Goal: Task Accomplishment & Management: Manage account settings

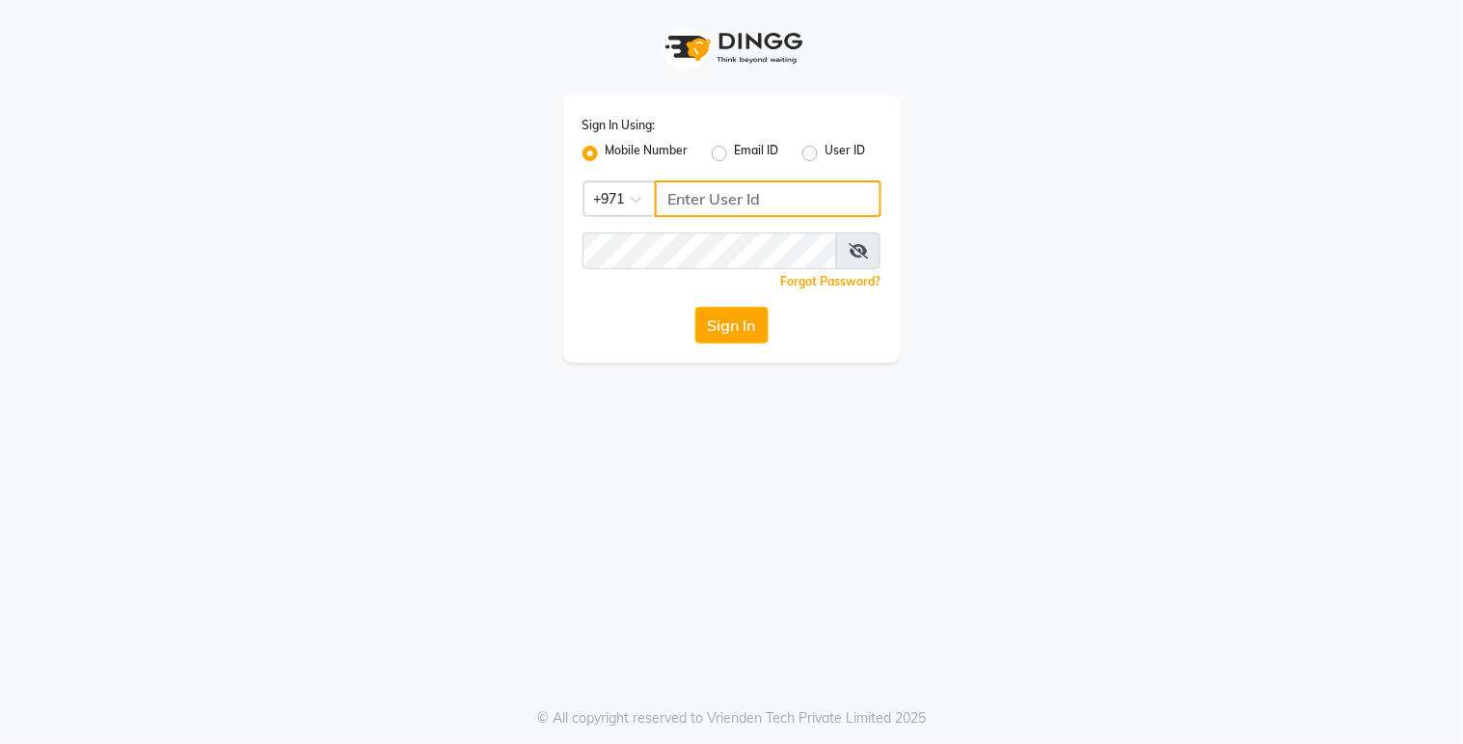
type input "527263343"
click at [746, 318] on button "Sign In" at bounding box center [731, 325] width 73 height 37
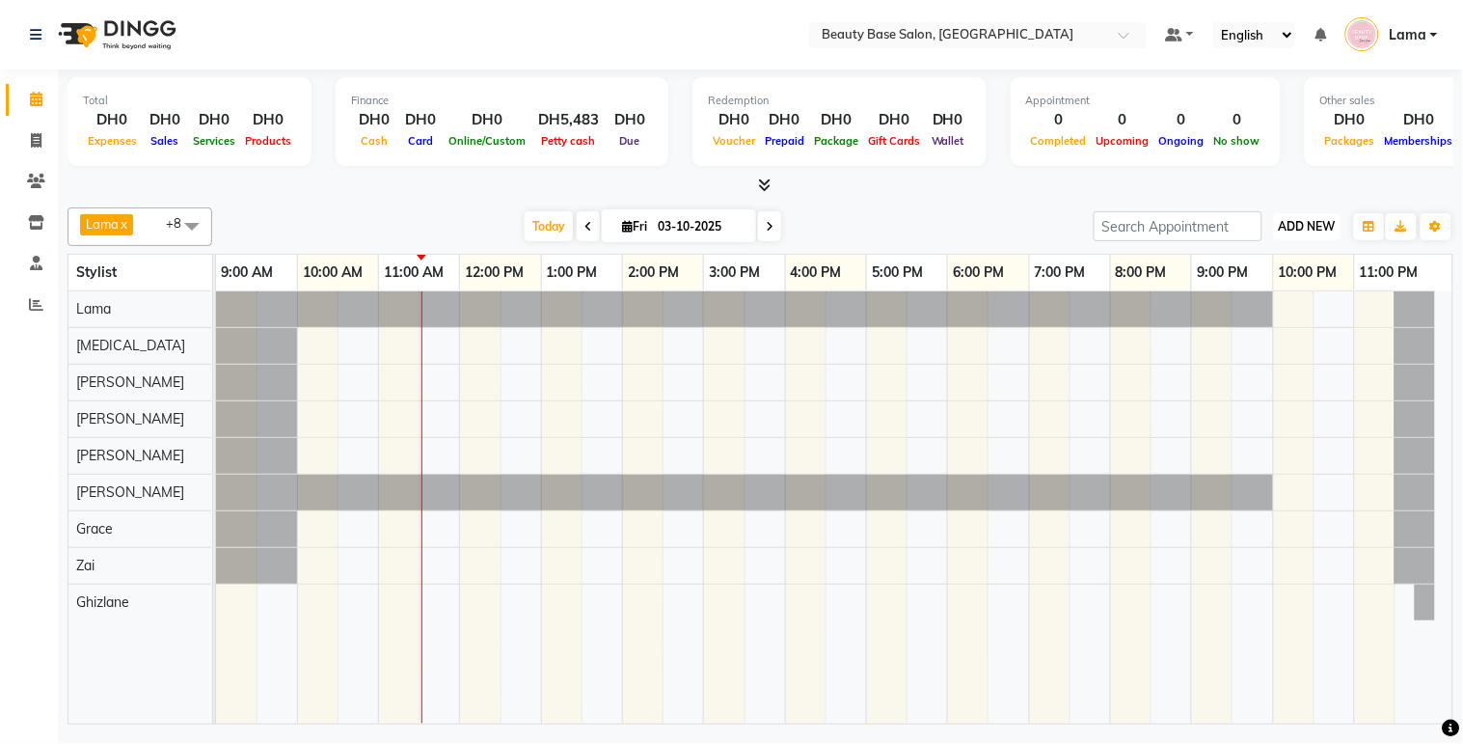
click at [1304, 216] on button "ADD NEW Toggle Dropdown" at bounding box center [1307, 226] width 67 height 27
click at [1261, 320] on link "Add Expense" at bounding box center [1264, 312] width 152 height 25
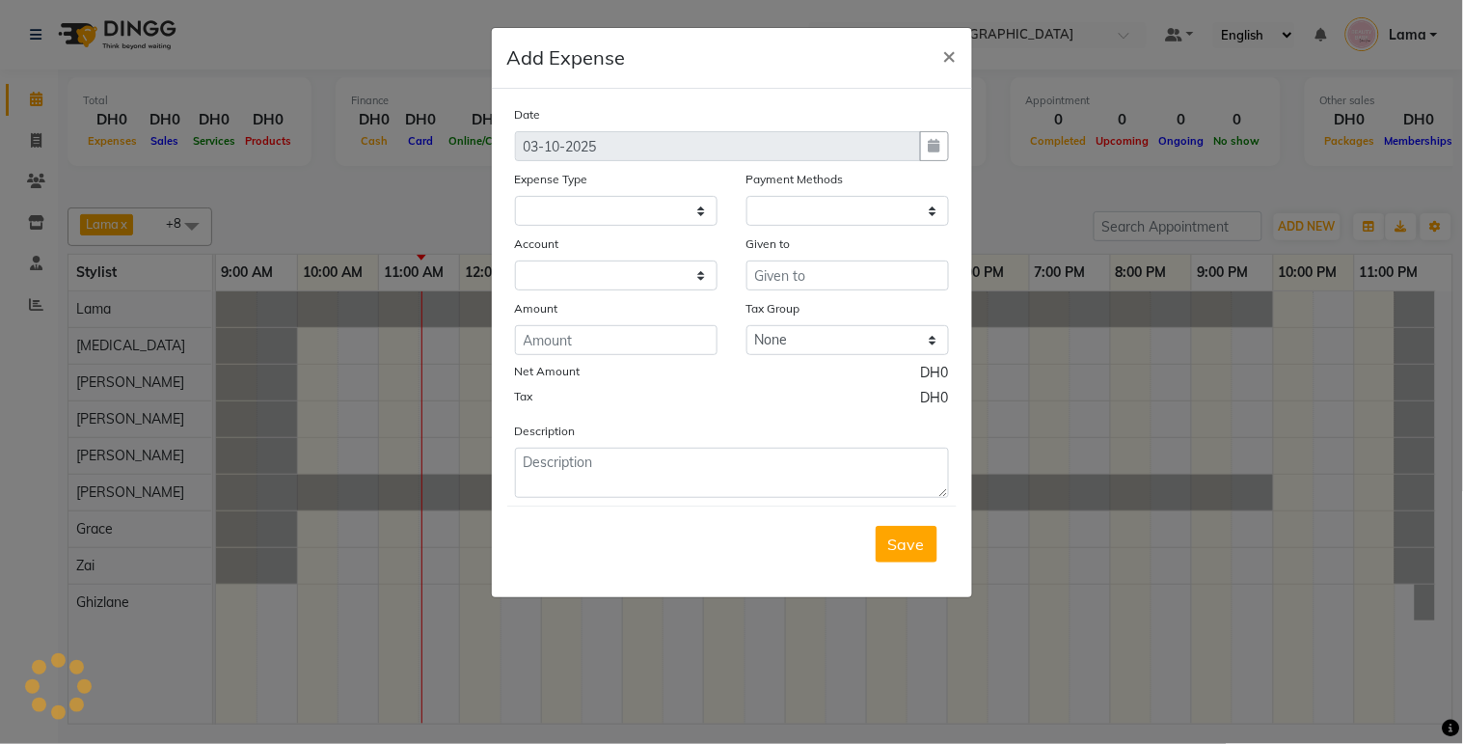
select select
select select "1"
select select "1937"
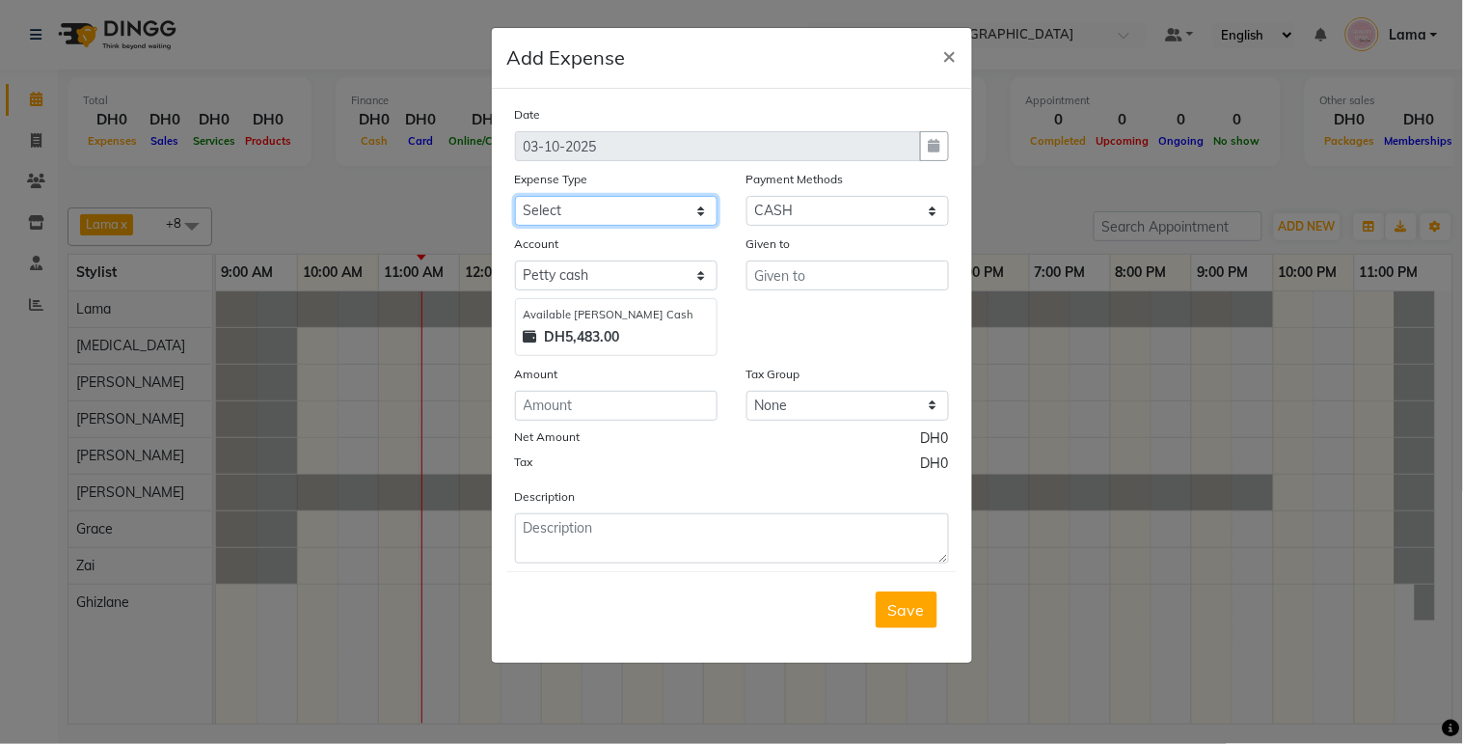
click at [638, 218] on select "Select Advance Salary Car maintenance Cash transfer to bank Clinical charges In…" at bounding box center [616, 211] width 203 height 30
select select "2831"
click at [515, 196] on select "Select Advance Salary Car maintenance Cash transfer to bank Clinical charges In…" at bounding box center [616, 211] width 203 height 30
click at [647, 410] on input "number" at bounding box center [616, 406] width 203 height 30
type input "51.5"
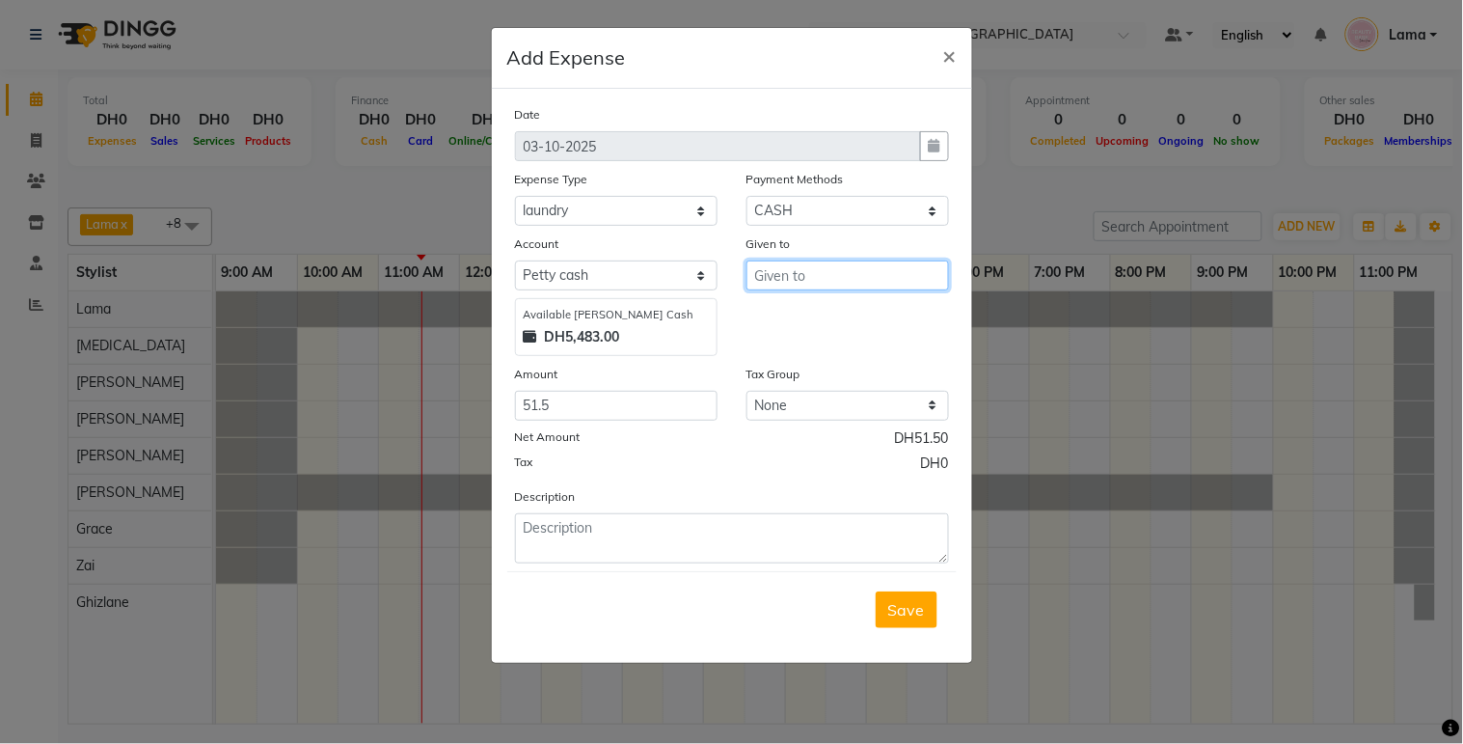
click at [878, 280] on input "text" at bounding box center [848, 275] width 203 height 30
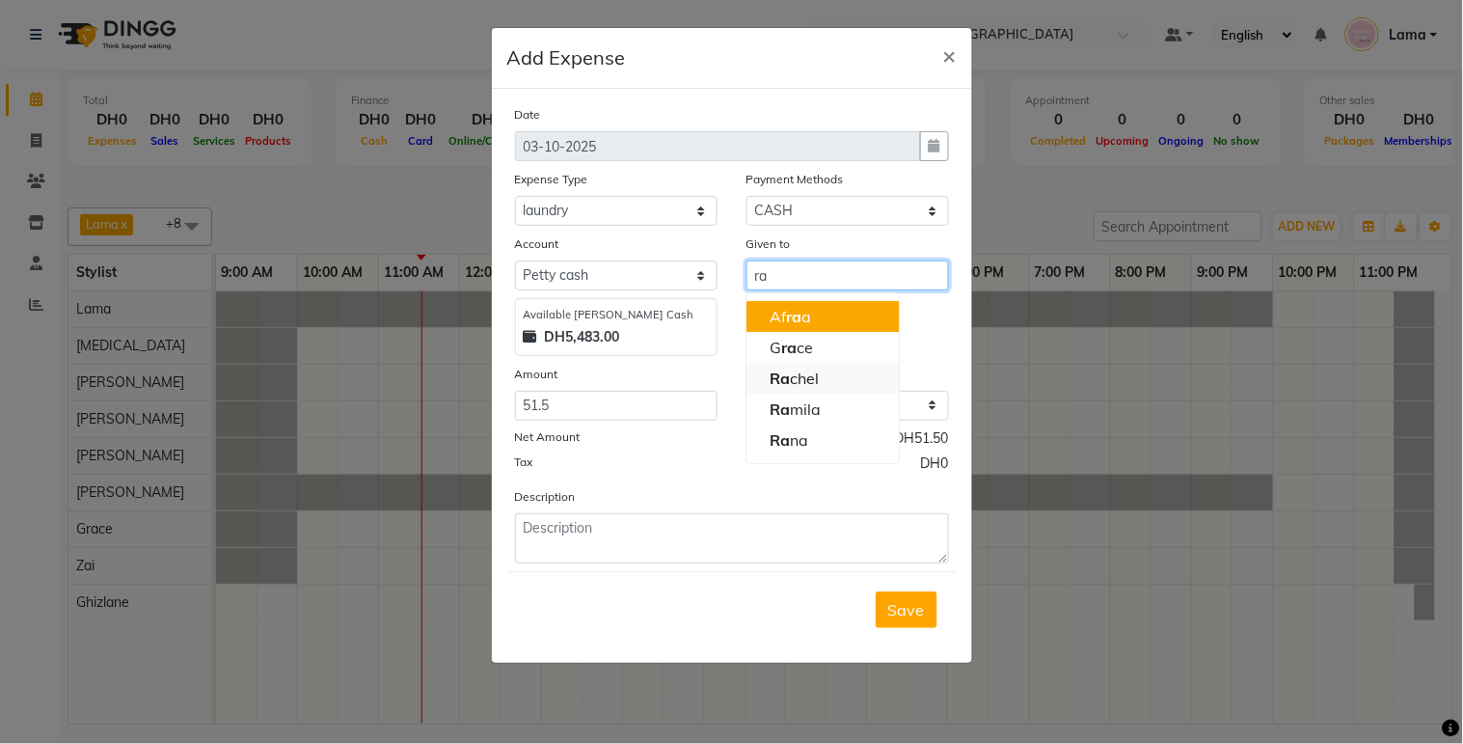
click at [849, 378] on button "Ra chel" at bounding box center [823, 378] width 152 height 31
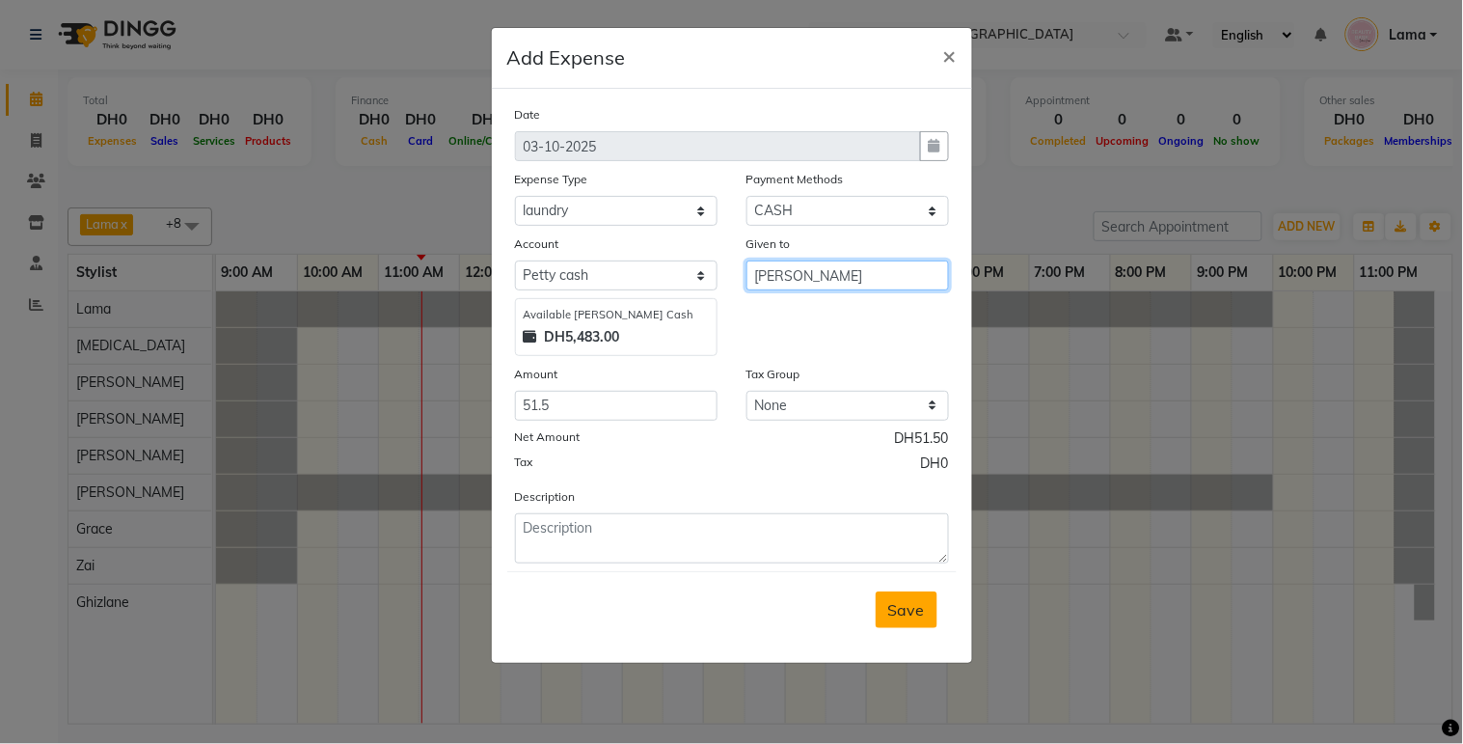
type input "[PERSON_NAME]"
click at [902, 618] on span "Save" at bounding box center [906, 609] width 37 height 19
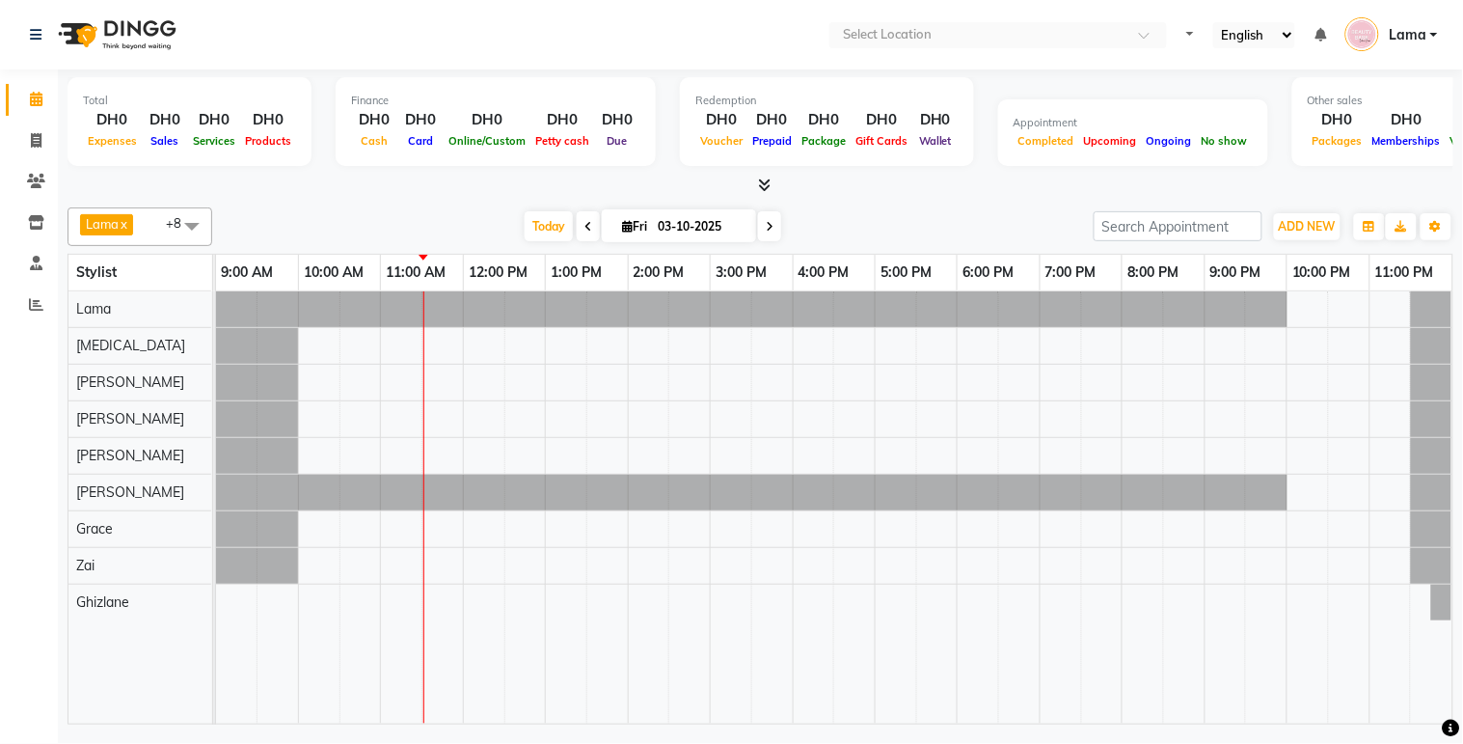
select select "en"
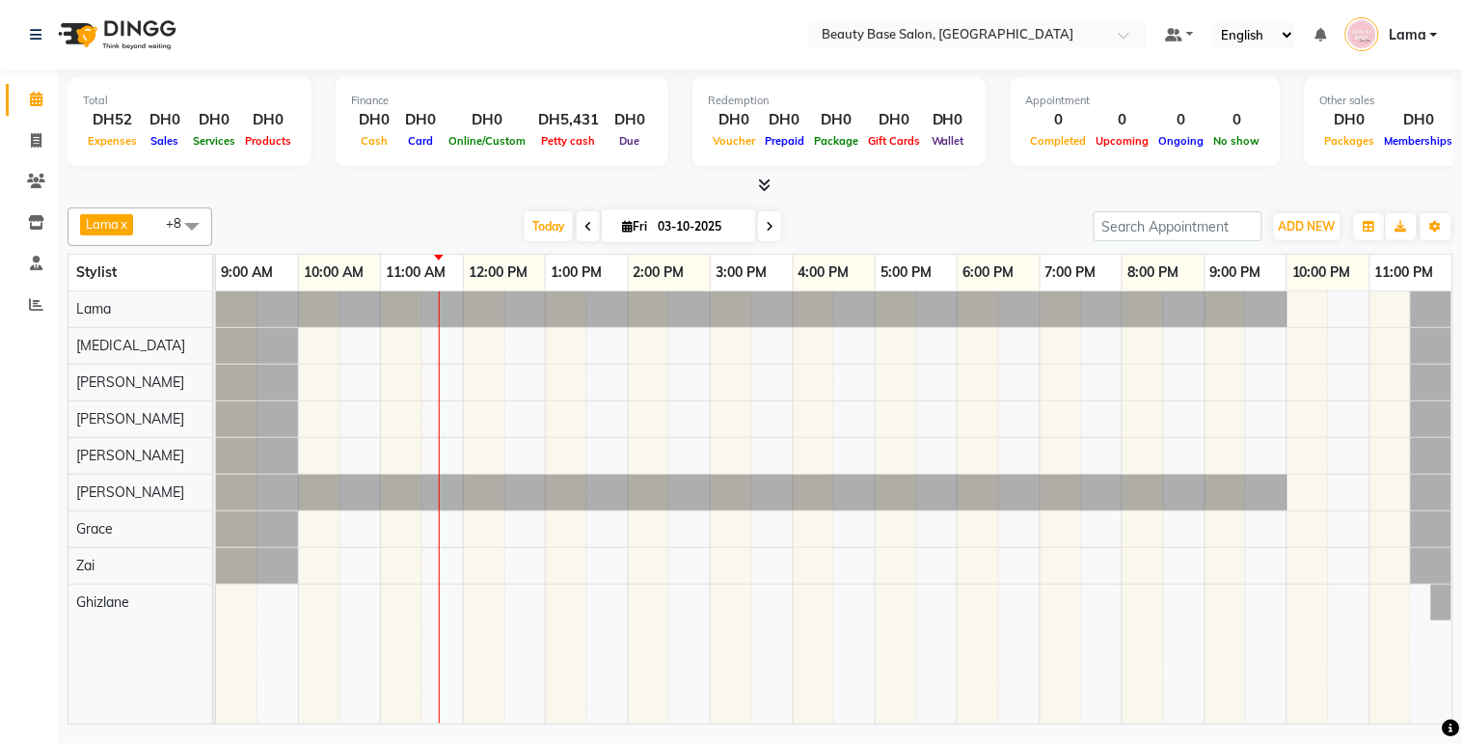
click at [519, 258] on link "12:00 PM" at bounding box center [498, 272] width 68 height 28
click at [731, 233] on input "03-10-2025" at bounding box center [700, 226] width 96 height 29
select select "10"
select select "2025"
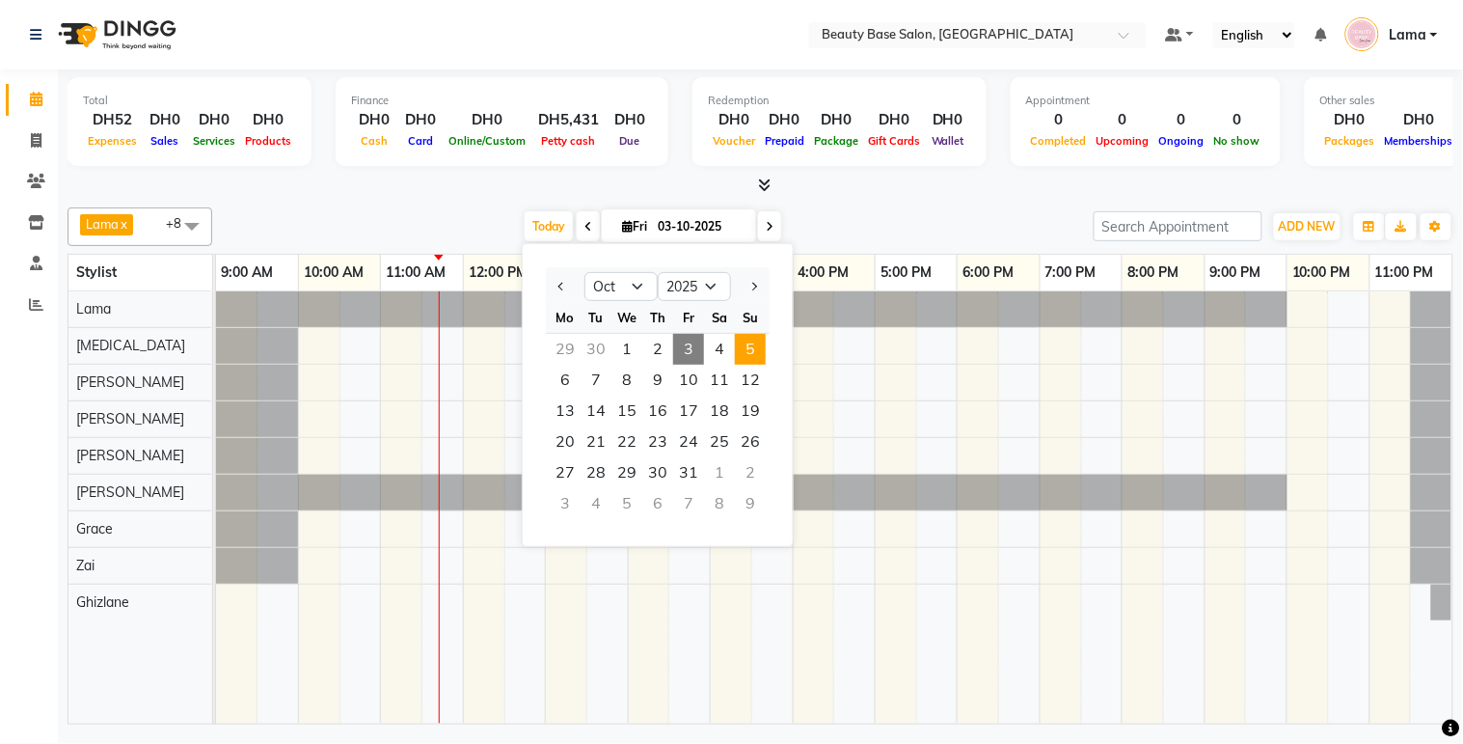
click at [744, 354] on span "5" at bounding box center [750, 349] width 31 height 31
type input "05-10-2025"
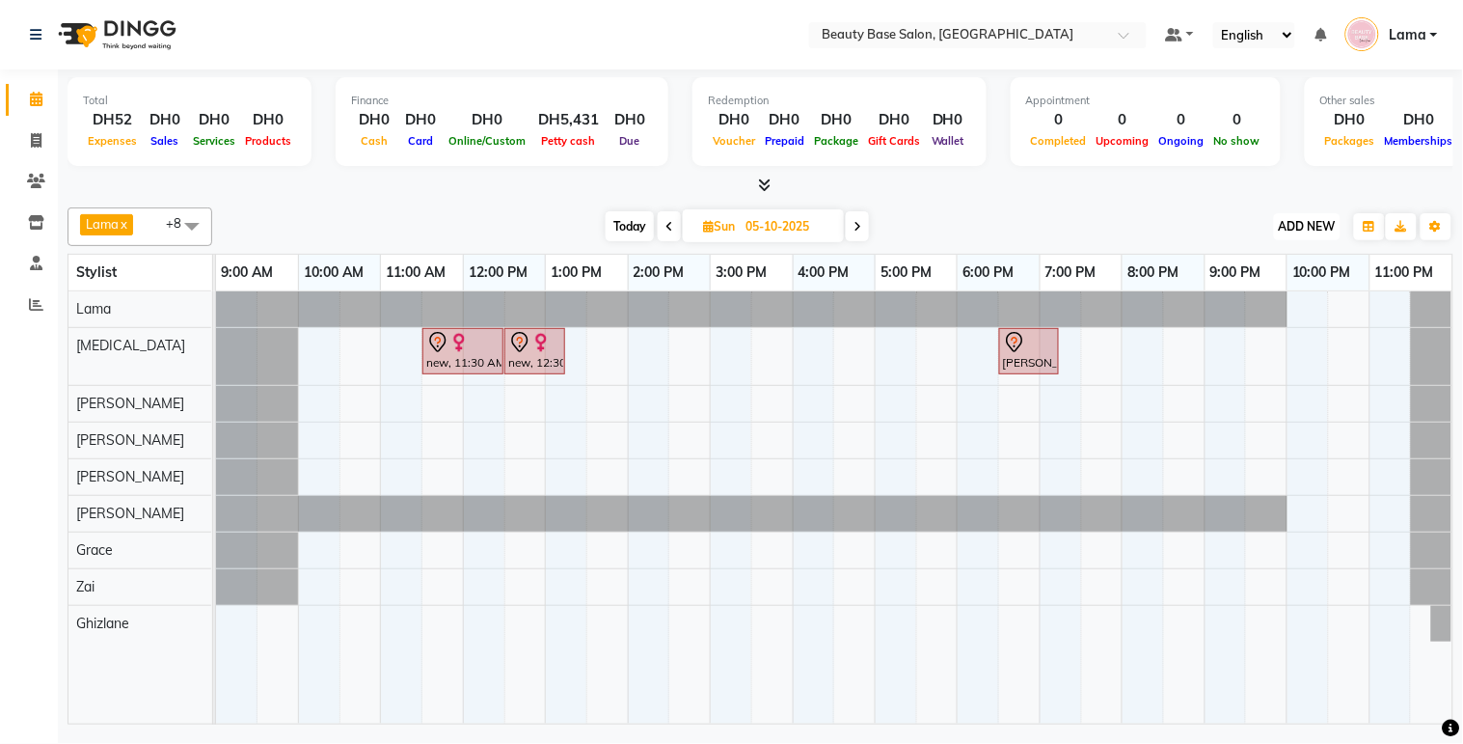
click at [1299, 225] on span "ADD NEW" at bounding box center [1307, 226] width 57 height 14
click at [1281, 262] on button "Add Appointment" at bounding box center [1264, 262] width 152 height 25
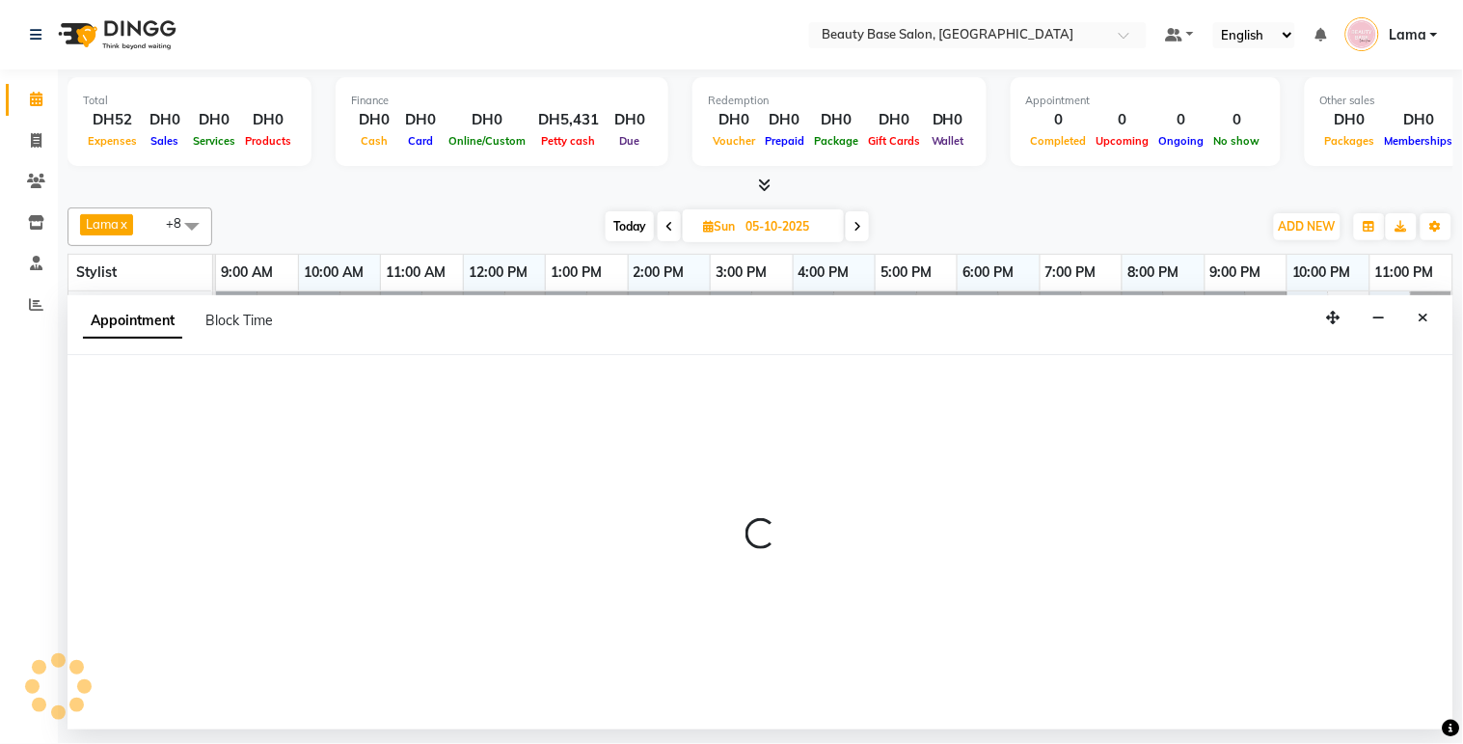
select select "tentative"
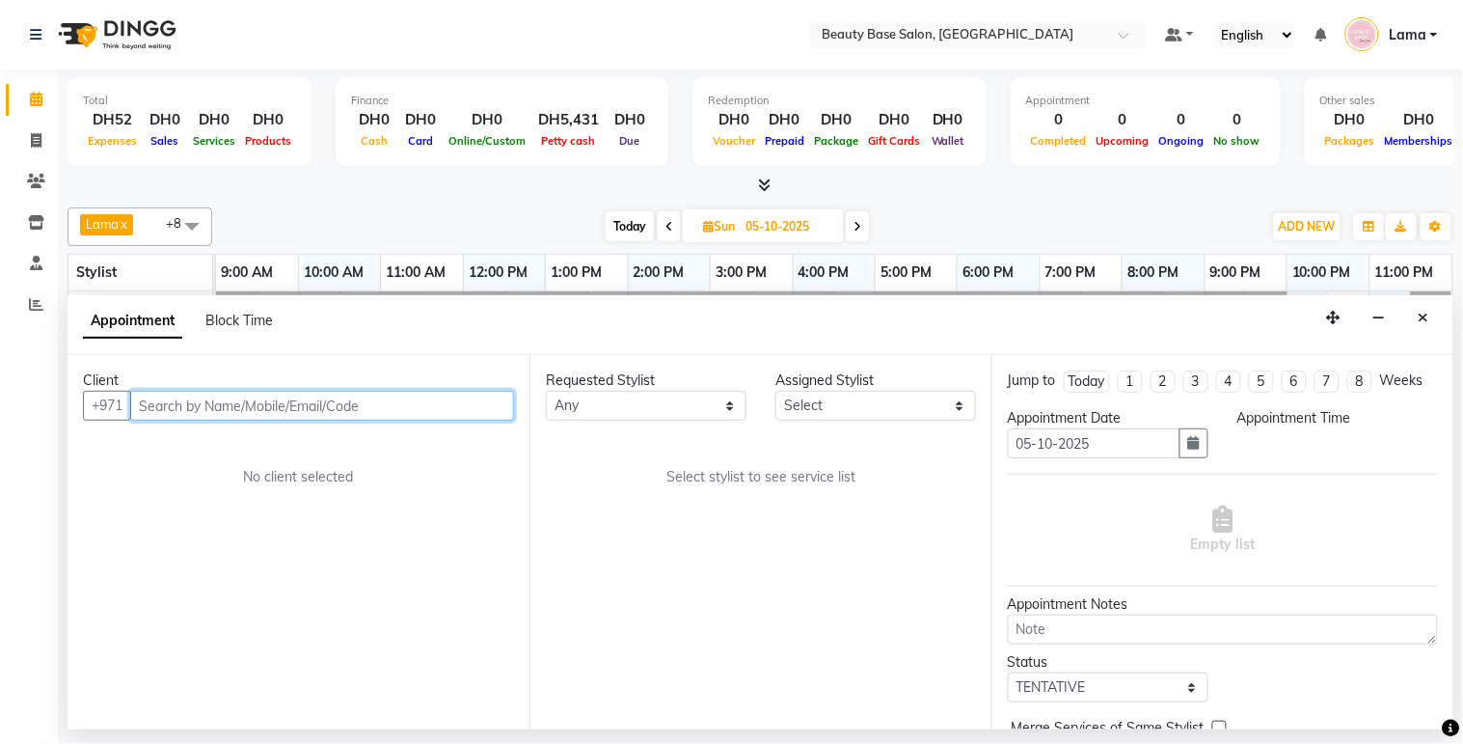
select select "600"
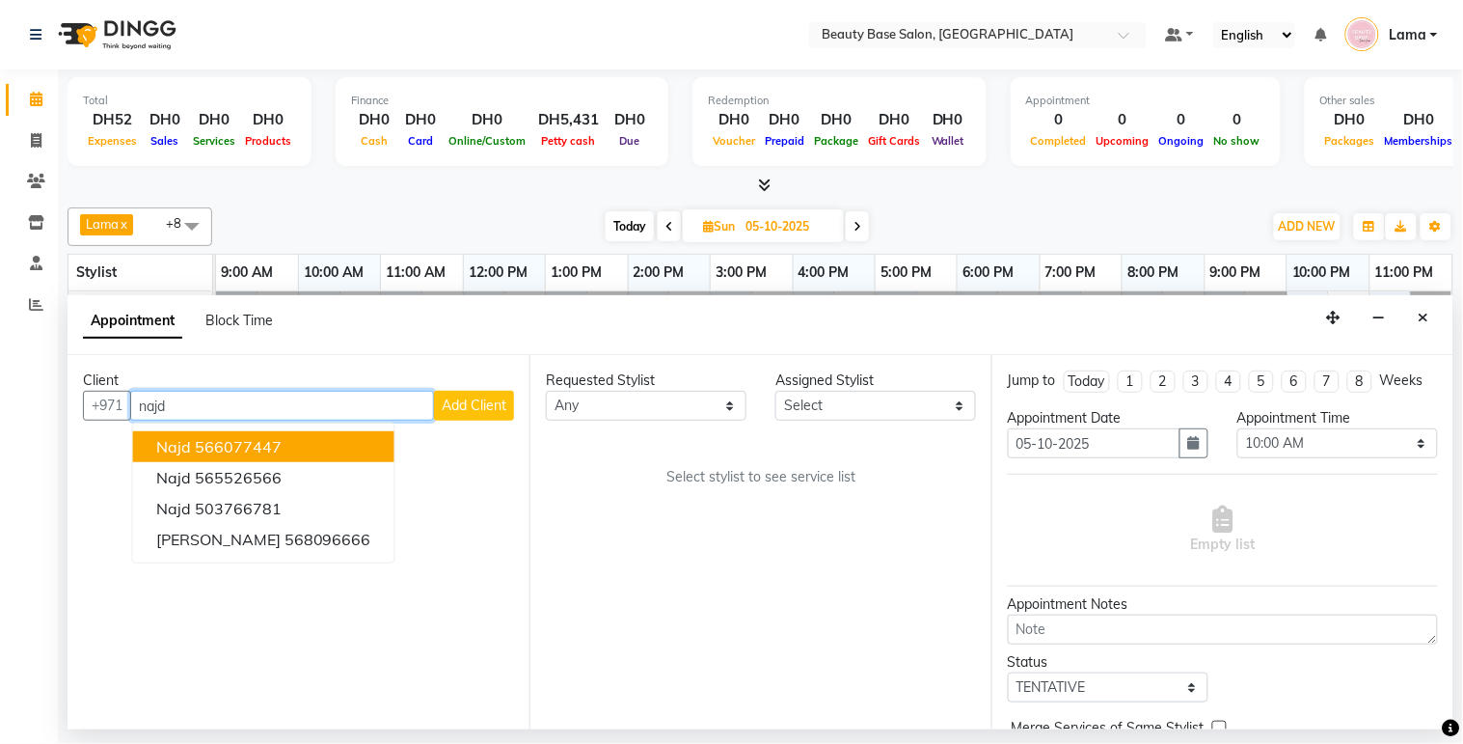
click at [265, 445] on ngb-highlight "566077447" at bounding box center [238, 446] width 87 height 19
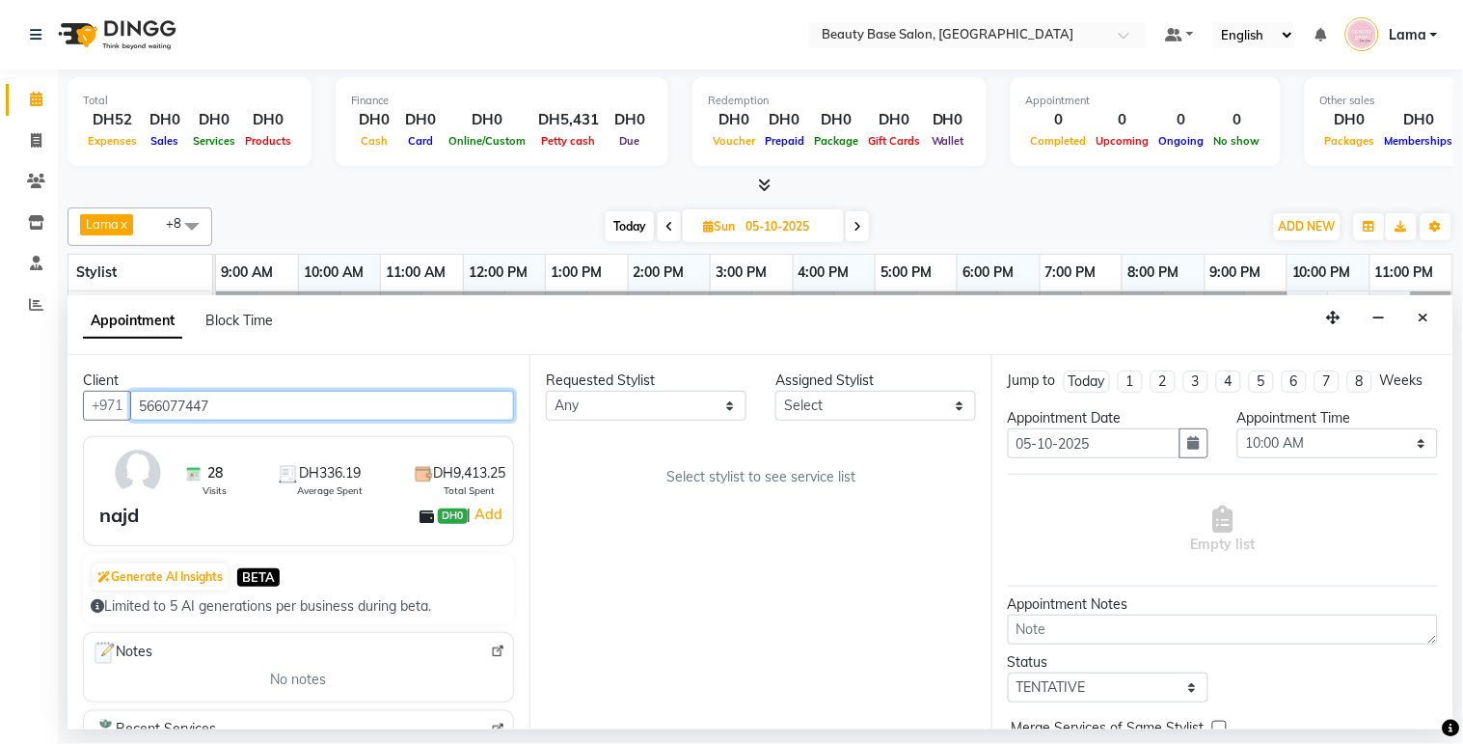
type input "566077447"
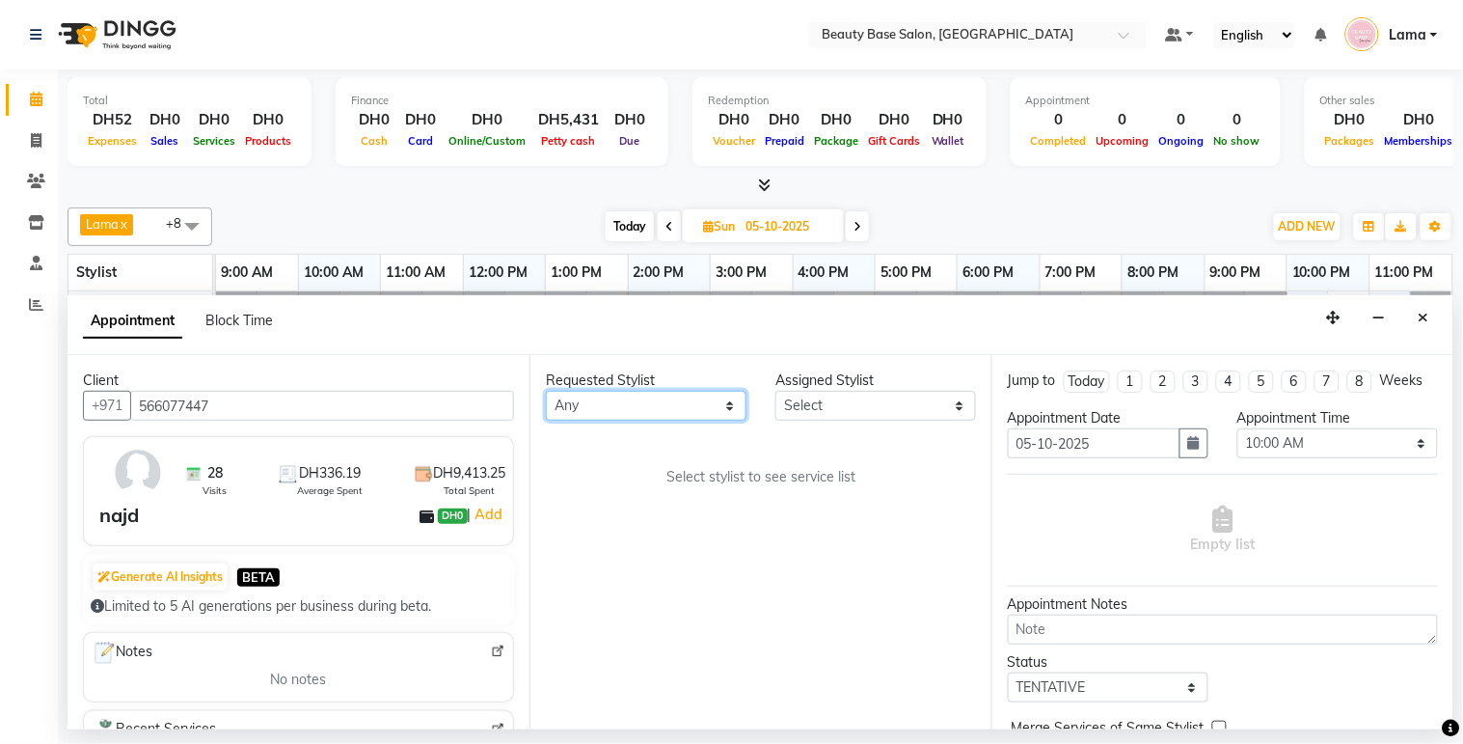
click at [648, 406] on select "Any [PERSON_NAME] [PERSON_NAME] [PERSON_NAME] [PERSON_NAME] [PERSON_NAME] [MEDI…" at bounding box center [646, 406] width 201 height 30
select select "13438"
click at [546, 391] on select "Any [PERSON_NAME] [PERSON_NAME] [PERSON_NAME] [PERSON_NAME] [PERSON_NAME] [MEDI…" at bounding box center [646, 406] width 201 height 30
select select "13438"
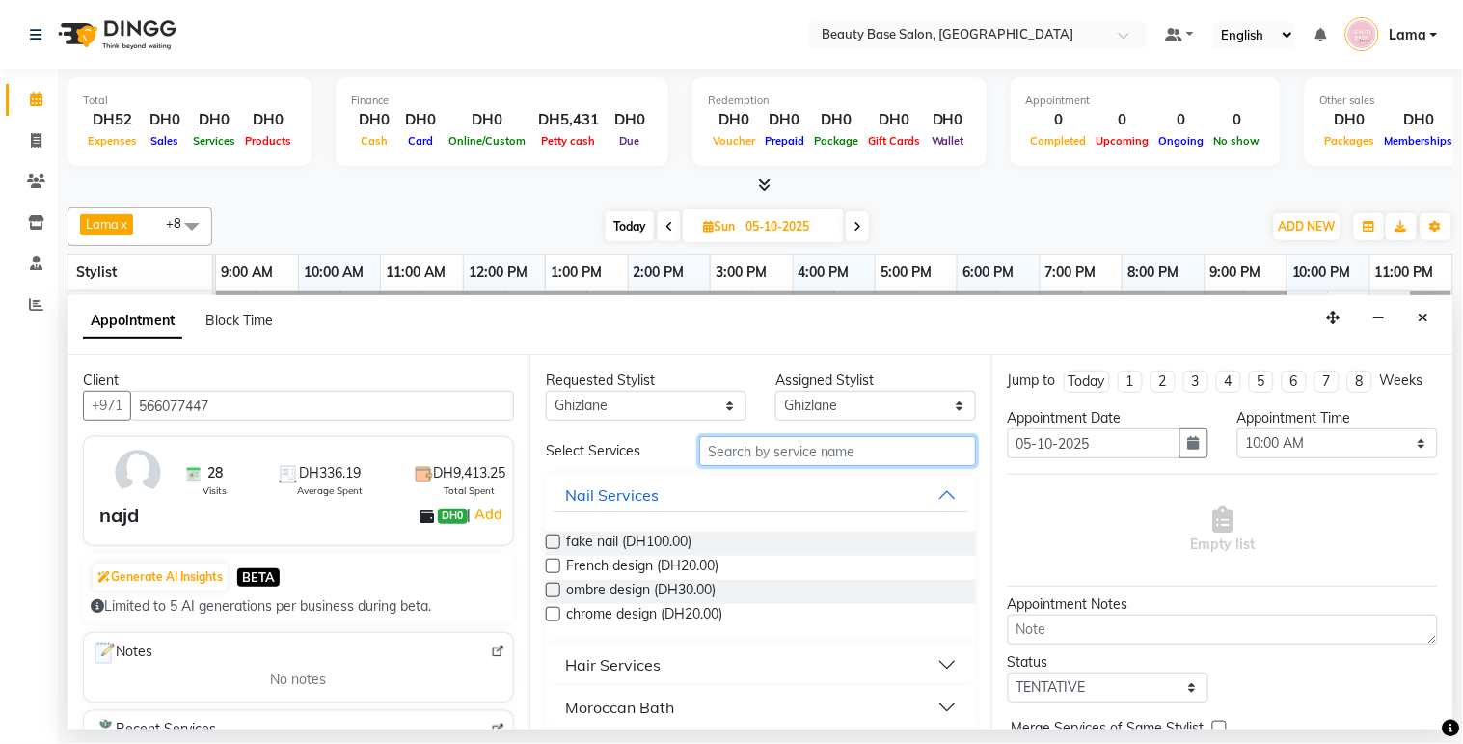
click at [755, 455] on input "text" at bounding box center [837, 451] width 277 height 30
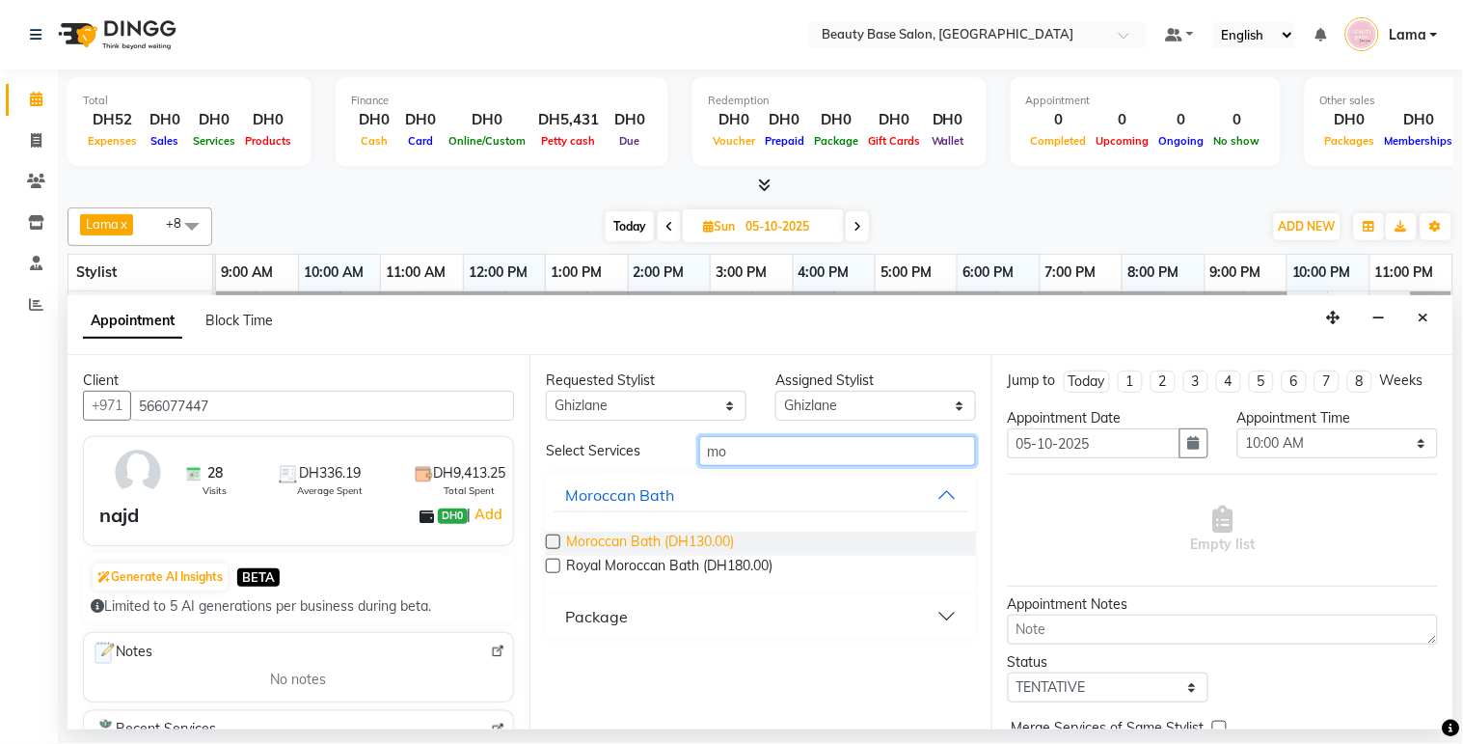
type input "mo"
click at [649, 537] on span "Moroccan Bath (DH130.00)" at bounding box center [650, 543] width 168 height 24
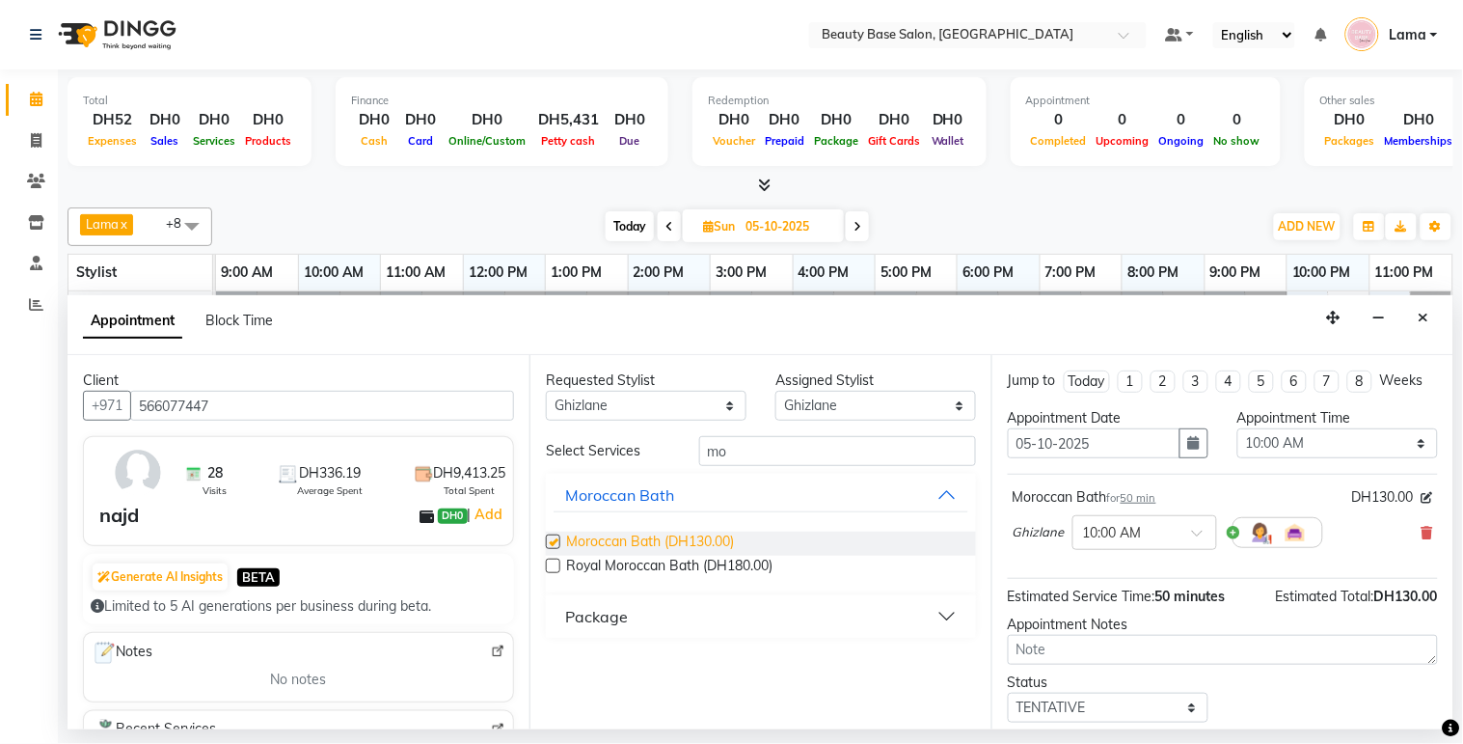
checkbox input "false"
click at [675, 419] on select "Any [PERSON_NAME] [PERSON_NAME] [PERSON_NAME] [PERSON_NAME] [PERSON_NAME] [MEDI…" at bounding box center [646, 406] width 201 height 30
select select "54542"
click at [546, 391] on select "Any [PERSON_NAME] [PERSON_NAME] [PERSON_NAME] [PERSON_NAME] [PERSON_NAME] [MEDI…" at bounding box center [646, 406] width 201 height 30
select select "54542"
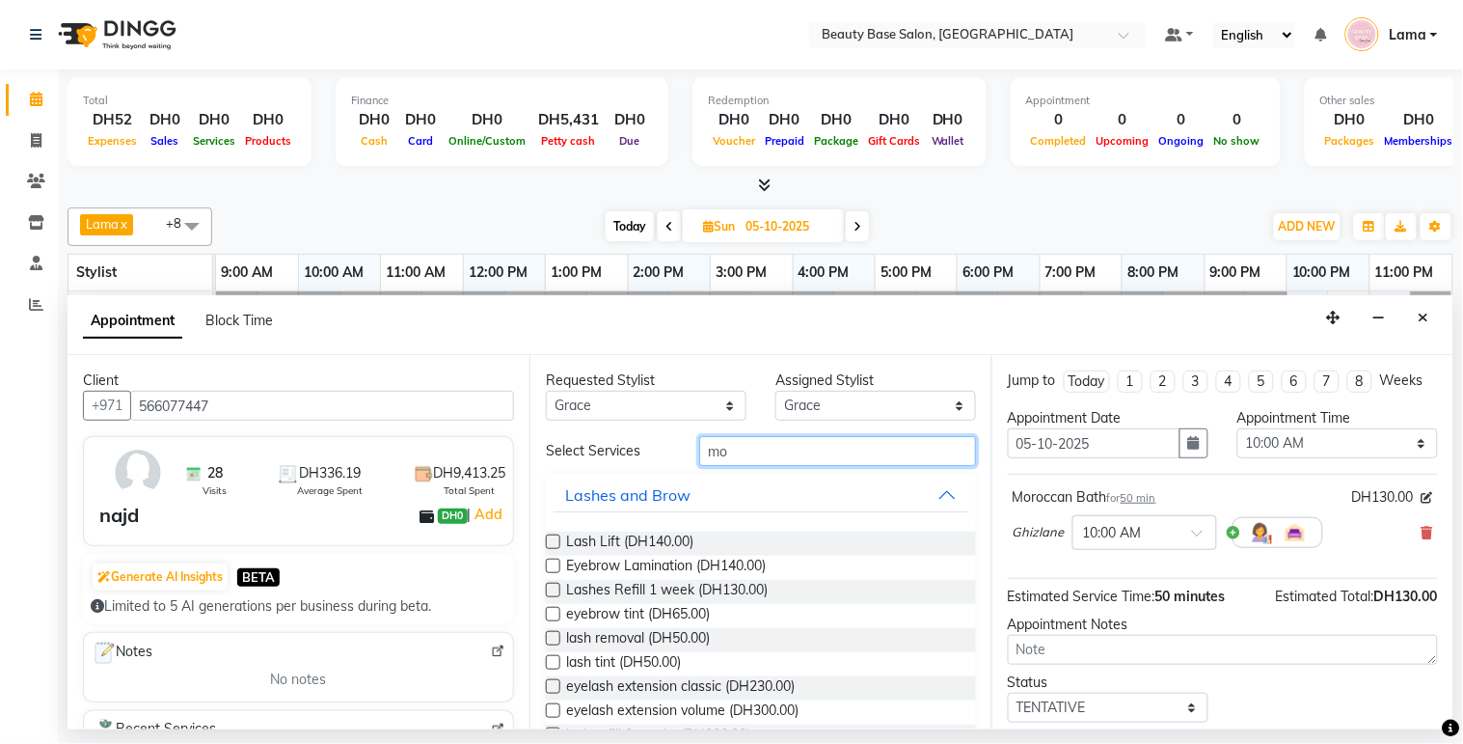
click at [750, 454] on input "mo" at bounding box center [837, 451] width 277 height 30
type input "m"
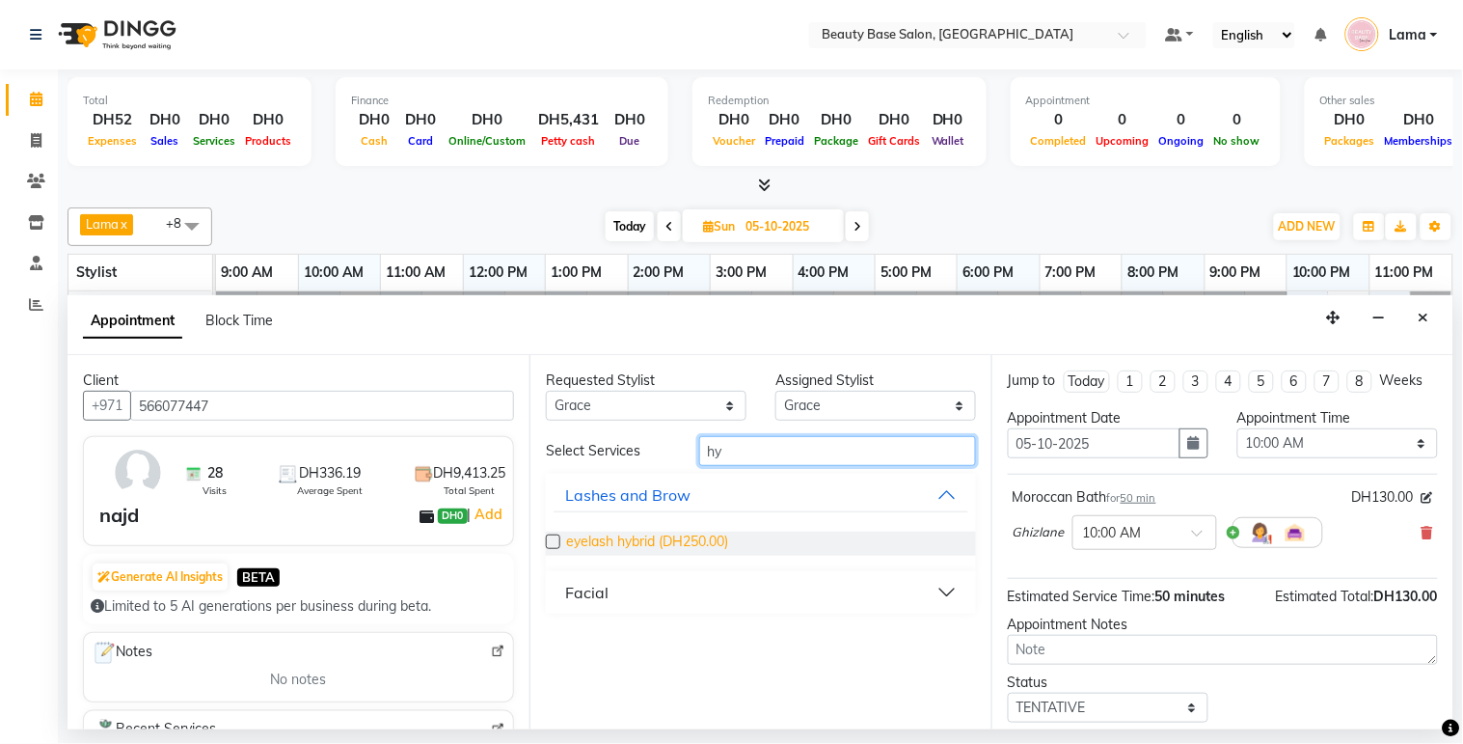
type input "hy"
click at [664, 551] on span "eyelash hybrid (DH250.00)" at bounding box center [647, 543] width 162 height 24
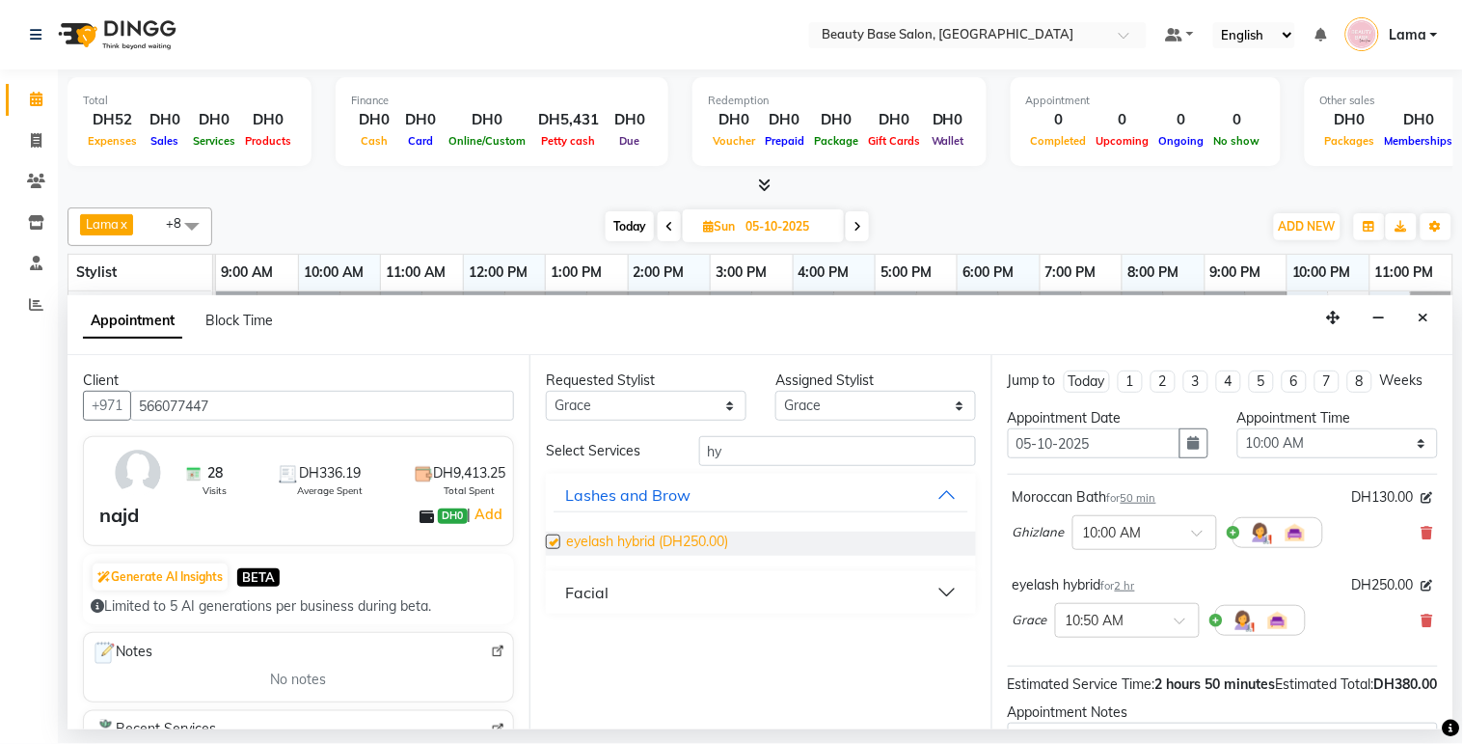
checkbox input "false"
click at [695, 412] on select "Any [PERSON_NAME] [PERSON_NAME] [PERSON_NAME] [PERSON_NAME] [PERSON_NAME] [MEDI…" at bounding box center [646, 406] width 201 height 30
select select "54541"
click at [546, 391] on select "Any [PERSON_NAME] [PERSON_NAME] [PERSON_NAME] [PERSON_NAME] [PERSON_NAME] [MEDI…" at bounding box center [646, 406] width 201 height 30
select select "54541"
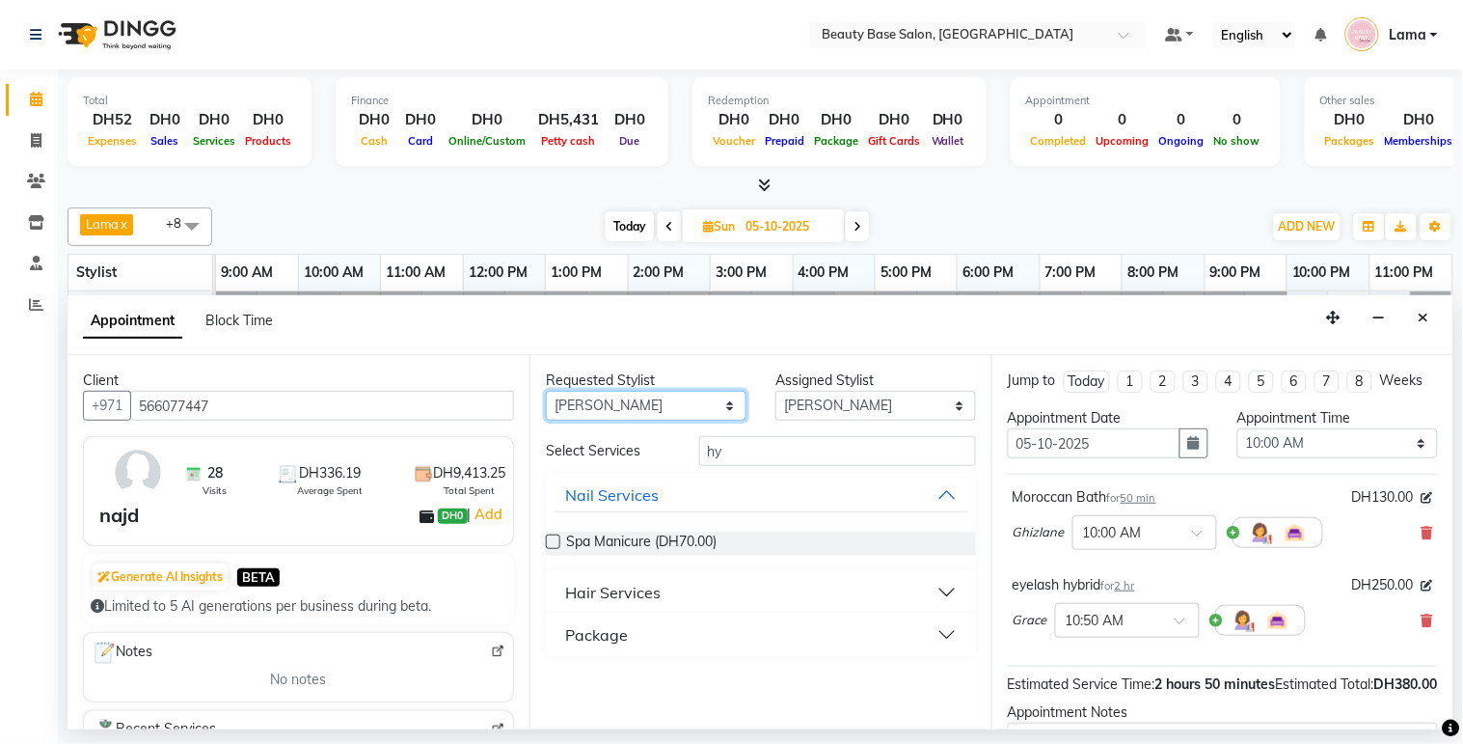
click at [698, 407] on select "Any [PERSON_NAME] [PERSON_NAME] [PERSON_NAME] [PERSON_NAME] [PERSON_NAME] [MEDI…" at bounding box center [646, 406] width 201 height 30
select select "13437"
click at [546, 391] on select "Any [PERSON_NAME] [PERSON_NAME] [PERSON_NAME] [PERSON_NAME] [PERSON_NAME] [MEDI…" at bounding box center [646, 406] width 201 height 30
select select "13437"
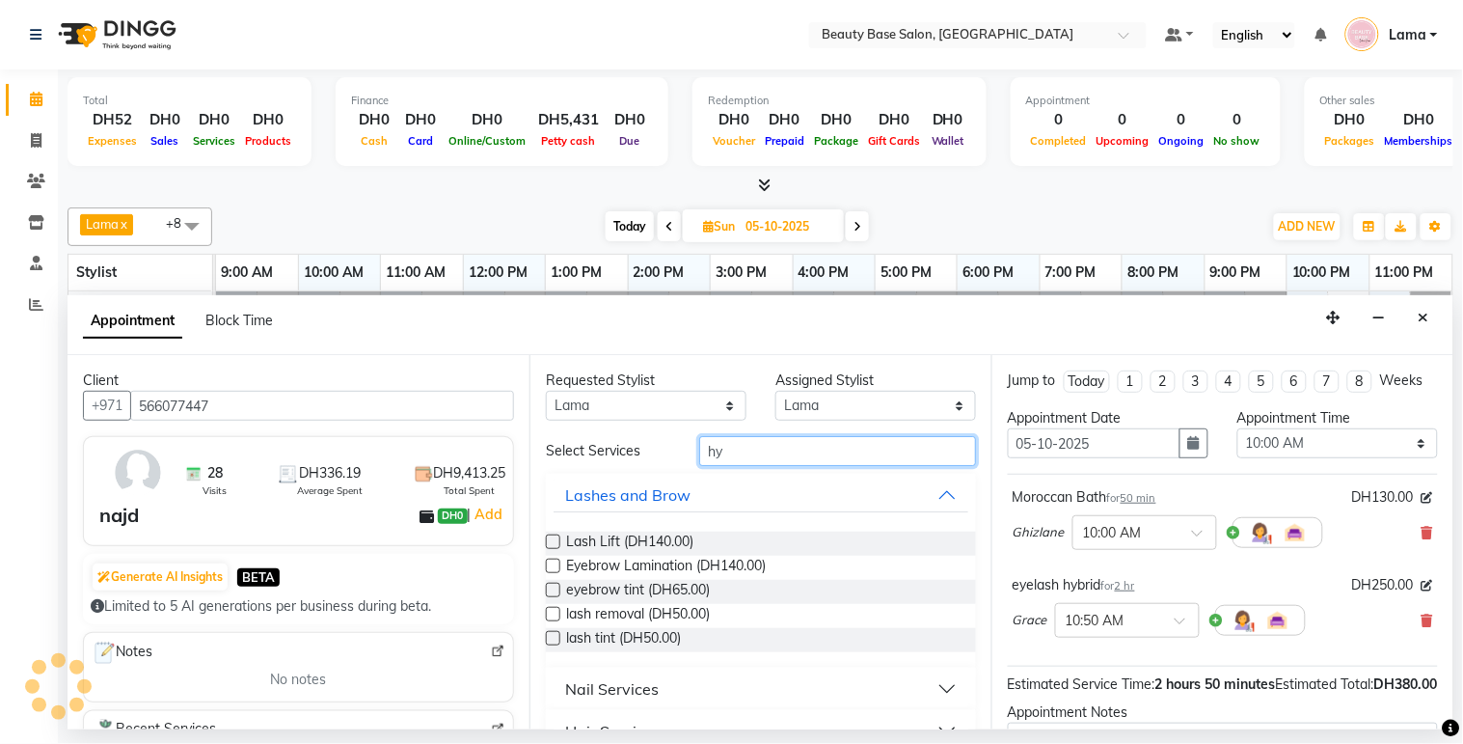
click at [757, 455] on input "hy" at bounding box center [837, 451] width 277 height 30
type input "h"
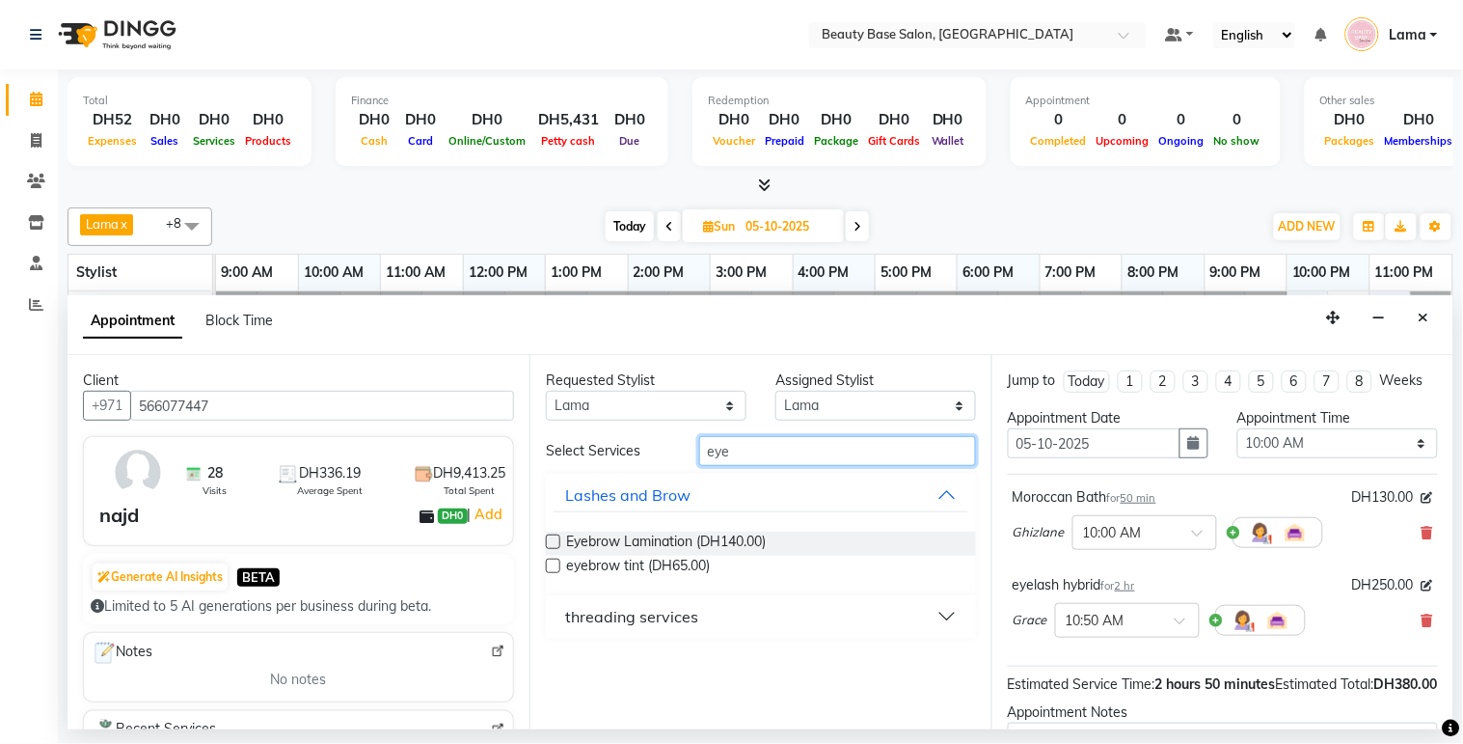
type input "eye"
click at [638, 624] on div "threading services" at bounding box center [631, 616] width 133 height 23
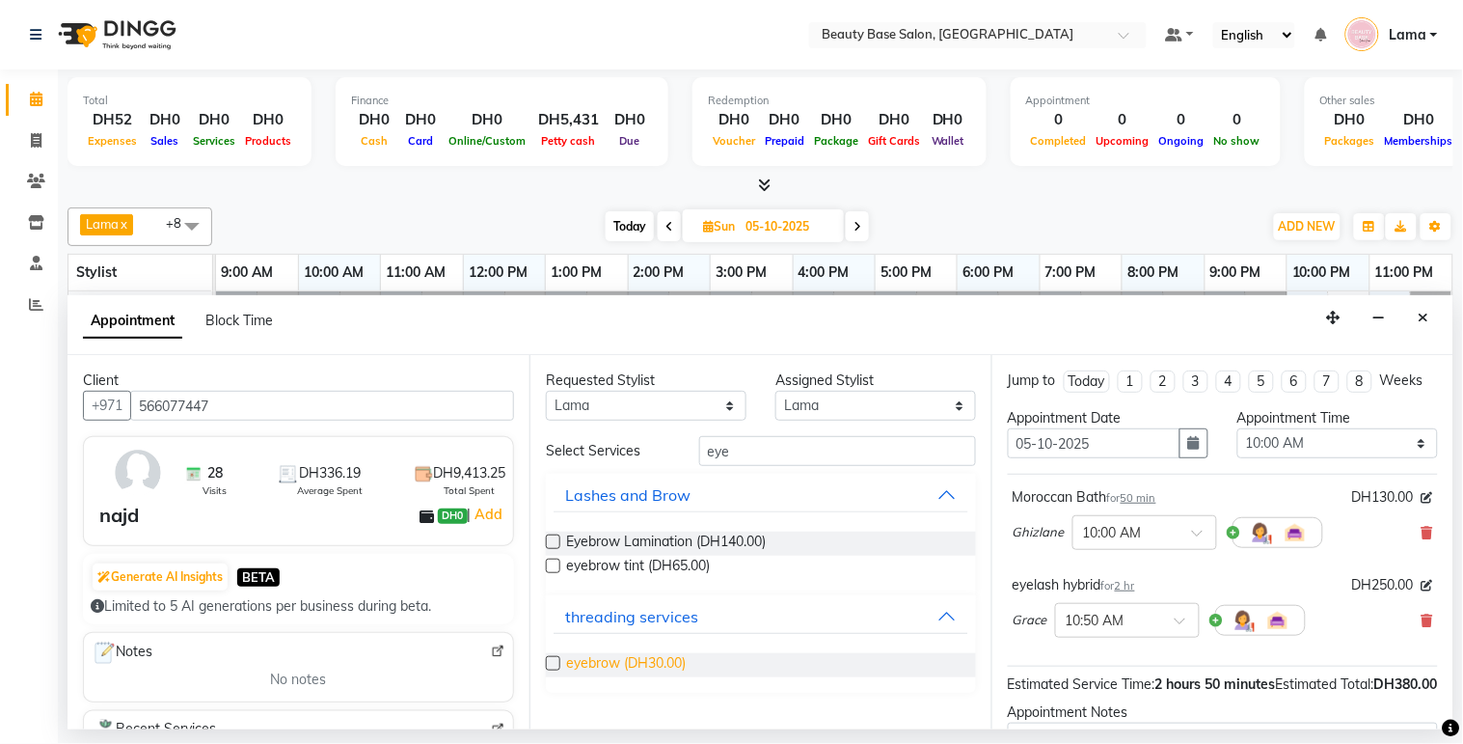
click at [621, 672] on span "eyebrow (DH30.00)" at bounding box center [626, 665] width 120 height 24
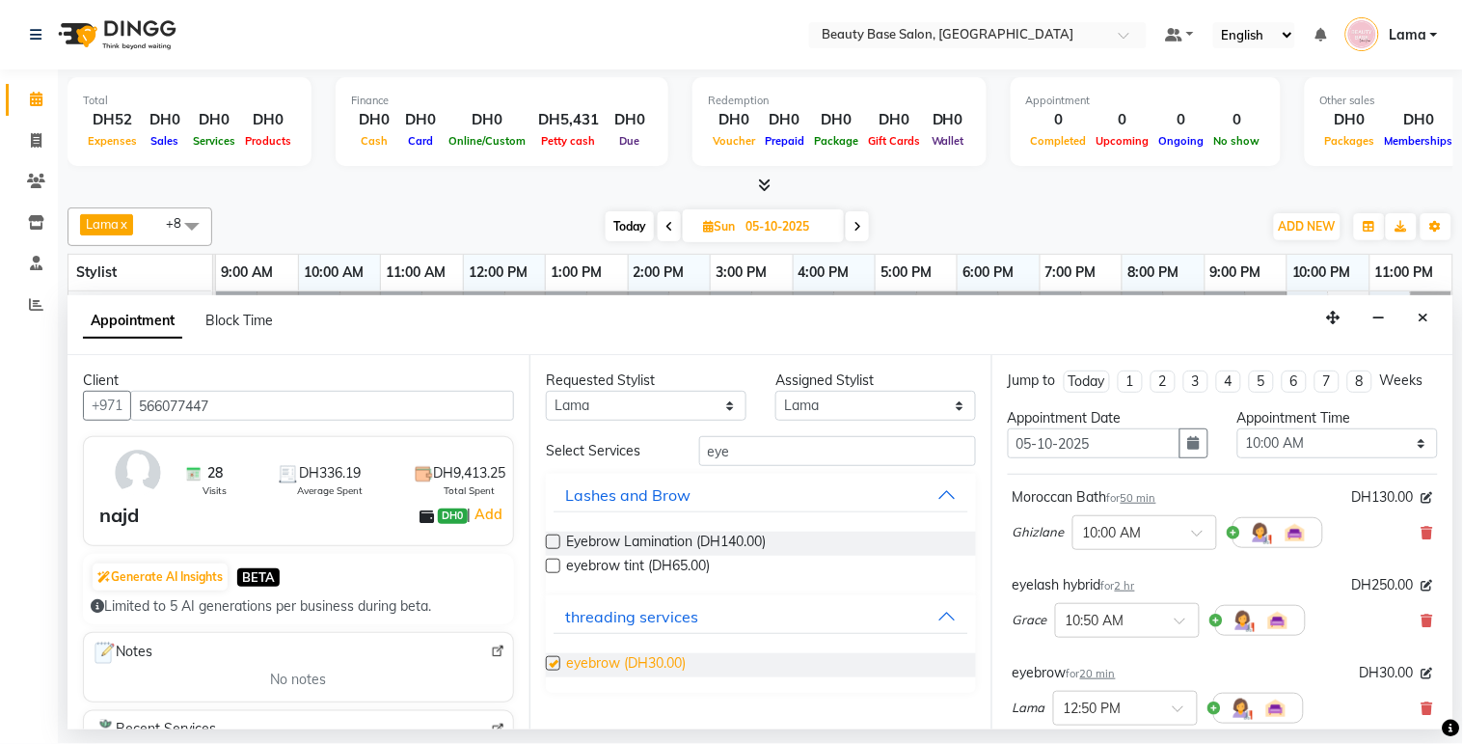
checkbox input "false"
click at [1308, 449] on select "Select 10:00 AM 10:05 AM 10:10 AM 10:15 AM 10:20 AM 10:25 AM 10:30 AM 10:35 AM …" at bounding box center [1338, 443] width 201 height 30
select select "750"
click at [1238, 446] on select "Select 10:00 AM 10:05 AM 10:10 AM 10:15 AM 10:20 AM 10:25 AM 10:30 AM 10:35 AM …" at bounding box center [1338, 443] width 201 height 30
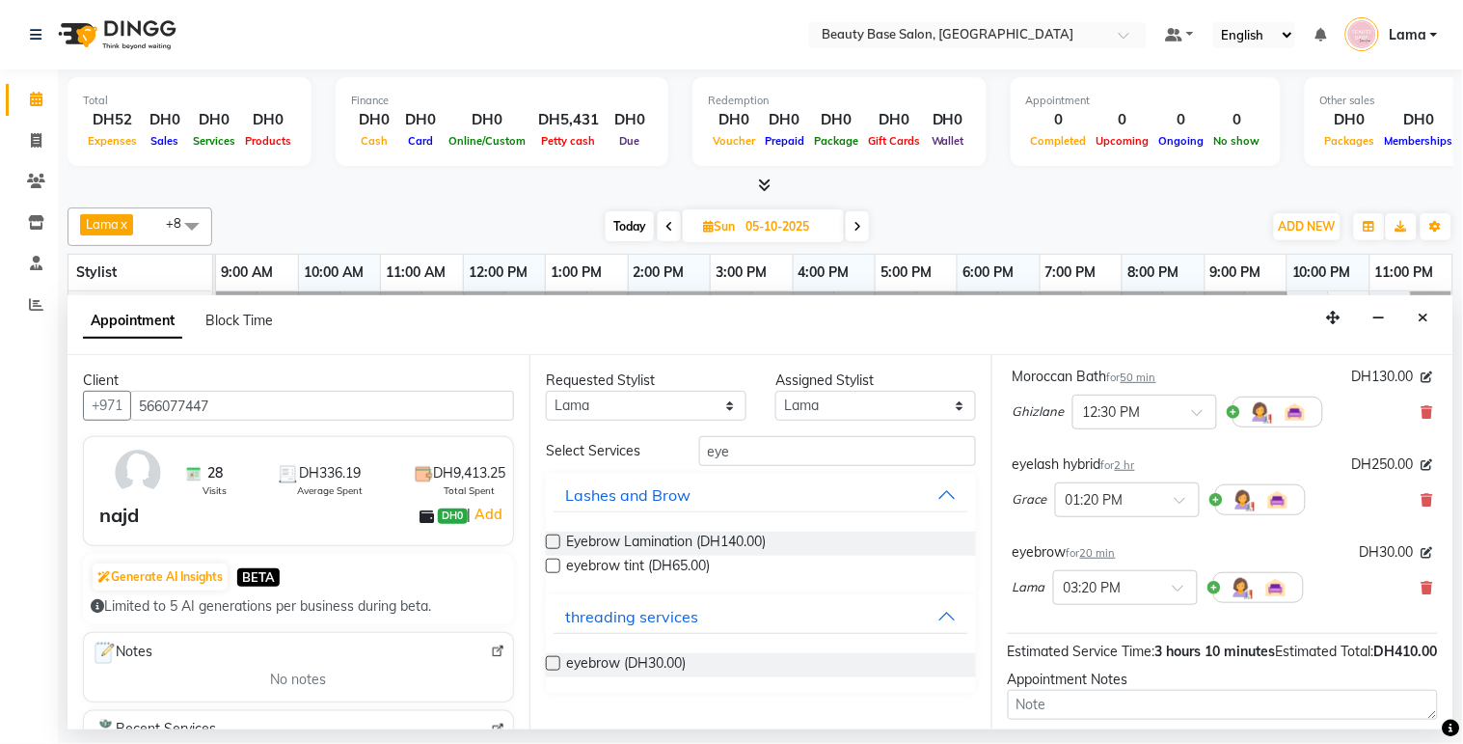
scroll to position [123, 0]
click at [1125, 505] on input "text" at bounding box center [1108, 495] width 85 height 20
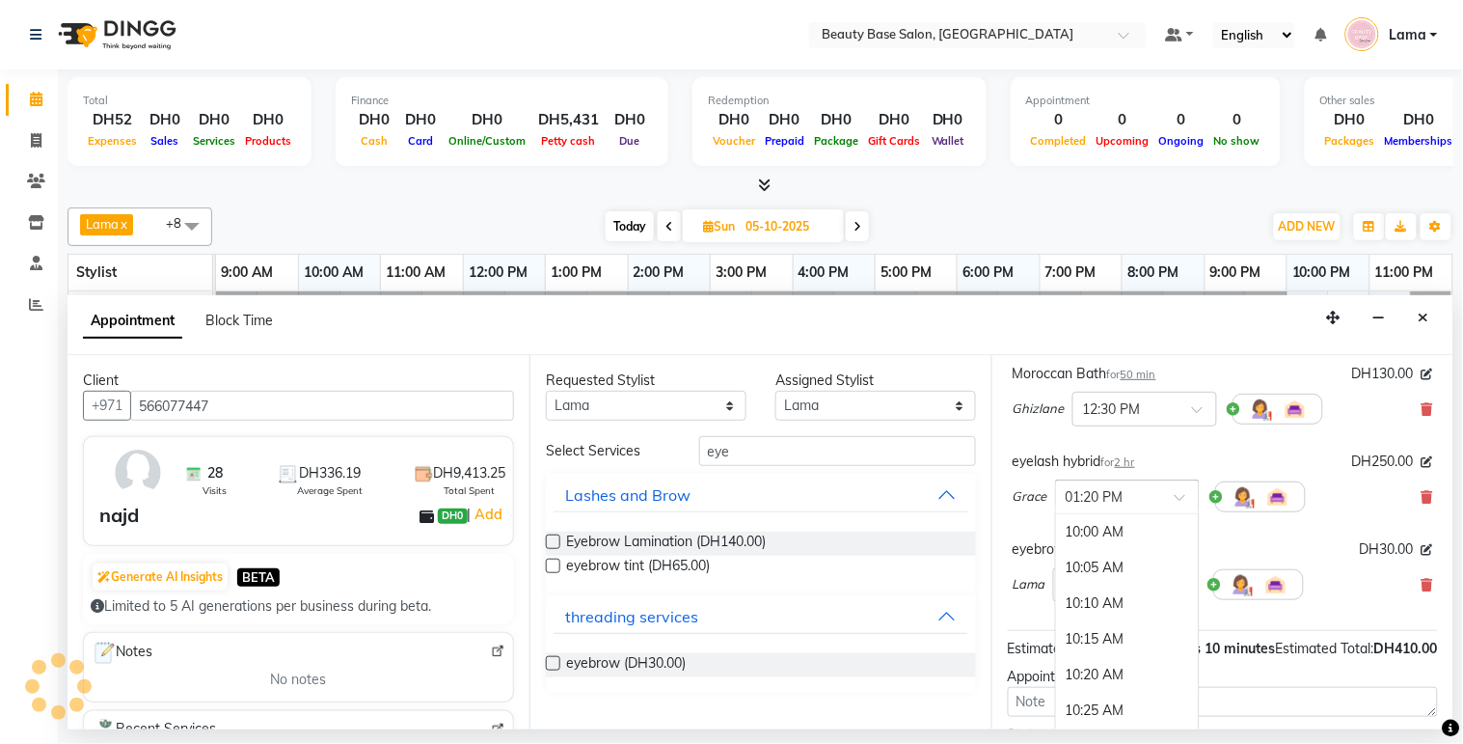
scroll to position [1425, 0]
click at [1101, 624] on div "01:30 PM" at bounding box center [1127, 606] width 143 height 36
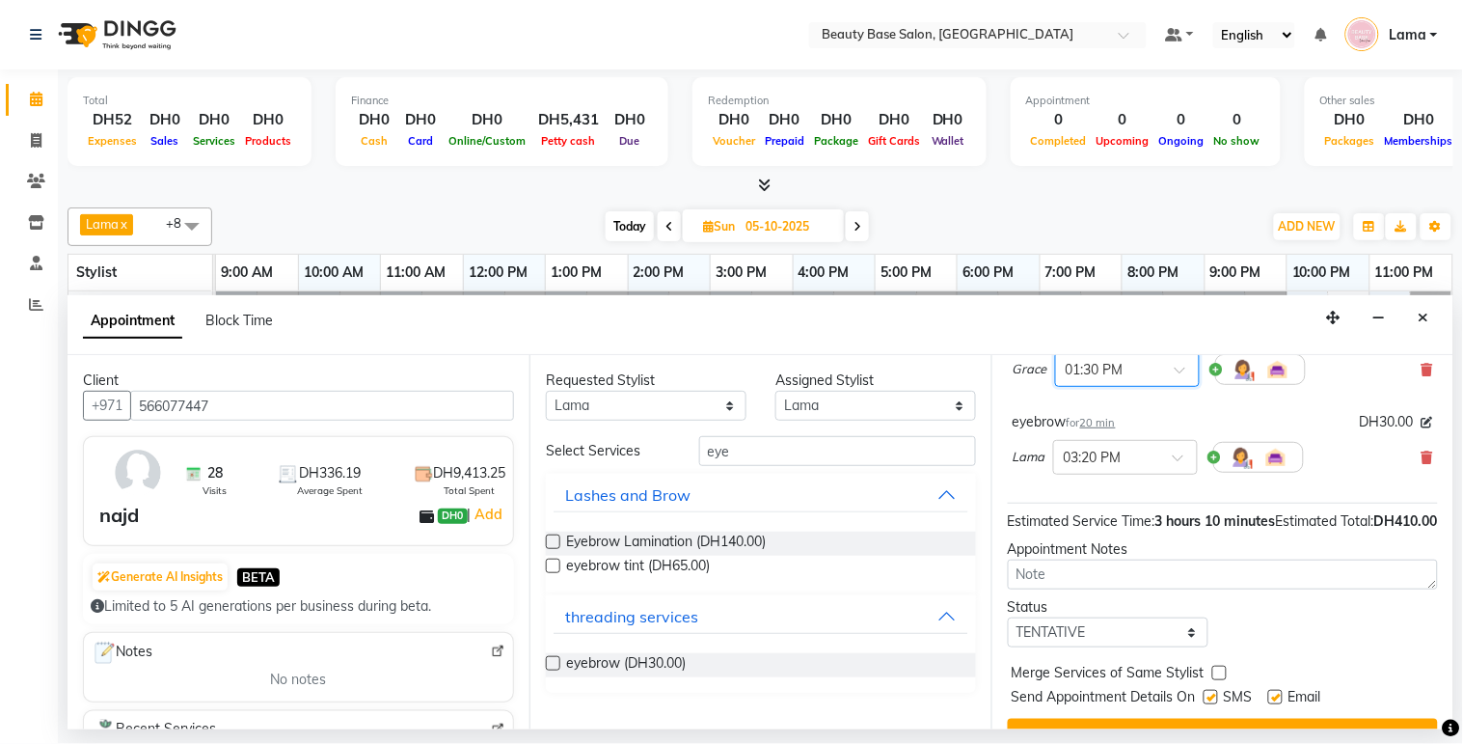
scroll to position [252, 0]
click at [1121, 465] on input "text" at bounding box center [1106, 455] width 85 height 20
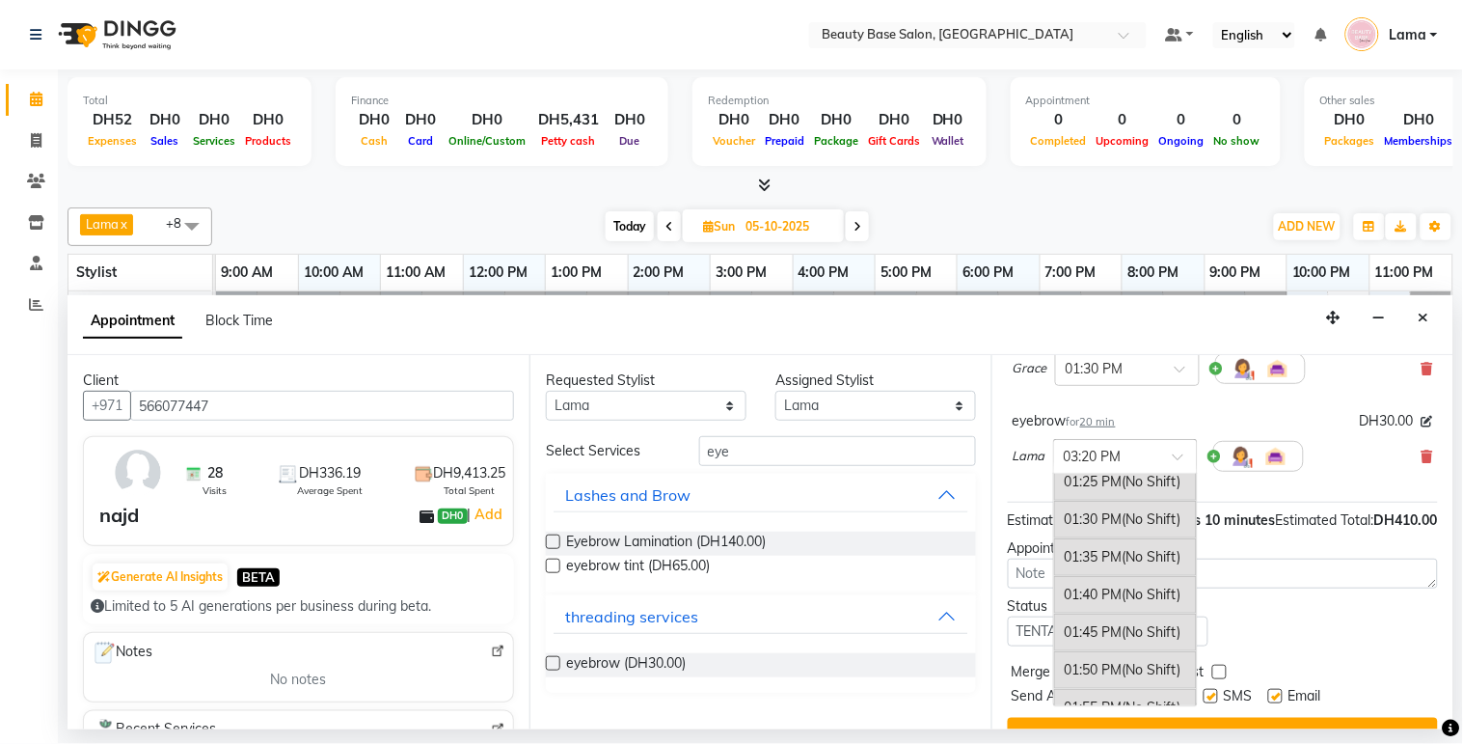
scroll to position [1547, 0]
click at [1110, 544] on div "01:30 PM (No Shift)" at bounding box center [1125, 525] width 143 height 38
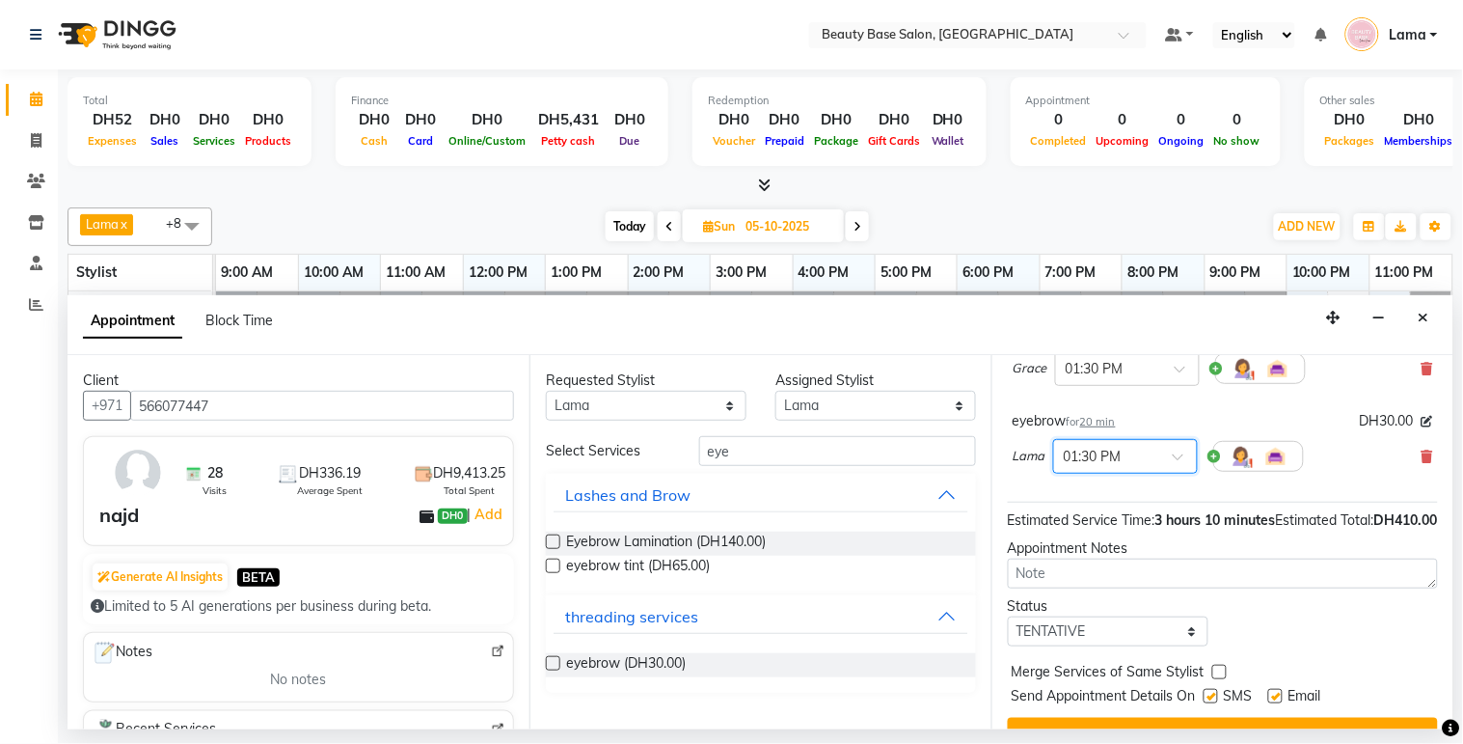
scroll to position [349, 0]
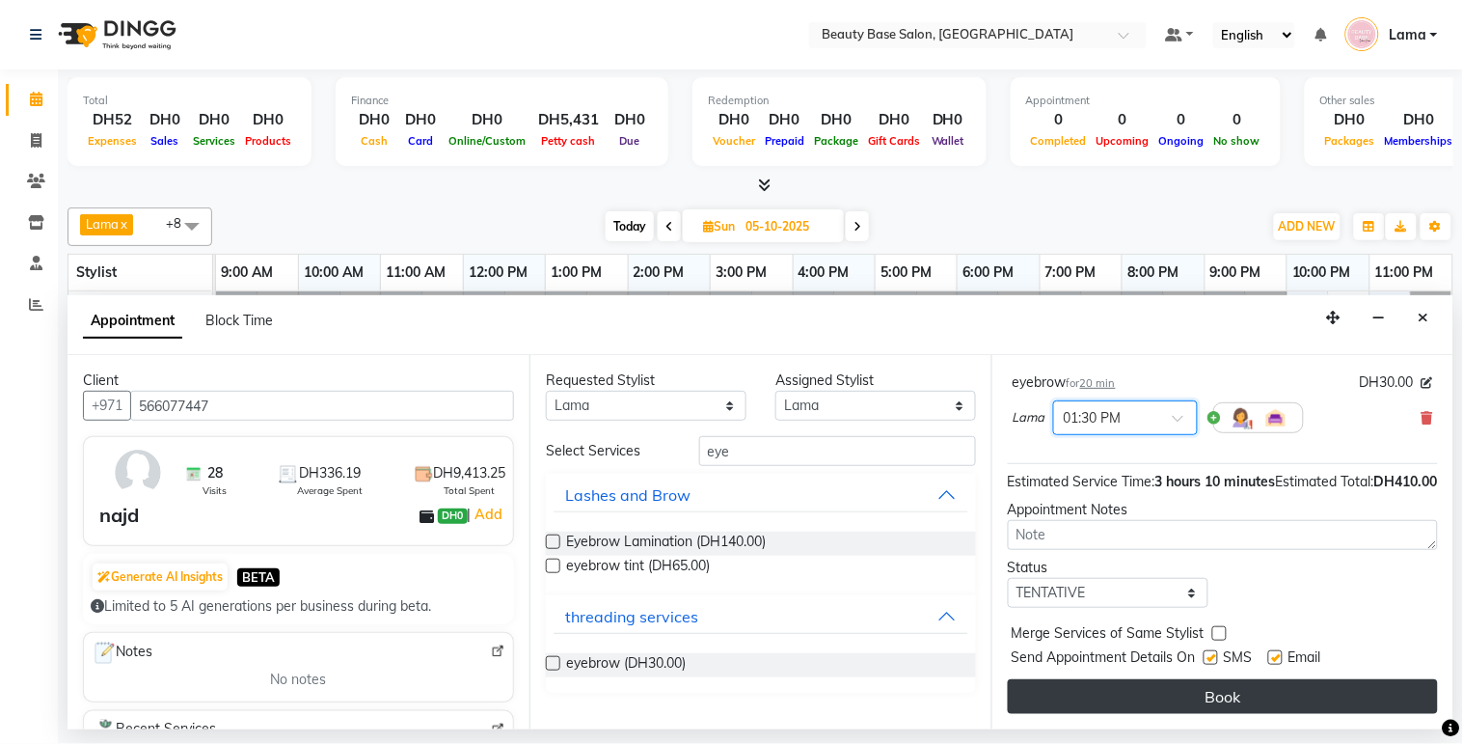
click at [1186, 689] on button "Book" at bounding box center [1223, 696] width 430 height 35
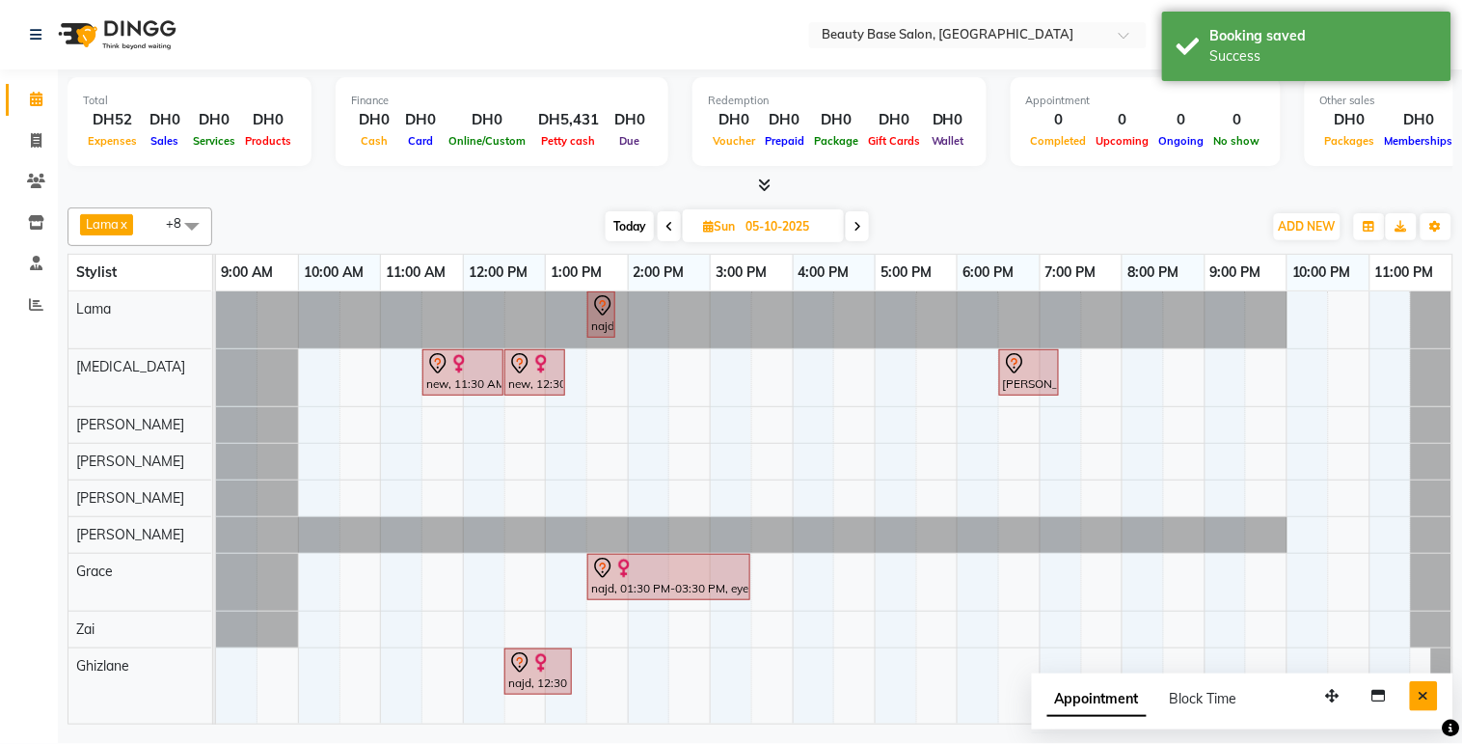
click at [1429, 695] on icon "Close" at bounding box center [1424, 696] width 11 height 14
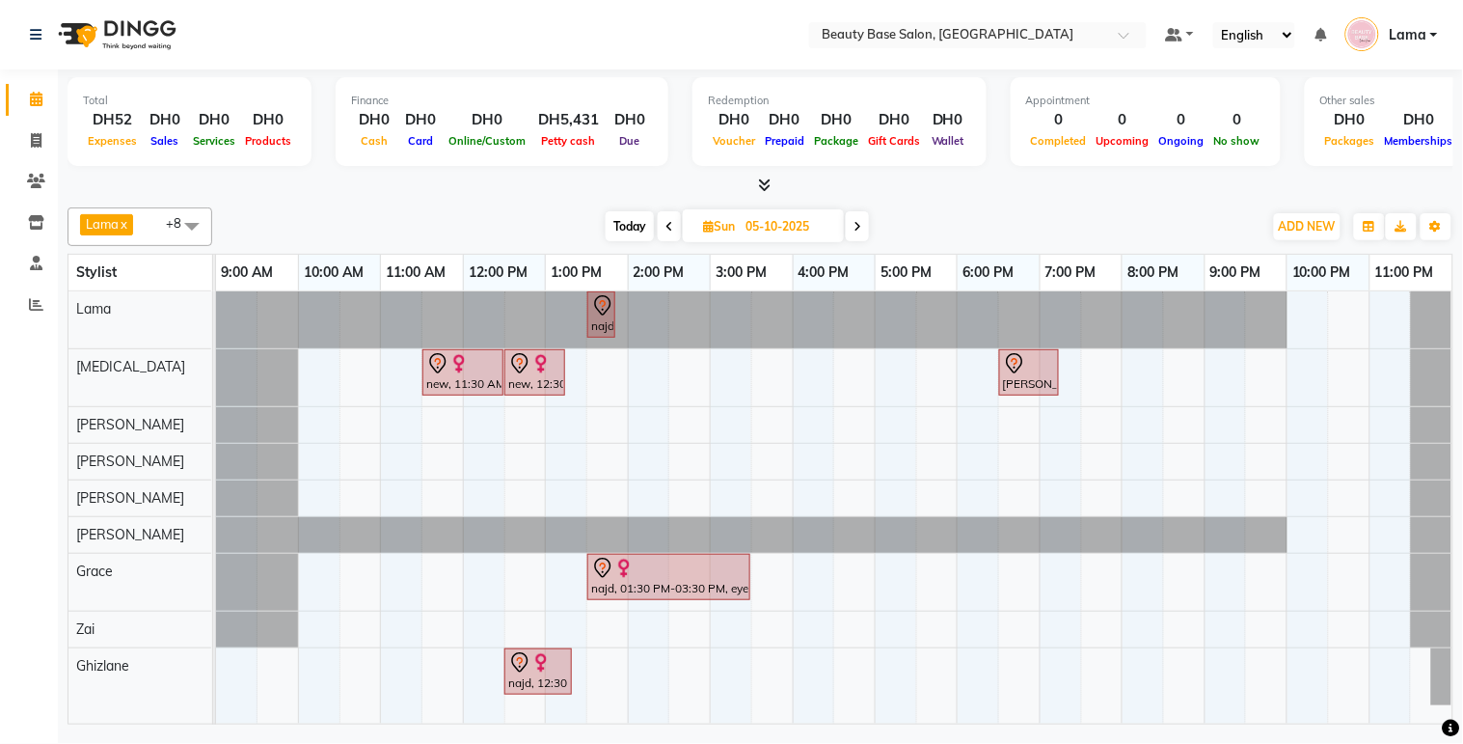
click at [621, 234] on span "Today" at bounding box center [630, 226] width 48 height 30
type input "03-10-2025"
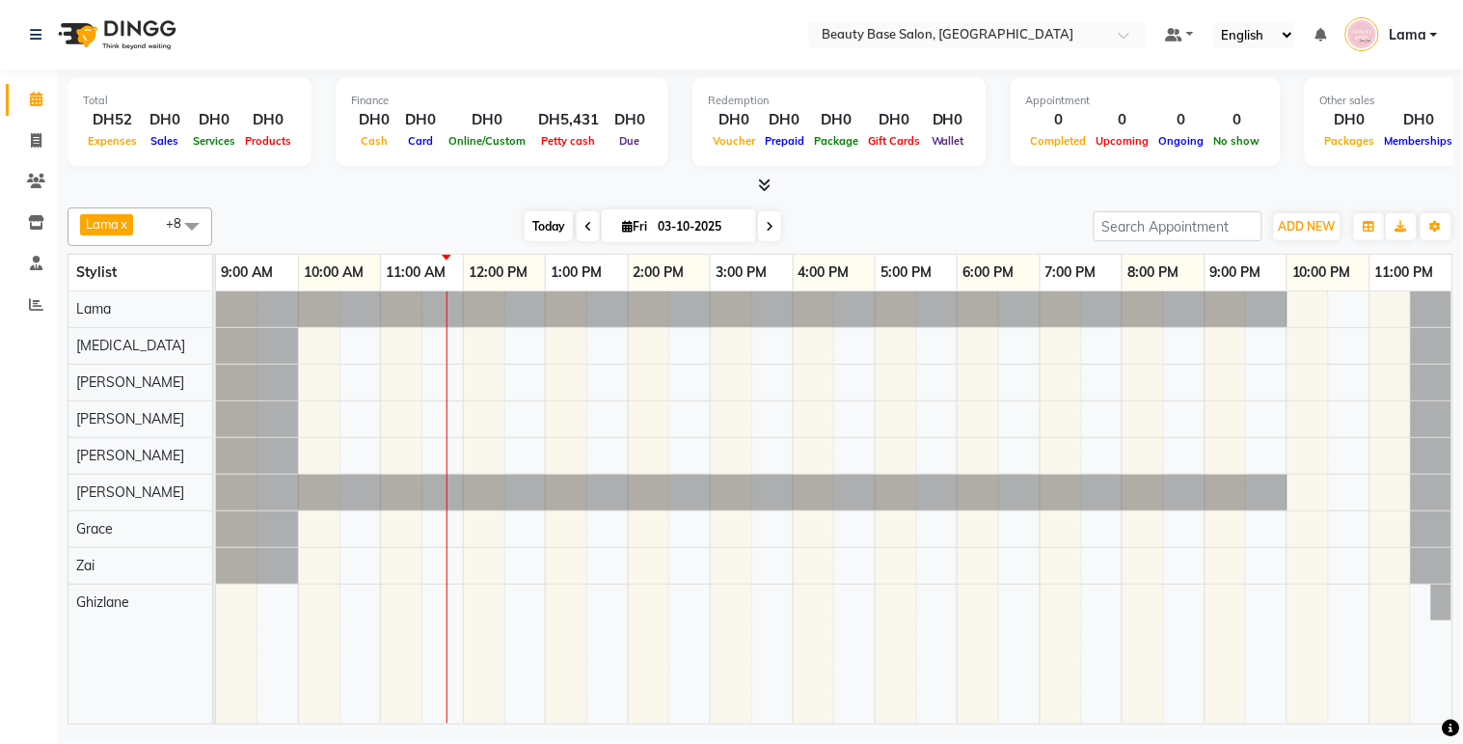
click at [545, 225] on span "Today" at bounding box center [549, 226] width 48 height 30
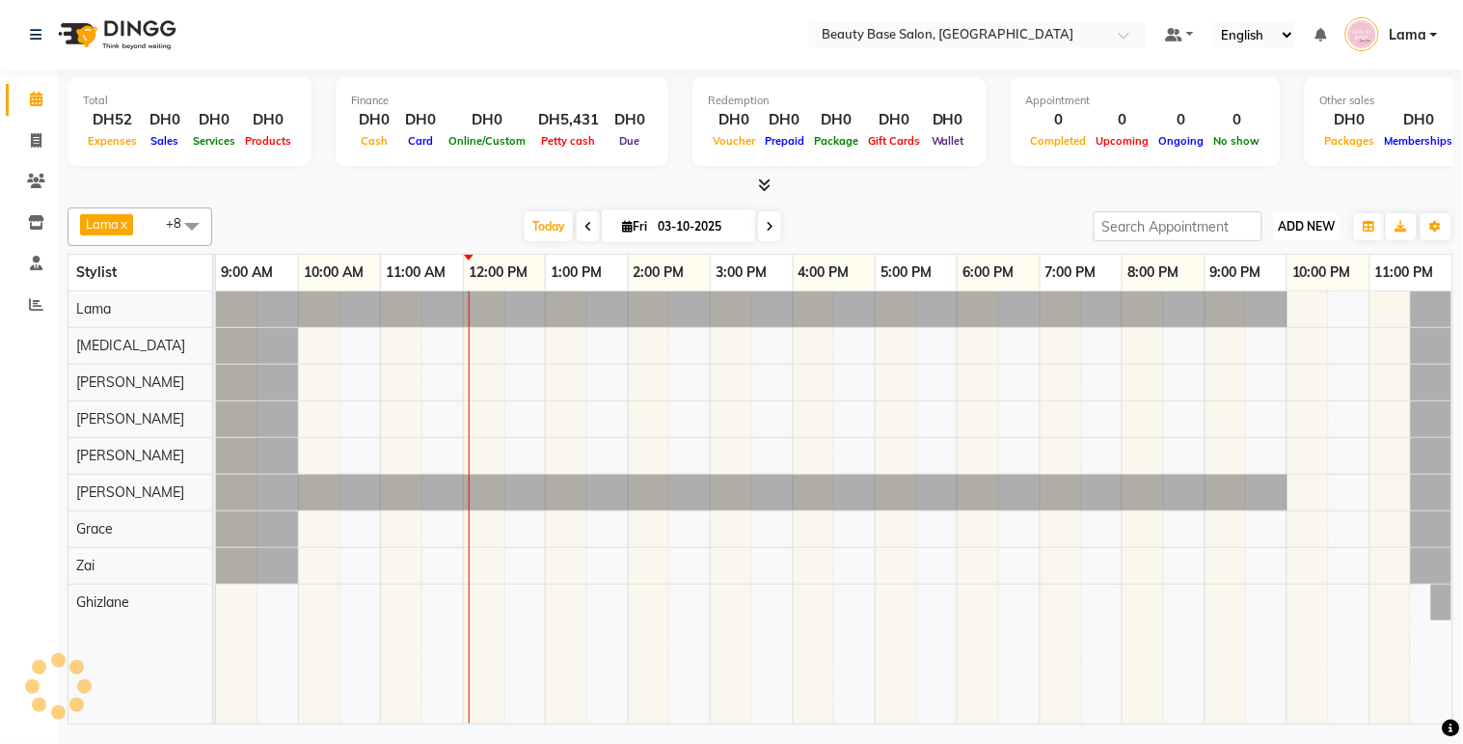
click at [1317, 226] on span "ADD NEW" at bounding box center [1307, 226] width 57 height 14
click at [1286, 260] on button "Add Appointment" at bounding box center [1264, 262] width 152 height 25
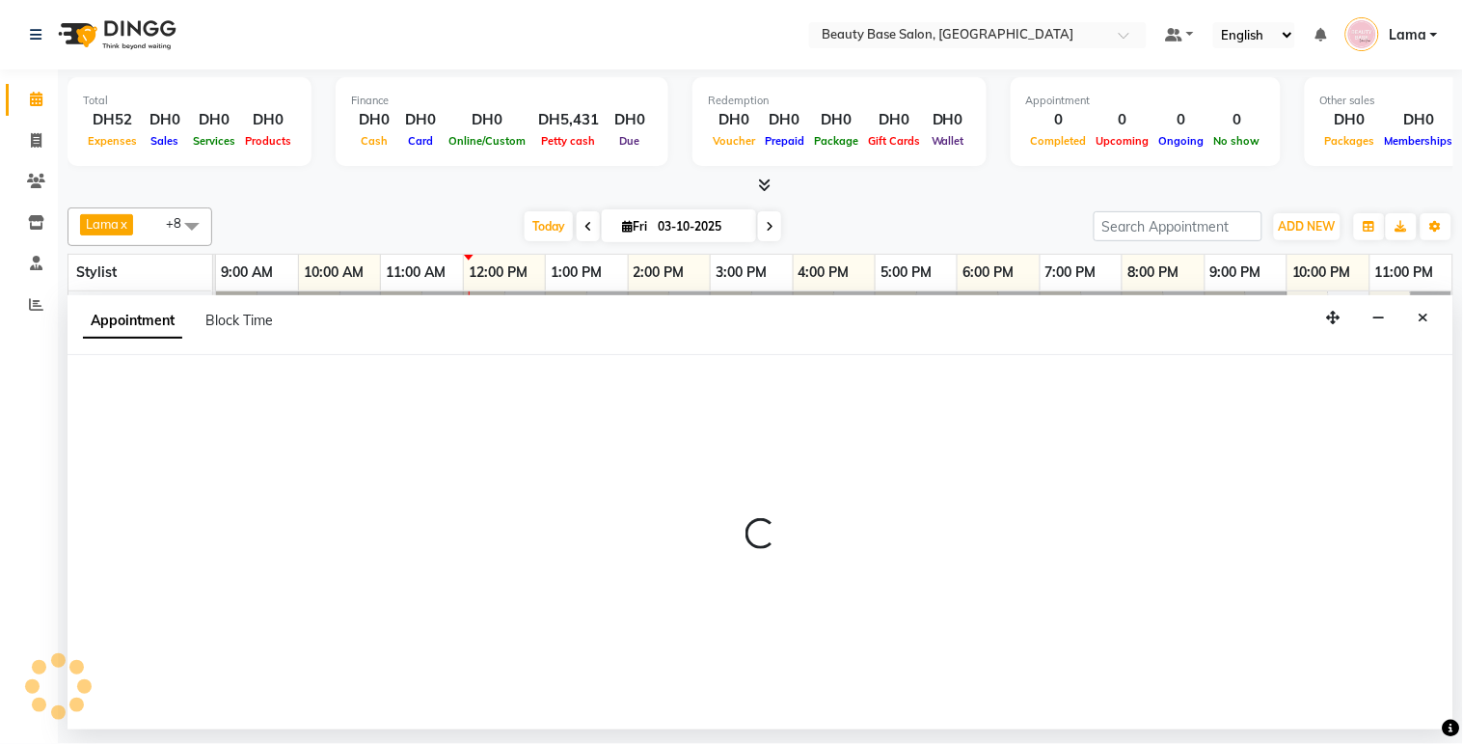
select select "600"
select select "tentative"
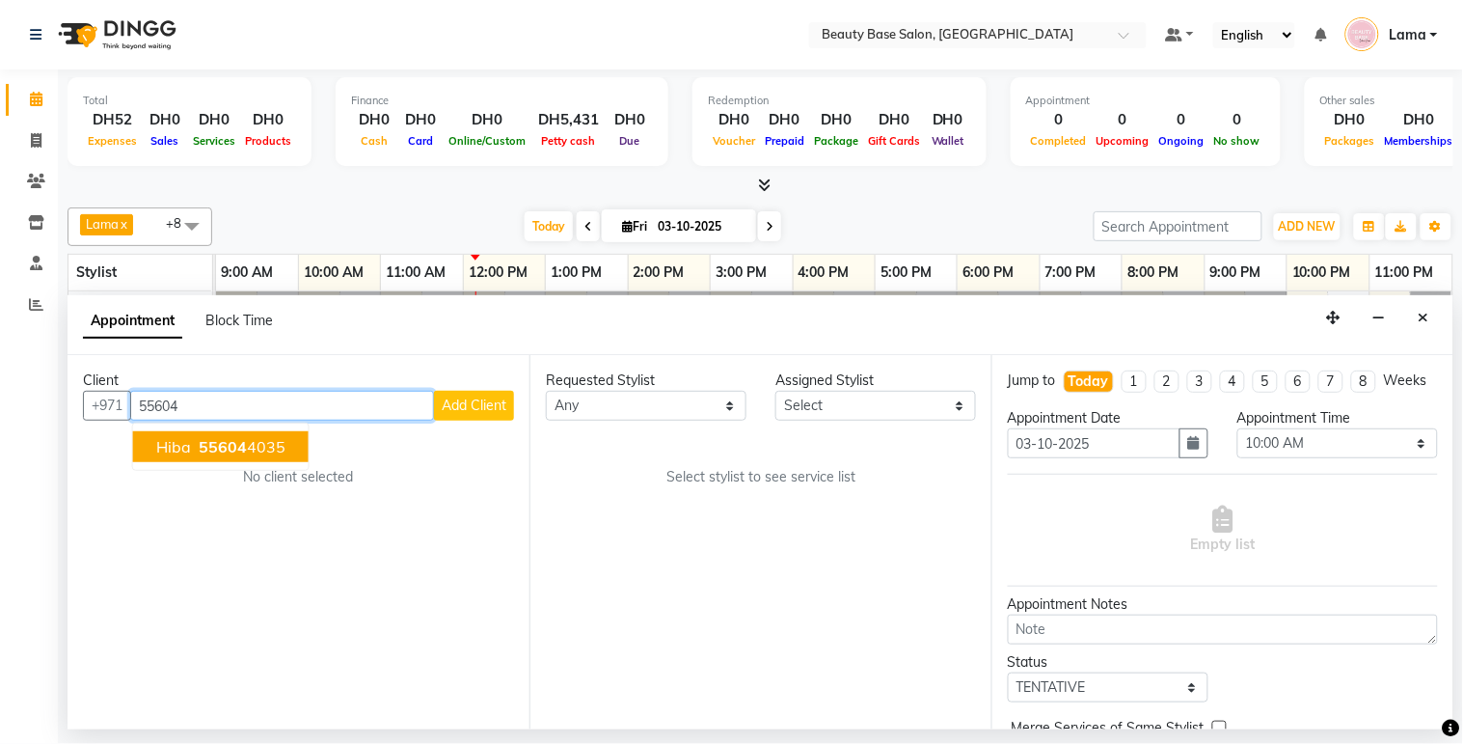
click at [289, 449] on button "hiba 55604 4035" at bounding box center [221, 446] width 176 height 31
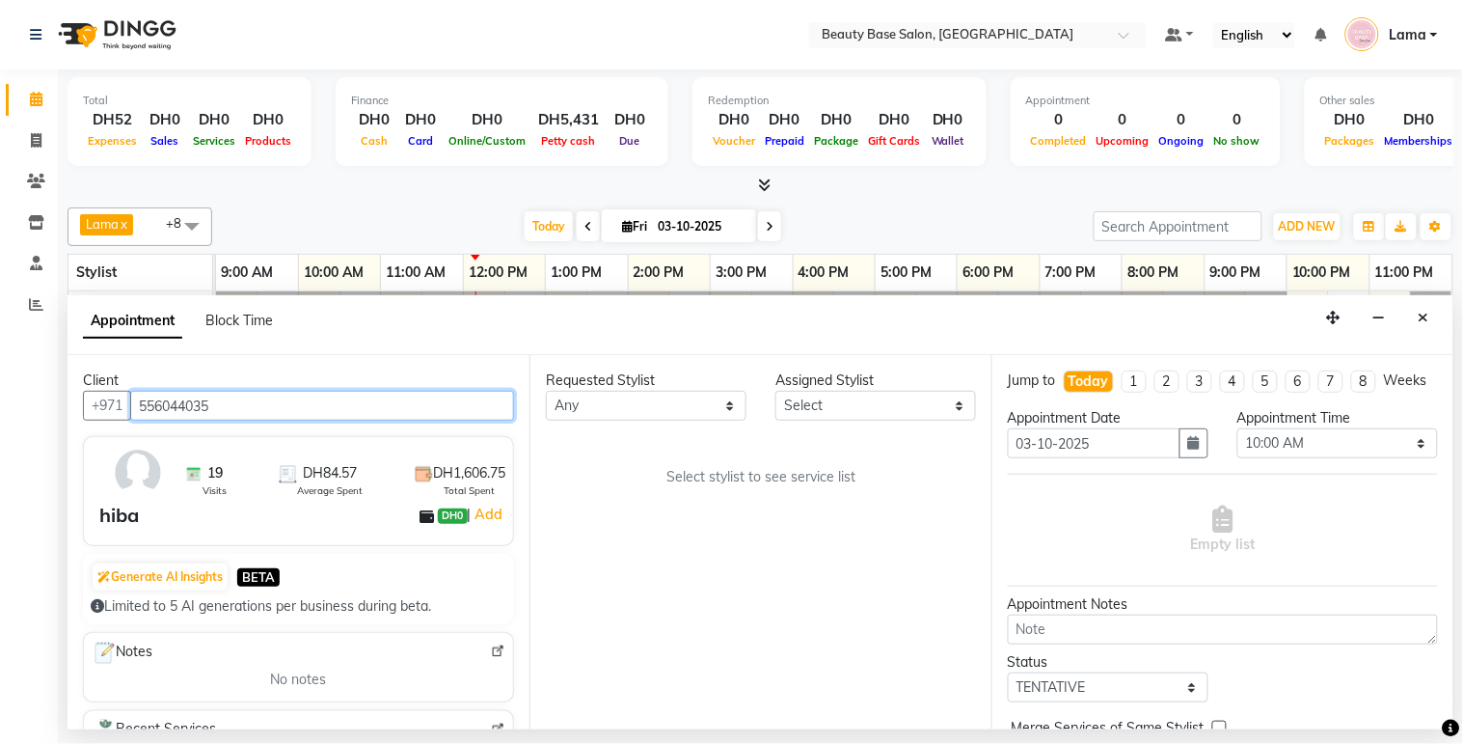
type input "556044035"
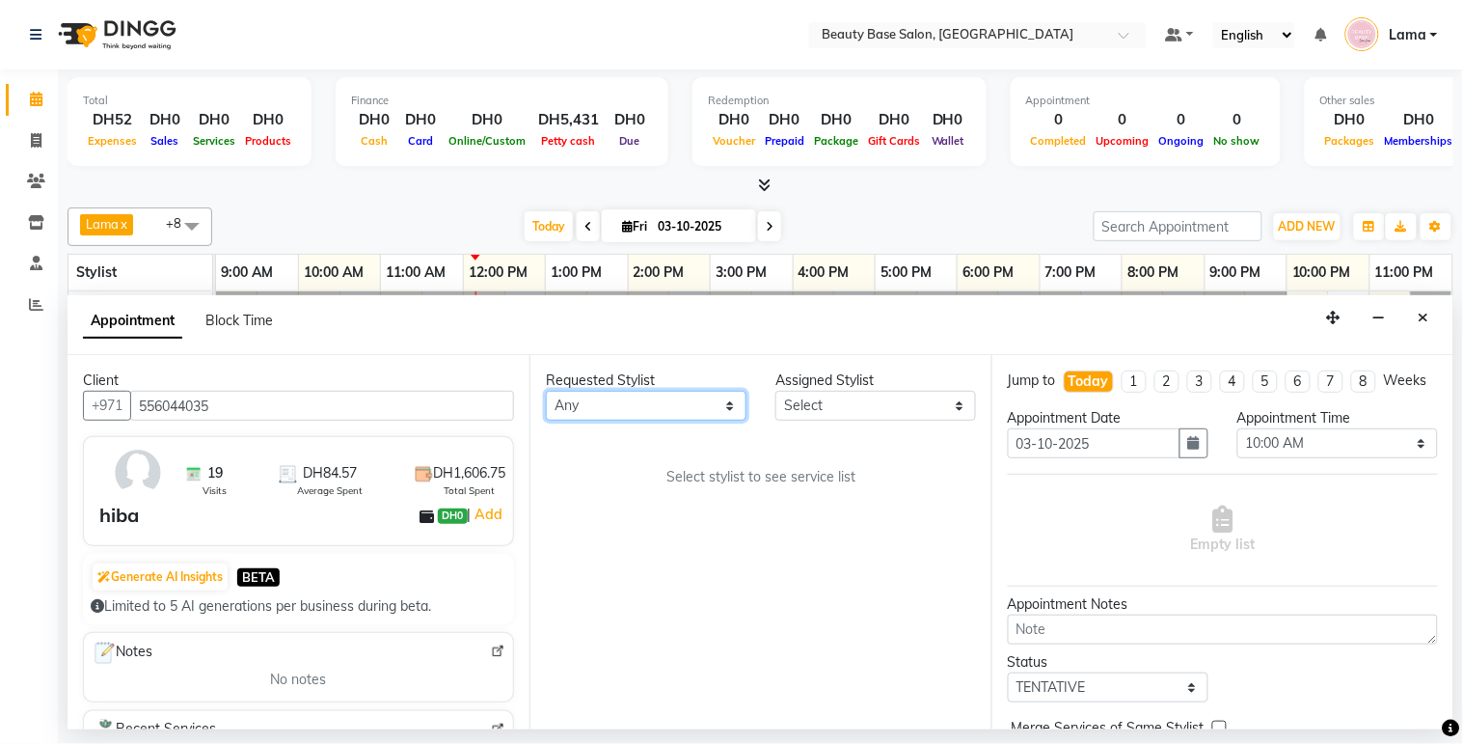
click at [690, 394] on select "Any [PERSON_NAME] [PERSON_NAME] [PERSON_NAME] [PERSON_NAME] [PERSON_NAME] [MEDI…" at bounding box center [646, 406] width 201 height 30
select select "61471"
click at [546, 391] on select "Any [PERSON_NAME] [PERSON_NAME] [PERSON_NAME] [PERSON_NAME] [PERSON_NAME] [MEDI…" at bounding box center [646, 406] width 201 height 30
select select "61471"
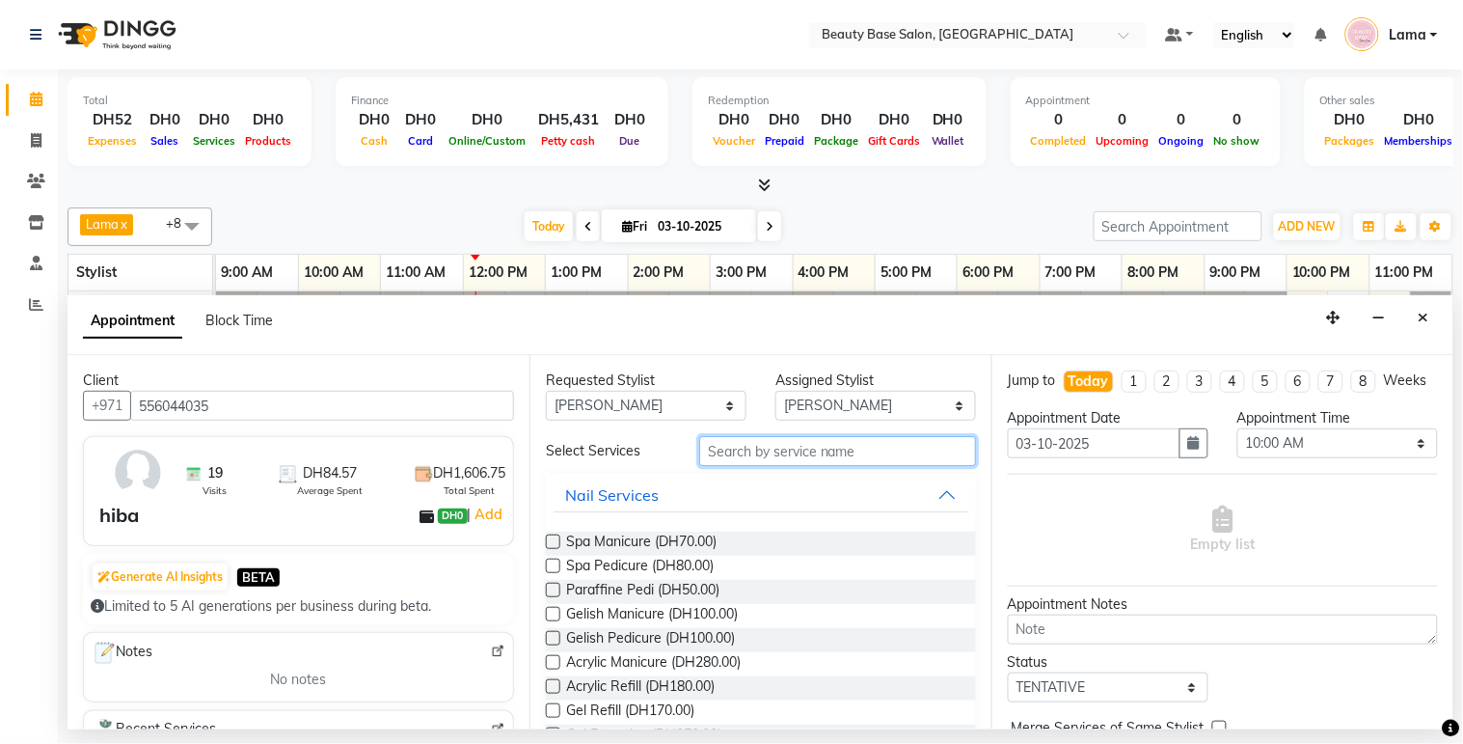
click at [766, 454] on input "text" at bounding box center [837, 451] width 277 height 30
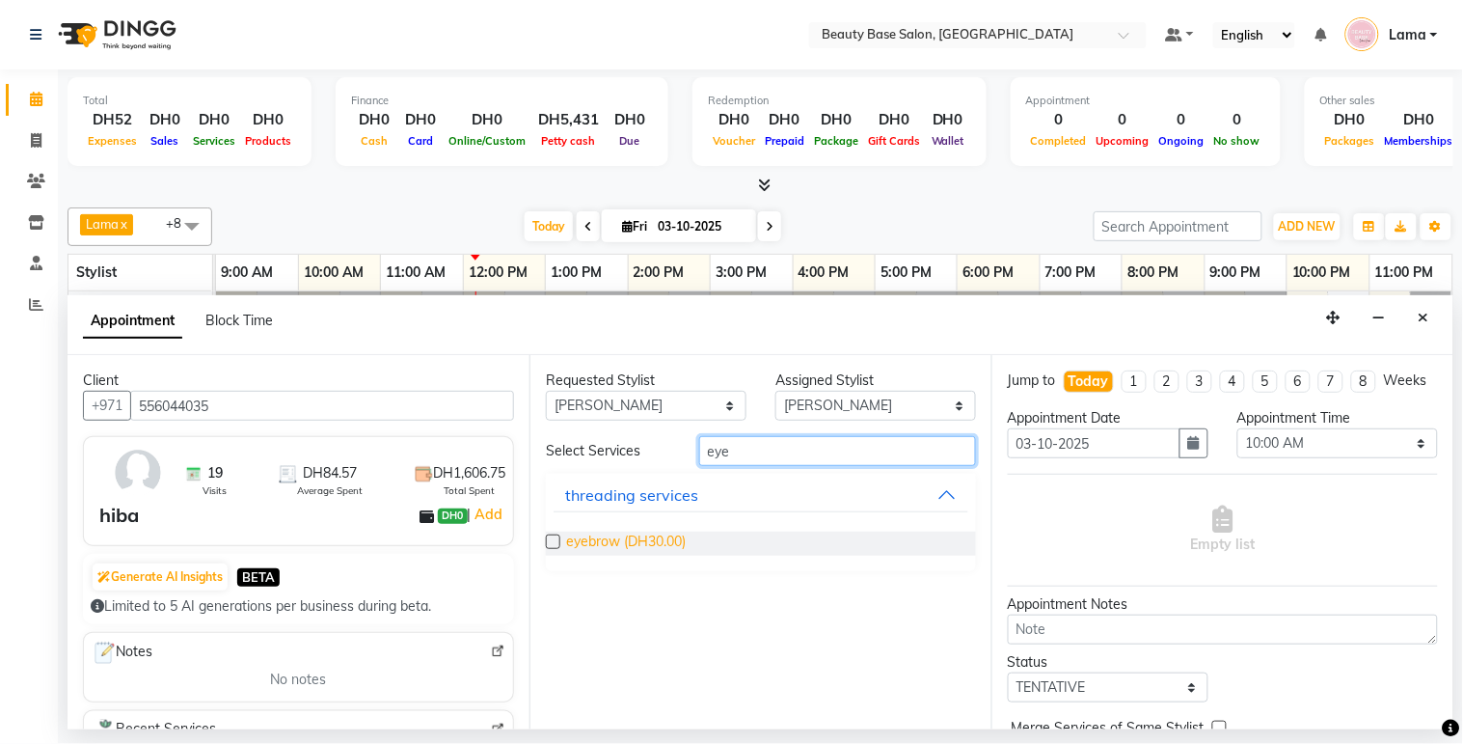
type input "eye"
click at [635, 545] on span "eyebrow (DH30.00)" at bounding box center [626, 543] width 120 height 24
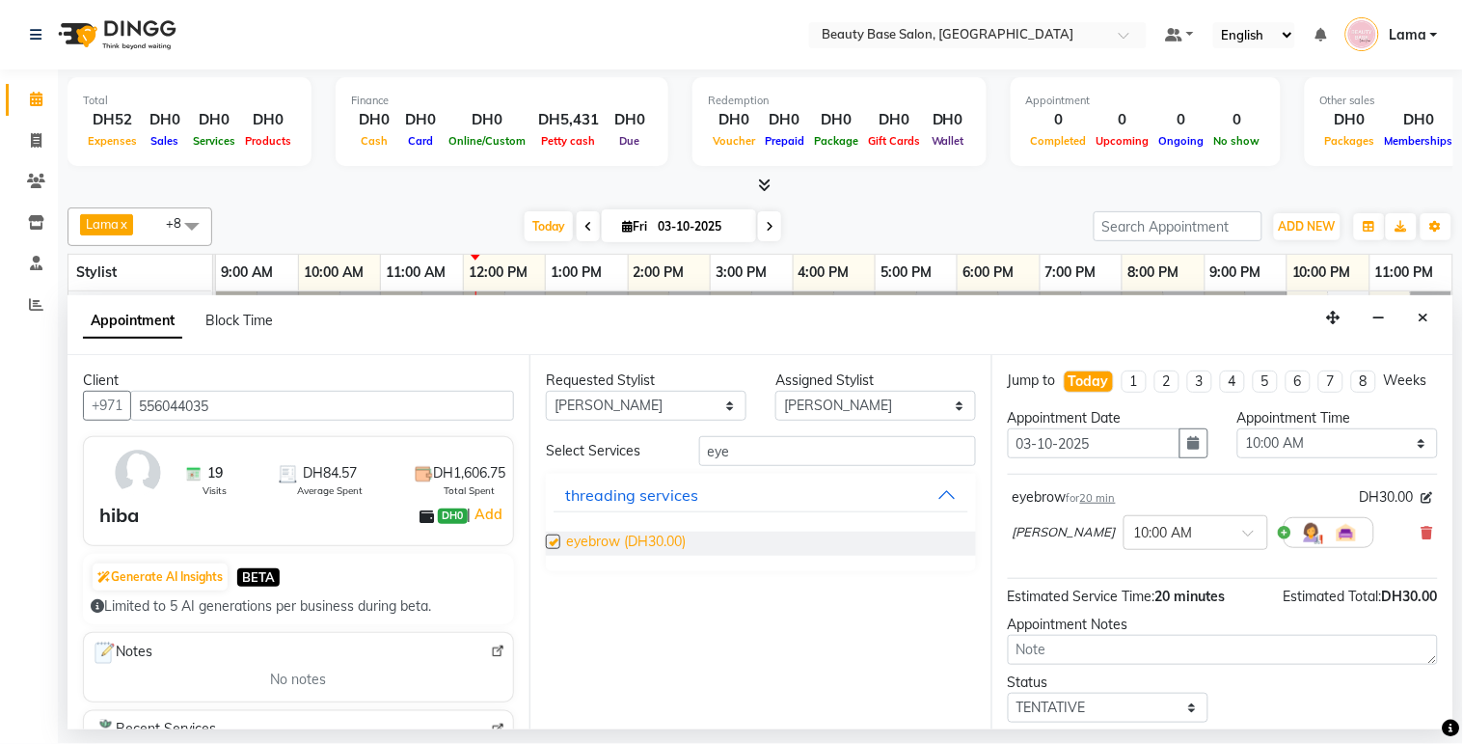
checkbox input "false"
click at [787, 454] on input "eye" at bounding box center [837, 451] width 277 height 30
type input "e"
type input "upp"
click at [649, 553] on span "upper lips (DH25.00)" at bounding box center [628, 543] width 125 height 24
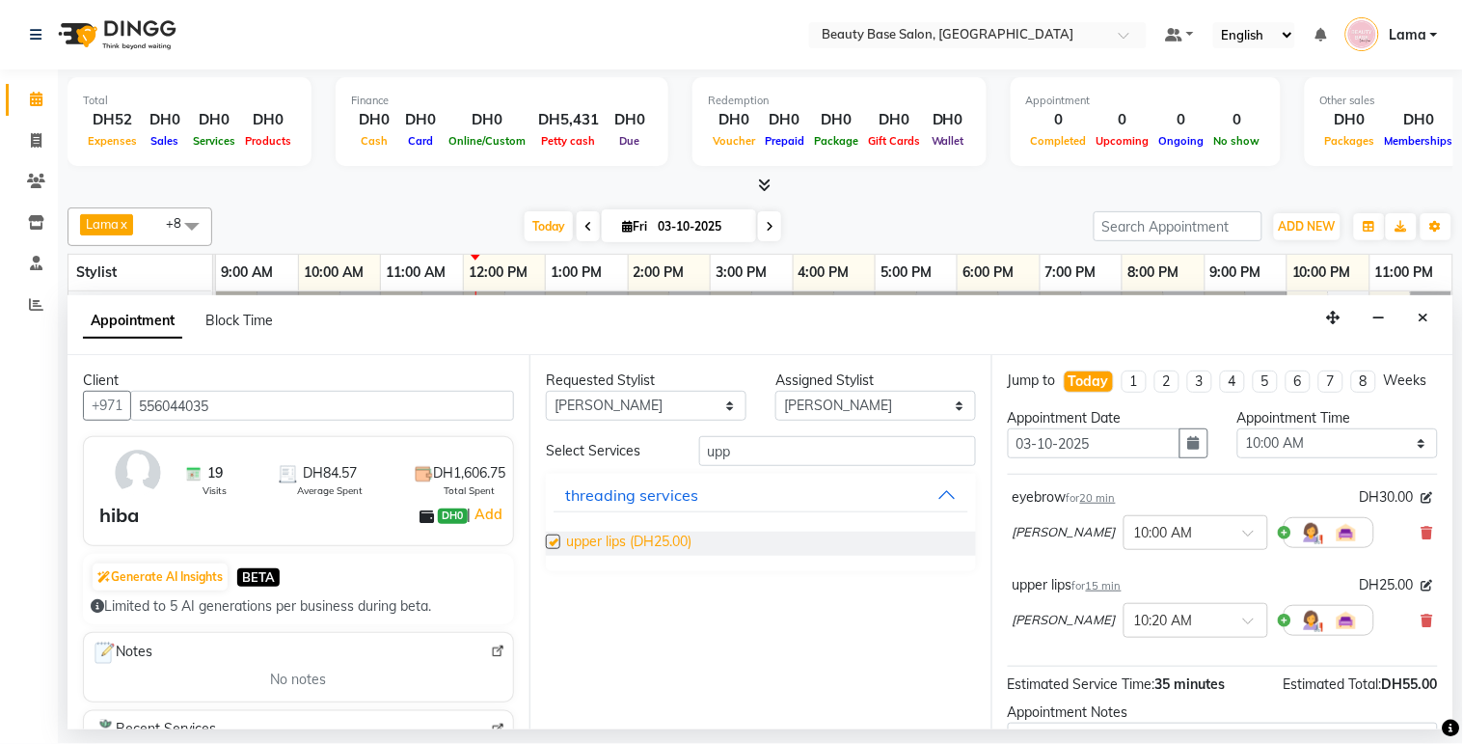
checkbox input "false"
click at [1308, 458] on select "Select 10:00 AM 10:05 AM 10:10 AM 10:15 AM 10:20 AM 10:25 AM 10:30 AM 10:35 AM …" at bounding box center [1338, 443] width 201 height 30
select select "710"
click at [1238, 446] on select "Select 10:00 AM 10:05 AM 10:10 AM 10:15 AM 10:20 AM 10:25 AM 10:30 AM 10:35 AM …" at bounding box center [1338, 443] width 201 height 30
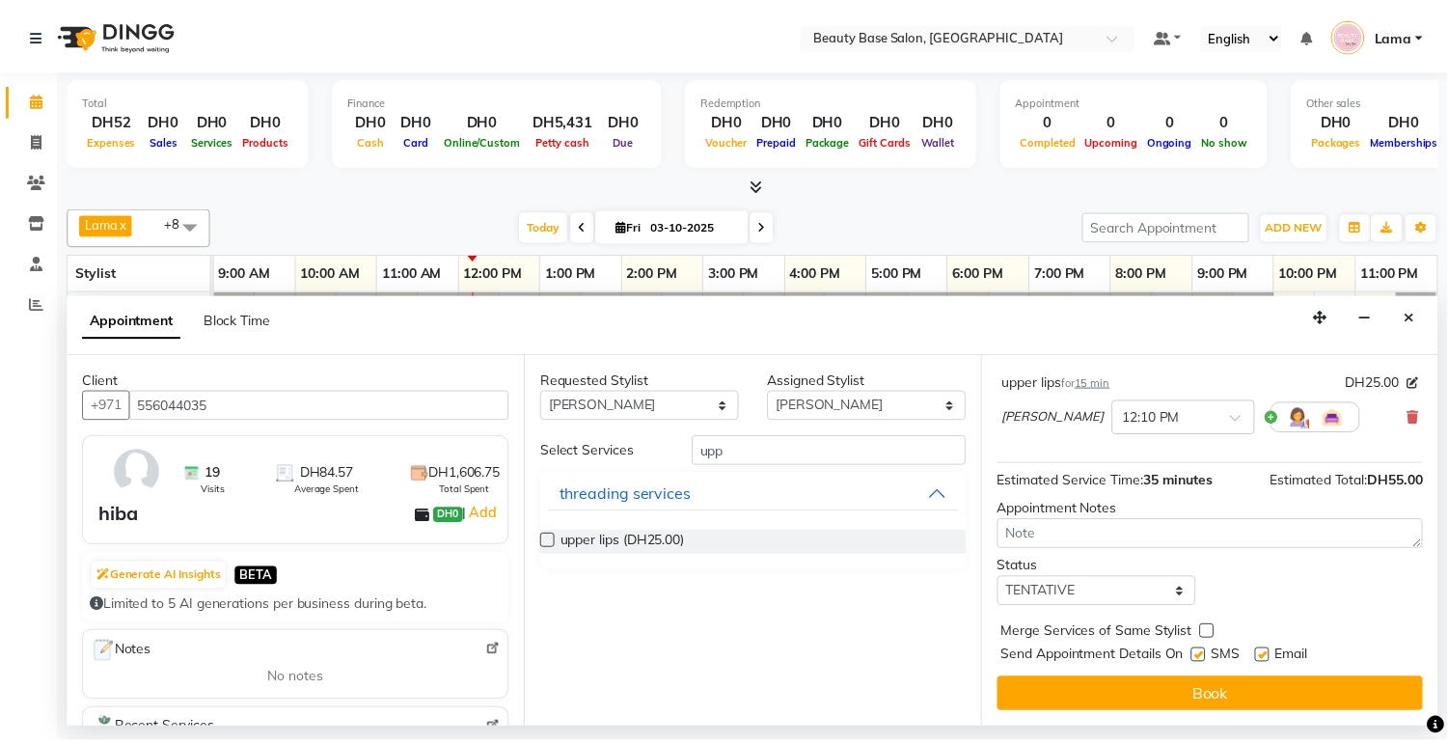
scroll to position [222, 0]
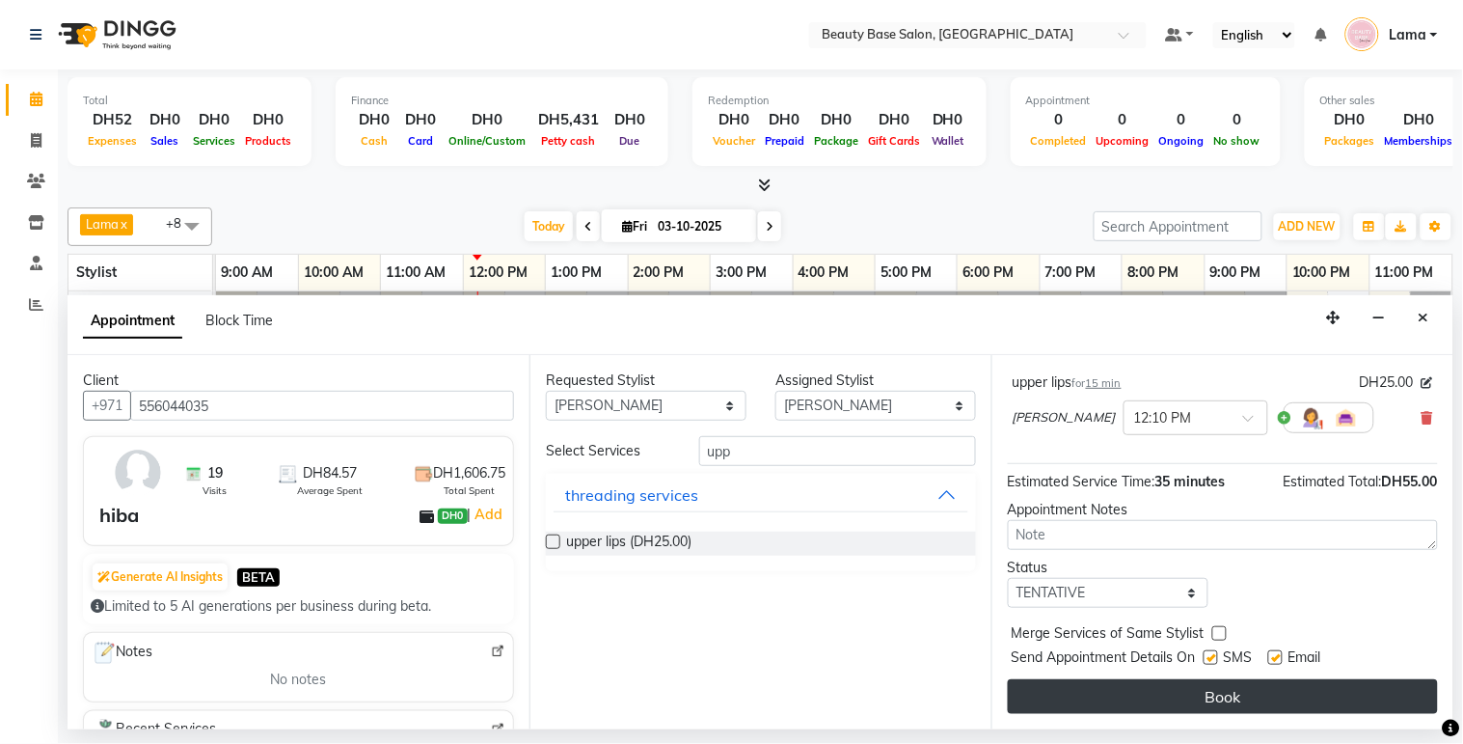
click at [1348, 699] on button "Book" at bounding box center [1223, 696] width 430 height 35
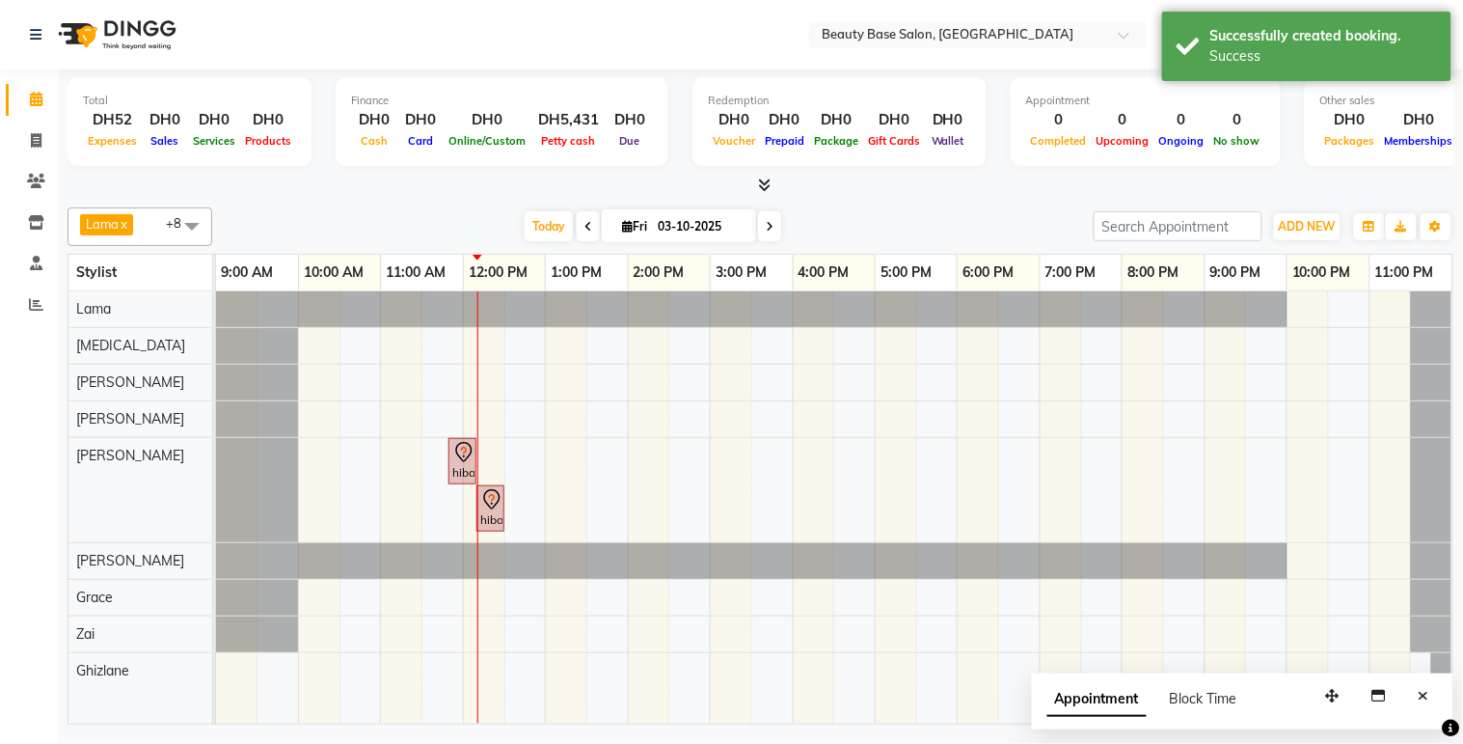
click at [459, 464] on div "hiba, TK01, 11:50 AM-12:10 PM, eyebrow" at bounding box center [462, 461] width 24 height 41
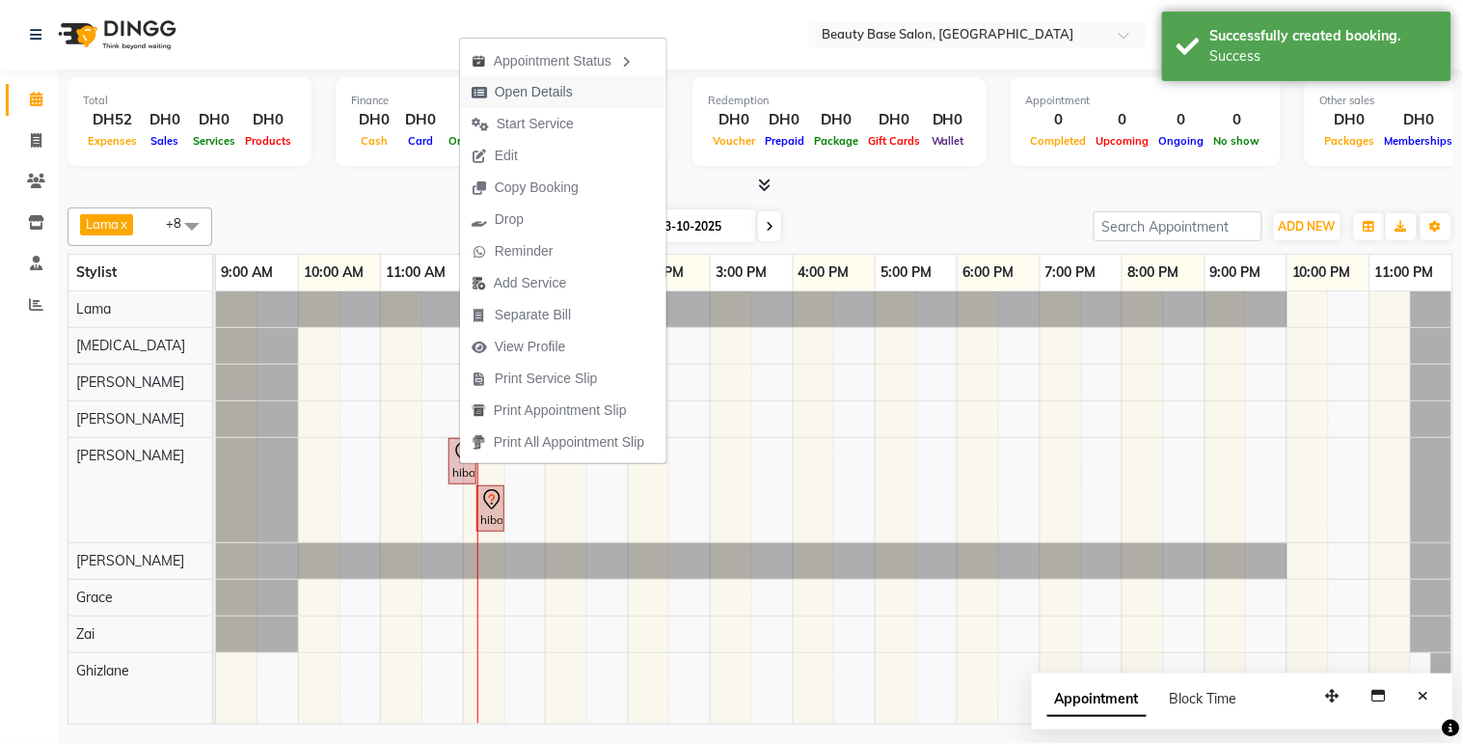
click at [585, 89] on button "Open Details" at bounding box center [563, 92] width 206 height 32
select select "7"
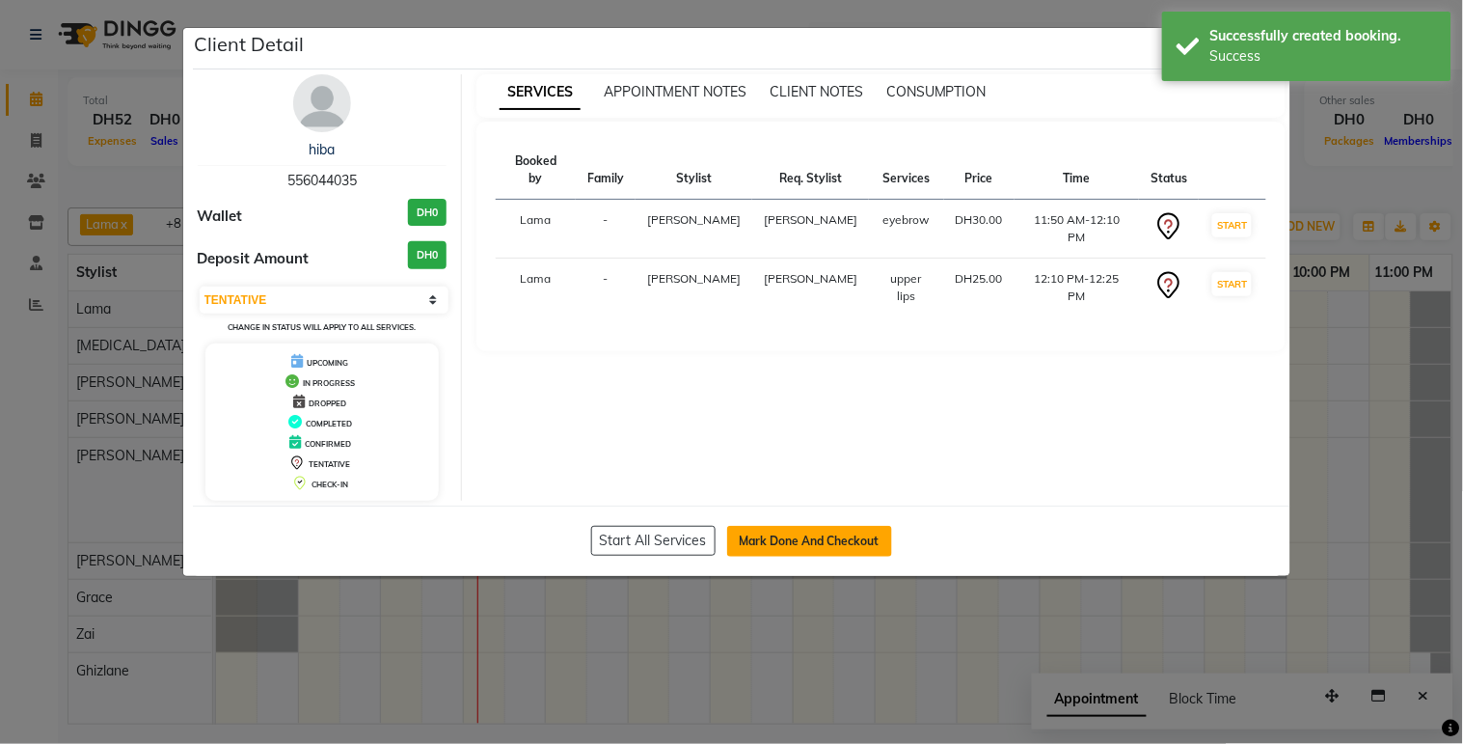
click at [781, 543] on button "Mark Done And Checkout" at bounding box center [809, 541] width 165 height 31
select select "service"
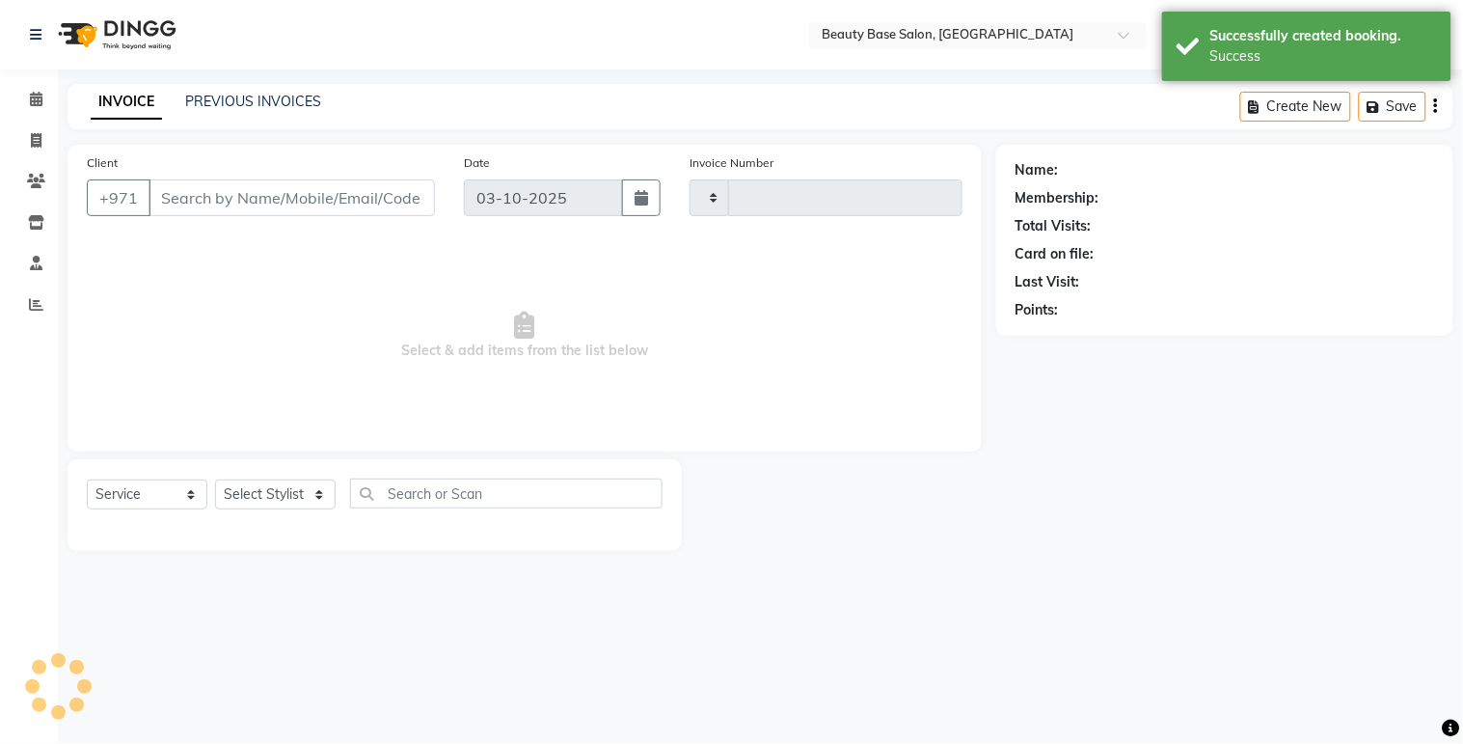
type input "2448"
select select "813"
type input "556044035"
select select "61471"
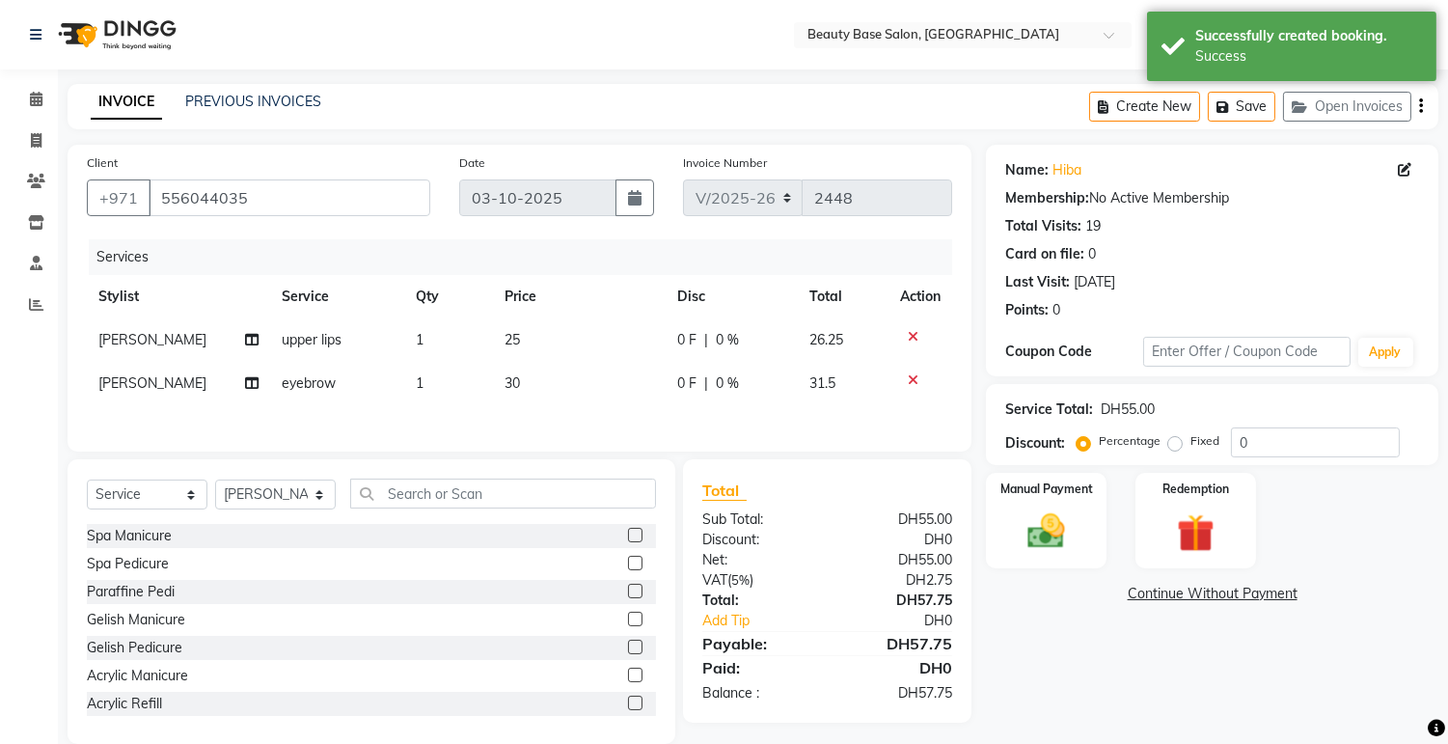
click at [1190, 449] on label "Fixed" at bounding box center [1204, 440] width 29 height 17
click at [1175, 448] on input "Fixed" at bounding box center [1179, 441] width 14 height 14
radio input "true"
click at [1075, 522] on img at bounding box center [1047, 531] width 64 height 45
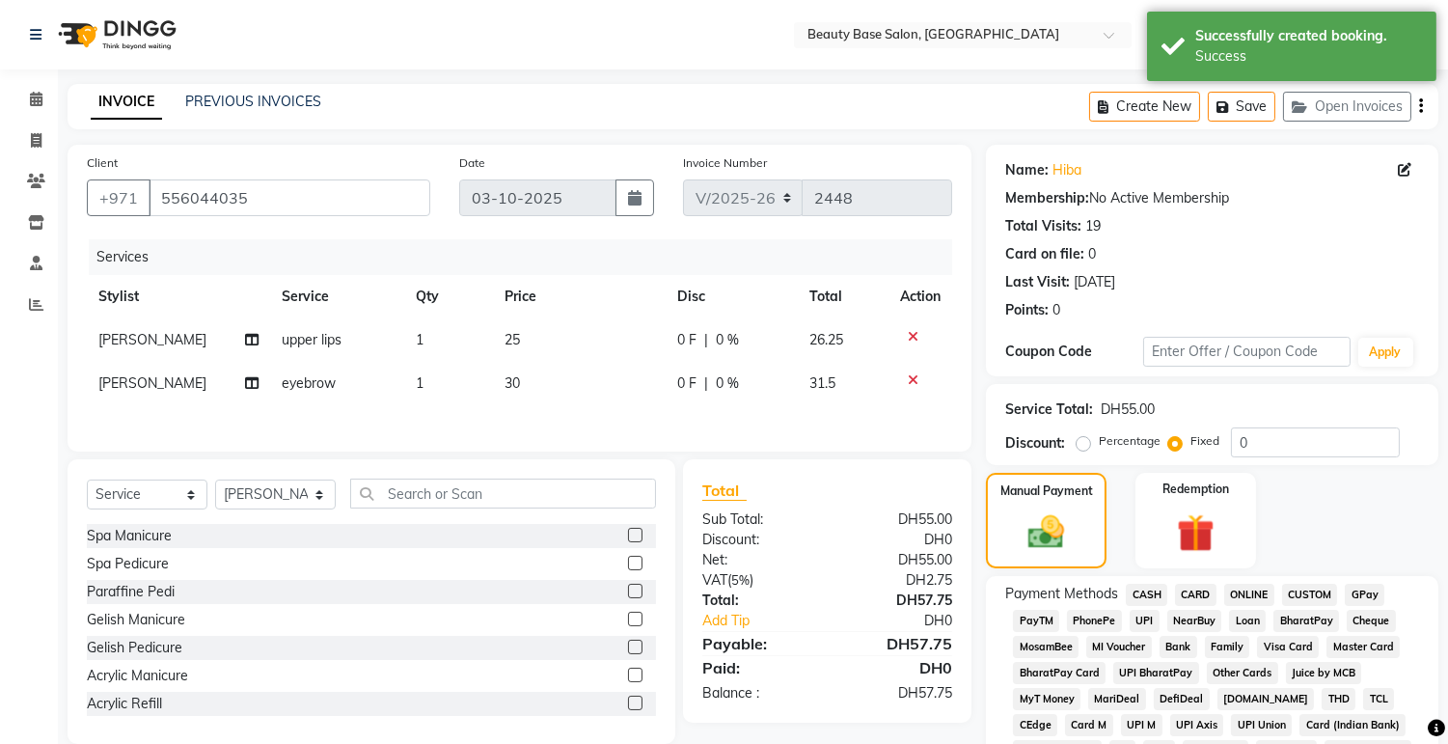
click at [1208, 599] on span "CARD" at bounding box center [1195, 595] width 41 height 22
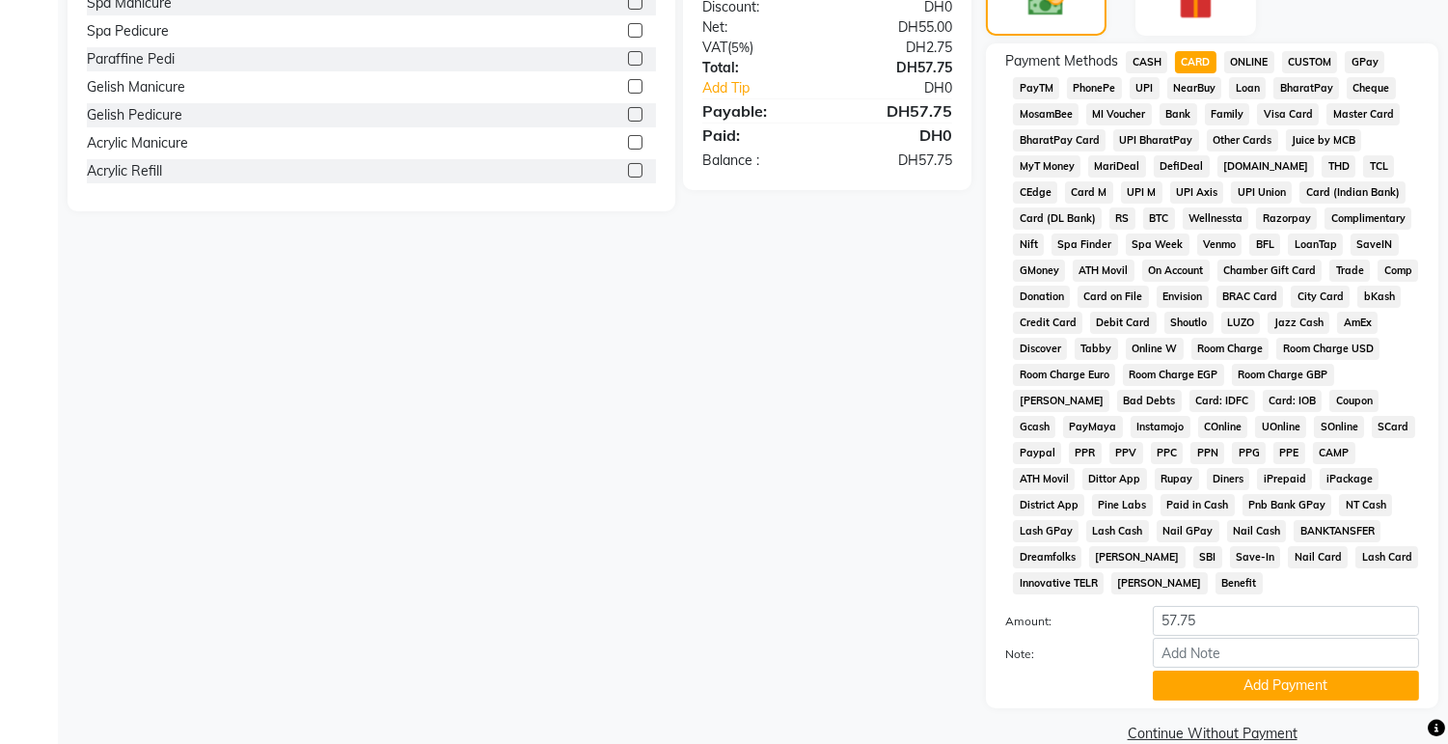
scroll to position [543, 0]
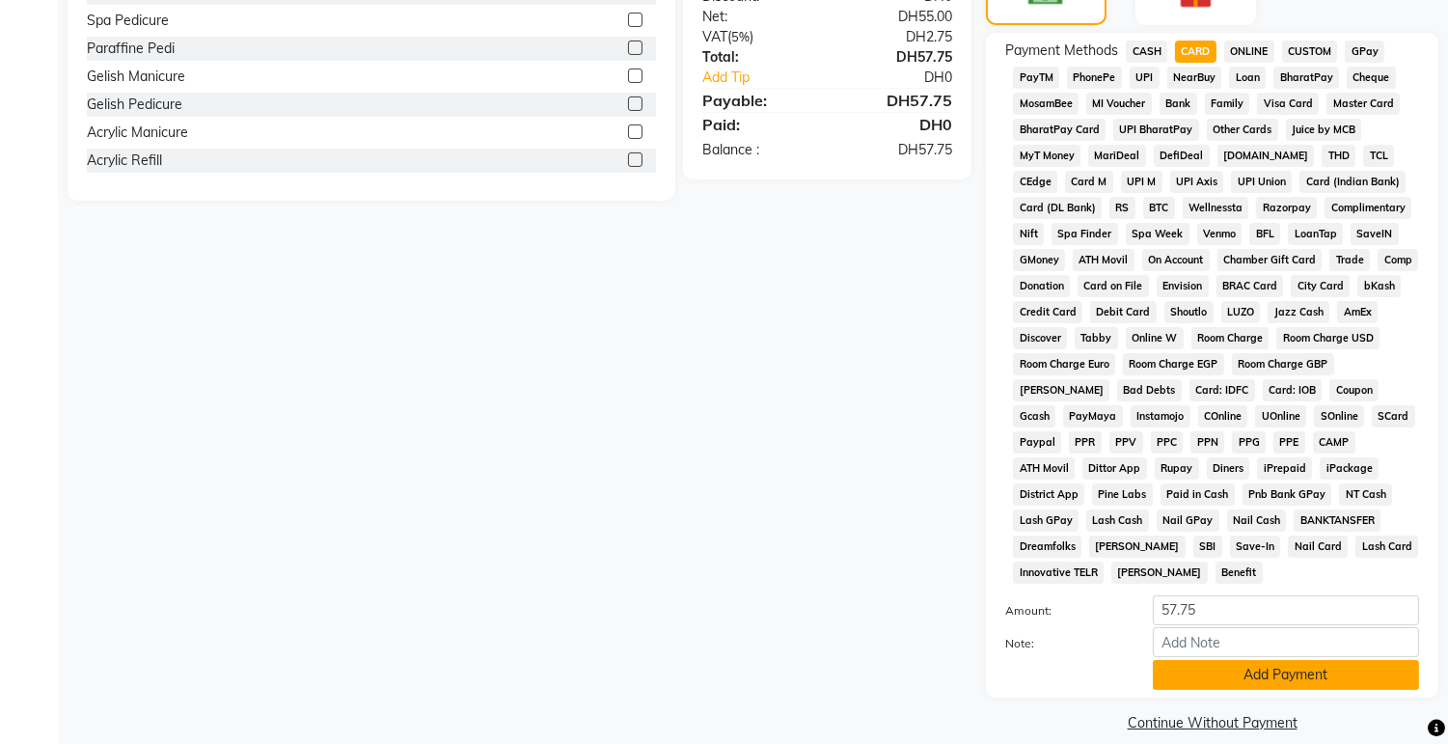
click at [1215, 666] on button "Add Payment" at bounding box center [1286, 675] width 266 height 30
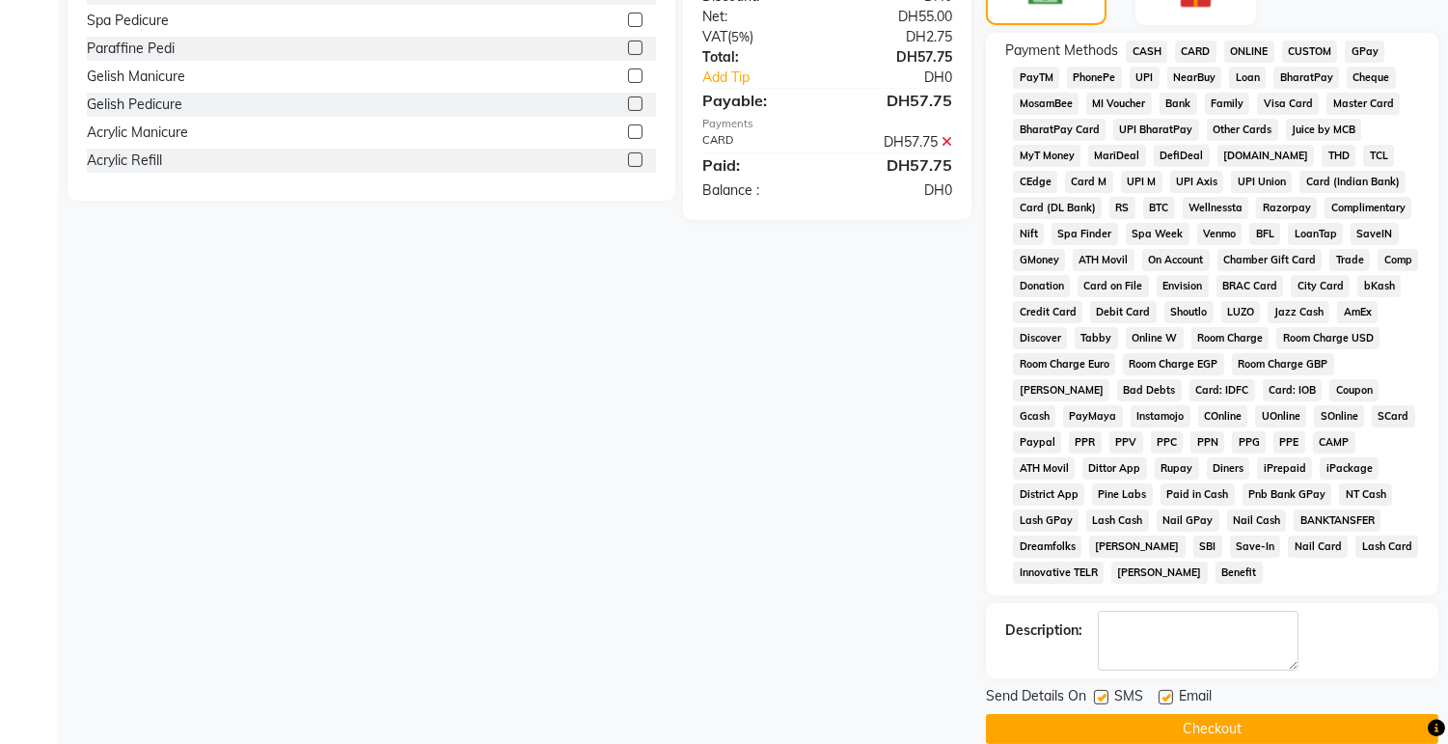
click at [1213, 714] on button "Checkout" at bounding box center [1212, 729] width 452 height 30
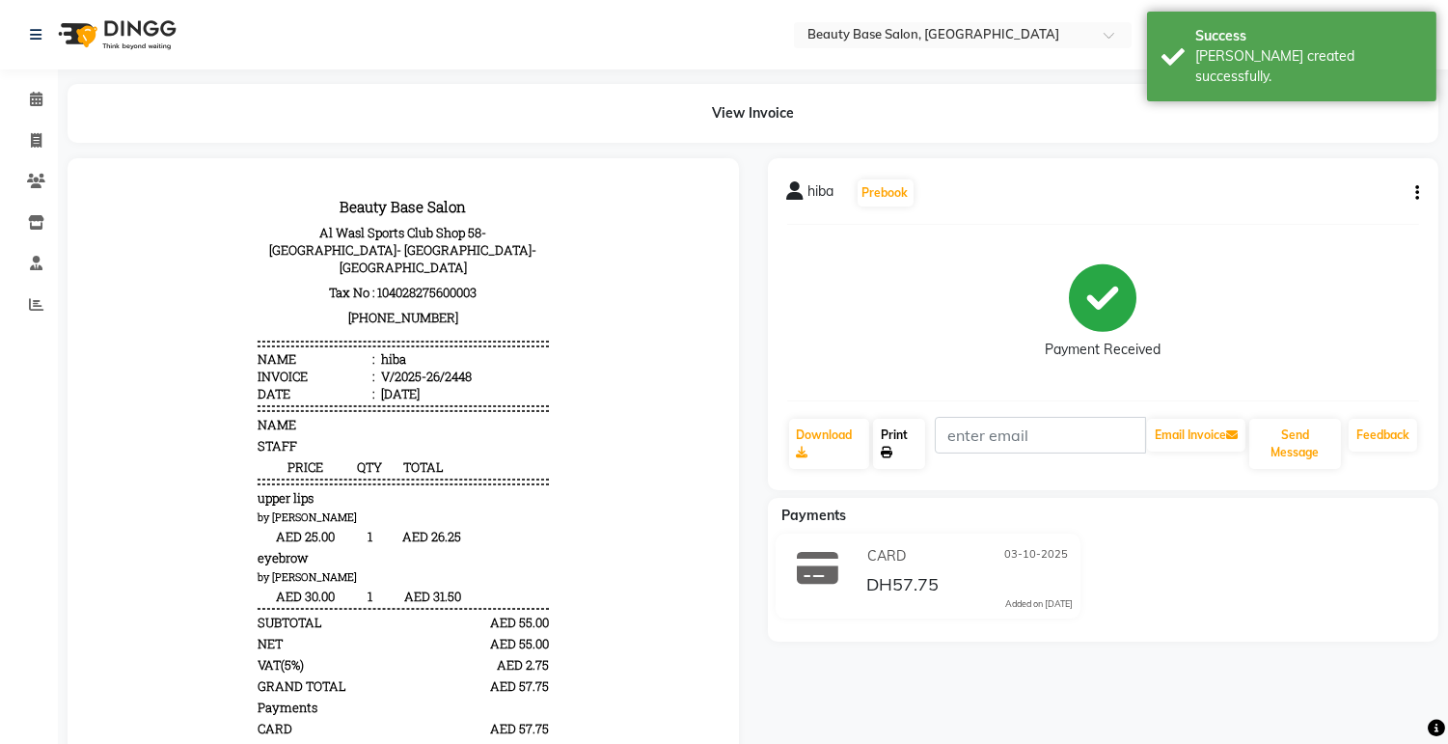
click at [922, 432] on link "Print" at bounding box center [899, 444] width 52 height 50
click at [15, 108] on link "Calendar" at bounding box center [29, 100] width 46 height 32
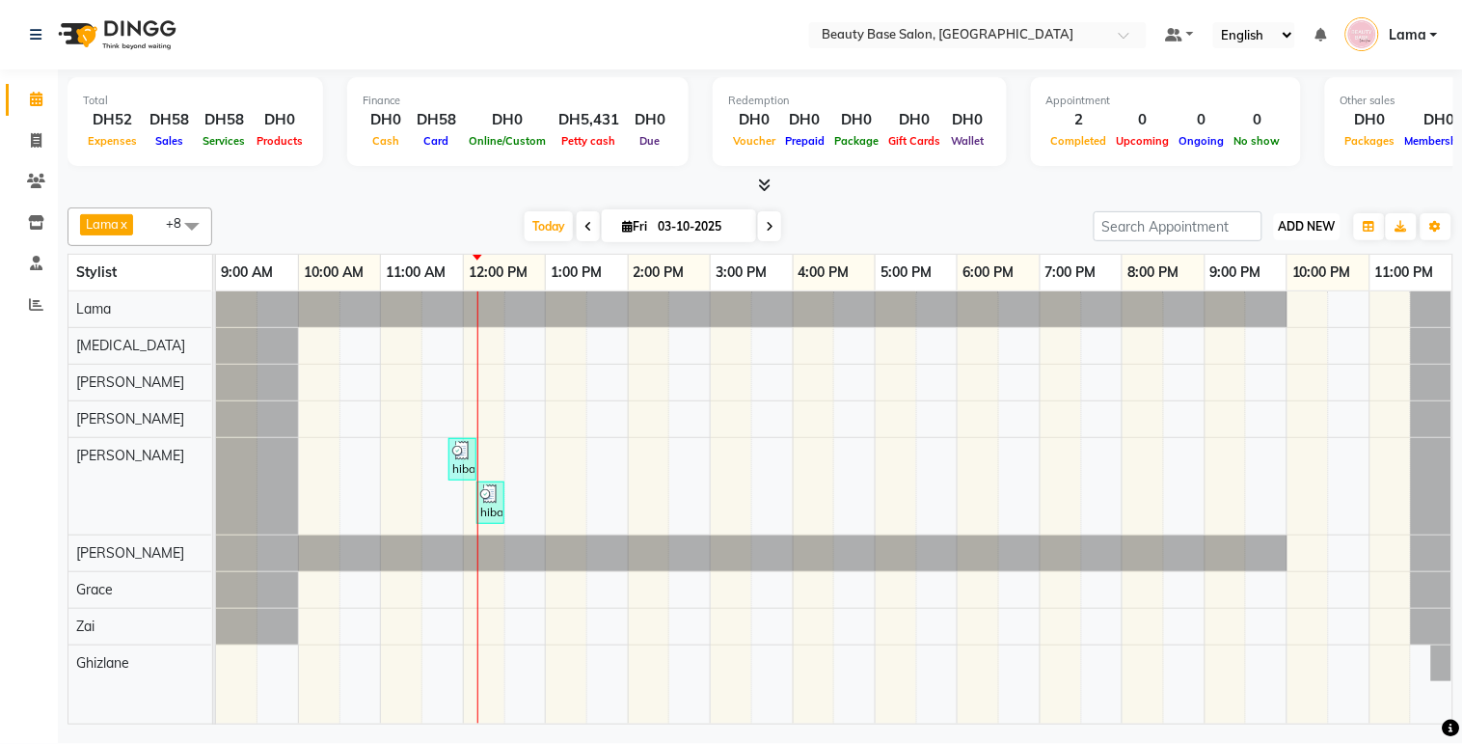
click at [1304, 228] on span "ADD NEW" at bounding box center [1307, 226] width 57 height 14
click at [1303, 255] on button "Add Appointment" at bounding box center [1264, 262] width 152 height 25
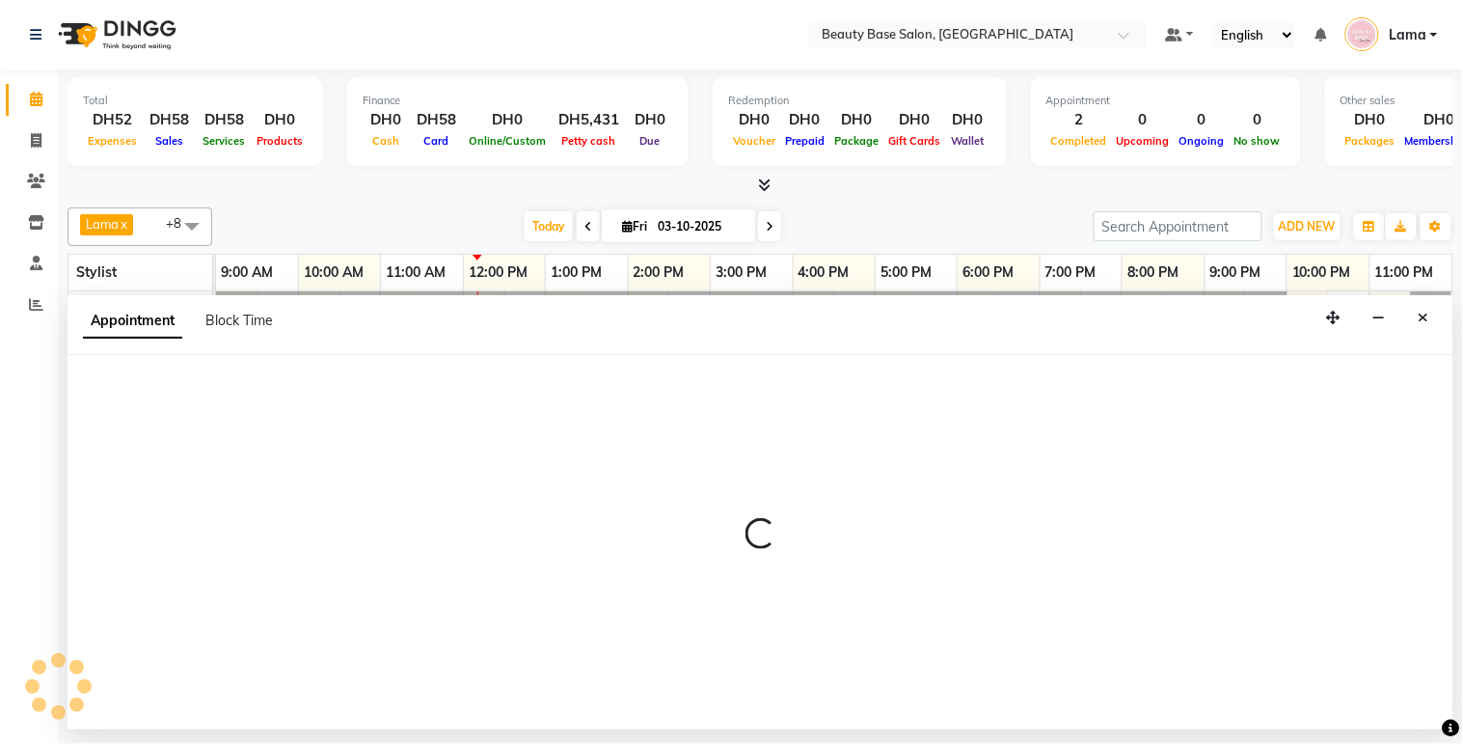
select select "600"
select select "tentative"
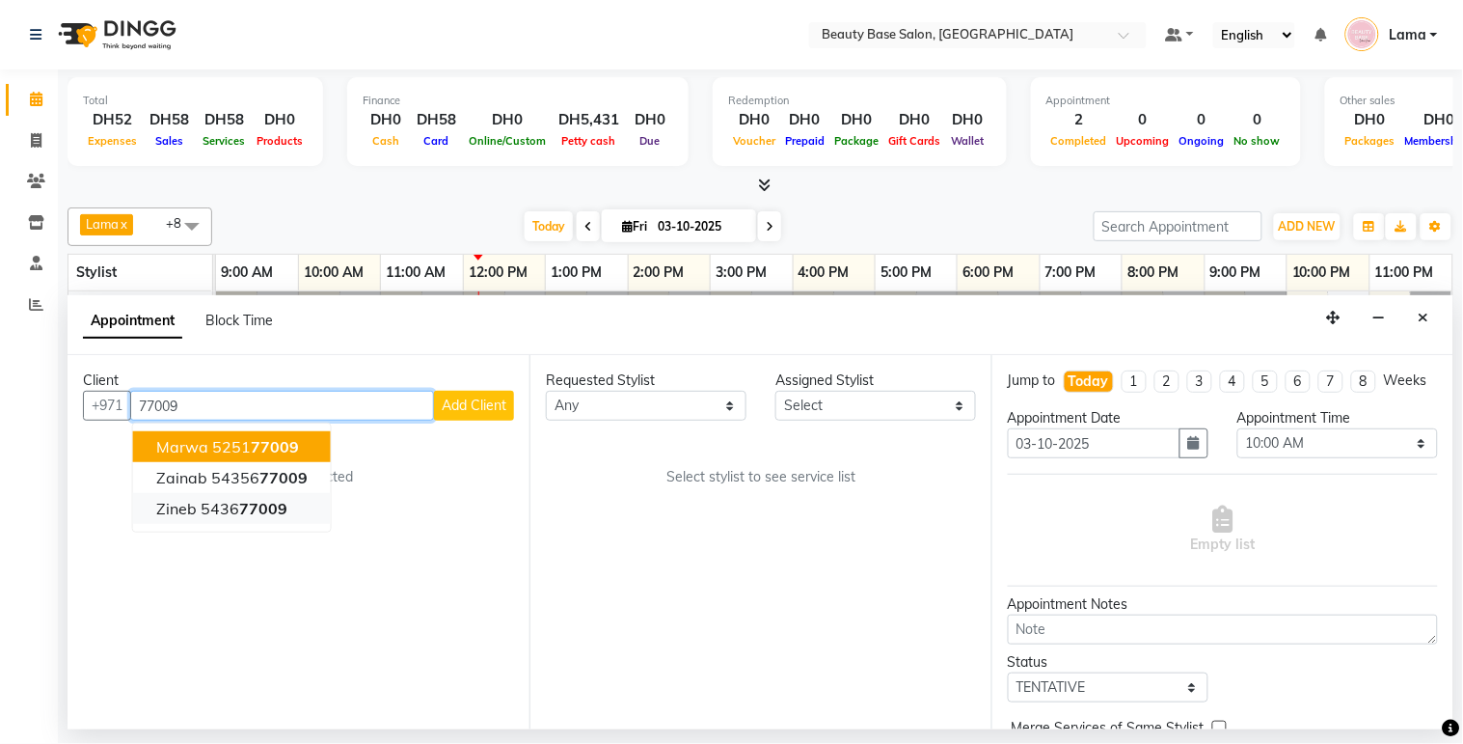
click at [273, 506] on span "77009" at bounding box center [263, 508] width 48 height 19
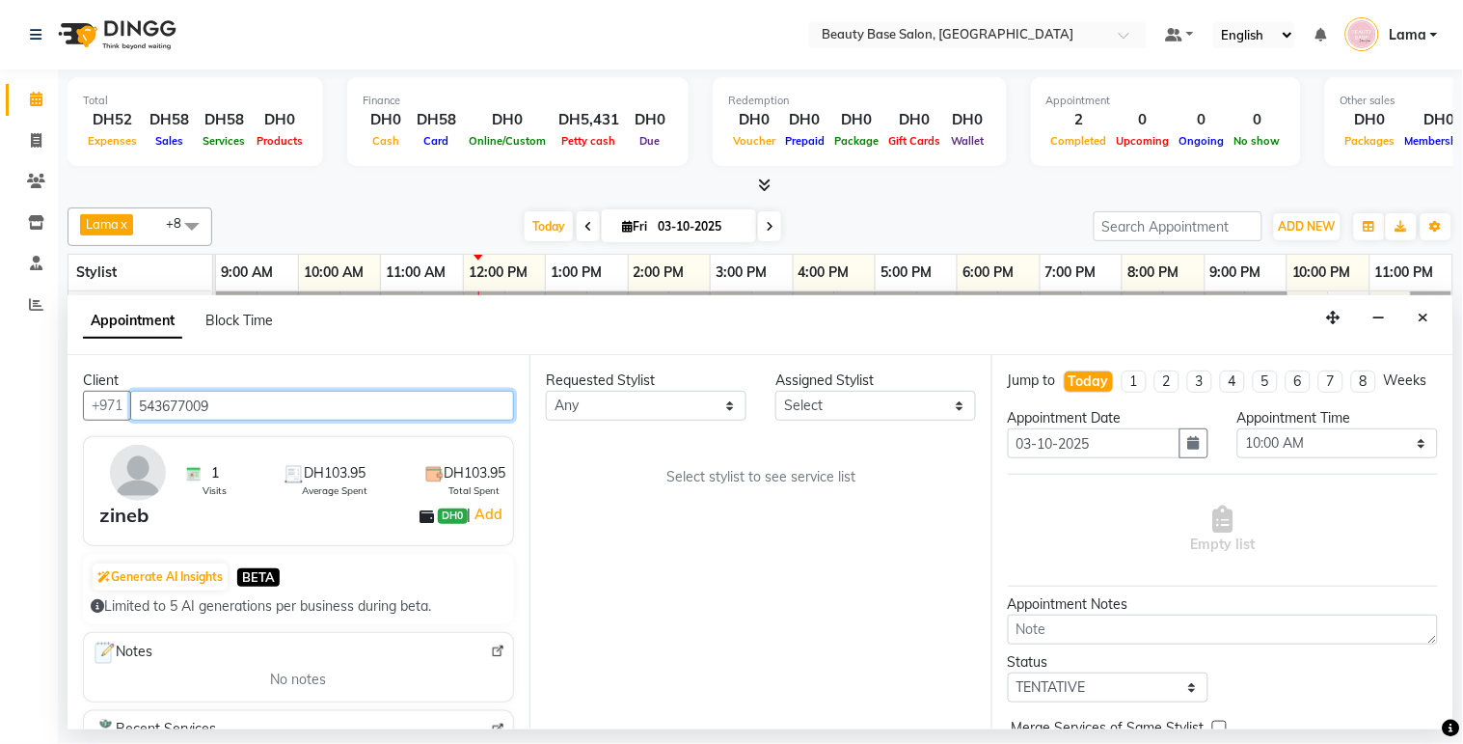
type input "543677009"
click at [496, 313] on div "Appointment Block Time" at bounding box center [761, 325] width 1386 height 60
click at [41, 471] on div "Calendar Invoice Clients Inventory Staff Reports Completed InProgress Upcoming …" at bounding box center [130, 385] width 260 height 660
click at [1423, 329] on button "Close" at bounding box center [1424, 318] width 28 height 30
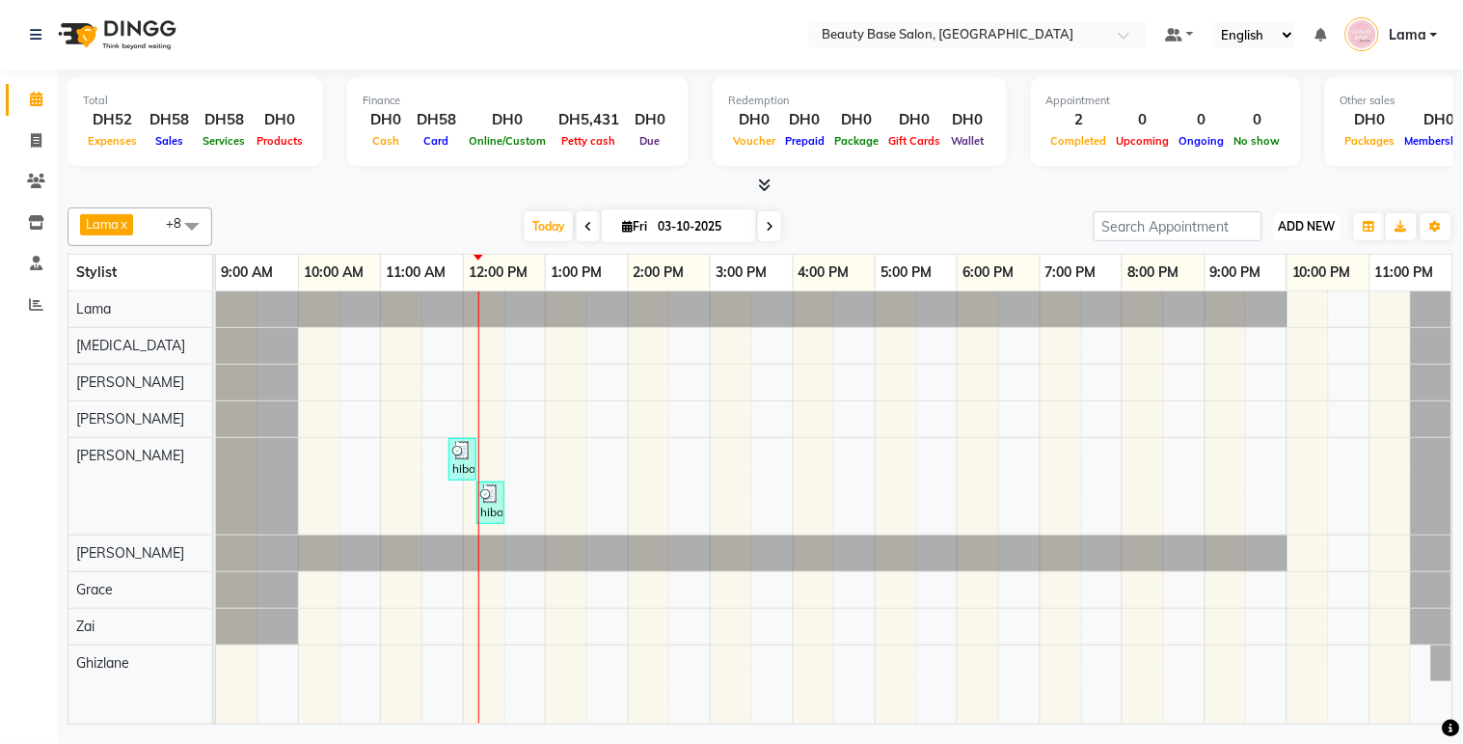
click at [1299, 230] on span "ADD NEW" at bounding box center [1307, 226] width 57 height 14
click at [1258, 266] on button "Add Appointment" at bounding box center [1264, 262] width 152 height 25
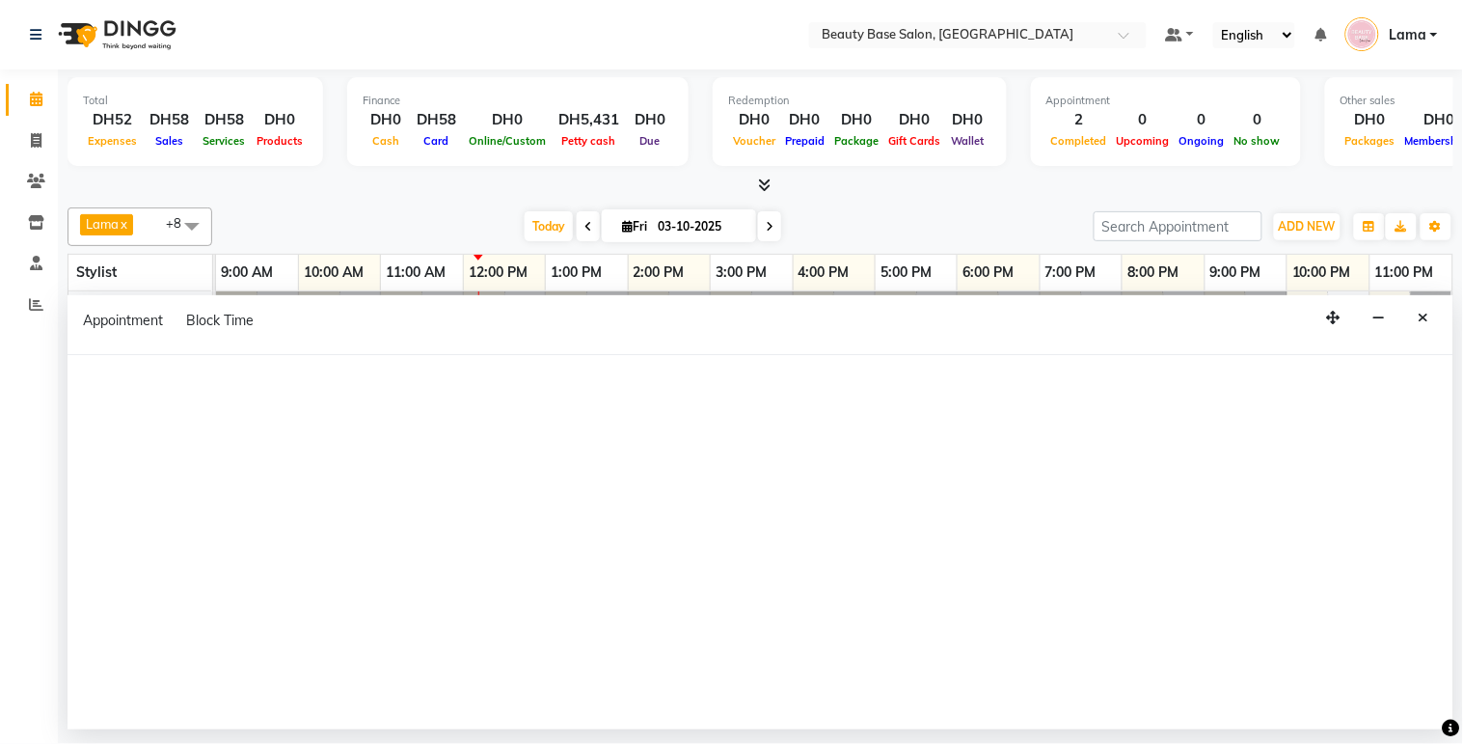
select select "600"
select select "tentative"
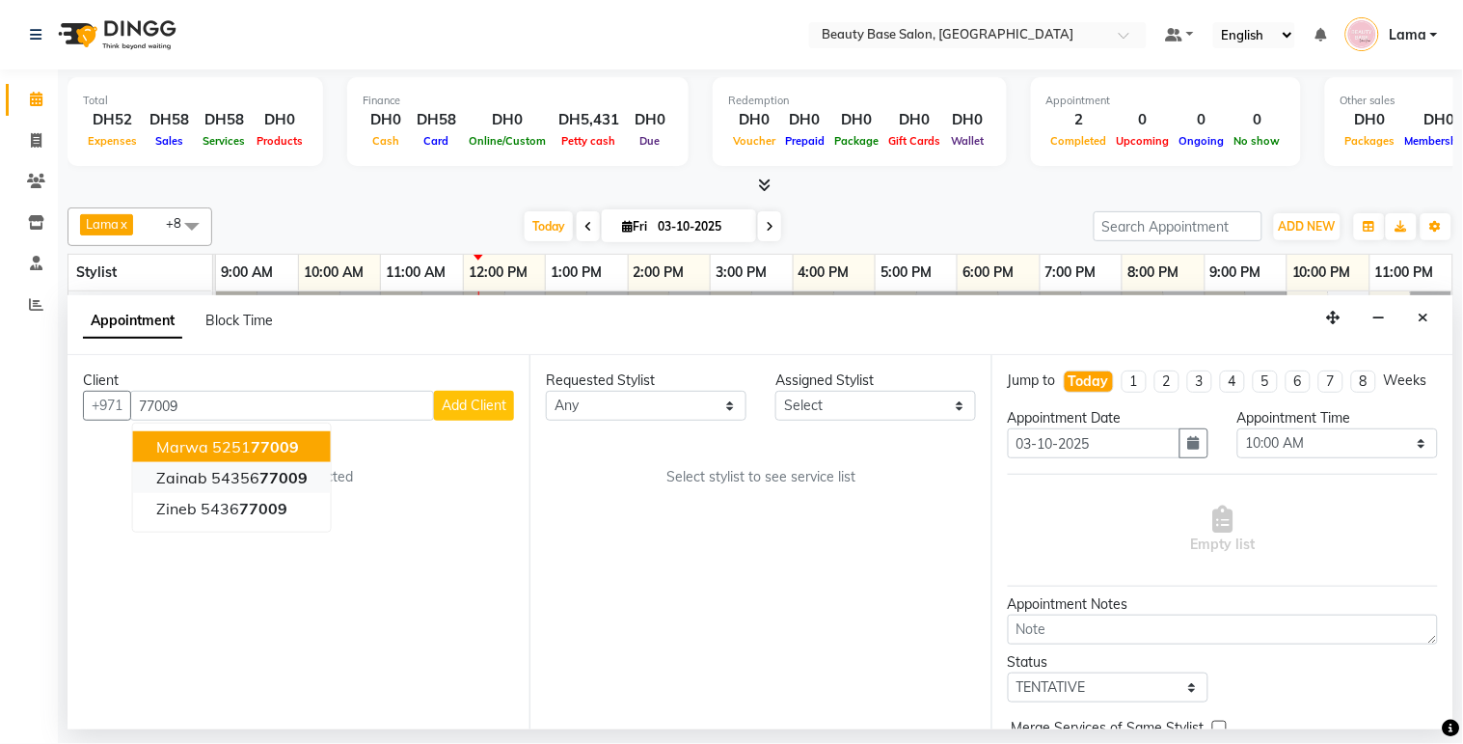
click at [310, 477] on button "zainab 54356 77009" at bounding box center [232, 477] width 198 height 31
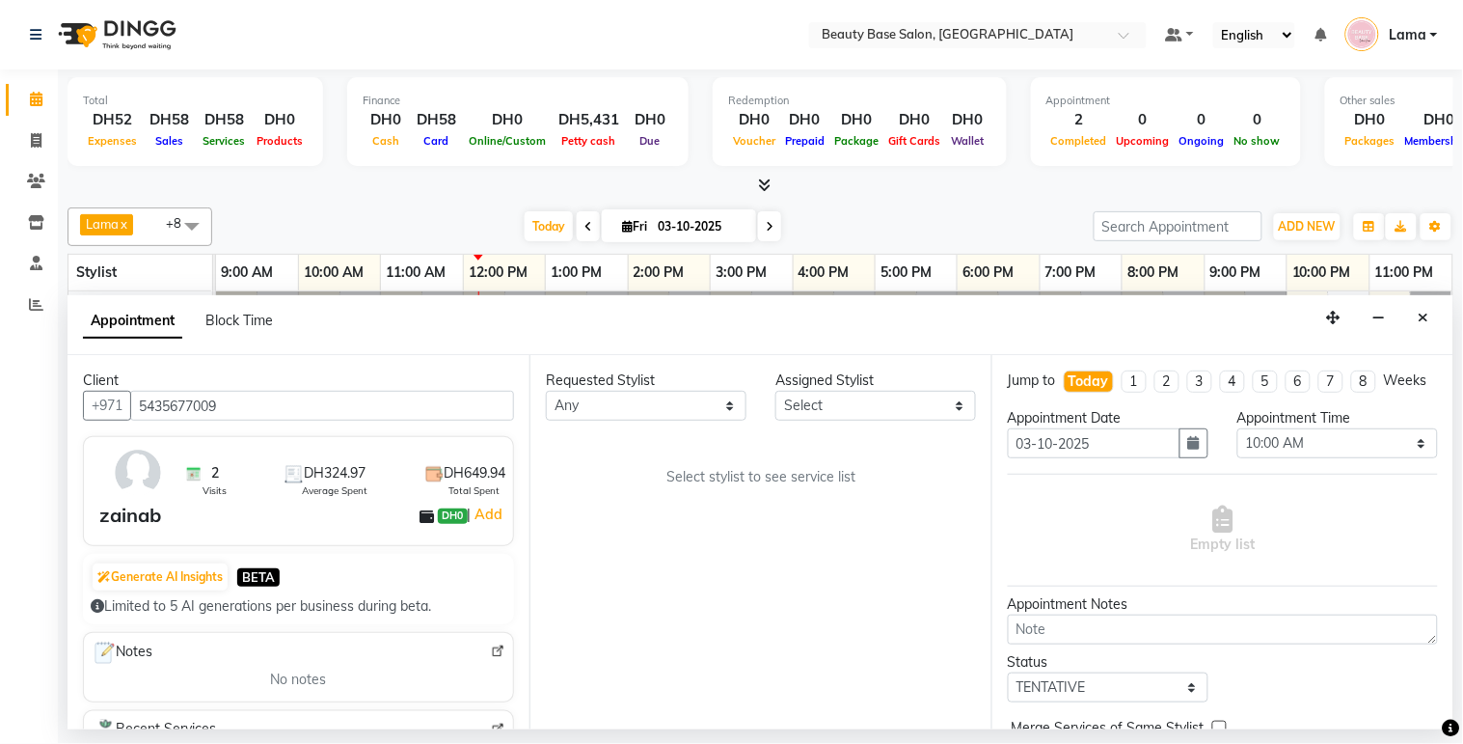
type input "5435677009"
click at [657, 418] on select "Any [PERSON_NAME] [PERSON_NAME] [PERSON_NAME] [PERSON_NAME] [PERSON_NAME] [MEDI…" at bounding box center [646, 406] width 201 height 30
select select "13438"
click at [546, 391] on select "Any [PERSON_NAME] [PERSON_NAME] [PERSON_NAME] [PERSON_NAME] [PERSON_NAME] [MEDI…" at bounding box center [646, 406] width 201 height 30
select select "13438"
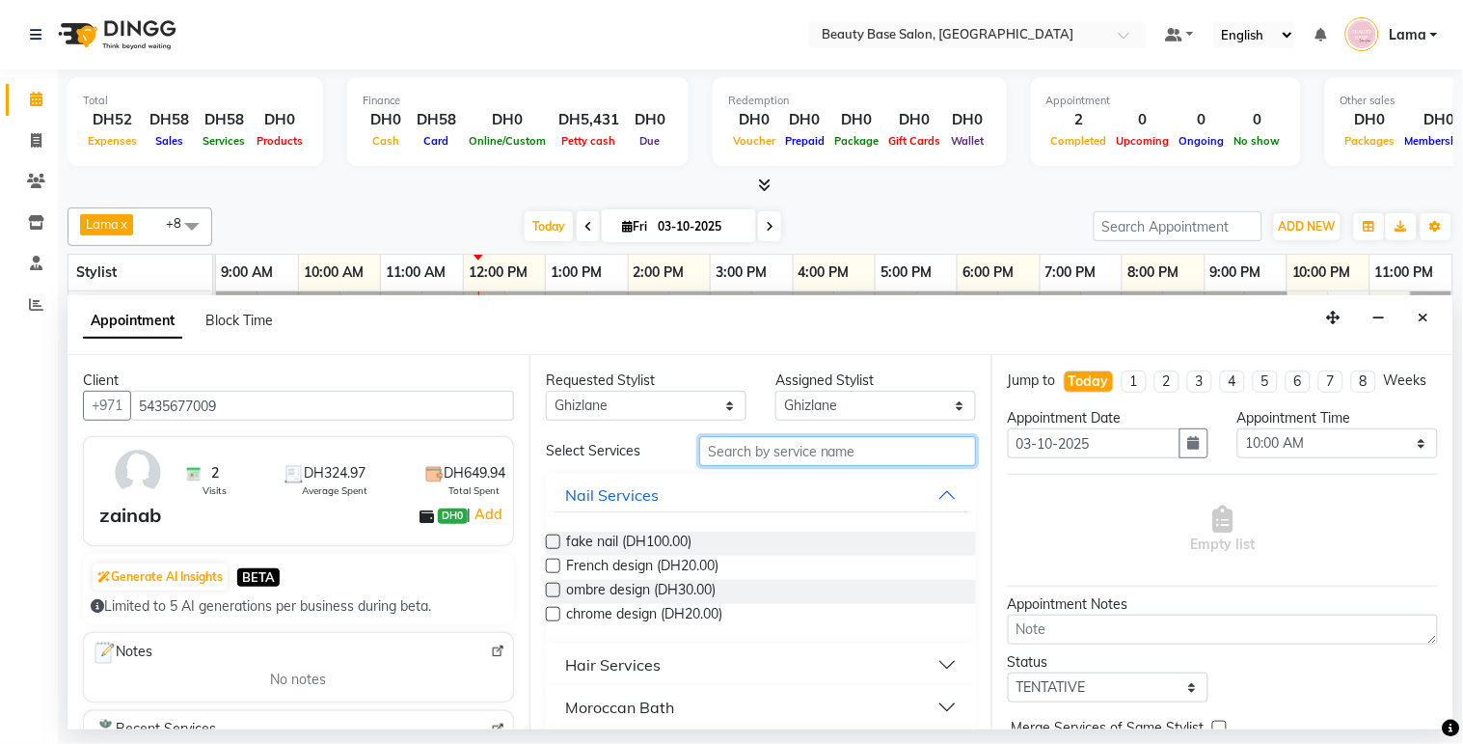
click at [765, 457] on input "text" at bounding box center [837, 451] width 277 height 30
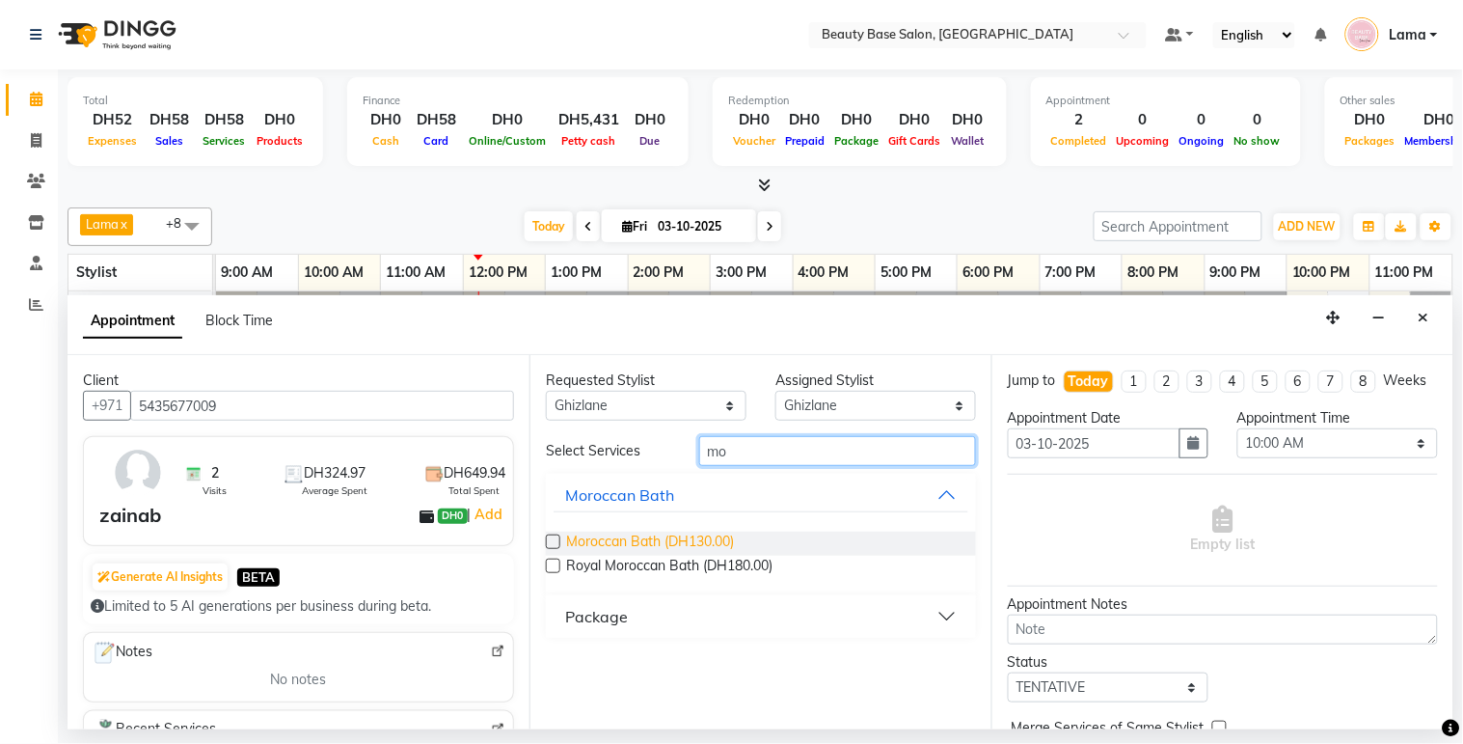
type input "mo"
click at [656, 534] on span "Moroccan Bath (DH130.00)" at bounding box center [650, 543] width 168 height 24
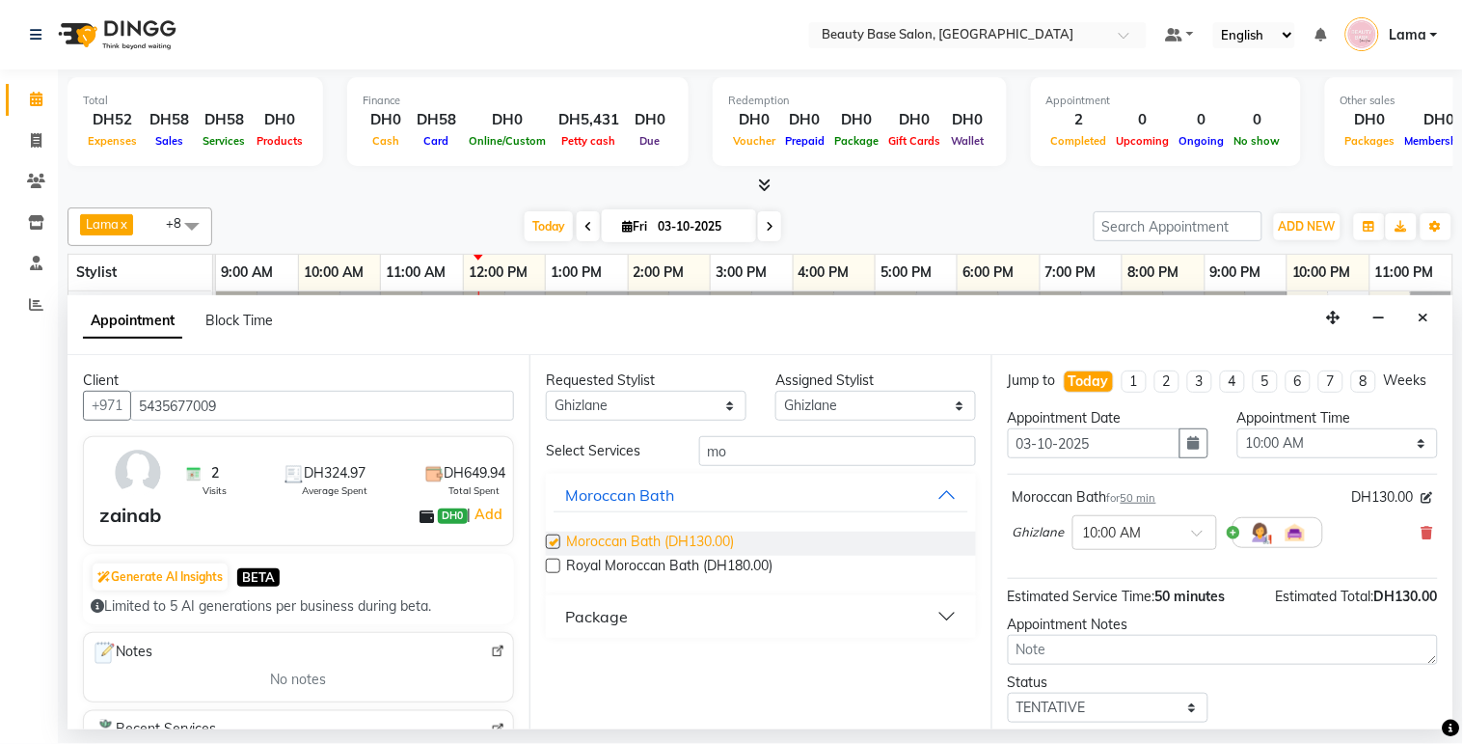
checkbox input "false"
click at [1309, 458] on select "Select 10:00 AM 10:05 AM 10:10 AM 10:15 AM 10:20 AM 10:25 AM 10:30 AM 10:35 AM …" at bounding box center [1338, 443] width 201 height 30
select select "750"
click at [1238, 446] on select "Select 10:00 AM 10:05 AM 10:10 AM 10:15 AM 10:20 AM 10:25 AM 10:30 AM 10:35 AM …" at bounding box center [1338, 443] width 201 height 30
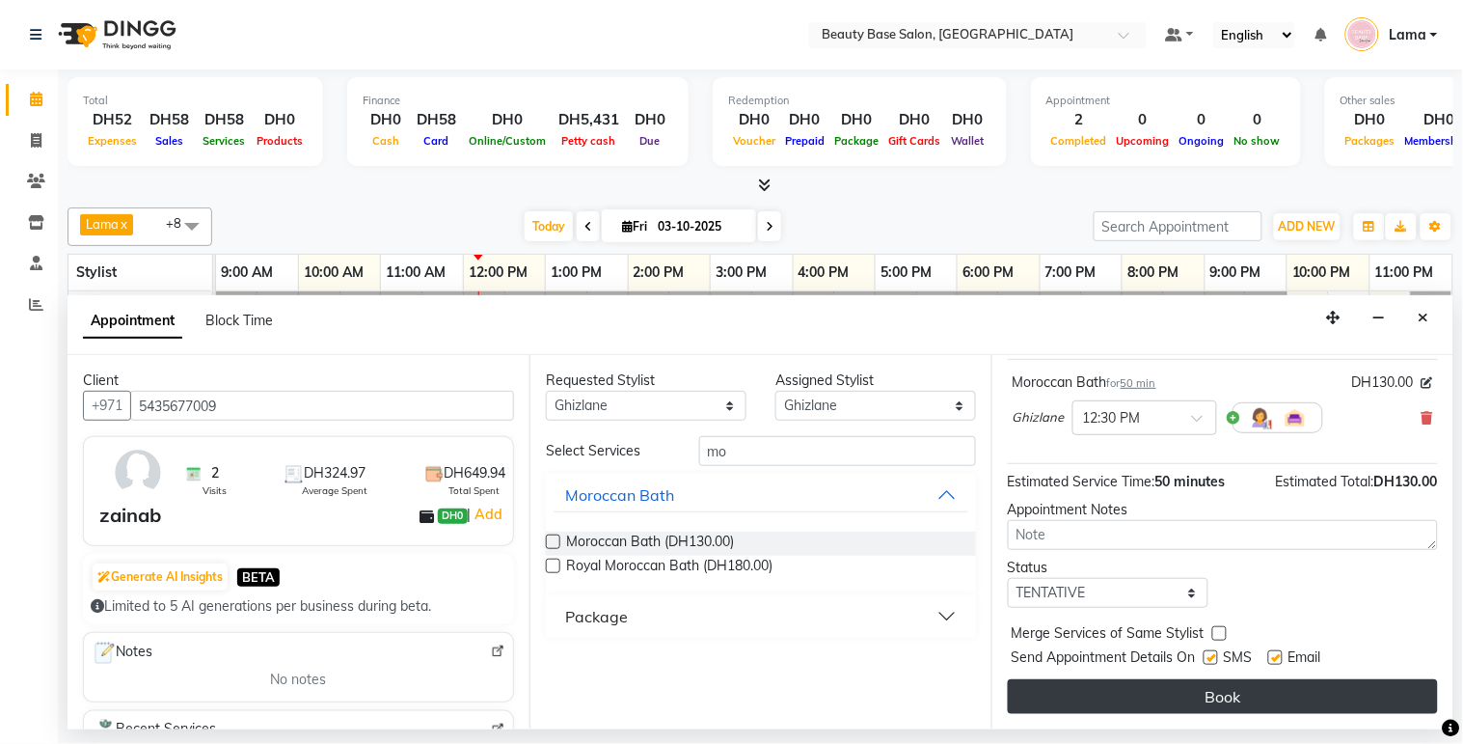
click at [1275, 706] on button "Book" at bounding box center [1223, 696] width 430 height 35
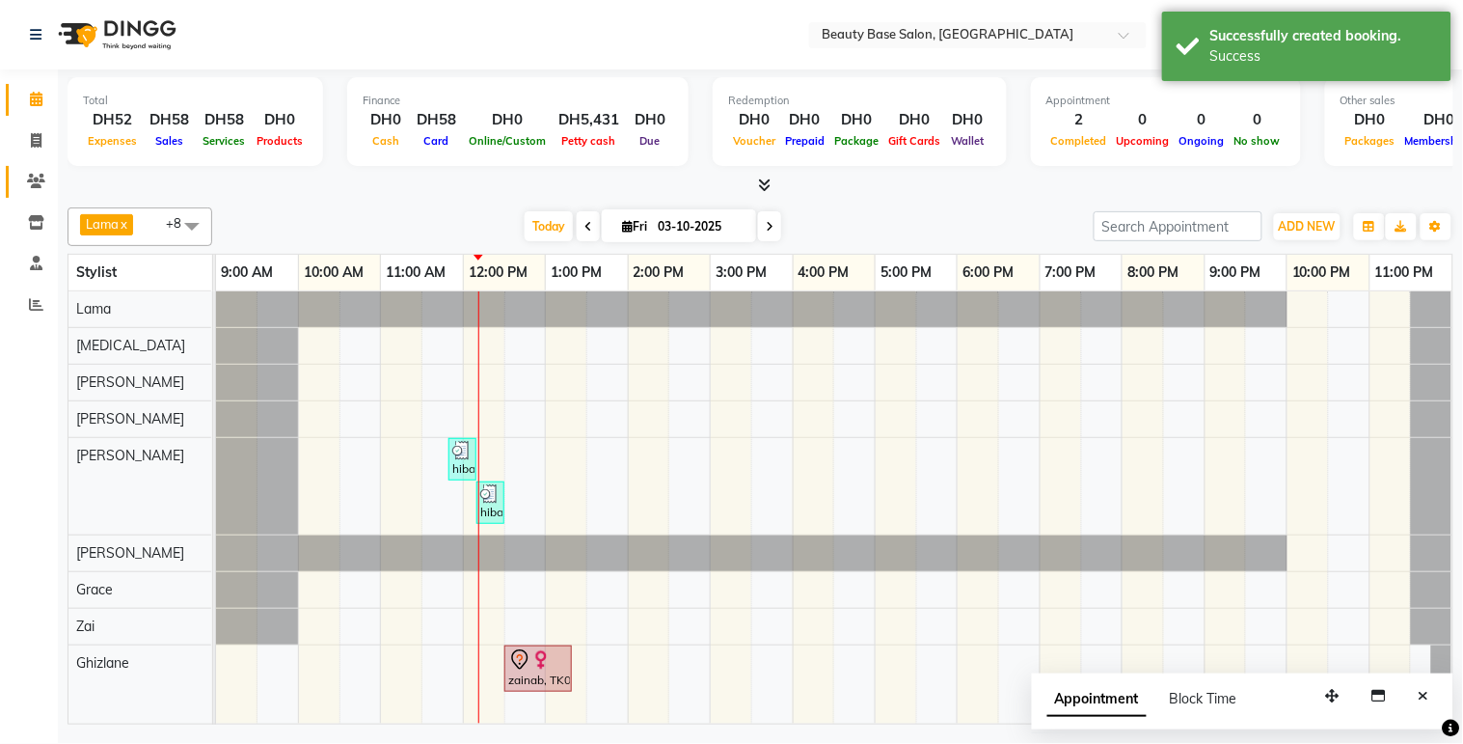
click at [37, 181] on icon at bounding box center [36, 181] width 18 height 14
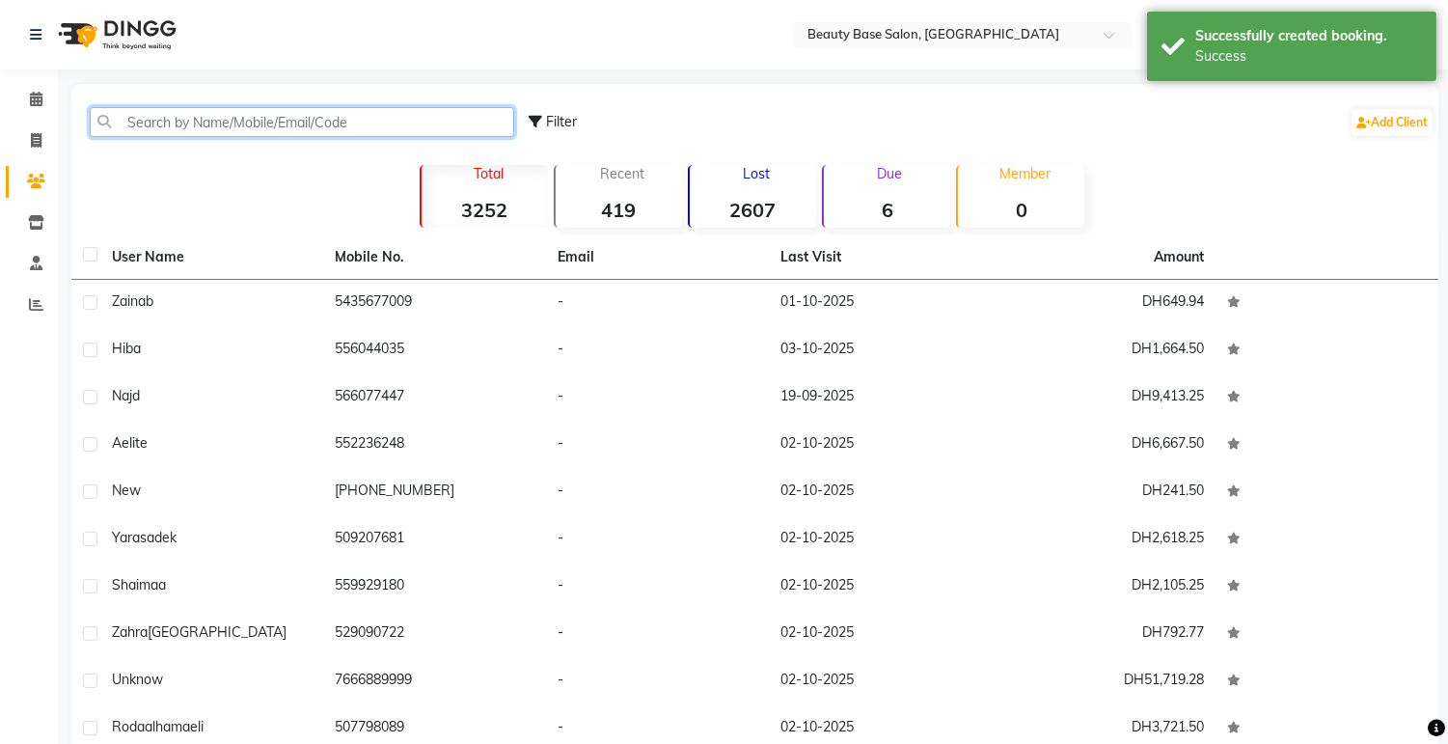
click at [457, 125] on input "text" at bounding box center [302, 122] width 424 height 30
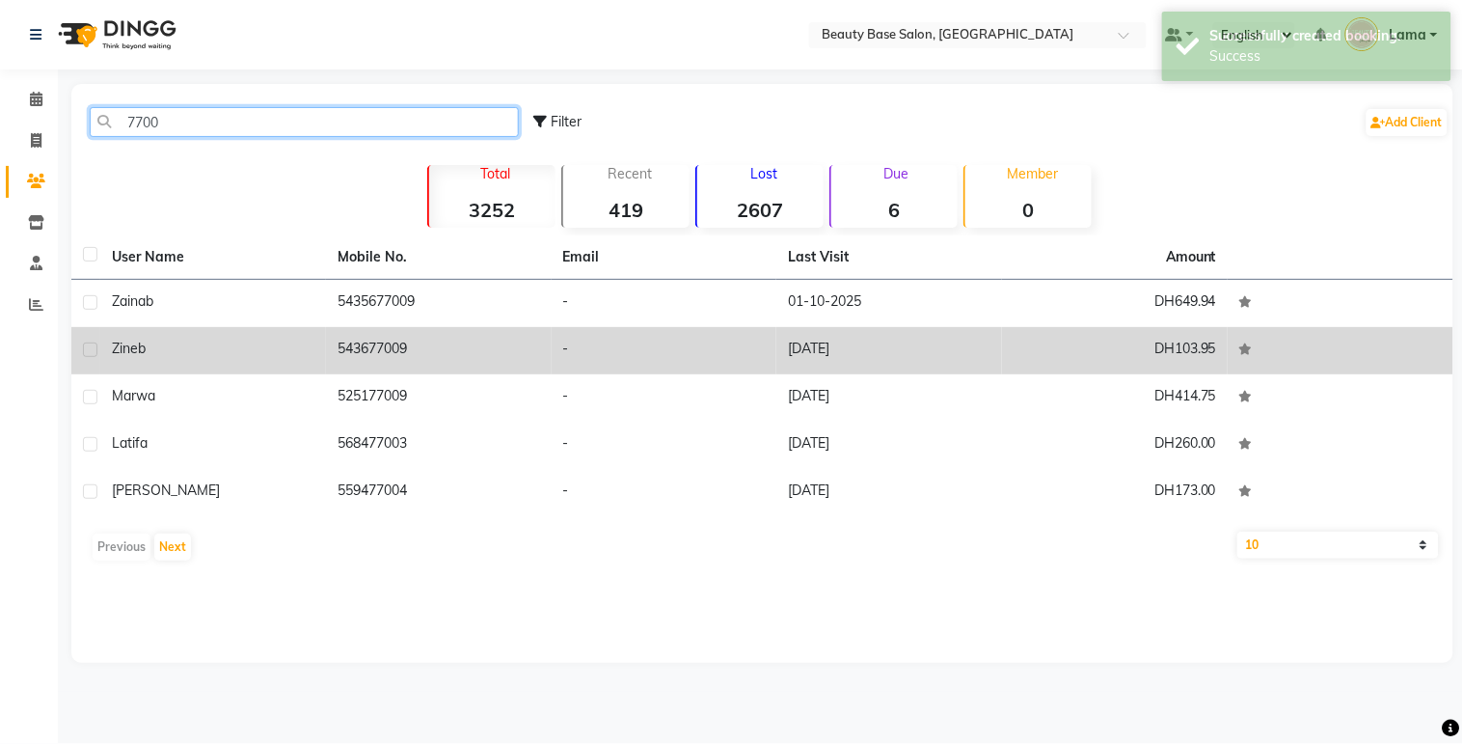
type input "7700"
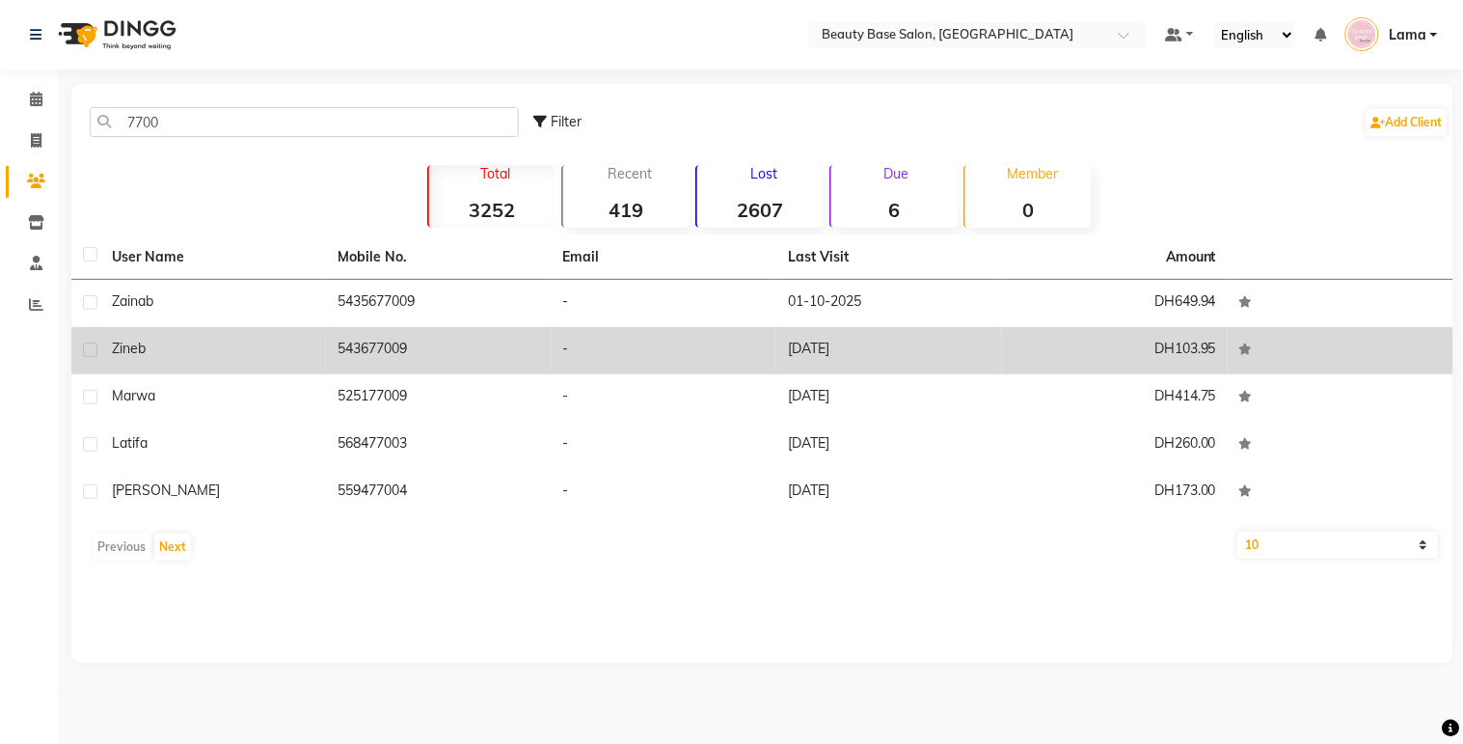
click at [797, 352] on td "24-09-2025" at bounding box center [889, 350] width 226 height 47
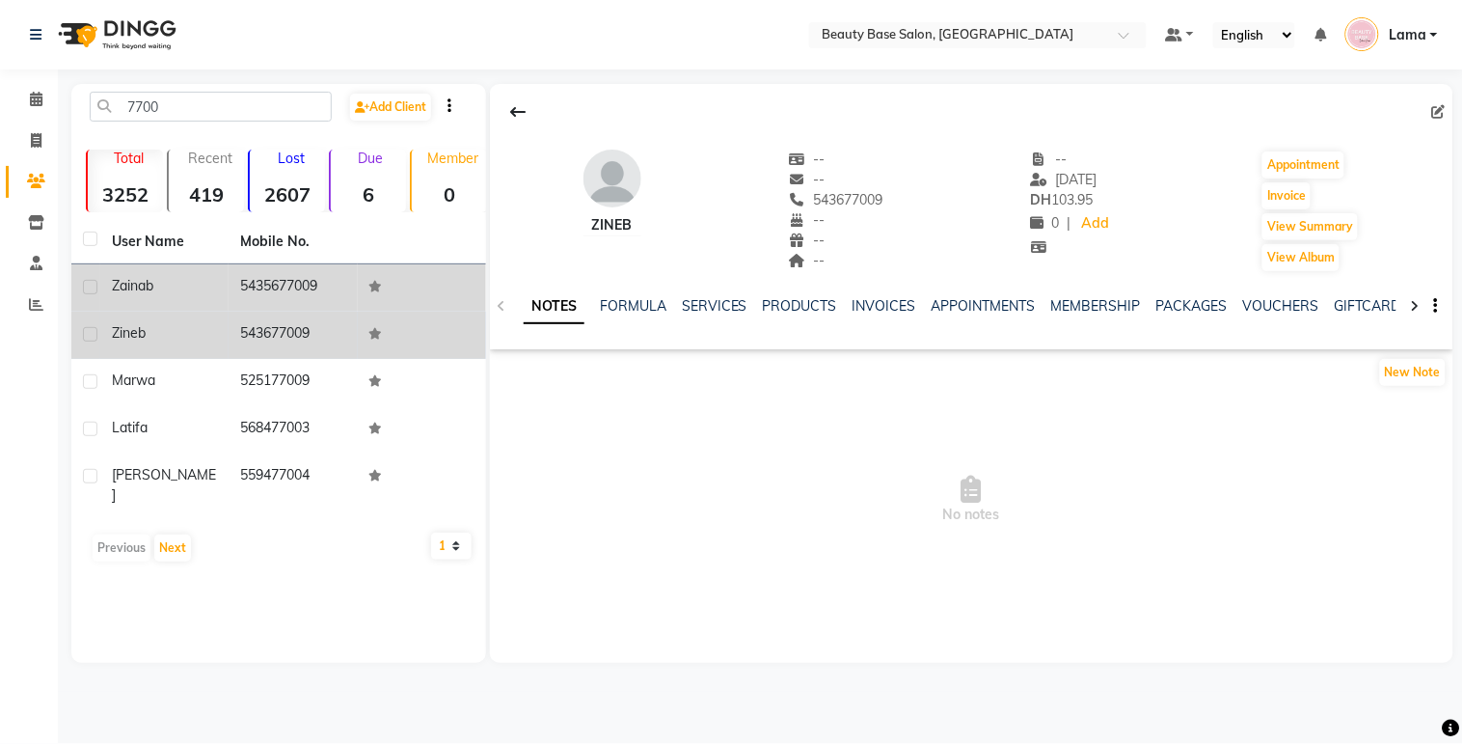
click at [363, 303] on td at bounding box center [422, 287] width 128 height 47
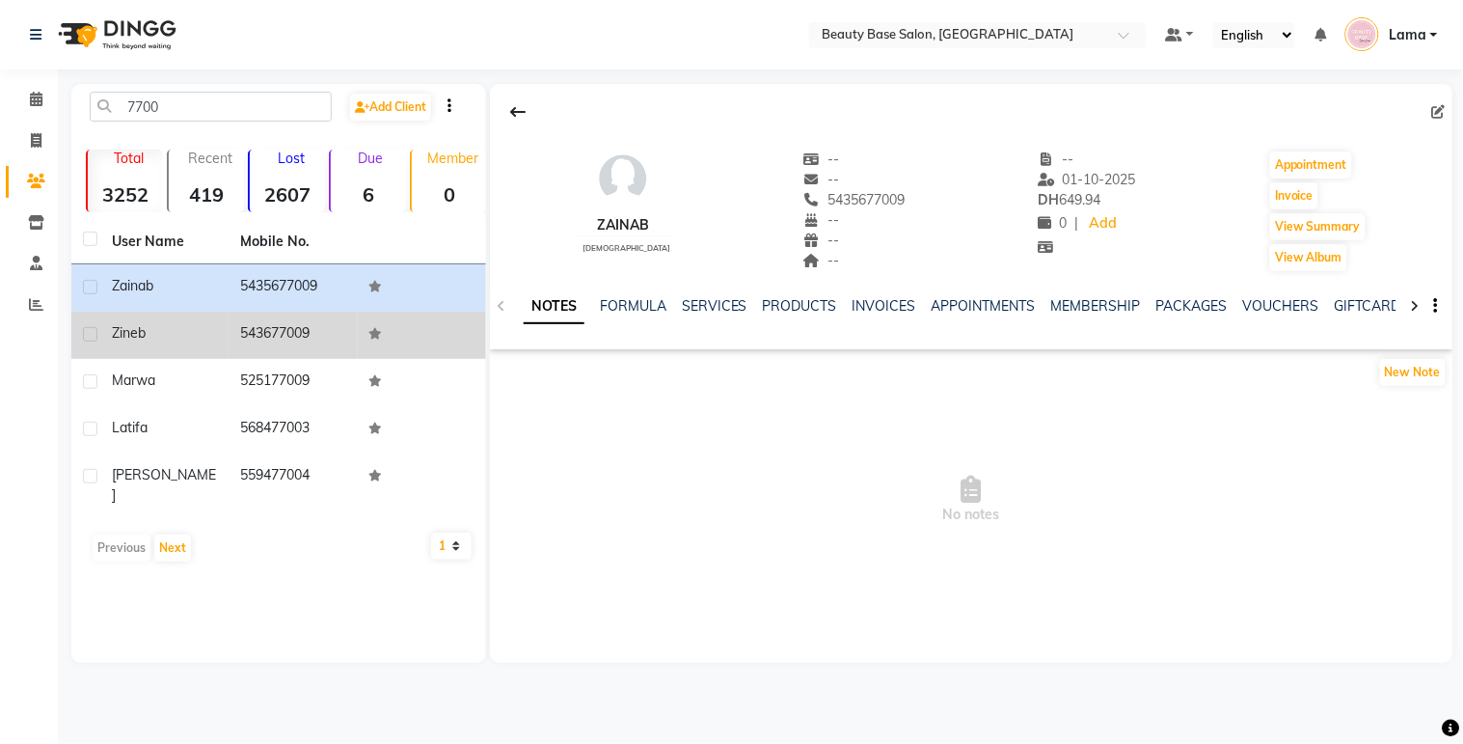
click at [1439, 113] on icon at bounding box center [1439, 112] width 14 height 14
select select "female"
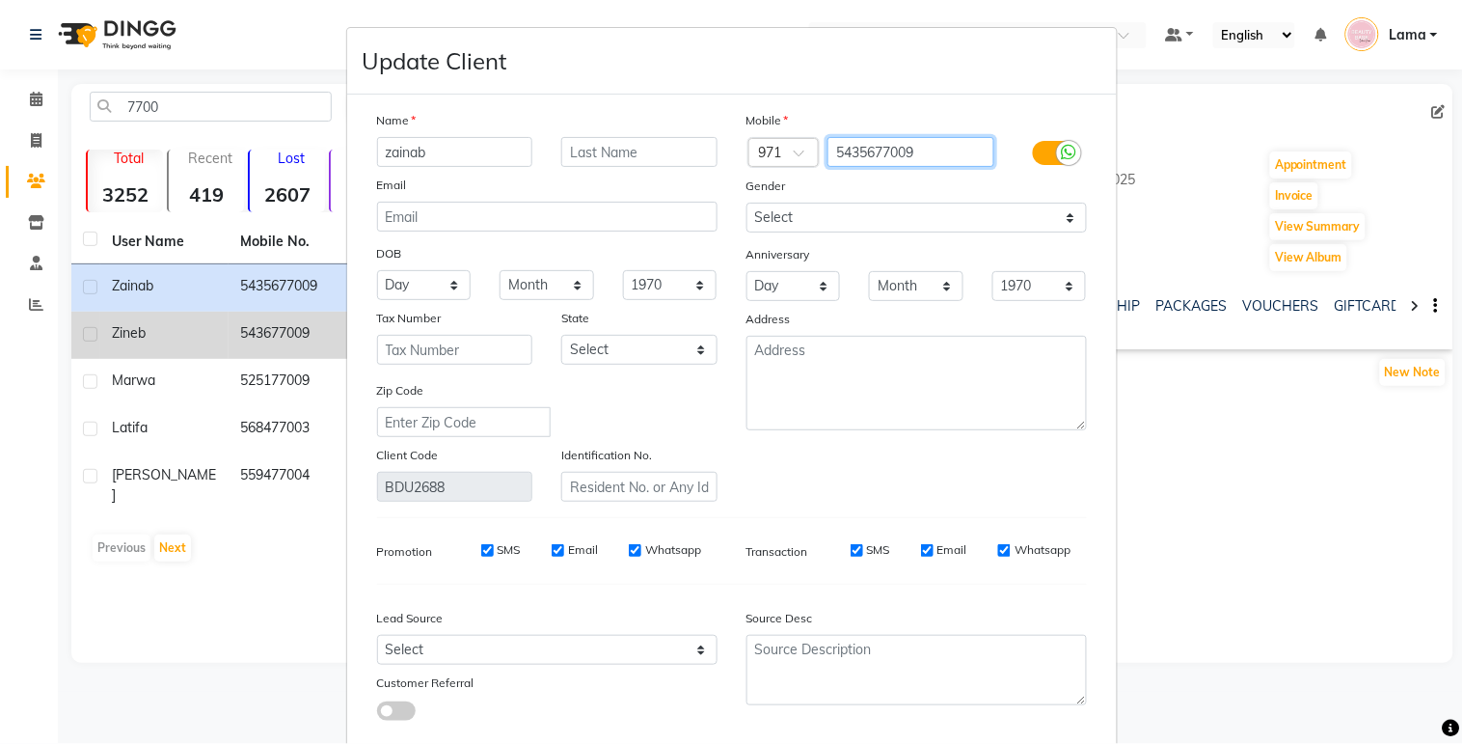
click at [854, 156] on input "5435677009" at bounding box center [911, 152] width 167 height 30
click at [875, 154] on input "5435677009" at bounding box center [911, 152] width 167 height 30
click at [864, 154] on input "5435677009" at bounding box center [911, 152] width 167 height 30
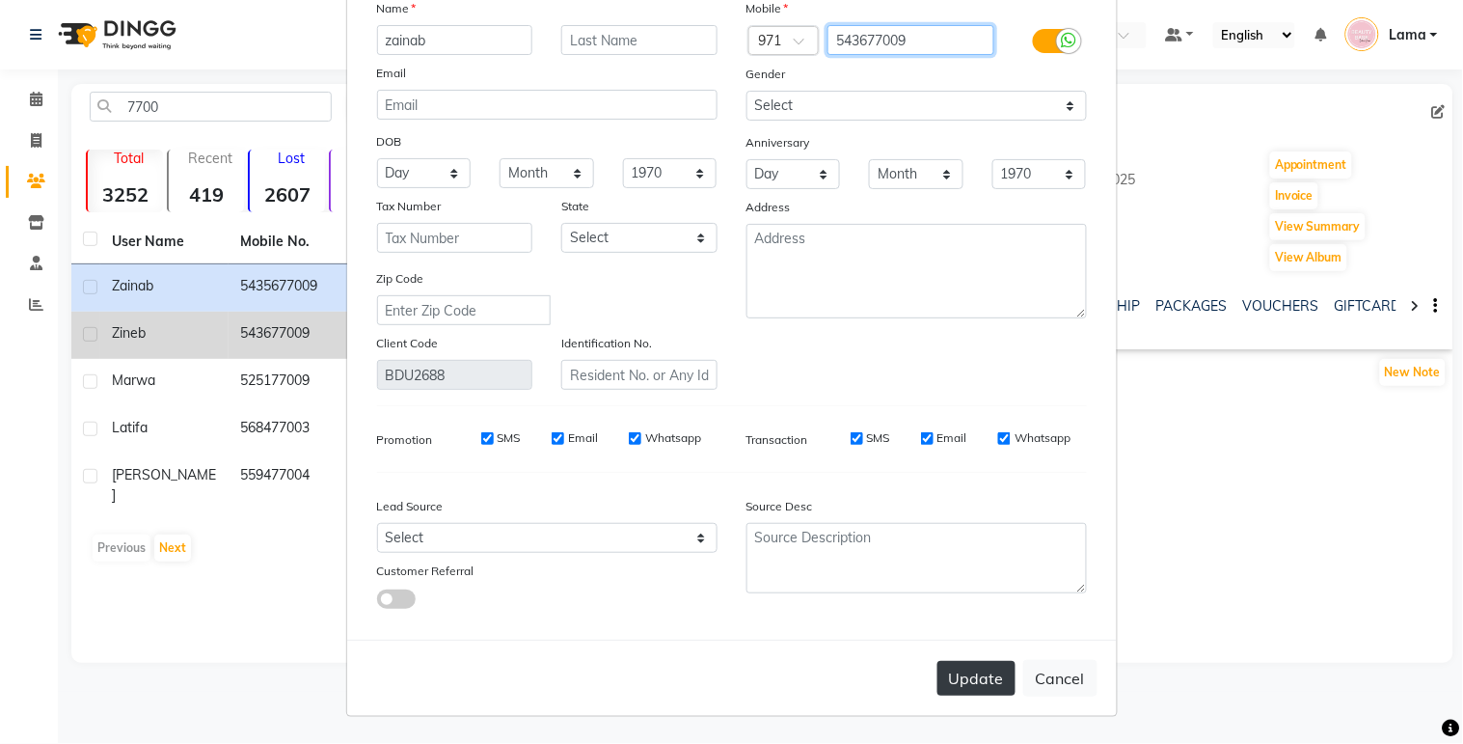
type input "543677009"
click at [985, 688] on button "Update" at bounding box center [977, 678] width 78 height 35
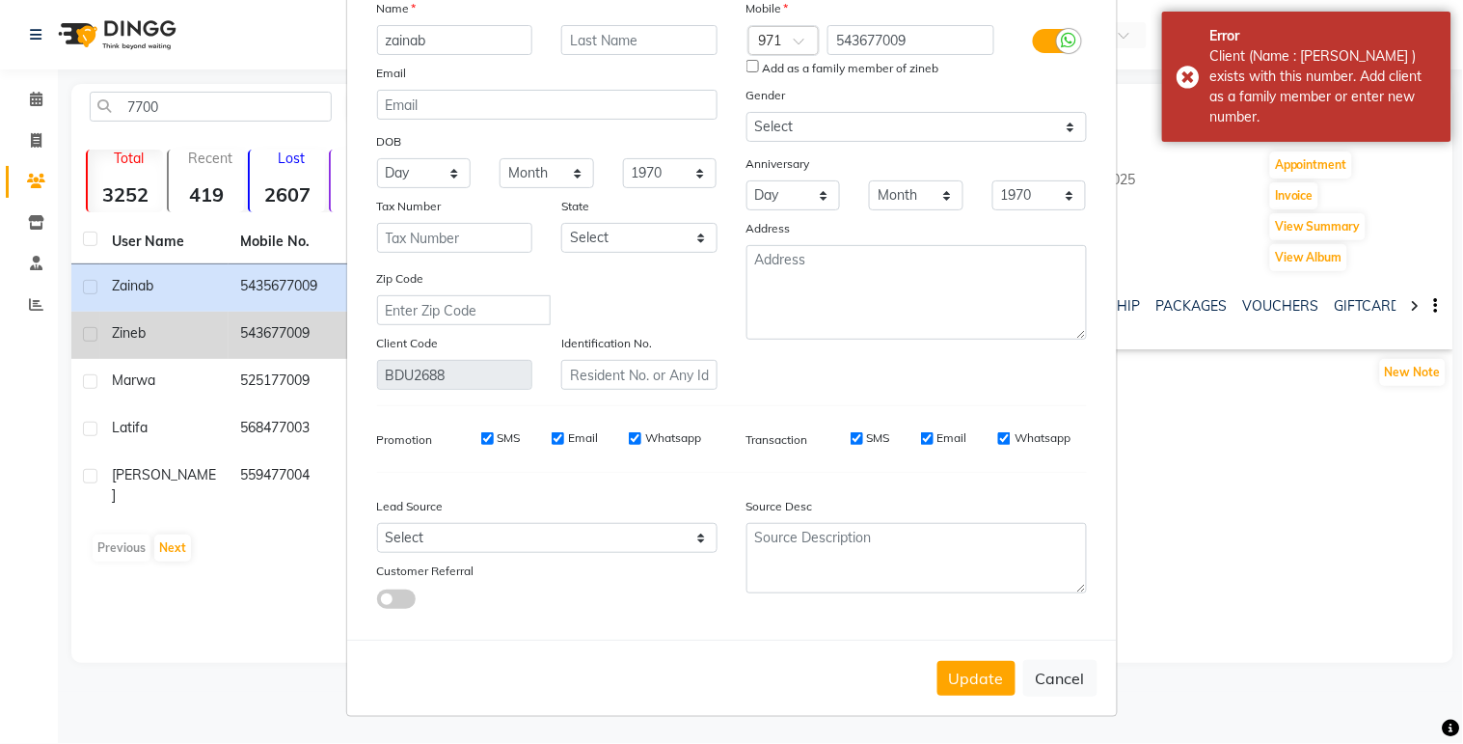
click at [747, 65] on input "Add as a family member of zineb" at bounding box center [753, 66] width 13 height 13
checkbox input "true"
click at [991, 690] on button "Update" at bounding box center [977, 678] width 78 height 35
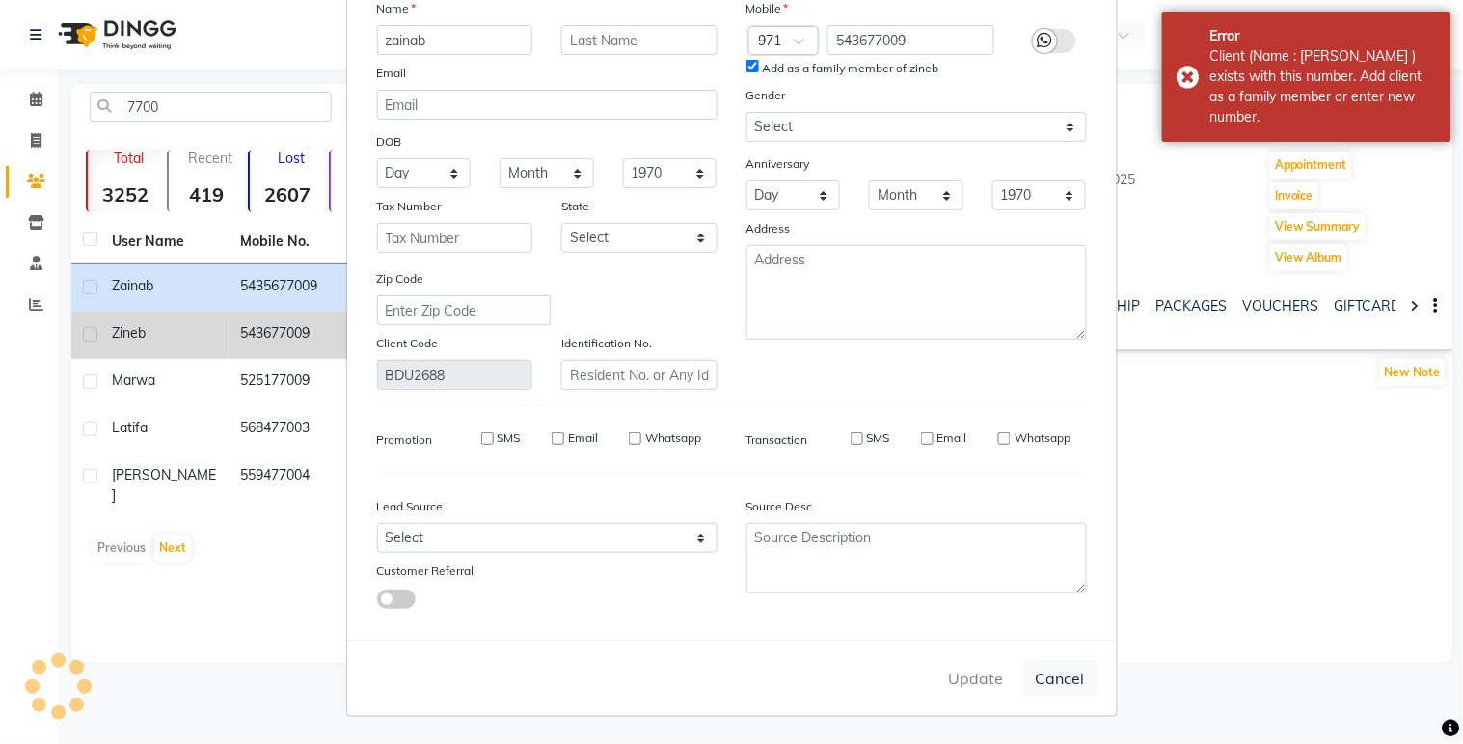
select select
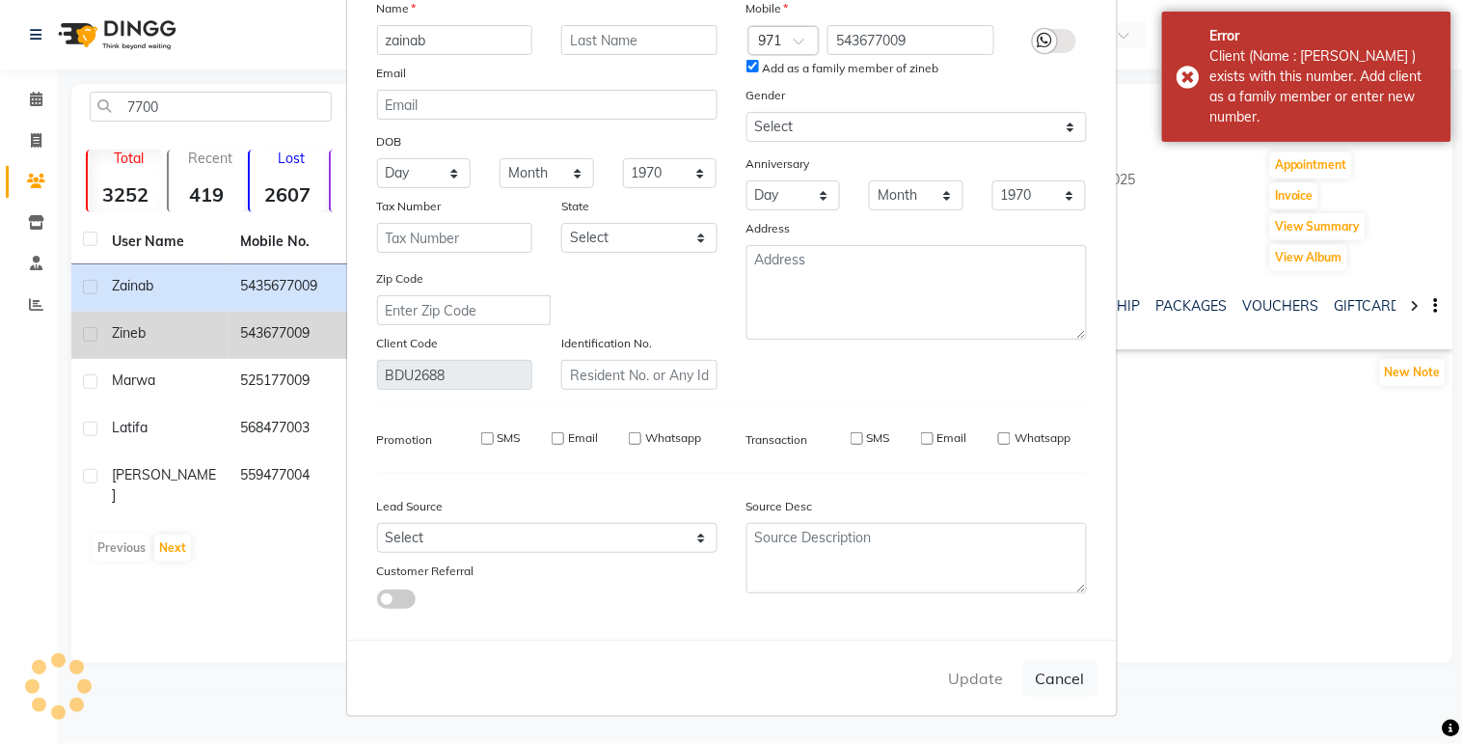
select select
checkbox input "false"
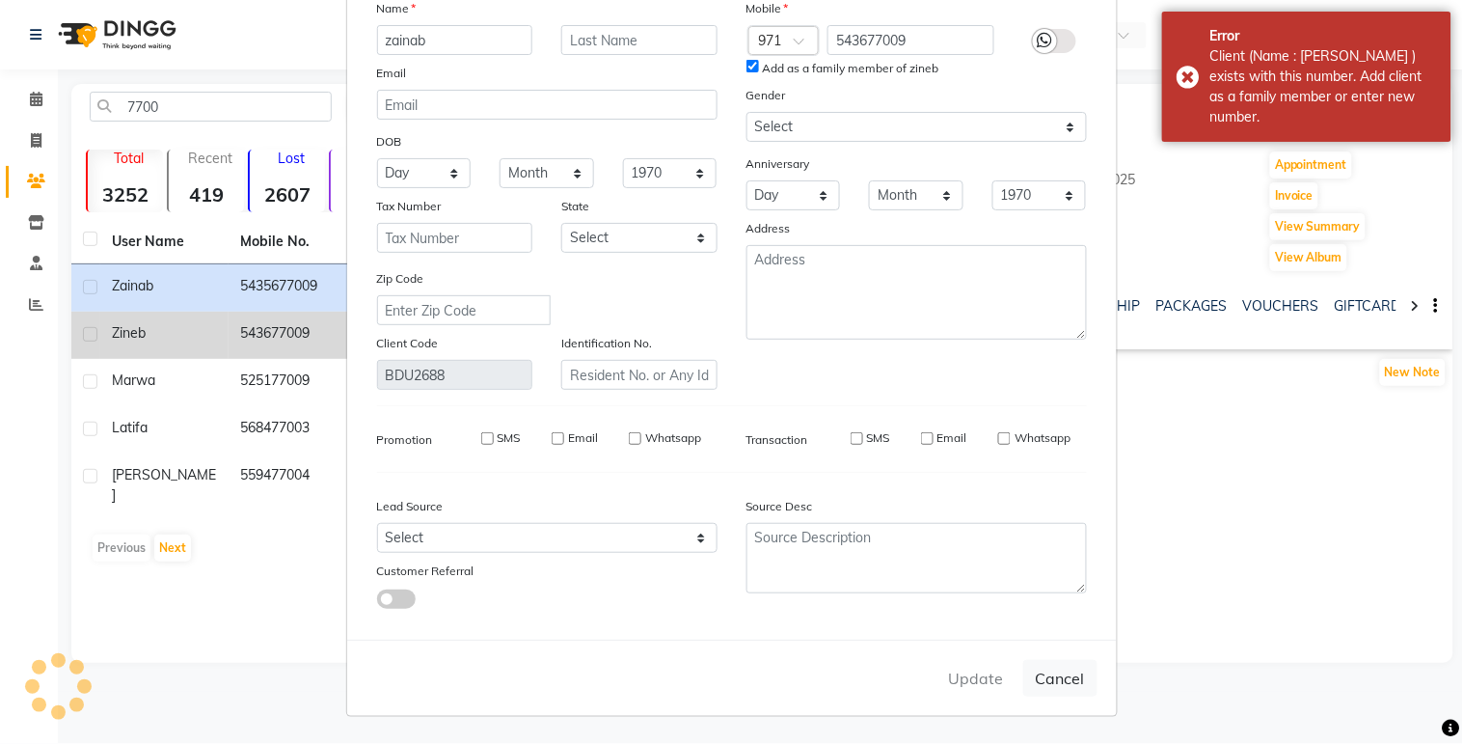
checkbox input "false"
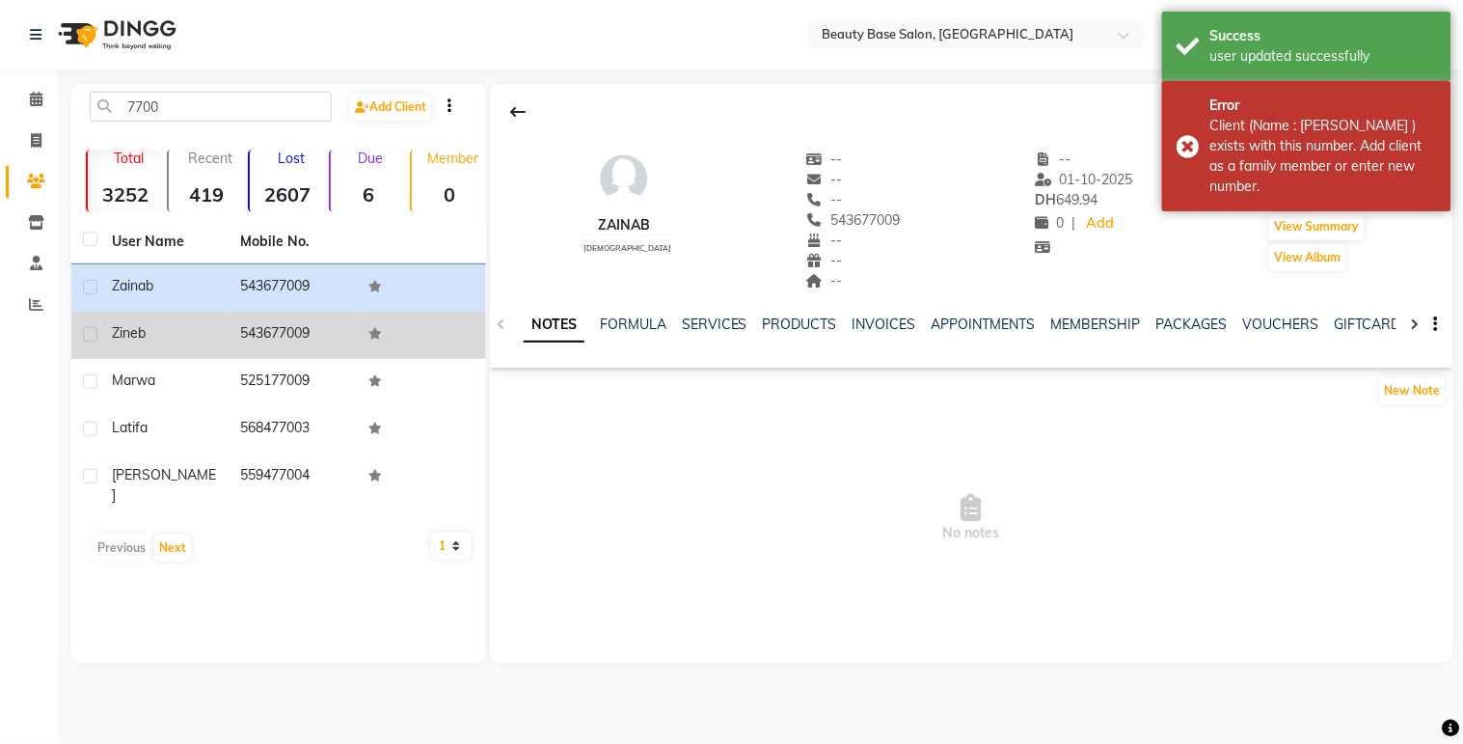
click at [91, 334] on label at bounding box center [90, 334] width 14 height 14
click at [91, 334] on input "checkbox" at bounding box center [89, 335] width 13 height 13
checkbox input "true"
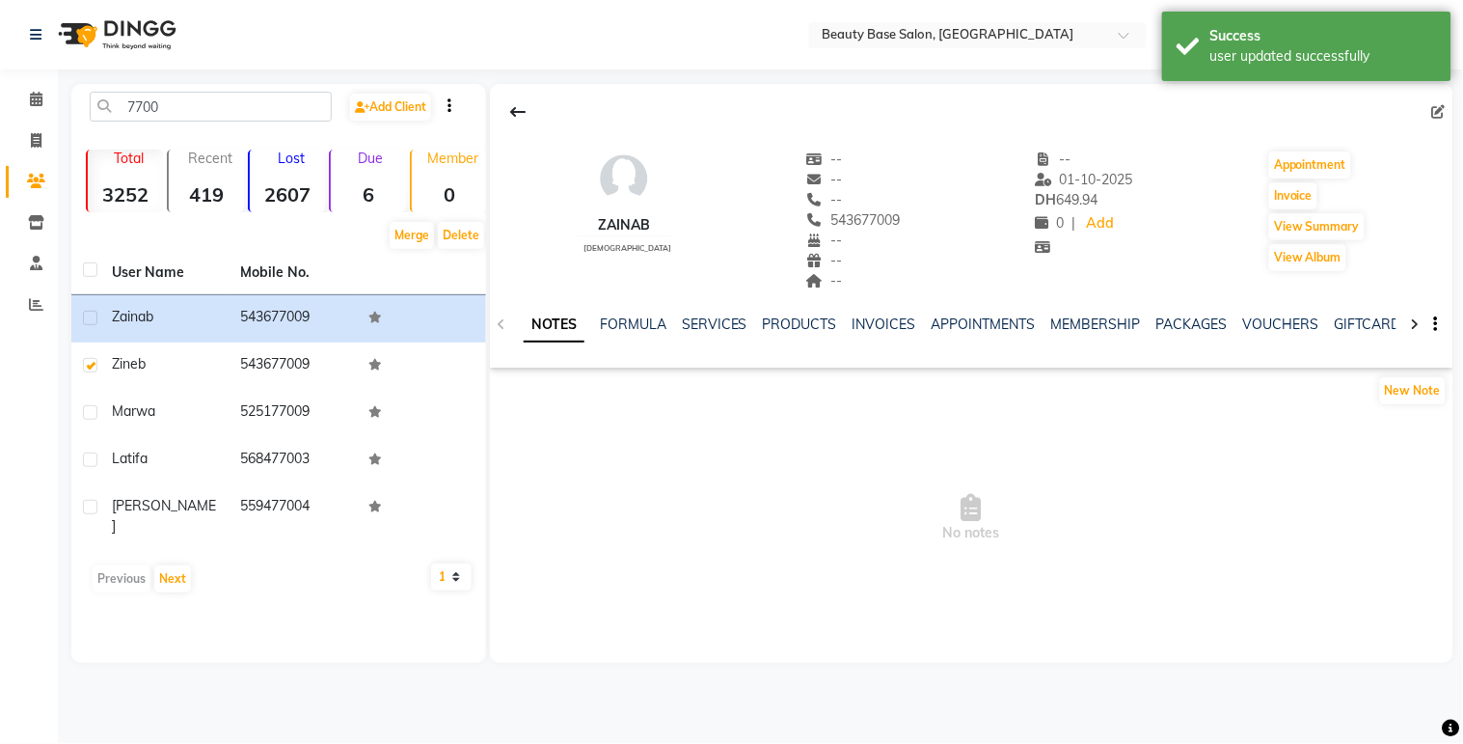
click at [1438, 119] on icon at bounding box center [1439, 112] width 14 height 14
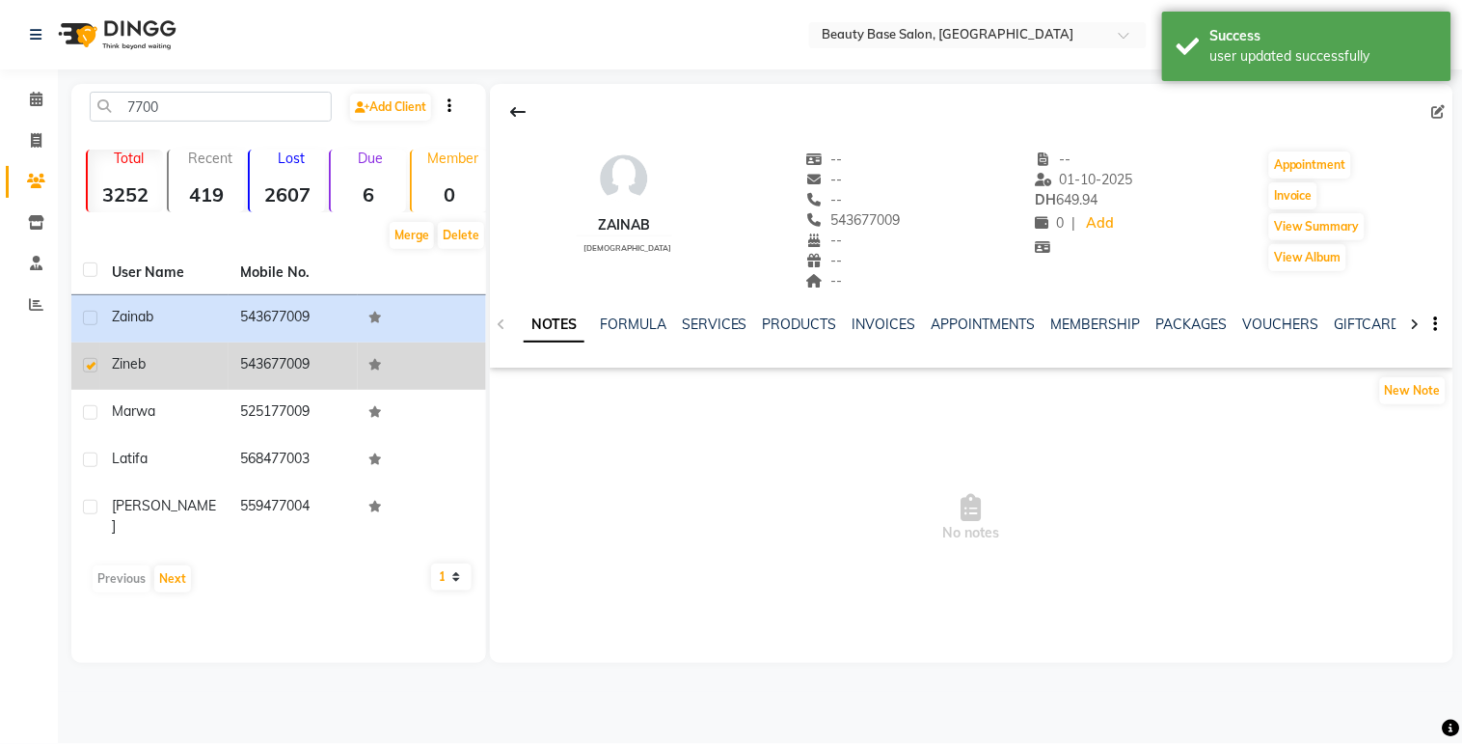
click at [305, 372] on td "543677009" at bounding box center [293, 365] width 128 height 47
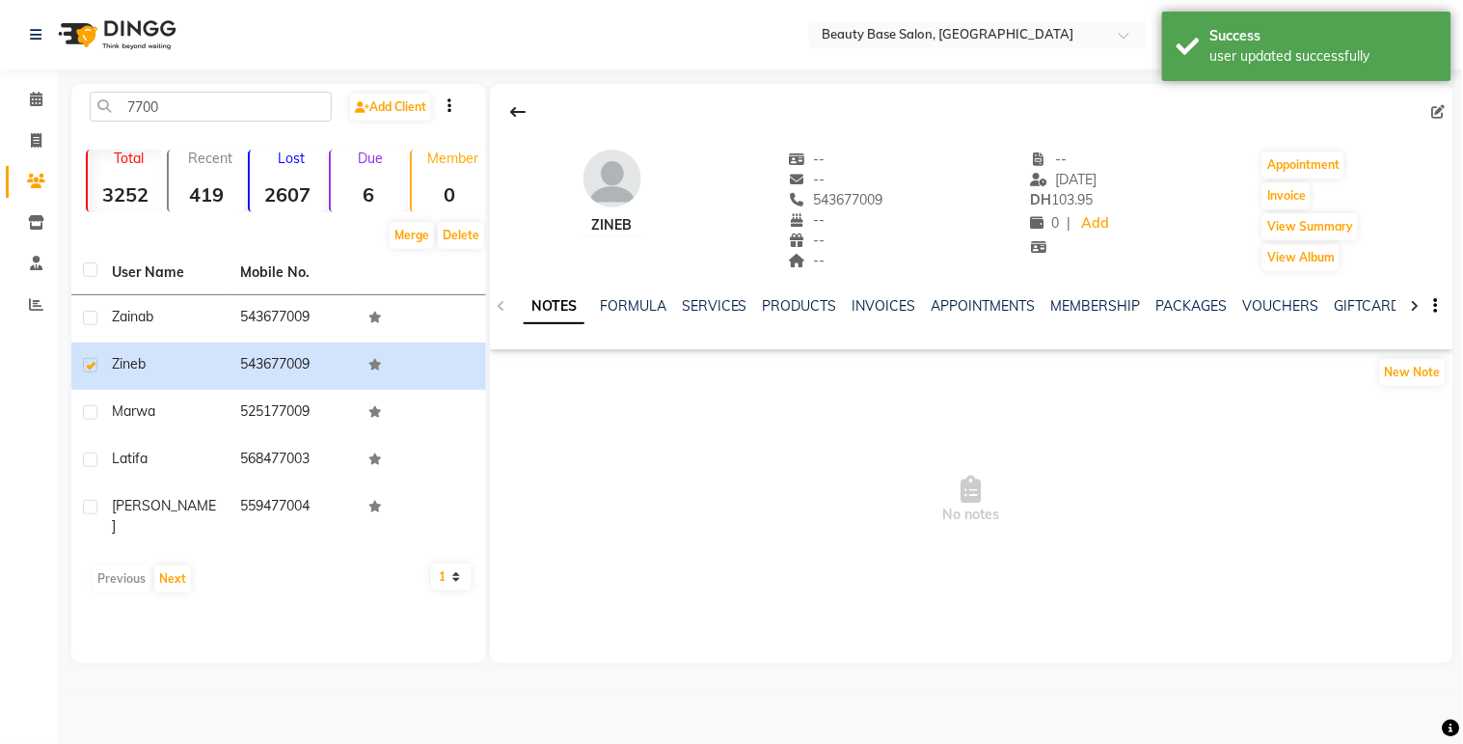
click at [1443, 111] on icon at bounding box center [1439, 112] width 14 height 14
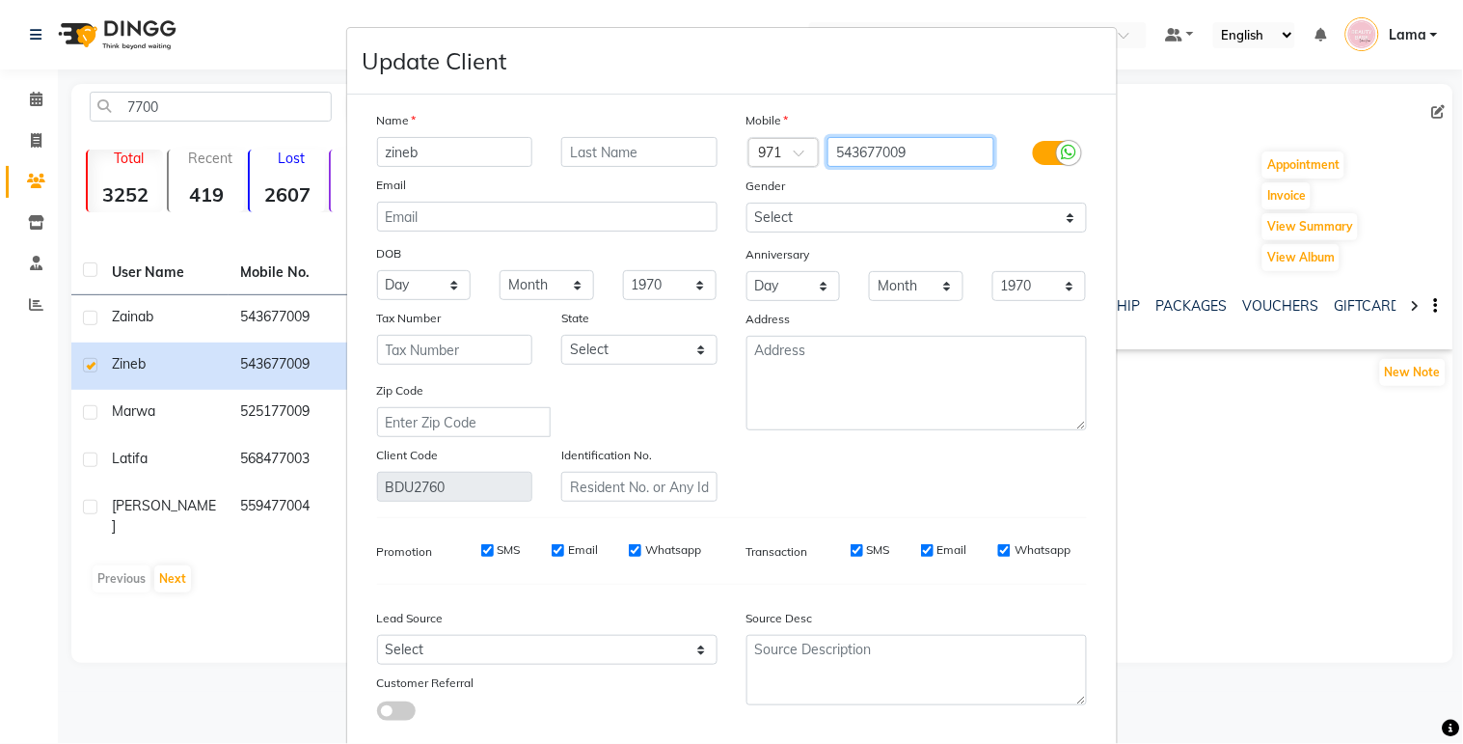
click at [930, 151] on input "543677009" at bounding box center [911, 152] width 167 height 30
type input "5"
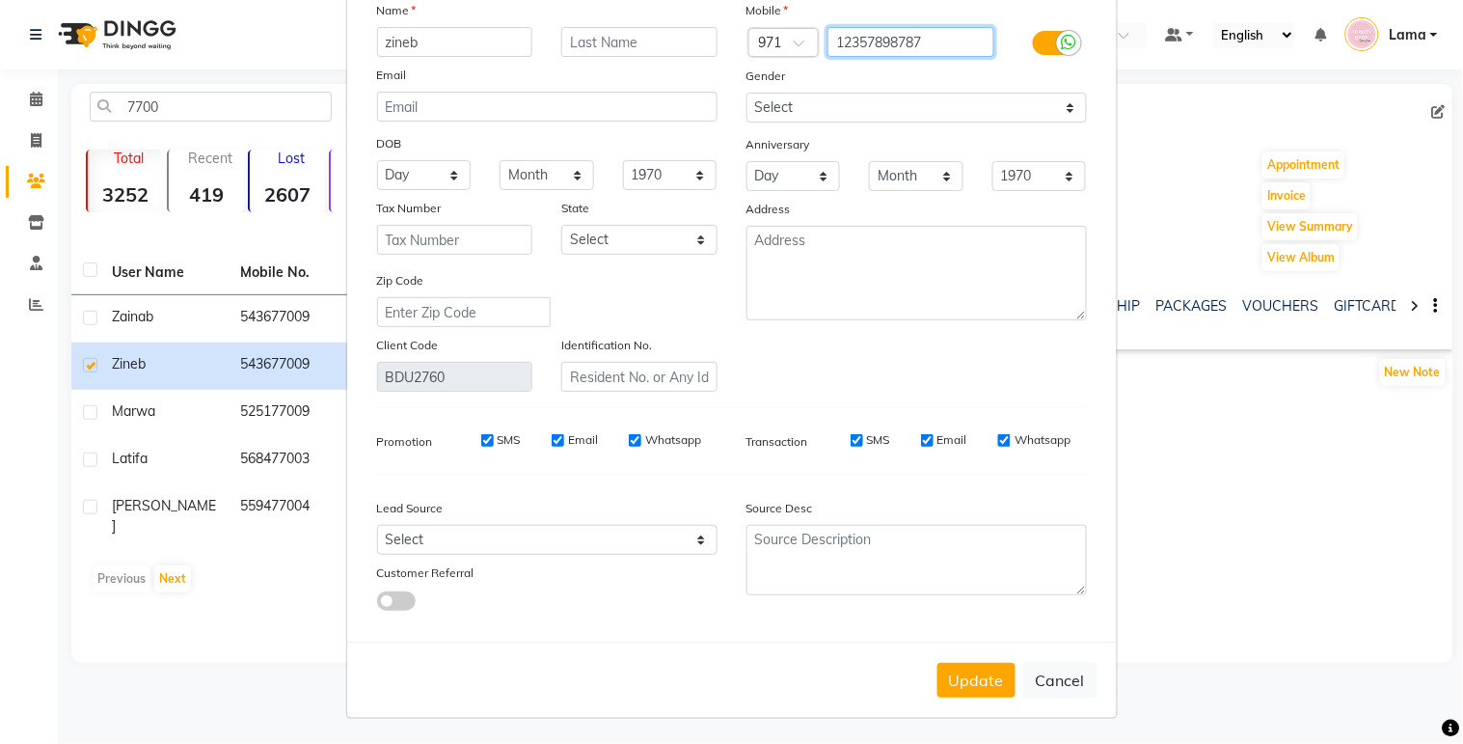
scroll to position [114, 0]
type input "12357898787"
click at [978, 678] on button "Update" at bounding box center [977, 678] width 78 height 35
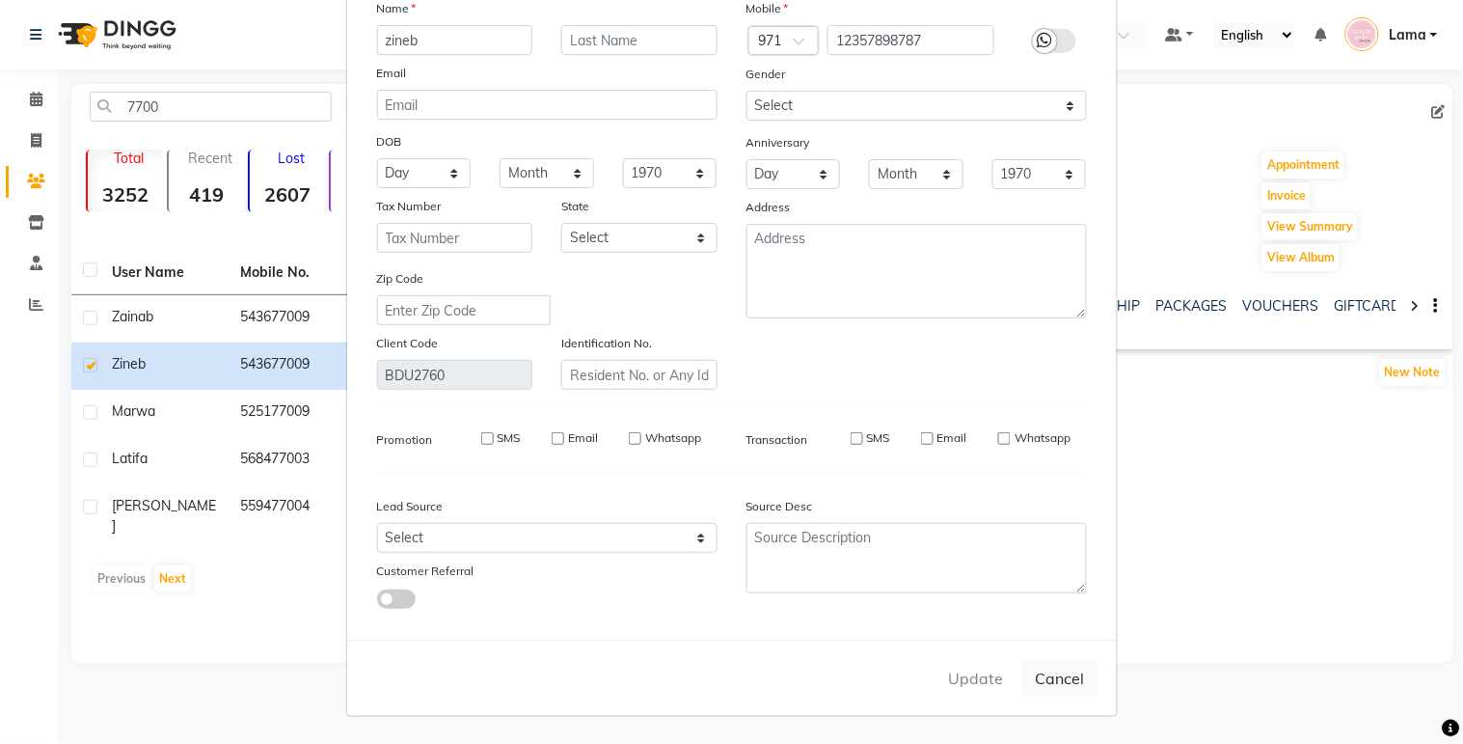
select select
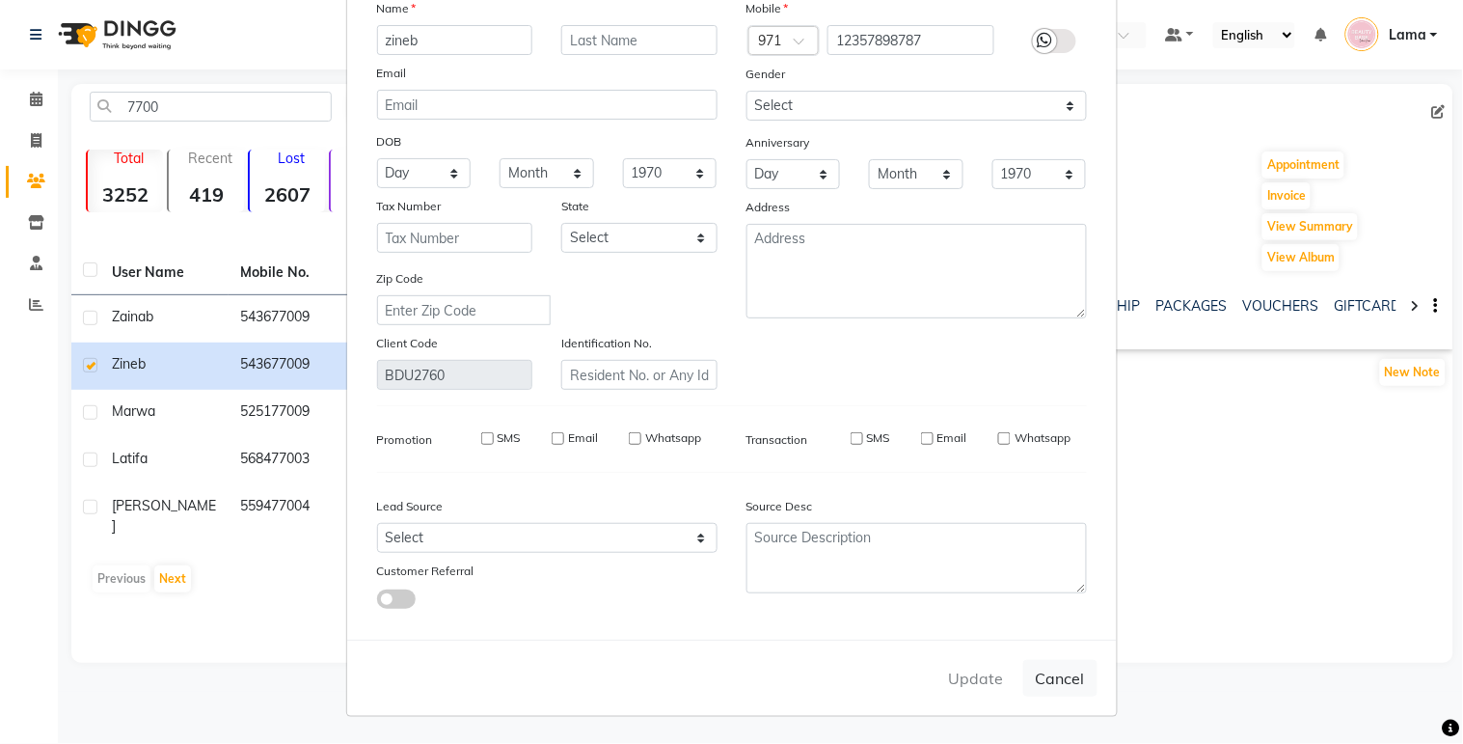
select select
checkbox input "false"
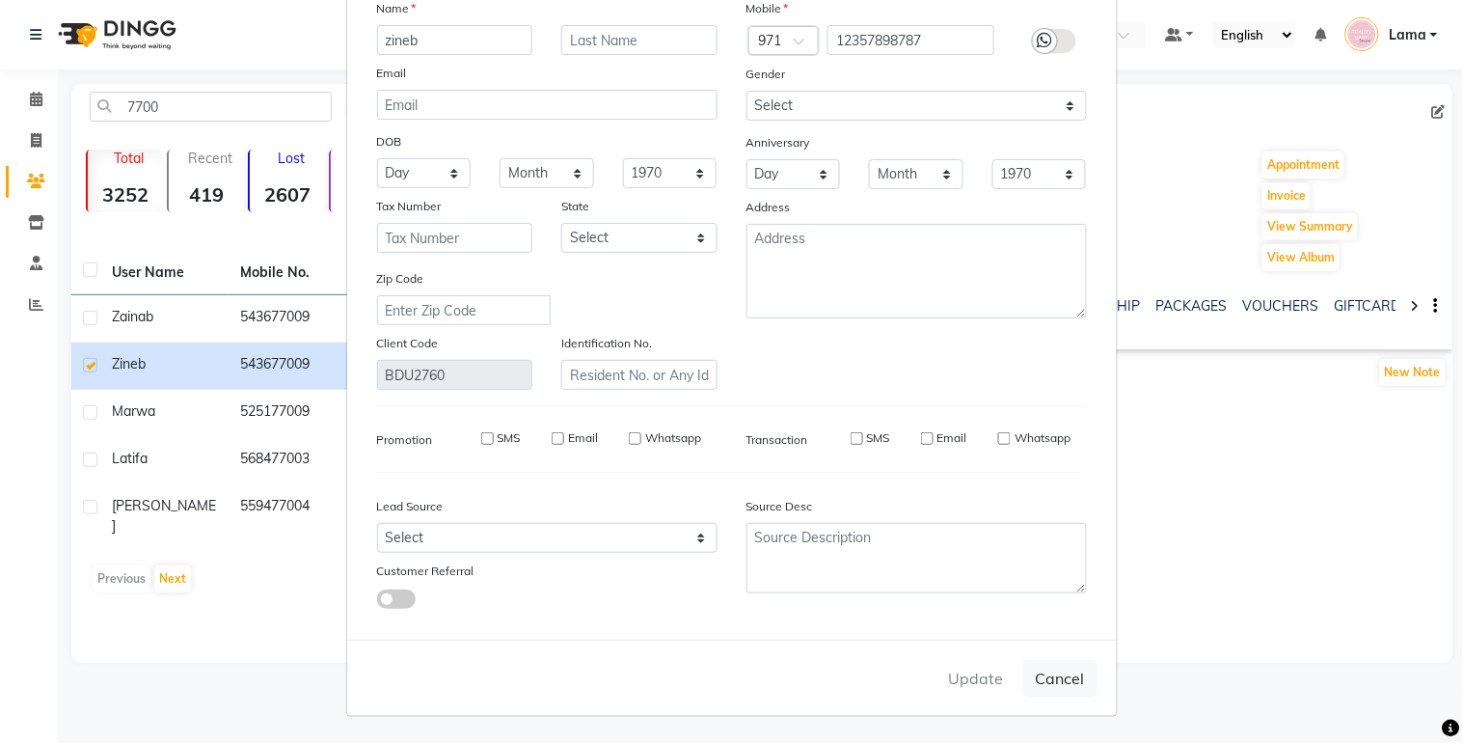
checkbox input "false"
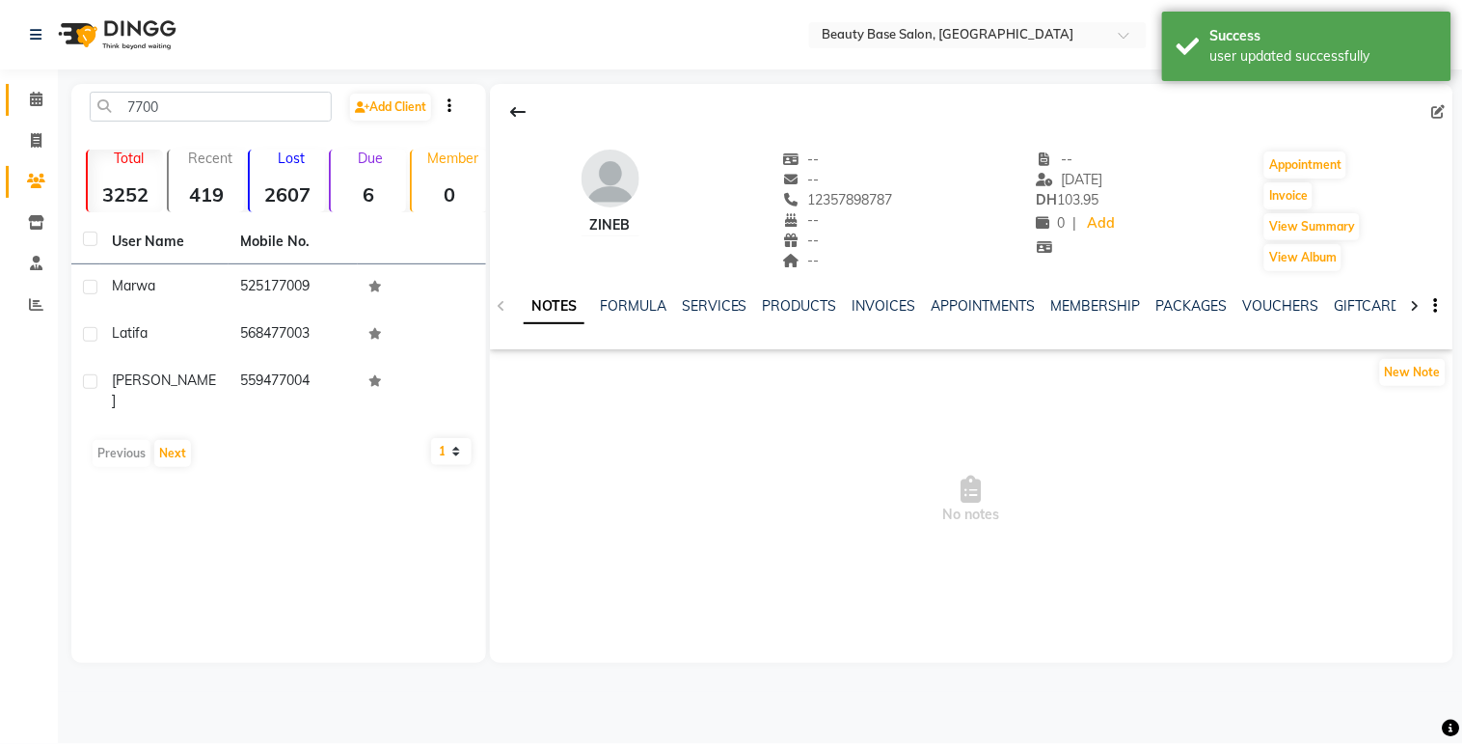
click at [41, 106] on icon at bounding box center [36, 99] width 13 height 14
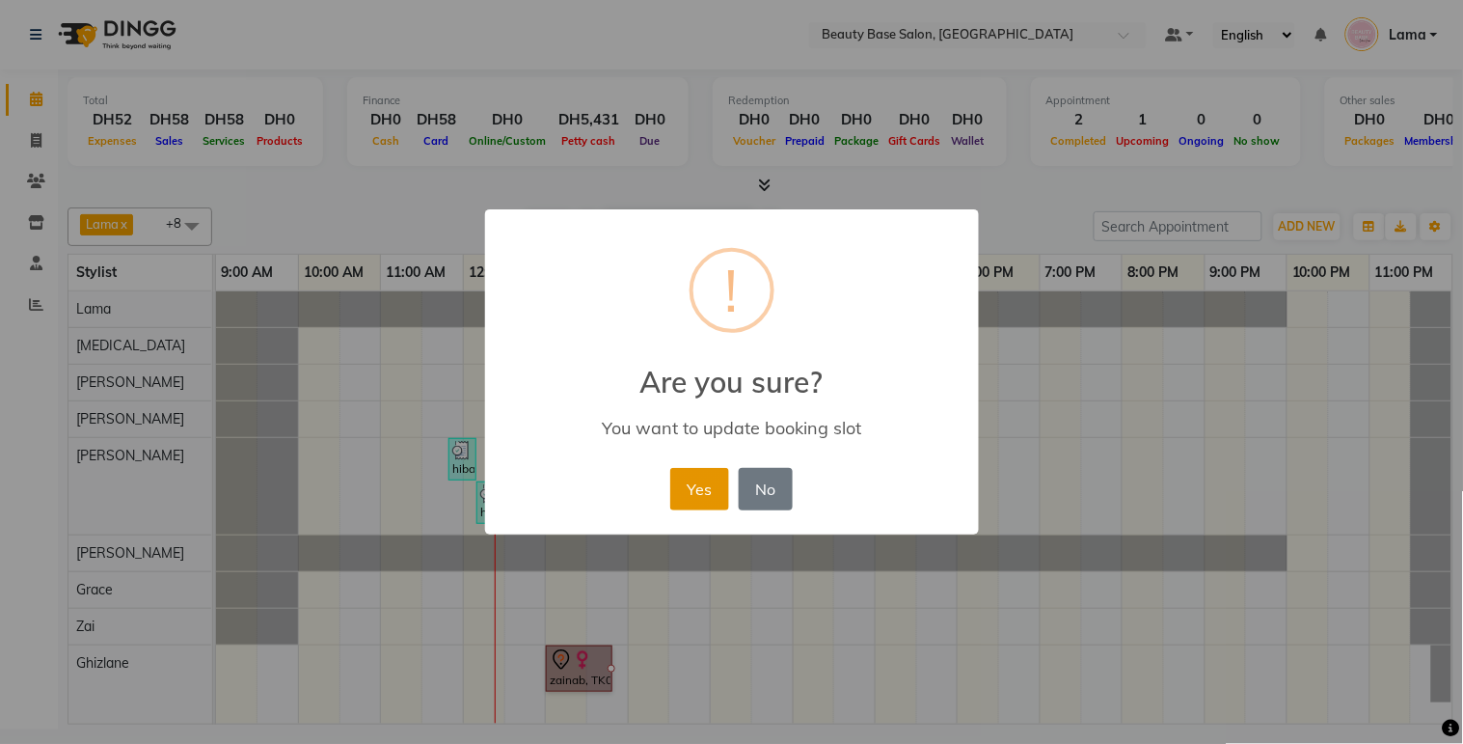
click at [728, 494] on button "Yes" at bounding box center [699, 489] width 59 height 42
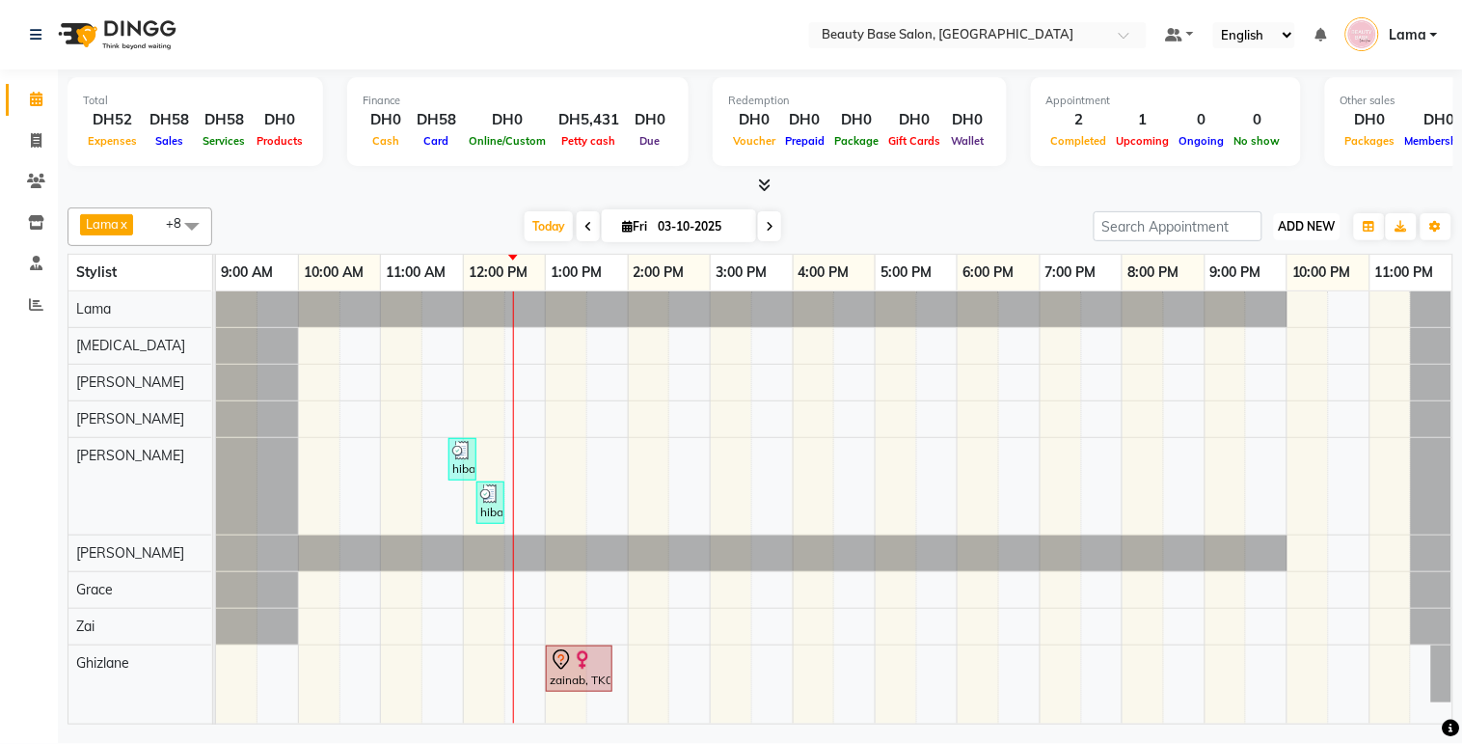
click at [1319, 228] on span "ADD NEW" at bounding box center [1307, 226] width 57 height 14
click at [1291, 272] on button "Add Appointment" at bounding box center [1264, 262] width 152 height 25
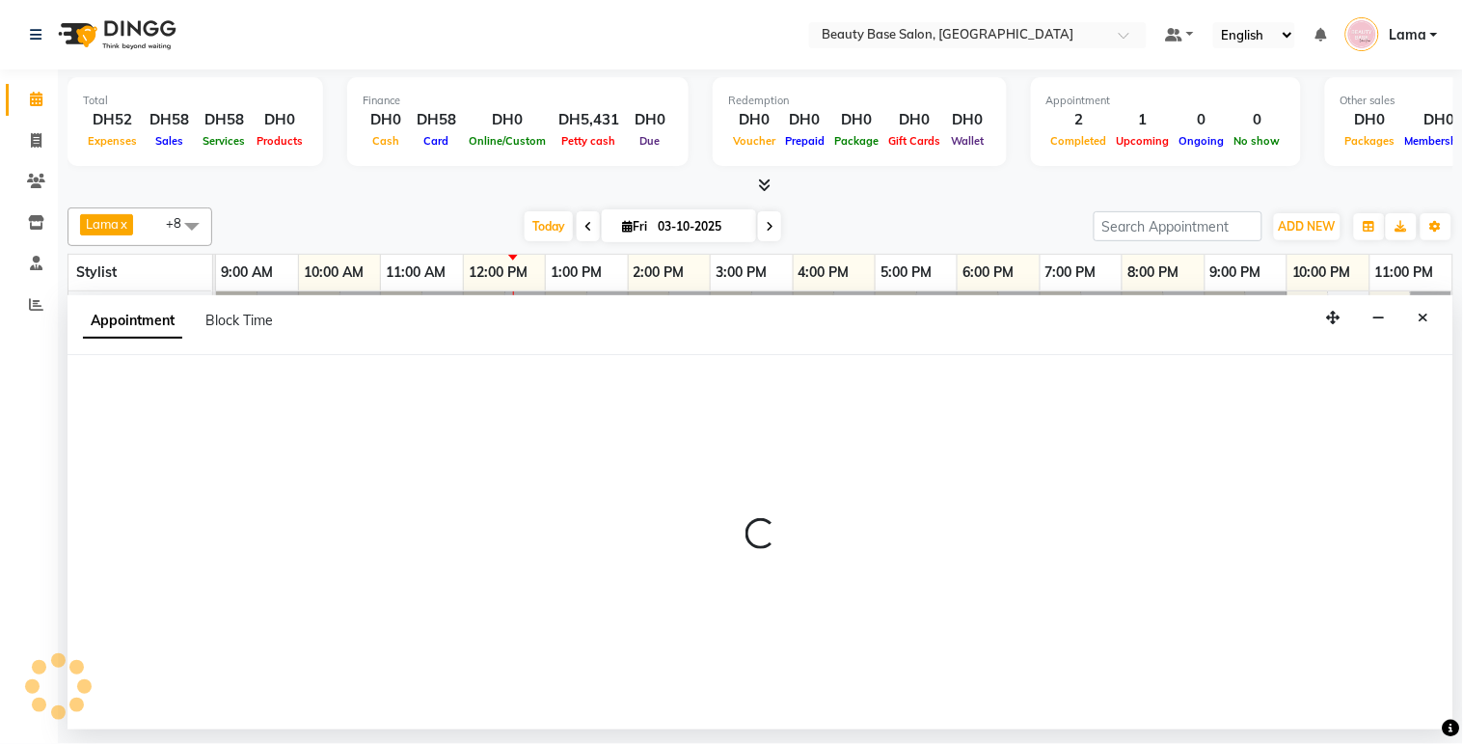
select select "tentative"
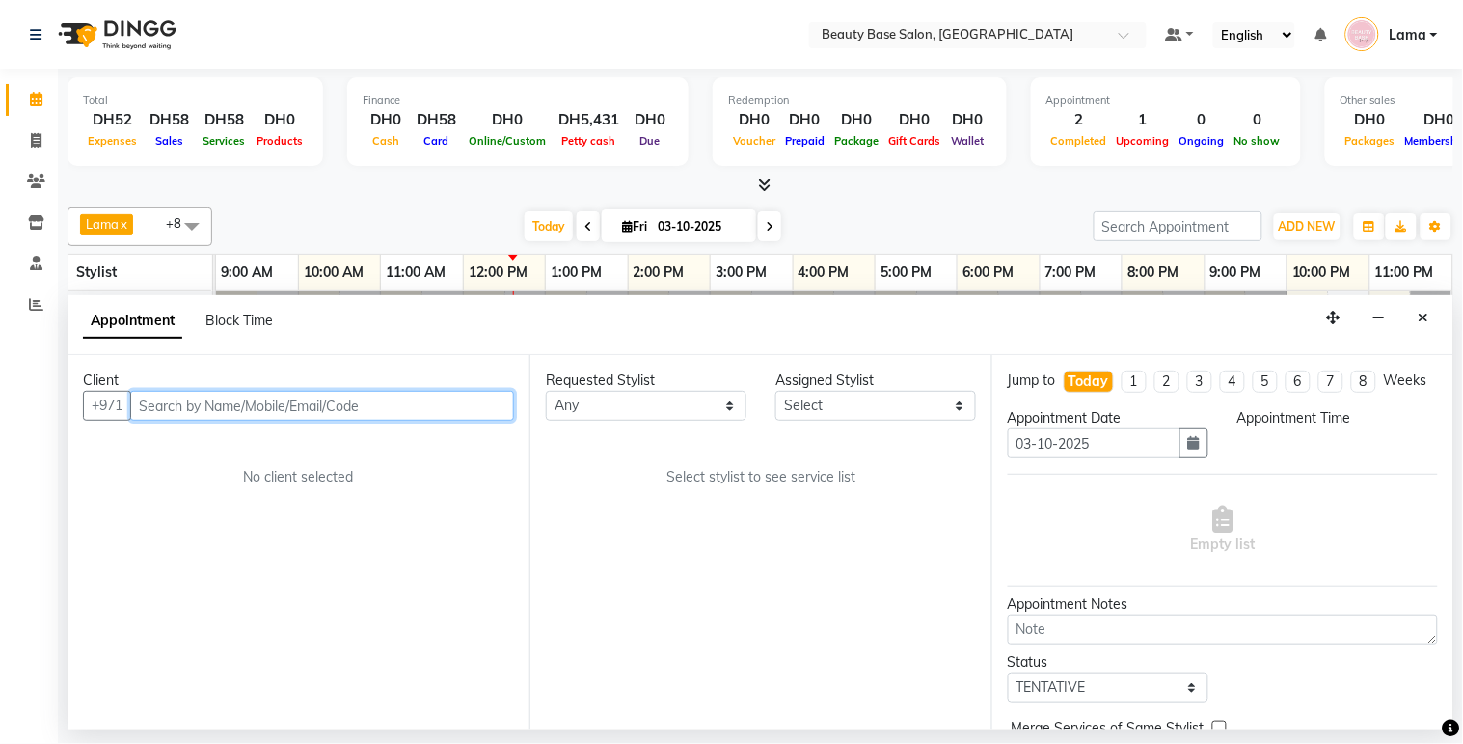
select select "600"
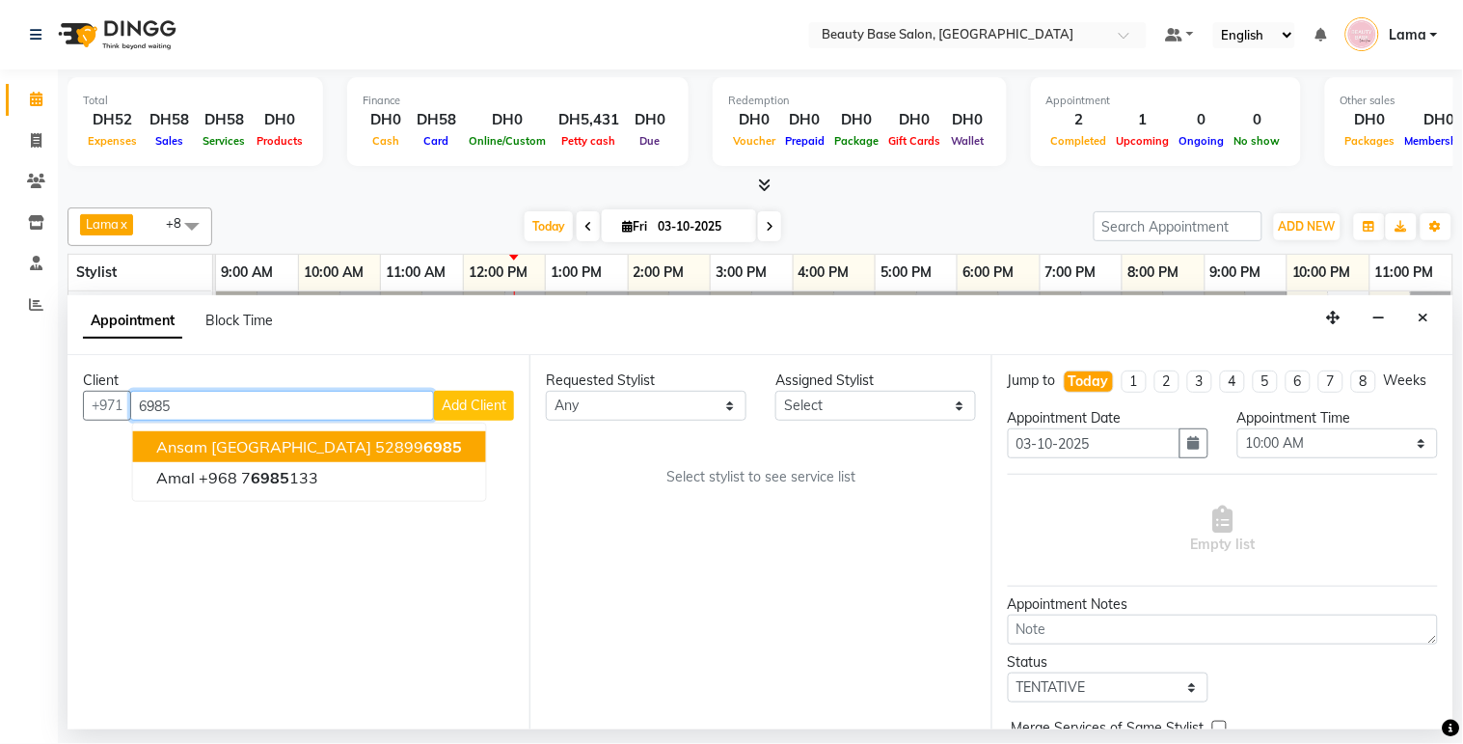
click at [424, 449] on span "6985" at bounding box center [443, 446] width 39 height 19
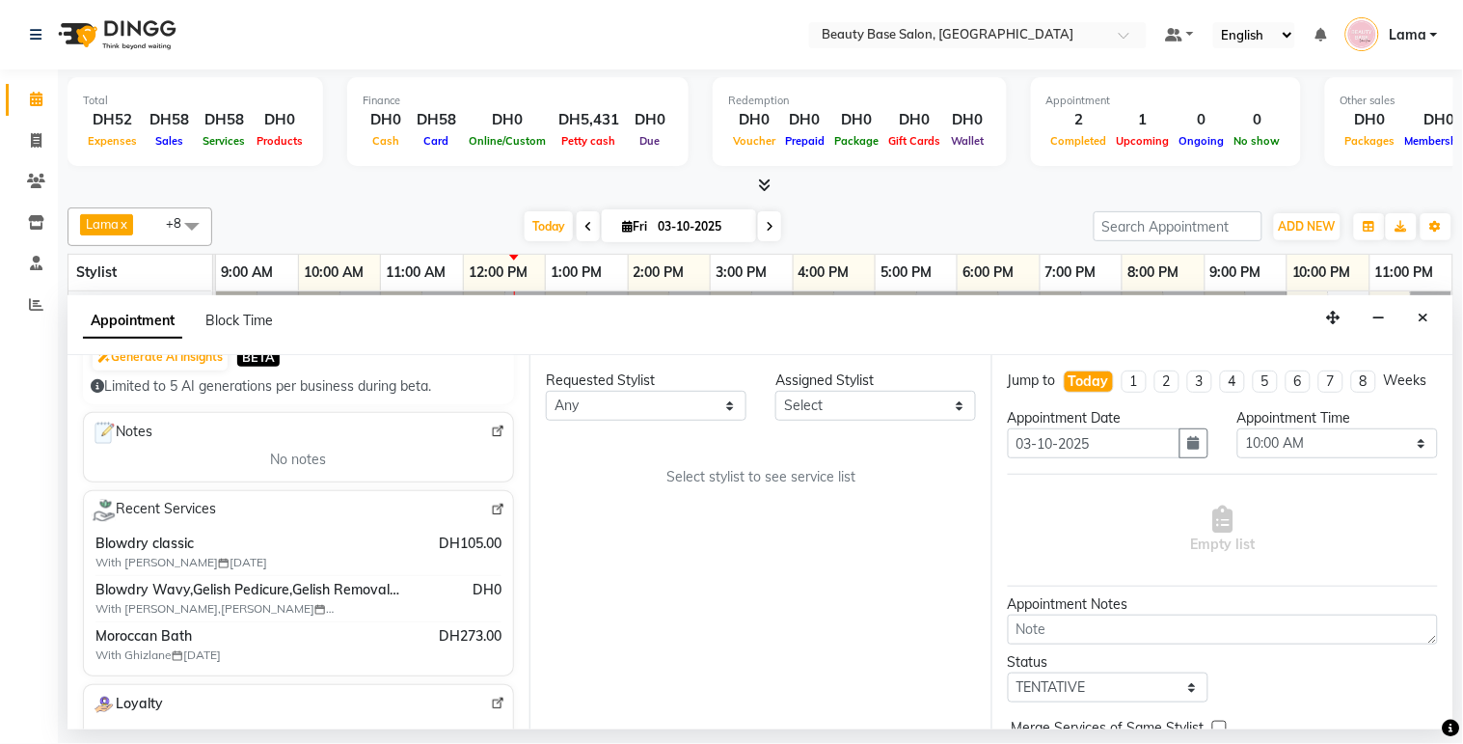
scroll to position [254, 0]
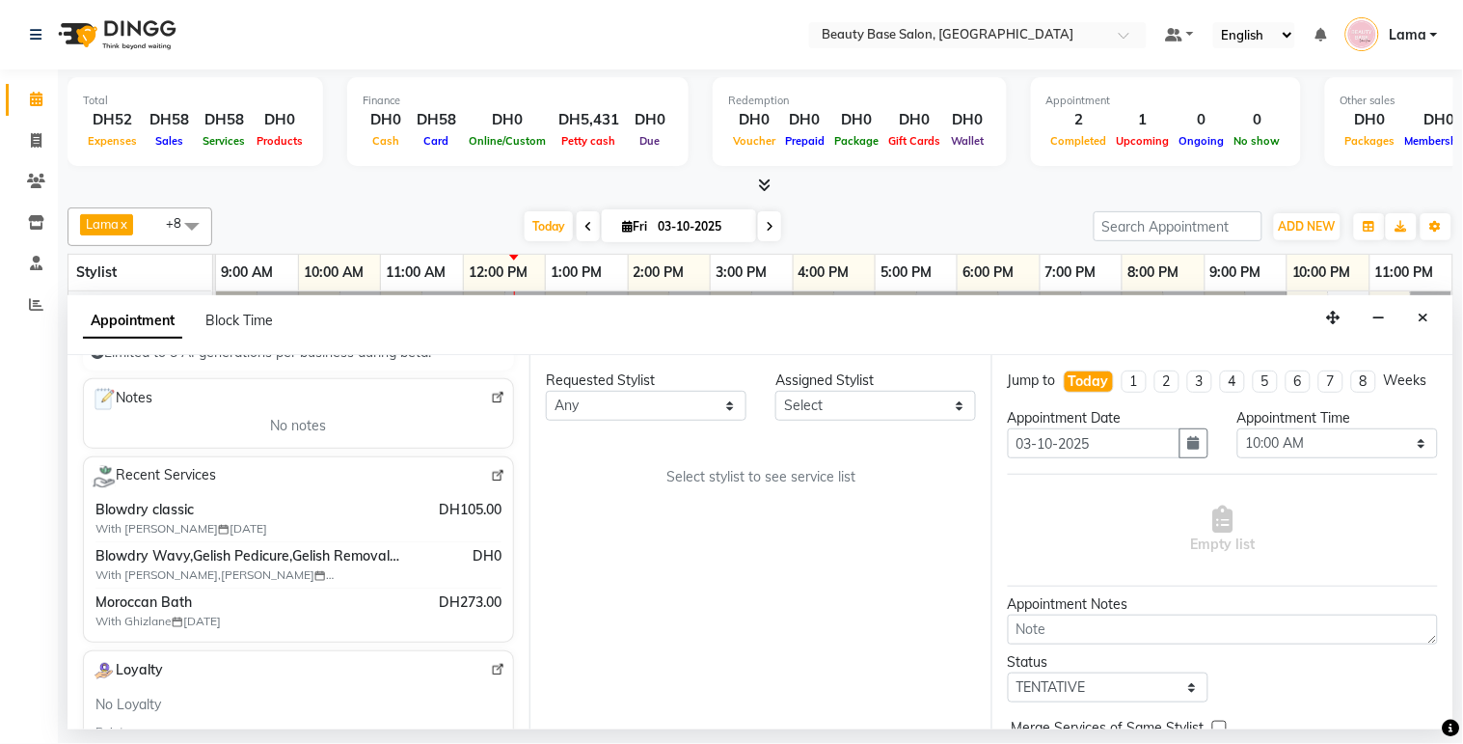
type input "528996985"
click at [656, 402] on select "Any [PERSON_NAME] [PERSON_NAME] [PERSON_NAME] [PERSON_NAME] [PERSON_NAME] [MEDI…" at bounding box center [646, 406] width 201 height 30
select select "49318"
click at [546, 391] on select "Any [PERSON_NAME] [PERSON_NAME] [PERSON_NAME] [PERSON_NAME] [PERSON_NAME] [MEDI…" at bounding box center [646, 406] width 201 height 30
select select "49318"
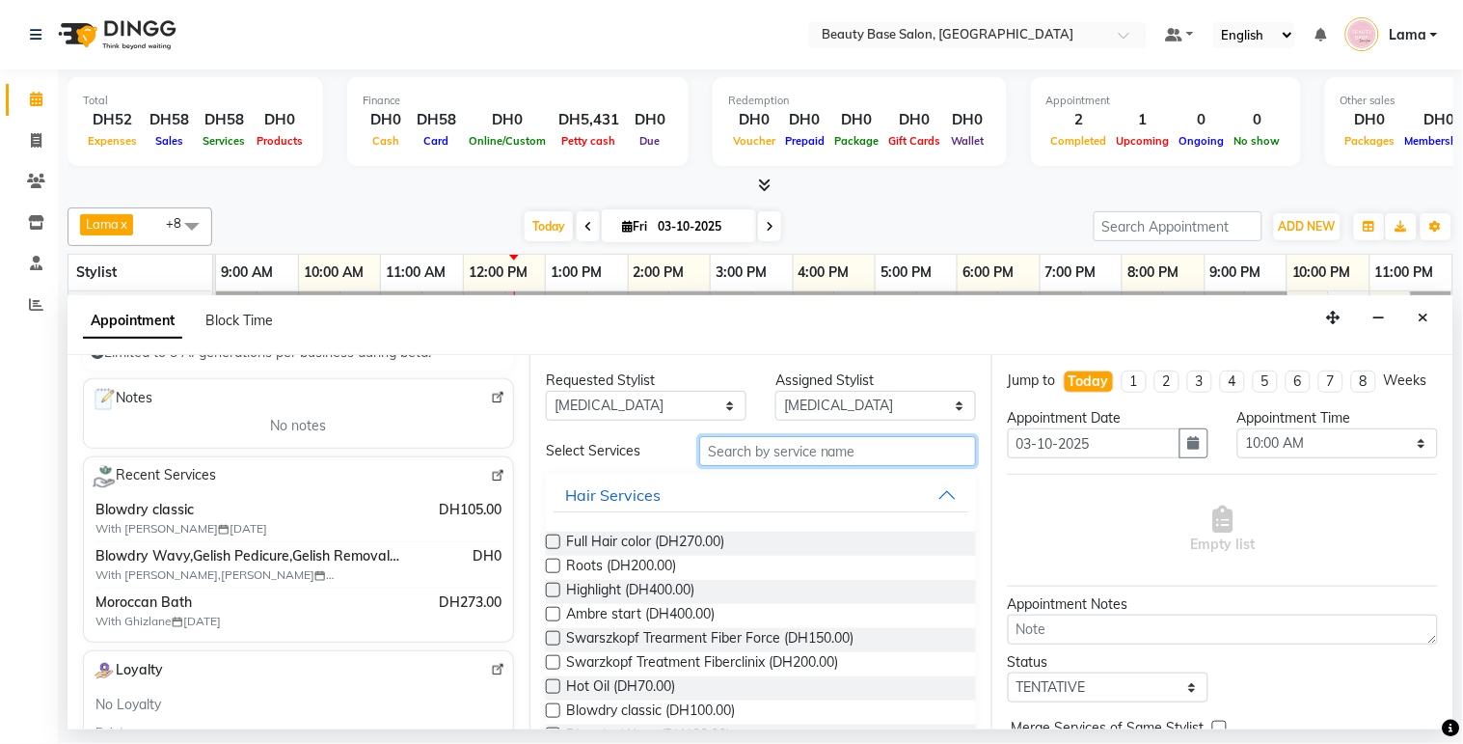
click at [723, 451] on input "text" at bounding box center [837, 451] width 277 height 30
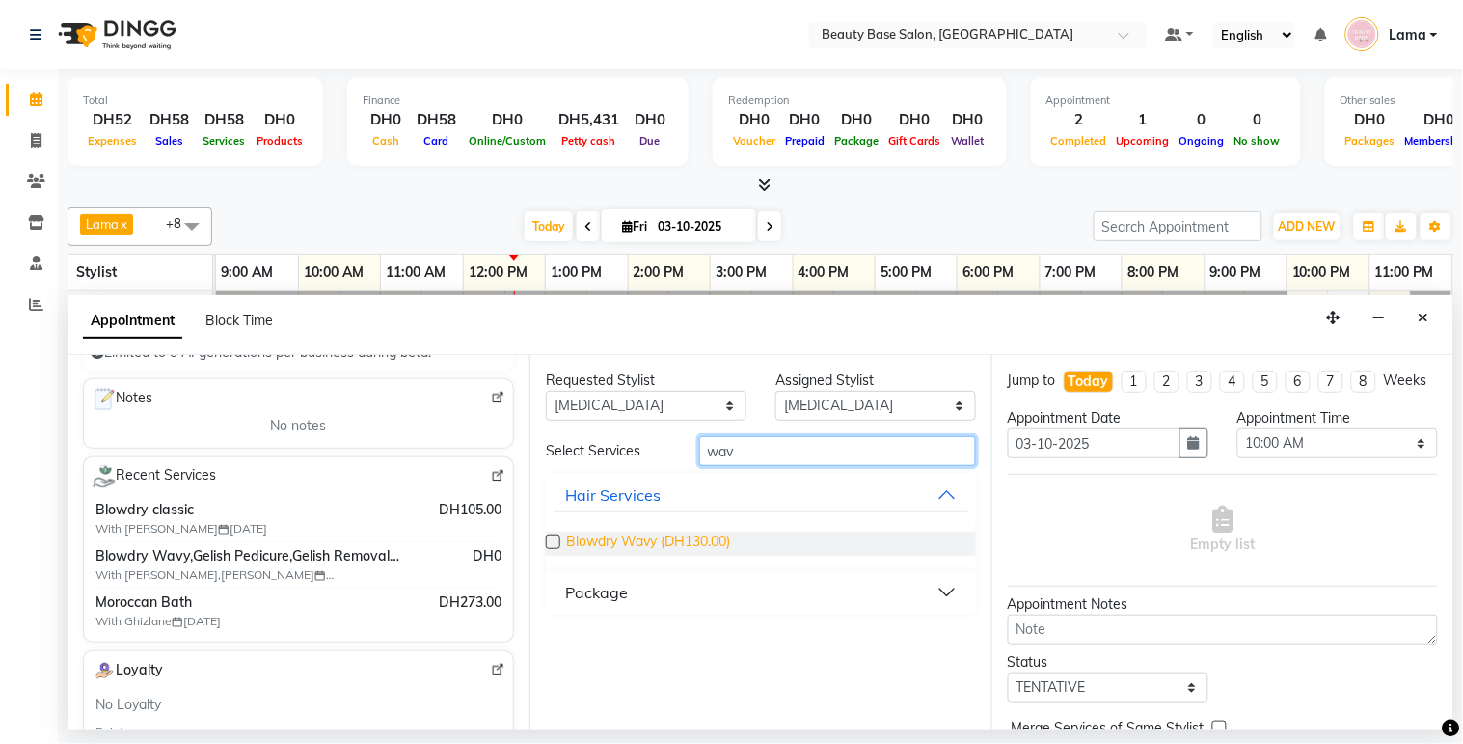
type input "wav"
click at [618, 540] on span "Blowdry Wavy (DH130.00)" at bounding box center [648, 543] width 164 height 24
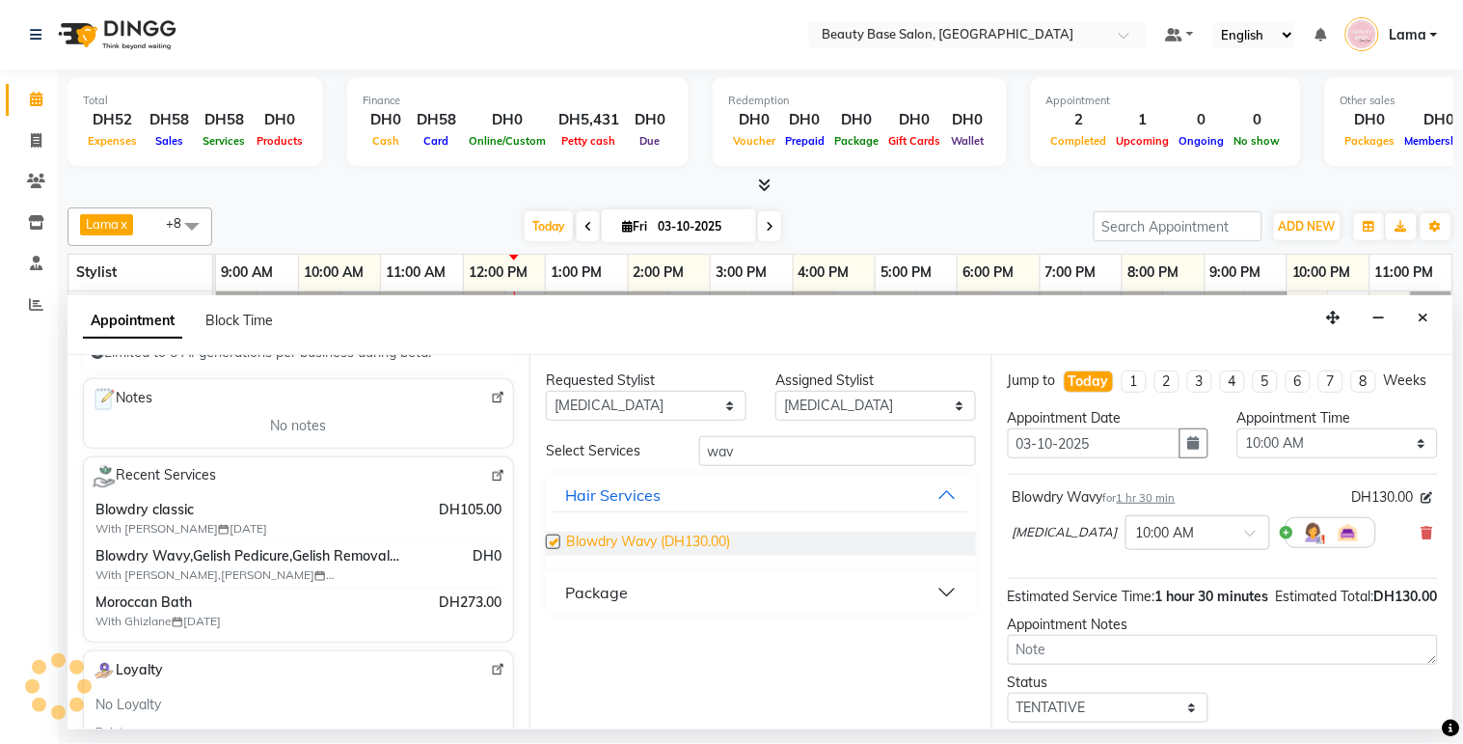
checkbox input "false"
click at [1296, 458] on select "Select 10:00 AM 10:05 AM 10:10 AM 10:15 AM 10:20 AM 10:25 AM 10:30 AM 10:35 AM …" at bounding box center [1338, 443] width 201 height 30
select select "840"
click at [1238, 446] on select "Select 10:00 AM 10:05 AM 10:10 AM 10:15 AM 10:20 AM 10:25 AM 10:30 AM 10:35 AM …" at bounding box center [1338, 443] width 201 height 30
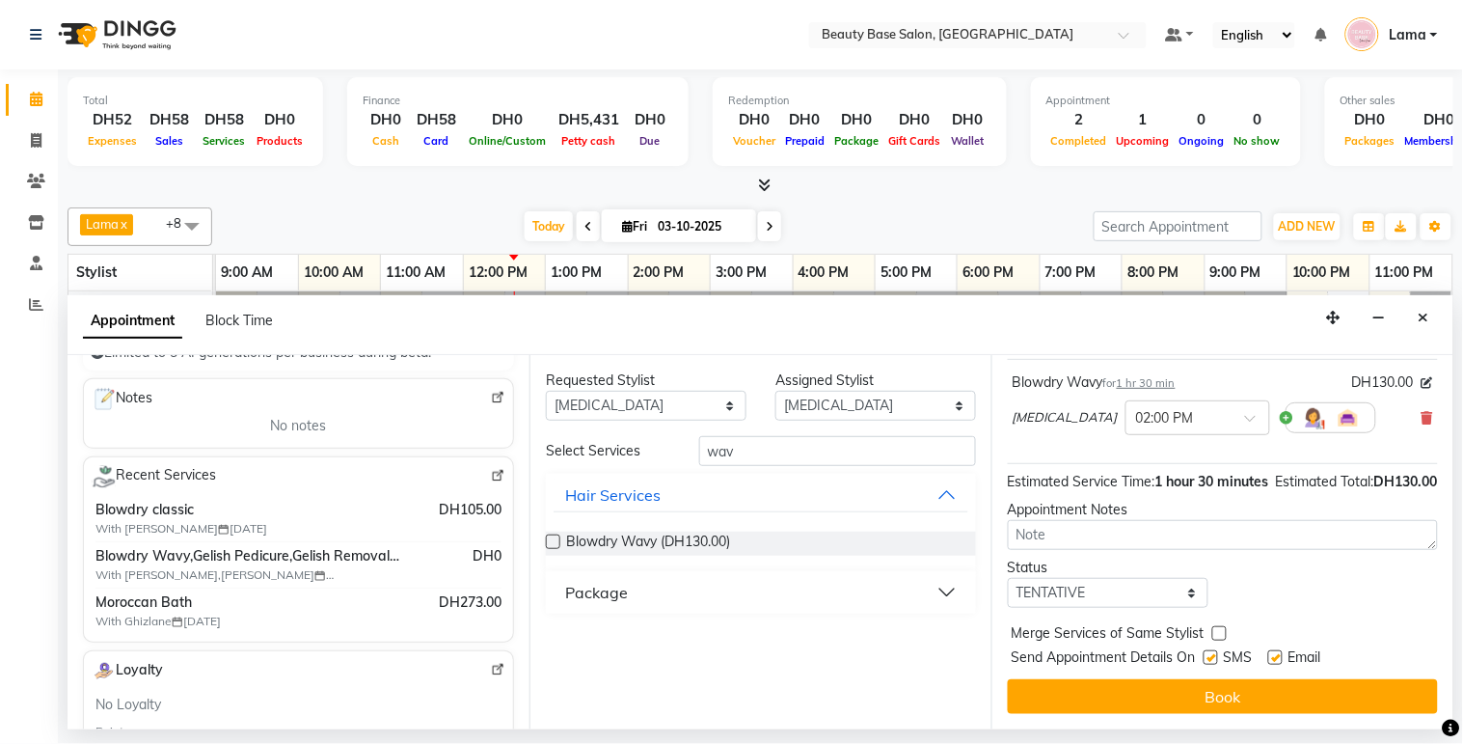
scroll to position [154, 0]
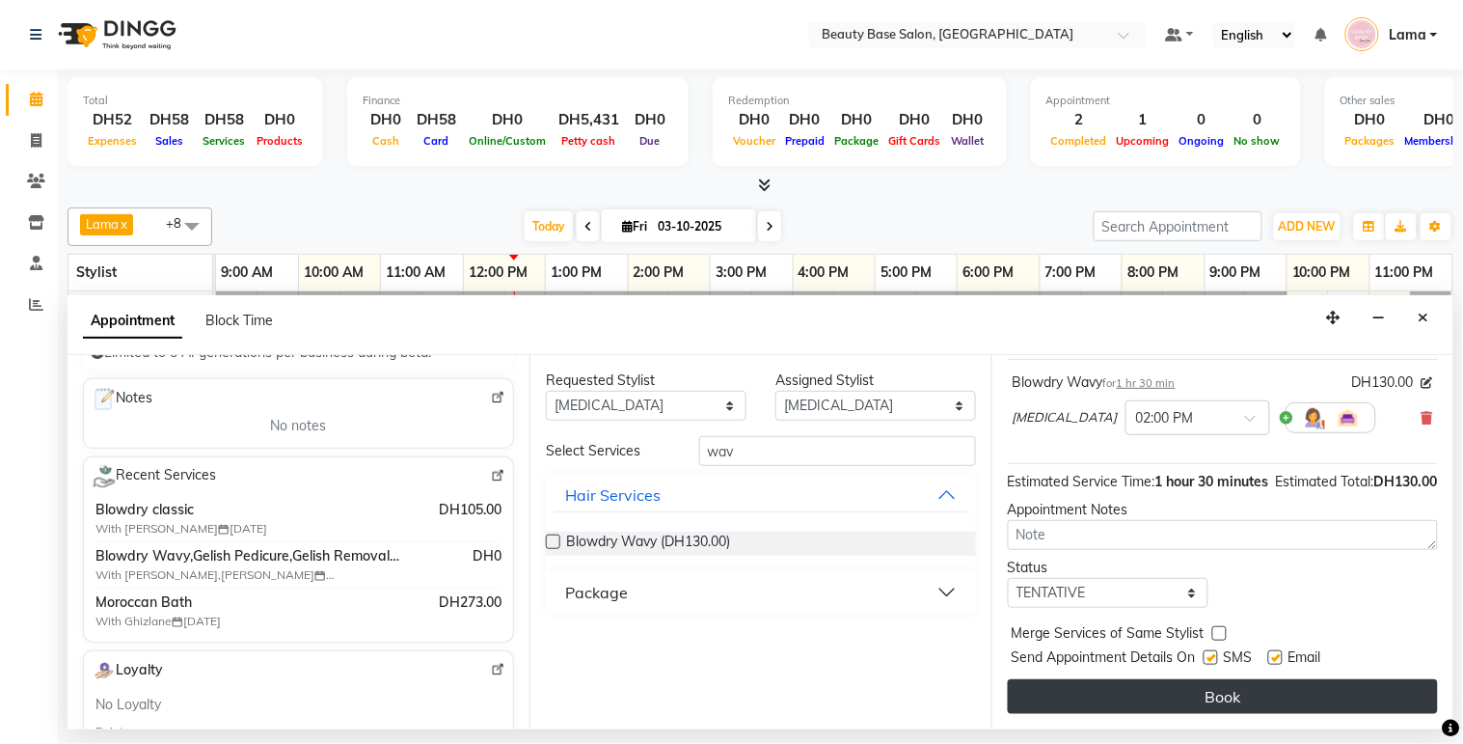
click at [1219, 701] on button "Book" at bounding box center [1223, 696] width 430 height 35
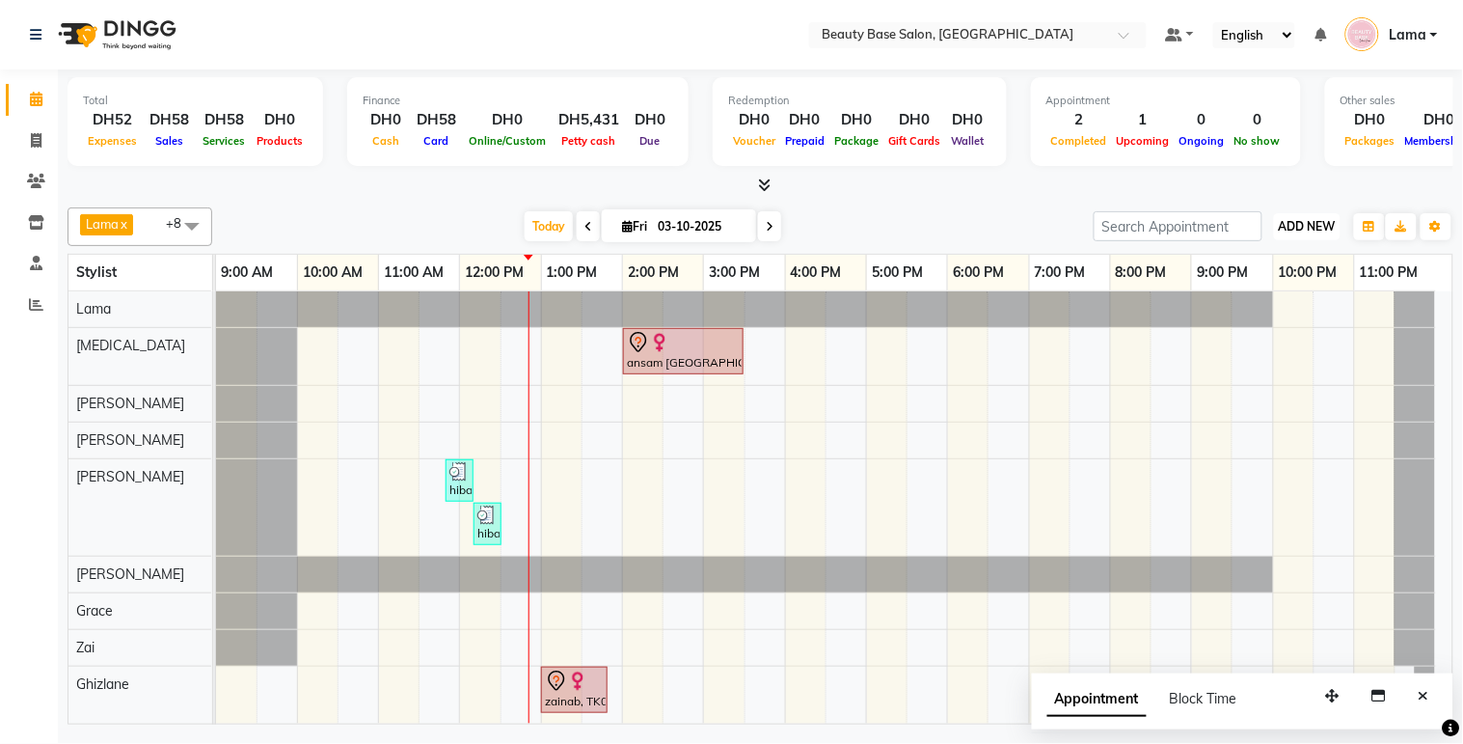
click at [1297, 232] on span "ADD NEW" at bounding box center [1307, 226] width 57 height 14
click at [1277, 261] on button "Add Appointment" at bounding box center [1264, 262] width 152 height 25
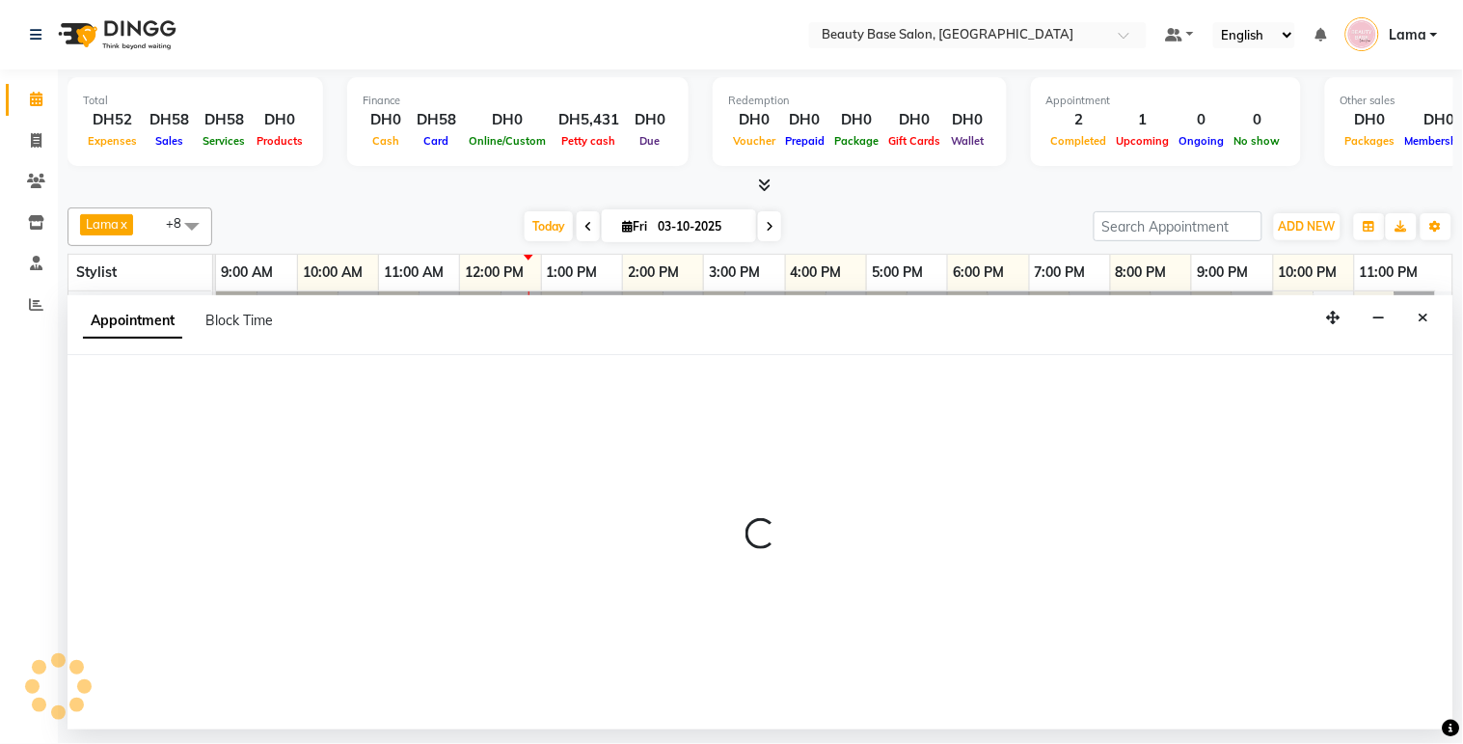
select select "600"
select select "tentative"
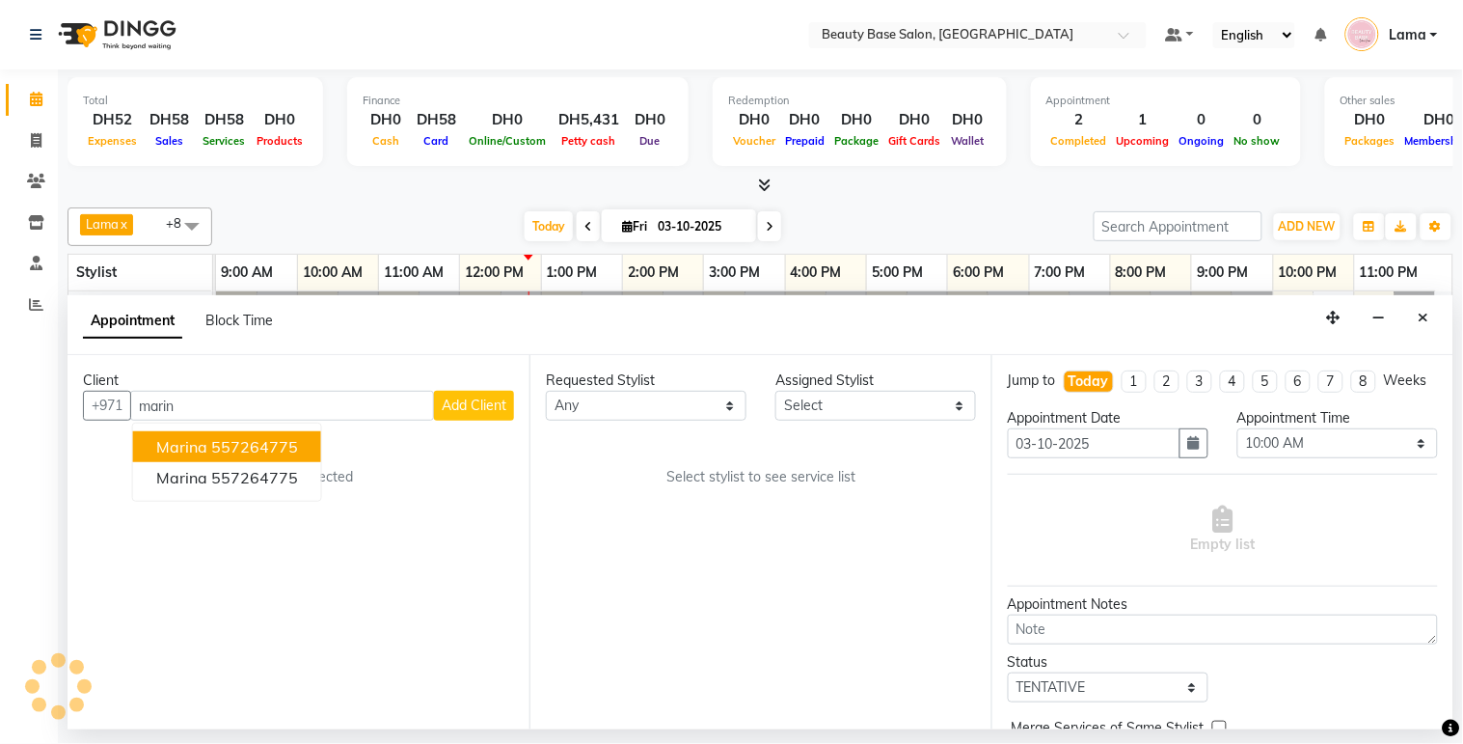
click at [253, 456] on button "Marina 557264775" at bounding box center [227, 446] width 188 height 31
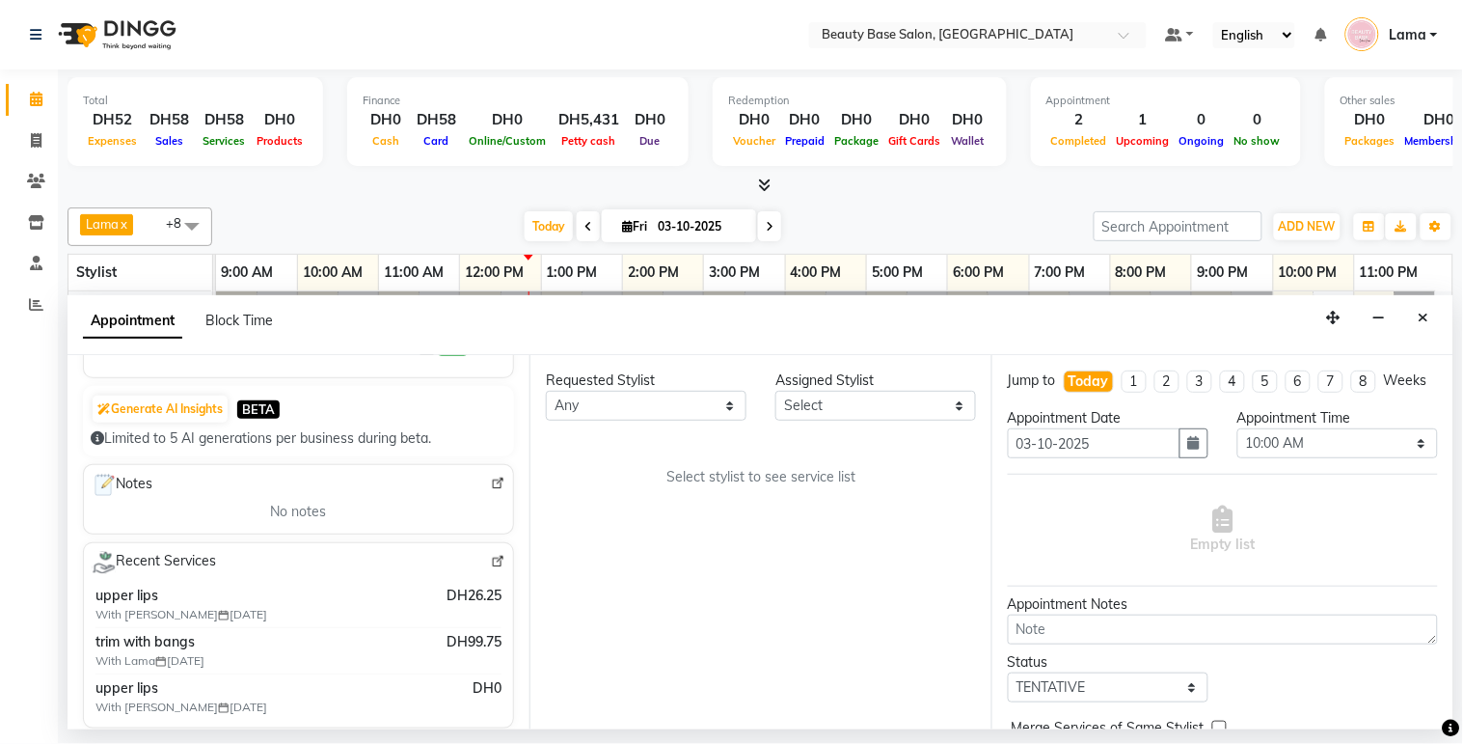
scroll to position [170, 0]
type input "557264775"
click at [628, 411] on select "Any [PERSON_NAME] [PERSON_NAME] [PERSON_NAME] [PERSON_NAME] [PERSON_NAME] [MEDI…" at bounding box center [646, 406] width 201 height 30
select select "61471"
click at [546, 391] on select "Any [PERSON_NAME] [PERSON_NAME] [PERSON_NAME] [PERSON_NAME] [PERSON_NAME] [MEDI…" at bounding box center [646, 406] width 201 height 30
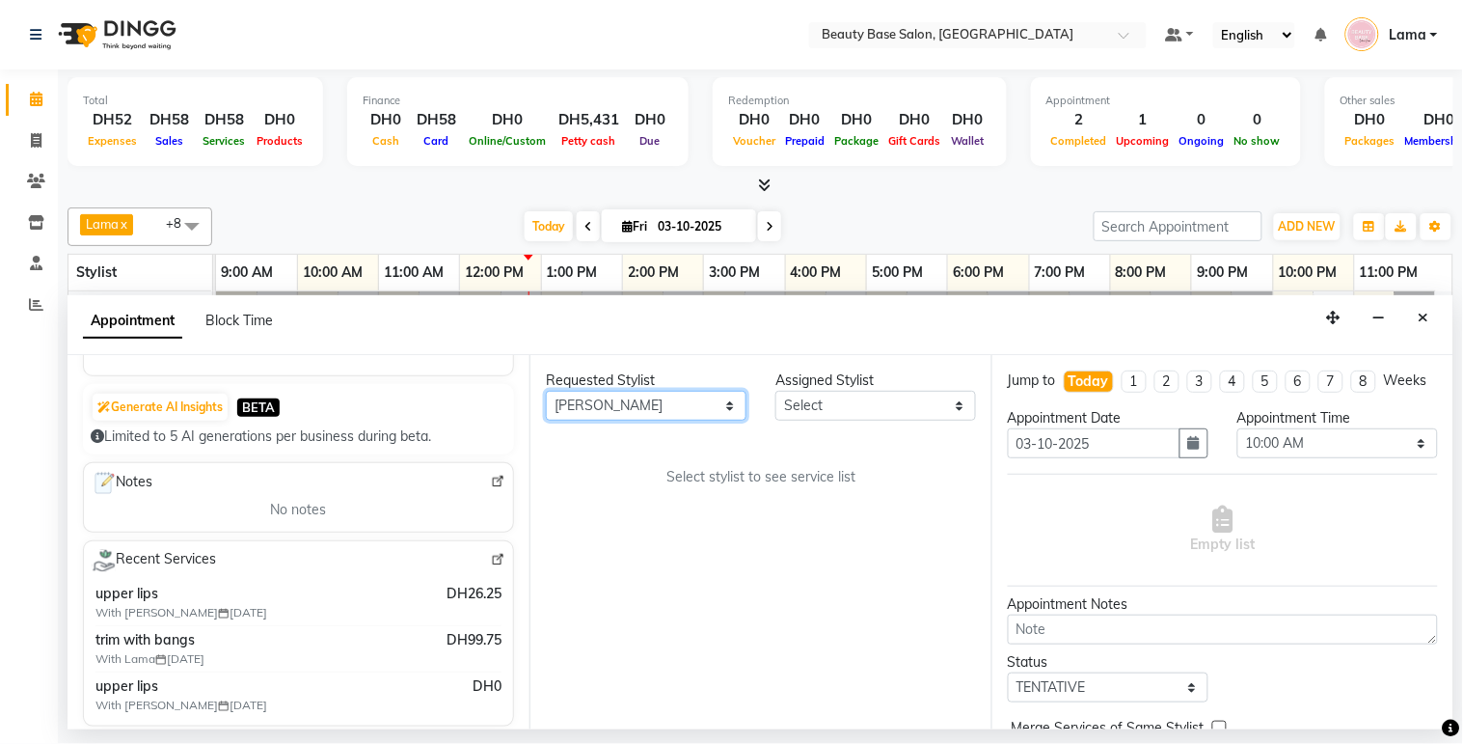
select select "61471"
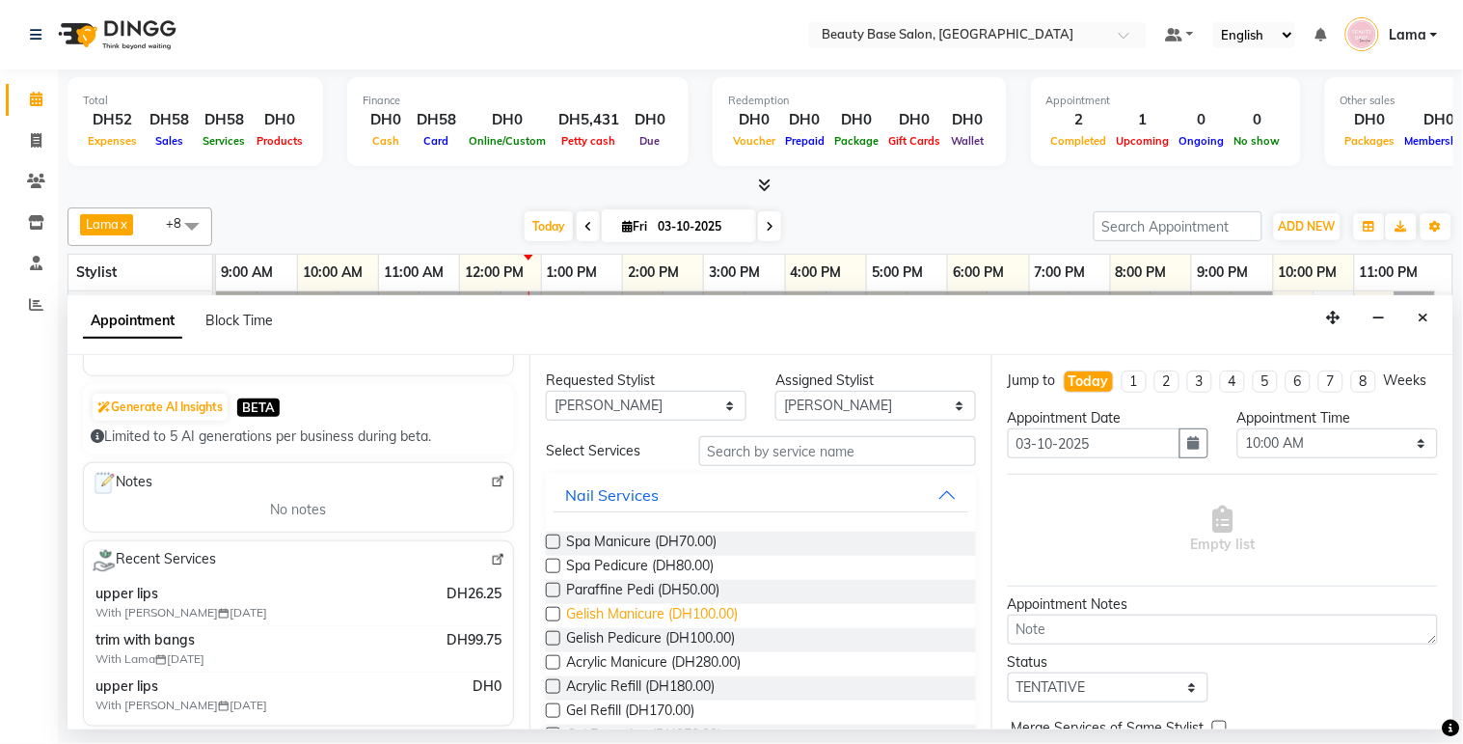
click at [671, 608] on span "Gelish Manicure (DH100.00)" at bounding box center [652, 616] width 172 height 24
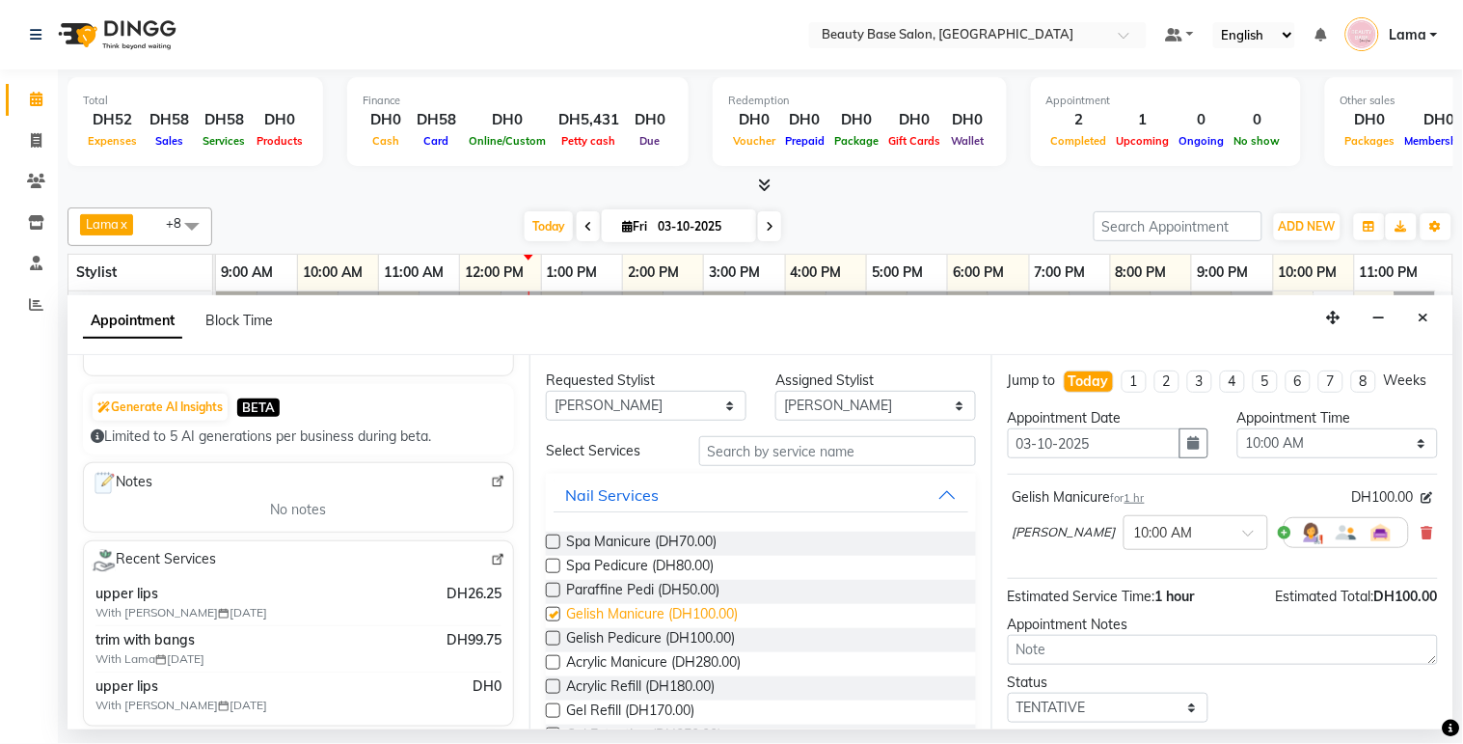
checkbox input "false"
click at [692, 420] on select "Any [PERSON_NAME] [PERSON_NAME] [PERSON_NAME] [PERSON_NAME] [PERSON_NAME] [MEDI…" at bounding box center [646, 406] width 201 height 30
select select "17496"
click at [546, 391] on select "Any [PERSON_NAME] [PERSON_NAME] [PERSON_NAME] [PERSON_NAME] [PERSON_NAME] [MEDI…" at bounding box center [646, 406] width 201 height 30
select select "17496"
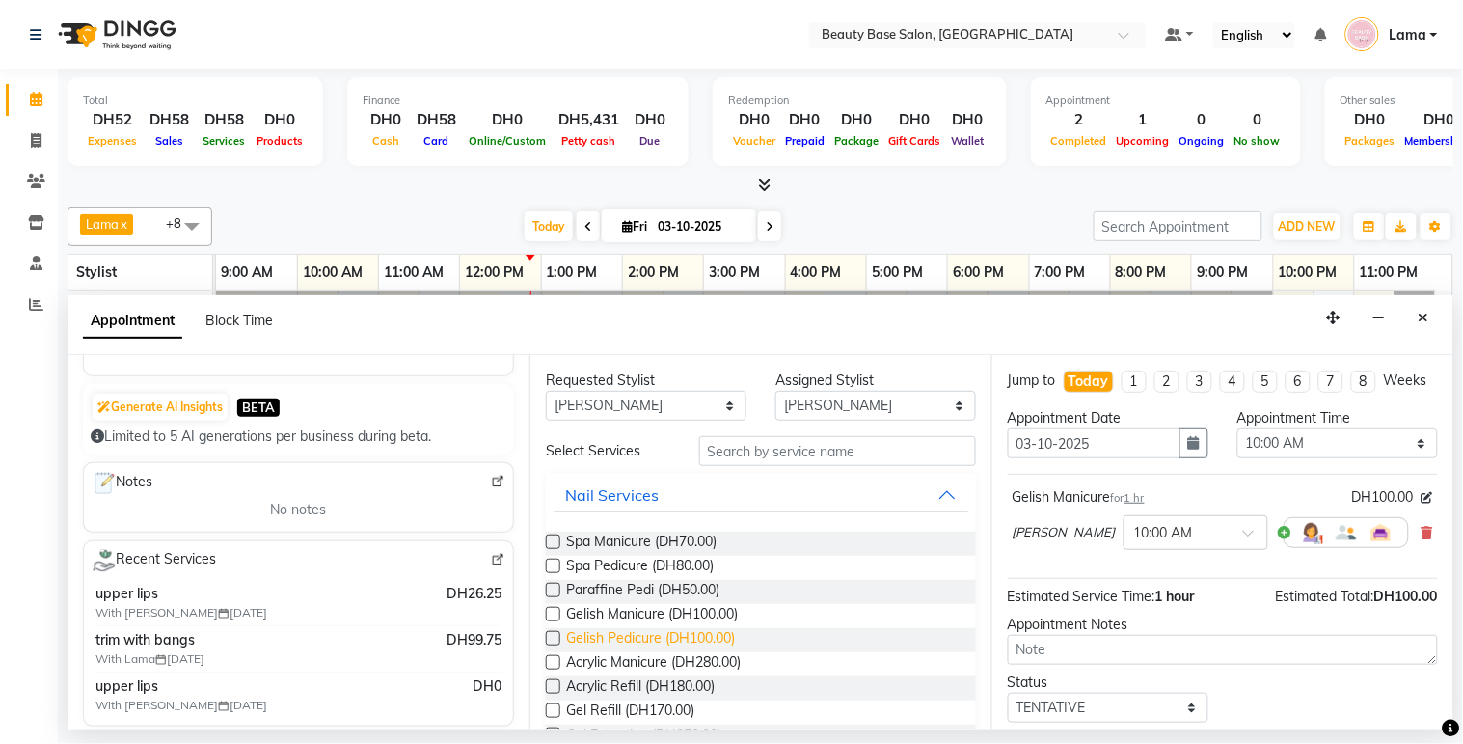
click at [666, 639] on span "Gelish Pedicure (DH100.00)" at bounding box center [650, 640] width 169 height 24
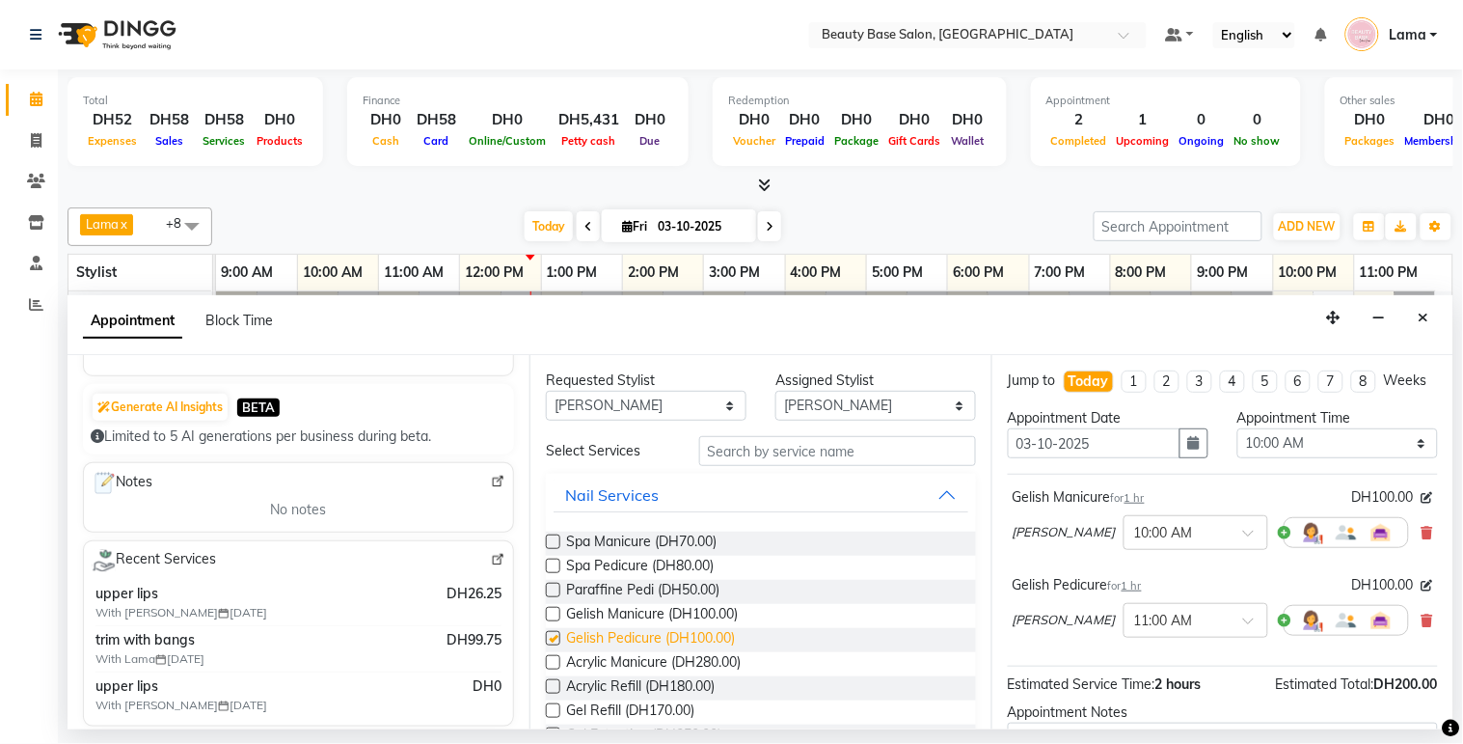
checkbox input "false"
click at [1295, 458] on select "Select 10:00 AM 10:05 AM 10:10 AM 10:15 AM 10:20 AM 10:25 AM 10:30 AM 10:35 AM …" at bounding box center [1338, 443] width 201 height 30
select select "840"
click at [1238, 446] on select "Select 10:00 AM 10:05 AM 10:10 AM 10:15 AM 10:20 AM 10:25 AM 10:30 AM 10:35 AM …" at bounding box center [1338, 443] width 201 height 30
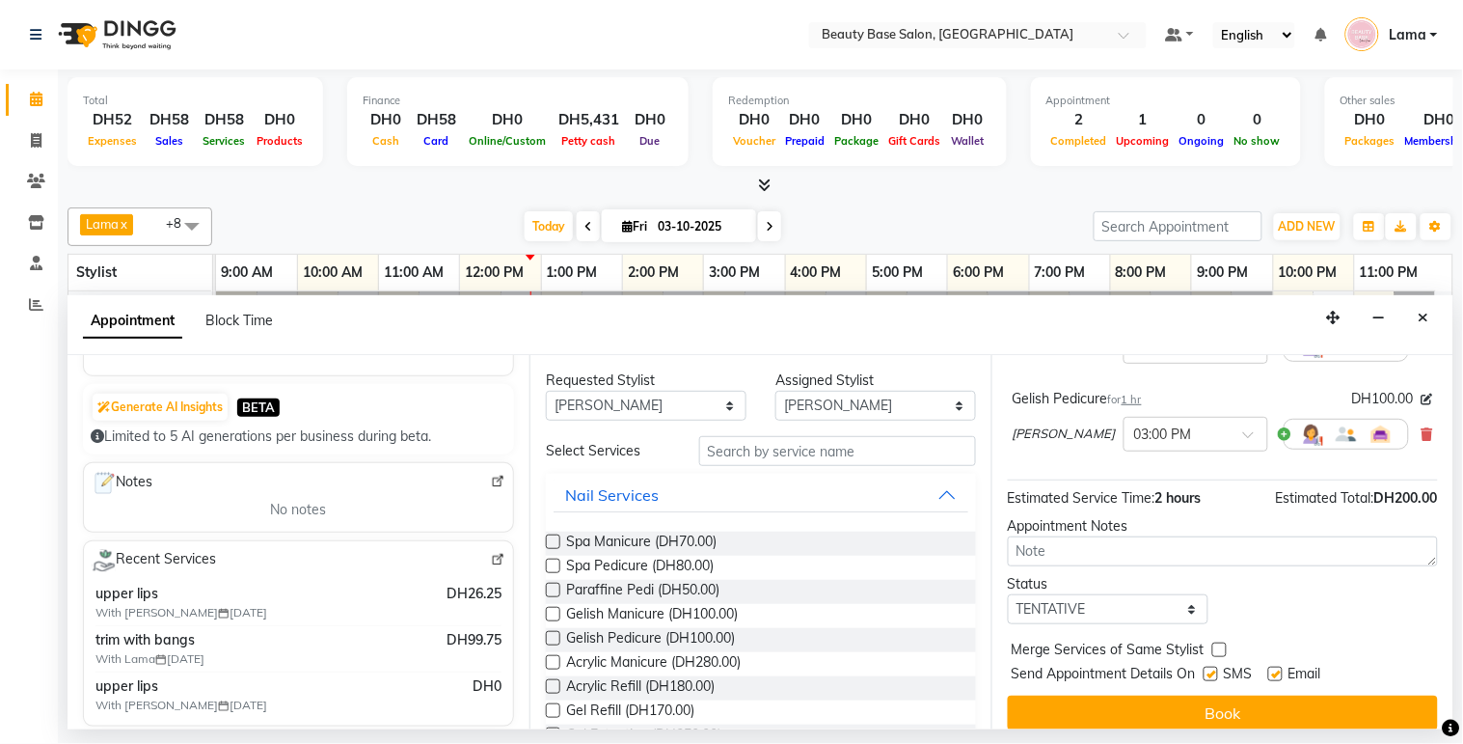
scroll to position [222, 0]
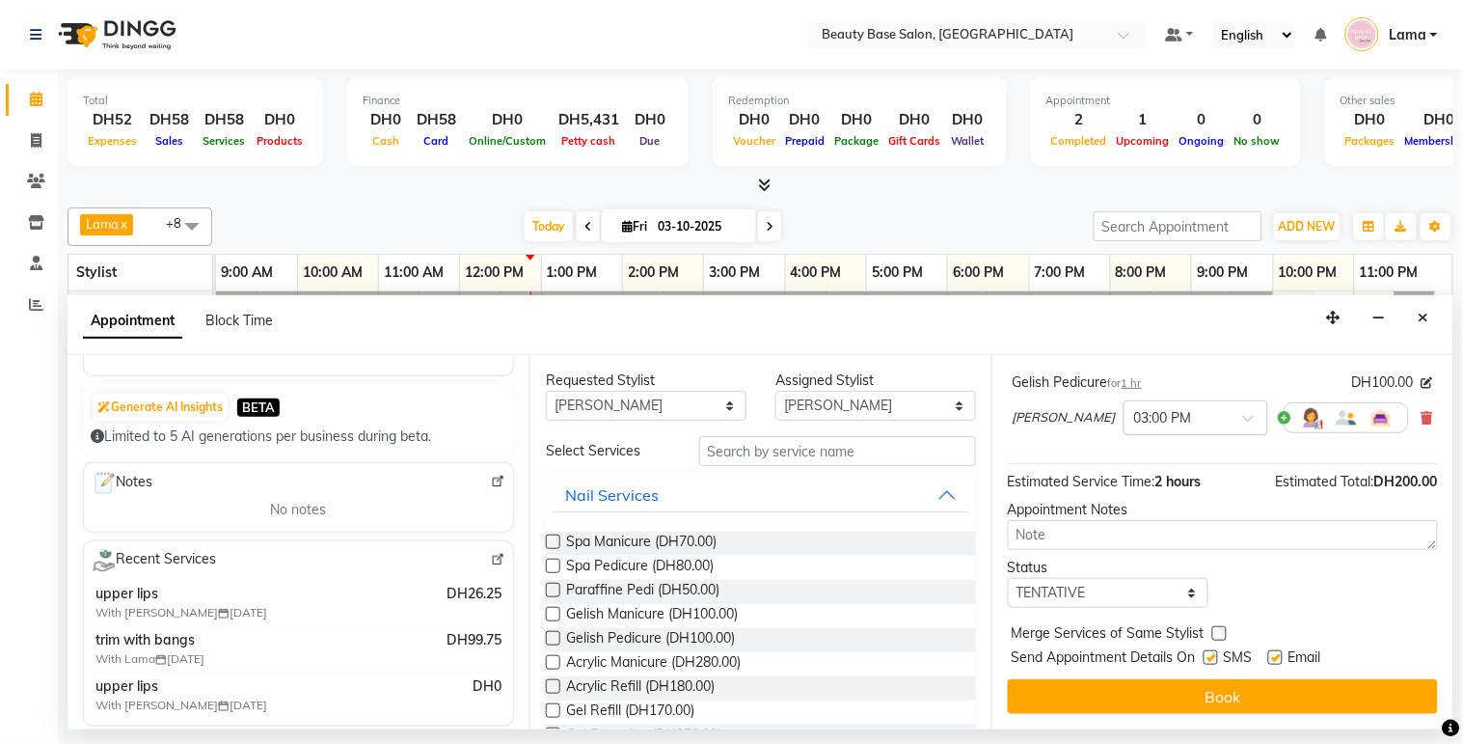
click at [1134, 424] on input "text" at bounding box center [1176, 416] width 85 height 20
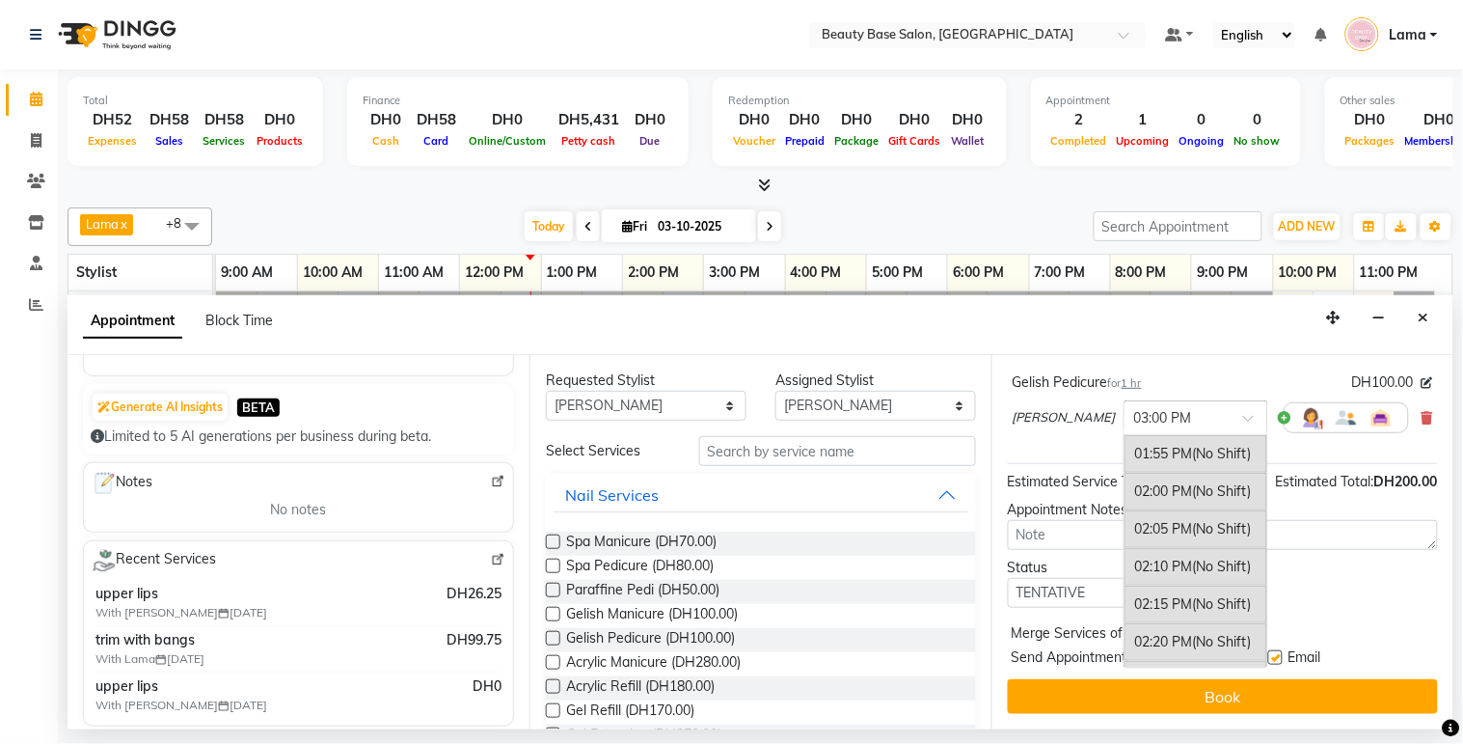
scroll to position [1765, 0]
click at [1125, 502] on div "02:00 PM (No Shift)" at bounding box center [1196, 495] width 143 height 38
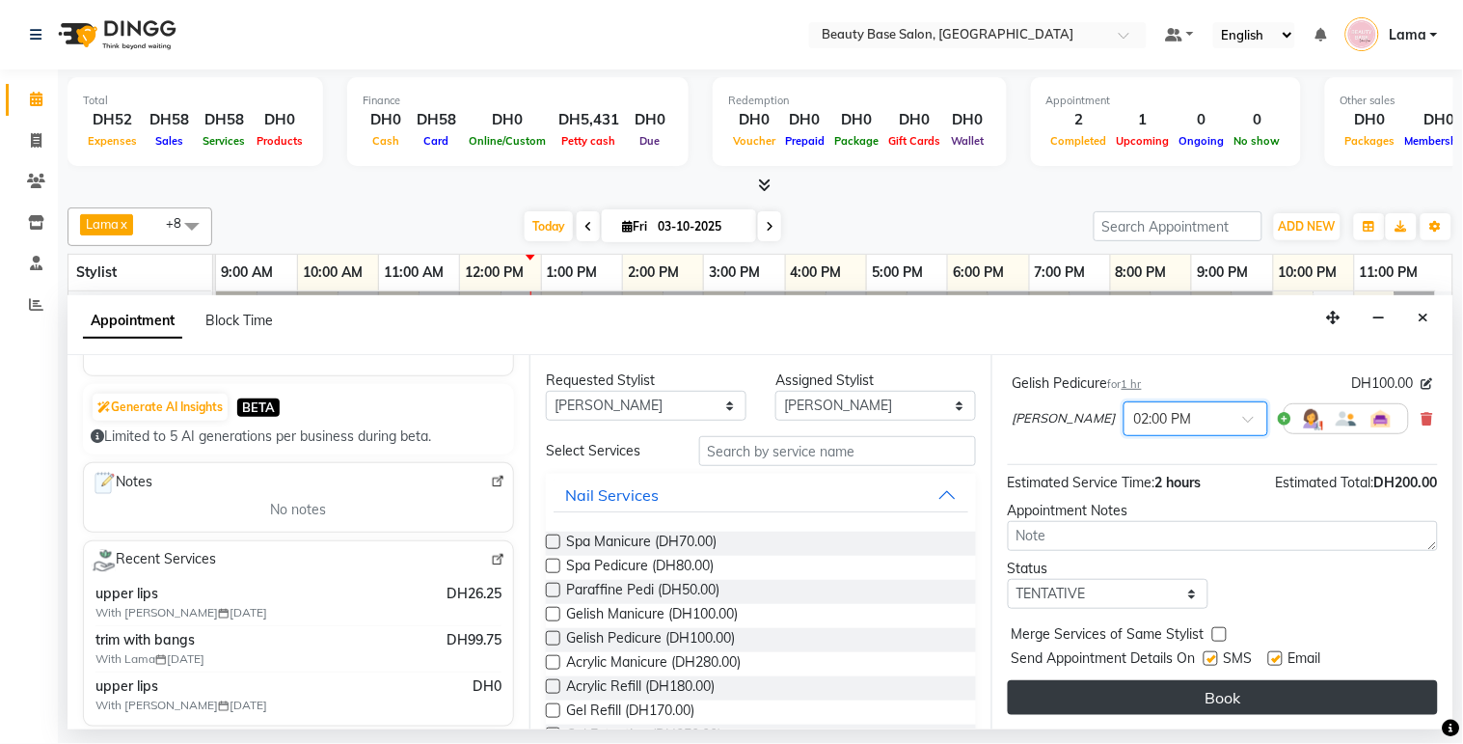
click at [1126, 710] on button "Book" at bounding box center [1223, 697] width 430 height 35
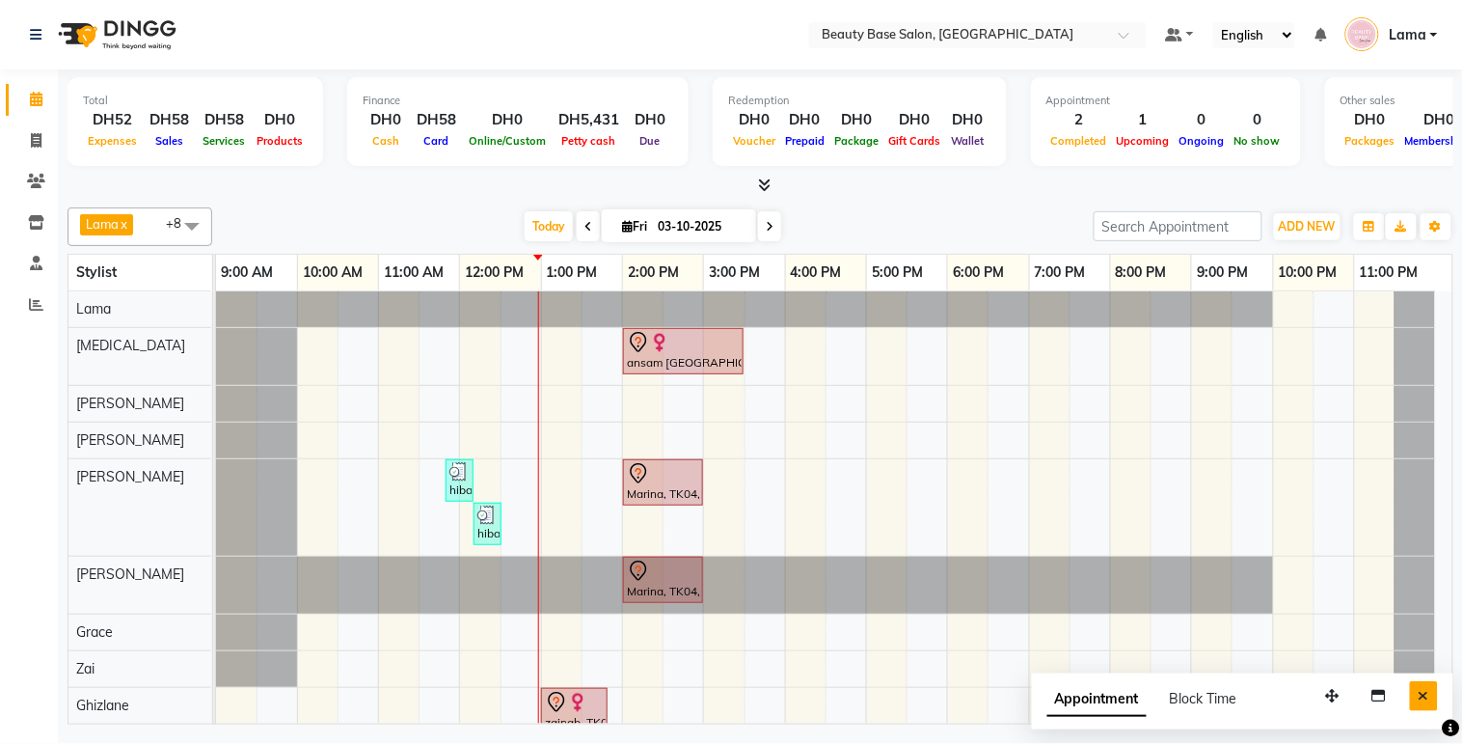
click at [1431, 702] on button "Close" at bounding box center [1424, 696] width 28 height 30
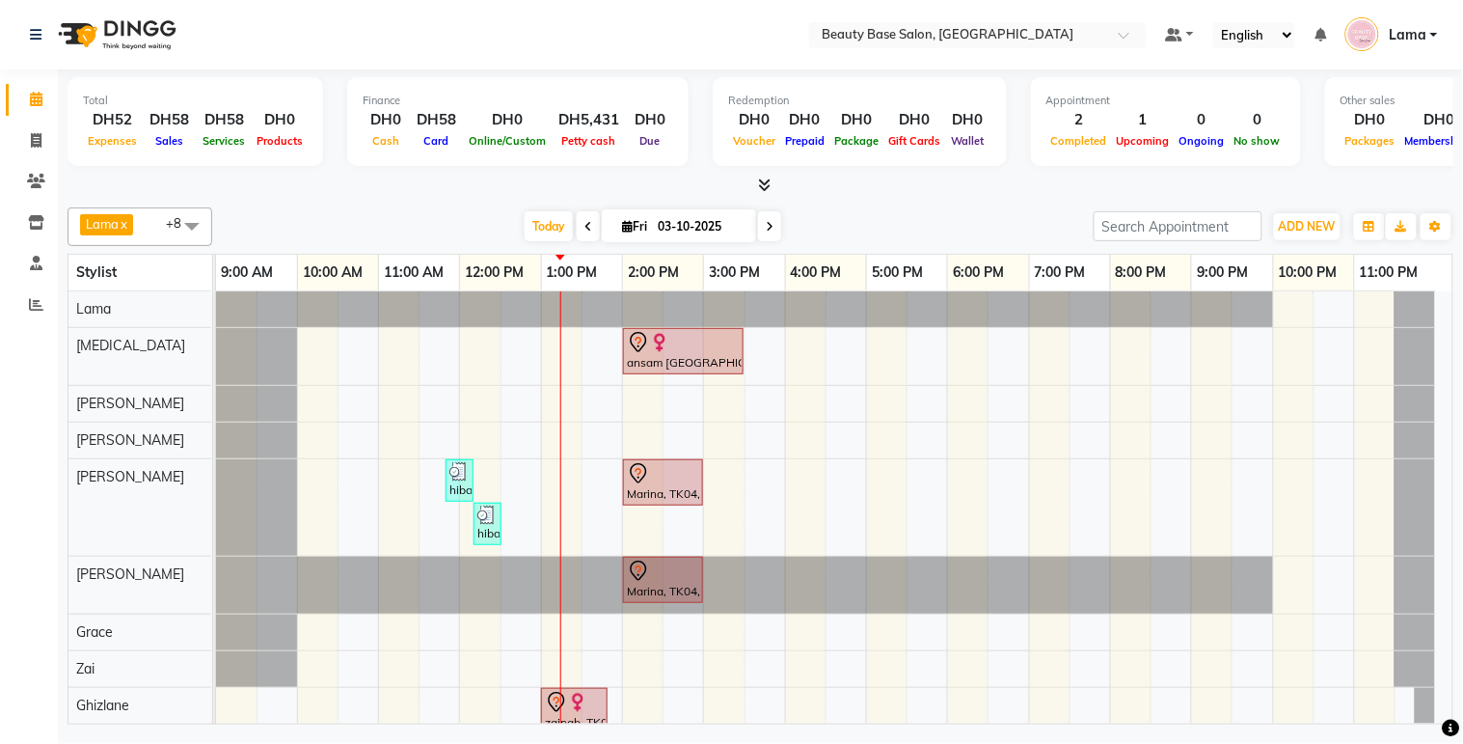
scroll to position [4, 0]
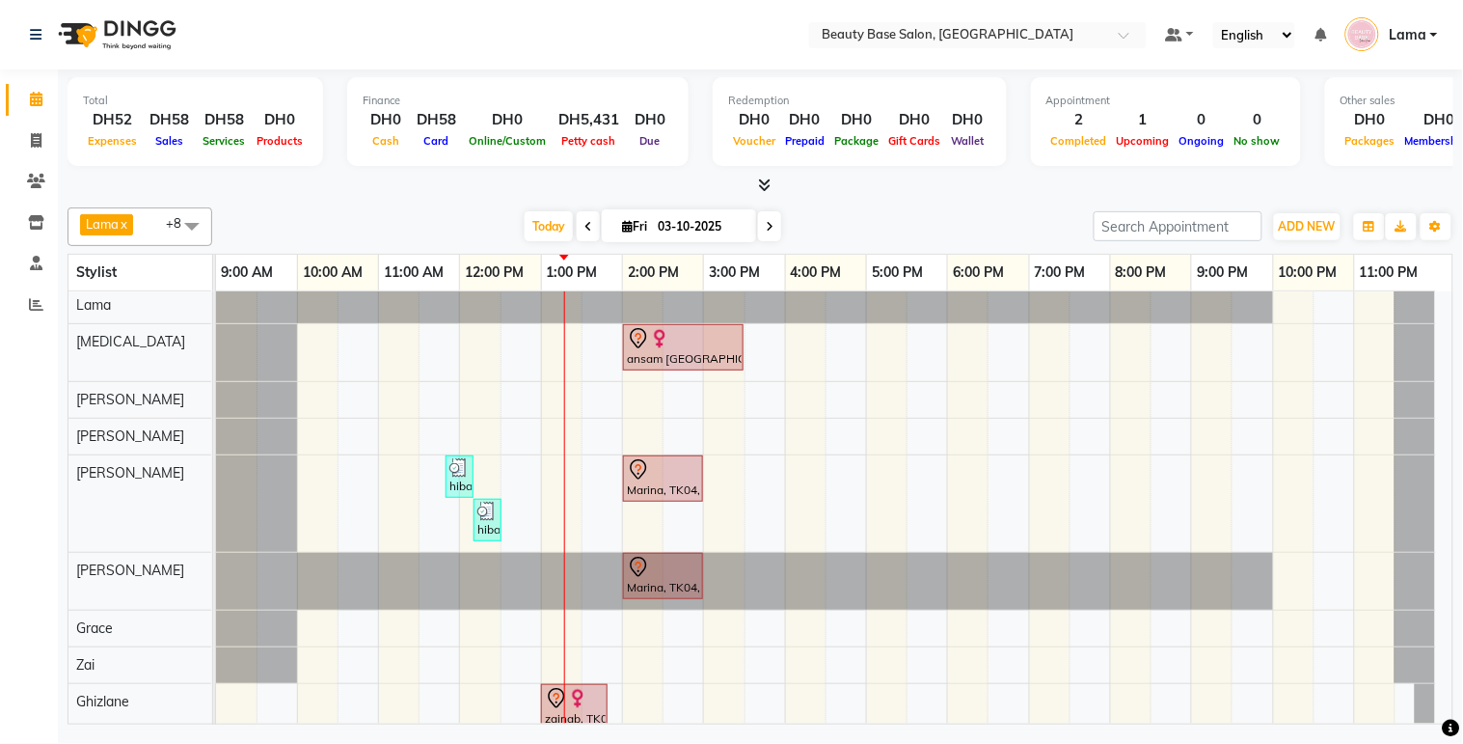
click at [582, 704] on img at bounding box center [577, 698] width 19 height 19
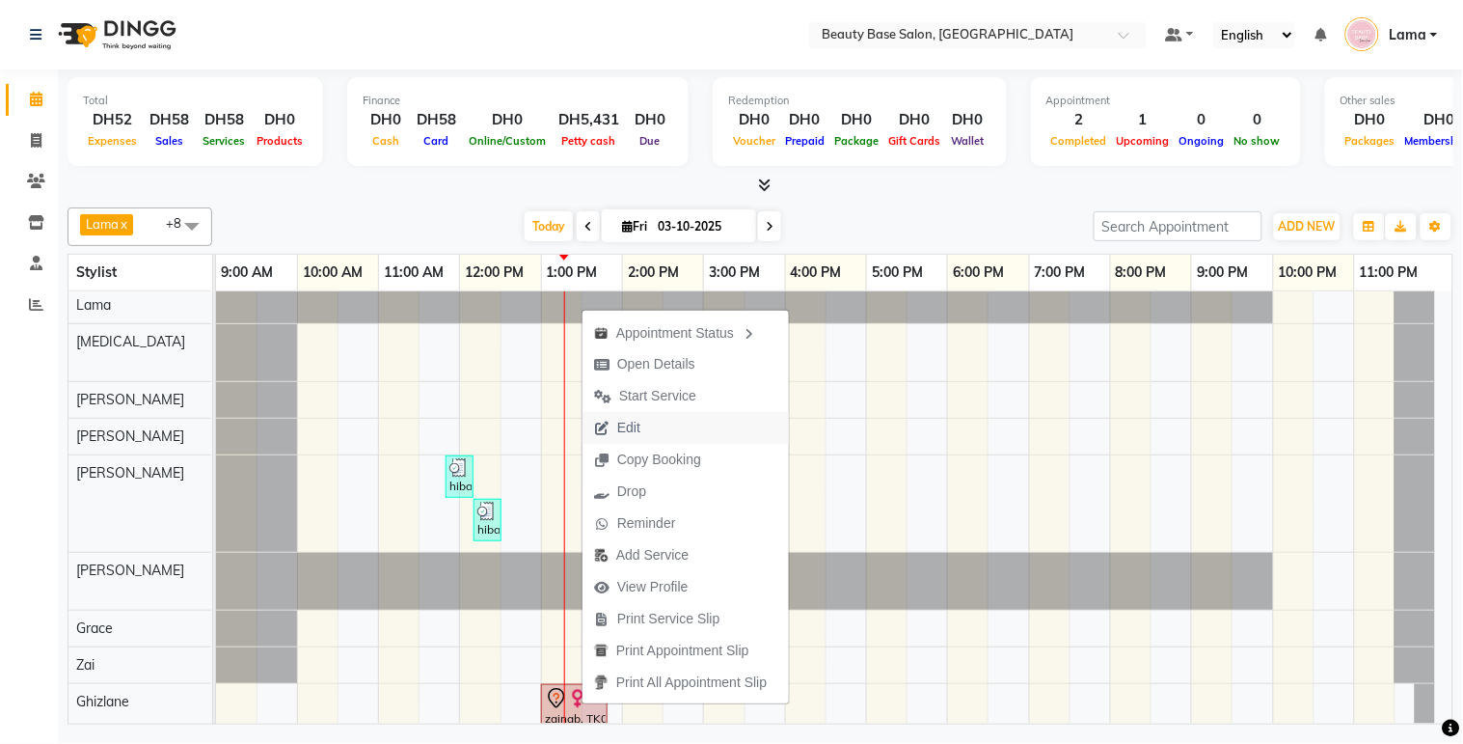
click at [691, 425] on button "Edit" at bounding box center [686, 428] width 206 height 32
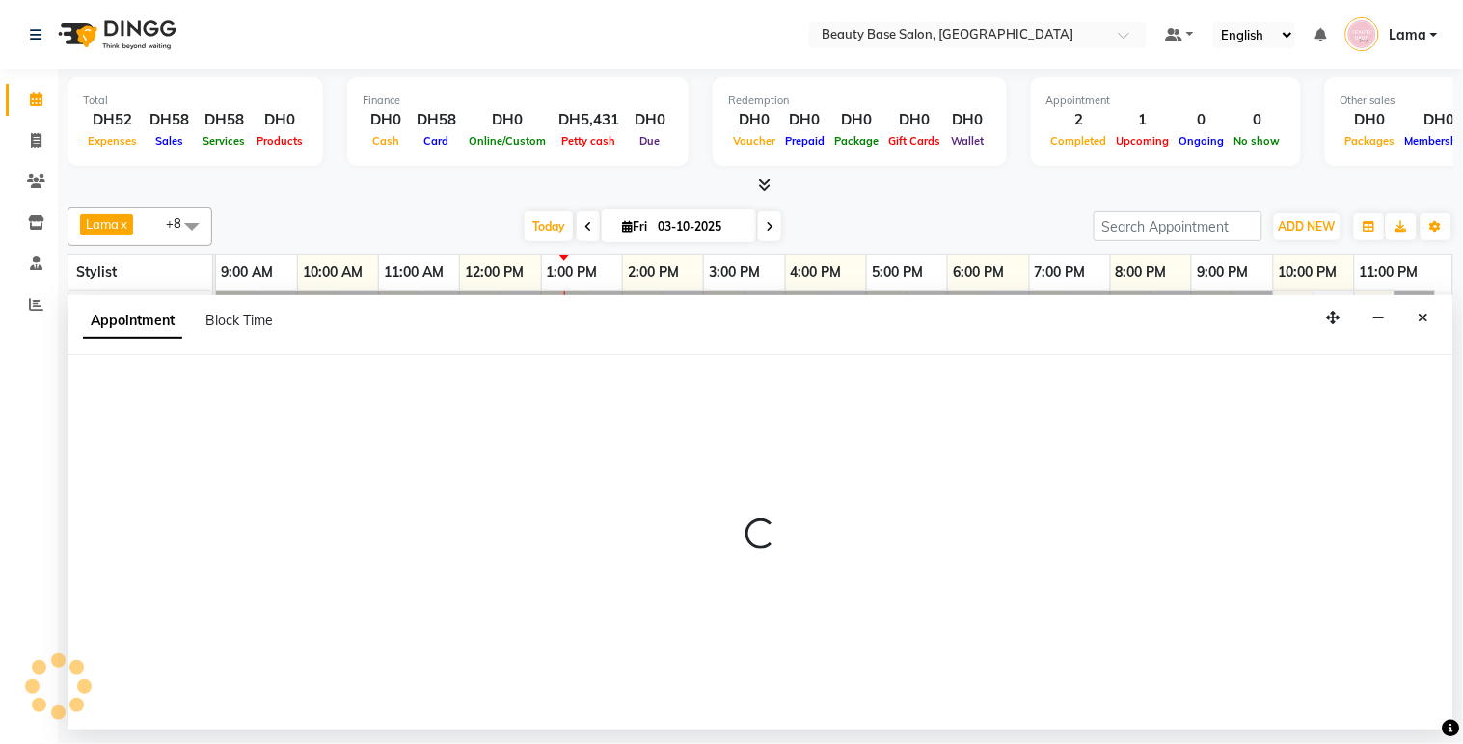
select select "tentative"
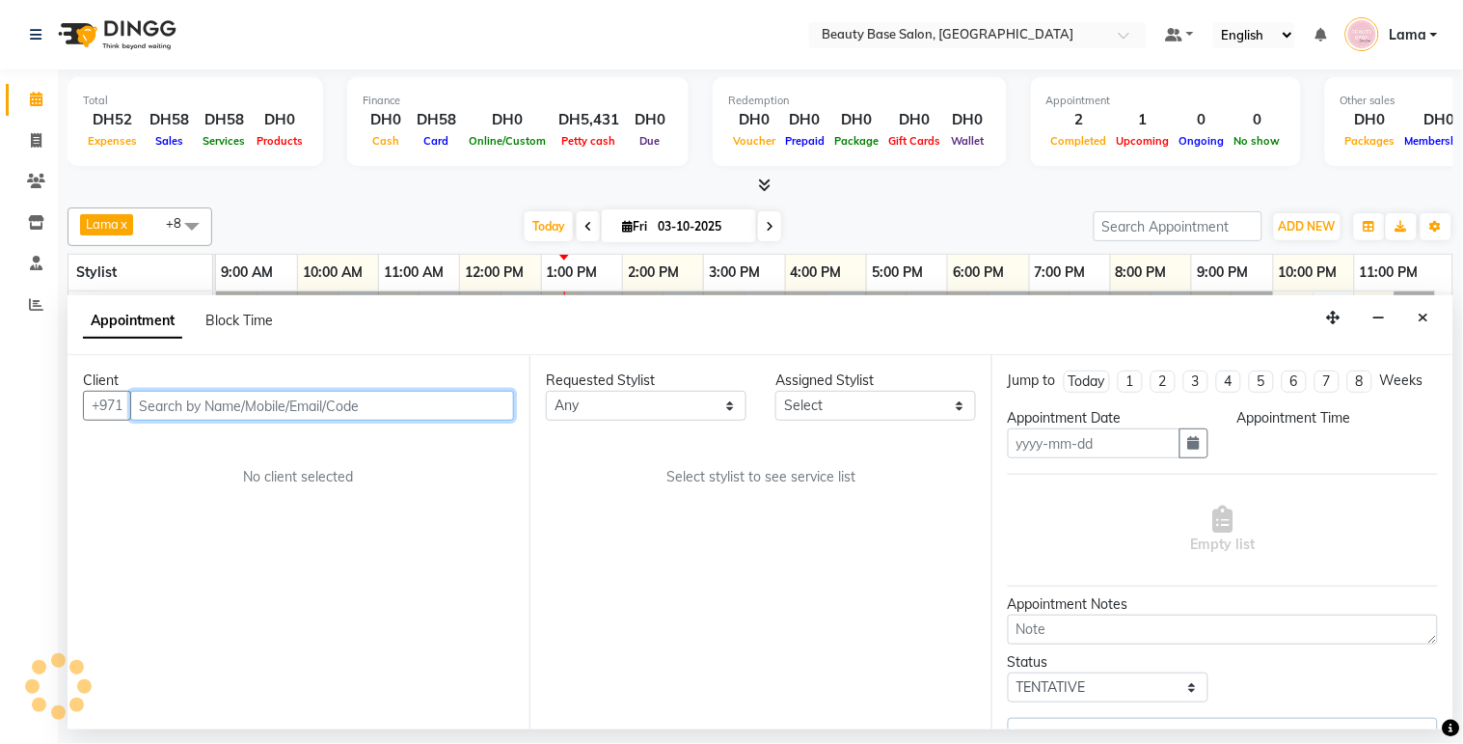
type input "03-10-2025"
select select "13438"
select select "780"
select select "1223"
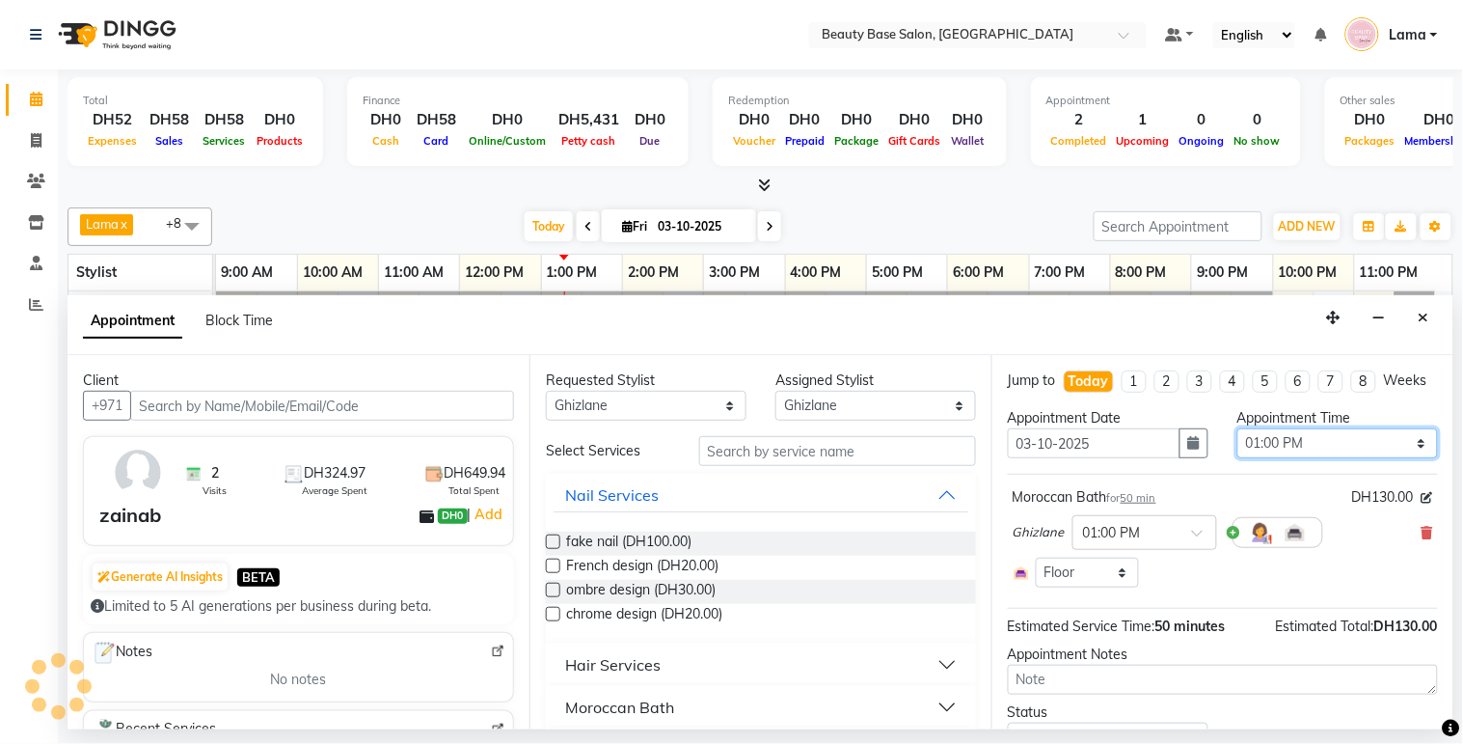
click at [1331, 458] on select "Select 10:00 AM 10:05 AM 10:10 AM 10:15 AM 10:20 AM 10:25 AM 10:30 AM 10:35 AM …" at bounding box center [1338, 443] width 201 height 30
select select "800"
click at [1238, 446] on select "Select 10:00 AM 10:05 AM 10:10 AM 10:15 AM 10:20 AM 10:25 AM 10:30 AM 10:35 AM …" at bounding box center [1338, 443] width 201 height 30
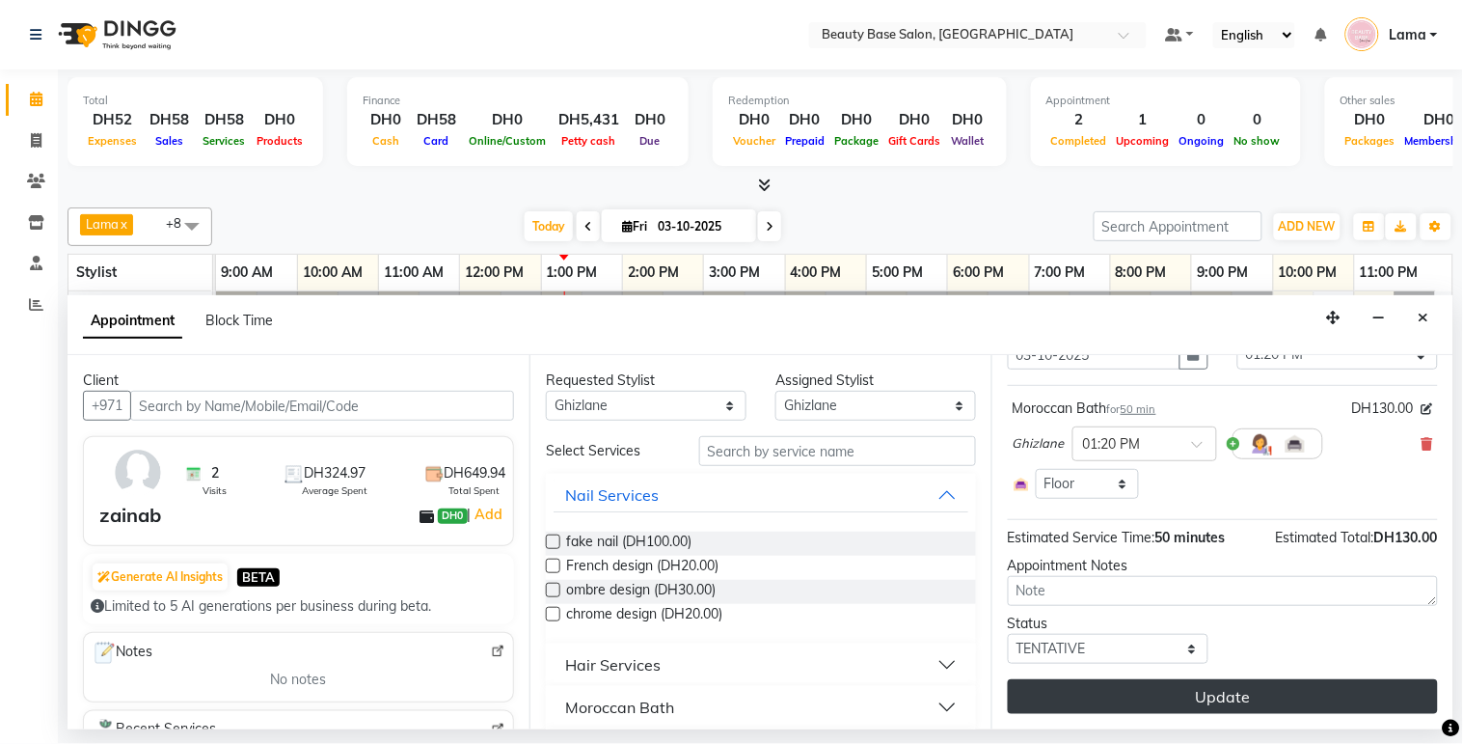
click at [1111, 691] on button "Update" at bounding box center [1223, 696] width 430 height 35
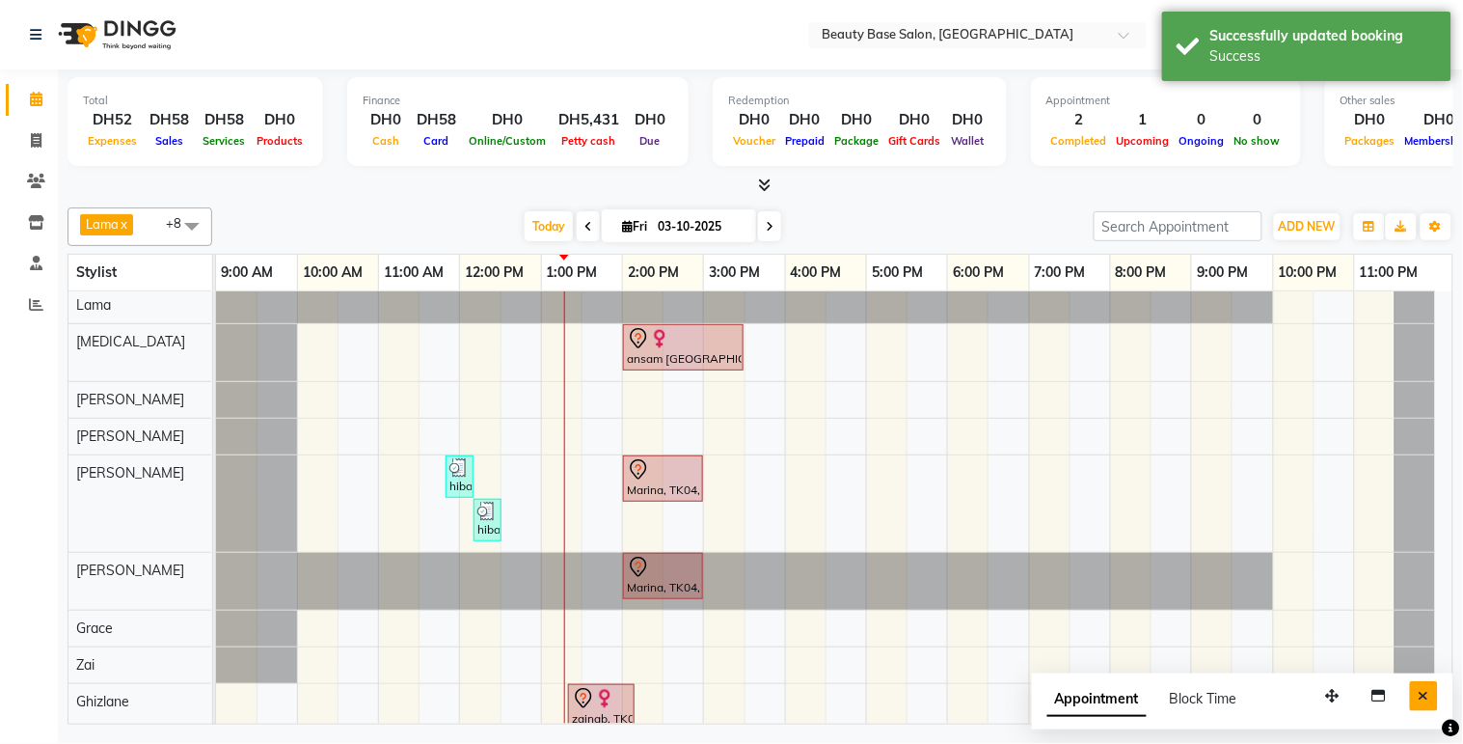
click at [1419, 688] on button "Close" at bounding box center [1424, 696] width 28 height 30
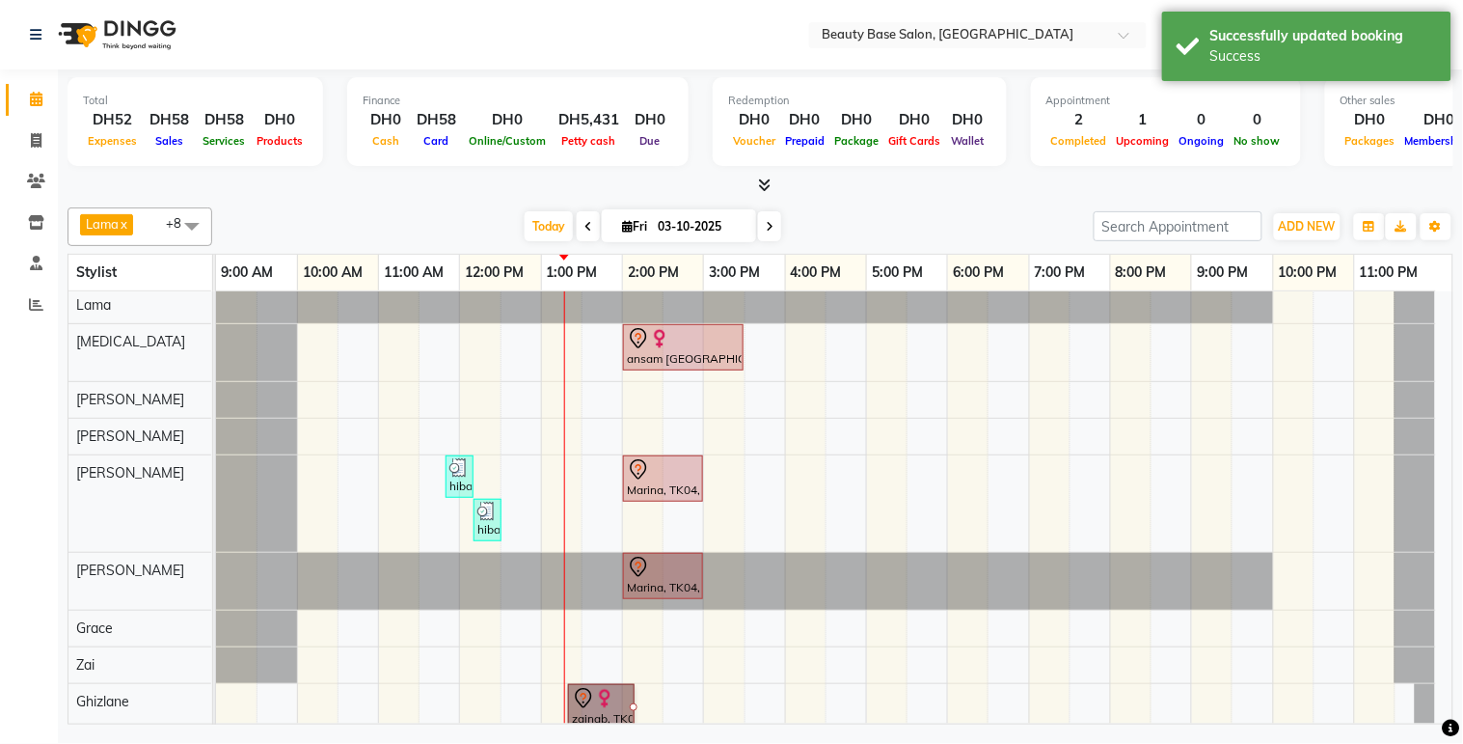
click at [630, 703] on div at bounding box center [634, 707] width 8 height 8
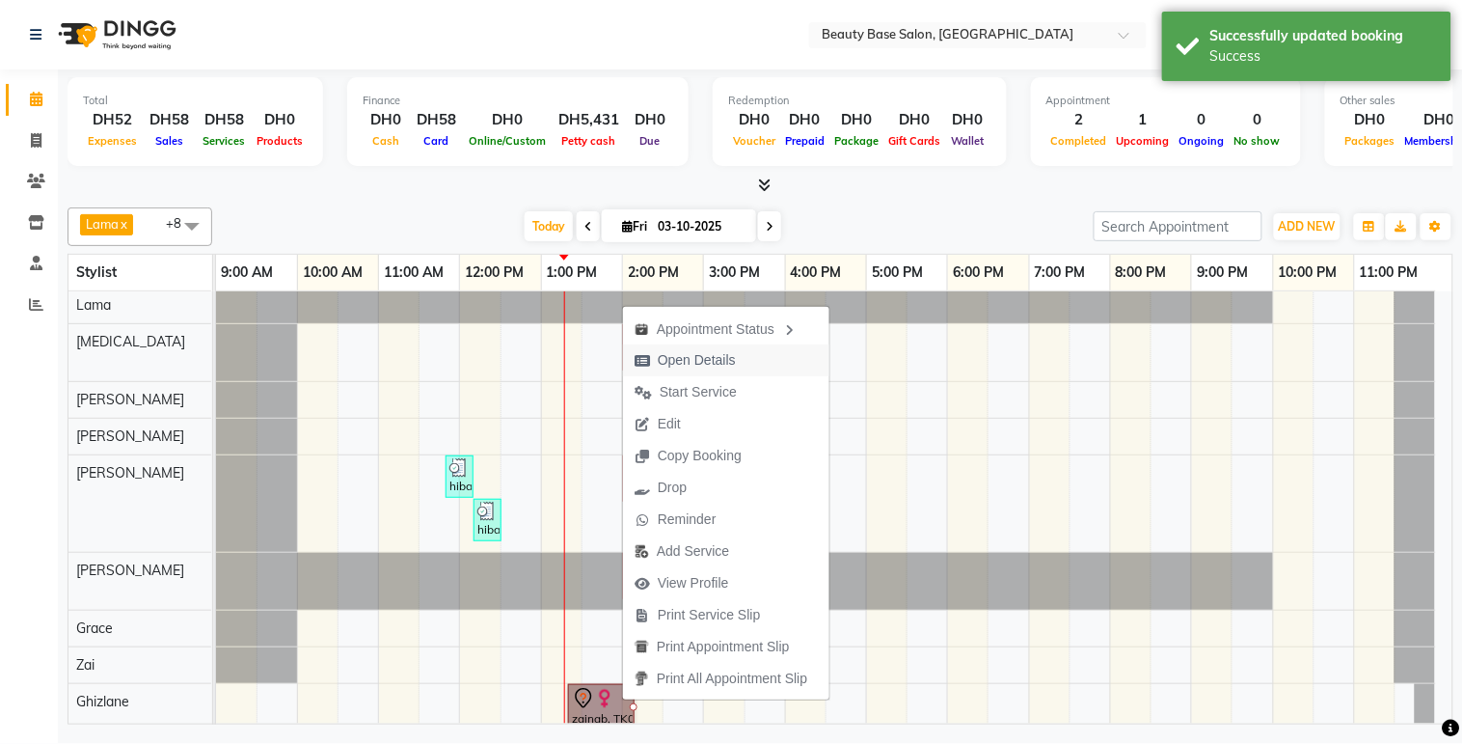
click at [743, 358] on span "Open Details" at bounding box center [685, 360] width 124 height 32
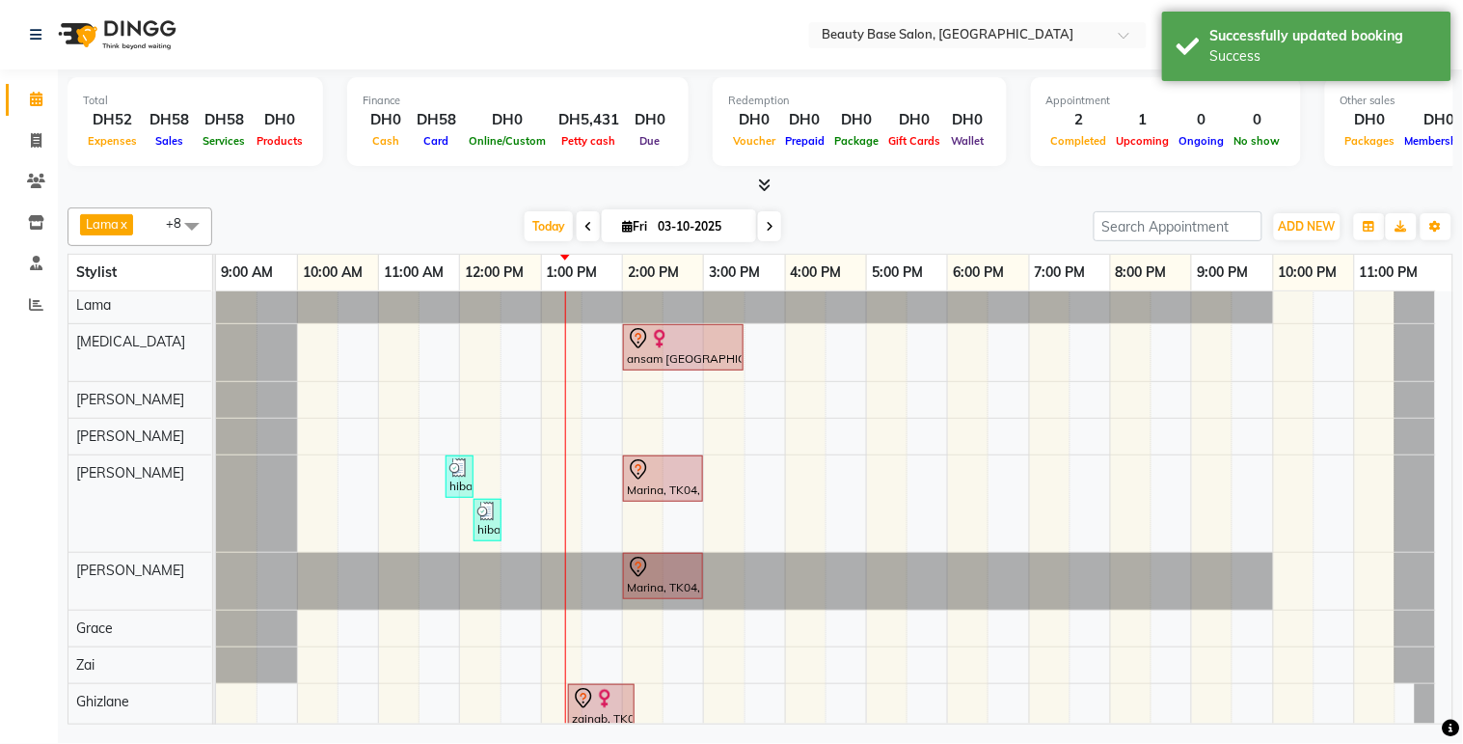
click at [619, 688] on div at bounding box center [601, 698] width 59 height 23
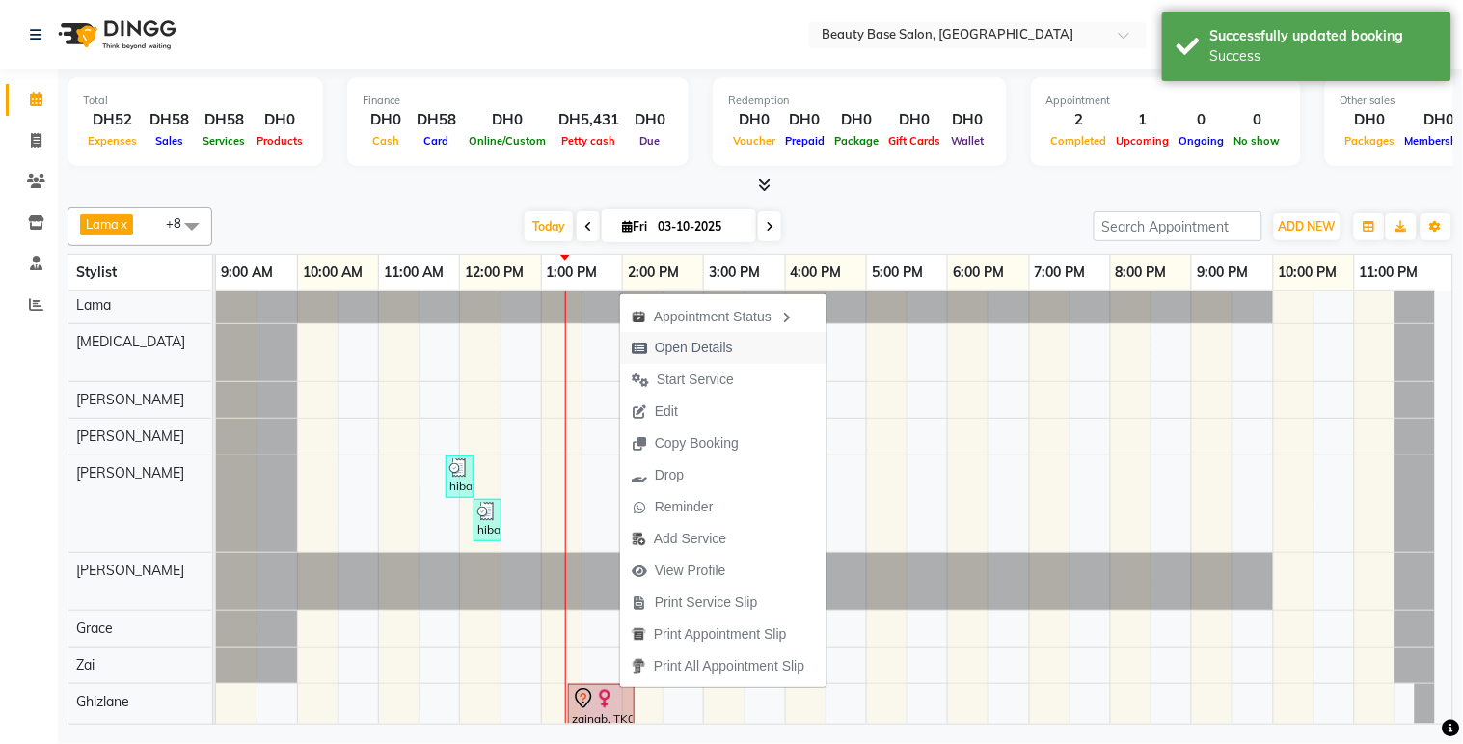
click at [764, 348] on button "Open Details" at bounding box center [723, 348] width 206 height 32
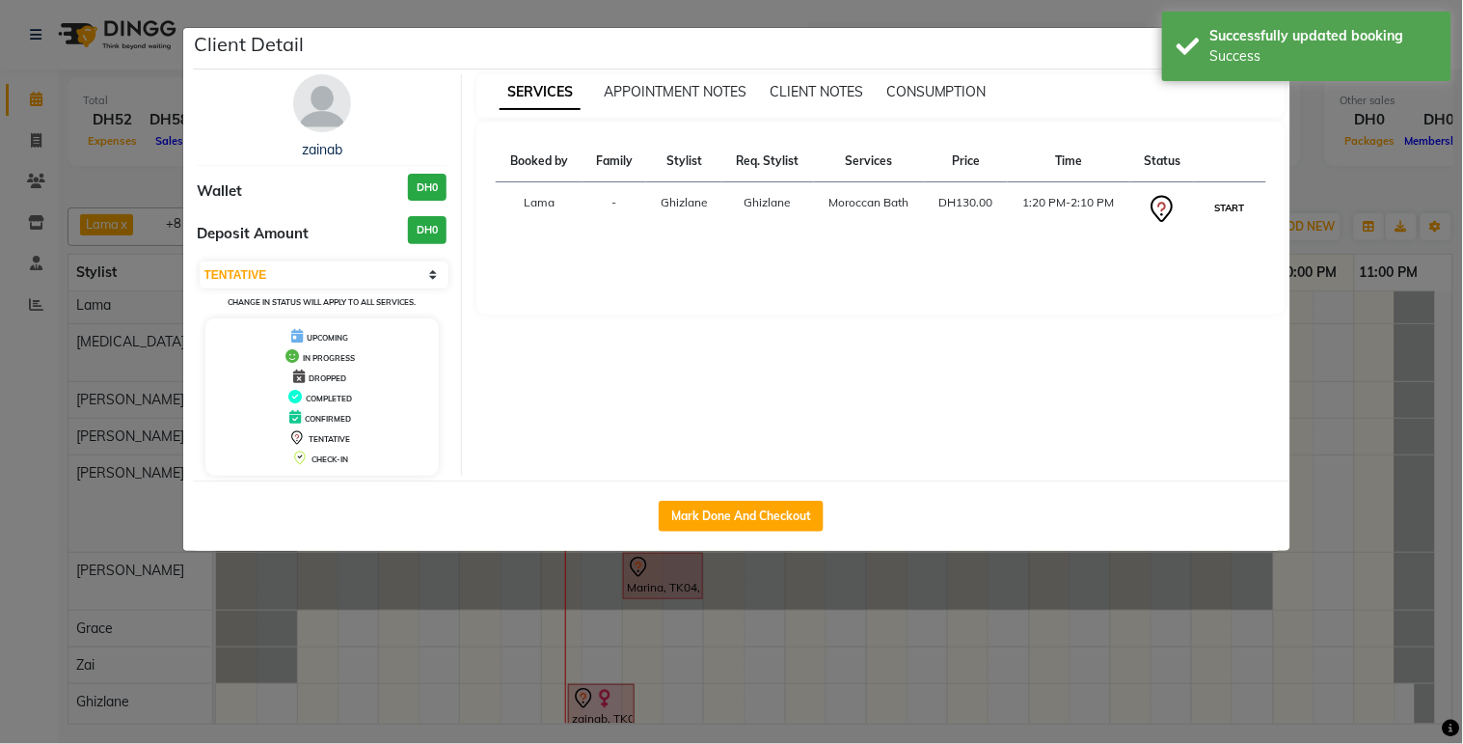
click at [1241, 215] on button "START" at bounding box center [1230, 208] width 40 height 24
select select "1"
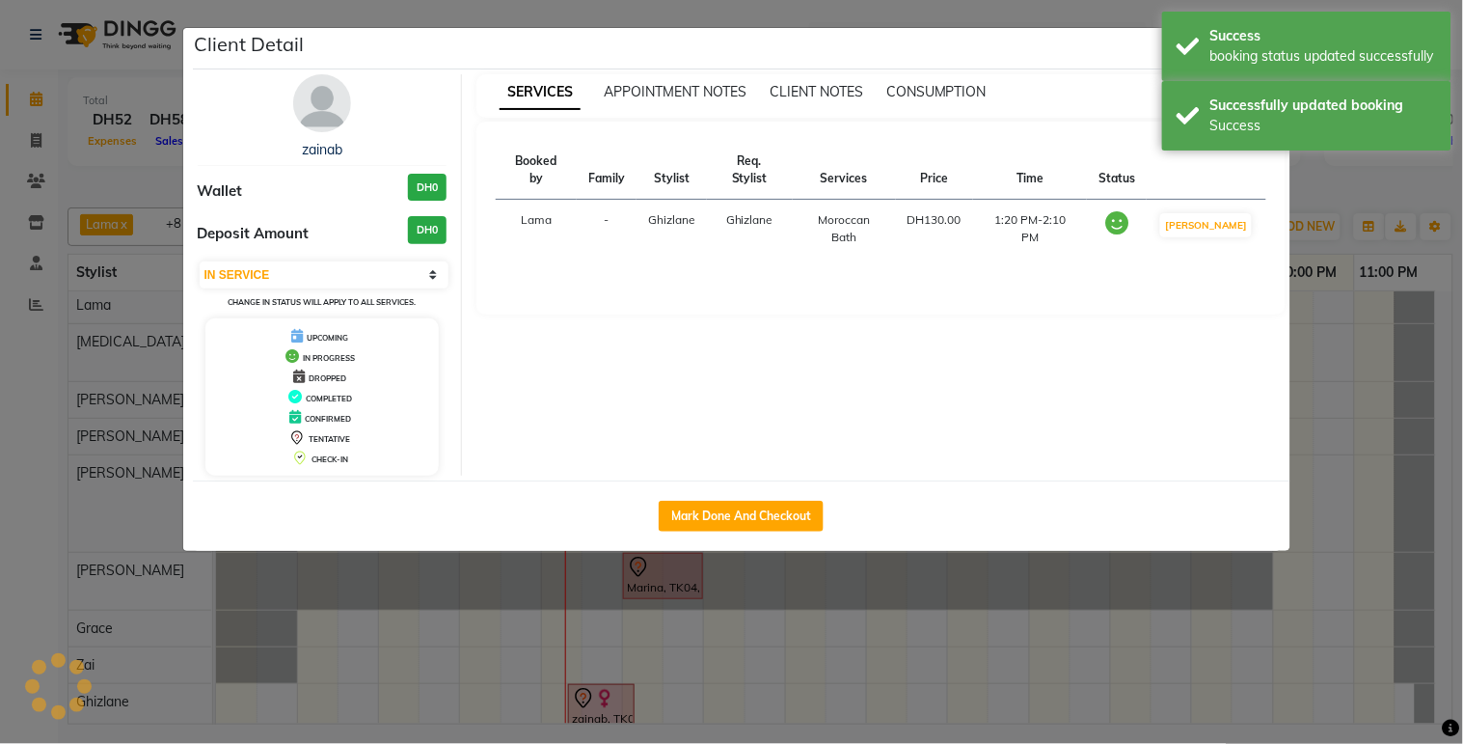
click at [1365, 357] on ngb-modal-window "Client Detail zainab Wallet DH0 Deposit Amount DH0 Select IN SERVICE CONFIRMED …" at bounding box center [731, 372] width 1463 height 744
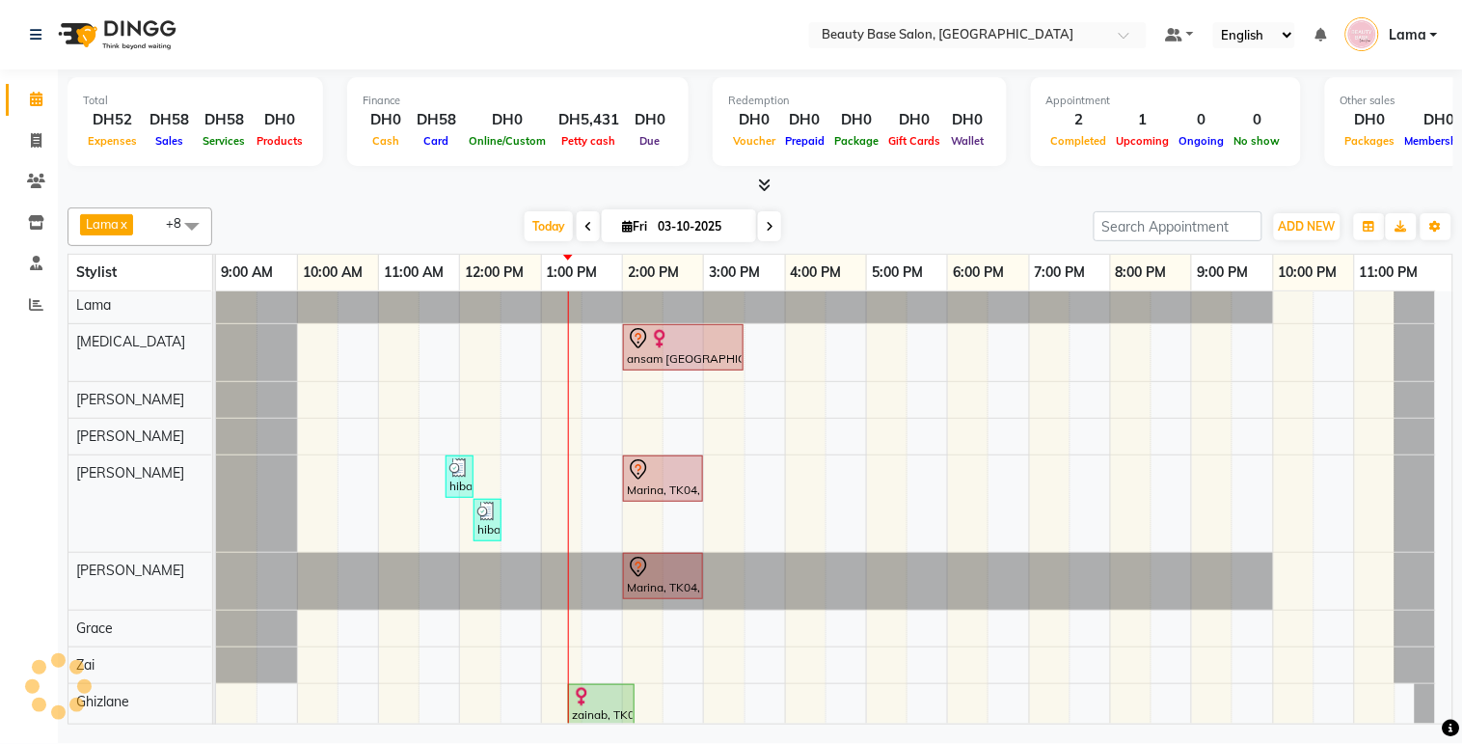
click at [758, 219] on span at bounding box center [769, 226] width 23 height 30
type input "04-10-2025"
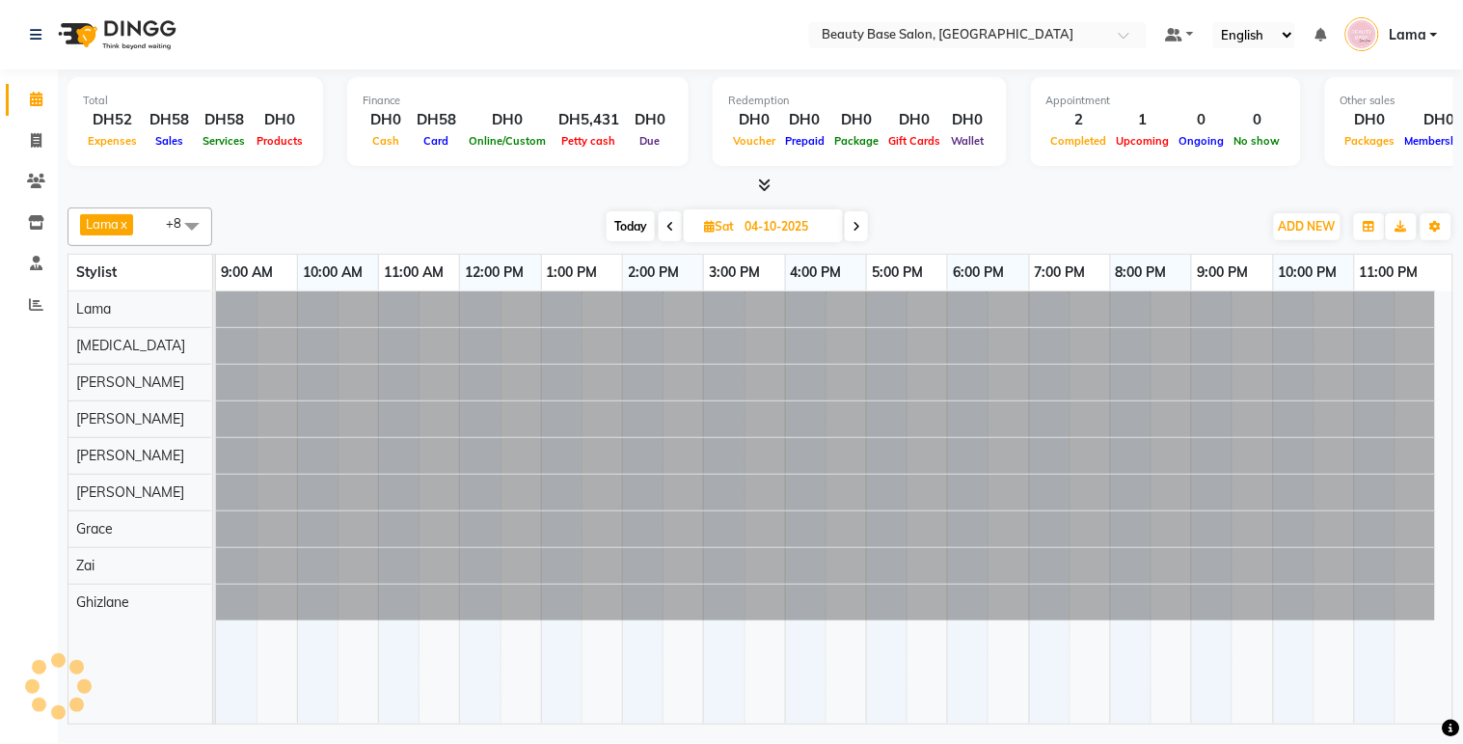
scroll to position [0, 0]
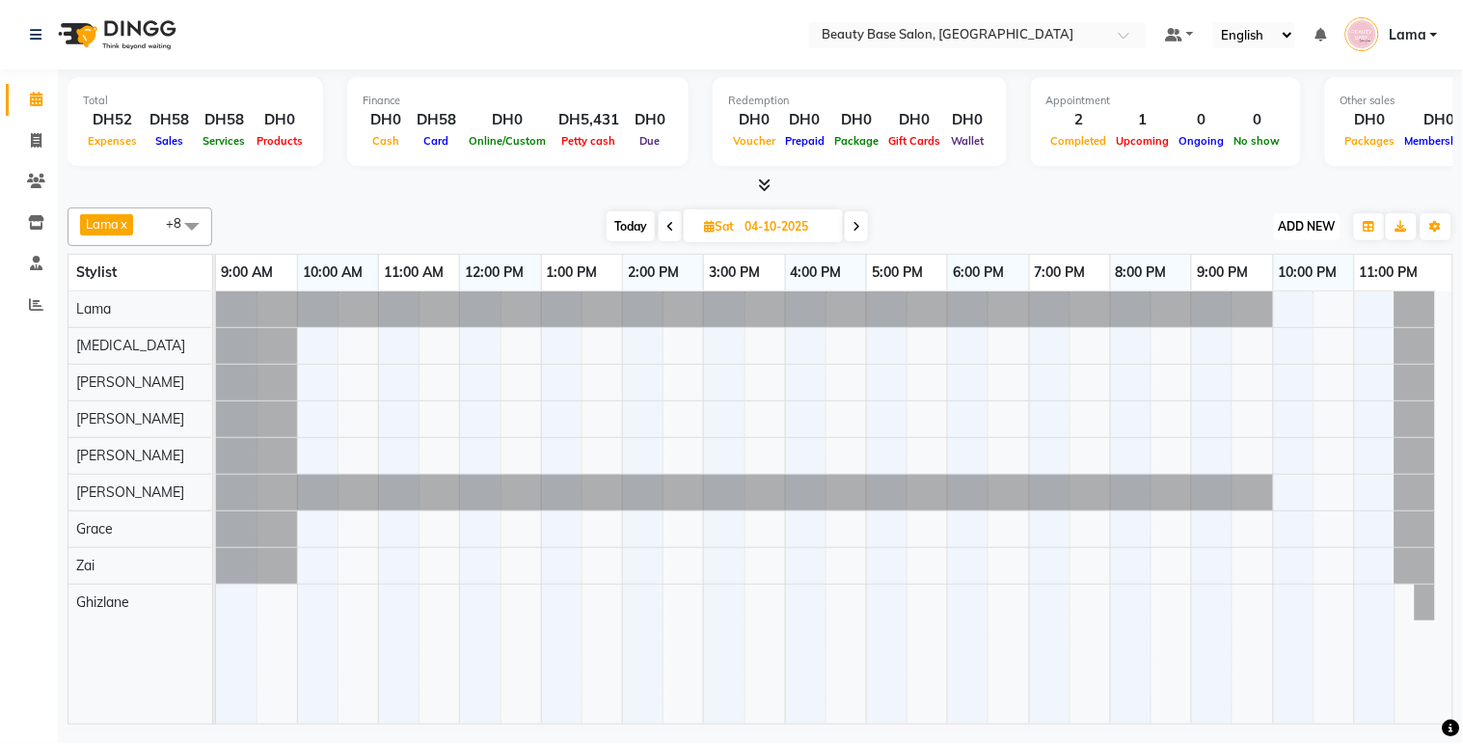
click at [1295, 233] on button "ADD NEW Toggle Dropdown" at bounding box center [1307, 226] width 67 height 27
click at [1237, 257] on button "Add Appointment" at bounding box center [1264, 262] width 152 height 25
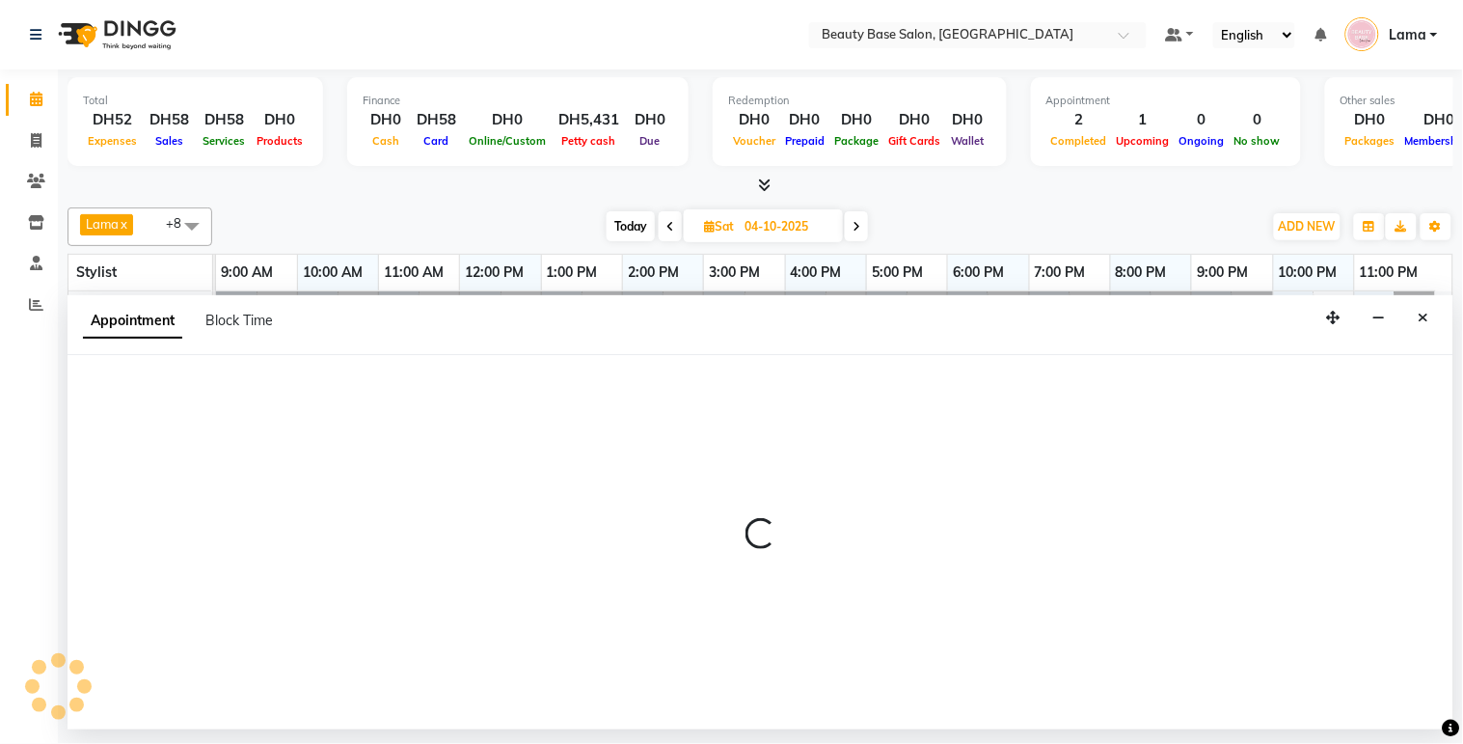
select select "600"
select select "tentative"
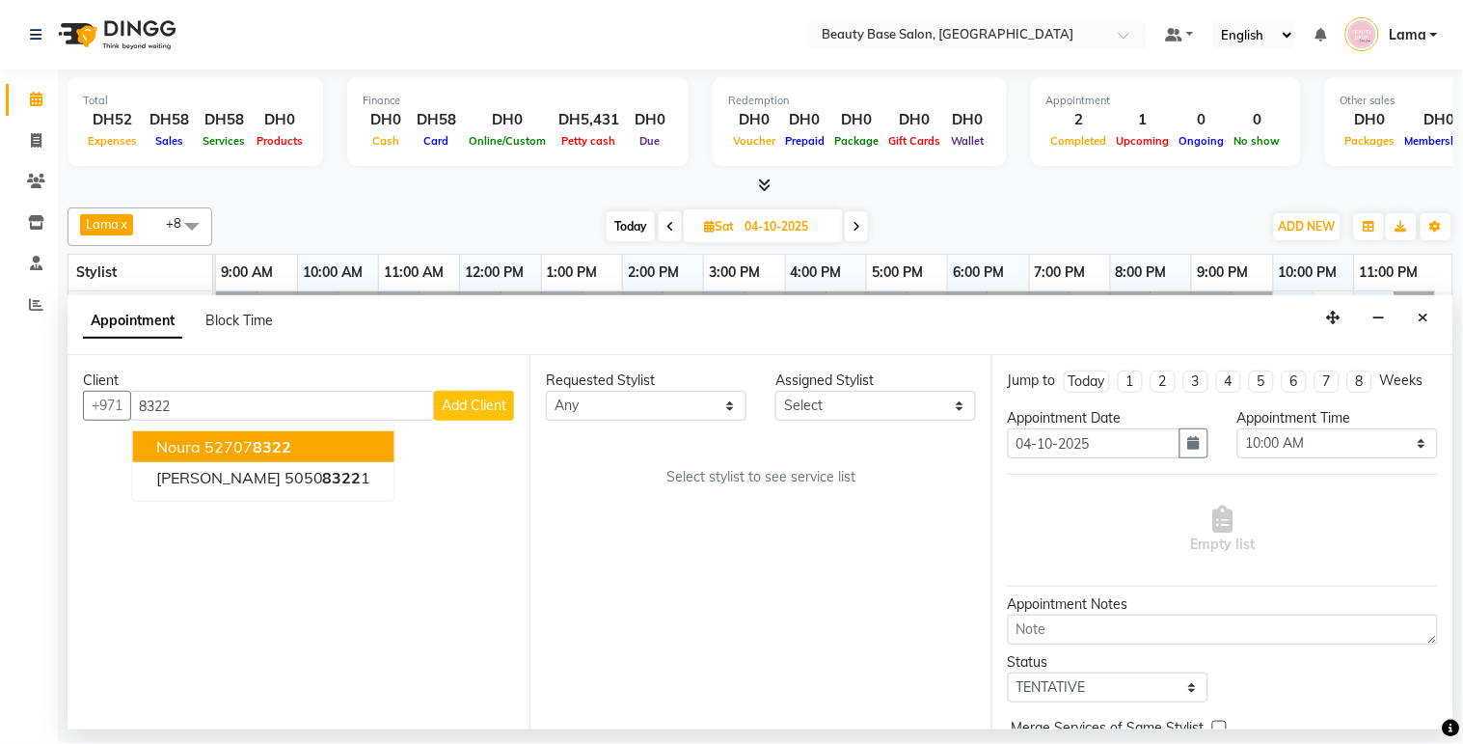
click at [277, 440] on span "8322" at bounding box center [272, 446] width 39 height 19
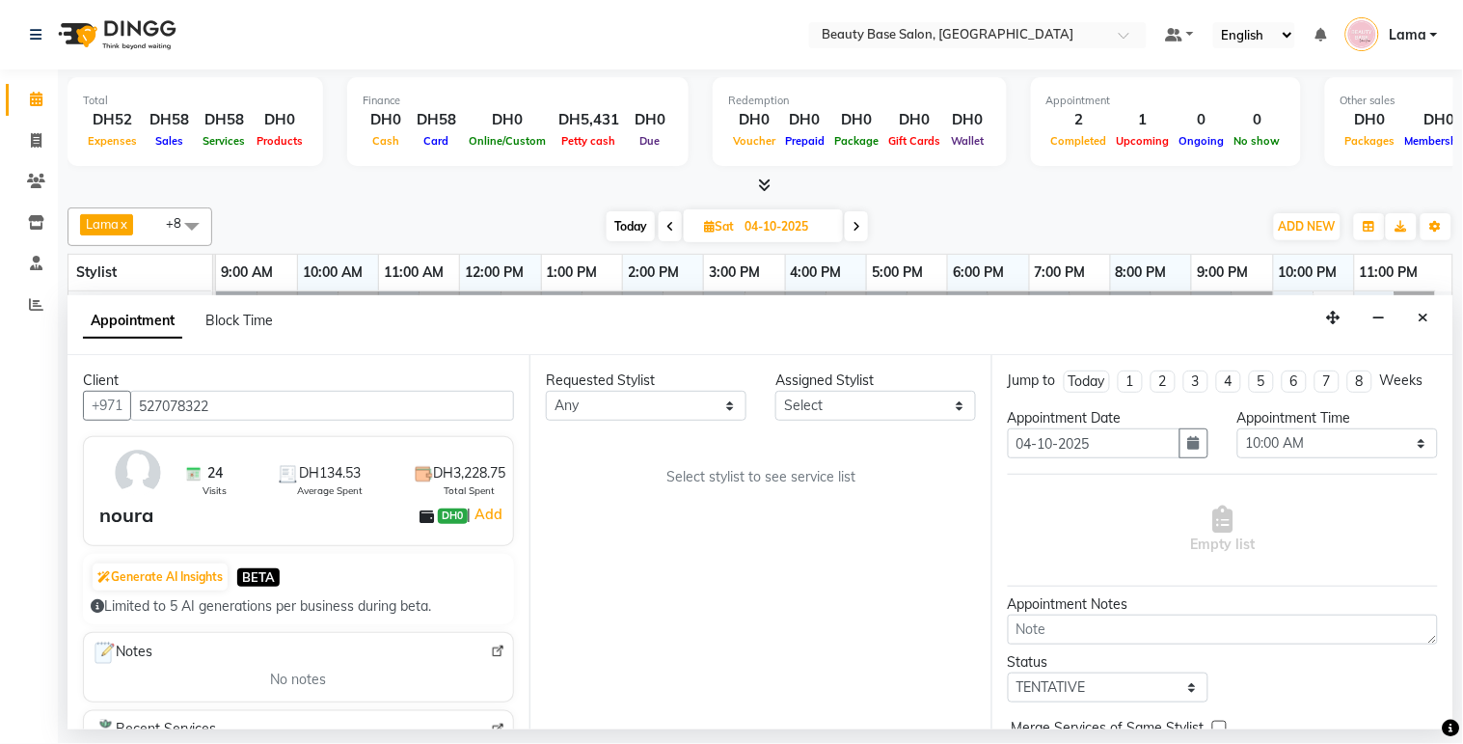
type input "527078322"
click at [649, 402] on select "Any [PERSON_NAME] [PERSON_NAME] [PERSON_NAME] [PERSON_NAME] [PERSON_NAME] [MEDI…" at bounding box center [646, 406] width 201 height 30
select select "13437"
click at [546, 391] on select "Any [PERSON_NAME] [PERSON_NAME] [PERSON_NAME] [PERSON_NAME] [PERSON_NAME] [MEDI…" at bounding box center [646, 406] width 201 height 30
select select "13437"
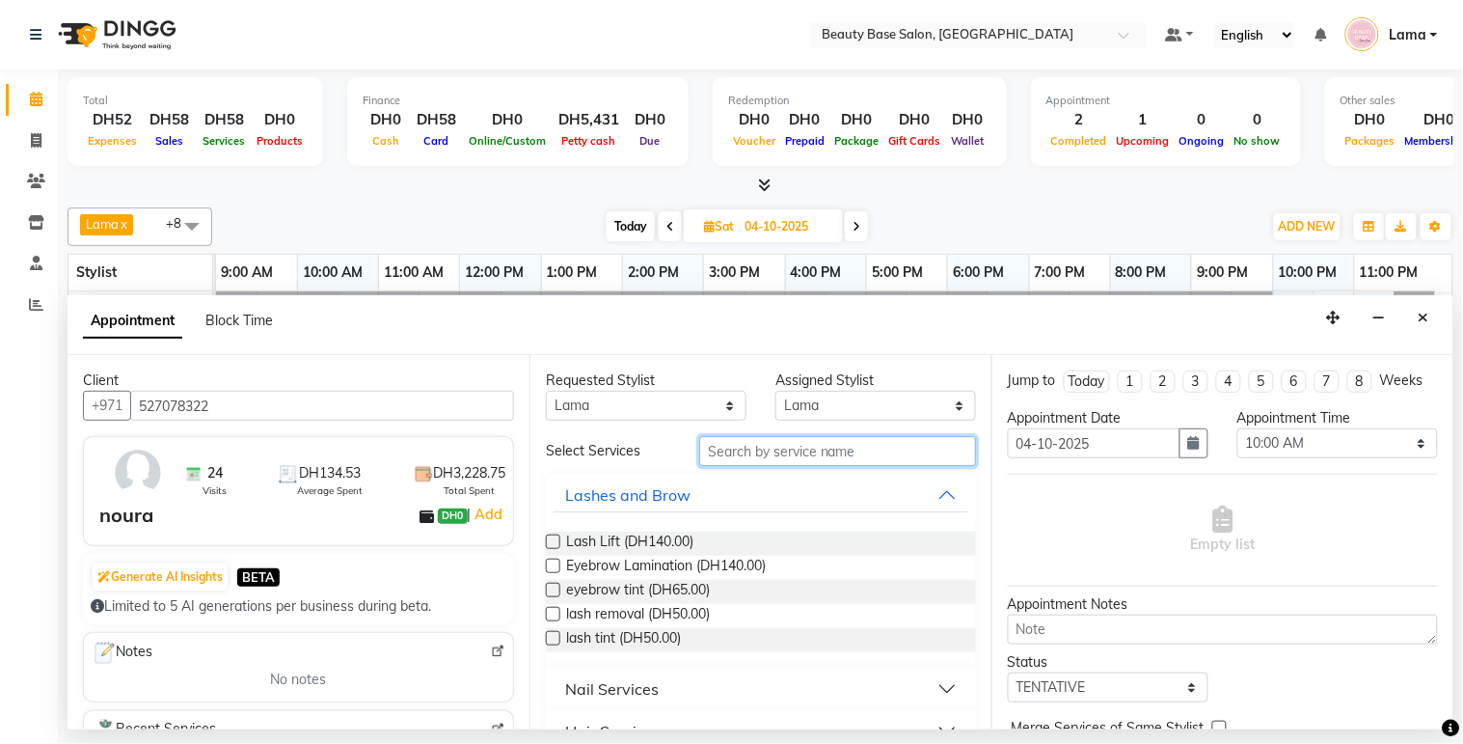
click at [769, 457] on input "text" at bounding box center [837, 451] width 277 height 30
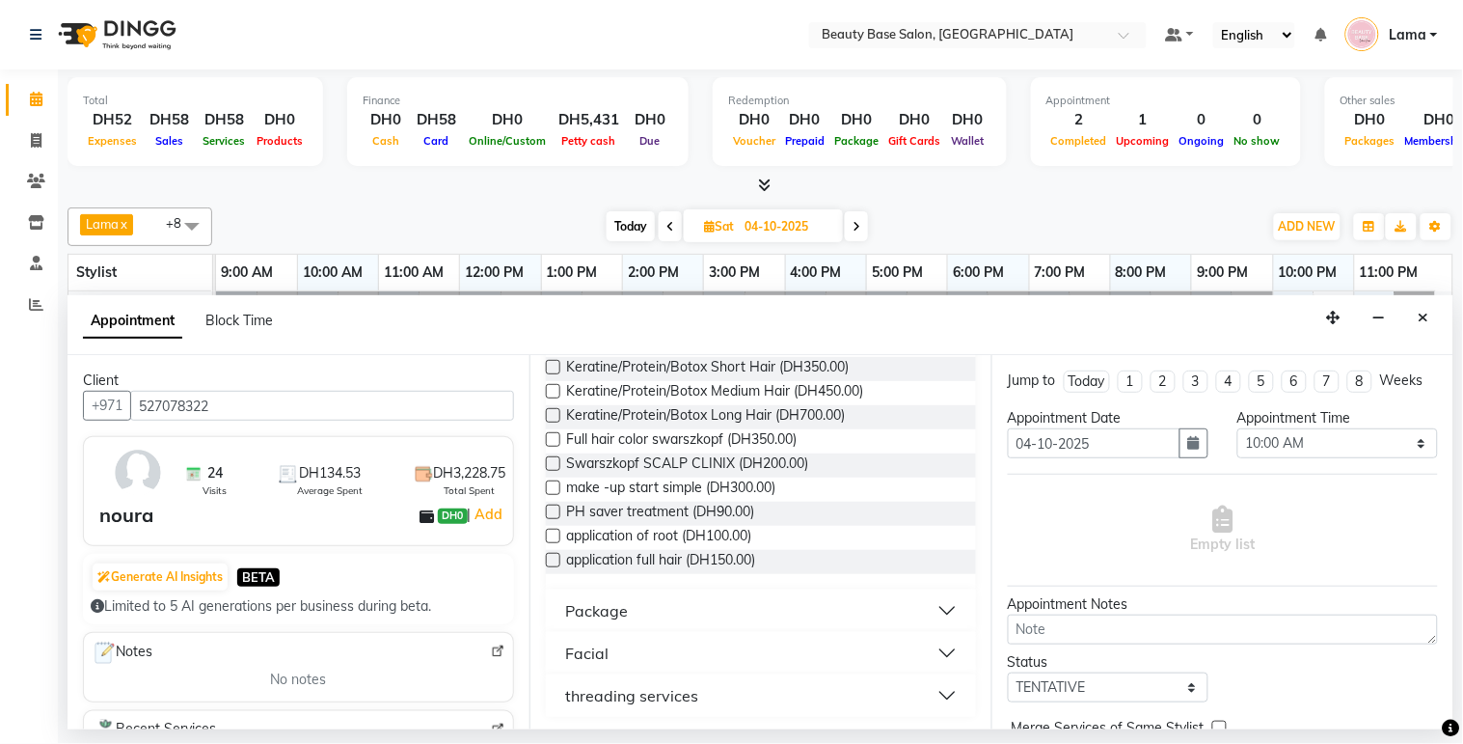
scroll to position [225, 0]
type input "p"
click at [735, 611] on button "Package" at bounding box center [761, 608] width 415 height 35
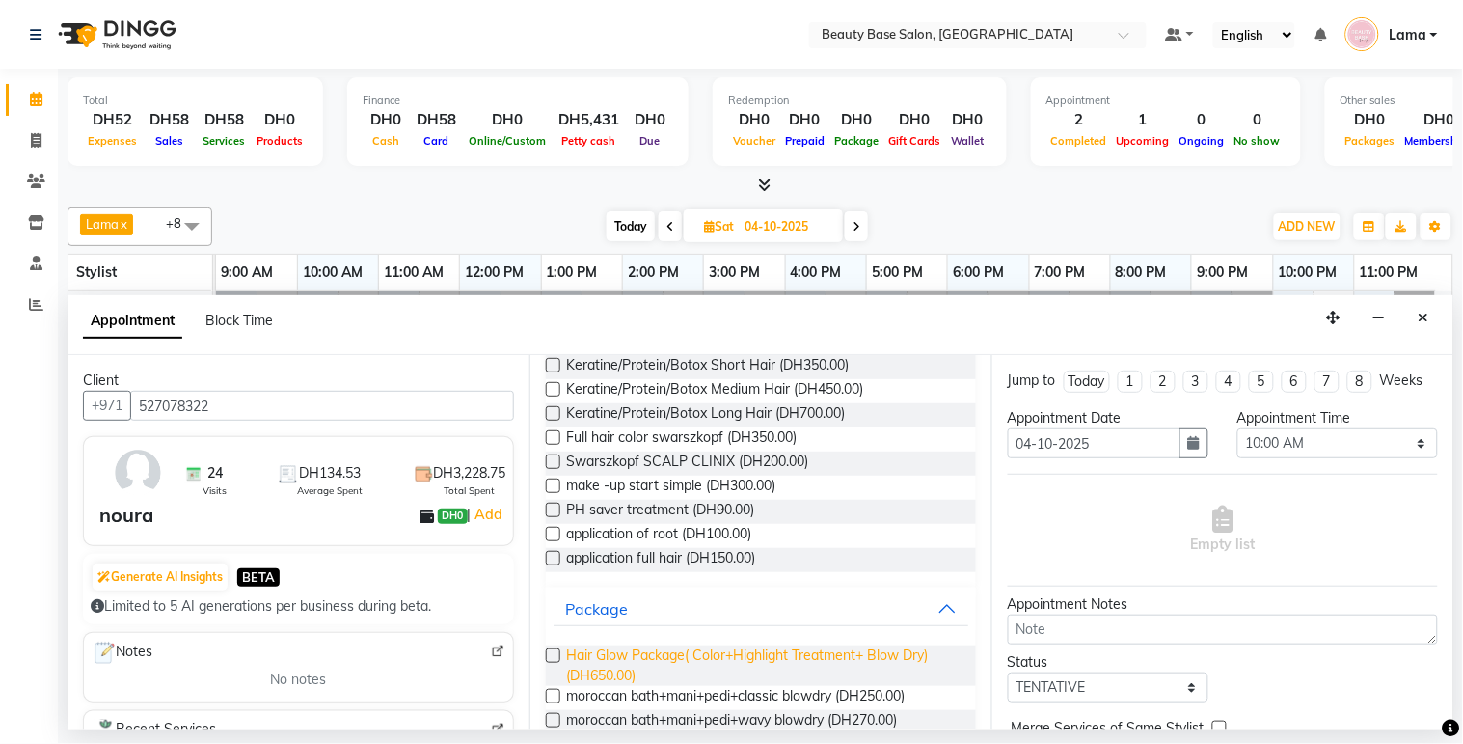
click at [715, 657] on span "Hair Glow Package( Color+Highlight Treatment+ Blow Dry) (DH650.00)" at bounding box center [763, 665] width 394 height 41
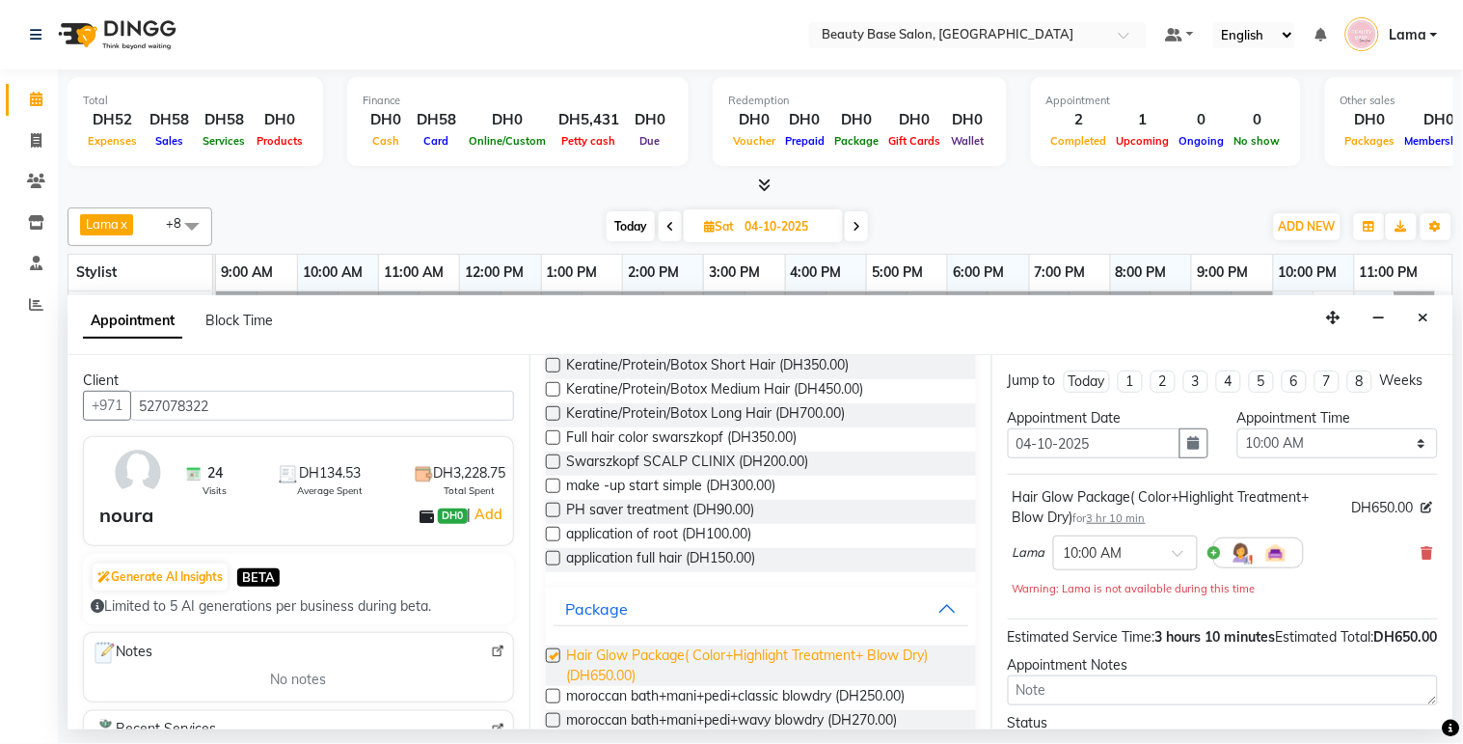
checkbox input "false"
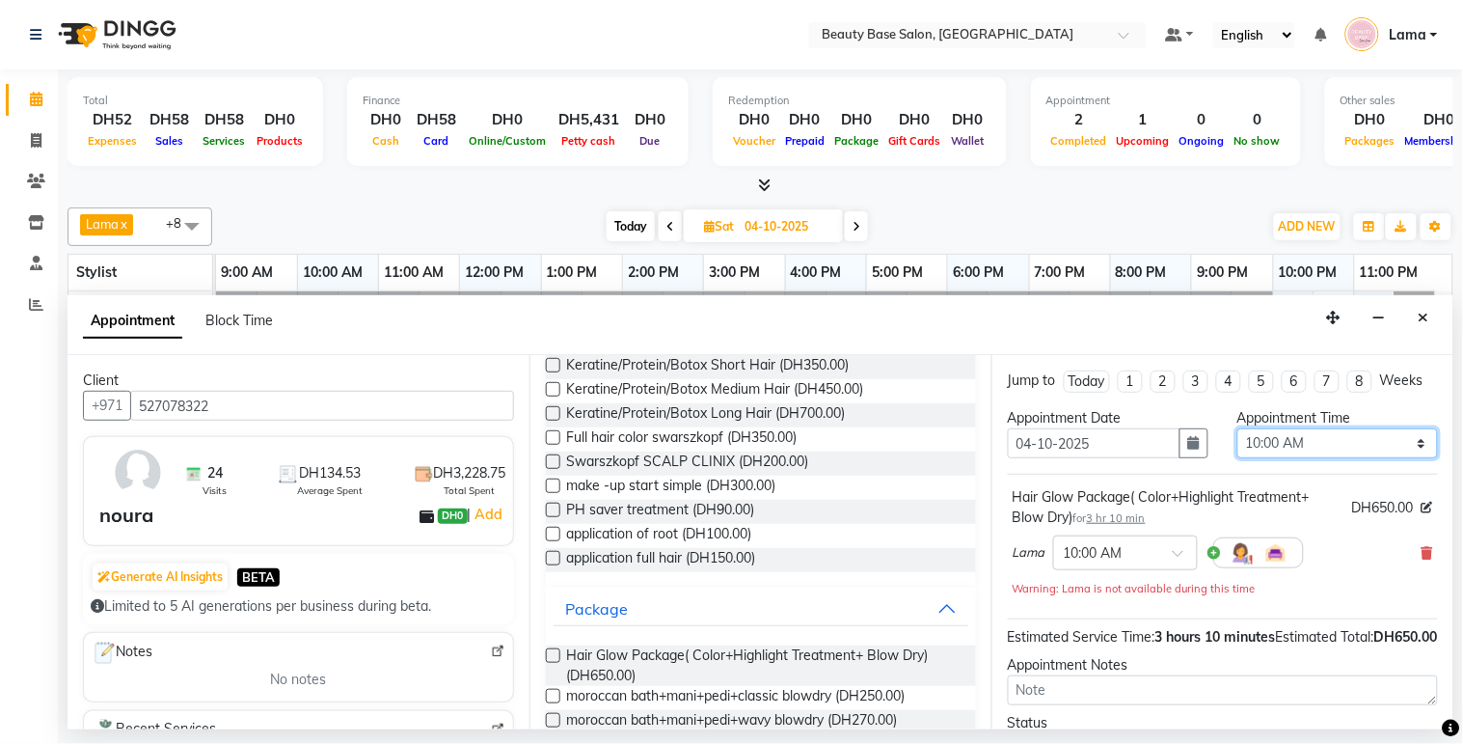
click at [1308, 458] on select "Select 10:00 AM 10:05 AM 10:10 AM 10:15 AM 10:20 AM 10:25 AM 10:30 AM 10:35 AM …" at bounding box center [1338, 443] width 201 height 30
select select "810"
click at [1238, 446] on select "Select 10:00 AM 10:05 AM 10:10 AM 10:15 AM 10:20 AM 10:25 AM 10:30 AM 10:35 AM …" at bounding box center [1338, 443] width 201 height 30
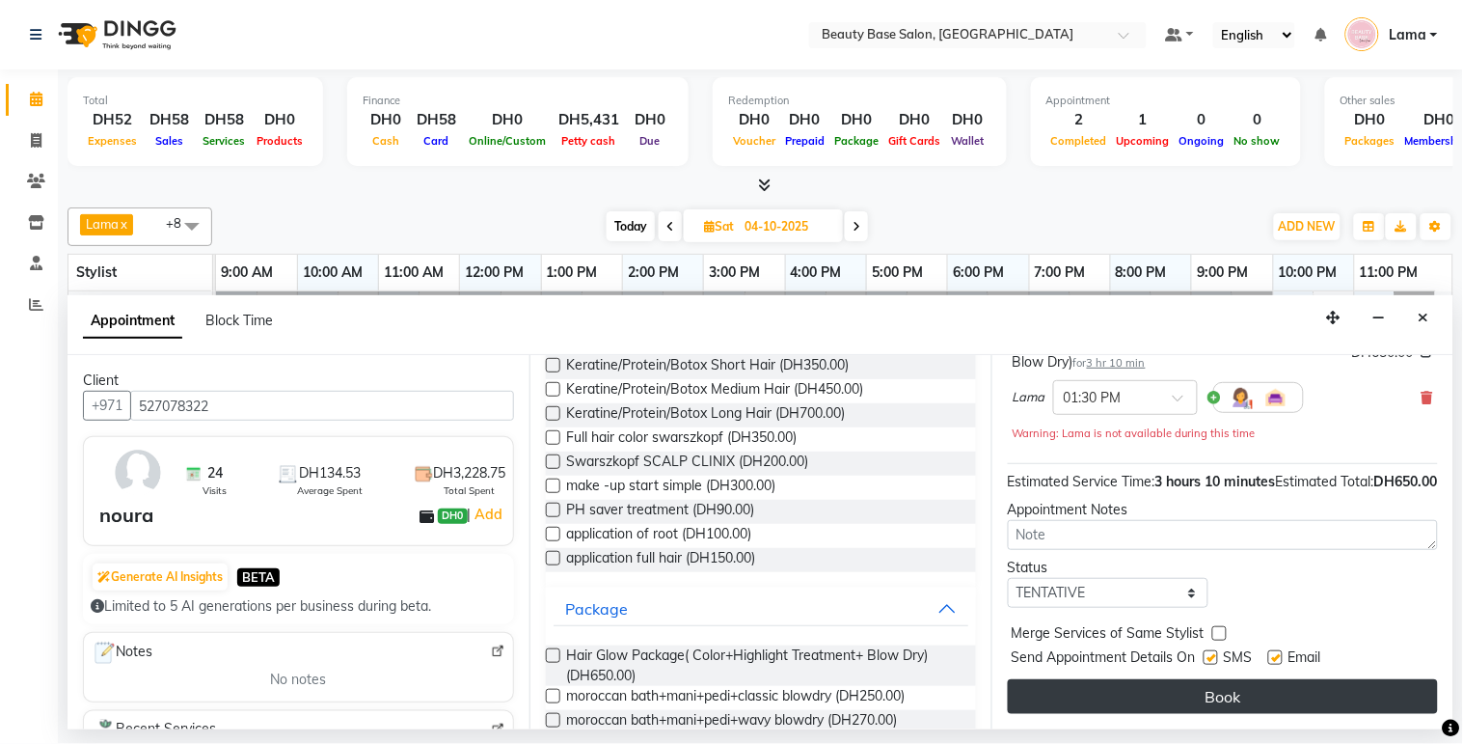
click at [1203, 714] on button "Book" at bounding box center [1223, 696] width 430 height 35
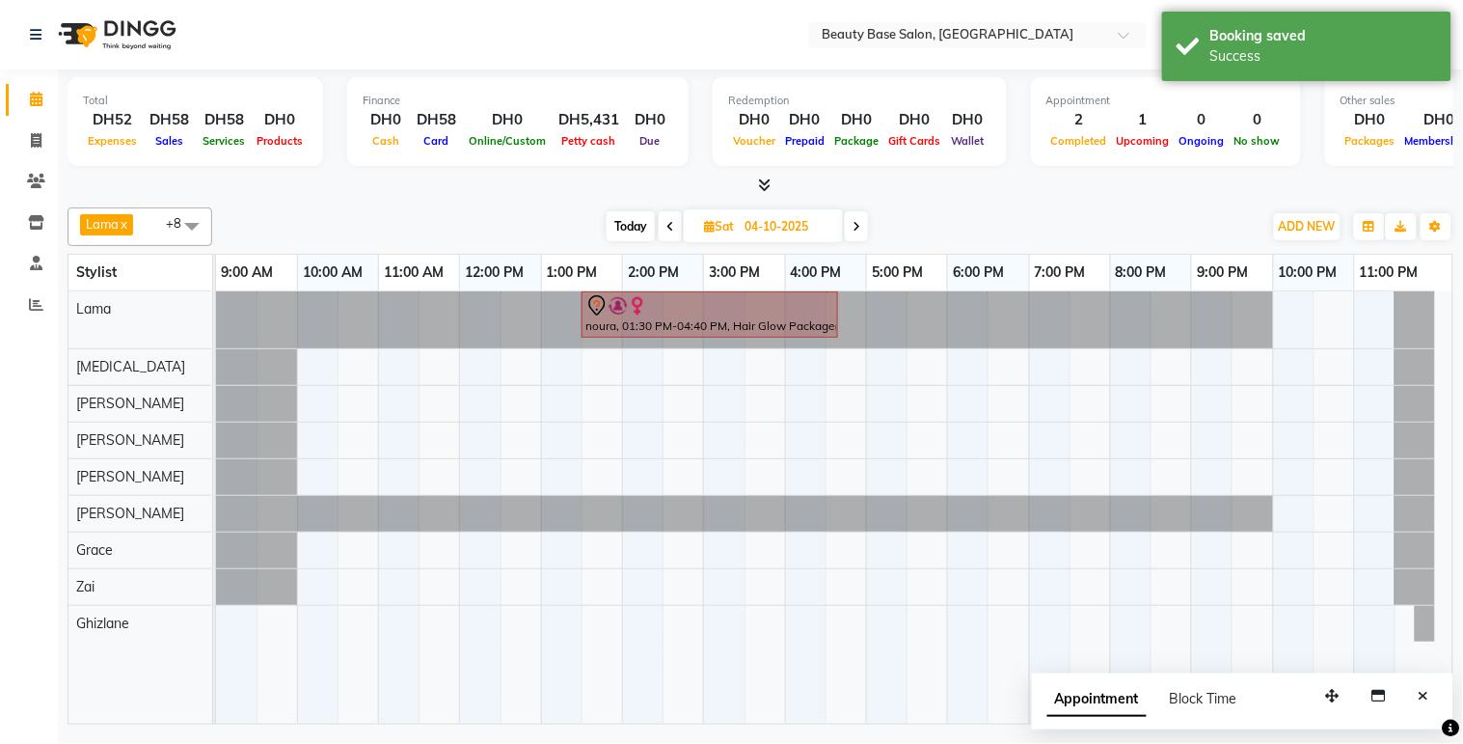
click at [643, 223] on span "Today" at bounding box center [631, 226] width 48 height 30
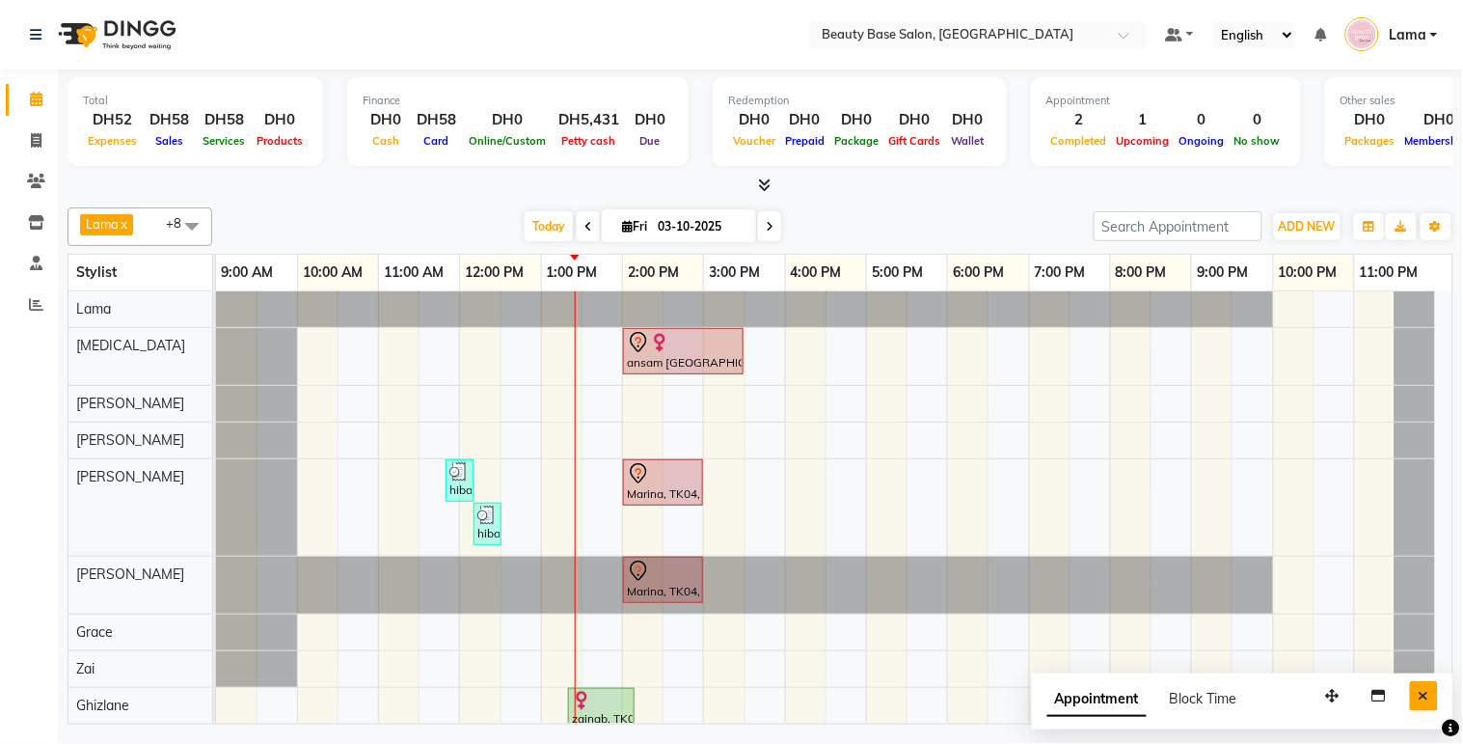
click at [1413, 696] on button "Close" at bounding box center [1424, 696] width 28 height 30
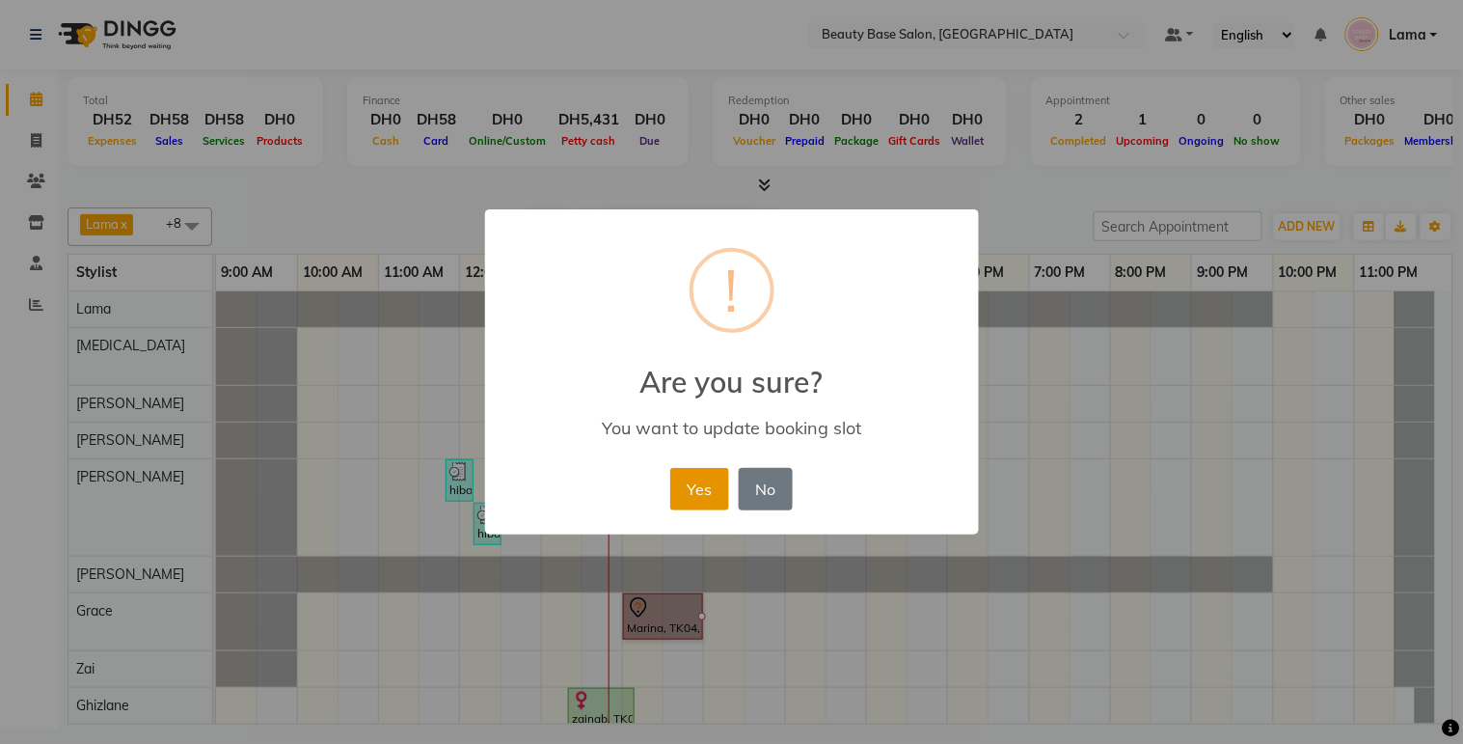
click at [720, 489] on button "Yes" at bounding box center [699, 489] width 59 height 42
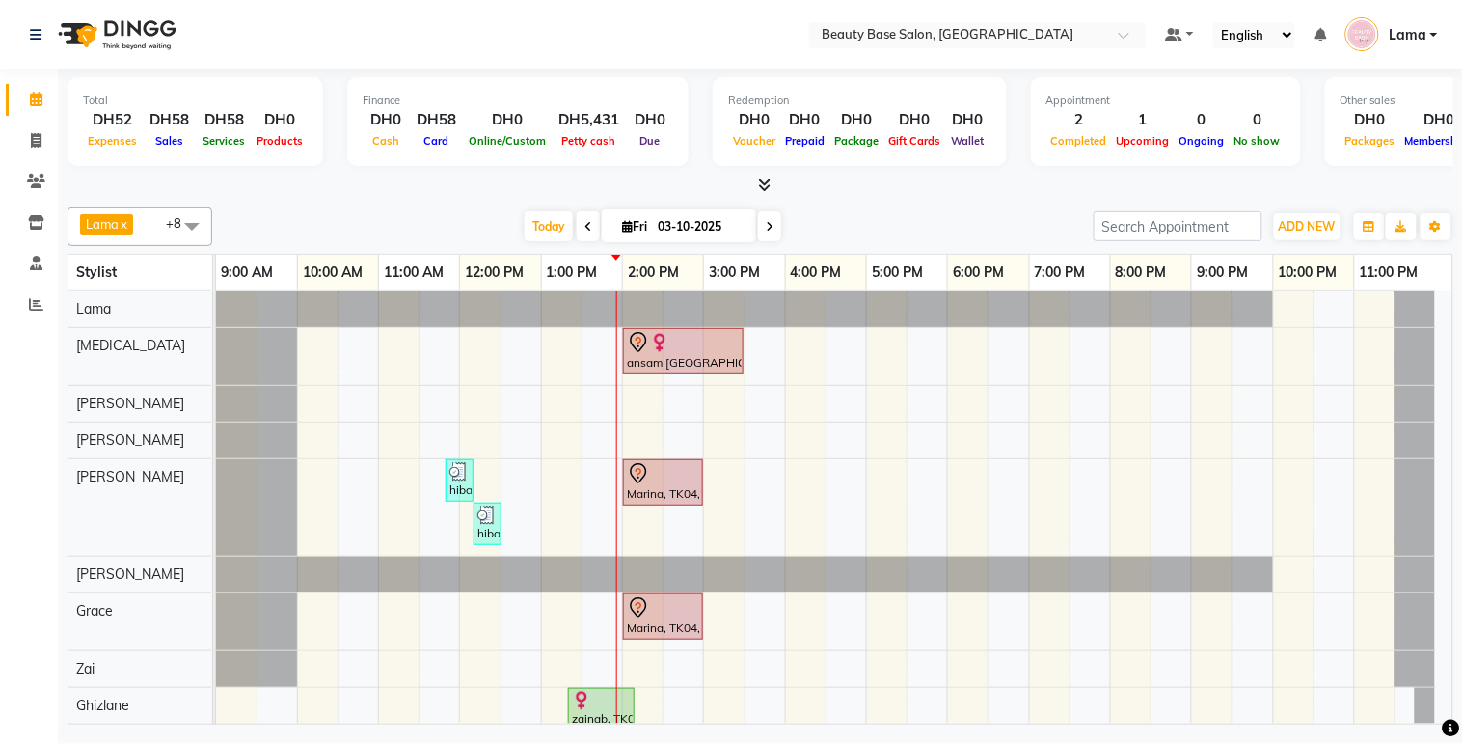
click at [766, 227] on icon at bounding box center [770, 227] width 8 height 12
type input "04-10-2025"
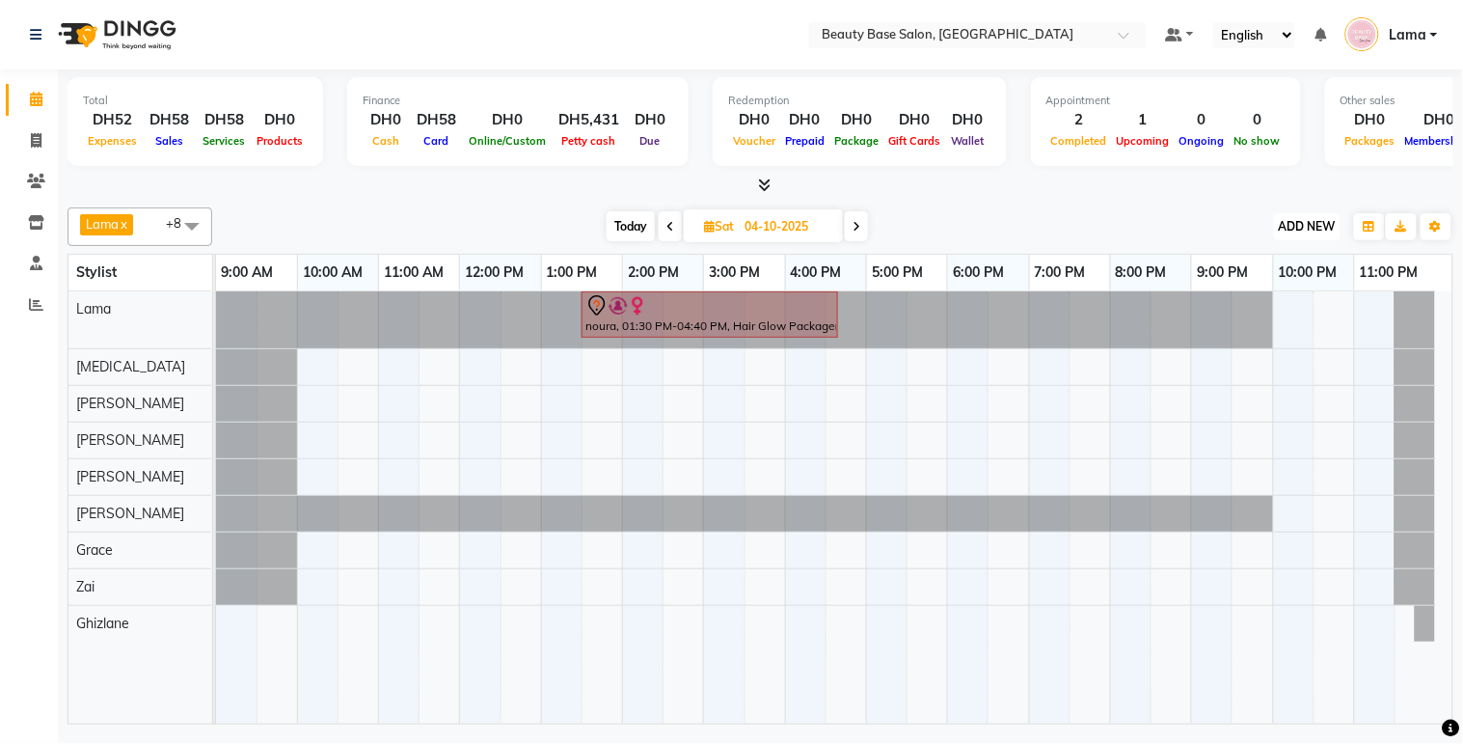
click at [1305, 225] on span "ADD NEW" at bounding box center [1307, 226] width 57 height 14
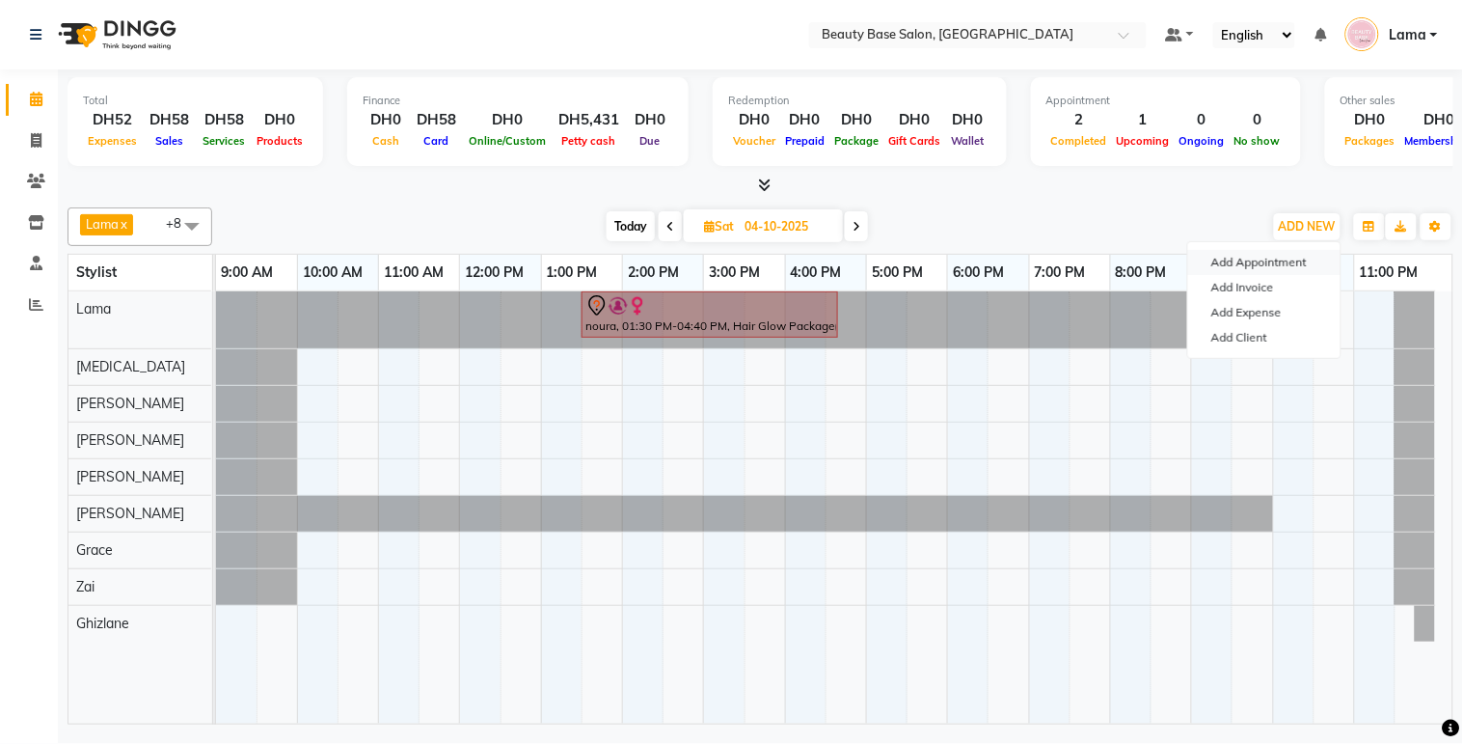
click at [1281, 260] on button "Add Appointment" at bounding box center [1264, 262] width 152 height 25
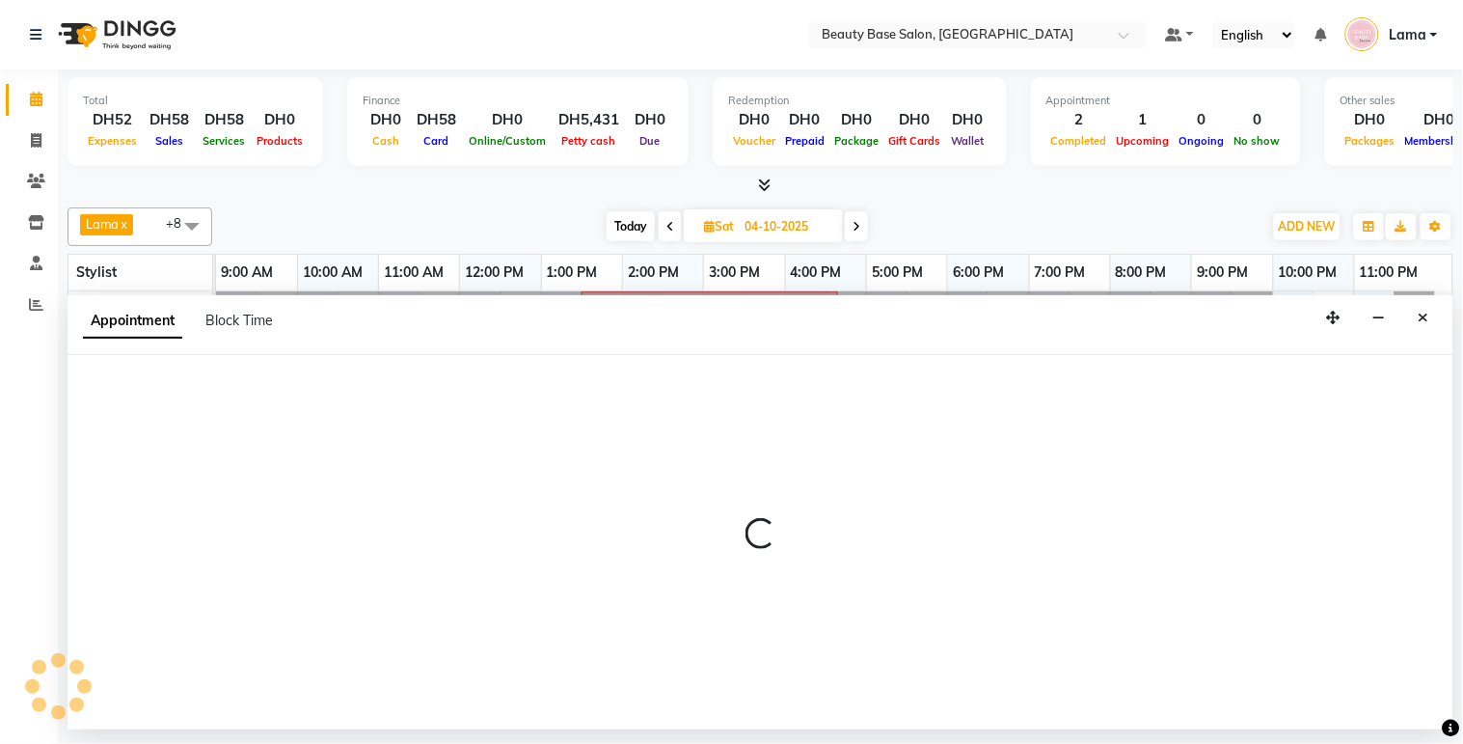
select select "tentative"
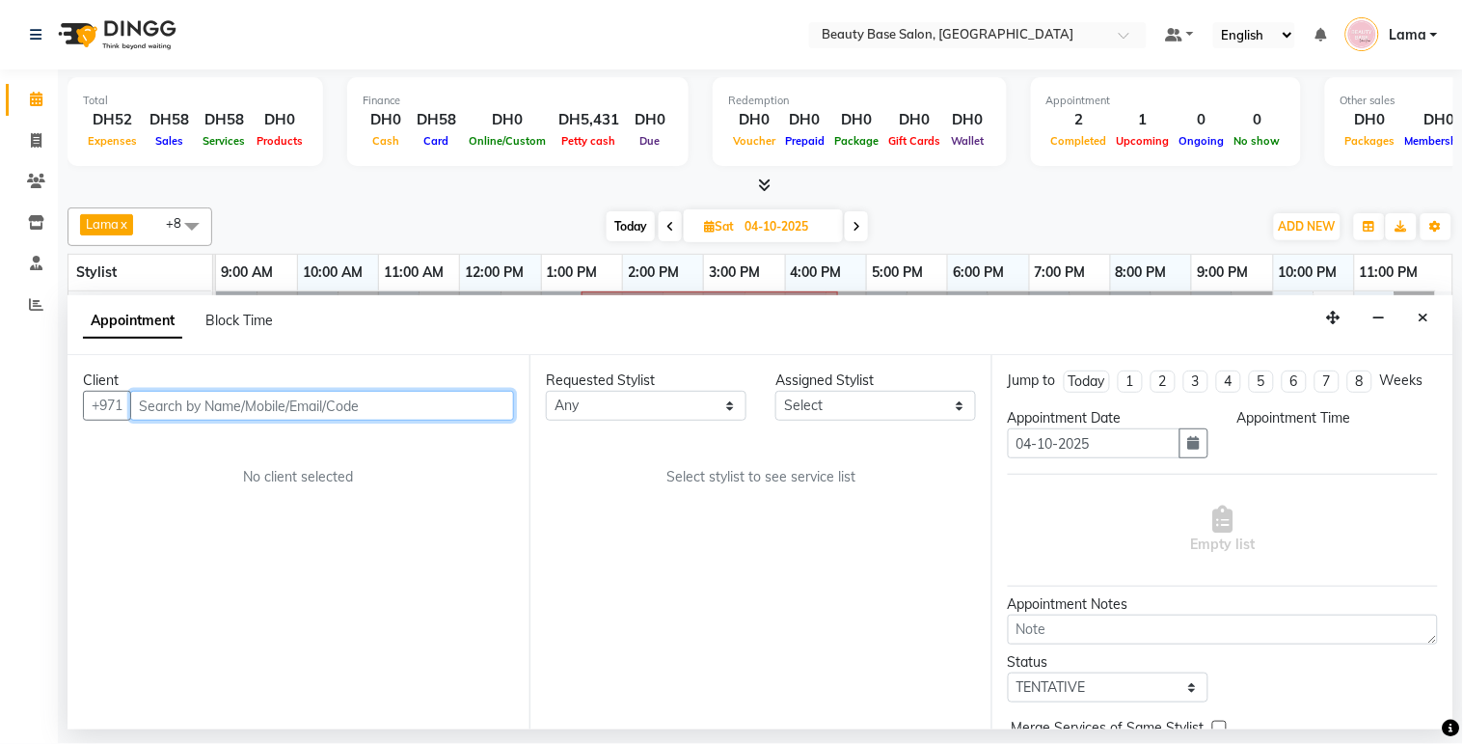
select select "600"
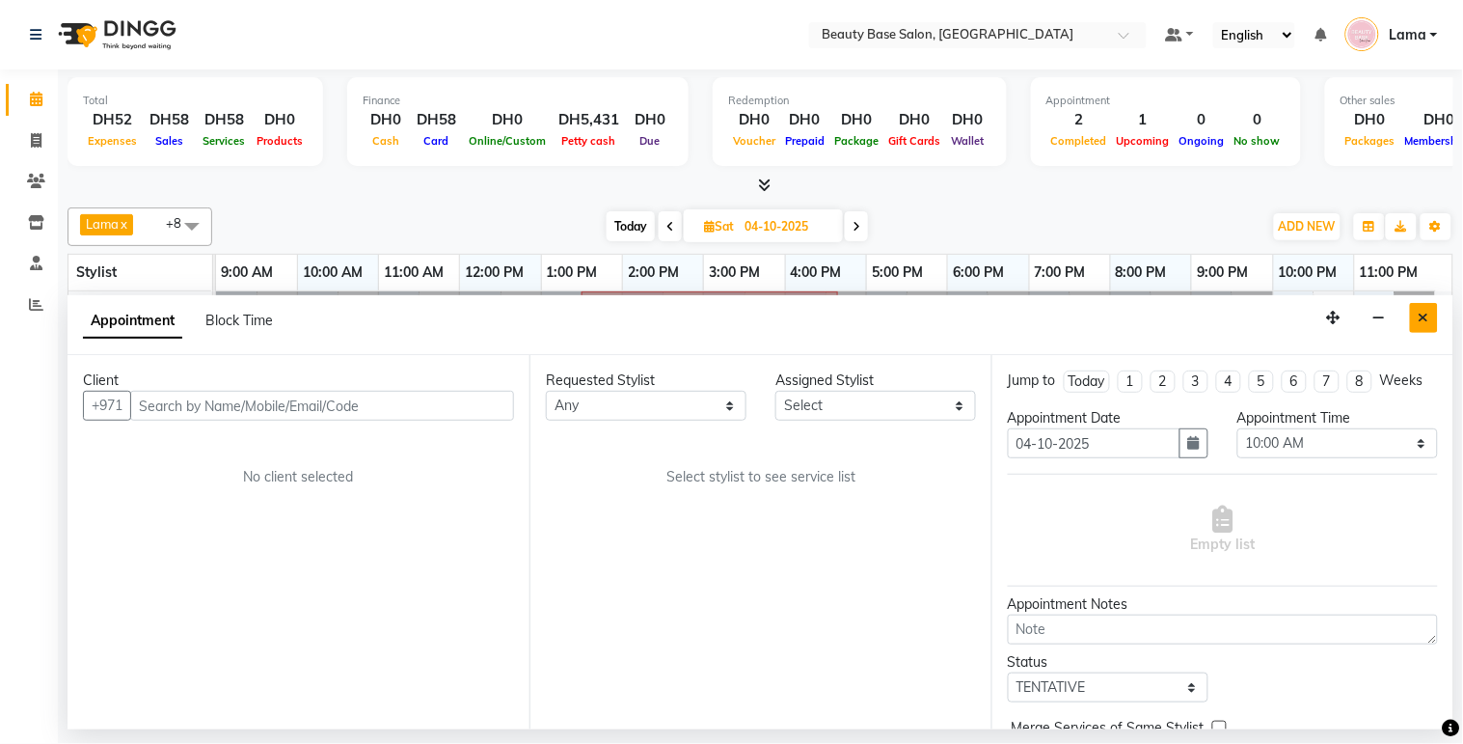
click at [1428, 313] on icon "Close" at bounding box center [1424, 318] width 11 height 14
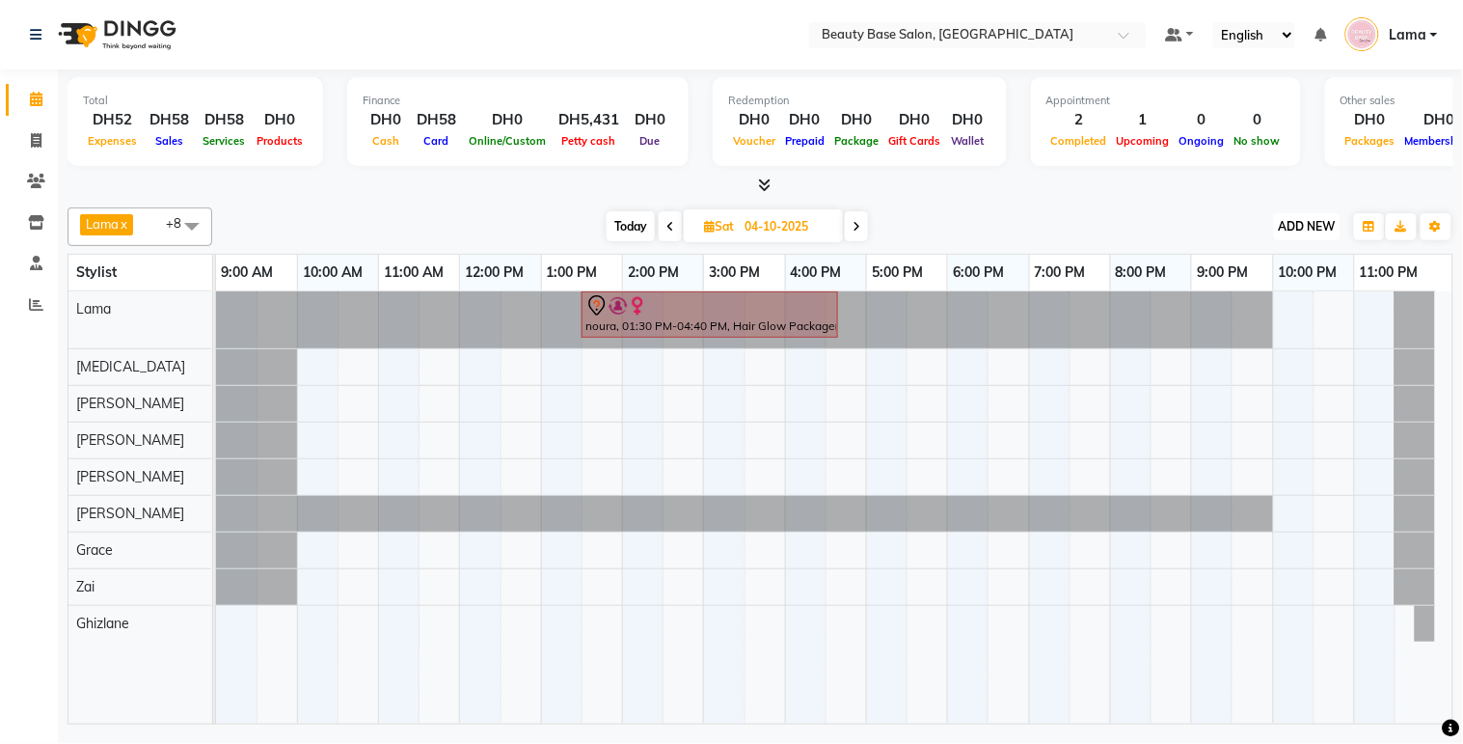
click at [1318, 220] on span "ADD NEW" at bounding box center [1307, 226] width 57 height 14
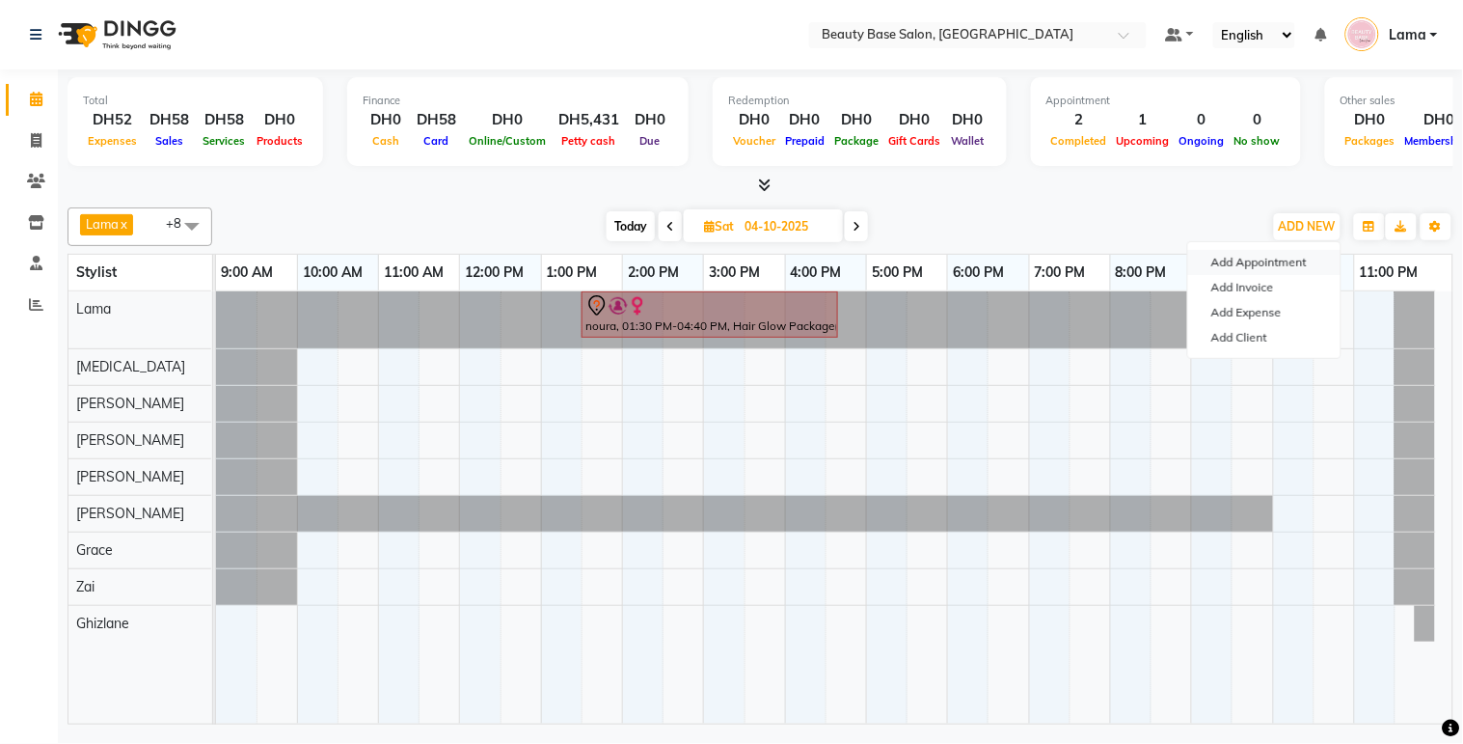
click at [1288, 263] on button "Add Appointment" at bounding box center [1264, 262] width 152 height 25
select select "600"
select select "tentative"
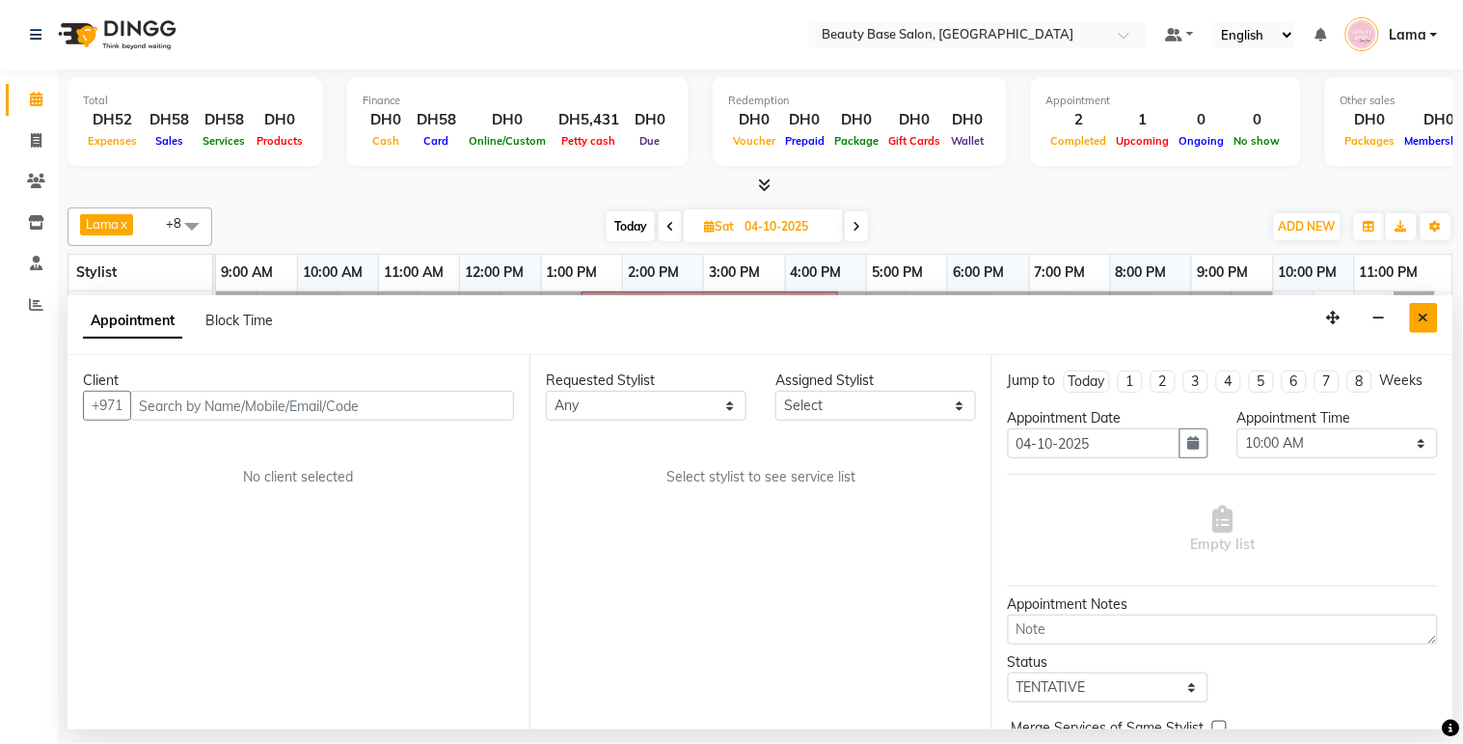
click at [1435, 318] on button "Close" at bounding box center [1424, 318] width 28 height 30
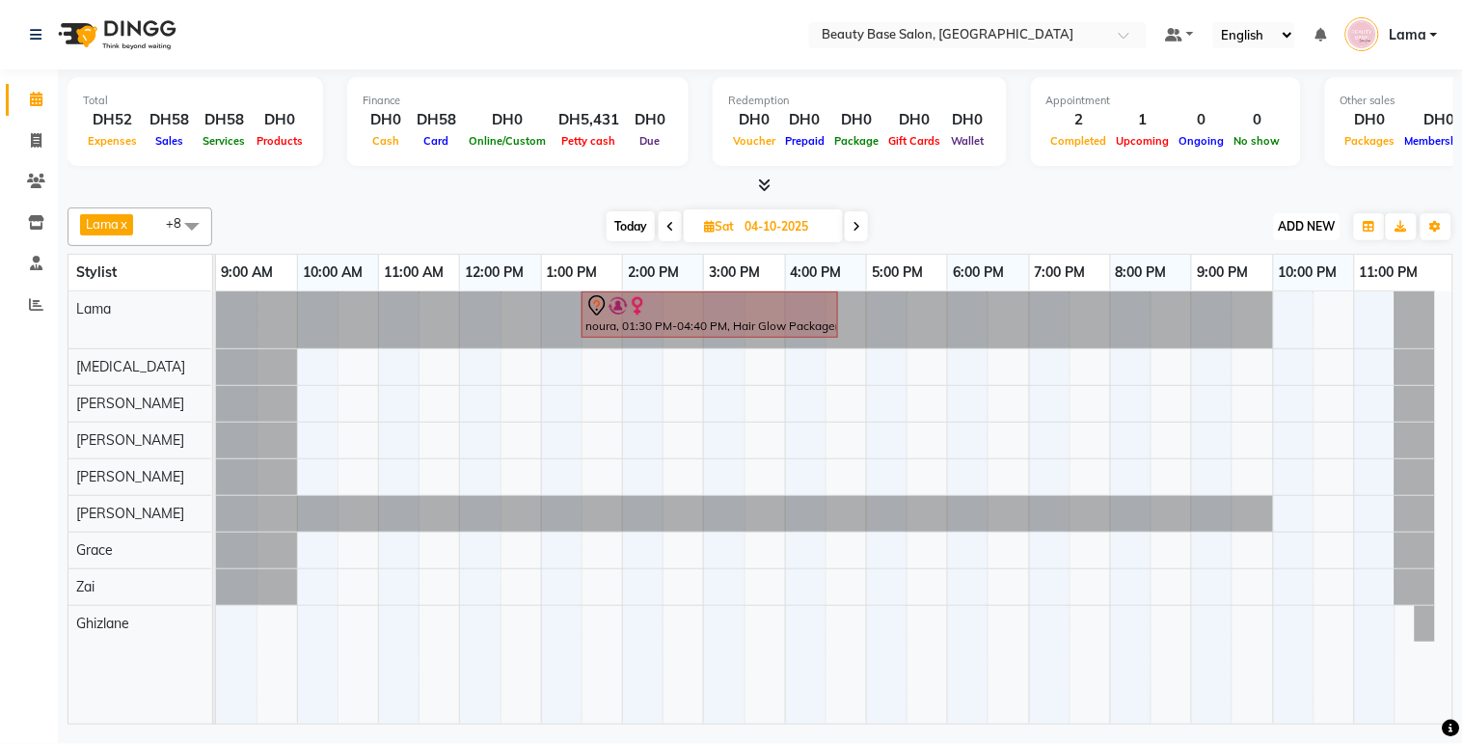
click at [1319, 219] on span "ADD NEW" at bounding box center [1307, 226] width 57 height 14
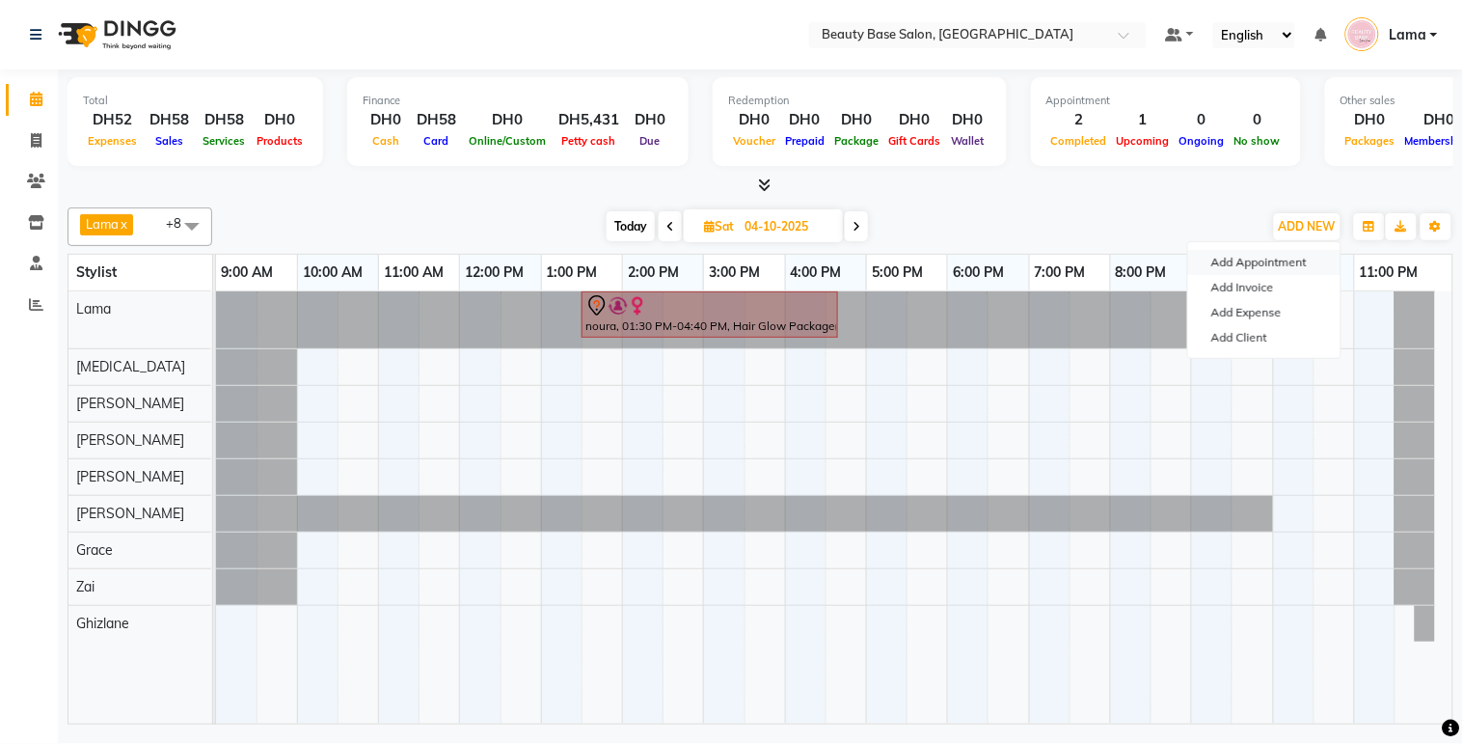
click at [1291, 262] on button "Add Appointment" at bounding box center [1264, 262] width 152 height 25
select select "tentative"
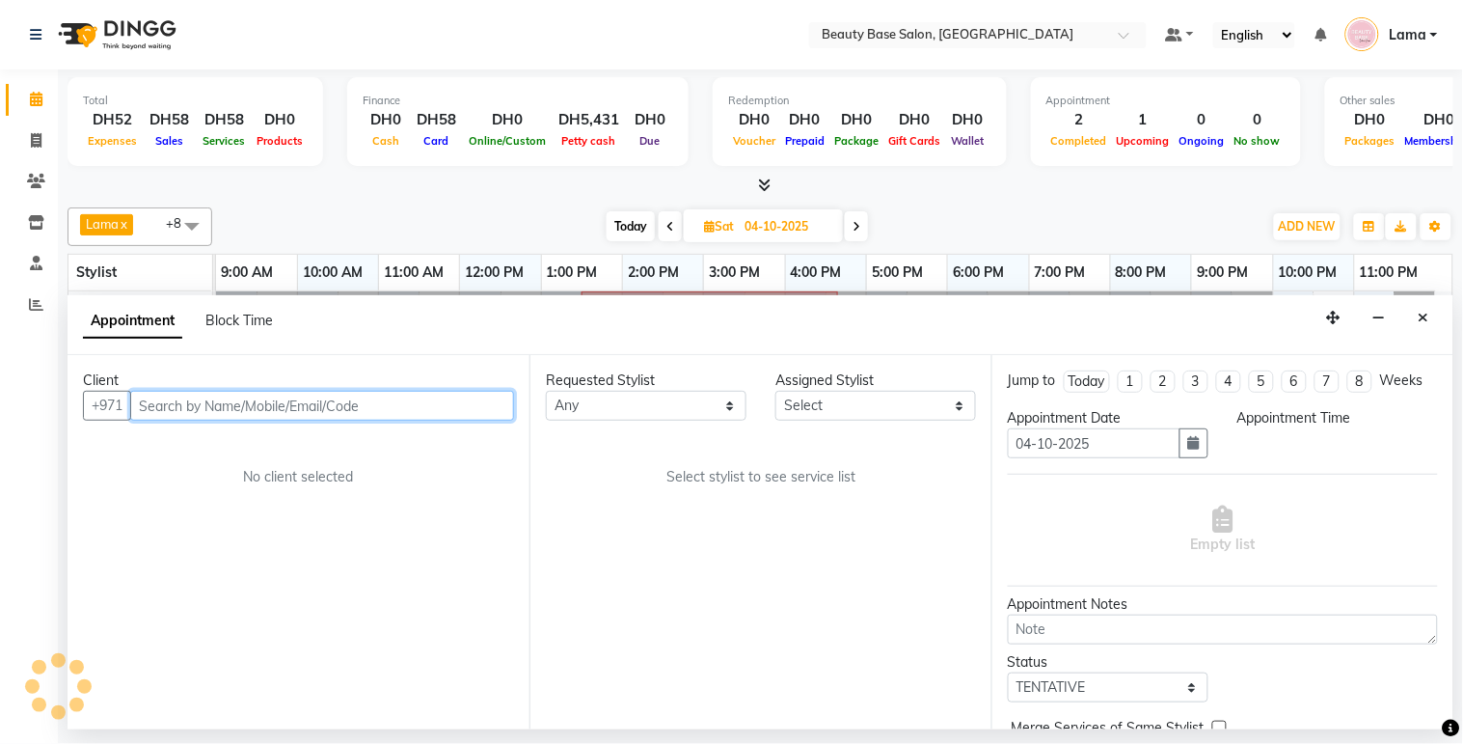
select select "600"
click at [455, 408] on input "text" at bounding box center [322, 406] width 384 height 30
type input "509323960"
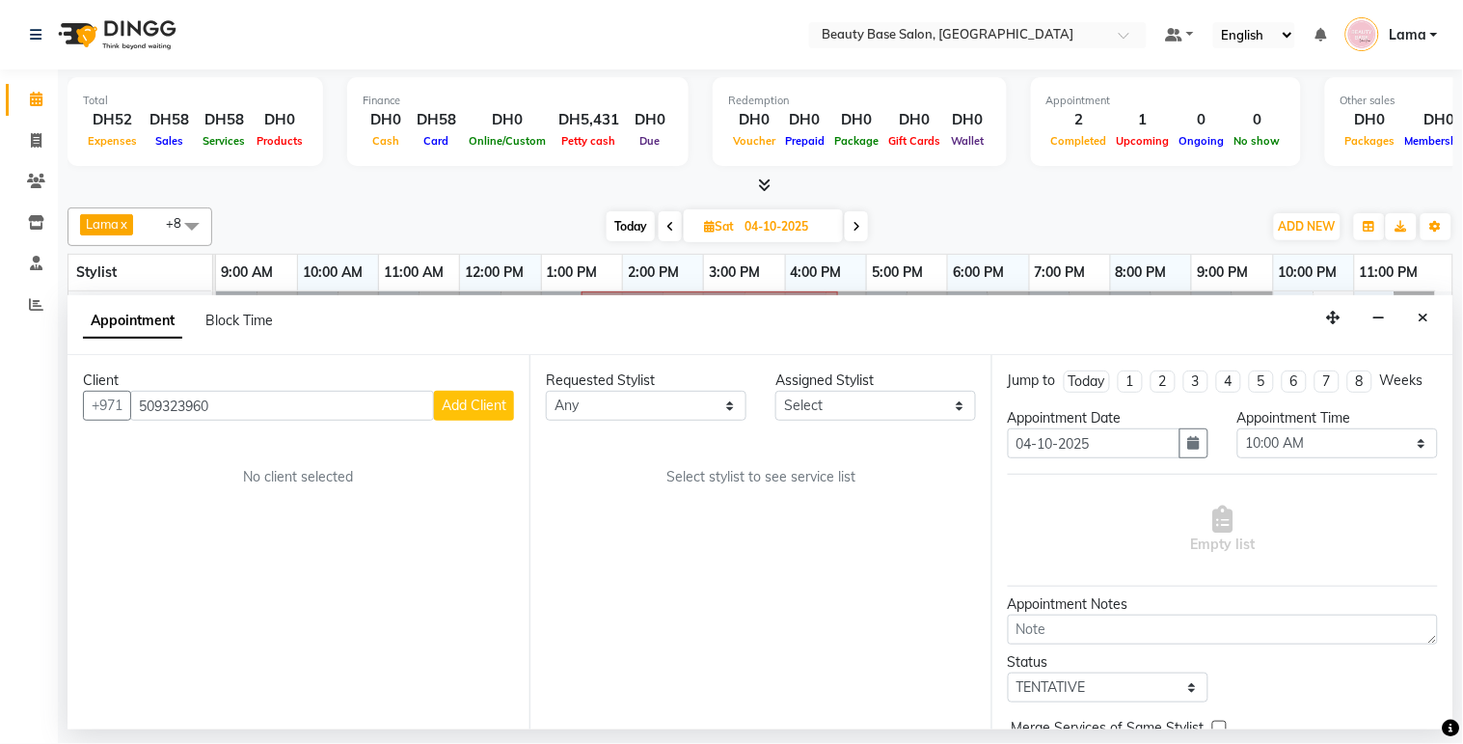
click at [480, 416] on button "Add Client" at bounding box center [474, 406] width 80 height 30
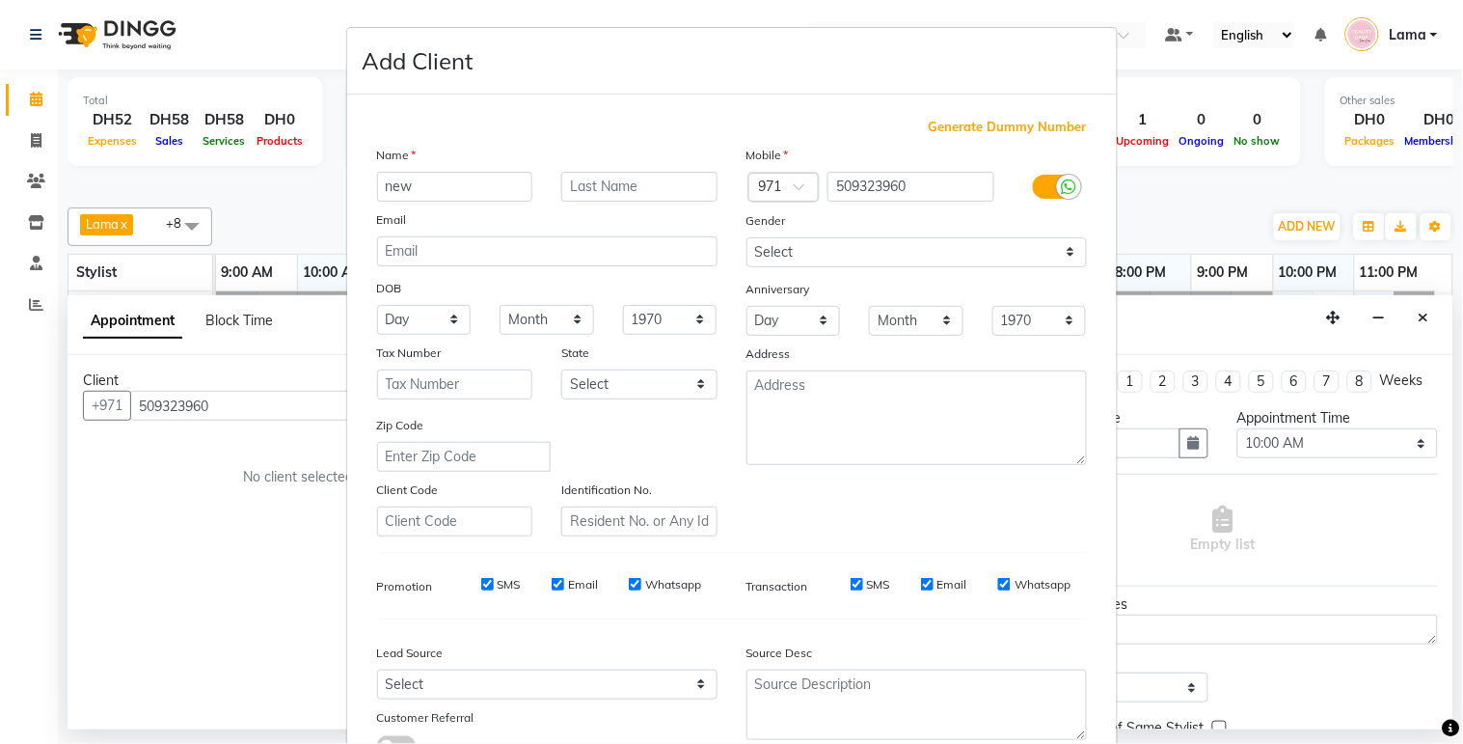
type input "new"
click at [797, 260] on select "Select Male Female Other Prefer Not To Say" at bounding box center [917, 252] width 340 height 30
select select "female"
click at [747, 237] on select "Select Male Female Other Prefer Not To Say" at bounding box center [917, 252] width 340 height 30
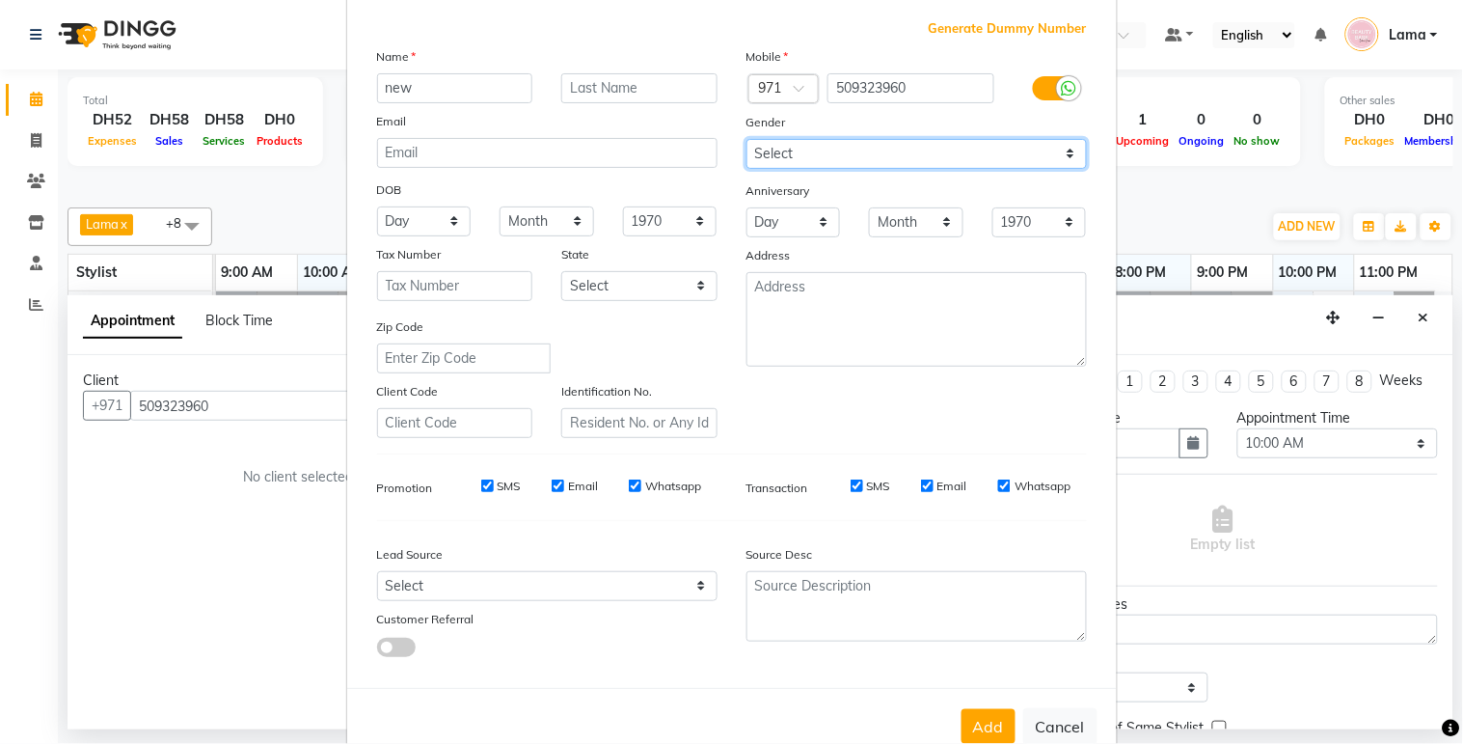
scroll to position [148, 0]
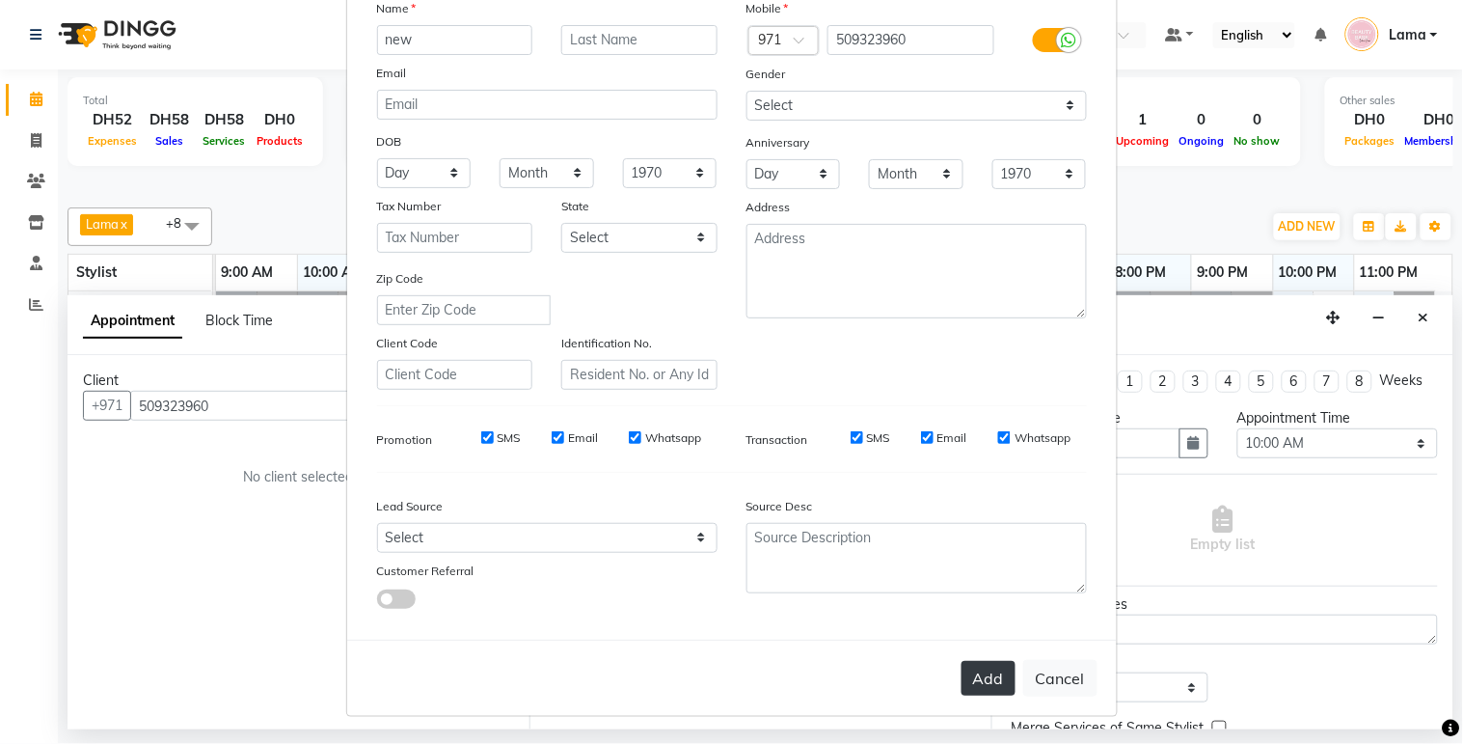
click at [996, 688] on button "Add" at bounding box center [989, 678] width 54 height 35
select select
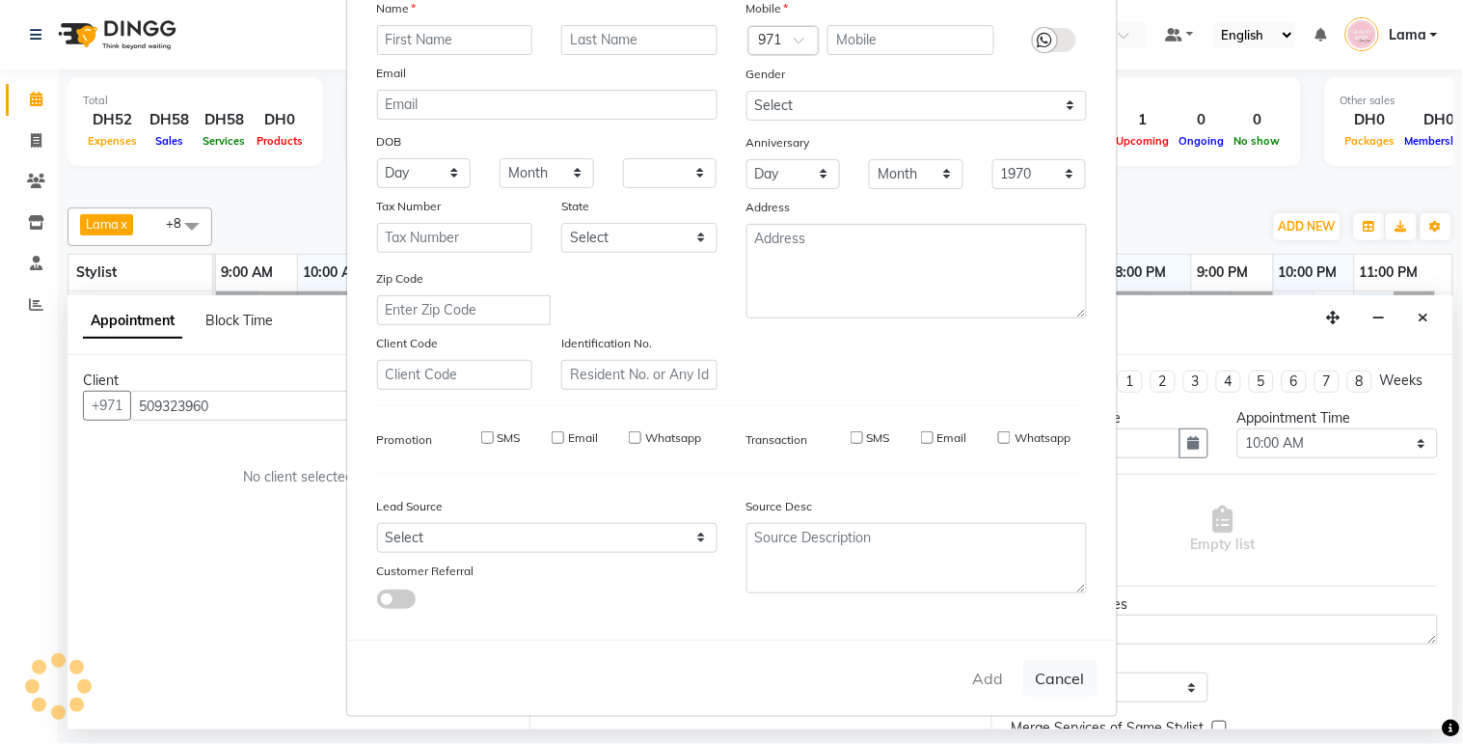
select select
checkbox input "false"
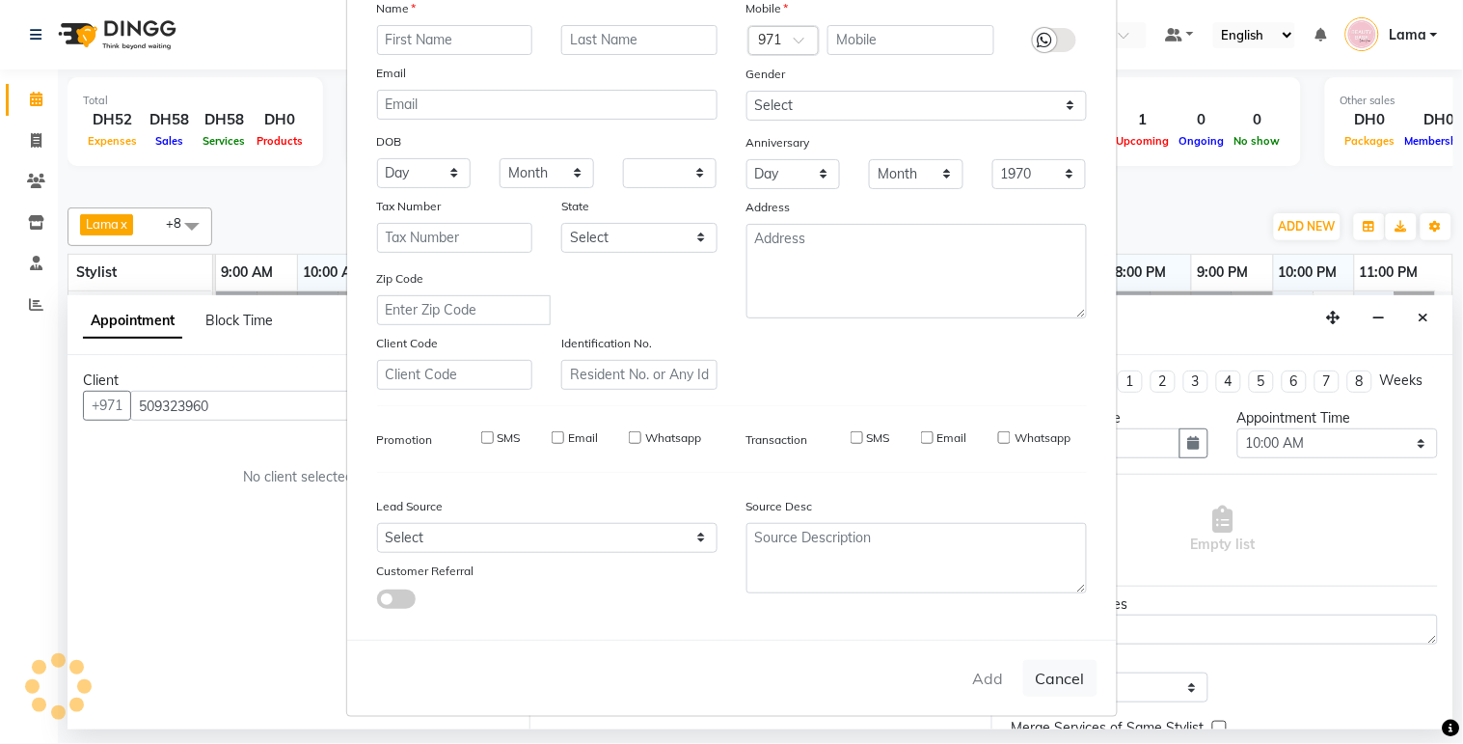
checkbox input "false"
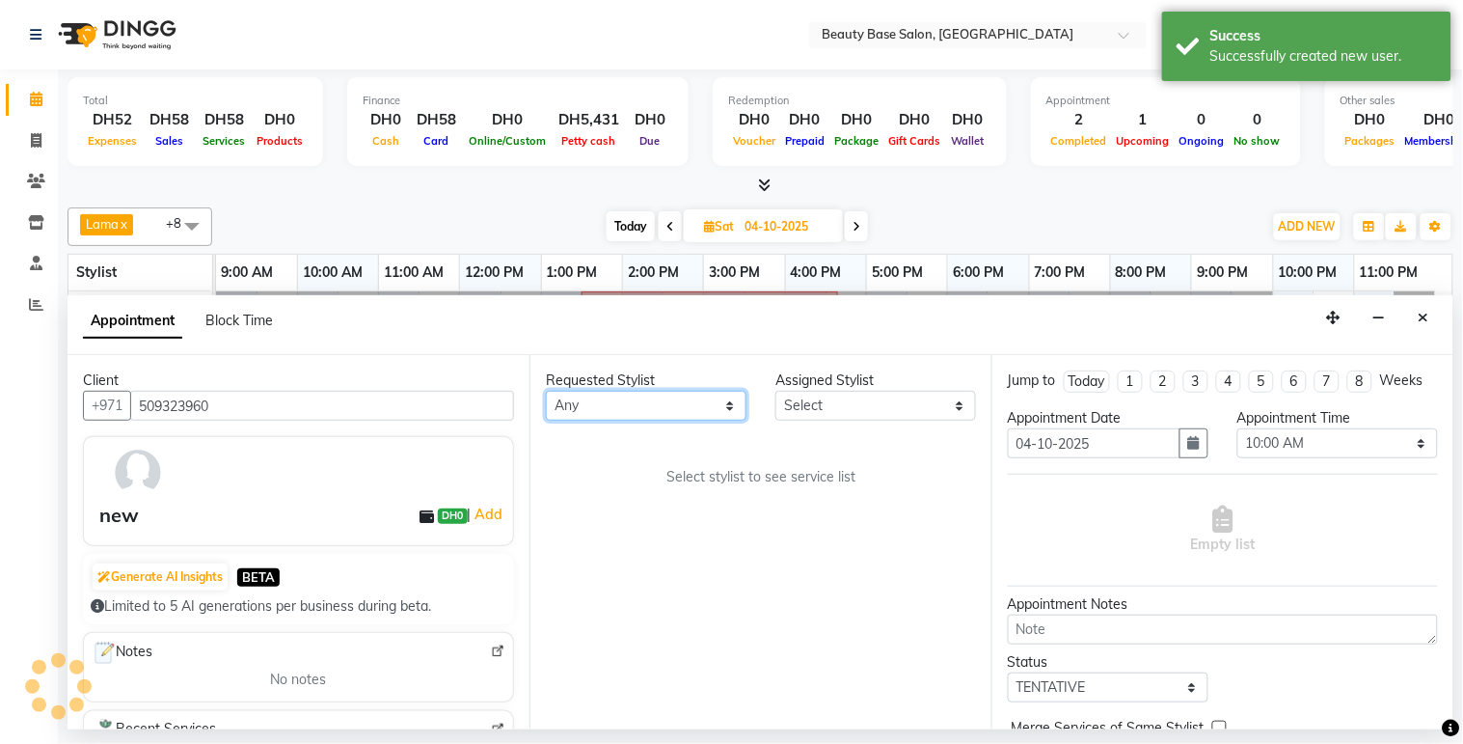
click at [678, 407] on select "Any [PERSON_NAME] [PERSON_NAME] [PERSON_NAME] [PERSON_NAME] [PERSON_NAME] [MEDI…" at bounding box center [646, 406] width 201 height 30
select select "30434"
click at [546, 391] on select "Any [PERSON_NAME] [PERSON_NAME] [PERSON_NAME] [PERSON_NAME] [PERSON_NAME] [MEDI…" at bounding box center [646, 406] width 201 height 30
select select "30434"
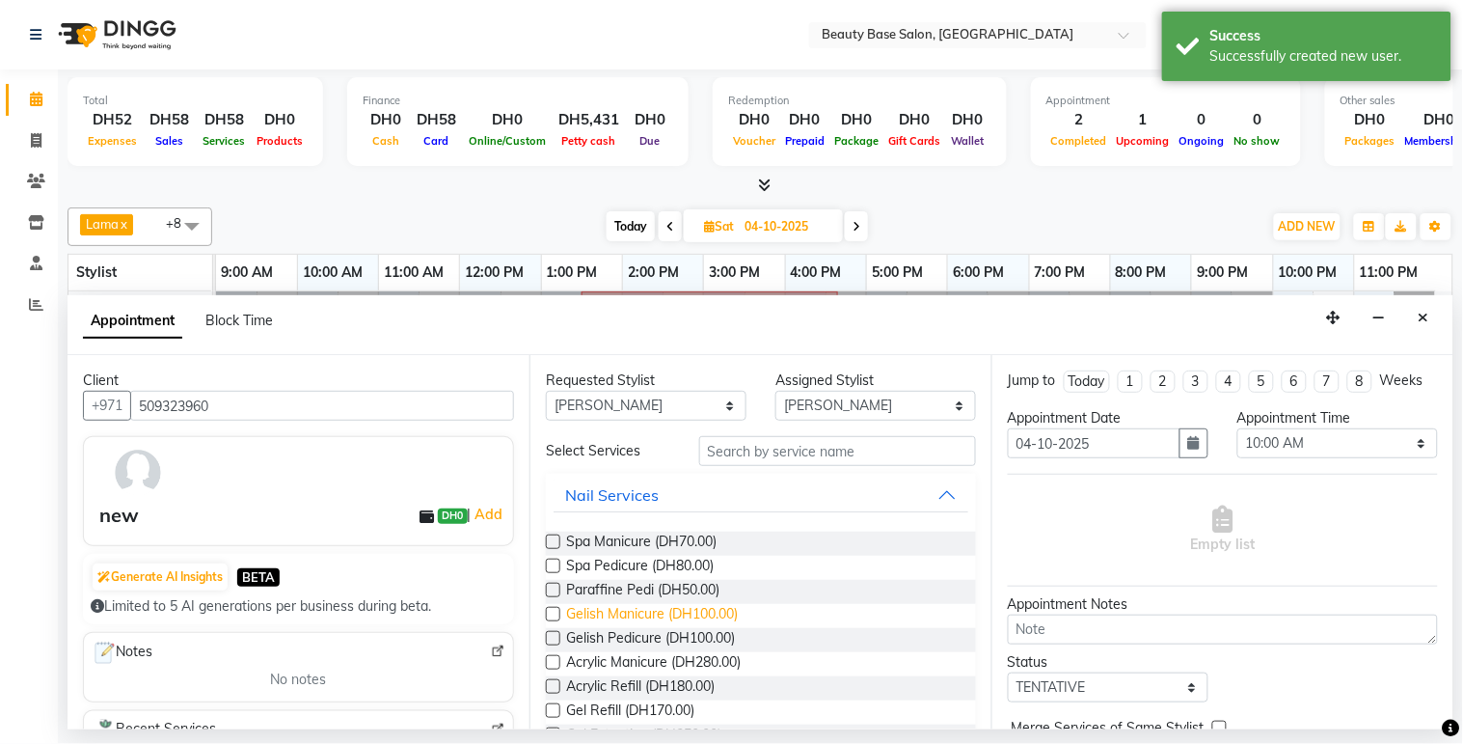
click at [675, 623] on span "Gelish Manicure (DH100.00)" at bounding box center [652, 616] width 172 height 24
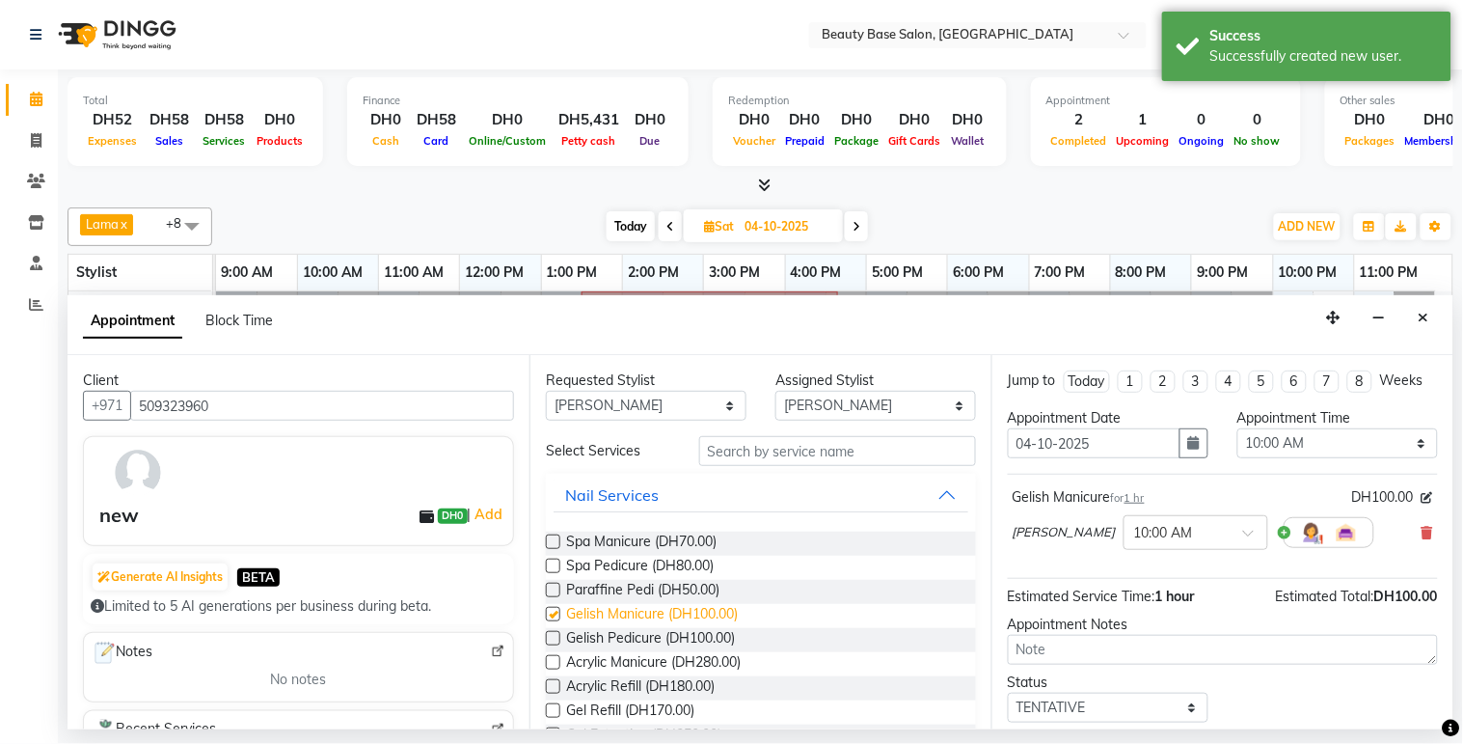
checkbox input "false"
click at [687, 398] on select "Any [PERSON_NAME] [PERSON_NAME] [PERSON_NAME] [PERSON_NAME] [PERSON_NAME] [MEDI…" at bounding box center [646, 406] width 201 height 30
click at [696, 400] on select "Any [PERSON_NAME] [PERSON_NAME] [PERSON_NAME] [PERSON_NAME] [PERSON_NAME] [MEDI…" at bounding box center [646, 406] width 201 height 30
select select "17496"
click at [546, 391] on select "Any [PERSON_NAME] [PERSON_NAME] [PERSON_NAME] [PERSON_NAME] [PERSON_NAME] [MEDI…" at bounding box center [646, 406] width 201 height 30
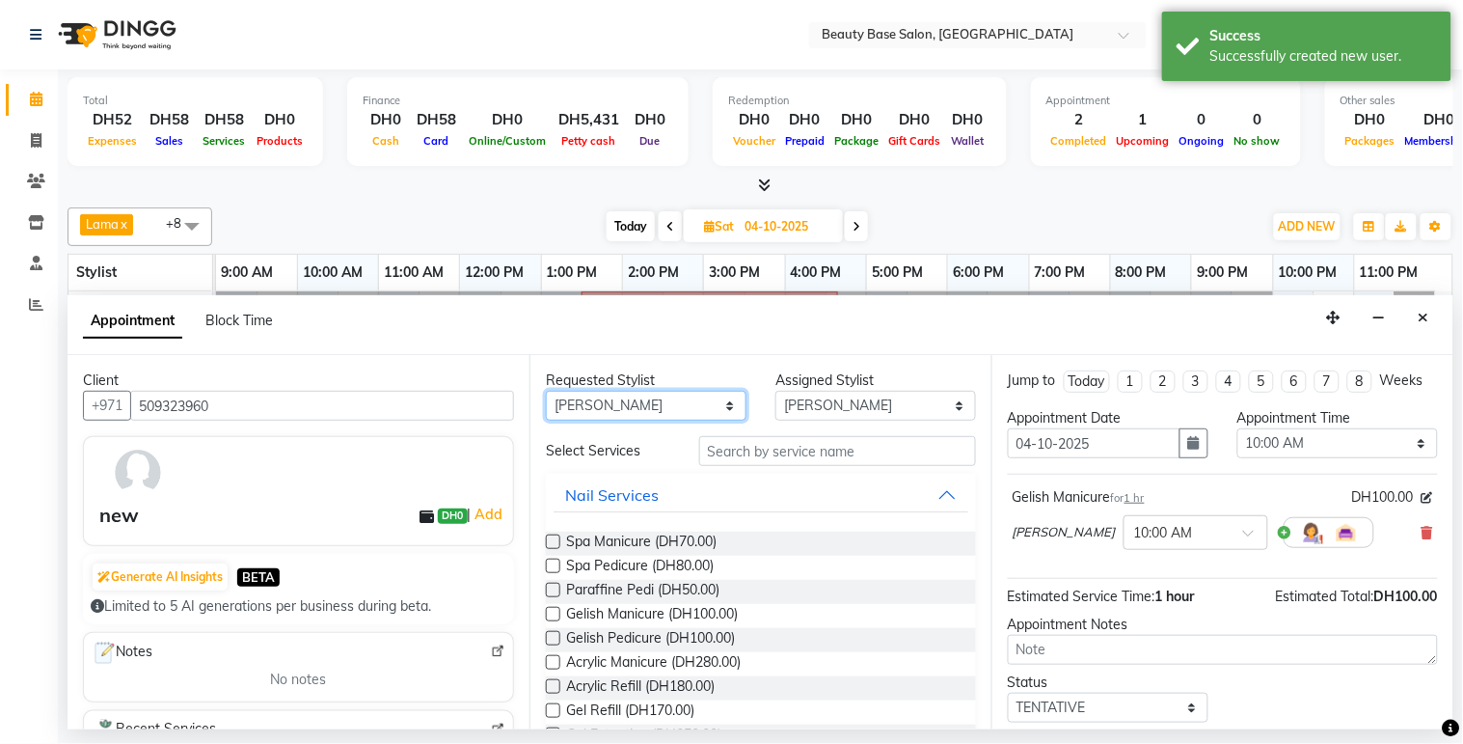
select select "17496"
click at [675, 563] on span "Spa Pedicure (DH80.00)" at bounding box center [640, 568] width 148 height 24
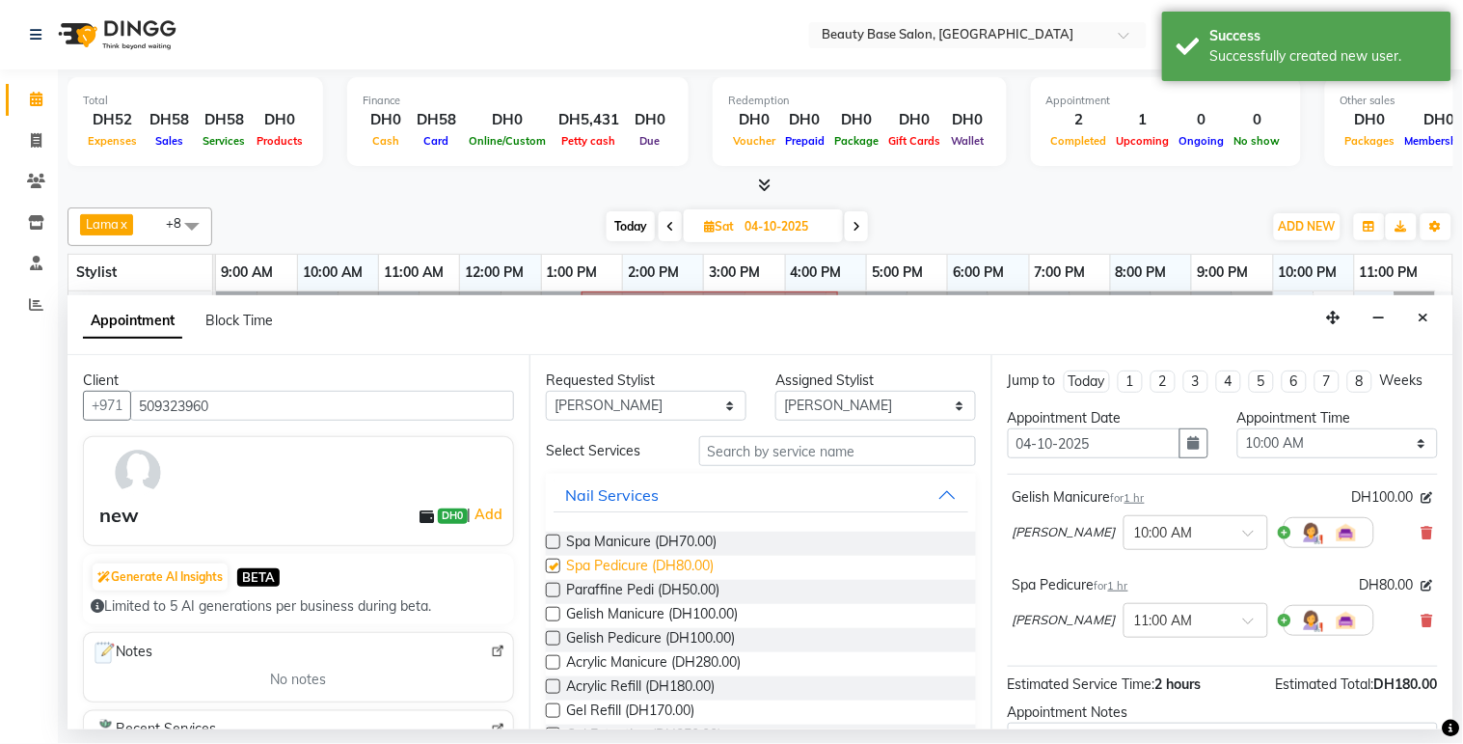
checkbox input "false"
click at [1348, 458] on select "Select 10:00 AM 10:05 AM 10:10 AM 10:15 AM 10:20 AM 10:25 AM 10:30 AM 10:35 AM …" at bounding box center [1338, 443] width 201 height 30
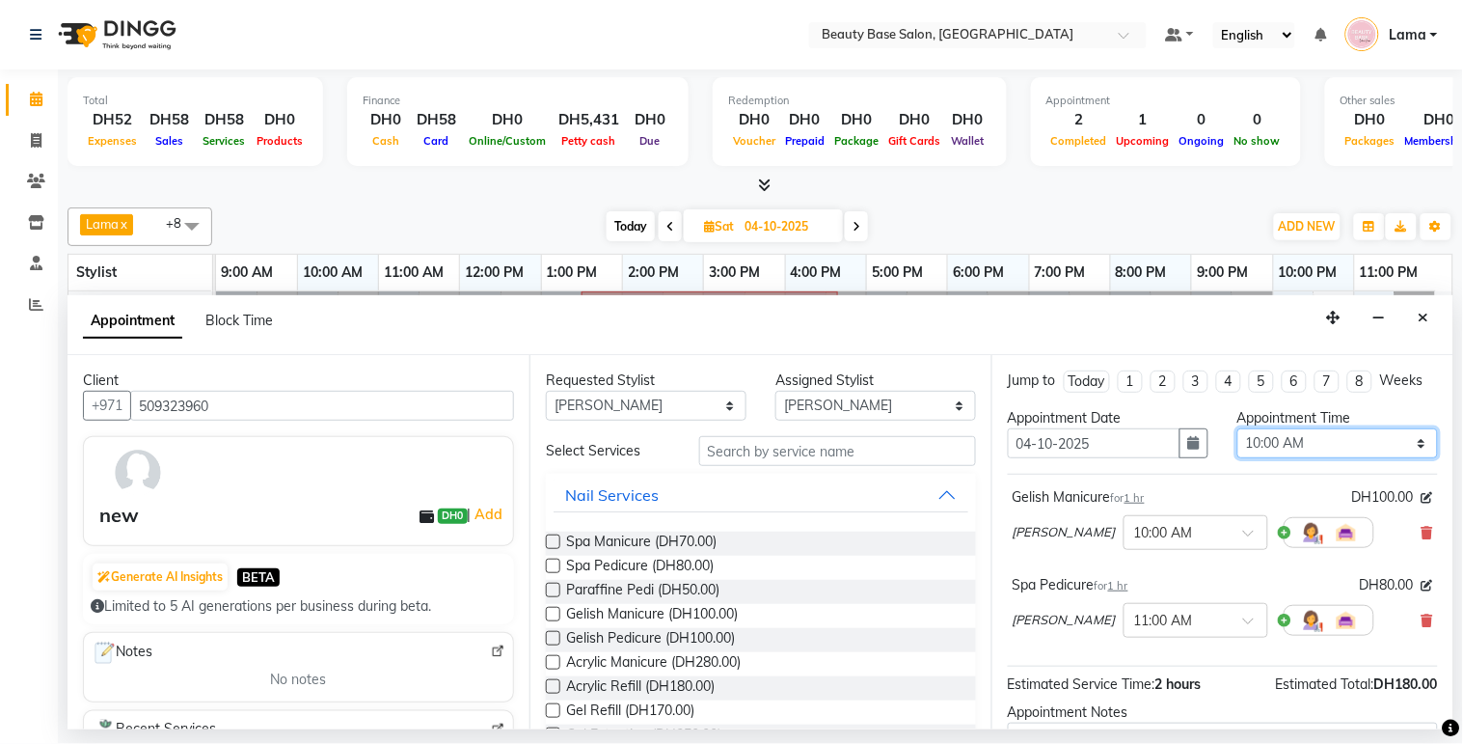
select select "900"
click at [1238, 446] on select "Select 10:00 AM 10:05 AM 10:10 AM 10:15 AM 10:20 AM 10:25 AM 10:30 AM 10:35 AM …" at bounding box center [1338, 443] width 201 height 30
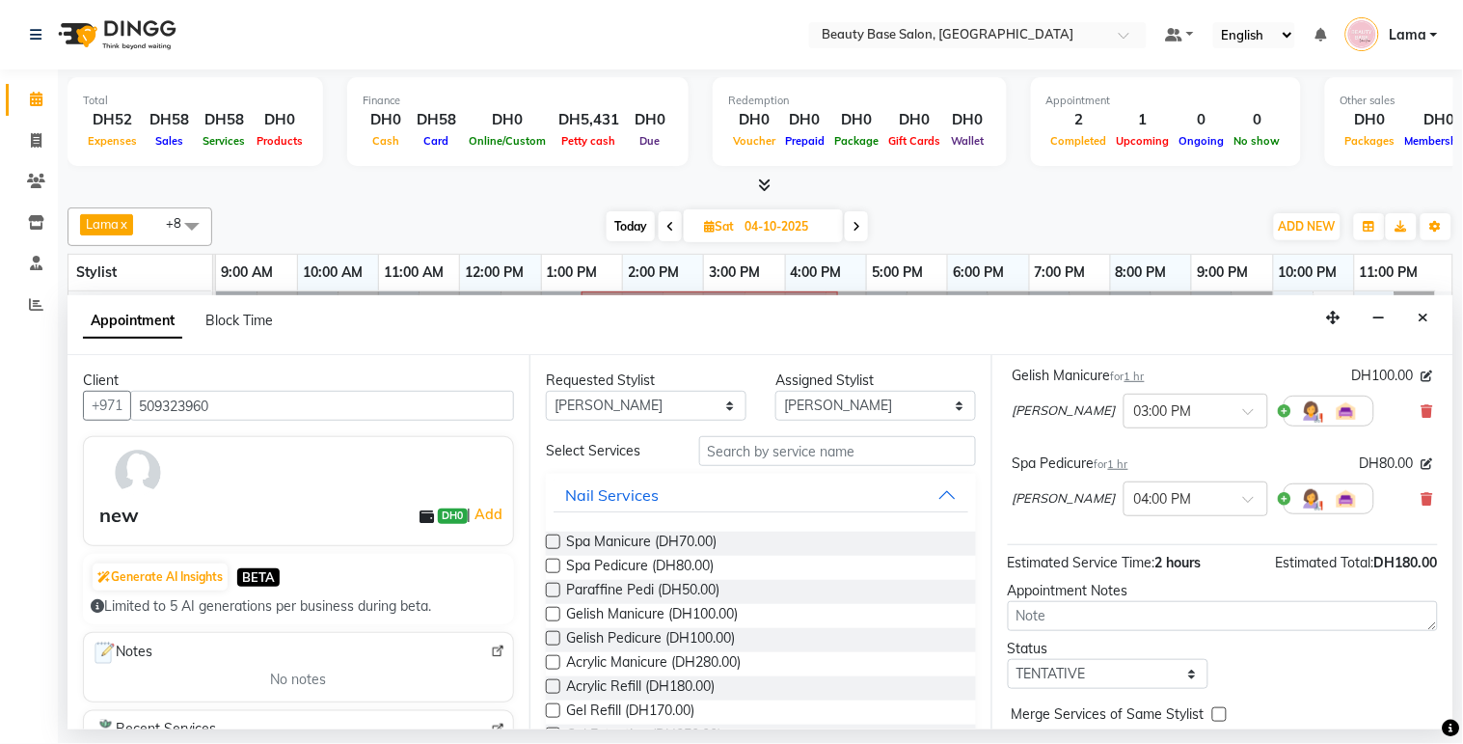
scroll to position [222, 0]
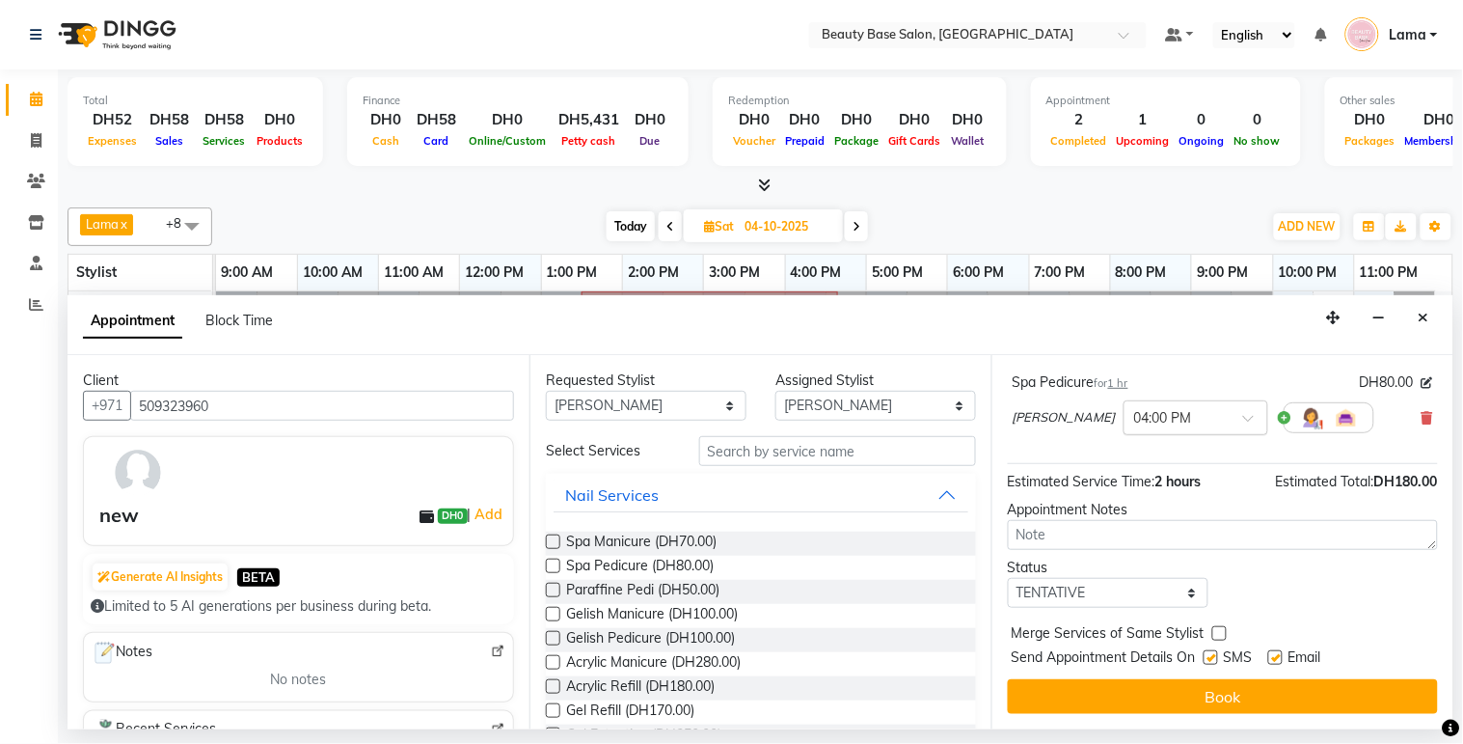
click at [1134, 416] on input "text" at bounding box center [1176, 416] width 85 height 20
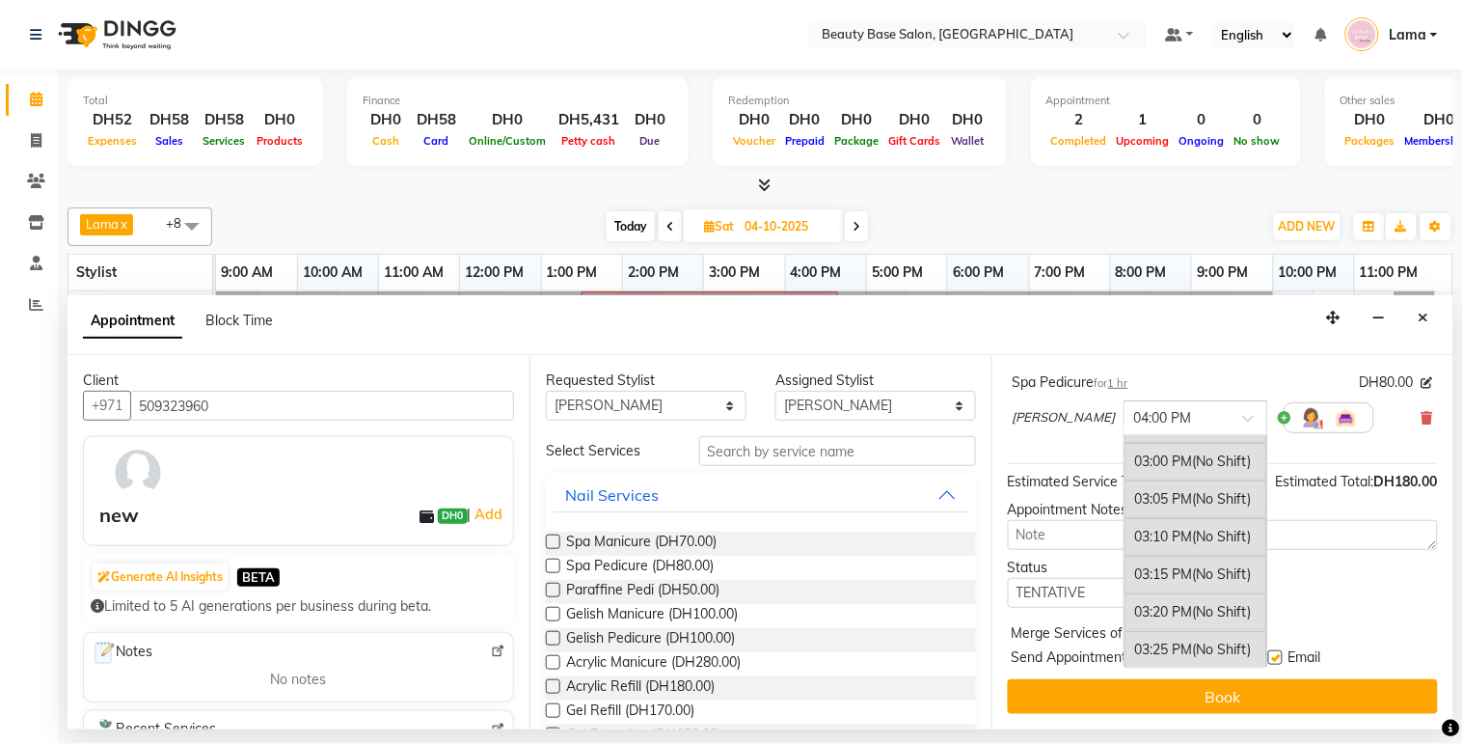
scroll to position [2240, 0]
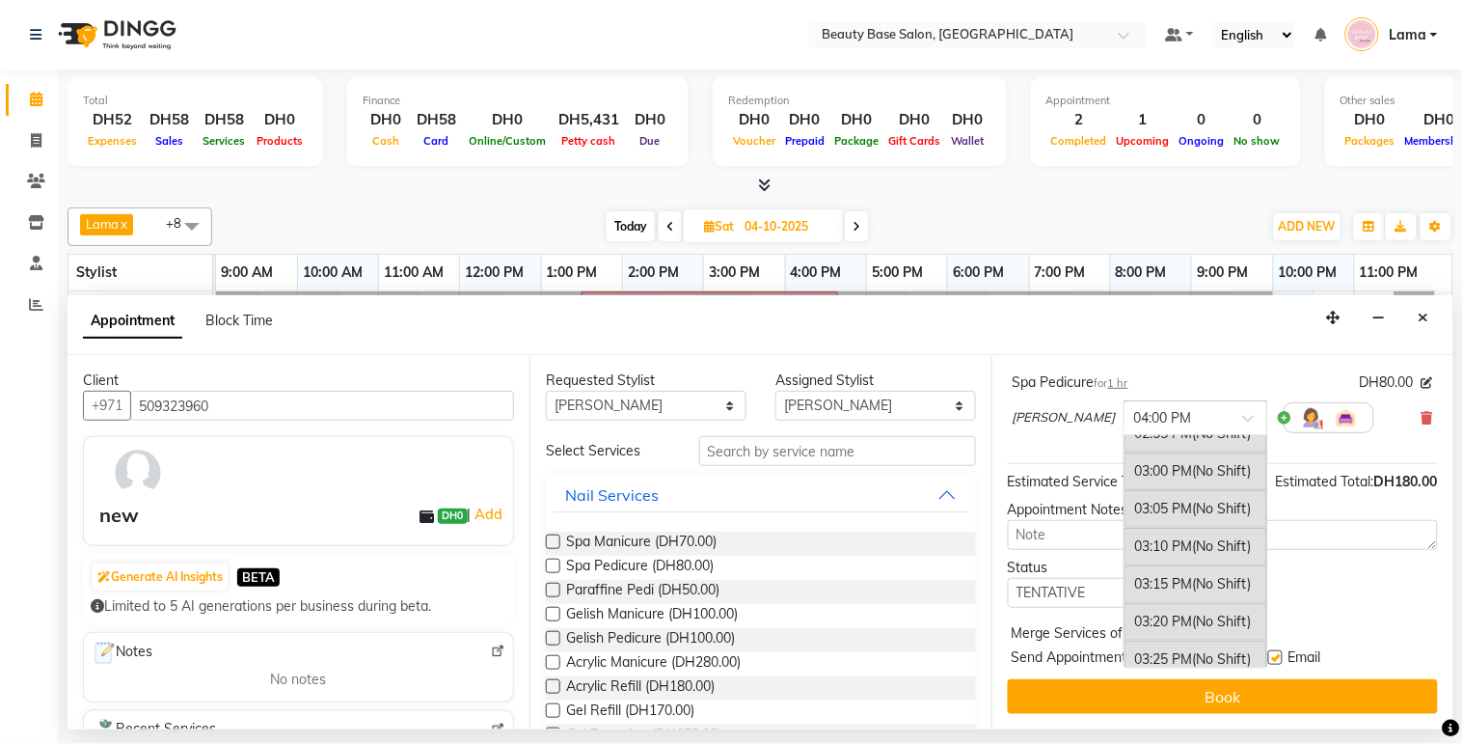
click at [1134, 468] on div "03:00 PM (No Shift)" at bounding box center [1196, 471] width 143 height 38
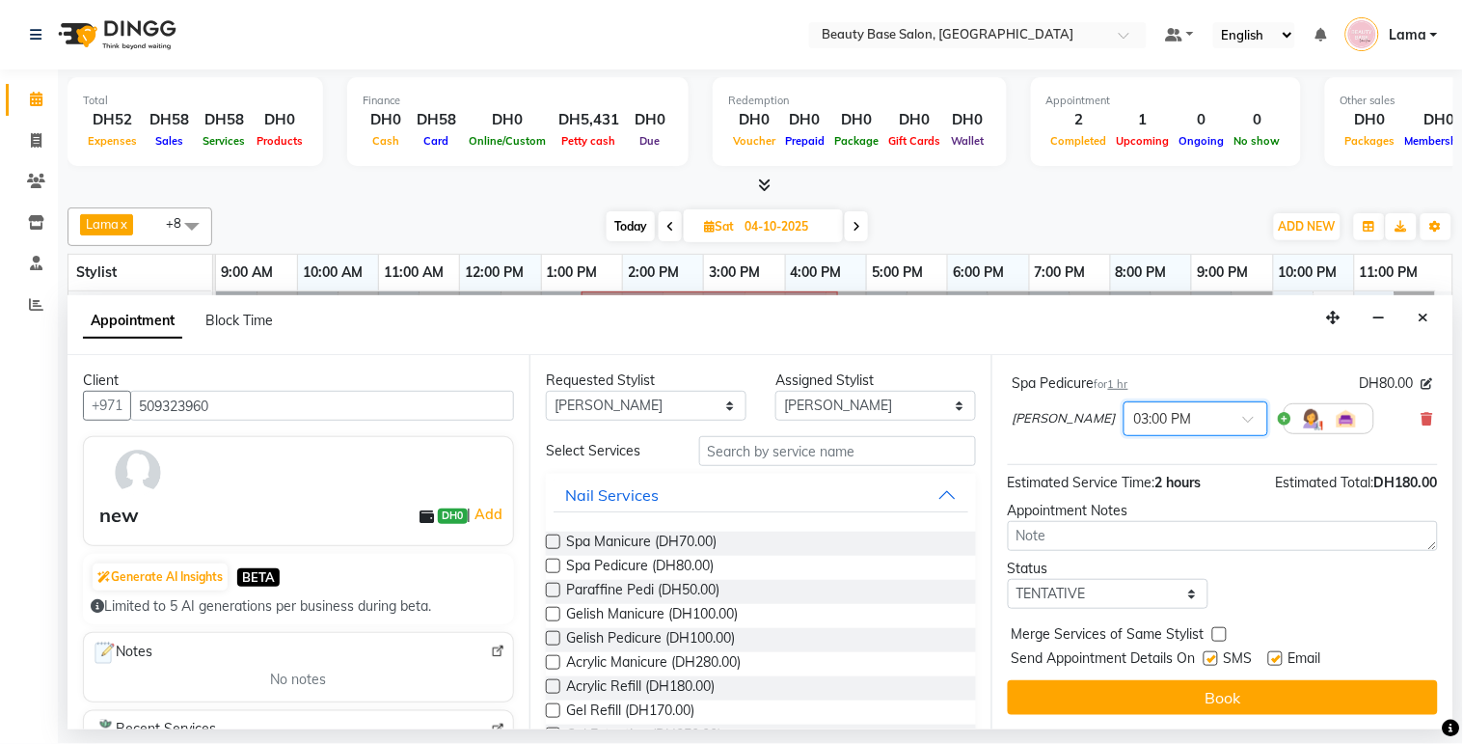
scroll to position [241, 0]
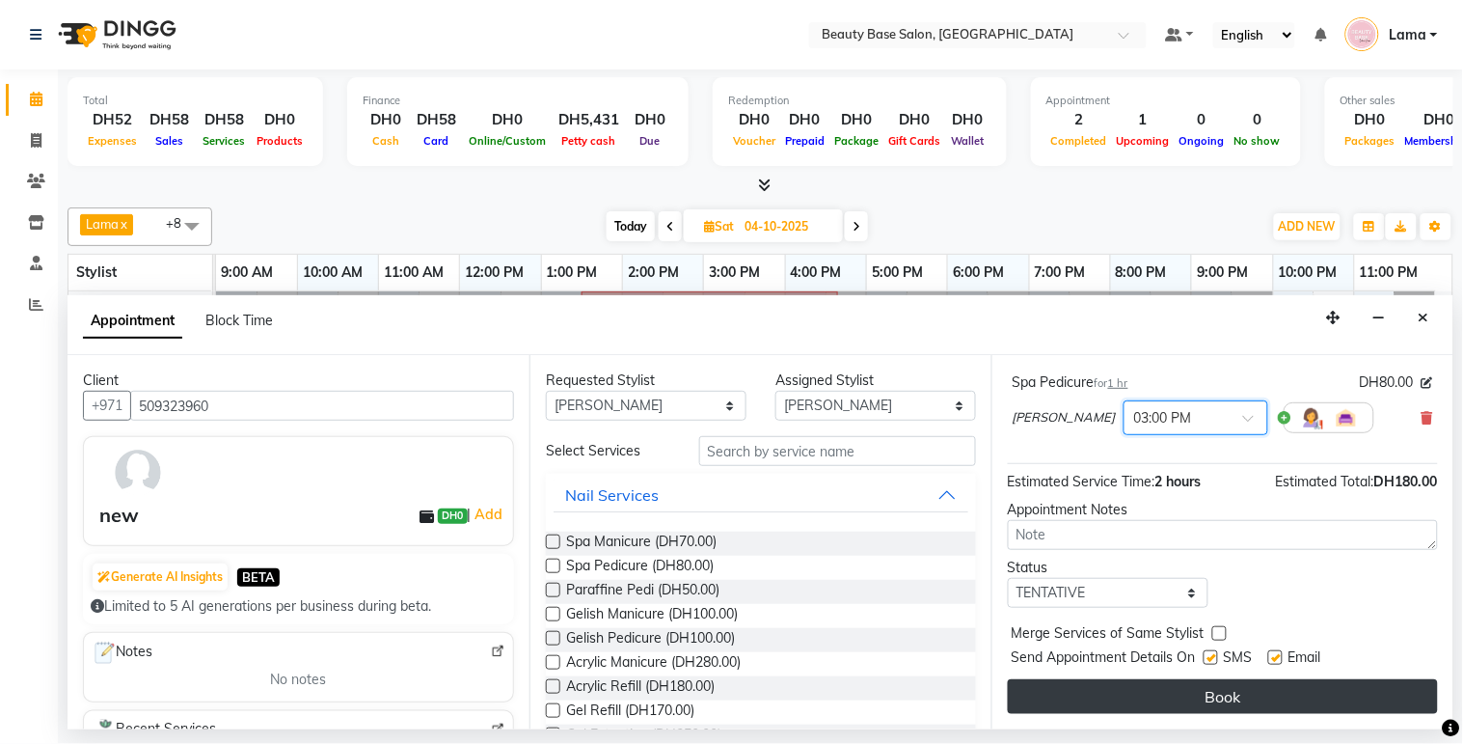
click at [1260, 691] on button "Book" at bounding box center [1223, 696] width 430 height 35
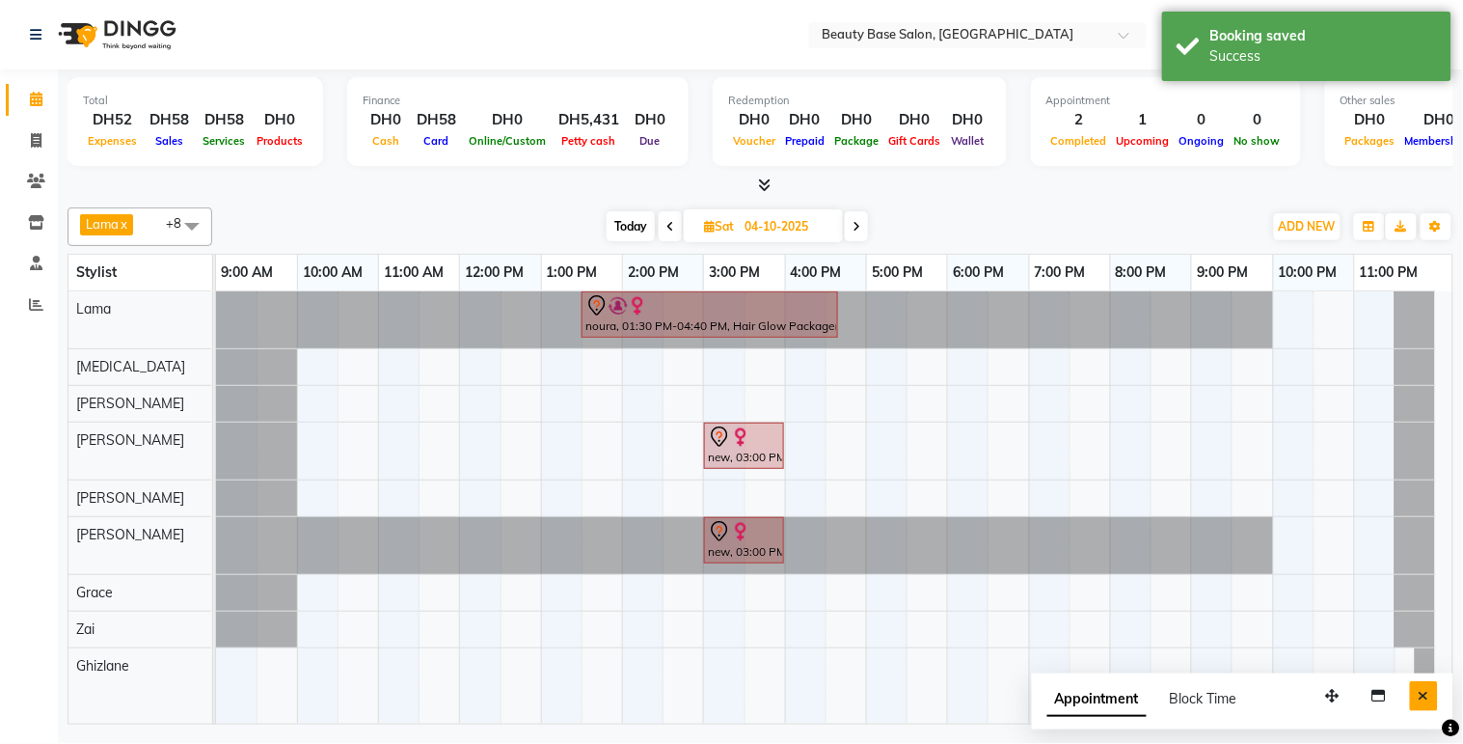
click at [1428, 706] on button "Close" at bounding box center [1424, 696] width 28 height 30
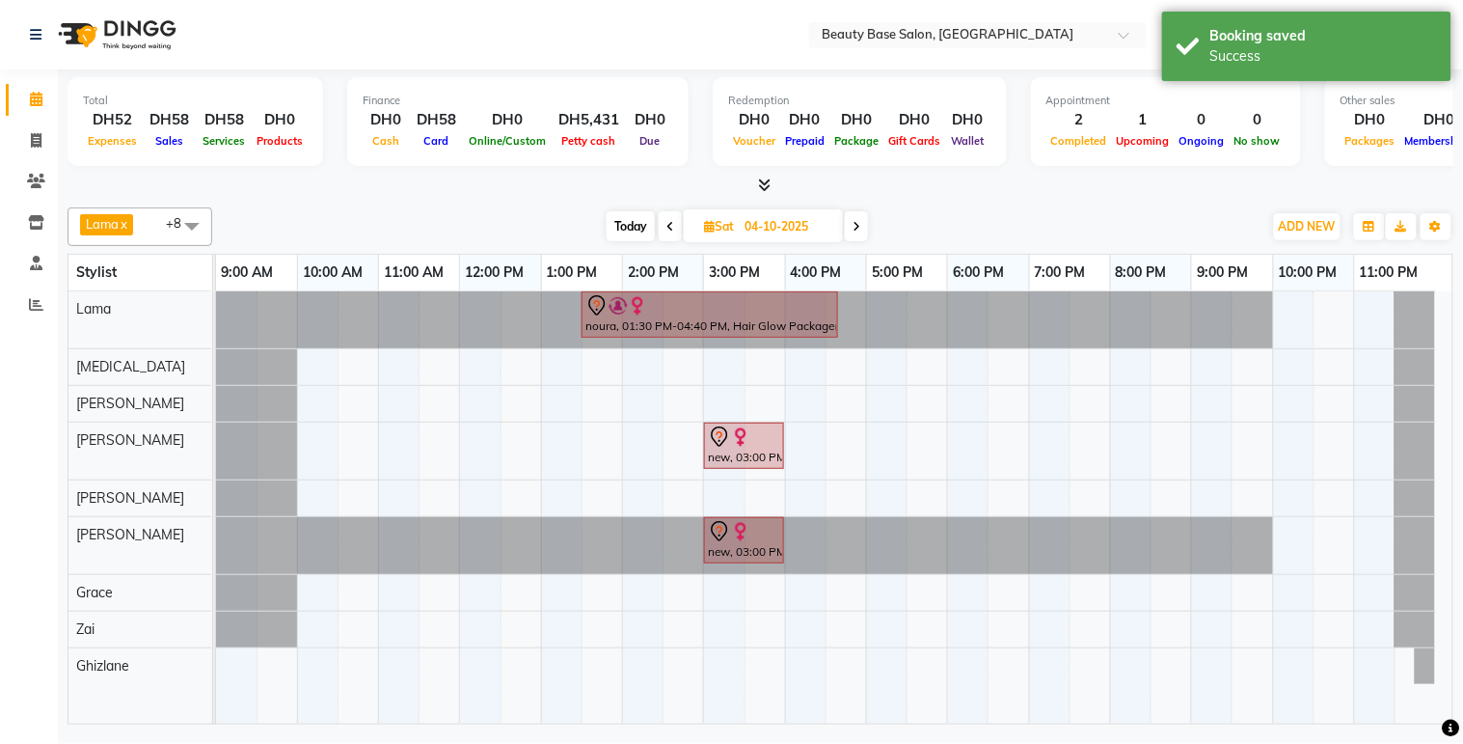
click at [628, 233] on span "Today" at bounding box center [631, 226] width 48 height 30
type input "03-10-2025"
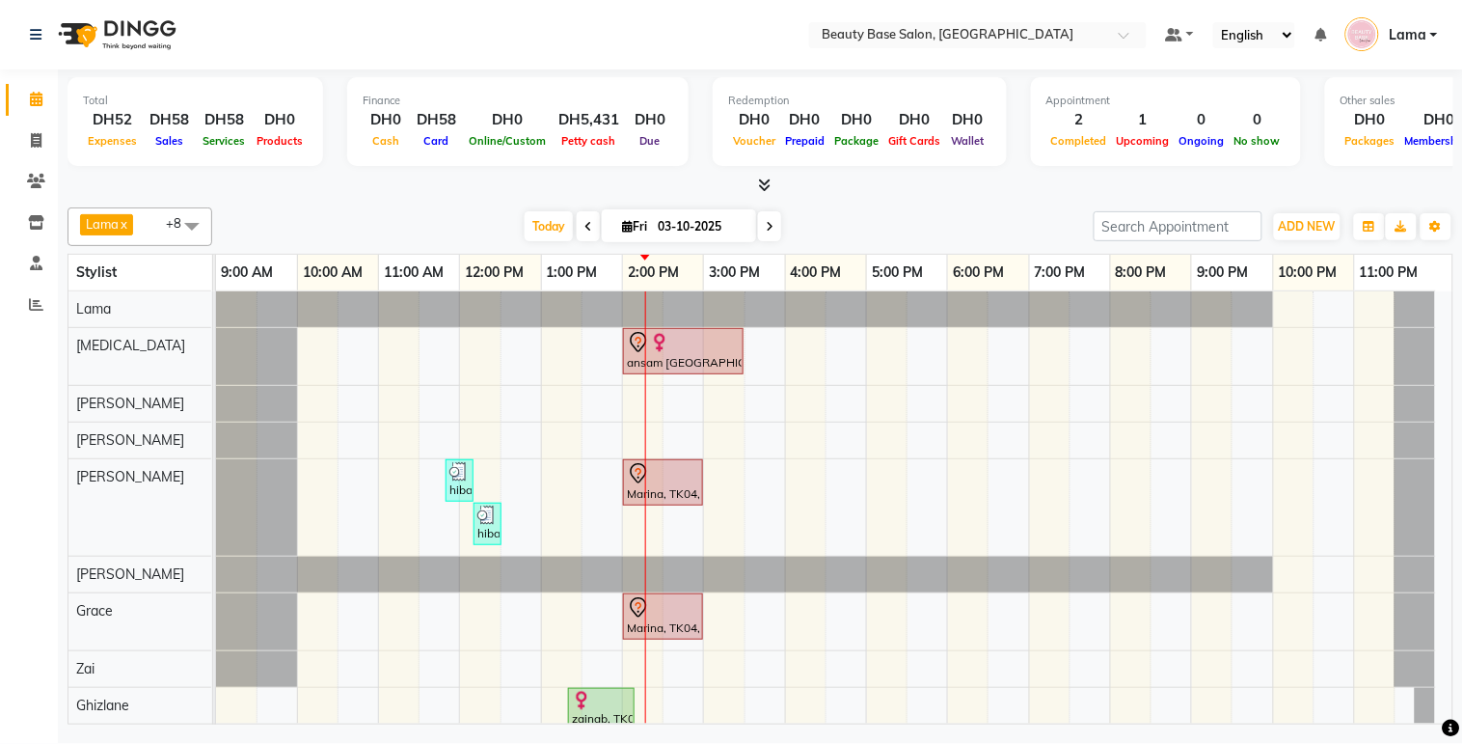
click at [683, 355] on div "ansam [GEOGRAPHIC_DATA], TK03, 02:00 PM-03:30 PM, Blowdry Wavy" at bounding box center [683, 351] width 117 height 41
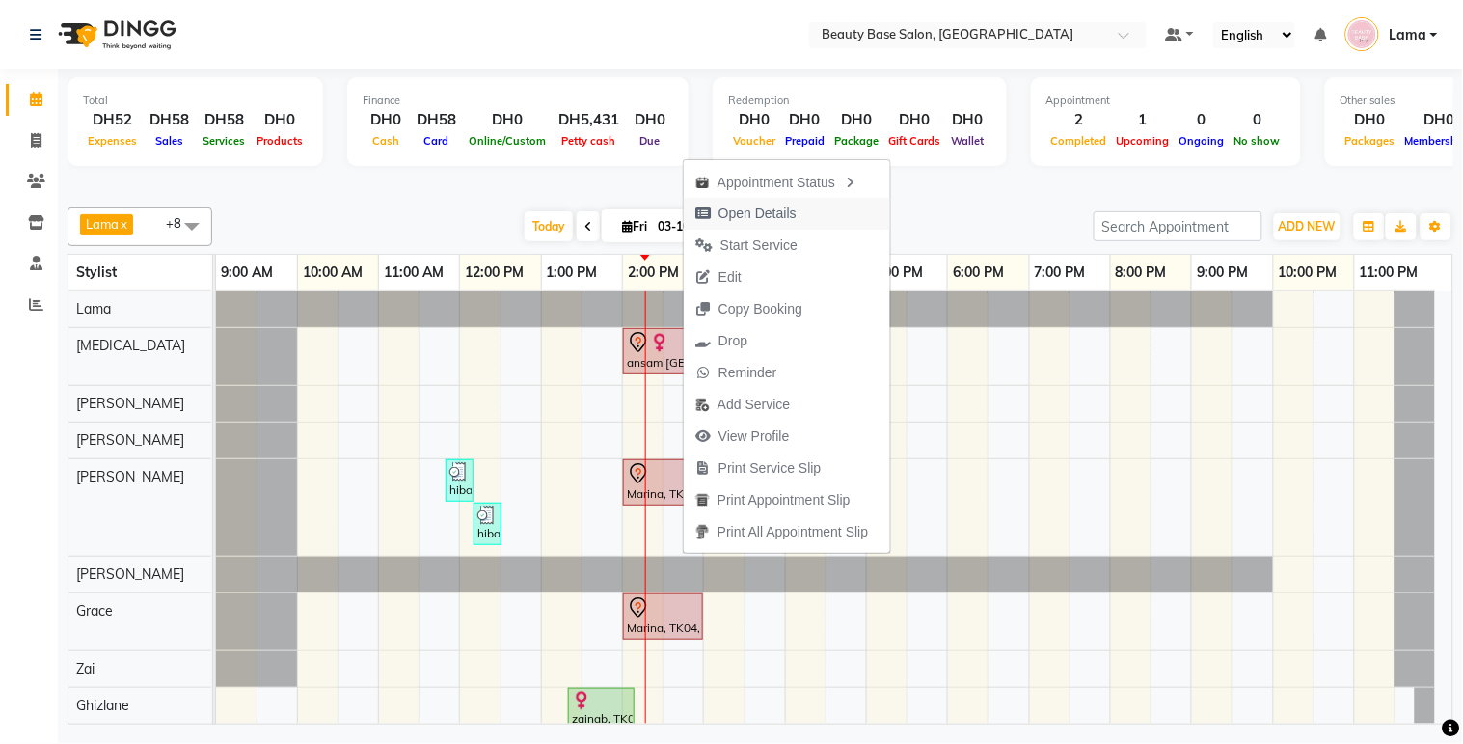
click at [784, 222] on span "Open Details" at bounding box center [758, 214] width 78 height 20
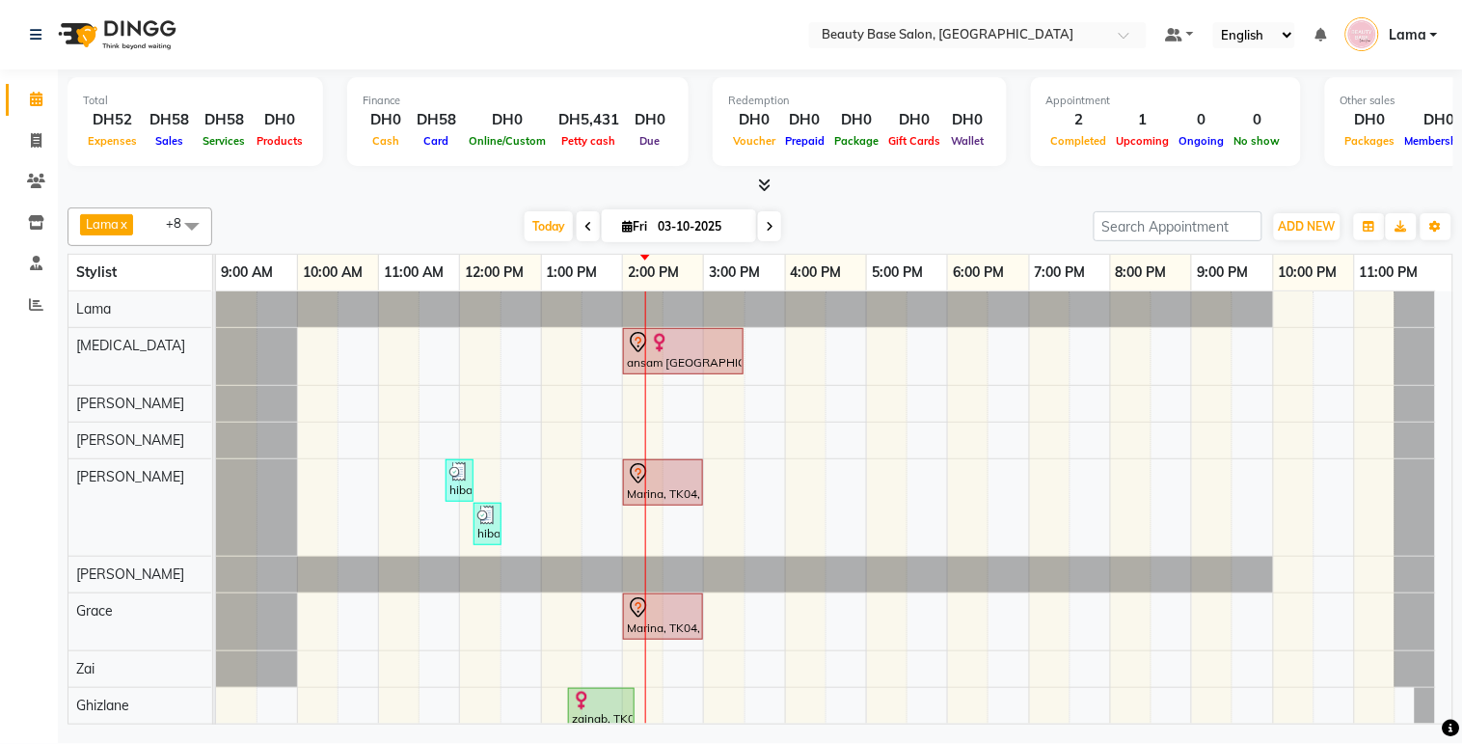
click at [702, 364] on div "ansam [GEOGRAPHIC_DATA], TK03, 02:00 PM-03:30 PM, Blowdry Wavy" at bounding box center [683, 351] width 117 height 41
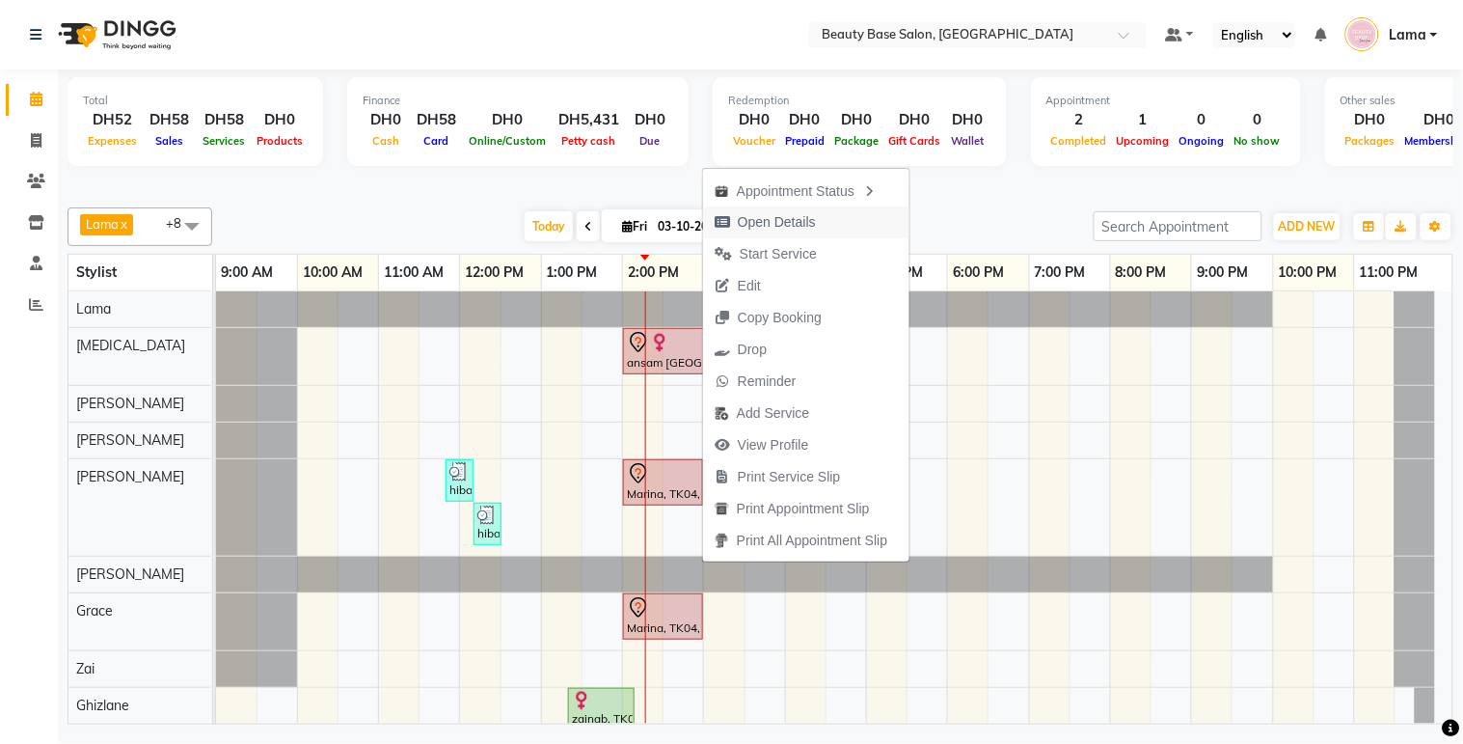
click at [789, 223] on span "Open Details" at bounding box center [777, 222] width 78 height 20
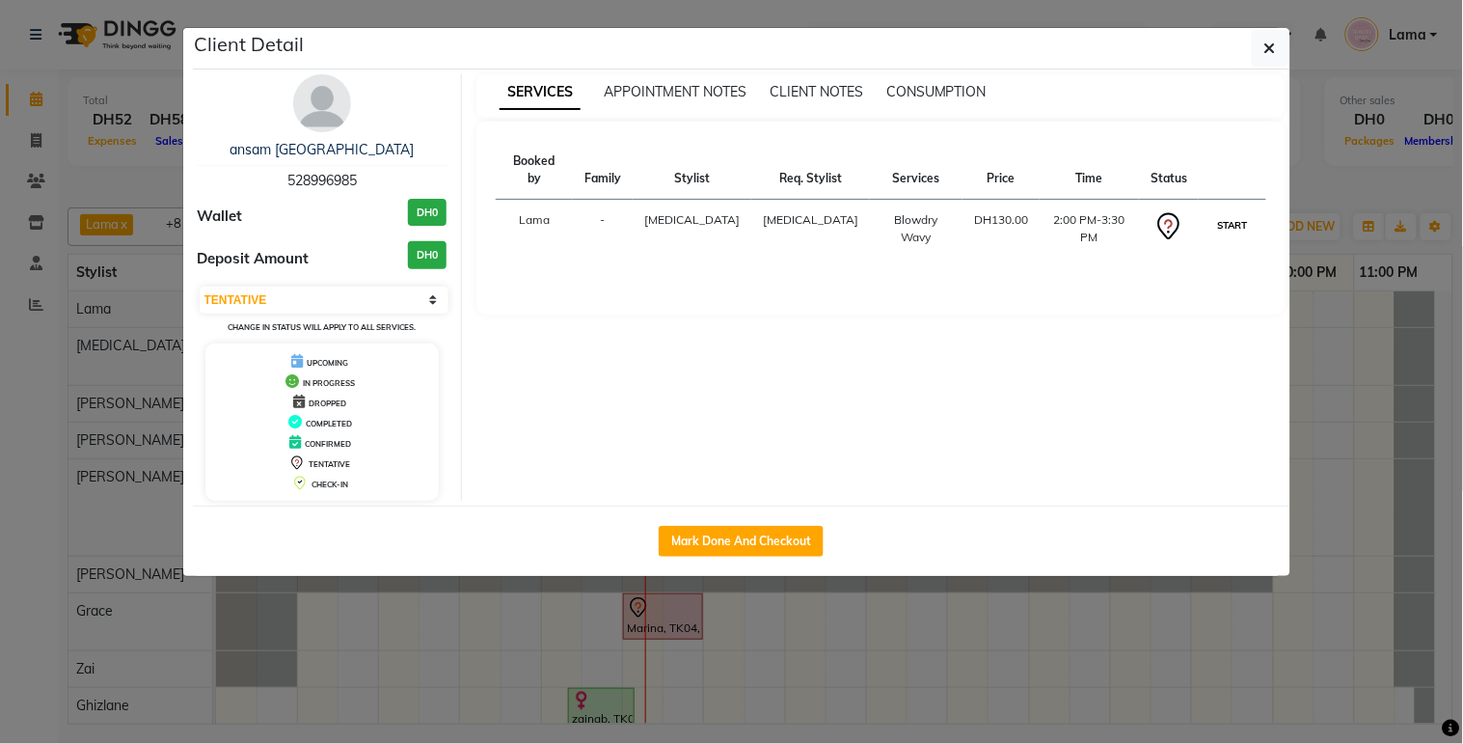
click at [1237, 213] on button "START" at bounding box center [1232, 225] width 40 height 24
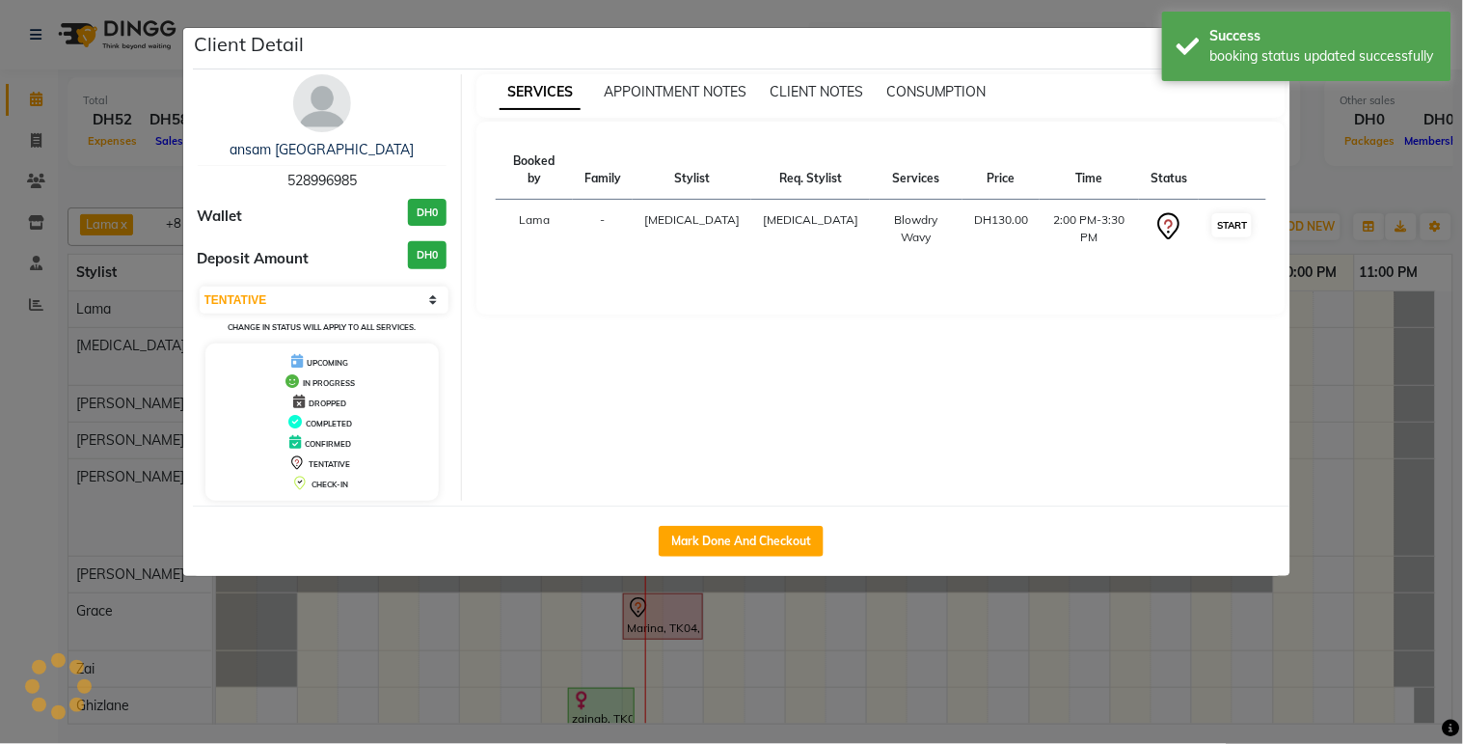
select select "1"
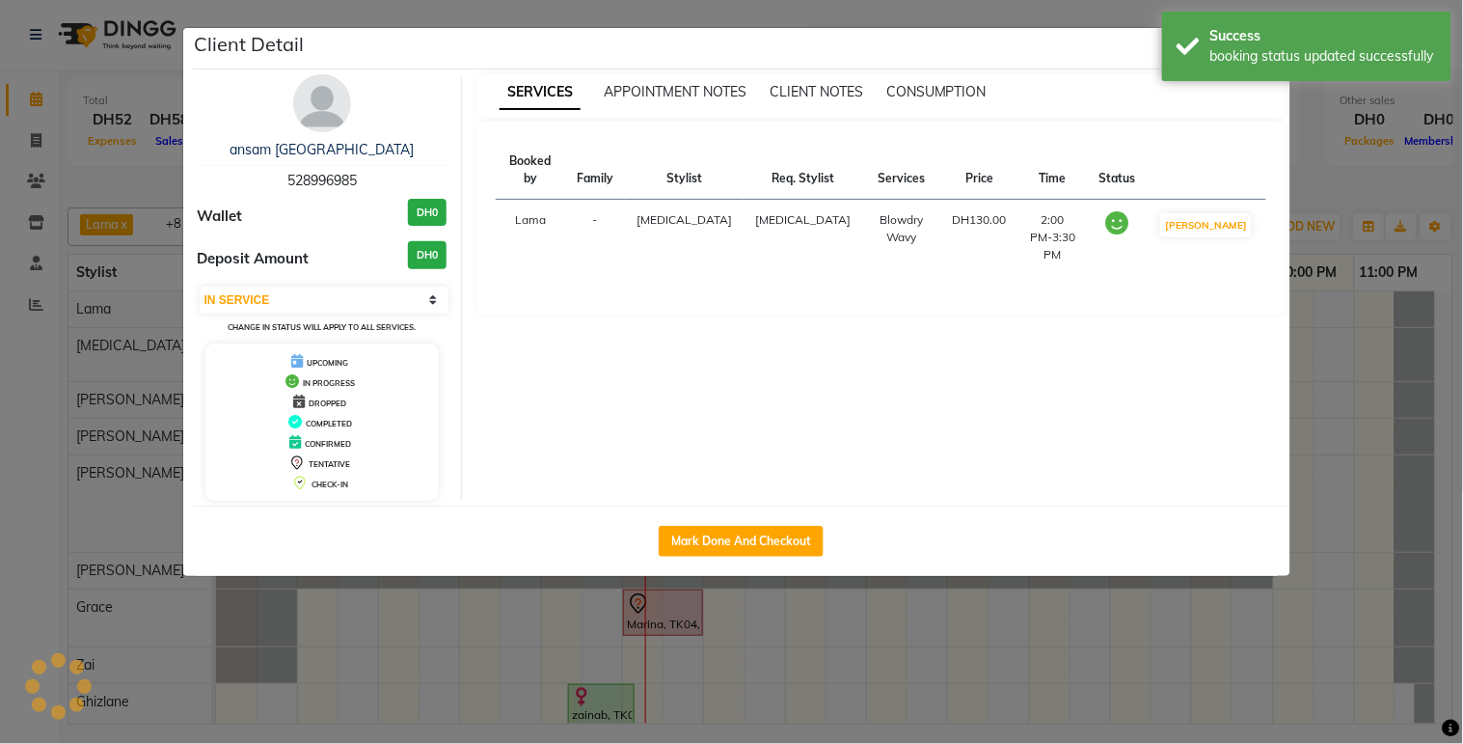
click at [1210, 662] on ngb-modal-window "Client Detail ansam tunis 528996985 Wallet DH0 Deposit Amount DH0 Select IN SER…" at bounding box center [731, 372] width 1463 height 744
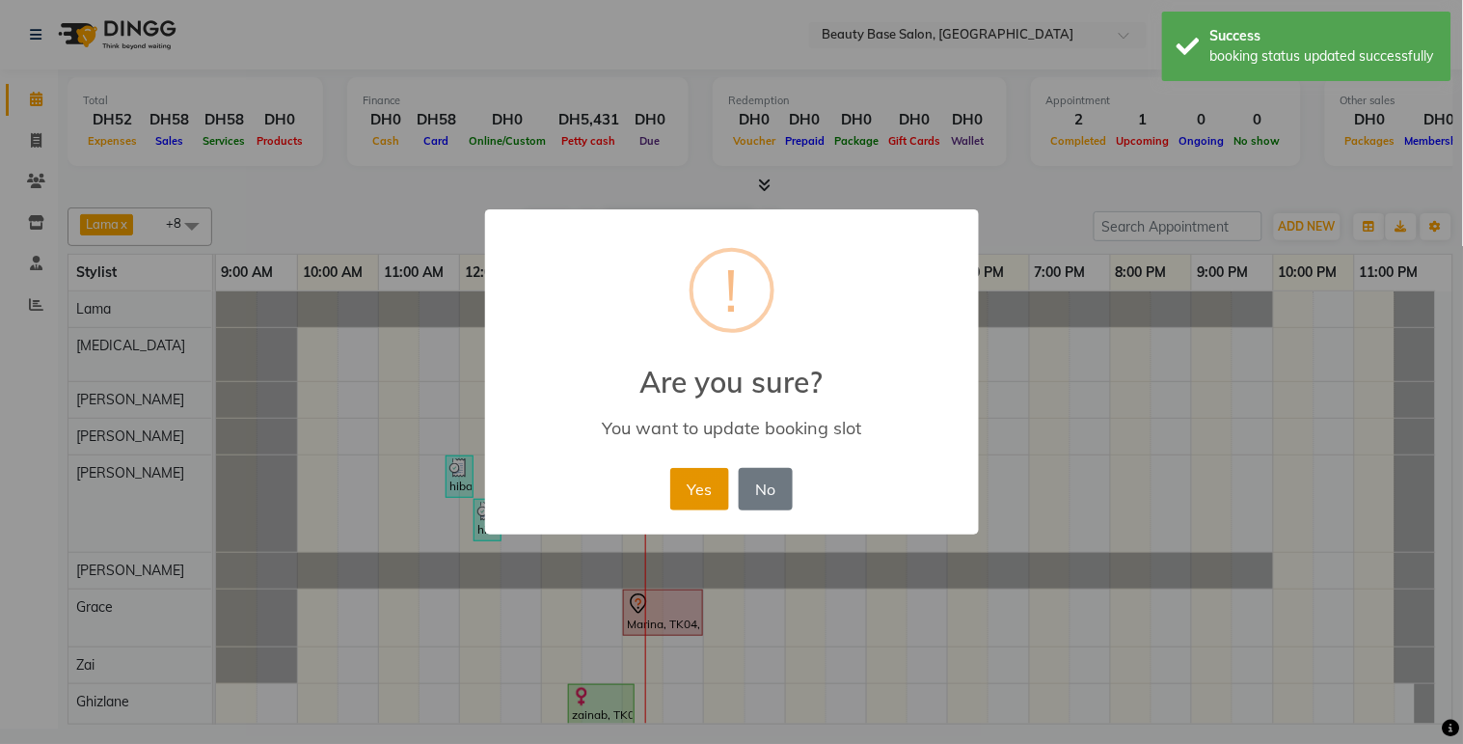
click at [710, 500] on button "Yes" at bounding box center [699, 489] width 59 height 42
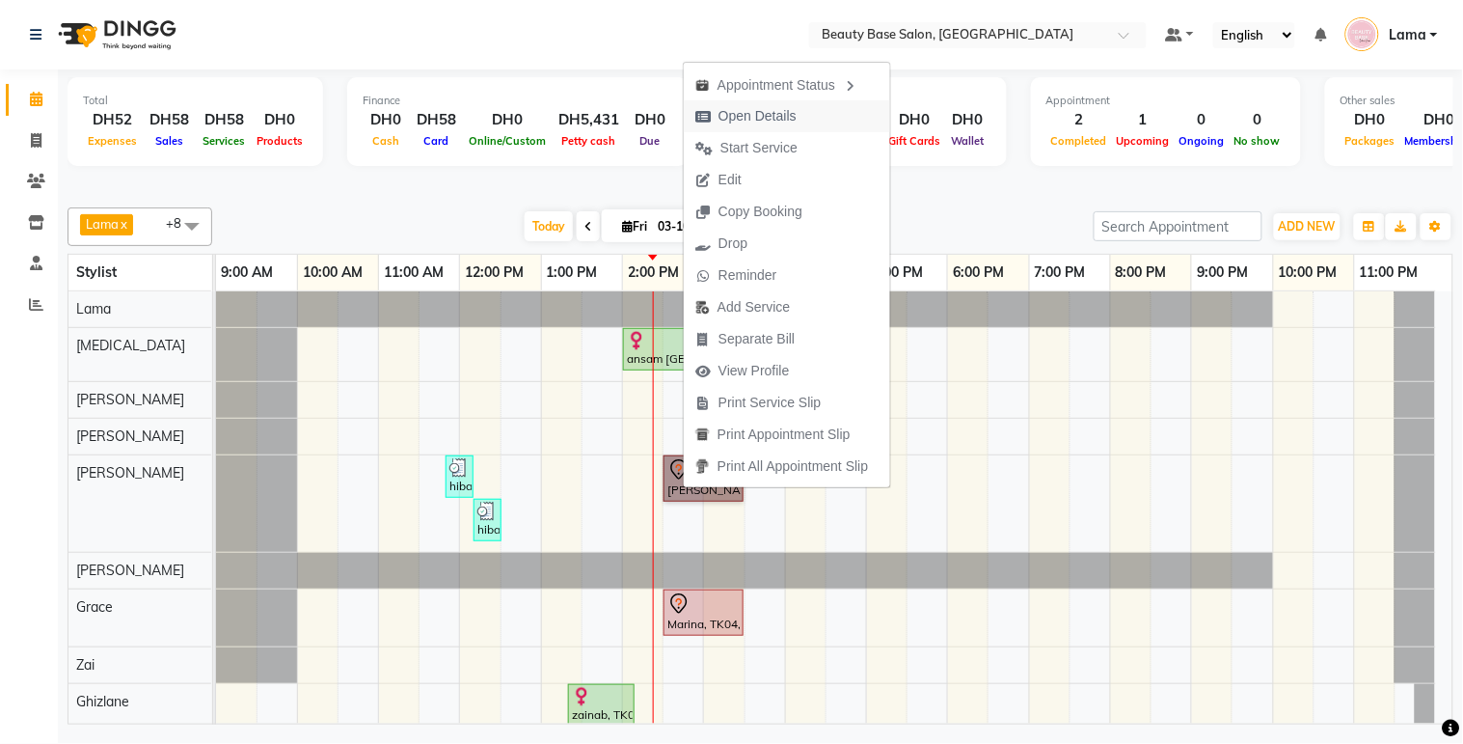
click at [753, 120] on span "Open Details" at bounding box center [758, 116] width 78 height 20
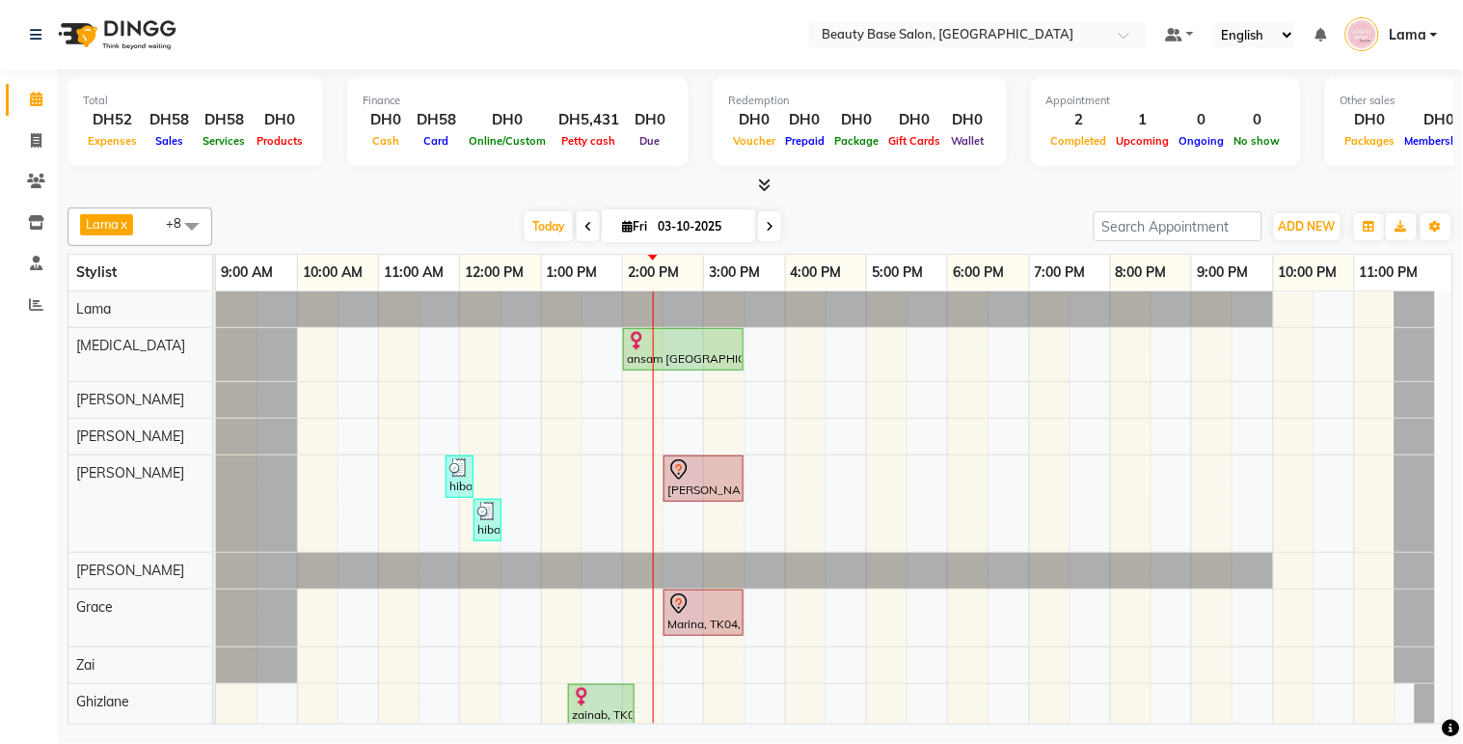
click at [714, 623] on div "Marina, TK04, 02:00 PM-03:00 PM, Gelish Pedicure" at bounding box center [704, 612] width 76 height 41
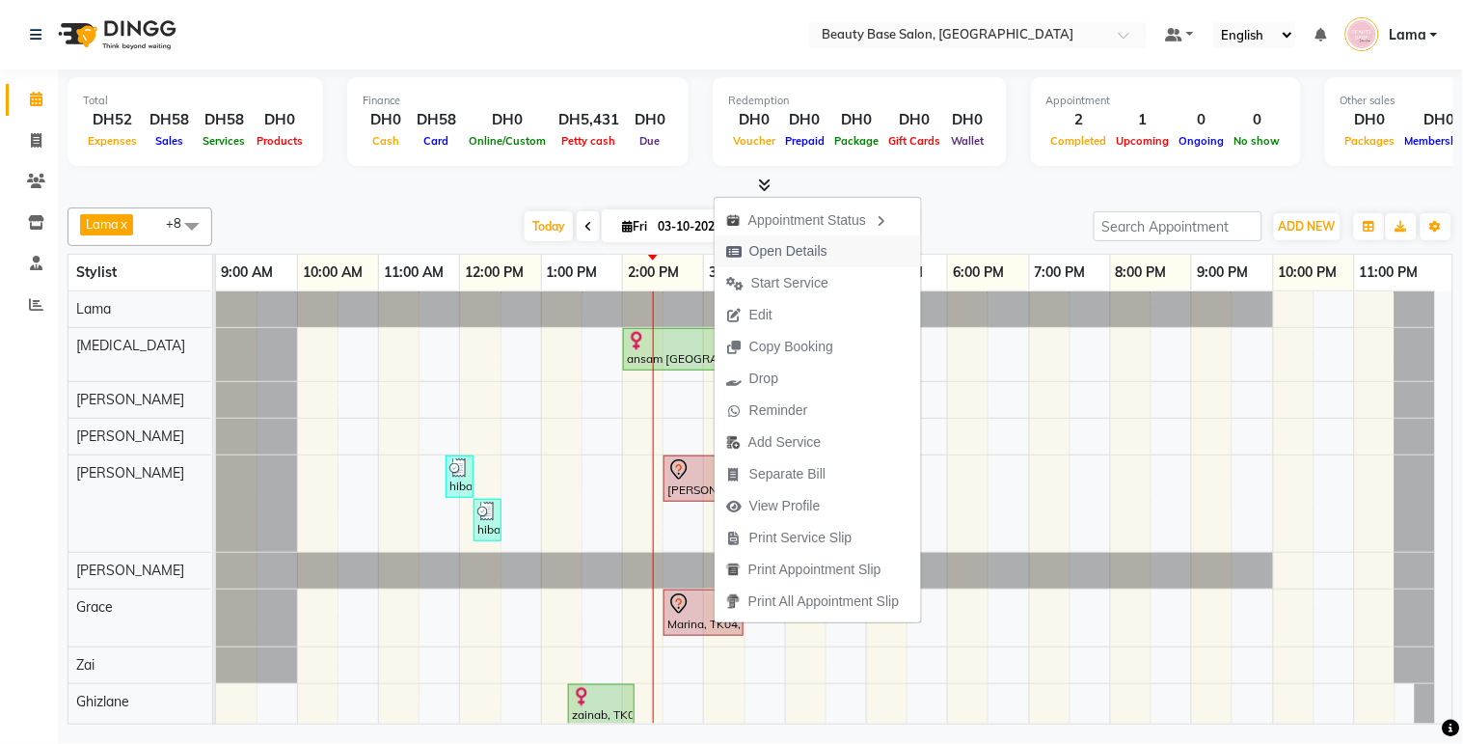
click at [797, 245] on span "Open Details" at bounding box center [788, 251] width 78 height 20
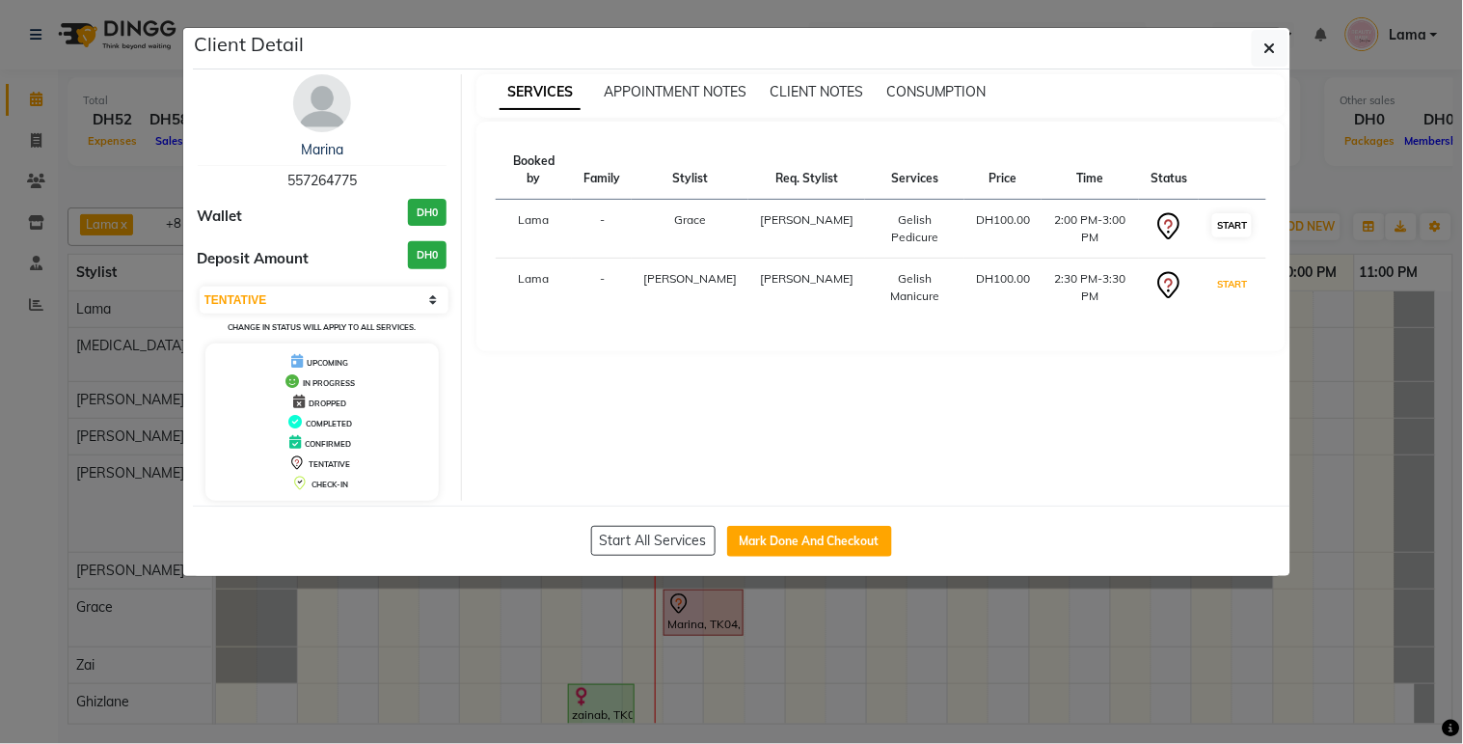
click at [1212, 272] on button "START" at bounding box center [1232, 284] width 40 height 24
click at [1212, 216] on button "START" at bounding box center [1232, 225] width 40 height 24
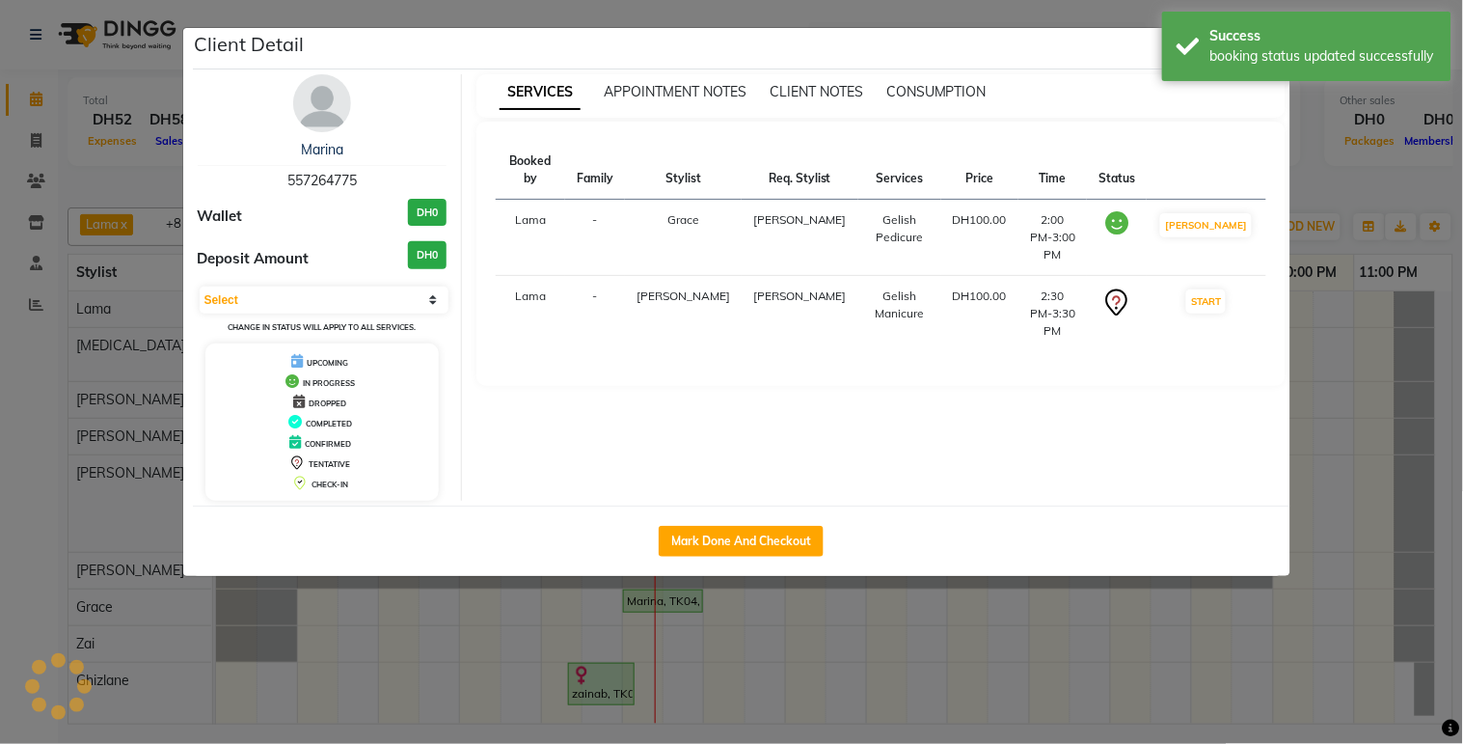
click at [1053, 694] on ngb-modal-window "Client Detail Marina 557264775 Wallet DH0 Deposit Amount DH0 Select IN SERVICE …" at bounding box center [731, 372] width 1463 height 744
select select "1"
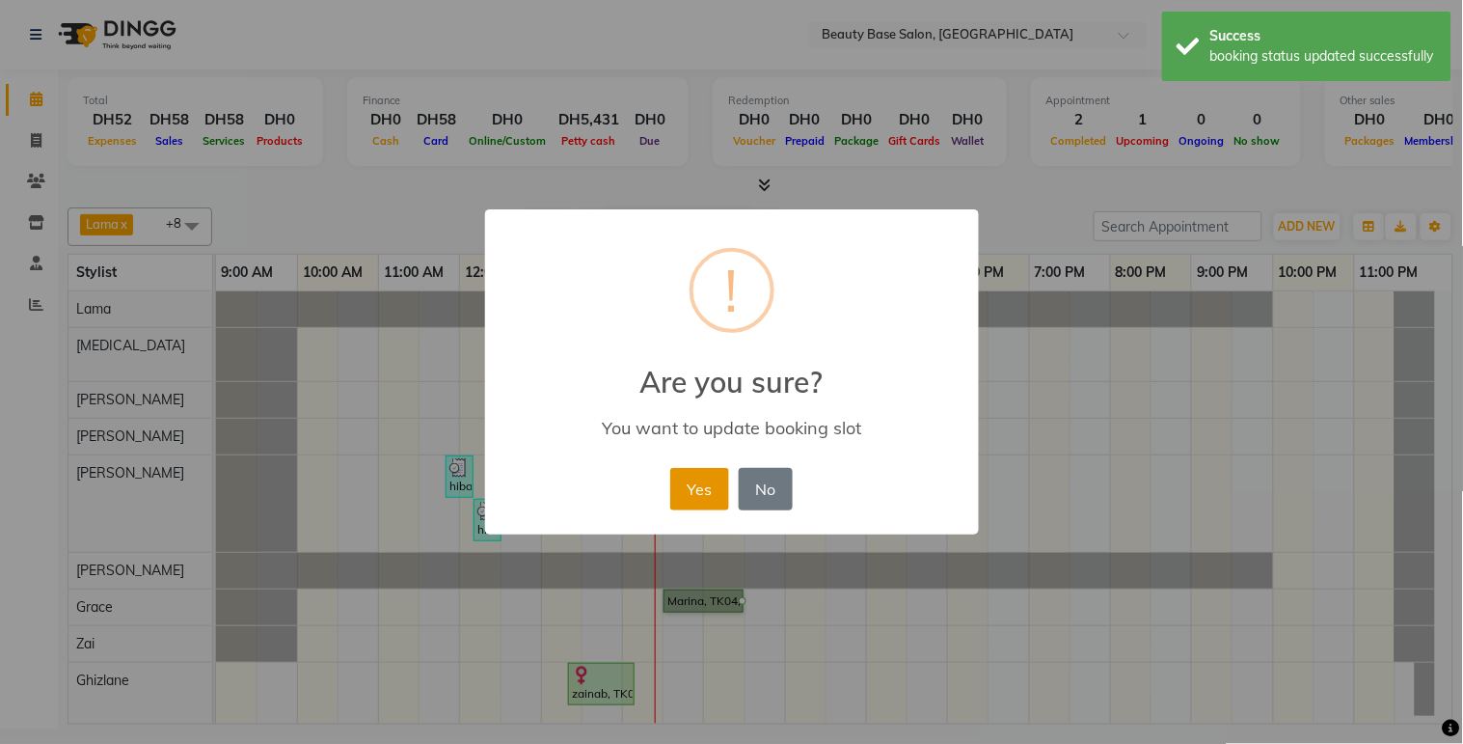
click at [714, 500] on button "Yes" at bounding box center [699, 489] width 59 height 42
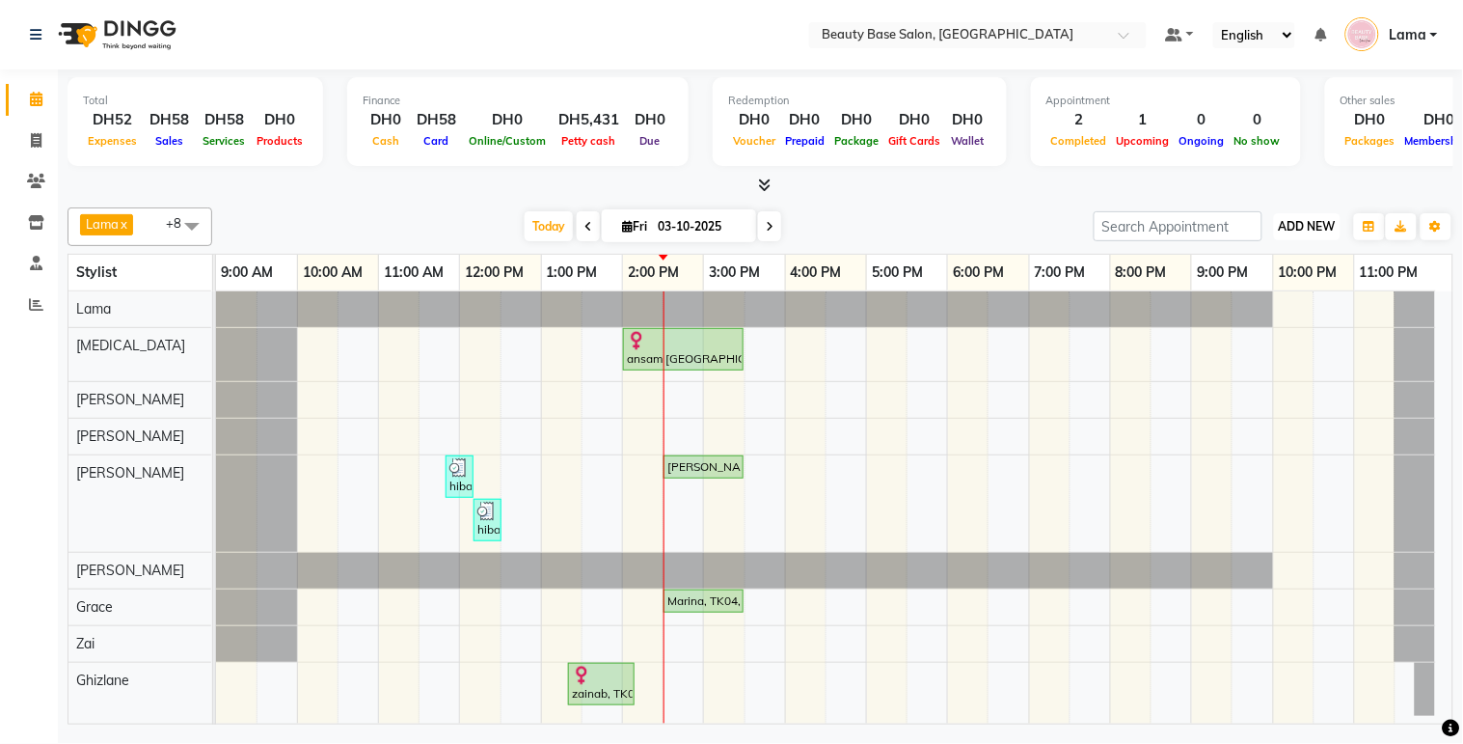
click at [1321, 236] on button "ADD NEW Toggle Dropdown" at bounding box center [1307, 226] width 67 height 27
click at [1308, 268] on button "Add Appointment" at bounding box center [1264, 262] width 152 height 25
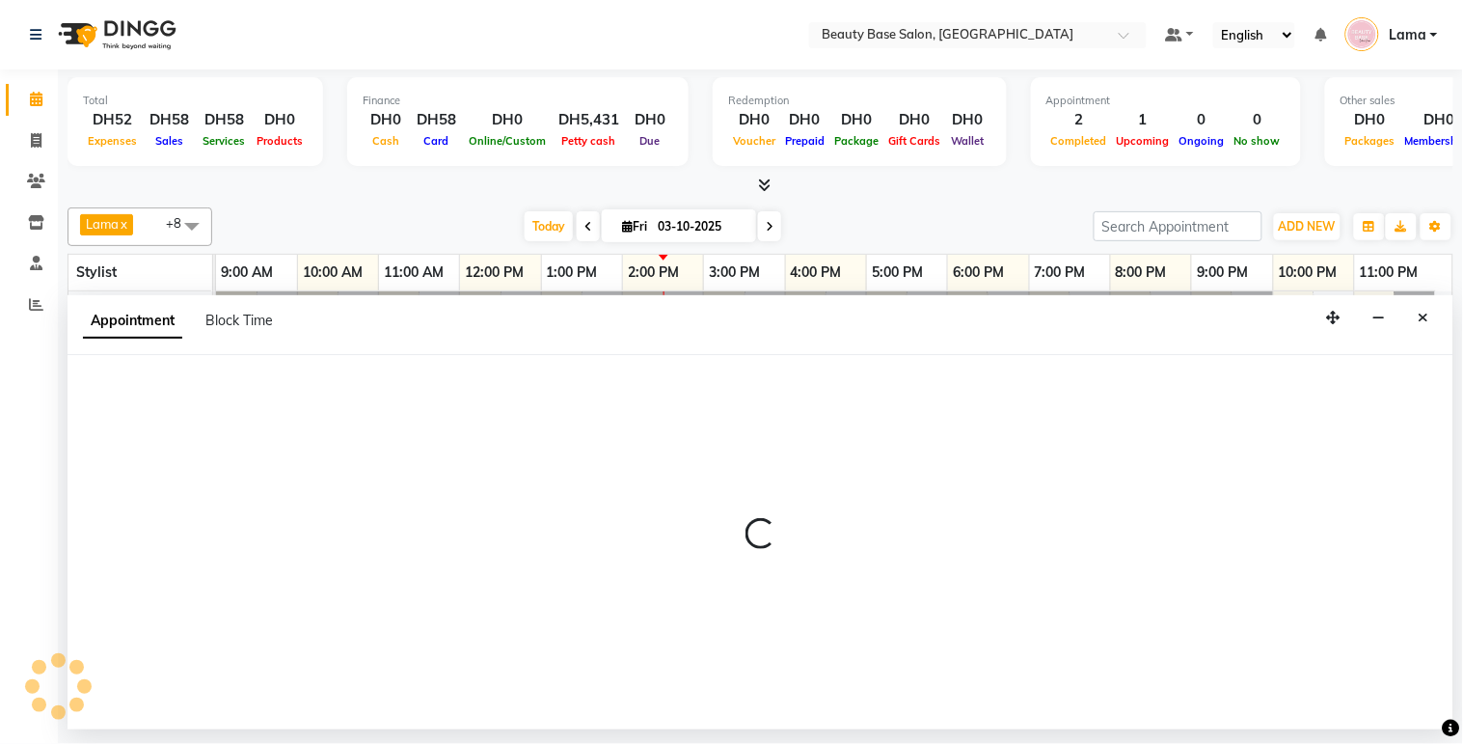
select select "tentative"
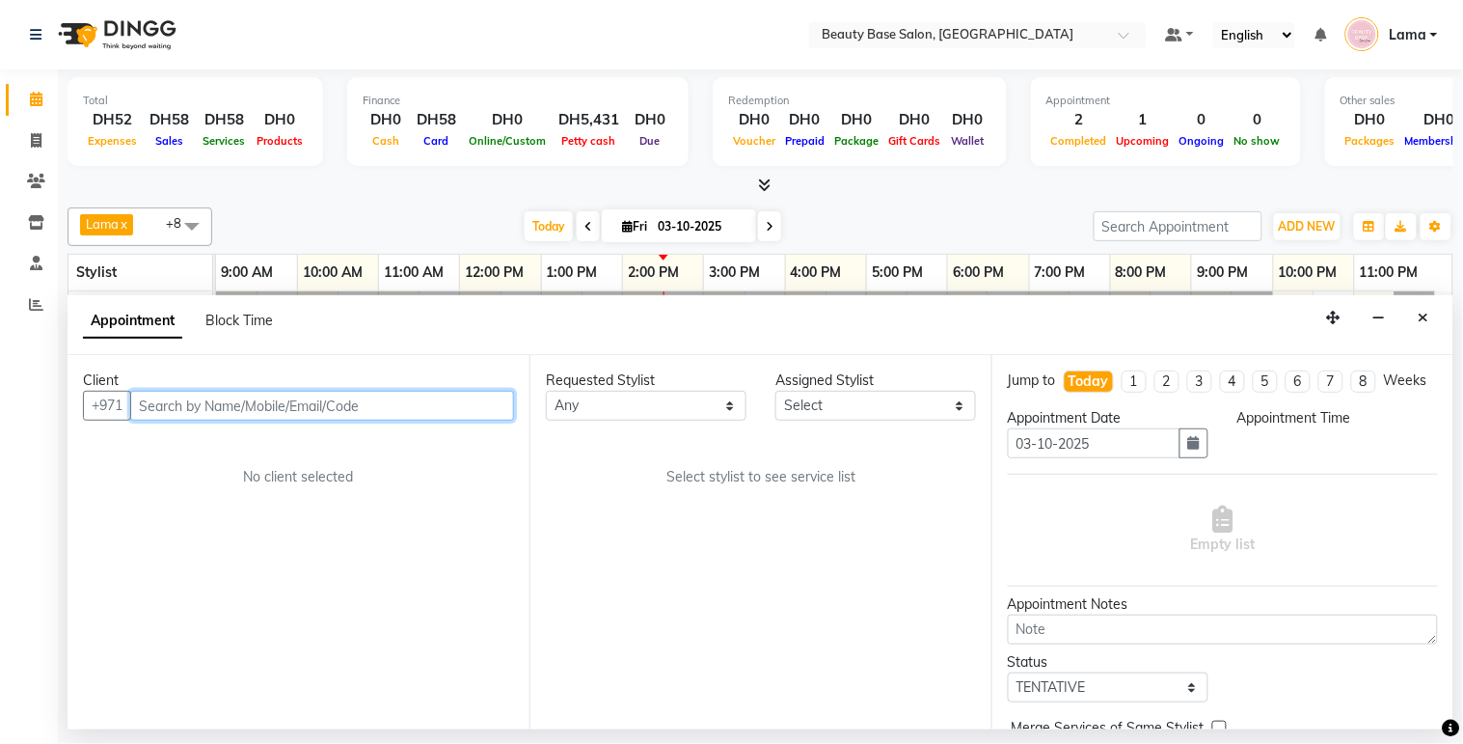
select select "600"
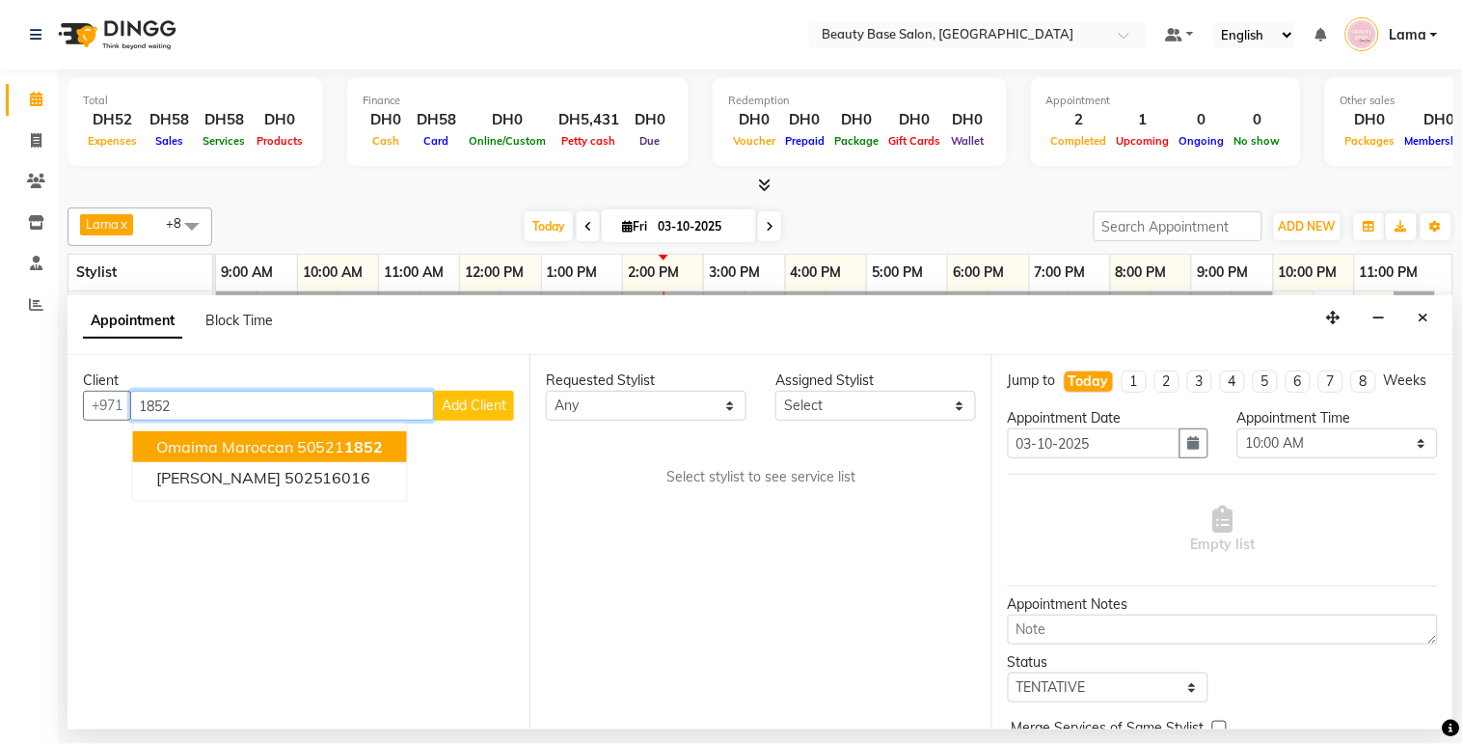
click at [367, 451] on span "1852" at bounding box center [364, 446] width 39 height 19
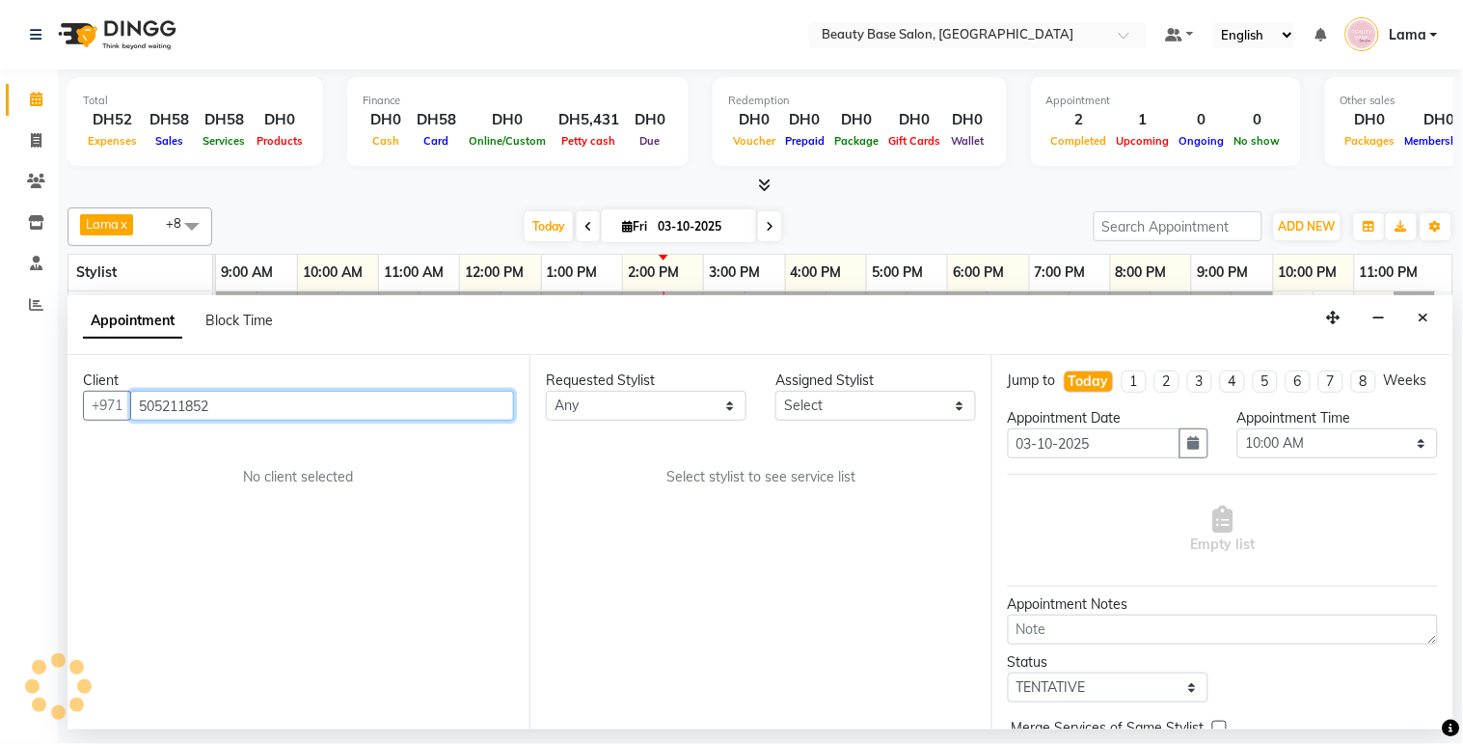
type input "505211852"
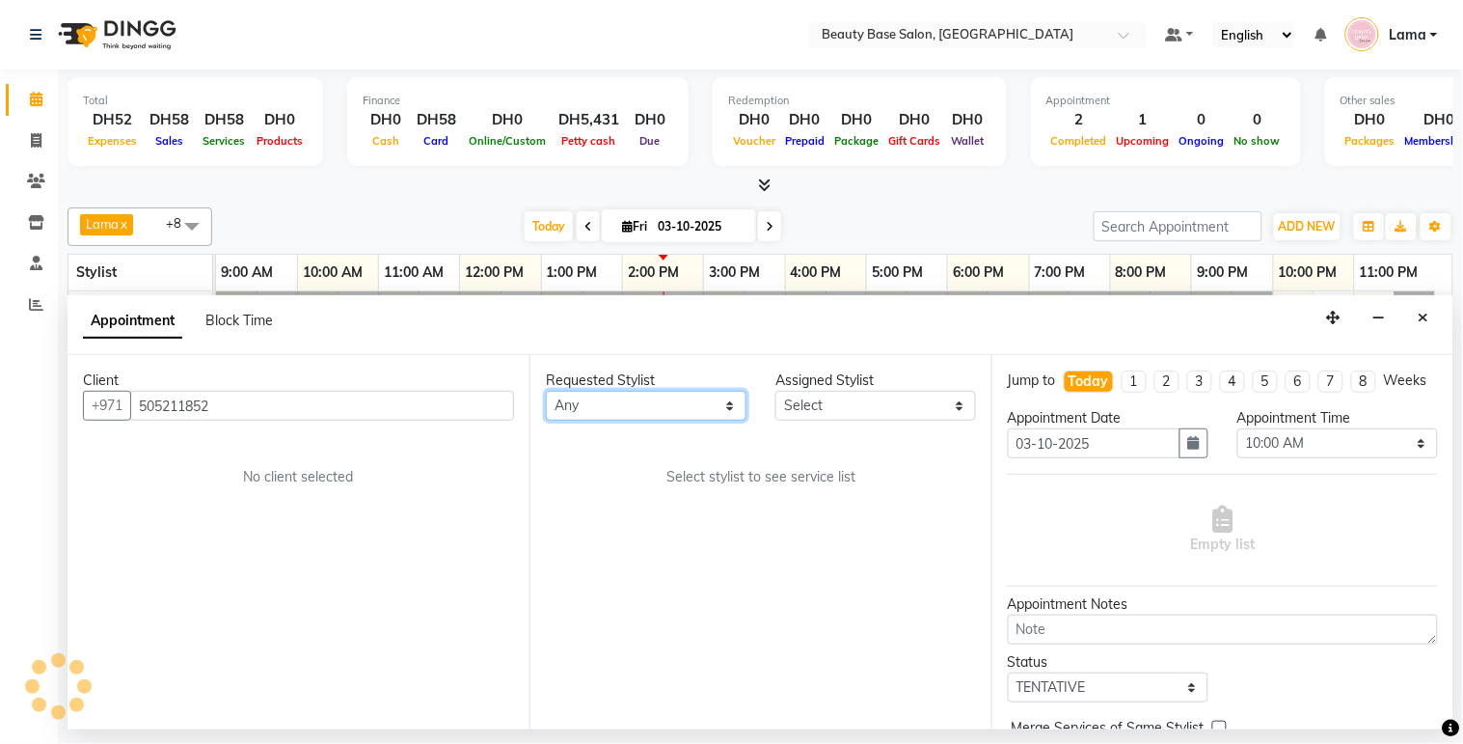
click at [719, 405] on select "Any [PERSON_NAME] [PERSON_NAME] [PERSON_NAME] [PERSON_NAME] [PERSON_NAME] [MEDI…" at bounding box center [646, 406] width 201 height 30
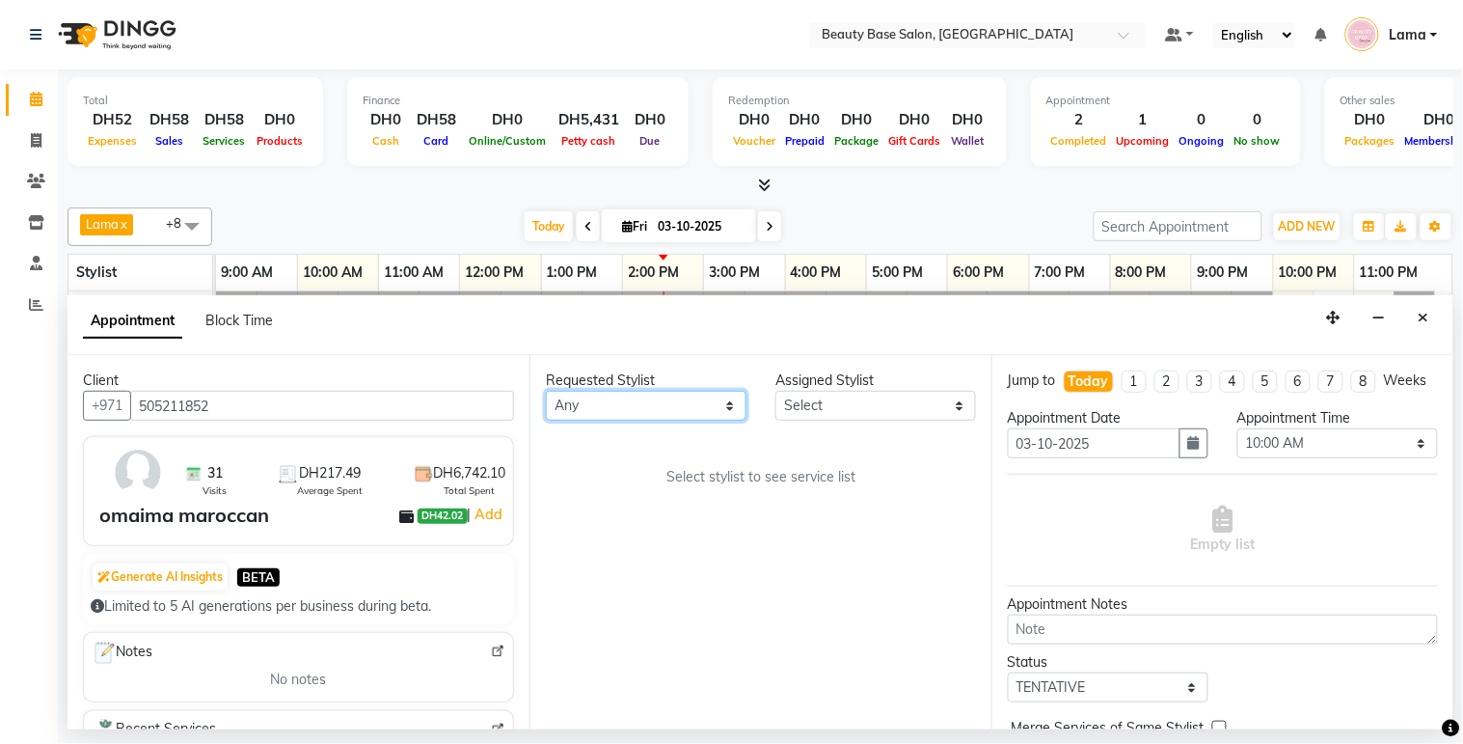
select select "54542"
click at [546, 391] on select "Any [PERSON_NAME] [PERSON_NAME] [PERSON_NAME] [PERSON_NAME] [PERSON_NAME] [MEDI…" at bounding box center [646, 406] width 201 height 30
select select "54542"
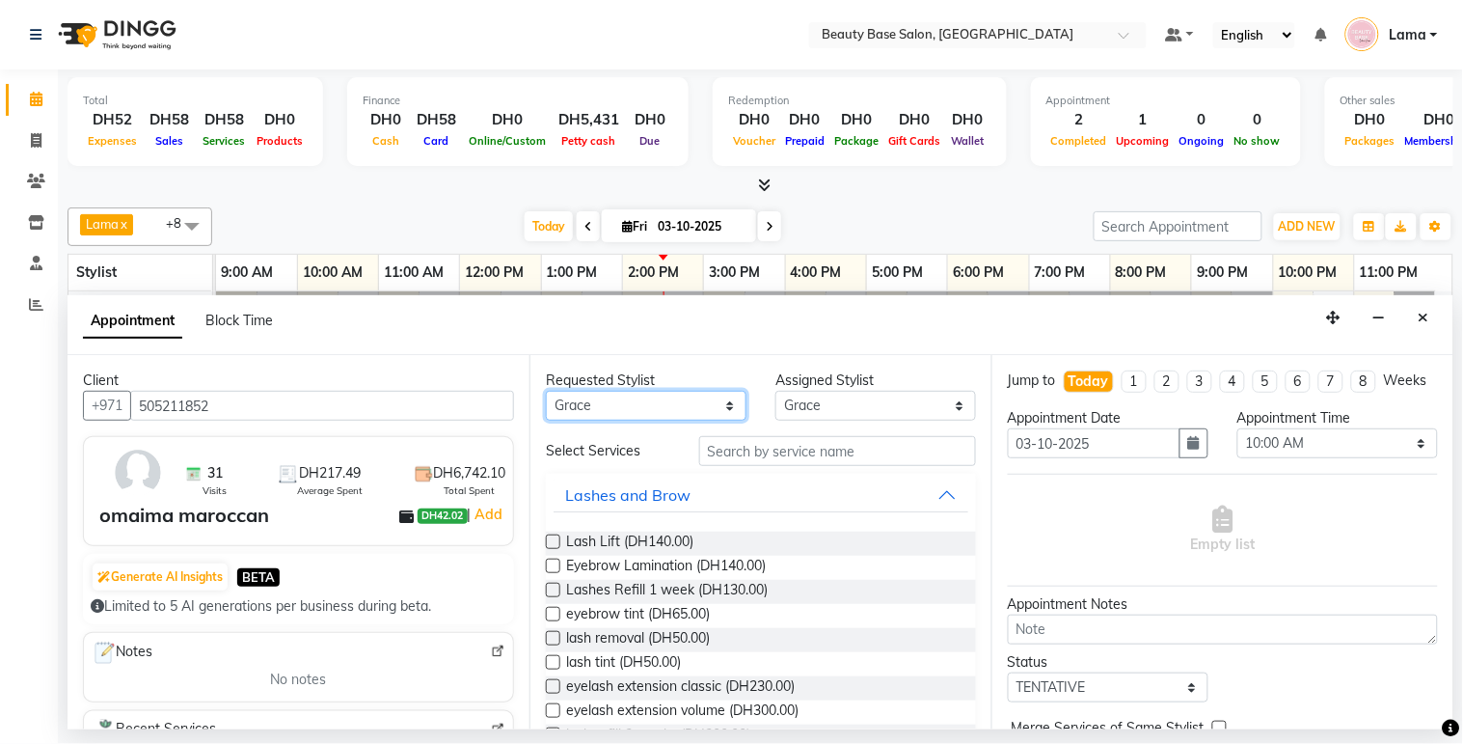
click at [696, 415] on select "Any [PERSON_NAME] [PERSON_NAME] [PERSON_NAME] [PERSON_NAME] [PERSON_NAME] [MEDI…" at bounding box center [646, 406] width 201 height 30
click at [711, 420] on select "Any [PERSON_NAME] [PERSON_NAME] [PERSON_NAME] [PERSON_NAME] [PERSON_NAME] [MEDI…" at bounding box center [646, 406] width 201 height 30
click at [711, 410] on select "Any [PERSON_NAME] [PERSON_NAME] [PERSON_NAME] [PERSON_NAME] [PERSON_NAME] [MEDI…" at bounding box center [646, 406] width 201 height 30
select select "13438"
click at [546, 391] on select "Any [PERSON_NAME] [PERSON_NAME] [PERSON_NAME] [PERSON_NAME] [PERSON_NAME] [MEDI…" at bounding box center [646, 406] width 201 height 30
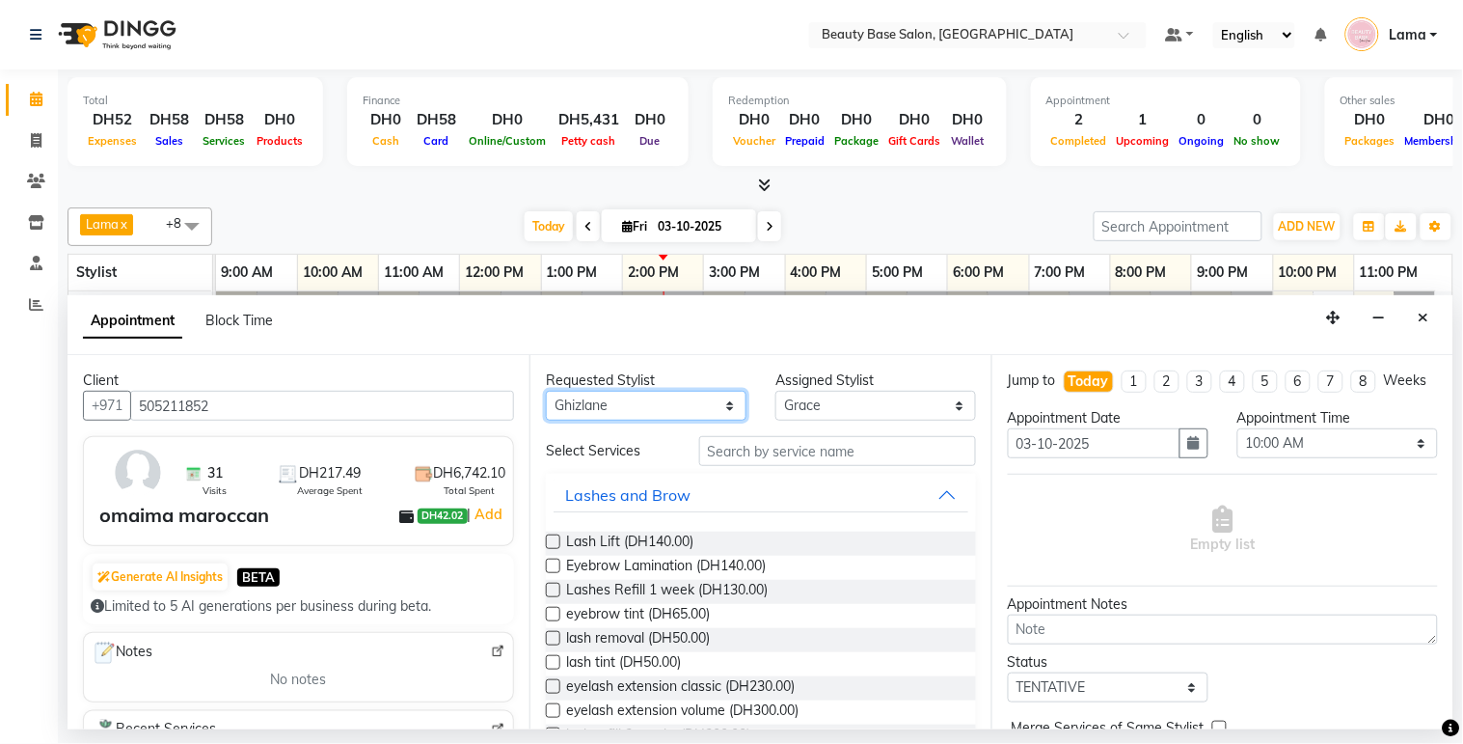
select select "13438"
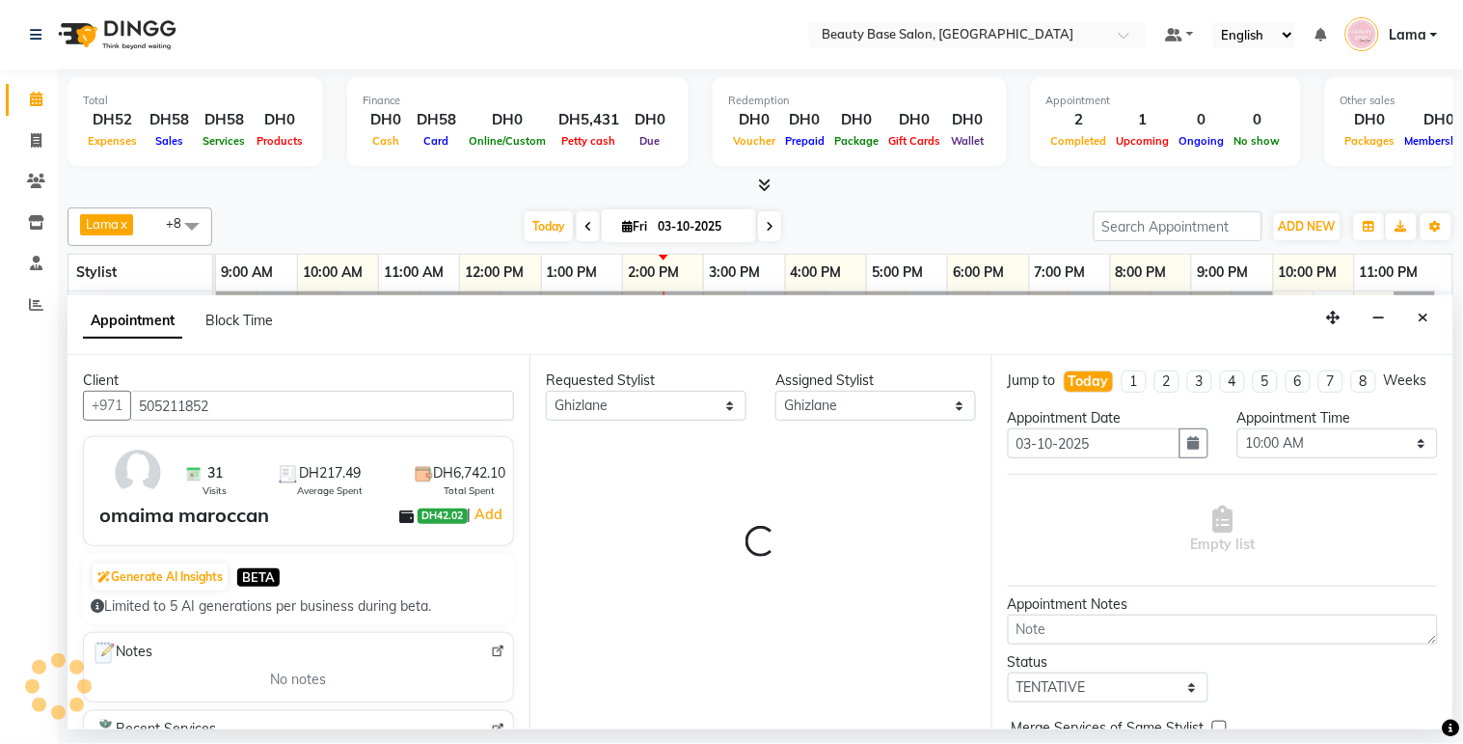
click at [799, 450] on div "Requested Stylist Any Ana Ghizlane Grace jenny Lama Rachel Ramila yasmin Zai As…" at bounding box center [761, 542] width 462 height 374
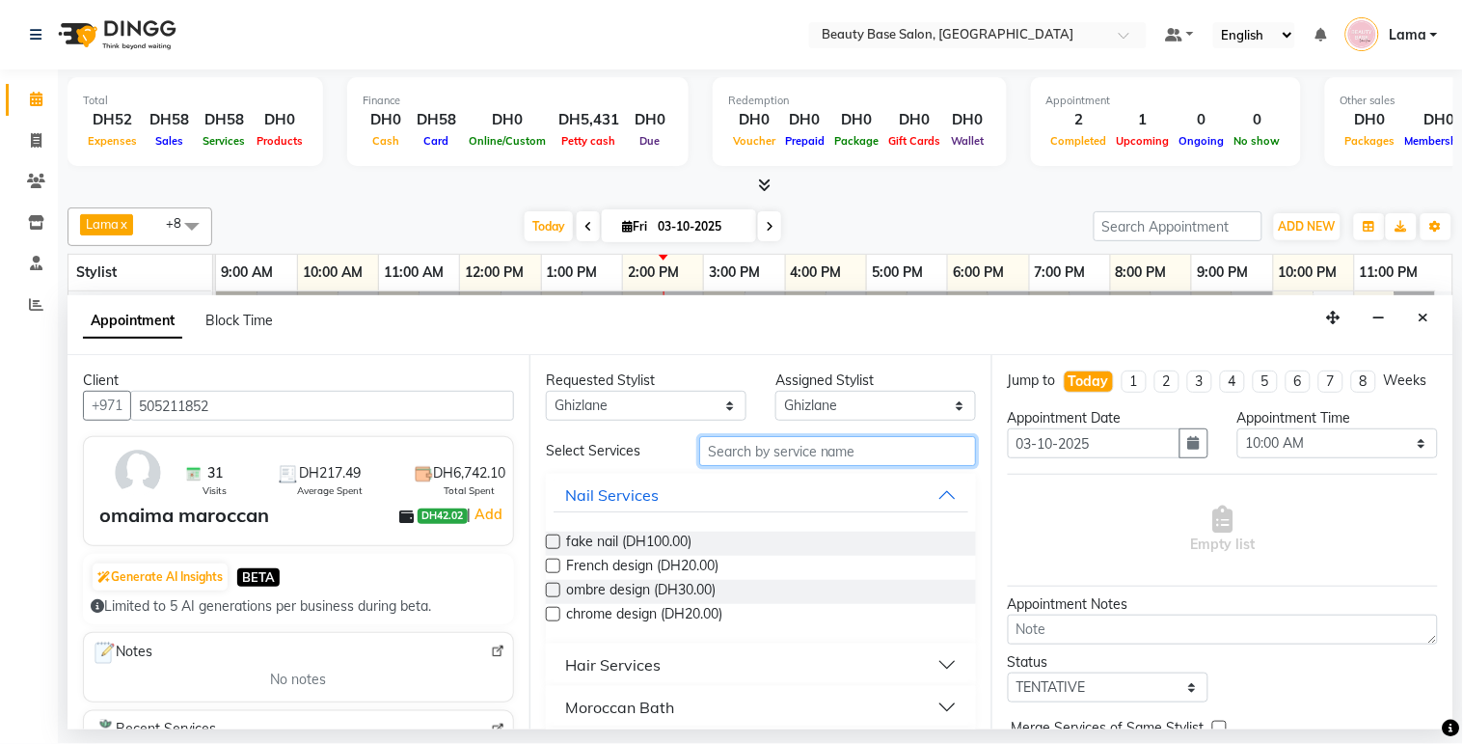
click at [802, 453] on input "text" at bounding box center [837, 451] width 277 height 30
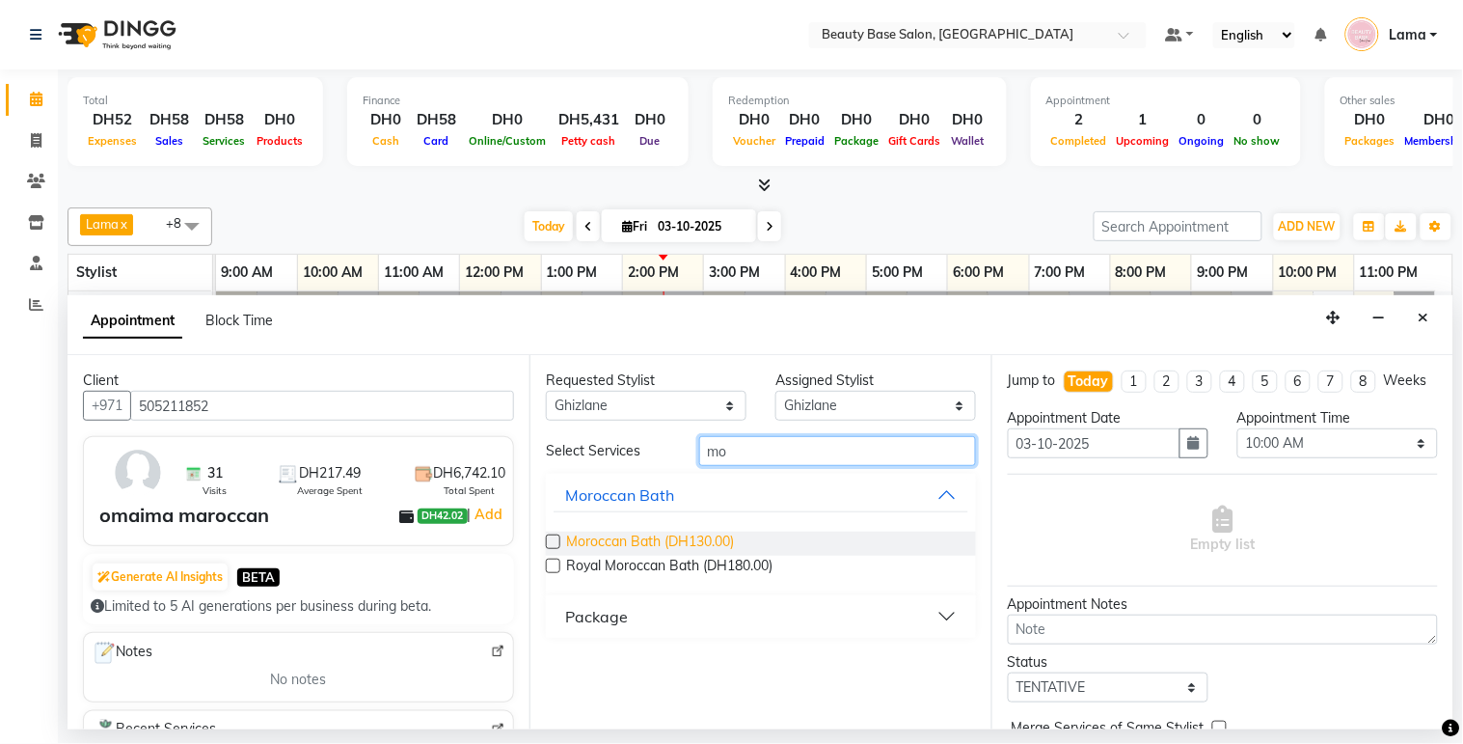
type input "mo"
click at [695, 550] on span "Moroccan Bath (DH130.00)" at bounding box center [650, 543] width 168 height 24
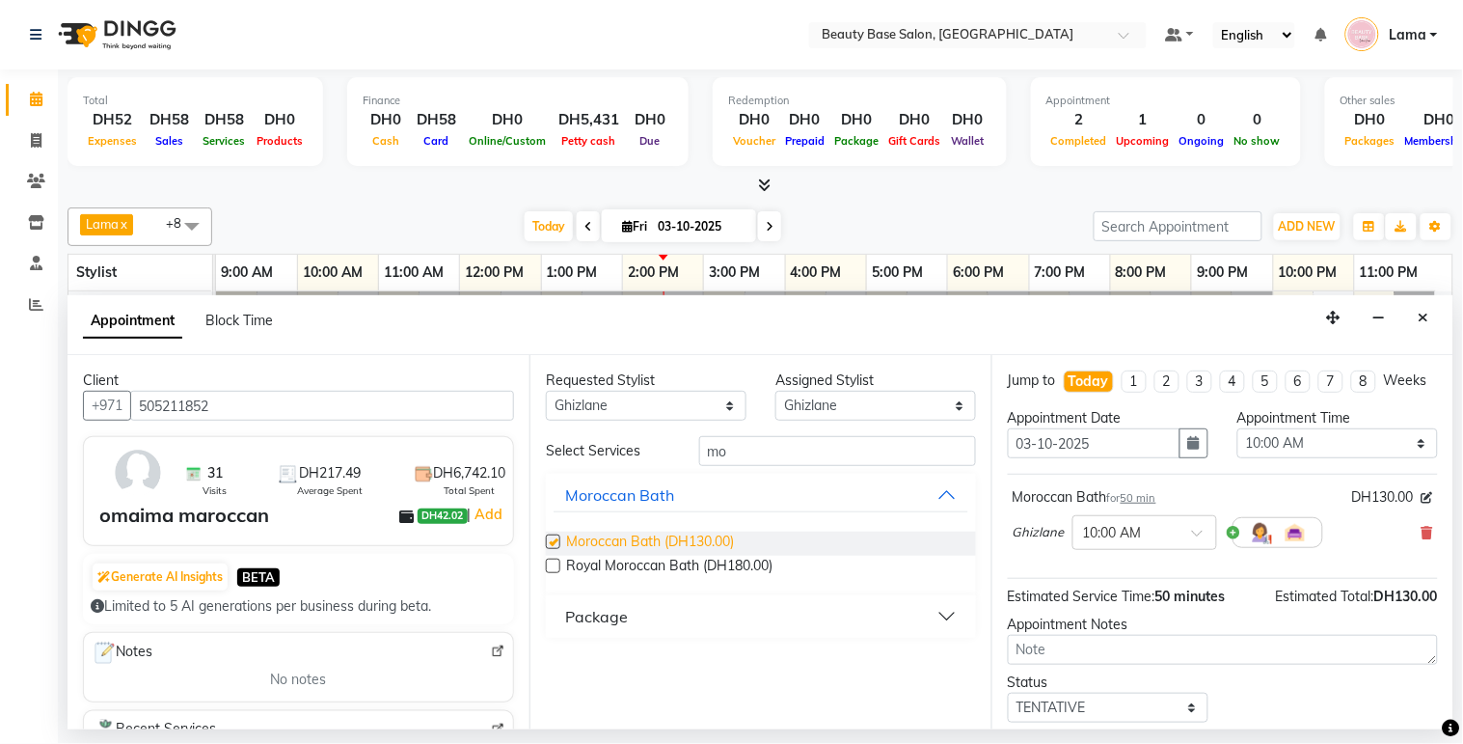
checkbox input "false"
click at [705, 411] on select "Any [PERSON_NAME] [PERSON_NAME] [PERSON_NAME] [PERSON_NAME] [PERSON_NAME] [MEDI…" at bounding box center [646, 406] width 201 height 30
select select "30434"
click at [546, 391] on select "Any [PERSON_NAME] [PERSON_NAME] [PERSON_NAME] [PERSON_NAME] [PERSON_NAME] [MEDI…" at bounding box center [646, 406] width 201 height 30
select select "30434"
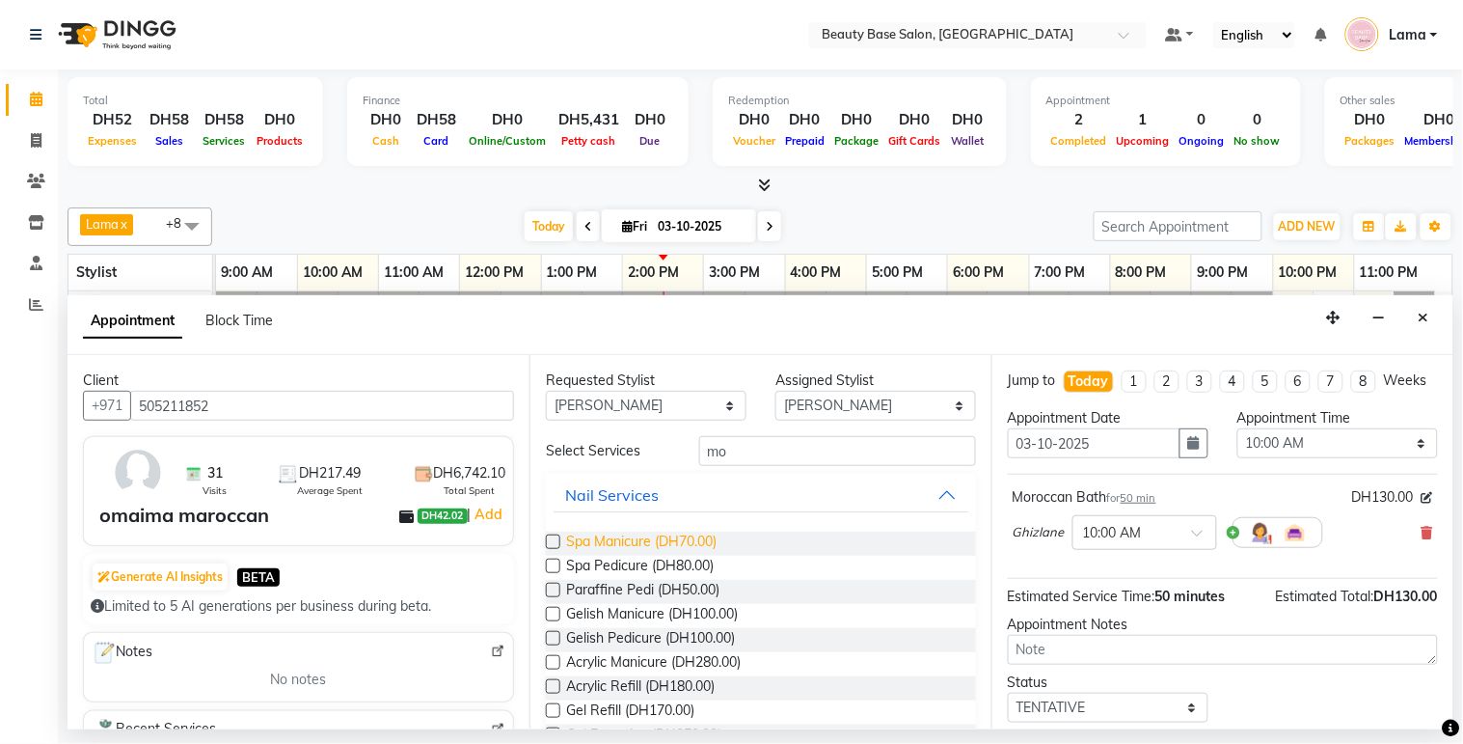
click at [678, 541] on span "Spa Manicure (DH70.00)" at bounding box center [641, 543] width 150 height 24
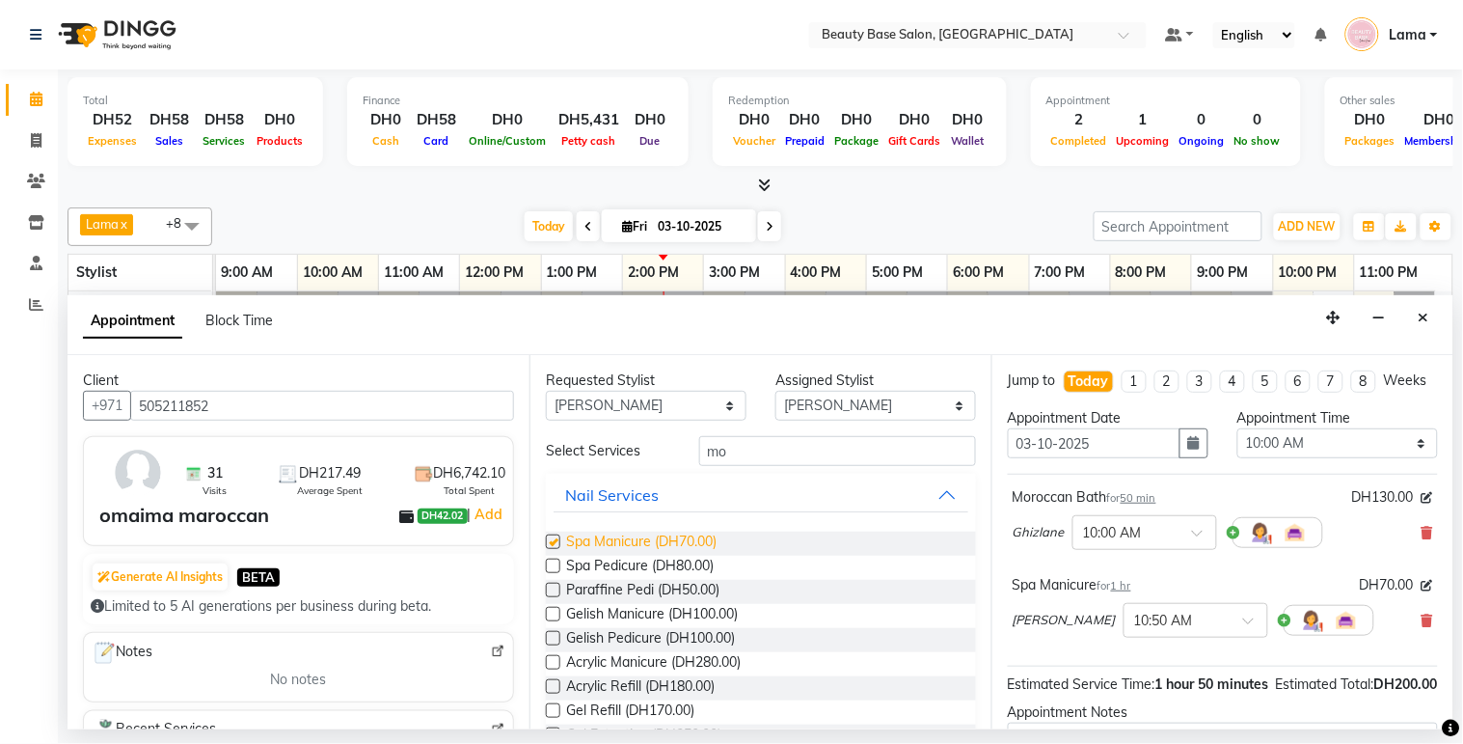
checkbox input "false"
click at [693, 400] on select "Any [PERSON_NAME] [PERSON_NAME] [PERSON_NAME] [PERSON_NAME] [PERSON_NAME] [MEDI…" at bounding box center [646, 406] width 201 height 30
select select "17496"
click at [546, 391] on select "Any [PERSON_NAME] [PERSON_NAME] [PERSON_NAME] [PERSON_NAME] [PERSON_NAME] [MEDI…" at bounding box center [646, 406] width 201 height 30
select select "17496"
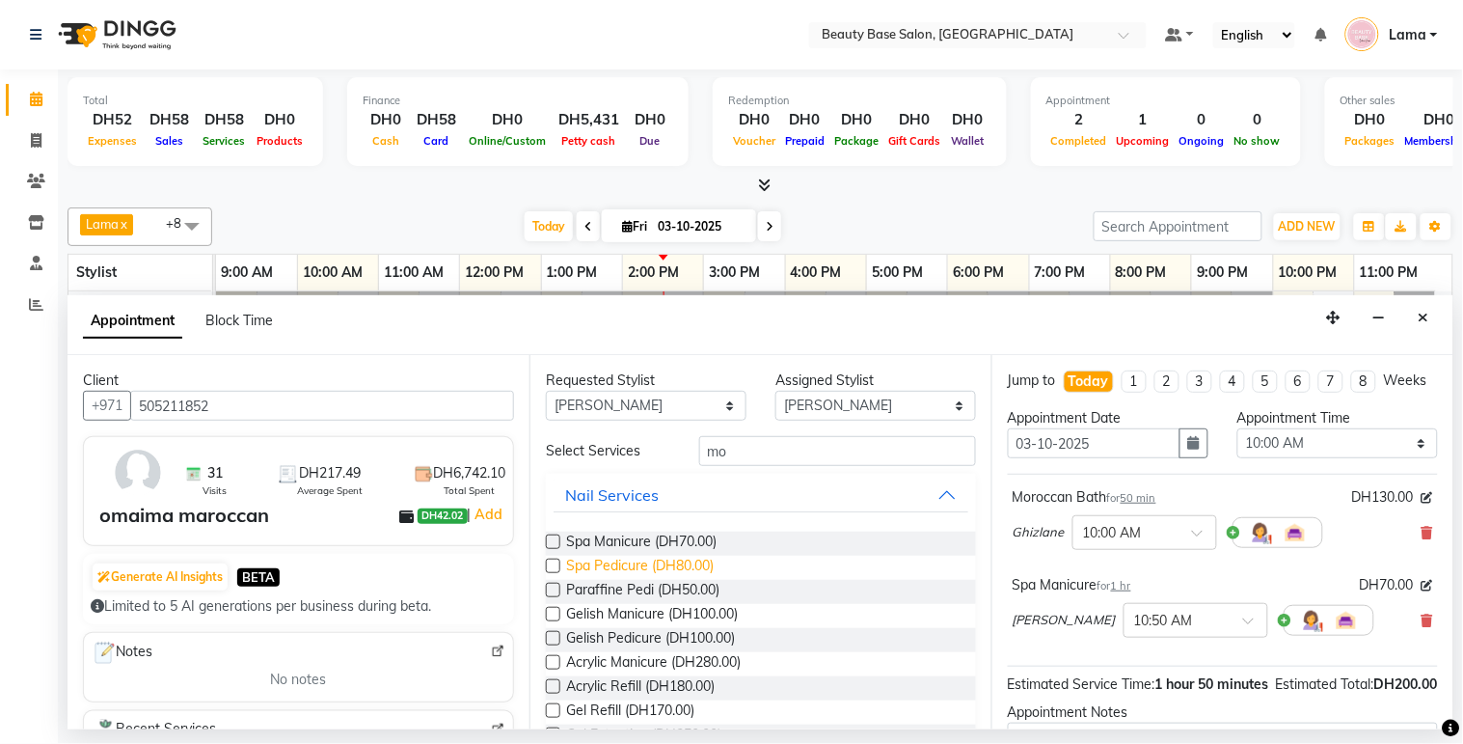
click at [682, 570] on span "Spa Pedicure (DH80.00)" at bounding box center [640, 568] width 148 height 24
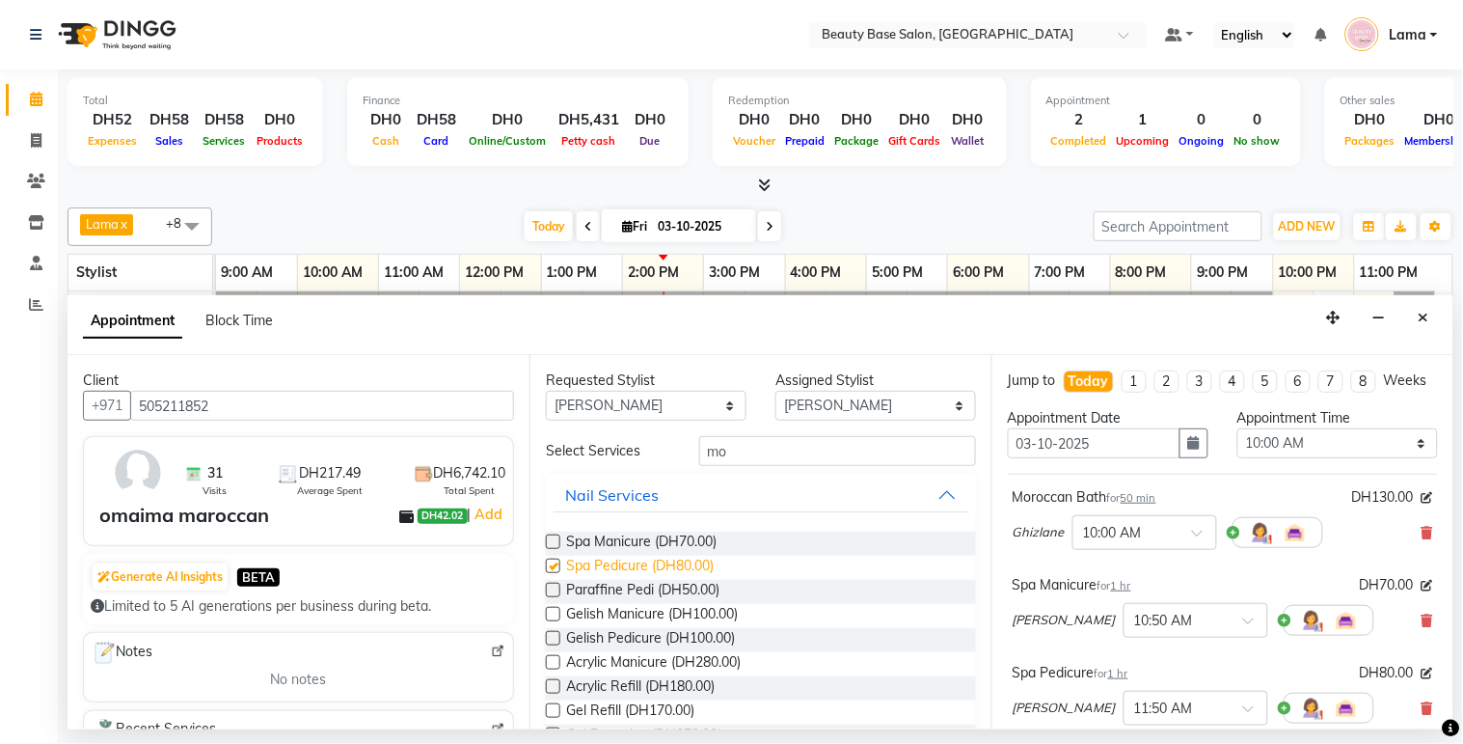
checkbox input "false"
click at [694, 401] on select "Any [PERSON_NAME] [PERSON_NAME] [PERSON_NAME] [PERSON_NAME] [PERSON_NAME] [MEDI…" at bounding box center [646, 406] width 201 height 30
select select "13437"
click at [546, 391] on select "Any [PERSON_NAME] [PERSON_NAME] [PERSON_NAME] [PERSON_NAME] [PERSON_NAME] [MEDI…" at bounding box center [646, 406] width 201 height 30
select select "13437"
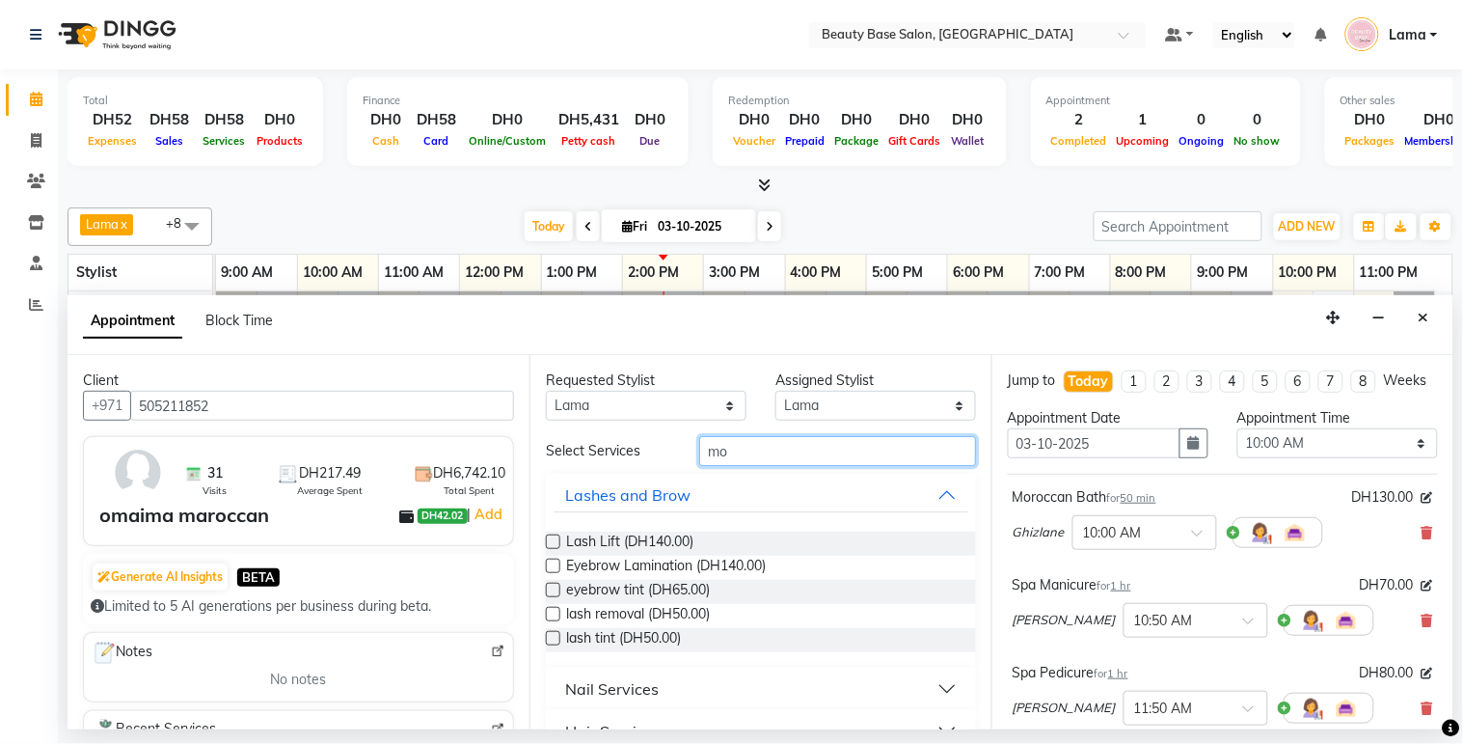
click at [788, 454] on input "mo" at bounding box center [837, 451] width 277 height 30
type input "m"
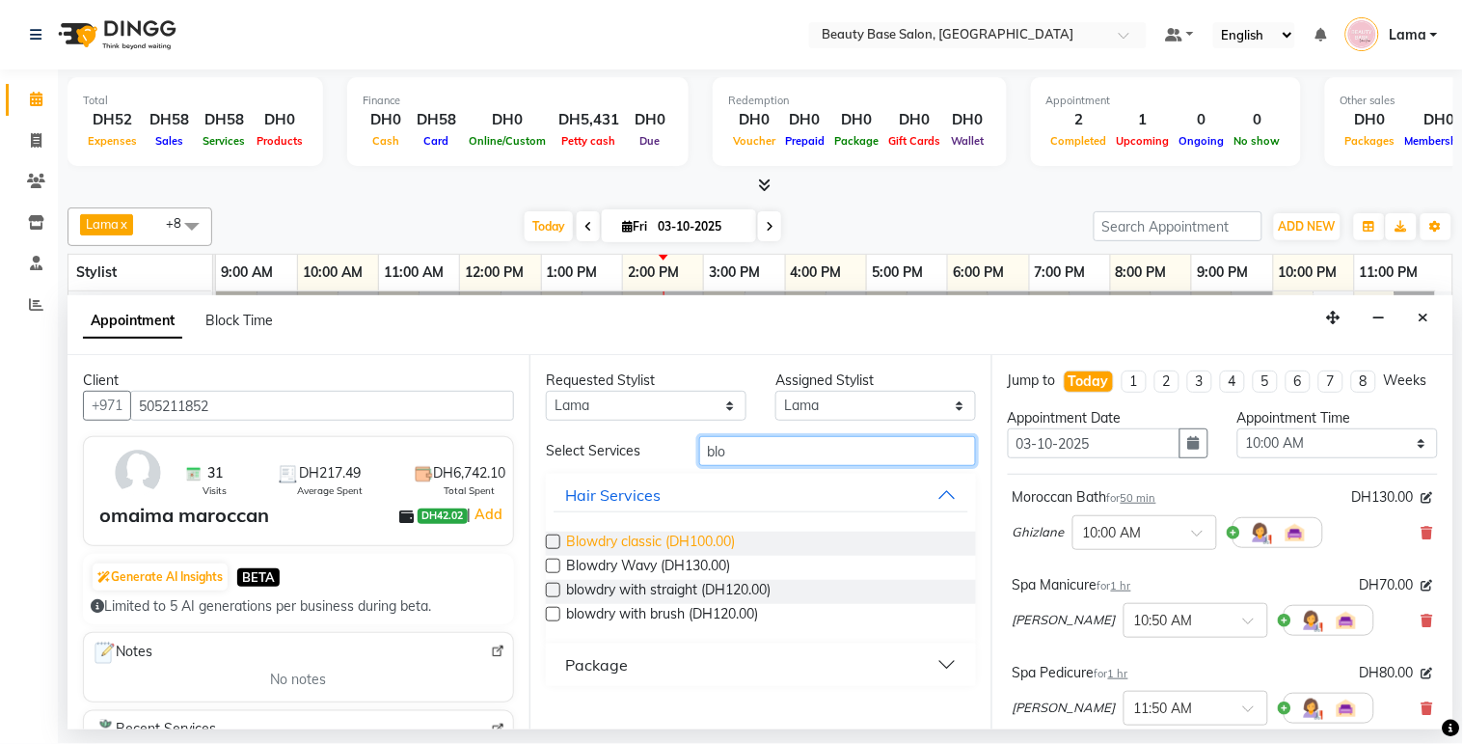
type input "blo"
click at [716, 548] on span "Blowdry classic (DH100.00)" at bounding box center [650, 543] width 169 height 24
checkbox input "false"
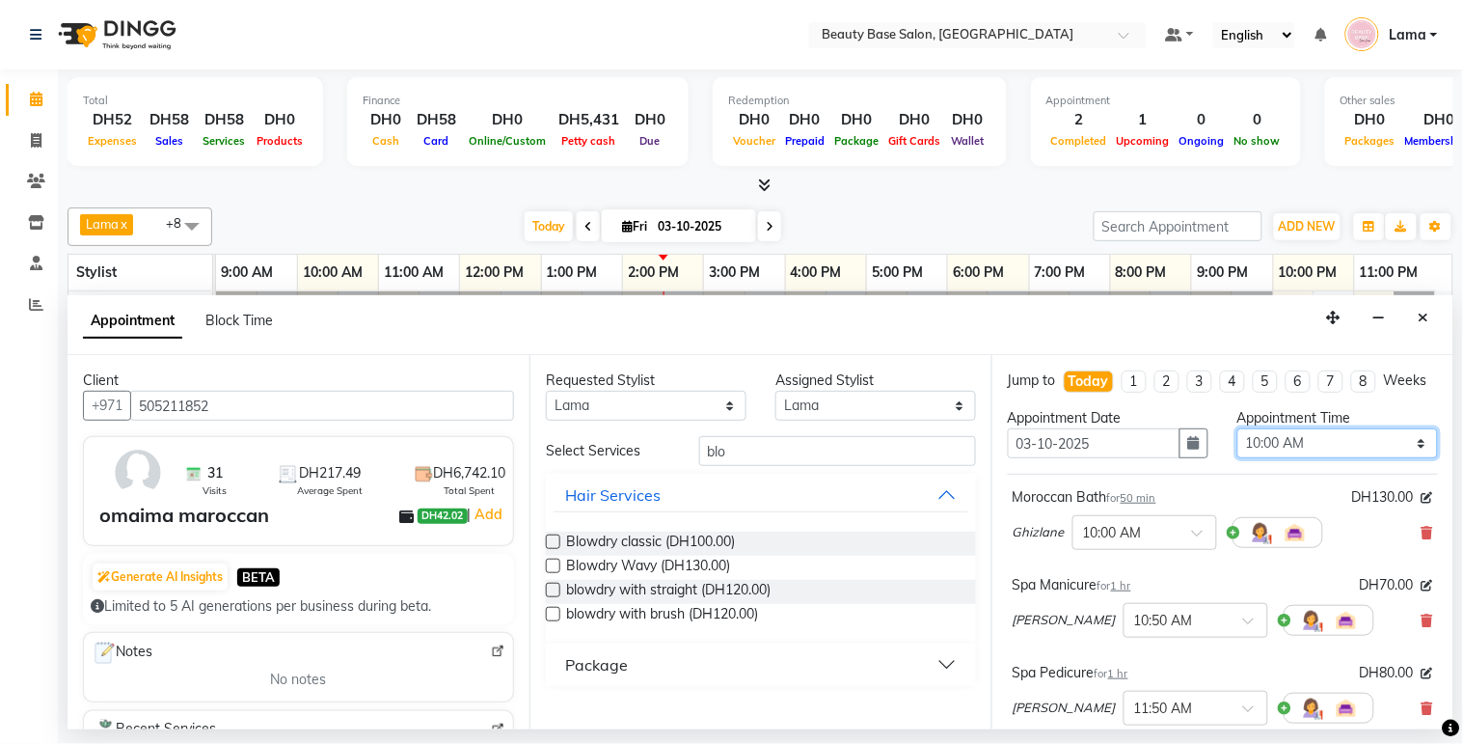
click at [1339, 454] on select "Select 10:00 AM 10:05 AM 10:10 AM 10:15 AM 10:20 AM 10:25 AM 10:30 AM 10:35 AM …" at bounding box center [1338, 443] width 201 height 30
select select "960"
click at [1238, 446] on select "Select 10:00 AM 10:05 AM 10:10 AM 10:15 AM 10:20 AM 10:25 AM 10:30 AM 10:35 AM …" at bounding box center [1338, 443] width 201 height 30
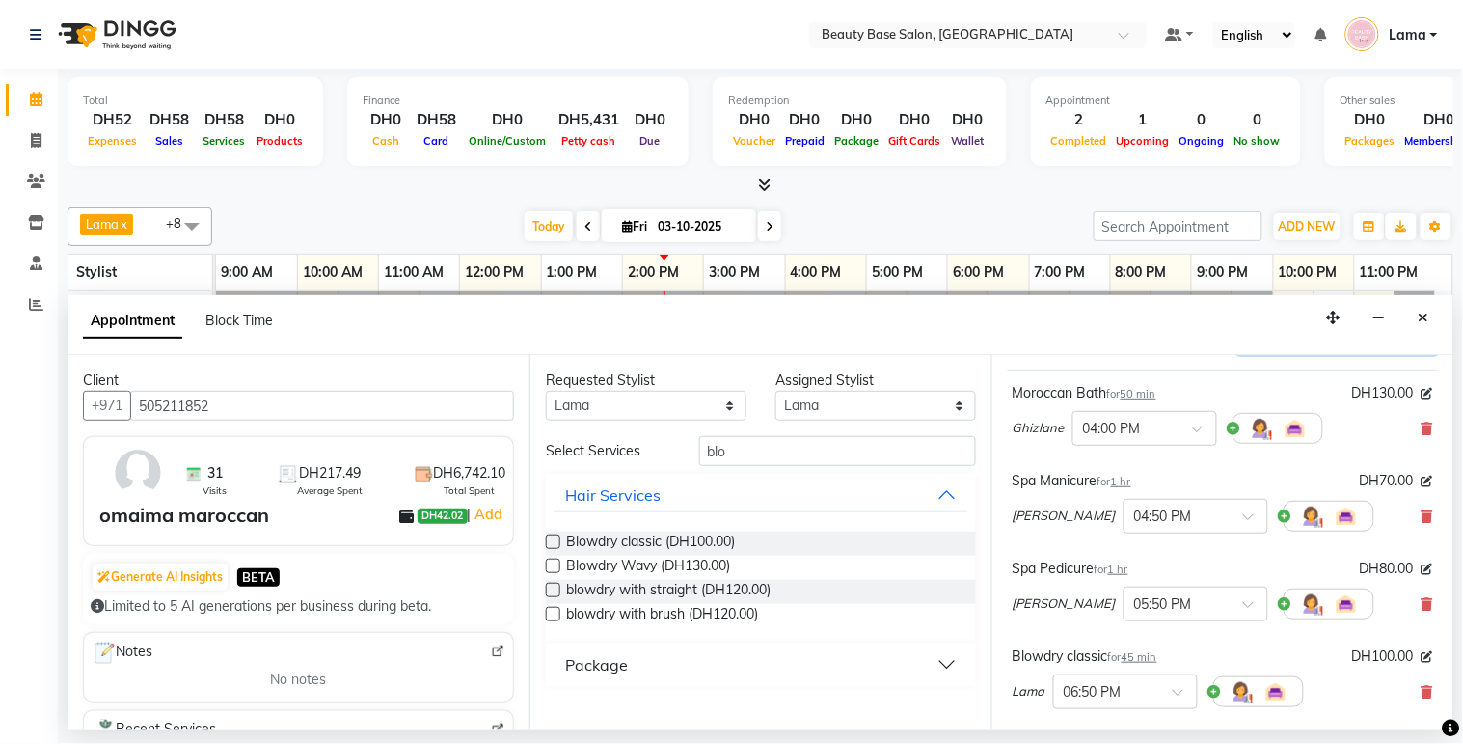
scroll to position [168, 0]
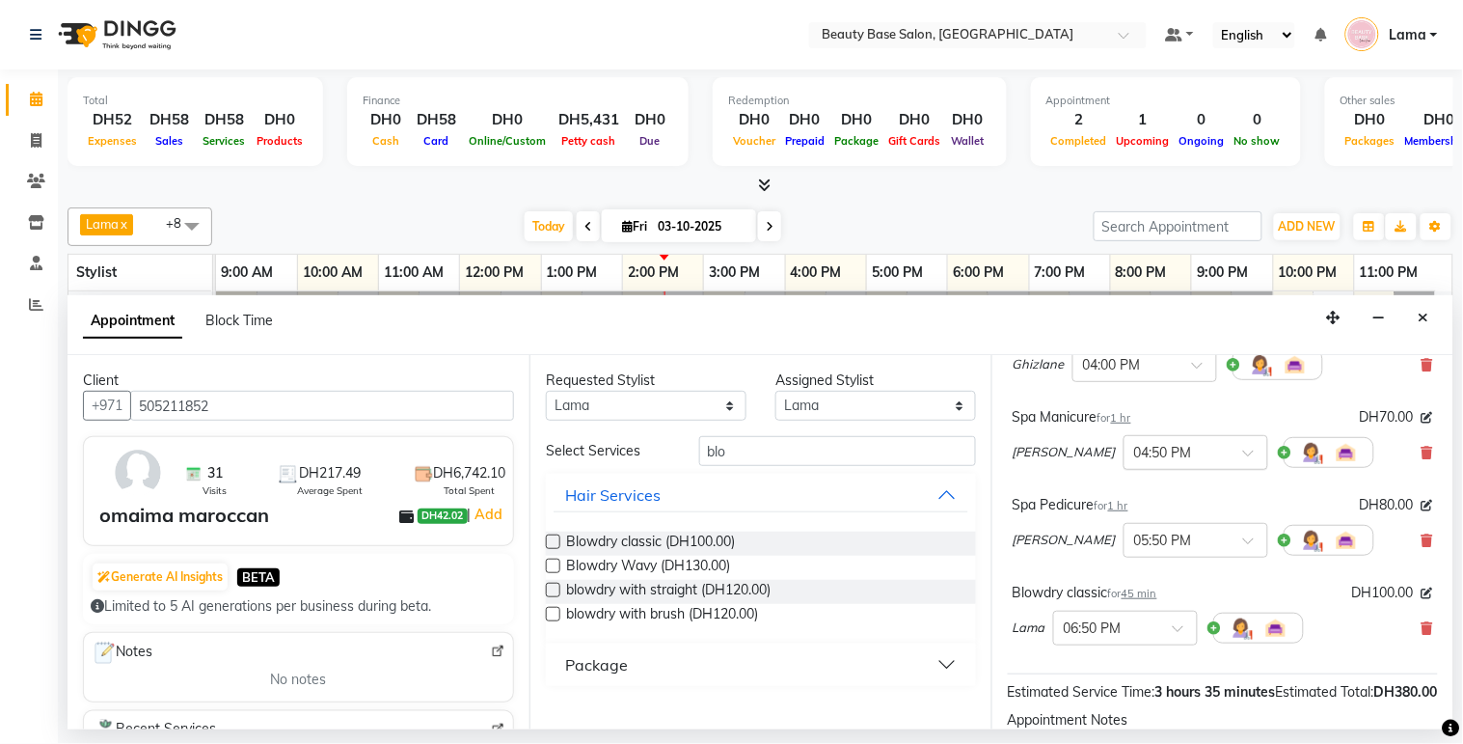
click at [1134, 461] on input "text" at bounding box center [1176, 451] width 85 height 20
click at [1125, 657] on div "05:30 PM" at bounding box center [1196, 640] width 143 height 36
click at [1134, 549] on input "text" at bounding box center [1176, 539] width 85 height 20
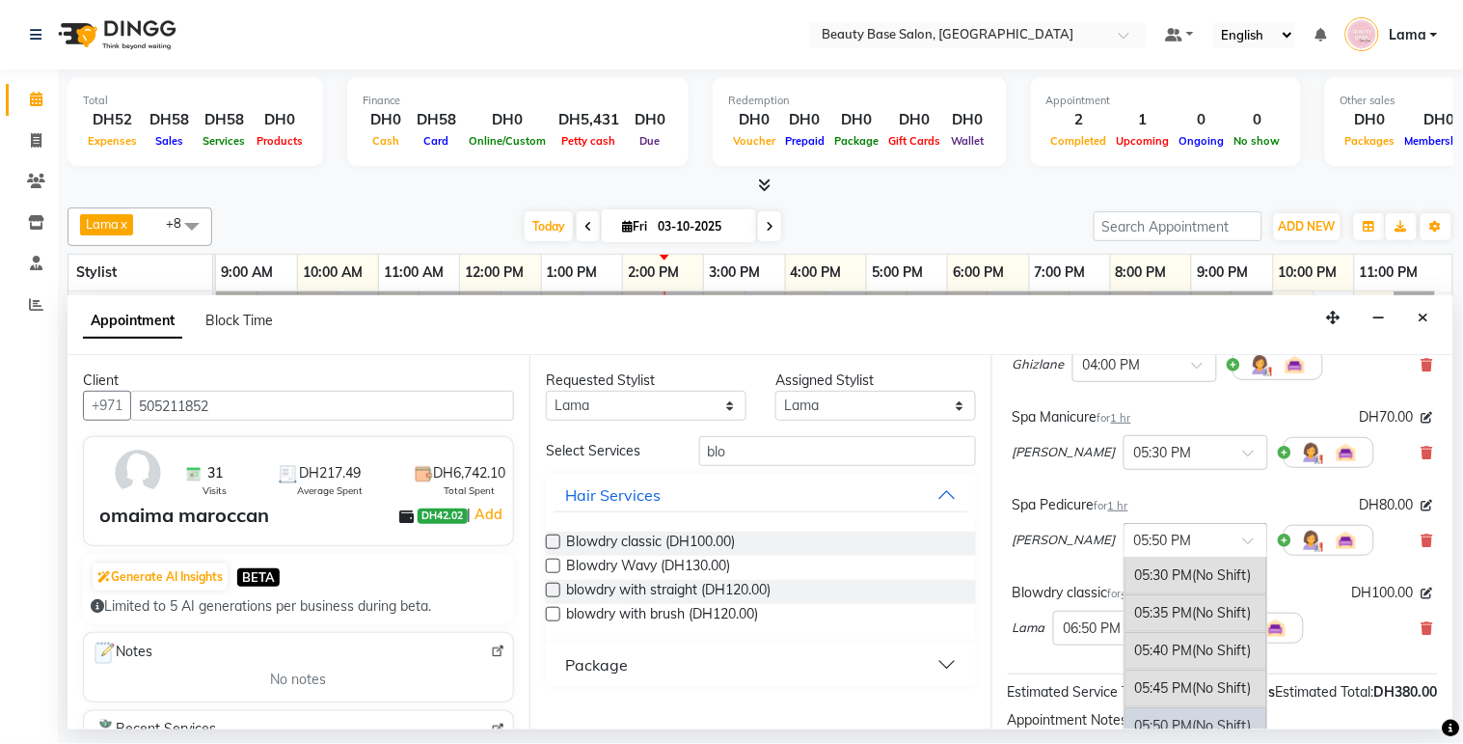
scroll to position [3383, 0]
click at [1193, 587] on span "(No Shift)" at bounding box center [1222, 578] width 59 height 17
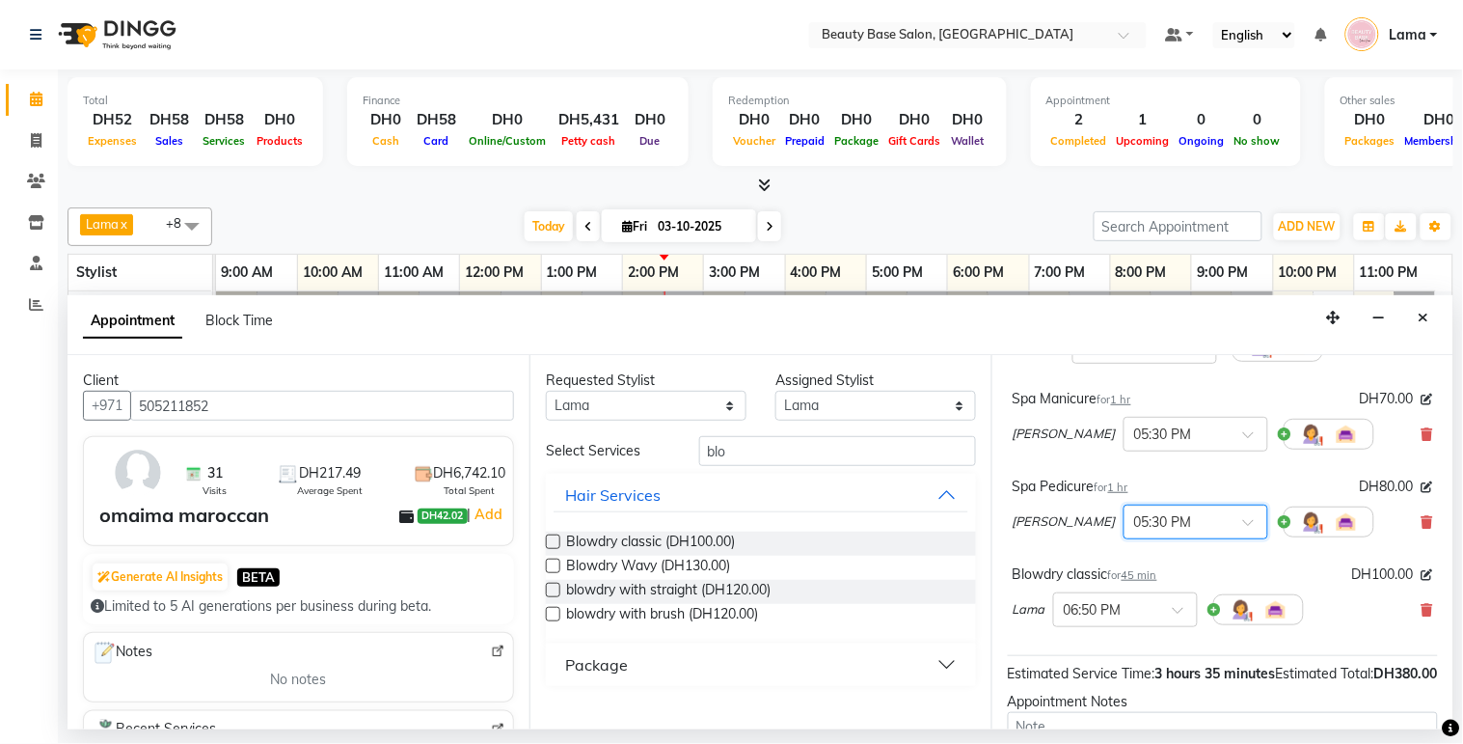
scroll to position [185, 0]
click at [1146, 444] on input "text" at bounding box center [1176, 433] width 85 height 20
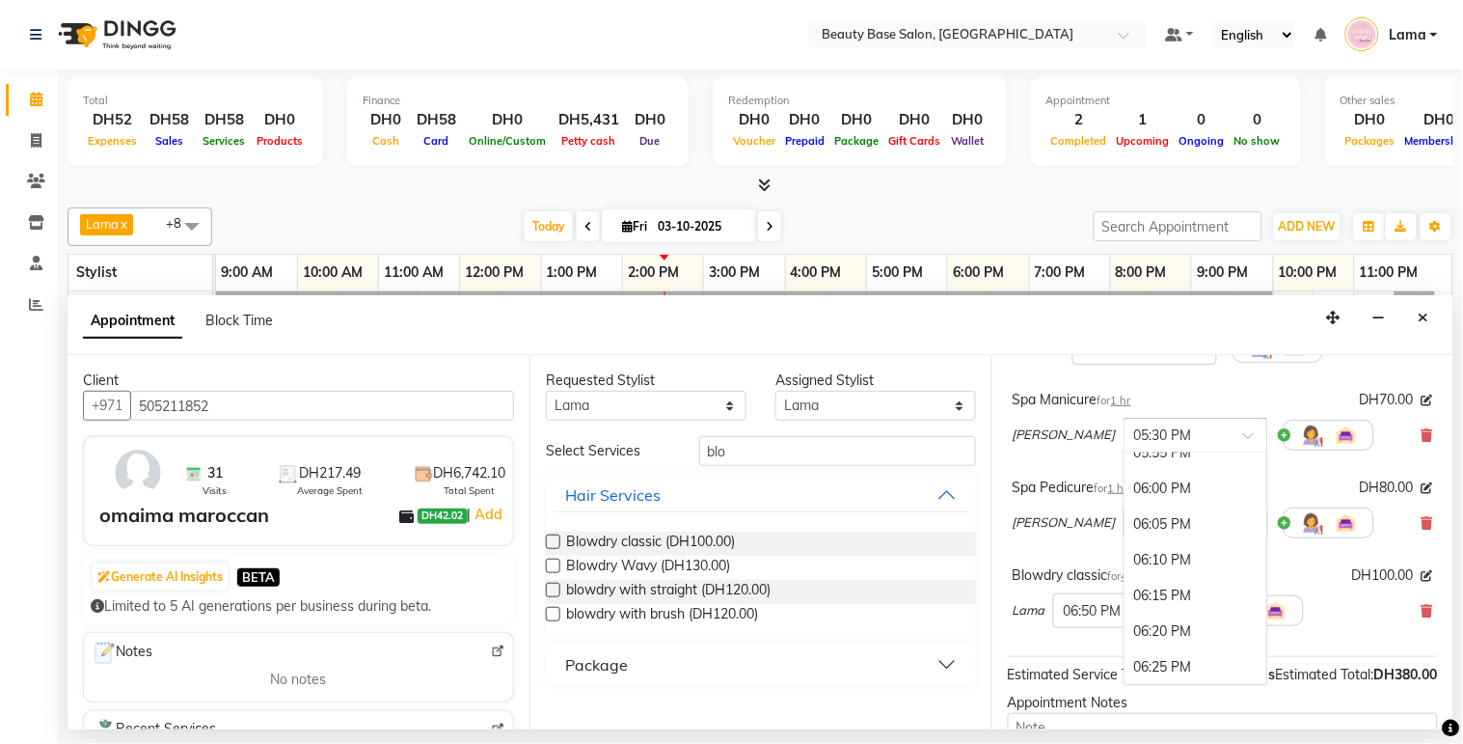
scroll to position [3416, 0]
click at [1125, 492] on div "06:00 PM" at bounding box center [1196, 480] width 143 height 36
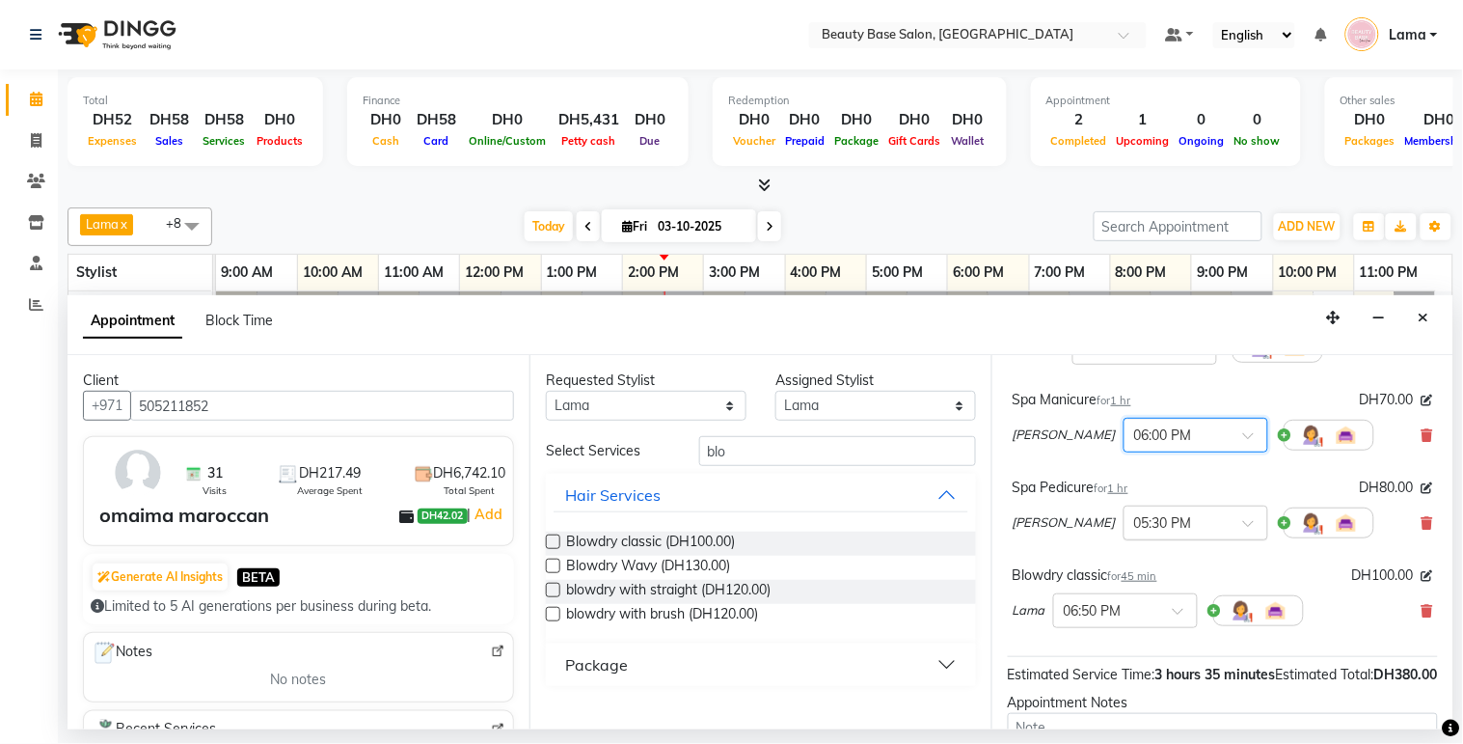
click at [1141, 531] on input "text" at bounding box center [1176, 521] width 85 height 20
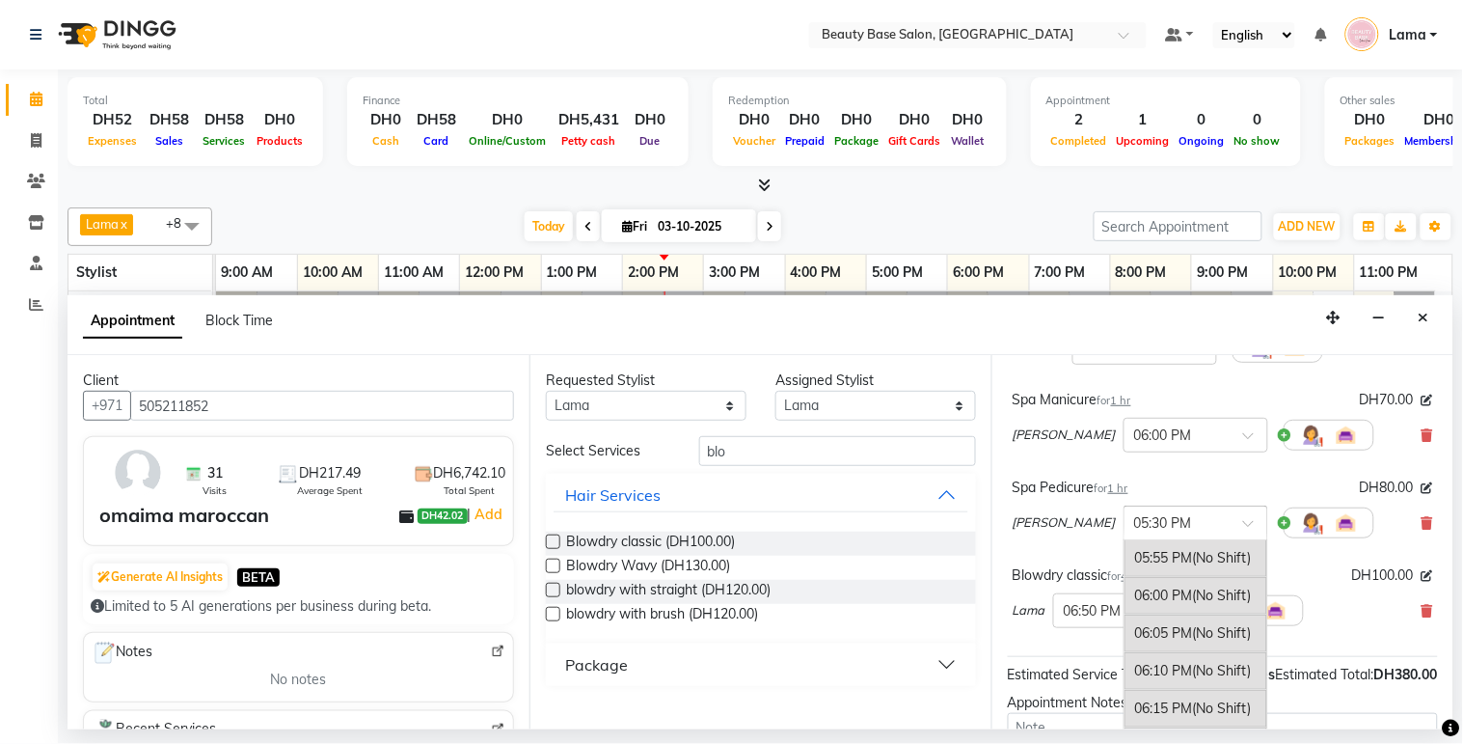
scroll to position [3577, 0]
click at [1161, 612] on div "06:00 PM (No Shift)" at bounding box center [1196, 594] width 143 height 38
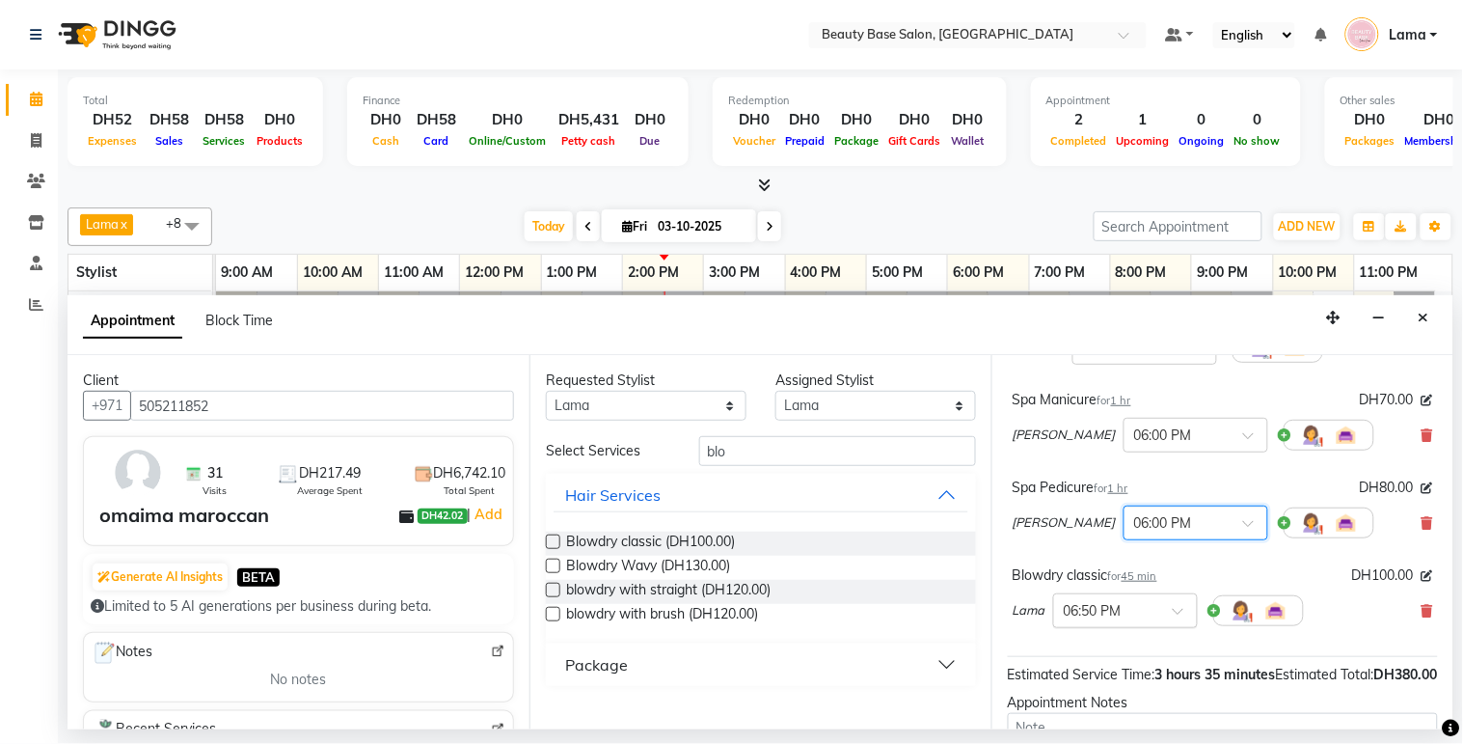
click at [1134, 619] on input "text" at bounding box center [1106, 609] width 85 height 20
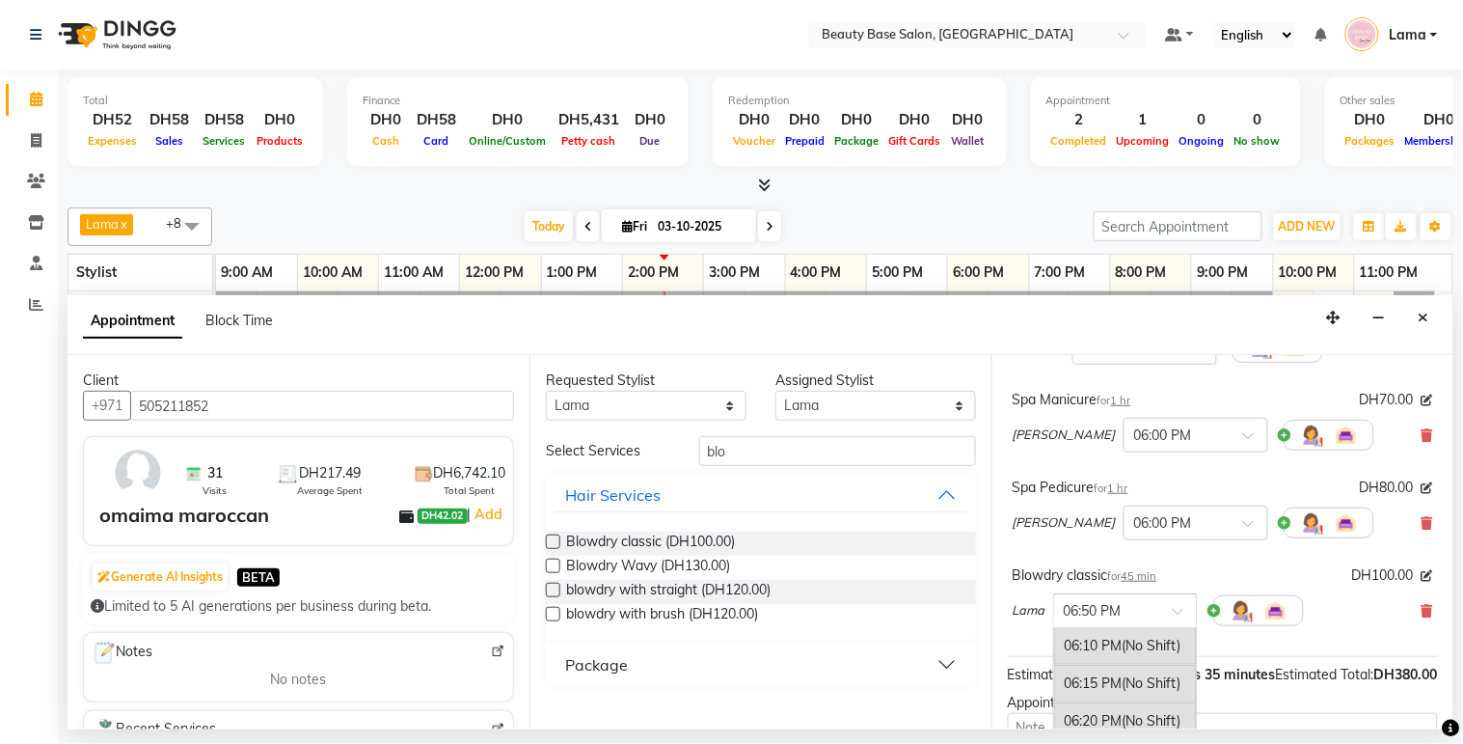
scroll to position [3666, 0]
click at [1133, 638] on span "(No Shift)" at bounding box center [1152, 628] width 59 height 17
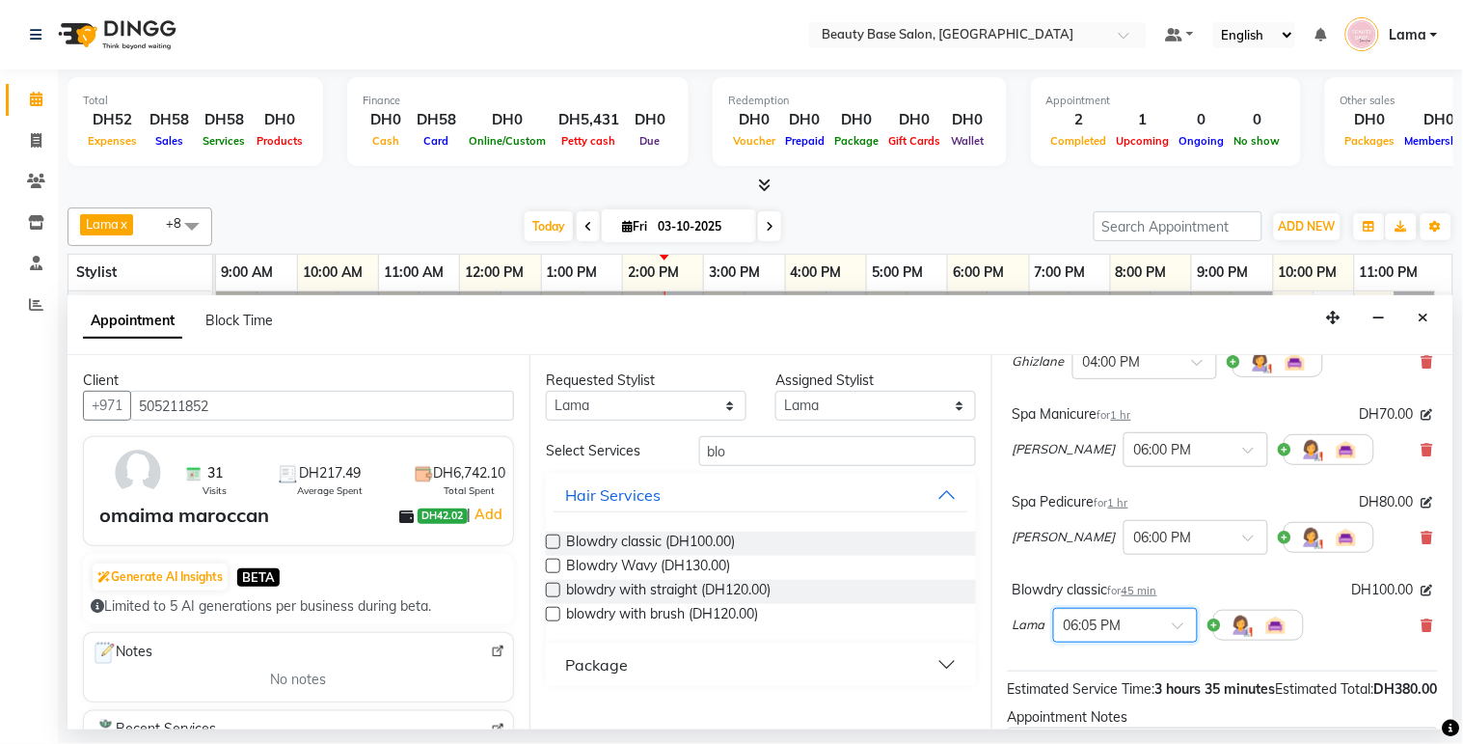
scroll to position [165, 0]
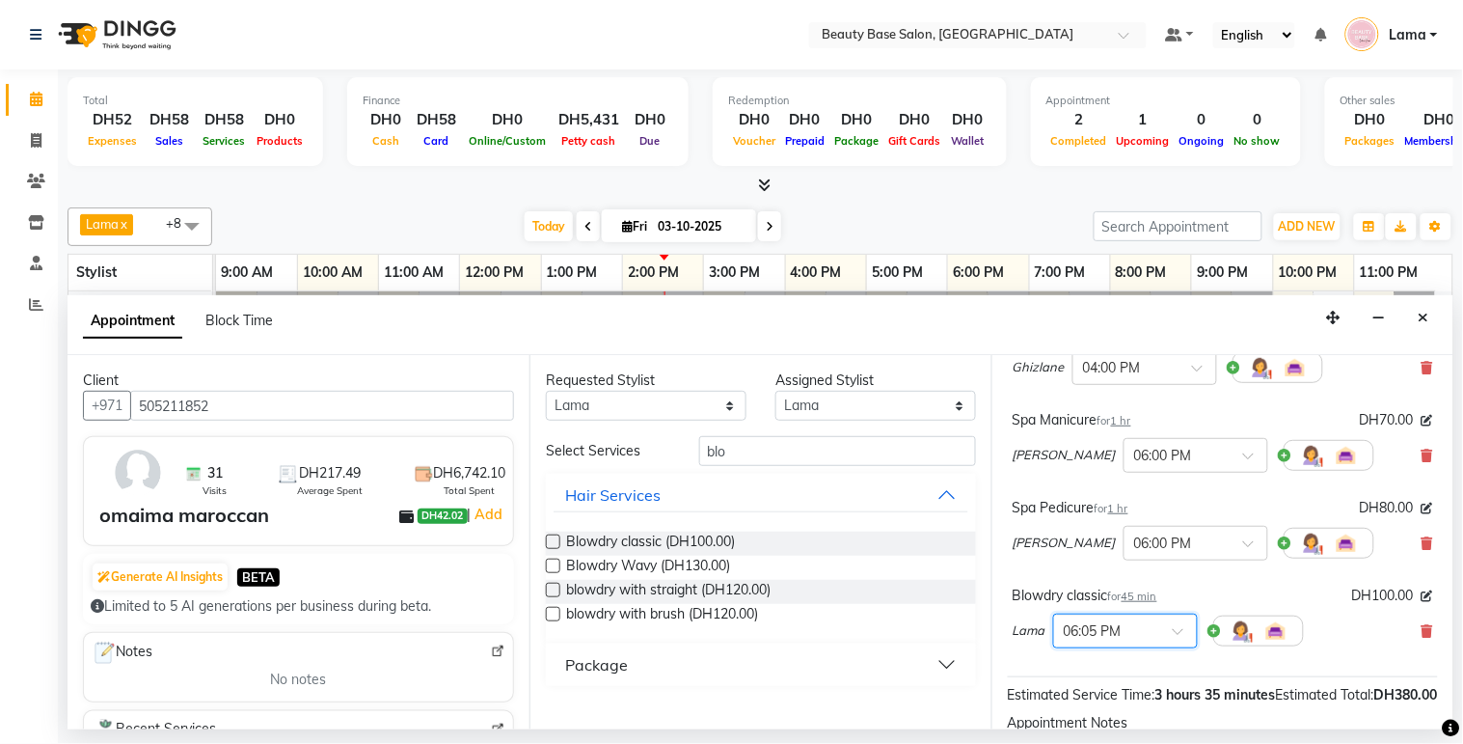
click at [1141, 639] on input "text" at bounding box center [1106, 629] width 85 height 20
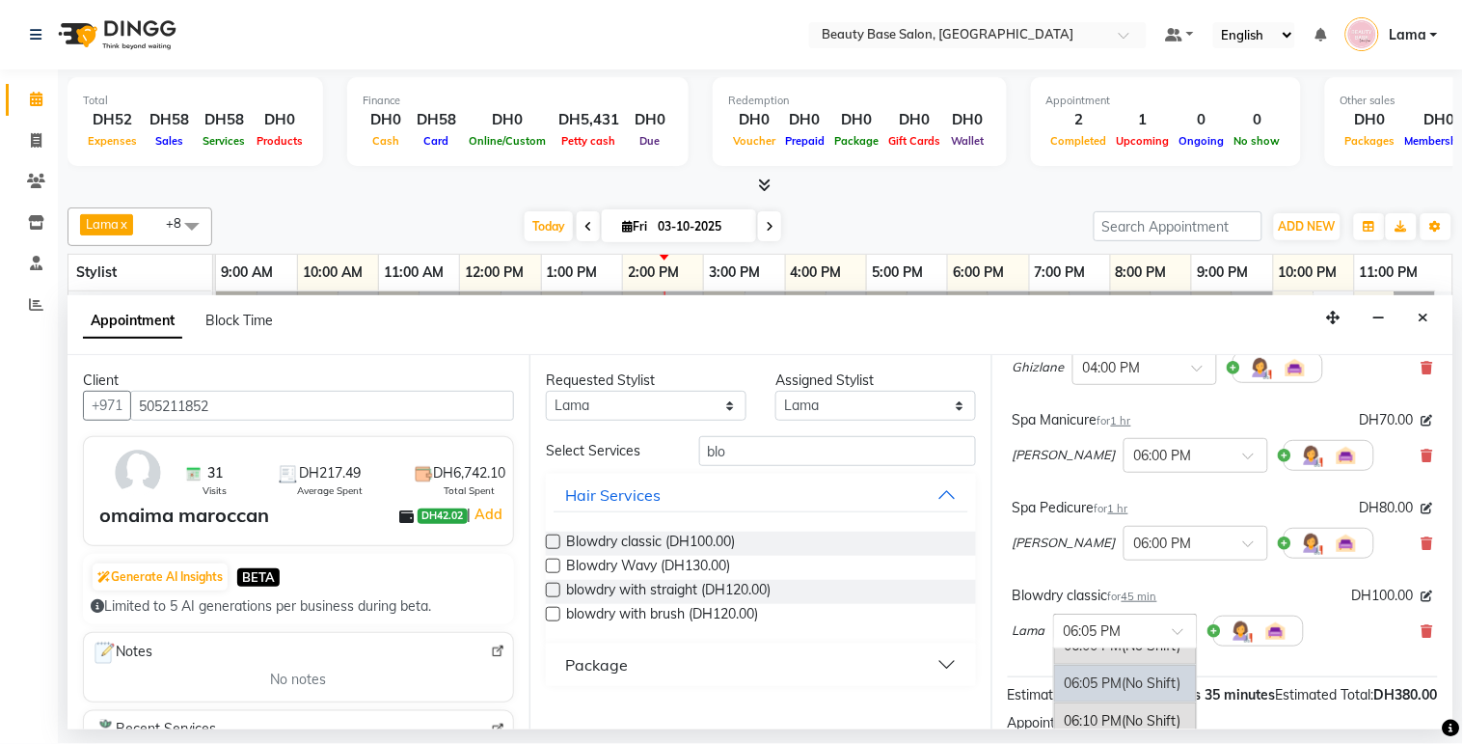
click at [1136, 700] on div "06:05 PM (No Shift)" at bounding box center [1125, 684] width 143 height 38
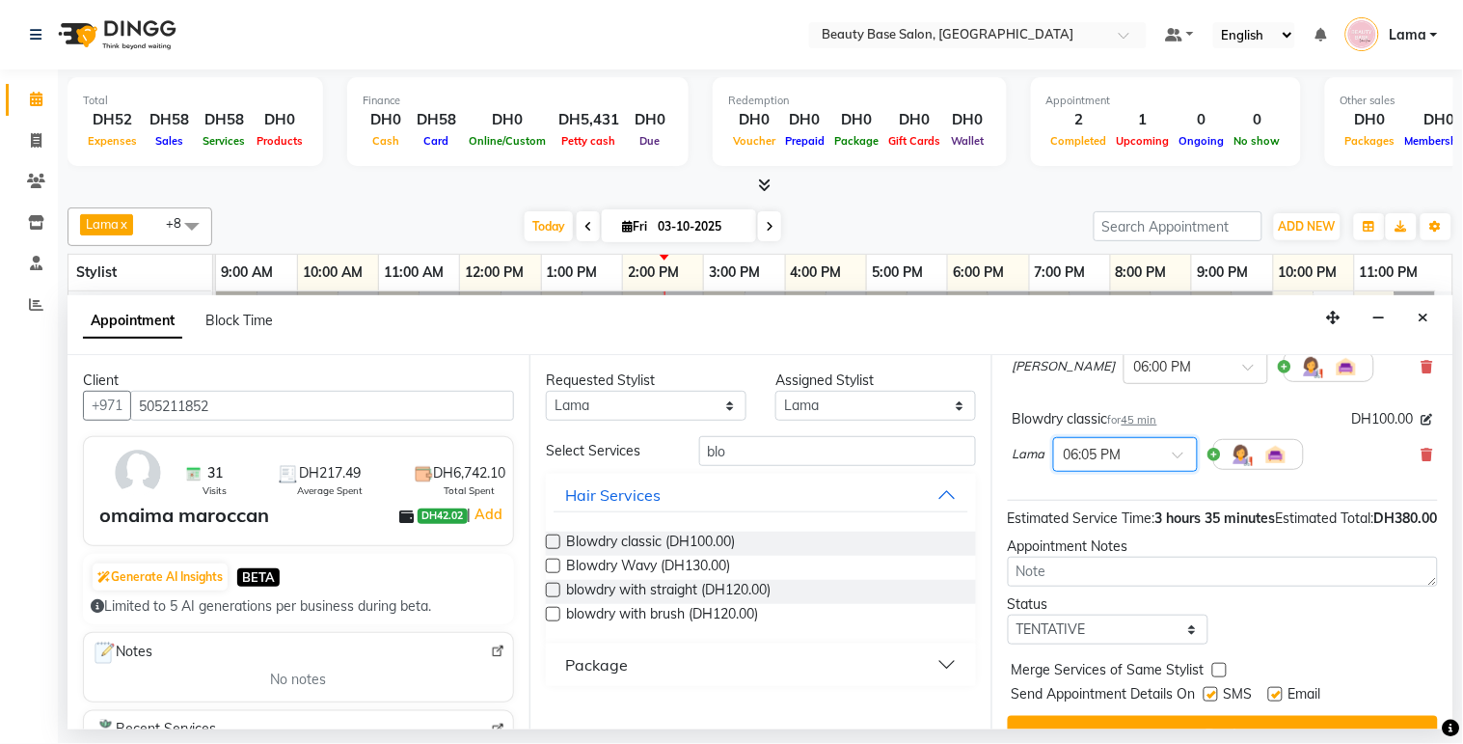
scroll to position [417, 0]
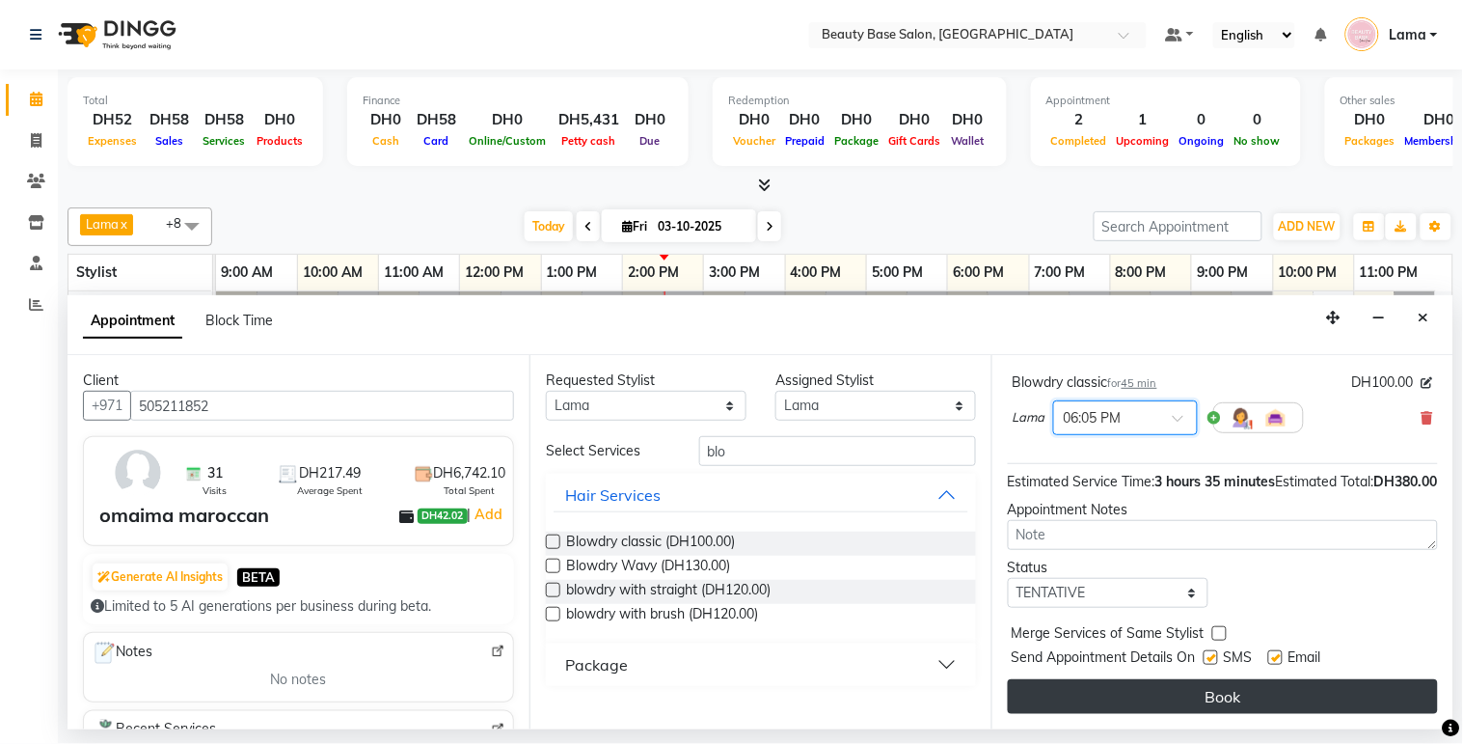
click at [1196, 708] on button "Book" at bounding box center [1223, 696] width 430 height 35
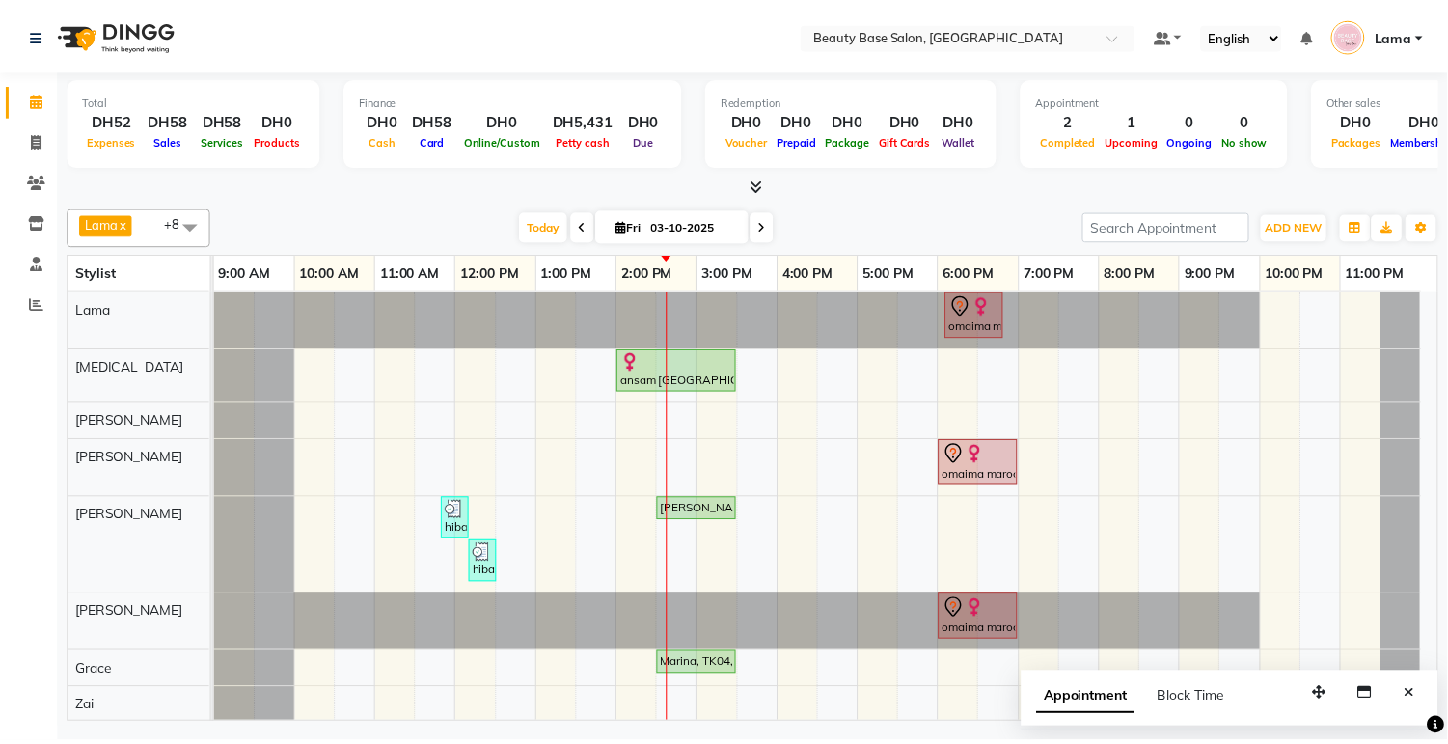
scroll to position [75, 0]
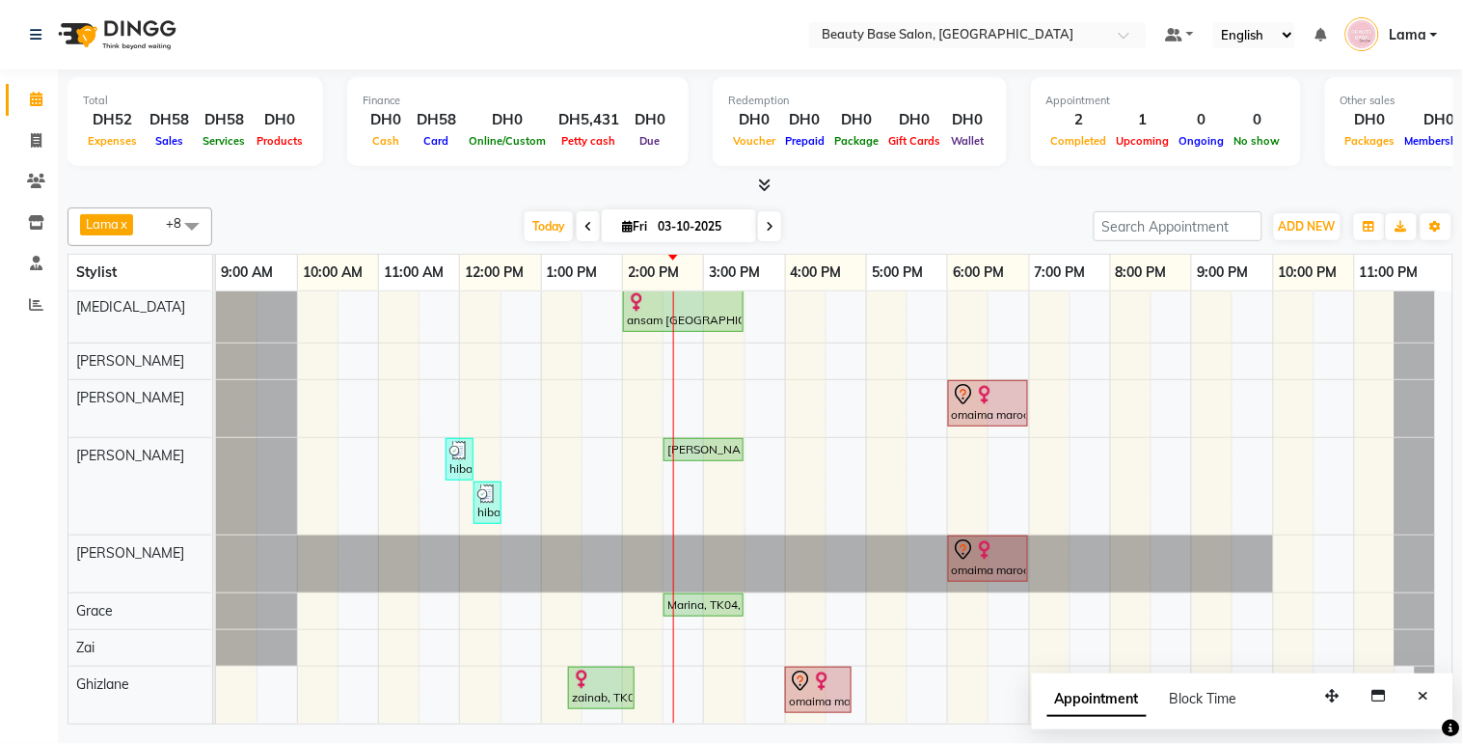
click at [603, 679] on div "zainab, TK02, 01:20 PM-02:10 PM, Moroccan Bath" at bounding box center [601, 687] width 63 height 37
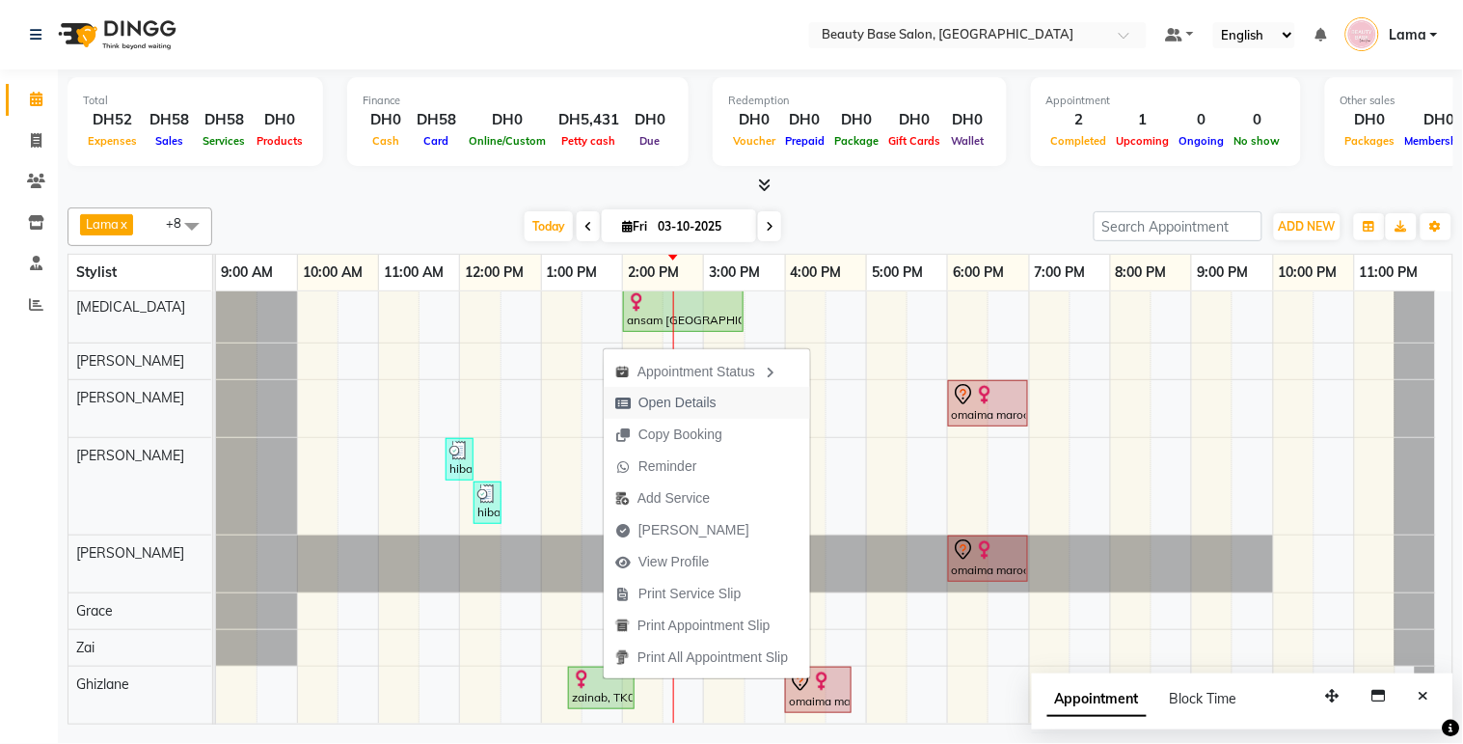
click at [719, 403] on span "Open Details" at bounding box center [666, 403] width 124 height 32
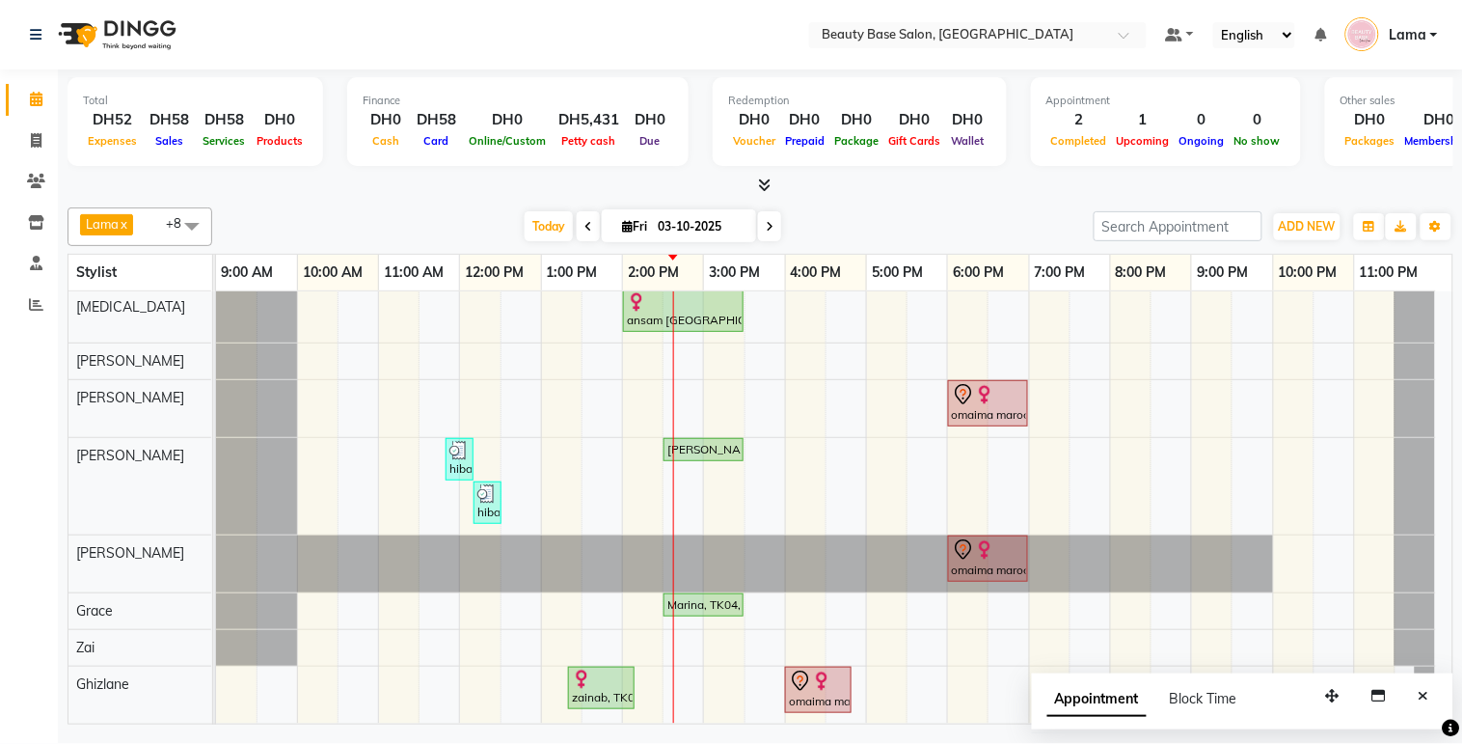
click at [612, 671] on div at bounding box center [601, 678] width 59 height 19
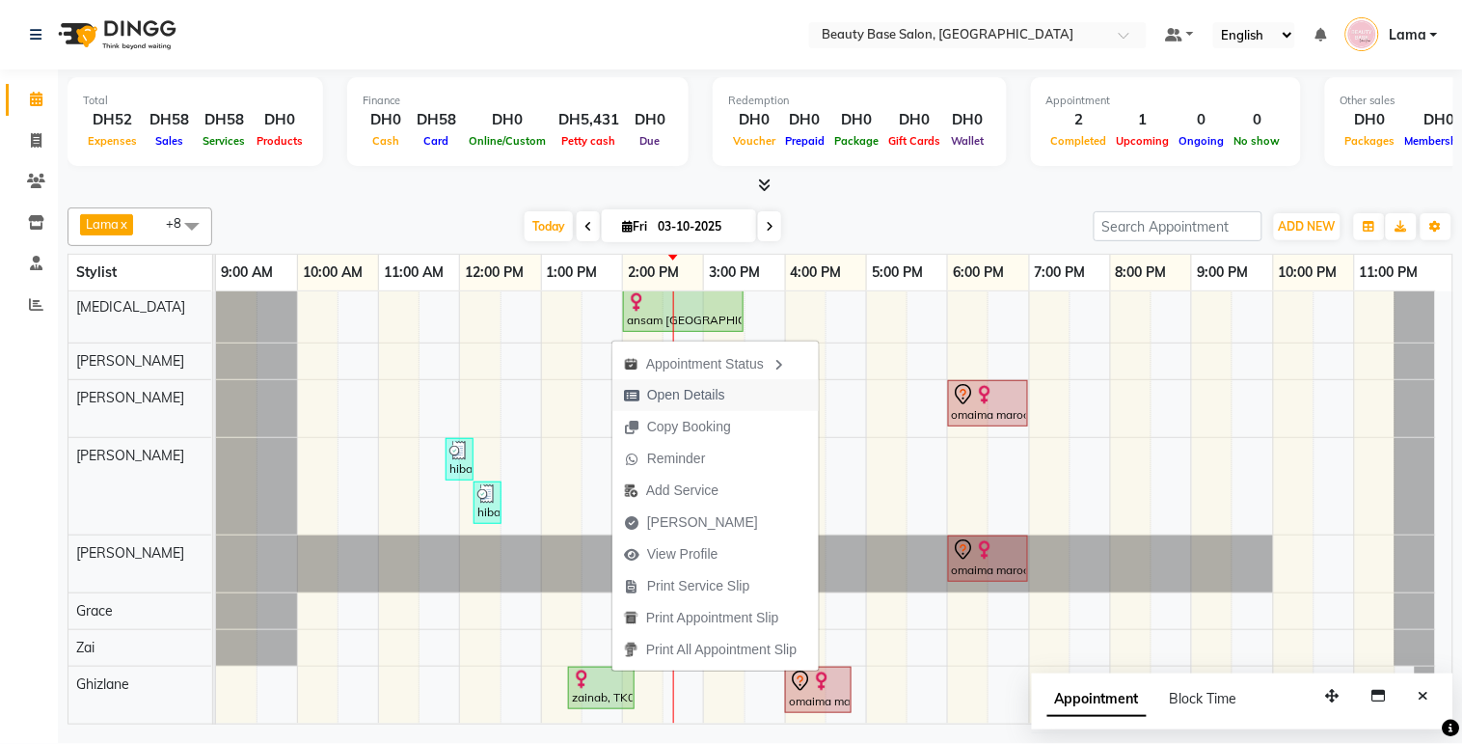
click at [706, 392] on span "Open Details" at bounding box center [686, 395] width 78 height 20
select select "1"
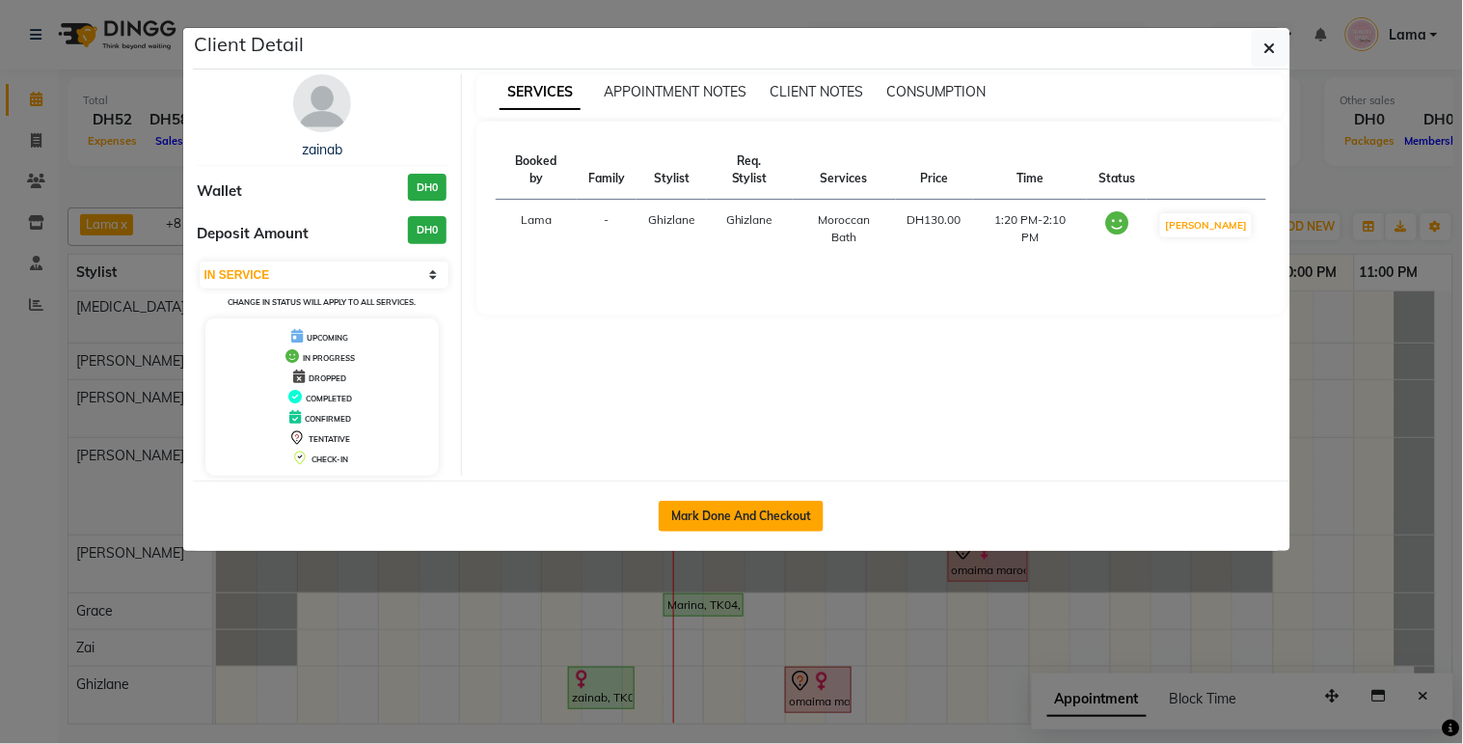
click at [762, 517] on button "Mark Done And Checkout" at bounding box center [741, 516] width 165 height 31
select select "service"
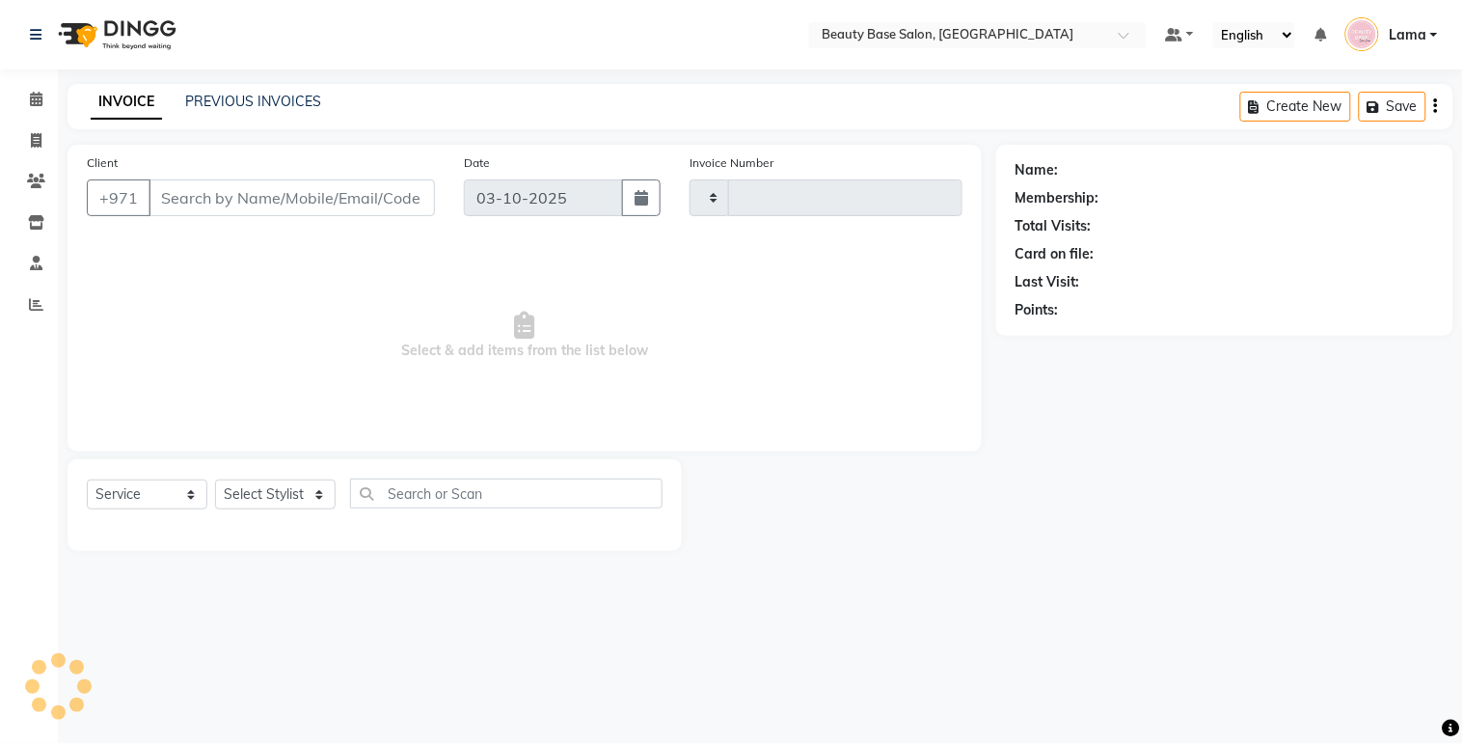
type input "2449"
select select "813"
type input "12357898787"
select select "13438"
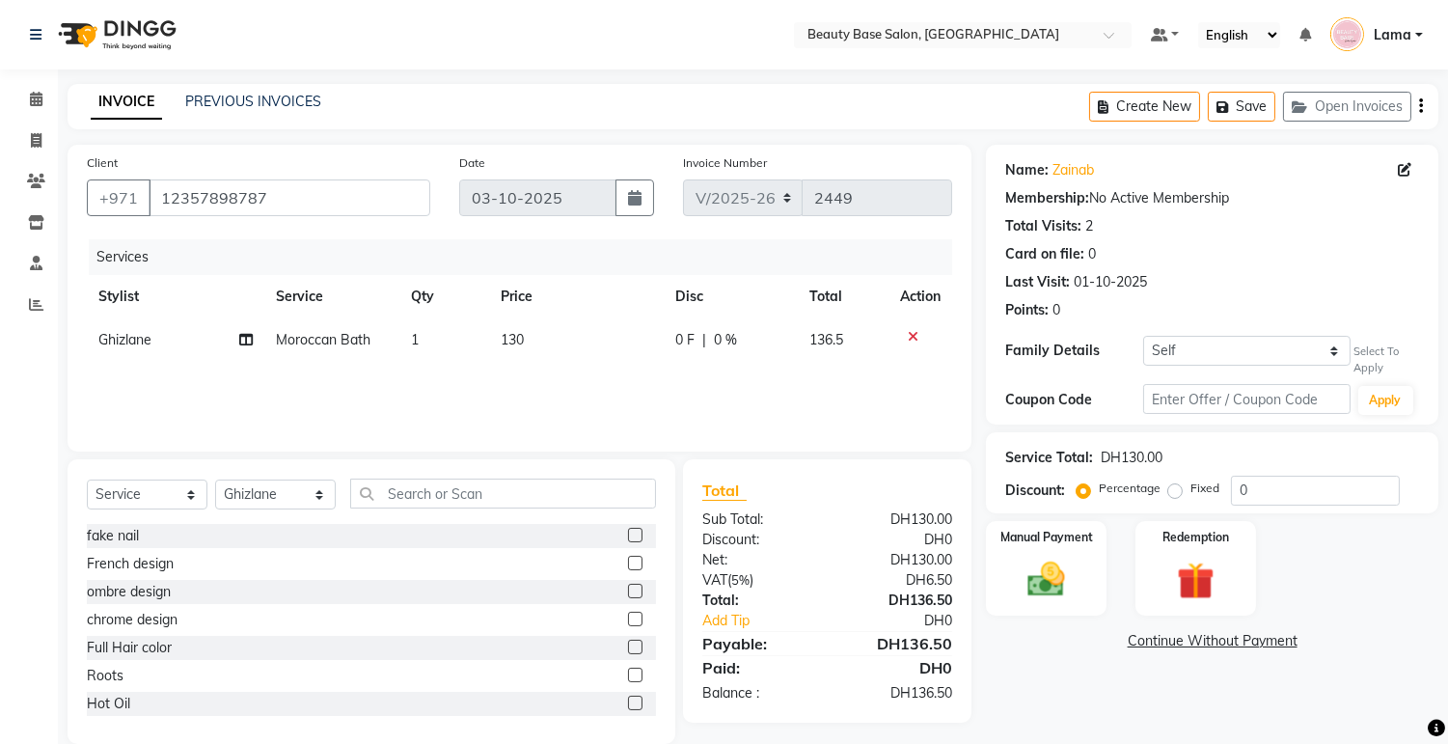
click at [1190, 486] on label "Fixed" at bounding box center [1204, 487] width 29 height 17
click at [1172, 486] on input "Fixed" at bounding box center [1179, 488] width 14 height 14
radio input "true"
click at [1077, 571] on div "Manual Payment" at bounding box center [1046, 568] width 125 height 98
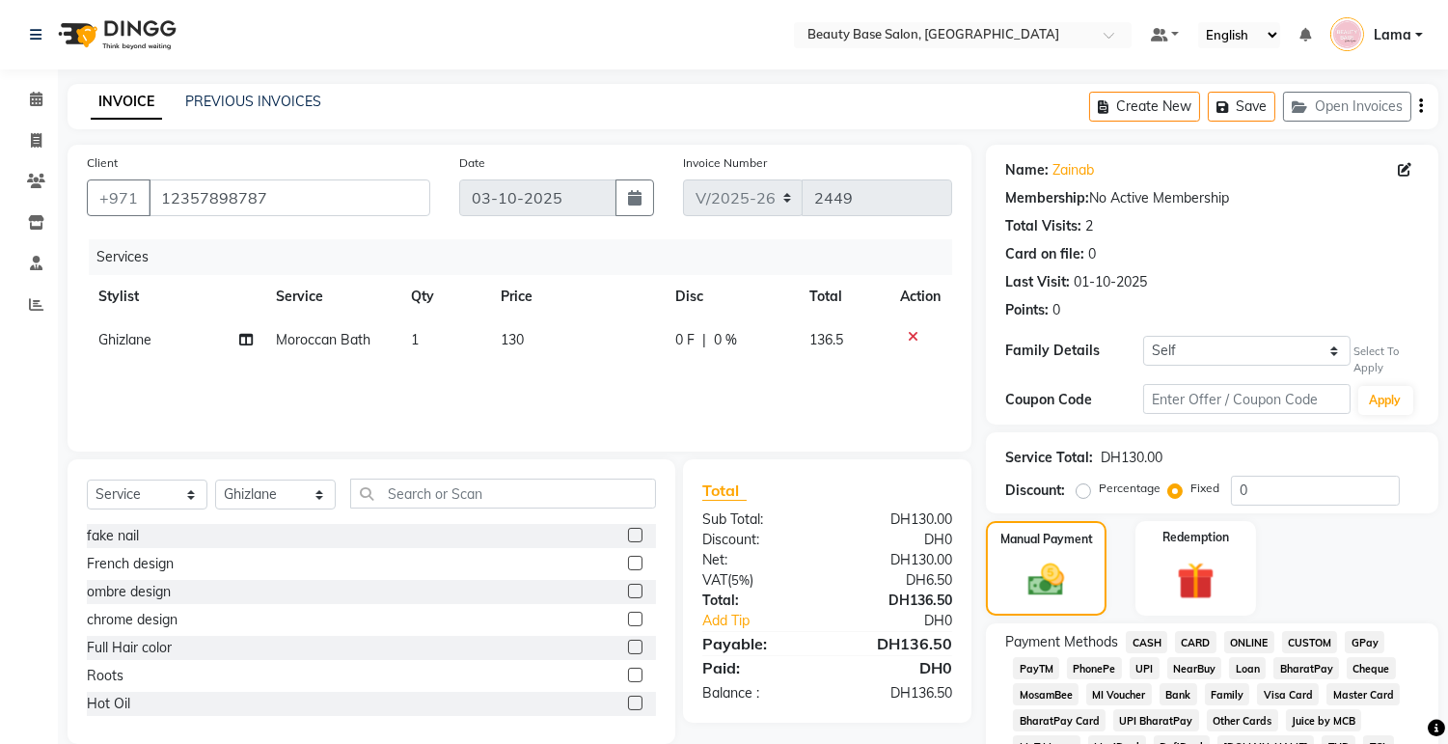
click at [1158, 647] on span "CASH" at bounding box center [1146, 642] width 41 height 22
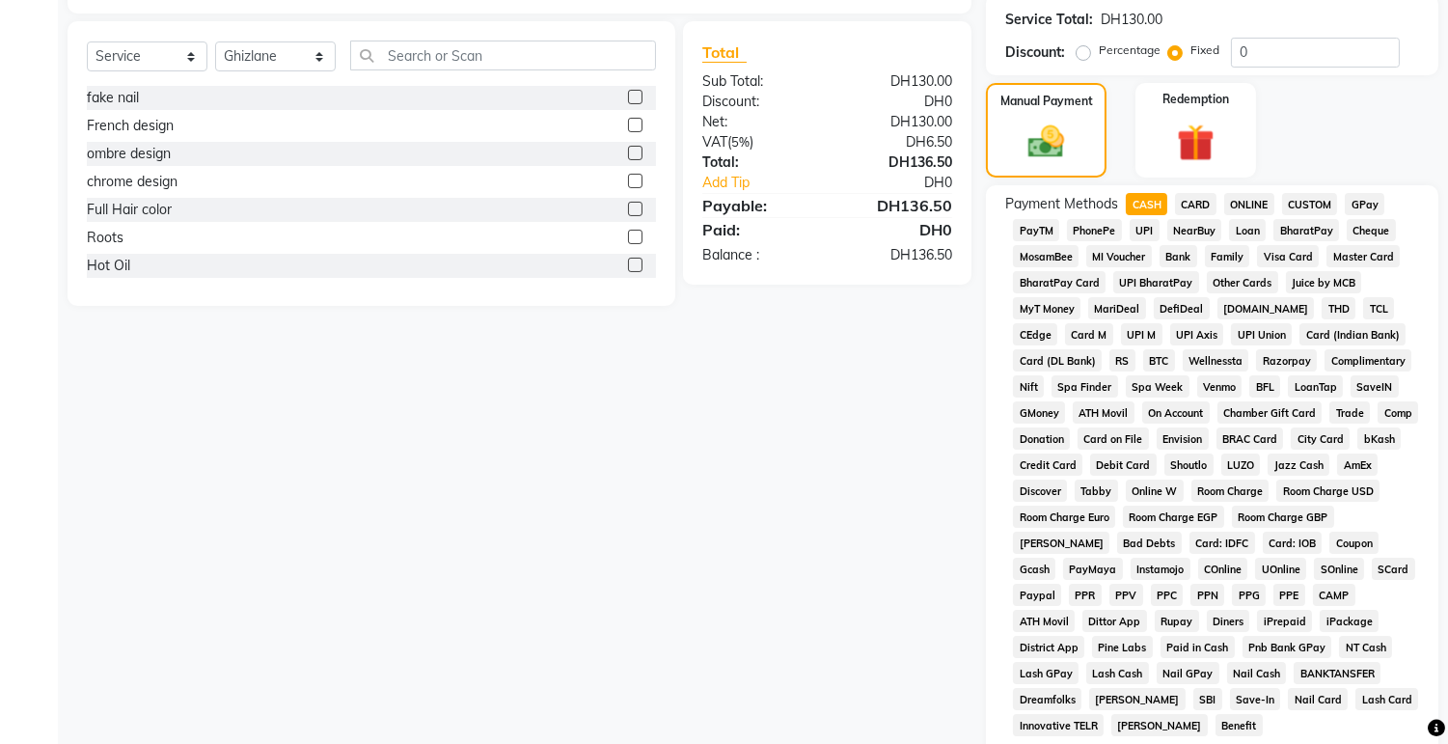
scroll to position [591, 0]
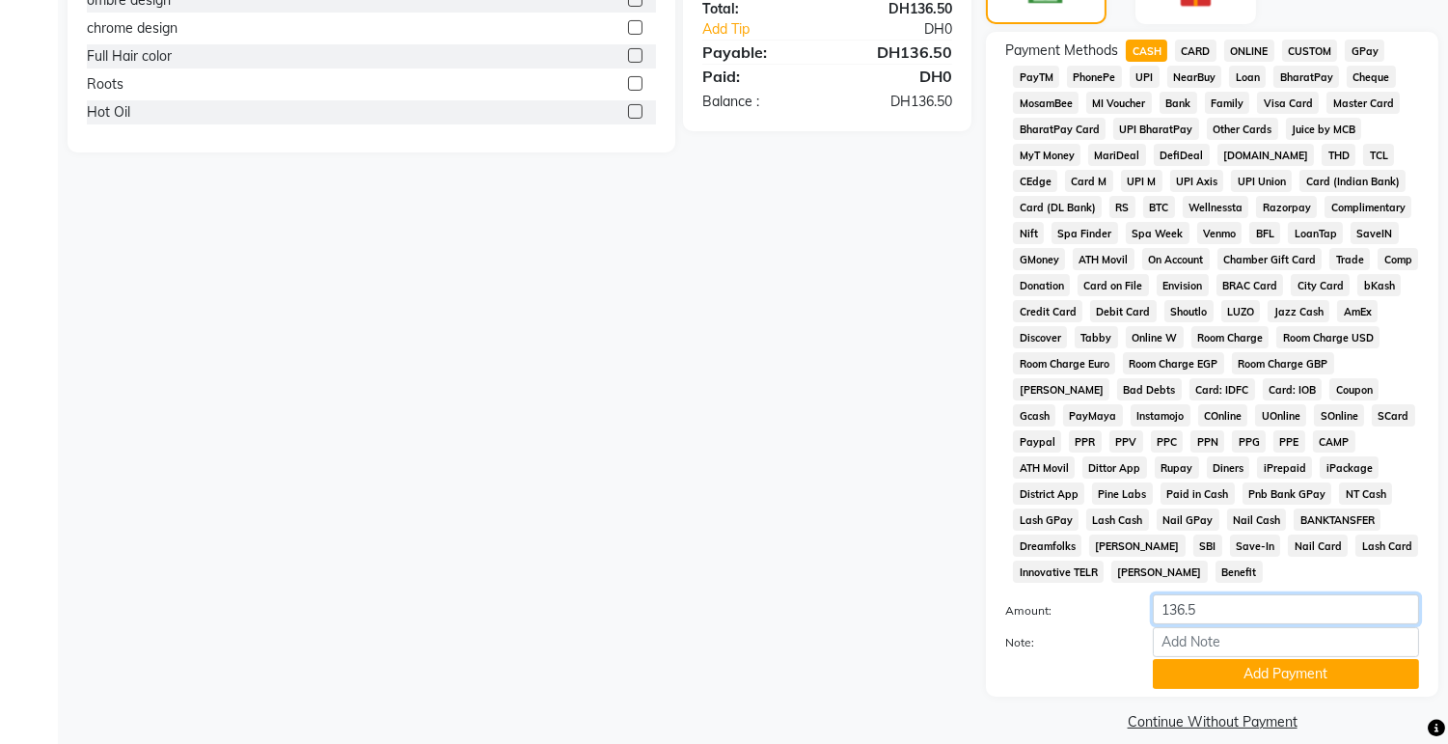
click at [1241, 594] on input "136.5" at bounding box center [1286, 609] width 266 height 30
type input "150"
click at [1265, 659] on button "Add Payment" at bounding box center [1286, 674] width 266 height 30
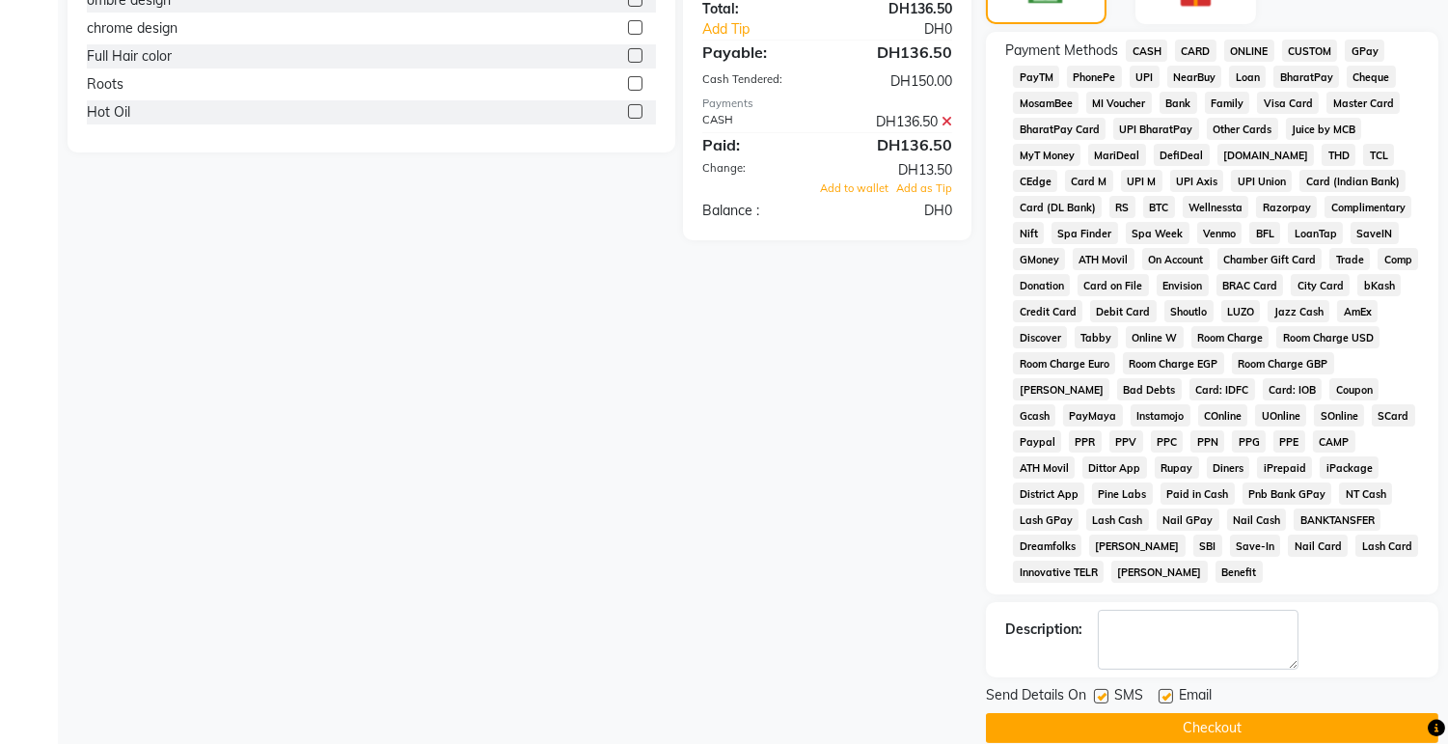
click at [1280, 717] on button "Checkout" at bounding box center [1212, 728] width 452 height 30
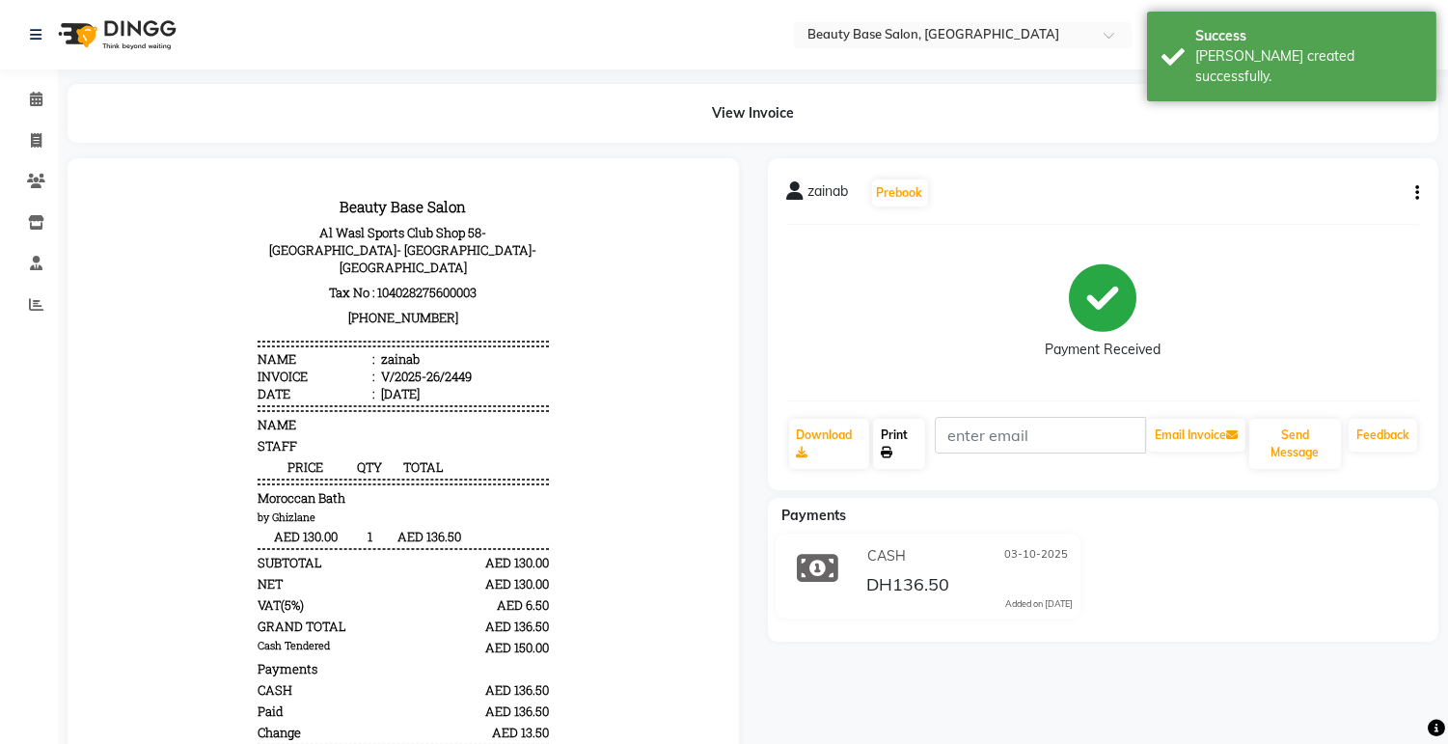
click at [918, 451] on link "Print" at bounding box center [899, 444] width 52 height 50
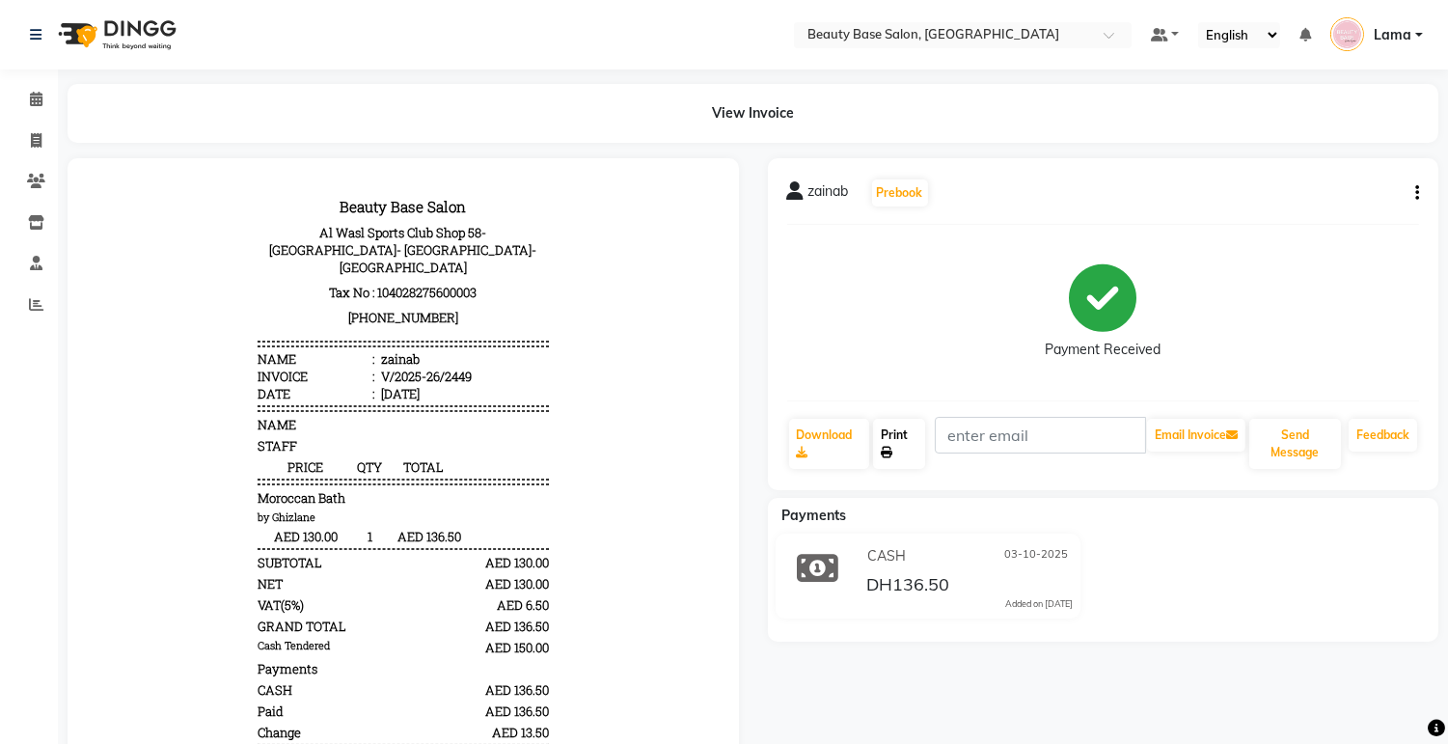
click at [905, 451] on link "Print" at bounding box center [899, 444] width 52 height 50
click at [42, 103] on span at bounding box center [36, 100] width 34 height 22
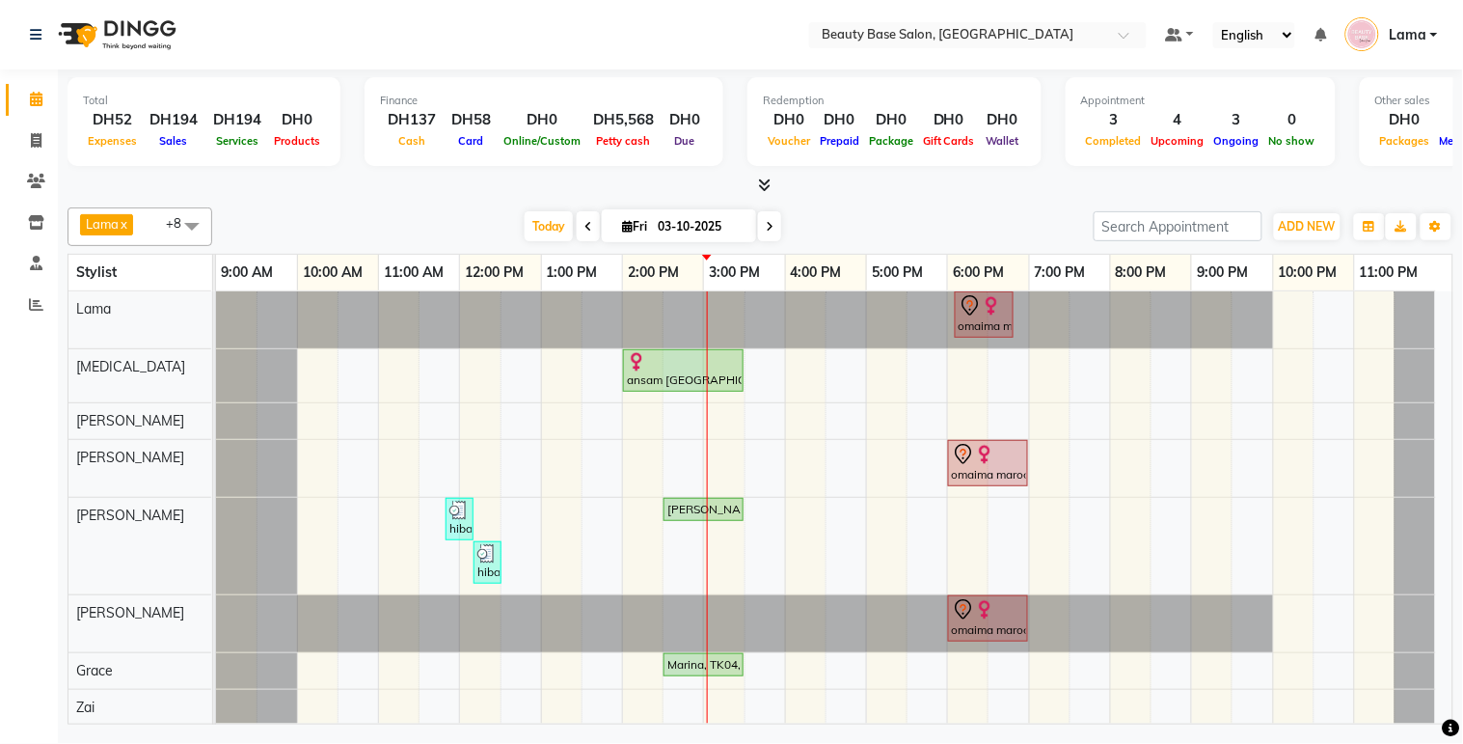
scroll to position [75, 0]
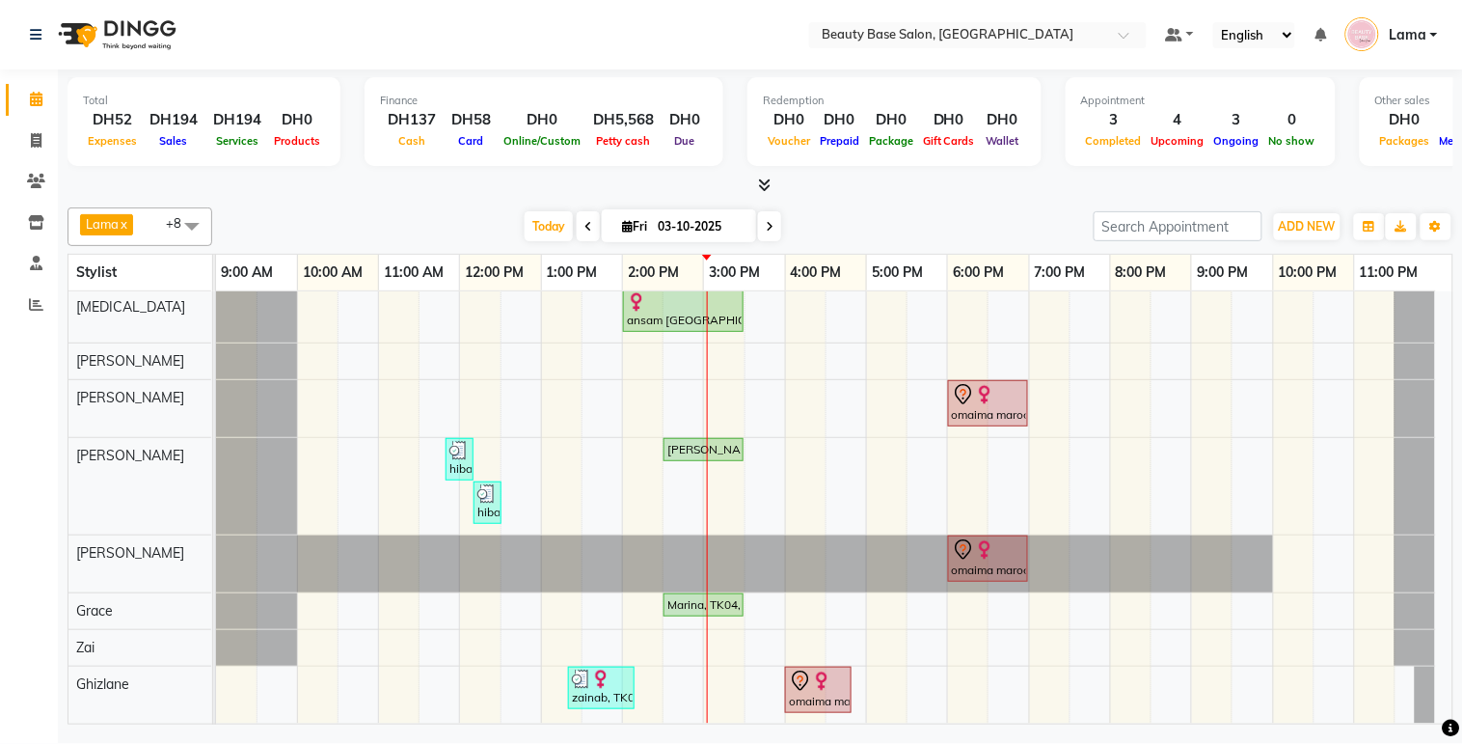
click at [786, 231] on div "Today Fri 03-10-2025" at bounding box center [653, 226] width 862 height 29
click at [766, 225] on icon at bounding box center [770, 227] width 8 height 12
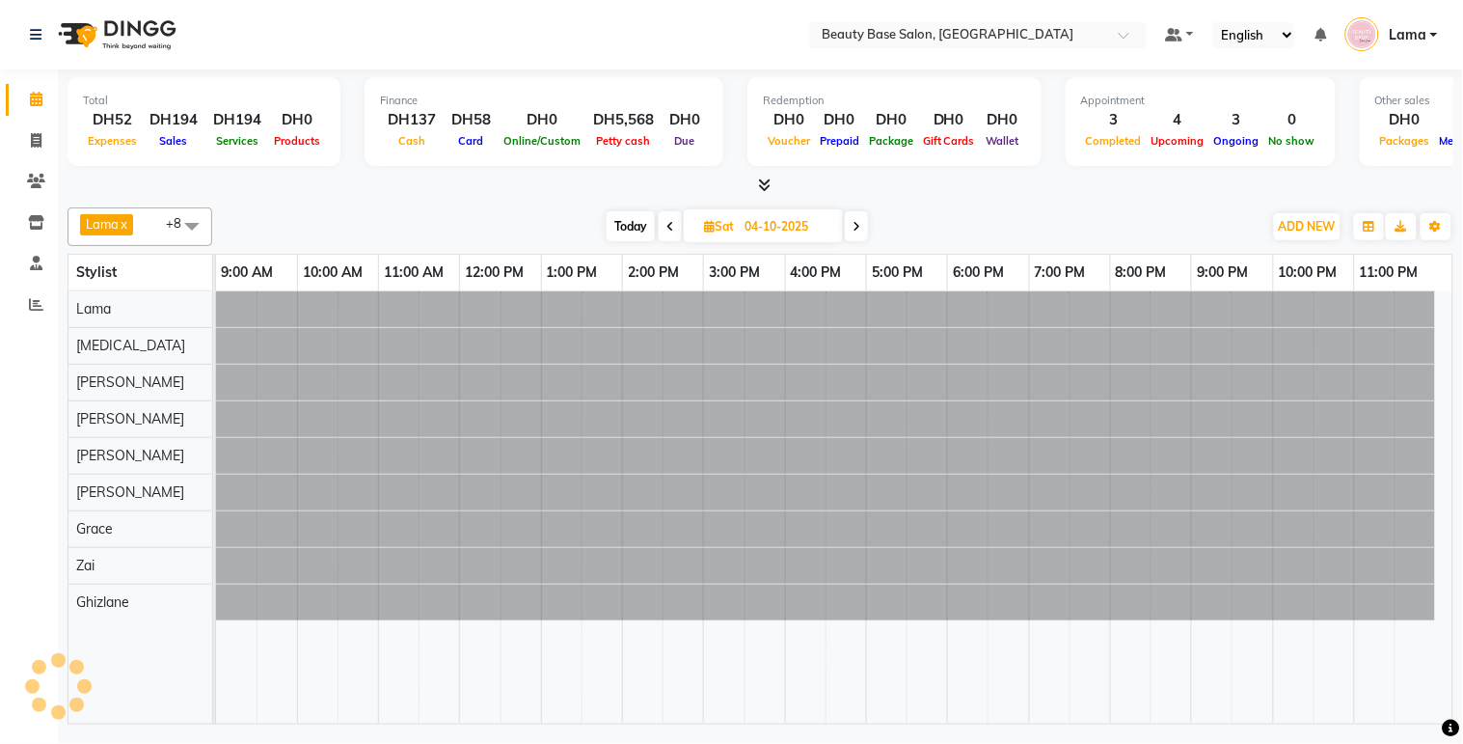
scroll to position [0, 0]
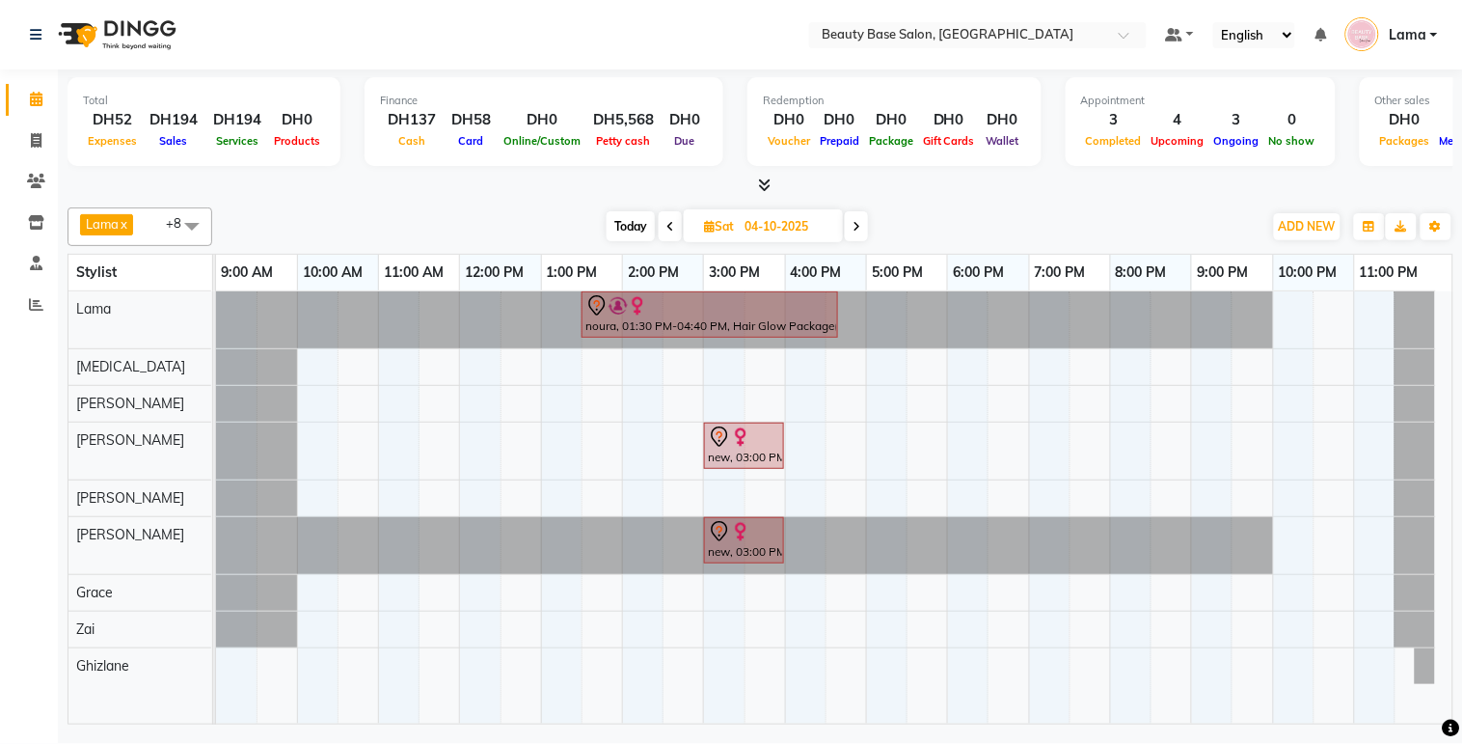
click at [644, 212] on span "Today" at bounding box center [631, 226] width 48 height 30
type input "03-10-2025"
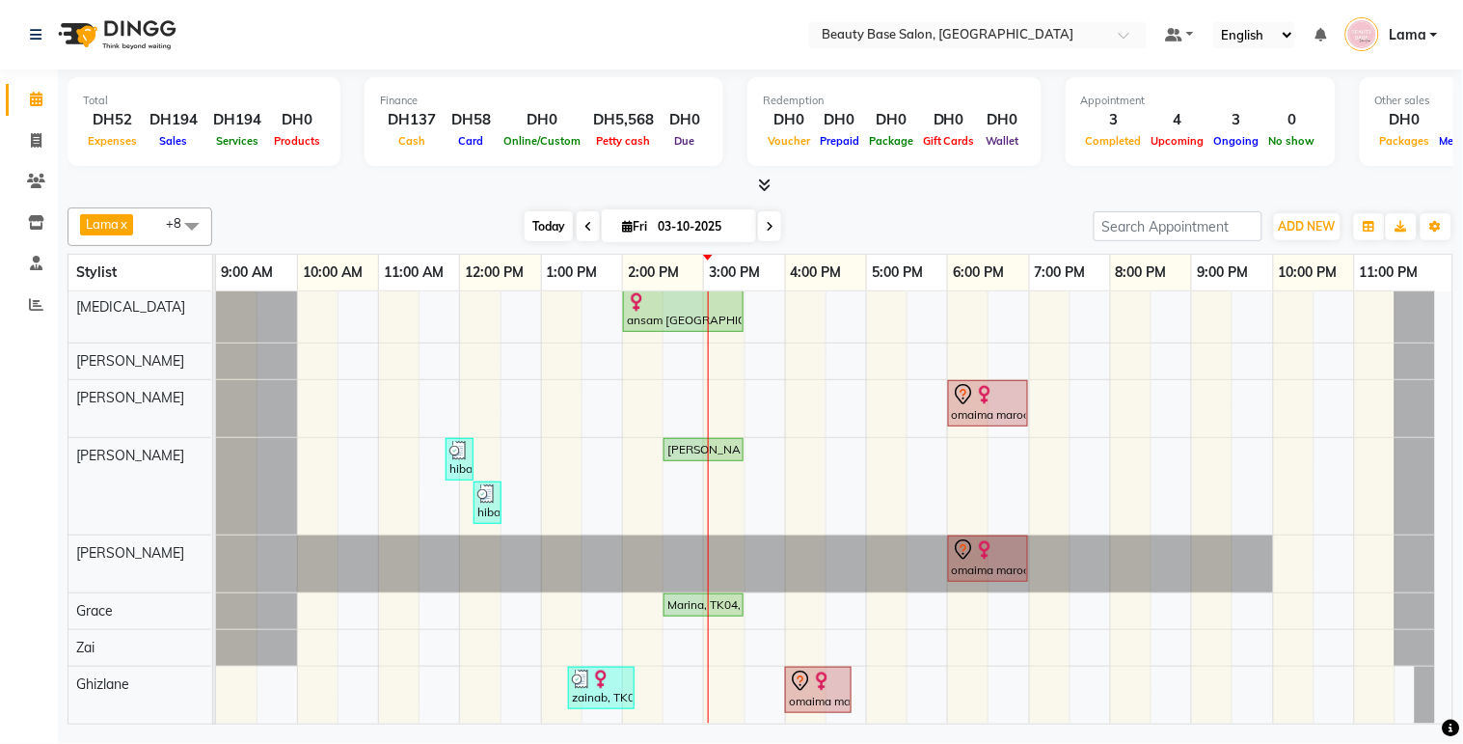
scroll to position [75, 0]
click at [1310, 232] on span "ADD NEW" at bounding box center [1307, 226] width 57 height 14
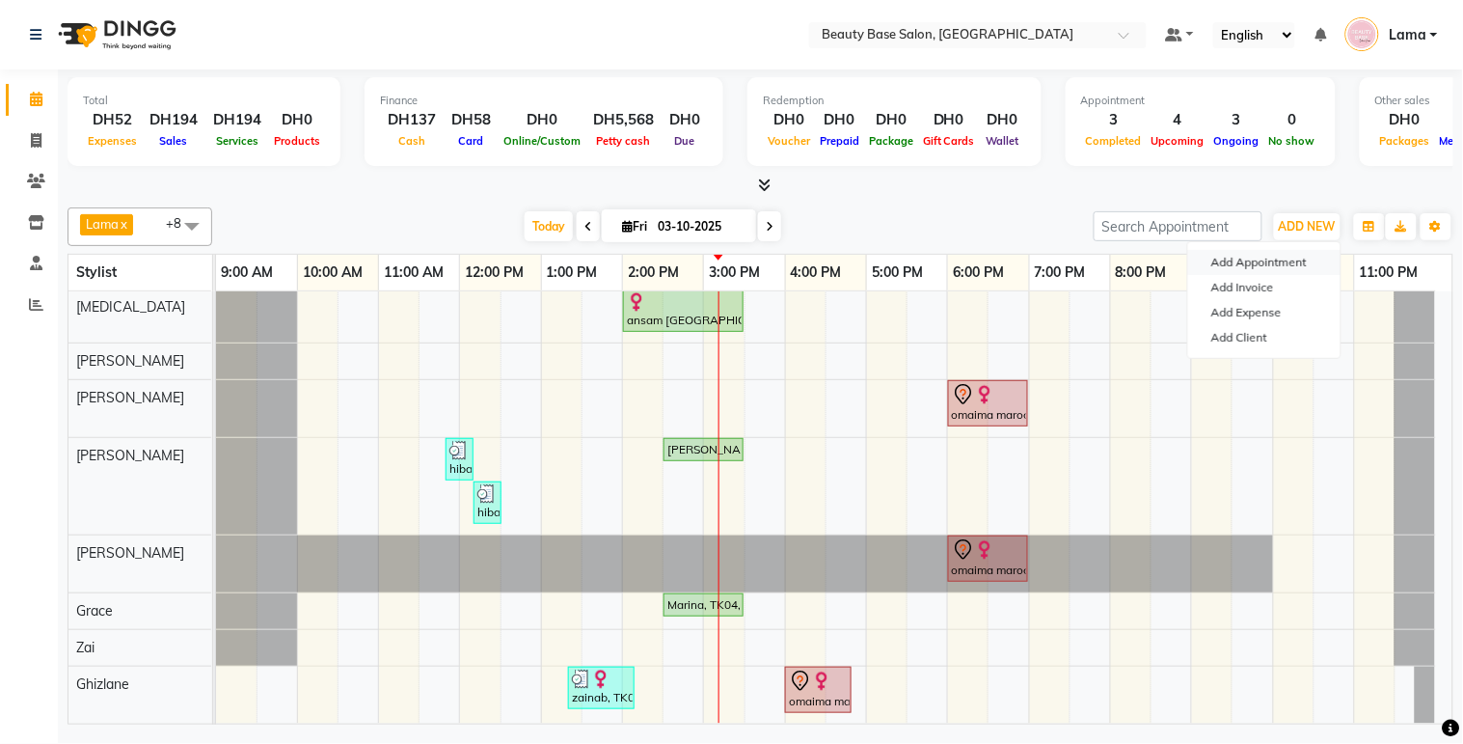
click at [1275, 261] on button "Add Appointment" at bounding box center [1264, 262] width 152 height 25
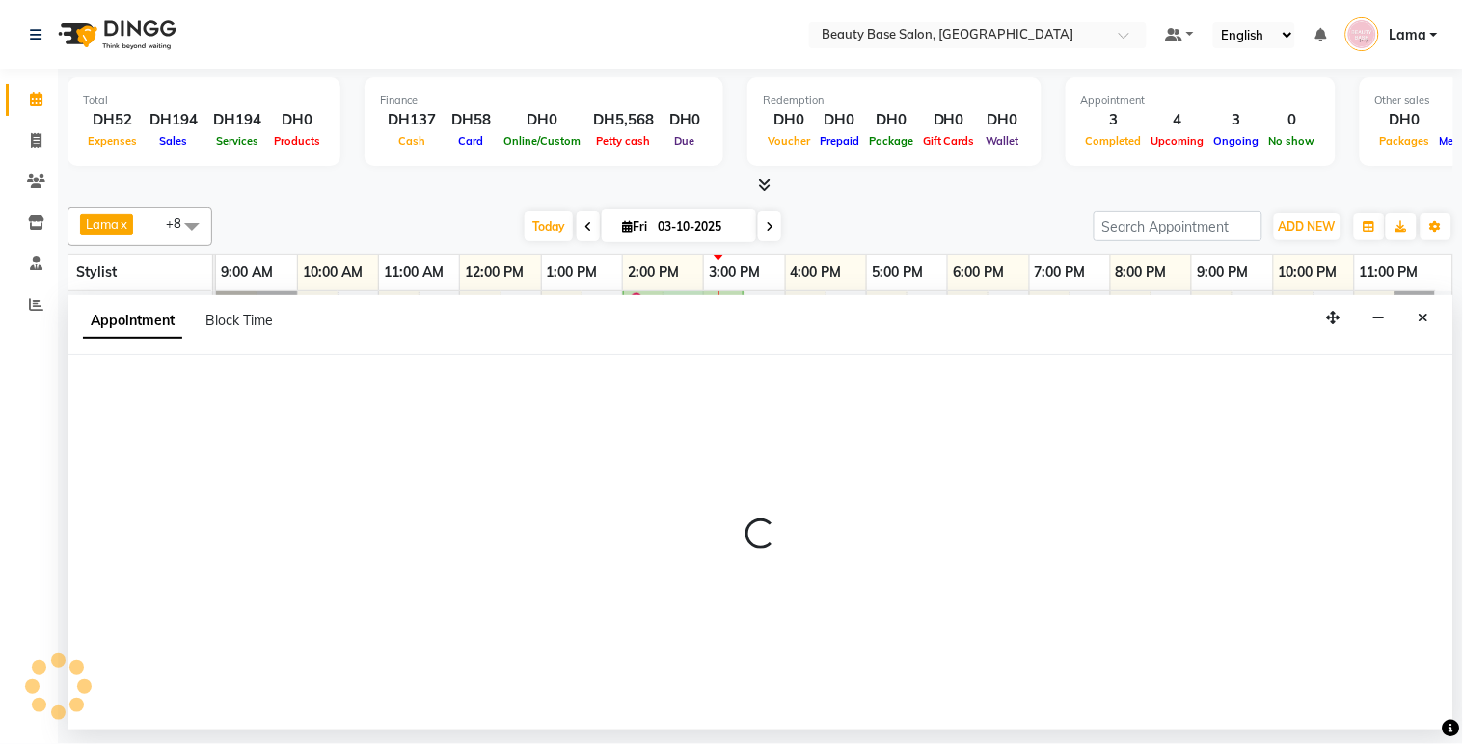
select select "600"
select select "tentative"
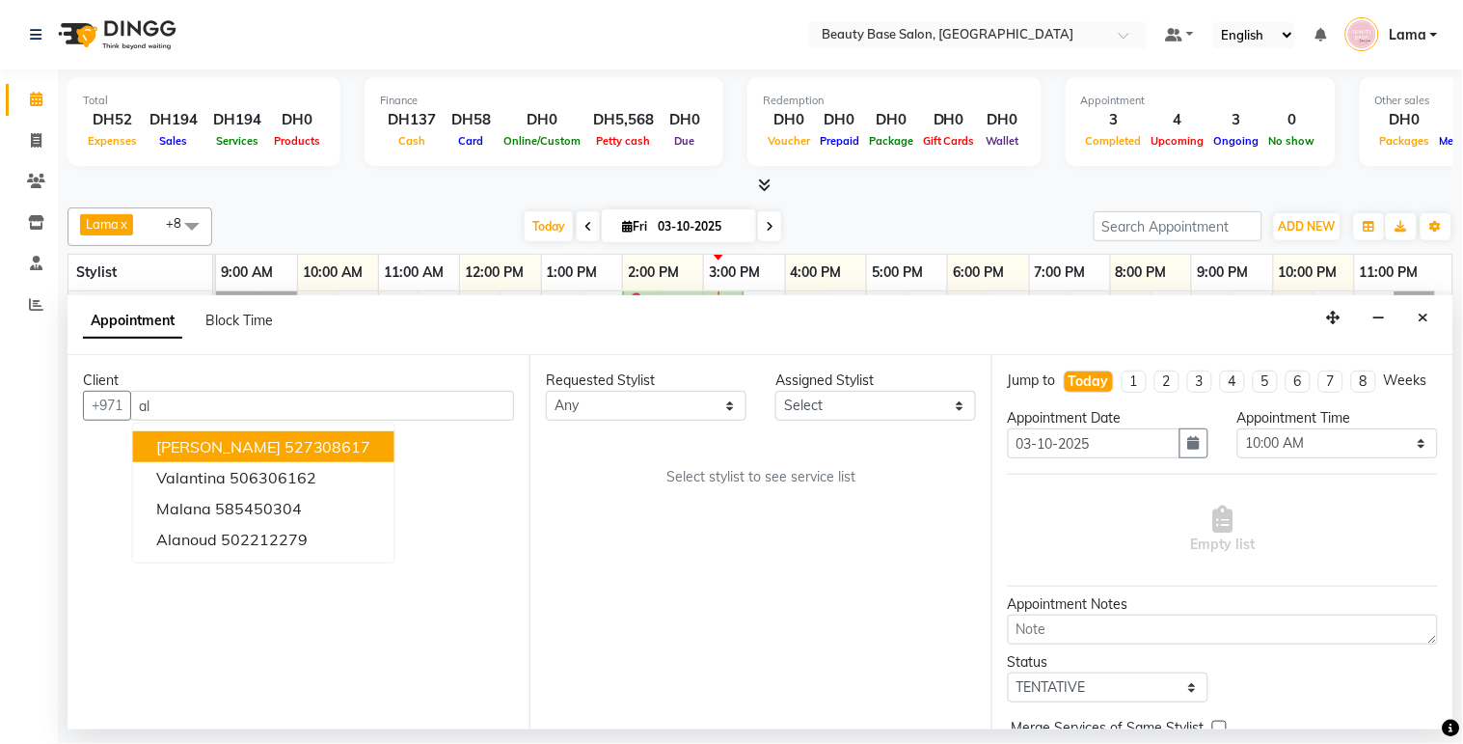
type input "a"
type input "e"
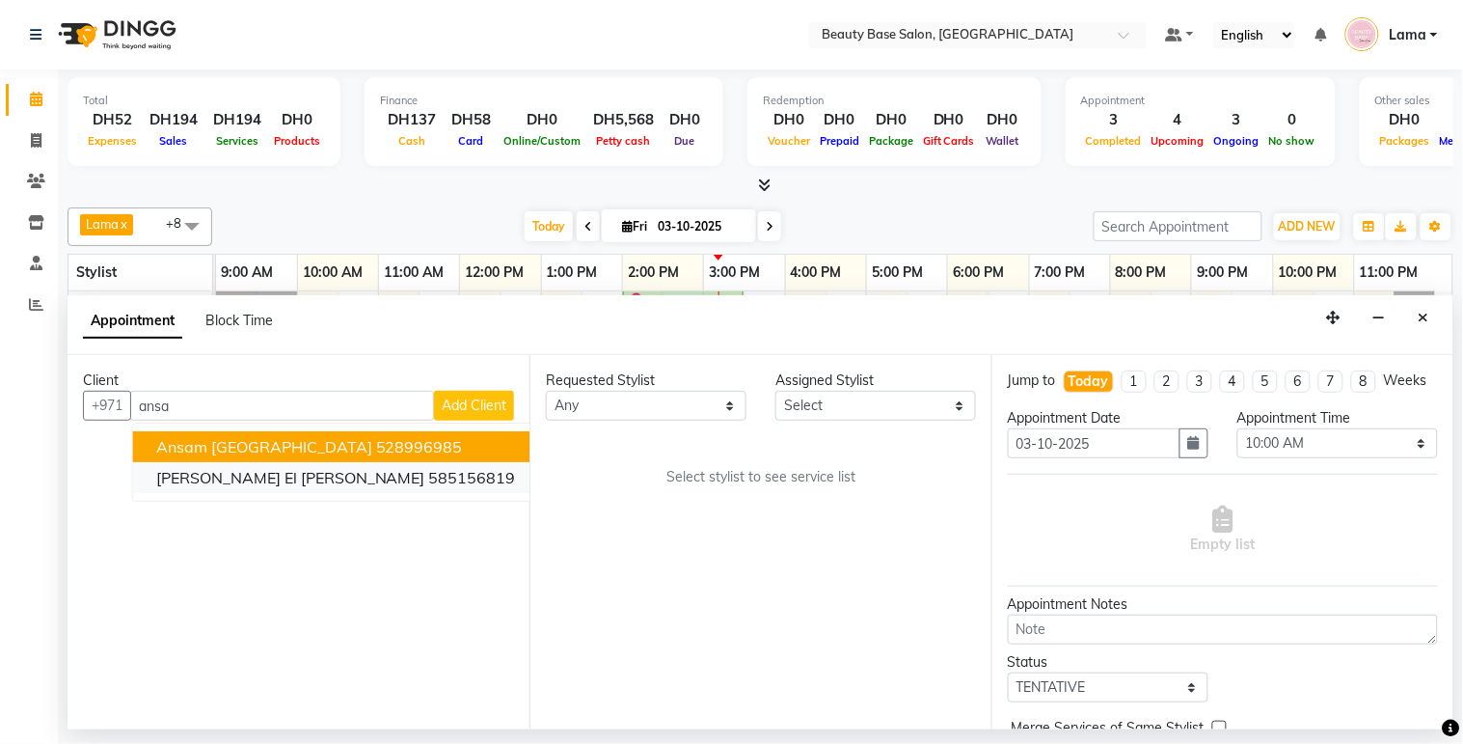
click at [429, 476] on ngb-highlight "585156819" at bounding box center [472, 477] width 87 height 19
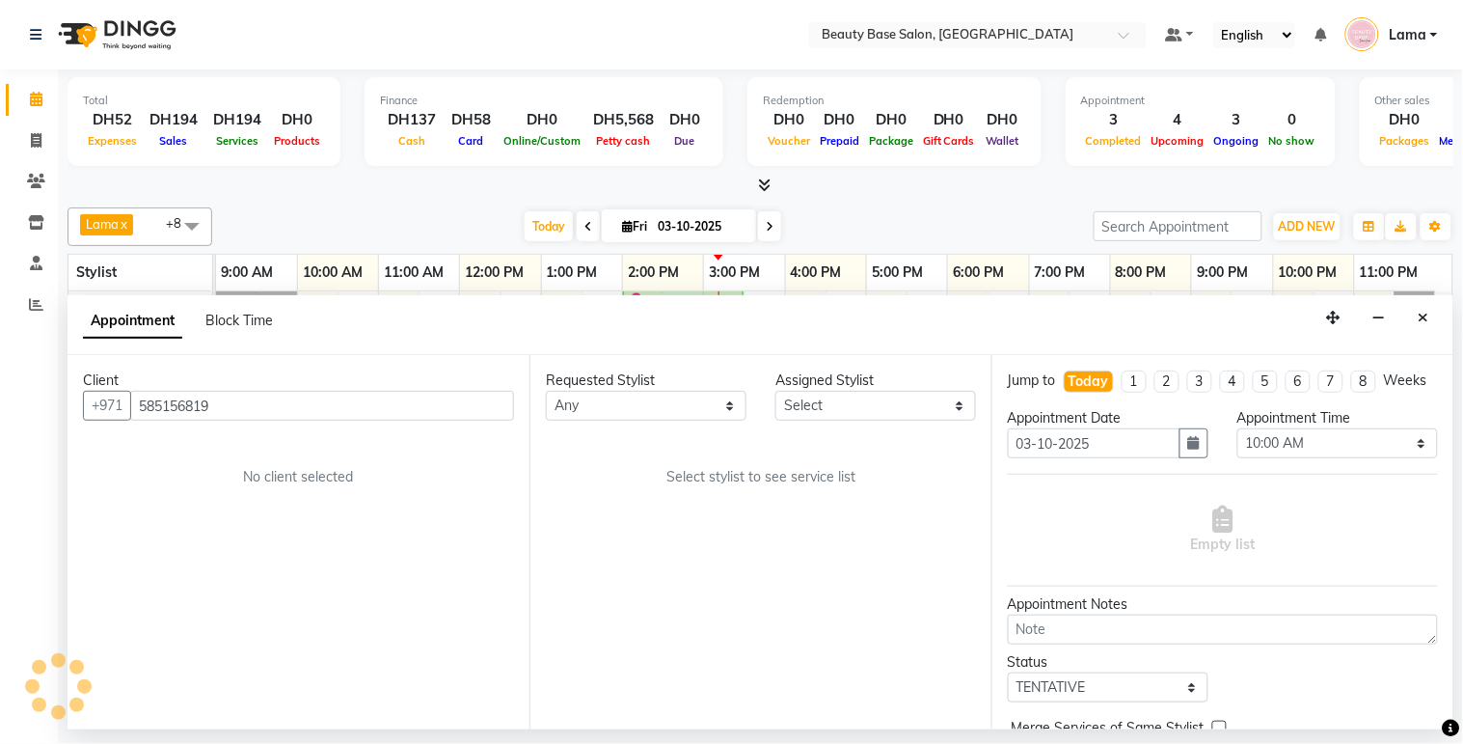
type input "585156819"
click at [717, 402] on select "Any [PERSON_NAME] [PERSON_NAME] [PERSON_NAME] [PERSON_NAME] [PERSON_NAME] [MEDI…" at bounding box center [646, 406] width 201 height 30
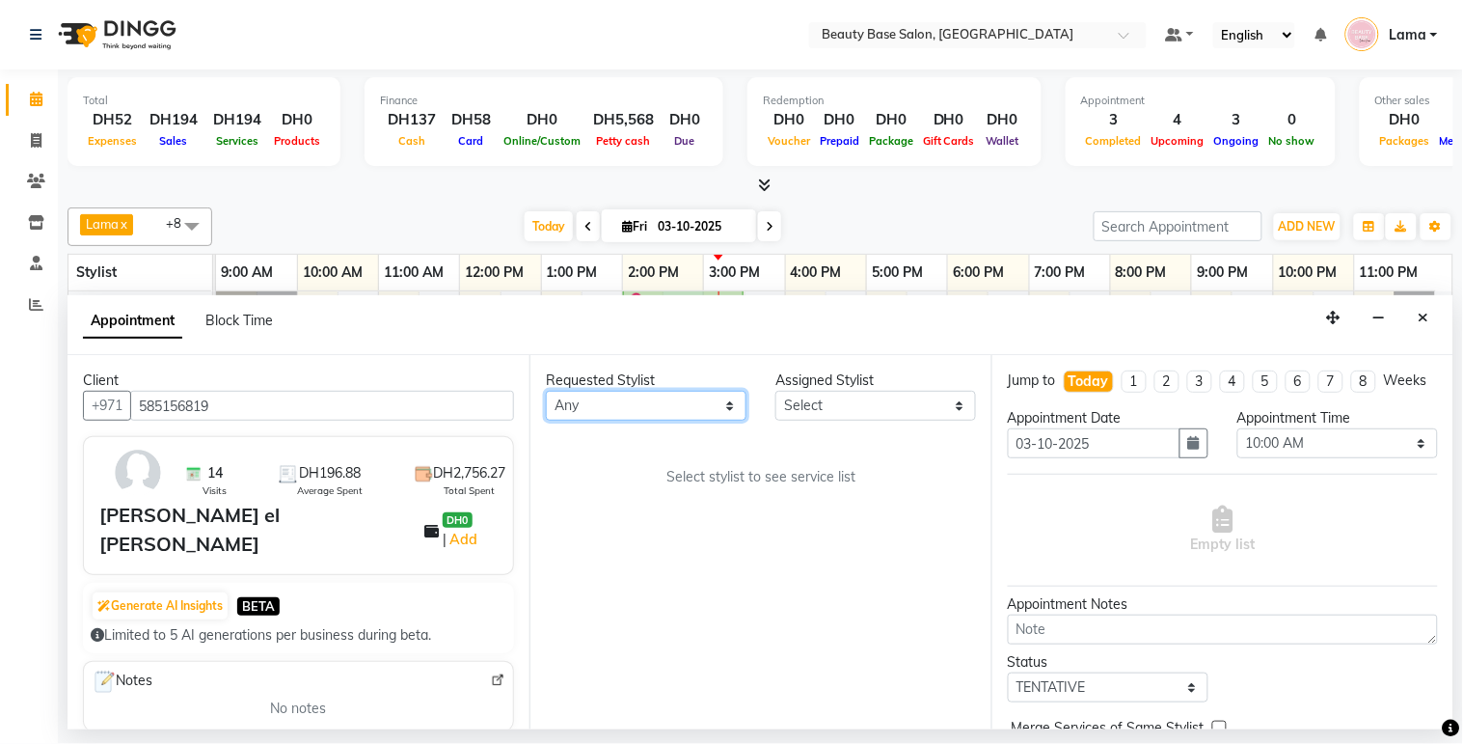
select select "30434"
click at [546, 391] on select "Any [PERSON_NAME] [PERSON_NAME] [PERSON_NAME] [PERSON_NAME] [PERSON_NAME] [MEDI…" at bounding box center [646, 406] width 201 height 30
select select "30434"
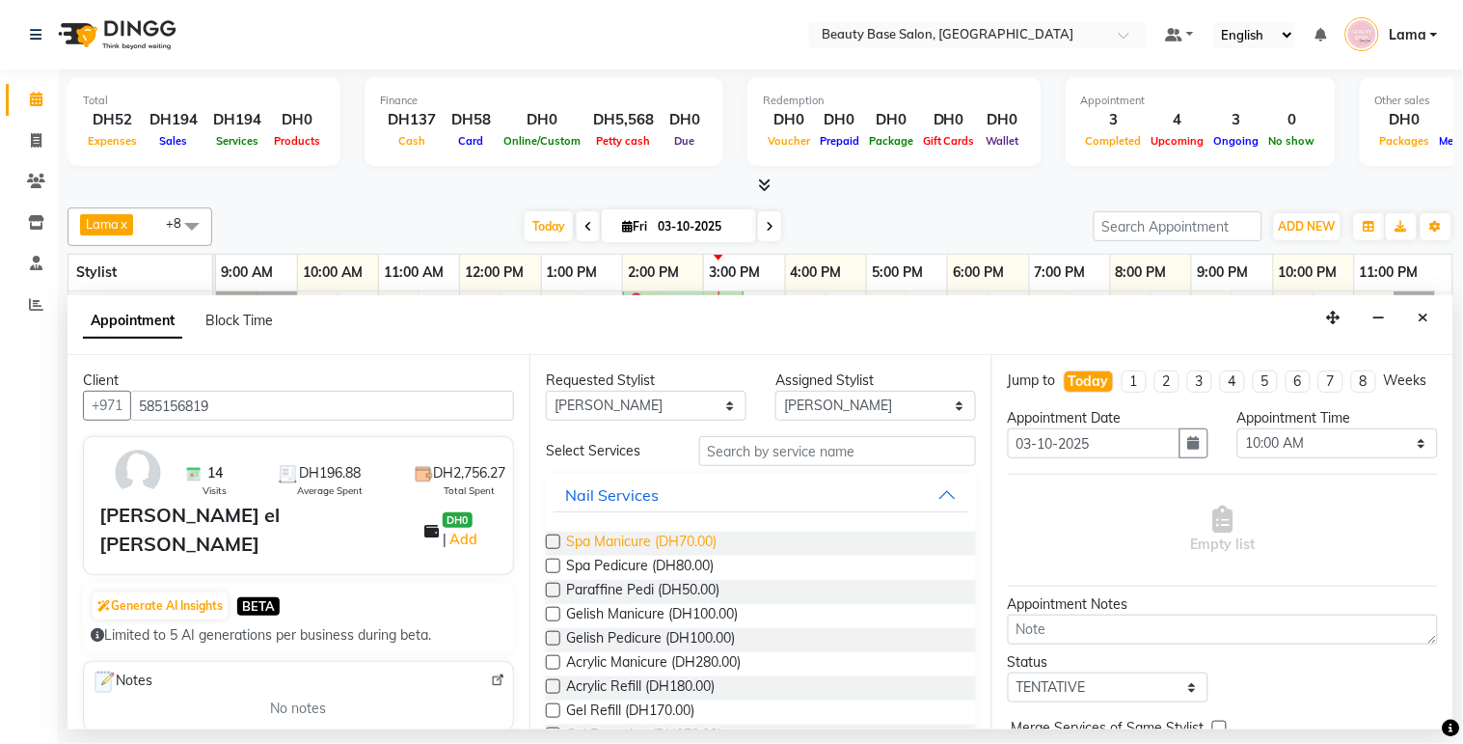
click at [671, 545] on span "Spa Manicure (DH70.00)" at bounding box center [641, 543] width 150 height 24
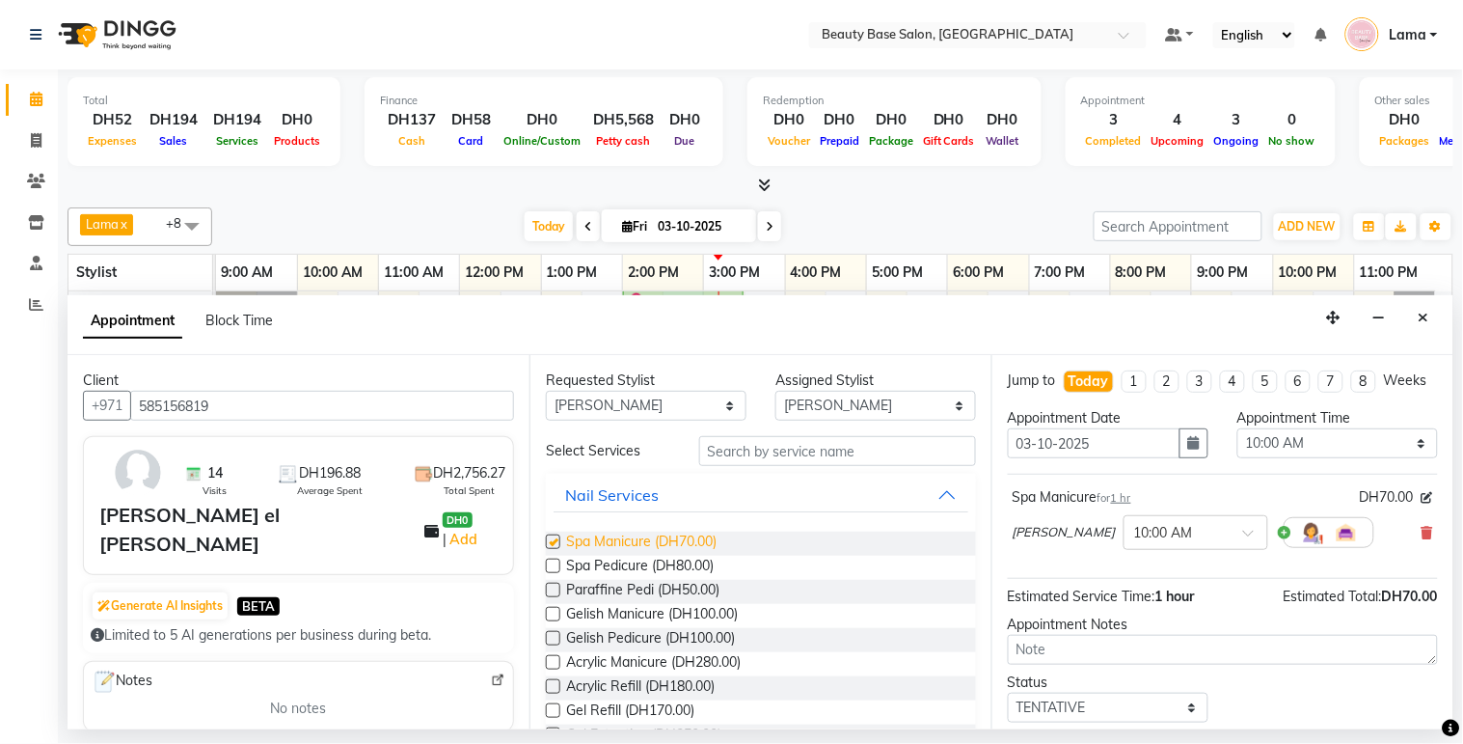
checkbox input "false"
click at [1293, 458] on select "Select 10:00 AM 10:05 AM 10:10 AM 10:15 AM 10:20 AM 10:25 AM 10:30 AM 10:35 AM …" at bounding box center [1338, 443] width 201 height 30
select select "915"
click at [1238, 446] on select "Select 10:00 AM 10:05 AM 10:10 AM 10:15 AM 10:20 AM 10:25 AM 10:30 AM 10:35 AM …" at bounding box center [1338, 443] width 201 height 30
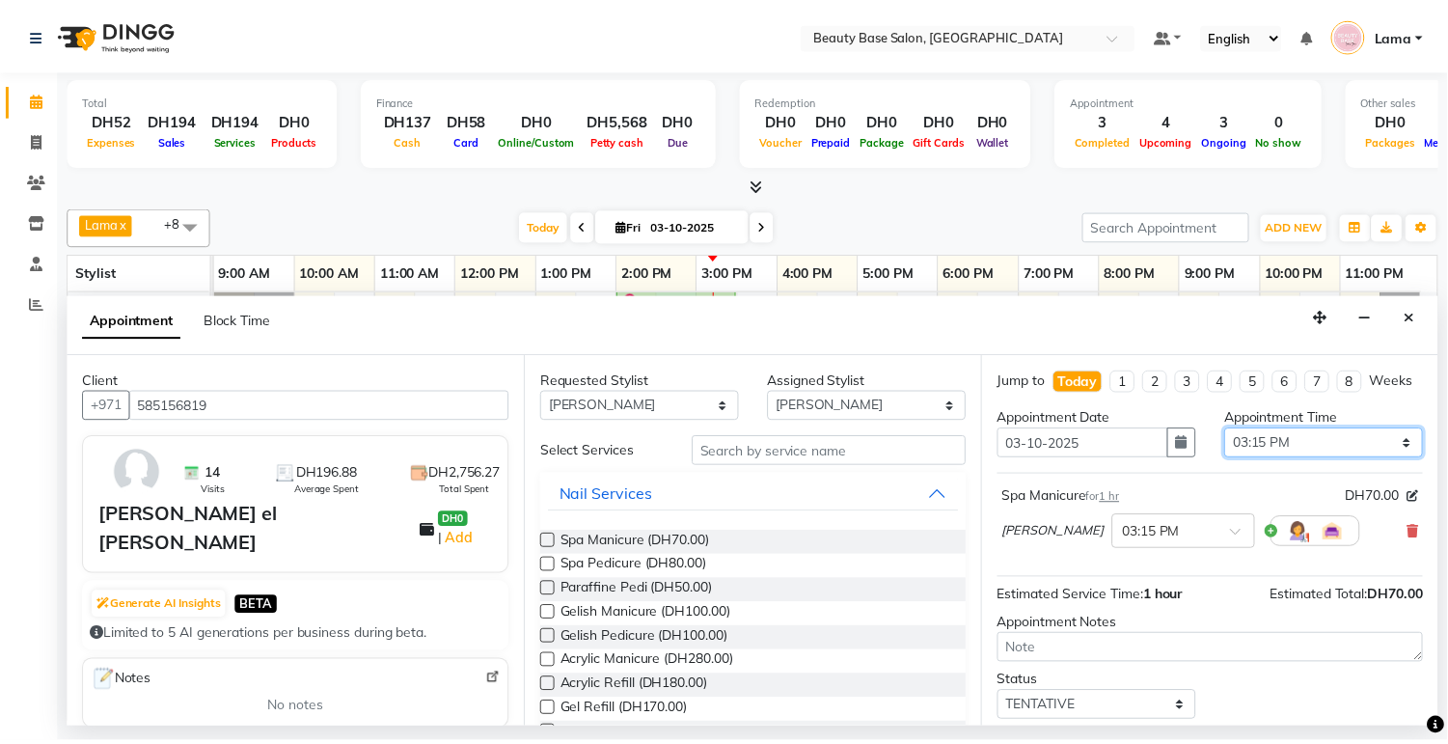
scroll to position [133, 0]
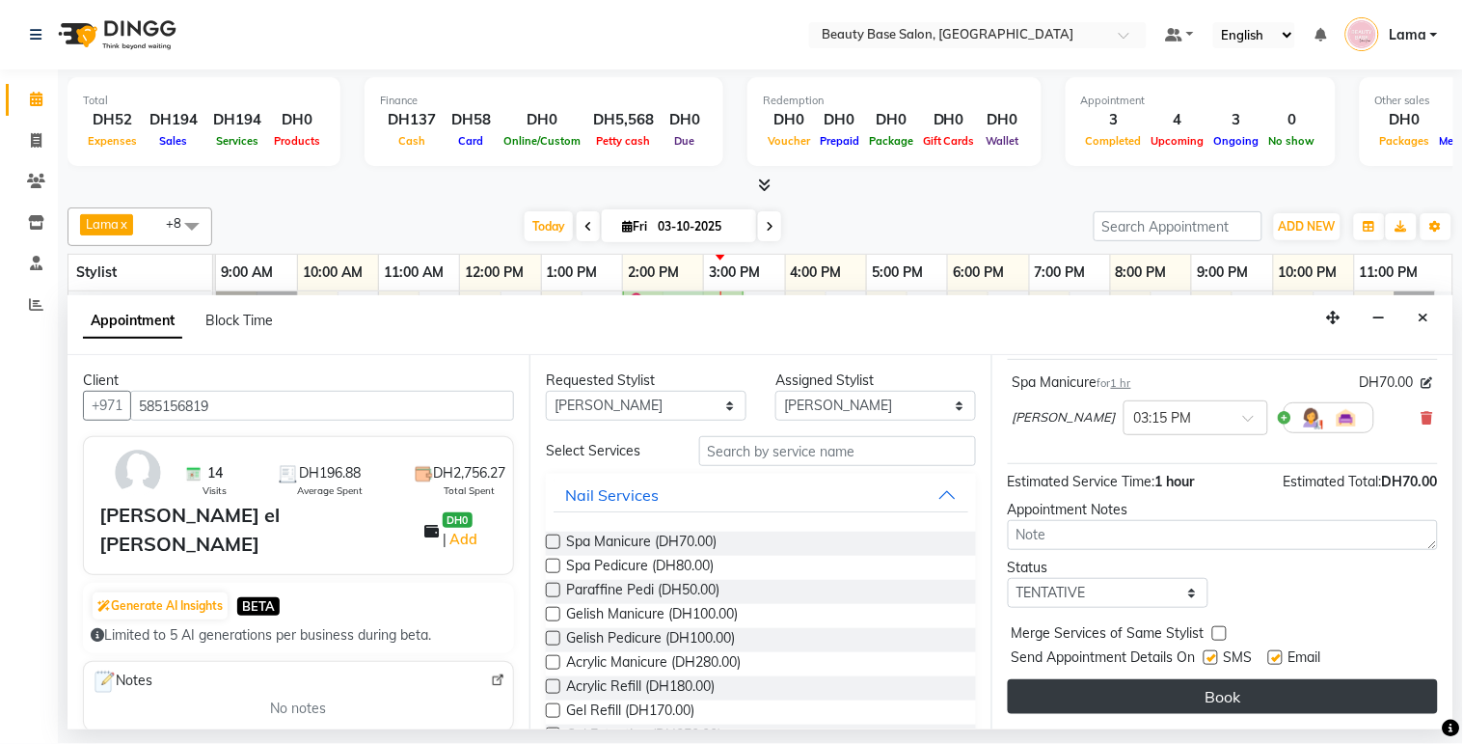
click at [1217, 705] on button "Book" at bounding box center [1223, 696] width 430 height 35
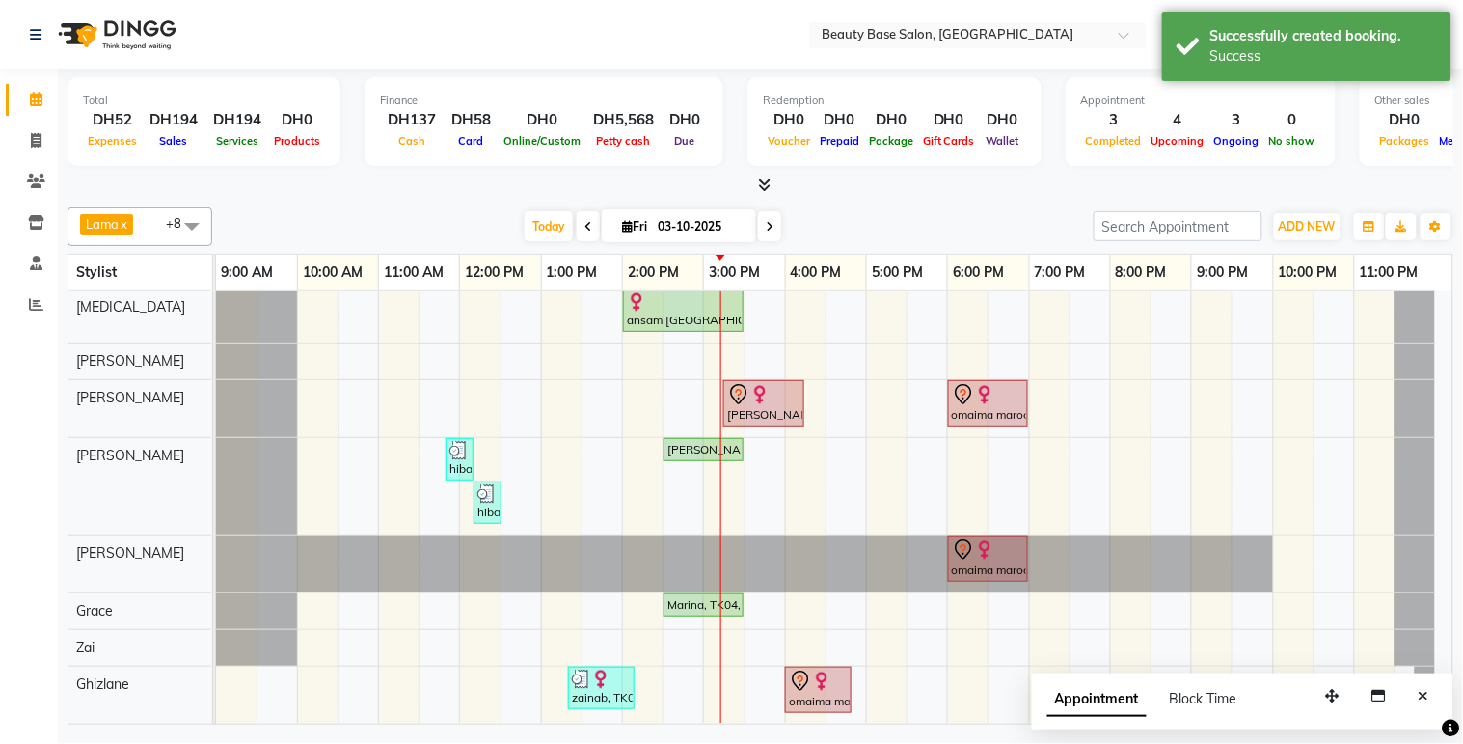
click at [760, 405] on div "[PERSON_NAME] el [PERSON_NAME], TK06, 03:15 PM-04:15 PM, Spa Manicure" at bounding box center [763, 403] width 77 height 41
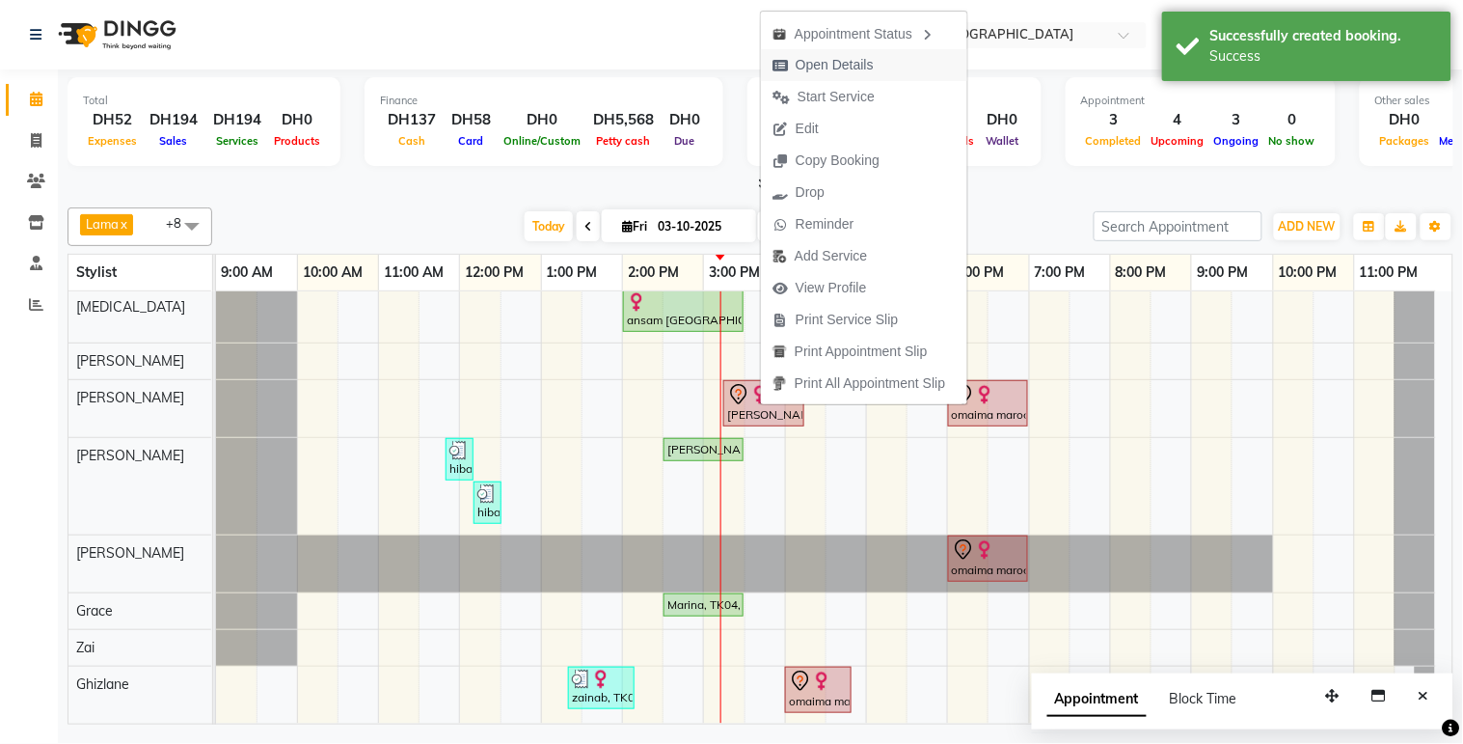
click at [868, 66] on span "Open Details" at bounding box center [835, 65] width 78 height 20
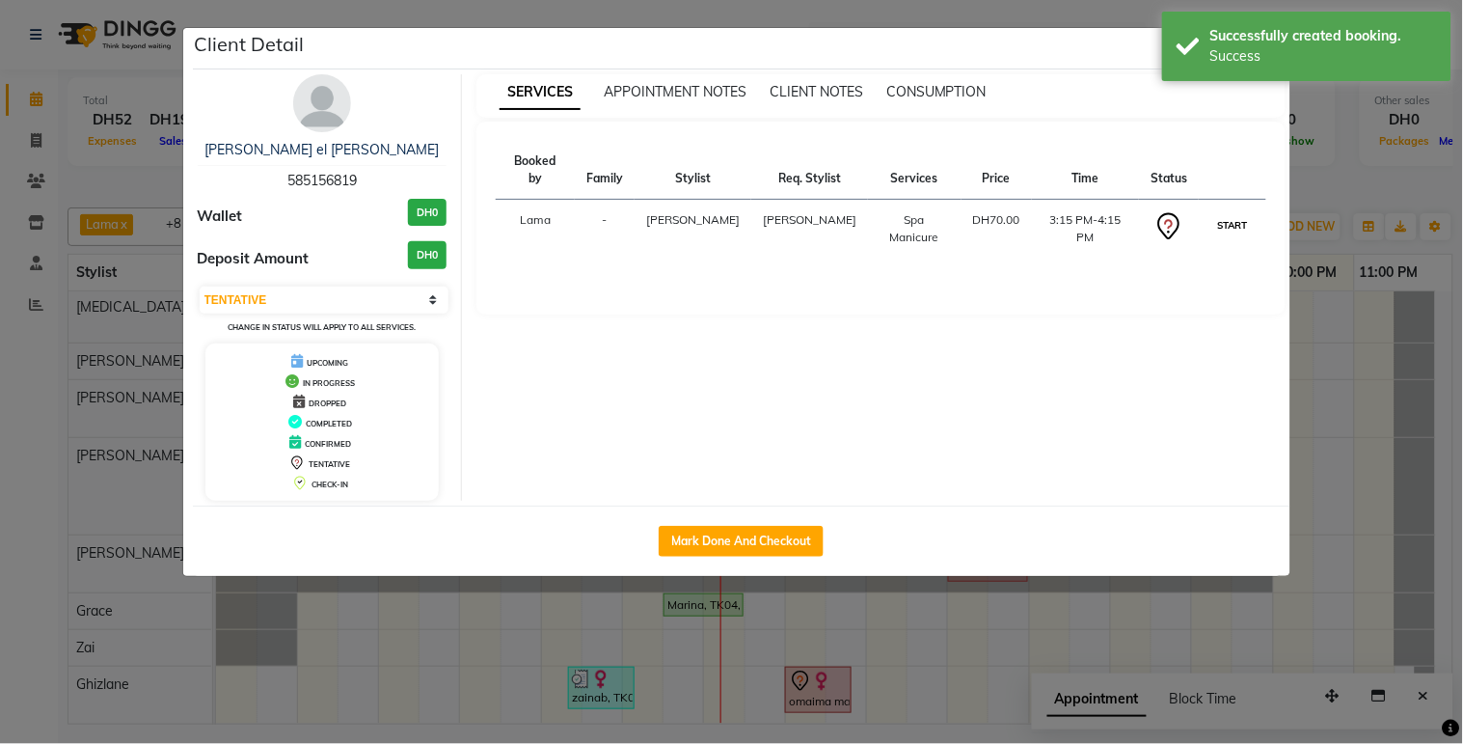
click at [1227, 213] on button "START" at bounding box center [1232, 225] width 40 height 24
select select "1"
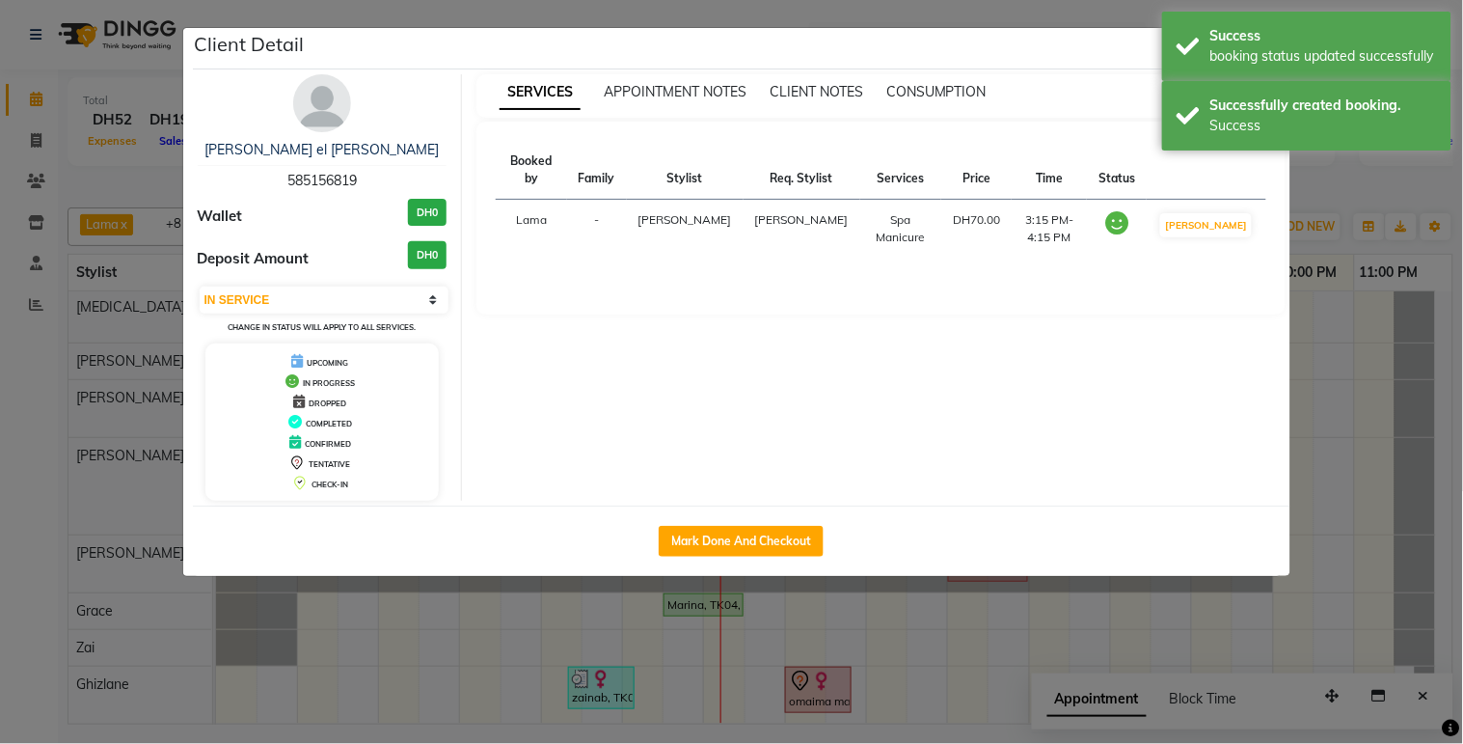
click at [1028, 672] on ngb-modal-window "Client Detail dina el ansari 585156819 Wallet DH0 Deposit Amount DH0 Select IN …" at bounding box center [731, 372] width 1463 height 744
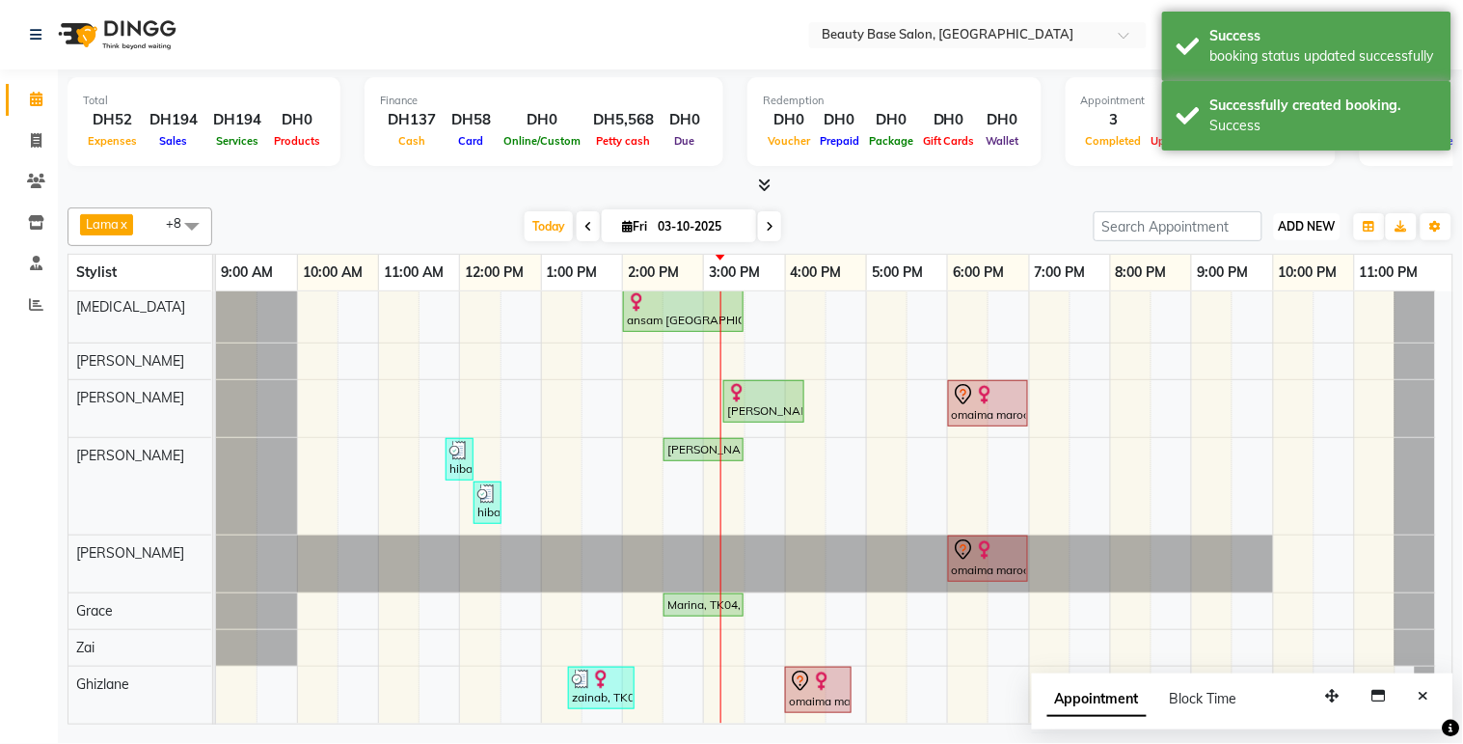
click at [1314, 216] on button "ADD NEW Toggle Dropdown" at bounding box center [1307, 226] width 67 height 27
select select "17496"
select select "tentative"
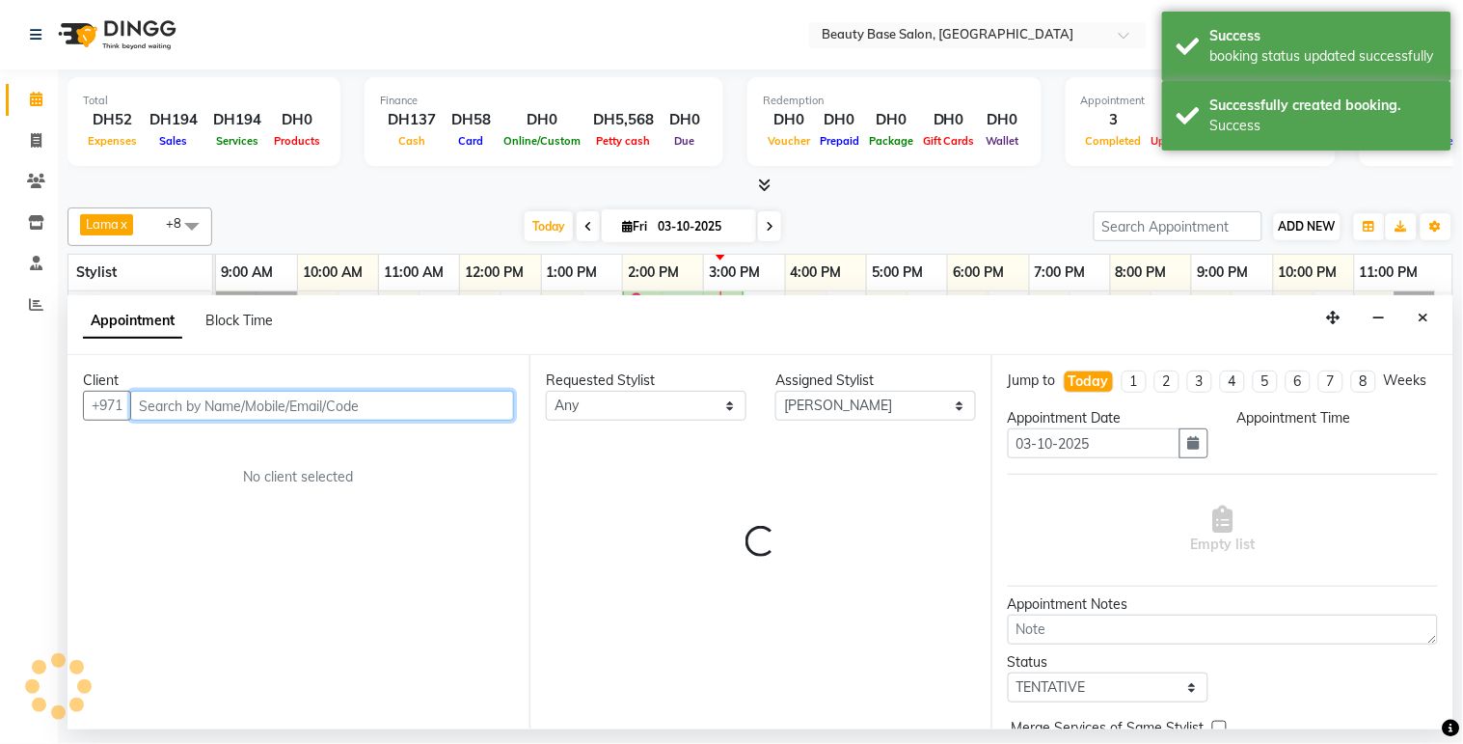
select select "1290"
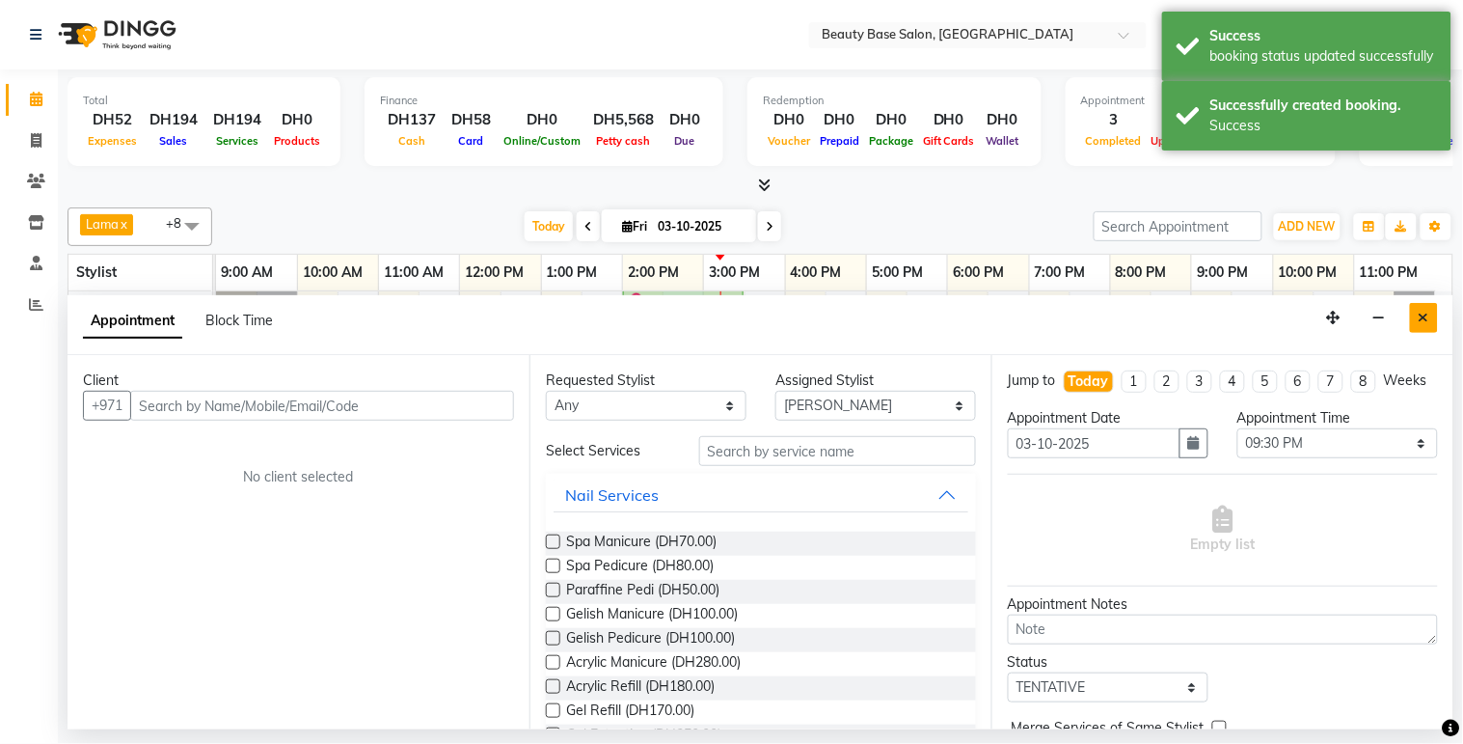
click at [1426, 316] on icon "Close" at bounding box center [1424, 318] width 11 height 14
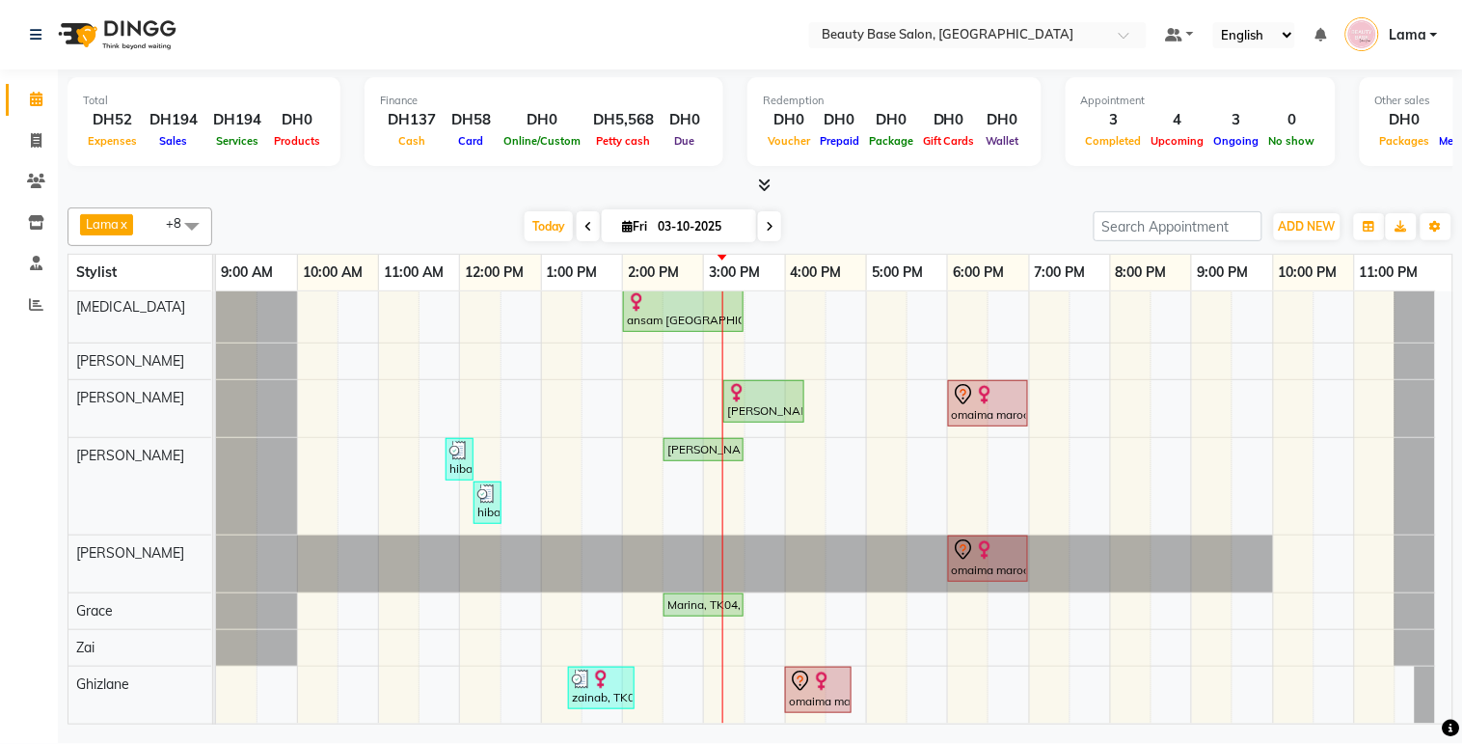
click at [688, 313] on link "ansam [GEOGRAPHIC_DATA], TK03, 02:00 PM-03:30 PM, Blowdry Wavy" at bounding box center [683, 310] width 121 height 42
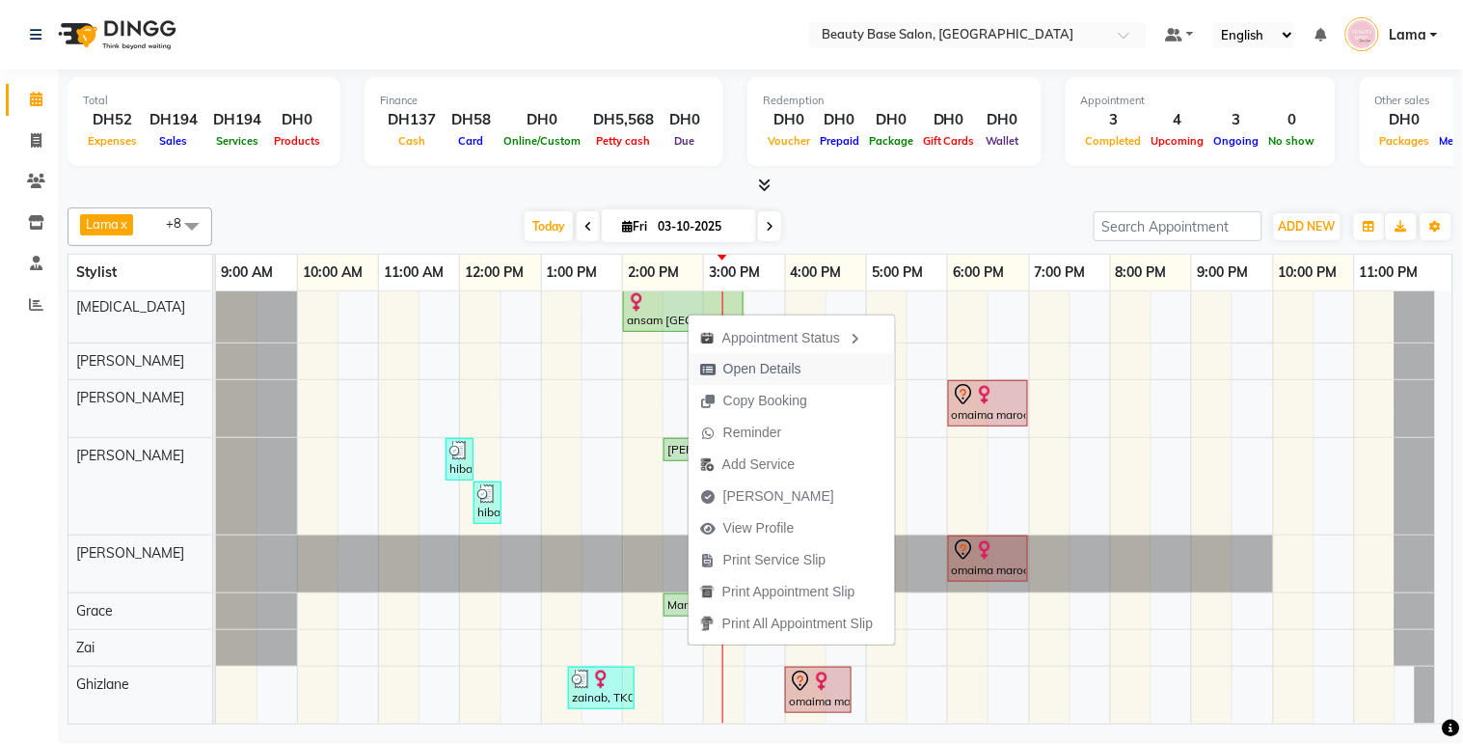
click at [812, 365] on span "Open Details" at bounding box center [751, 369] width 124 height 32
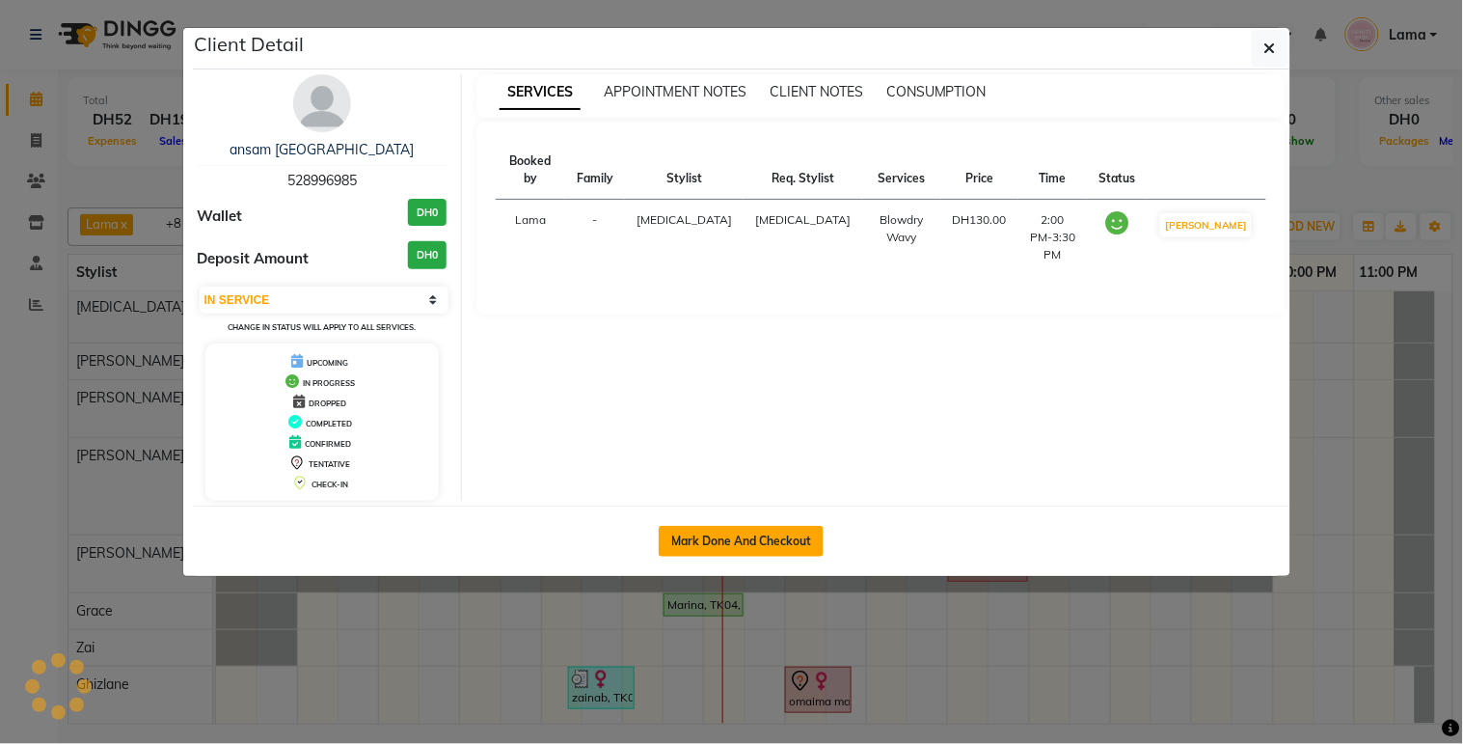
click at [788, 544] on button "Mark Done And Checkout" at bounding box center [741, 541] width 165 height 31
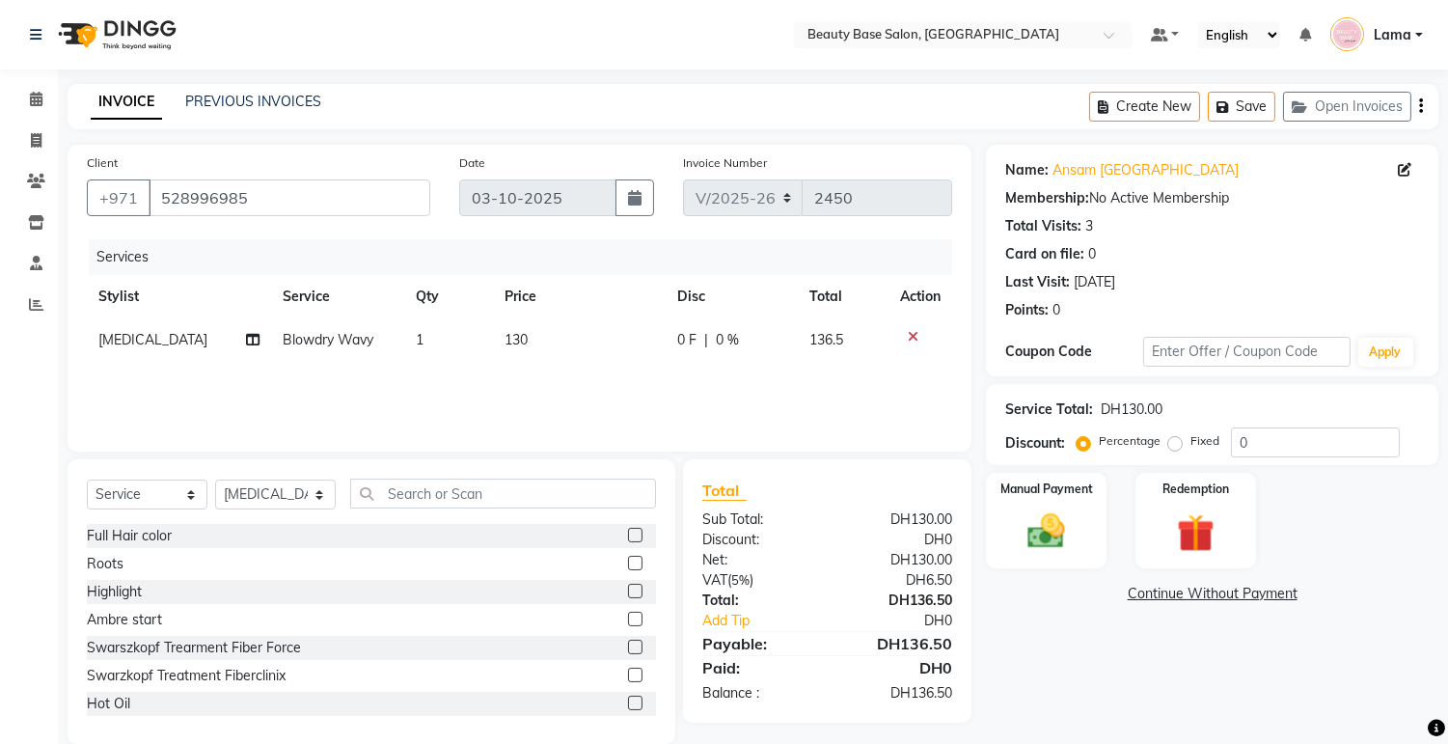
scroll to position [1, 0]
click at [1190, 446] on label "Fixed" at bounding box center [1204, 439] width 29 height 17
click at [1177, 446] on input "Fixed" at bounding box center [1179, 440] width 14 height 14
click at [1063, 527] on img at bounding box center [1047, 530] width 64 height 45
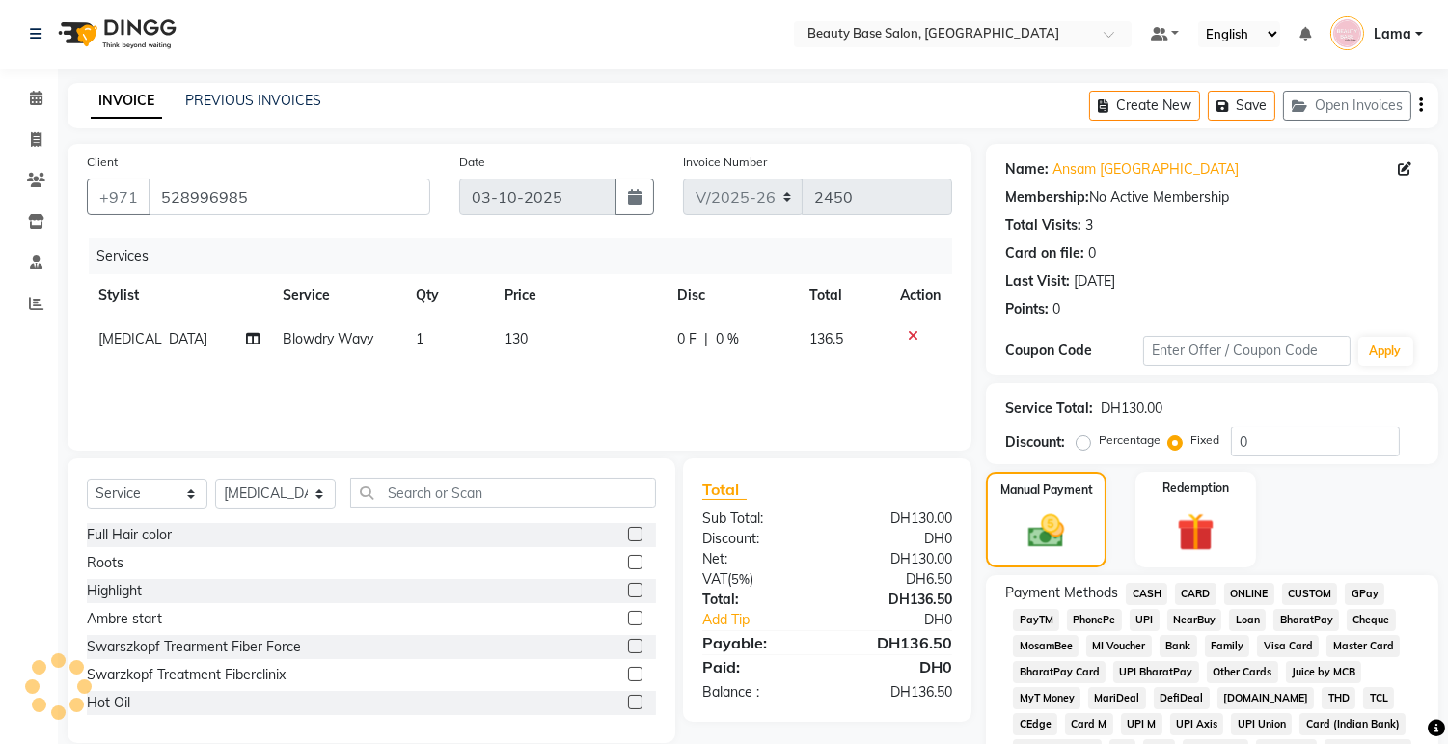
click at [1210, 594] on span "CARD" at bounding box center [1195, 594] width 41 height 22
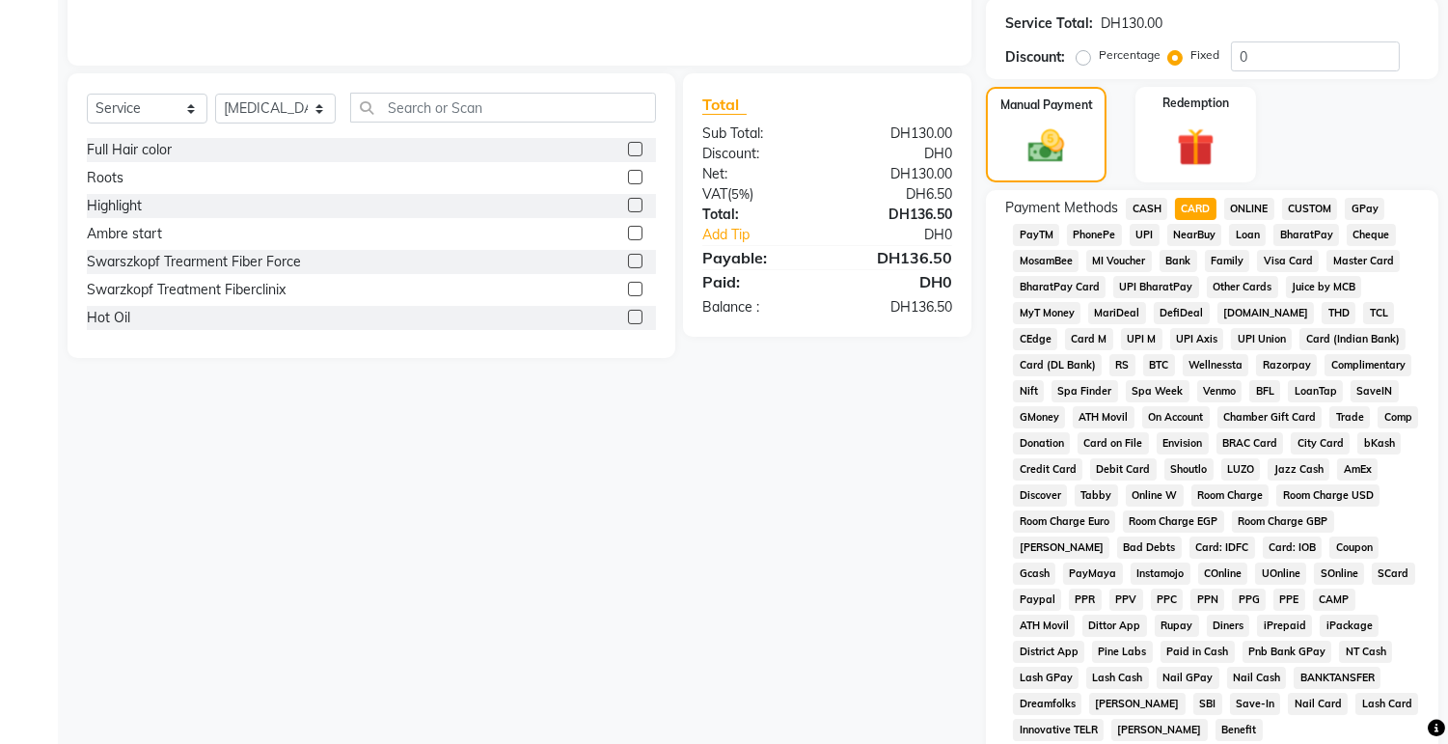
scroll to position [543, 0]
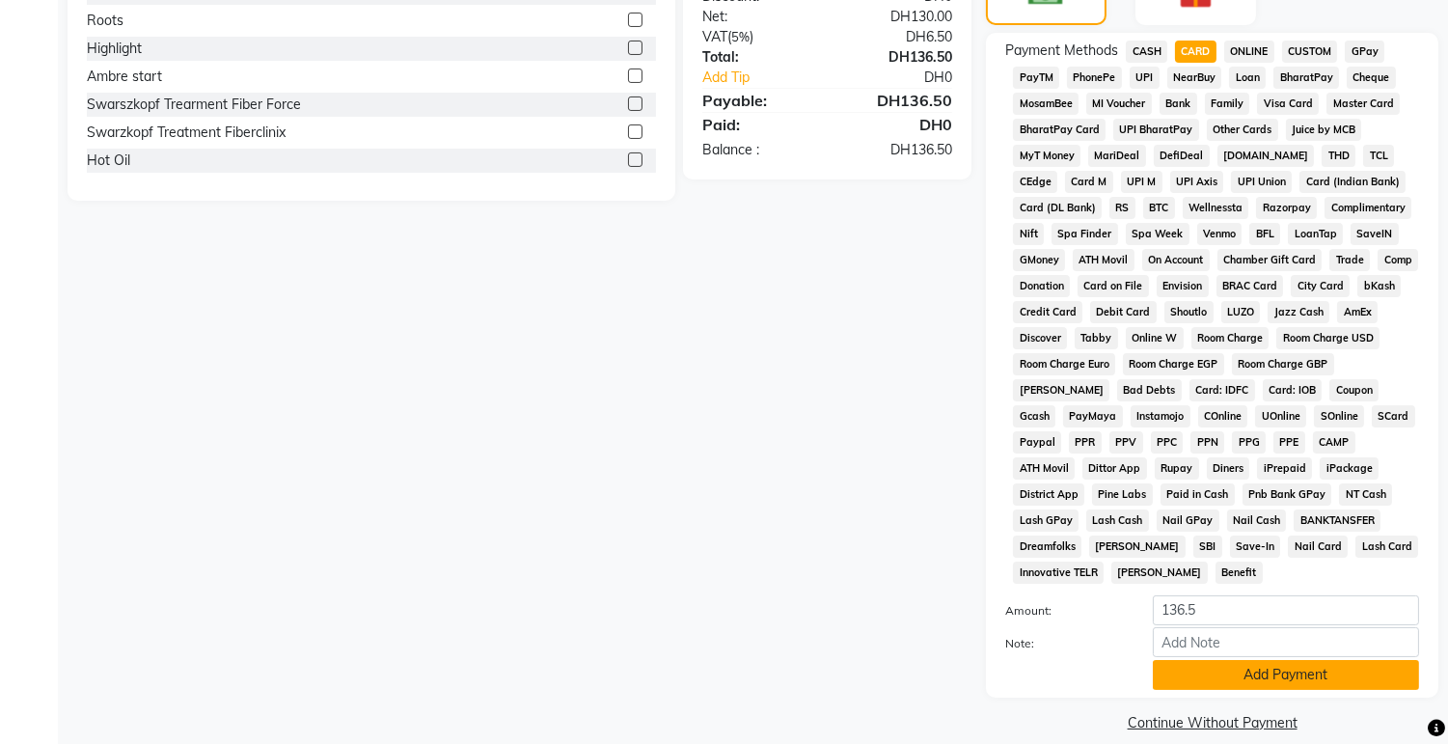
click at [1288, 660] on button "Add Payment" at bounding box center [1286, 675] width 266 height 30
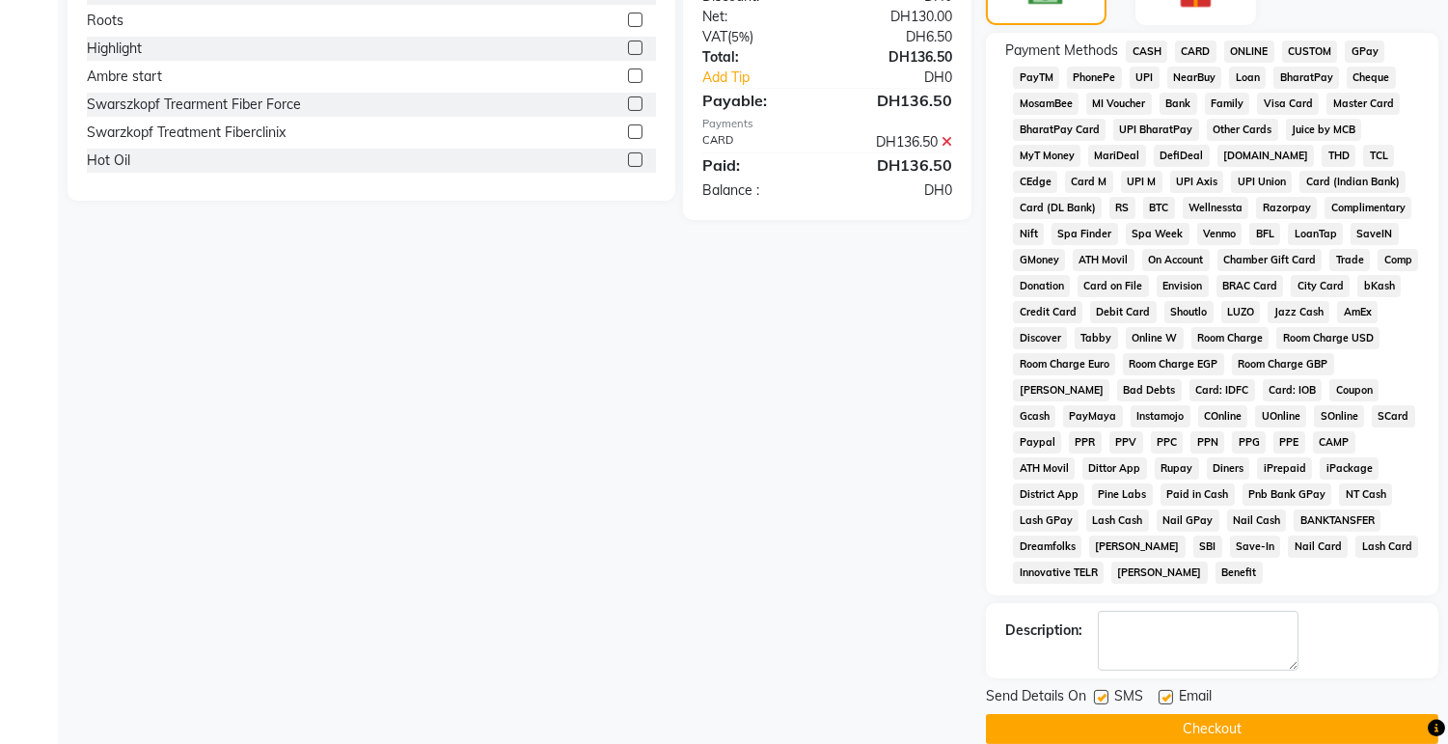
click at [1296, 721] on button "Checkout" at bounding box center [1212, 729] width 452 height 30
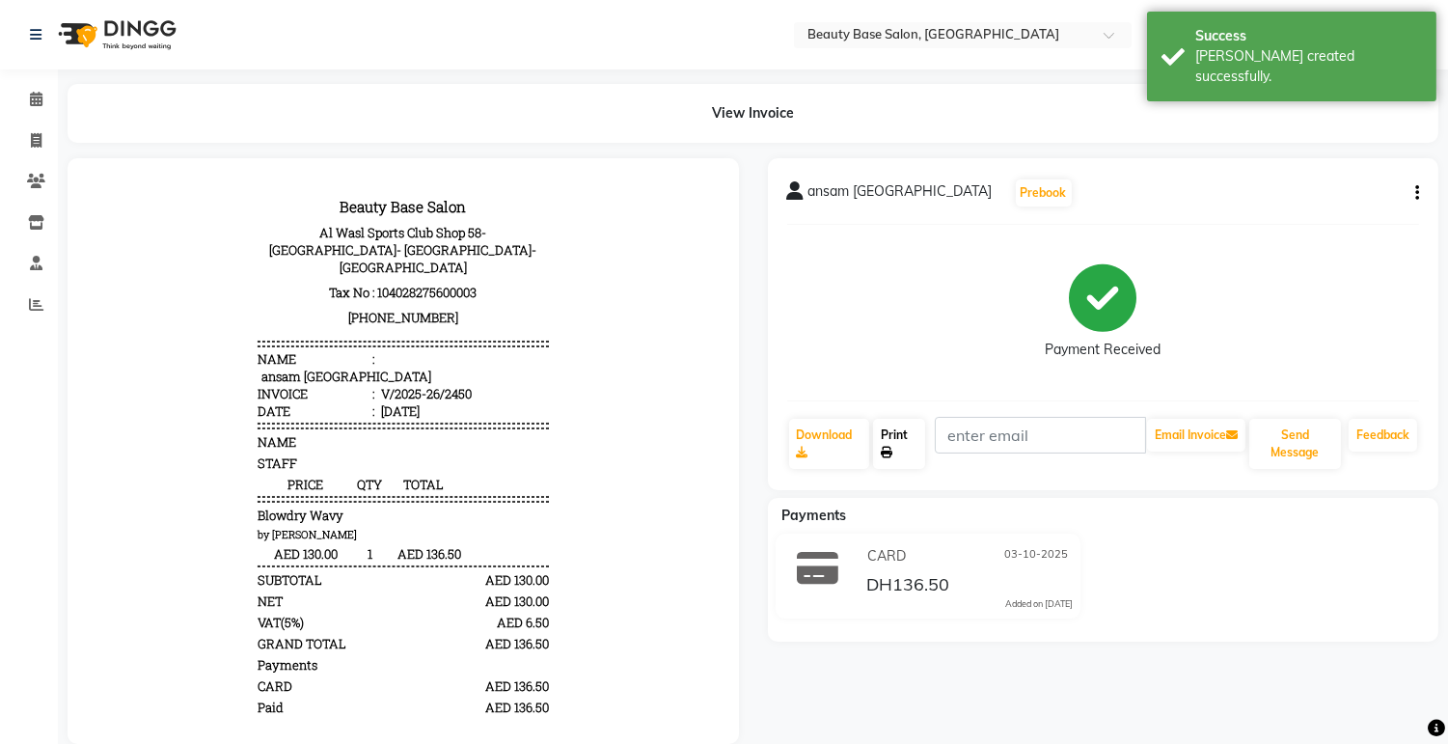
click at [887, 442] on link "Print" at bounding box center [899, 444] width 52 height 50
click at [34, 111] on link "Calendar" at bounding box center [29, 100] width 46 height 32
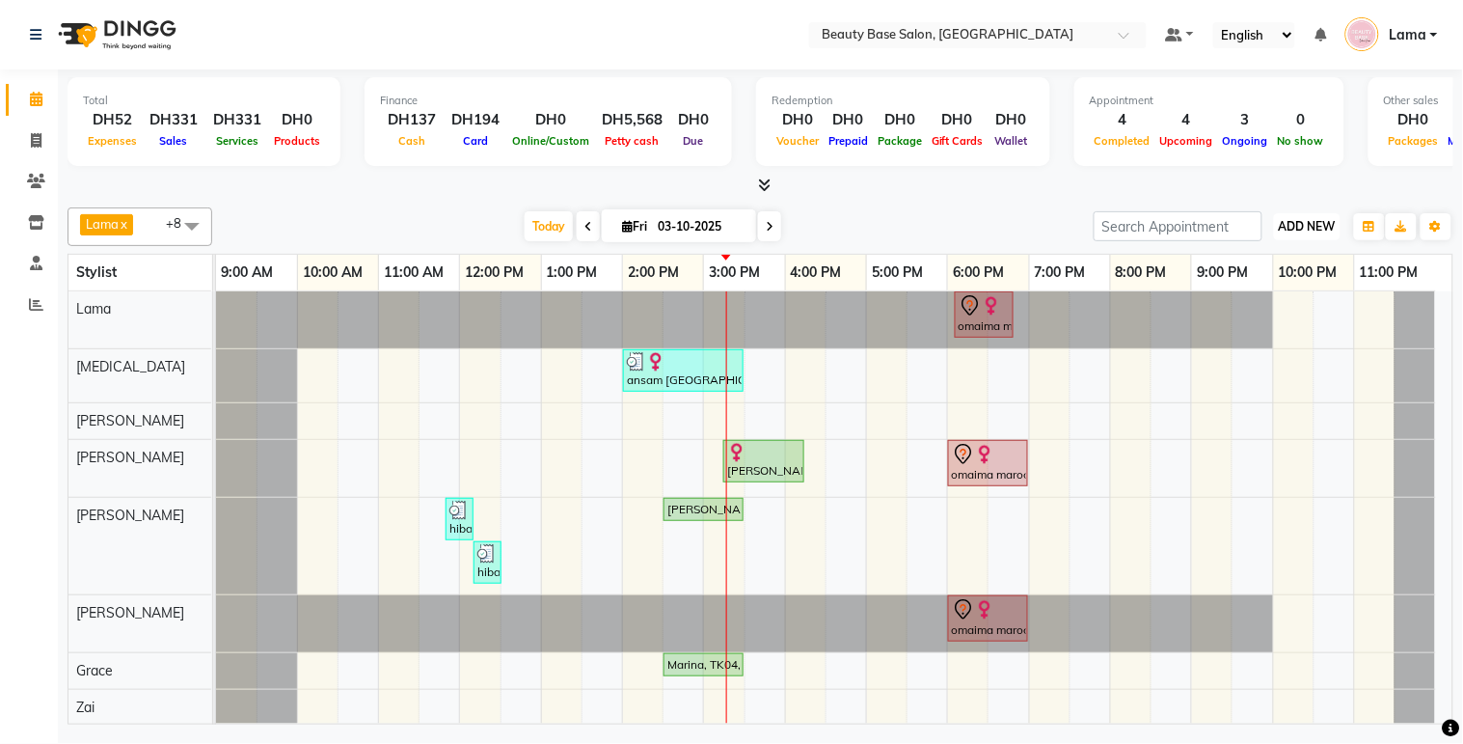
click at [1317, 222] on span "ADD NEW" at bounding box center [1307, 226] width 57 height 14
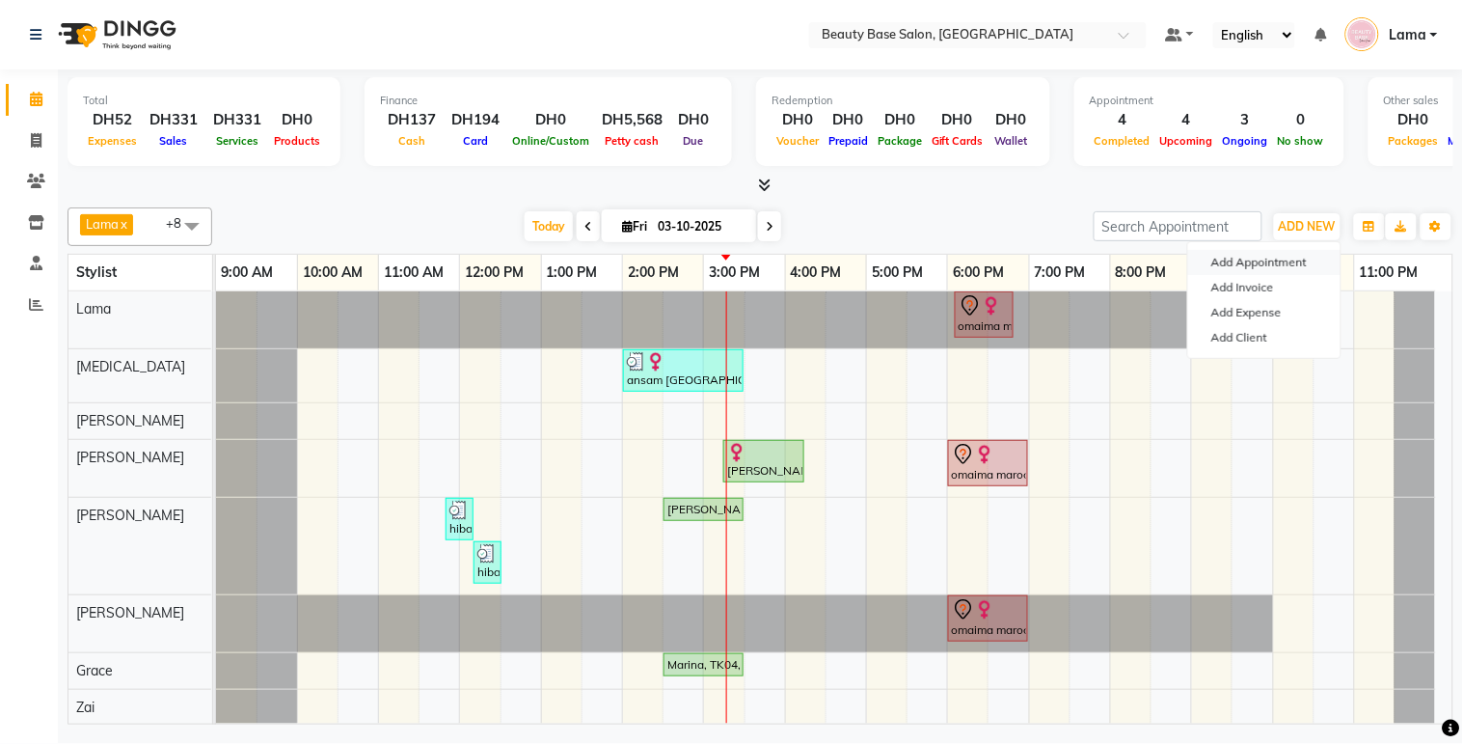
click at [1280, 261] on button "Add Appointment" at bounding box center [1264, 262] width 152 height 25
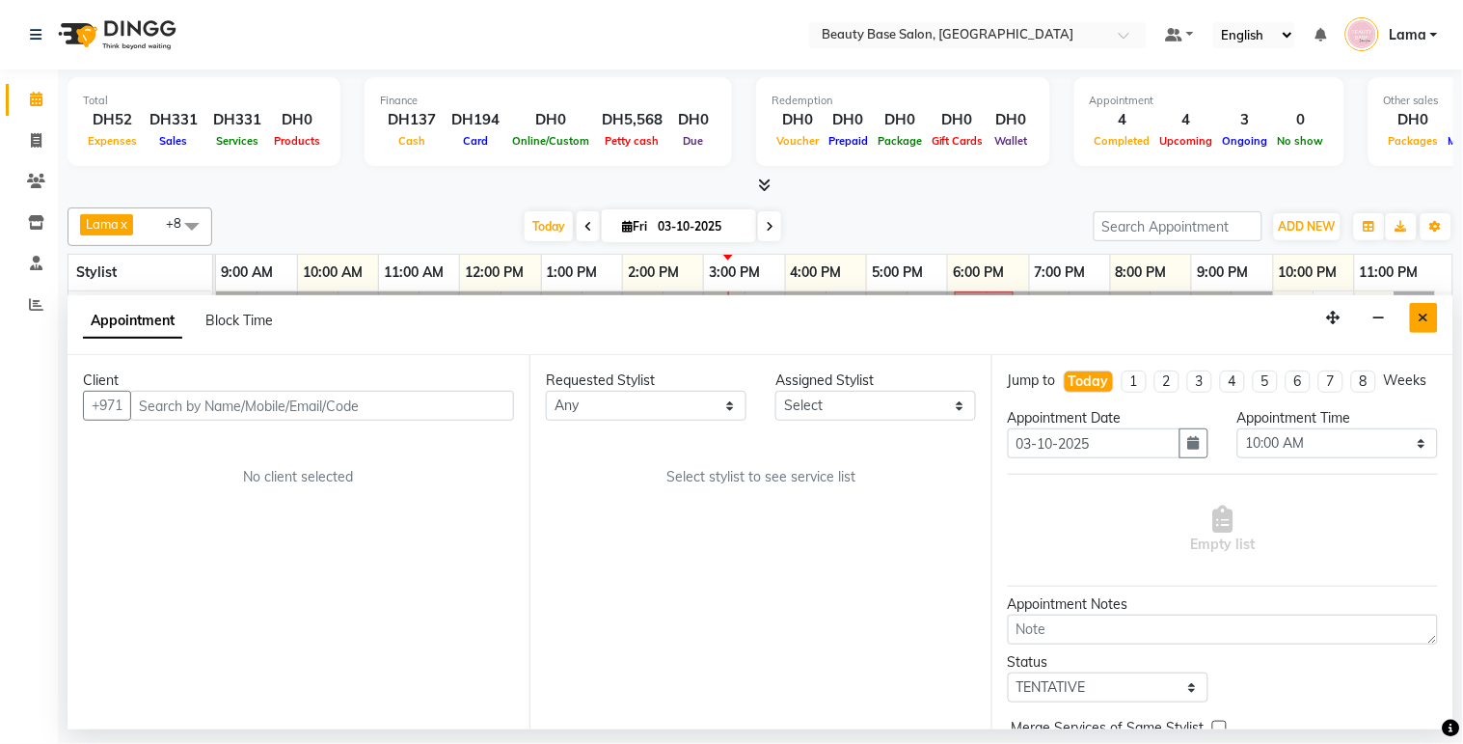
click at [1426, 316] on icon "Close" at bounding box center [1424, 318] width 11 height 14
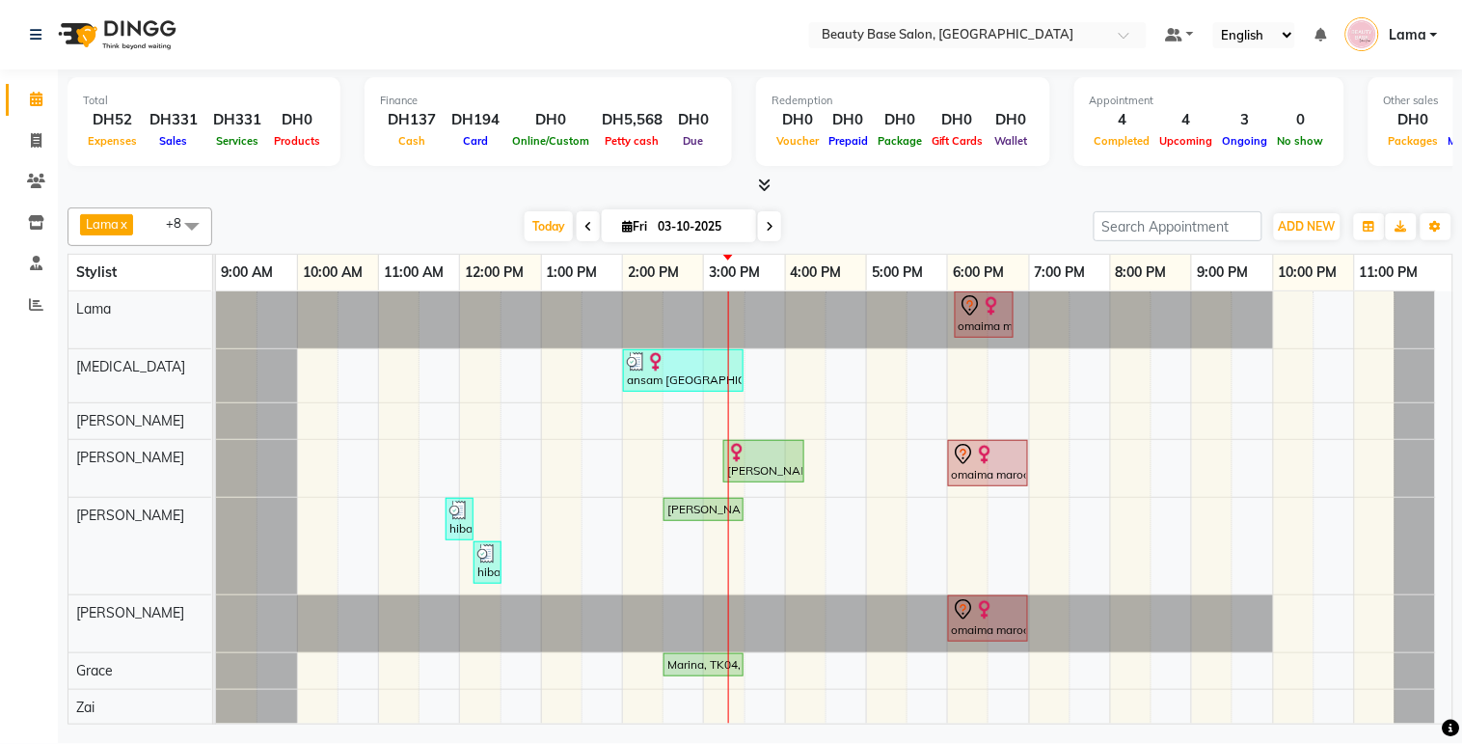
click at [766, 228] on icon at bounding box center [770, 227] width 8 height 12
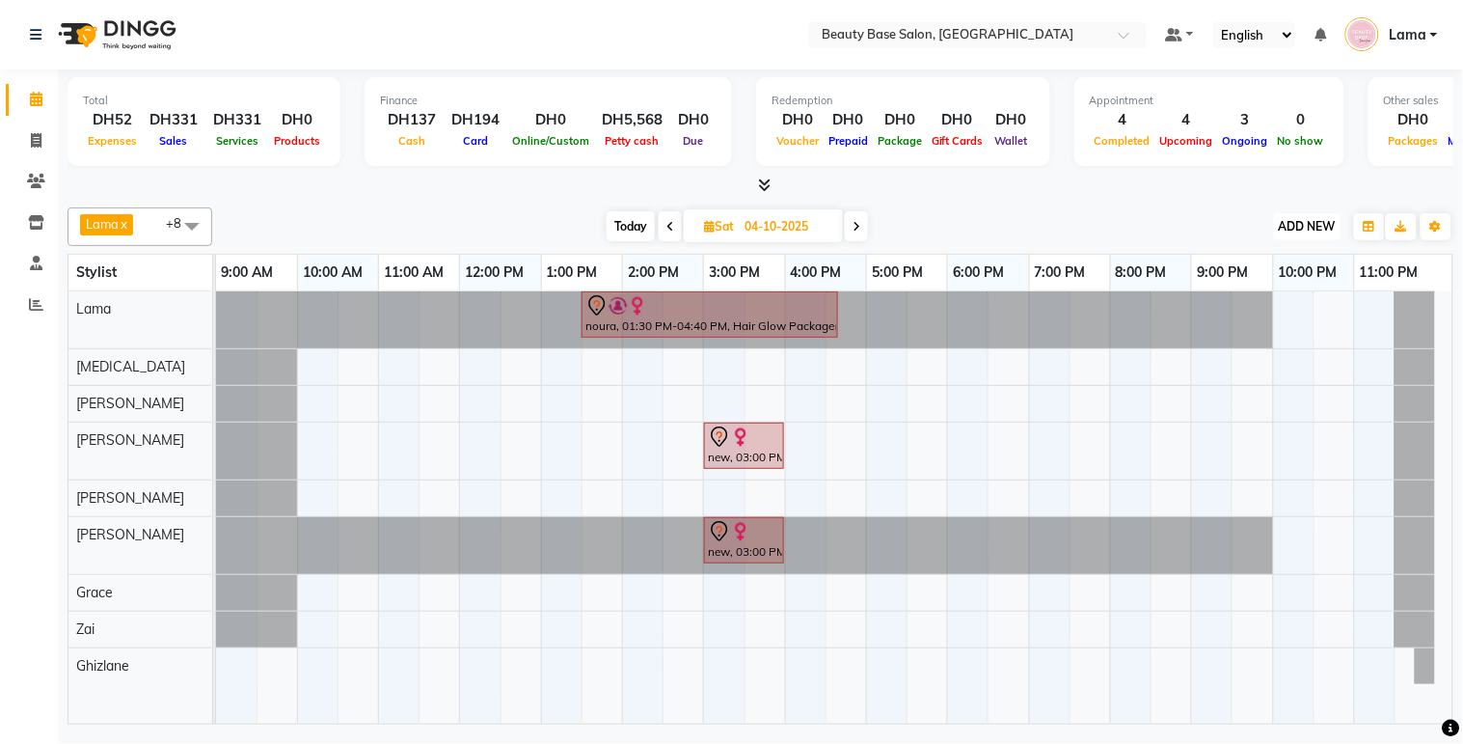
click at [1312, 215] on button "ADD NEW Toggle Dropdown" at bounding box center [1307, 226] width 67 height 27
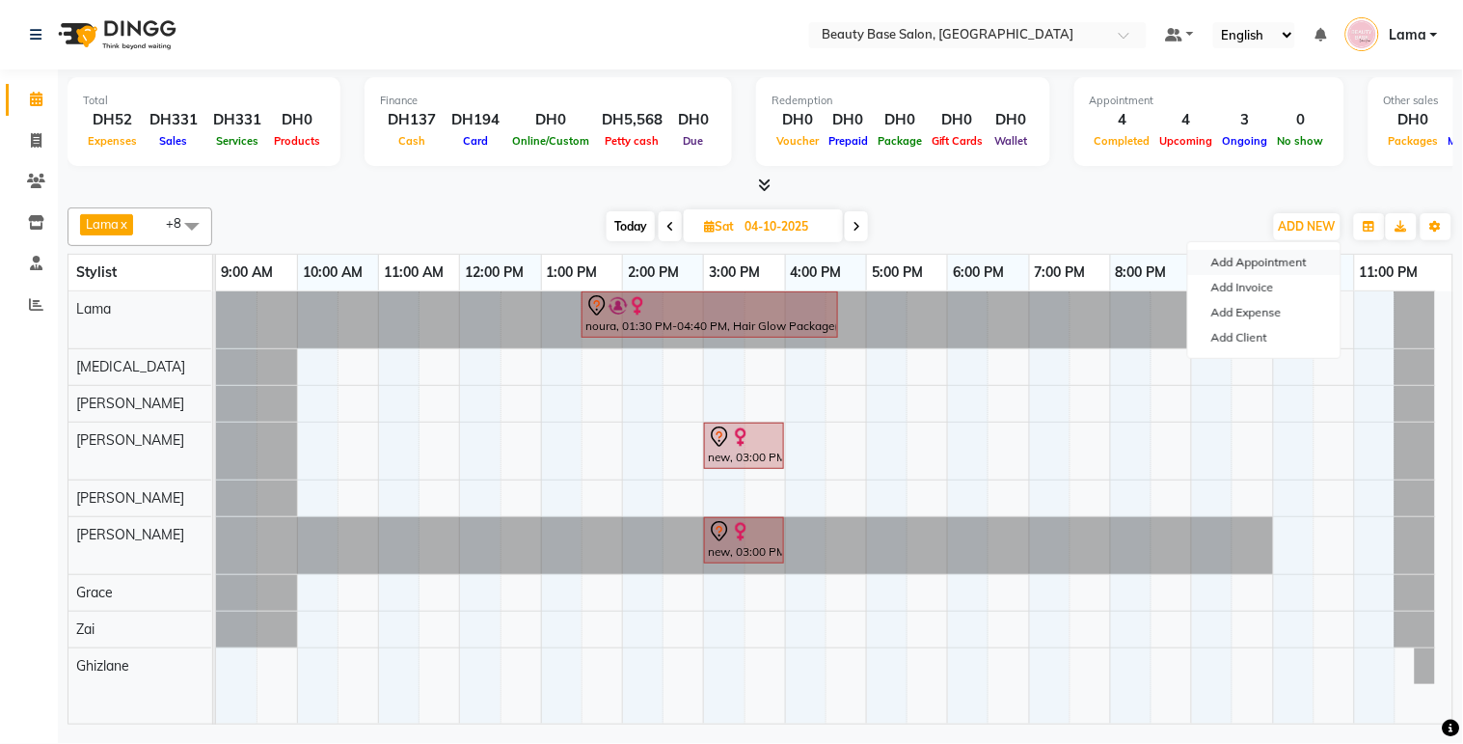
click at [1283, 261] on button "Add Appointment" at bounding box center [1264, 262] width 152 height 25
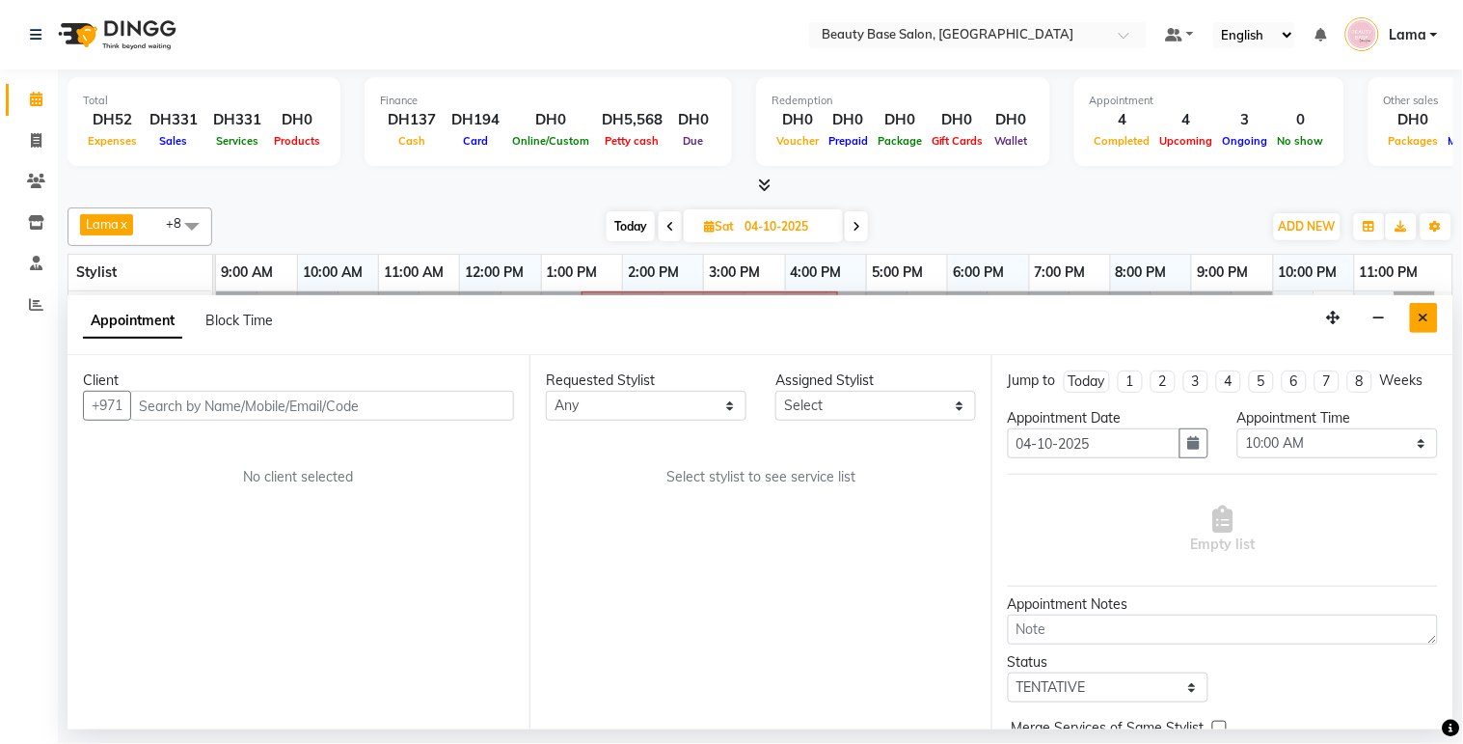
click at [1426, 320] on icon "Close" at bounding box center [1424, 318] width 11 height 14
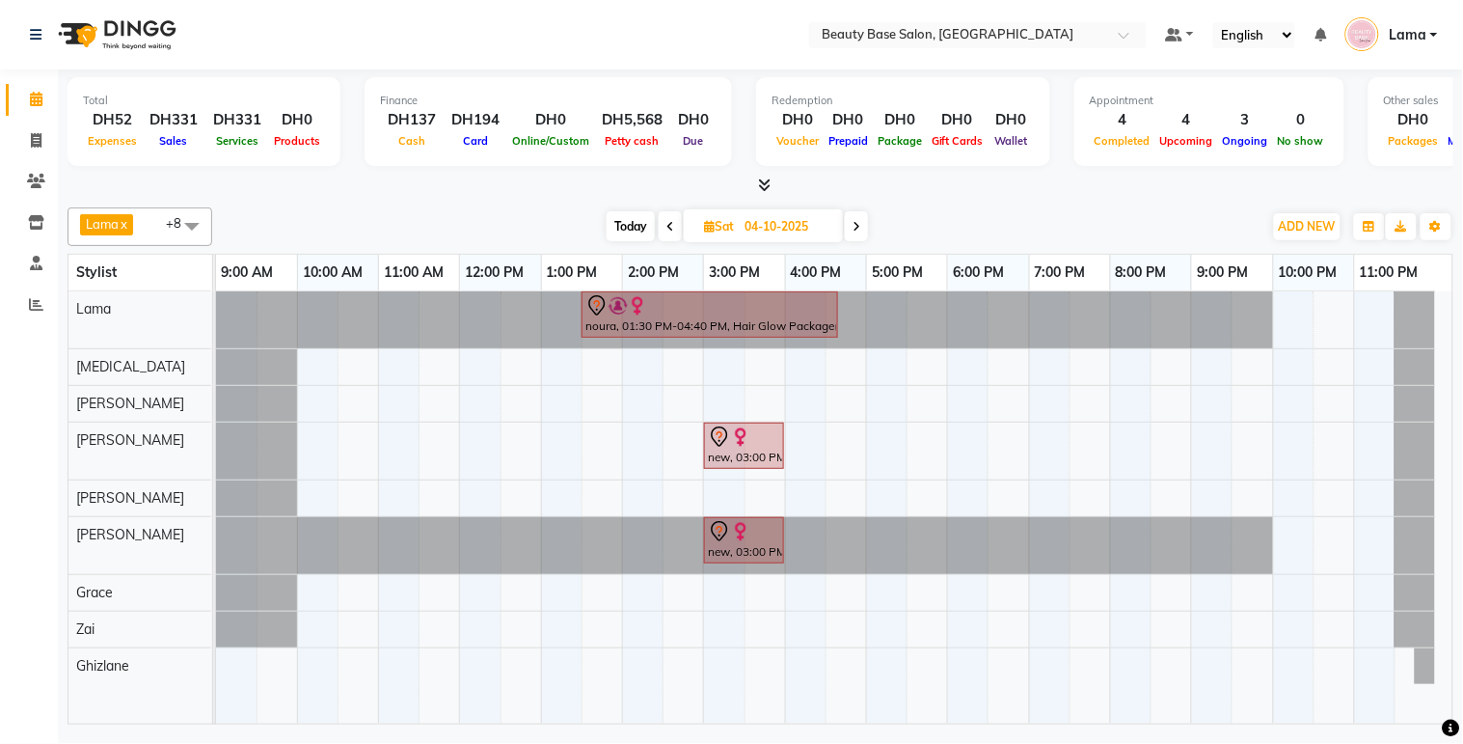
click at [653, 238] on span "Today" at bounding box center [631, 226] width 48 height 30
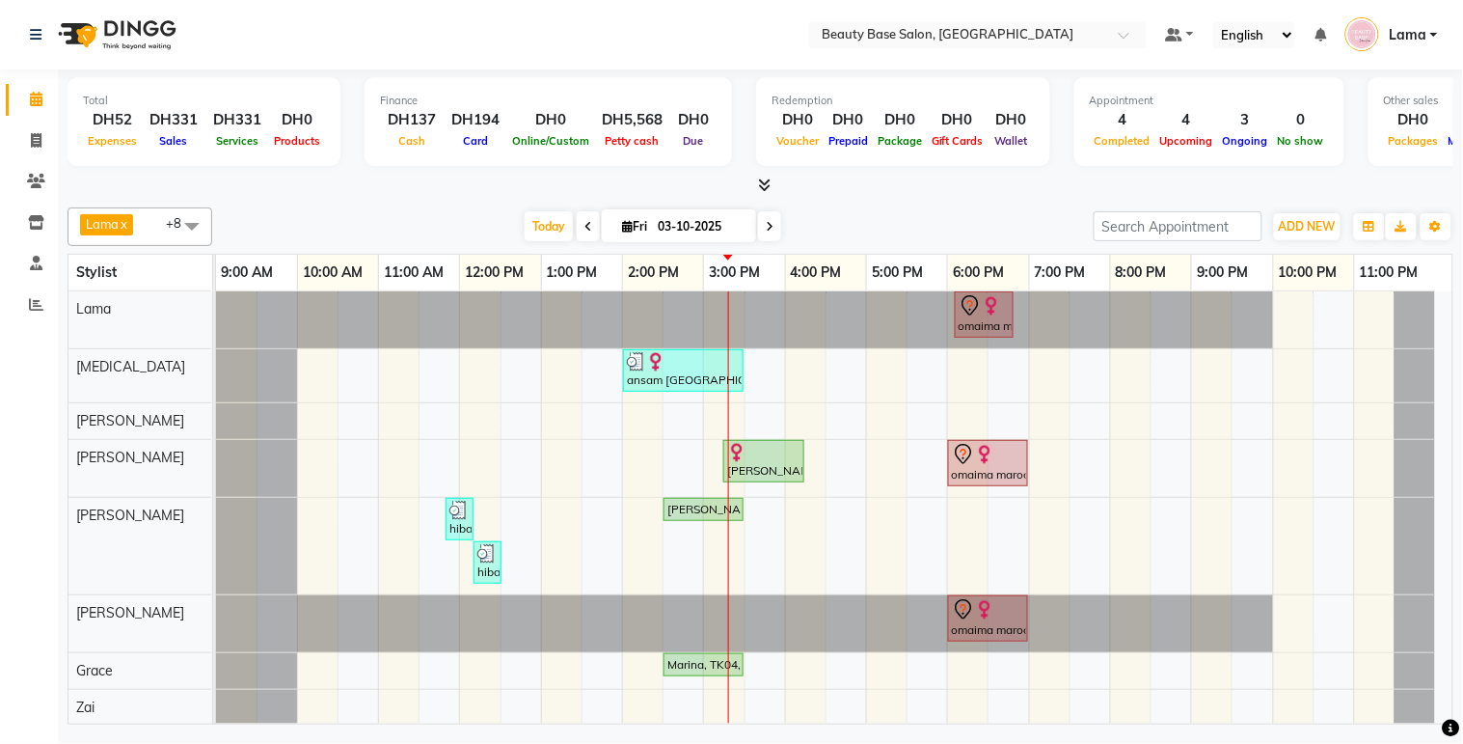
click at [775, 227] on div "Today Fri 03-10-2025" at bounding box center [653, 226] width 260 height 29
click at [766, 214] on span at bounding box center [769, 226] width 23 height 30
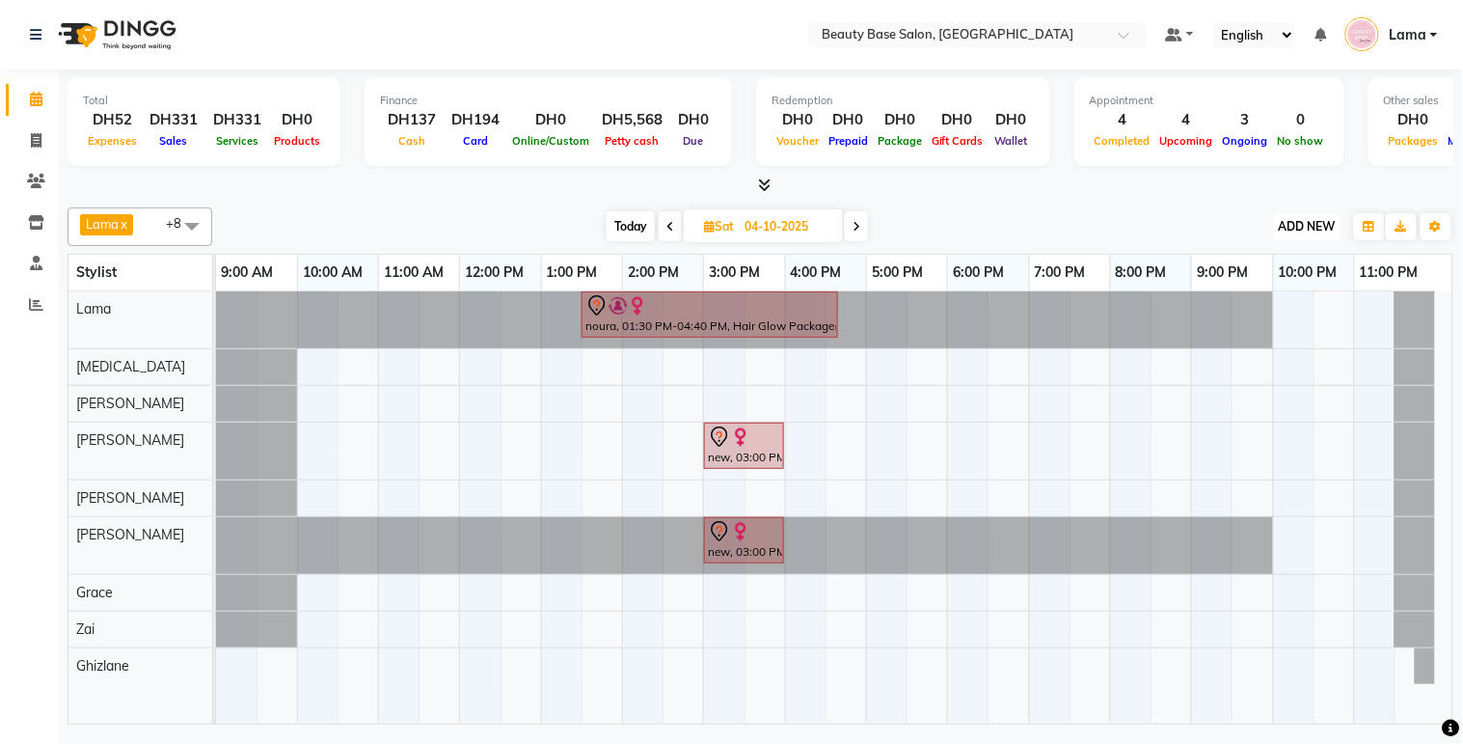
click at [1308, 230] on span "ADD NEW" at bounding box center [1307, 226] width 57 height 14
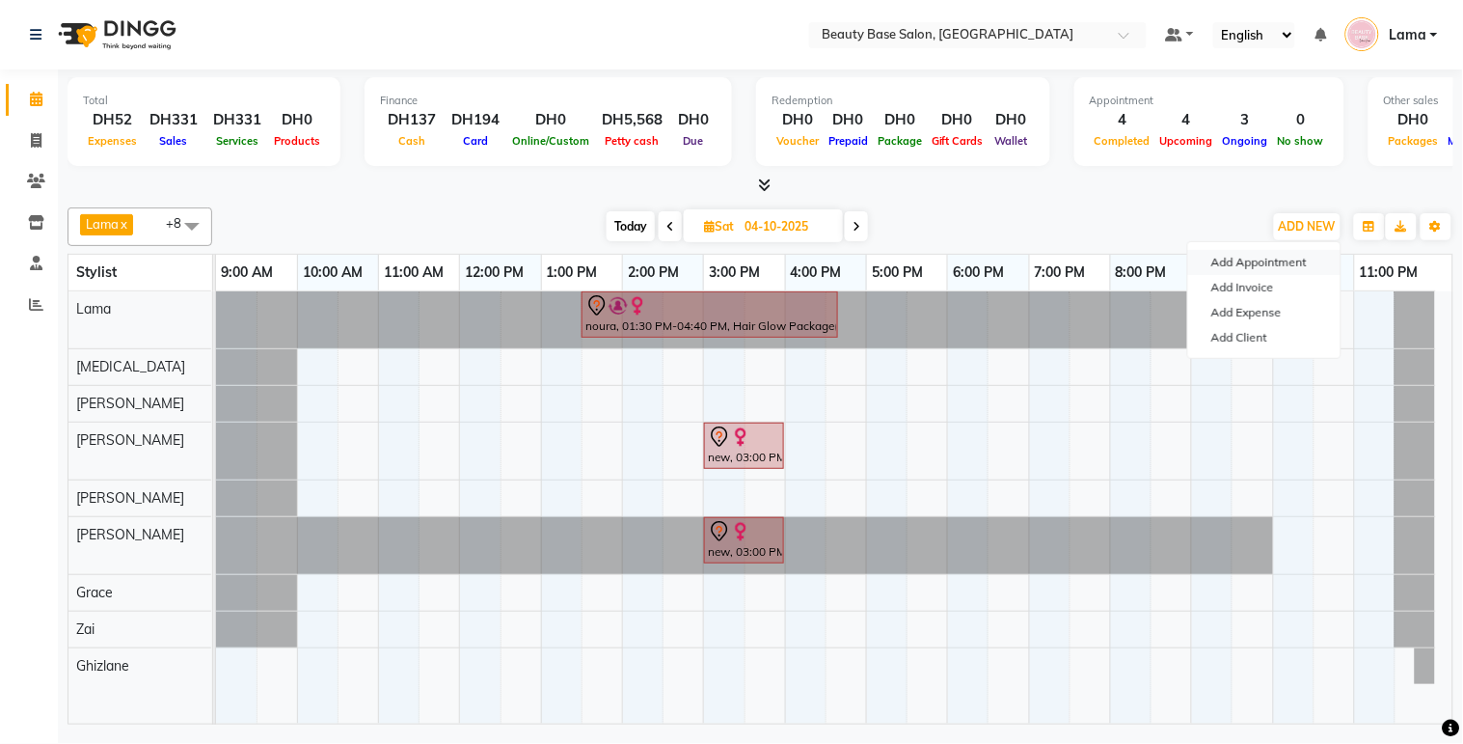
click at [1287, 261] on button "Add Appointment" at bounding box center [1264, 262] width 152 height 25
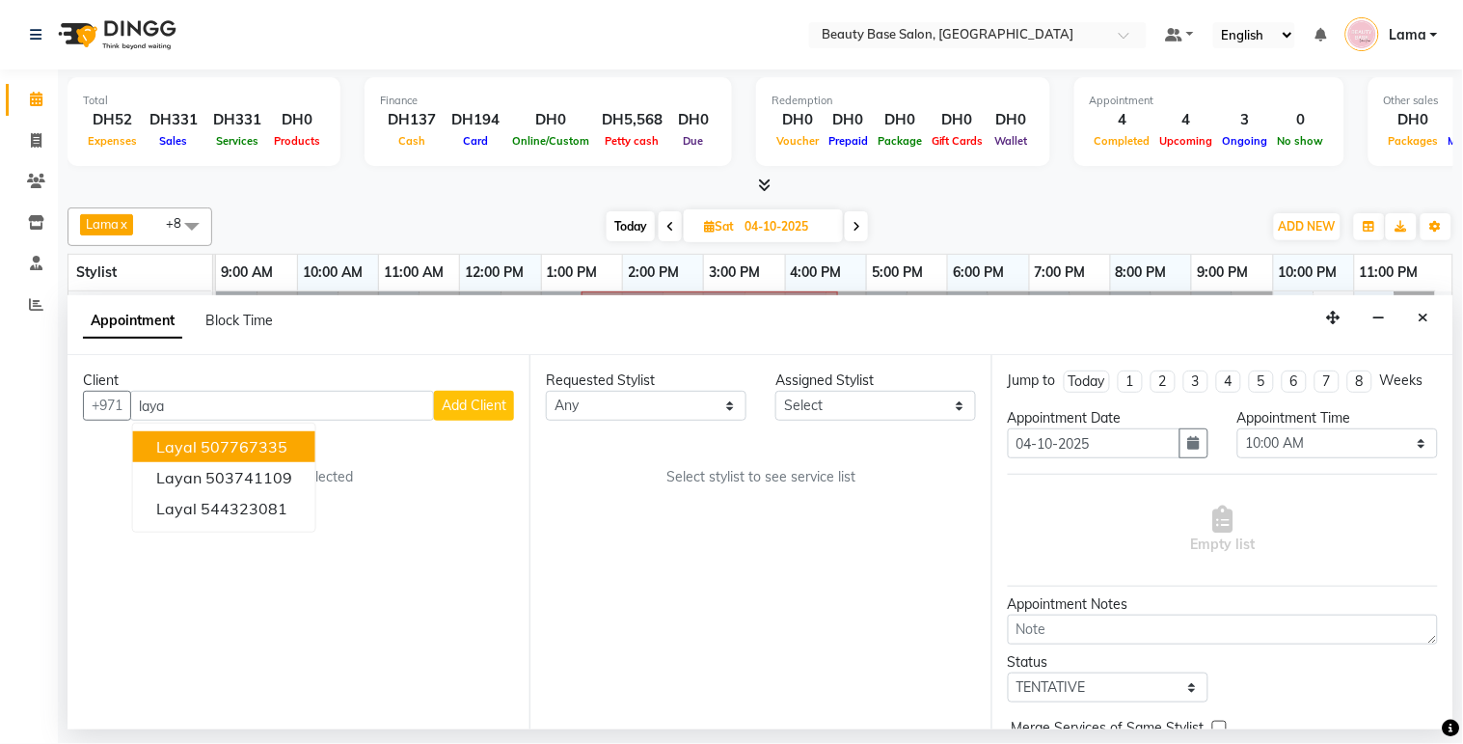
click at [285, 449] on ngb-highlight "507767335" at bounding box center [244, 446] width 87 height 19
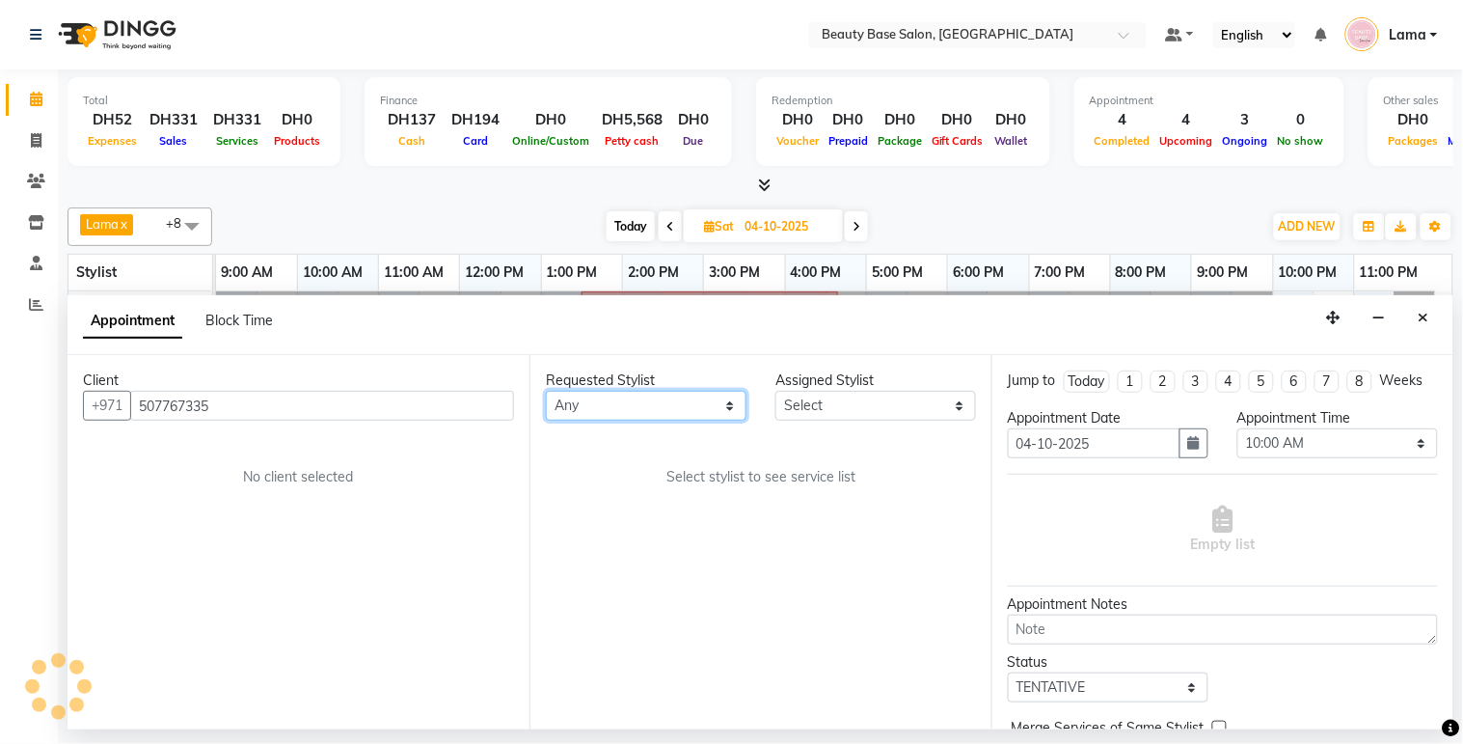
click at [650, 399] on select "Any [PERSON_NAME] [PERSON_NAME] [PERSON_NAME] [PERSON_NAME] [PERSON_NAME] [MEDI…" at bounding box center [646, 406] width 201 height 30
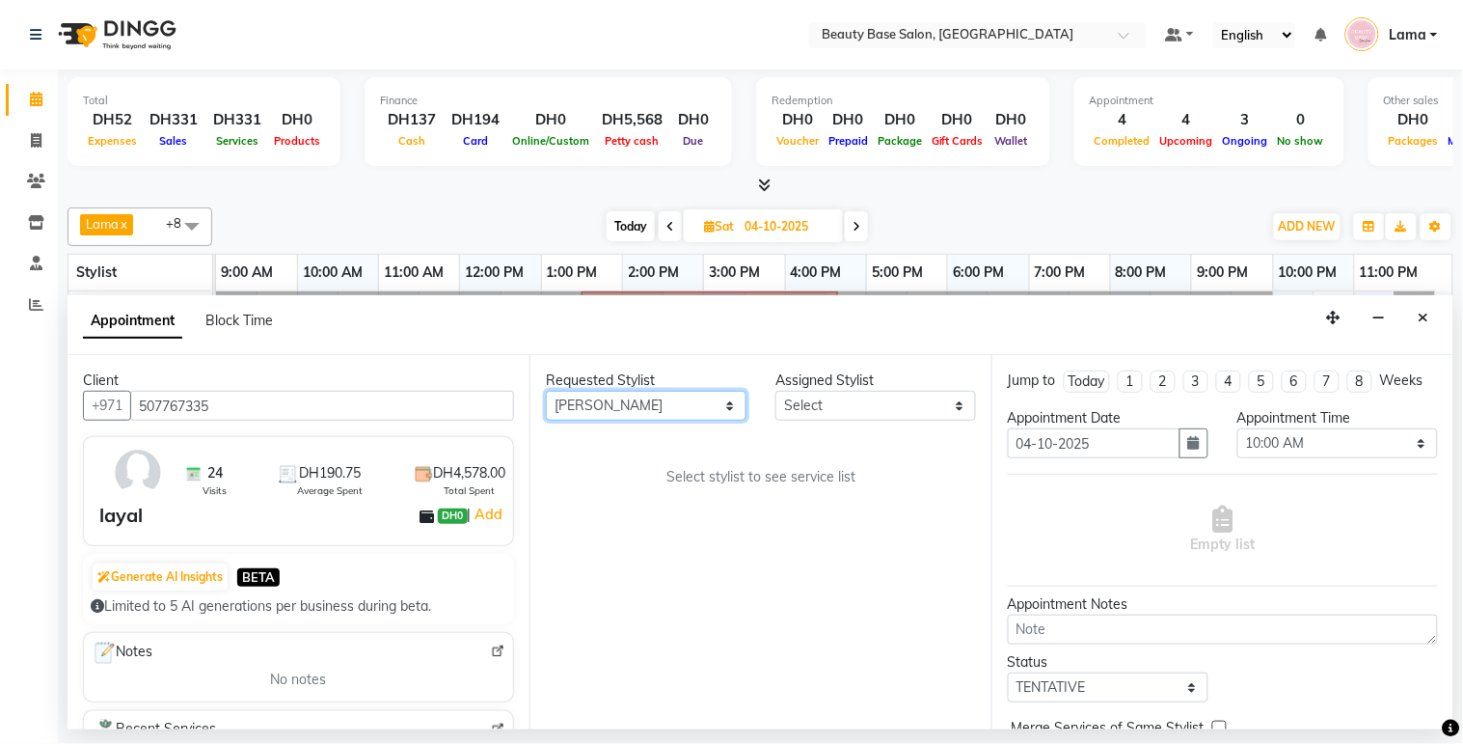
click at [546, 391] on select "Any [PERSON_NAME] [PERSON_NAME] [PERSON_NAME] [PERSON_NAME] [PERSON_NAME] [MEDI…" at bounding box center [646, 406] width 201 height 30
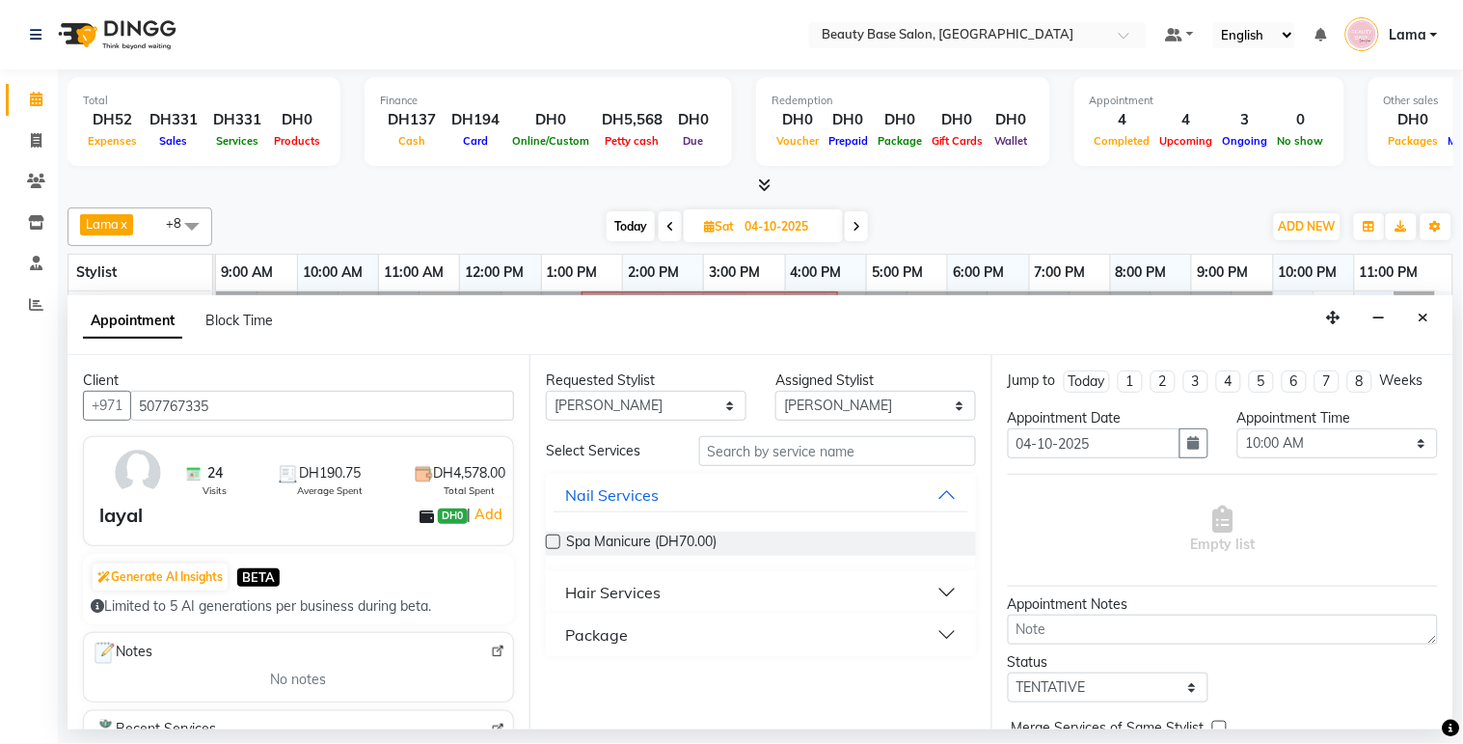
click at [675, 601] on button "Hair Services" at bounding box center [761, 592] width 415 height 35
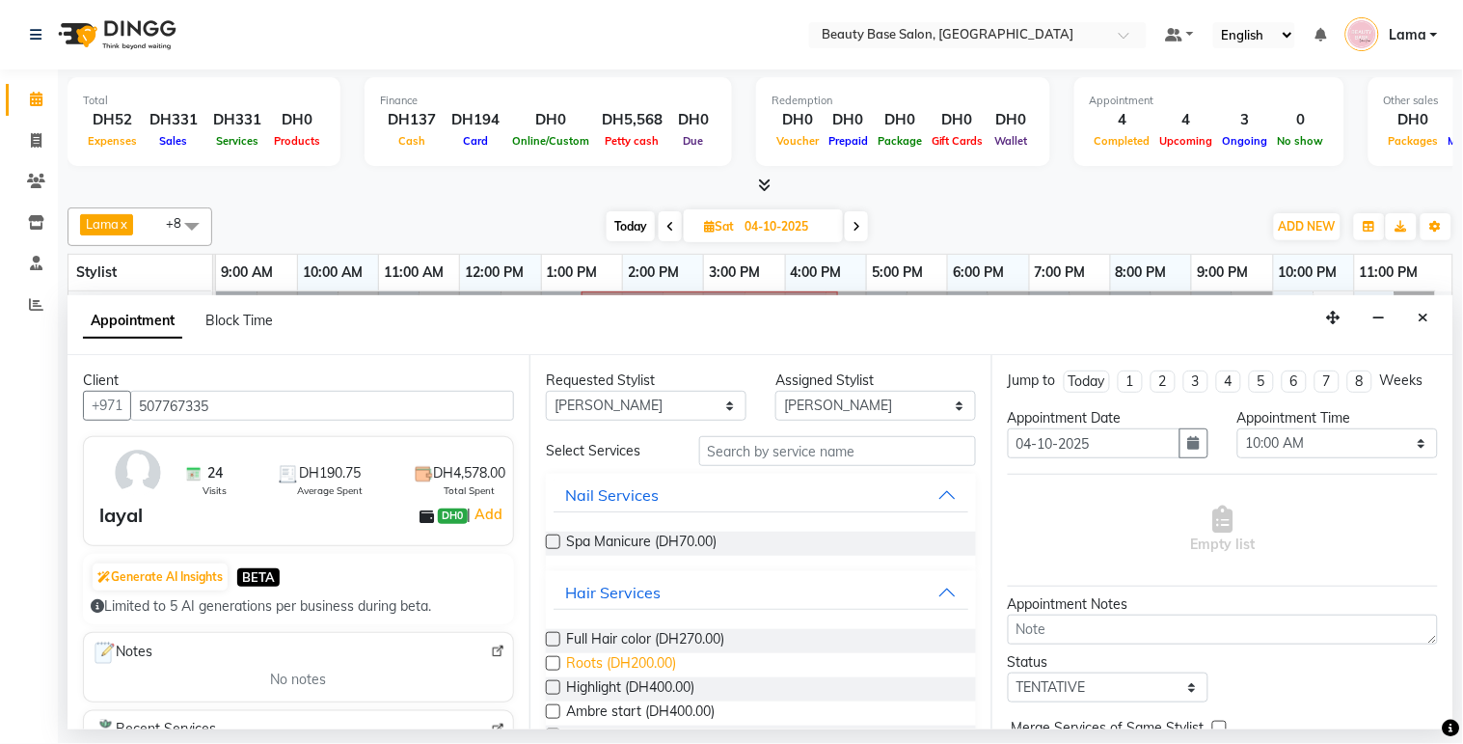
click at [670, 661] on span "Roots (DH200.00)" at bounding box center [621, 665] width 110 height 24
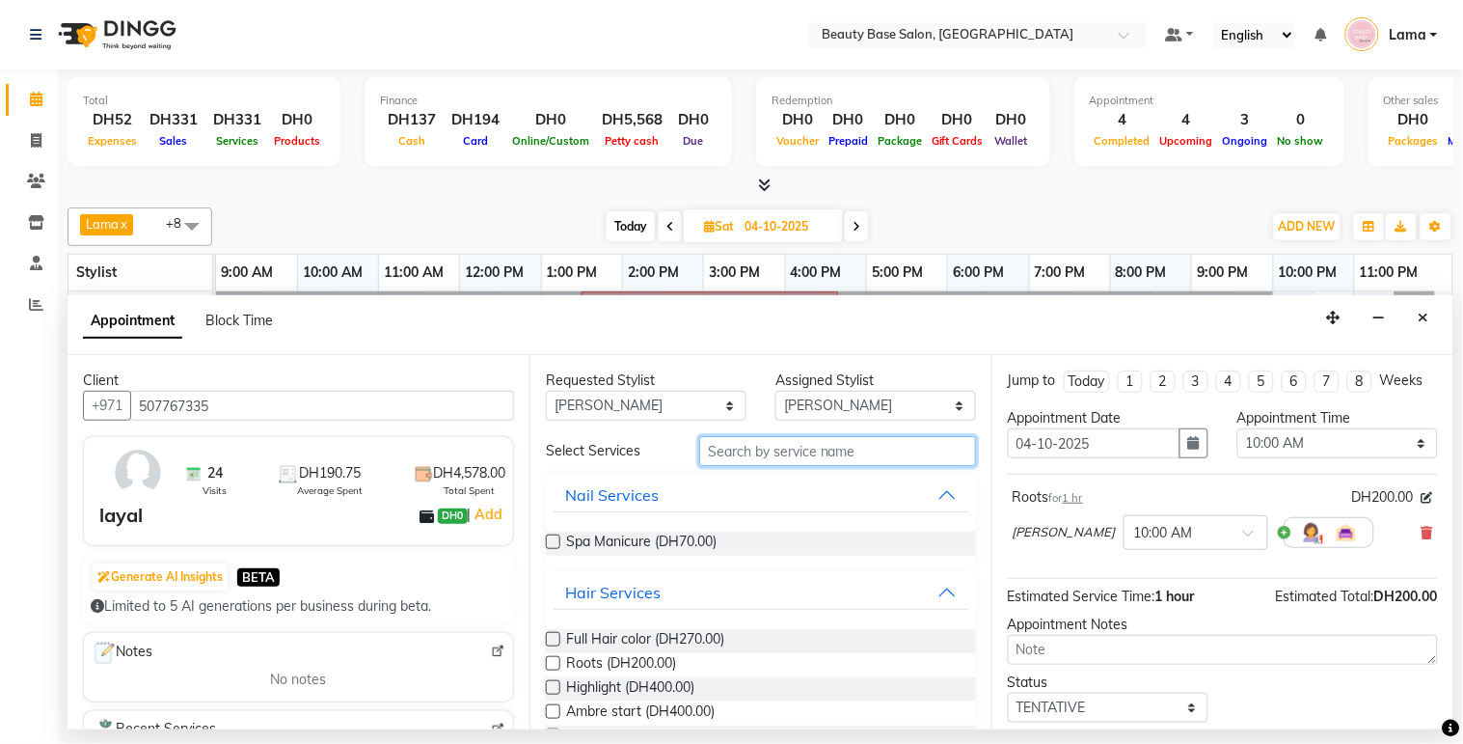
click at [757, 450] on input "text" at bounding box center [837, 451] width 277 height 30
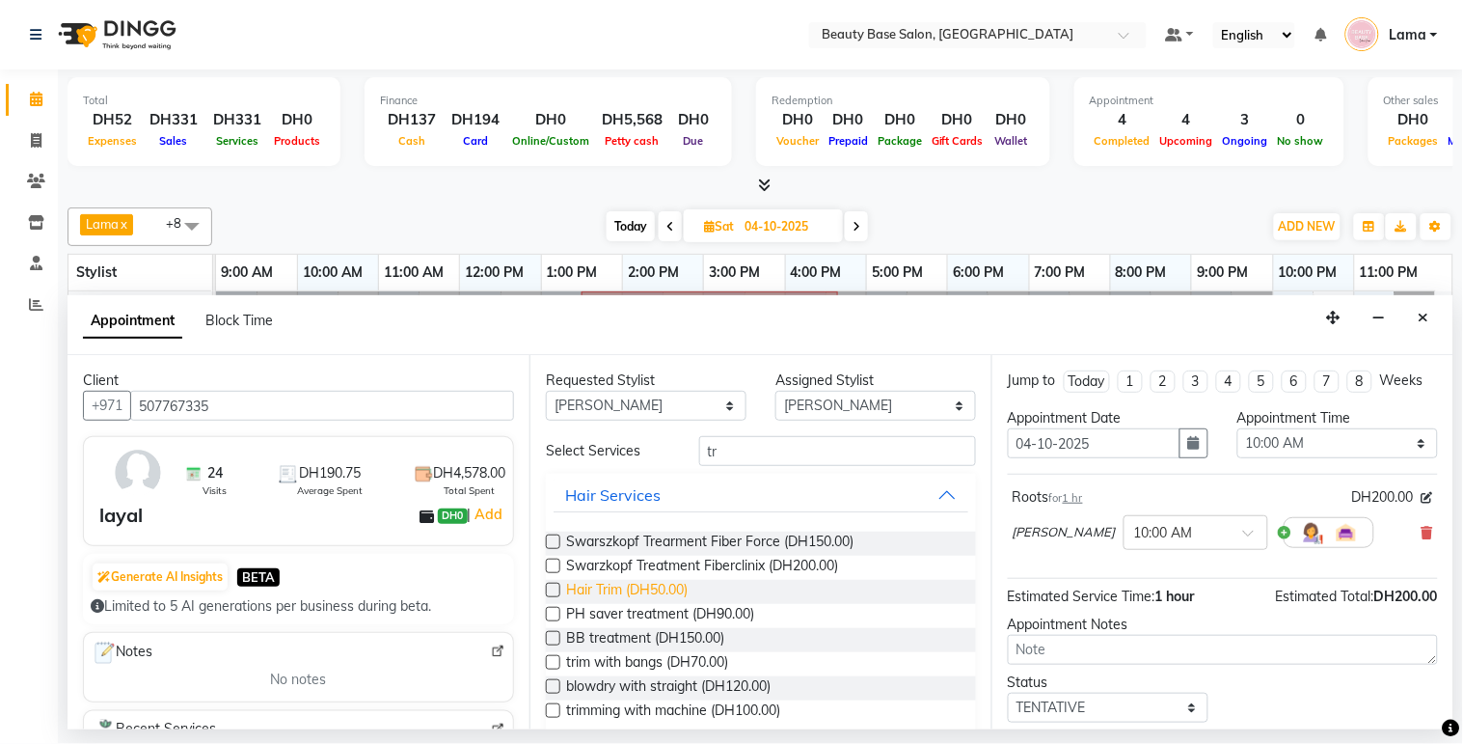
click at [657, 594] on span "Hair Trim (DH50.00)" at bounding box center [627, 592] width 122 height 24
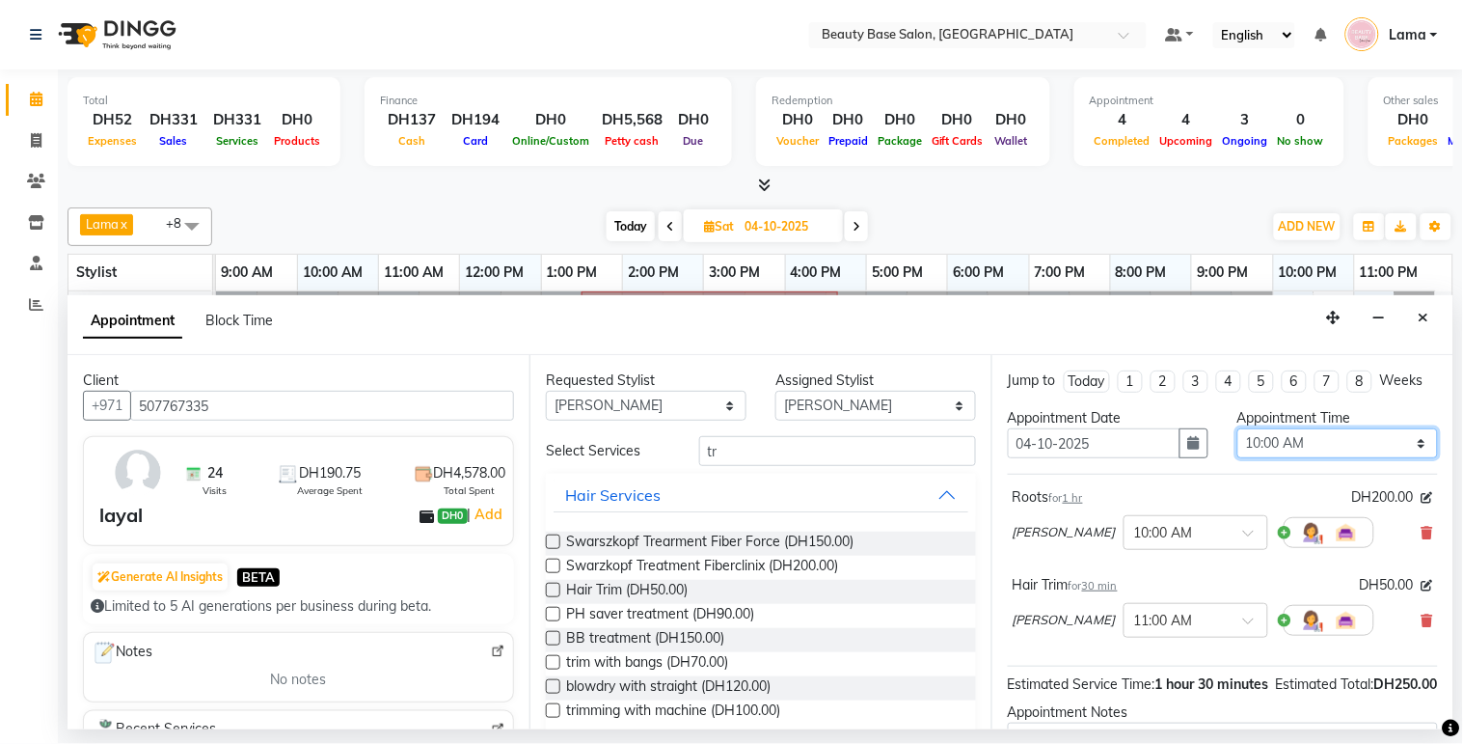
click at [1312, 458] on select "Select 10:00 AM 10:05 AM 10:10 AM 10:15 AM 10:20 AM 10:25 AM 10:30 AM 10:35 AM …" at bounding box center [1338, 443] width 201 height 30
click at [1327, 458] on select "Select 10:00 AM 10:05 AM 10:10 AM 10:15 AM 10:20 AM 10:25 AM 10:30 AM 10:35 AM …" at bounding box center [1338, 443] width 201 height 30
click at [1238, 446] on select "Select 10:00 AM 10:05 AM 10:10 AM 10:15 AM 10:20 AM 10:25 AM 10:30 AM 10:35 AM …" at bounding box center [1338, 443] width 201 height 30
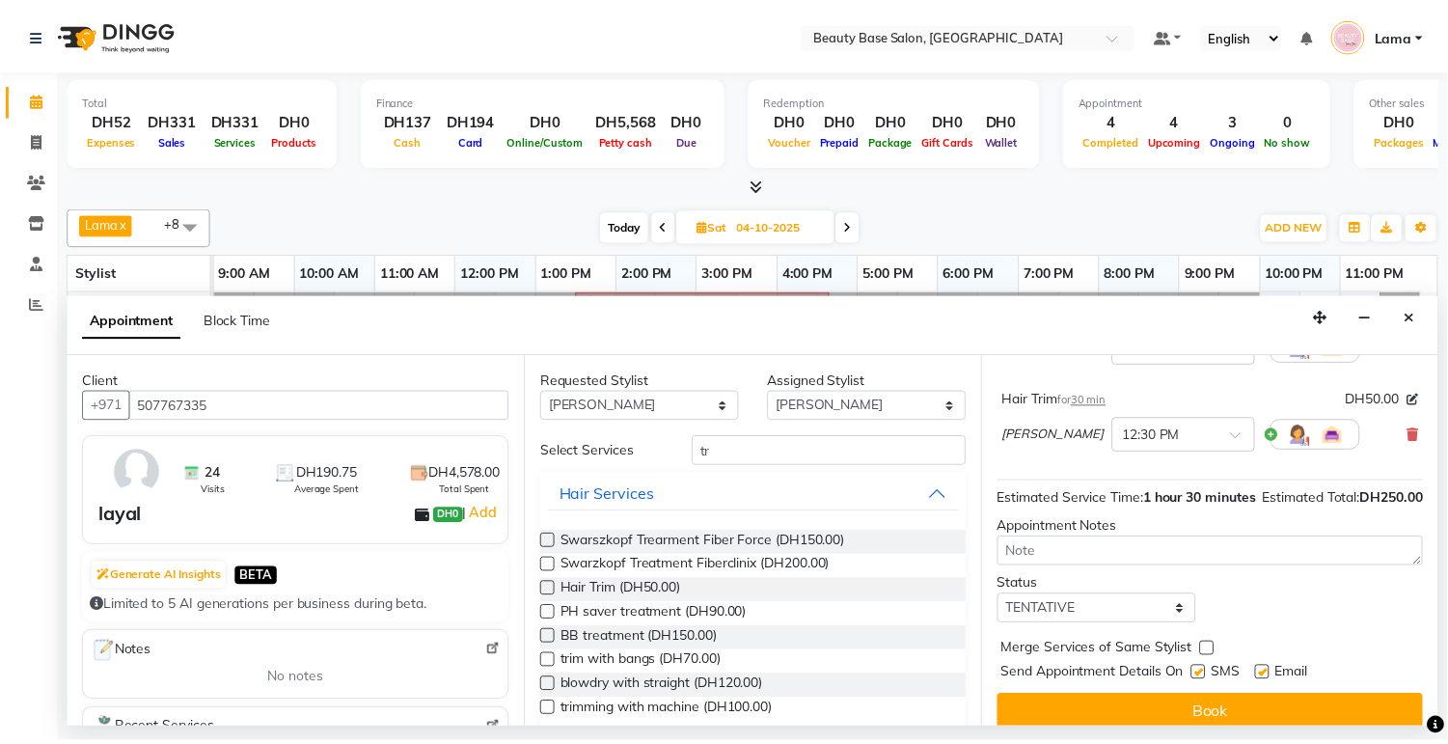
scroll to position [241, 0]
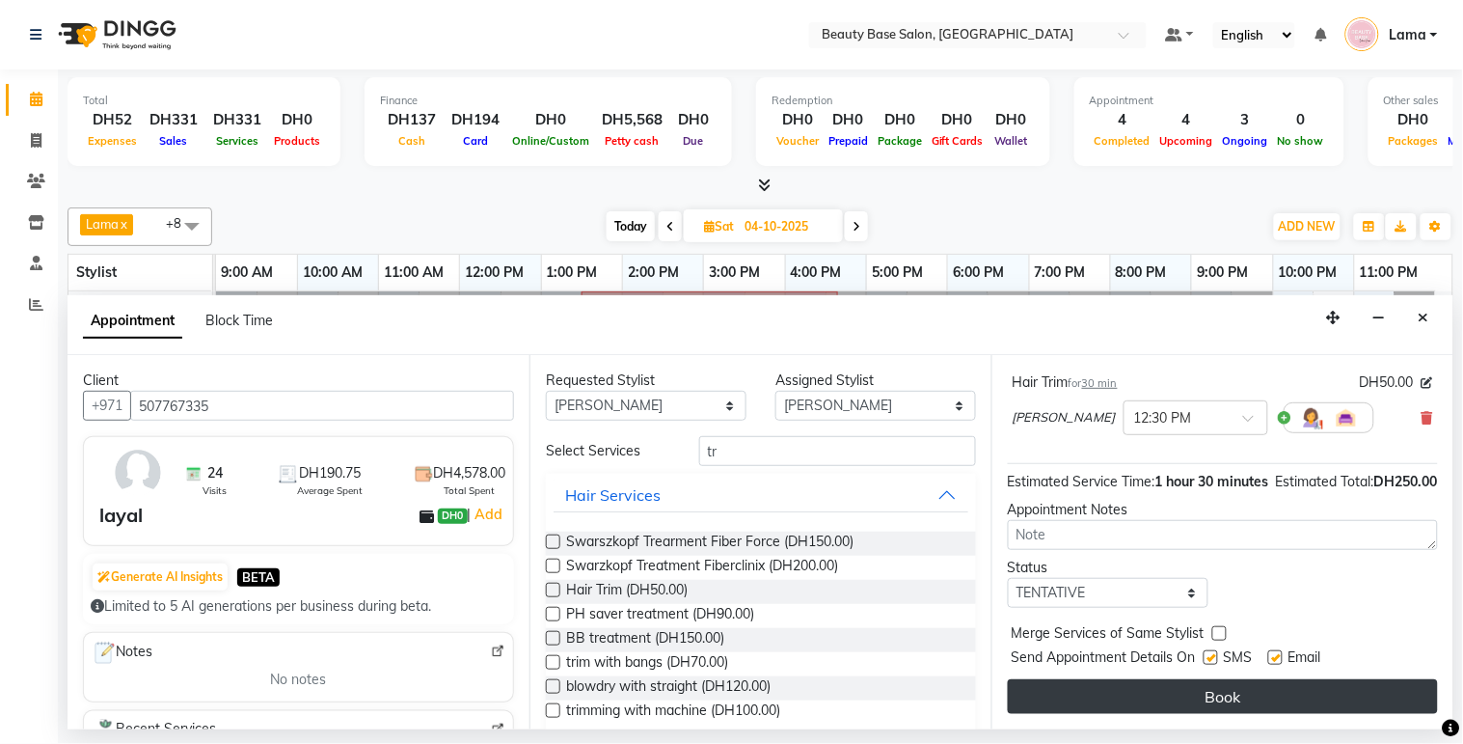
click at [1266, 688] on button "Book" at bounding box center [1223, 696] width 430 height 35
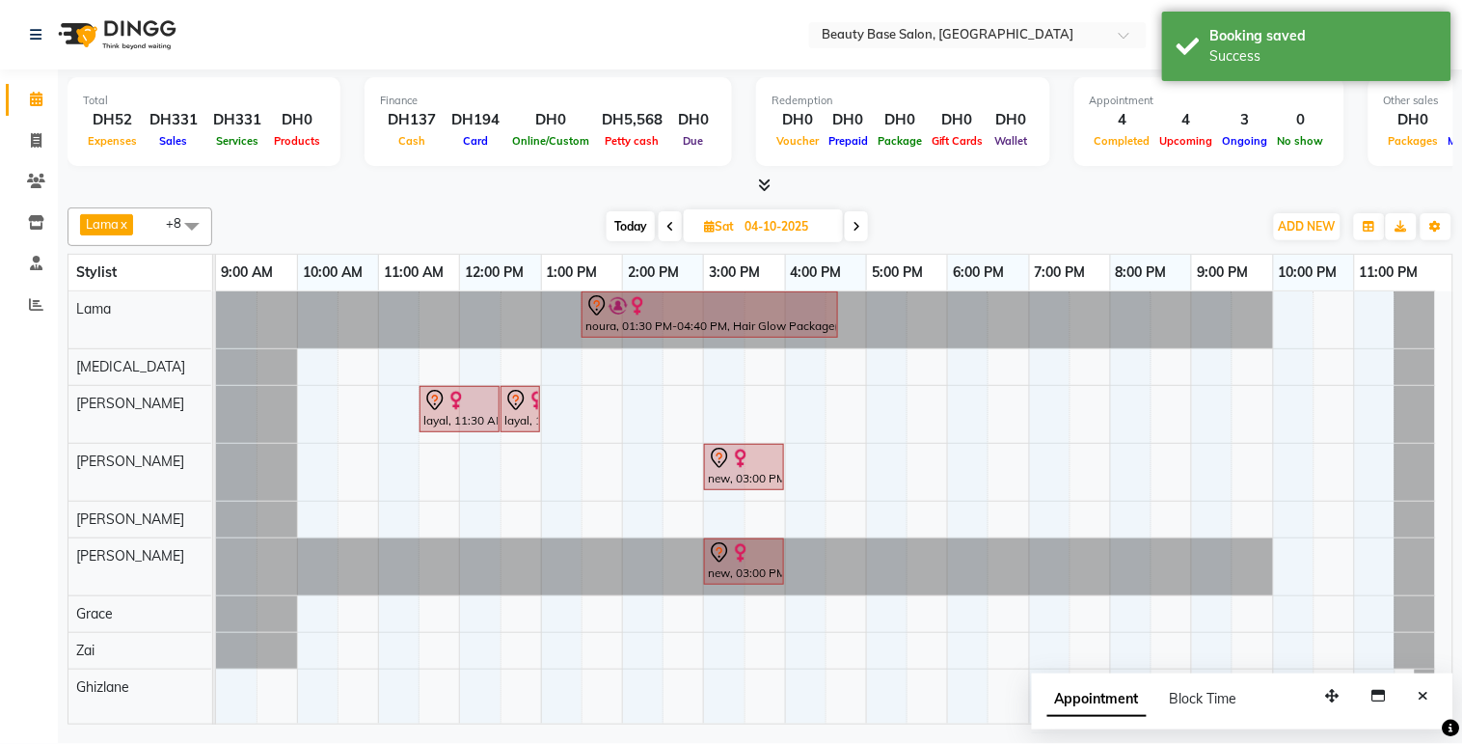
click at [642, 232] on span "Today" at bounding box center [631, 226] width 48 height 30
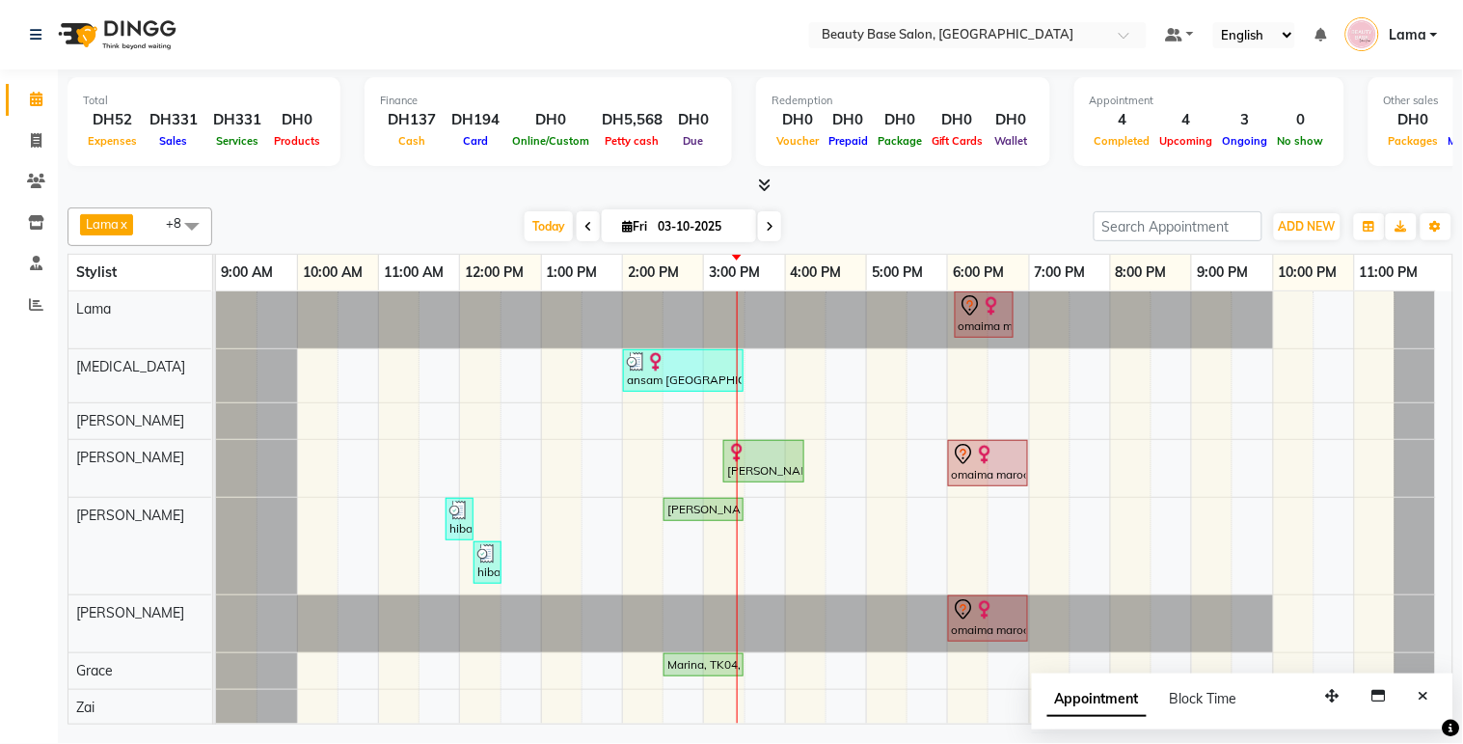
click at [673, 383] on div "ansam [GEOGRAPHIC_DATA], TK03, 02:00 PM-03:30 PM, Blowdry Wavy" at bounding box center [683, 370] width 117 height 37
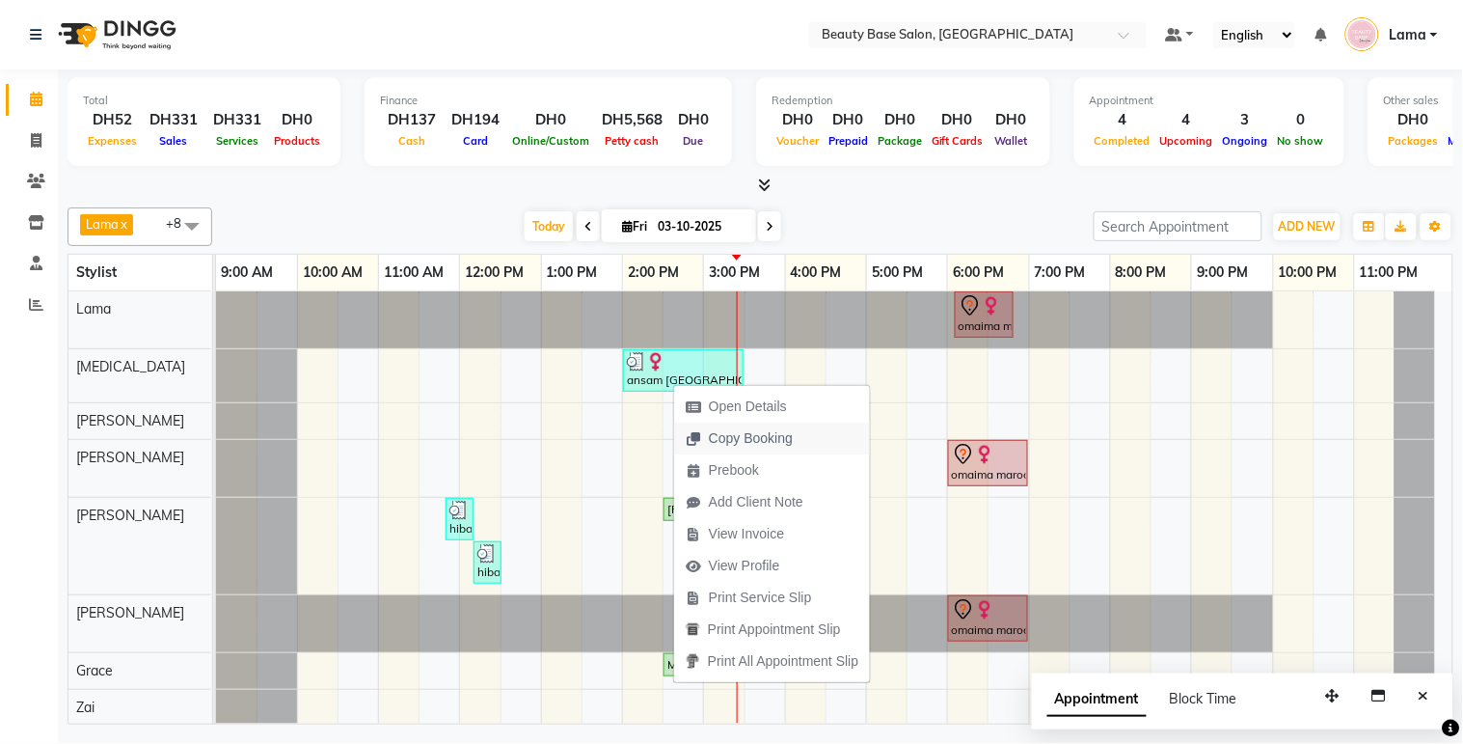
click at [779, 446] on span "Copy Booking" at bounding box center [751, 438] width 84 height 20
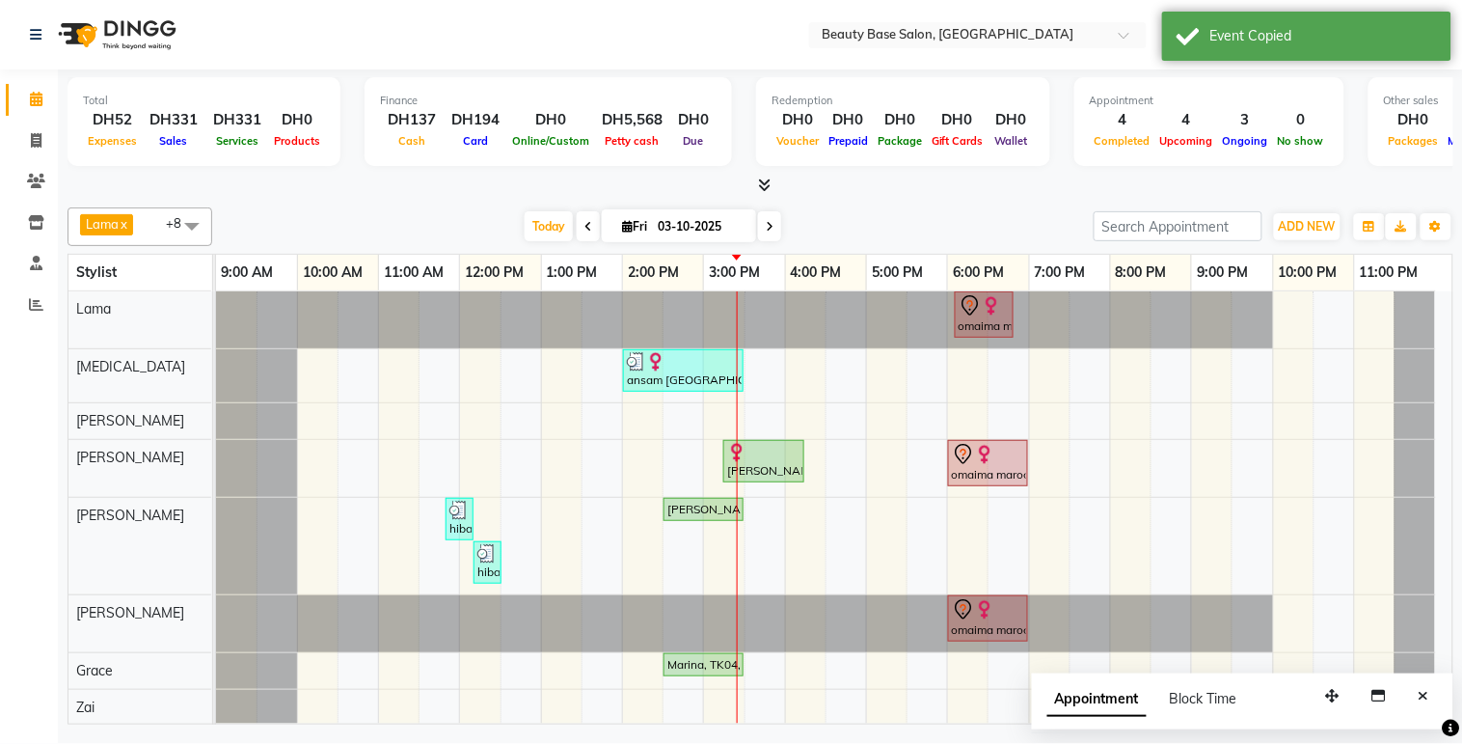
click at [718, 388] on div "ansam [GEOGRAPHIC_DATA], TK03, 02:00 PM-03:30 PM, Blowdry Wavy" at bounding box center [683, 370] width 117 height 37
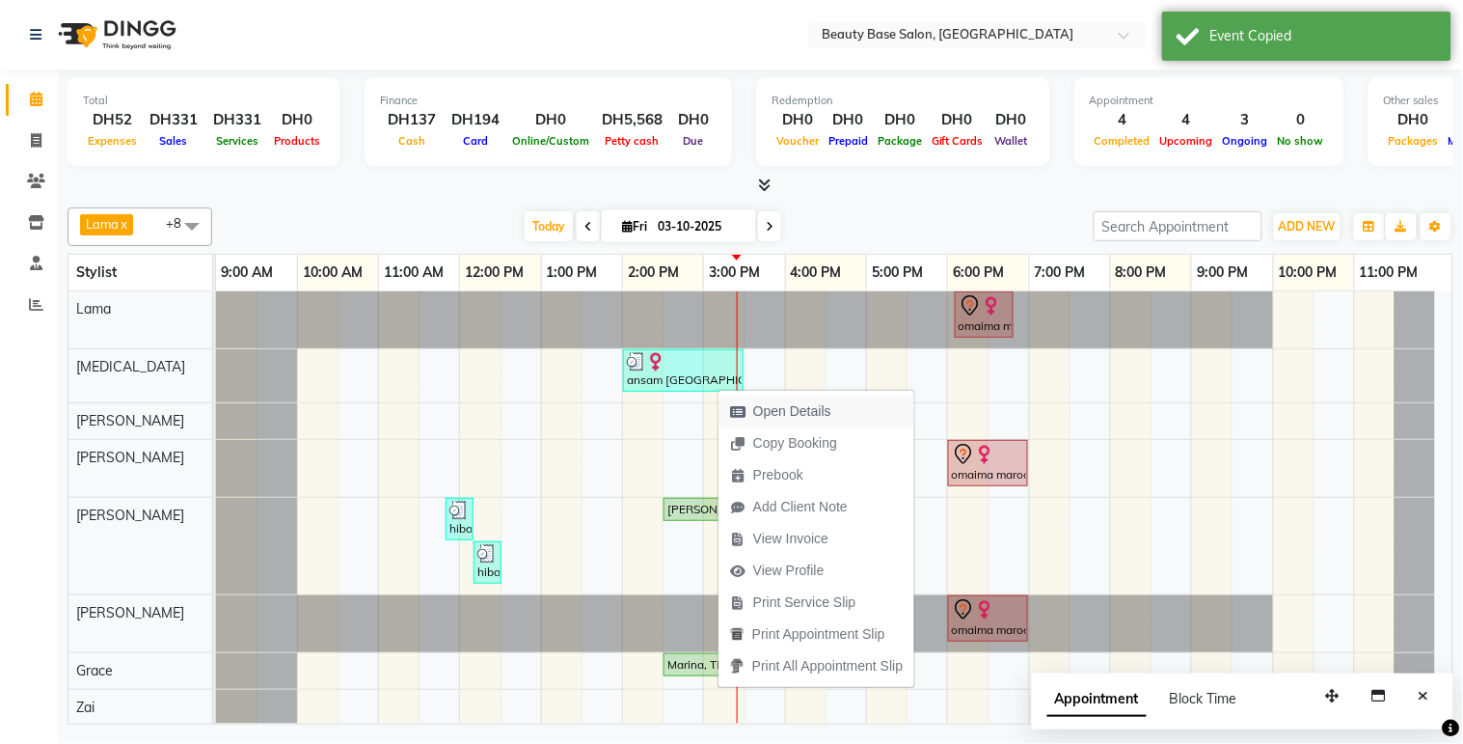
click at [763, 415] on span "Open Details" at bounding box center [792, 411] width 78 height 20
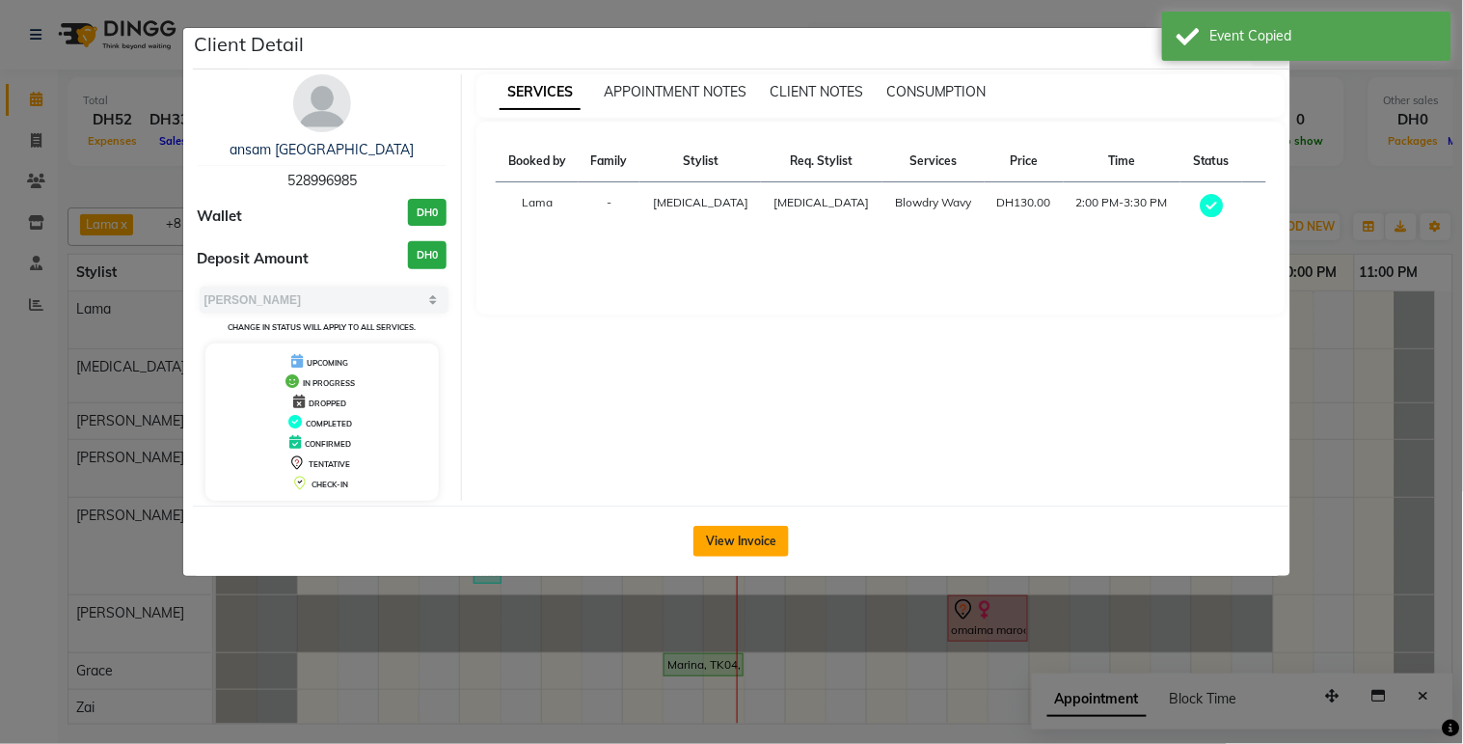
click at [741, 552] on button "View Invoice" at bounding box center [741, 541] width 95 height 31
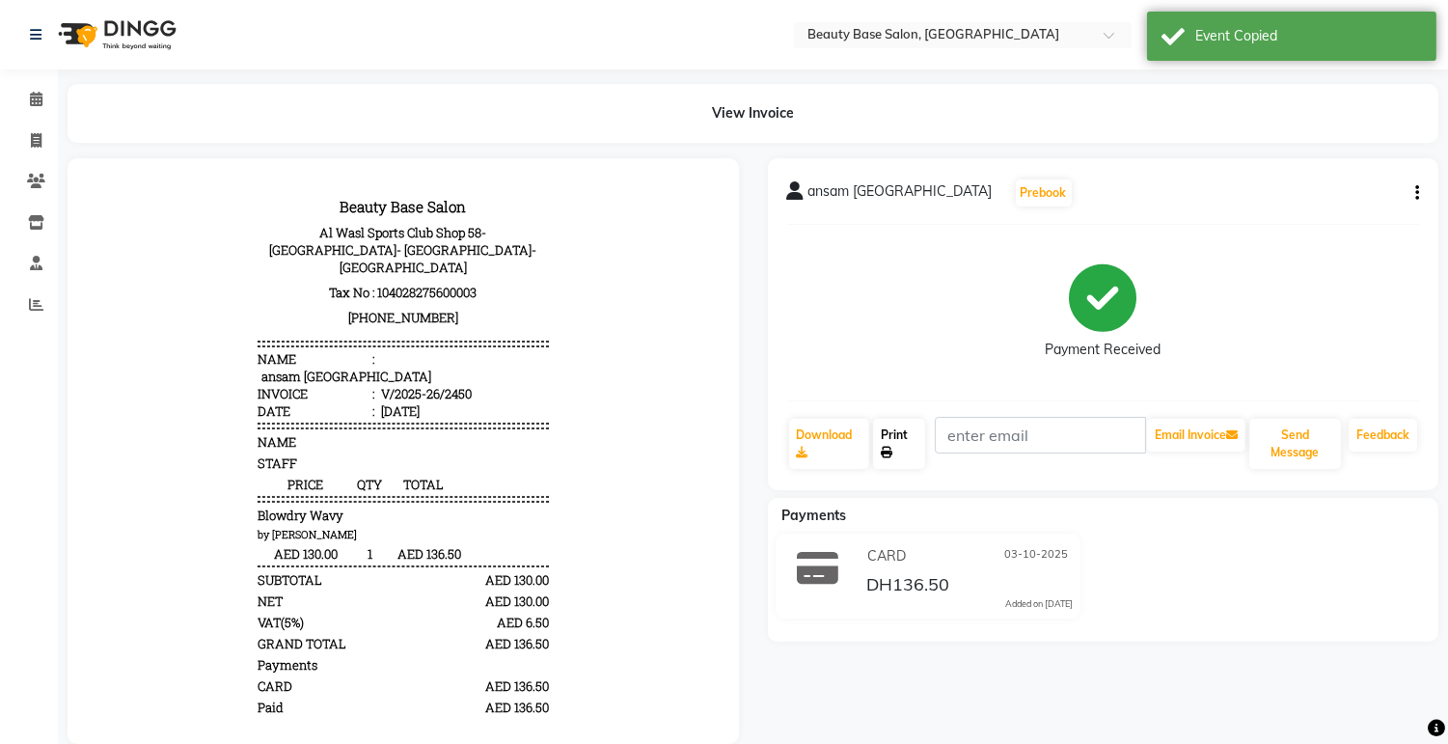
click at [910, 440] on link "Print" at bounding box center [899, 444] width 52 height 50
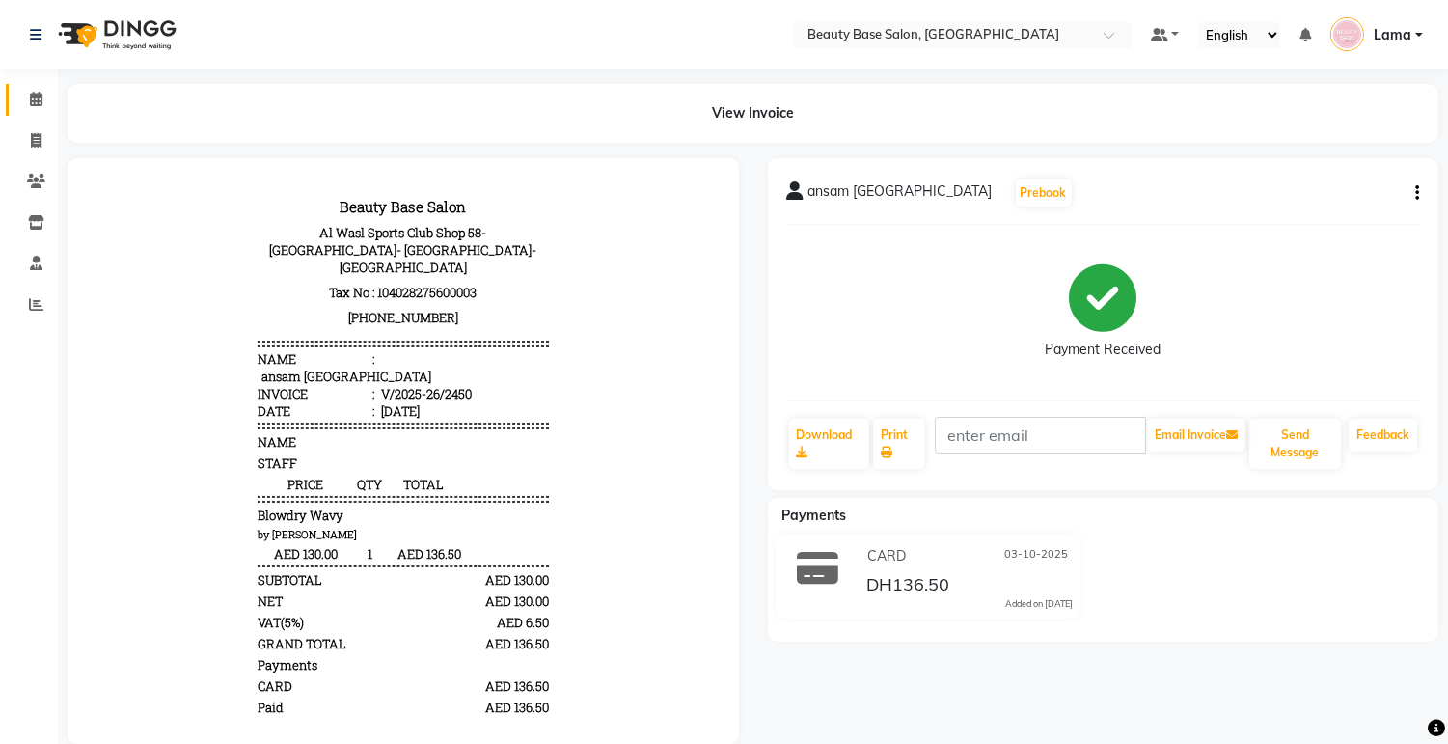
click at [15, 110] on link "Calendar" at bounding box center [29, 100] width 46 height 32
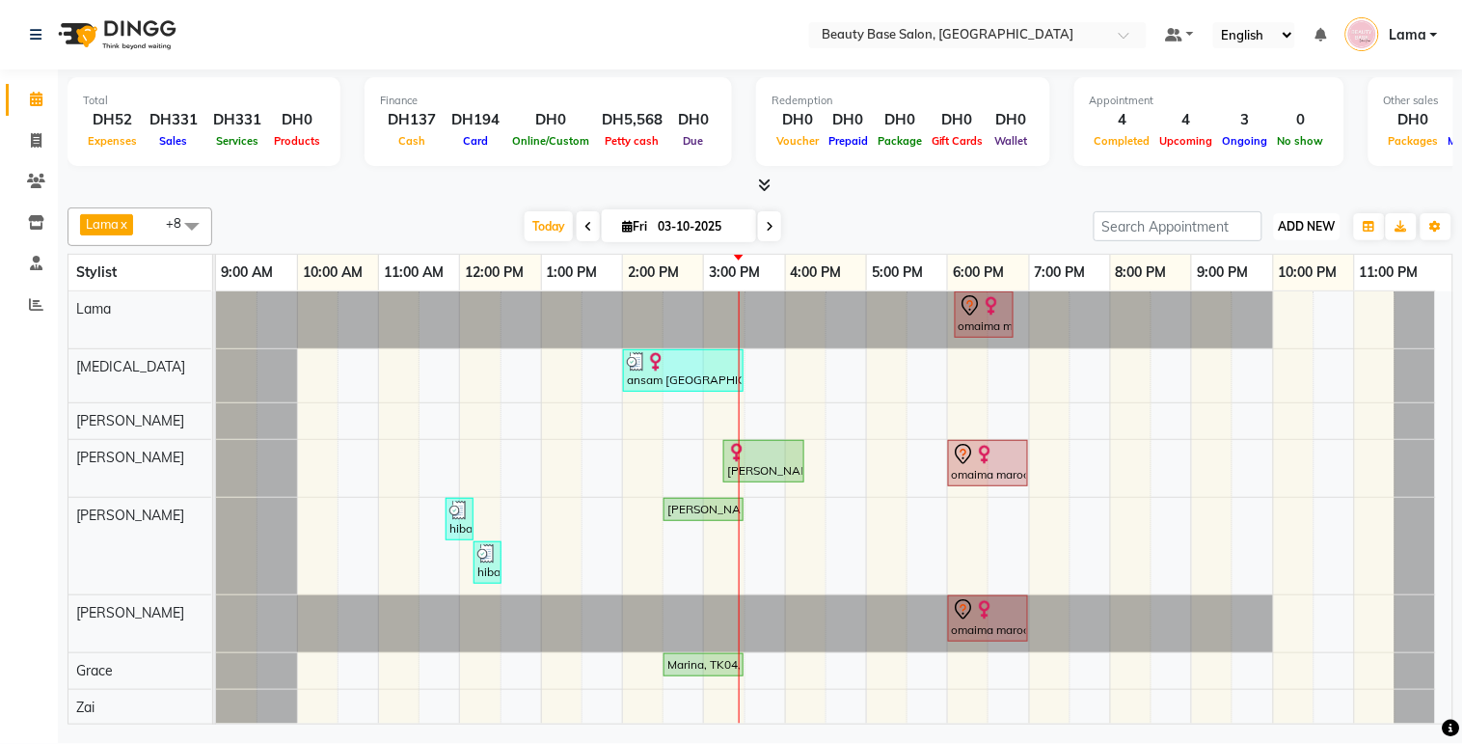
click at [1308, 213] on button "ADD NEW Toggle Dropdown" at bounding box center [1307, 226] width 67 height 27
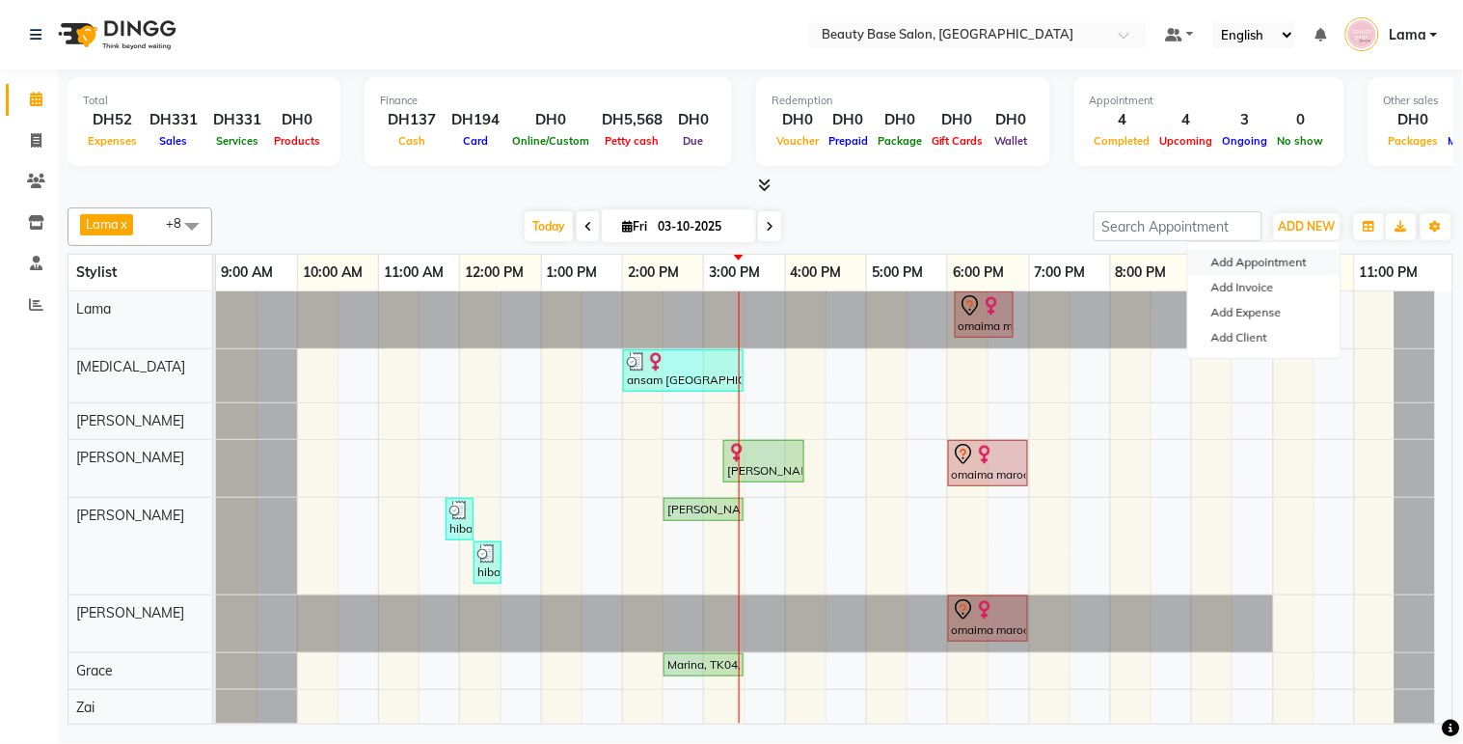
click at [1259, 263] on button "Add Appointment" at bounding box center [1264, 262] width 152 height 25
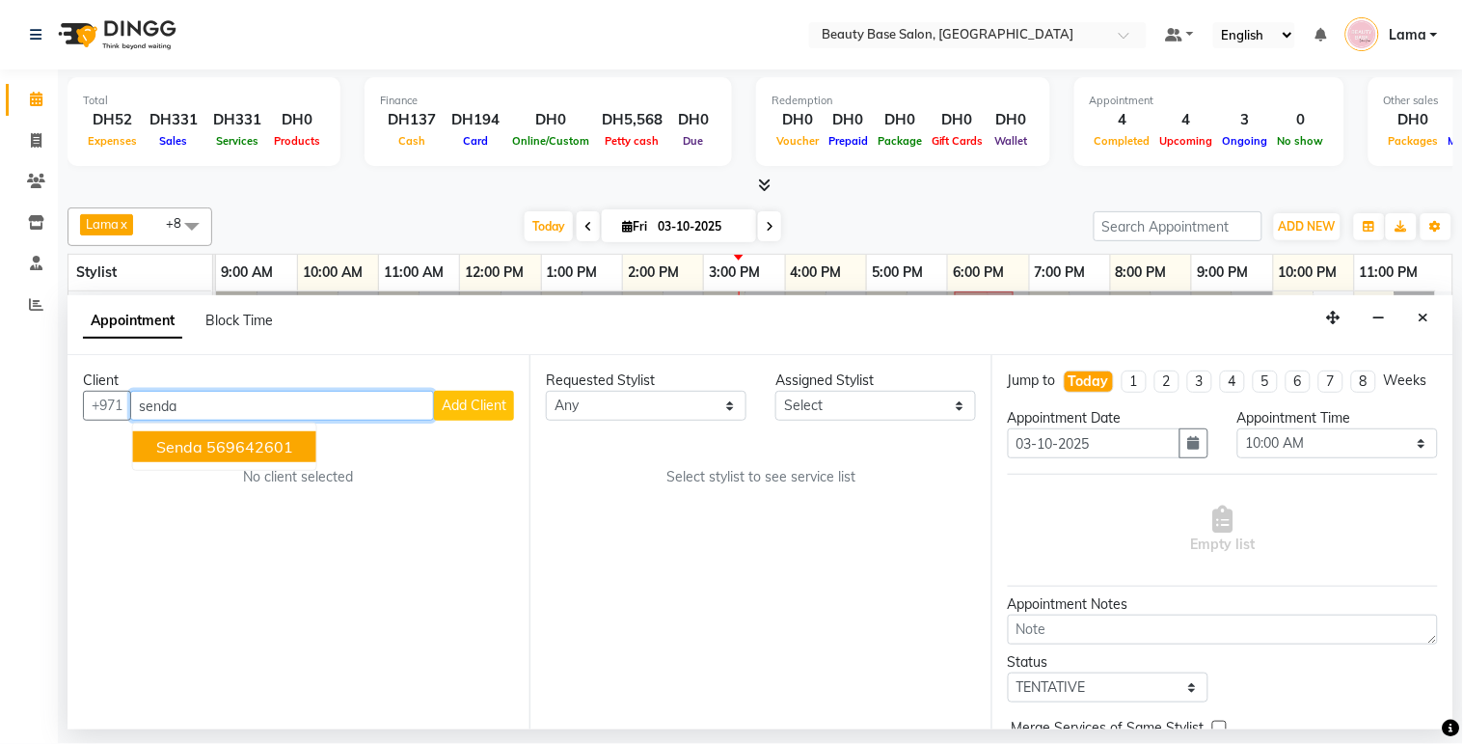
click at [286, 447] on ngb-highlight "569642601" at bounding box center [249, 446] width 87 height 19
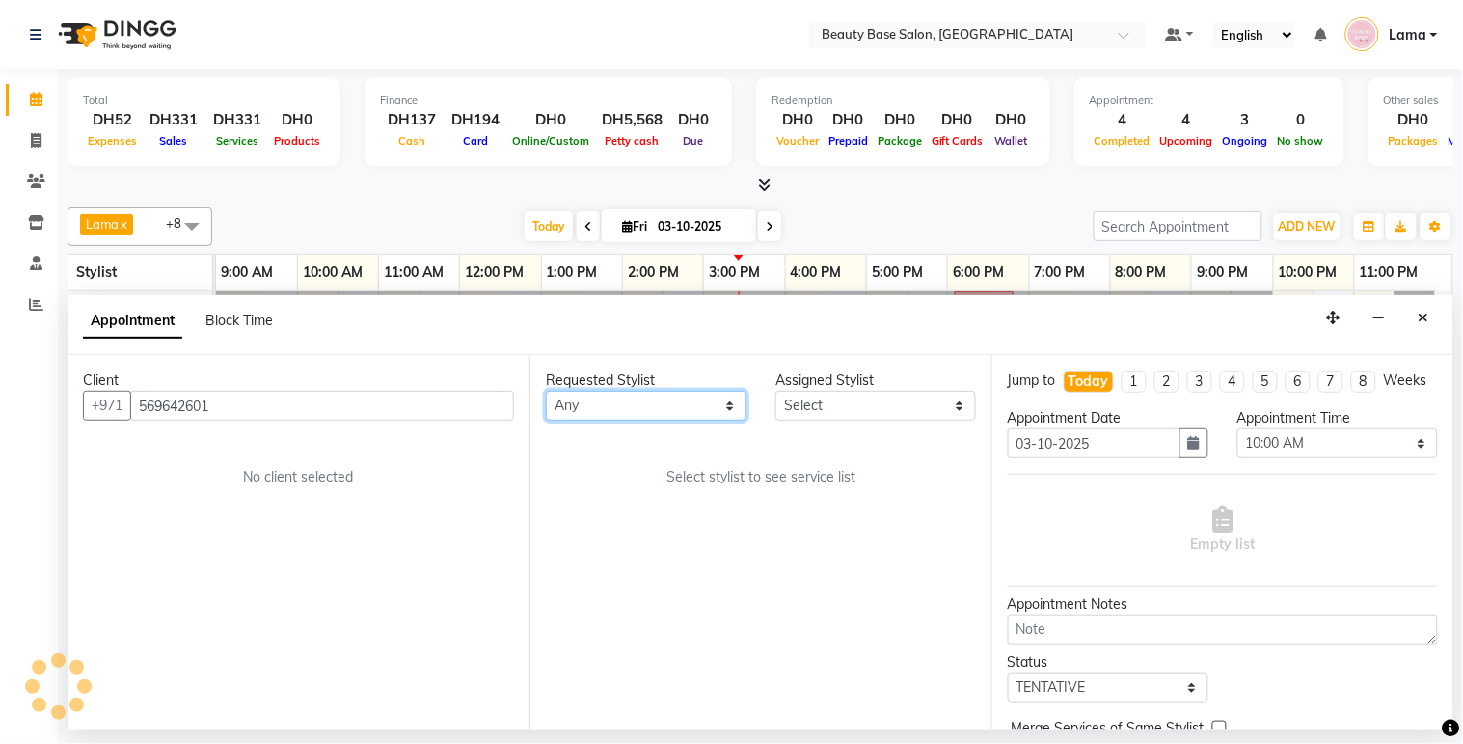
click at [625, 420] on select "Any [PERSON_NAME] [PERSON_NAME] [PERSON_NAME] [PERSON_NAME] [PERSON_NAME] [MEDI…" at bounding box center [646, 406] width 201 height 30
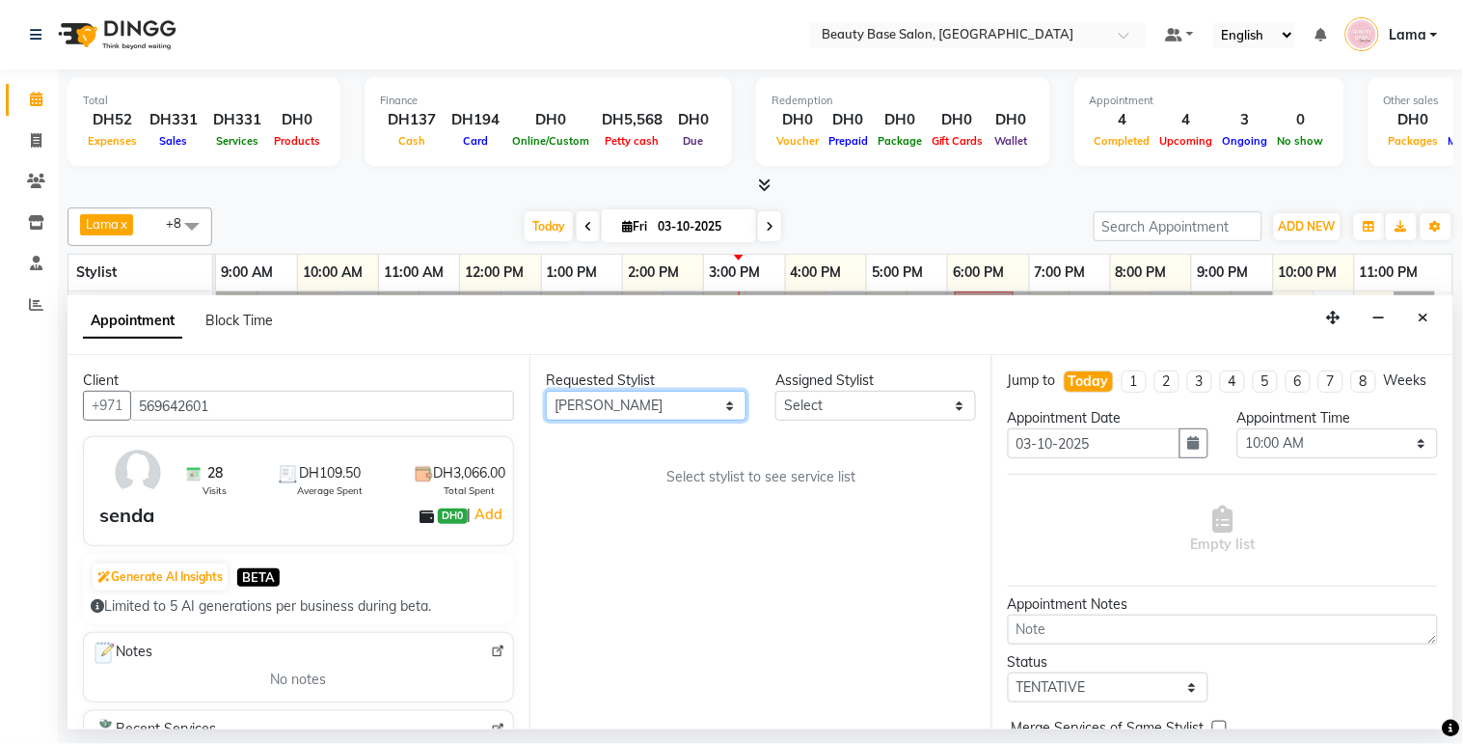
click at [546, 391] on select "Any [PERSON_NAME] [PERSON_NAME] [PERSON_NAME] [PERSON_NAME] [PERSON_NAME] [MEDI…" at bounding box center [646, 406] width 201 height 30
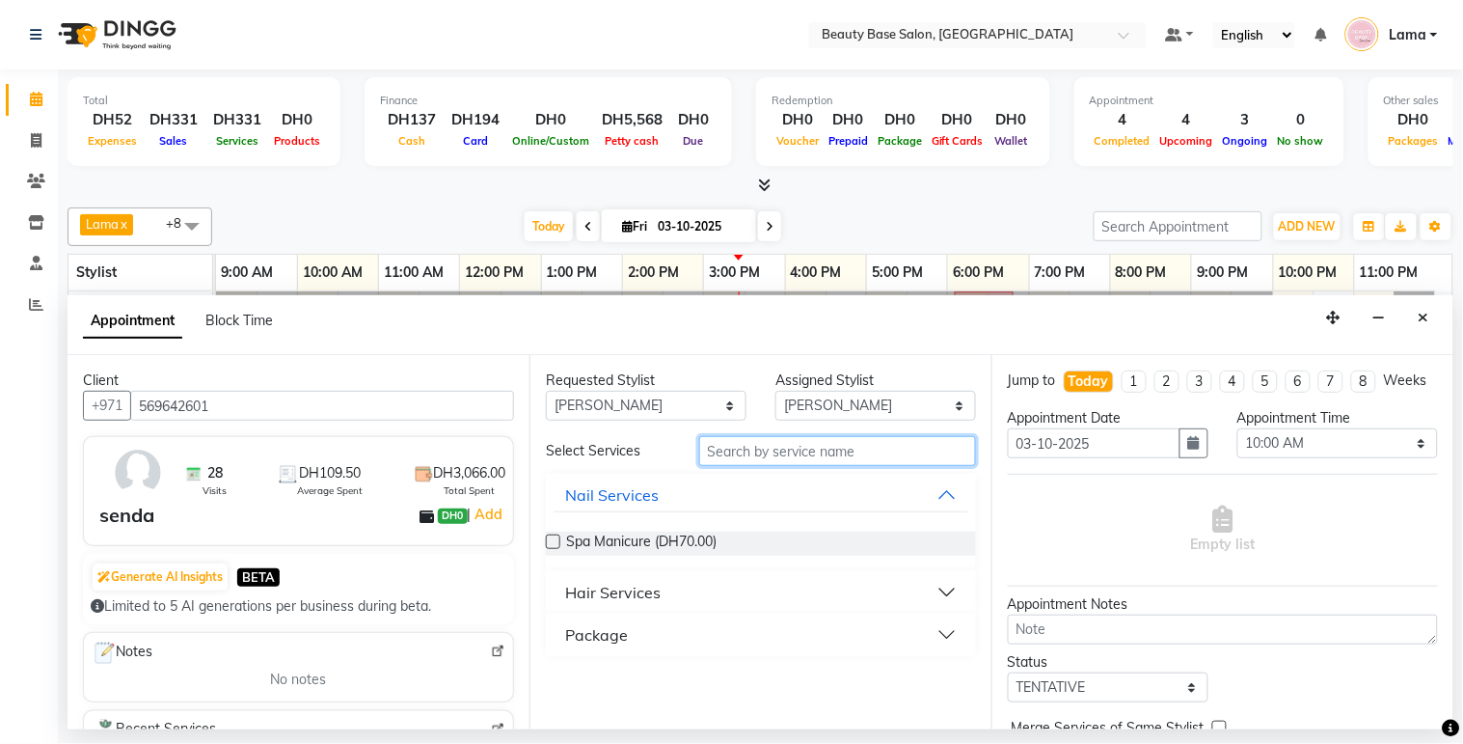
click at [789, 449] on input "text" at bounding box center [837, 451] width 277 height 30
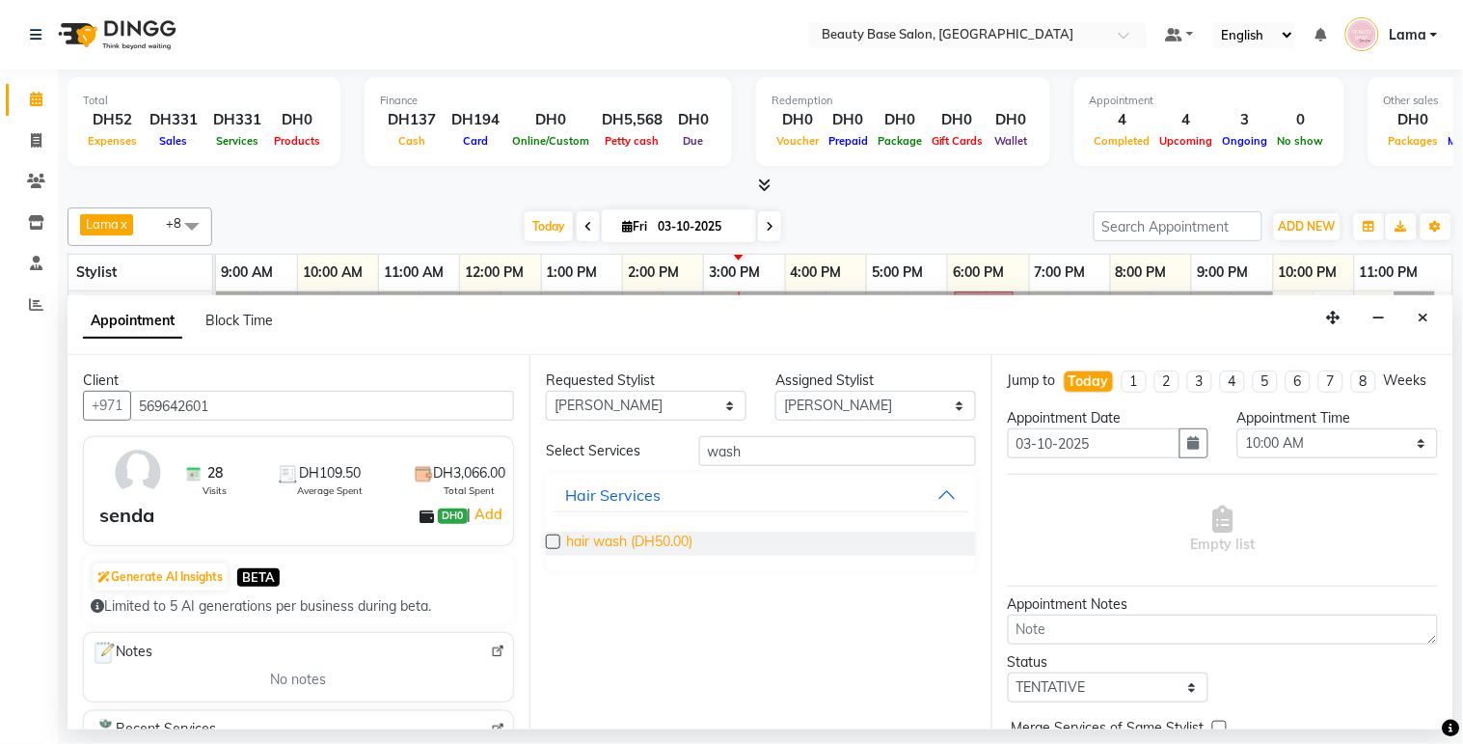
click at [661, 546] on span "hair wash (DH50.00)" at bounding box center [629, 543] width 126 height 24
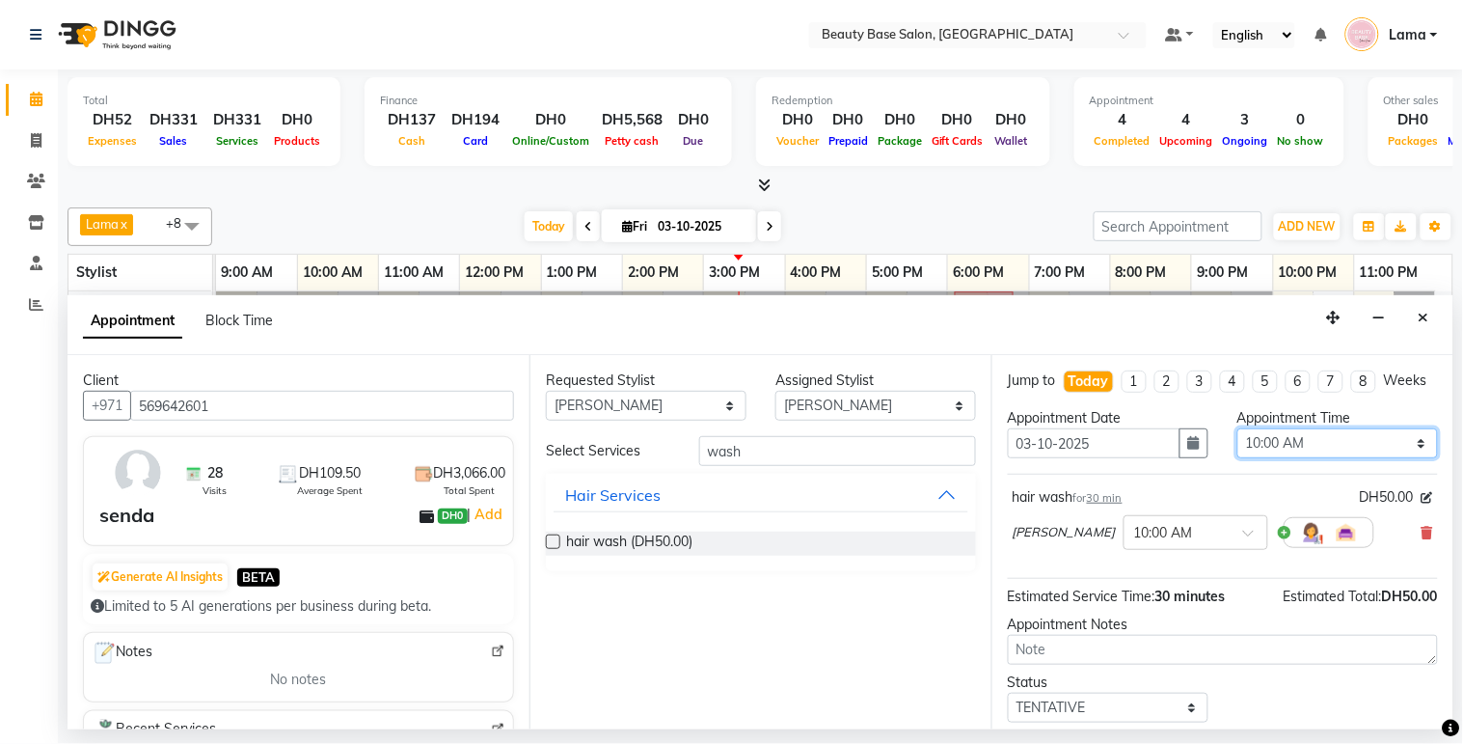
click at [1315, 458] on select "Select 10:00 AM 10:05 AM 10:10 AM 10:15 AM 10:20 AM 10:25 AM 10:30 AM 10:35 AM …" at bounding box center [1338, 443] width 201 height 30
click at [1238, 446] on select "Select 10:00 AM 10:05 AM 10:10 AM 10:15 AM 10:20 AM 10:25 AM 10:30 AM 10:35 AM …" at bounding box center [1338, 443] width 201 height 30
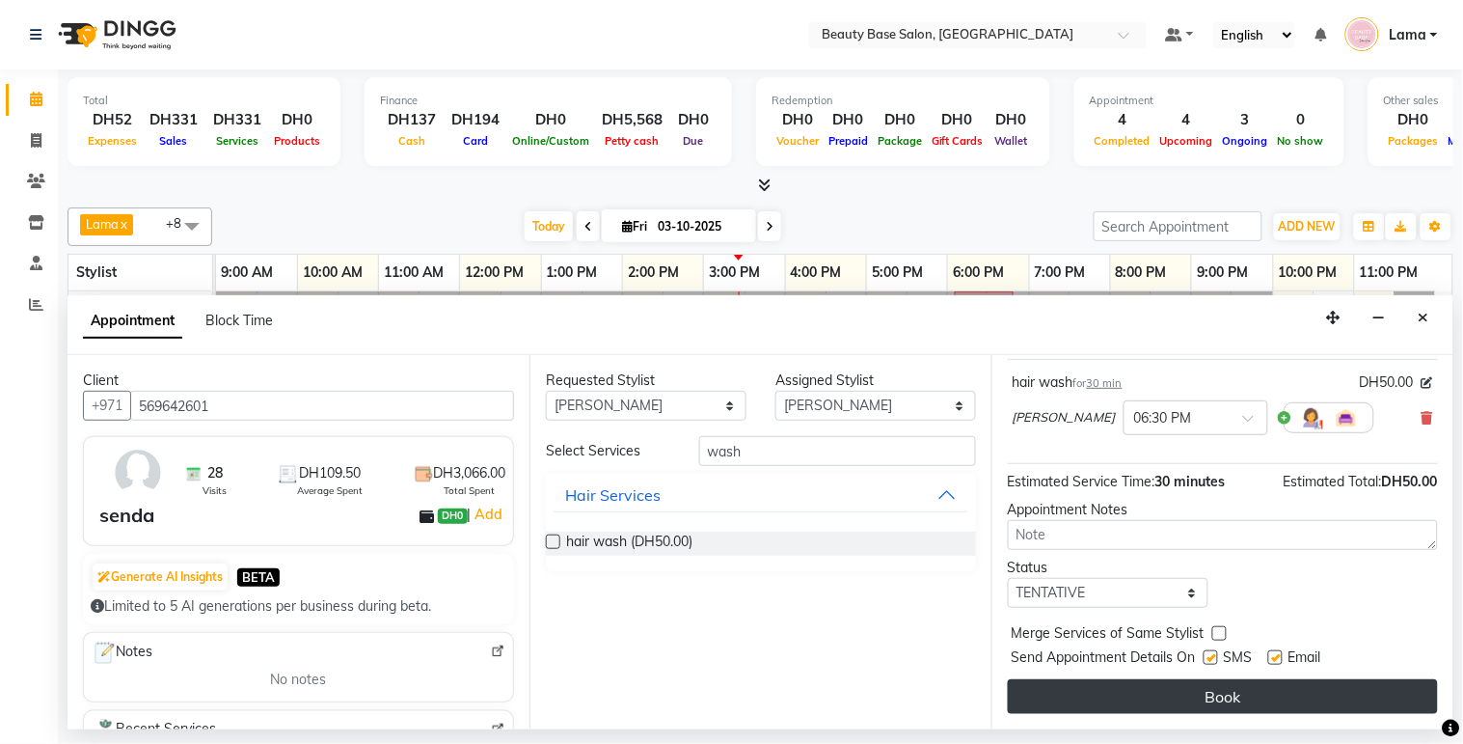
click at [1246, 700] on button "Book" at bounding box center [1223, 696] width 430 height 35
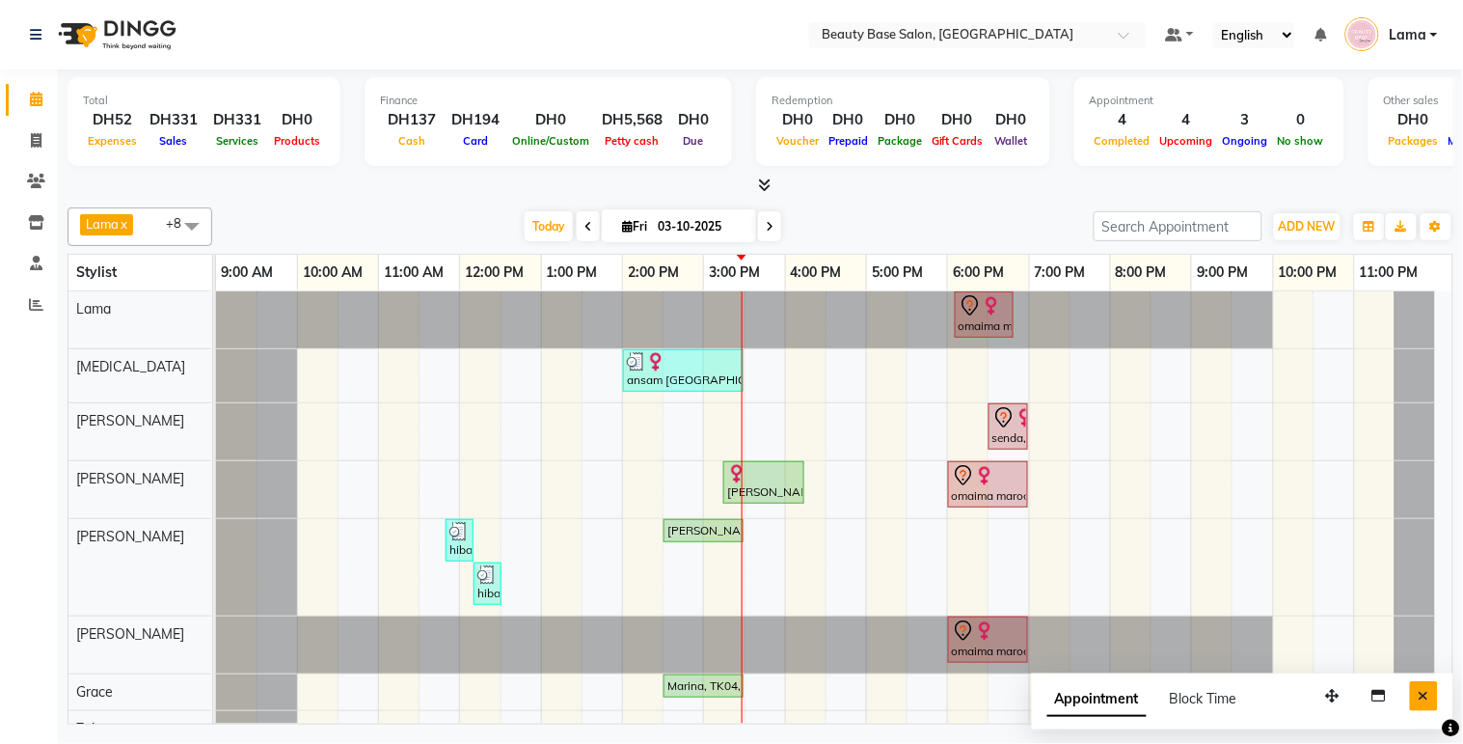
click at [1433, 695] on button "Close" at bounding box center [1424, 696] width 28 height 30
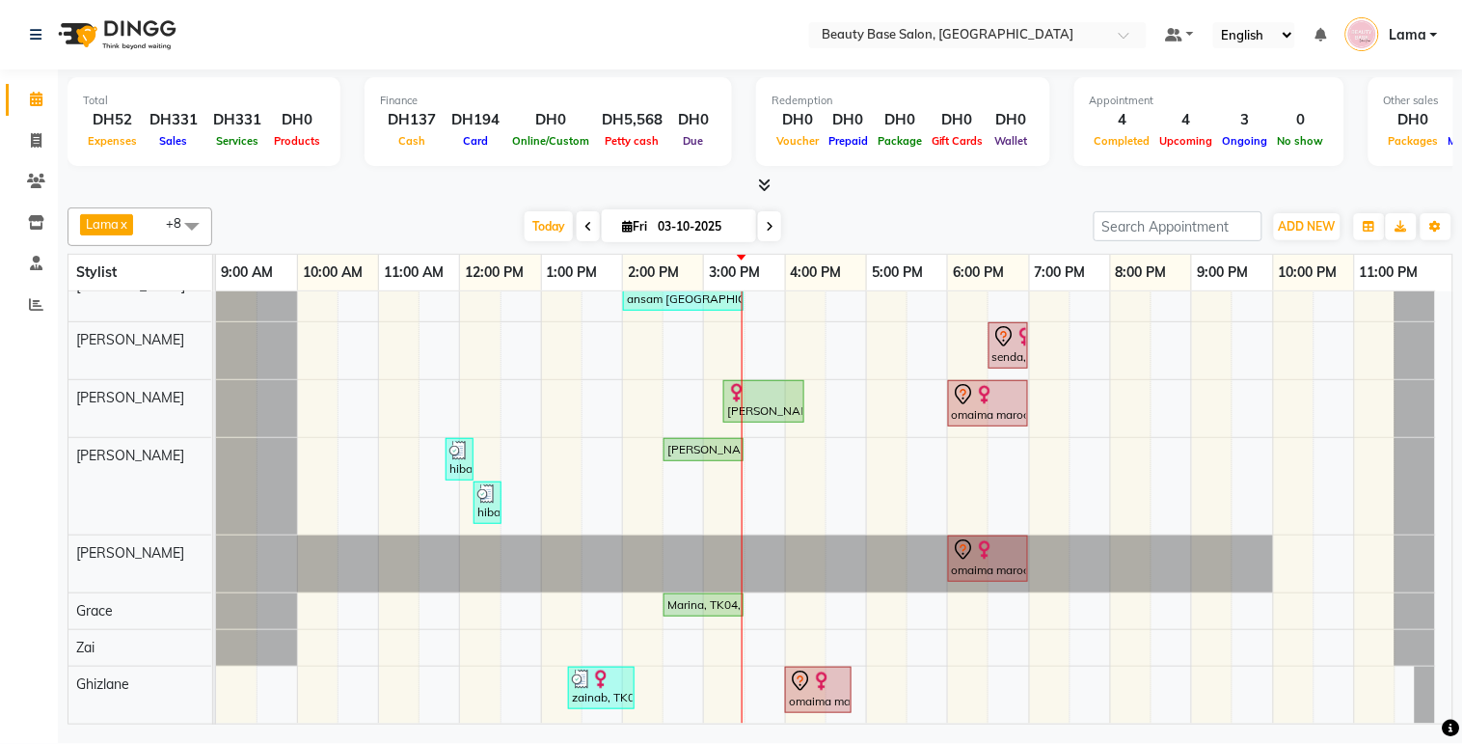
scroll to position [0, 0]
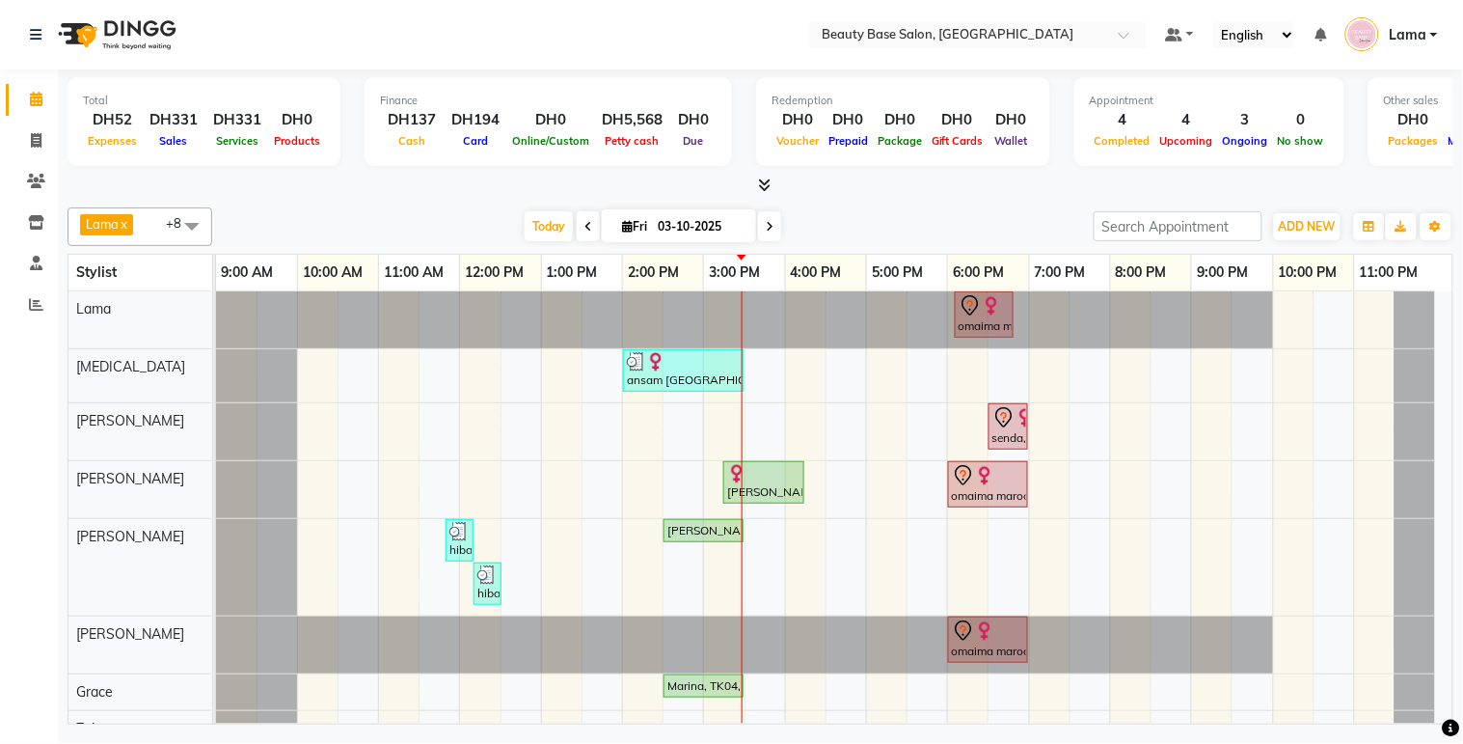
click at [705, 532] on div "Marina, TK04, 02:30 PM-03:30 PM, Gelish Manicure" at bounding box center [704, 530] width 76 height 17
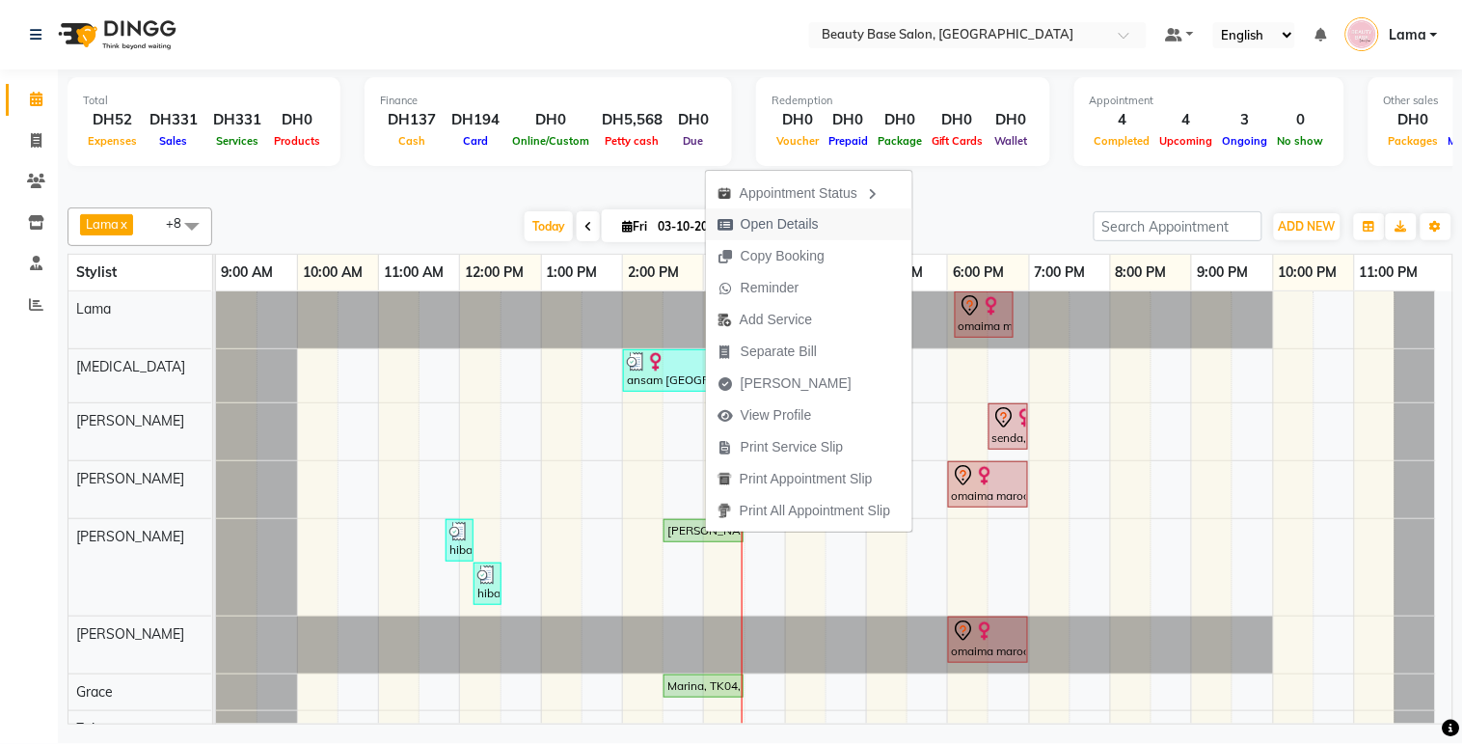
click at [797, 227] on span "Open Details" at bounding box center [780, 224] width 78 height 20
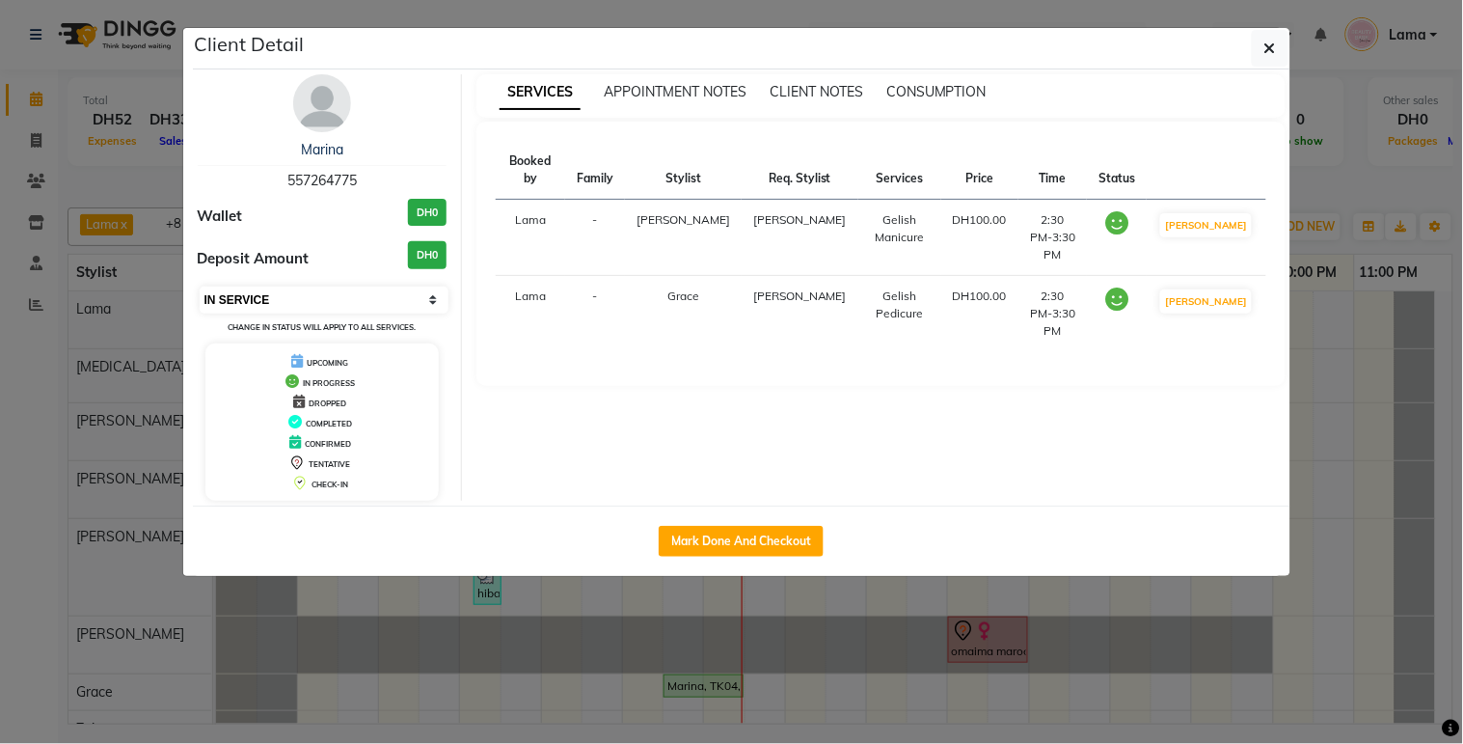
click at [400, 299] on select "Select IN SERVICE CONFIRMED TENTATIVE CHECK IN MARK DONE DROPPED UPCOMING" at bounding box center [325, 299] width 250 height 27
click at [200, 286] on select "Select IN SERVICE CONFIRMED TENTATIVE CHECK IN MARK DONE DROPPED UPCOMING" at bounding box center [325, 299] width 250 height 27
click at [342, 667] on ngb-modal-window "Client Detail Marina 557264775 Wallet DH0 Deposit Amount DH0 Select IN SERVICE …" at bounding box center [731, 372] width 1463 height 744
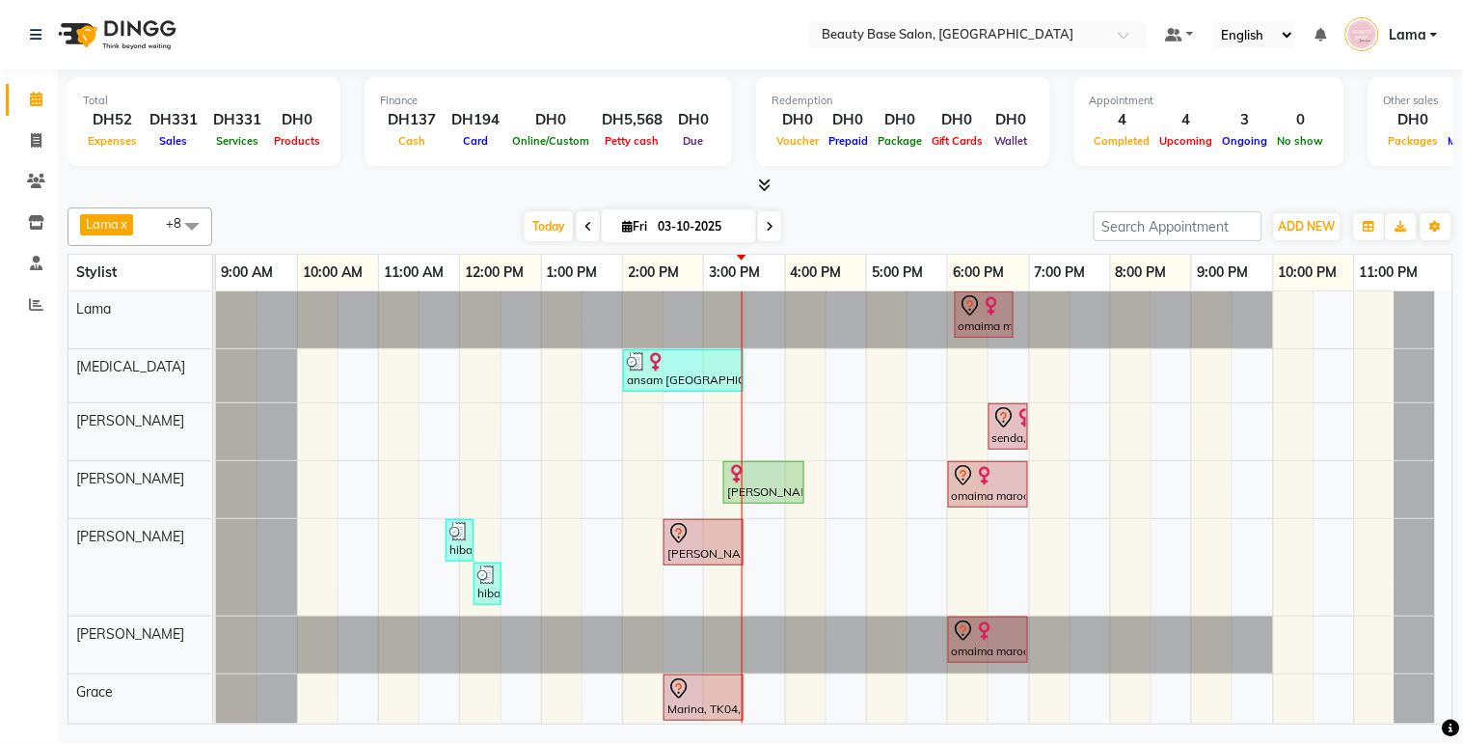
click at [728, 557] on div "Marina, TK04, 02:30 PM-03:30 PM, Gelish Manicure" at bounding box center [704, 542] width 76 height 41
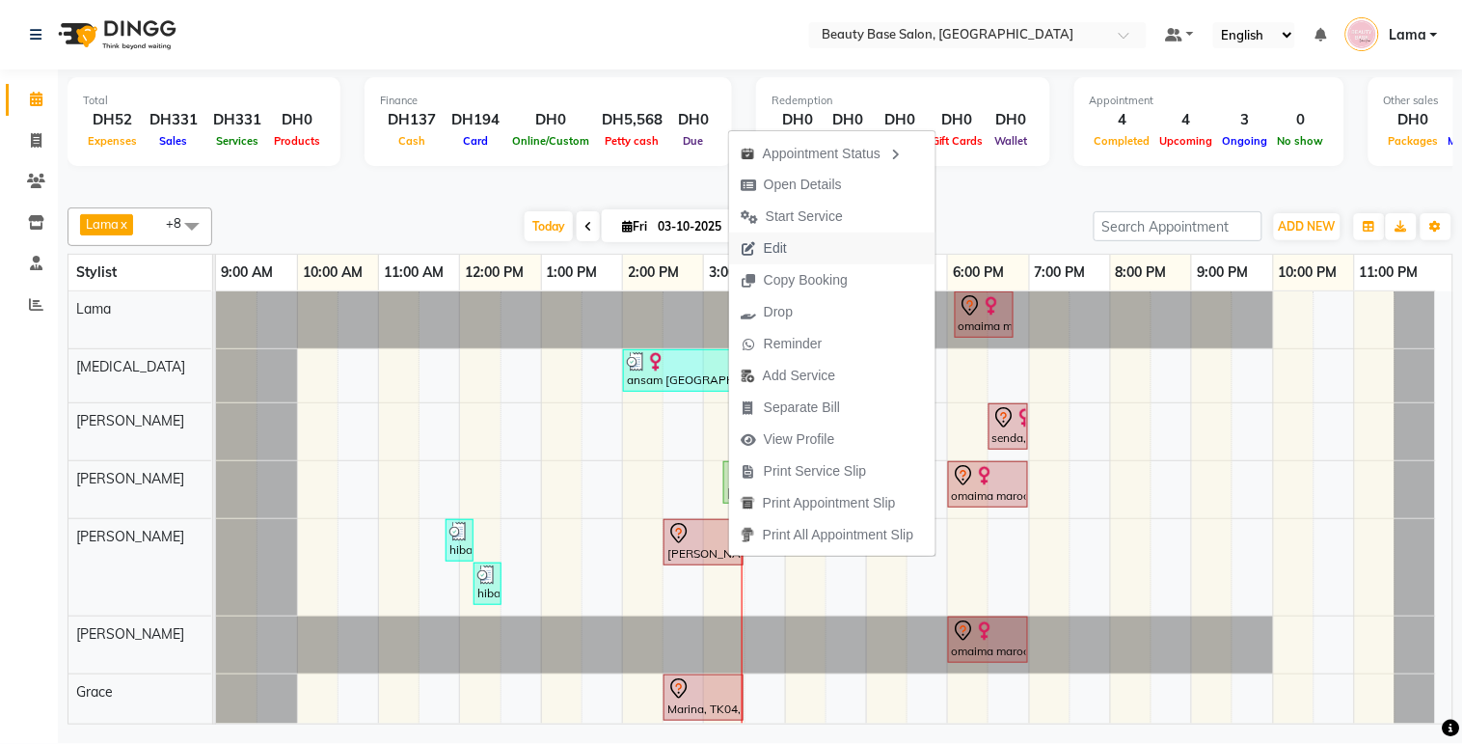
click at [824, 245] on button "Edit" at bounding box center [832, 248] width 206 height 32
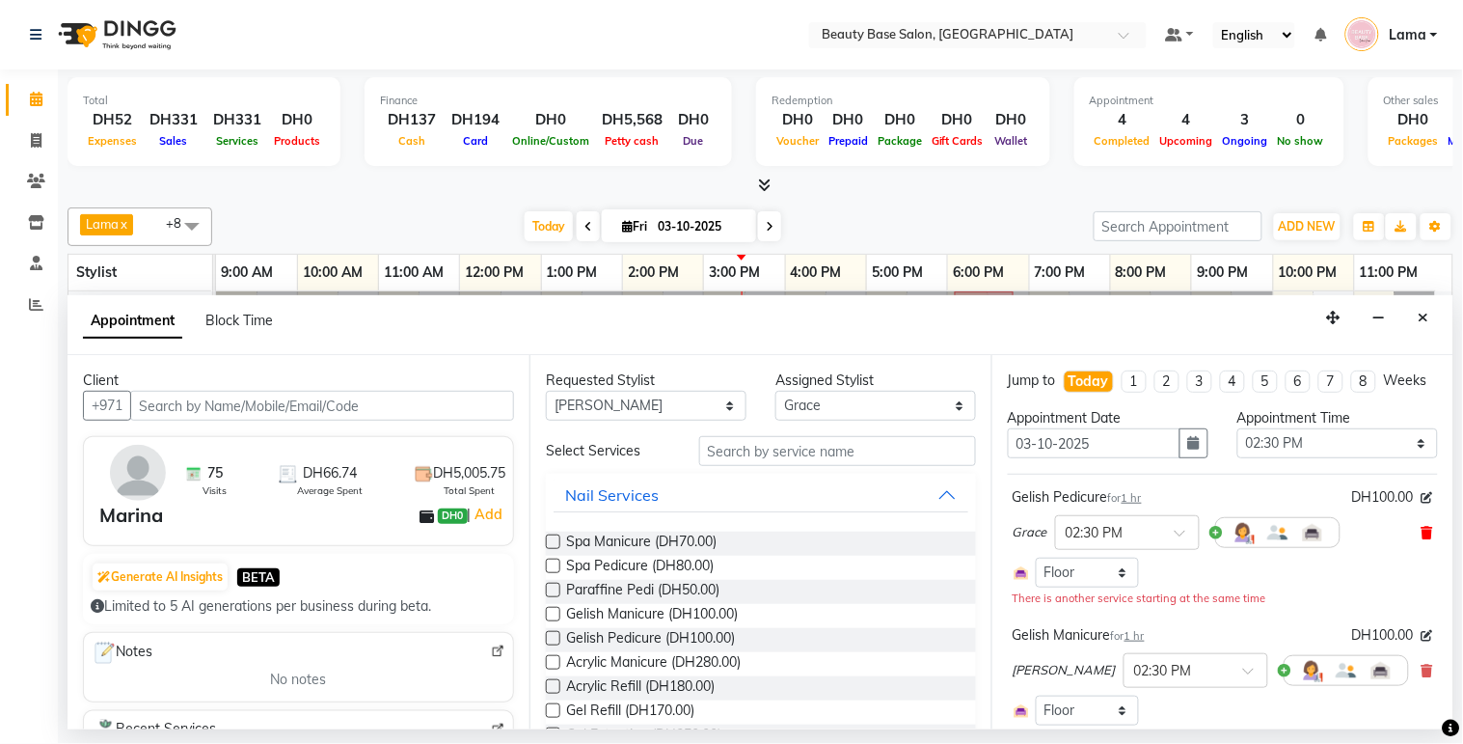
click at [1422, 539] on icon at bounding box center [1428, 533] width 12 height 14
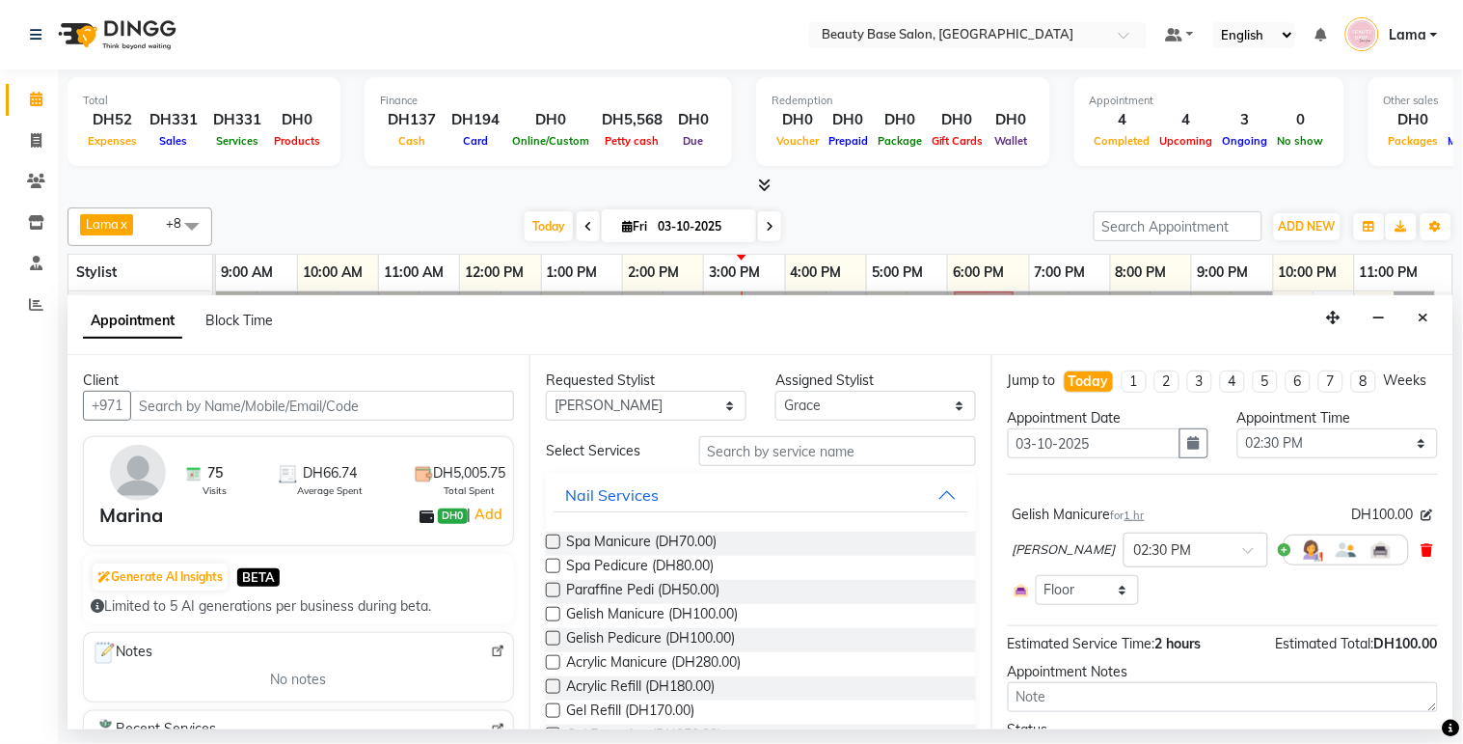
click at [1422, 557] on icon at bounding box center [1428, 550] width 12 height 14
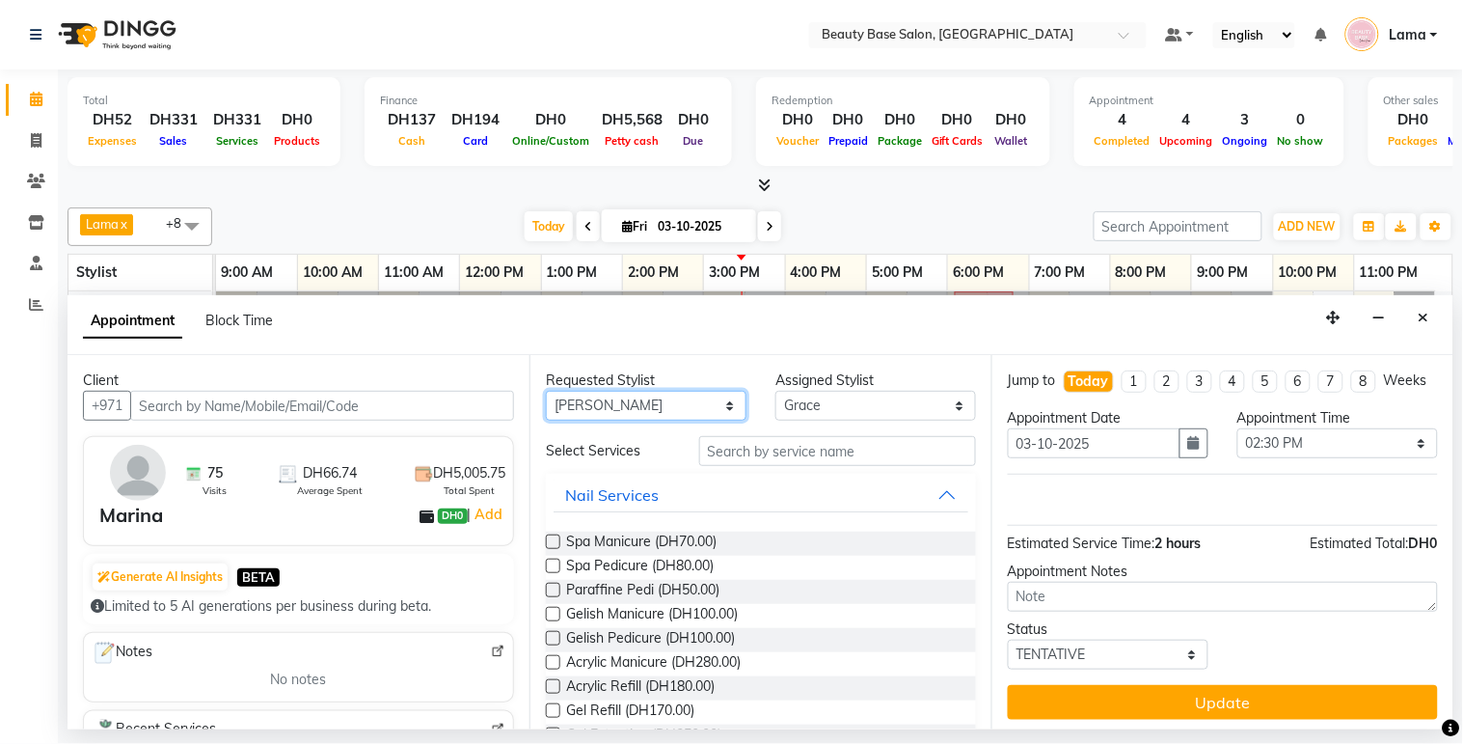
click at [663, 403] on select "Any [PERSON_NAME] [PERSON_NAME] [PERSON_NAME] [PERSON_NAME] [PERSON_NAME] [MEDI…" at bounding box center [646, 406] width 201 height 30
click at [546, 391] on select "Any [PERSON_NAME] [PERSON_NAME] [PERSON_NAME] [PERSON_NAME] [PERSON_NAME] [MEDI…" at bounding box center [646, 406] width 201 height 30
click at [647, 546] on span "Spa Manicure (DH70.00)" at bounding box center [641, 543] width 150 height 24
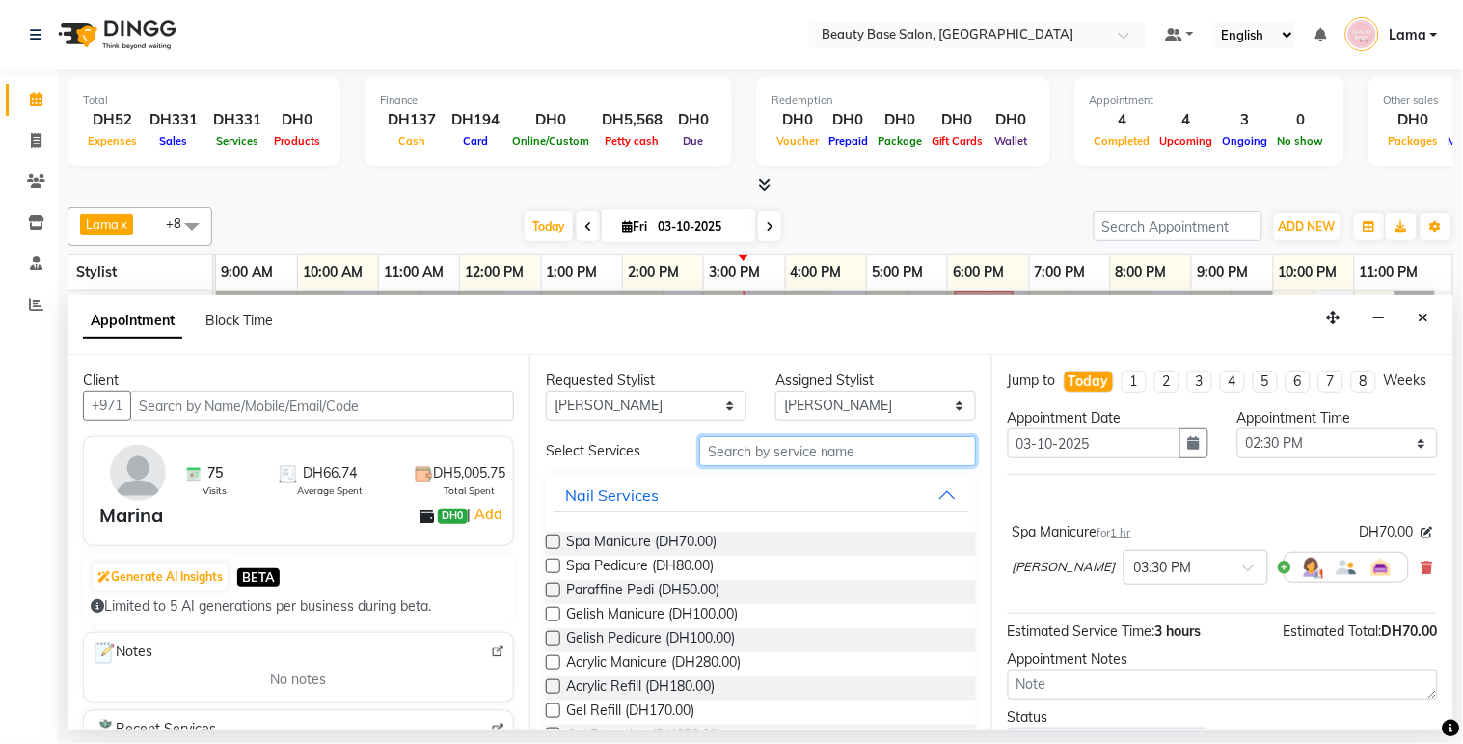
click at [741, 449] on input "text" at bounding box center [837, 451] width 277 height 30
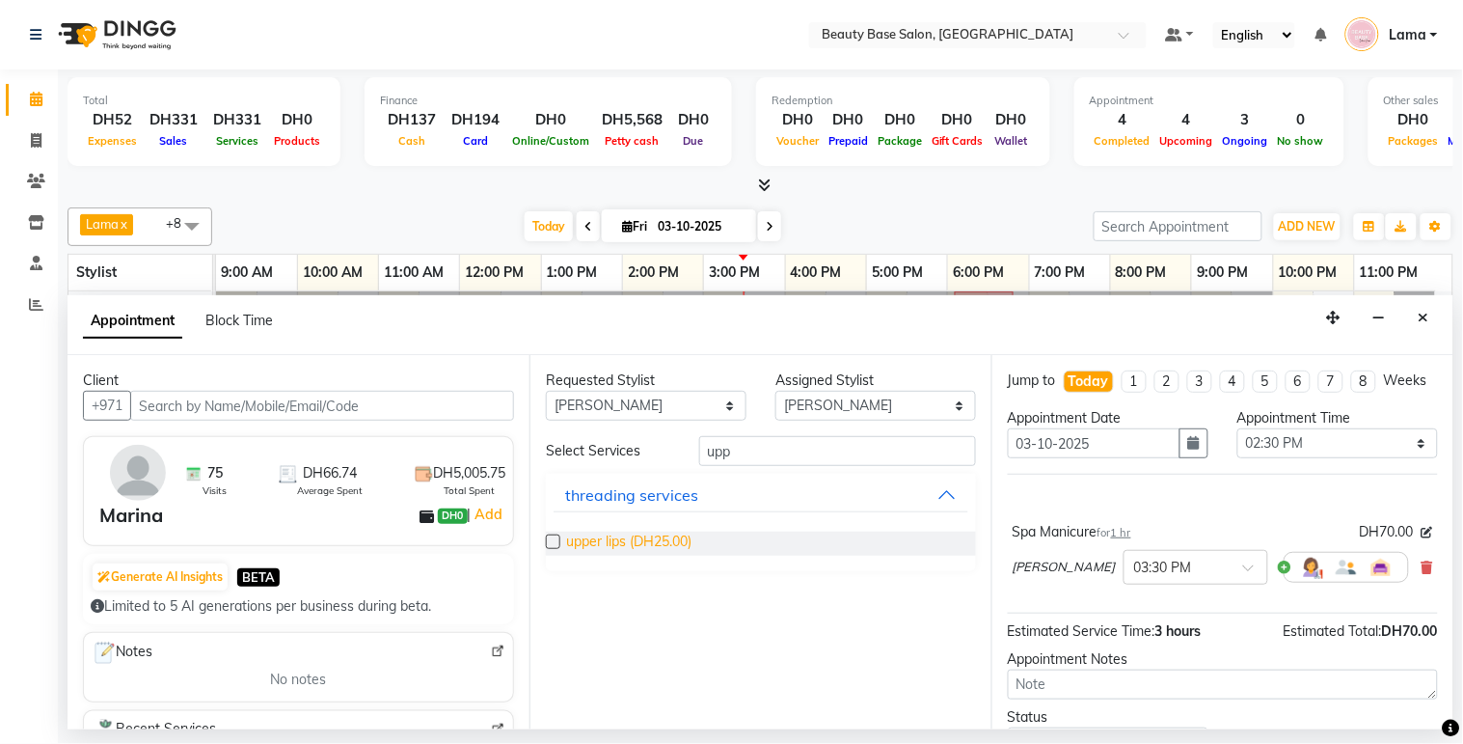
click at [643, 548] on span "upper lips (DH25.00)" at bounding box center [628, 543] width 125 height 24
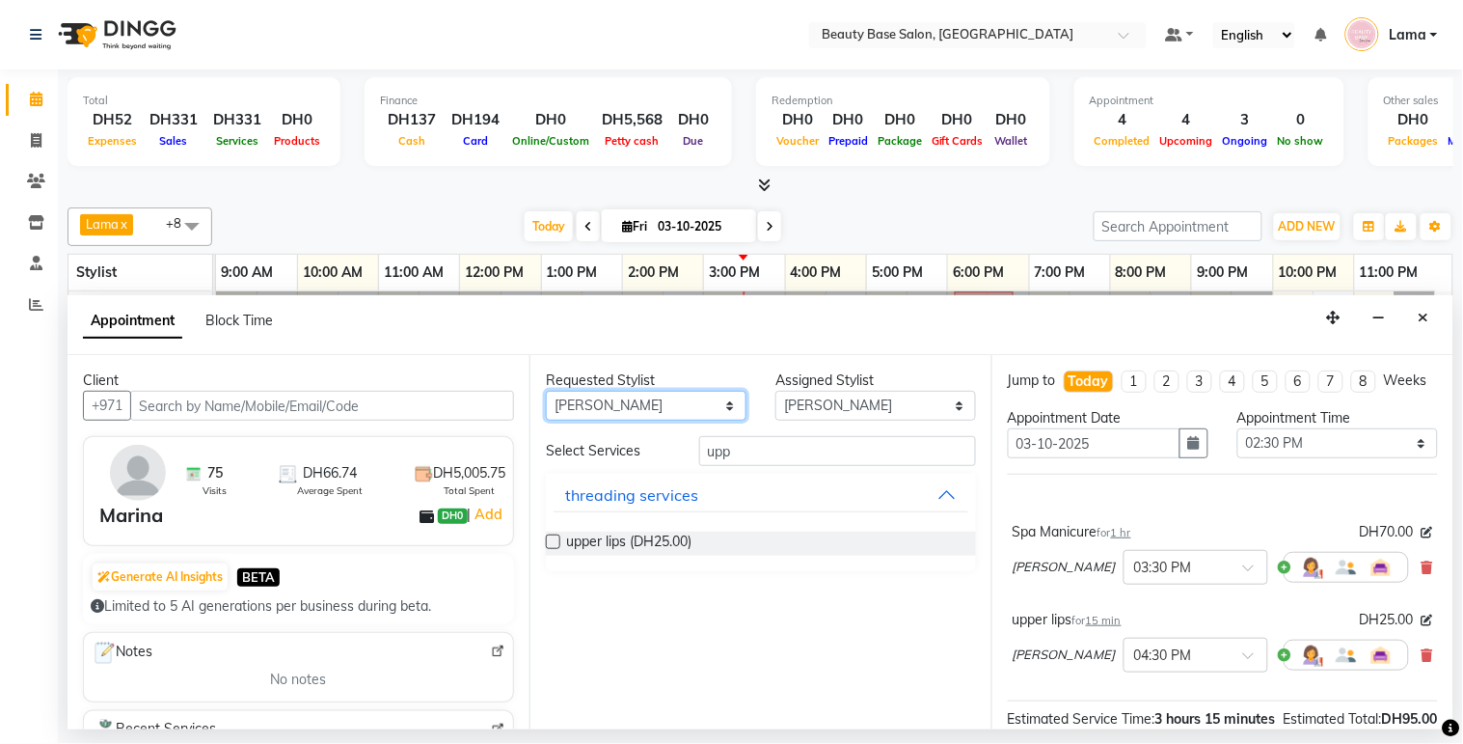
click at [675, 412] on select "Any [PERSON_NAME] [PERSON_NAME] [PERSON_NAME] [PERSON_NAME] [PERSON_NAME] [MEDI…" at bounding box center [646, 406] width 201 height 30
click at [546, 391] on select "Any [PERSON_NAME] [PERSON_NAME] [PERSON_NAME] [PERSON_NAME] [PERSON_NAME] [MEDI…" at bounding box center [646, 406] width 201 height 30
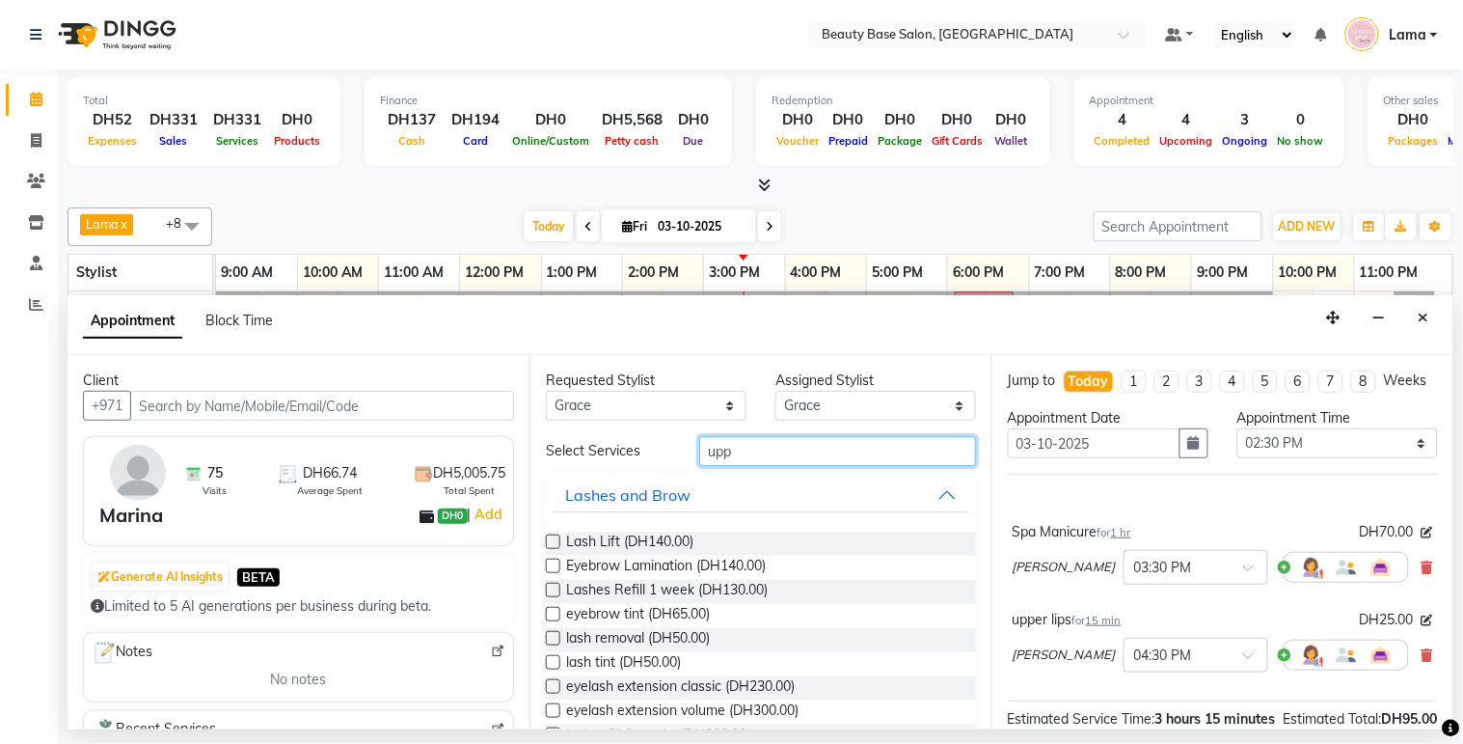
click at [753, 455] on input "upp" at bounding box center [837, 451] width 277 height 30
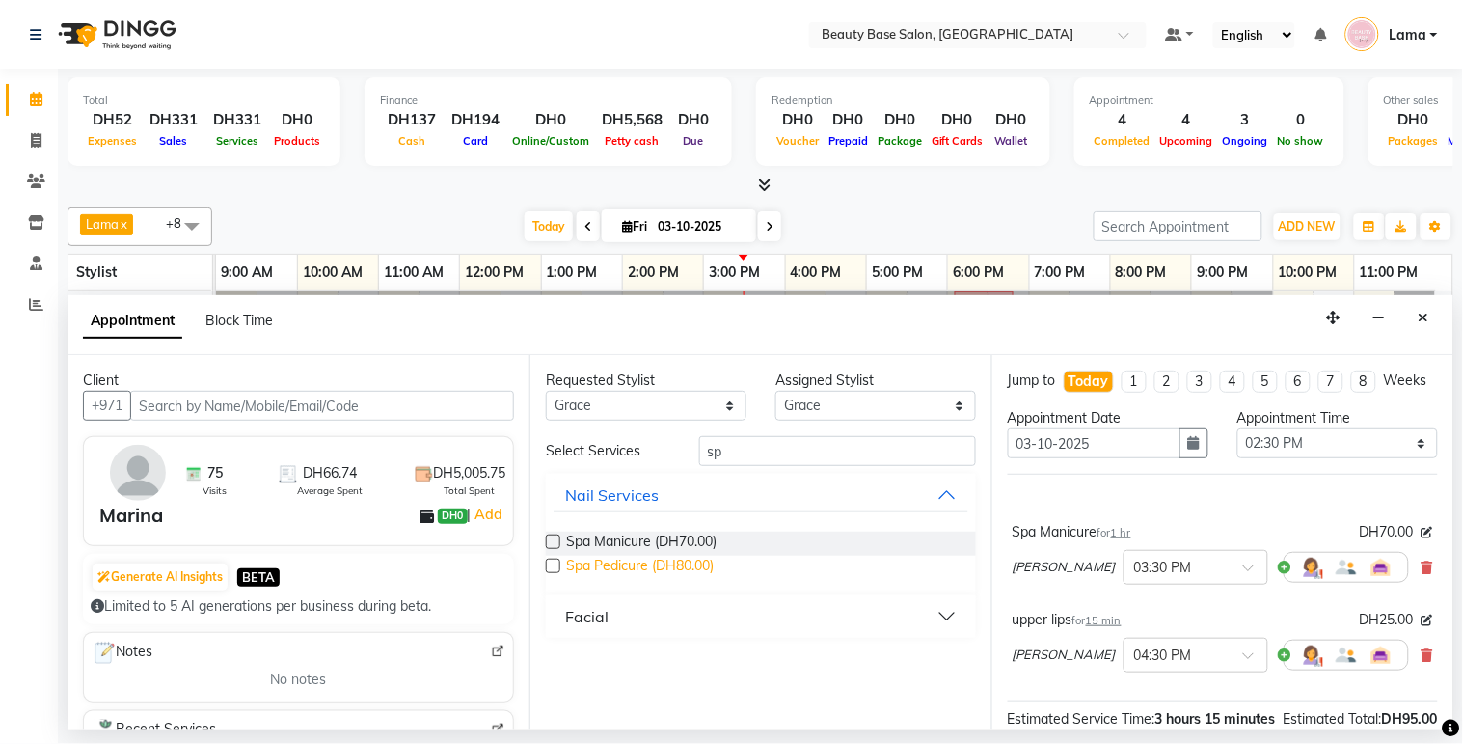
click at [643, 565] on span "Spa Pedicure (DH80.00)" at bounding box center [640, 568] width 148 height 24
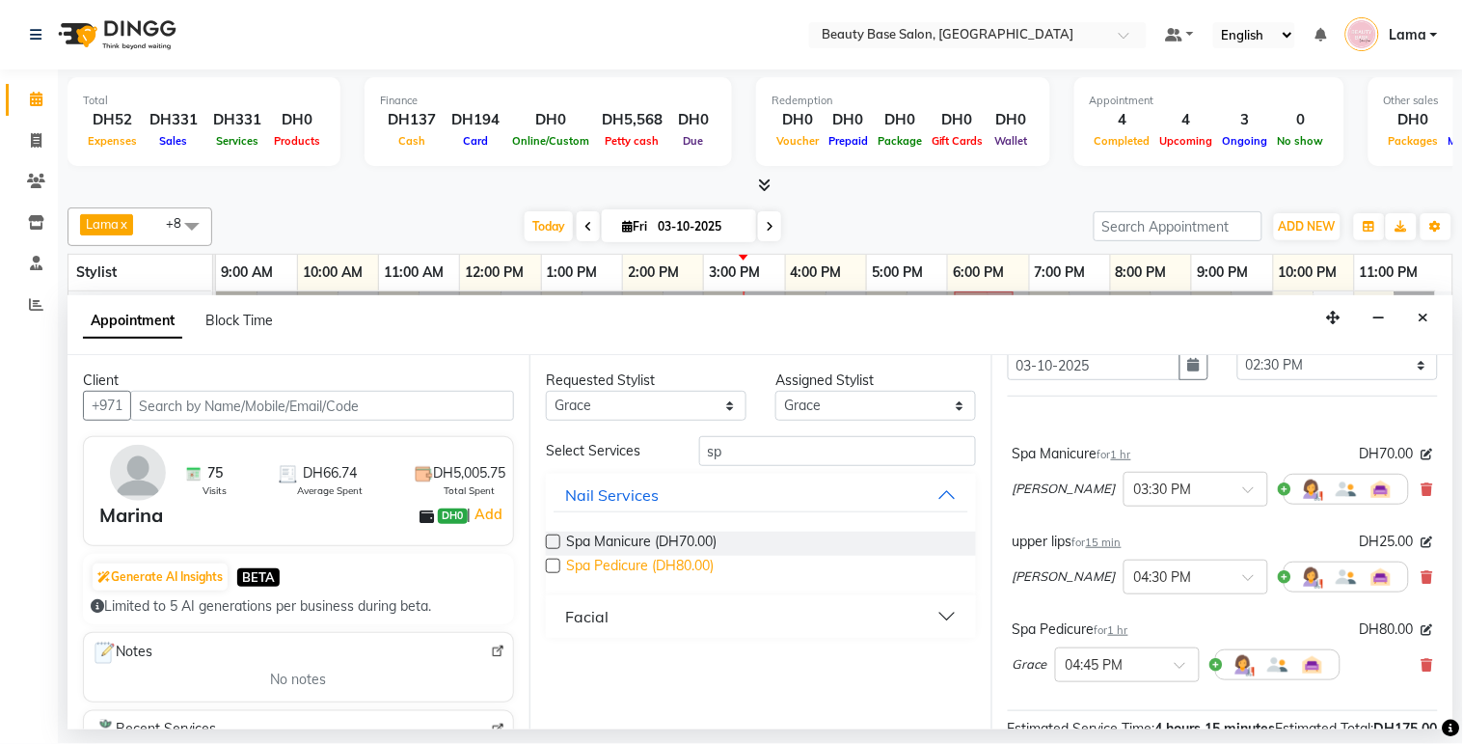
scroll to position [85, 0]
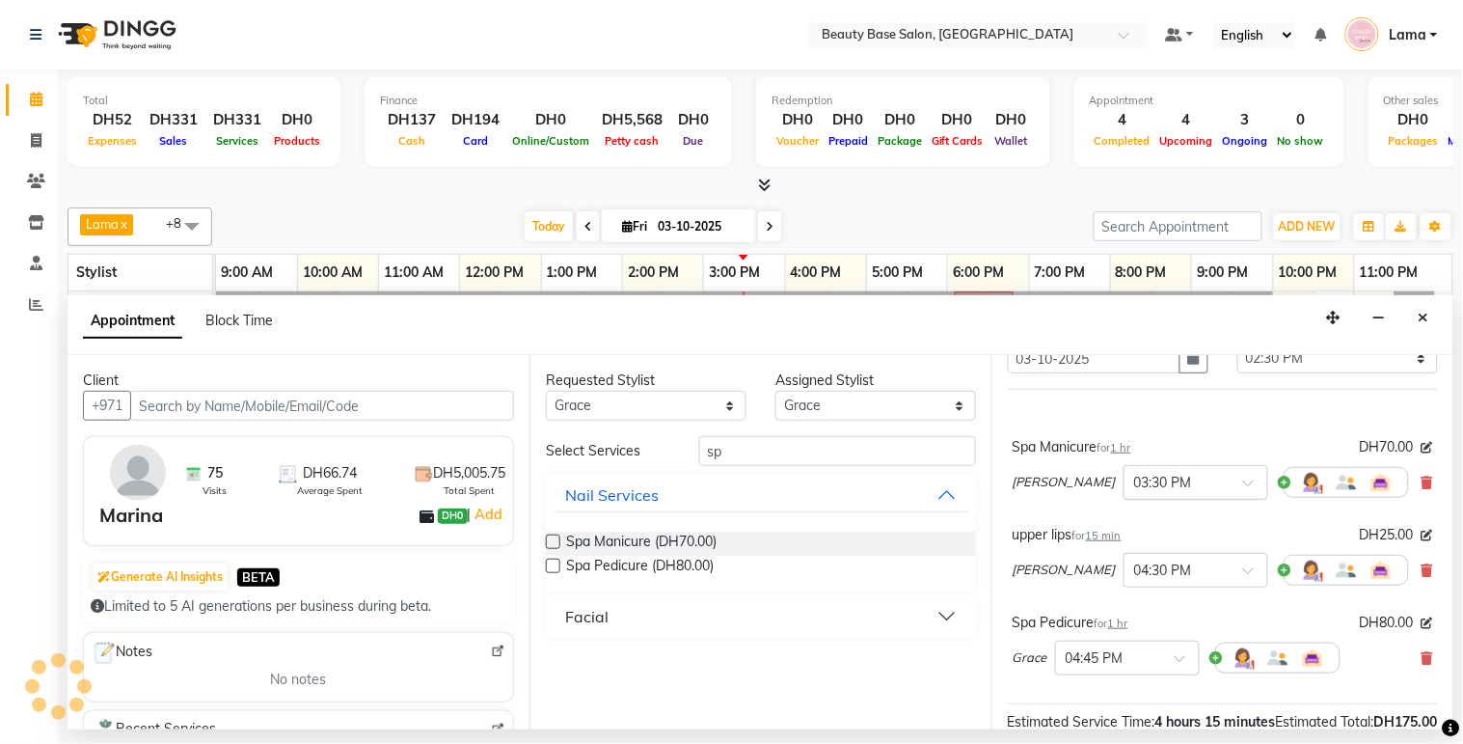
click at [1135, 491] on input "text" at bounding box center [1176, 481] width 85 height 20
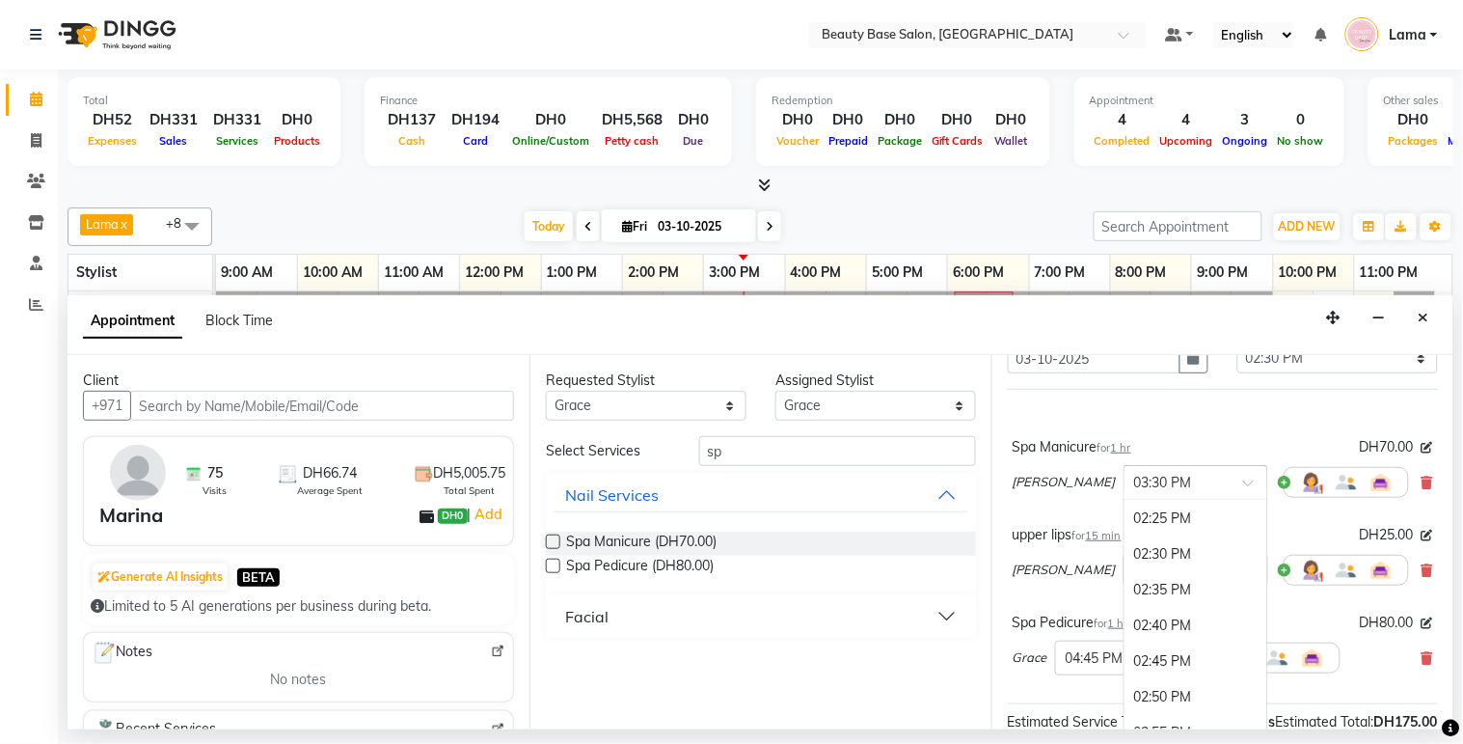
scroll to position [1903, 0]
click at [1125, 573] on div "02:30 PM" at bounding box center [1196, 555] width 143 height 36
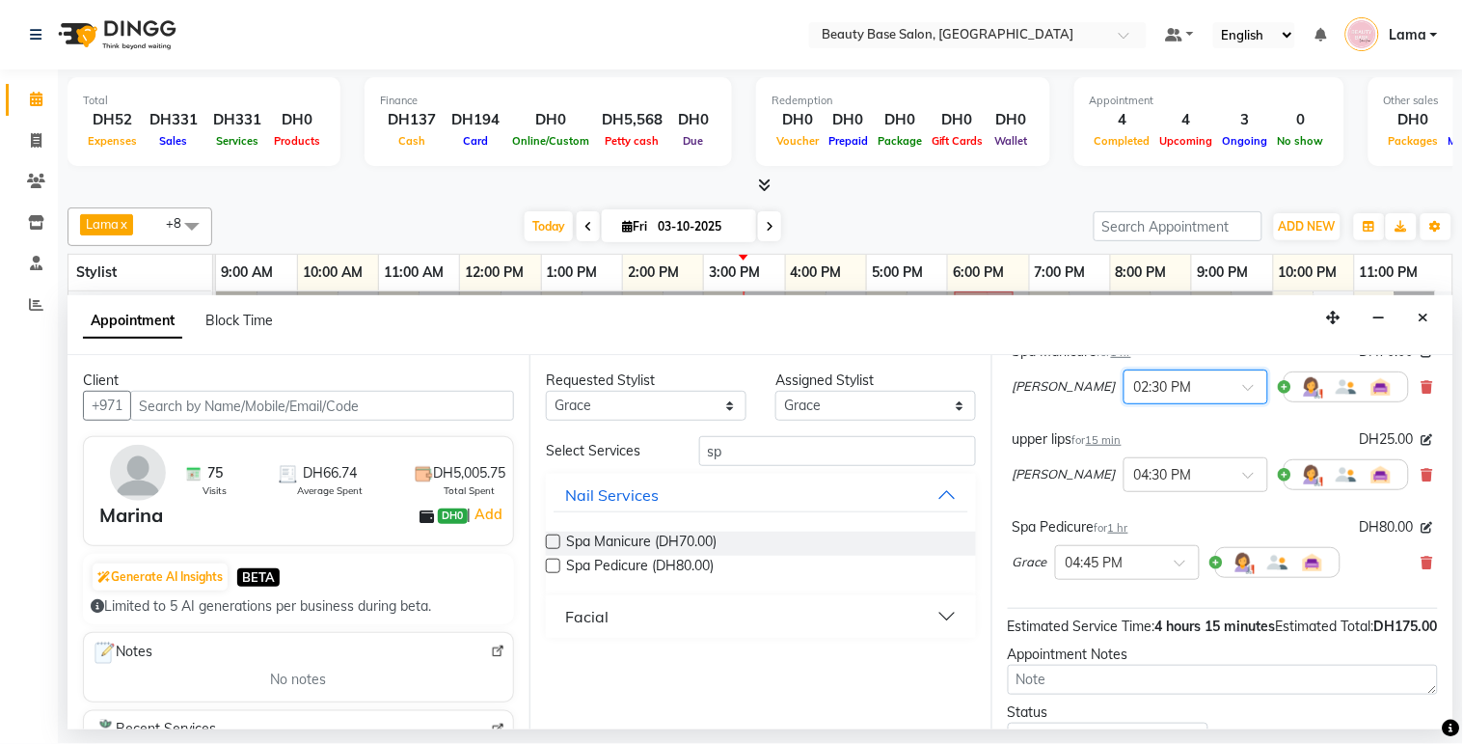
scroll to position [181, 0]
click at [1134, 482] on input "text" at bounding box center [1176, 472] width 85 height 20
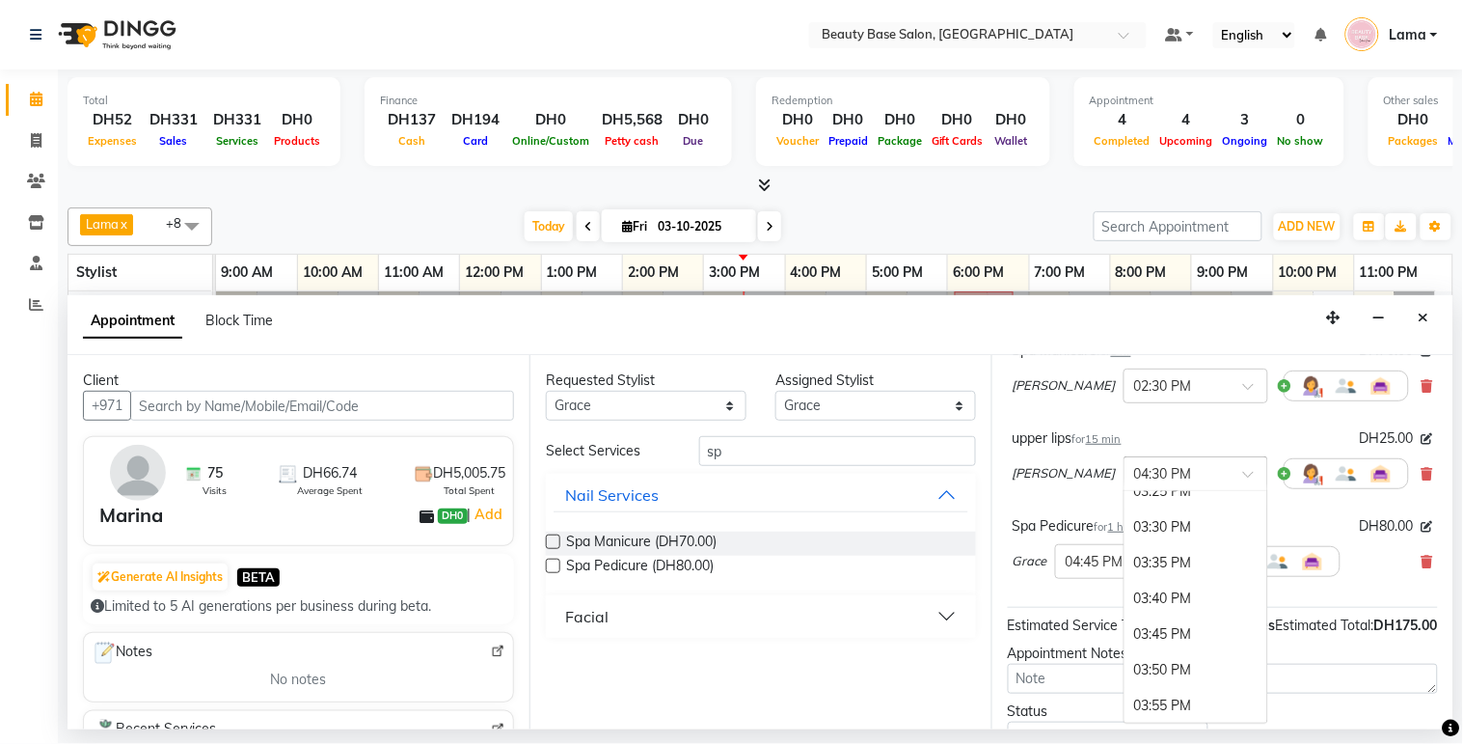
scroll to position [2345, 0]
click at [1125, 542] on div "03:30 PM" at bounding box center [1196, 533] width 143 height 36
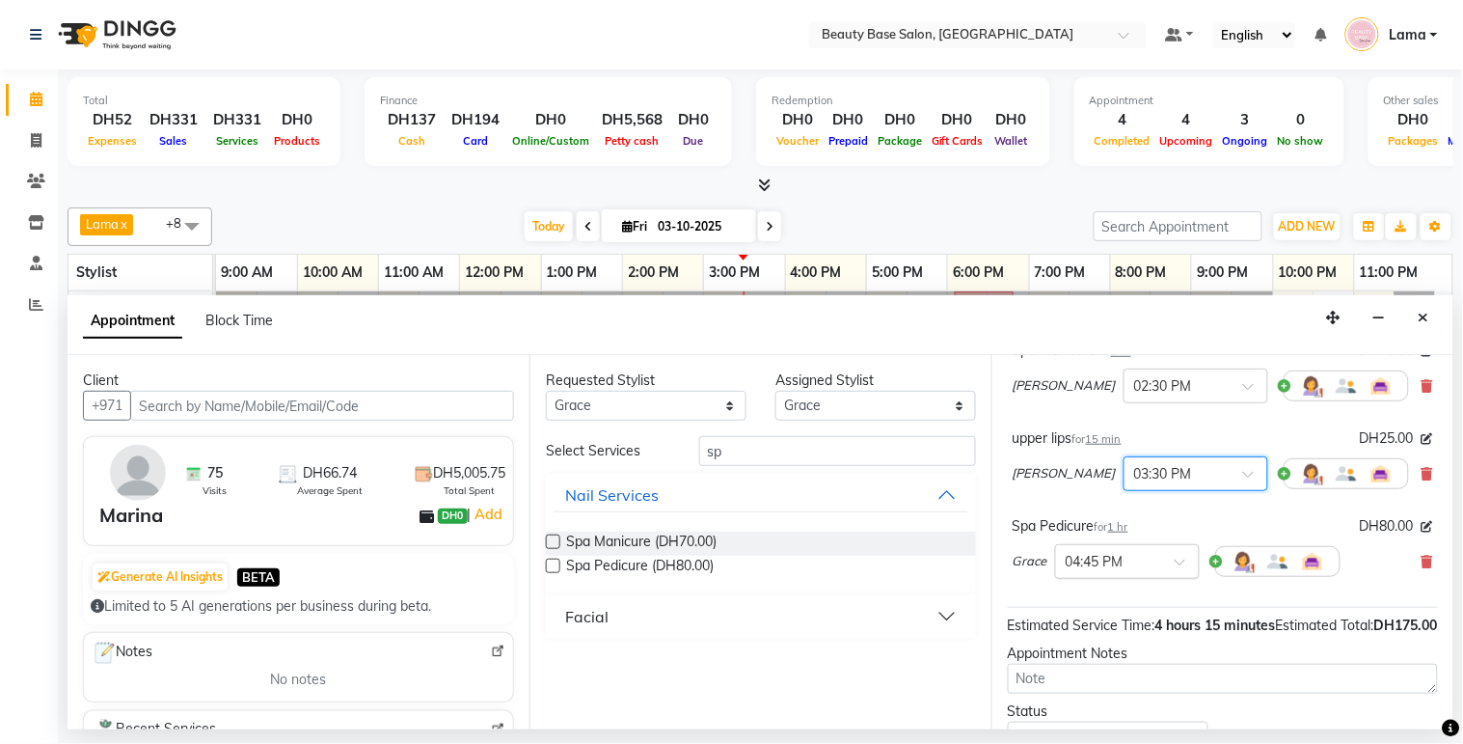
click at [1103, 570] on input "text" at bounding box center [1108, 560] width 85 height 20
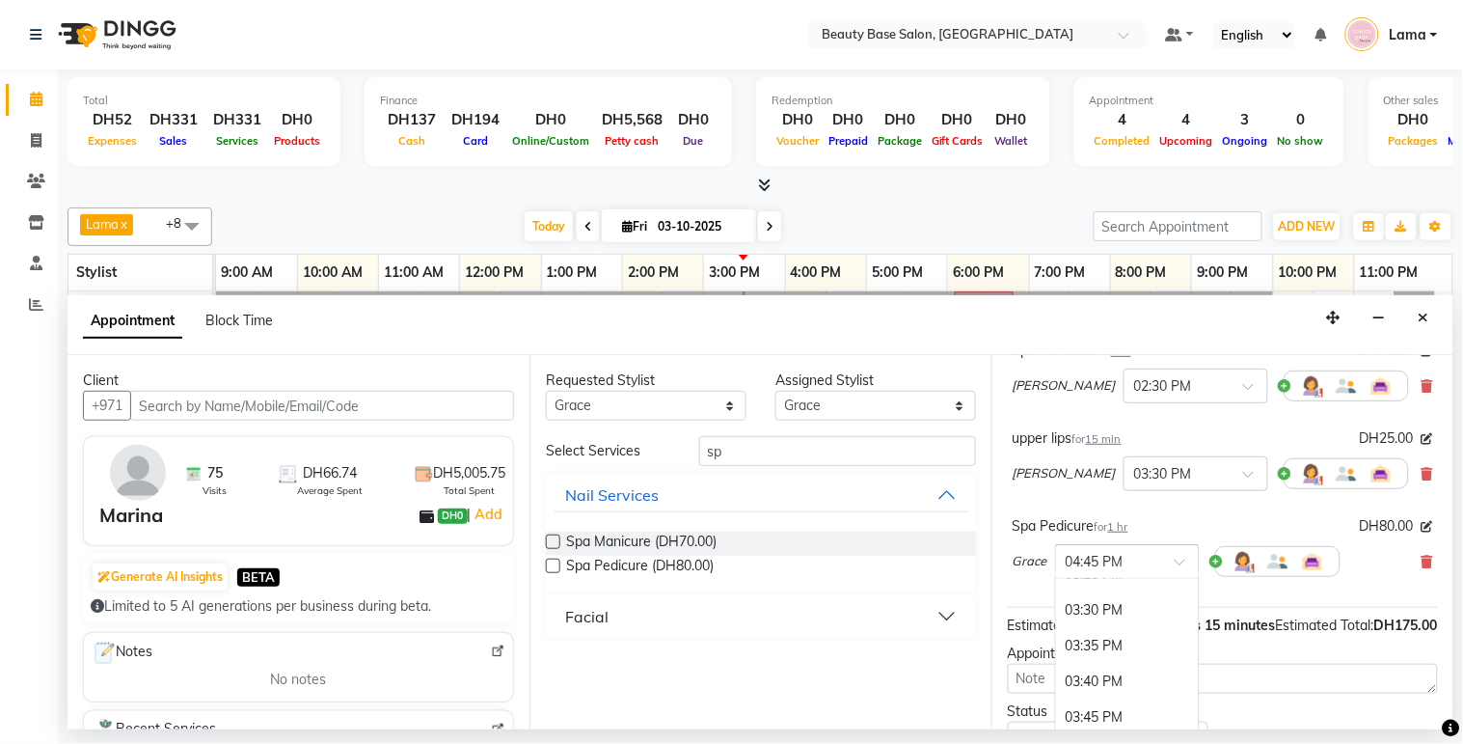
scroll to position [2340, 0]
click at [1104, 623] on div "03:30 PM" at bounding box center [1127, 612] width 143 height 36
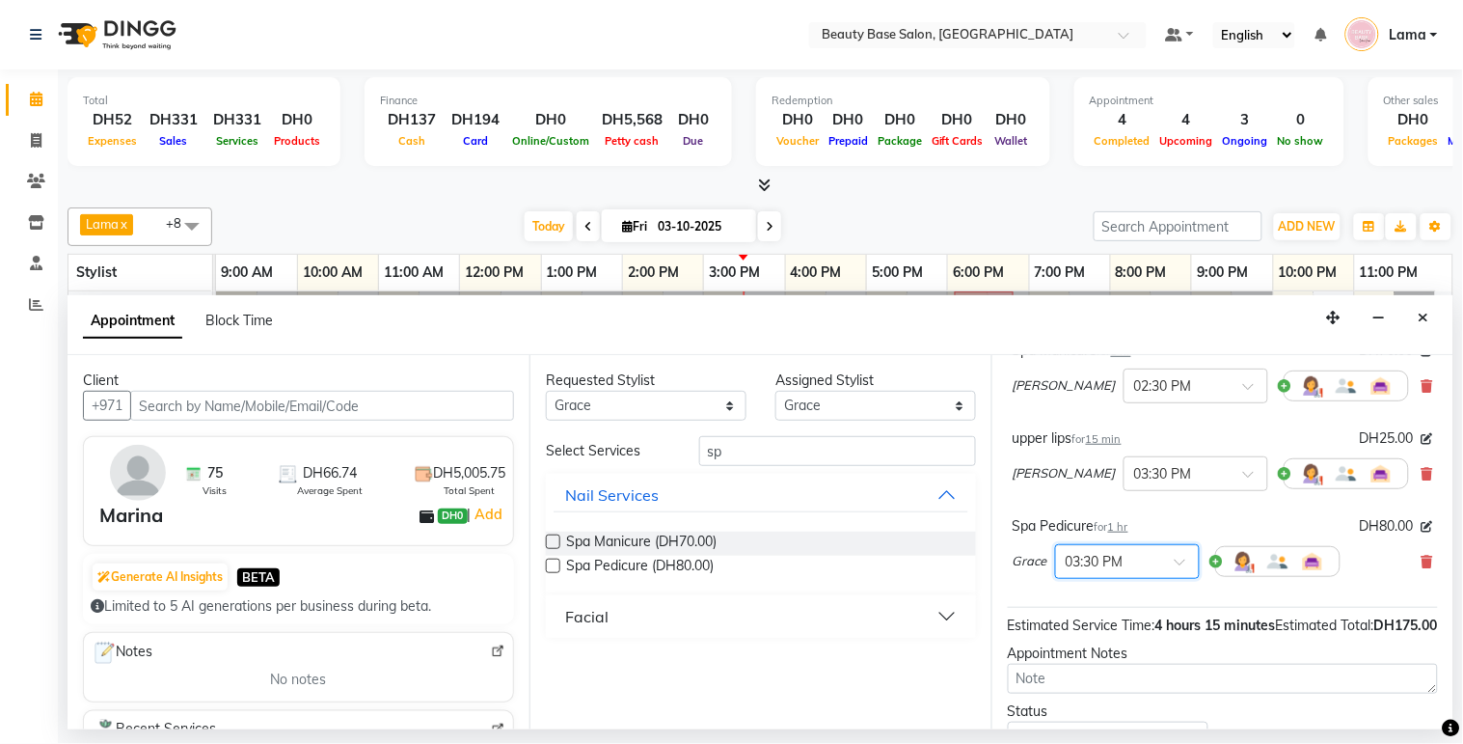
scroll to position [307, 0]
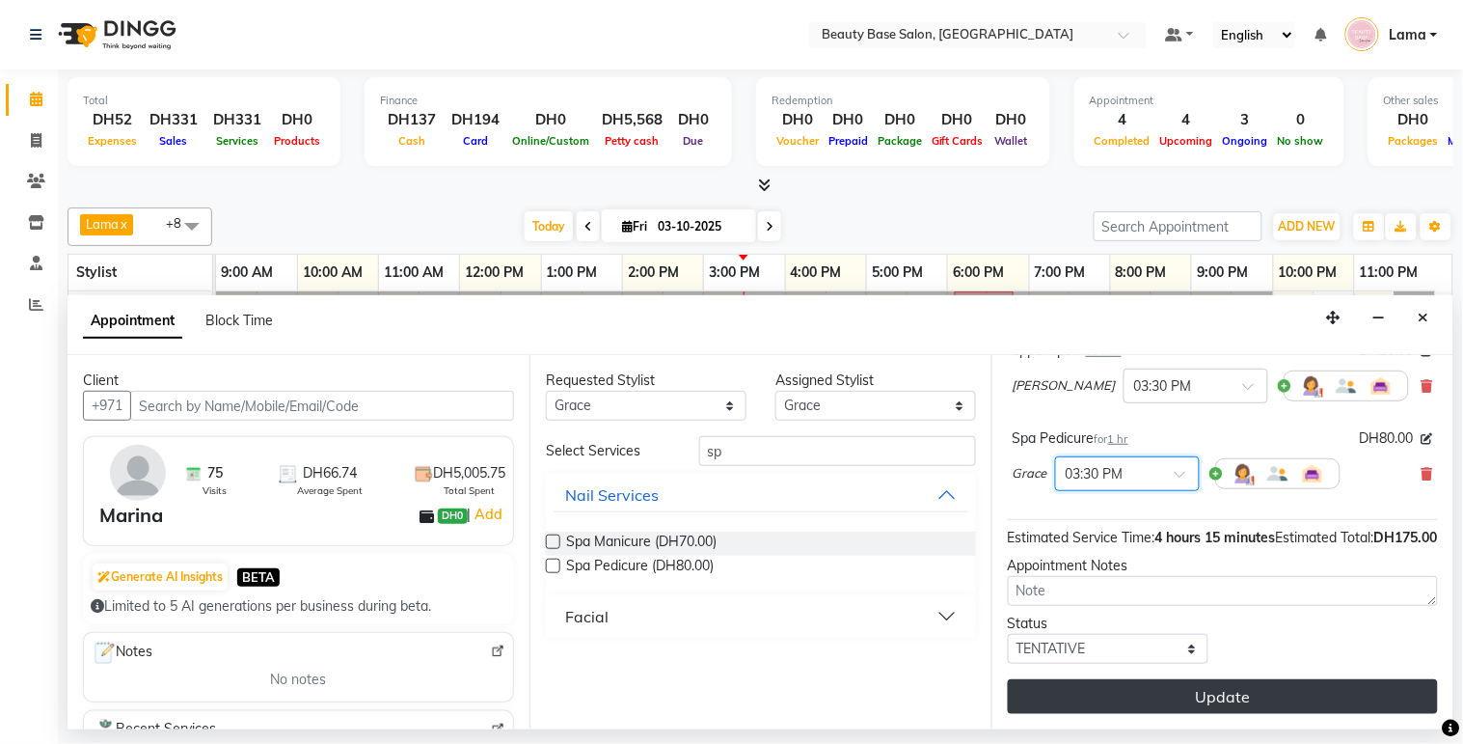
click at [1202, 696] on button "Update" at bounding box center [1223, 696] width 430 height 35
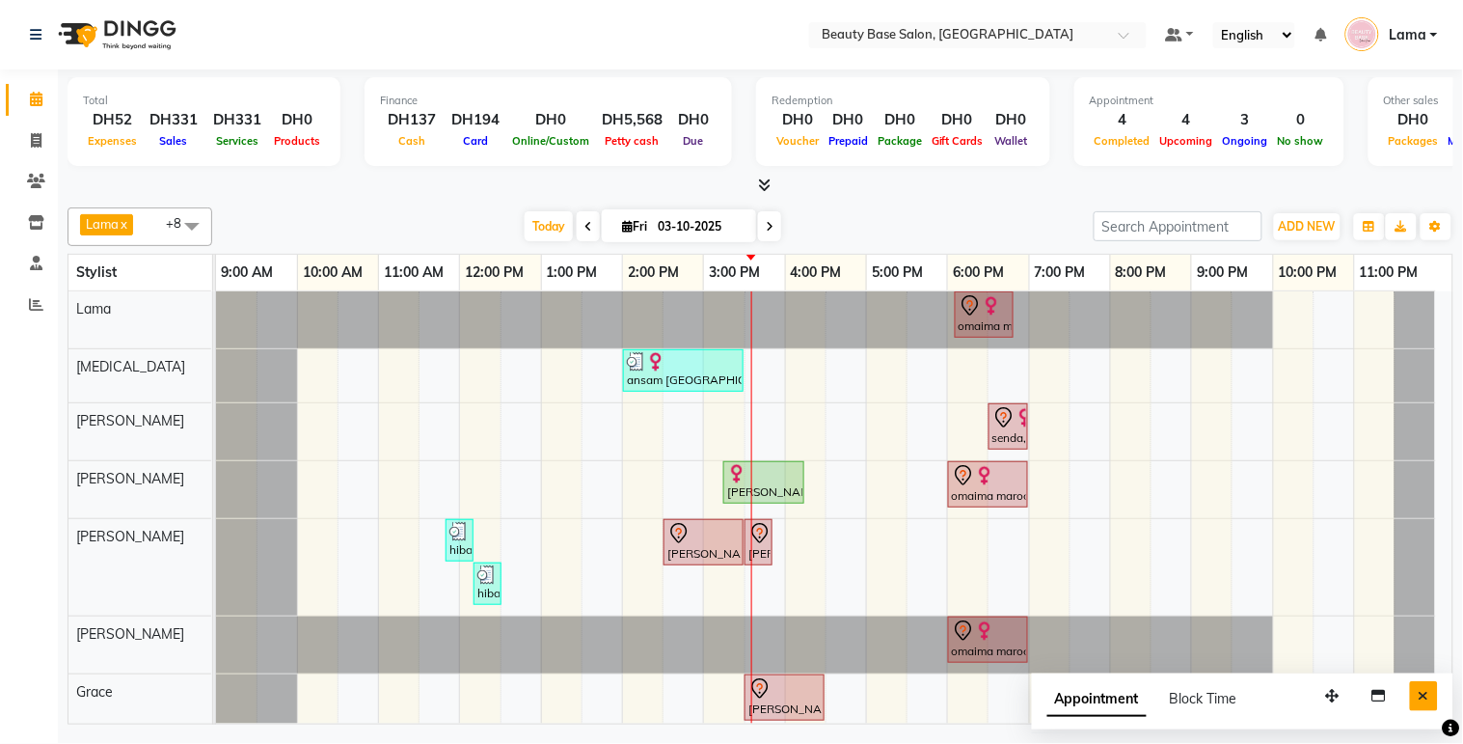
click at [1431, 689] on button "Close" at bounding box center [1424, 696] width 28 height 30
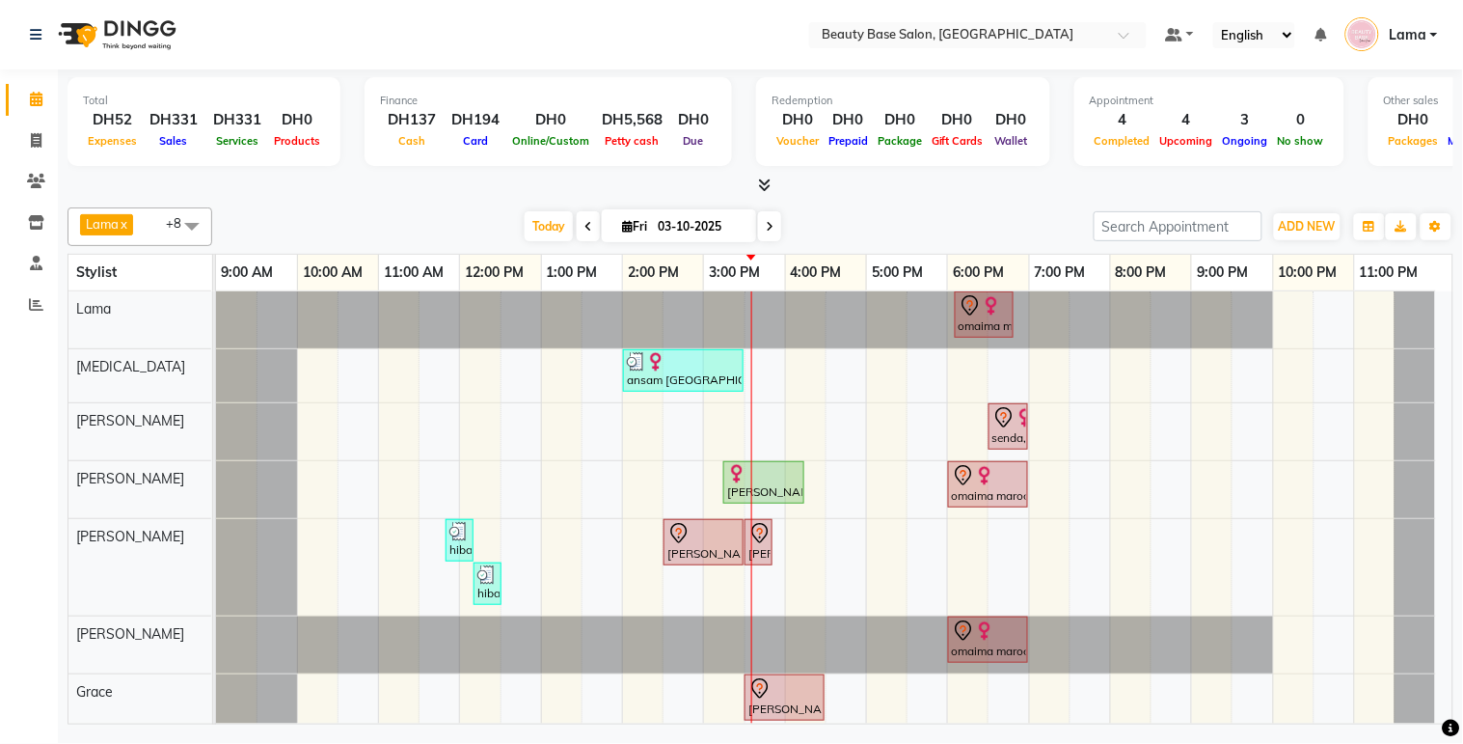
click at [1450, 720] on icon at bounding box center [1451, 728] width 17 height 17
click at [1458, 733] on icon at bounding box center [1451, 728] width 17 height 17
click at [1455, 725] on icon at bounding box center [1451, 728] width 17 height 17
click at [1451, 716] on div at bounding box center [1451, 728] width 17 height 26
click at [1455, 724] on icon at bounding box center [1451, 728] width 17 height 17
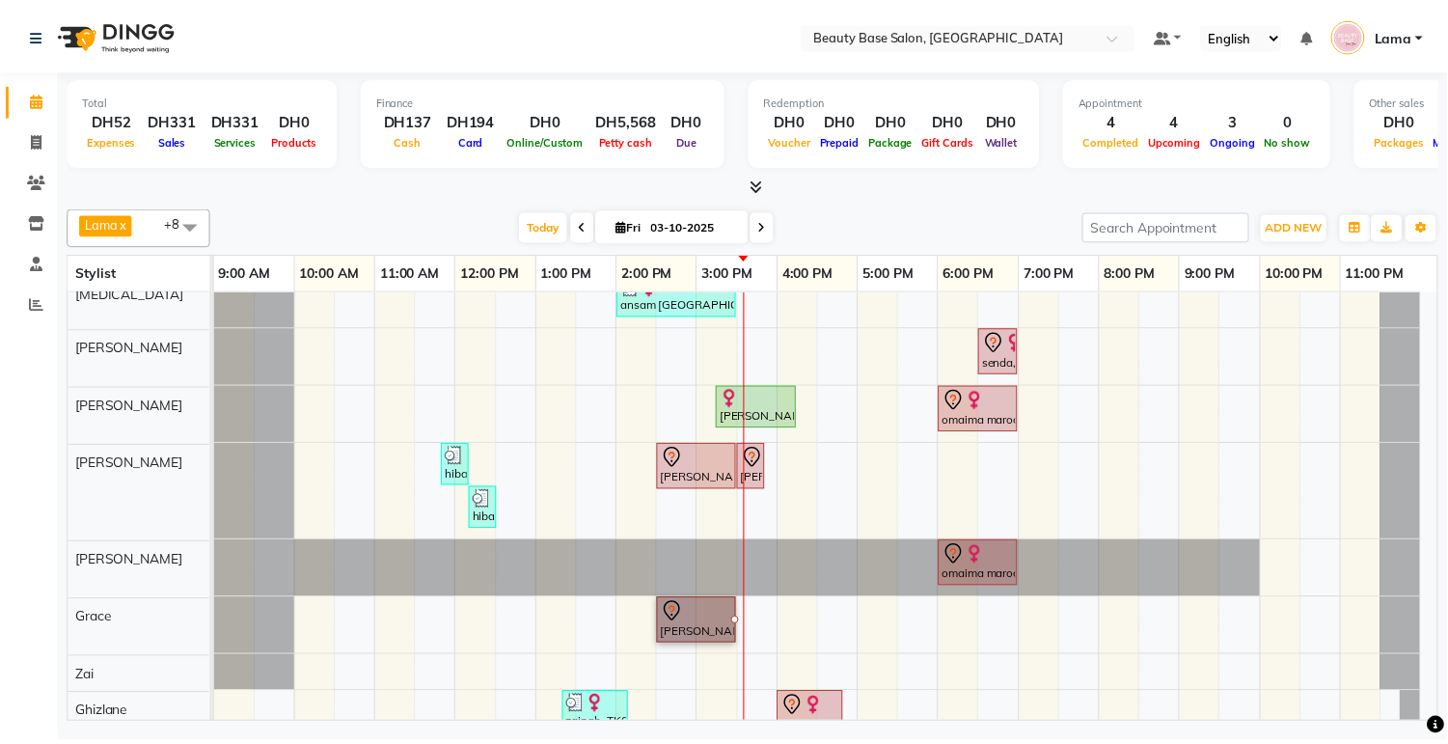
scroll to position [79, 0]
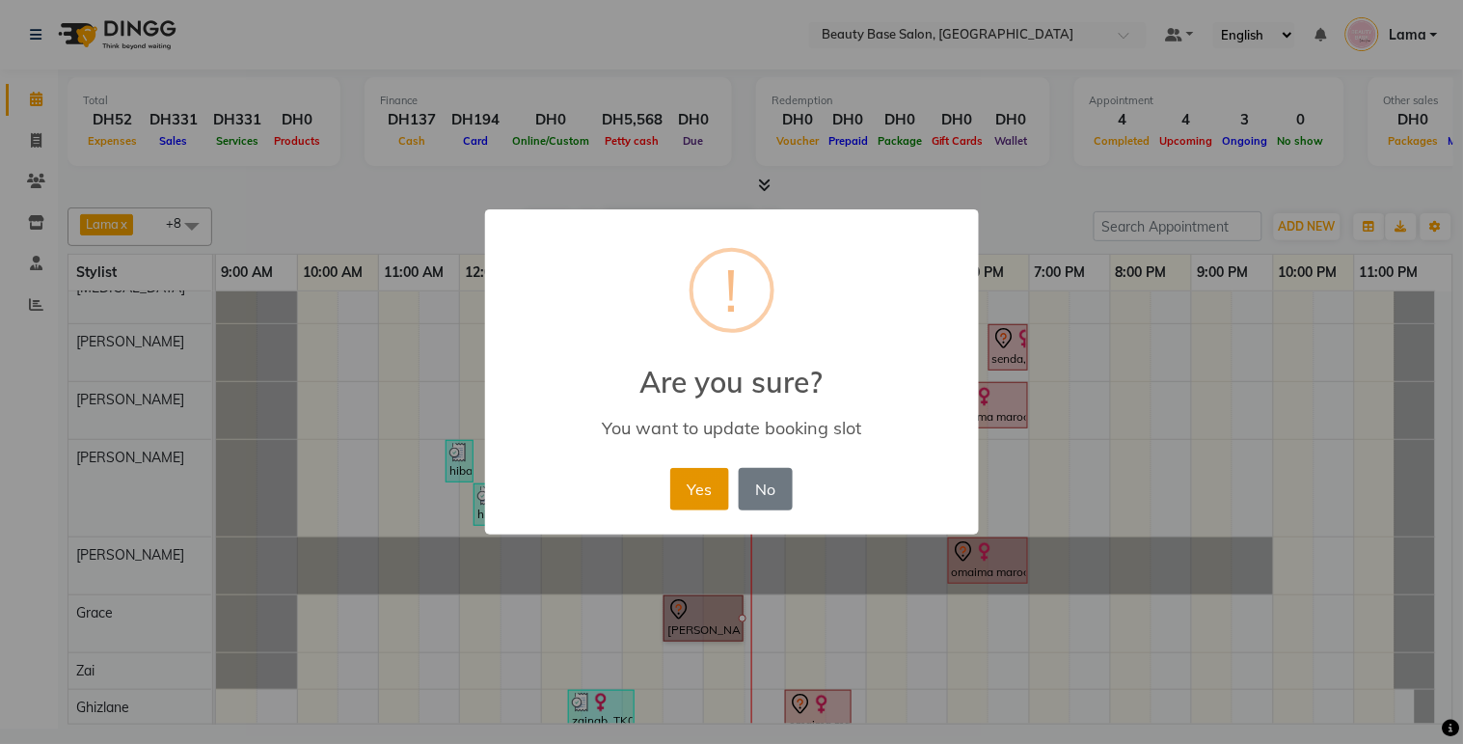
click at [711, 496] on button "Yes" at bounding box center [699, 489] width 59 height 42
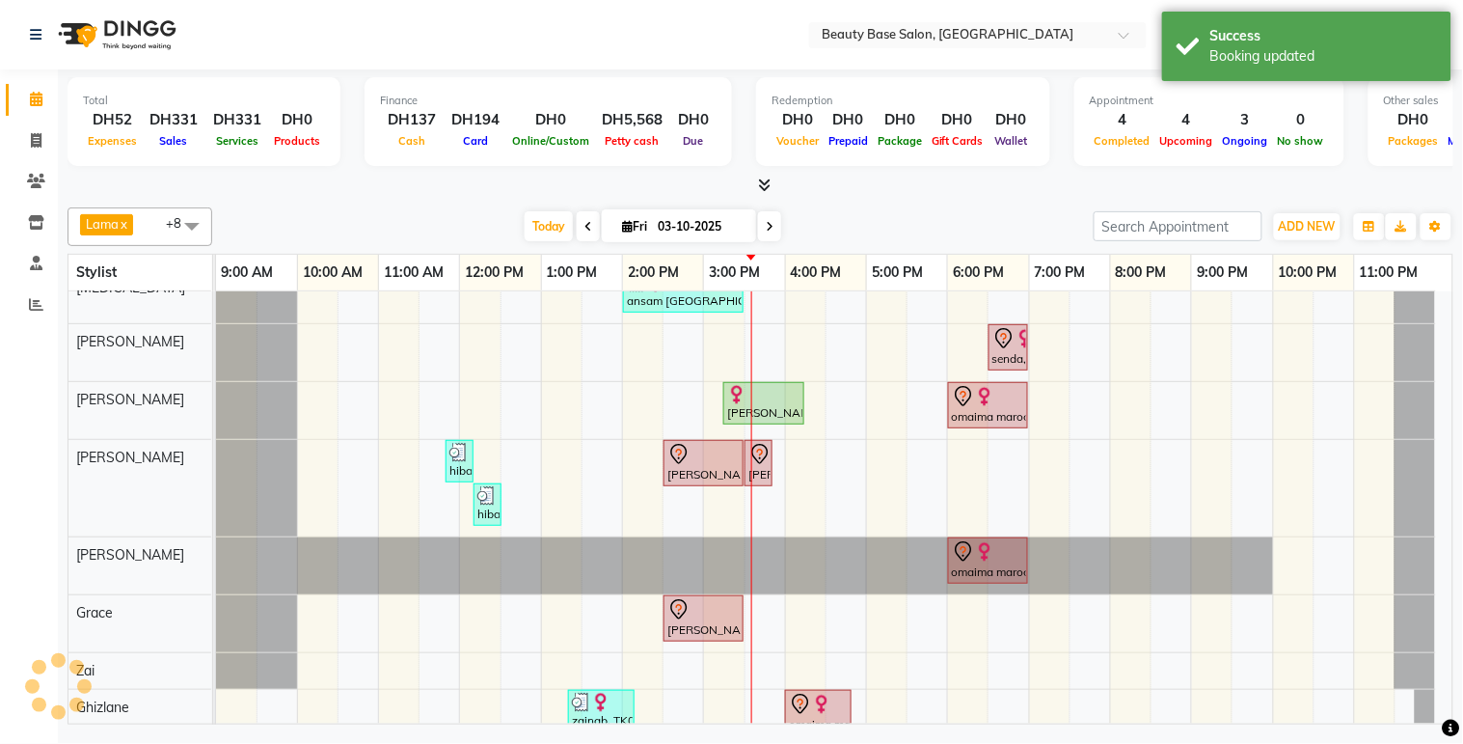
click at [710, 463] on div at bounding box center [703, 454] width 72 height 23
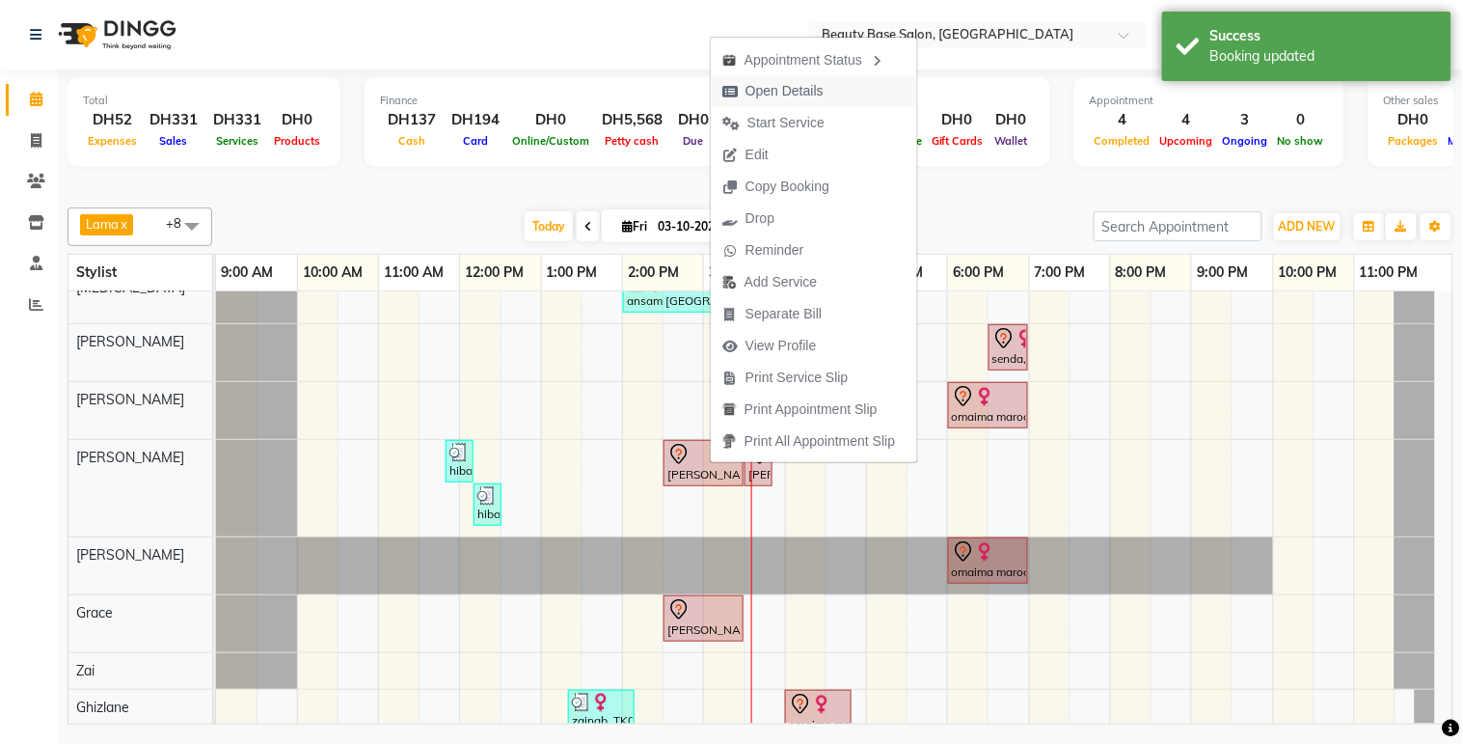
click at [823, 92] on span "Open Details" at bounding box center [785, 91] width 78 height 20
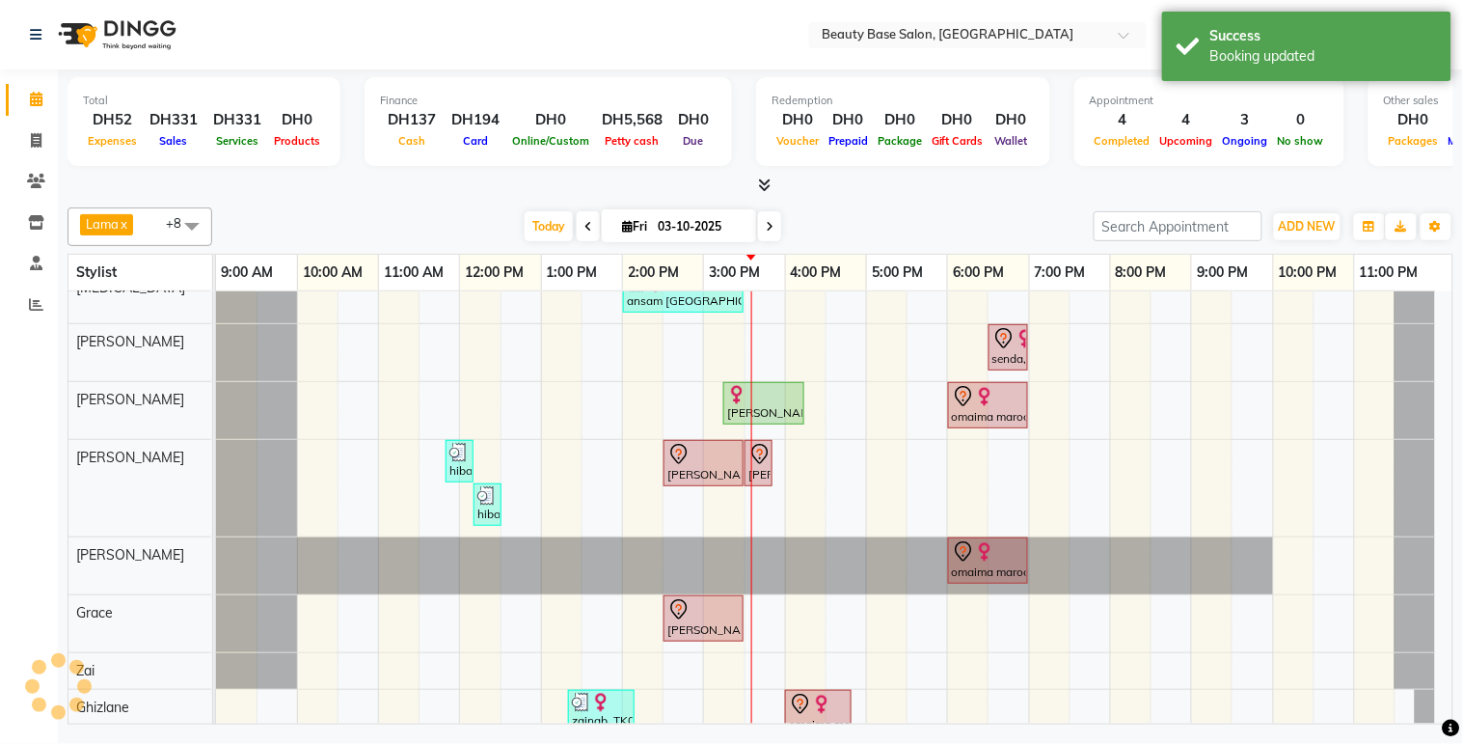
click at [734, 471] on div "[PERSON_NAME], TK04, 02:30 PM-03:30 PM, Spa Manicure" at bounding box center [704, 463] width 76 height 41
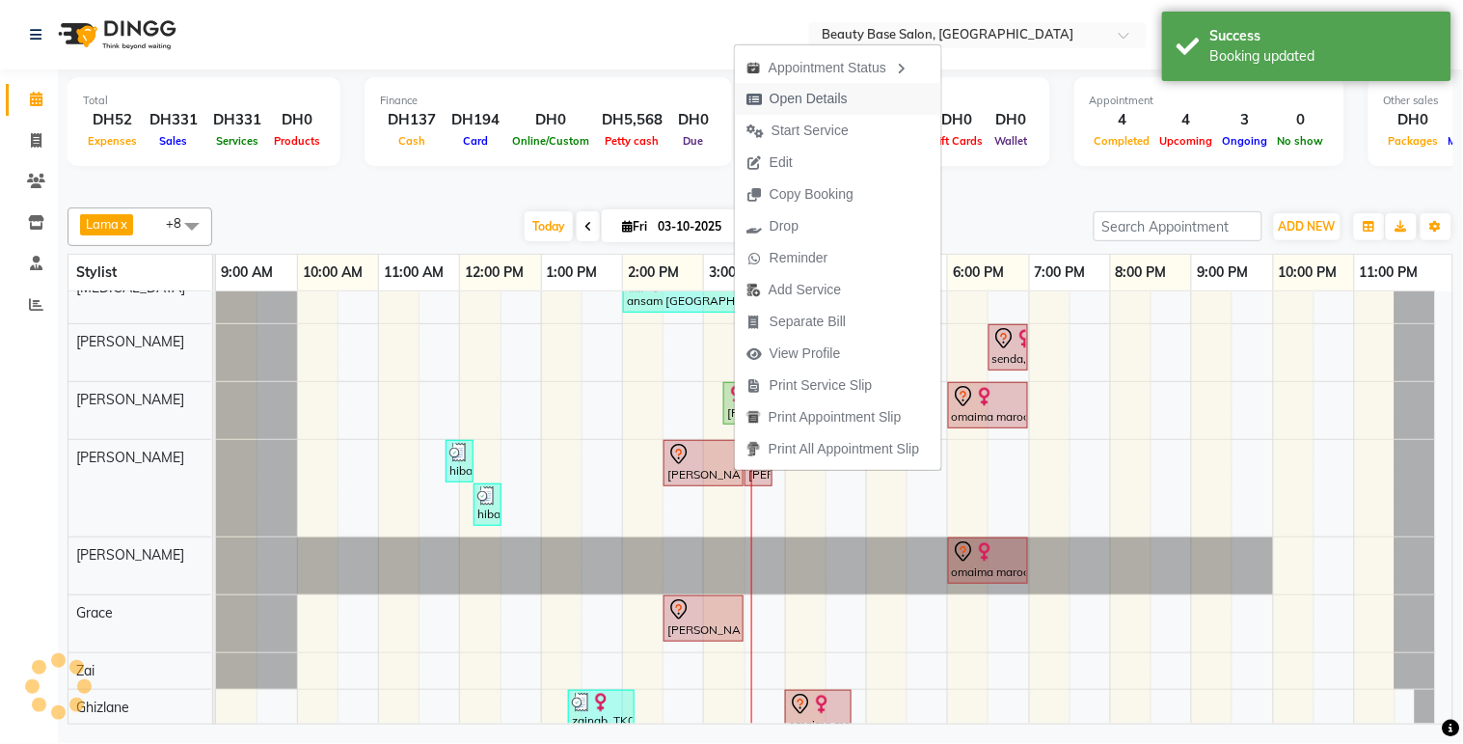
click at [832, 98] on span "Open Details" at bounding box center [809, 99] width 78 height 20
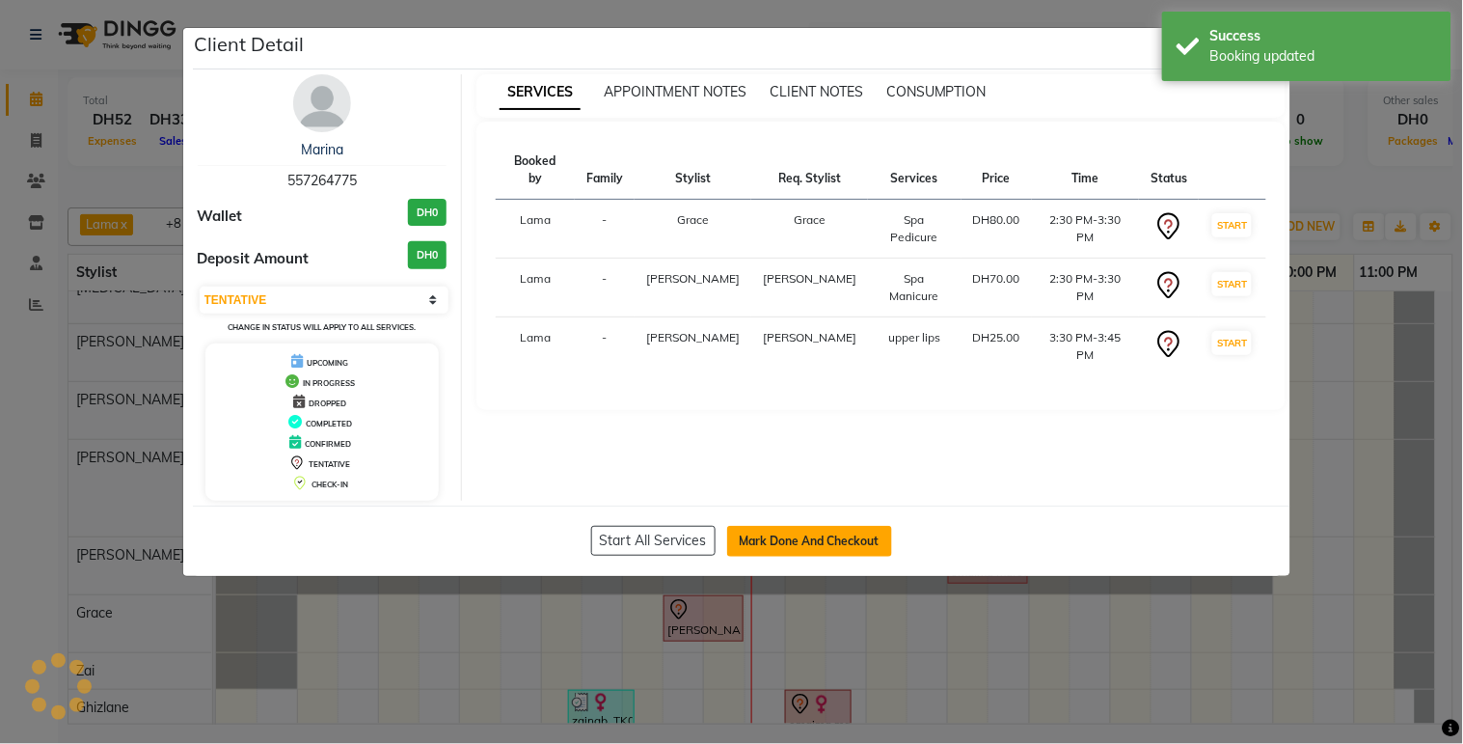
click at [765, 538] on button "Mark Done And Checkout" at bounding box center [809, 541] width 165 height 31
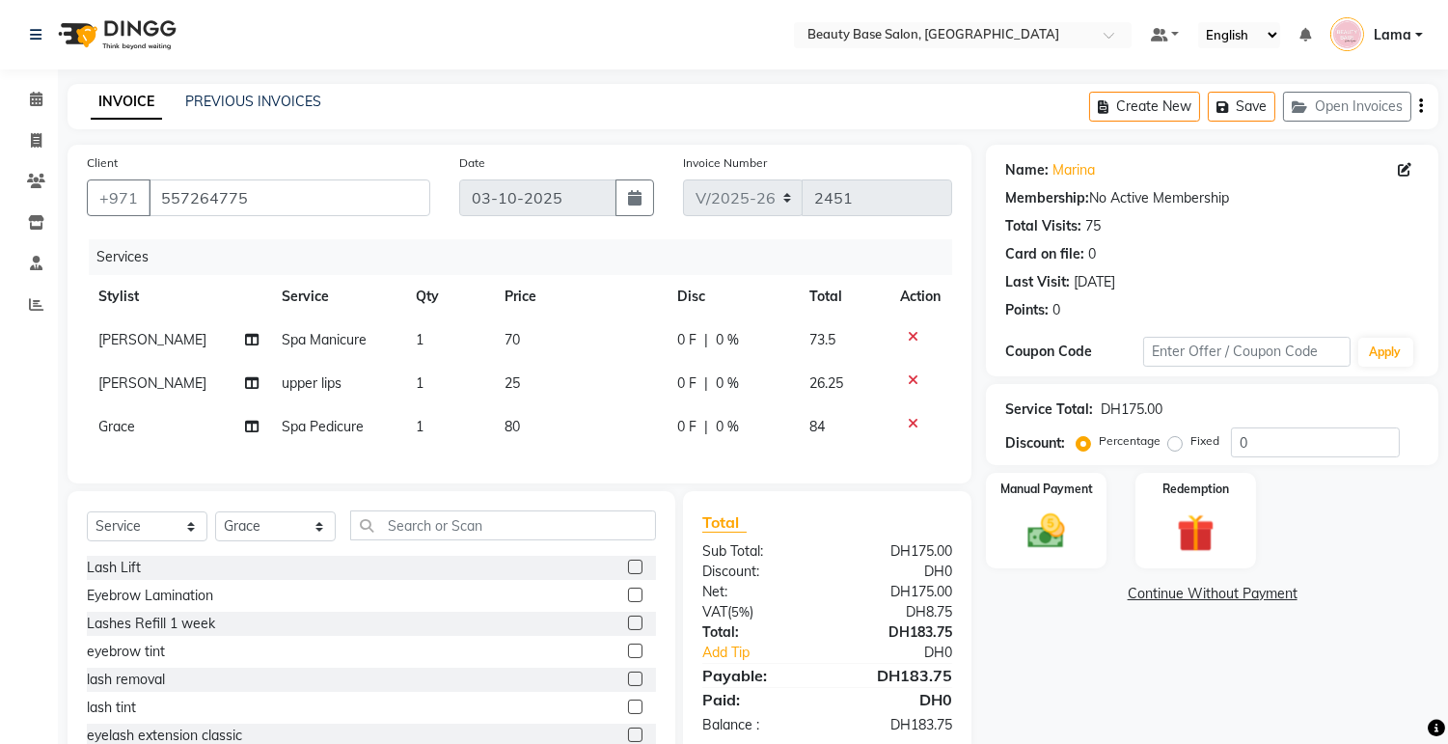
click at [1190, 448] on label "Fixed" at bounding box center [1204, 440] width 29 height 17
click at [1178, 448] on input "Fixed" at bounding box center [1179, 441] width 14 height 14
click at [1058, 528] on img at bounding box center [1047, 531] width 64 height 45
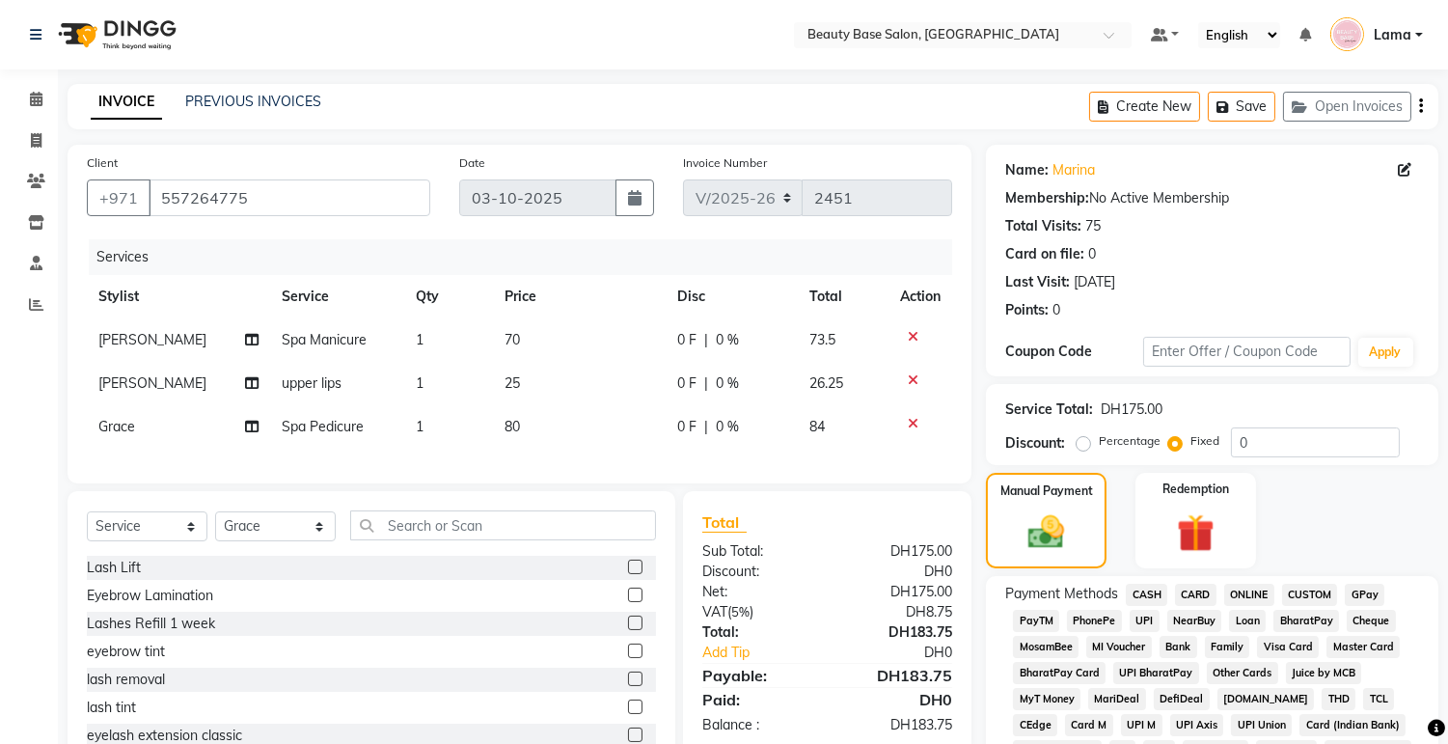
click at [1203, 596] on span "CARD" at bounding box center [1195, 595] width 41 height 22
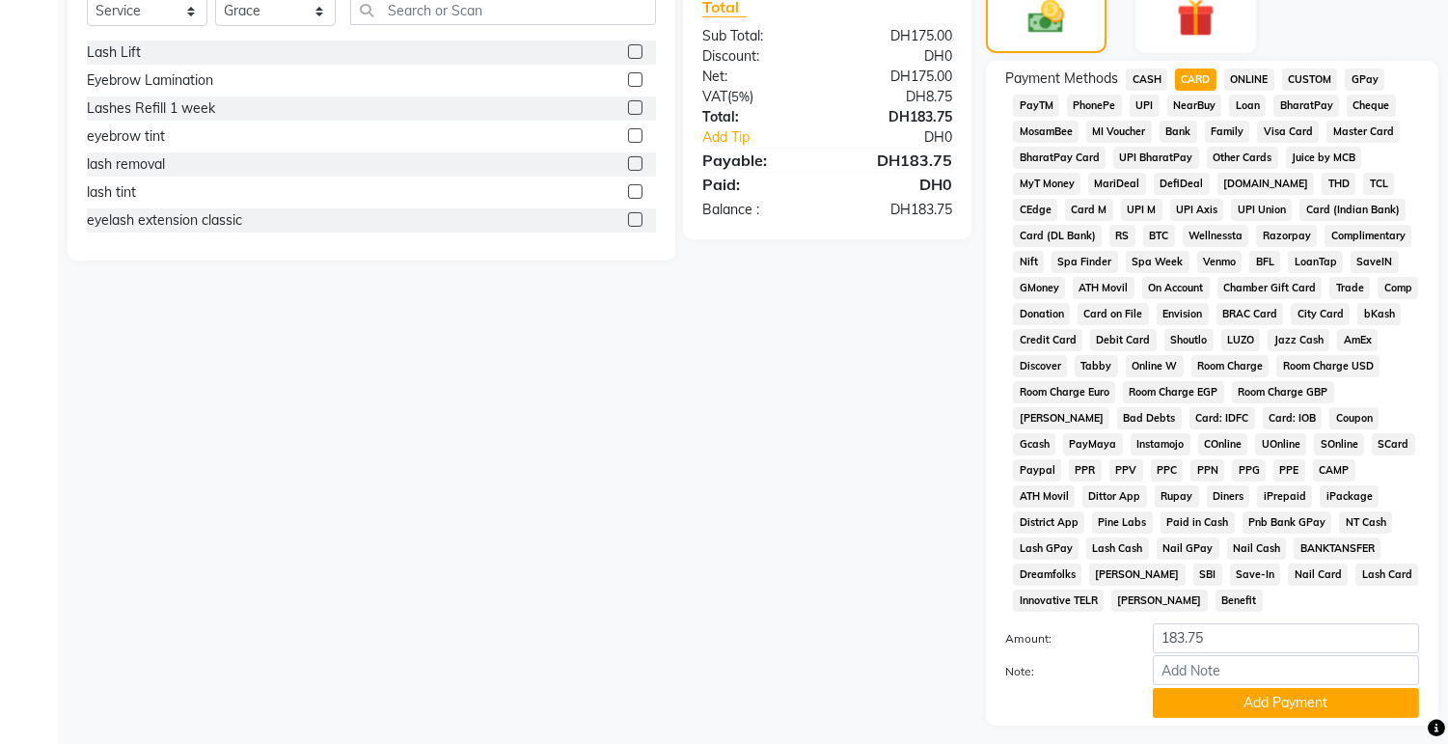
scroll to position [543, 0]
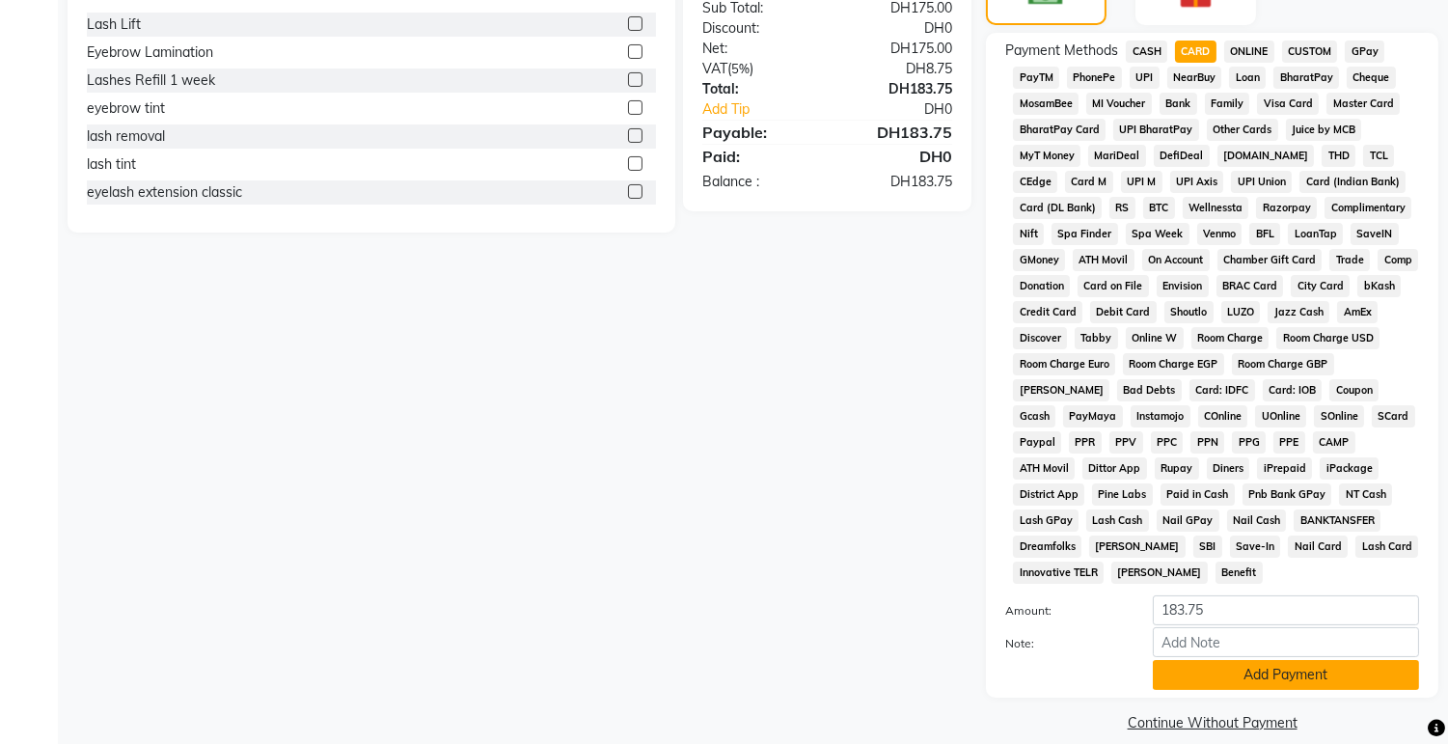
click at [1216, 666] on button "Add Payment" at bounding box center [1286, 675] width 266 height 30
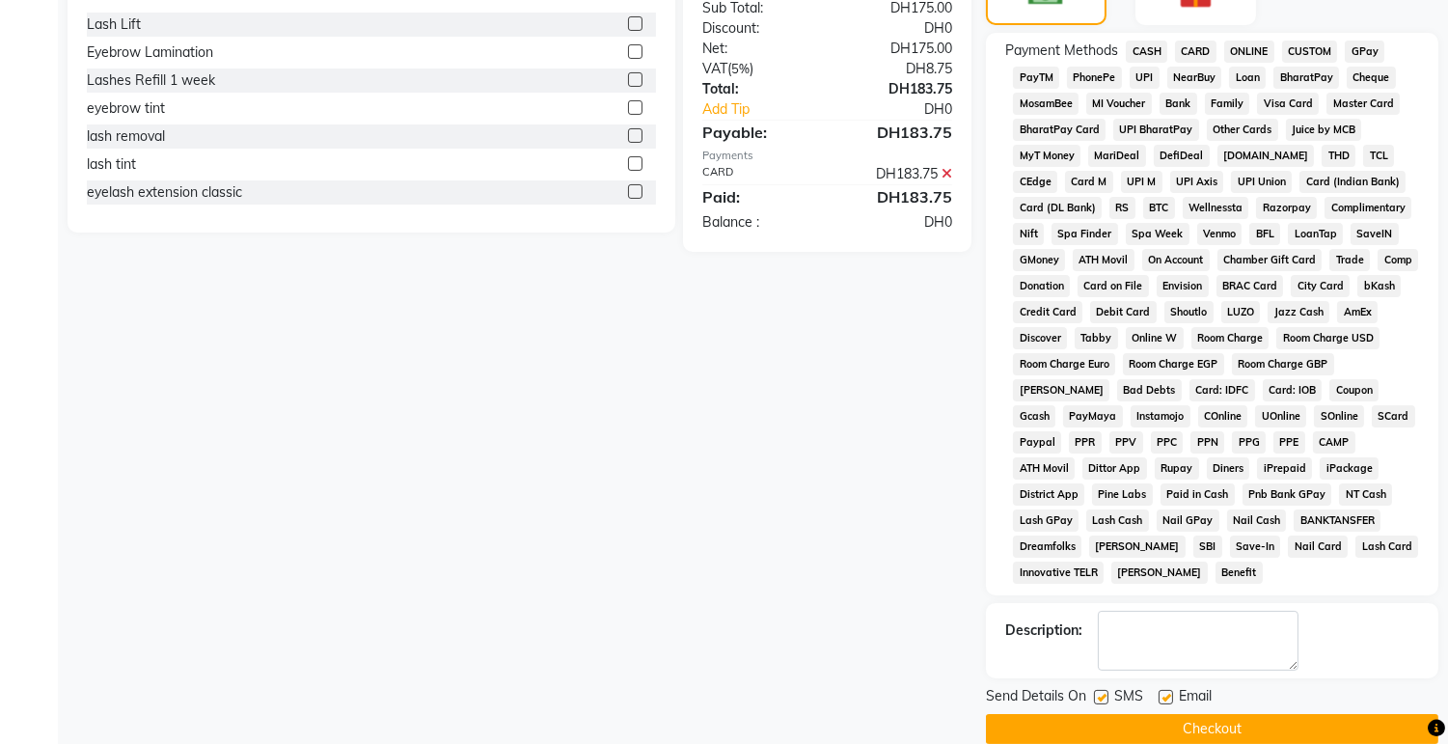
click at [1216, 714] on button "Checkout" at bounding box center [1212, 729] width 452 height 30
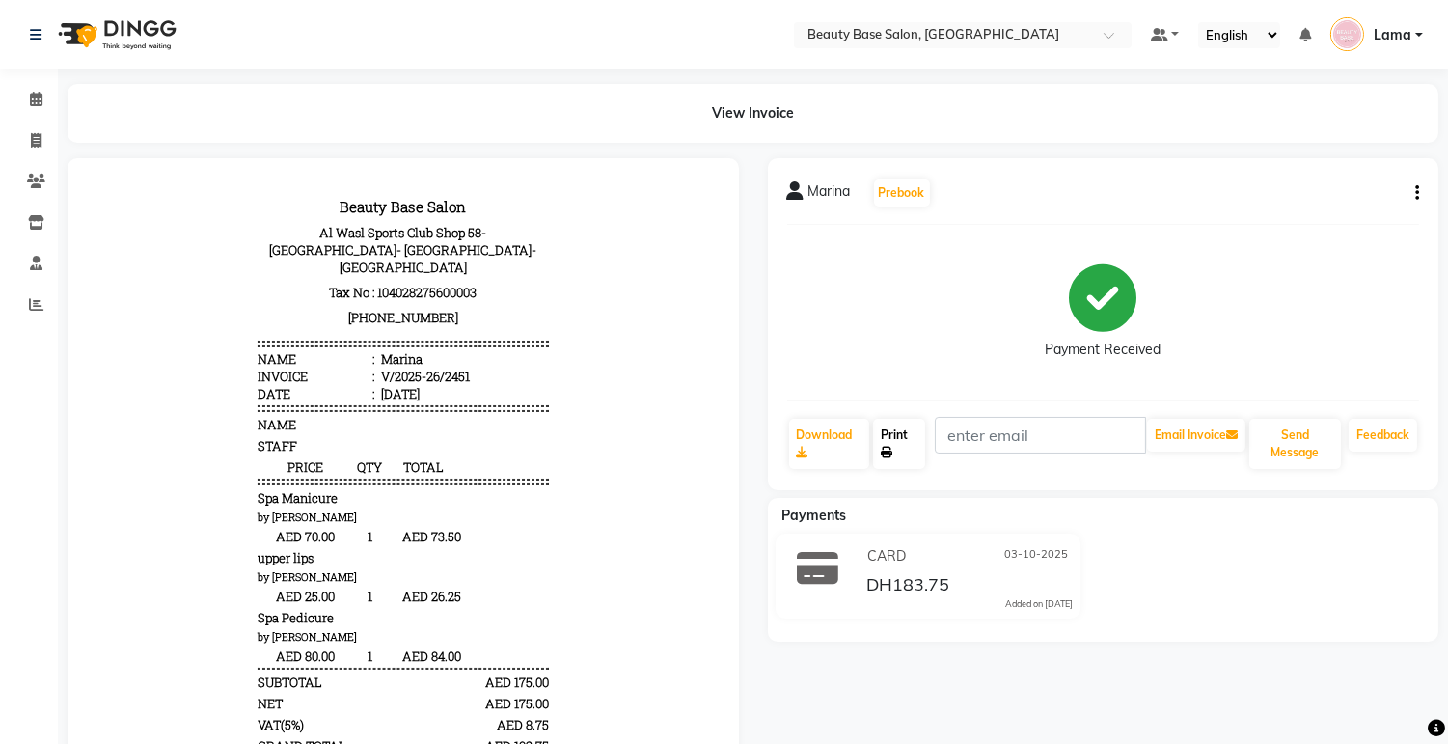
click at [908, 438] on link "Print" at bounding box center [899, 444] width 52 height 50
click at [40, 98] on icon at bounding box center [36, 99] width 13 height 14
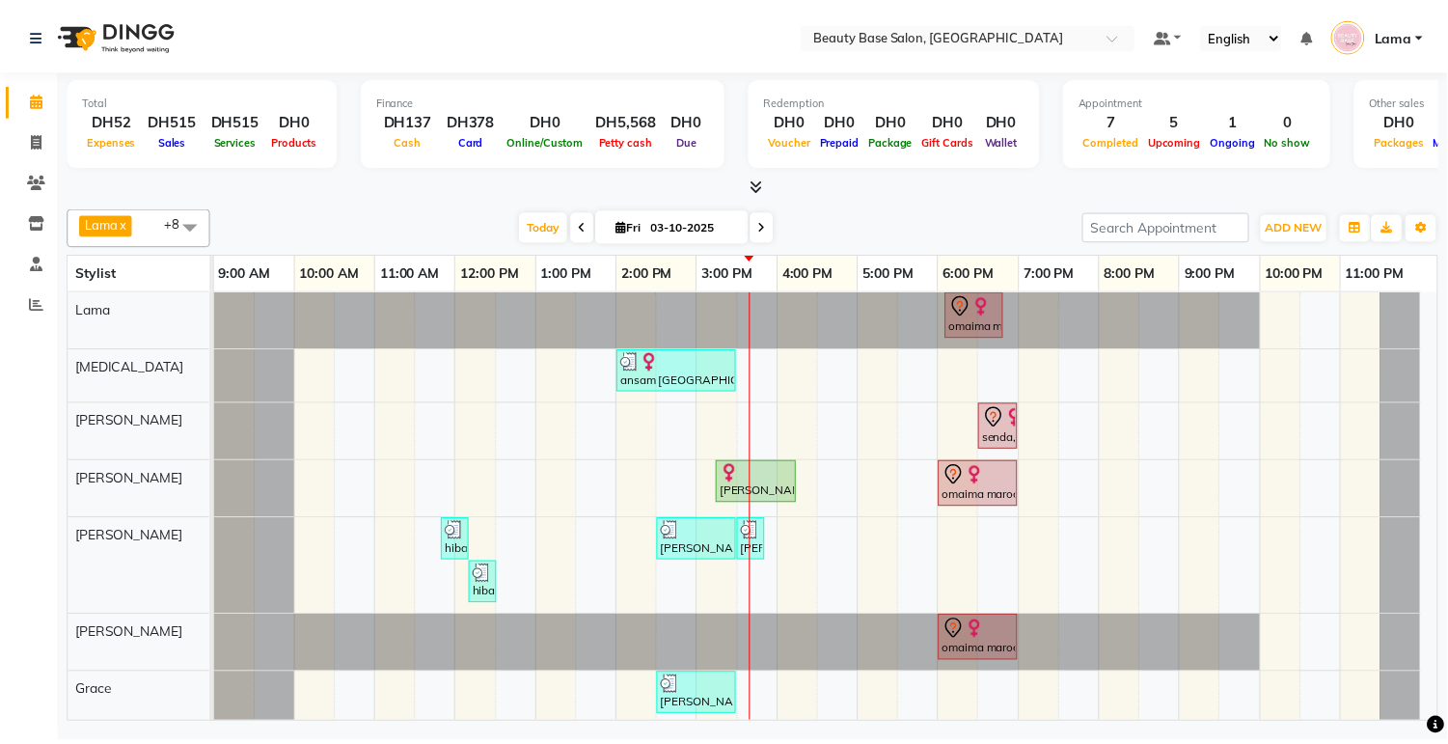
scroll to position [114, 0]
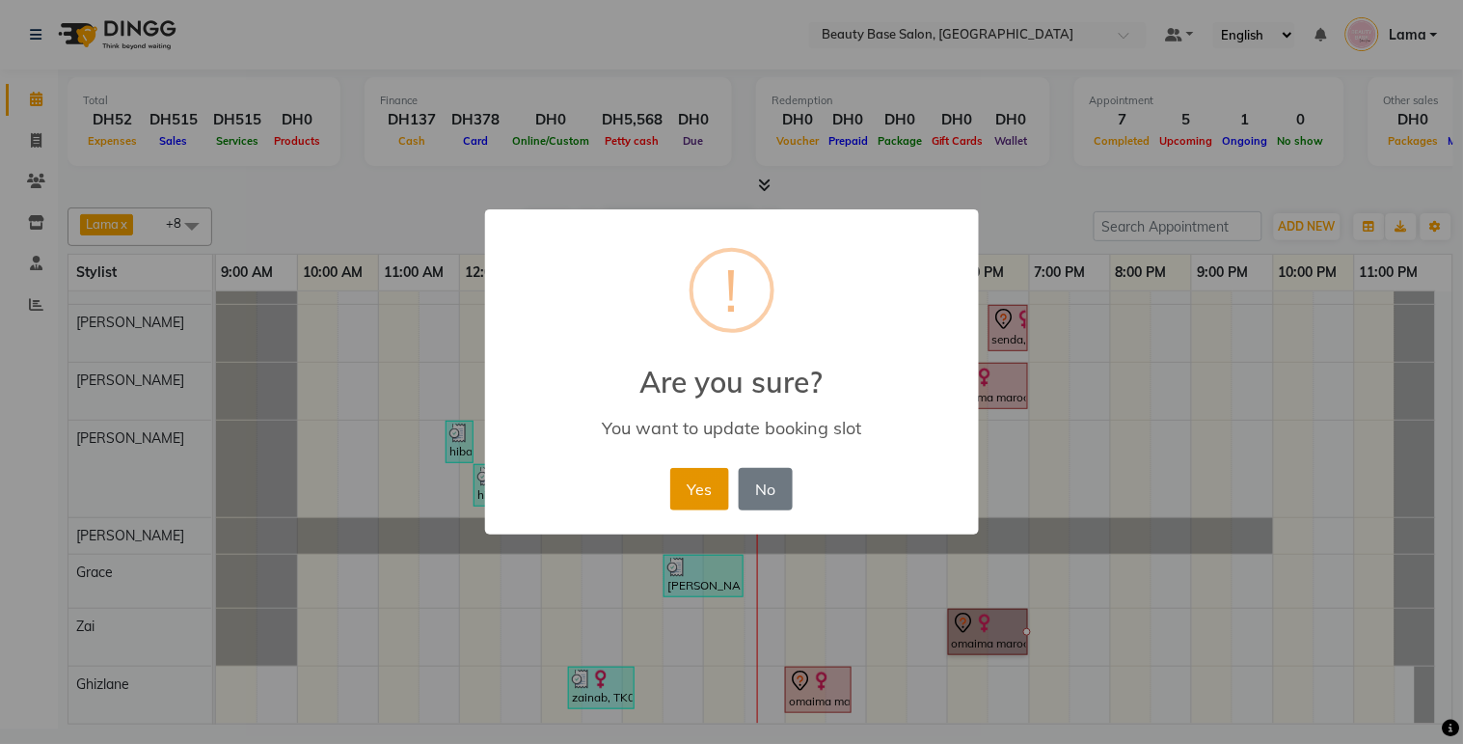
click at [717, 498] on button "Yes" at bounding box center [699, 489] width 59 height 42
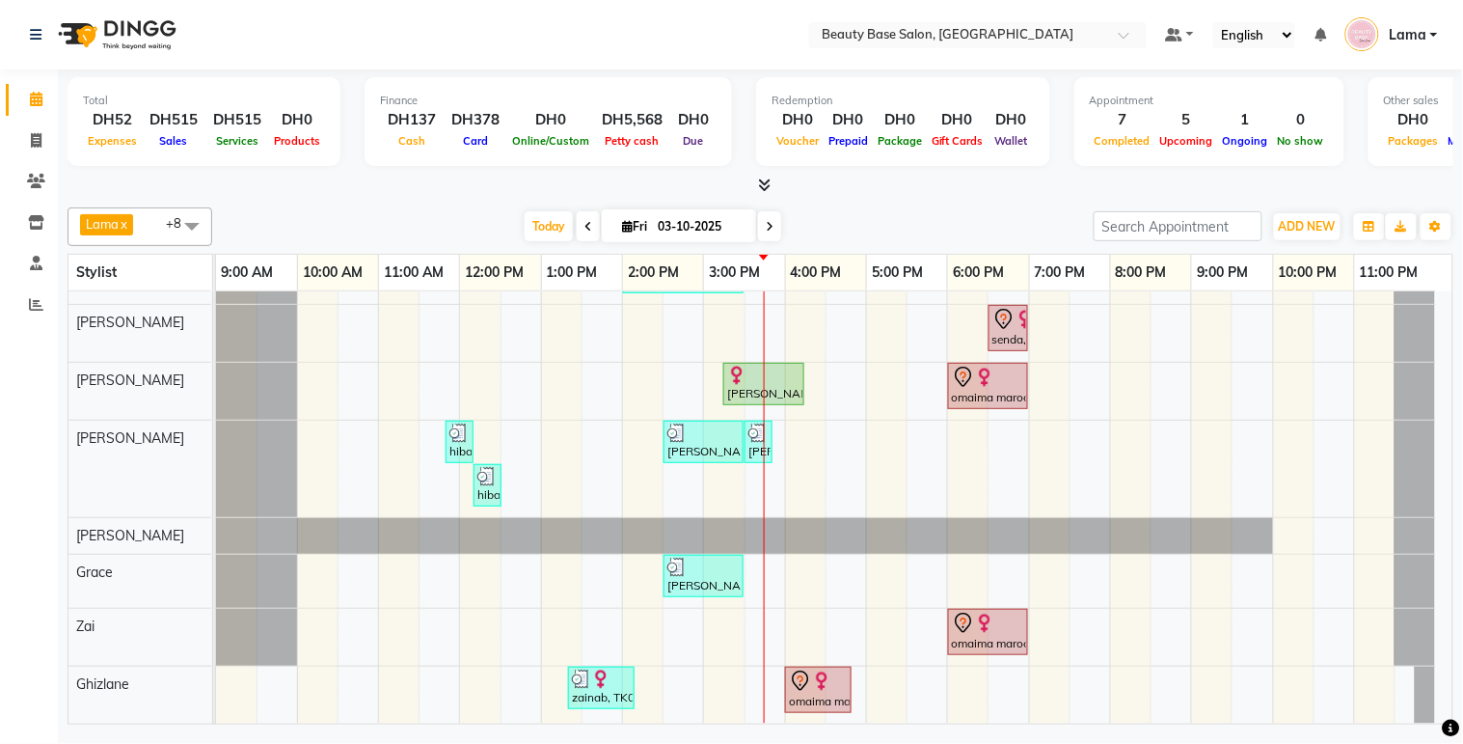
click at [757, 371] on div "[PERSON_NAME] el [PERSON_NAME], TK06, 03:15 PM-04:15 PM, Spa Manicure" at bounding box center [763, 384] width 77 height 37
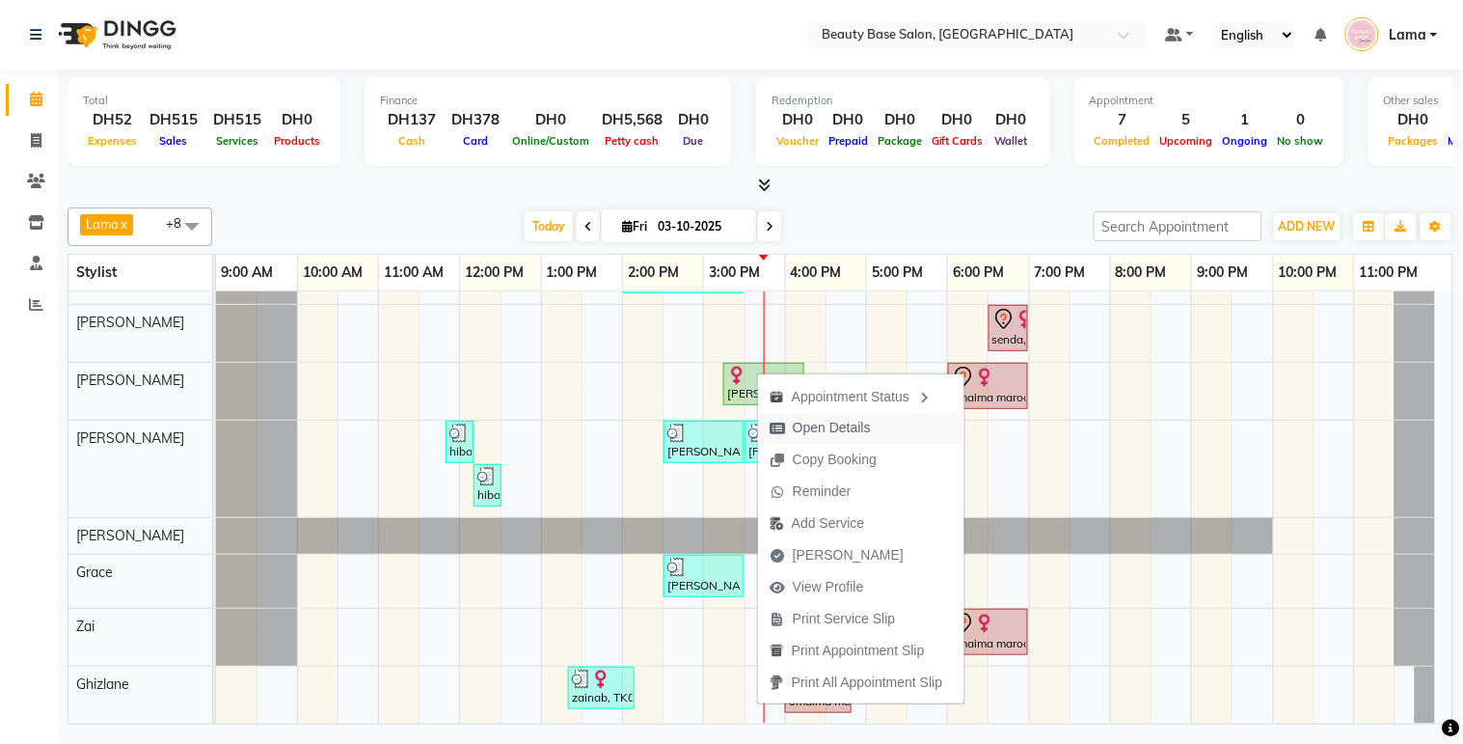
click at [859, 437] on span "Open Details" at bounding box center [832, 428] width 78 height 20
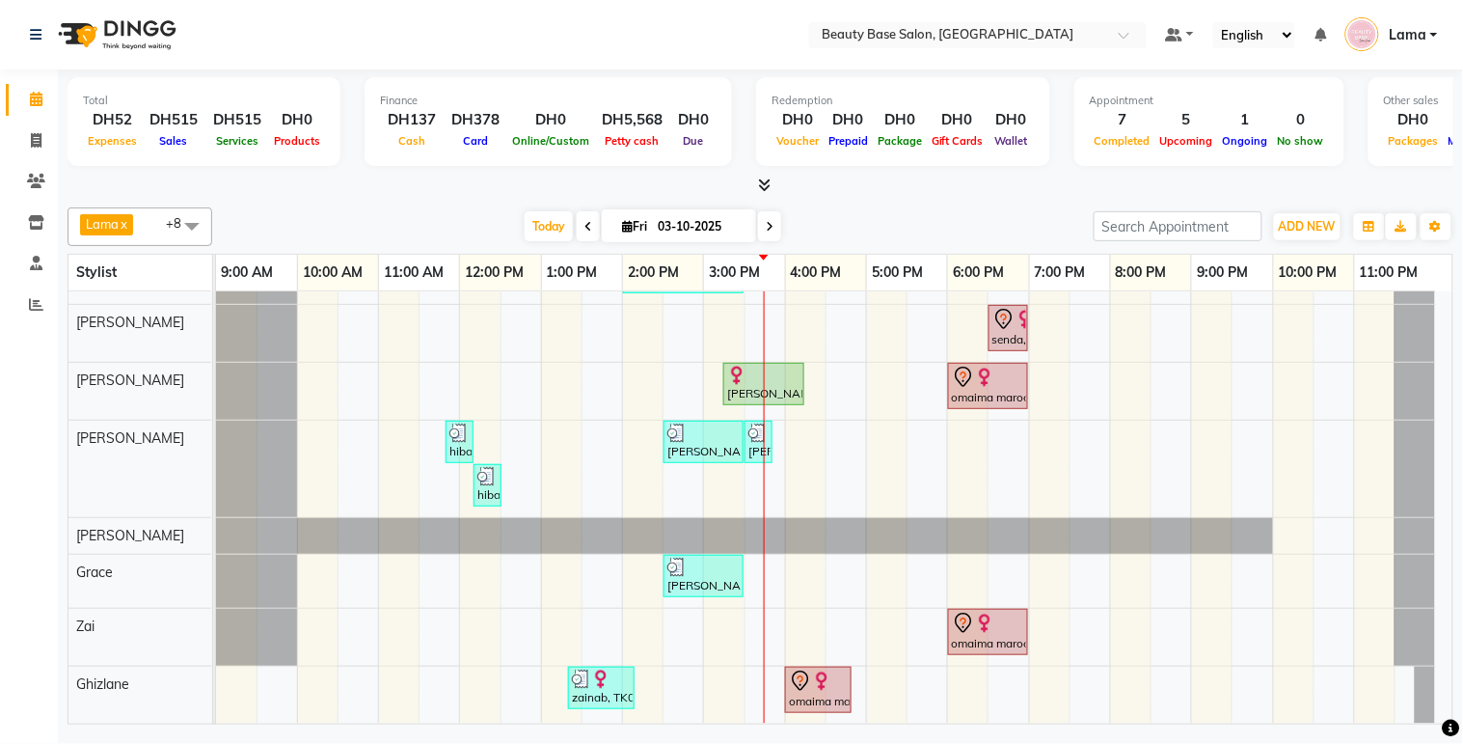
click at [772, 370] on div "[PERSON_NAME] el [PERSON_NAME], TK06, 03:15 PM-04:15 PM, Spa Manicure" at bounding box center [763, 384] width 77 height 37
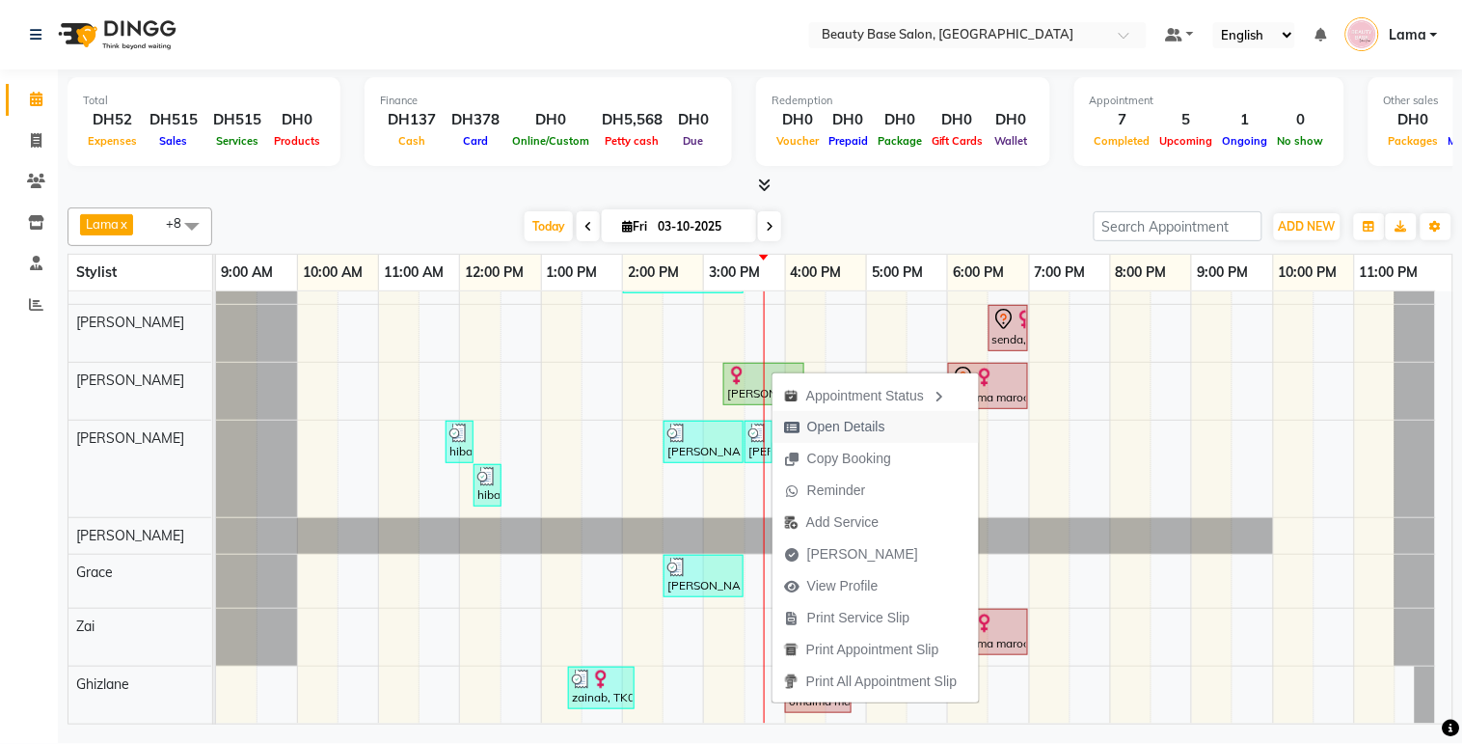
click at [839, 431] on span "Open Details" at bounding box center [846, 427] width 78 height 20
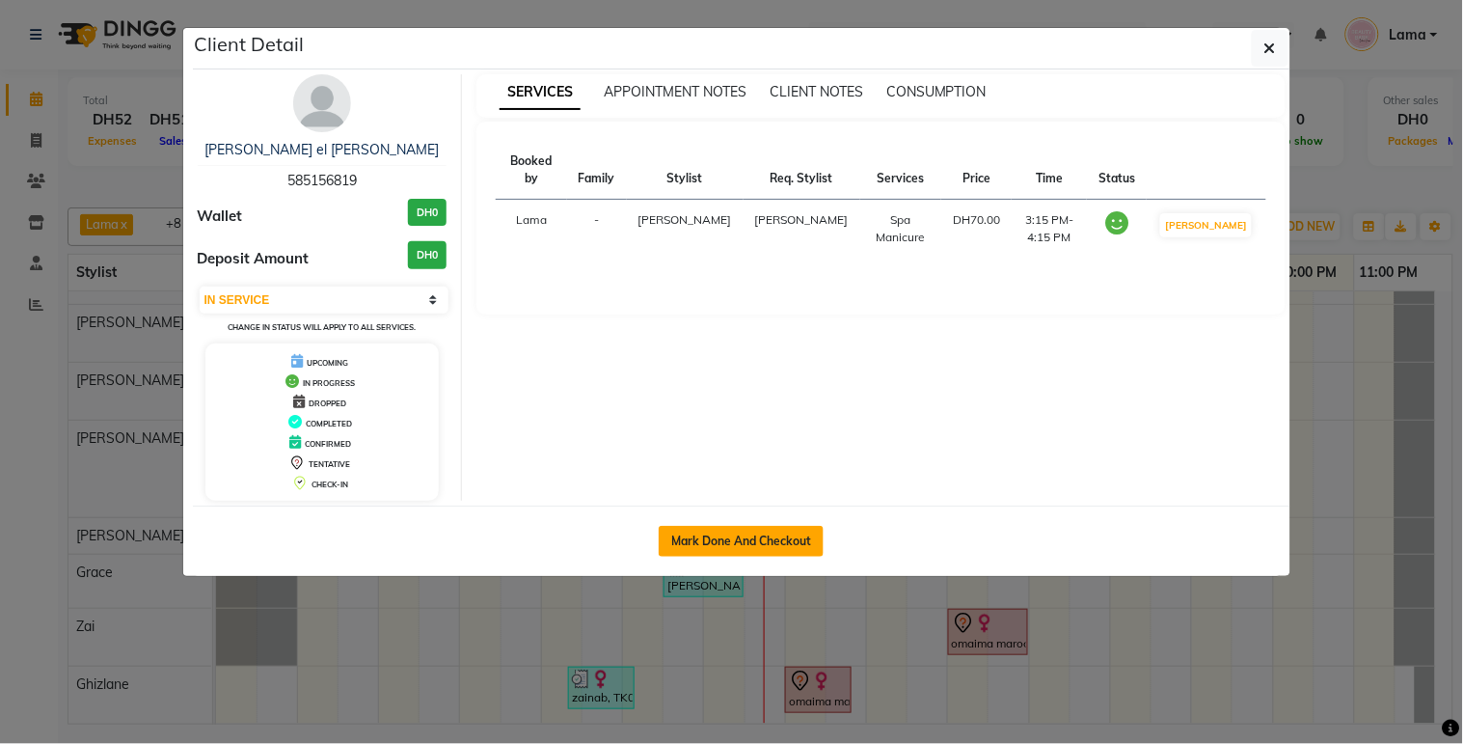
click at [795, 543] on button "Mark Done And Checkout" at bounding box center [741, 541] width 165 height 31
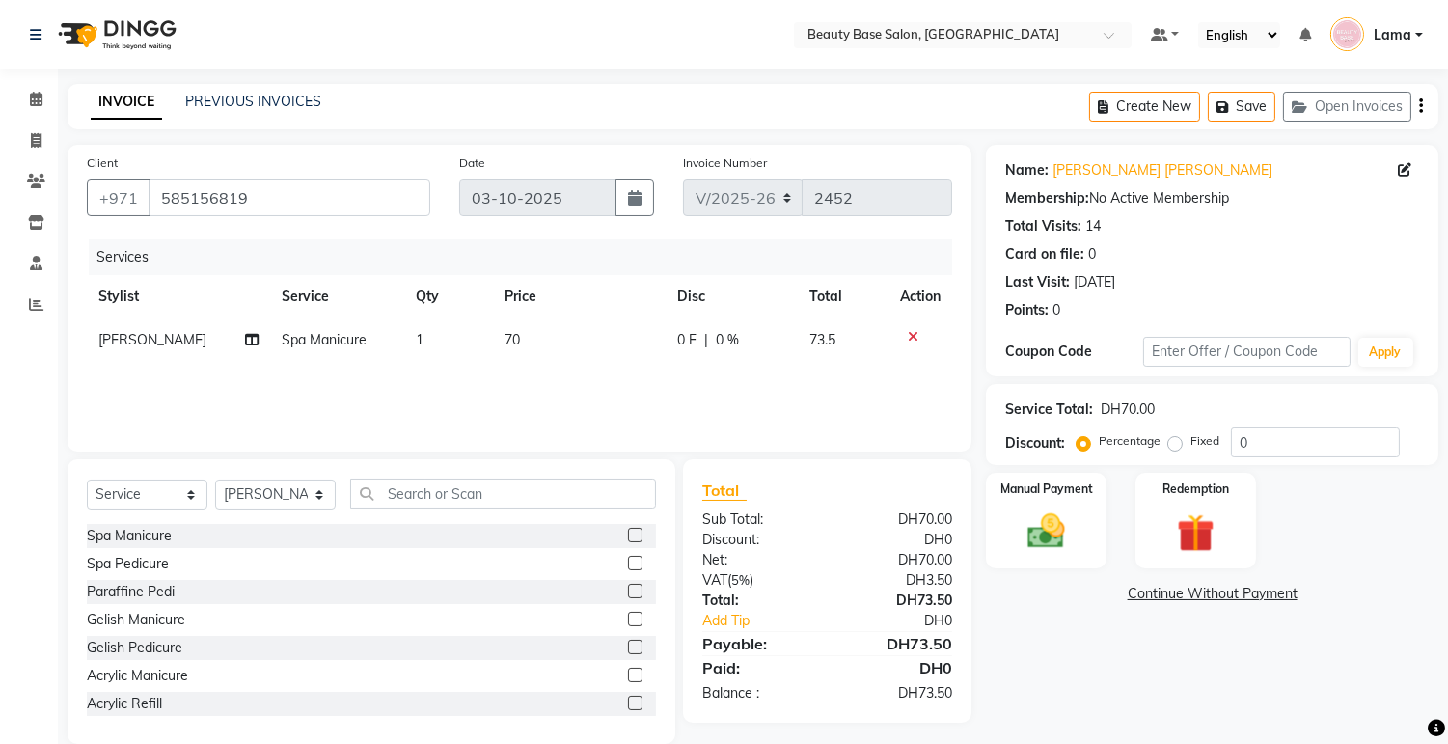
scroll to position [29, 0]
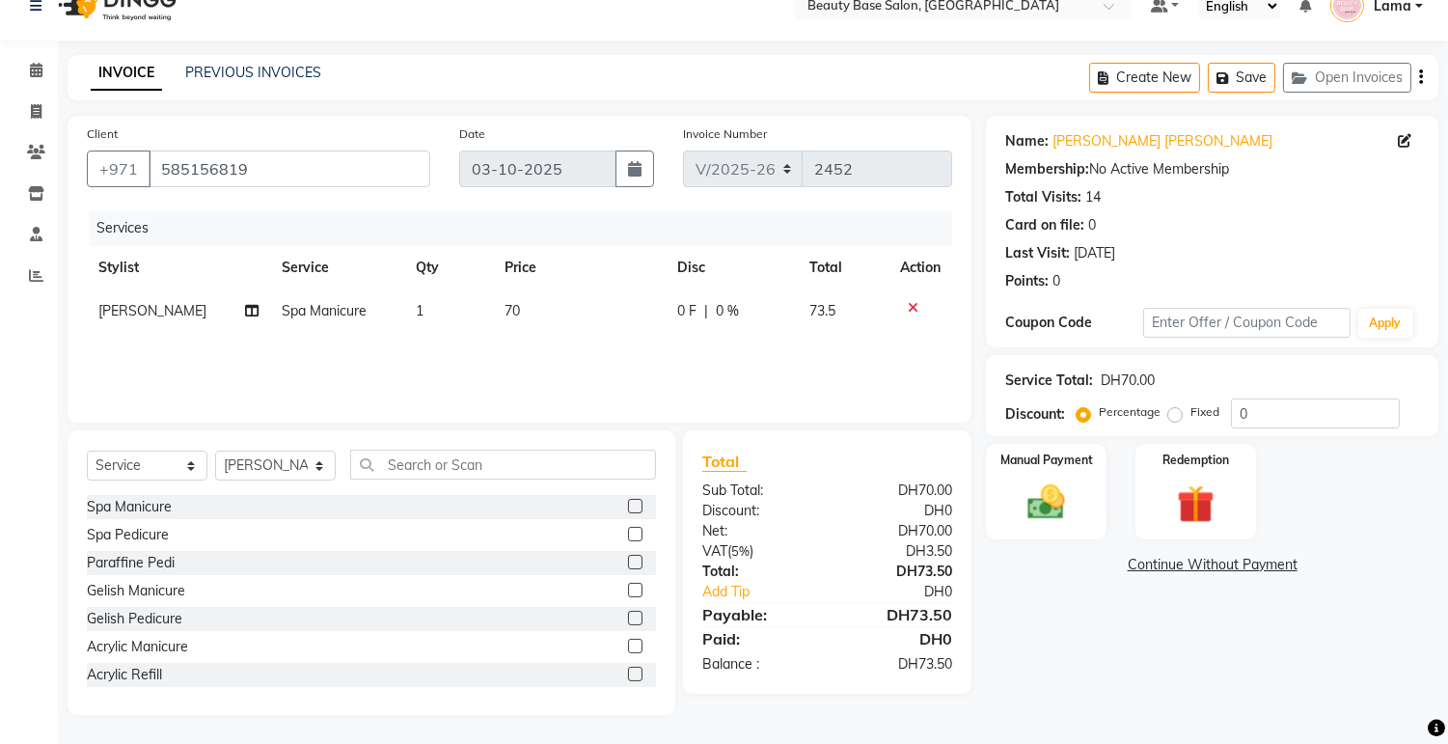
click at [1192, 410] on label "Fixed" at bounding box center [1204, 411] width 29 height 17
click at [1185, 410] on input "Fixed" at bounding box center [1179, 412] width 14 height 14
click at [1047, 487] on img at bounding box center [1047, 502] width 64 height 45
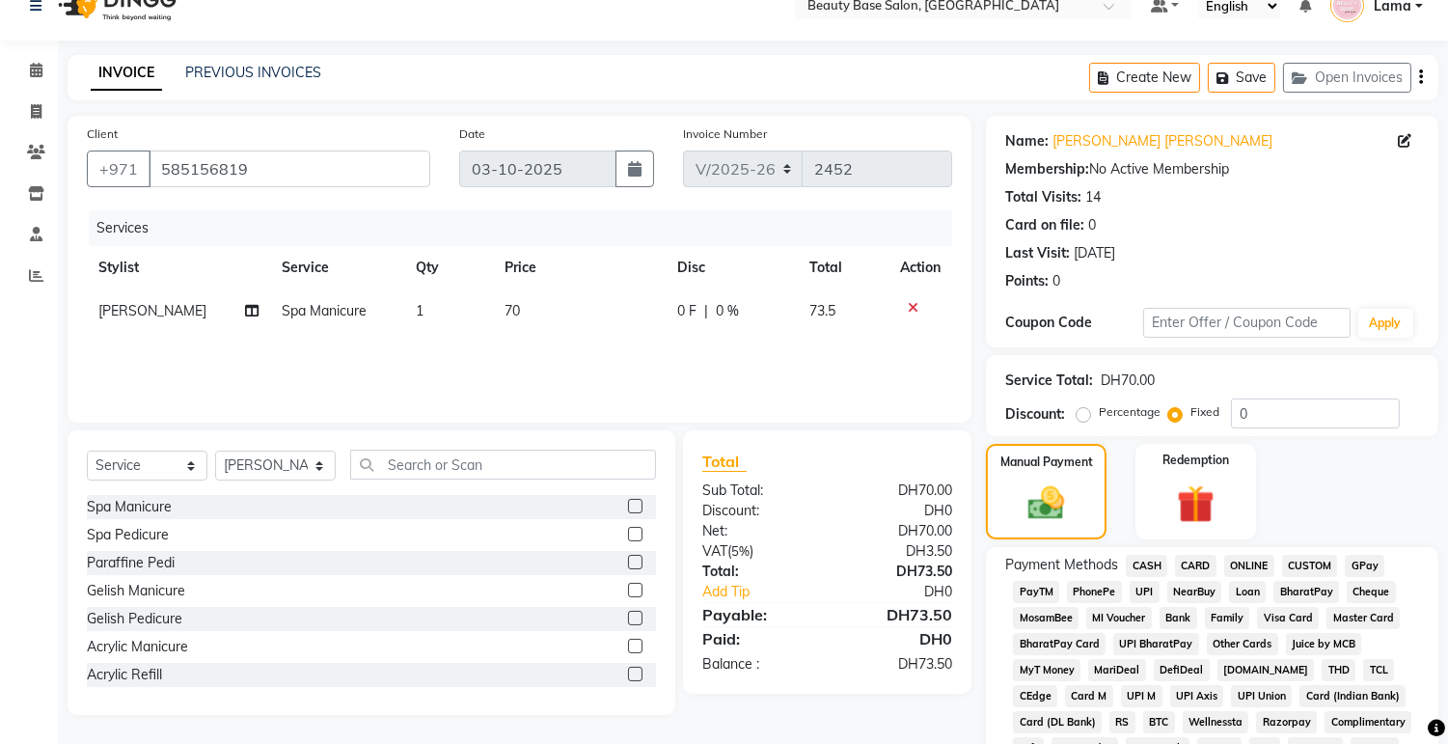
click at [1189, 572] on span "CARD" at bounding box center [1195, 566] width 41 height 22
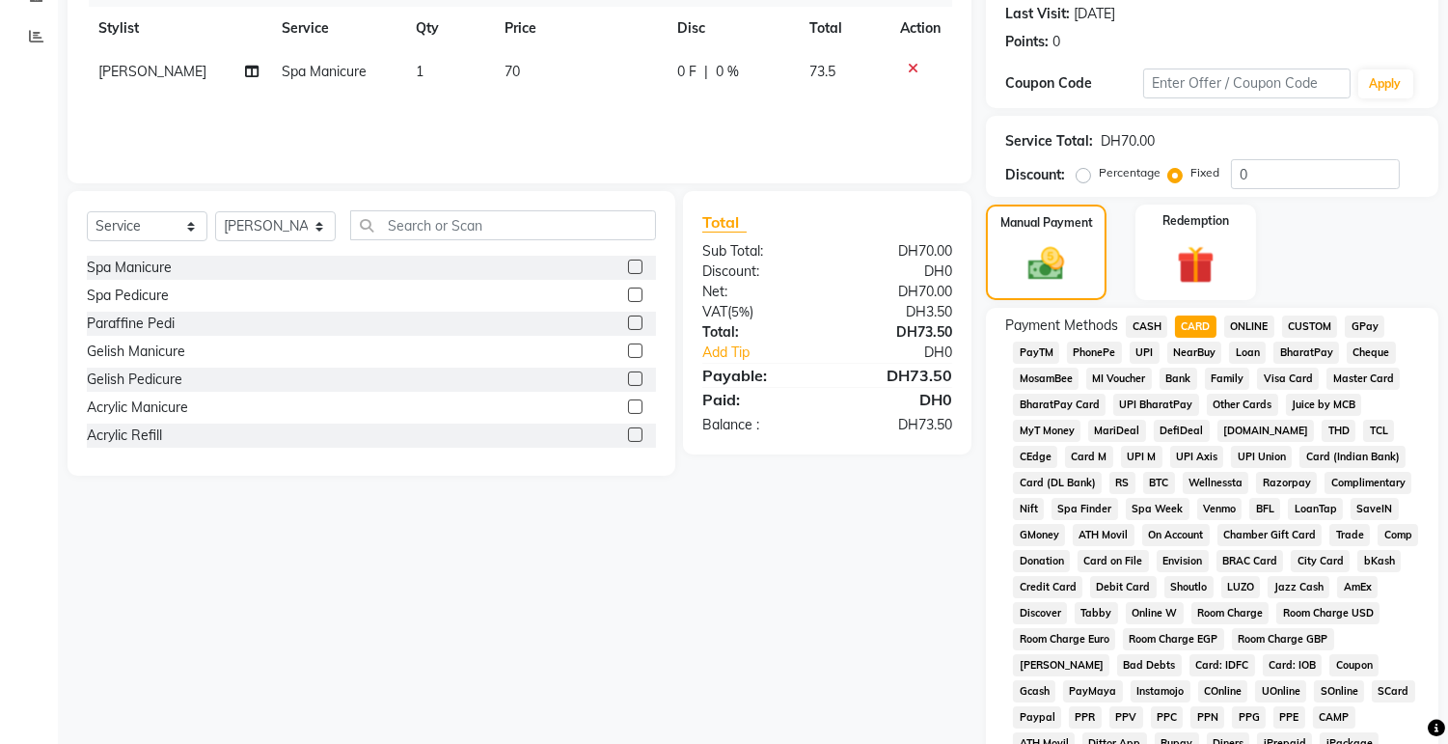
scroll to position [543, 0]
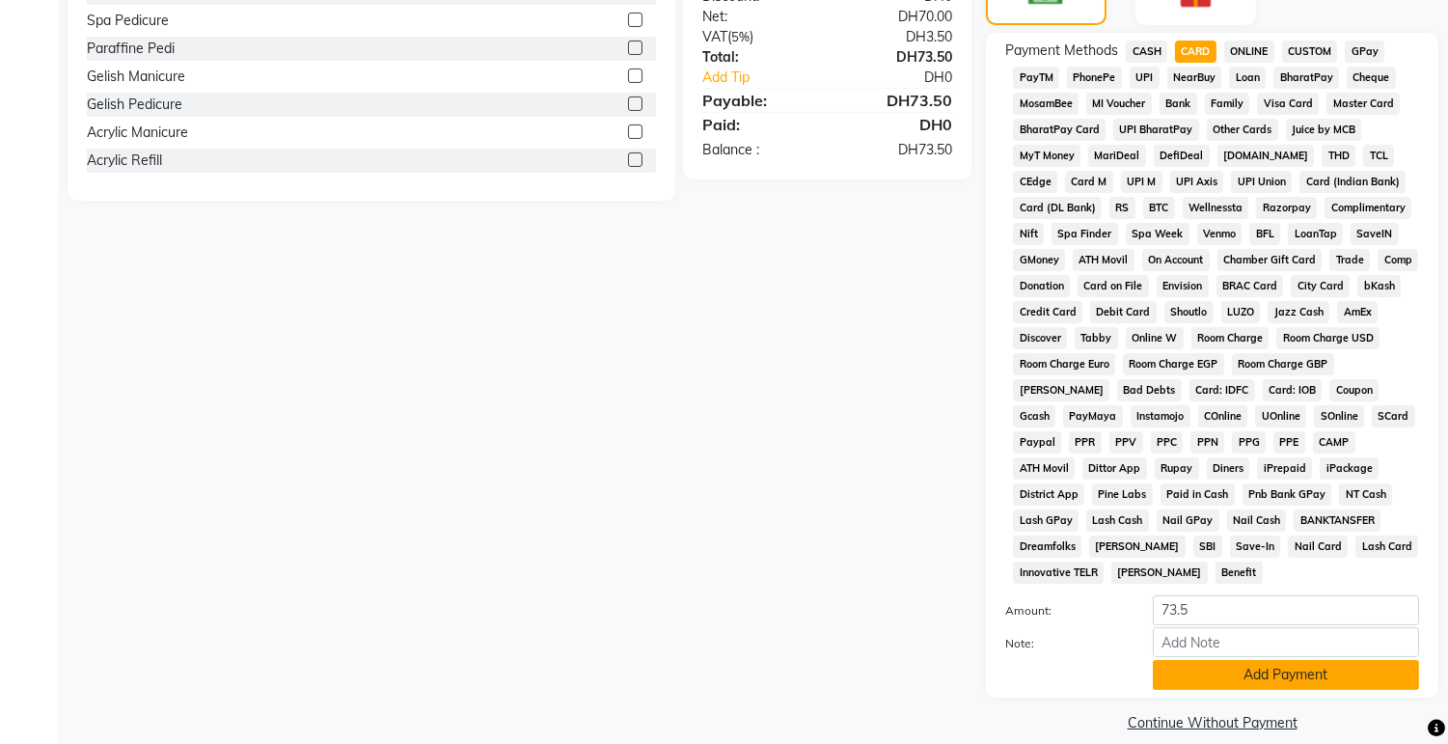
click at [1265, 660] on button "Add Payment" at bounding box center [1286, 675] width 266 height 30
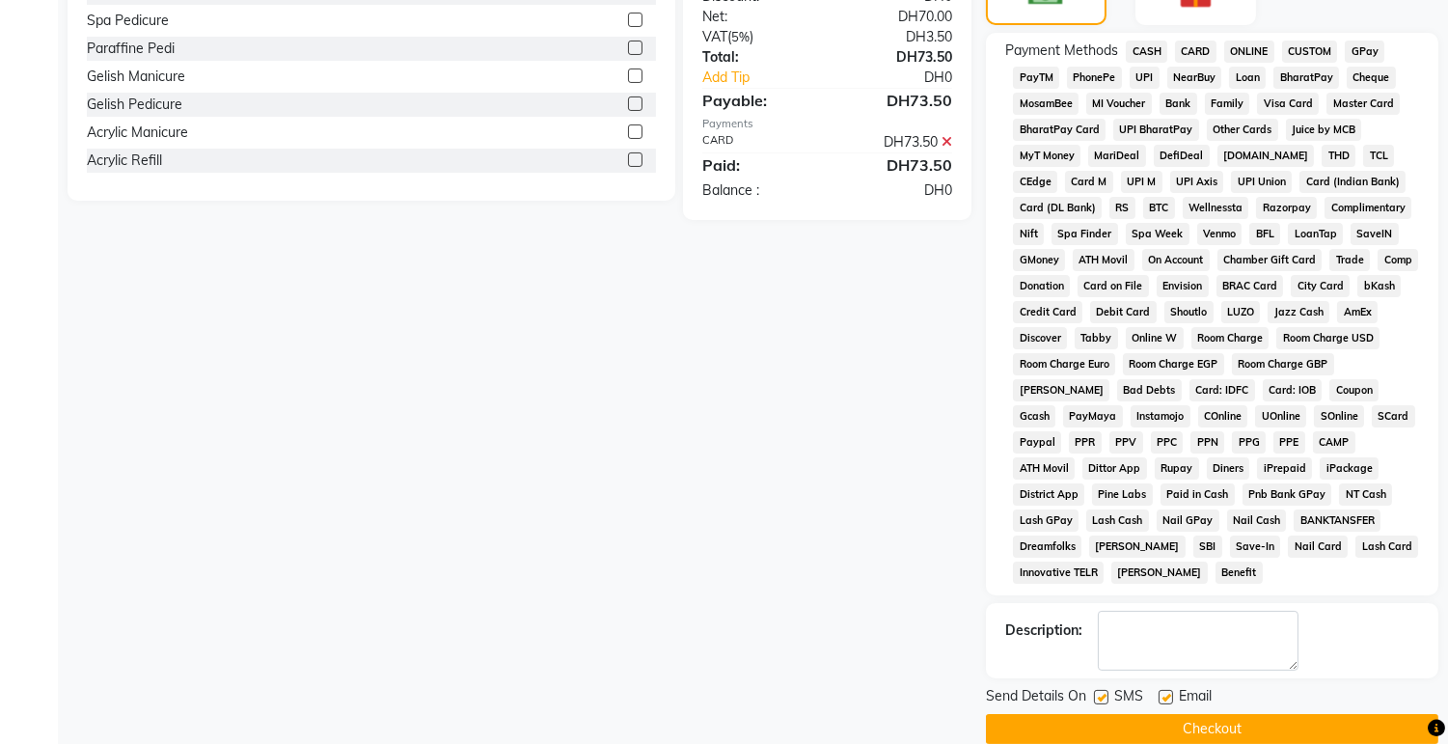
click at [1286, 714] on button "Checkout" at bounding box center [1212, 729] width 452 height 30
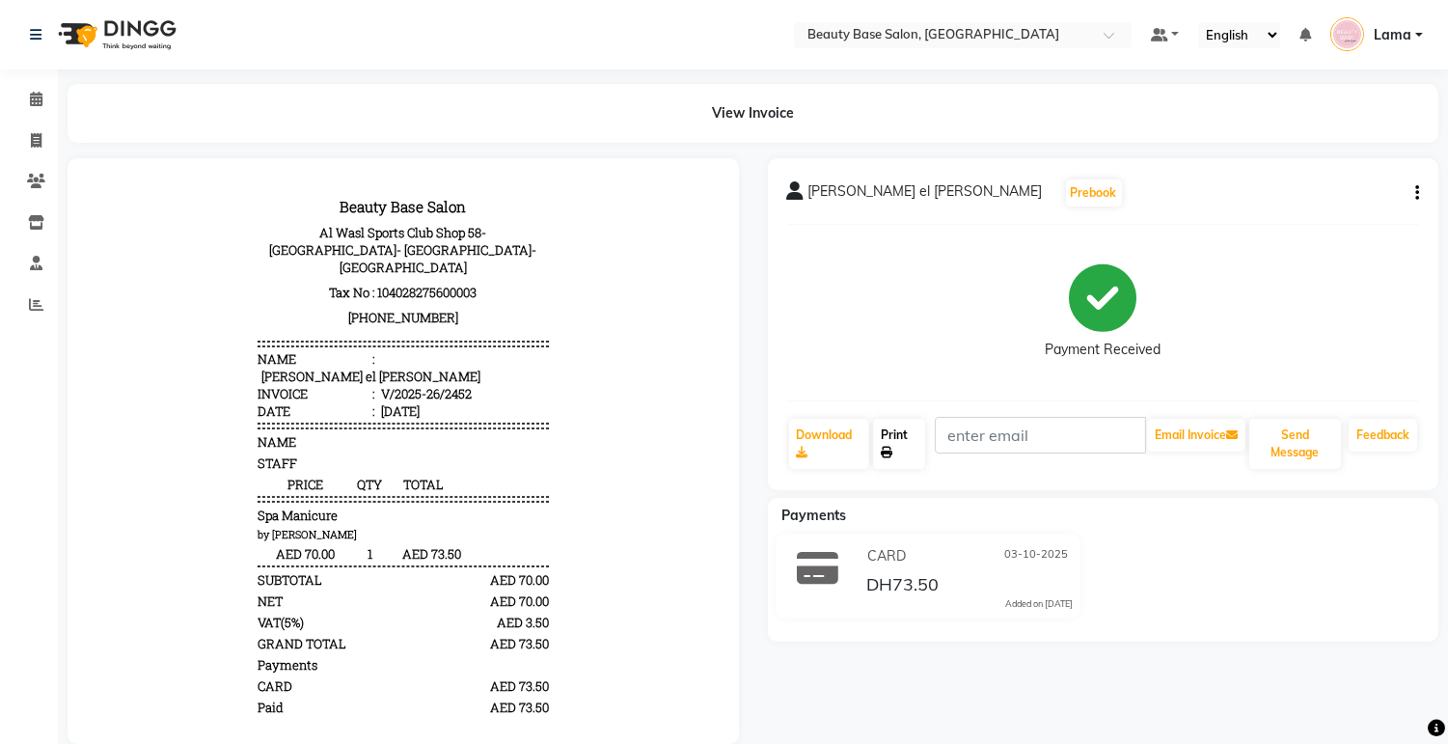
click at [894, 425] on link "Print" at bounding box center [899, 444] width 52 height 50
click at [46, 95] on span at bounding box center [36, 100] width 34 height 22
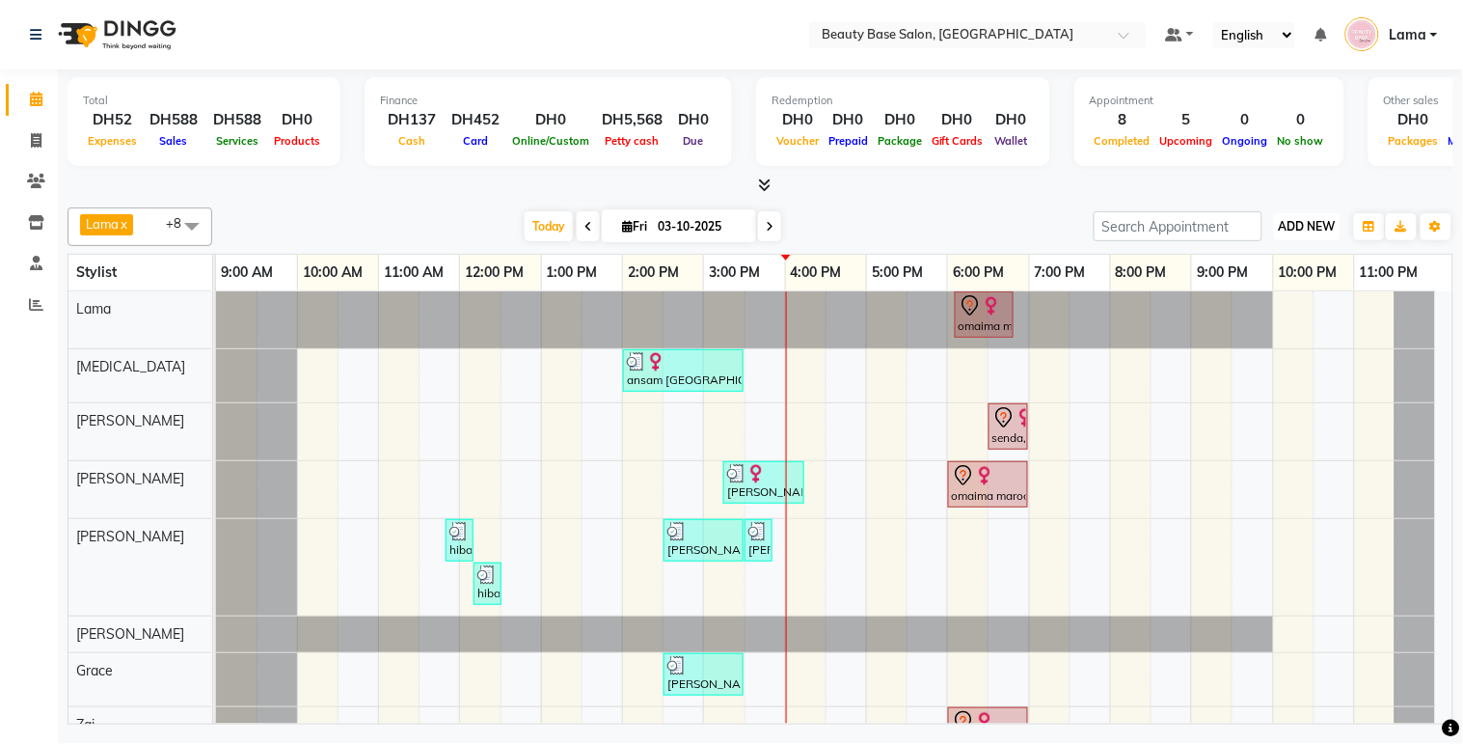
click at [1316, 224] on span "ADD NEW" at bounding box center [1307, 226] width 57 height 14
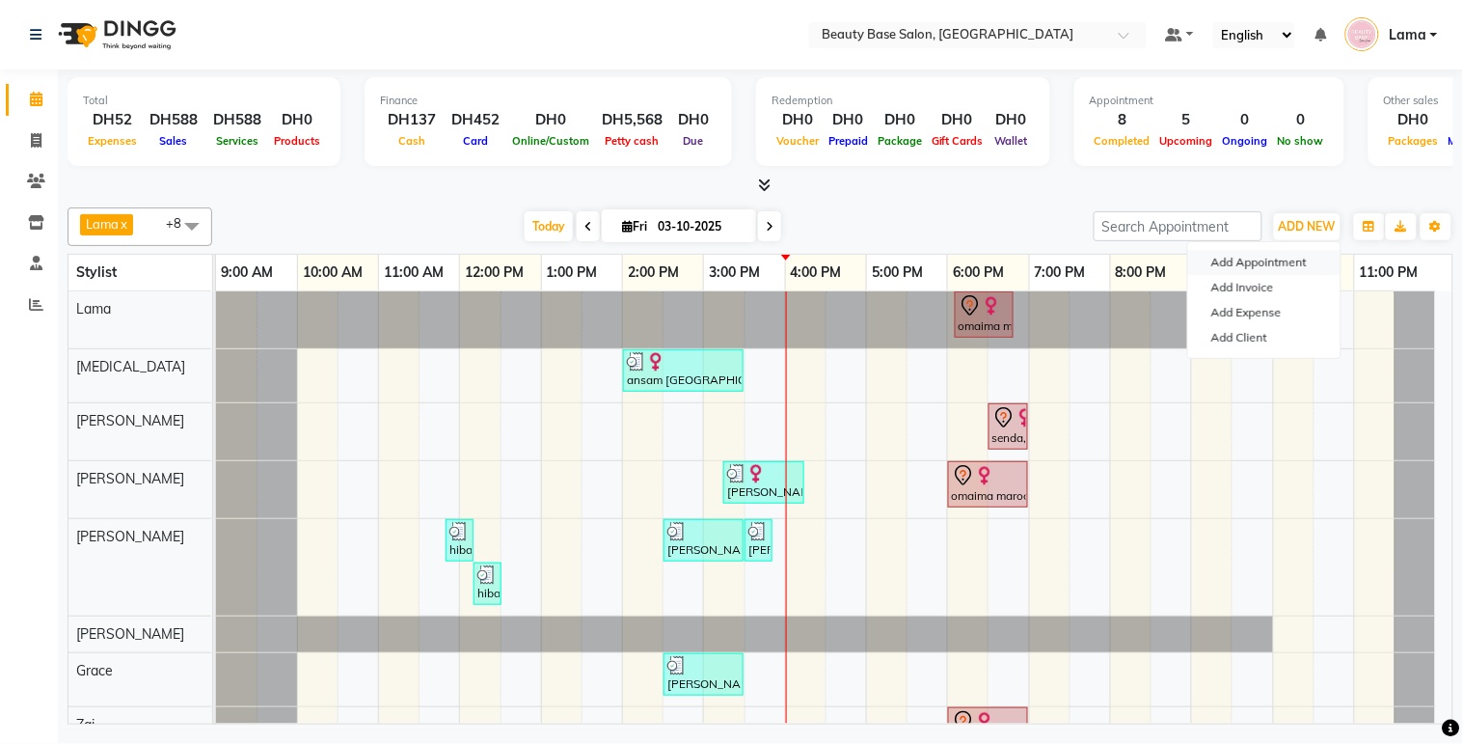
click at [1294, 261] on button "Add Appointment" at bounding box center [1264, 262] width 152 height 25
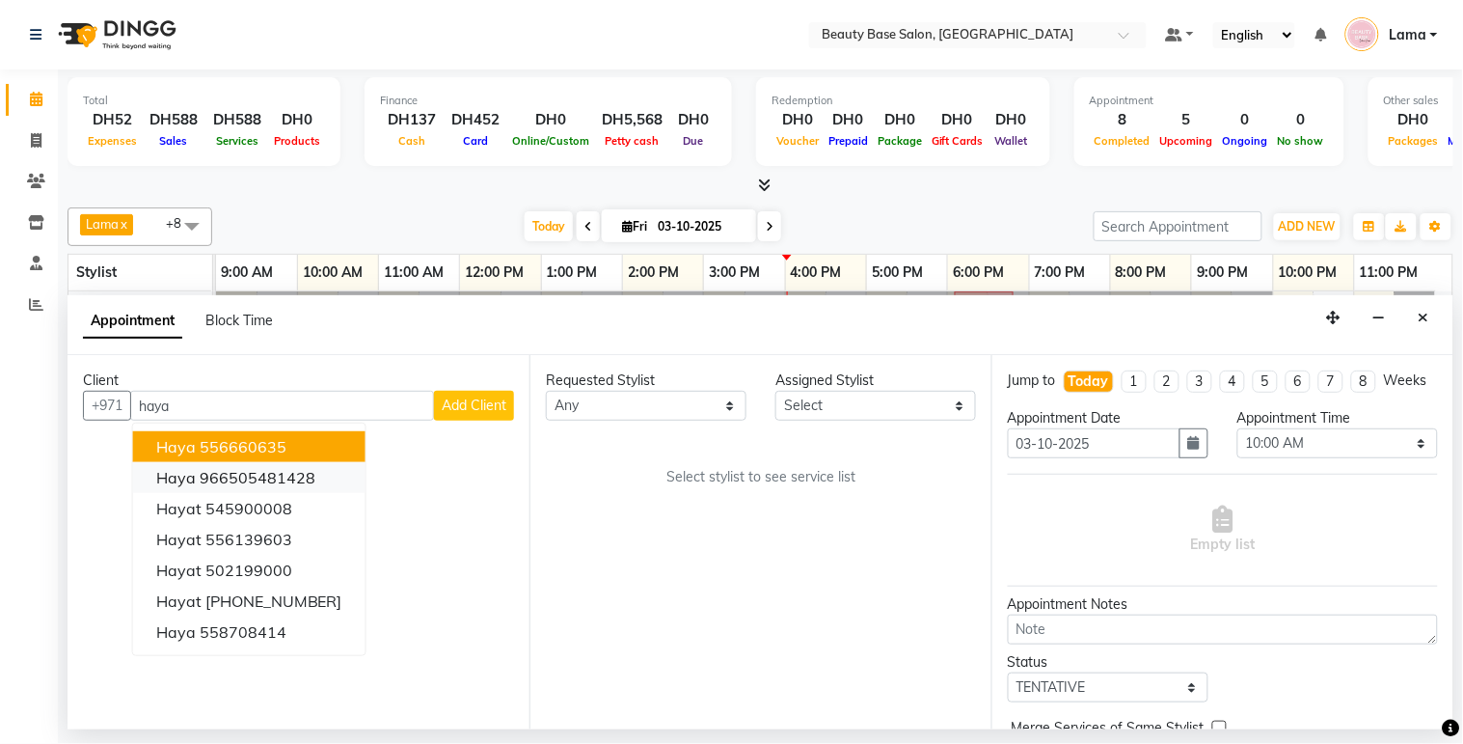
click at [267, 468] on ngb-highlight "966505481428" at bounding box center [258, 477] width 116 height 19
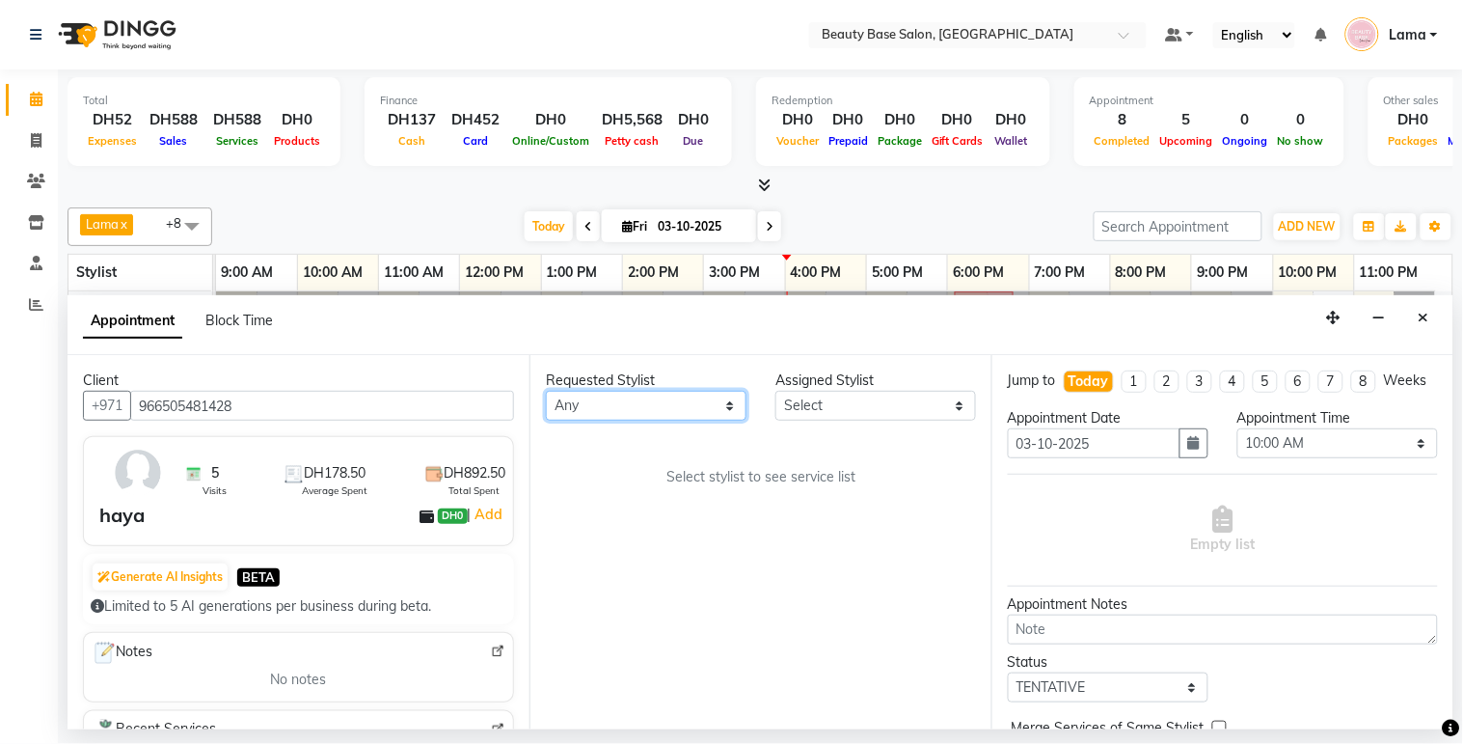
click at [676, 401] on select "Any [PERSON_NAME] [PERSON_NAME] [PERSON_NAME] [PERSON_NAME] [PERSON_NAME] [MEDI…" at bounding box center [646, 406] width 201 height 30
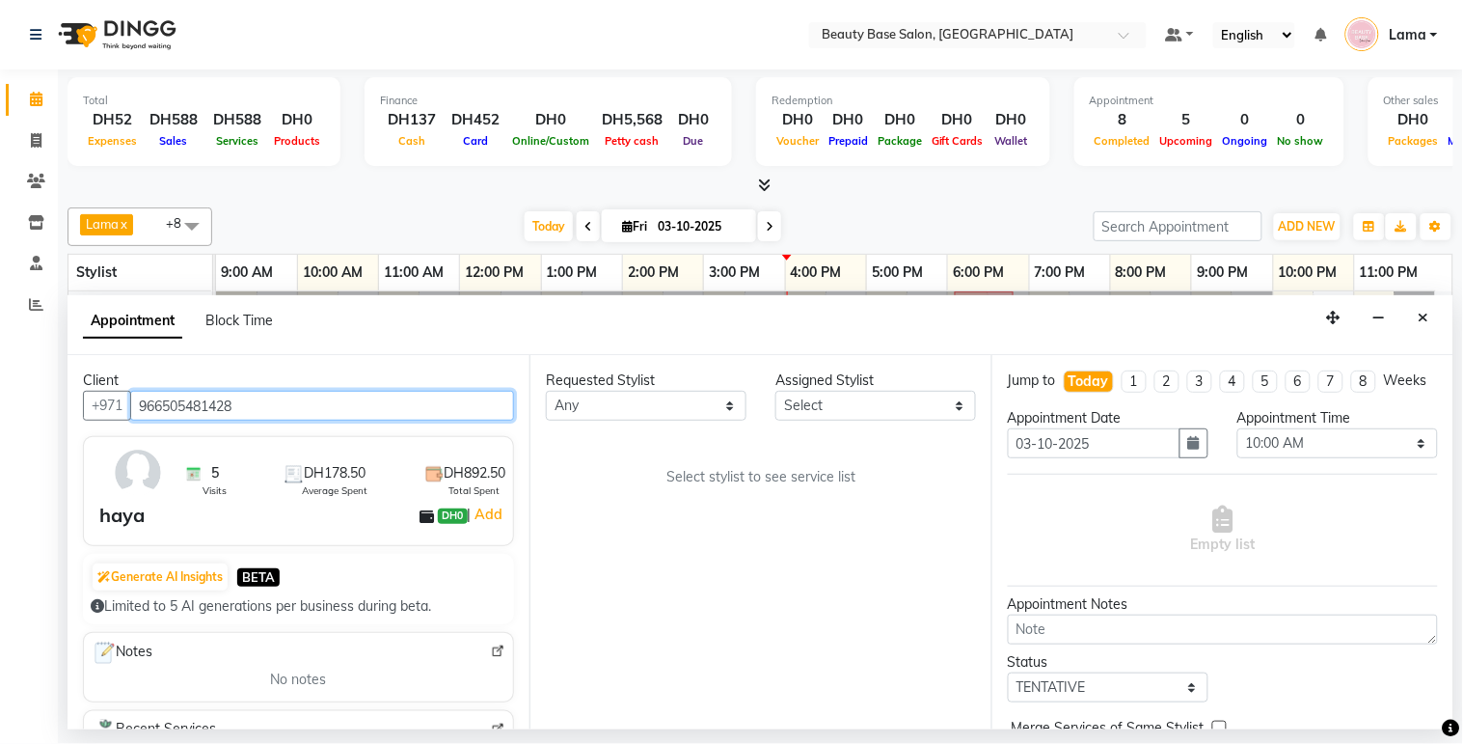
click at [418, 401] on input "966505481428" at bounding box center [322, 406] width 384 height 30
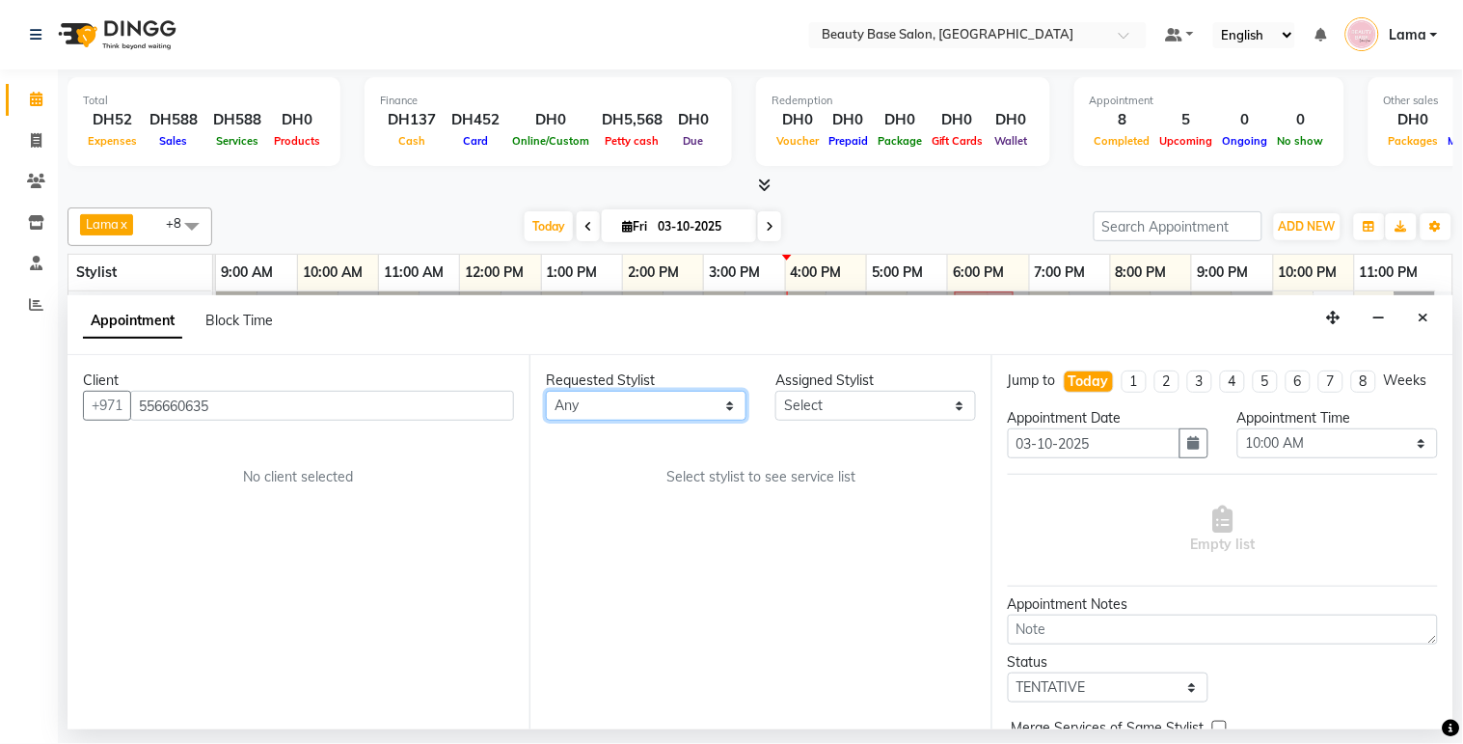
click at [646, 416] on select "Any [PERSON_NAME] [PERSON_NAME] [PERSON_NAME] [PERSON_NAME] [PERSON_NAME] [MEDI…" at bounding box center [646, 406] width 201 height 30
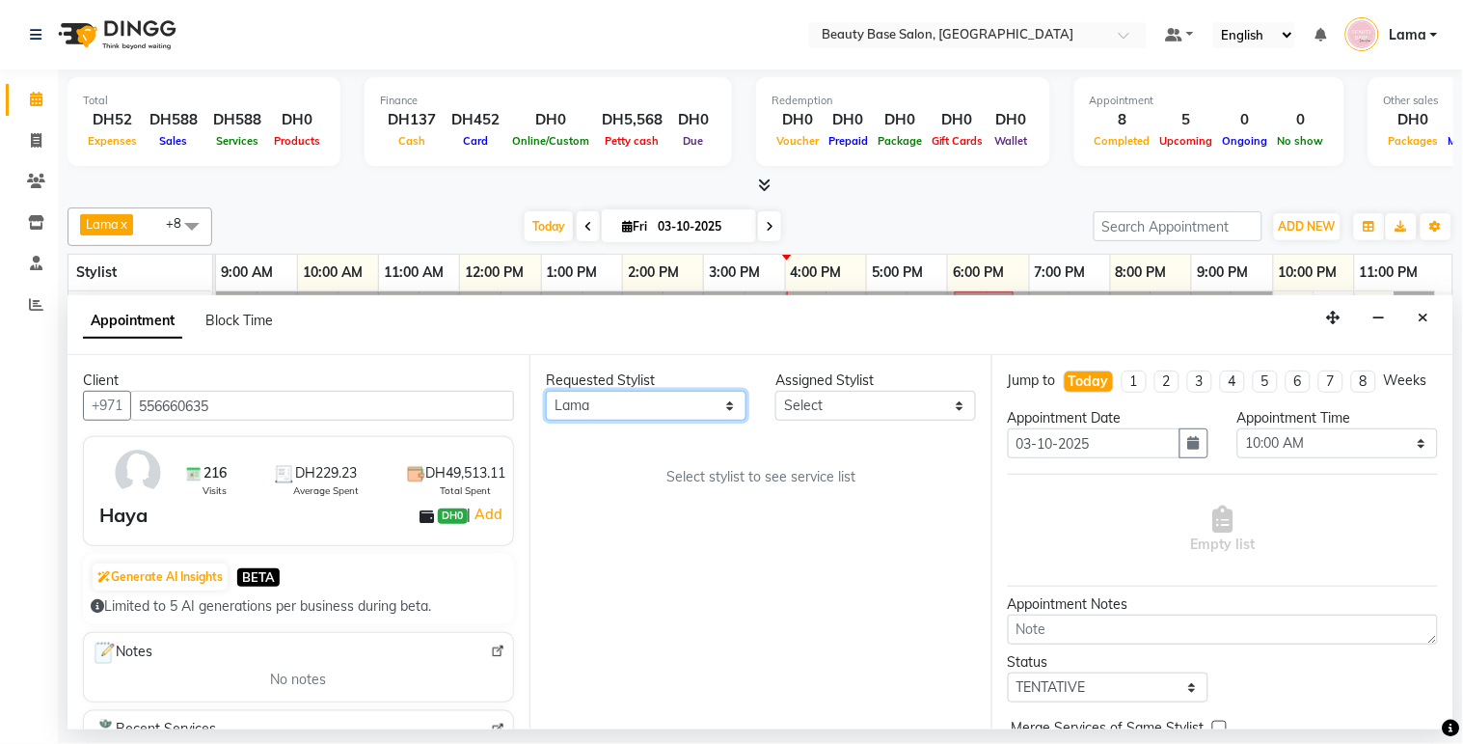
click at [546, 391] on select "Any [PERSON_NAME] [PERSON_NAME] [PERSON_NAME] [PERSON_NAME] [PERSON_NAME] [MEDI…" at bounding box center [646, 406] width 201 height 30
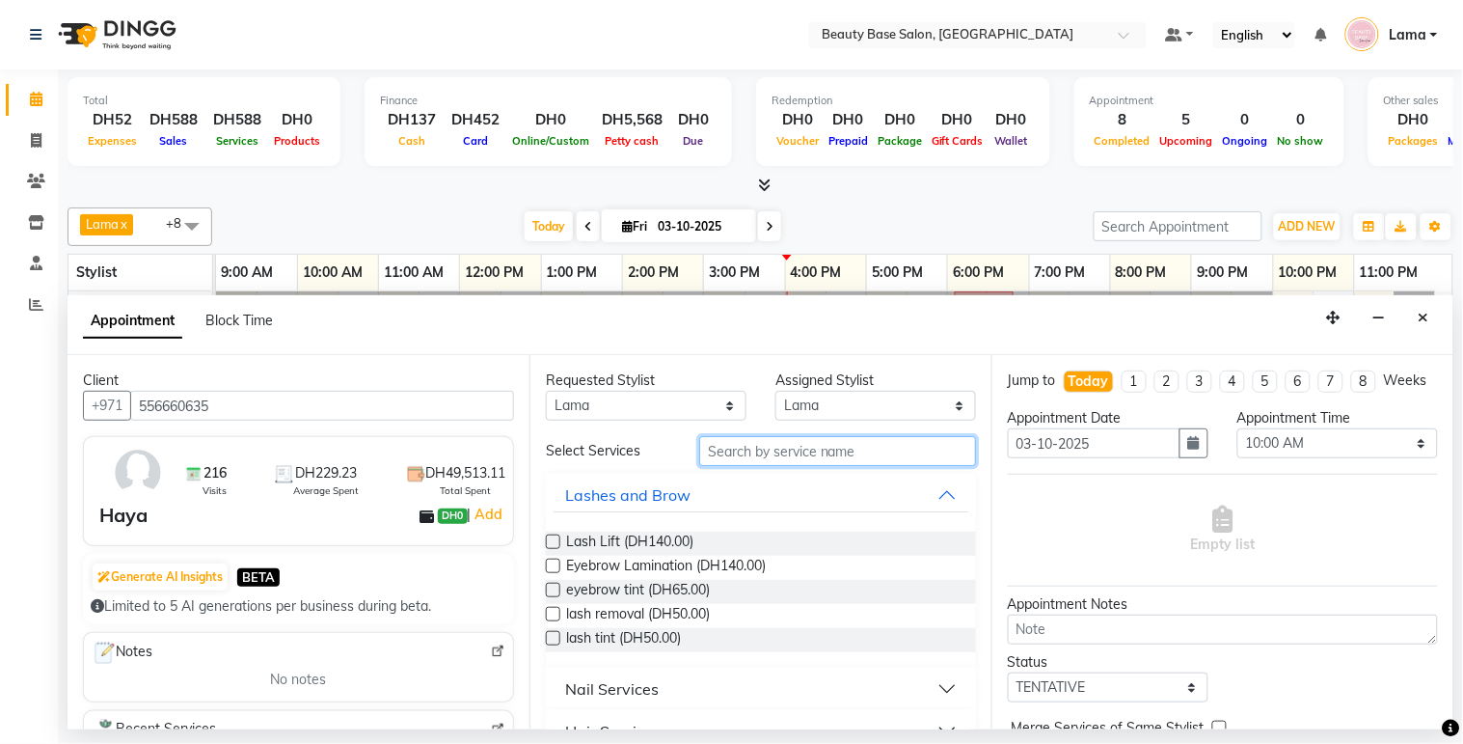
click at [772, 456] on input "text" at bounding box center [837, 451] width 277 height 30
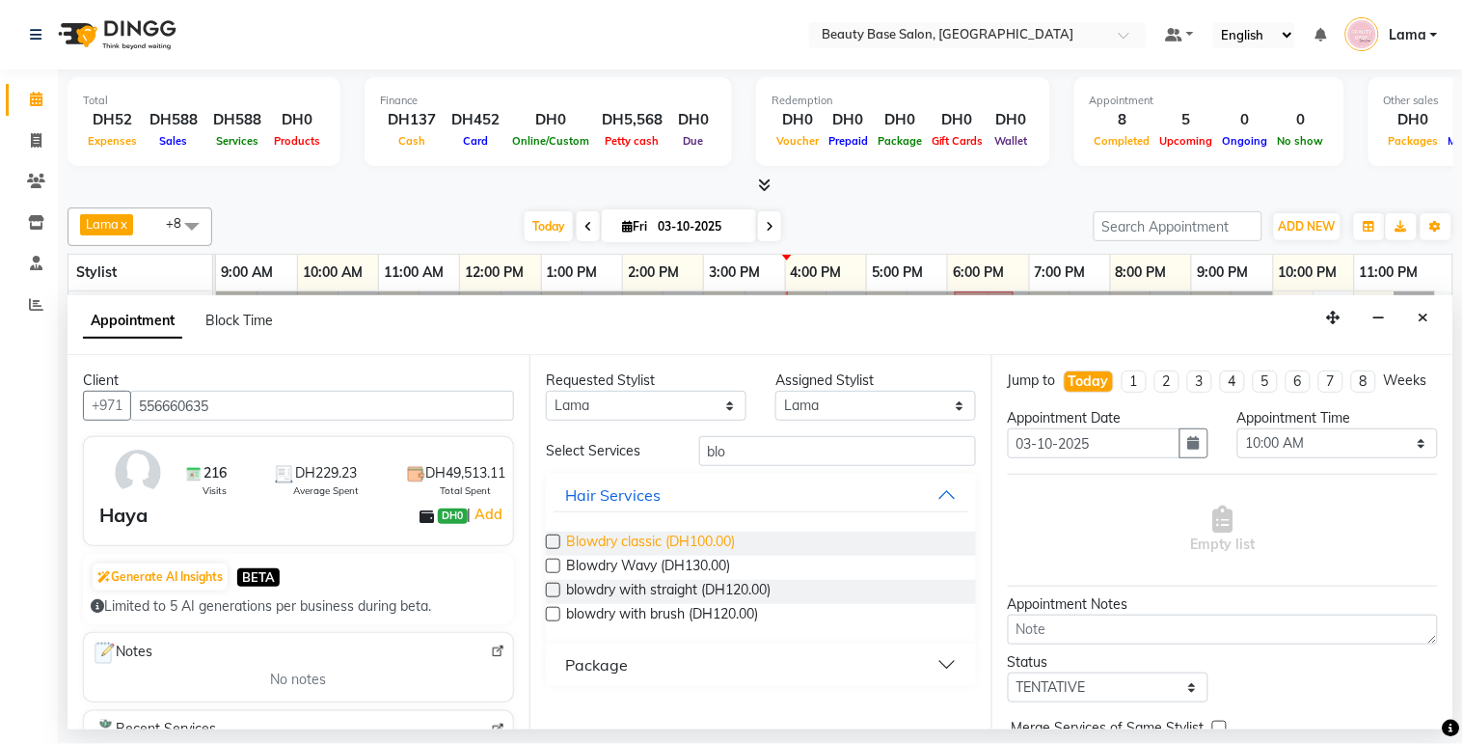
click at [735, 534] on span "Blowdry classic (DH100.00)" at bounding box center [650, 543] width 169 height 24
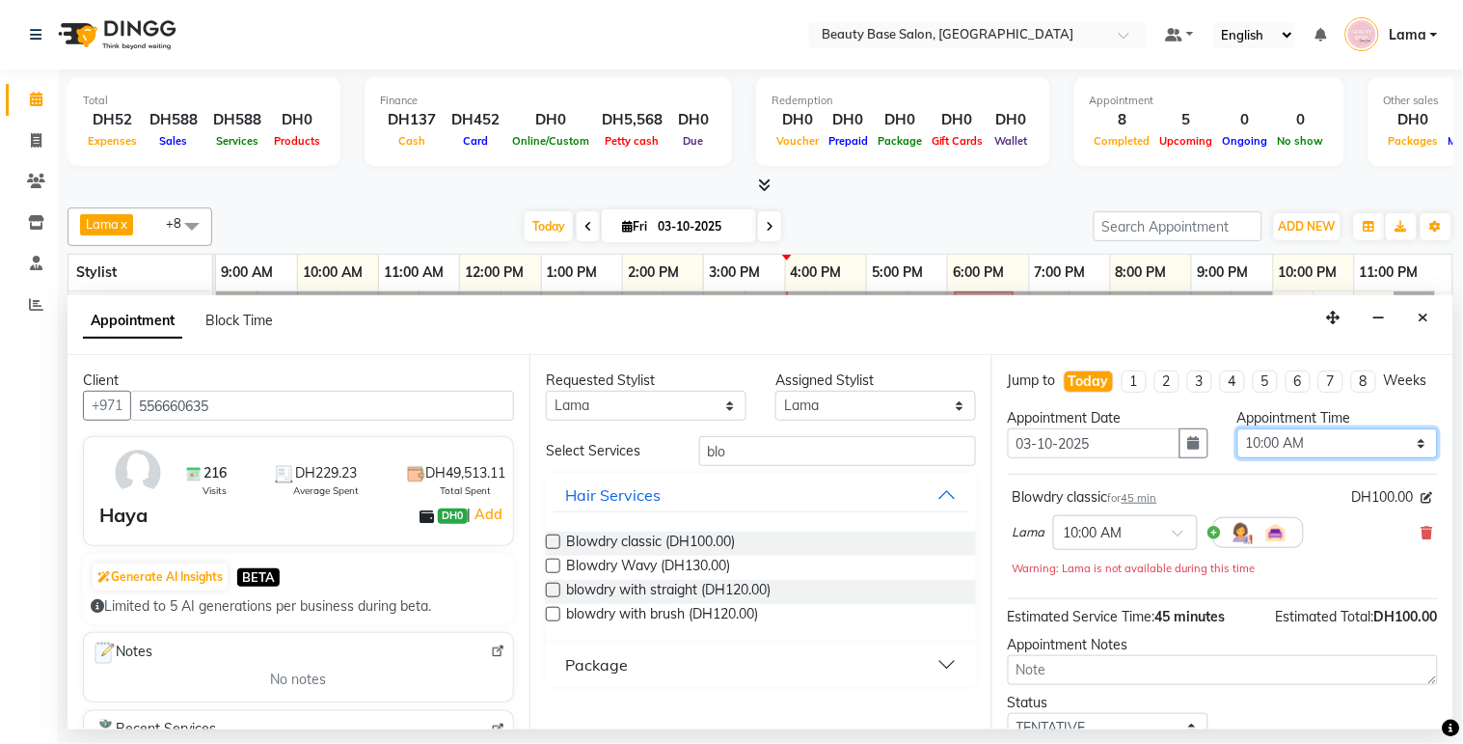
click at [1328, 456] on select "Select 10:00 AM 10:05 AM 10:10 AM 10:15 AM 10:20 AM 10:25 AM 10:30 AM 10:35 AM …" at bounding box center [1338, 443] width 201 height 30
click at [1238, 446] on select "Select 10:00 AM 10:05 AM 10:10 AM 10:15 AM 10:20 AM 10:25 AM 10:30 AM 10:35 AM …" at bounding box center [1338, 443] width 201 height 30
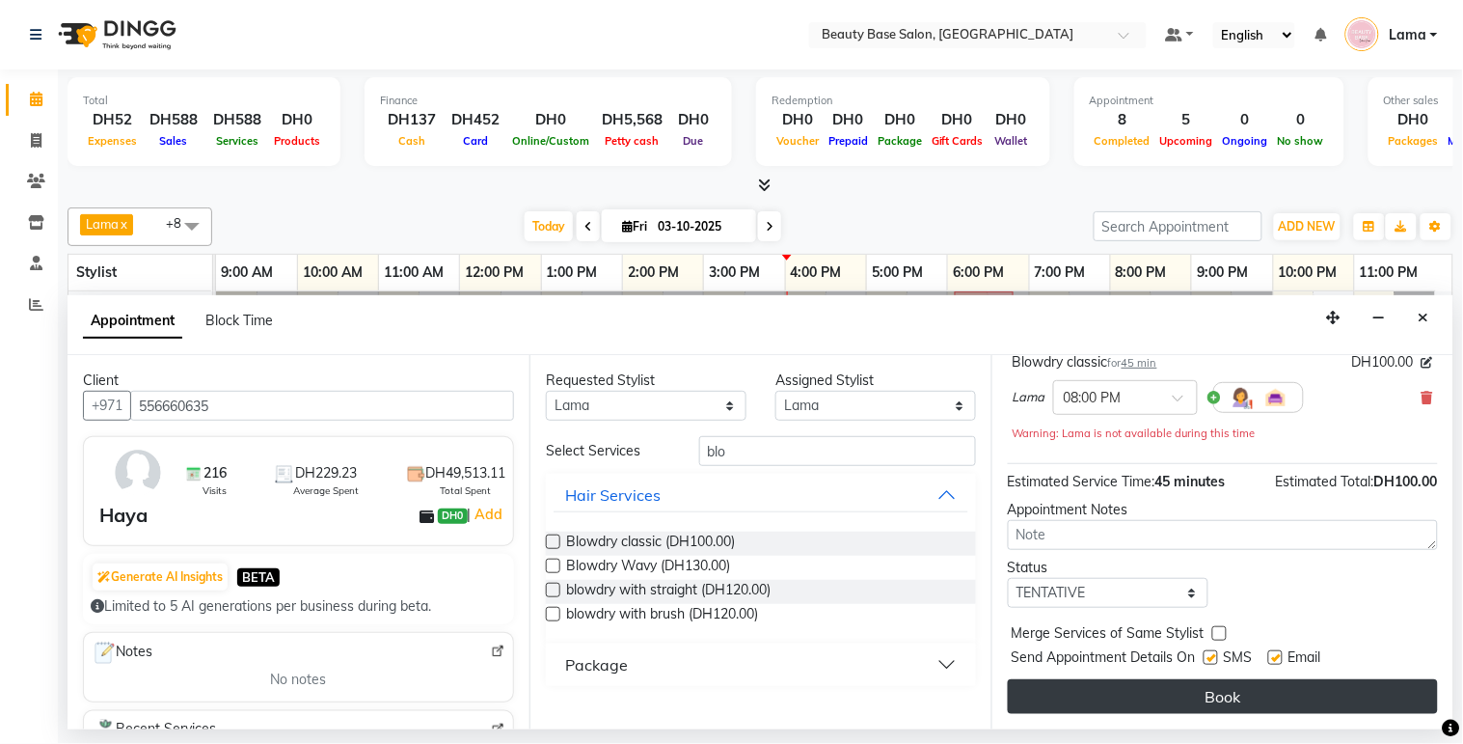
click at [1319, 695] on button "Book" at bounding box center [1223, 696] width 430 height 35
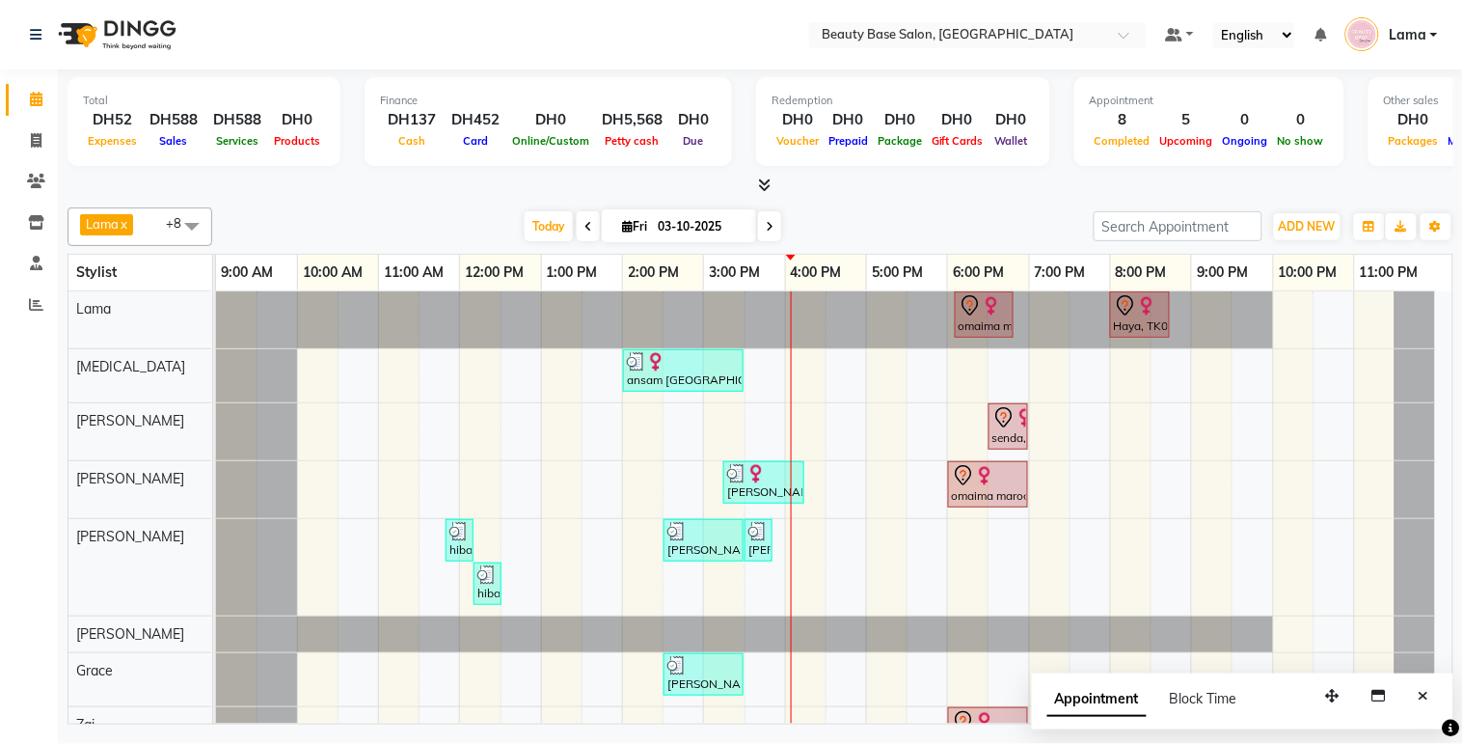
scroll to position [114, 0]
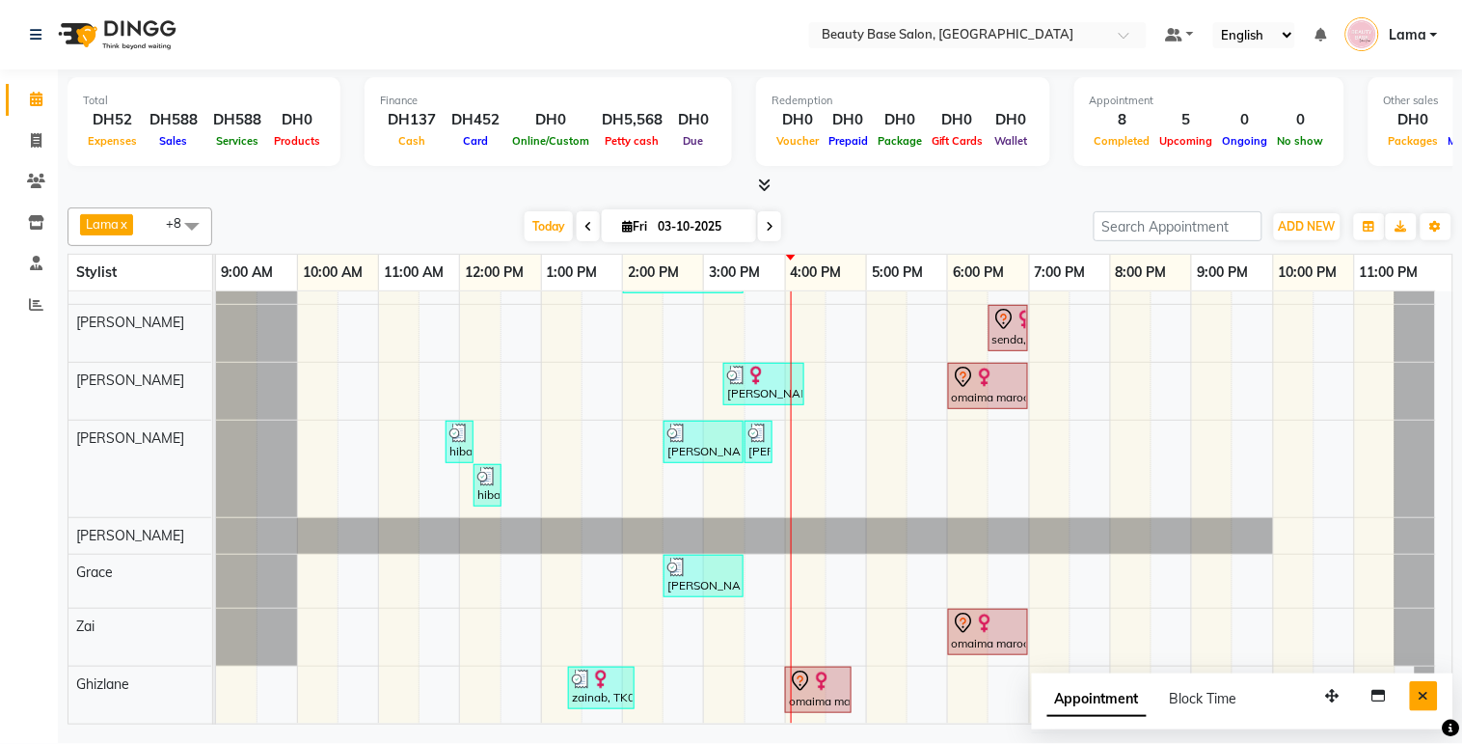
click at [1432, 694] on button "Close" at bounding box center [1424, 696] width 28 height 30
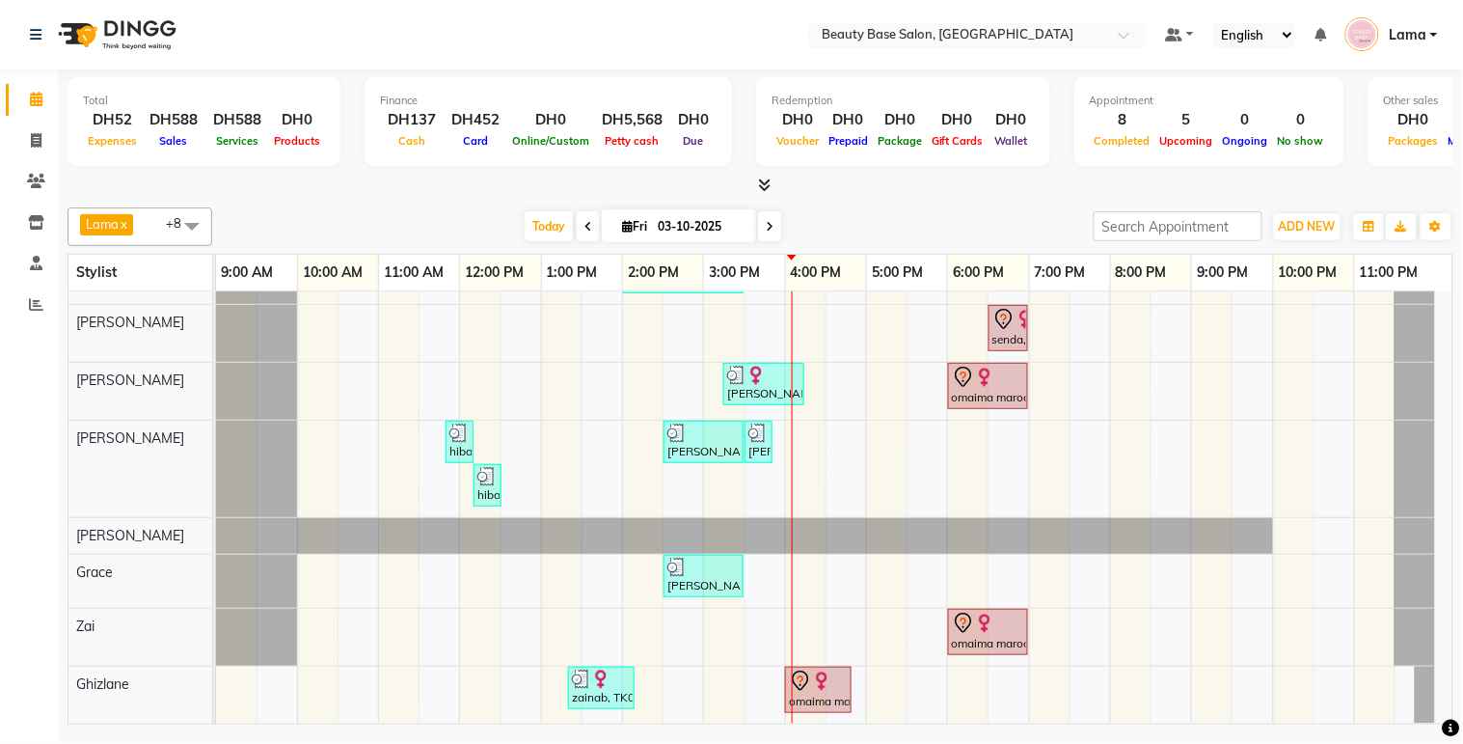
click at [818, 691] on div "omaima maroccan, TK05, 04:00 PM-04:50 PM, Moroccan Bath" at bounding box center [818, 689] width 63 height 41
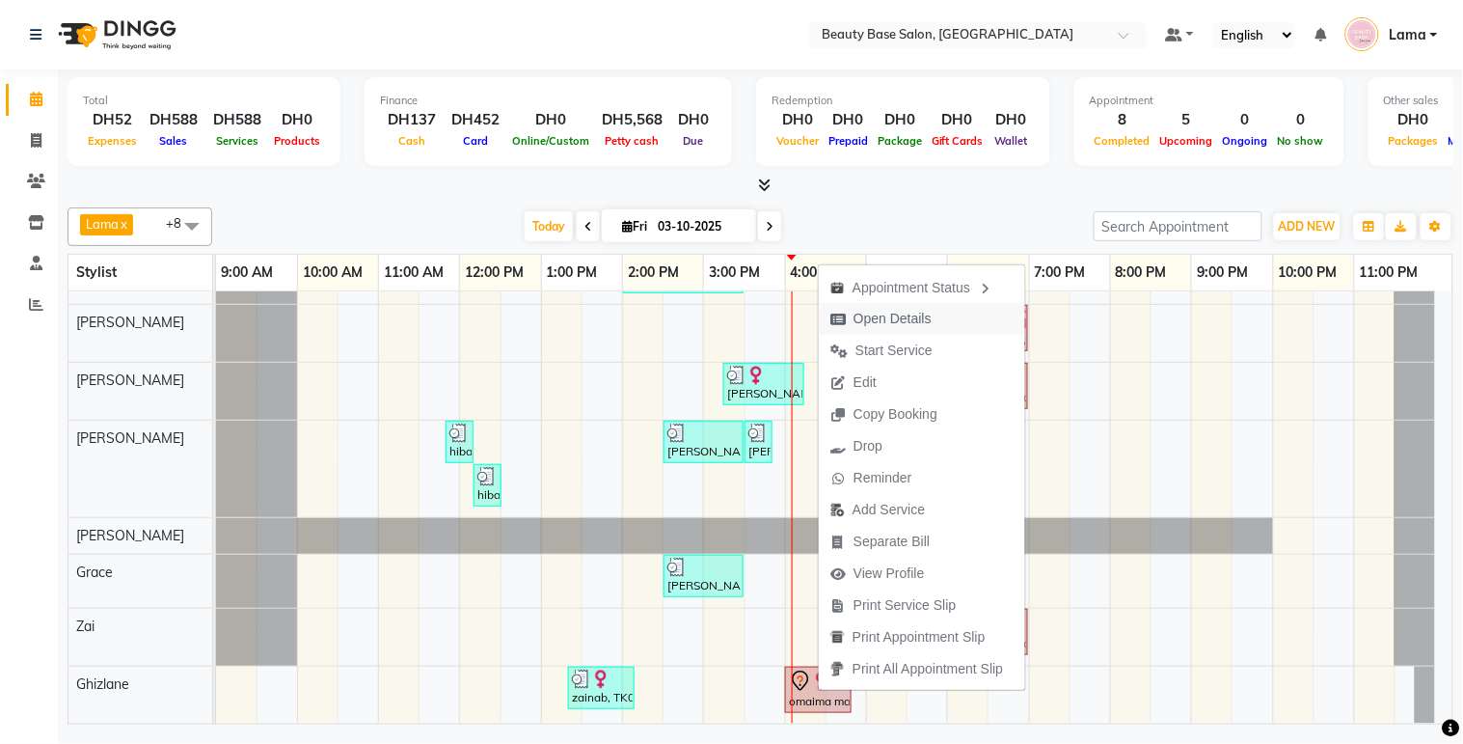
click at [888, 325] on span "Open Details" at bounding box center [893, 319] width 78 height 20
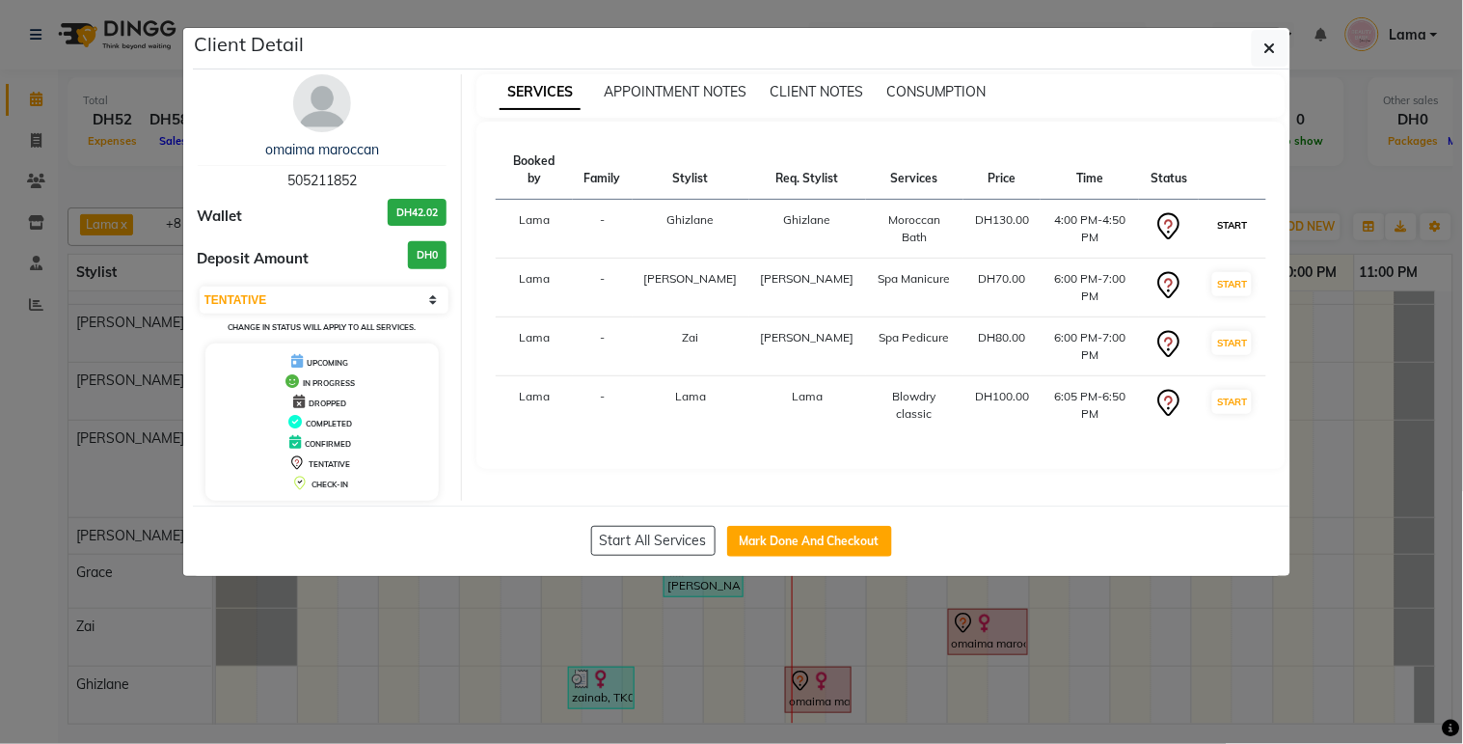
click at [1232, 213] on button "START" at bounding box center [1232, 225] width 40 height 24
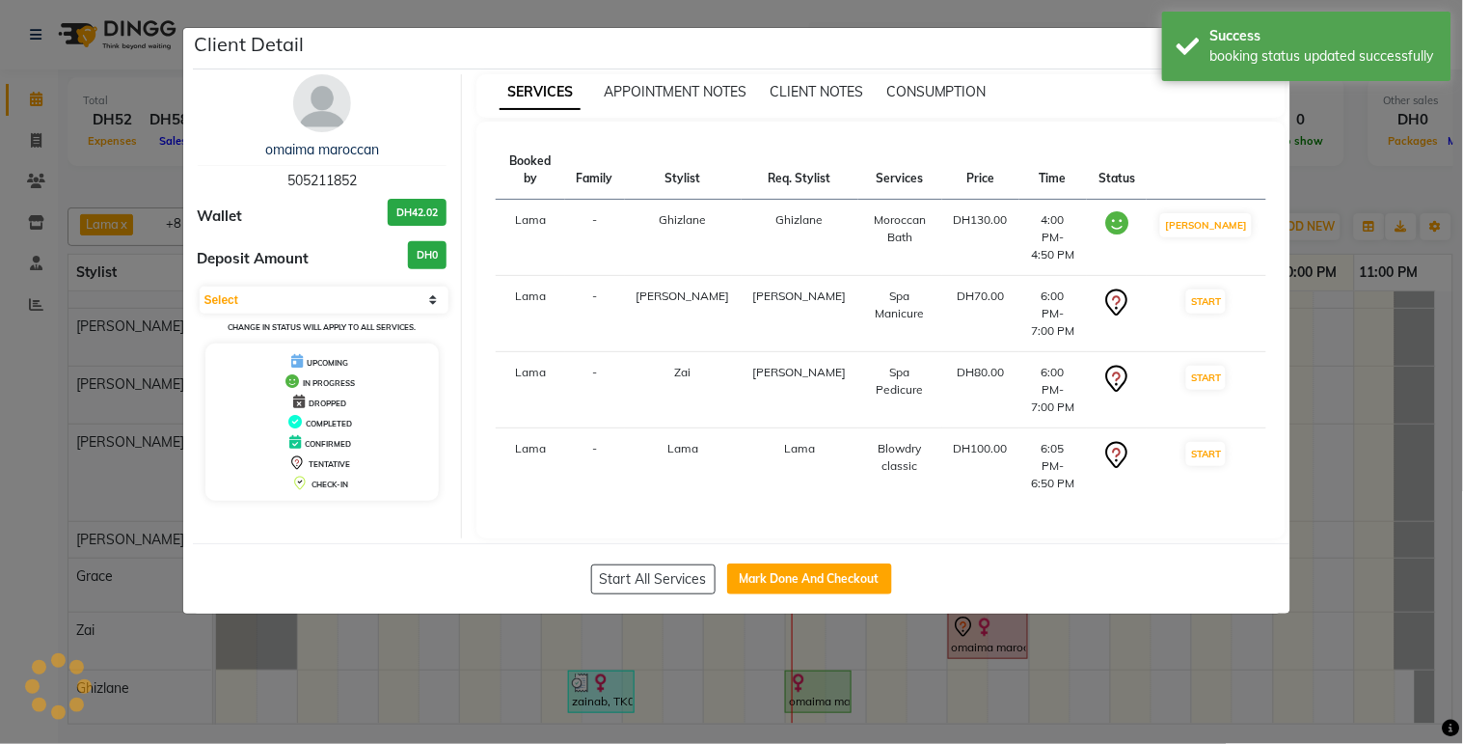
scroll to position [111, 0]
click at [1164, 632] on ngb-modal-window "Client Detail omaima maroccan 505211852 Wallet DH42.02 Deposit Amount DH0 Selec…" at bounding box center [731, 372] width 1463 height 744
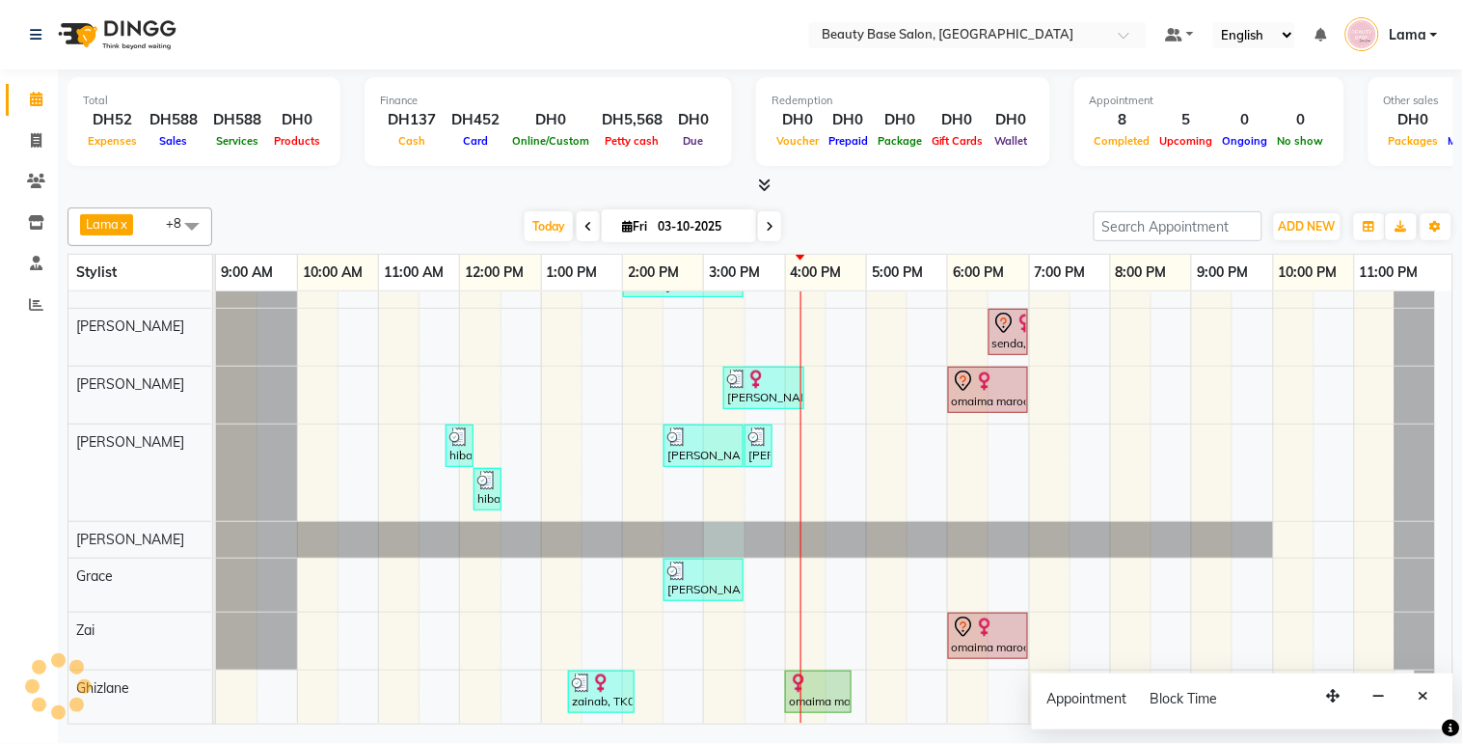
scroll to position [0, 0]
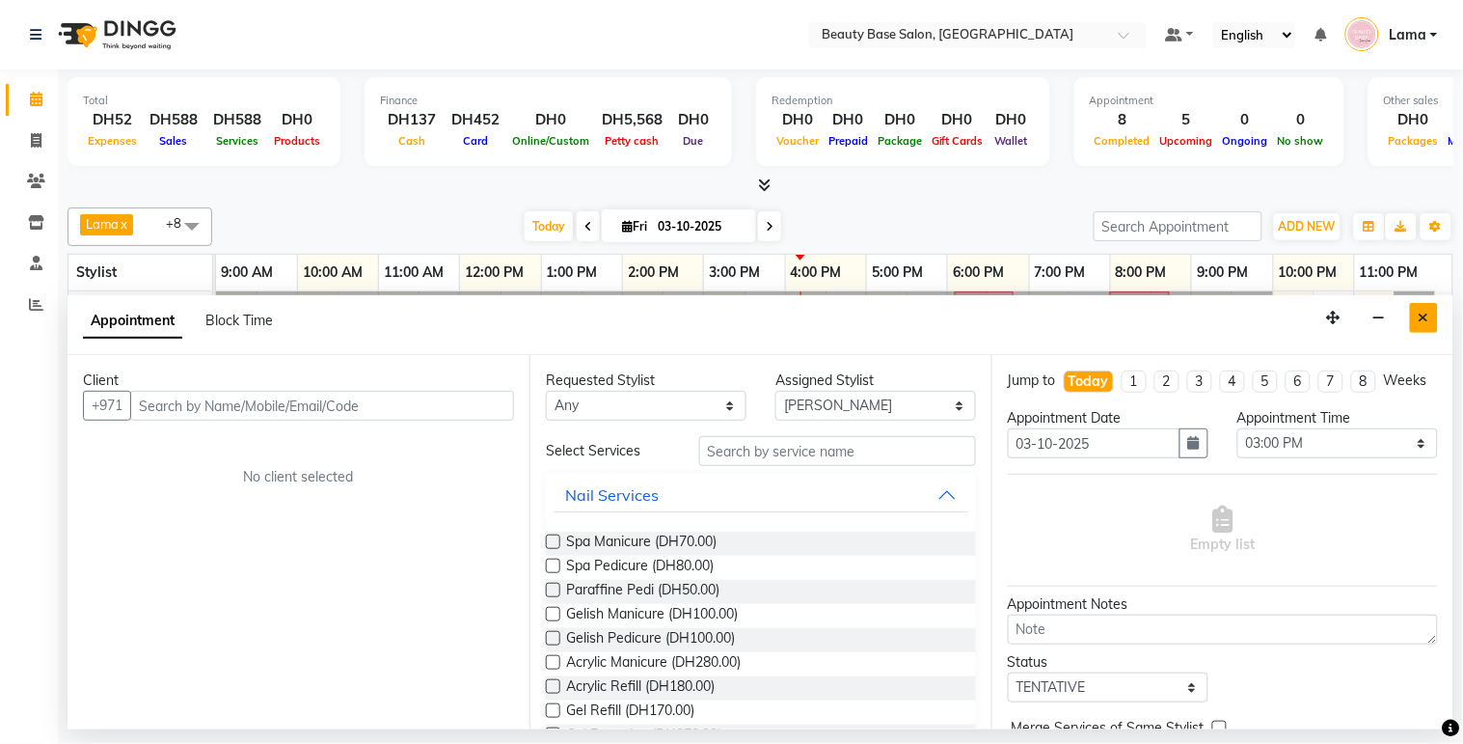
click at [1434, 306] on button "Close" at bounding box center [1424, 318] width 28 height 30
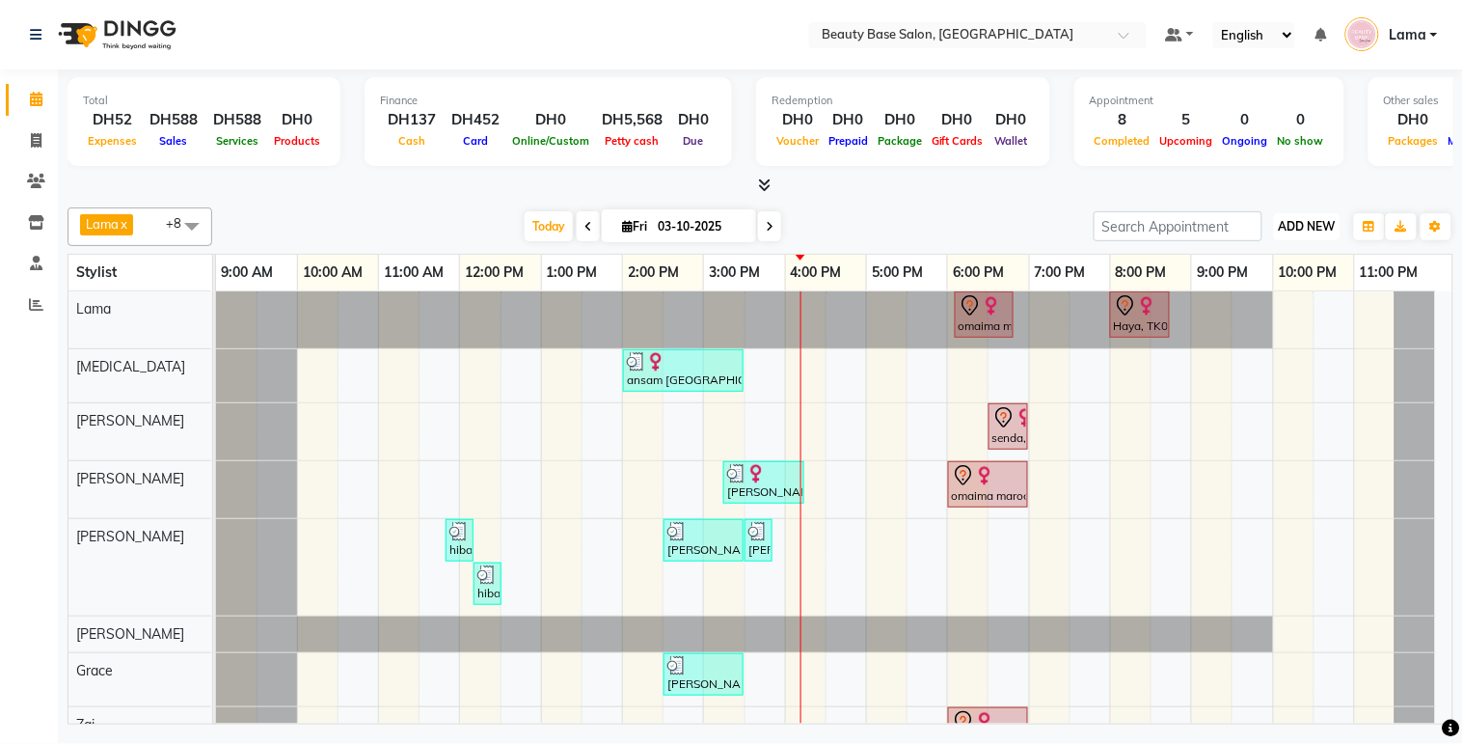
click at [1308, 216] on button "ADD NEW Toggle Dropdown" at bounding box center [1307, 226] width 67 height 27
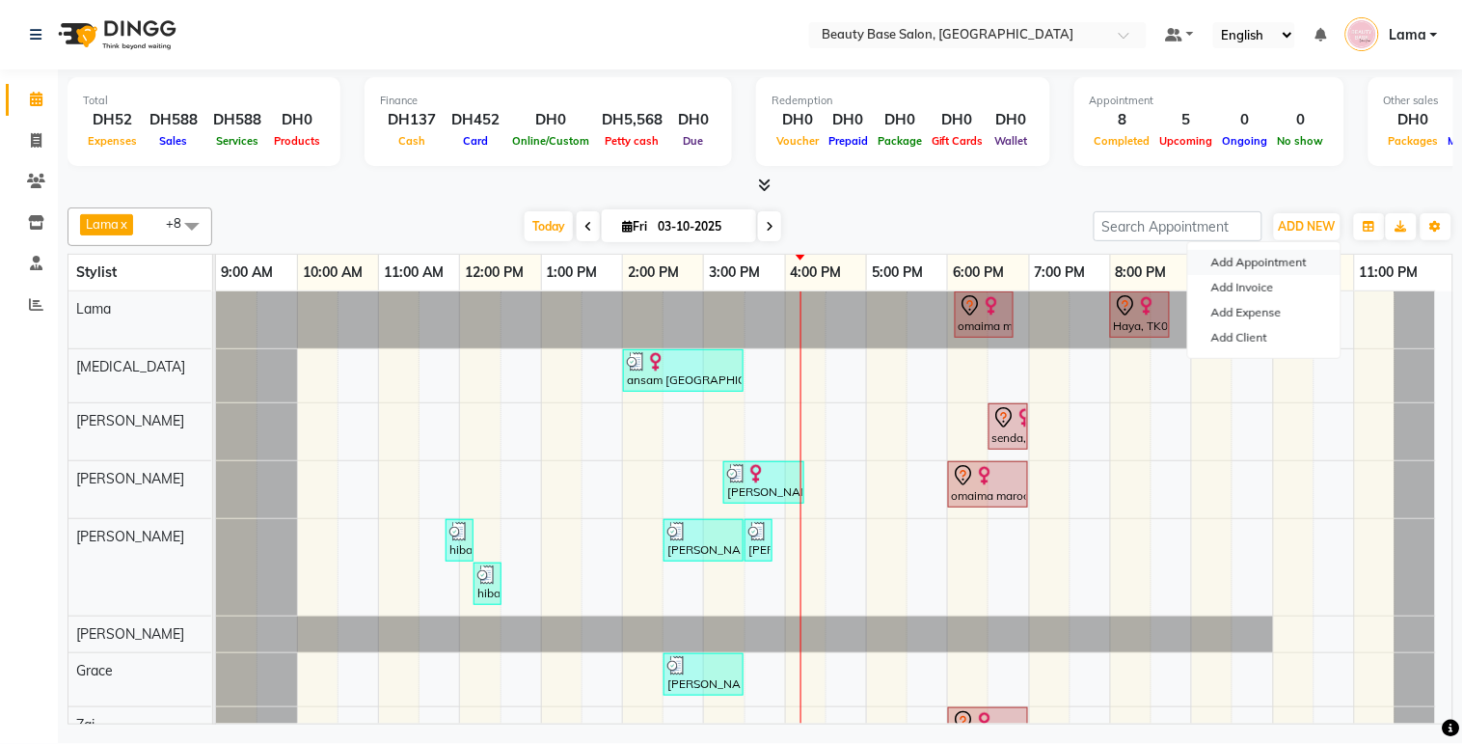
click at [1285, 264] on button "Add Appointment" at bounding box center [1264, 262] width 152 height 25
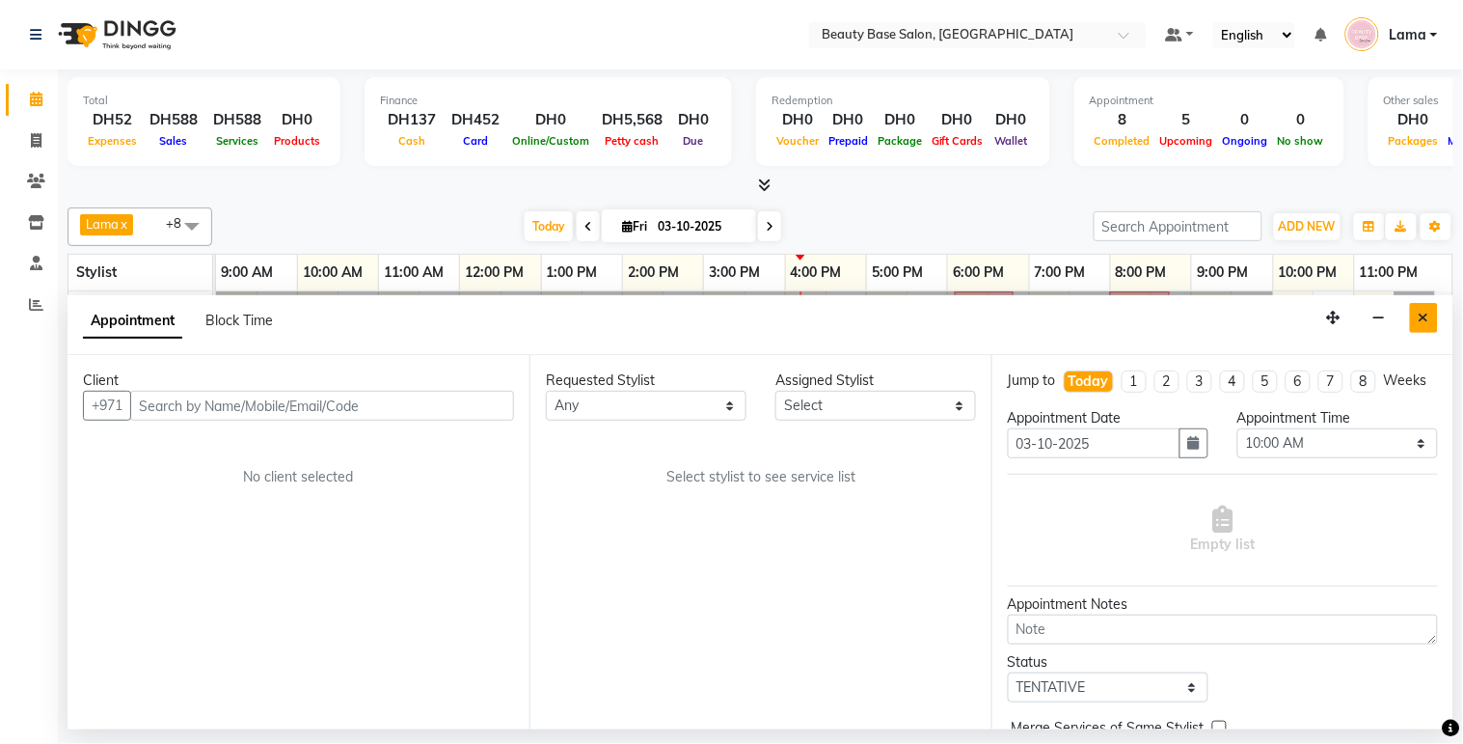
click at [1435, 310] on button "Close" at bounding box center [1424, 318] width 28 height 30
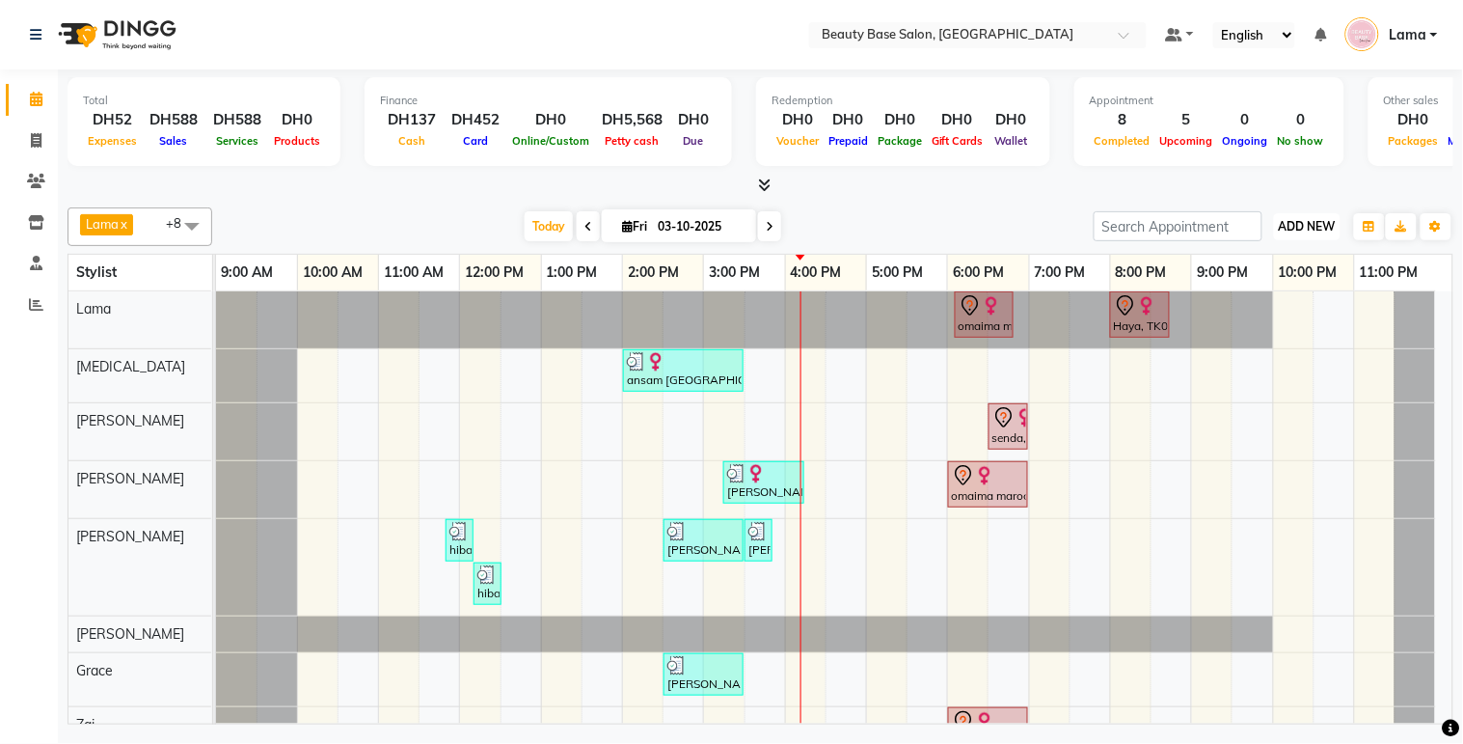
click at [1315, 225] on span "ADD NEW" at bounding box center [1307, 226] width 57 height 14
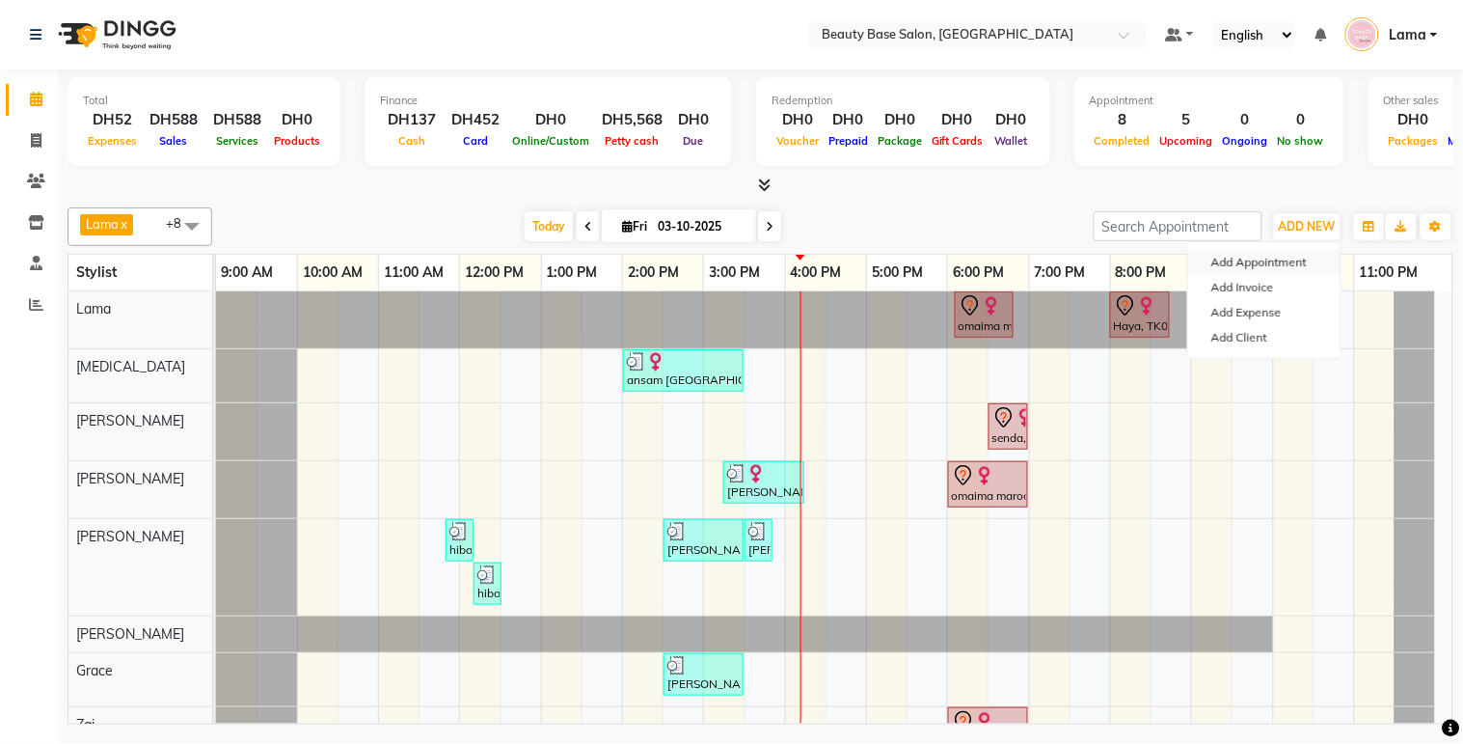
click at [1267, 260] on button "Add Appointment" at bounding box center [1264, 262] width 152 height 25
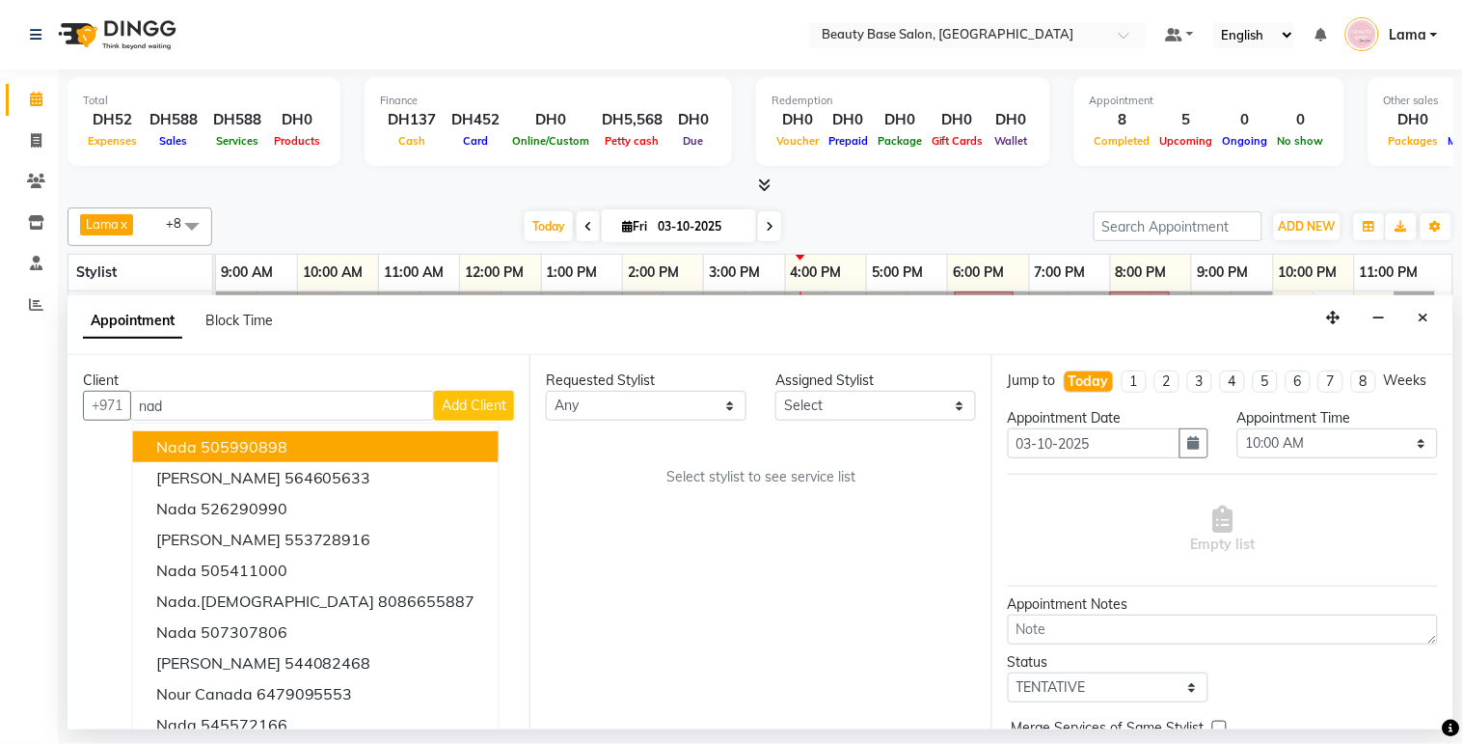
click at [270, 447] on ngb-highlight "505990898" at bounding box center [244, 446] width 87 height 19
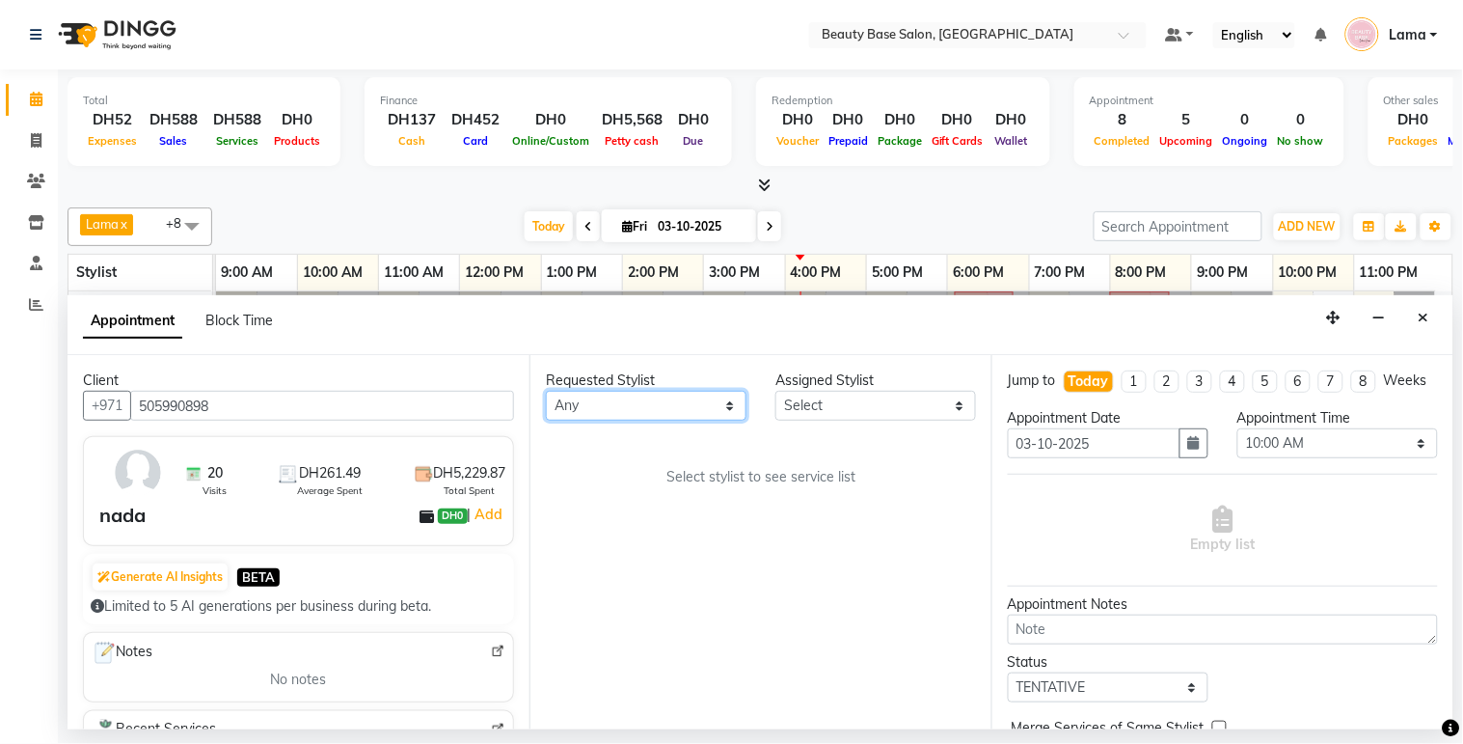
click at [660, 402] on select "Any [PERSON_NAME] [PERSON_NAME] [PERSON_NAME] [PERSON_NAME] [PERSON_NAME] [MEDI…" at bounding box center [646, 406] width 201 height 30
click at [546, 391] on select "Any [PERSON_NAME] [PERSON_NAME] [PERSON_NAME] [PERSON_NAME] [PERSON_NAME] [MEDI…" at bounding box center [646, 406] width 201 height 30
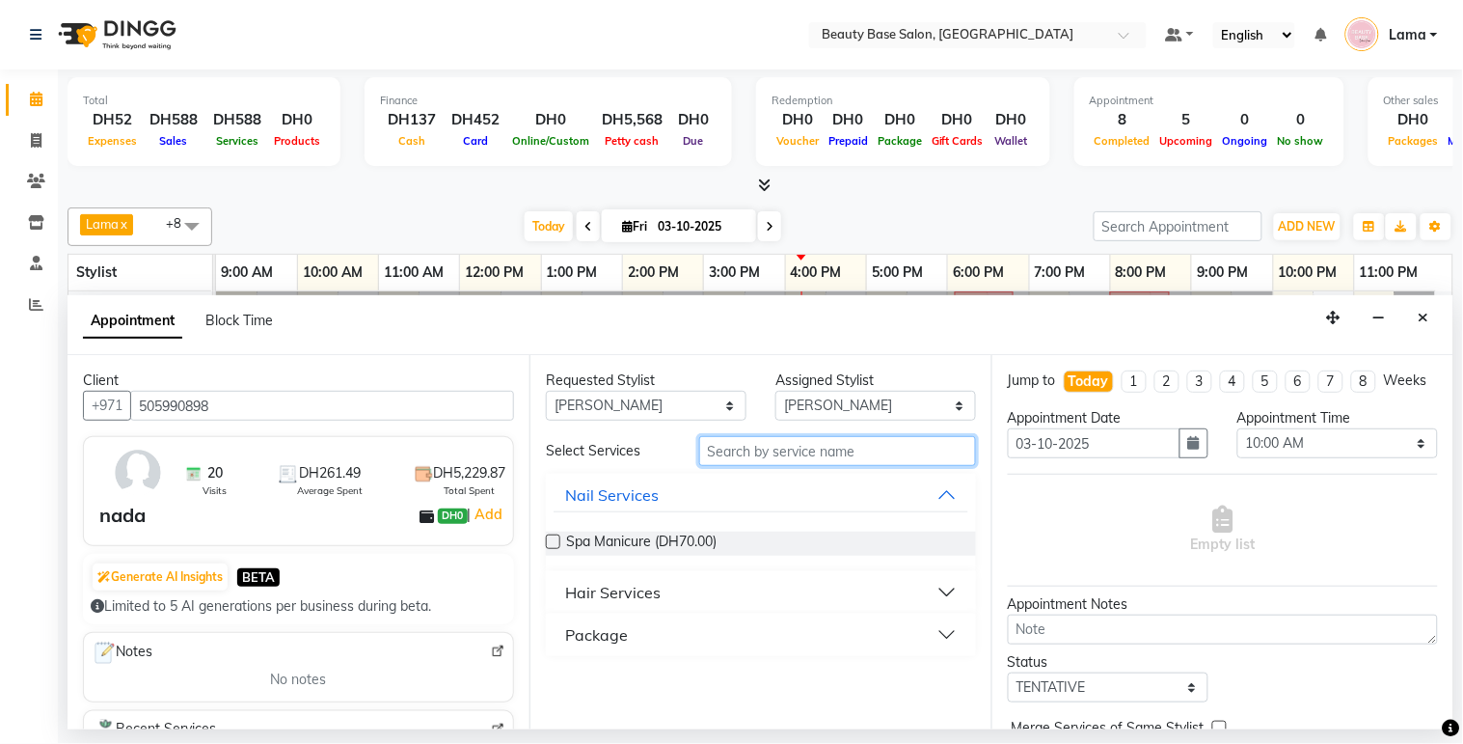
click at [758, 454] on input "text" at bounding box center [837, 451] width 277 height 30
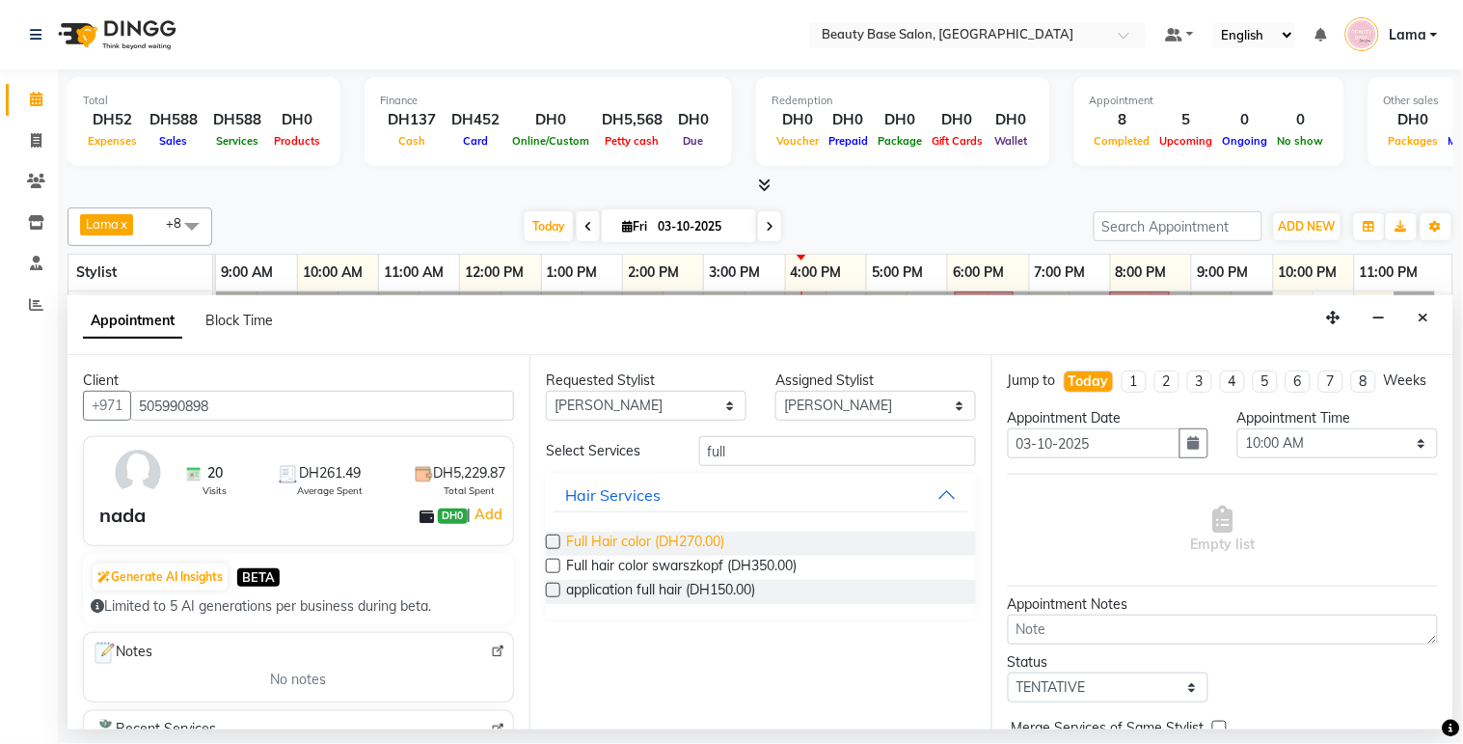
click at [669, 538] on span "Full Hair color (DH270.00)" at bounding box center [645, 543] width 158 height 24
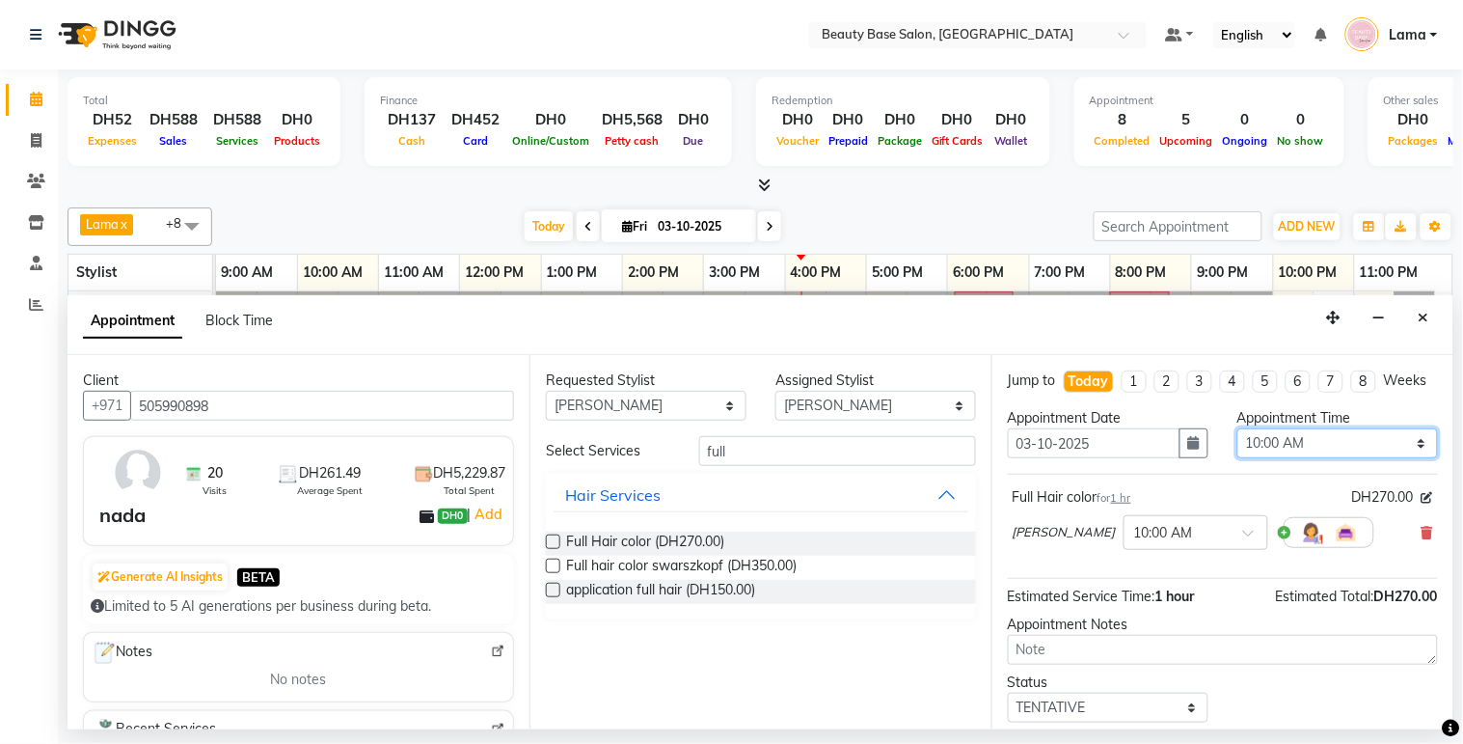
click at [1325, 458] on select "Select 10:00 AM 10:05 AM 10:10 AM 10:15 AM 10:20 AM 10:25 AM 10:30 AM 10:35 AM …" at bounding box center [1338, 443] width 201 height 30
click at [1238, 446] on select "Select 10:00 AM 10:05 AM 10:10 AM 10:15 AM 10:20 AM 10:25 AM 10:30 AM 10:35 AM …" at bounding box center [1338, 443] width 201 height 30
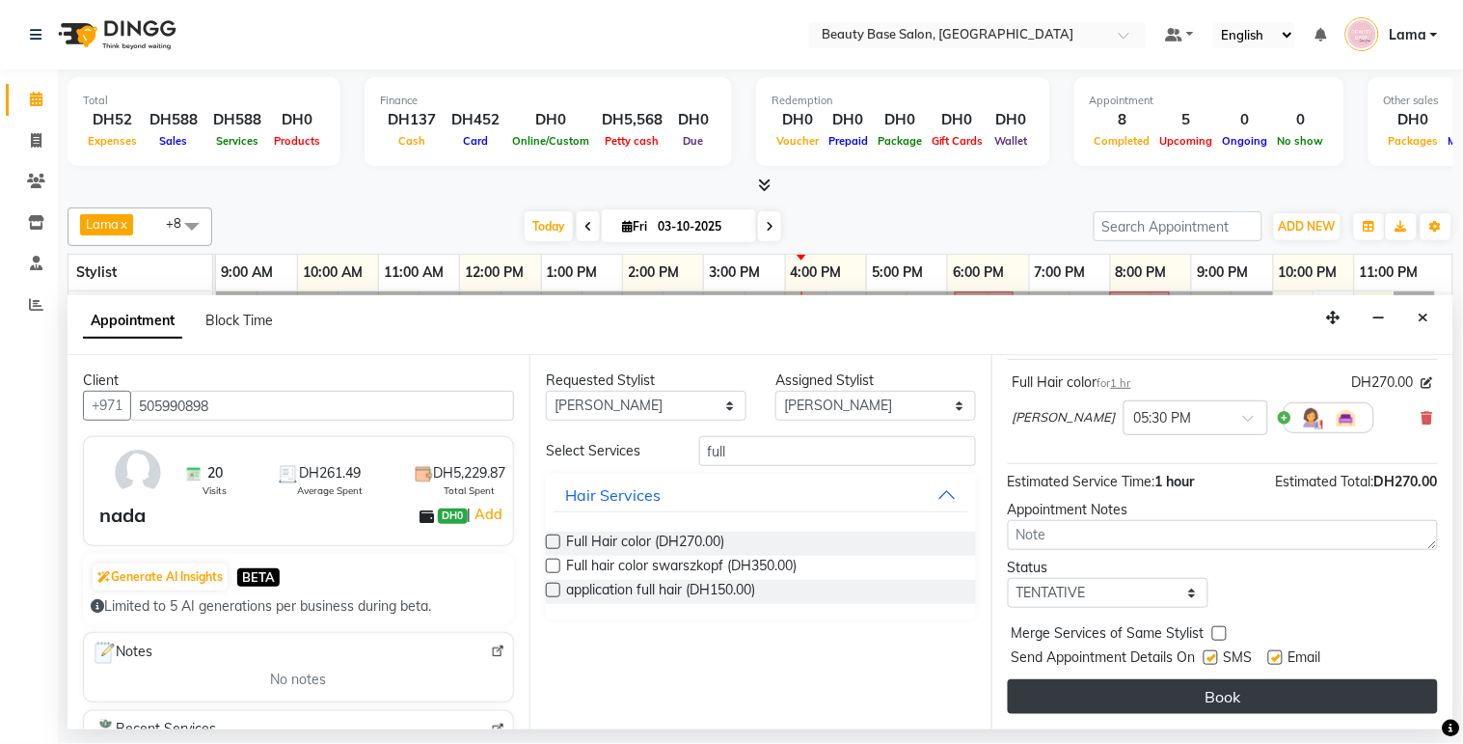
click at [1220, 696] on button "Book" at bounding box center [1223, 696] width 430 height 35
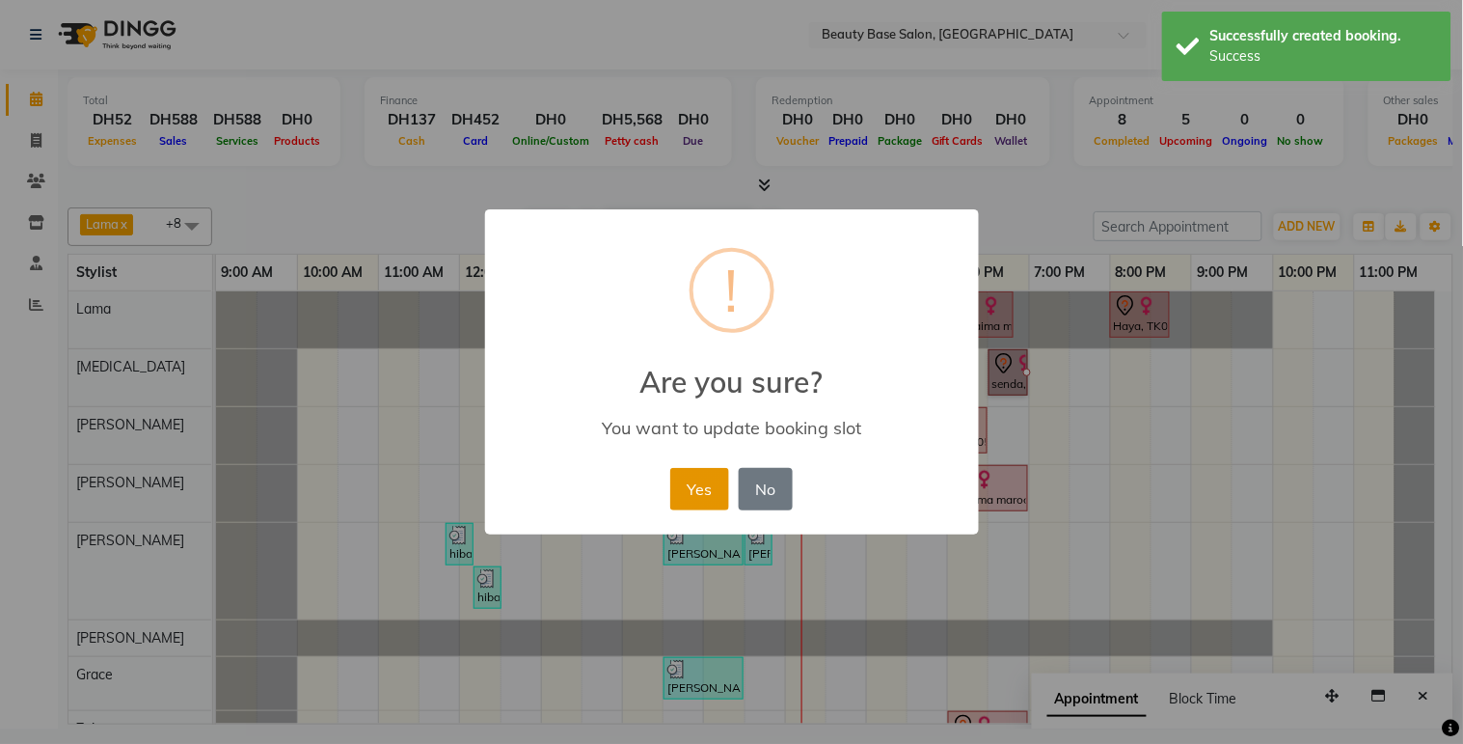
click at [697, 508] on button "Yes" at bounding box center [699, 489] width 59 height 42
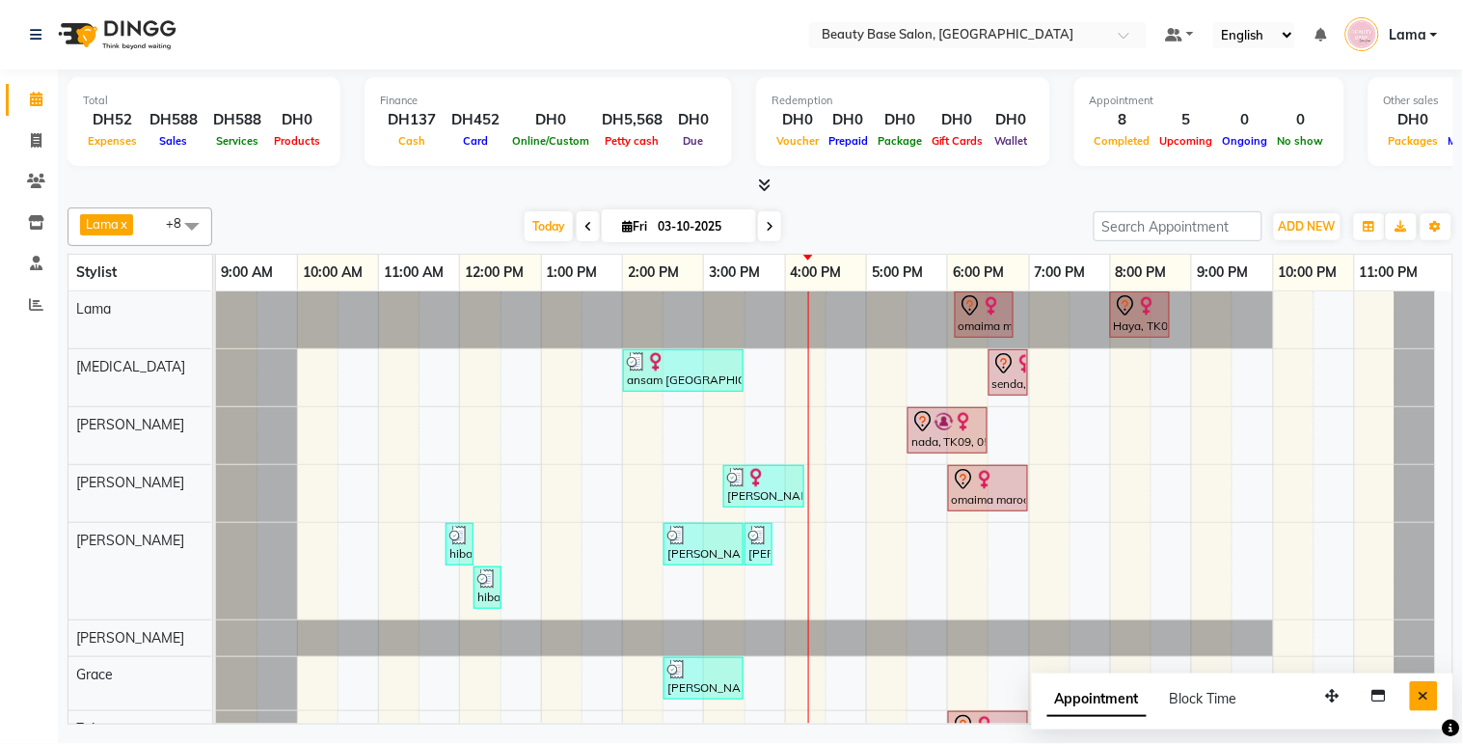
click at [1426, 702] on icon "Close" at bounding box center [1424, 696] width 11 height 14
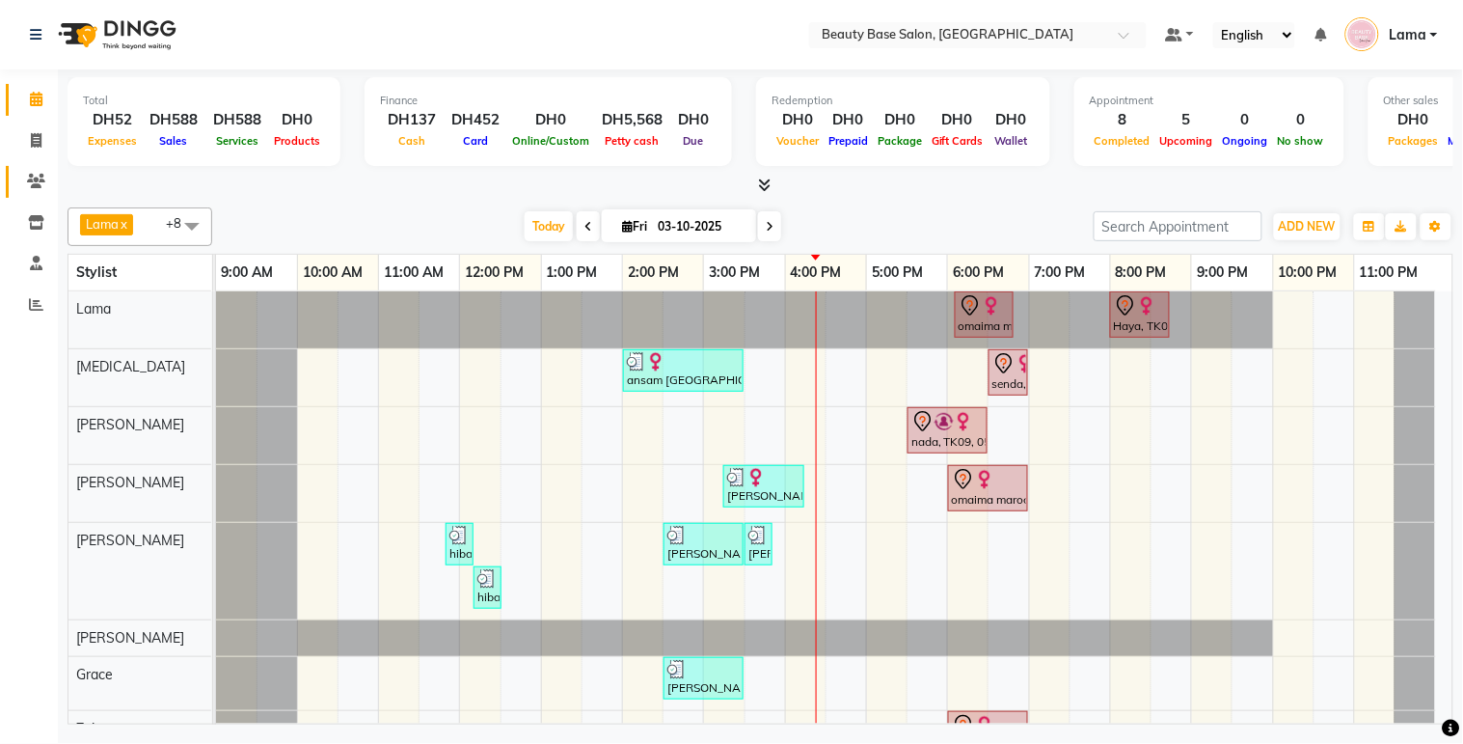
click at [45, 194] on link "Clients" at bounding box center [29, 182] width 46 height 32
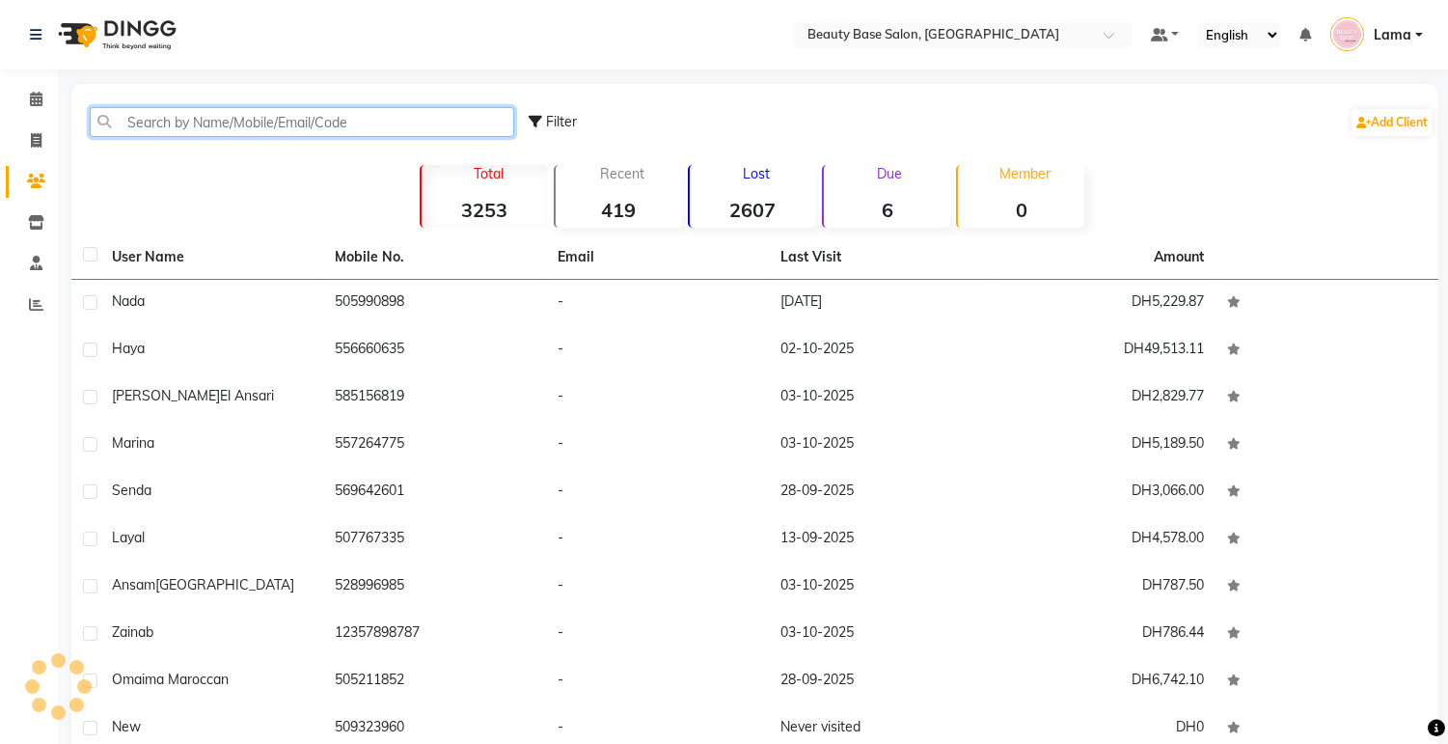
click at [262, 125] on input "text" at bounding box center [302, 122] width 424 height 30
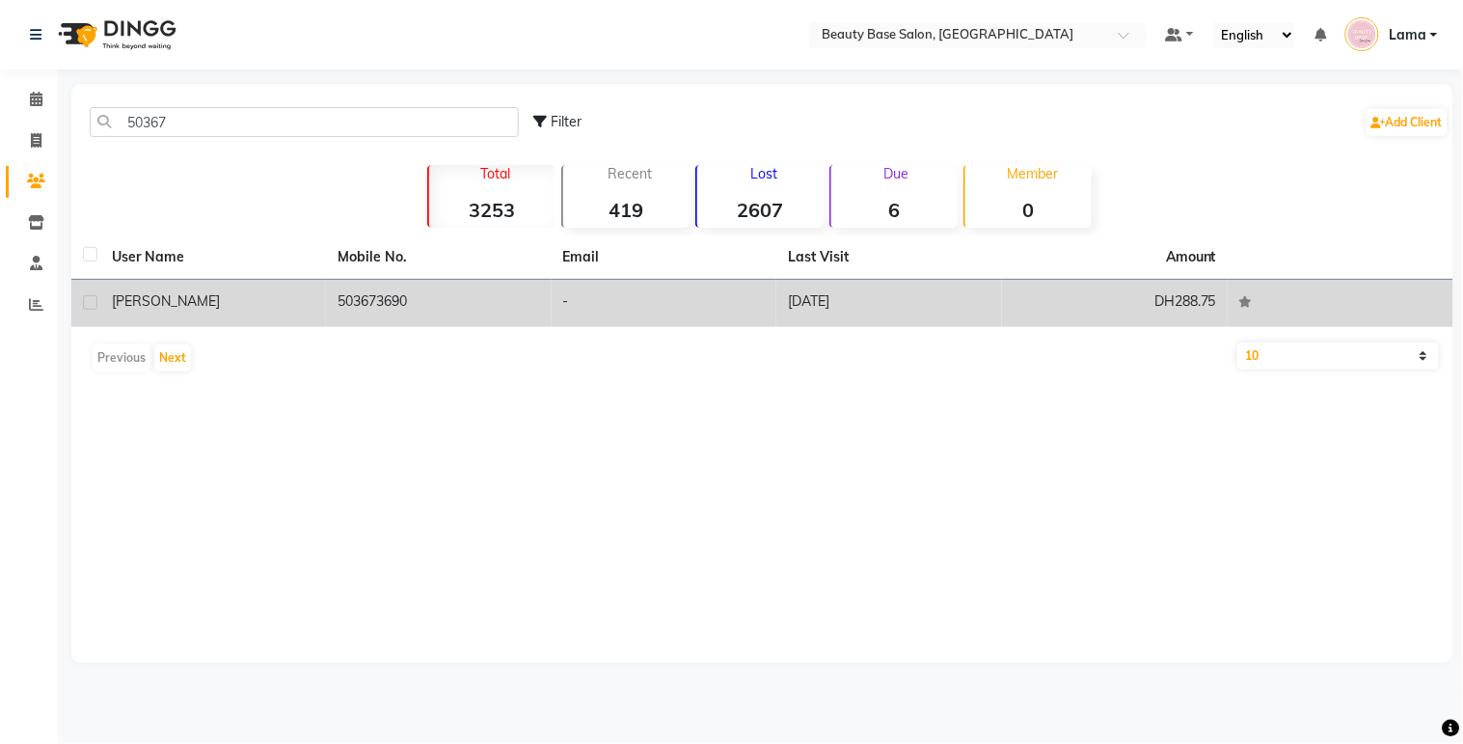
click at [669, 315] on td "-" at bounding box center [665, 303] width 226 height 47
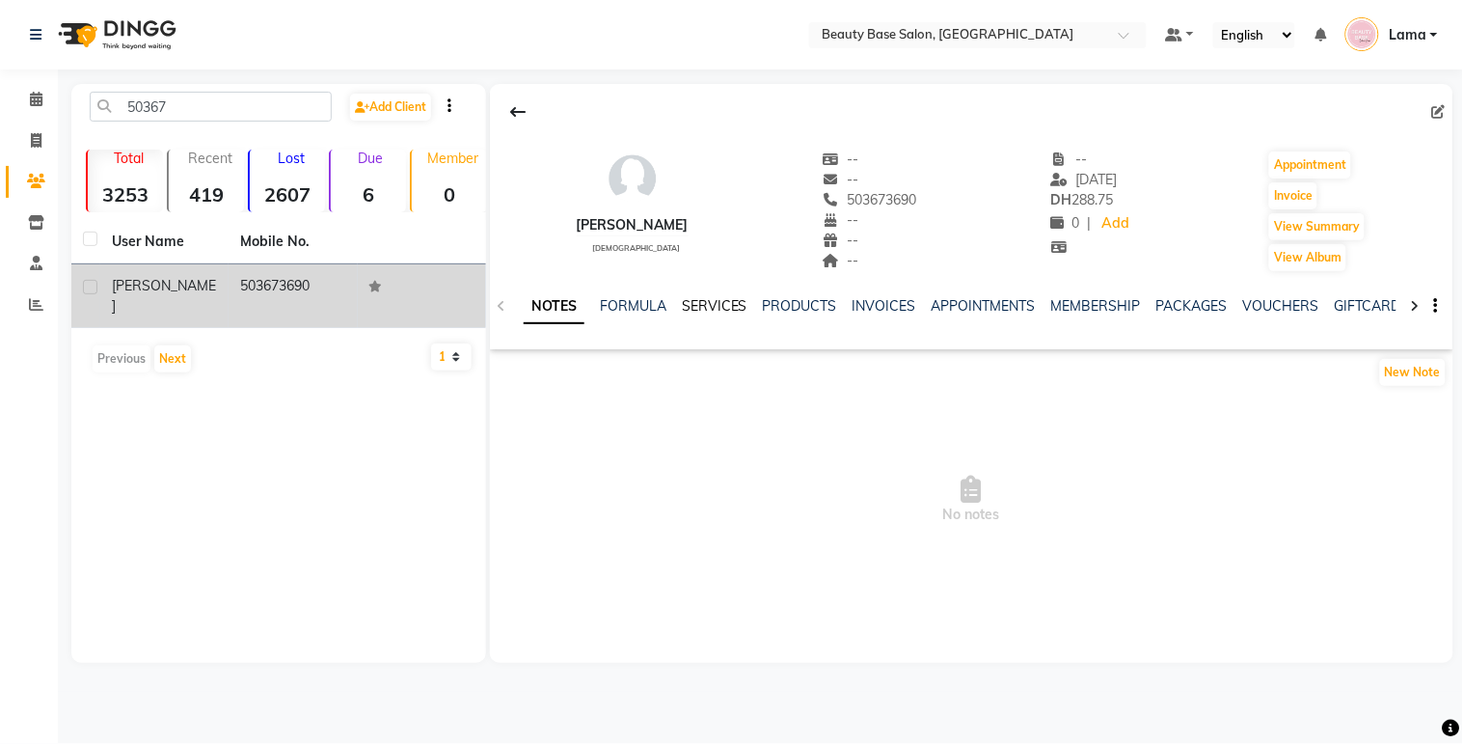
click at [720, 312] on link "SERVICES" at bounding box center [715, 305] width 66 height 17
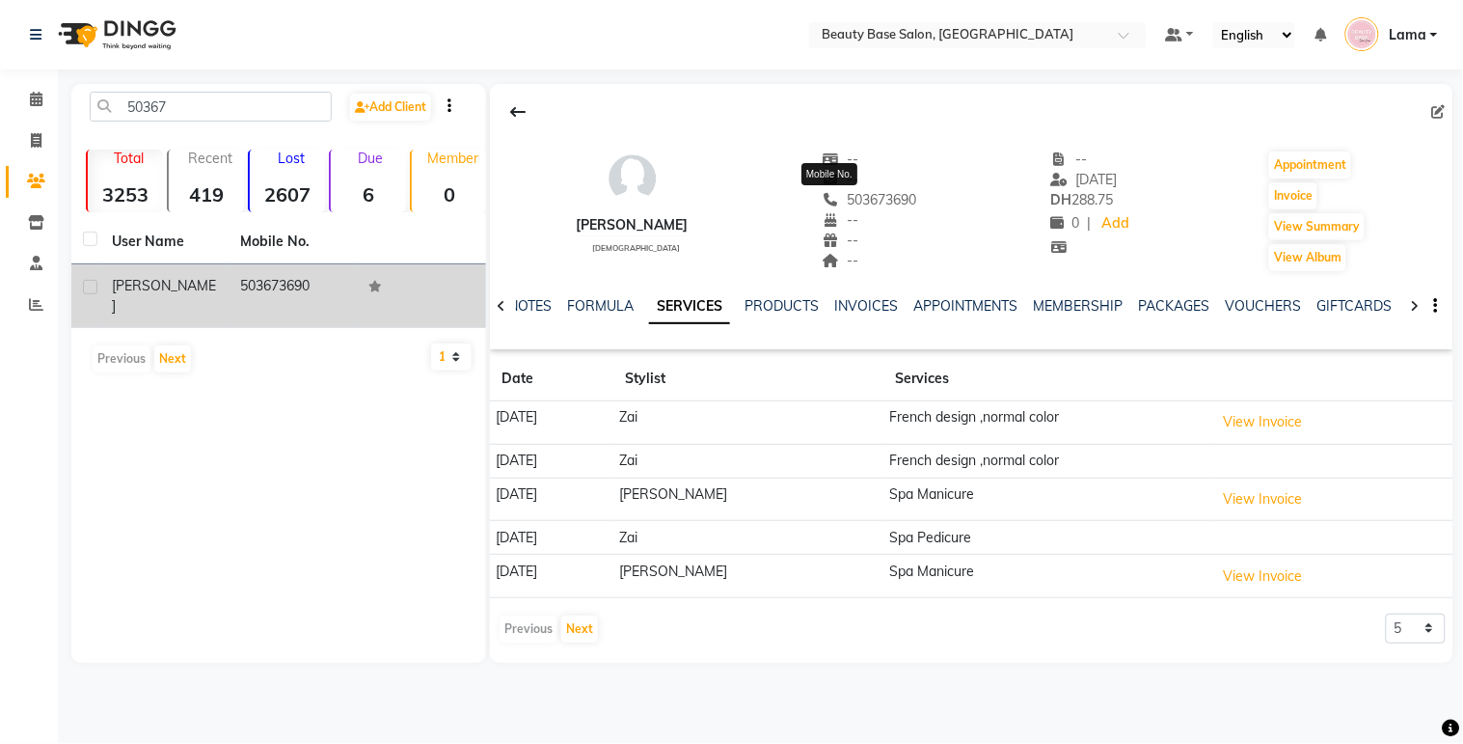
click at [865, 206] on span "503673690" at bounding box center [870, 199] width 95 height 17
click at [853, 199] on span "503673690" at bounding box center [870, 199] width 95 height 17
click at [849, 201] on span "503673690" at bounding box center [870, 199] width 95 height 17
click at [847, 200] on span "503673690" at bounding box center [870, 199] width 95 height 17
copy span "503673690"
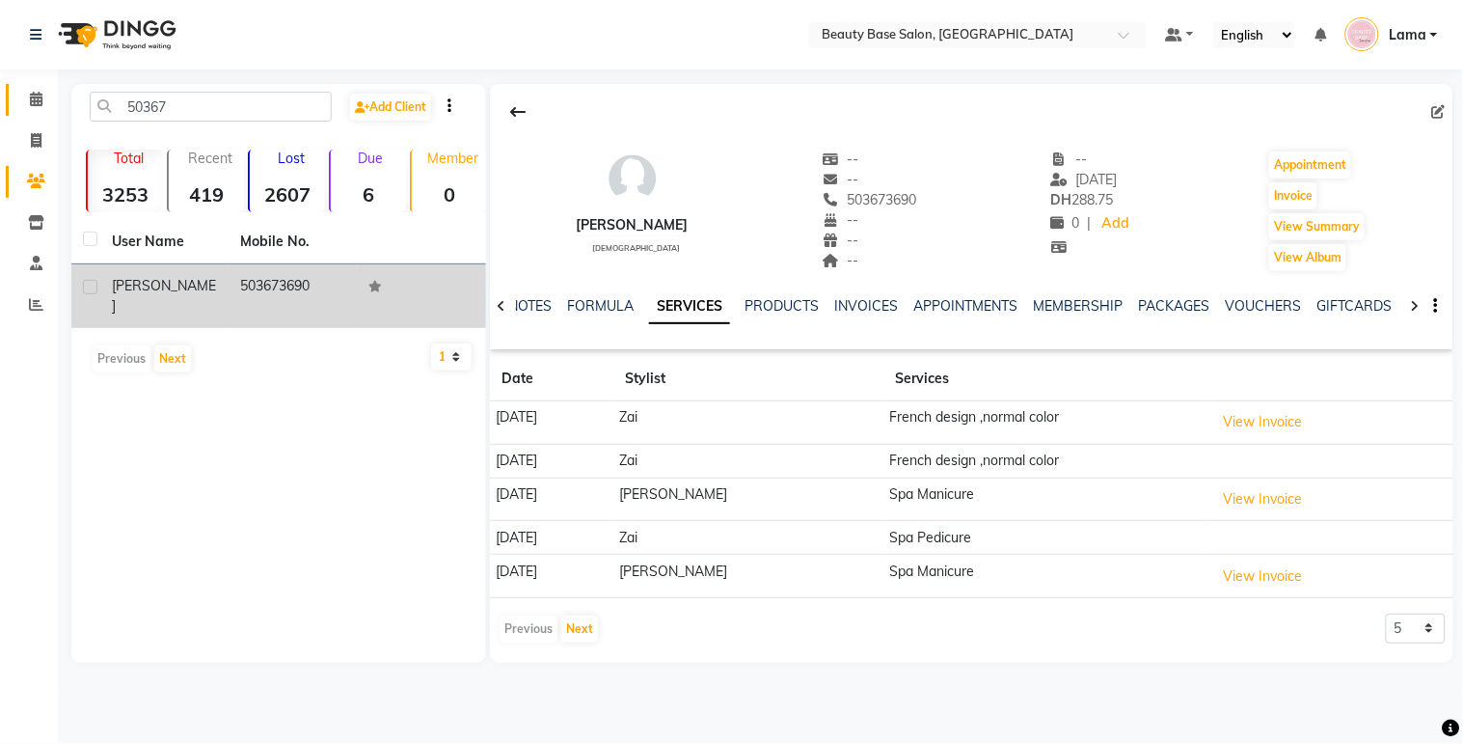
click at [15, 99] on link "Calendar" at bounding box center [29, 100] width 46 height 32
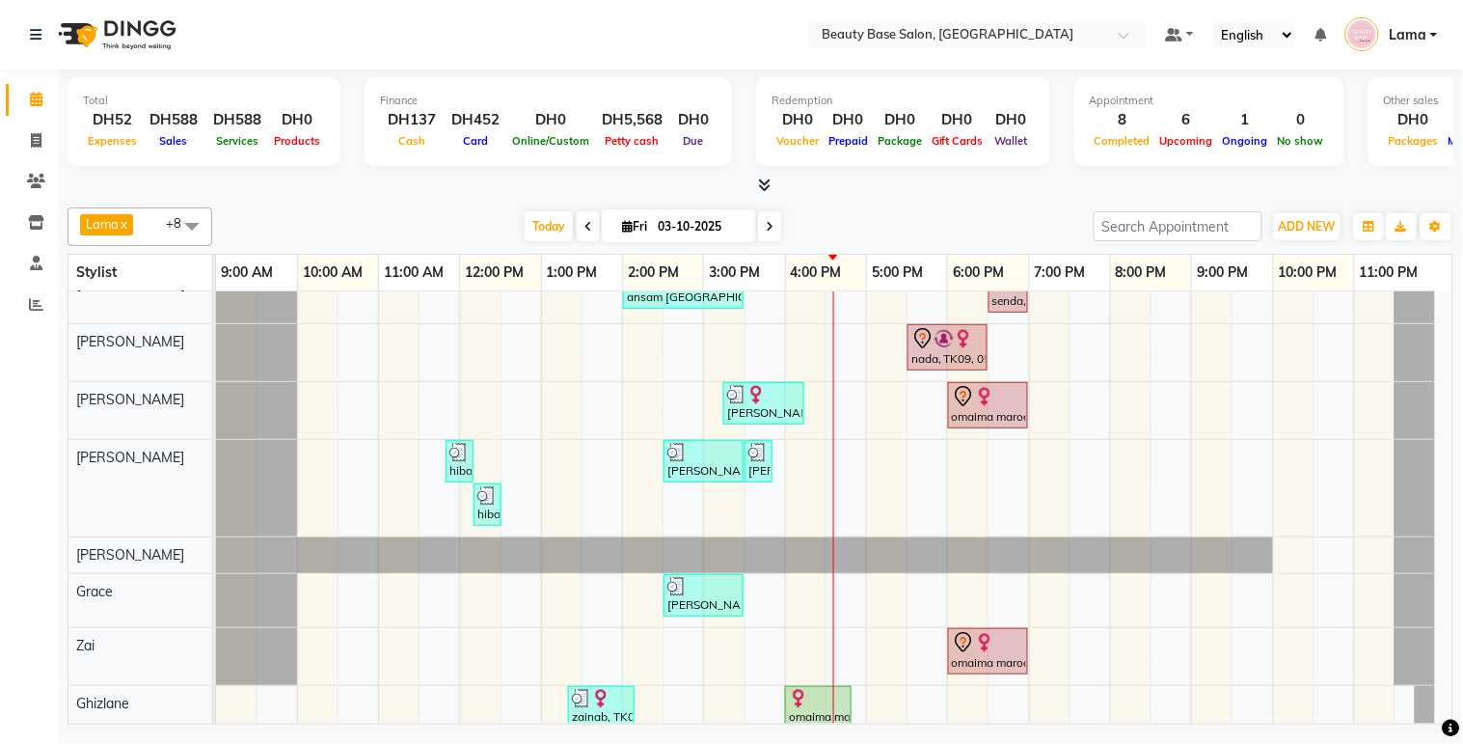
scroll to position [114, 0]
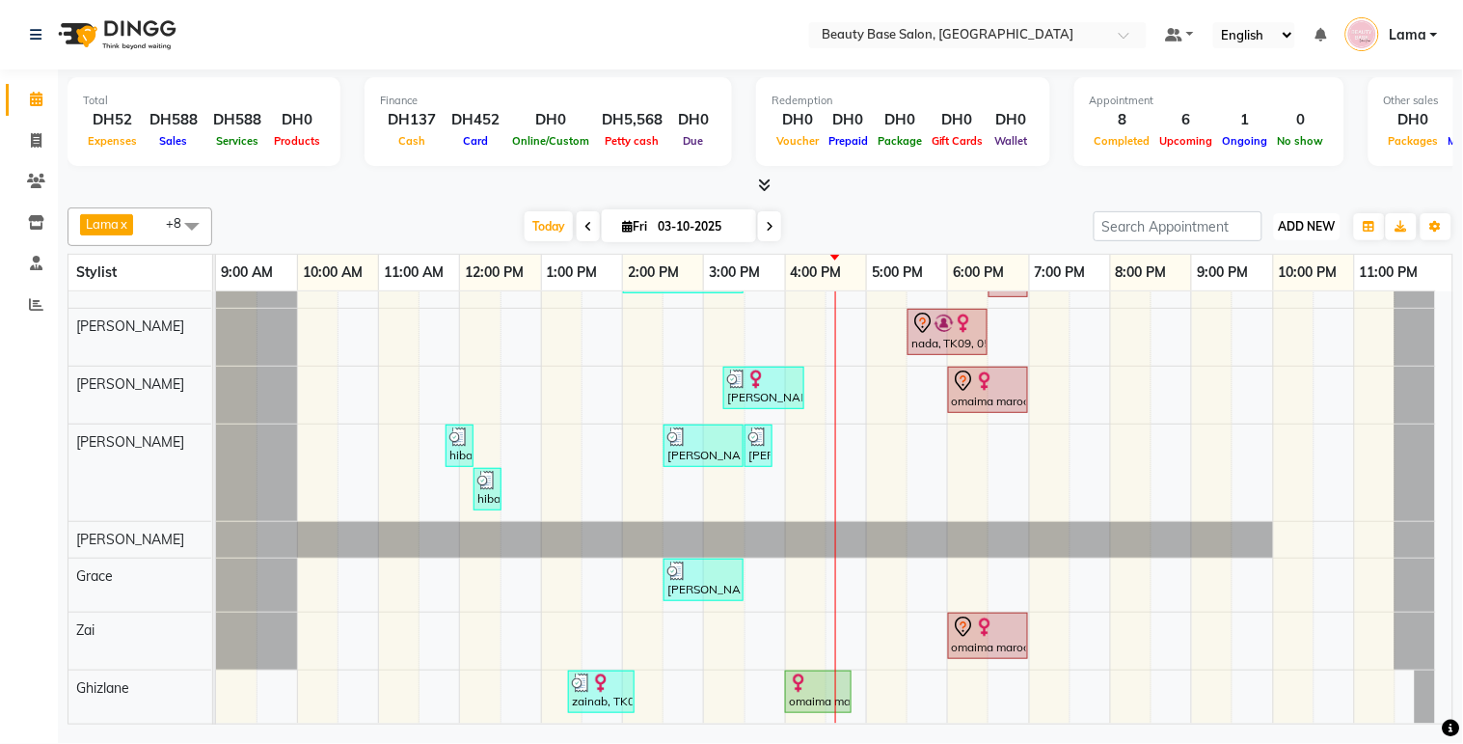
click at [1300, 236] on button "ADD NEW Toggle Dropdown" at bounding box center [1307, 226] width 67 height 27
click at [1267, 273] on button "Add Appointment" at bounding box center [1264, 262] width 152 height 25
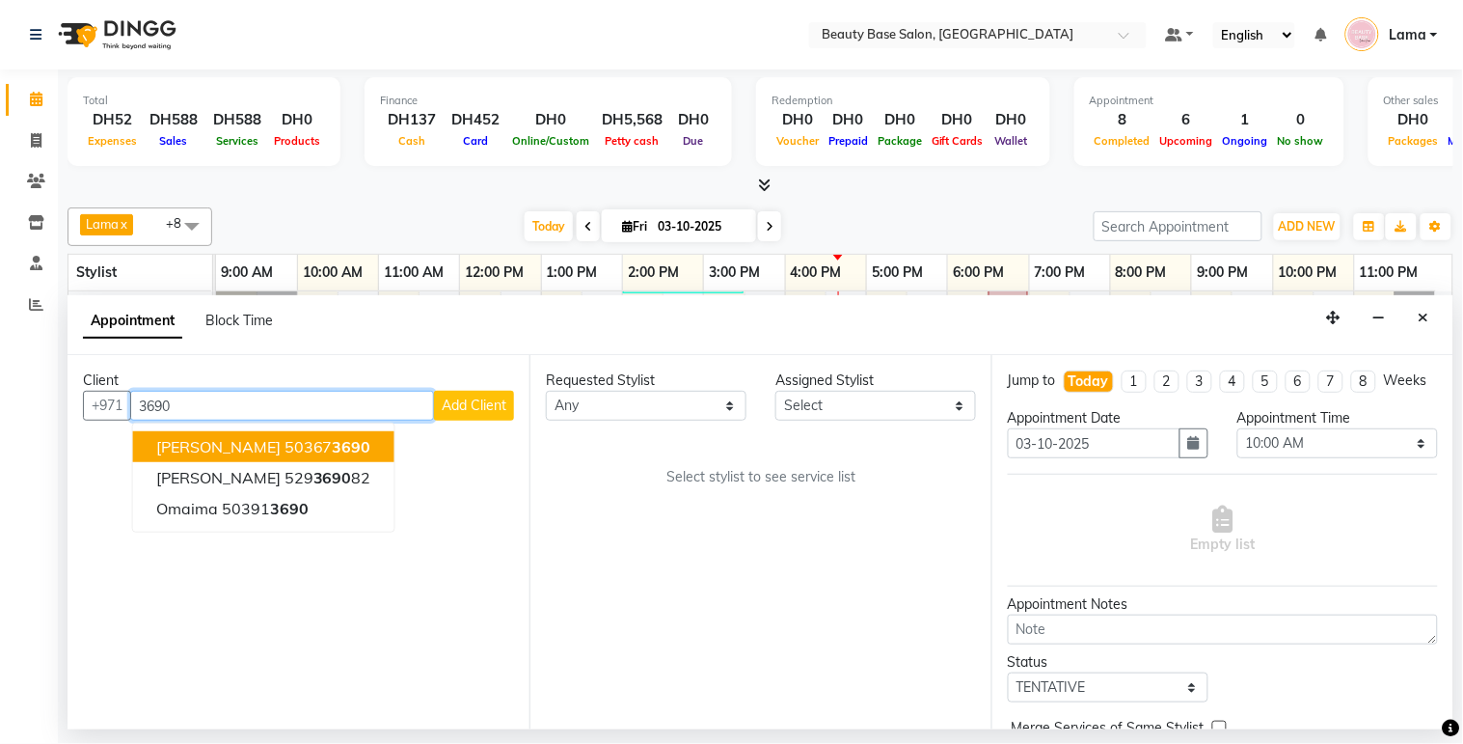
click at [296, 439] on button "hanna 50367 3690" at bounding box center [263, 446] width 261 height 31
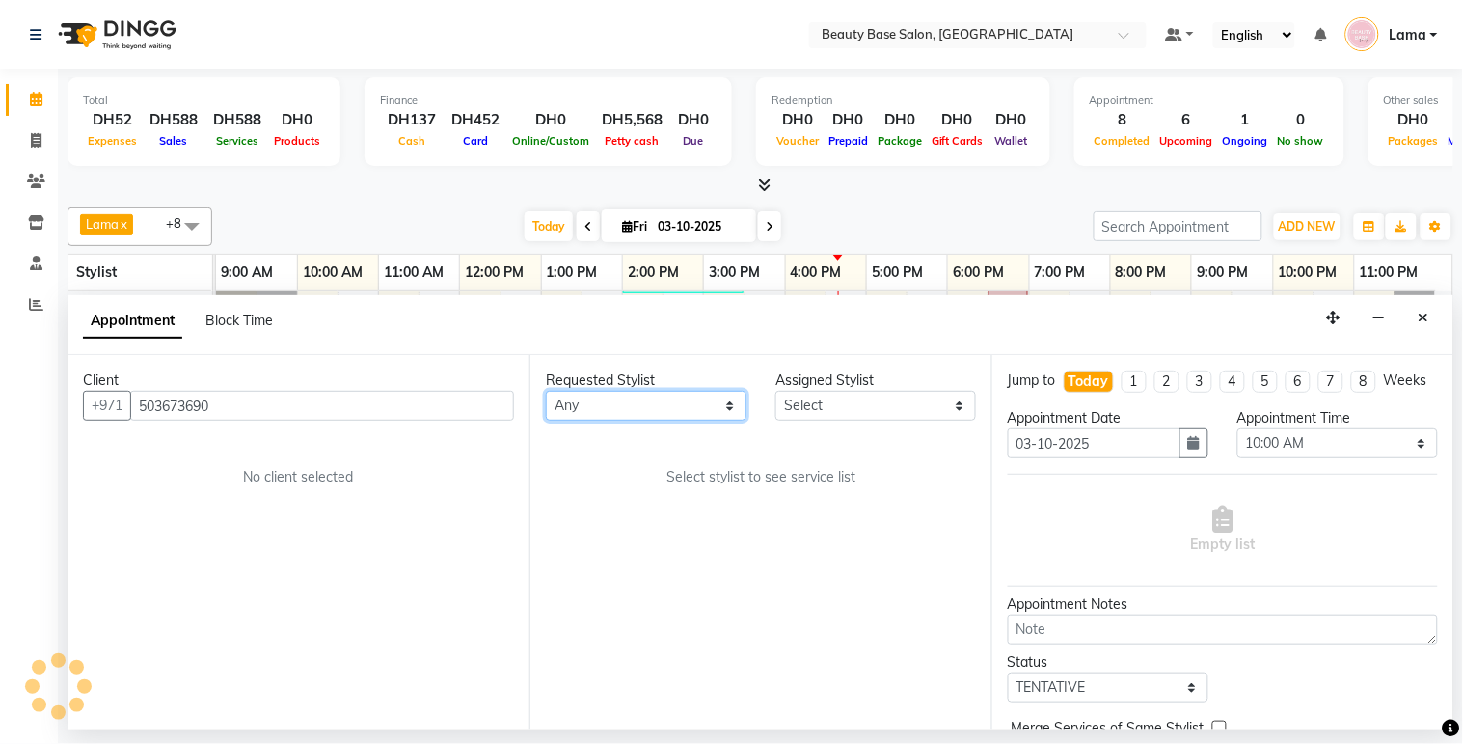
click at [621, 405] on select "Any [PERSON_NAME] [PERSON_NAME] [PERSON_NAME] [PERSON_NAME] [PERSON_NAME] [MEDI…" at bounding box center [646, 406] width 201 height 30
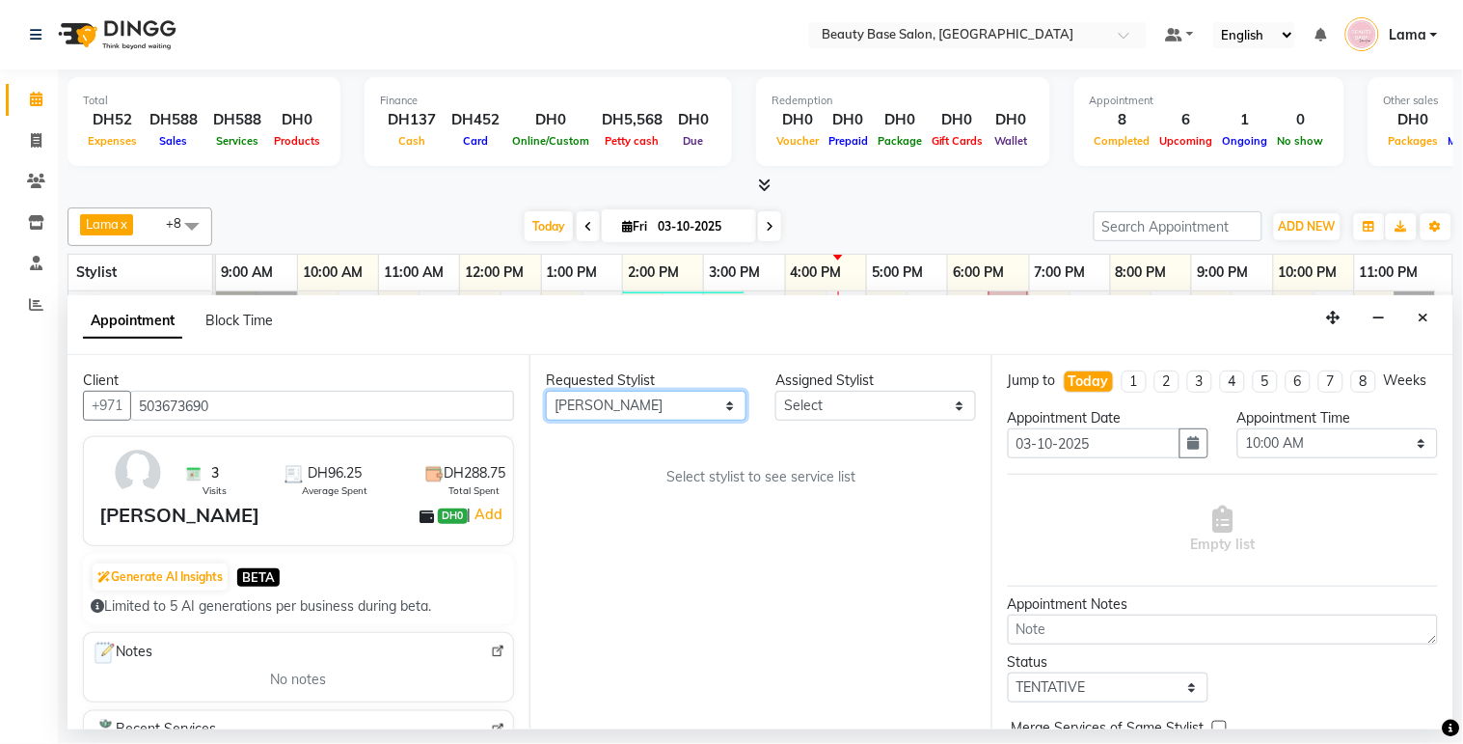
click at [546, 391] on select "Any [PERSON_NAME] [PERSON_NAME] [PERSON_NAME] [PERSON_NAME] [PERSON_NAME] [MEDI…" at bounding box center [646, 406] width 201 height 30
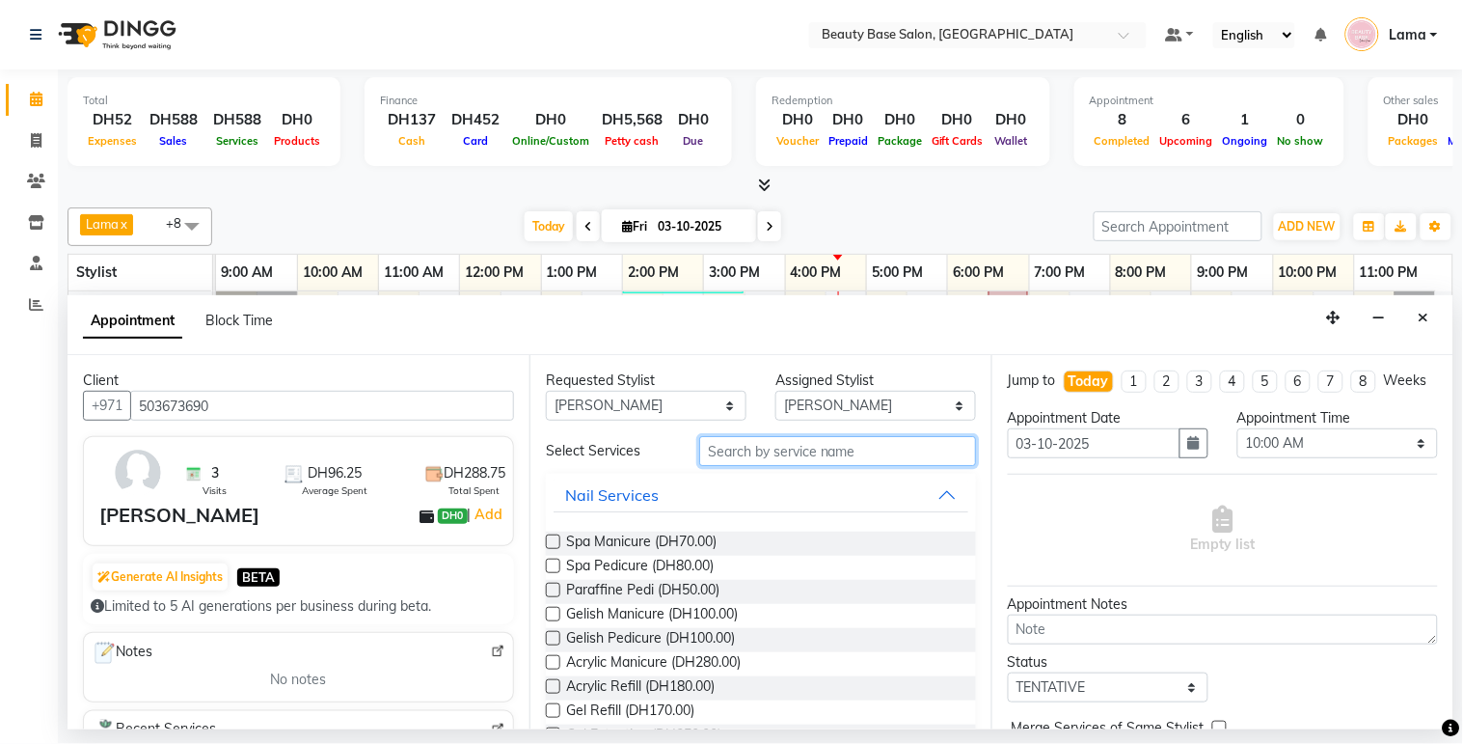
click at [779, 454] on input "text" at bounding box center [837, 451] width 277 height 30
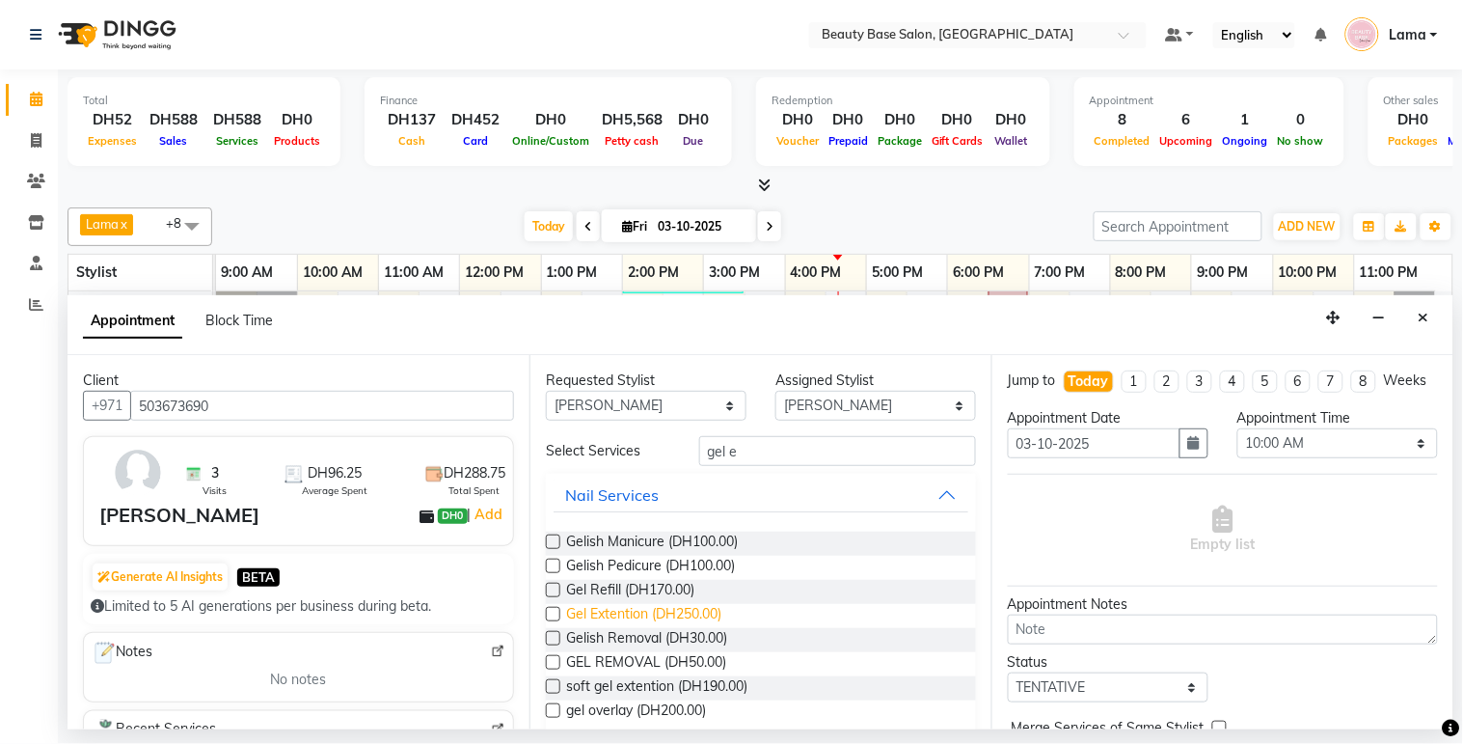
click at [662, 611] on span "Gel Extention (DH250.00)" at bounding box center [643, 616] width 155 height 24
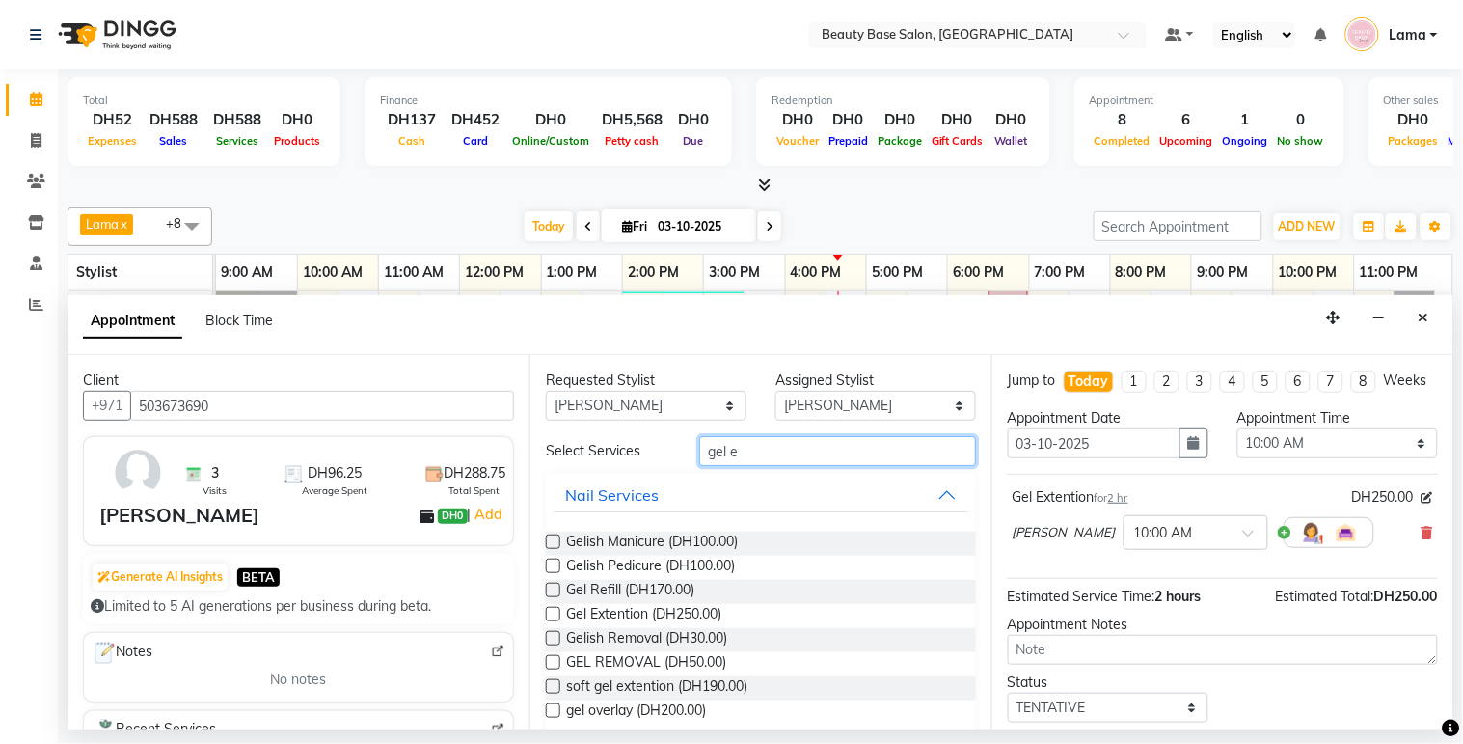
click at [782, 454] on input "gel e" at bounding box center [837, 451] width 277 height 30
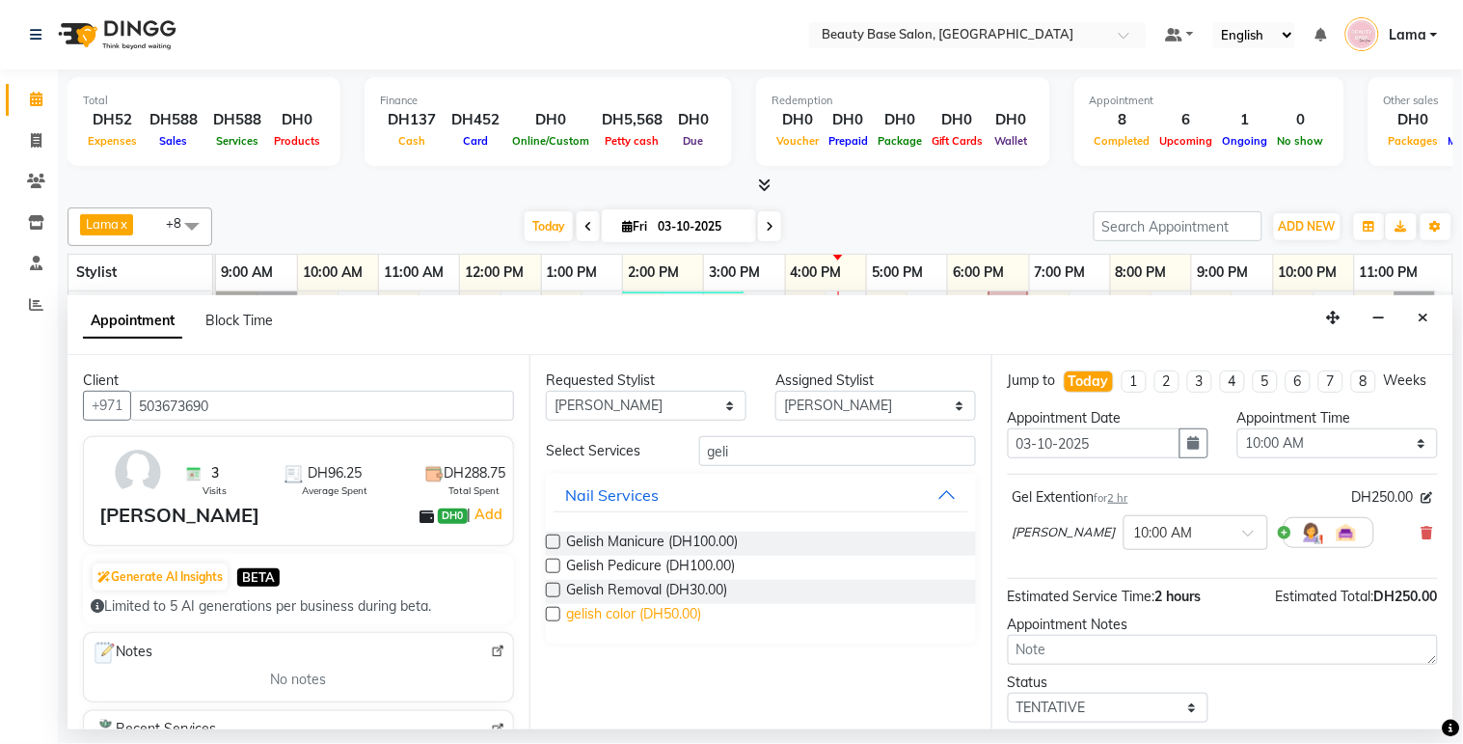
click at [666, 625] on span "gelish color (DH50.00)" at bounding box center [633, 616] width 135 height 24
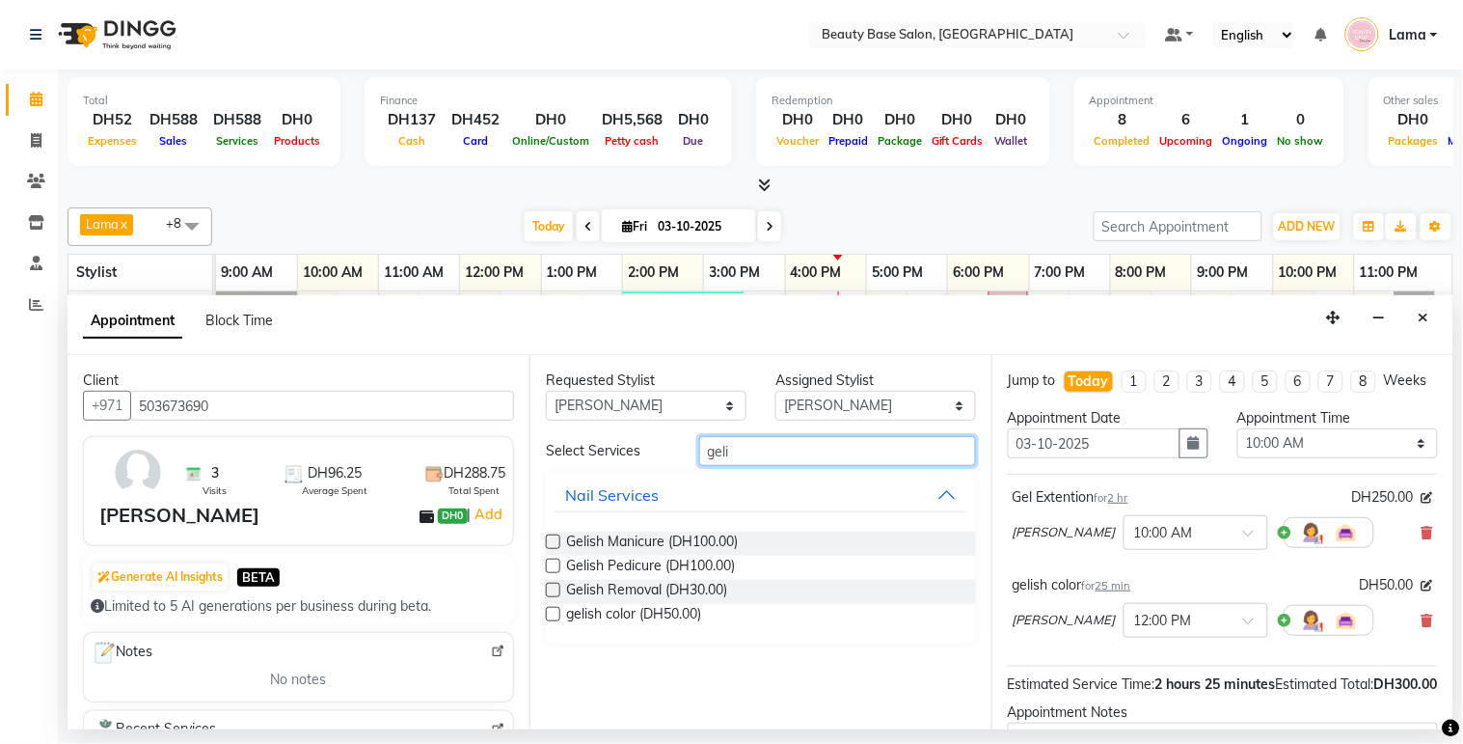
click at [792, 449] on input "geli" at bounding box center [837, 451] width 277 height 30
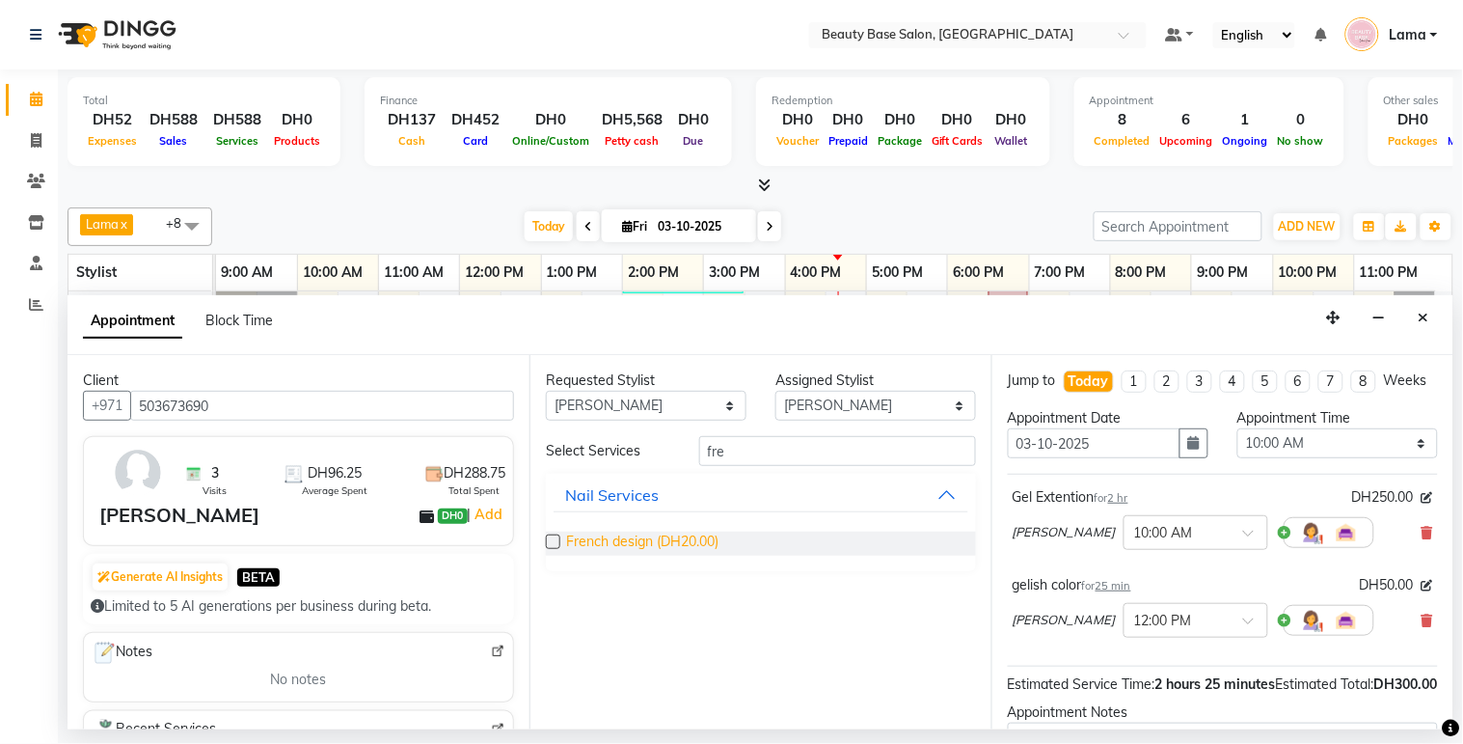
click at [658, 550] on span "French design (DH20.00)" at bounding box center [642, 543] width 152 height 24
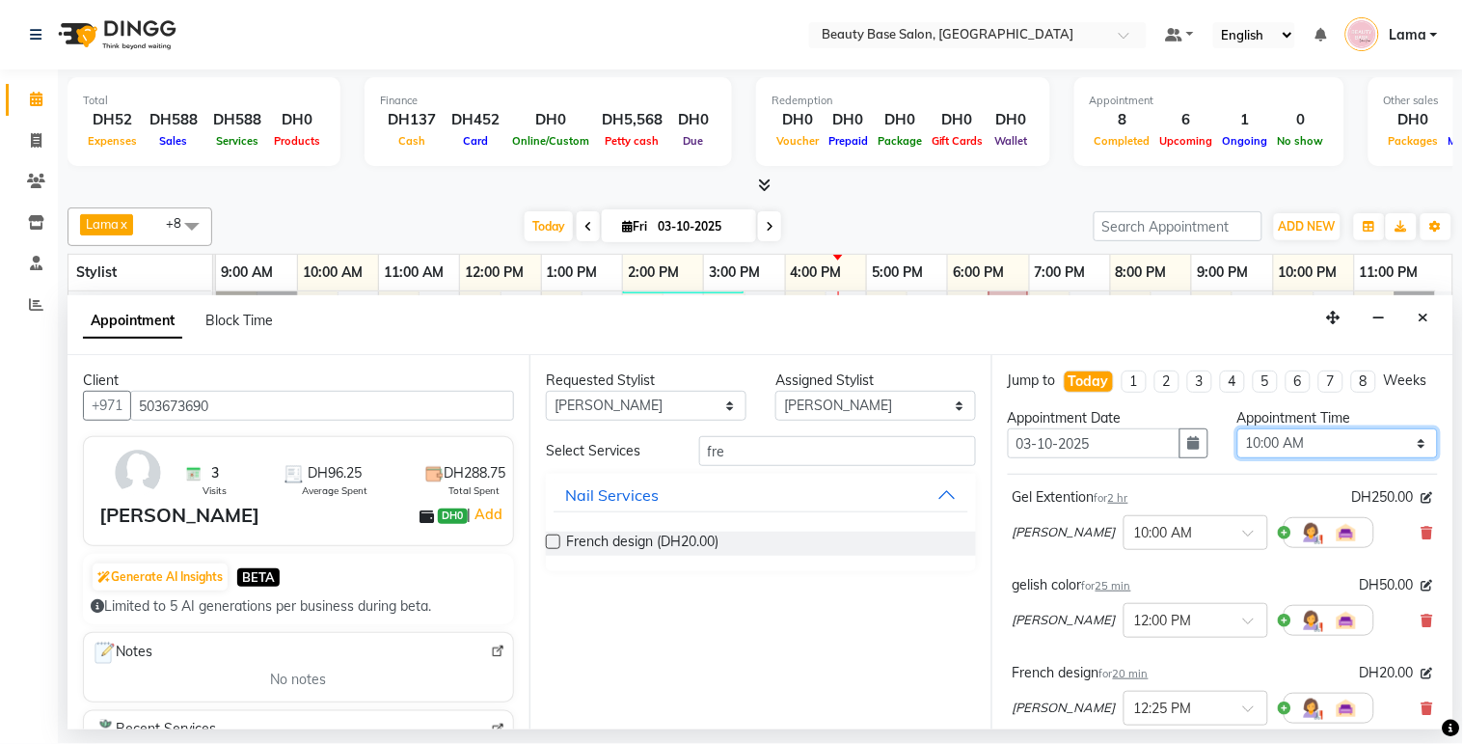
click at [1336, 458] on select "Select 10:00 AM 10:05 AM 10:10 AM 10:15 AM 10:20 AM 10:25 AM 10:30 AM 10:35 AM …" at bounding box center [1338, 443] width 201 height 30
click at [1238, 446] on select "Select 10:00 AM 10:05 AM 10:10 AM 10:15 AM 10:20 AM 10:25 AM 10:30 AM 10:35 AM …" at bounding box center [1338, 443] width 201 height 30
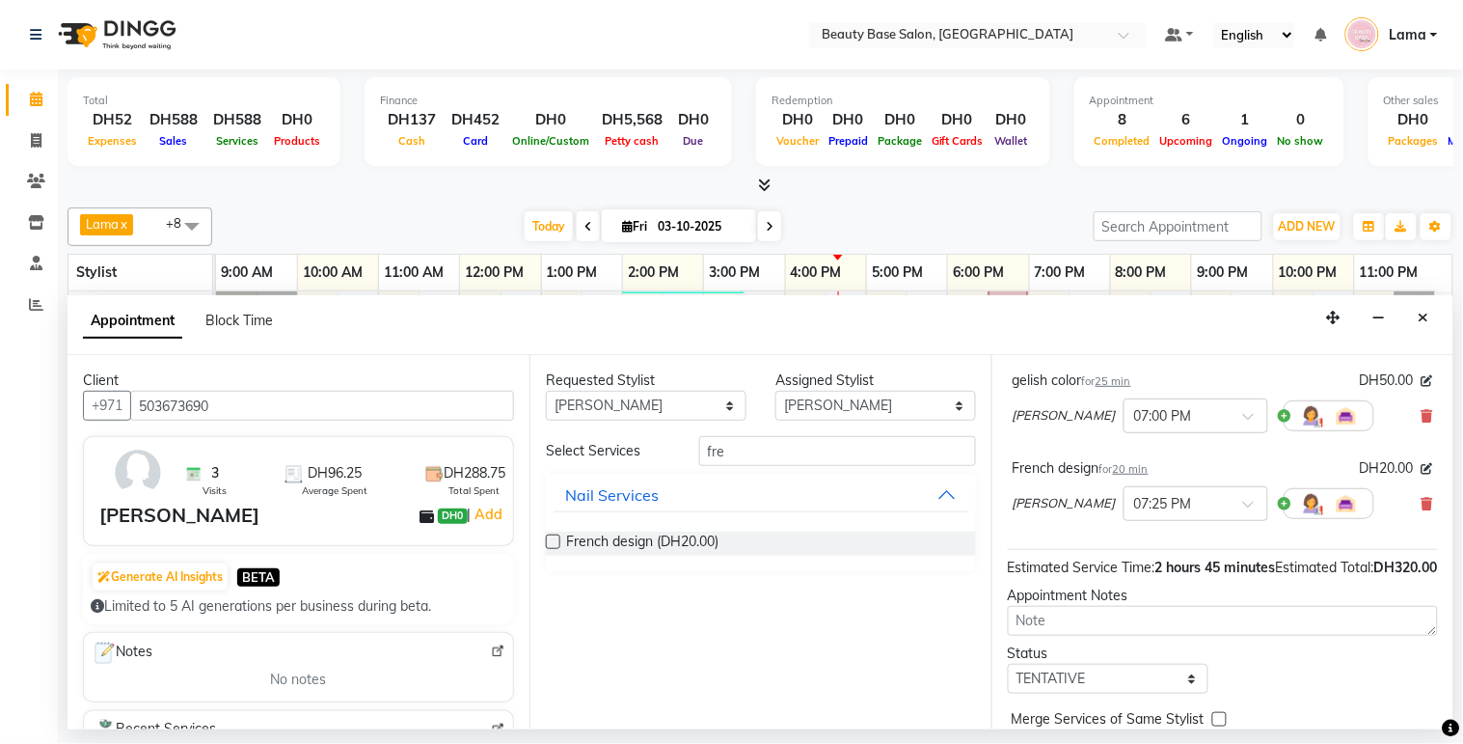
scroll to position [349, 0]
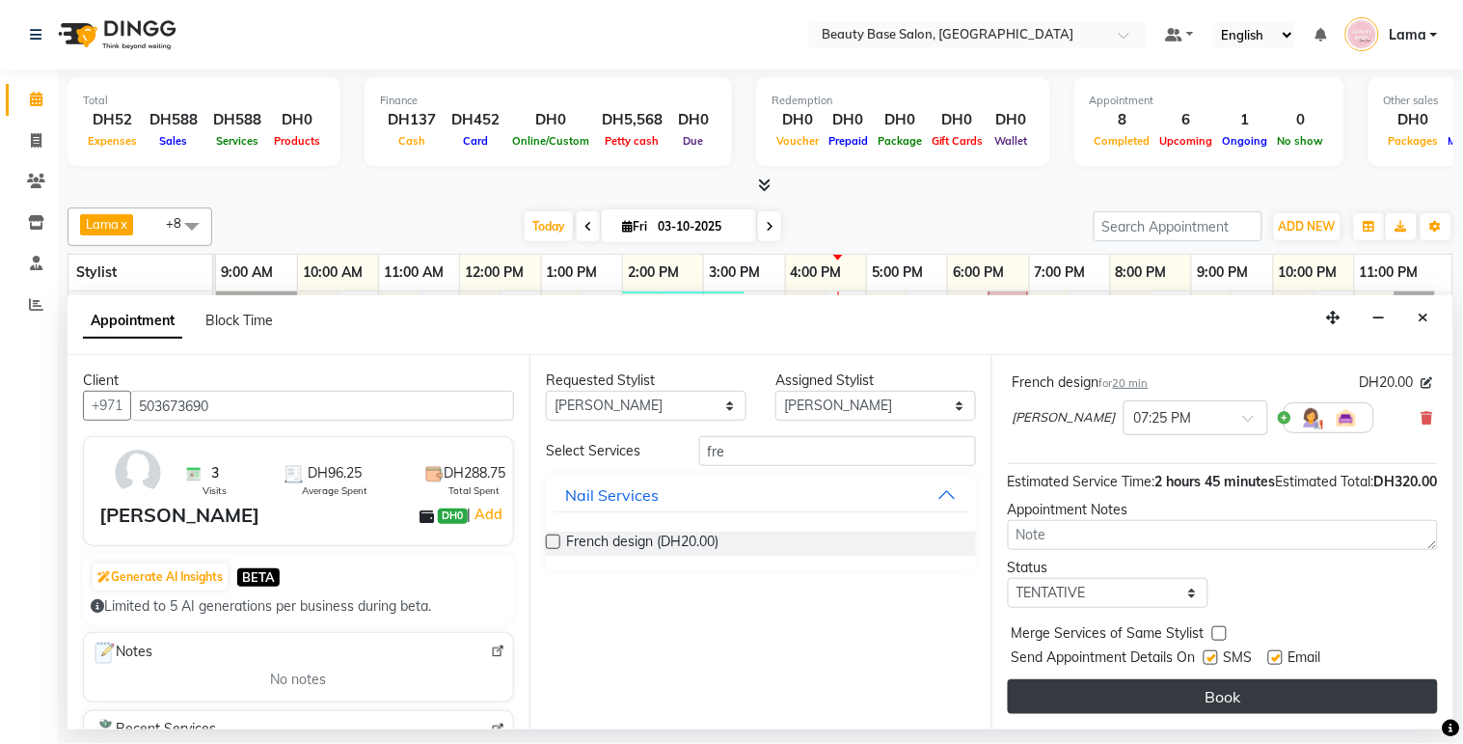
click at [1269, 691] on button "Book" at bounding box center [1223, 696] width 430 height 35
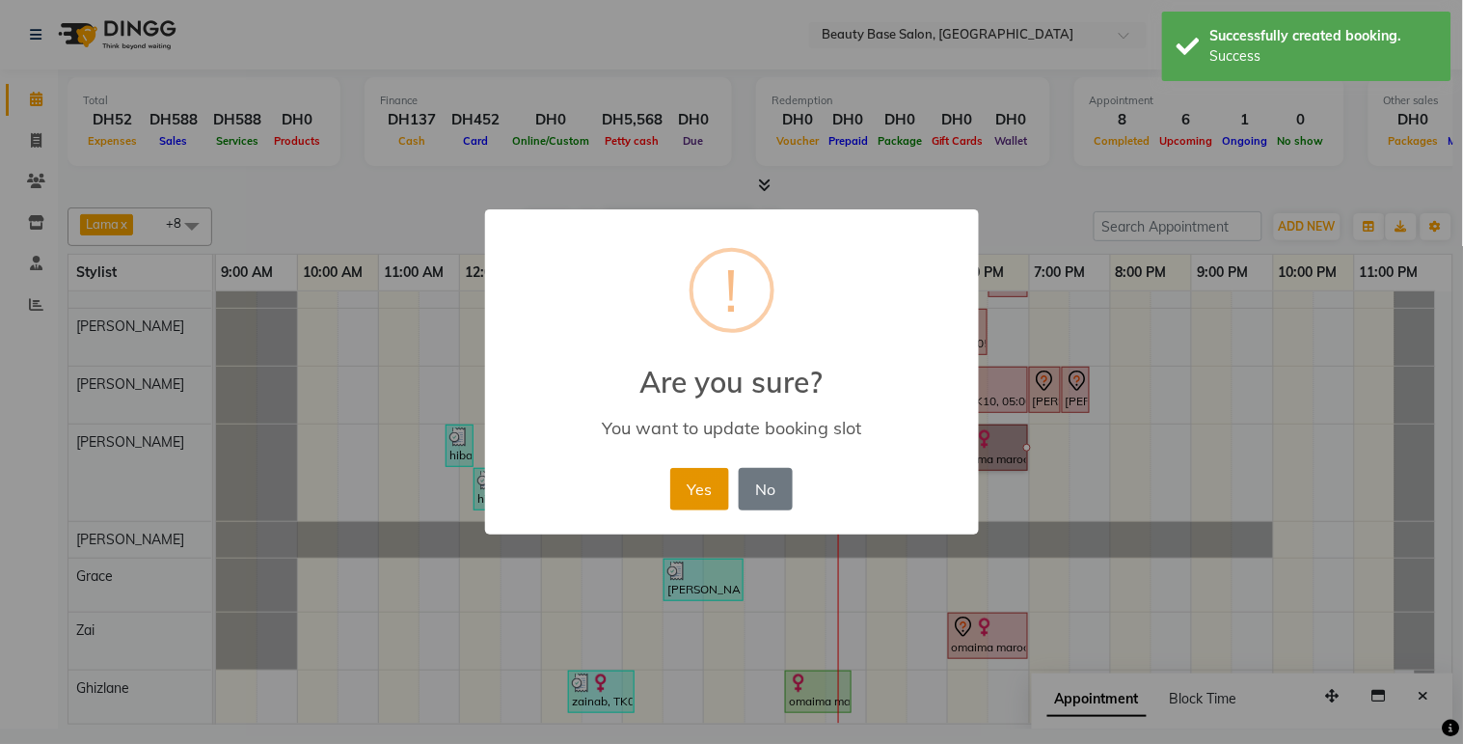
click at [700, 505] on button "Yes" at bounding box center [699, 489] width 59 height 42
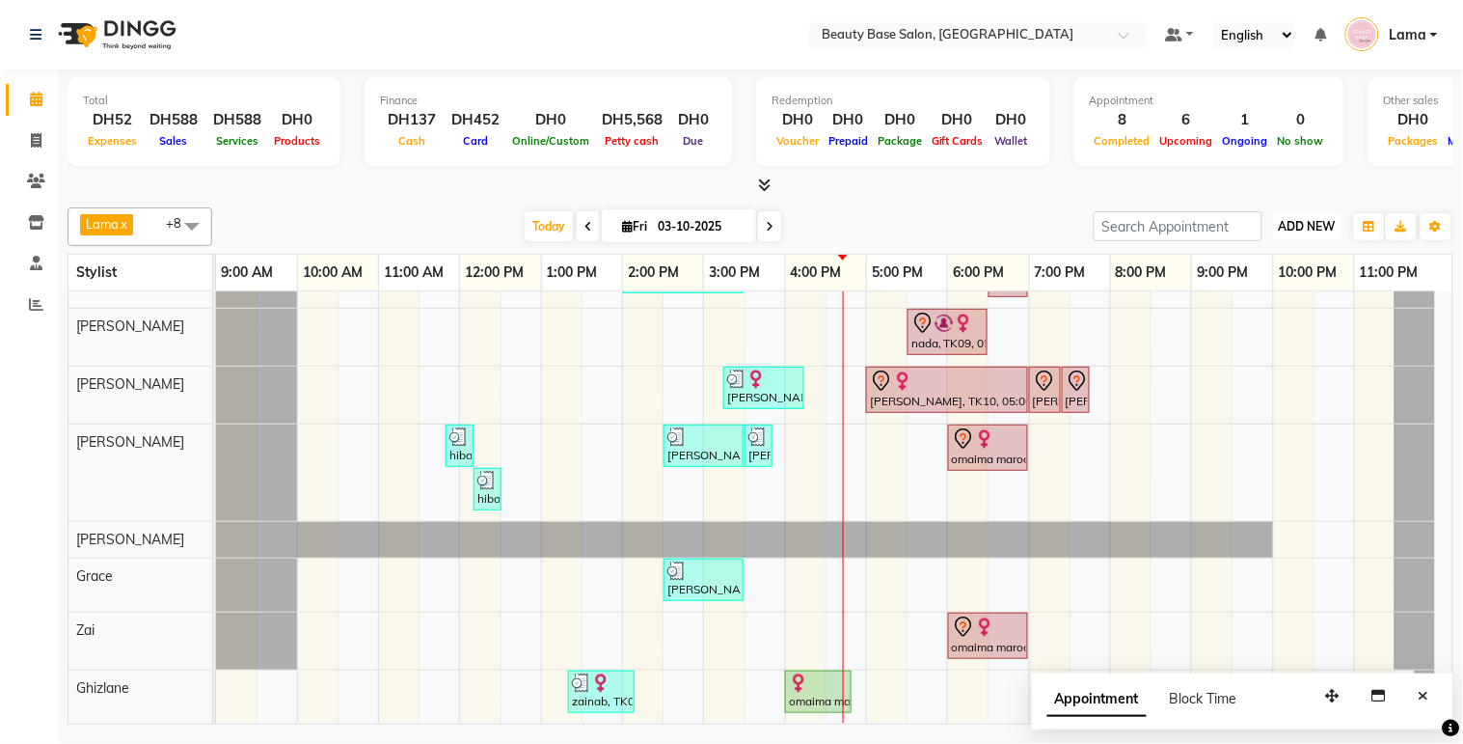
click at [1317, 219] on span "ADD NEW" at bounding box center [1307, 226] width 57 height 14
click at [1265, 315] on link "Add Expense" at bounding box center [1264, 312] width 152 height 25
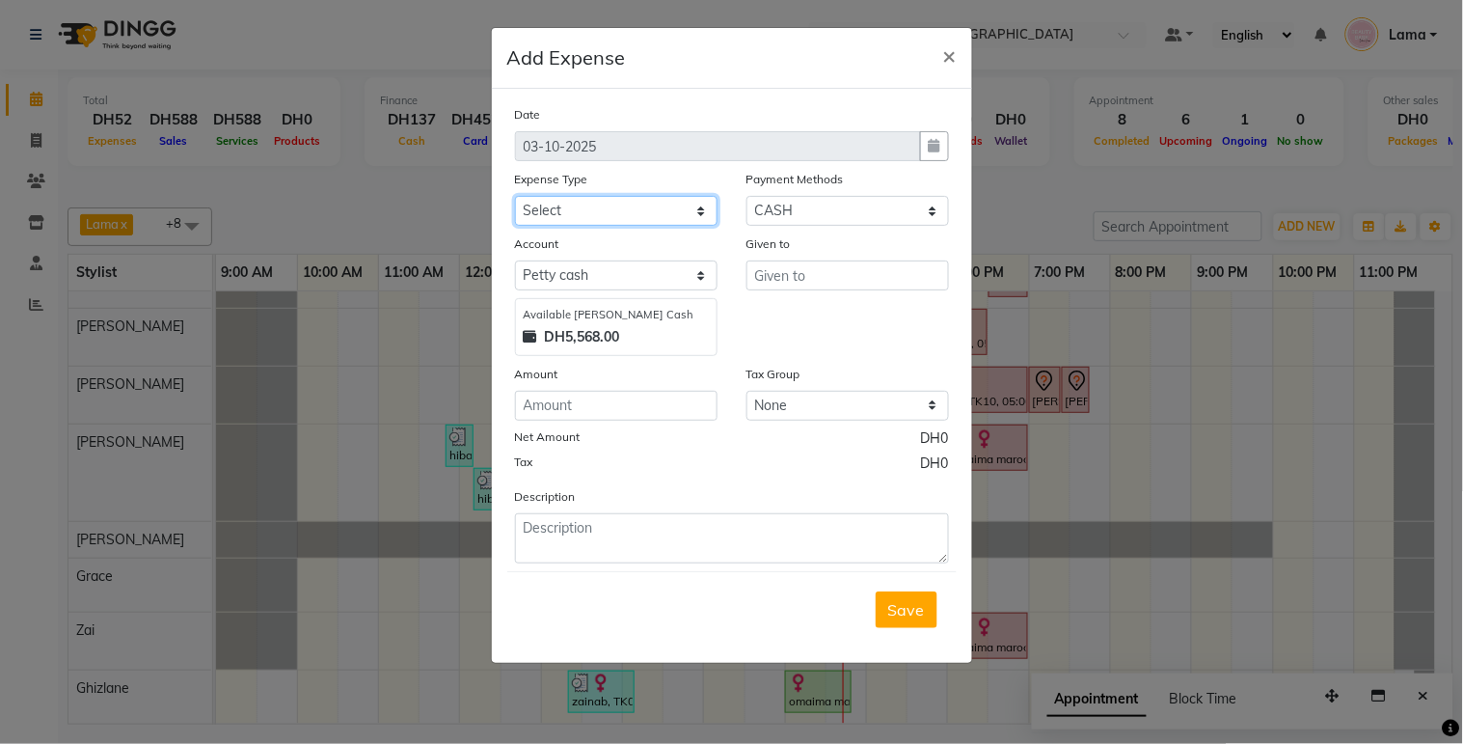
click at [690, 225] on select "Select Advance Salary Car maintenance Cash transfer to bank Clinical charges In…" at bounding box center [616, 211] width 203 height 30
click at [515, 196] on select "Select Advance Salary Car maintenance Cash transfer to bank Clinical charges In…" at bounding box center [616, 211] width 203 height 30
click at [634, 410] on input "number" at bounding box center [616, 406] width 203 height 30
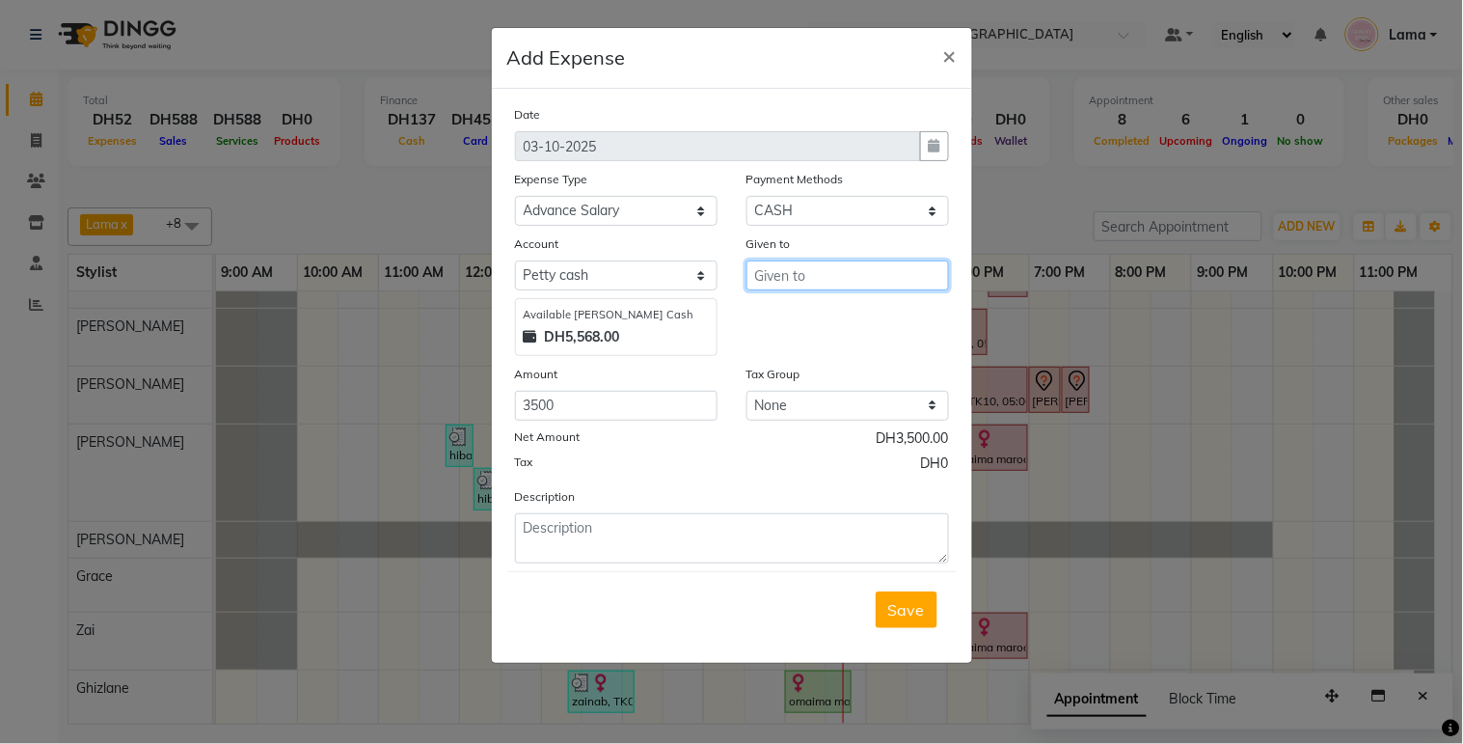
click at [862, 275] on input "text" at bounding box center [848, 275] width 203 height 30
click at [842, 322] on button "Lam a" at bounding box center [840, 316] width 186 height 31
click at [902, 625] on button "Save" at bounding box center [907, 609] width 62 height 37
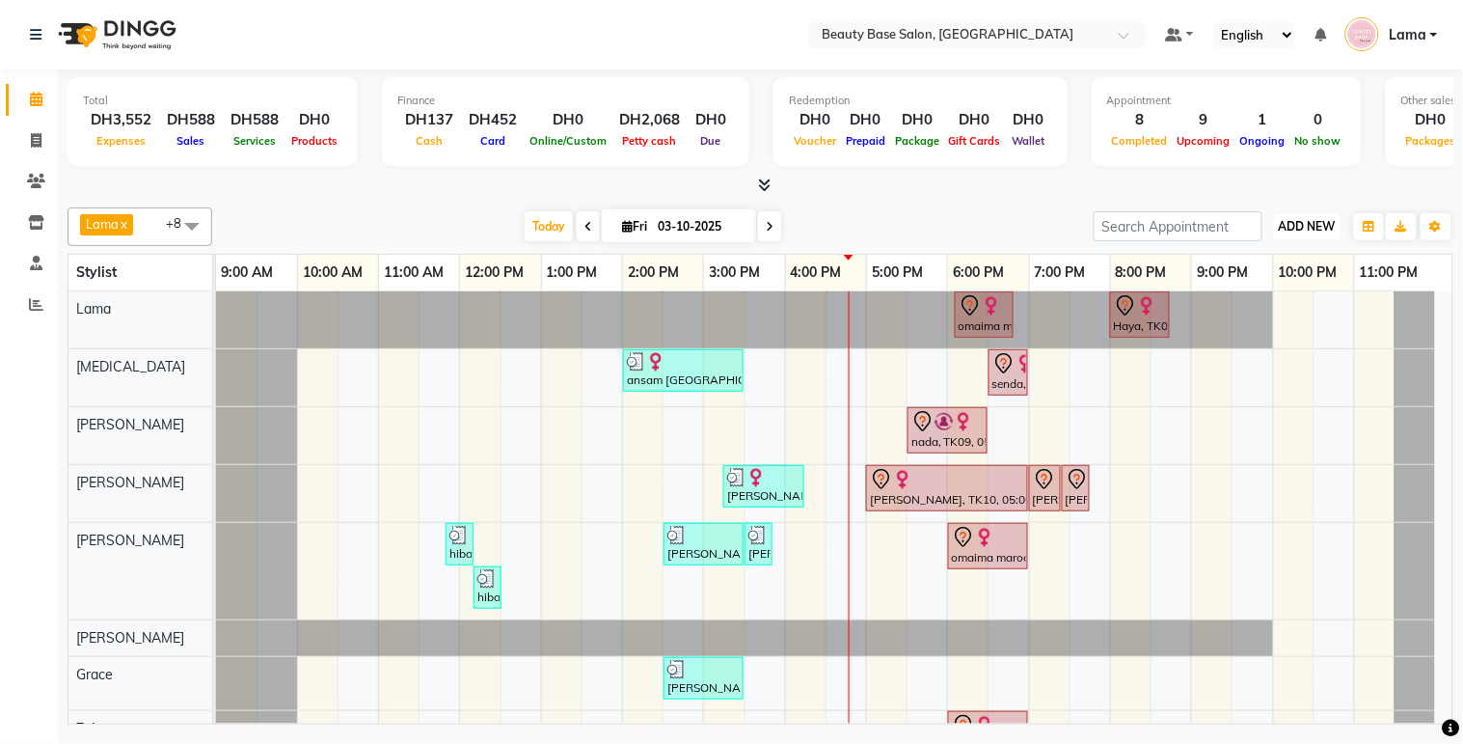
click at [1309, 220] on span "ADD NEW" at bounding box center [1307, 226] width 57 height 14
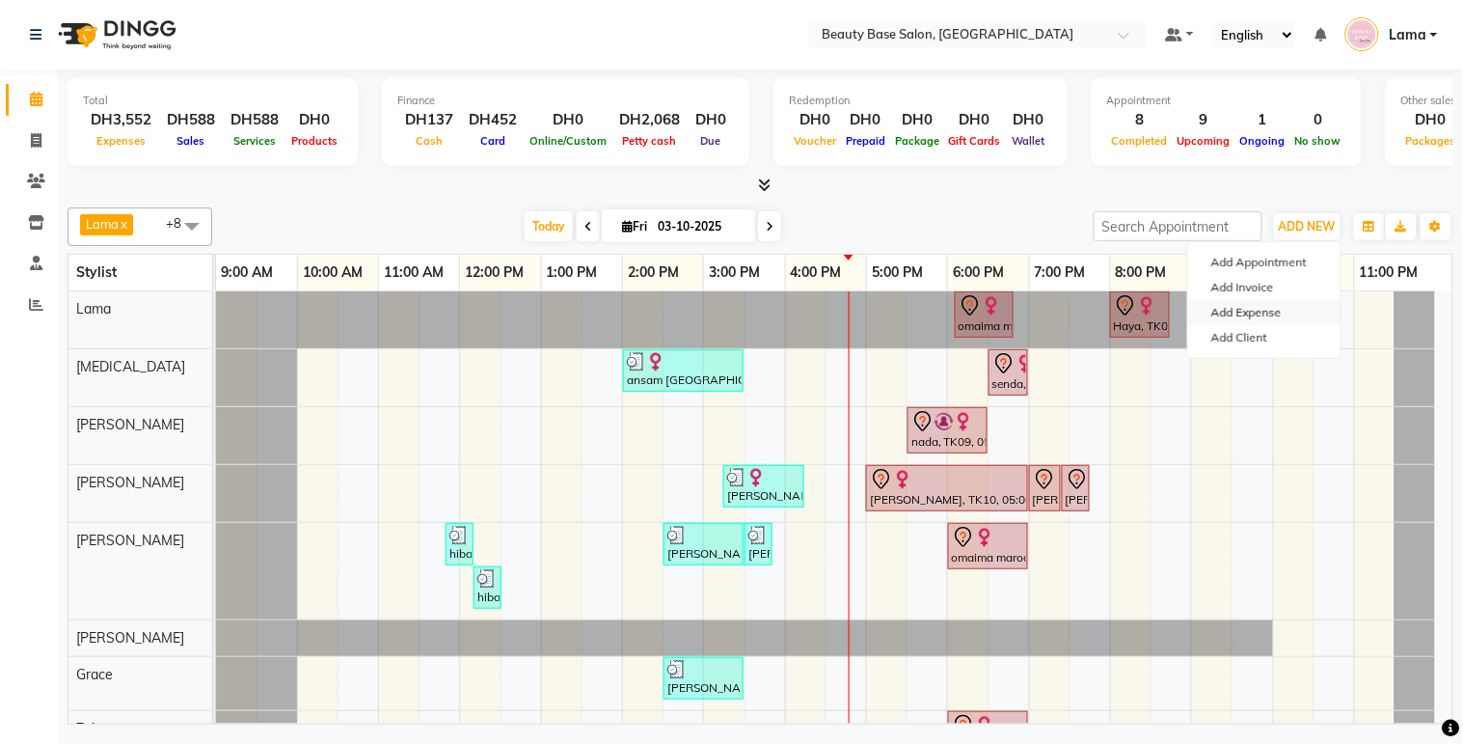
click at [1261, 314] on link "Add Expense" at bounding box center [1264, 312] width 152 height 25
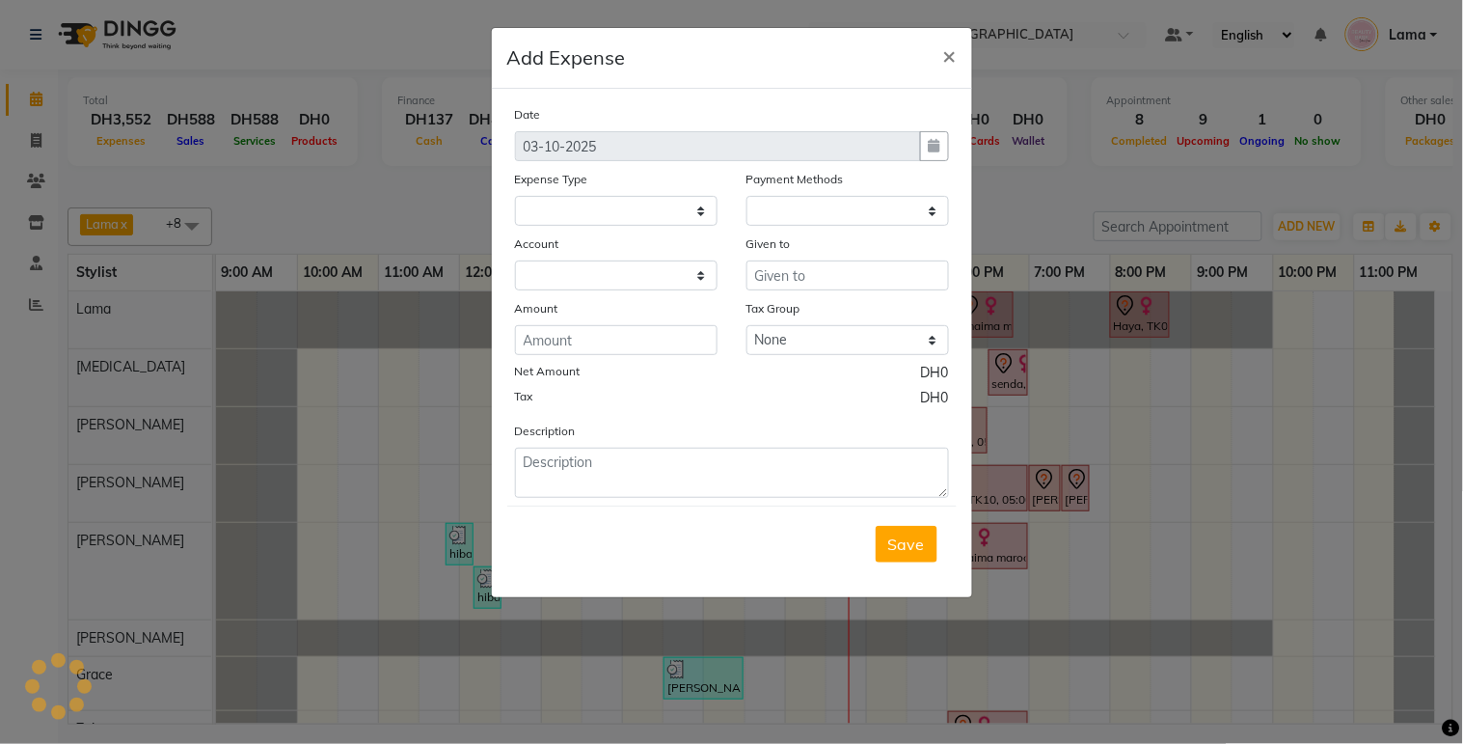
select select "1"
select select "1937"
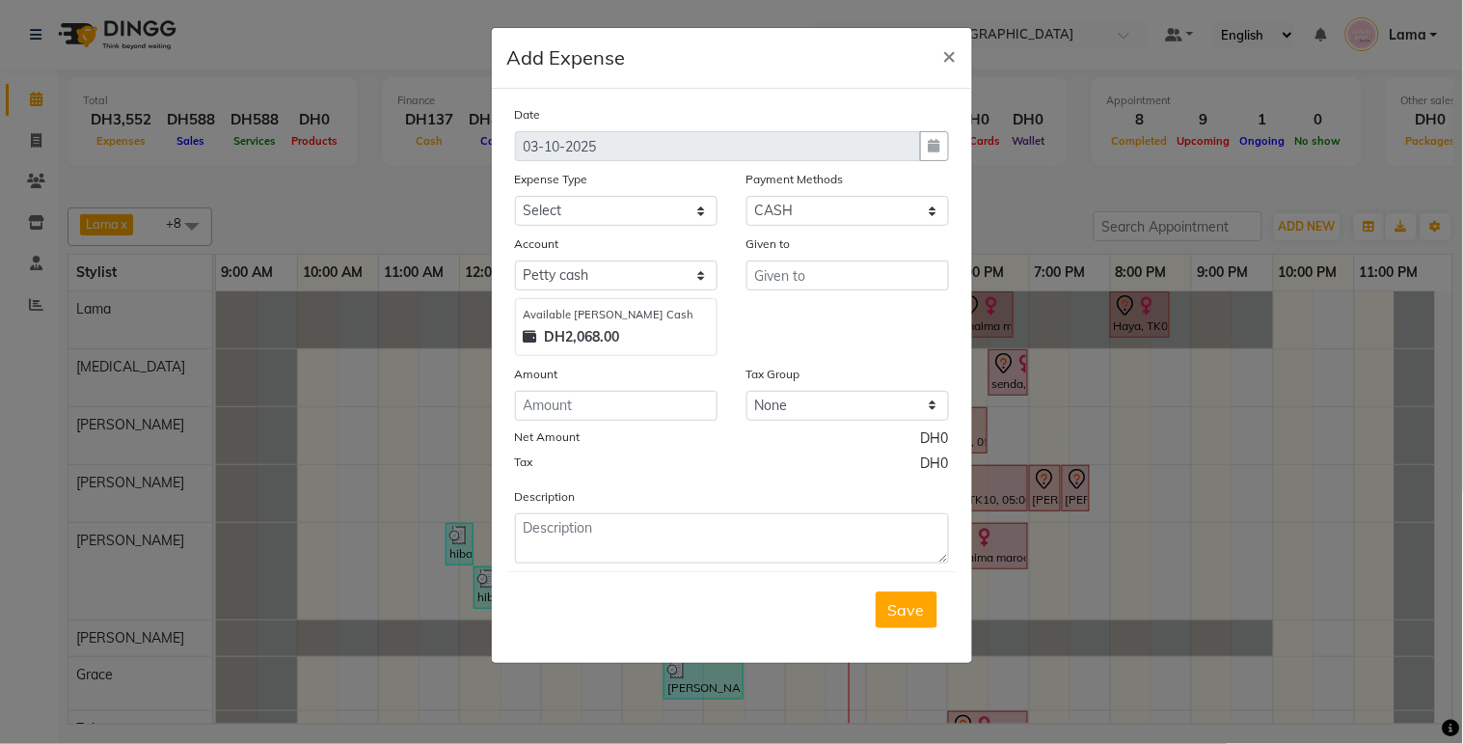
click at [35, 563] on ngb-modal-window "Add Expense × Date 03-10-2025 Expense Type Select Advance Salary Car maintenanc…" at bounding box center [731, 372] width 1463 height 744
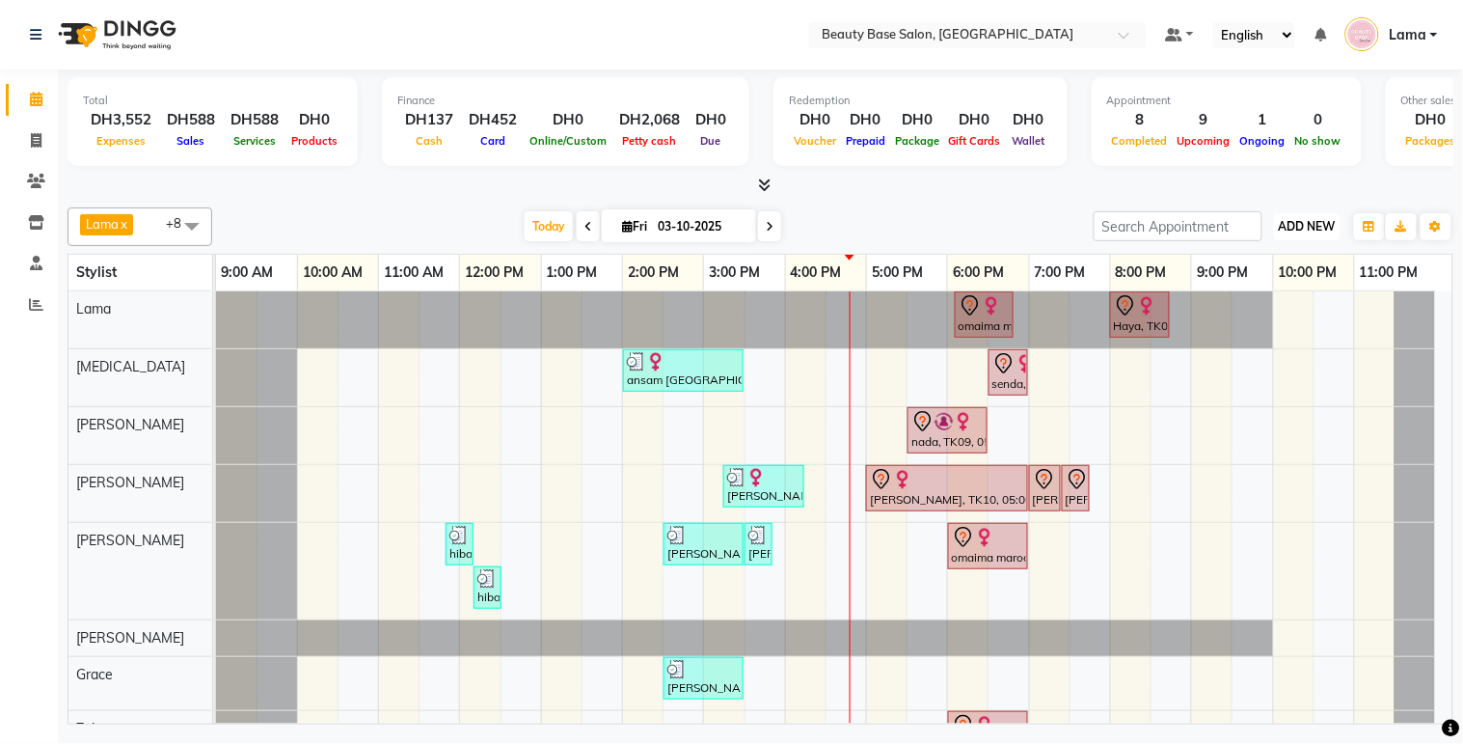
click at [1309, 219] on span "ADD NEW" at bounding box center [1307, 226] width 57 height 14
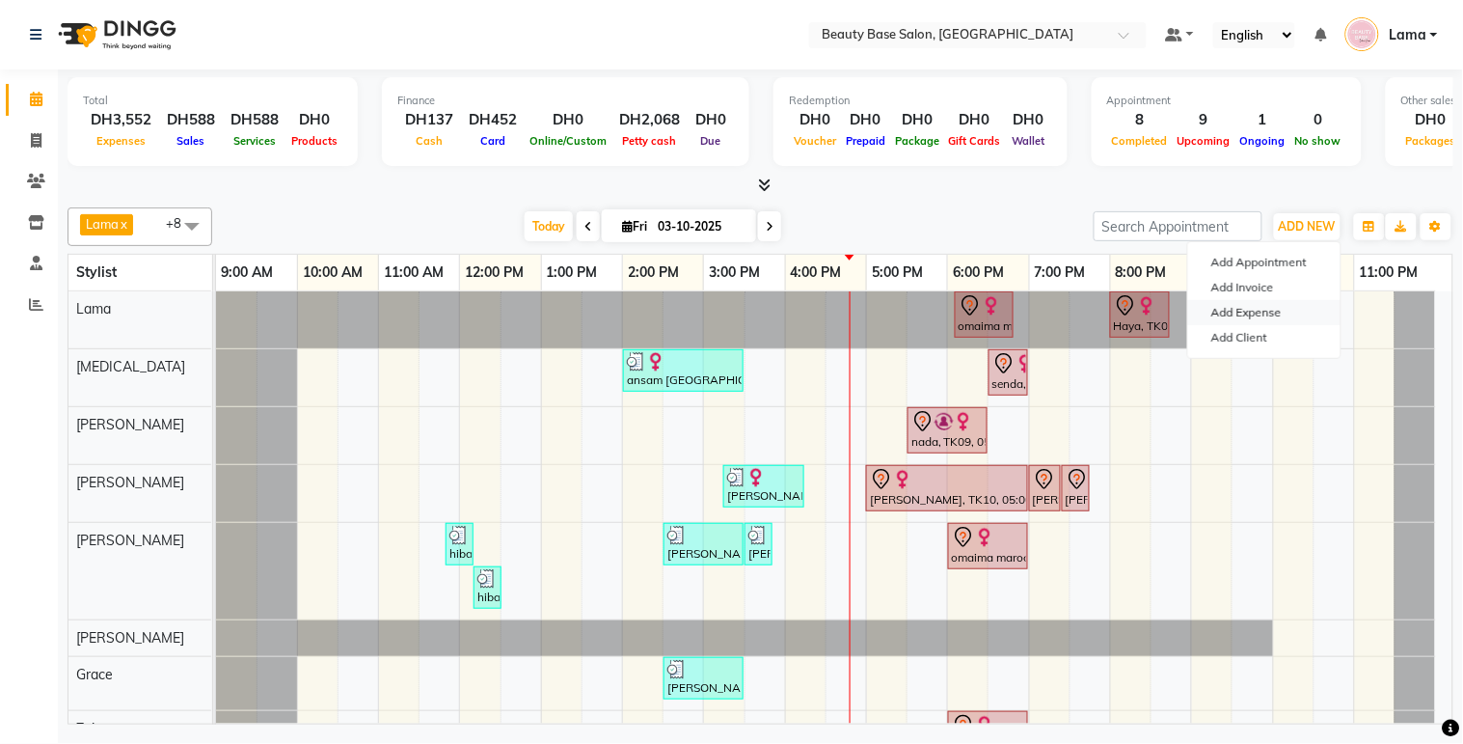
click at [1256, 314] on link "Add Expense" at bounding box center [1264, 312] width 152 height 25
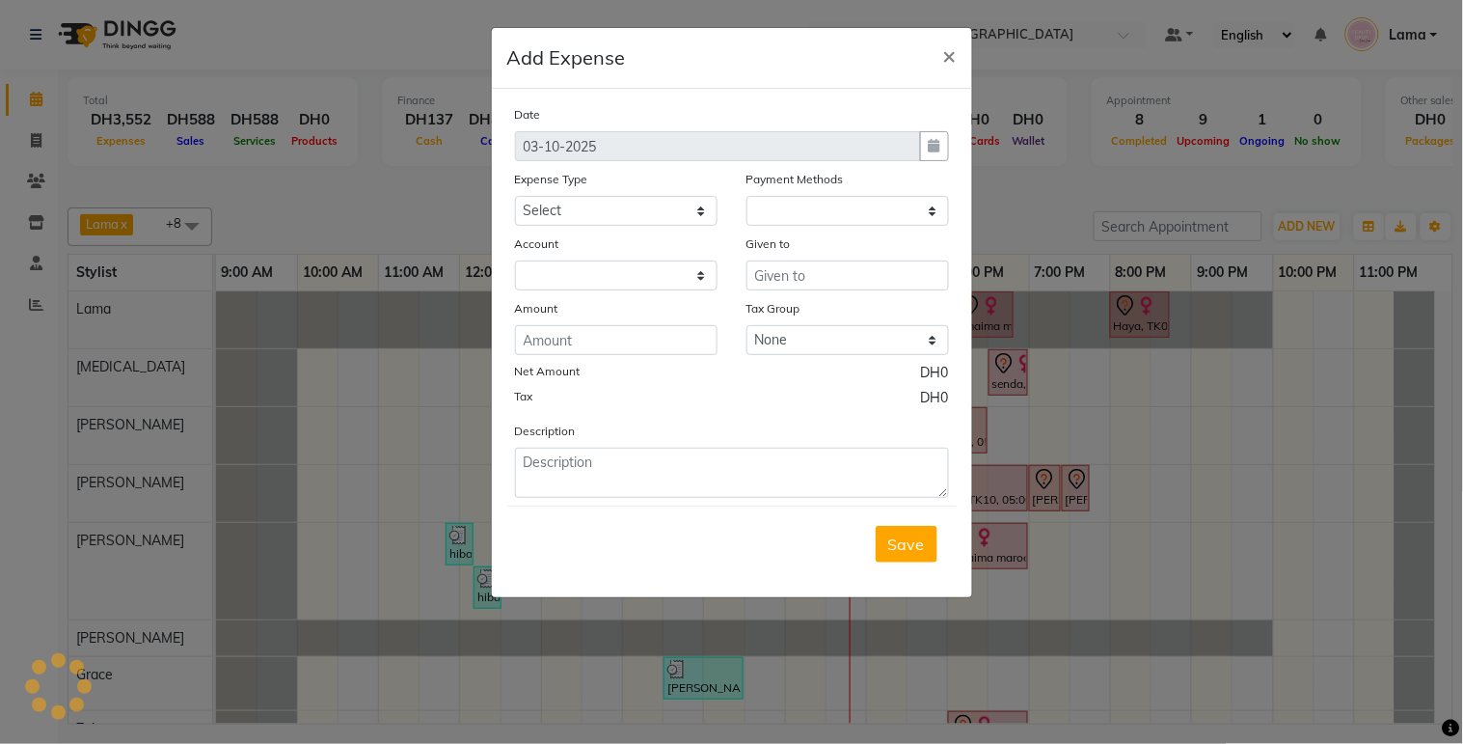
select select "1"
select select "1937"
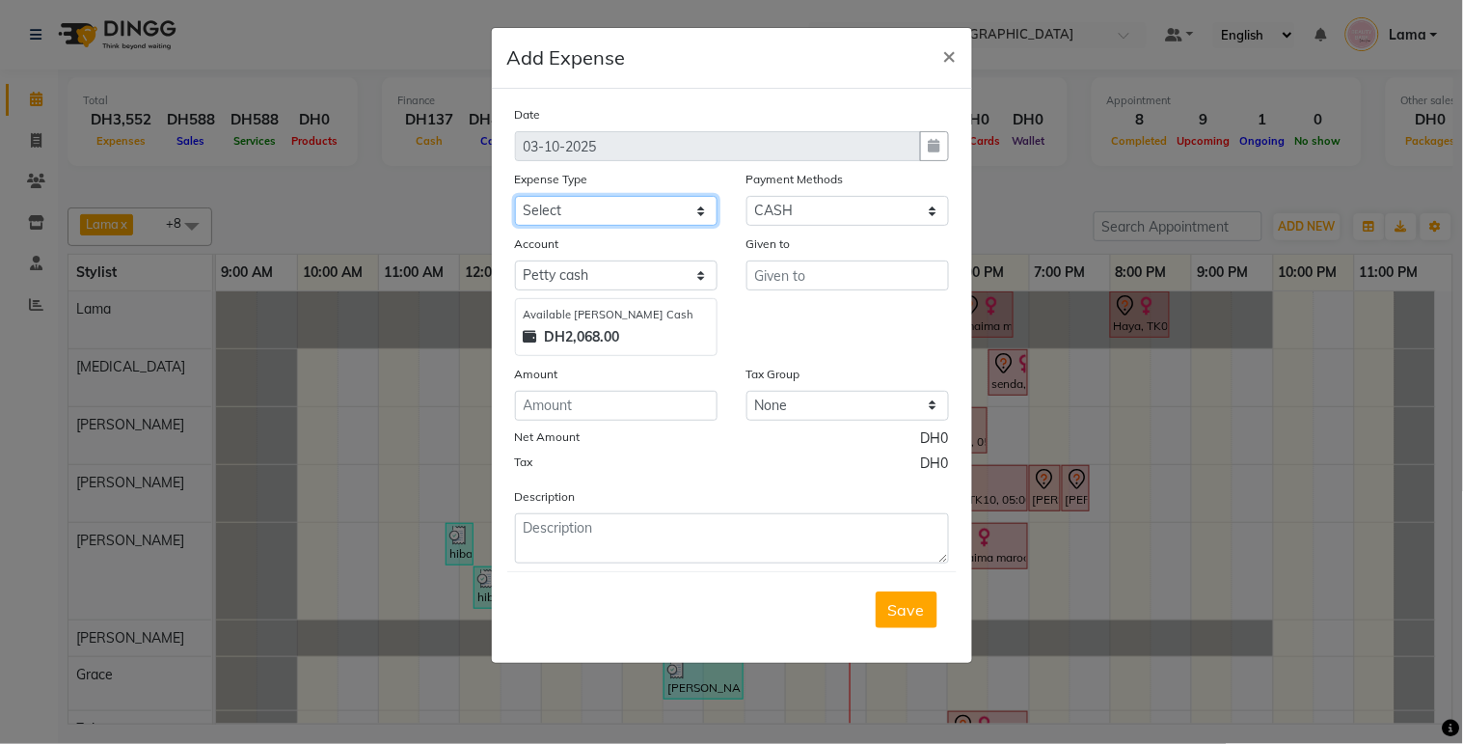
click at [651, 220] on select "Select Advance Salary Car maintenance Cash transfer to bank Clinical charges In…" at bounding box center [616, 211] width 203 height 30
select select "562"
click at [515, 196] on select "Select Advance Salary Car maintenance Cash transfer to bank Clinical charges In…" at bounding box center [616, 211] width 203 height 30
click at [625, 405] on input "number" at bounding box center [616, 406] width 203 height 30
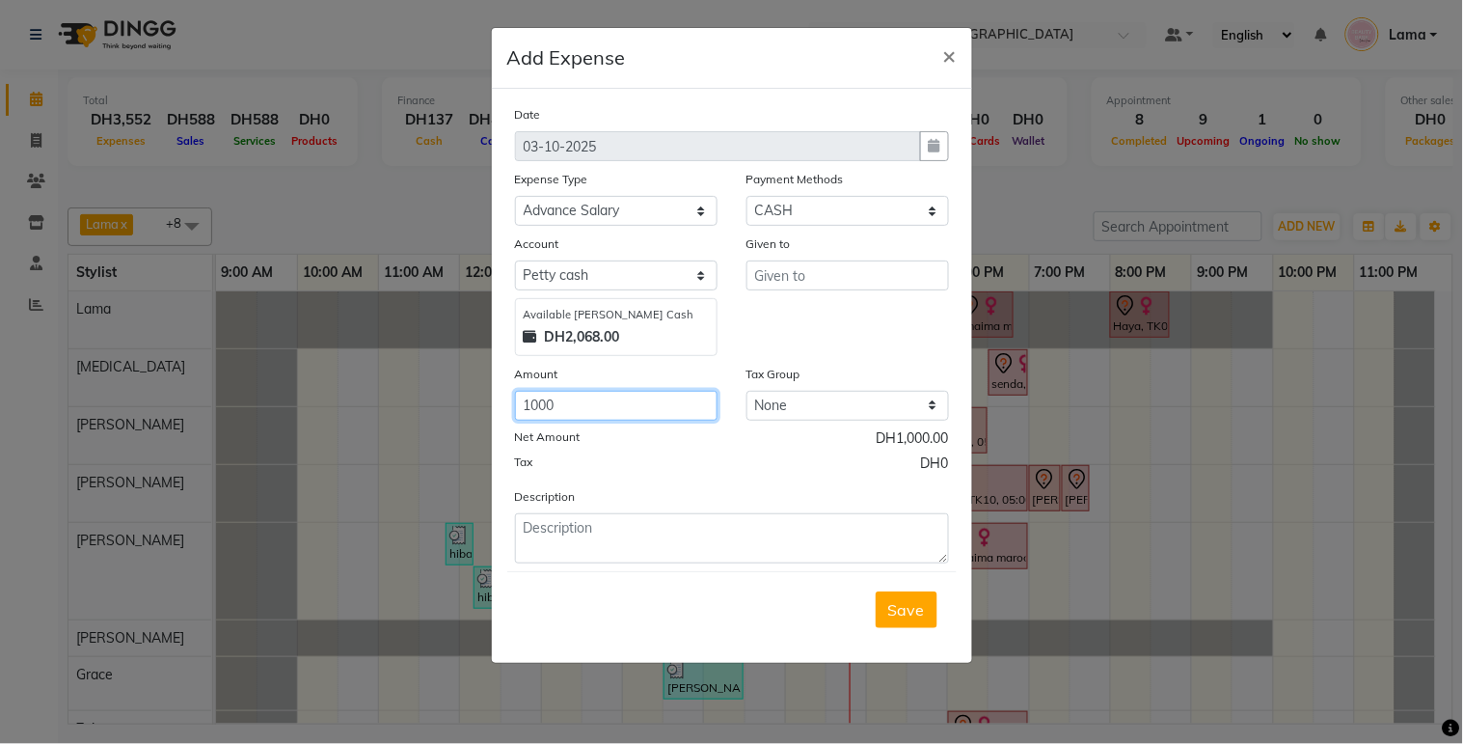
type input "1000"
click at [857, 282] on input "text" at bounding box center [848, 275] width 203 height 30
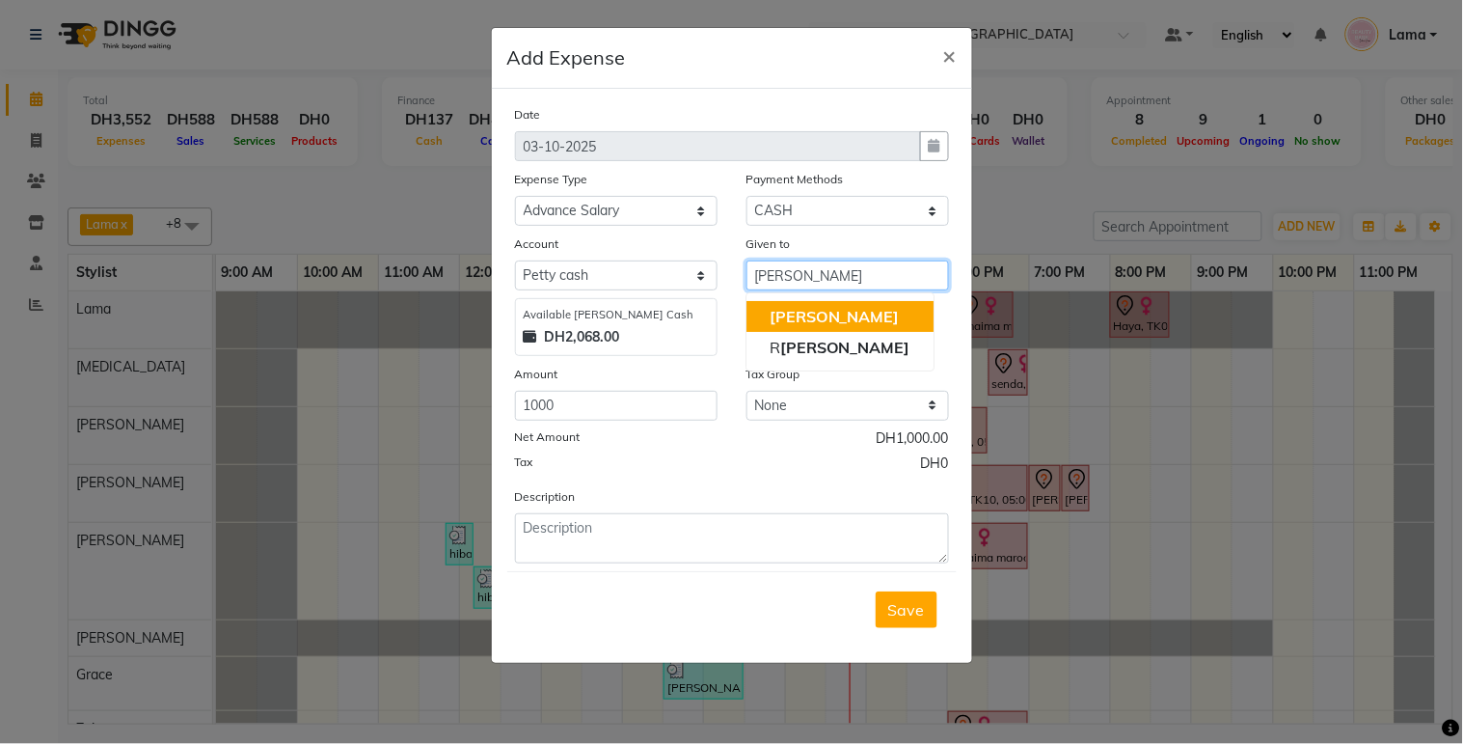
click at [851, 319] on button "[PERSON_NAME]" at bounding box center [840, 316] width 187 height 31
type input "[PERSON_NAME]"
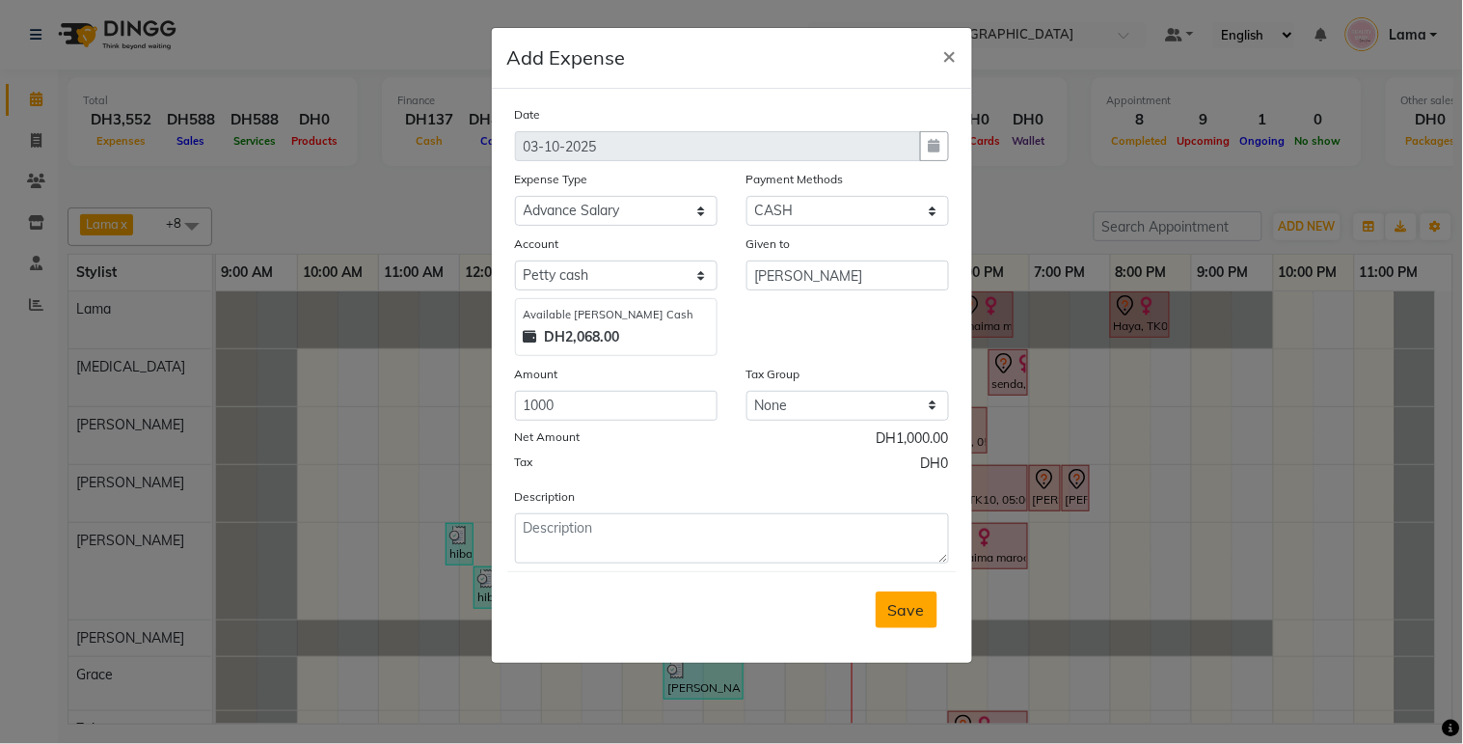
click at [901, 622] on button "Save" at bounding box center [907, 609] width 62 height 37
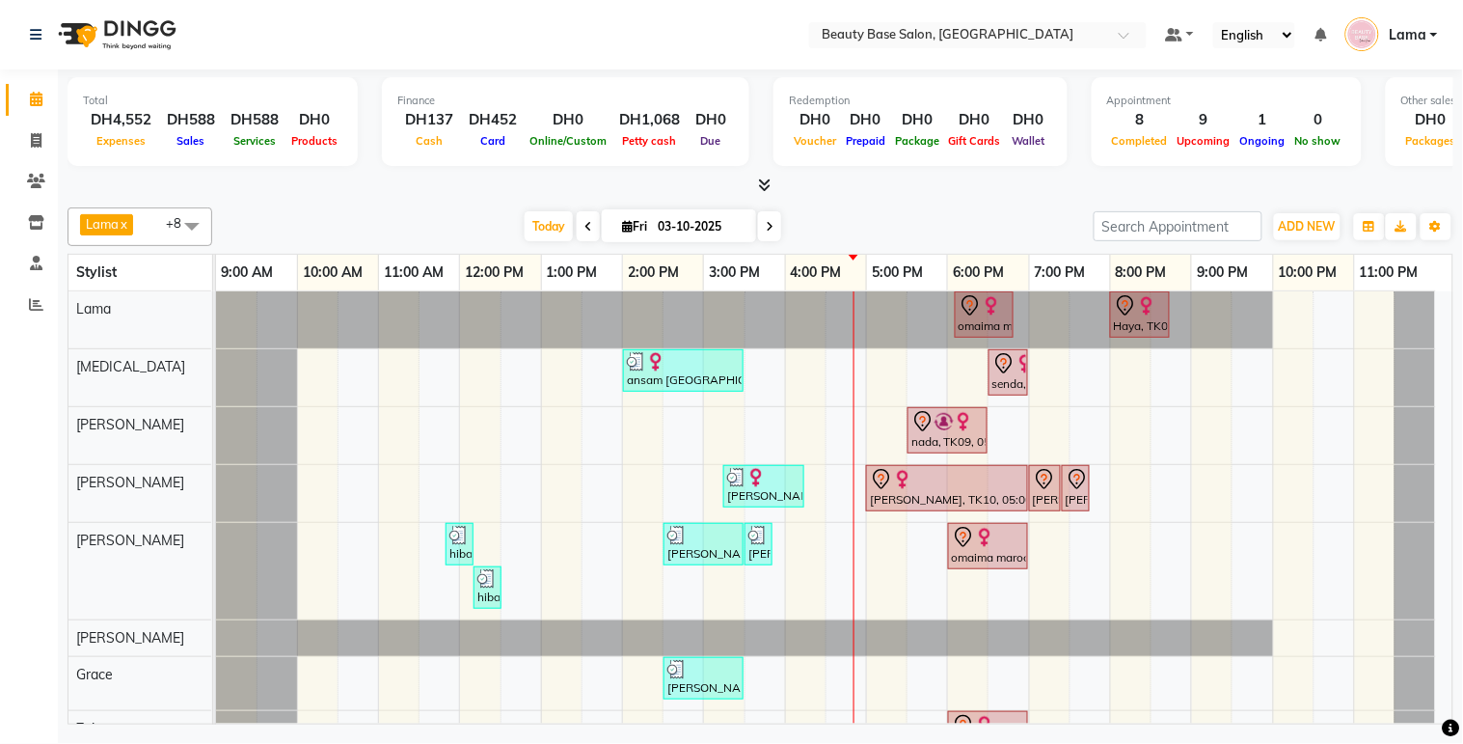
scroll to position [114, 0]
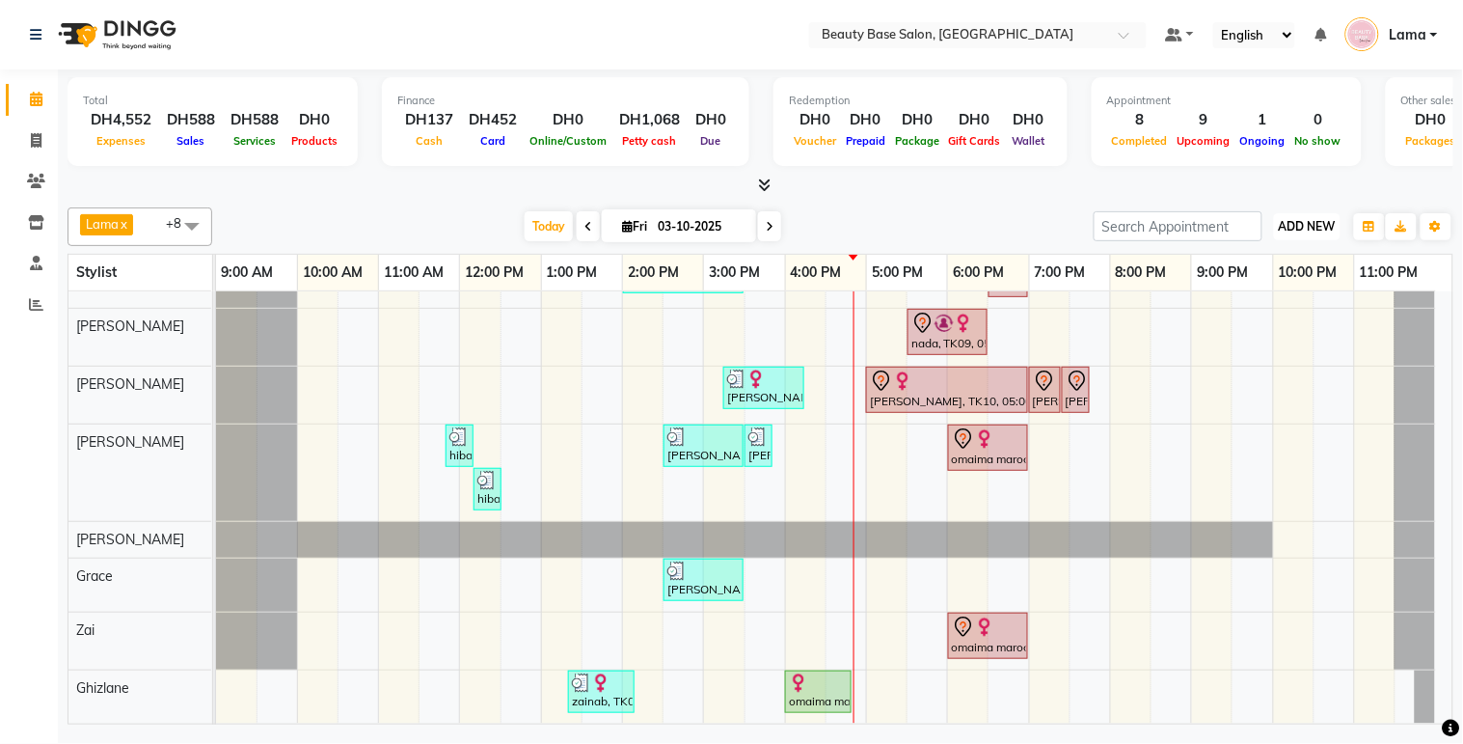
click at [1321, 227] on span "ADD NEW" at bounding box center [1307, 226] width 57 height 14
click at [1288, 256] on button "Add Appointment" at bounding box center [1264, 262] width 152 height 25
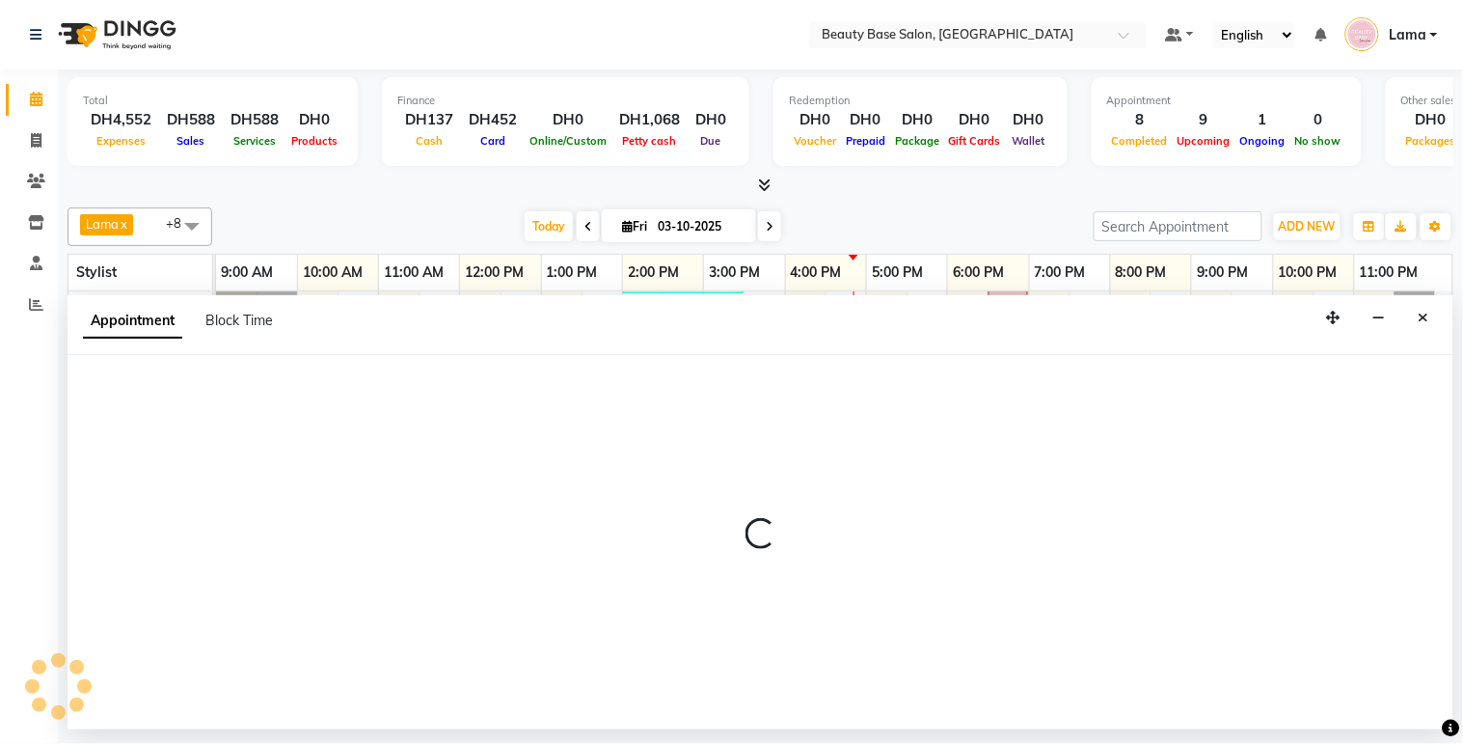
select select "600"
select select "tentative"
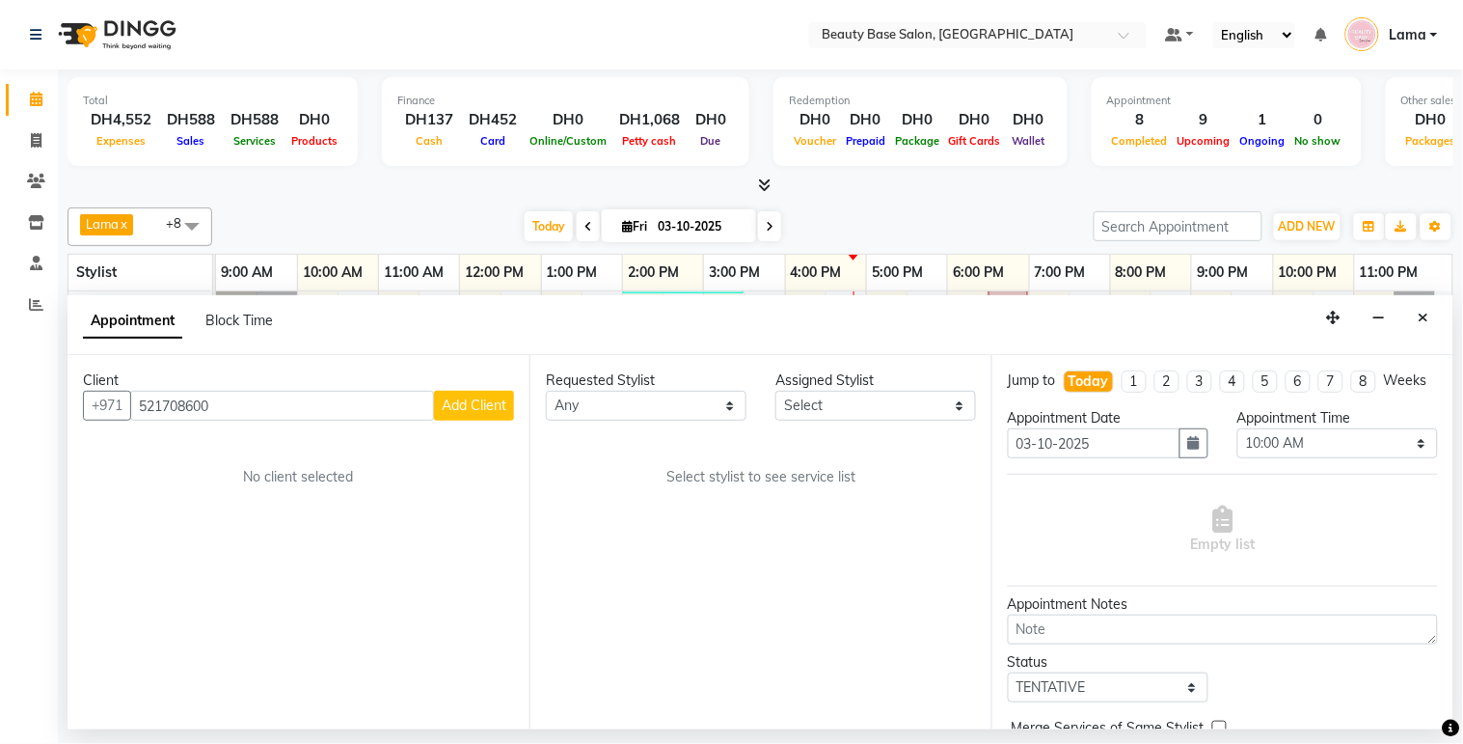
type input "521708600"
click at [505, 420] on button "Add Client" at bounding box center [474, 406] width 80 height 30
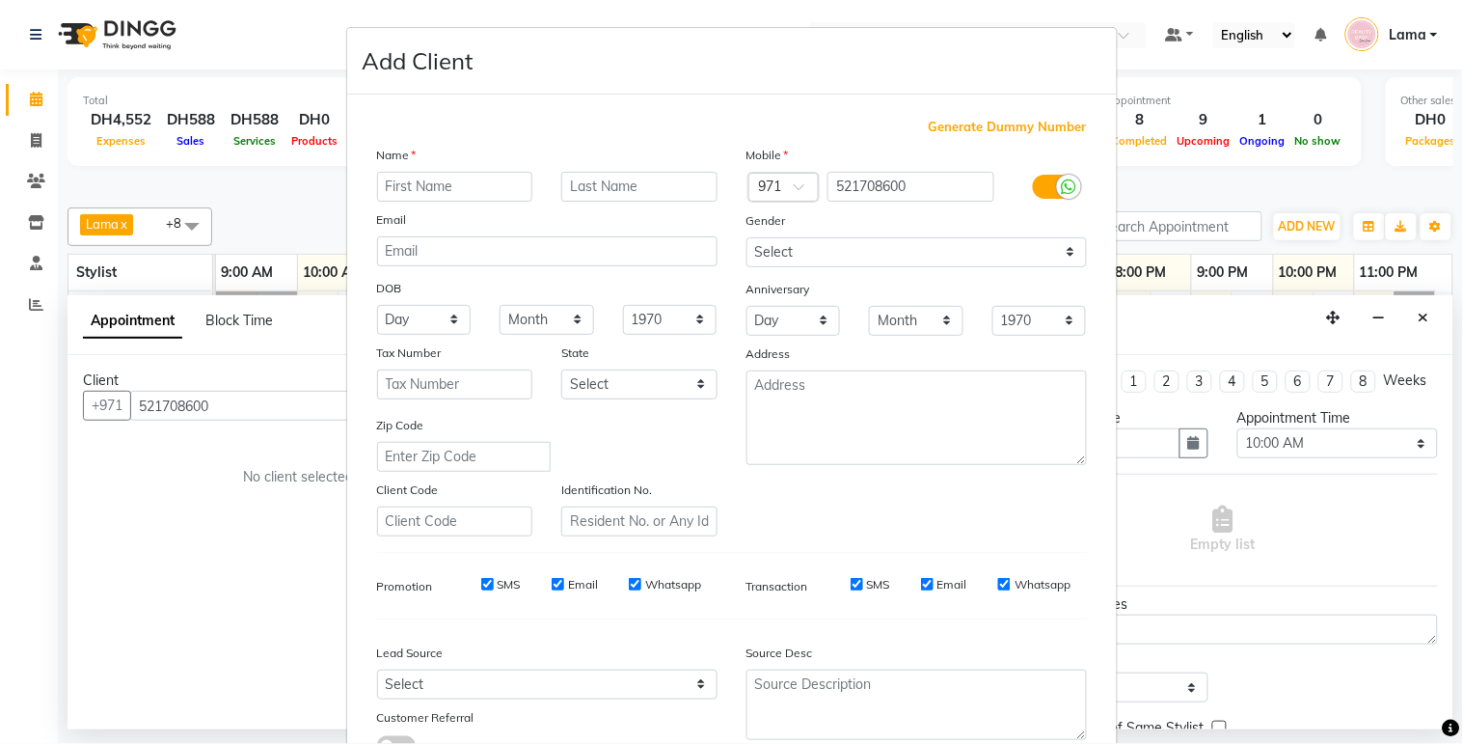
type input "w"
type input "eman"
click at [863, 258] on select "Select [DEMOGRAPHIC_DATA] [DEMOGRAPHIC_DATA] Other Prefer Not To Say" at bounding box center [917, 252] width 340 height 30
click at [747, 237] on select "Select [DEMOGRAPHIC_DATA] [DEMOGRAPHIC_DATA] Other Prefer Not To Say" at bounding box center [917, 252] width 340 height 30
click at [948, 255] on select "Select [DEMOGRAPHIC_DATA] [DEMOGRAPHIC_DATA] Other Prefer Not To Say" at bounding box center [917, 252] width 340 height 30
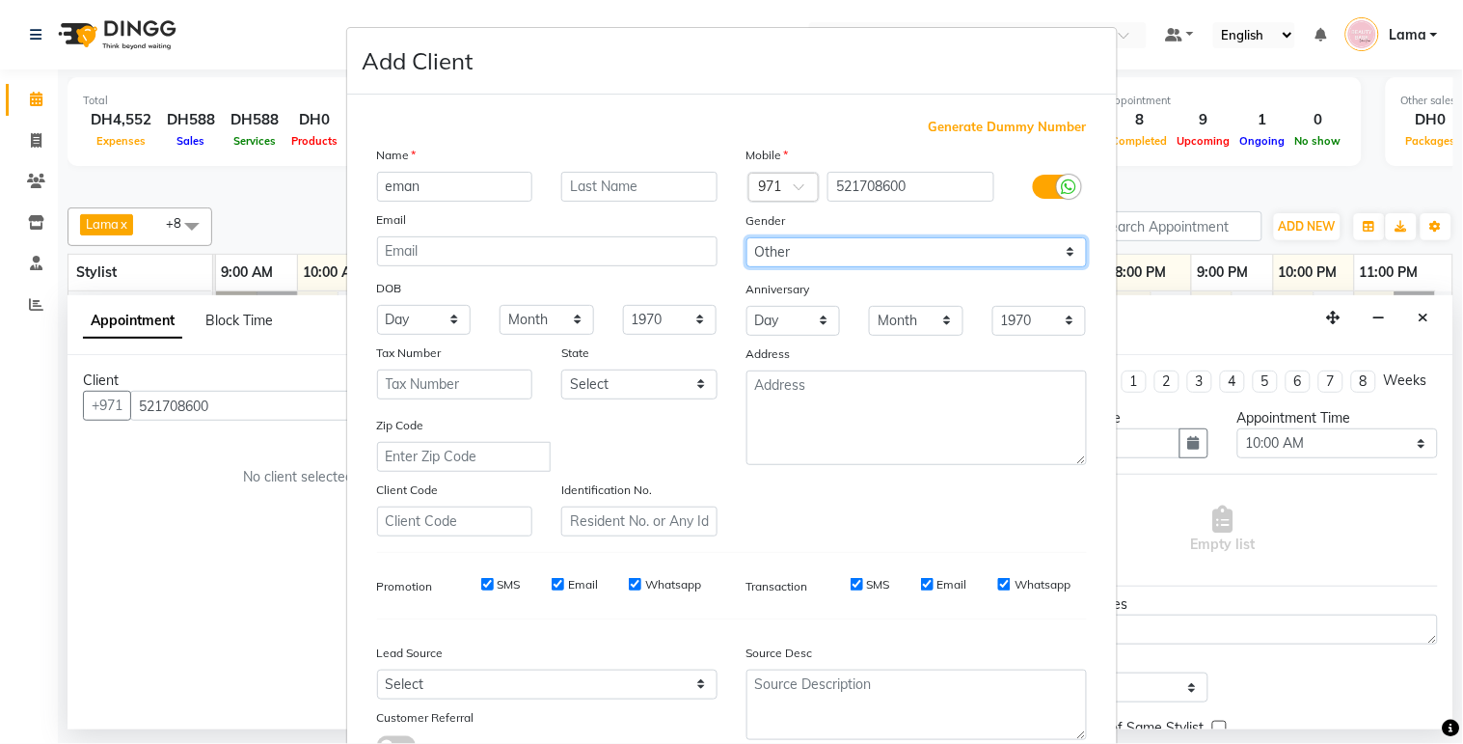
select select "[DEMOGRAPHIC_DATA]"
click at [747, 237] on select "Select [DEMOGRAPHIC_DATA] [DEMOGRAPHIC_DATA] Other Prefer Not To Say" at bounding box center [917, 252] width 340 height 30
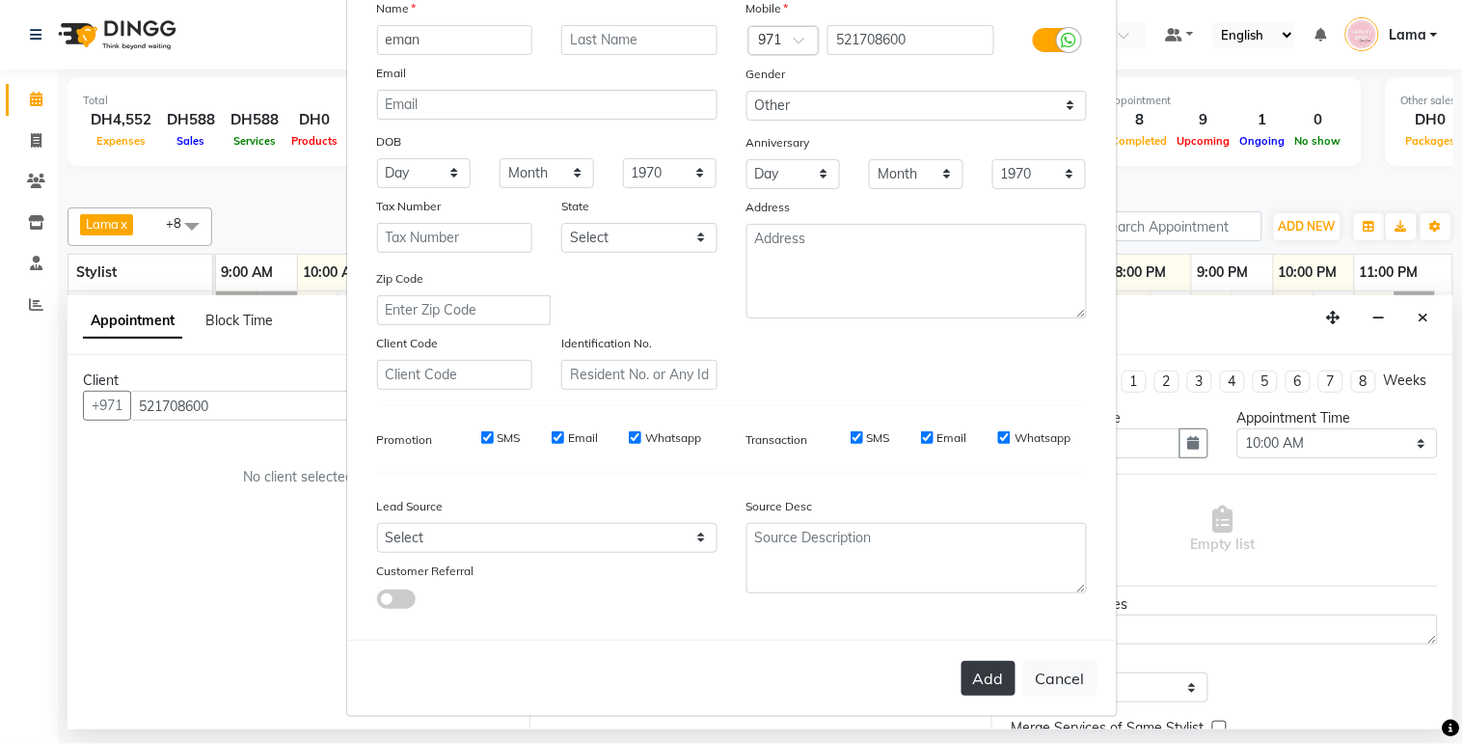
click at [979, 683] on button "Add" at bounding box center [989, 678] width 54 height 35
select select
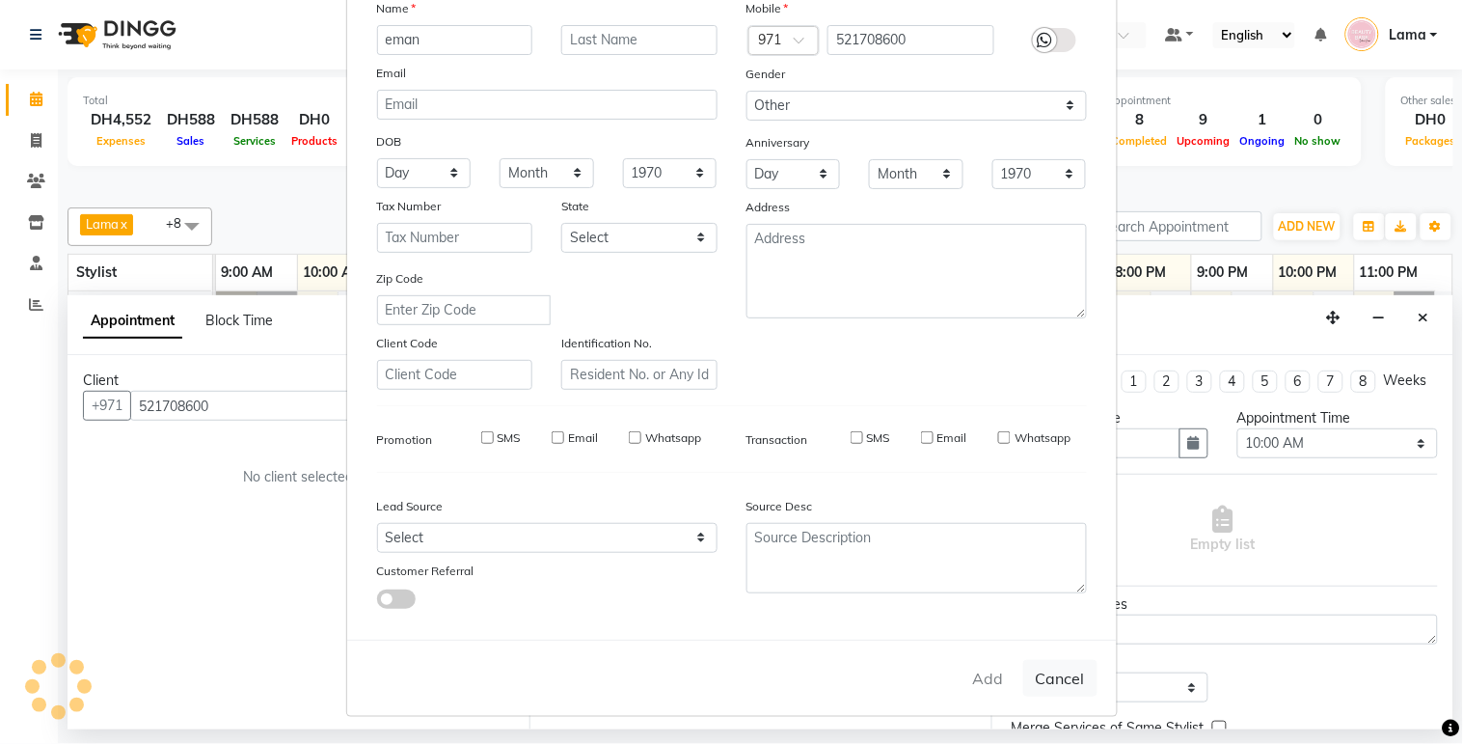
select select
checkbox input "false"
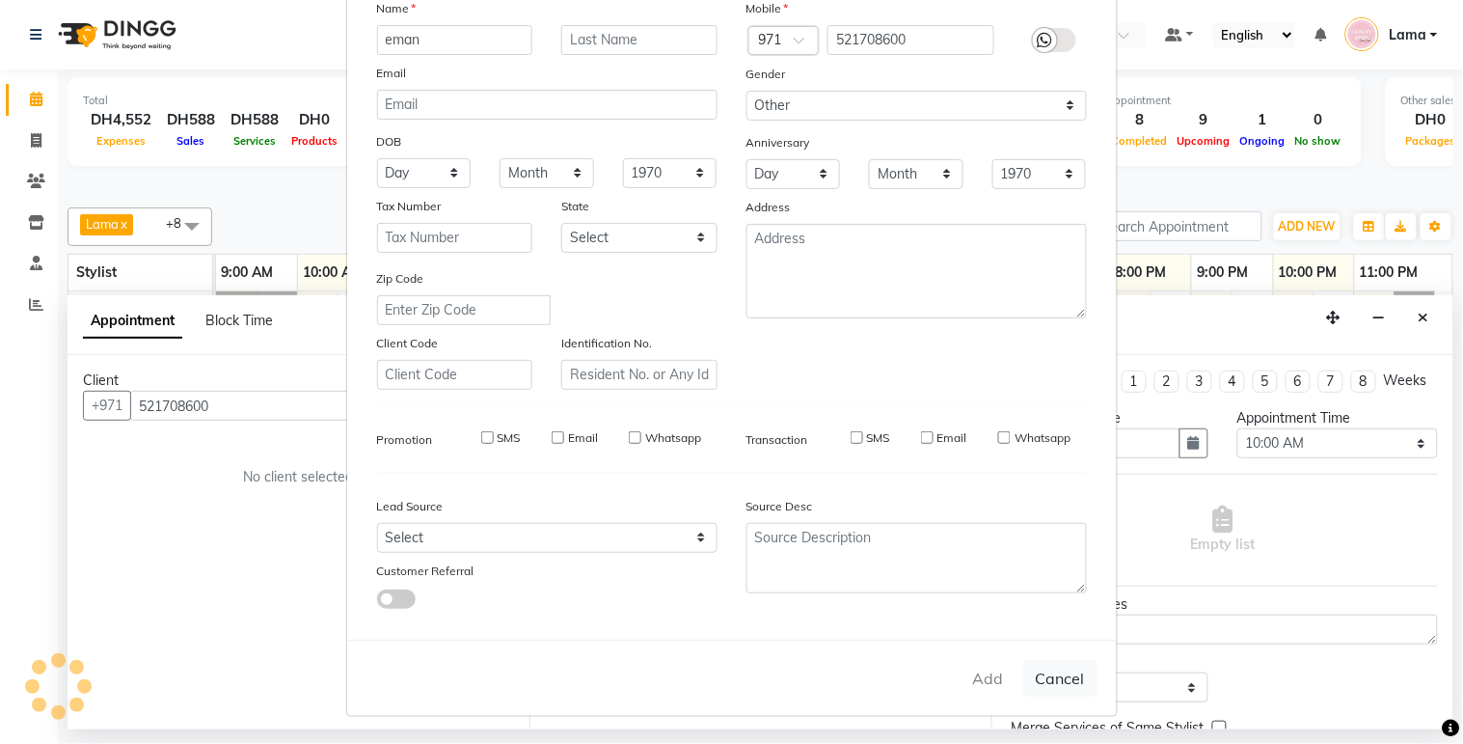
checkbox input "false"
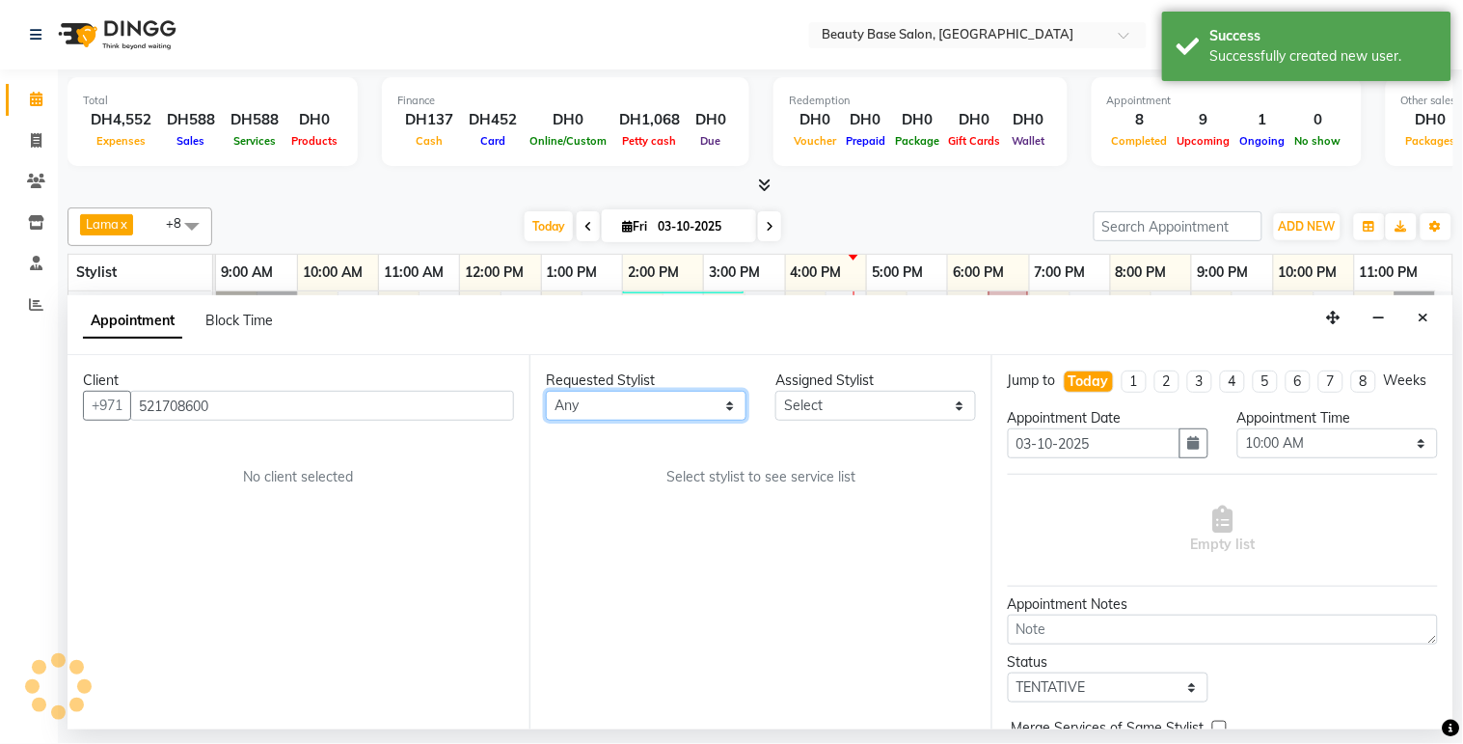
click at [709, 411] on select "Any [PERSON_NAME] [PERSON_NAME] [PERSON_NAME] [PERSON_NAME] [PERSON_NAME] [MEDI…" at bounding box center [646, 406] width 201 height 30
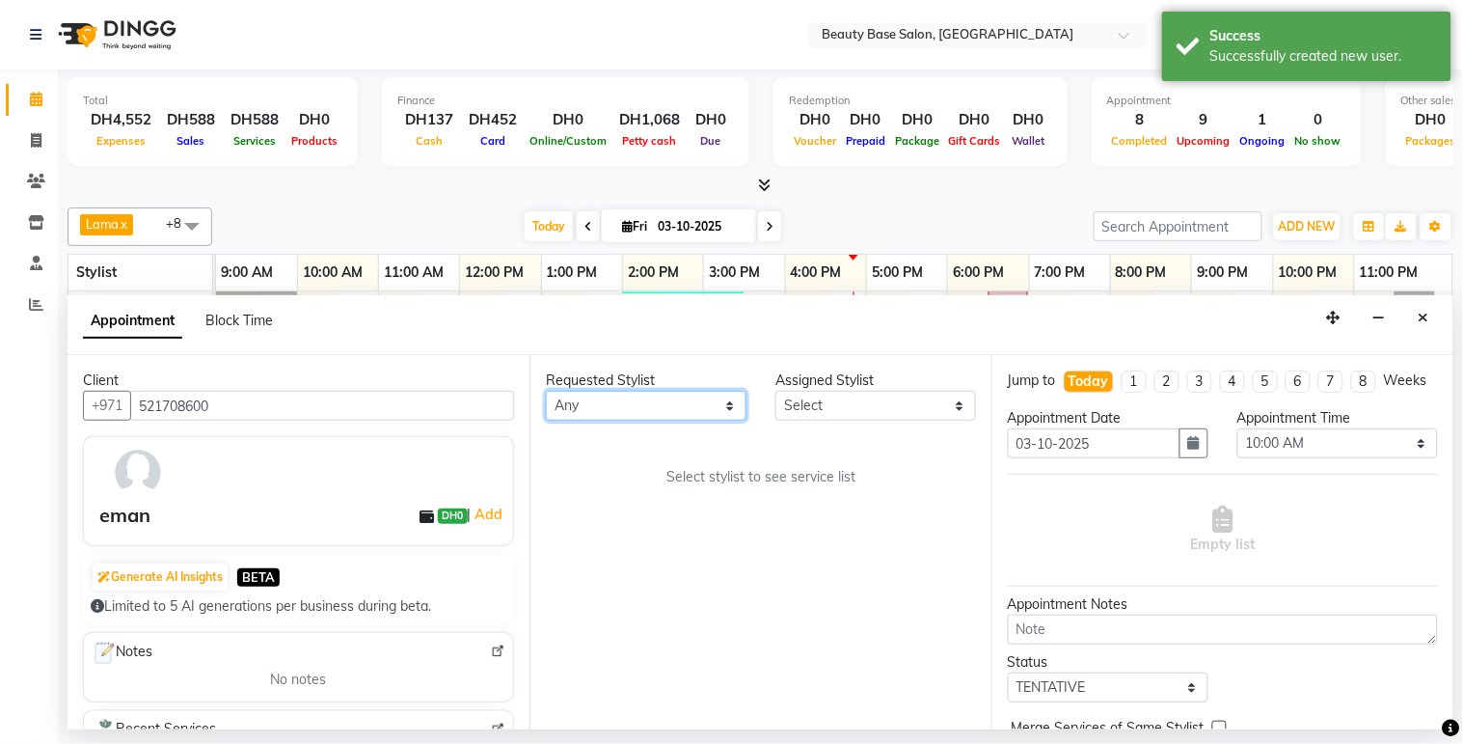
select select "17496"
click at [546, 391] on select "Any [PERSON_NAME] [PERSON_NAME] [PERSON_NAME] [PERSON_NAME] [PERSON_NAME] [MEDI…" at bounding box center [646, 406] width 201 height 30
select select "17496"
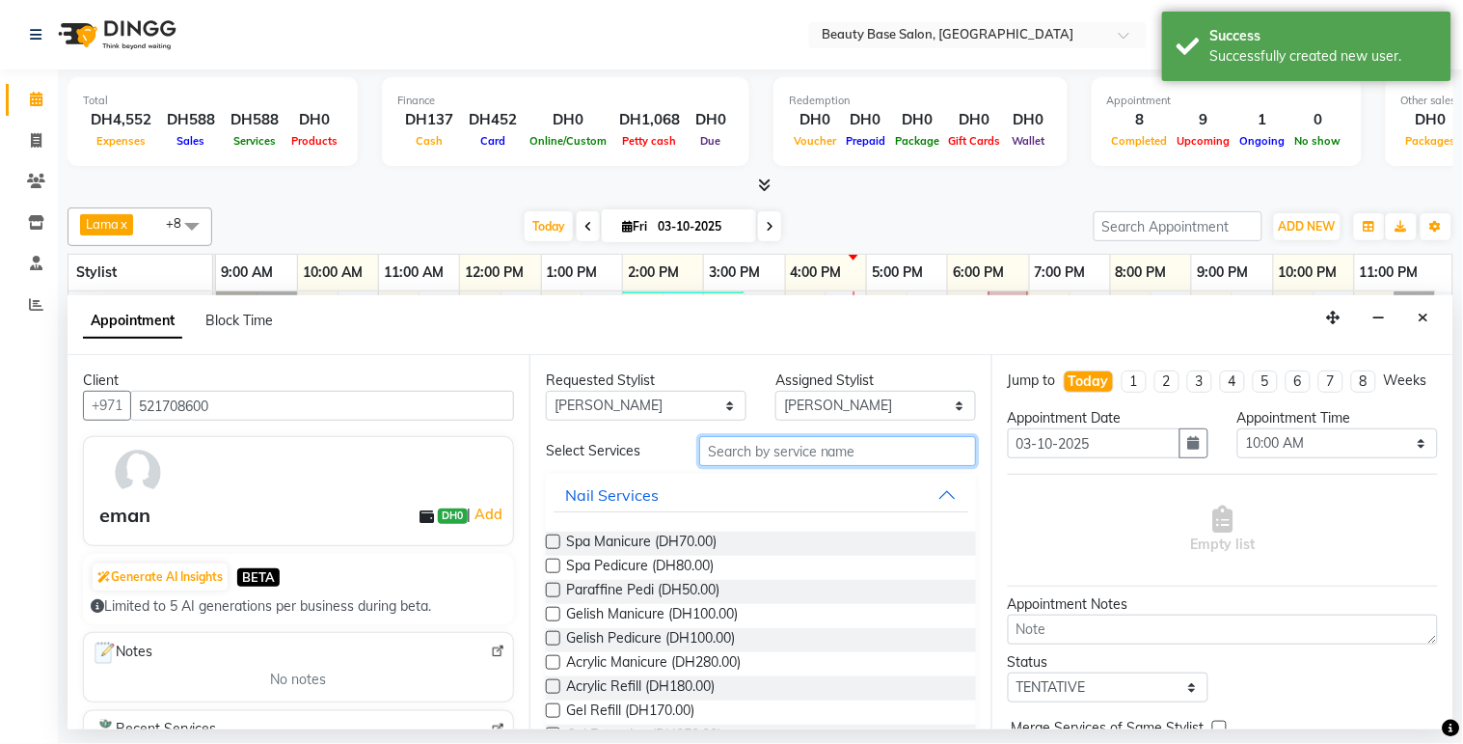
click at [793, 450] on input "text" at bounding box center [837, 451] width 277 height 30
type input "a"
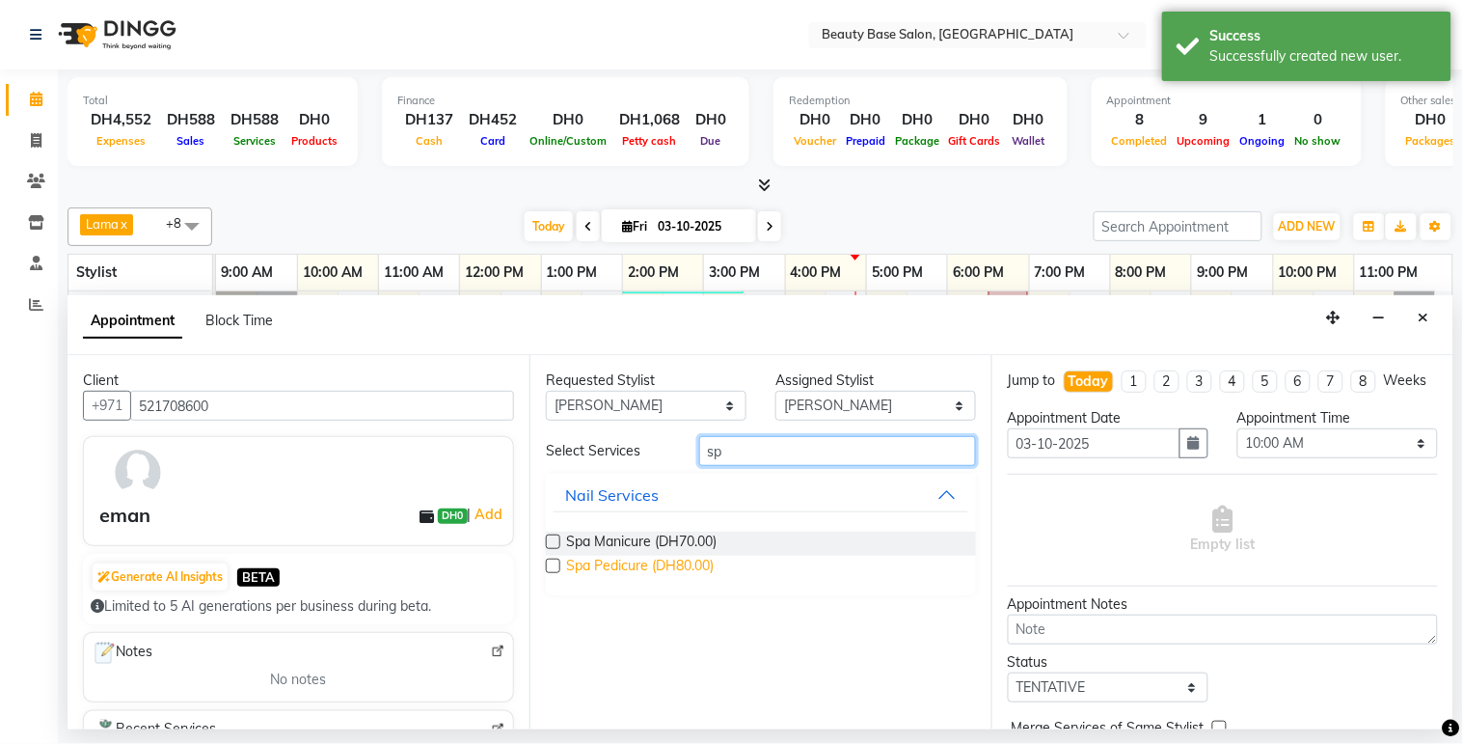
type input "sp"
click at [660, 569] on span "Spa Pedicure (DH80.00)" at bounding box center [640, 568] width 148 height 24
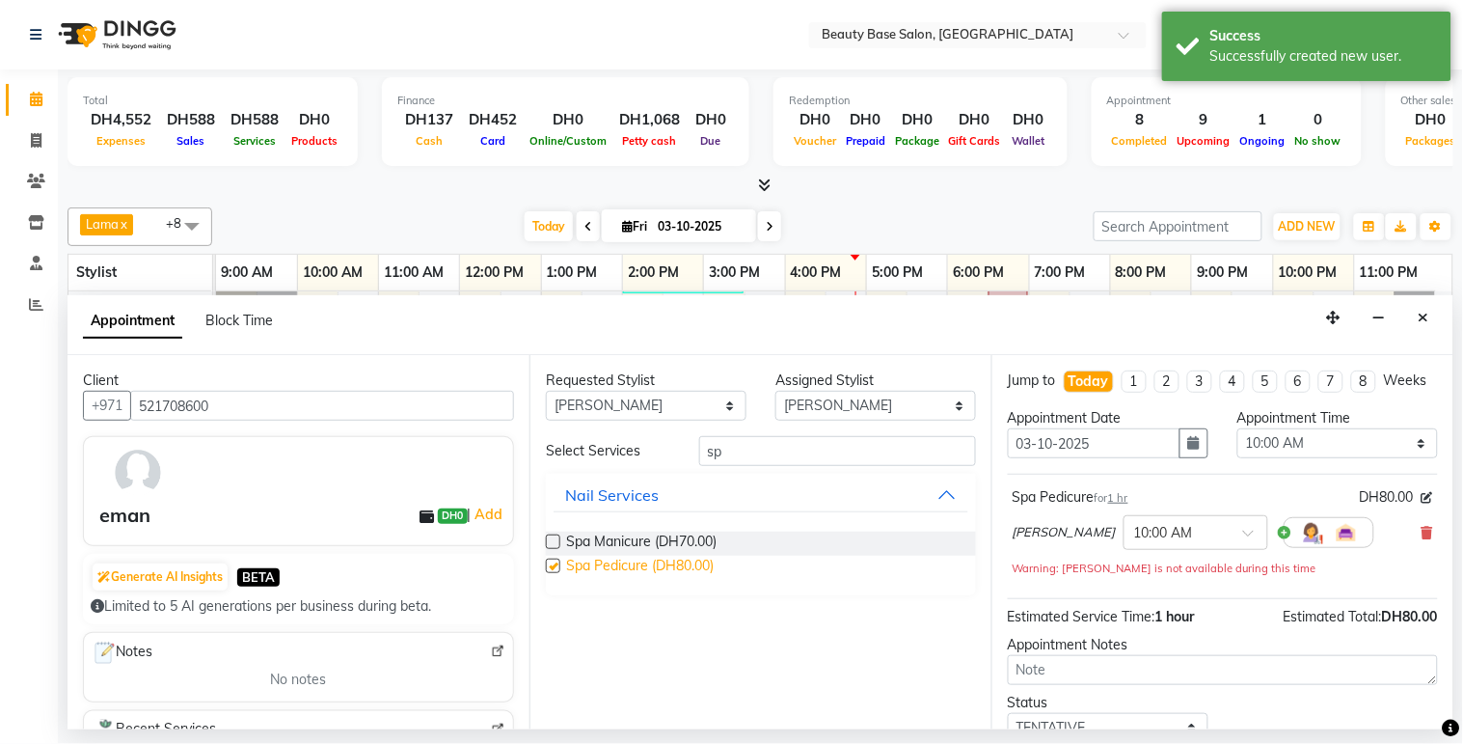
checkbox input "false"
click at [1314, 458] on select "Select 10:00 AM 10:05 AM 10:10 AM 10:15 AM 10:20 AM 10:25 AM 10:30 AM 10:35 AM …" at bounding box center [1338, 443] width 201 height 30
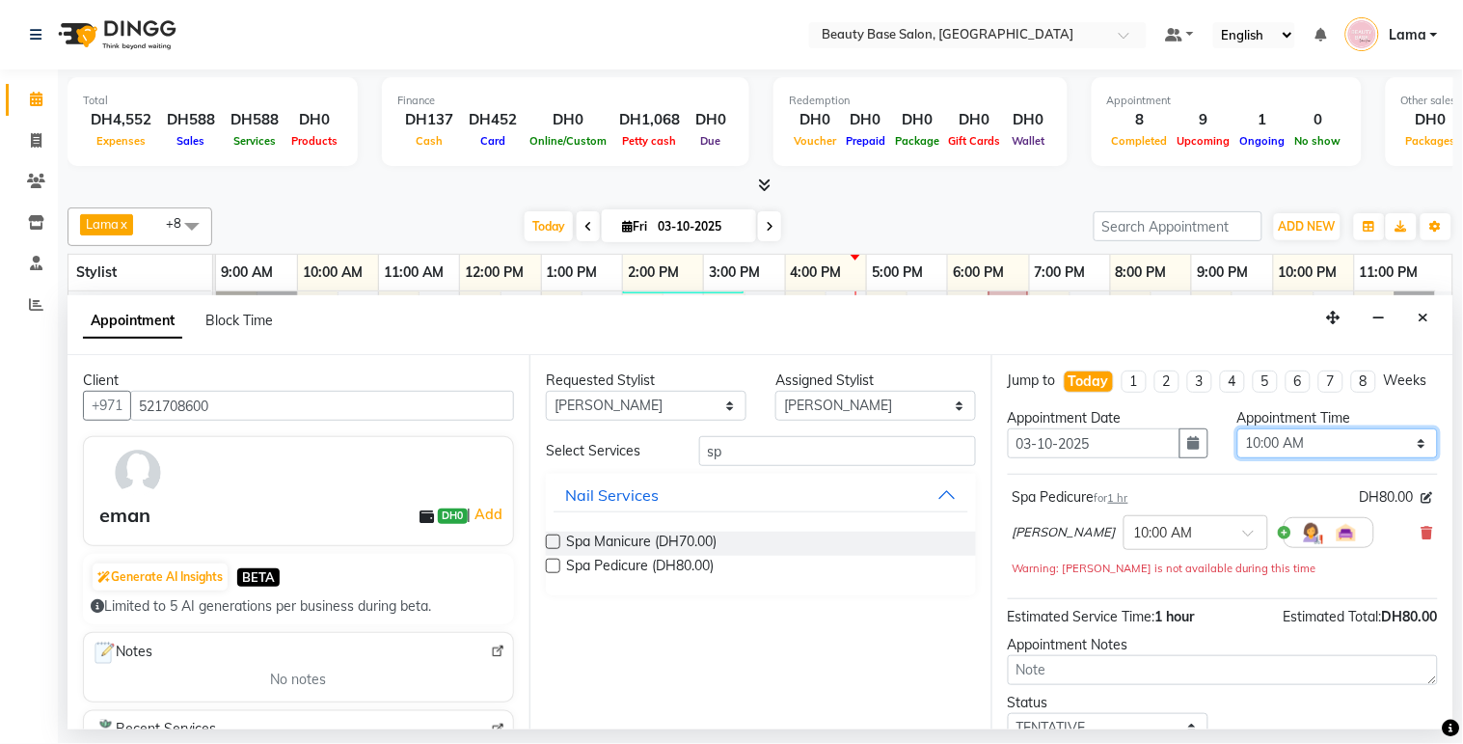
select select "960"
click at [1238, 446] on select "Select 10:00 AM 10:05 AM 10:10 AM 10:15 AM 10:20 AM 10:25 AM 10:30 AM 10:35 AM …" at bounding box center [1338, 443] width 201 height 30
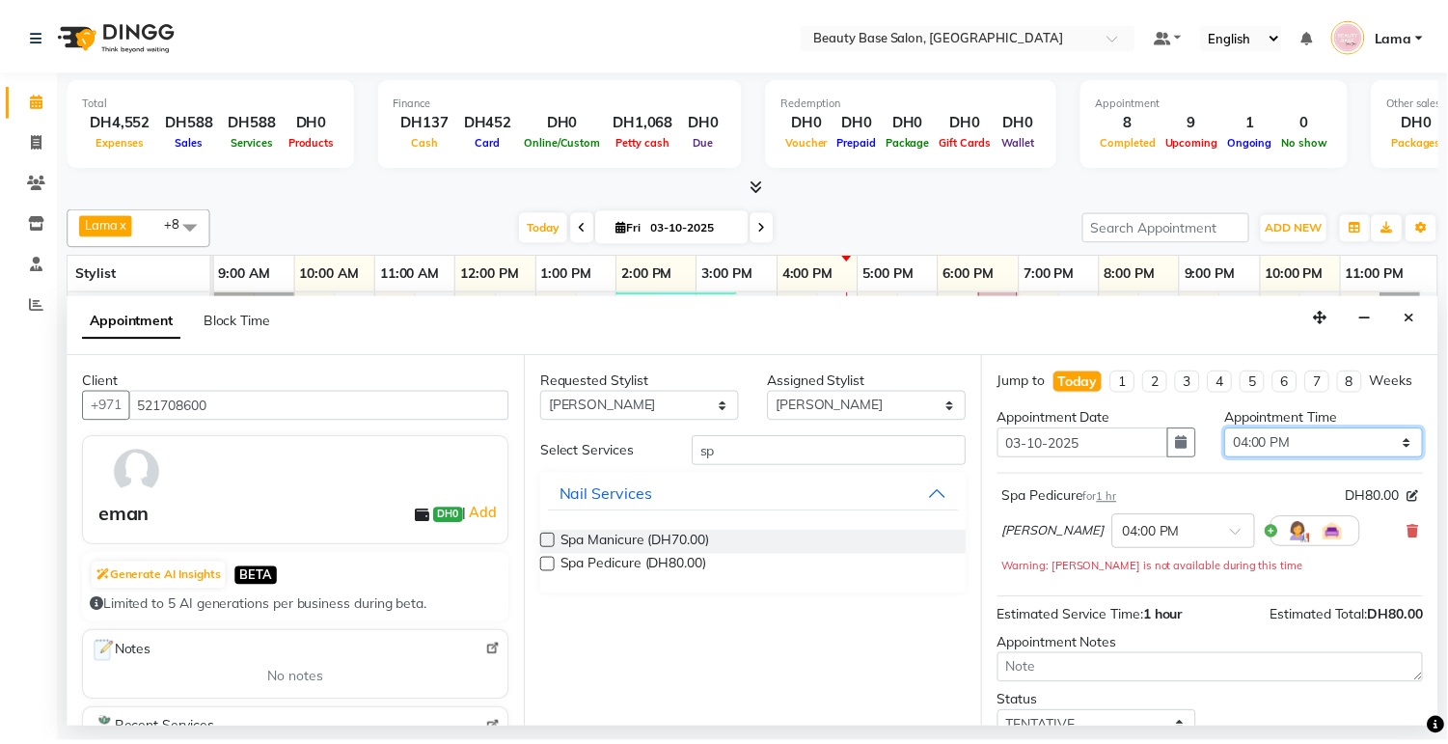
scroll to position [154, 0]
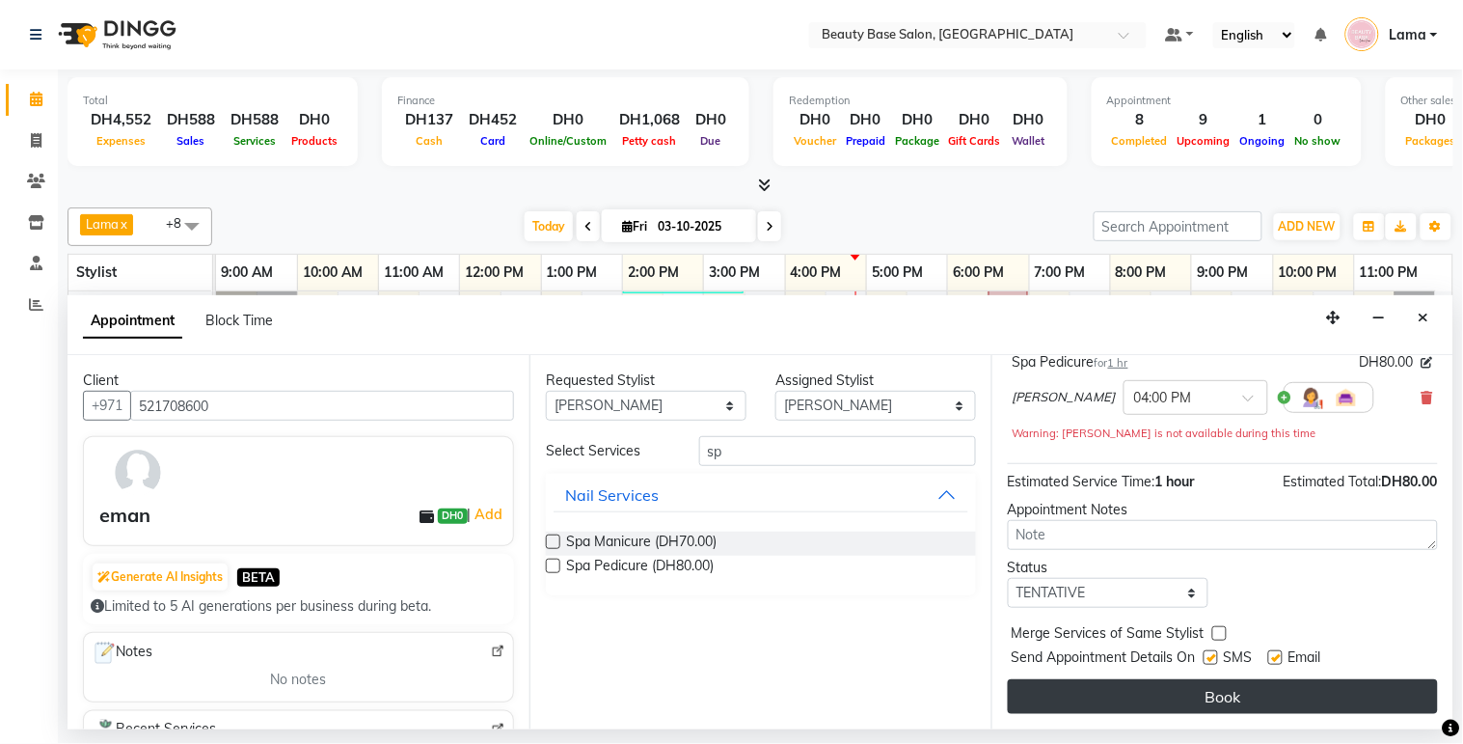
click at [1270, 698] on button "Book" at bounding box center [1223, 696] width 430 height 35
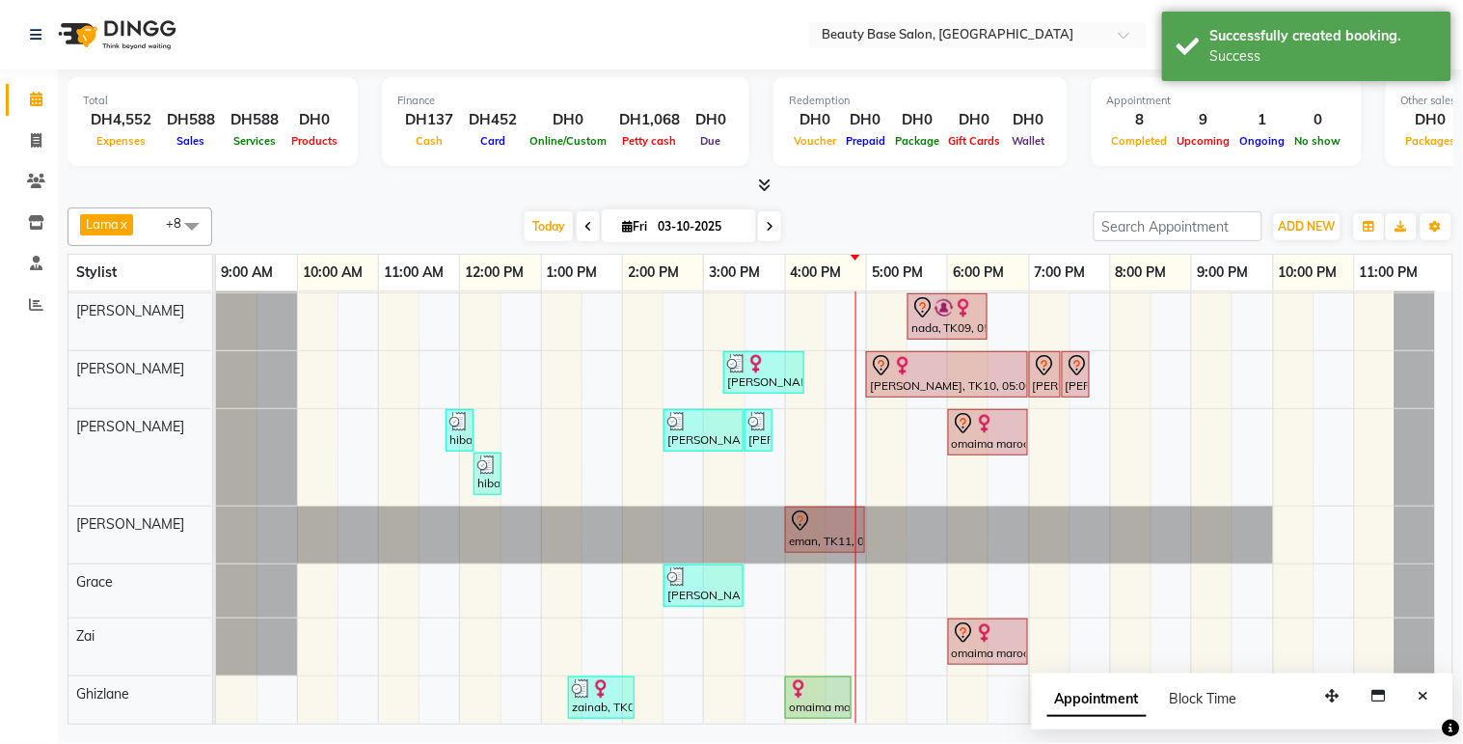
click at [835, 545] on div "eman, TK11, 04:00 PM-05:00 PM, Spa Pedicure" at bounding box center [825, 529] width 76 height 41
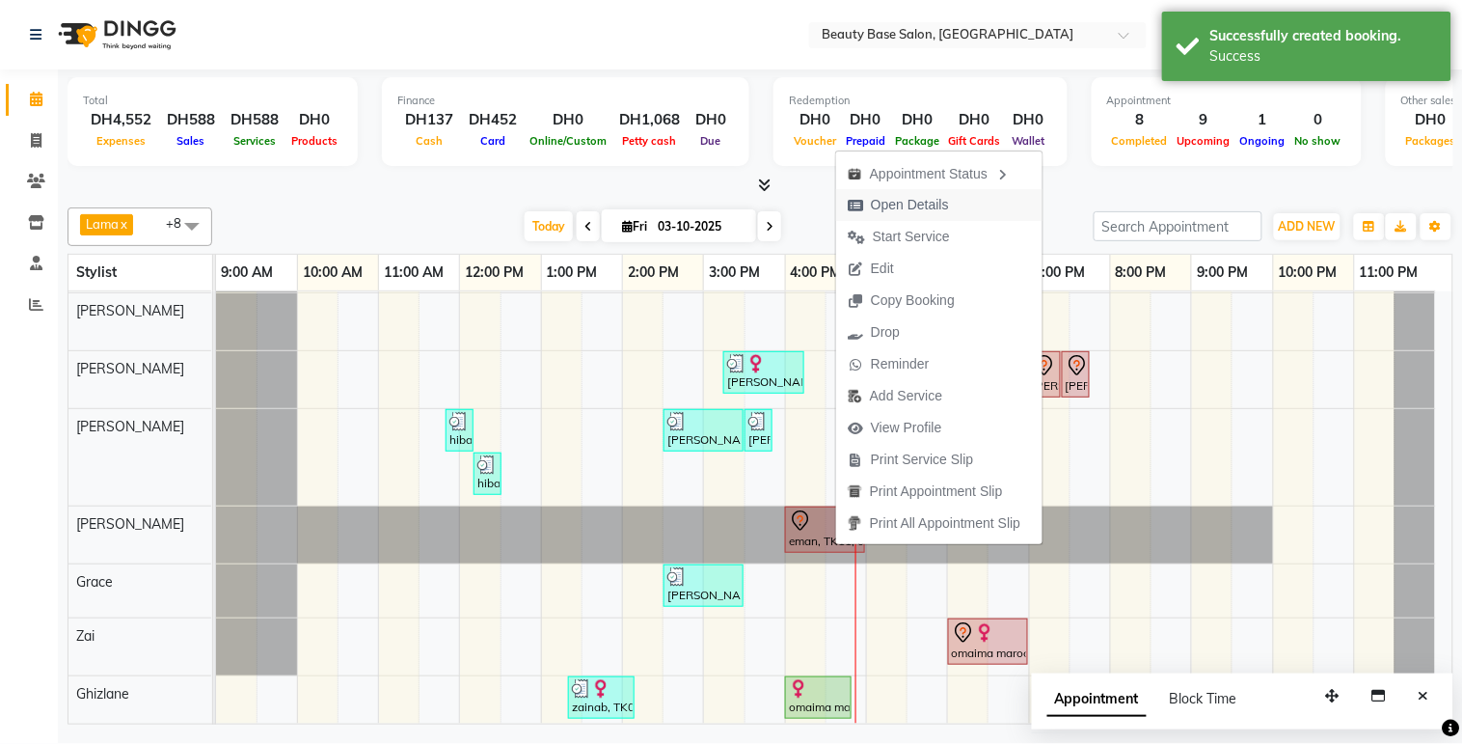
click at [928, 213] on span "Open Details" at bounding box center [910, 205] width 78 height 20
select select "7"
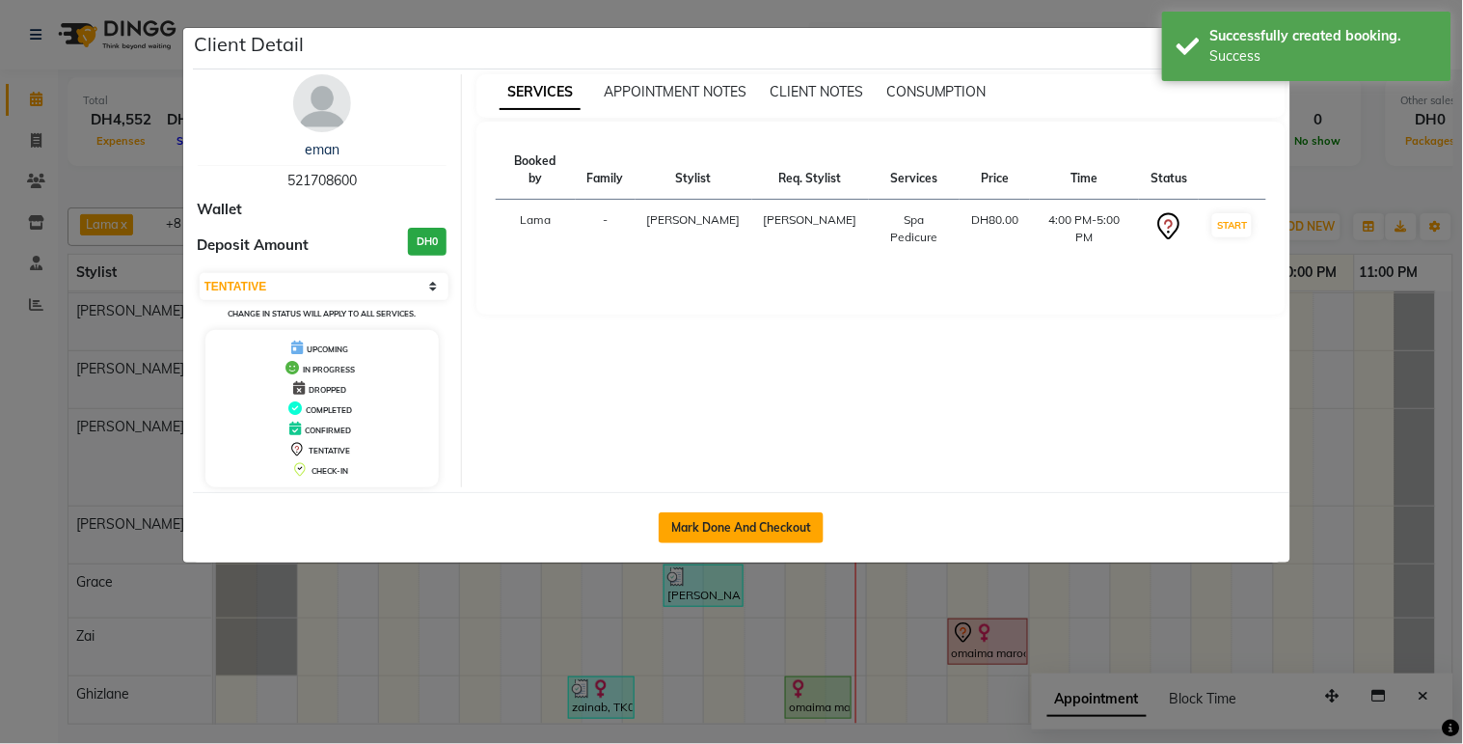
click at [777, 534] on button "Mark Done And Checkout" at bounding box center [741, 527] width 165 height 31
select select "service"
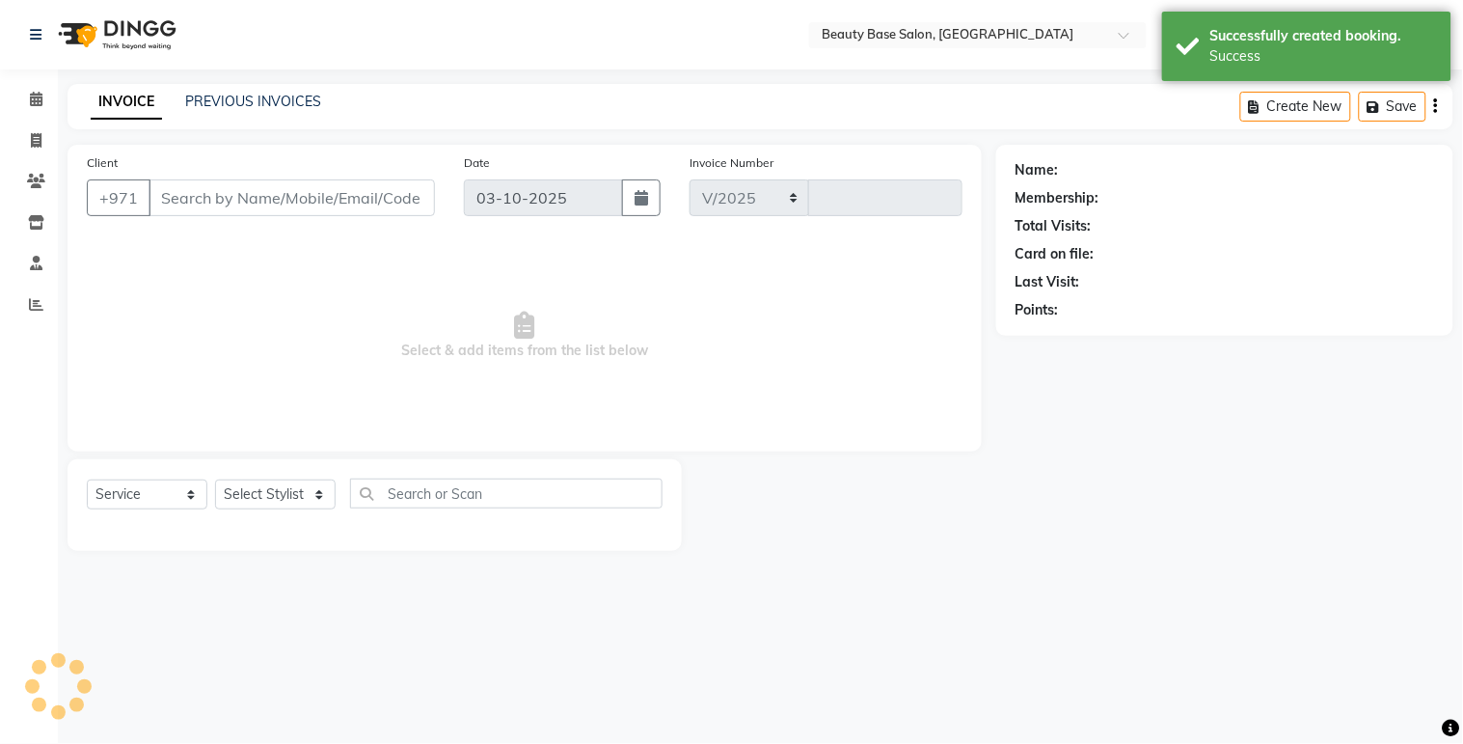
select select "813"
type input "2453"
type input "521708600"
select select "17496"
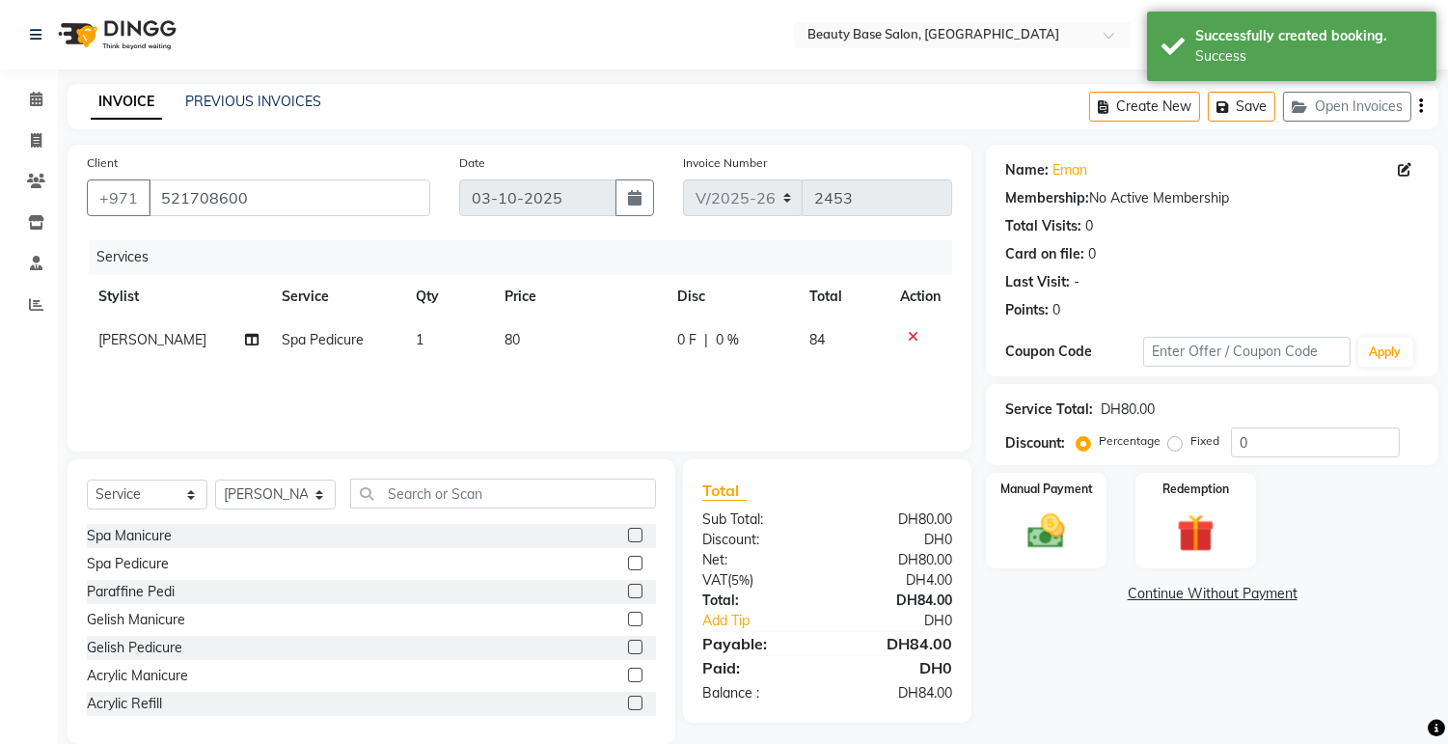
click at [1190, 448] on label "Fixed" at bounding box center [1204, 440] width 29 height 17
click at [1172, 448] on input "Fixed" at bounding box center [1179, 441] width 14 height 14
radio input "true"
click at [1081, 523] on div "Manual Payment" at bounding box center [1046, 520] width 125 height 98
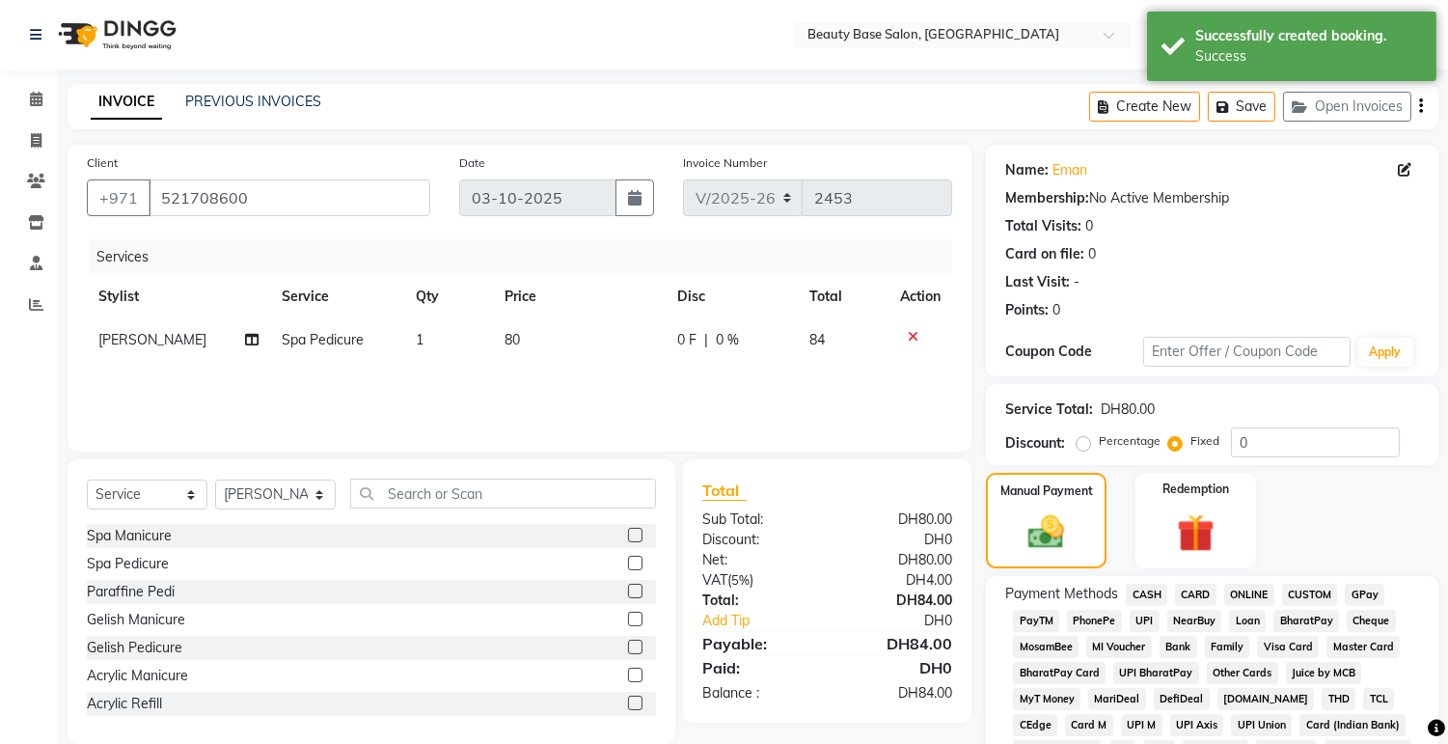
click at [1204, 600] on span "CARD" at bounding box center [1195, 595] width 41 height 22
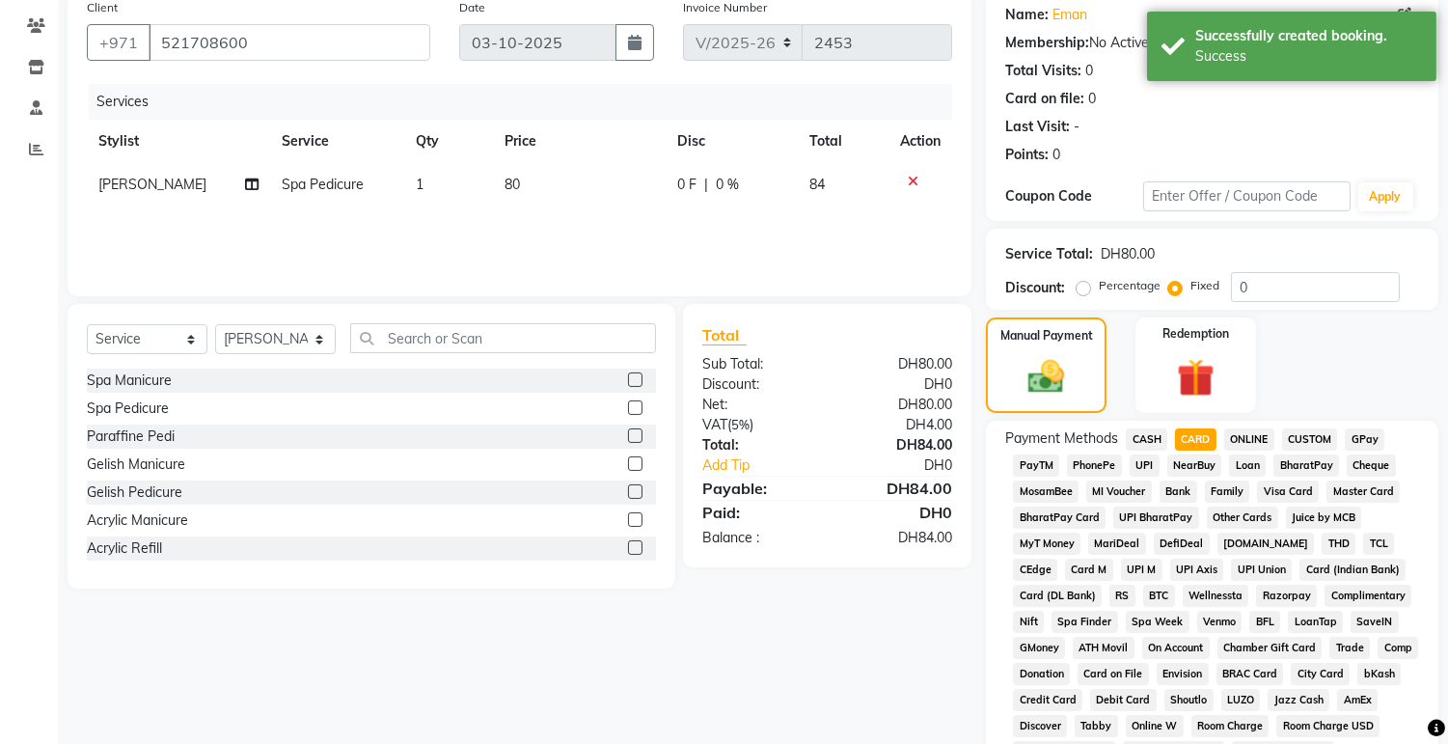
scroll to position [543, 0]
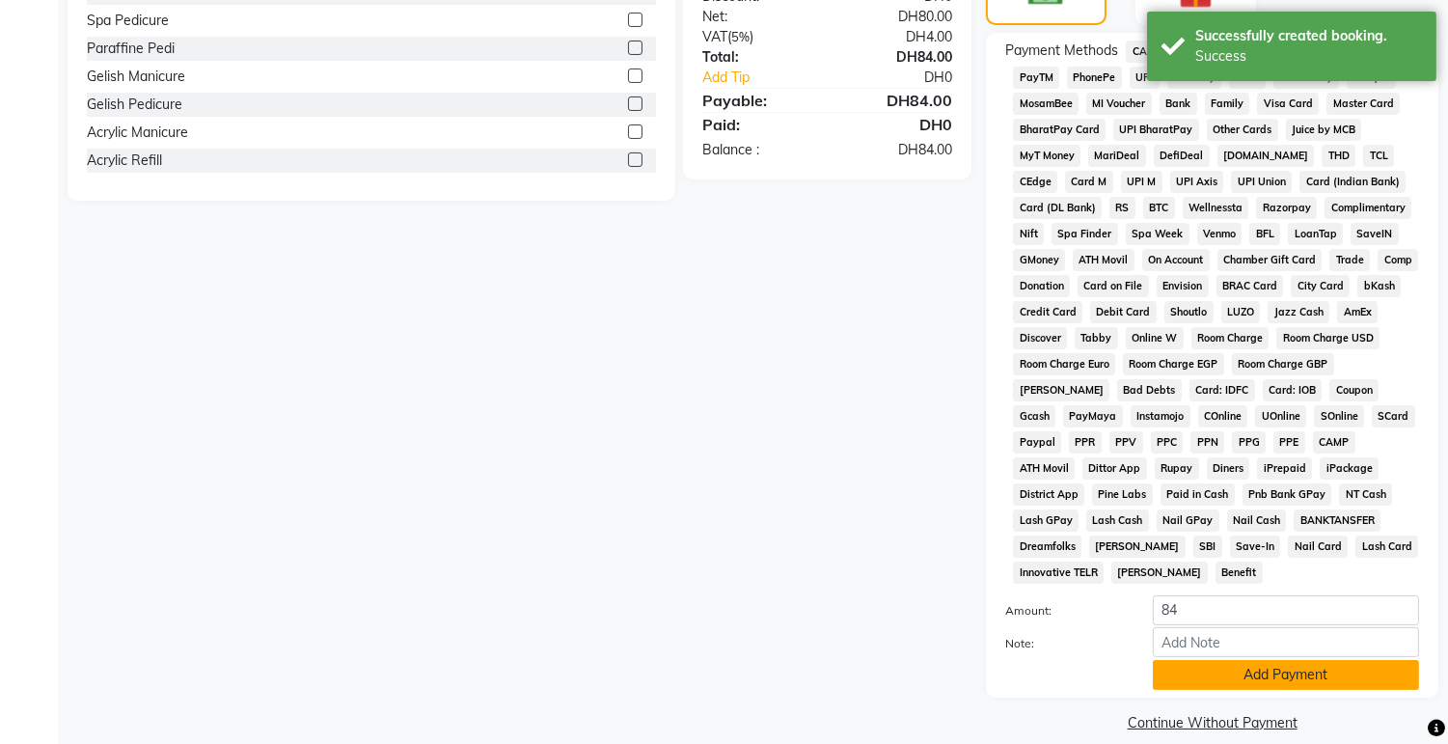
click at [1240, 660] on button "Add Payment" at bounding box center [1286, 675] width 266 height 30
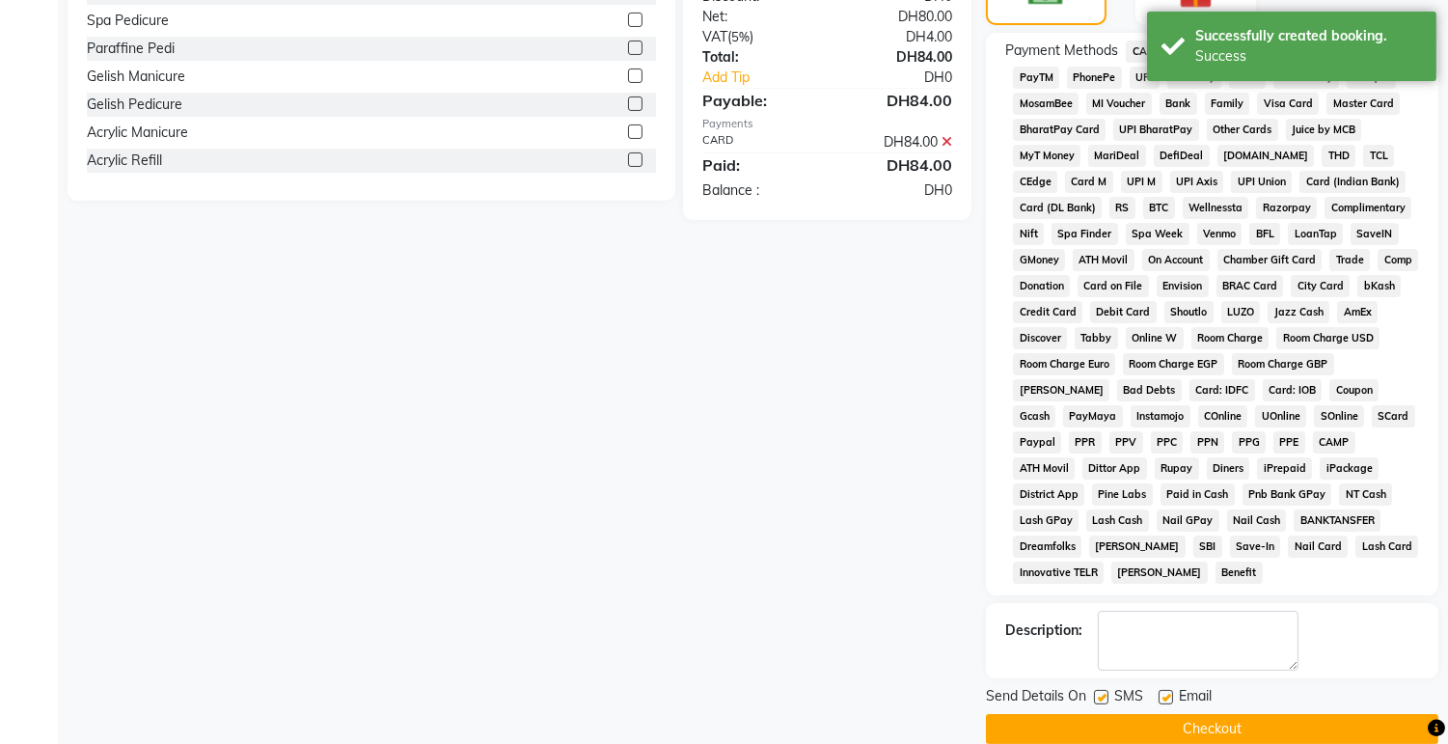
click at [1266, 714] on button "Checkout" at bounding box center [1212, 729] width 452 height 30
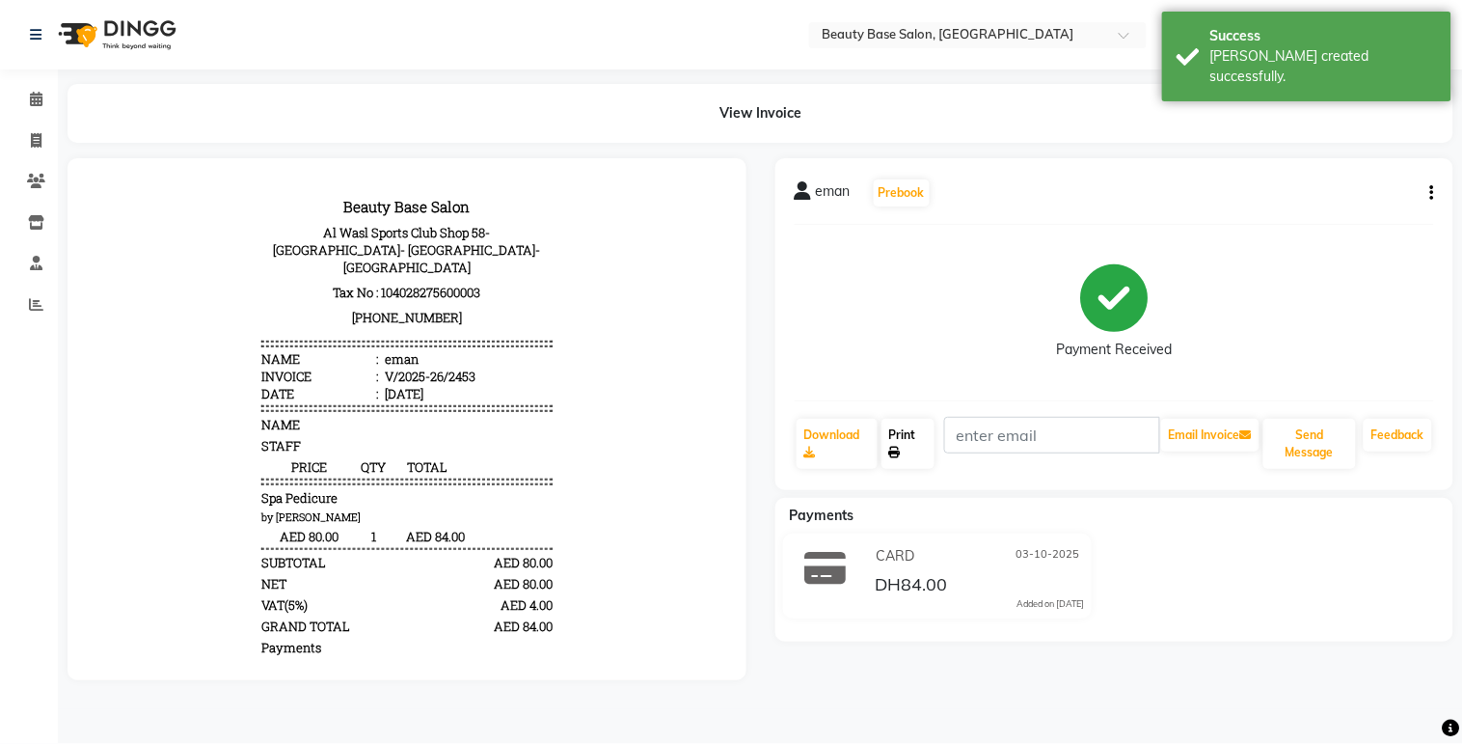
click at [926, 449] on link "Print" at bounding box center [908, 444] width 53 height 50
click at [36, 106] on icon at bounding box center [36, 99] width 13 height 14
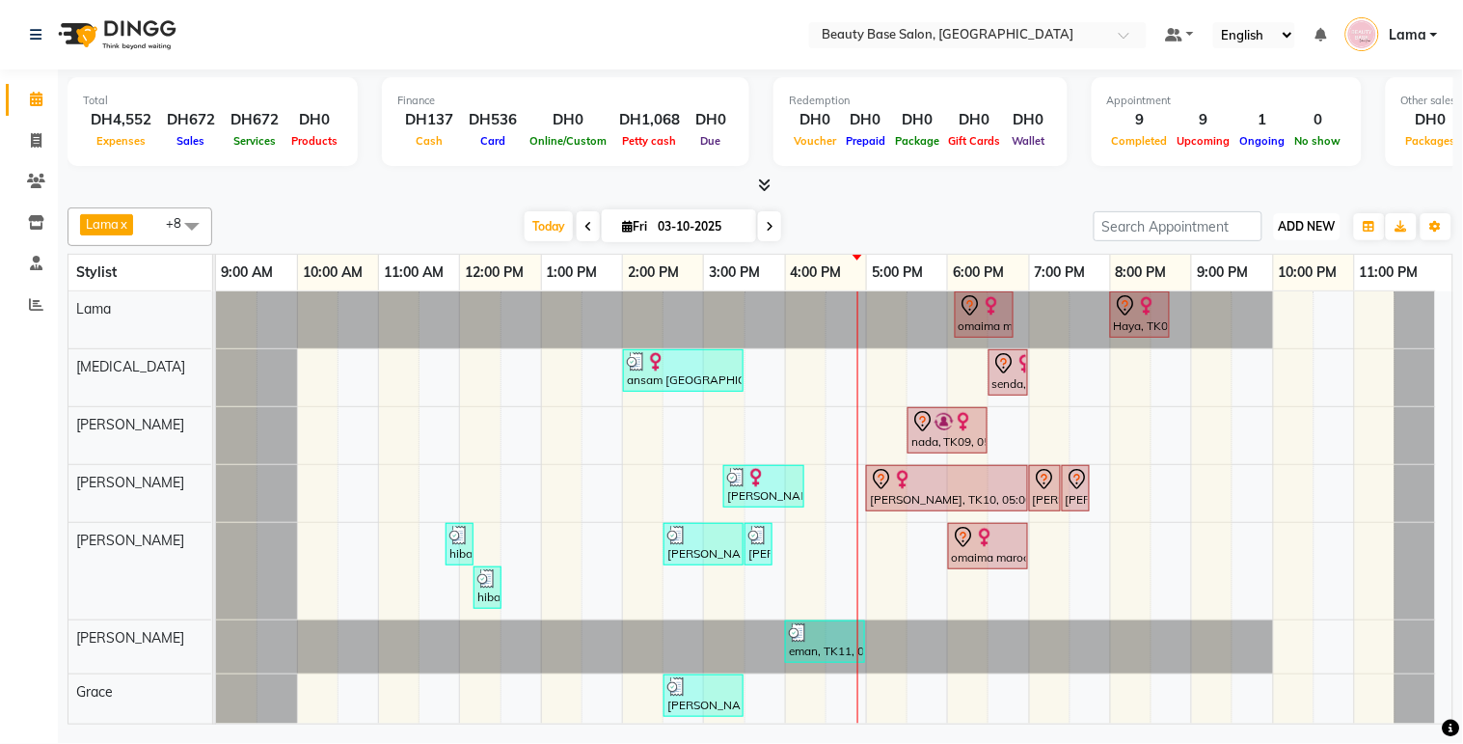
click at [1304, 227] on span "ADD NEW" at bounding box center [1307, 226] width 57 height 14
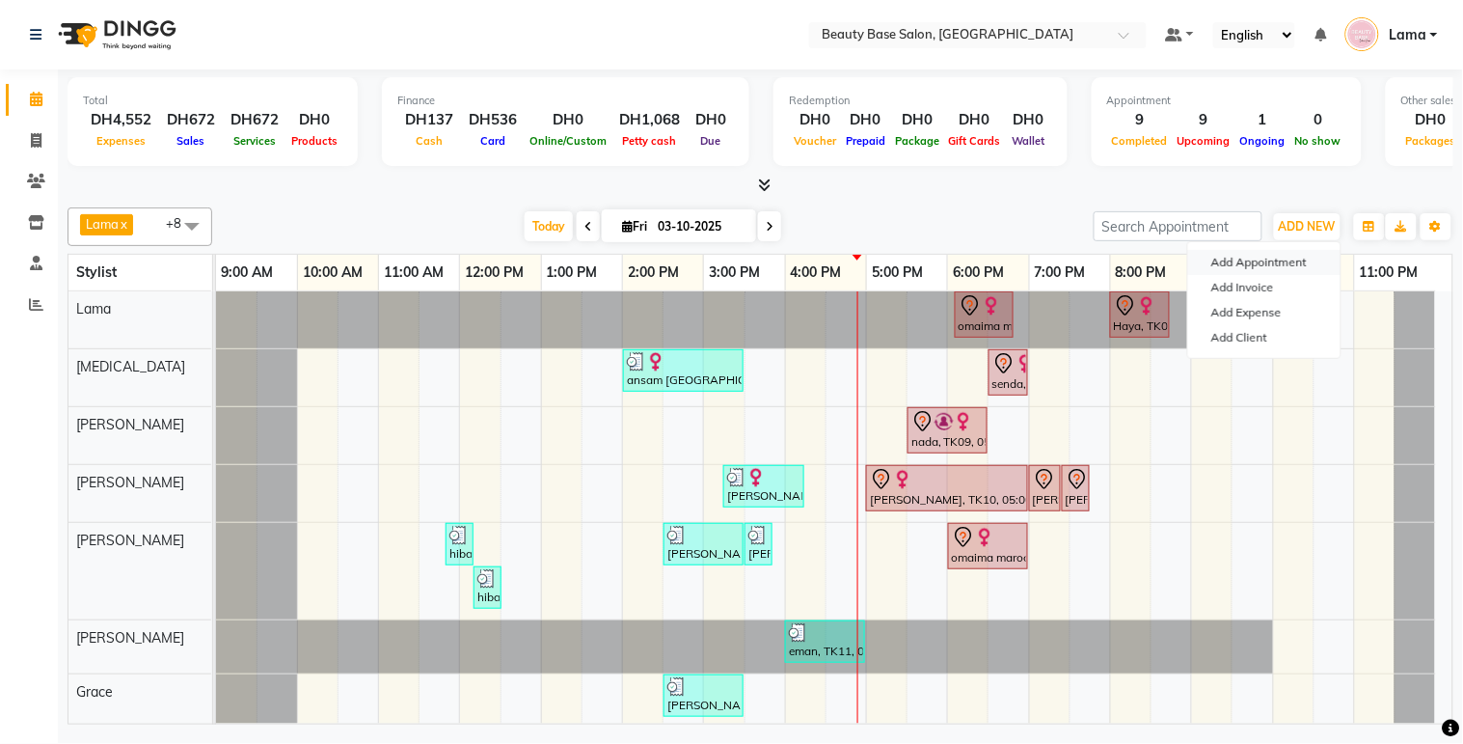
click at [1279, 264] on button "Add Appointment" at bounding box center [1264, 262] width 152 height 25
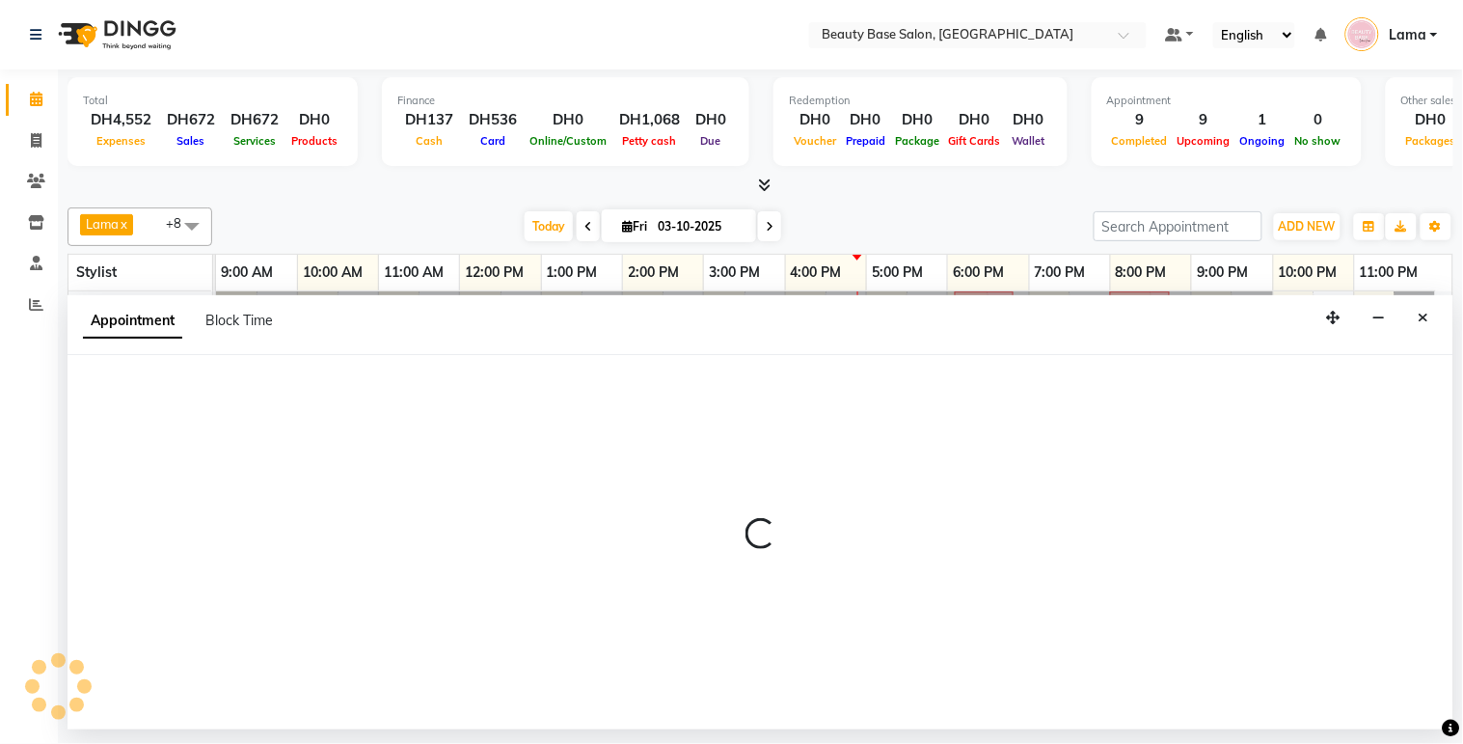
select select "tentative"
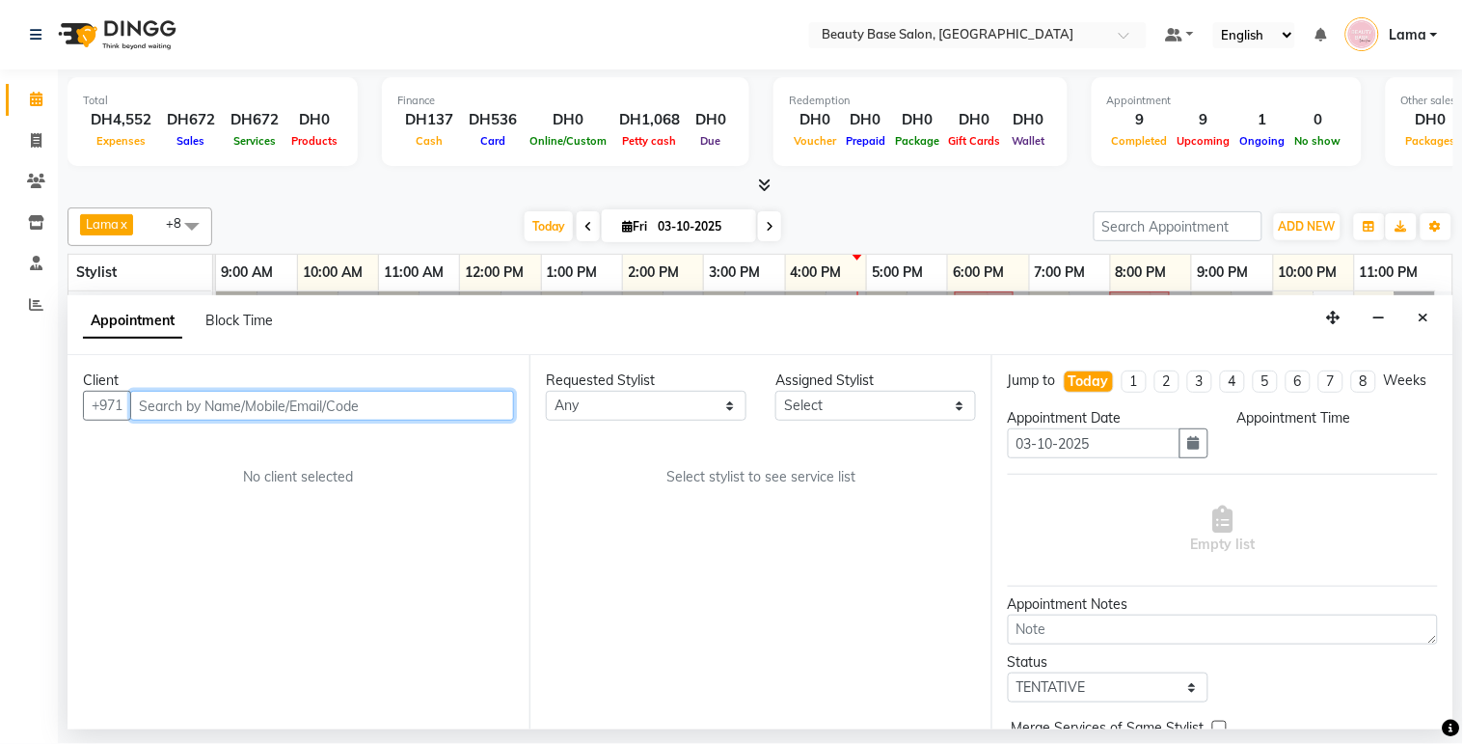
select select "600"
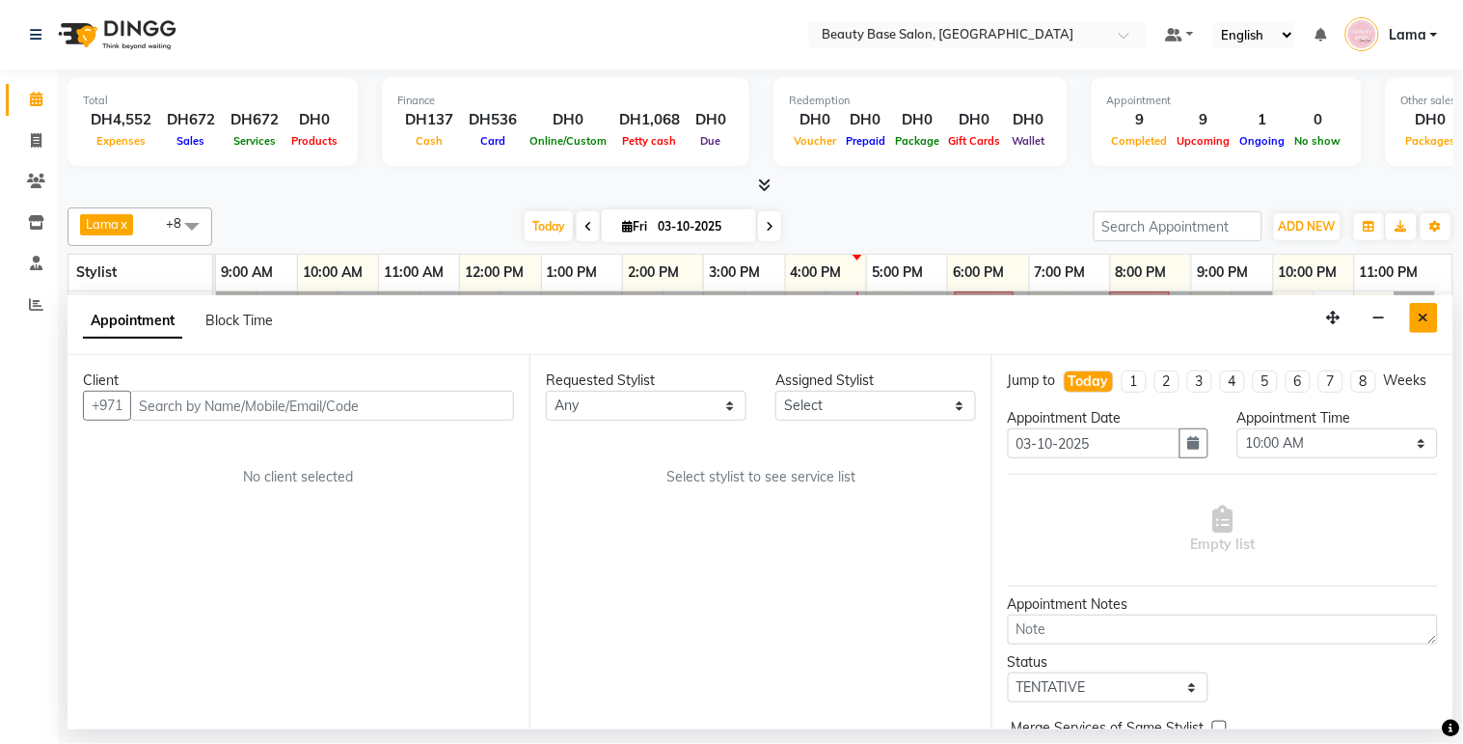
click at [1424, 322] on icon "Close" at bounding box center [1424, 318] width 11 height 14
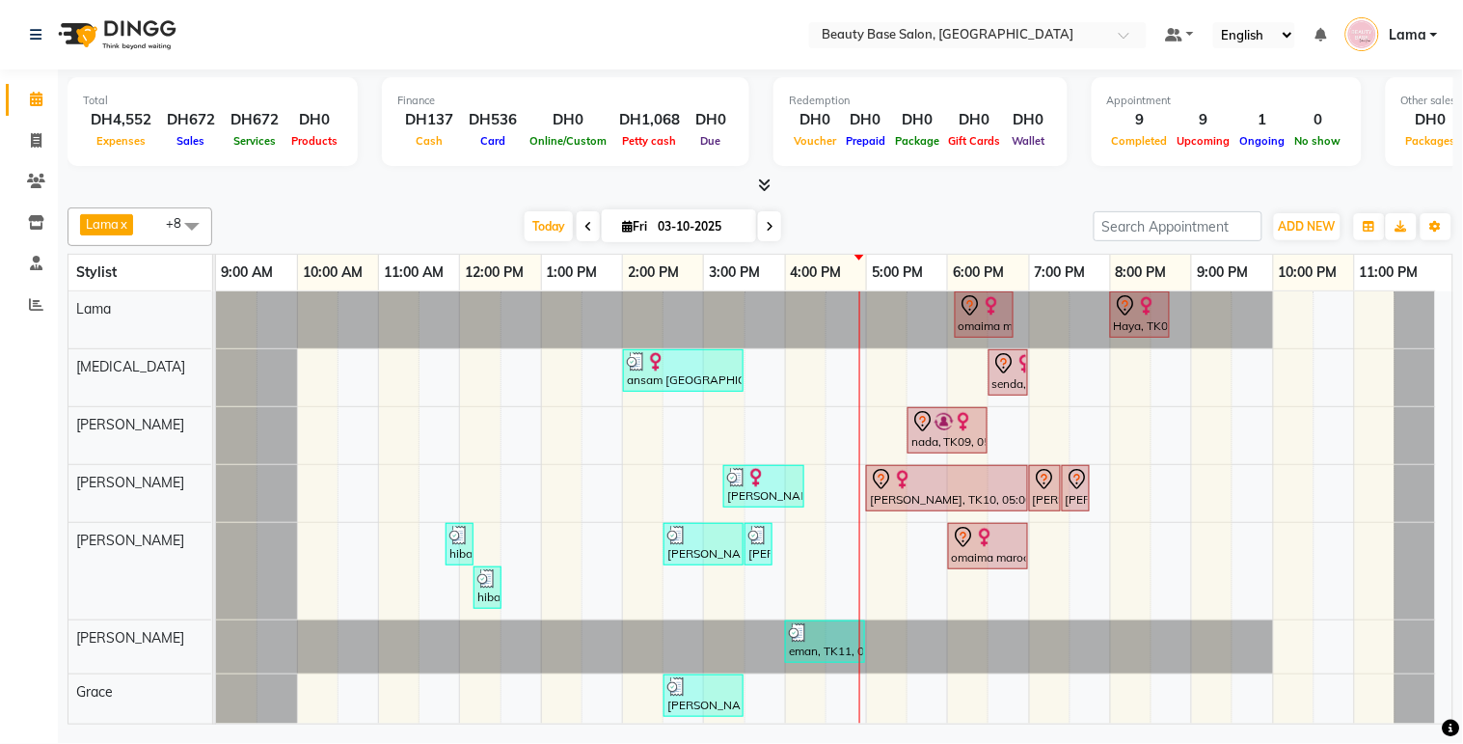
click at [922, 490] on div "hanna, TK10, 05:00 PM-07:00 PM, Gel Extention" at bounding box center [947, 488] width 158 height 41
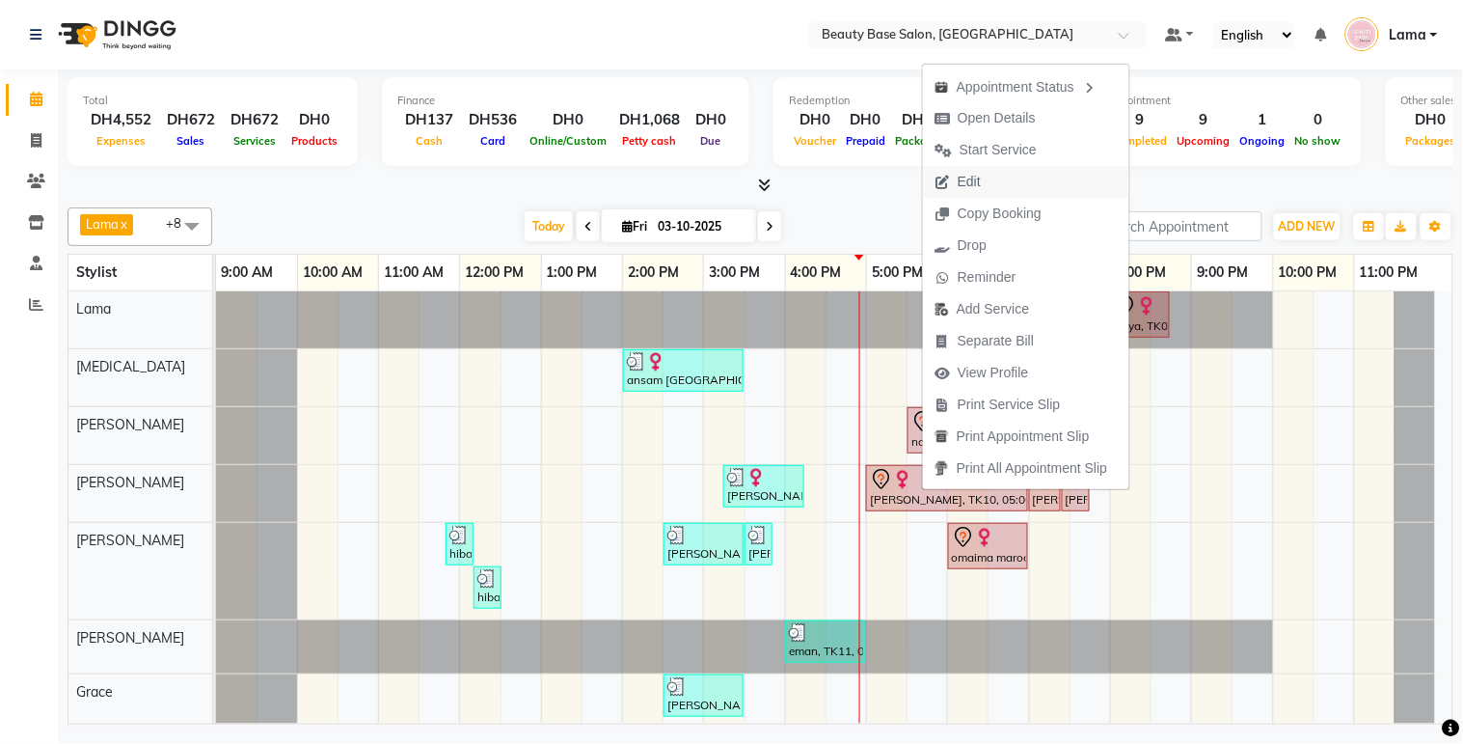
click at [1030, 185] on button "Edit" at bounding box center [1026, 182] width 206 height 32
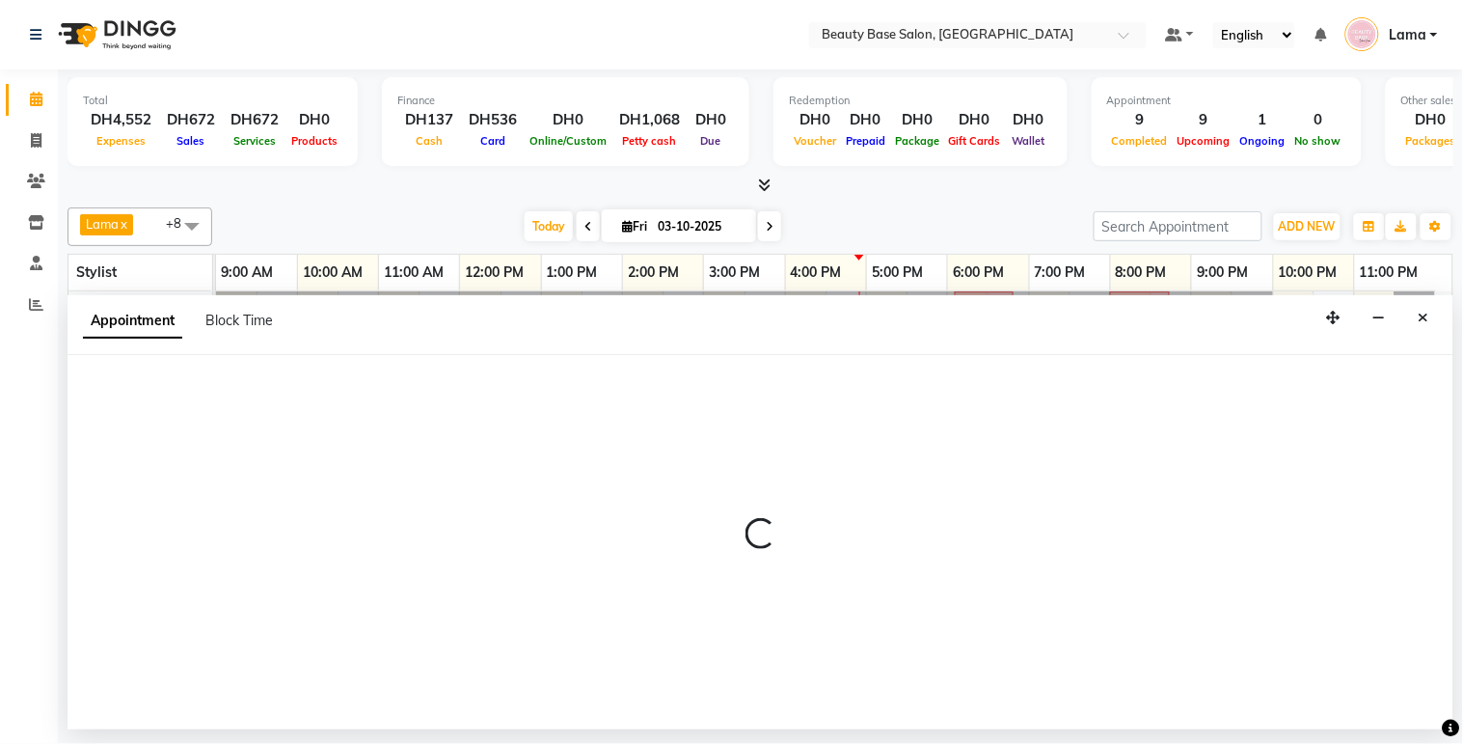
select select "tentative"
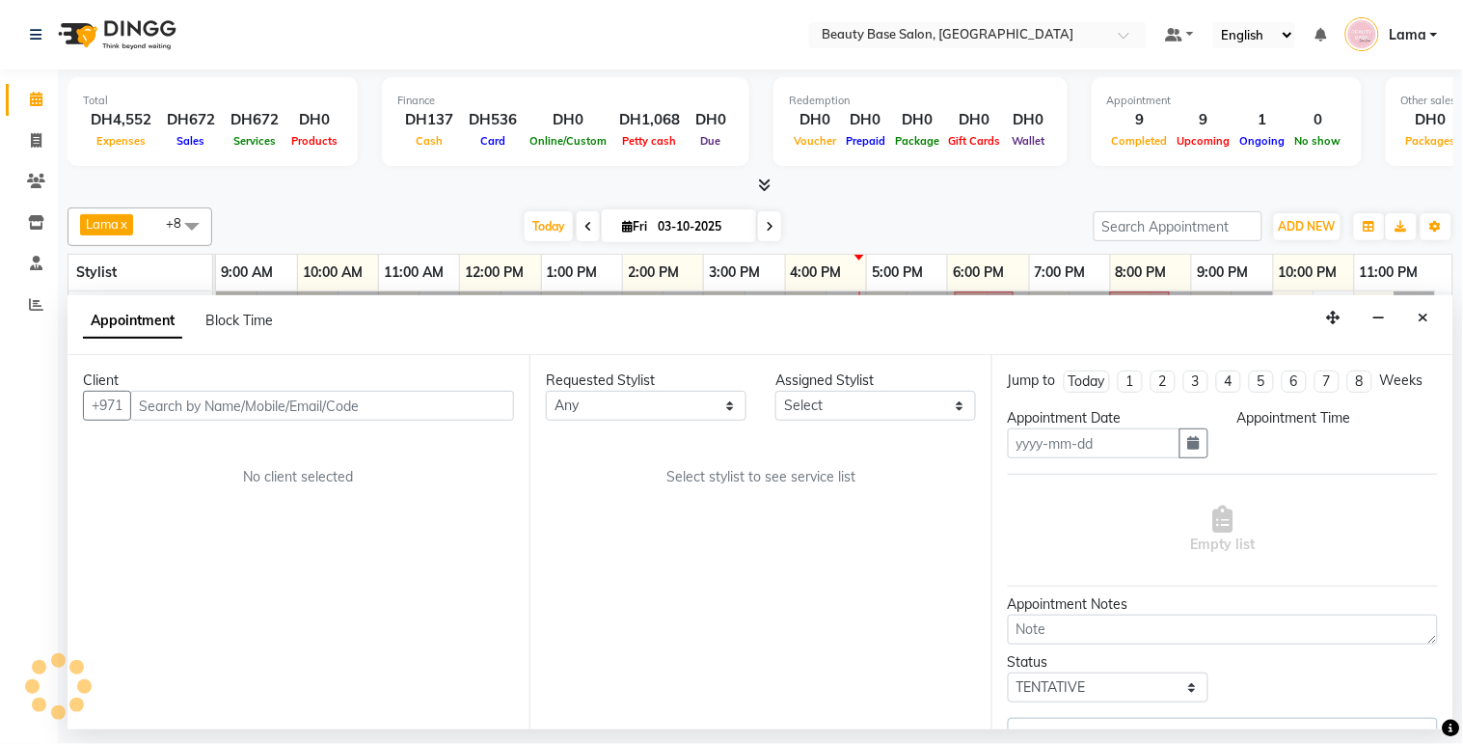
type input "03-10-2025"
select select "1020"
select select "30434"
select select "1223"
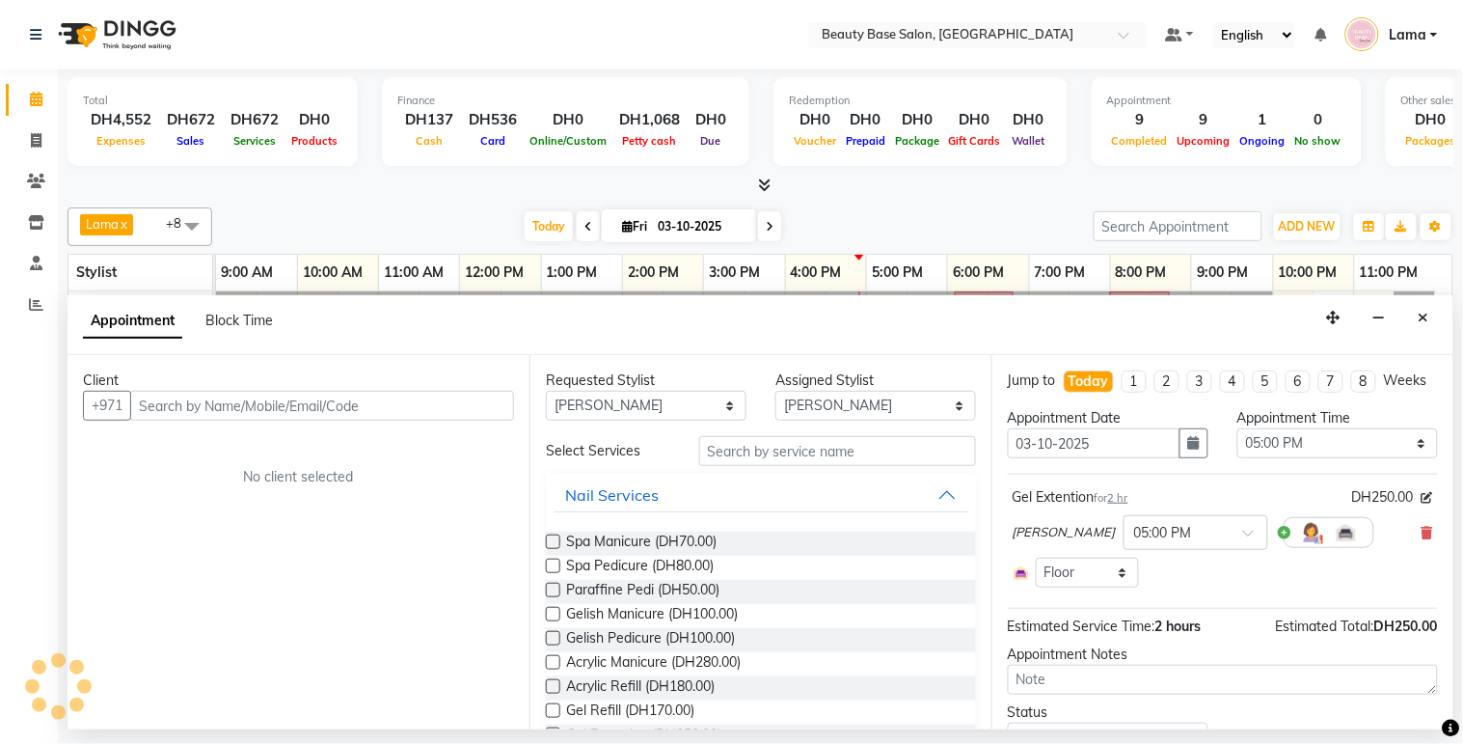
select select "1223"
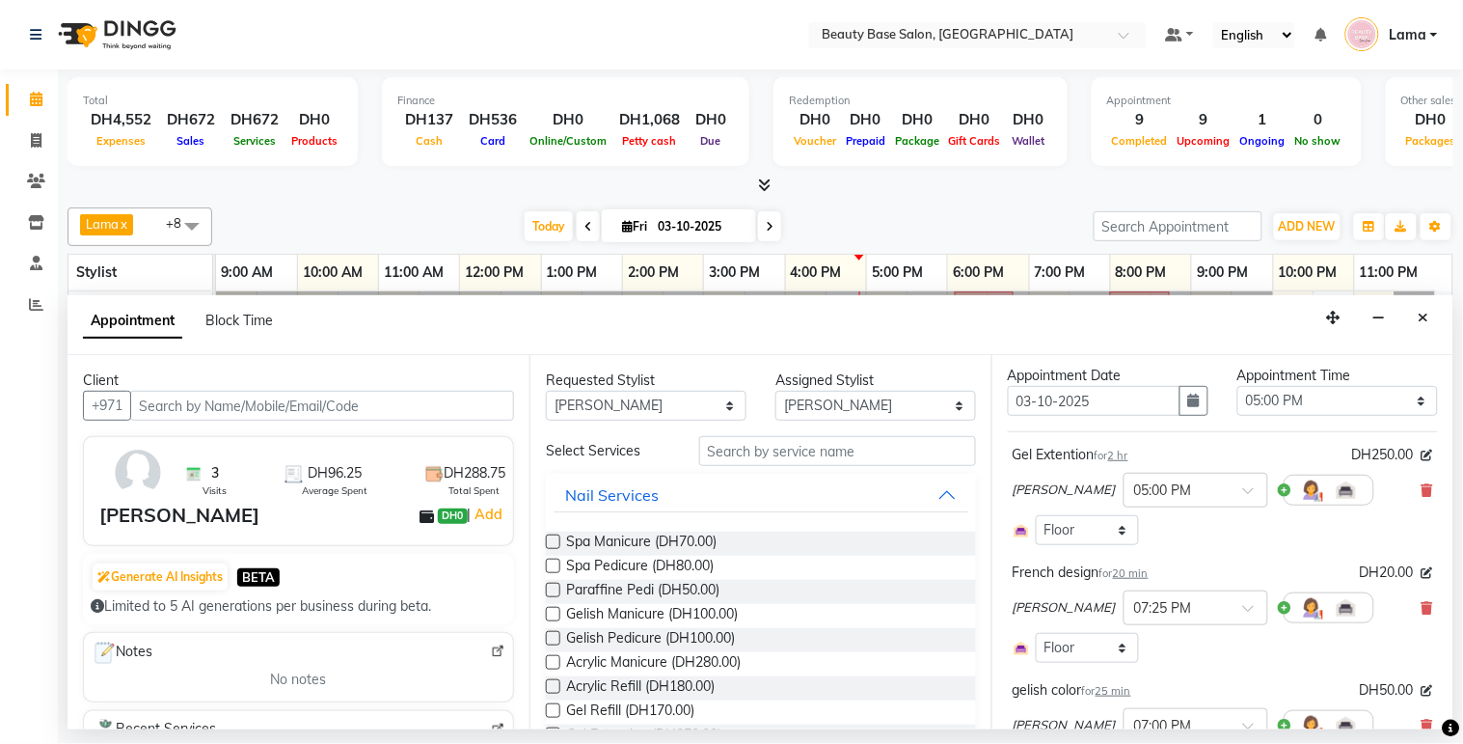
scroll to position [49, 0]
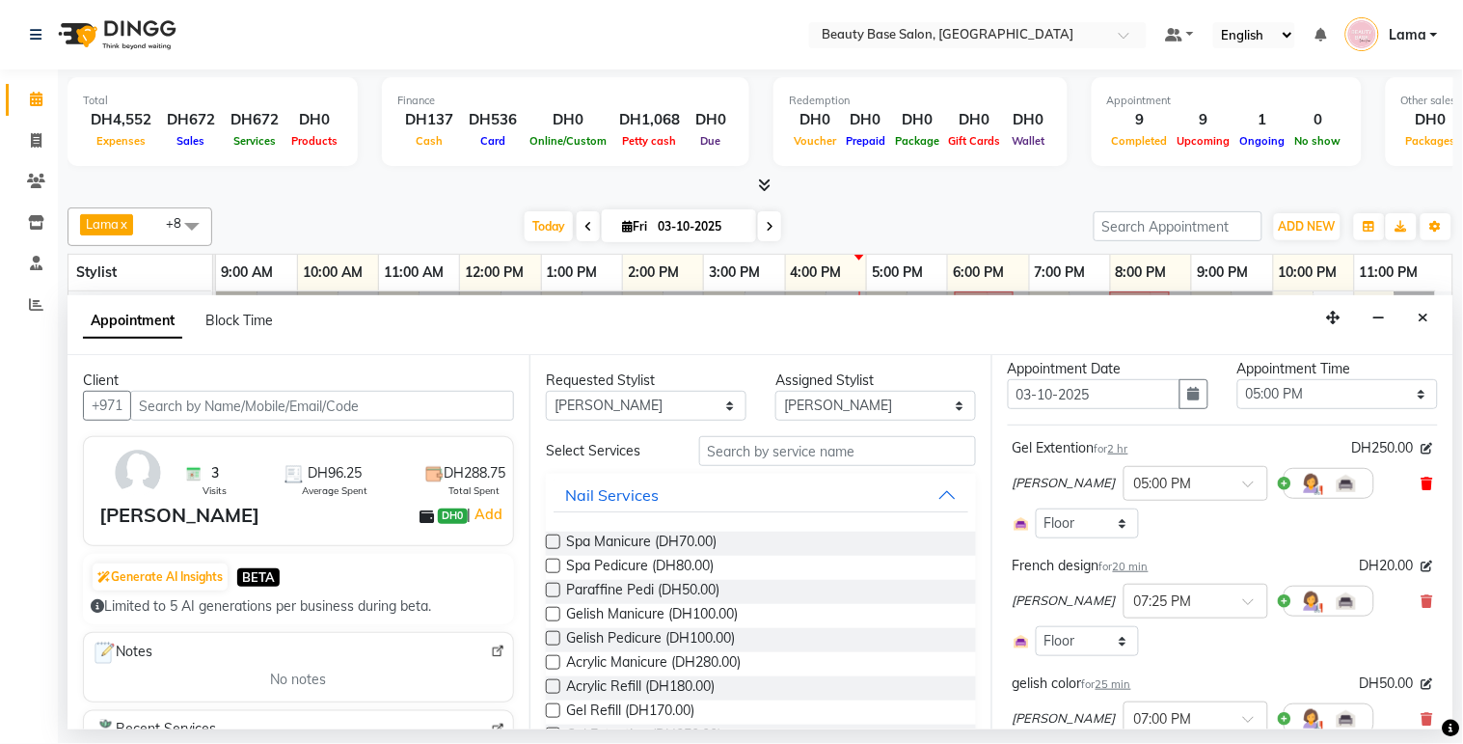
click at [1422, 490] on icon at bounding box center [1428, 483] width 12 height 14
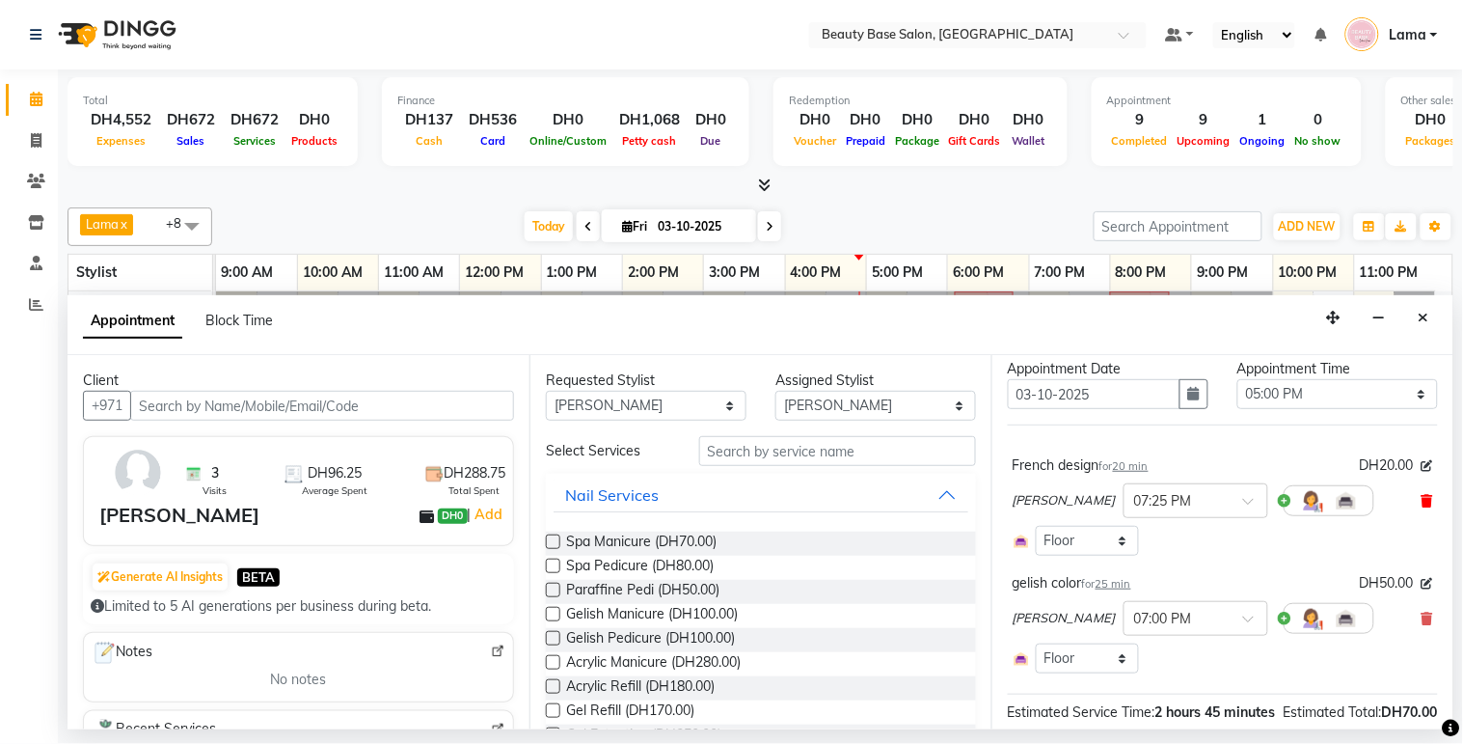
click at [1422, 507] on icon at bounding box center [1428, 501] width 12 height 14
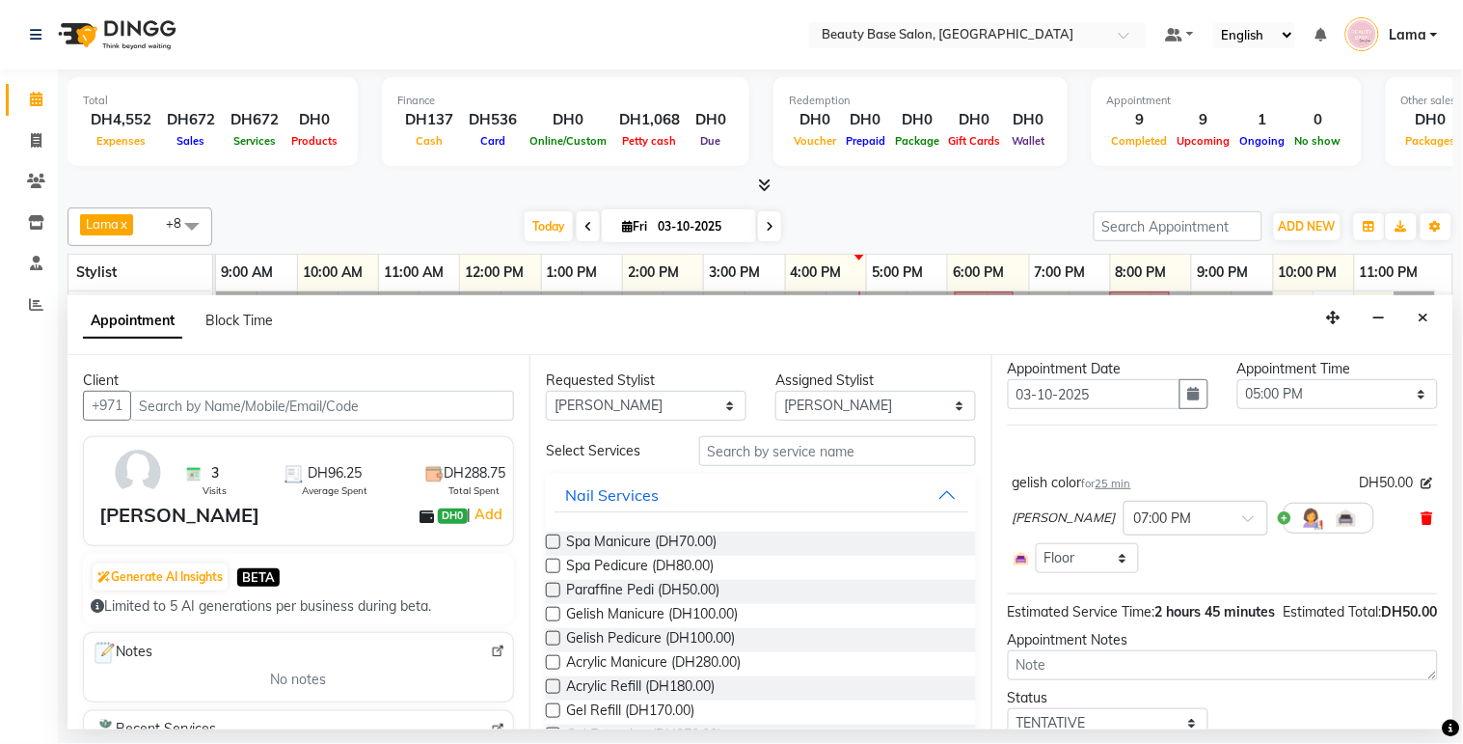
click at [1422, 525] on icon at bounding box center [1428, 518] width 12 height 14
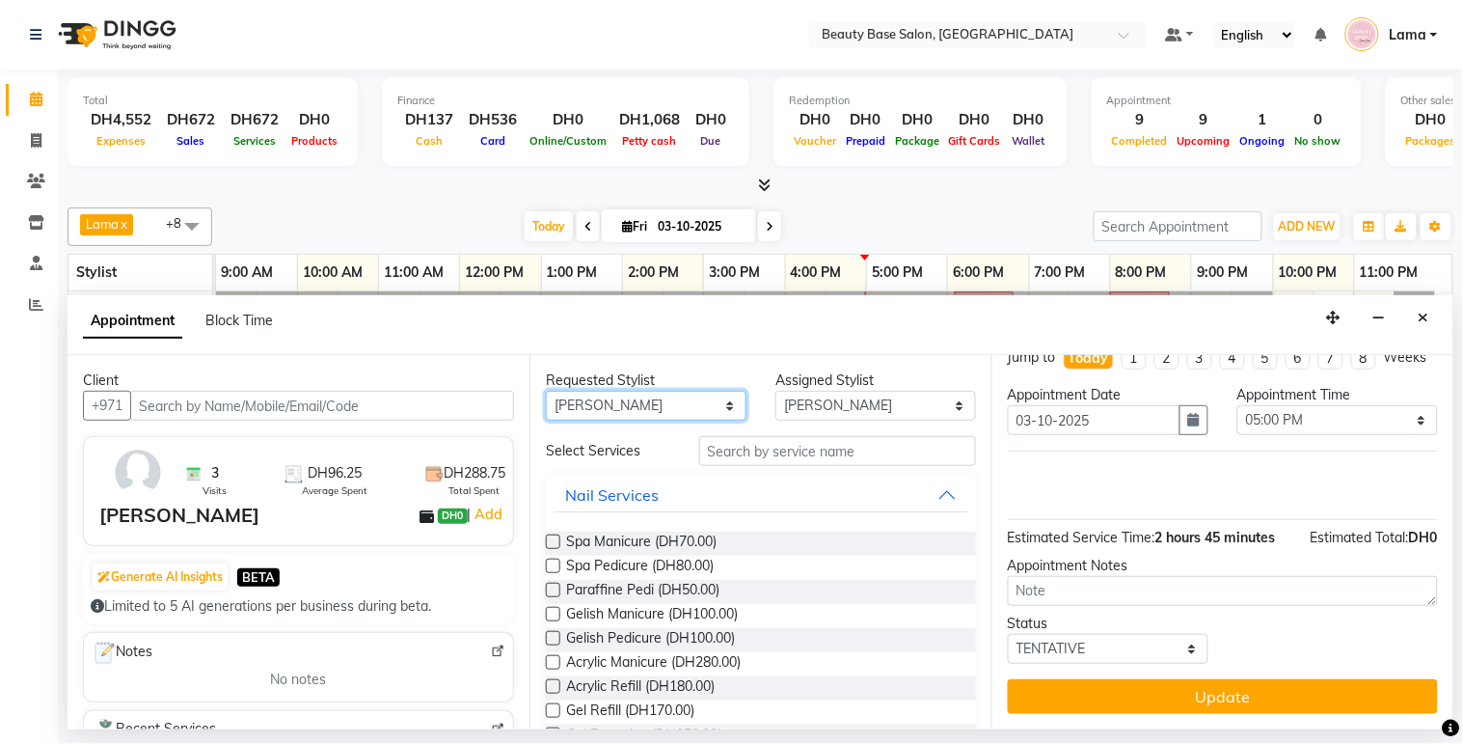
click at [619, 399] on select "Any [PERSON_NAME] [PERSON_NAME] [PERSON_NAME] [PERSON_NAME] [PERSON_NAME] [MEDI…" at bounding box center [646, 406] width 201 height 30
click at [788, 477] on button "Nail Services" at bounding box center [761, 494] width 415 height 35
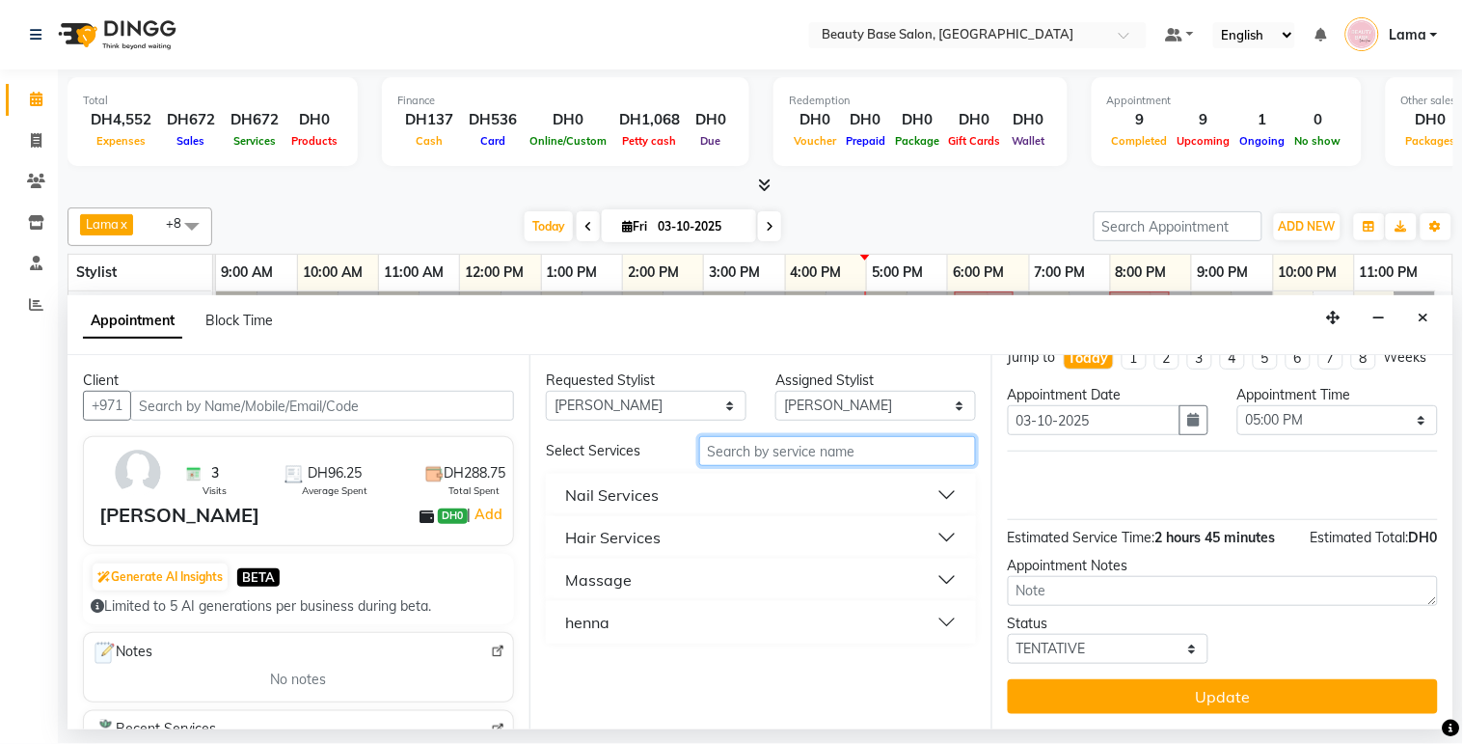
click at [786, 454] on input "text" at bounding box center [837, 451] width 277 height 30
type input "fa"
click at [691, 553] on button "Massage" at bounding box center [761, 537] width 415 height 35
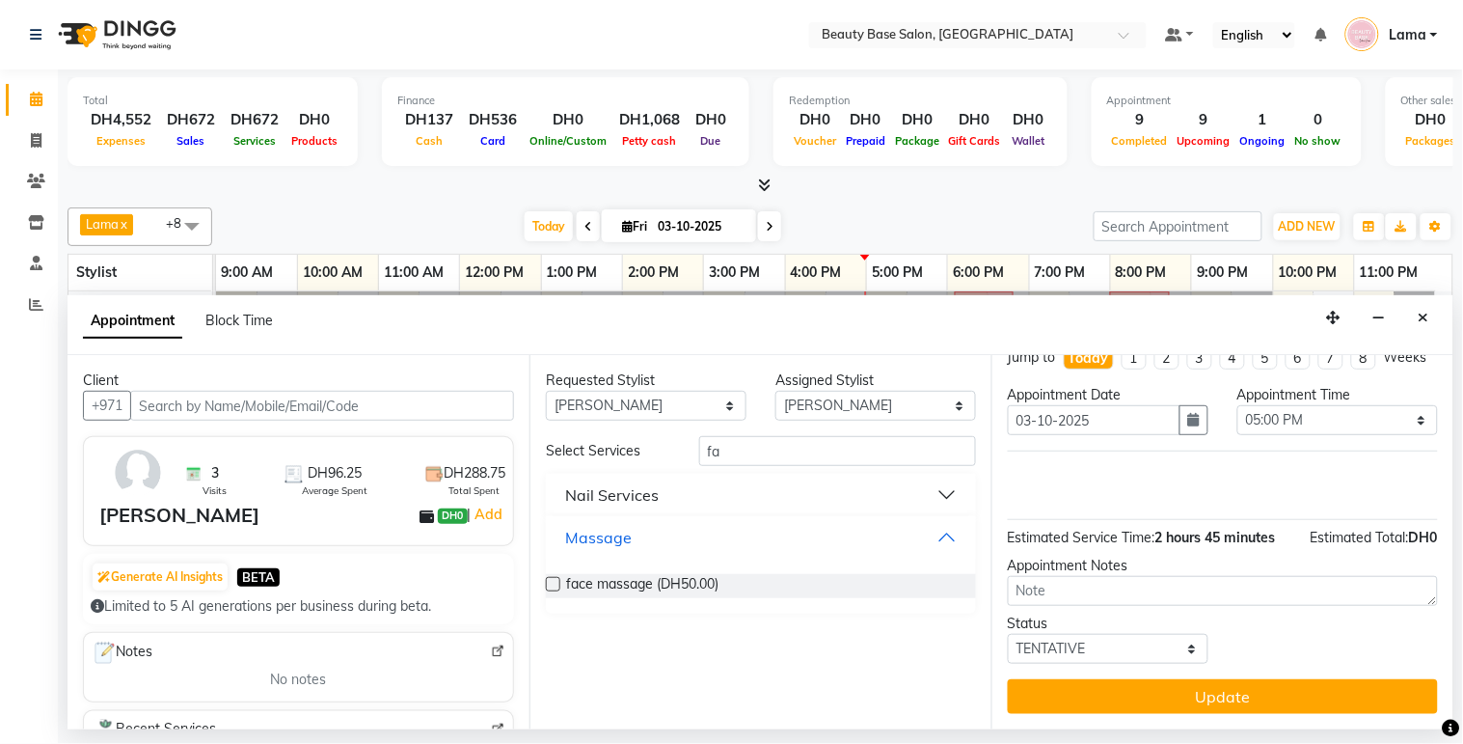
click at [671, 551] on button "Massage" at bounding box center [761, 537] width 415 height 35
click at [697, 504] on button "Nail Services" at bounding box center [761, 494] width 415 height 35
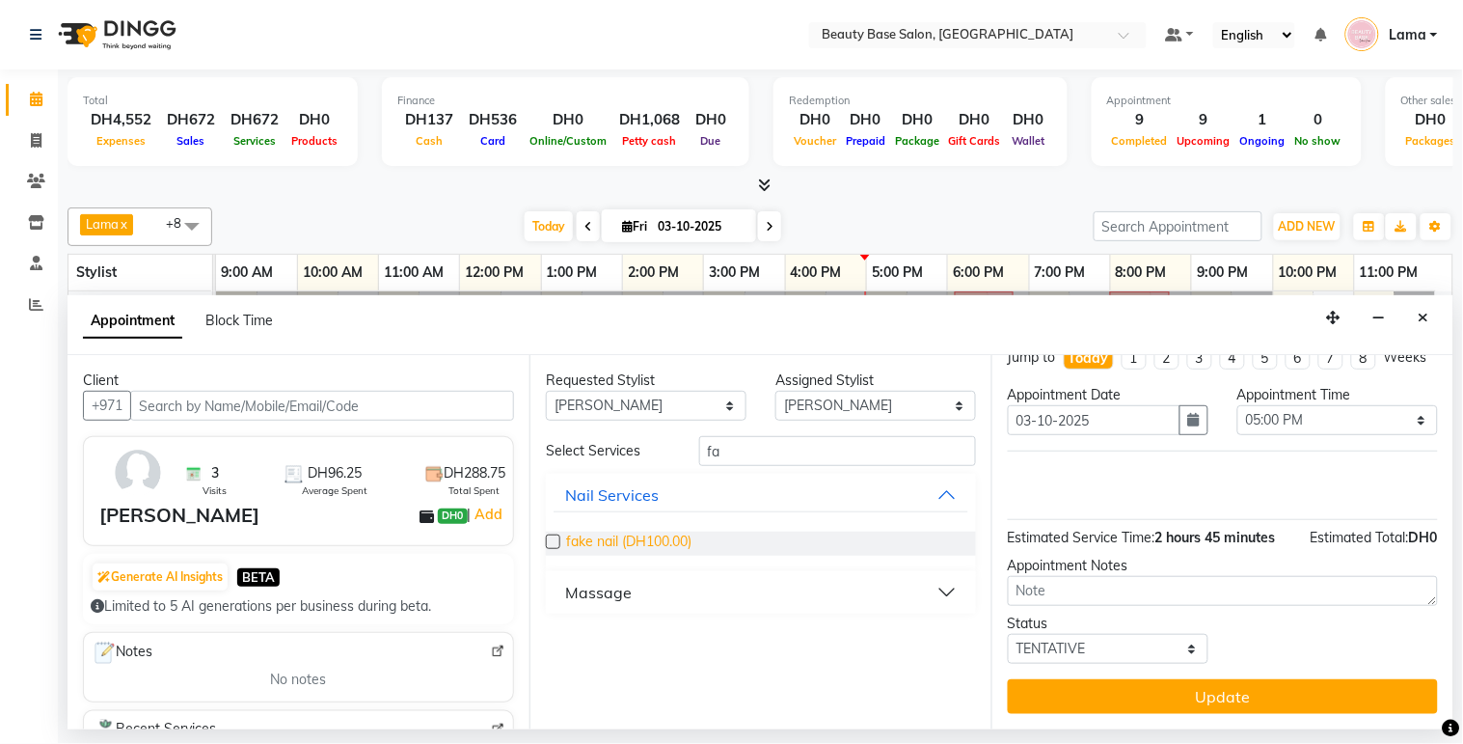
click at [669, 546] on span "fake nail (DH100.00)" at bounding box center [628, 543] width 125 height 24
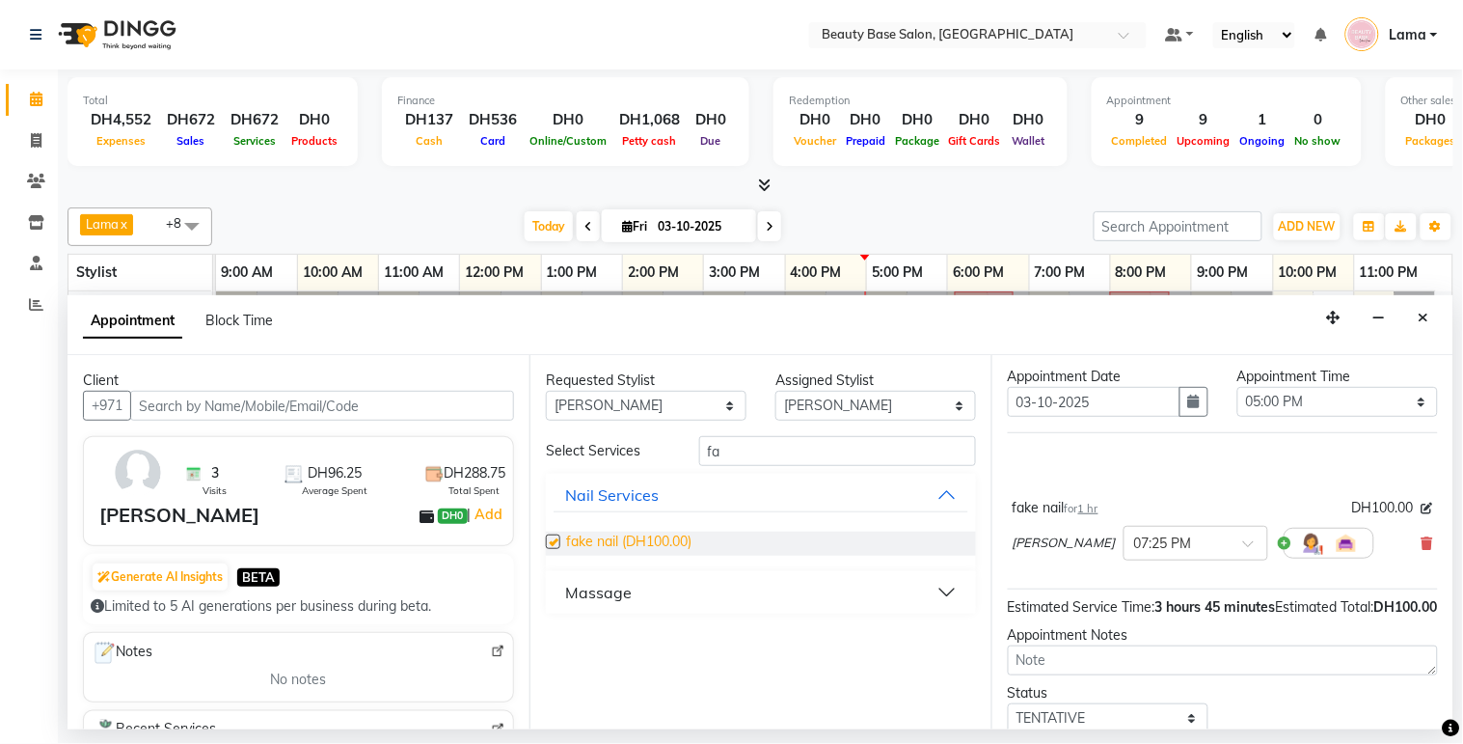
scroll to position [49, 0]
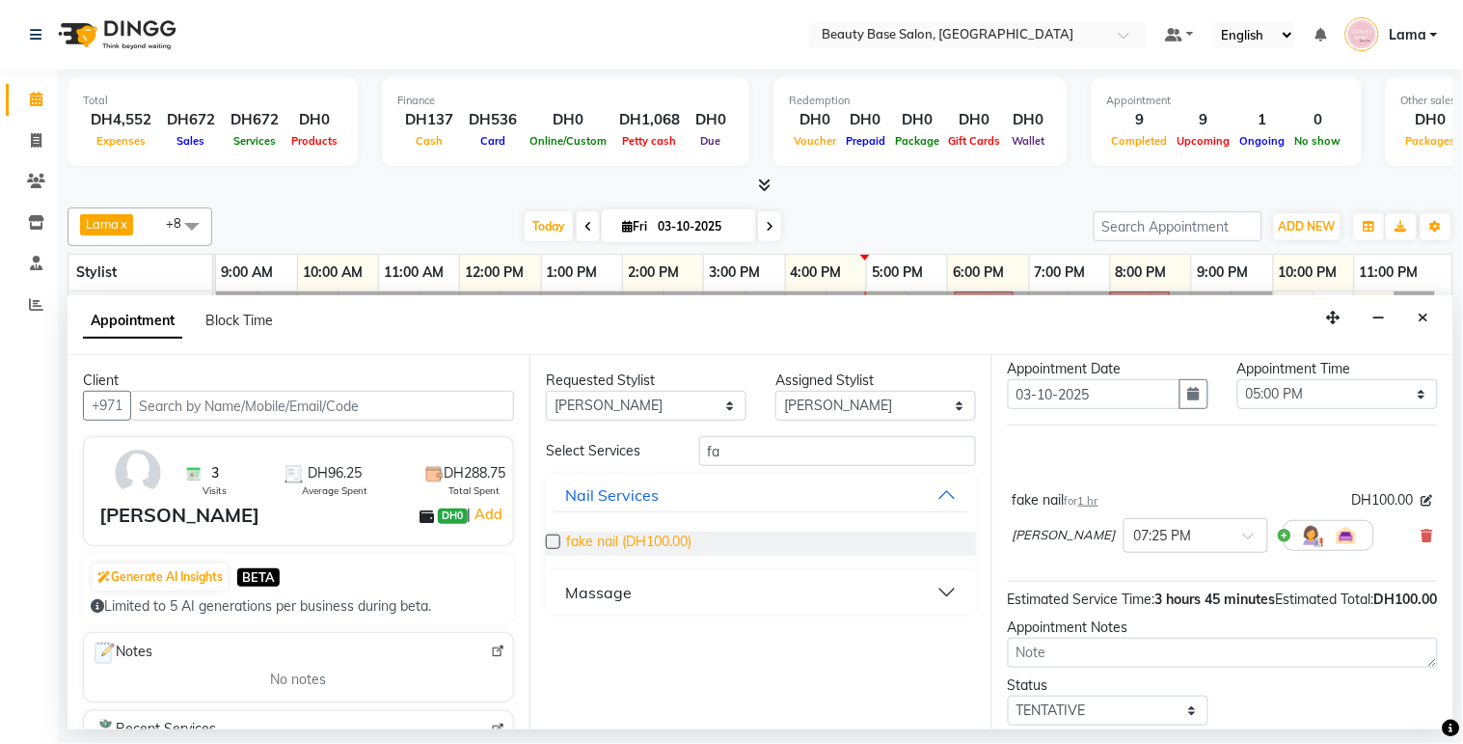
checkbox input "false"
click at [760, 458] on input "fa" at bounding box center [837, 451] width 277 height 30
type input "f"
type input "no"
click at [668, 550] on span "normal color (DH35.00)" at bounding box center [637, 543] width 142 height 24
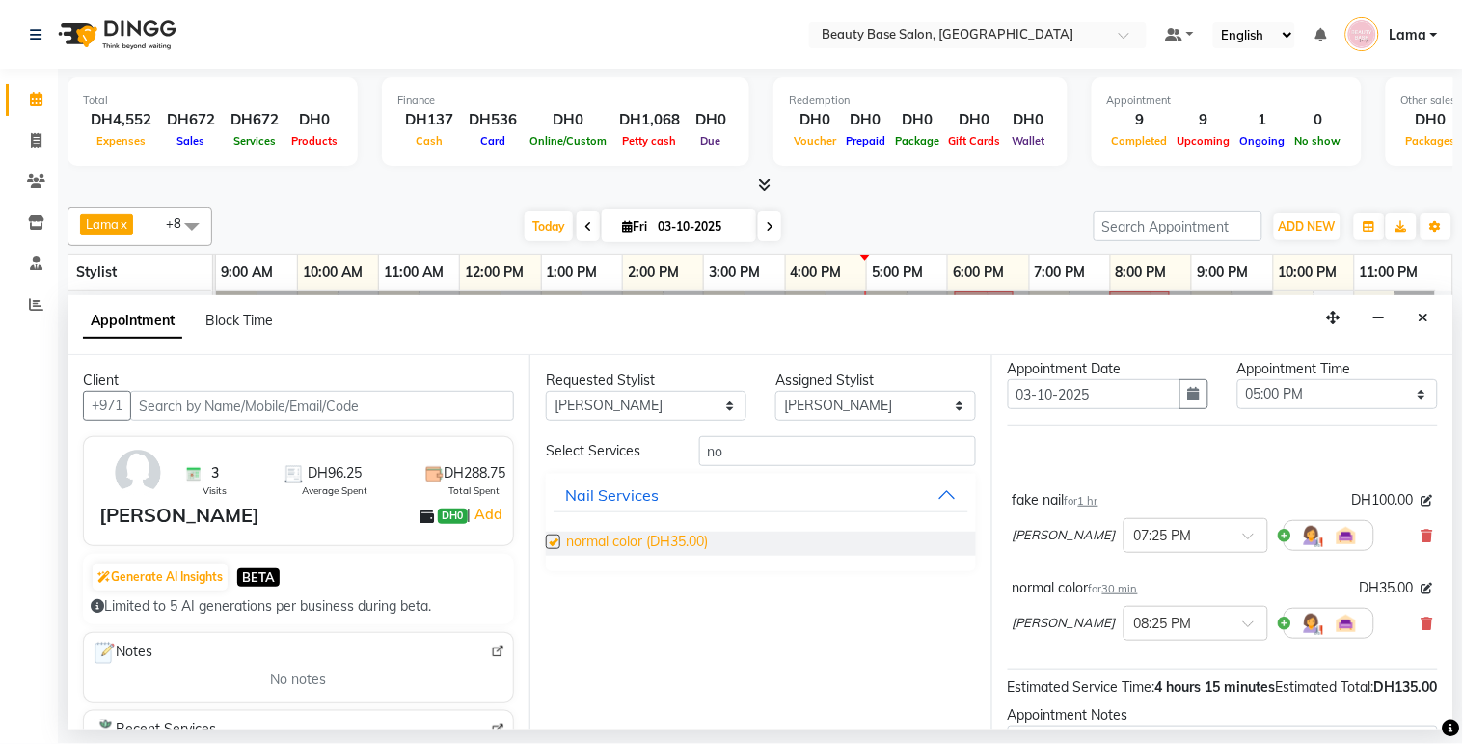
checkbox input "false"
click at [778, 458] on input "no" at bounding box center [837, 451] width 277 height 30
type input "n"
type input "fr"
click at [669, 543] on span "French design (DH20.00)" at bounding box center [642, 543] width 152 height 24
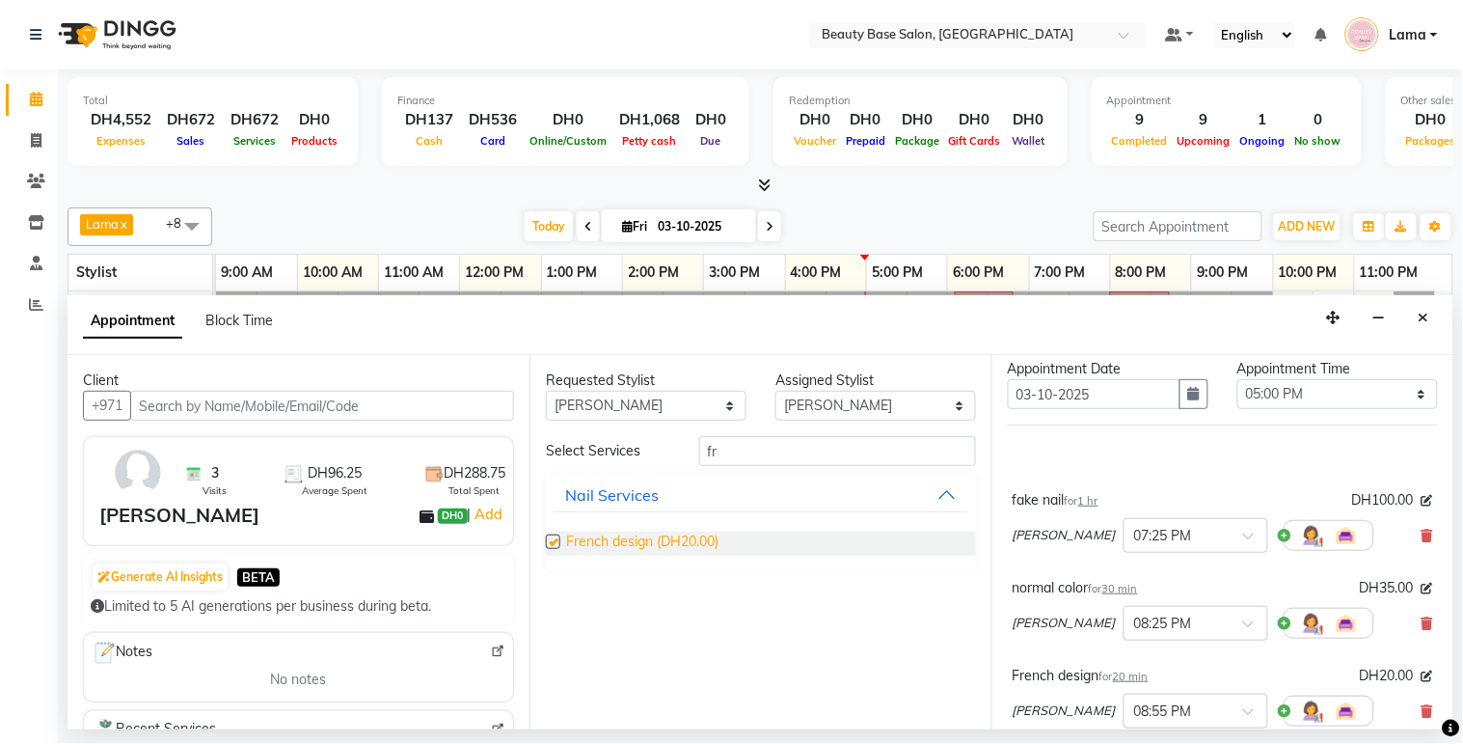
checkbox input "false"
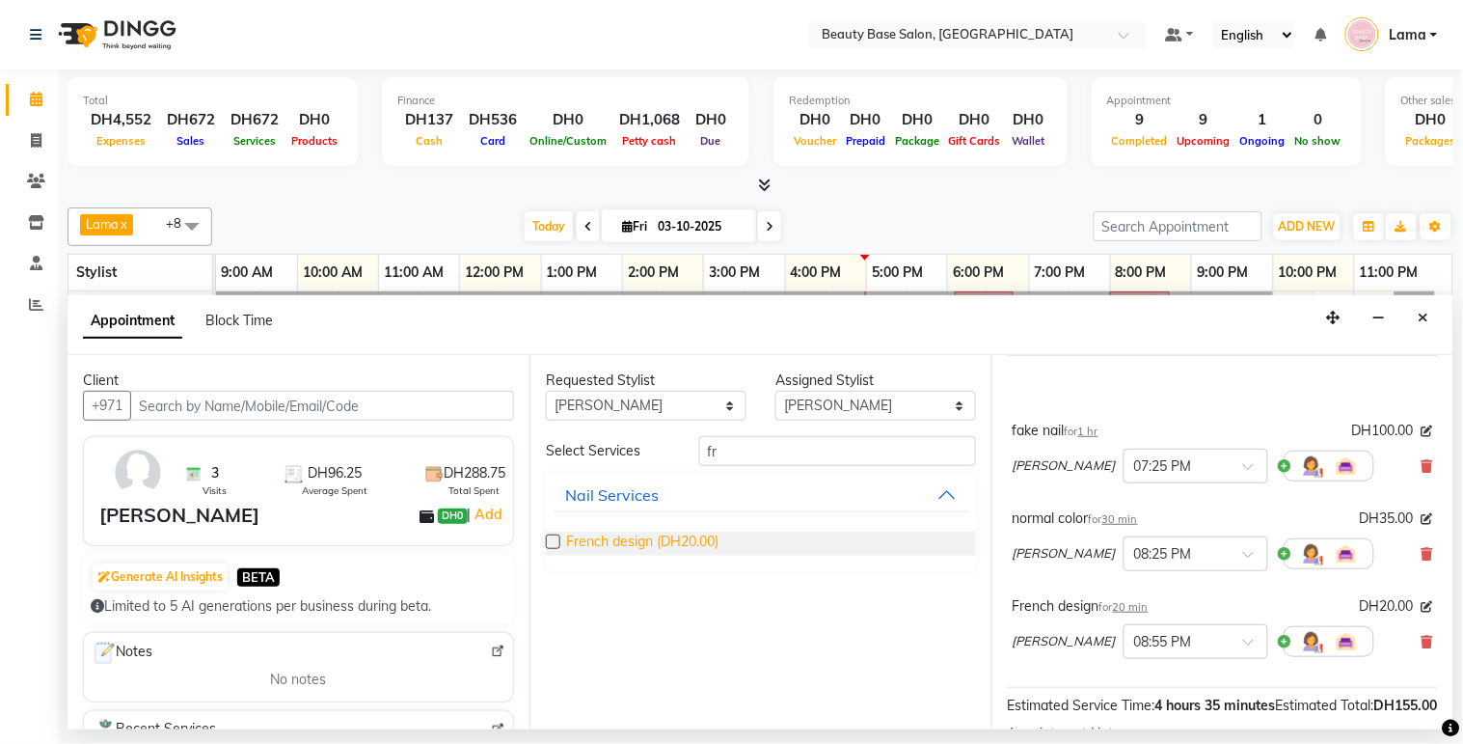
scroll to position [136, 0]
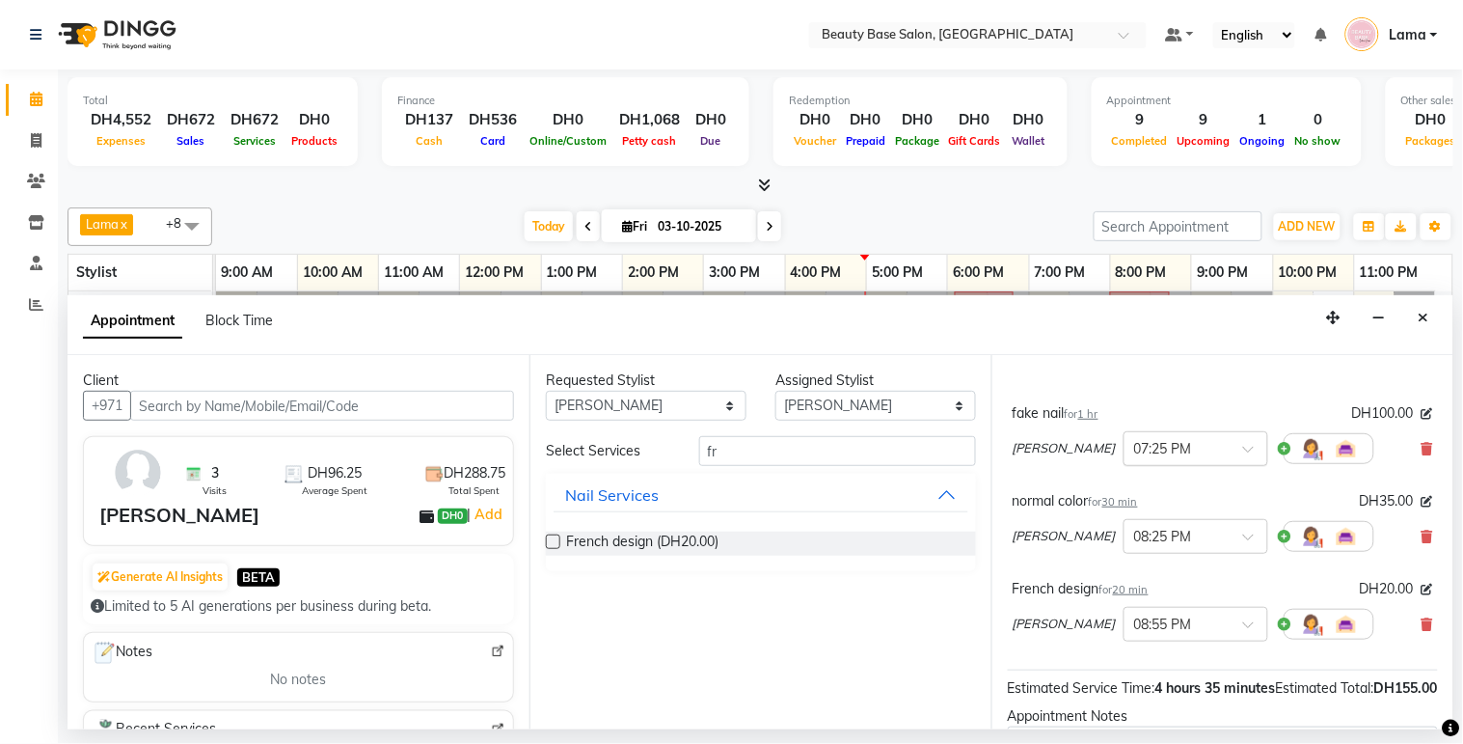
click at [1134, 457] on input "text" at bounding box center [1176, 447] width 85 height 20
click at [1125, 536] on div "05:00 PM" at bounding box center [1196, 519] width 143 height 36
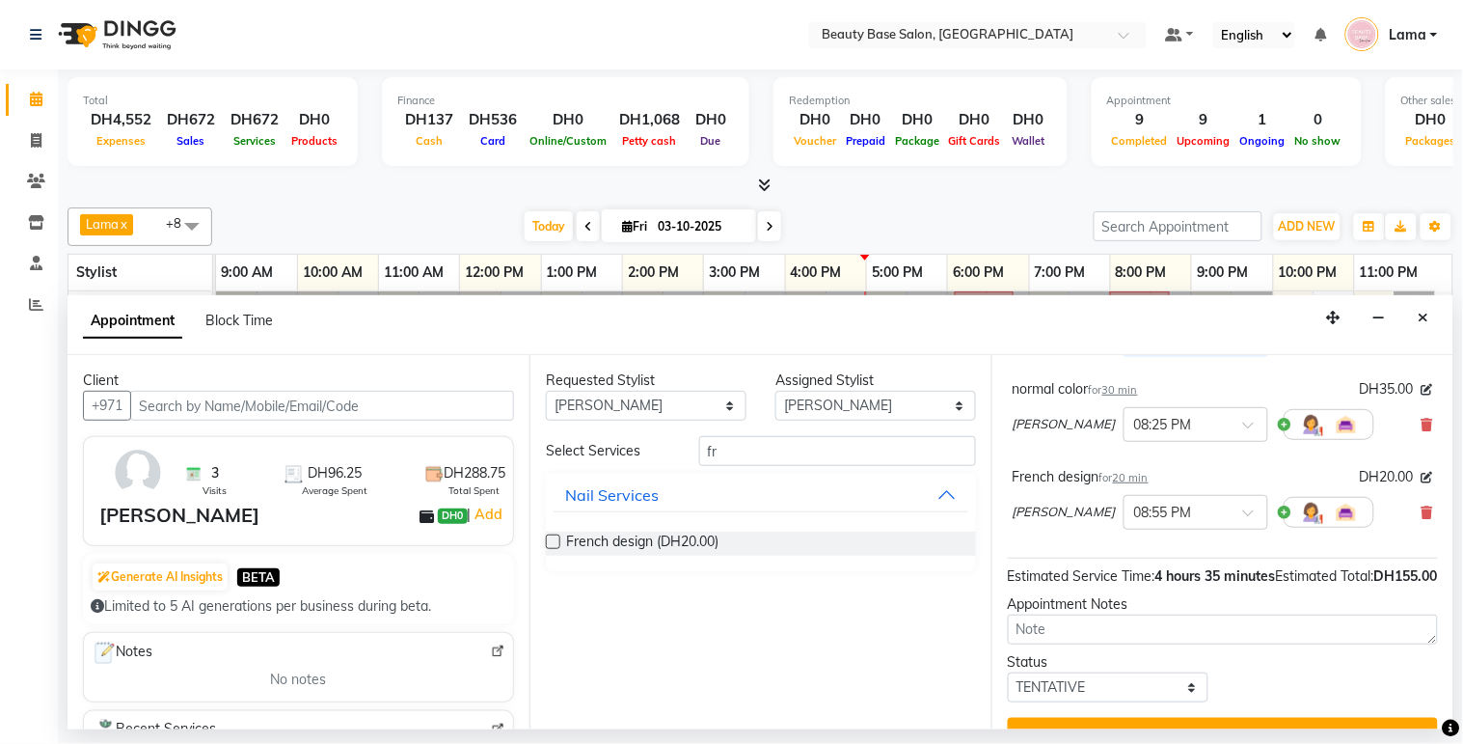
scroll to position [251, 0]
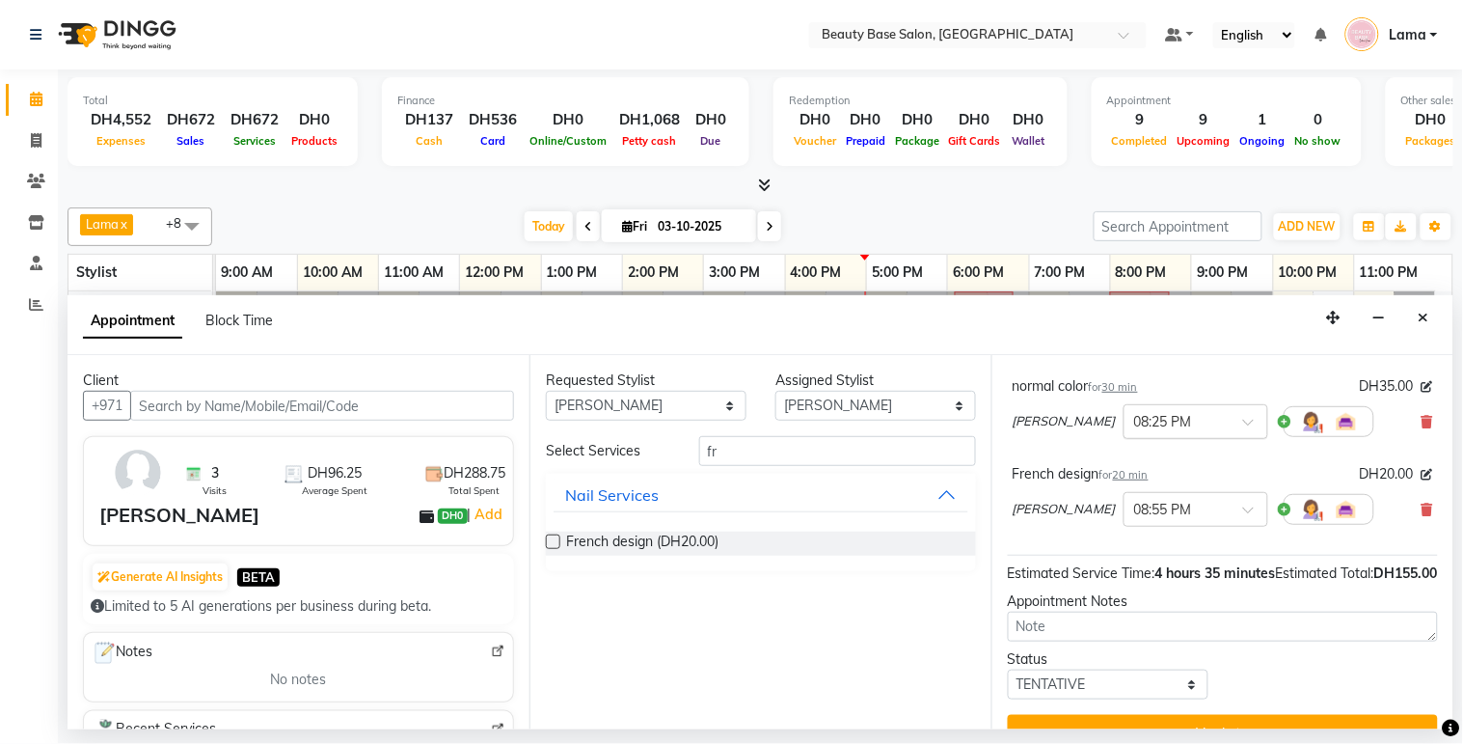
click at [1134, 430] on input "text" at bounding box center [1176, 420] width 85 height 20
click at [1125, 557] on div "06:00 PM" at bounding box center [1196, 545] width 143 height 36
click at [1134, 518] on input "text" at bounding box center [1176, 508] width 85 height 20
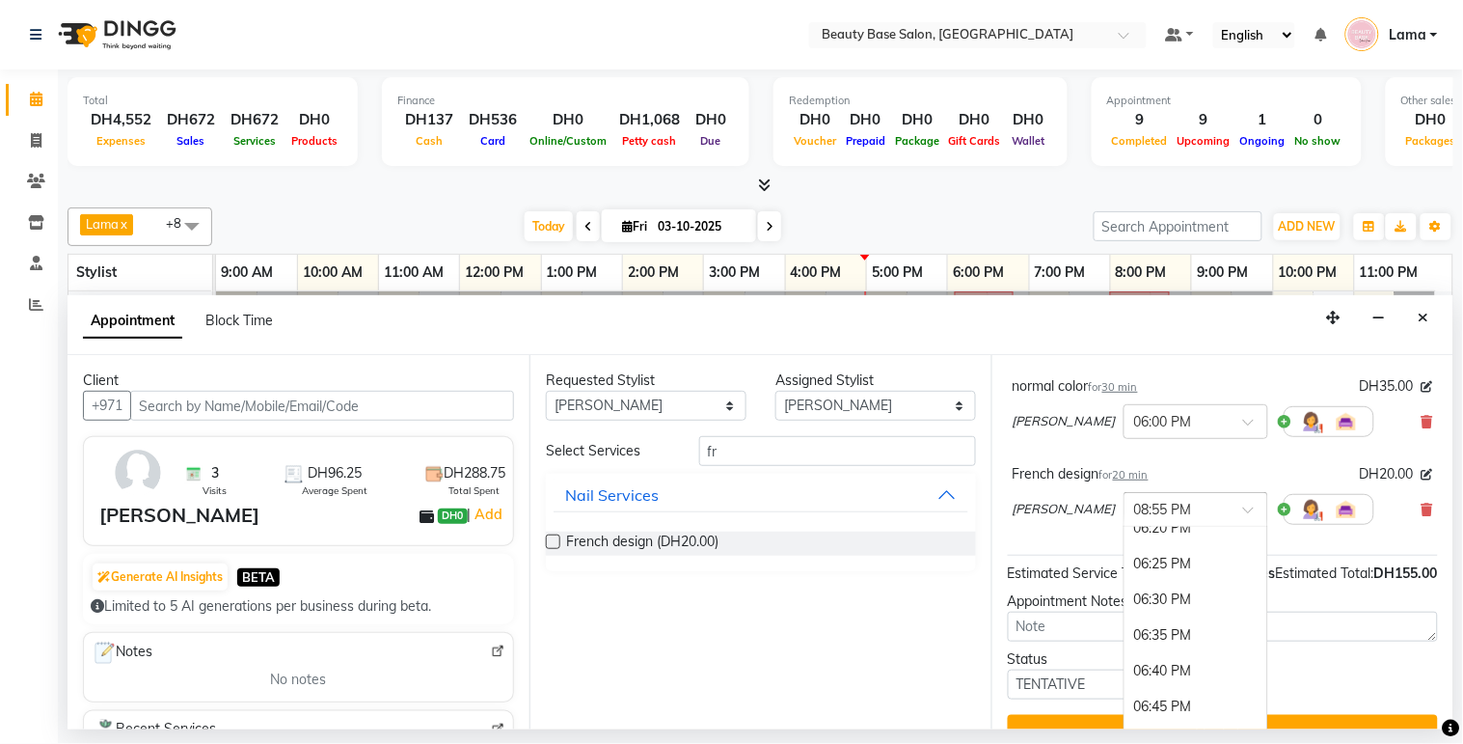
click at [1125, 617] on div "06:30 PM" at bounding box center [1196, 600] width 143 height 36
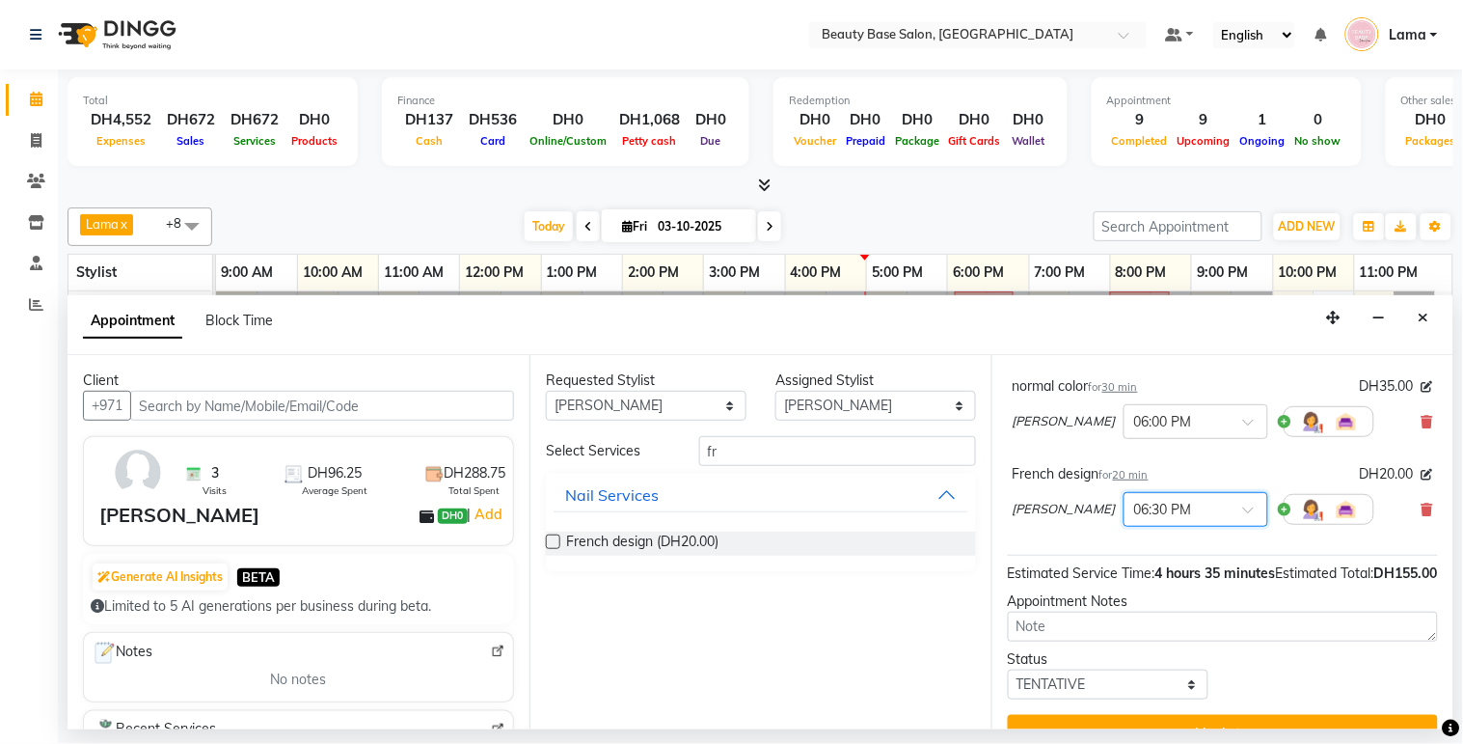
scroll to position [325, 0]
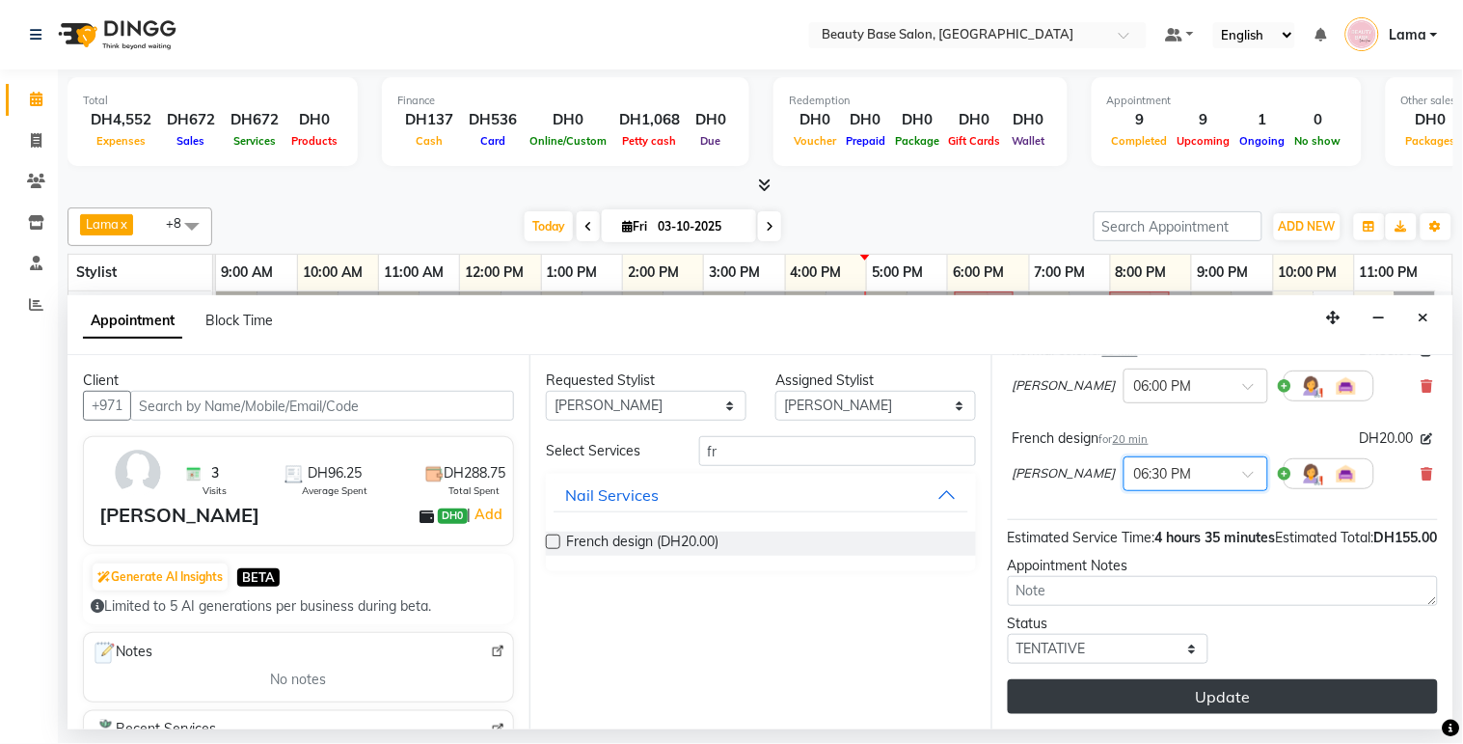
click at [1244, 701] on button "Update" at bounding box center [1223, 696] width 430 height 35
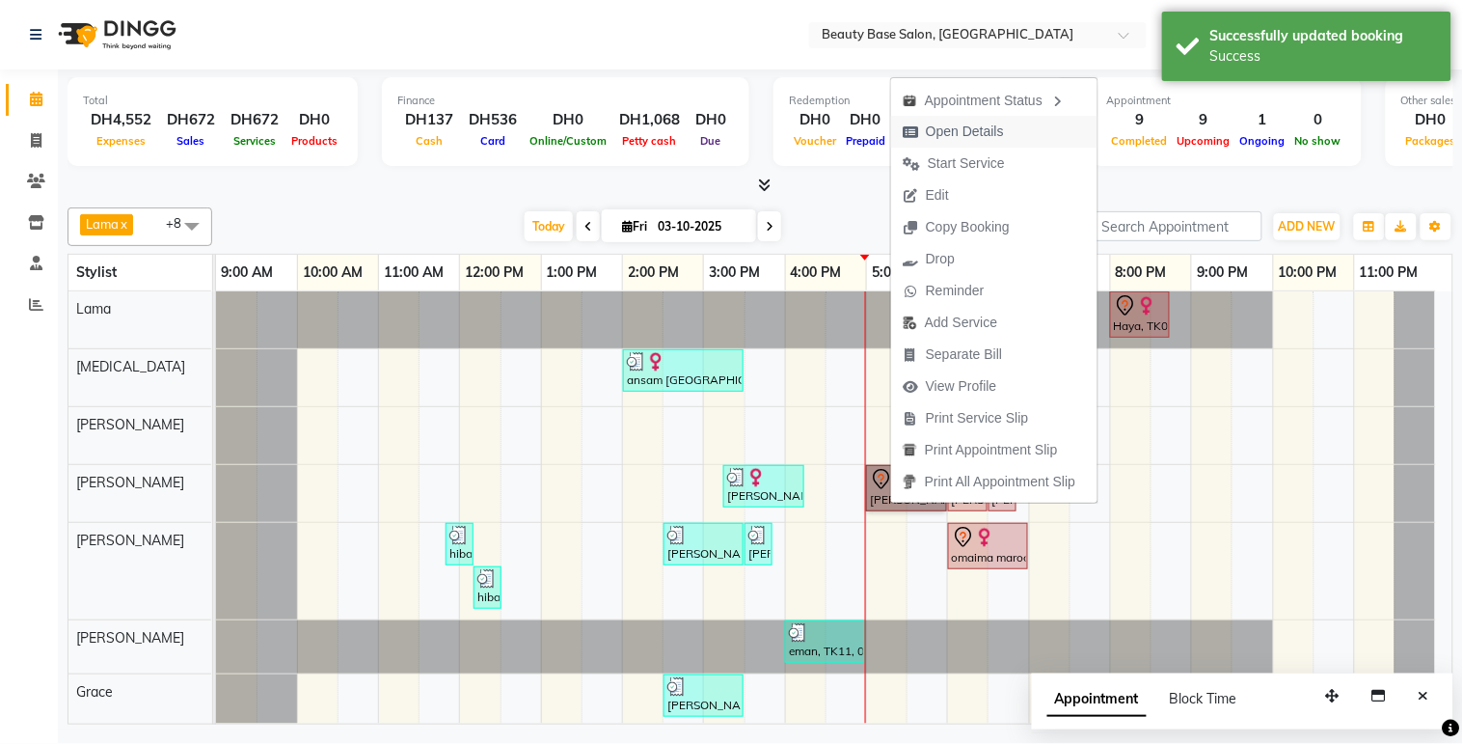
click at [1016, 122] on button "Open Details" at bounding box center [994, 132] width 206 height 32
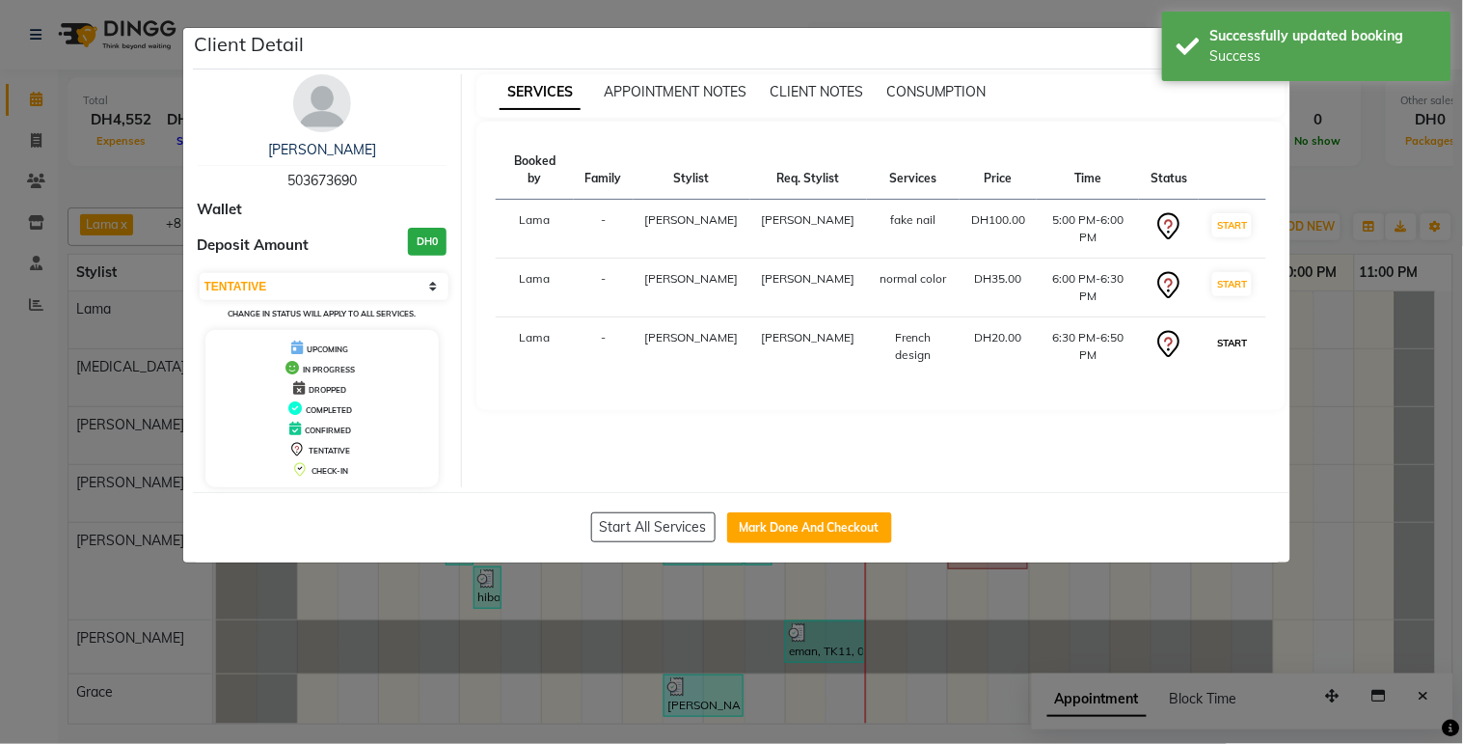
click at [1218, 331] on button "START" at bounding box center [1232, 343] width 40 height 24
click at [1216, 286] on td "START" at bounding box center [1232, 287] width 67 height 59
click at [1222, 219] on button "START" at bounding box center [1232, 225] width 40 height 24
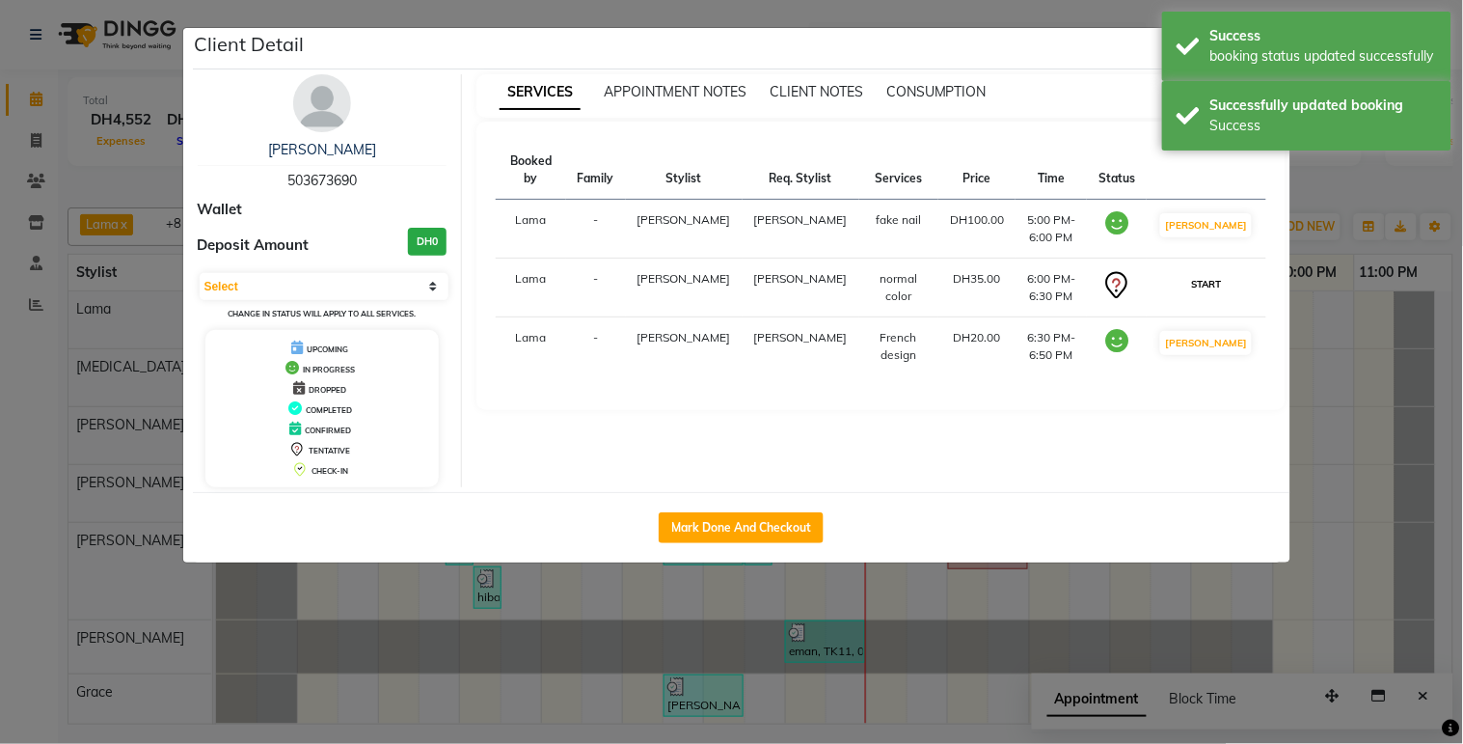
click at [1213, 272] on button "START" at bounding box center [1206, 284] width 40 height 24
select select "1"
click at [1379, 479] on ngb-modal-window "Client Detail hanna 503673690 Wallet Deposit Amount DH0 Select IN SERVICE CONFI…" at bounding box center [731, 372] width 1463 height 744
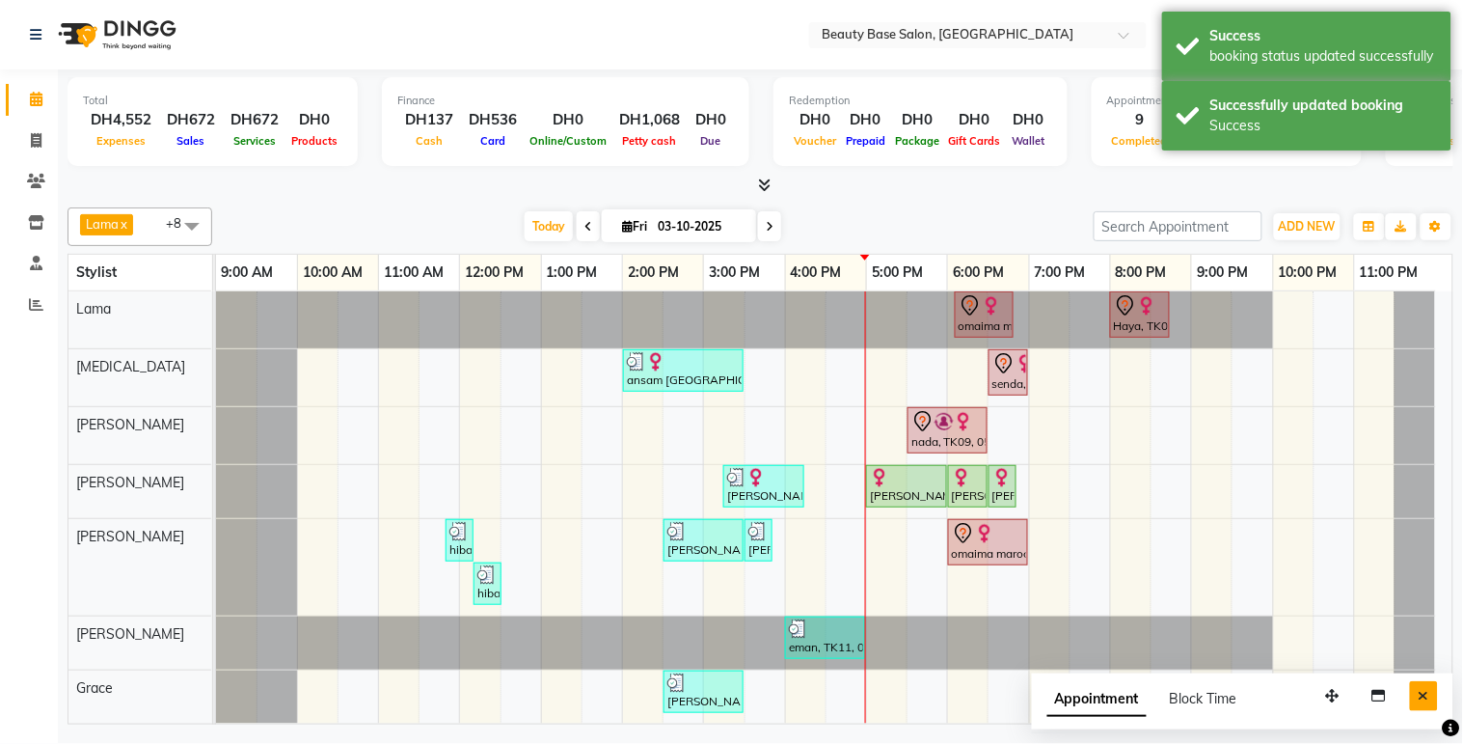
click at [1431, 699] on button "Close" at bounding box center [1424, 696] width 28 height 30
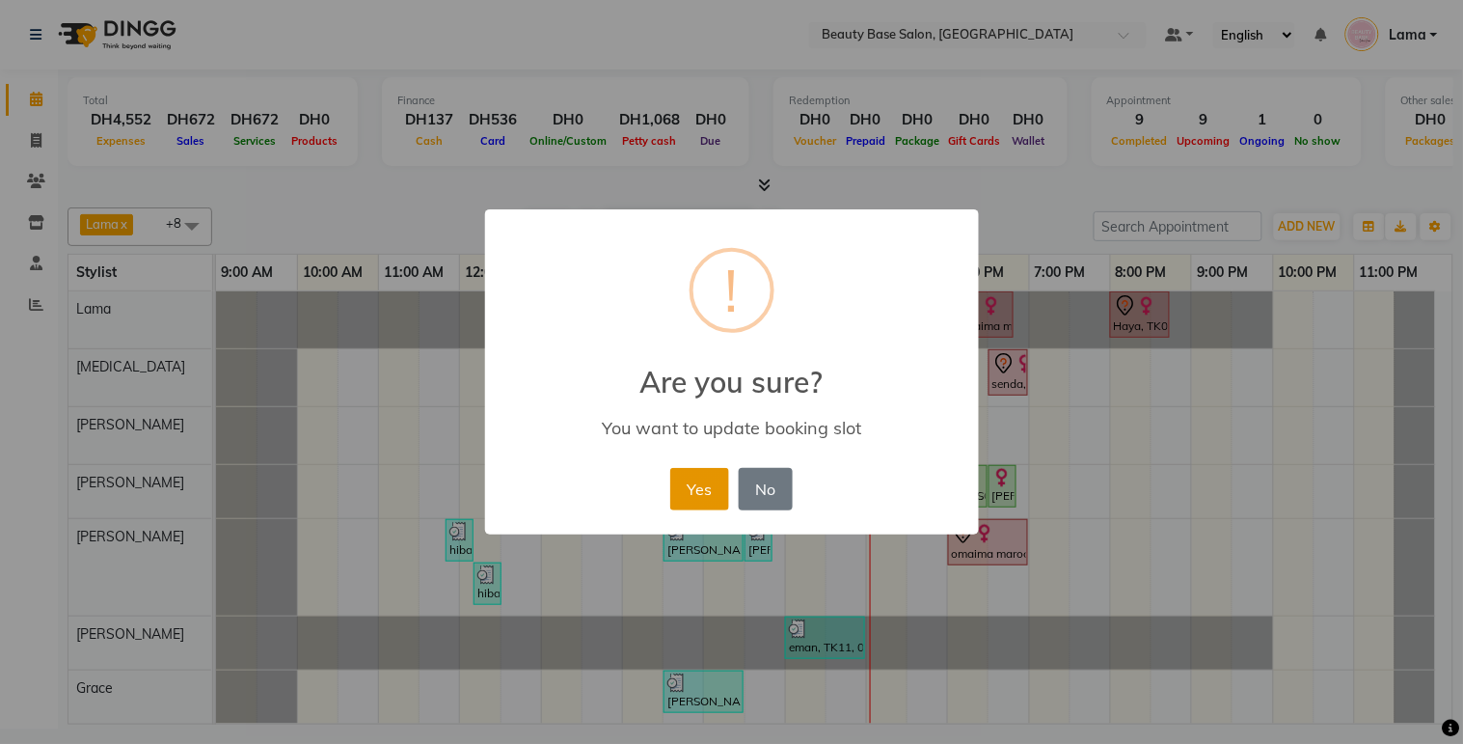
click at [693, 495] on button "Yes" at bounding box center [699, 489] width 59 height 42
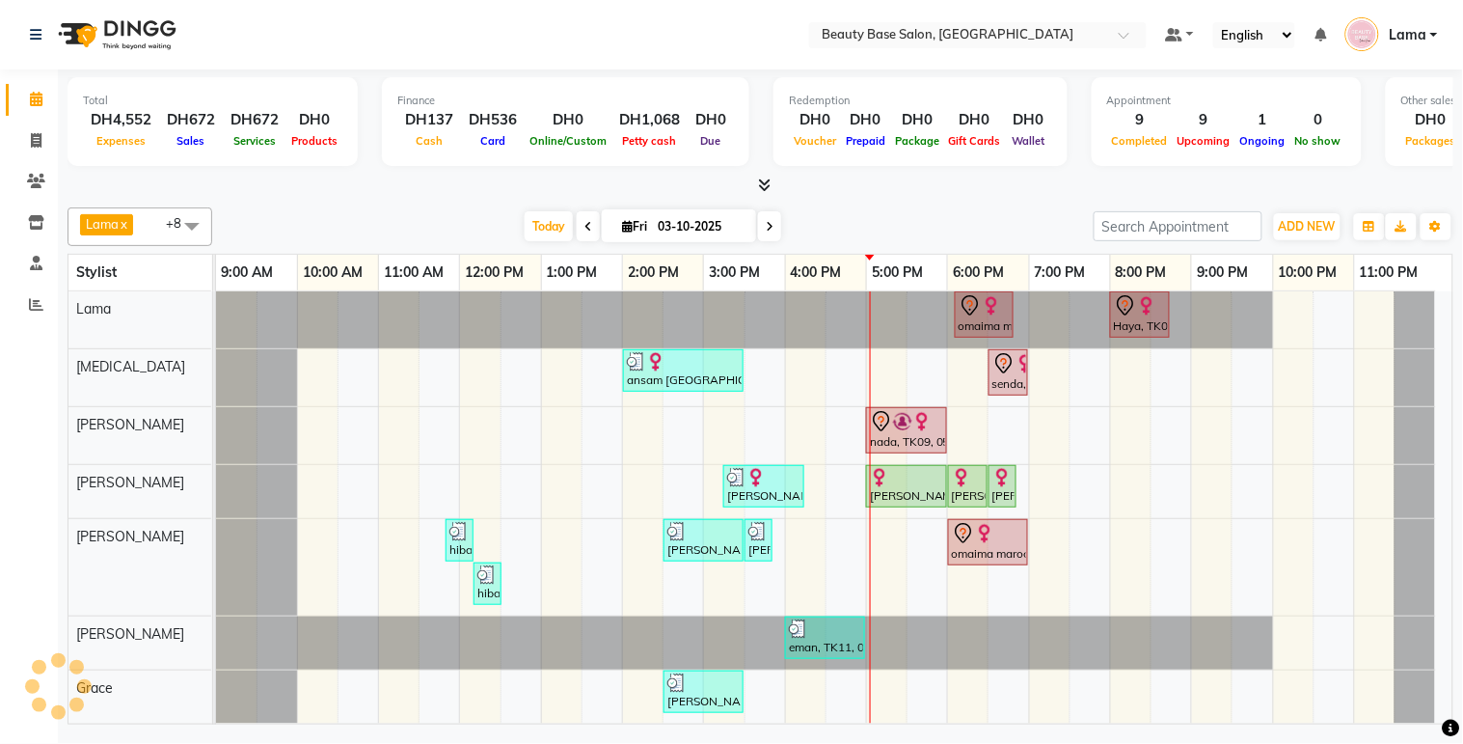
click at [899, 427] on img at bounding box center [902, 421] width 19 height 19
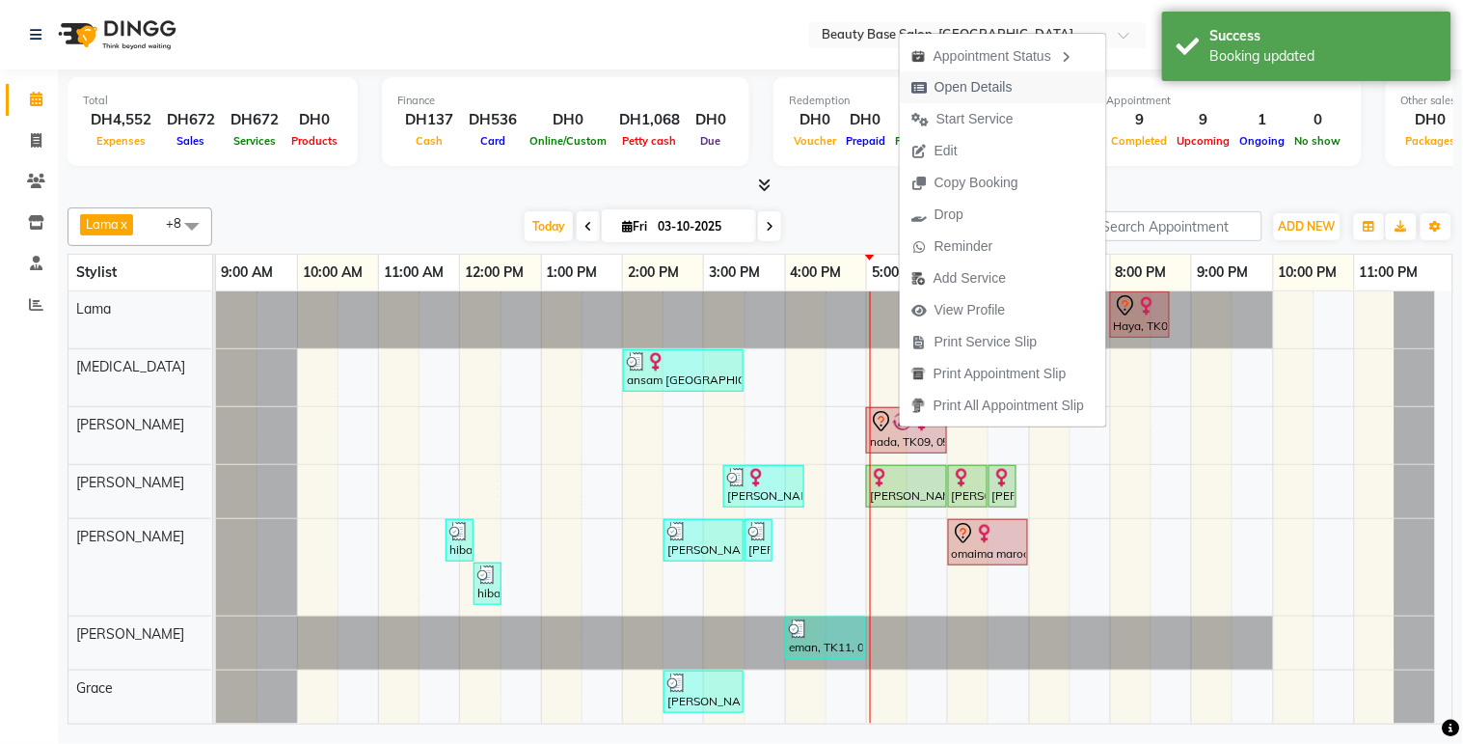
click at [1010, 91] on span "Open Details" at bounding box center [974, 87] width 78 height 20
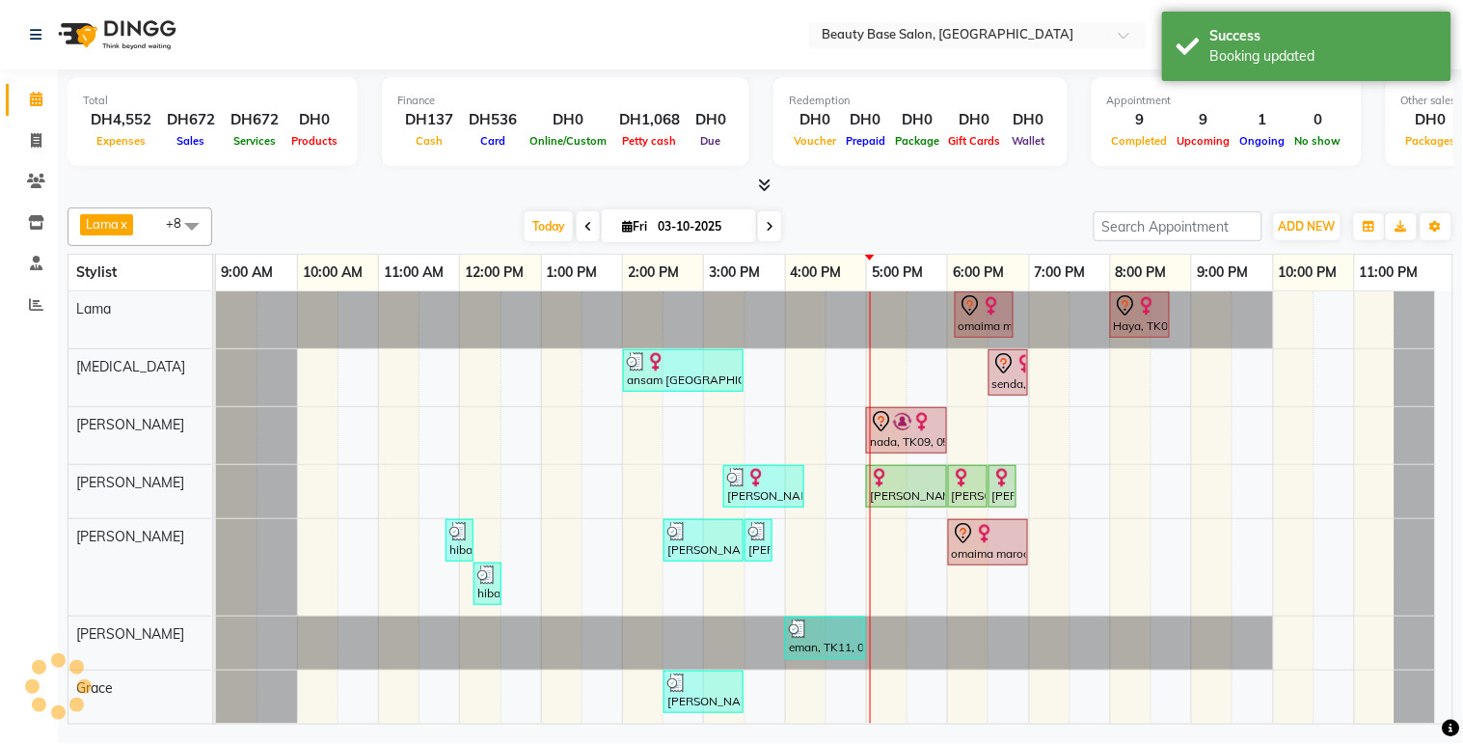
click at [930, 431] on div at bounding box center [906, 421] width 73 height 23
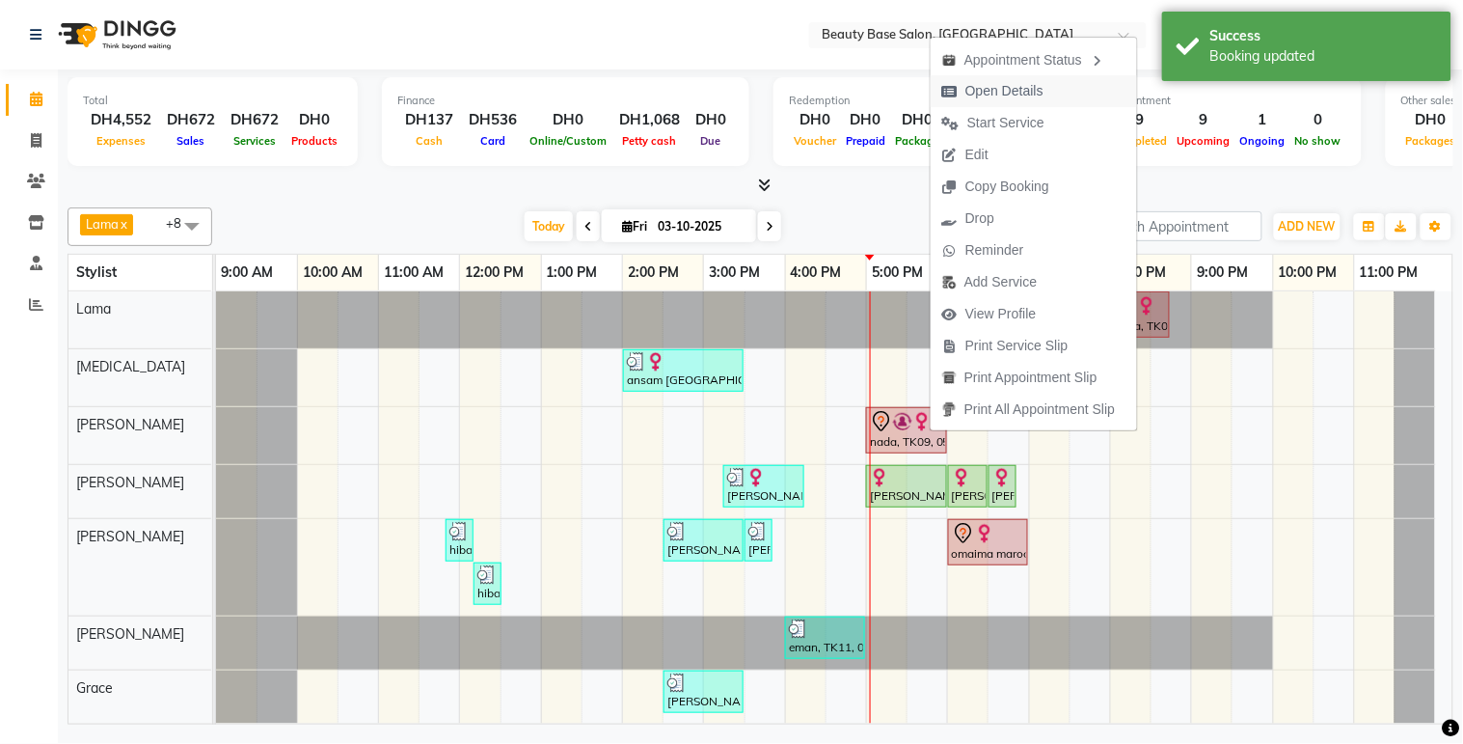
click at [1049, 85] on span "Open Details" at bounding box center [993, 91] width 124 height 32
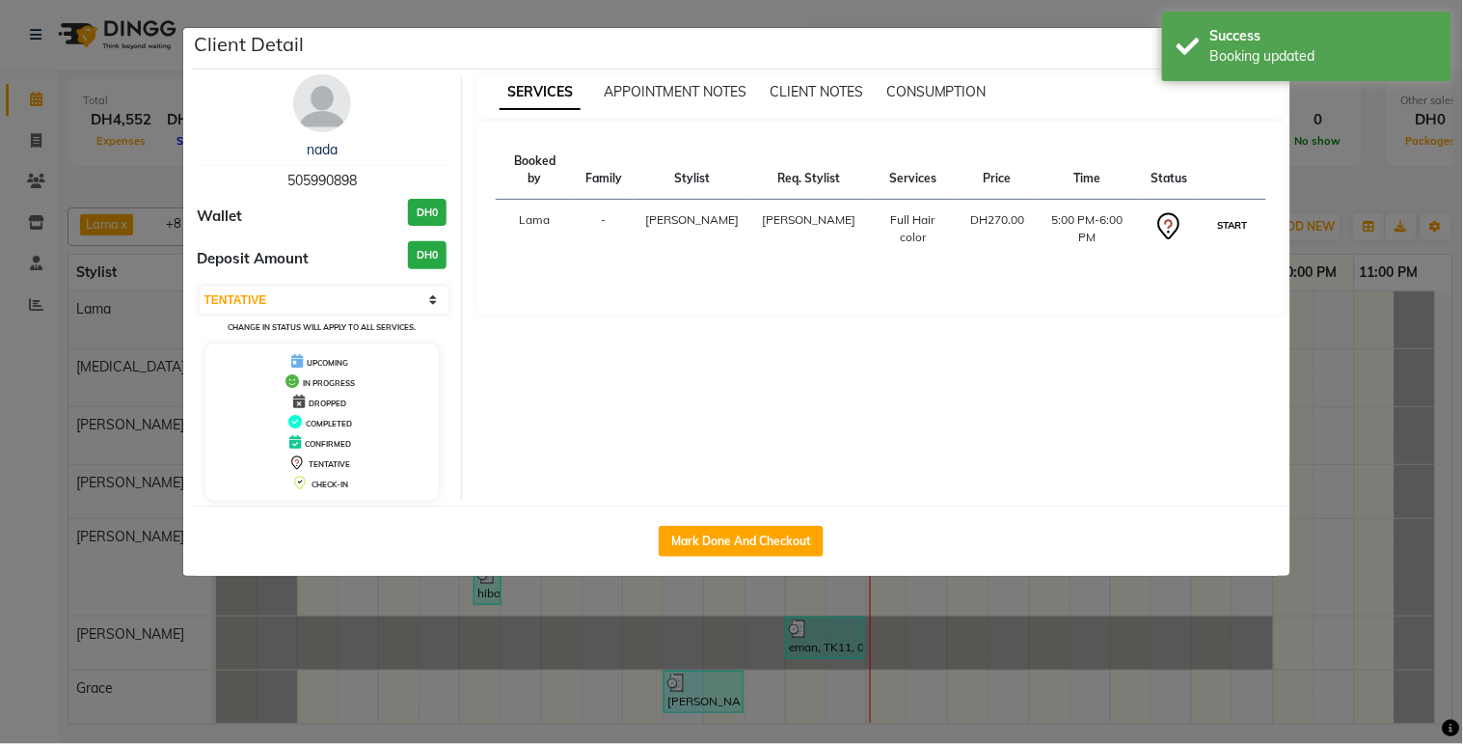
click at [1244, 213] on button "START" at bounding box center [1232, 225] width 40 height 24
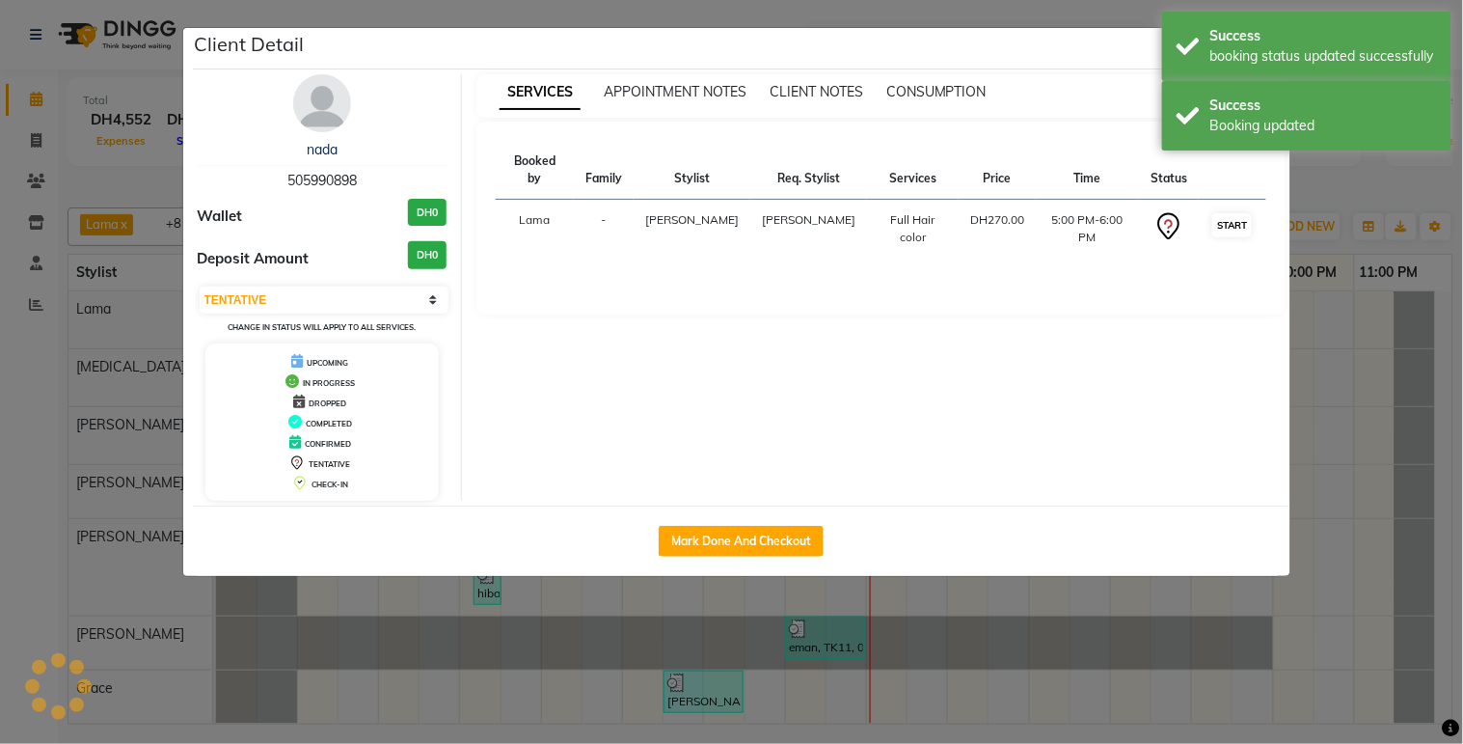
select select "1"
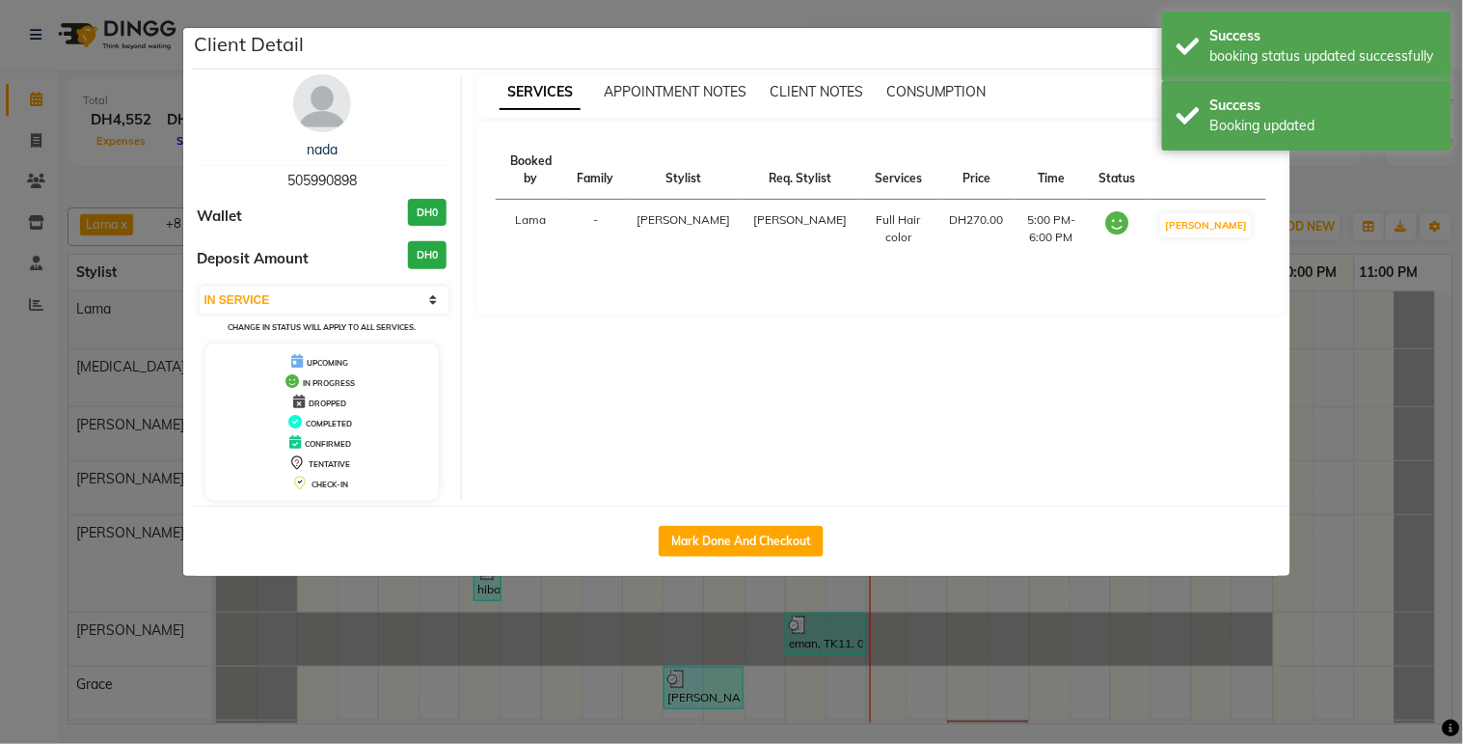
click at [1072, 643] on ngb-modal-window "Client Detail nada 505990898 Wallet DH0 Deposit Amount DH0 Select IN SERVICE CO…" at bounding box center [731, 372] width 1463 height 744
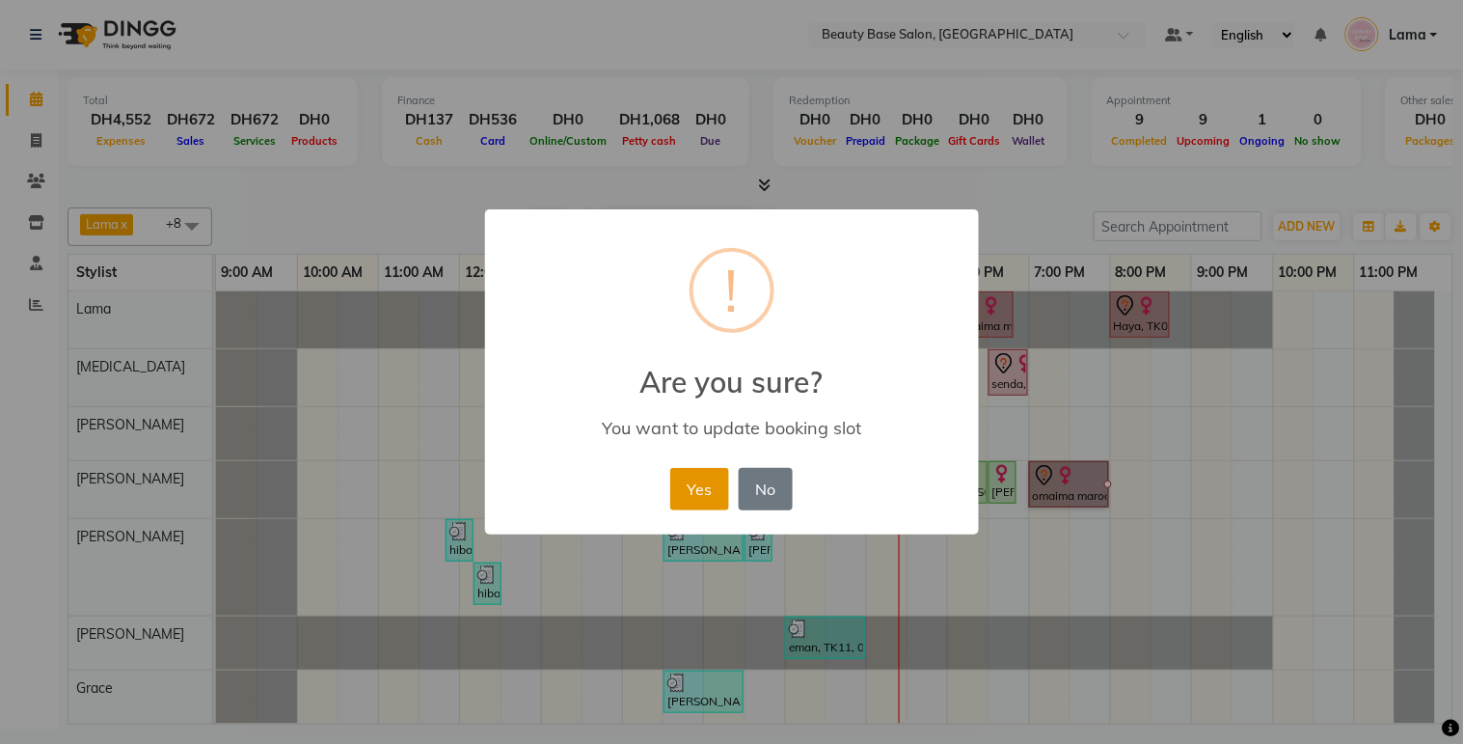
click at [700, 485] on button "Yes" at bounding box center [699, 489] width 59 height 42
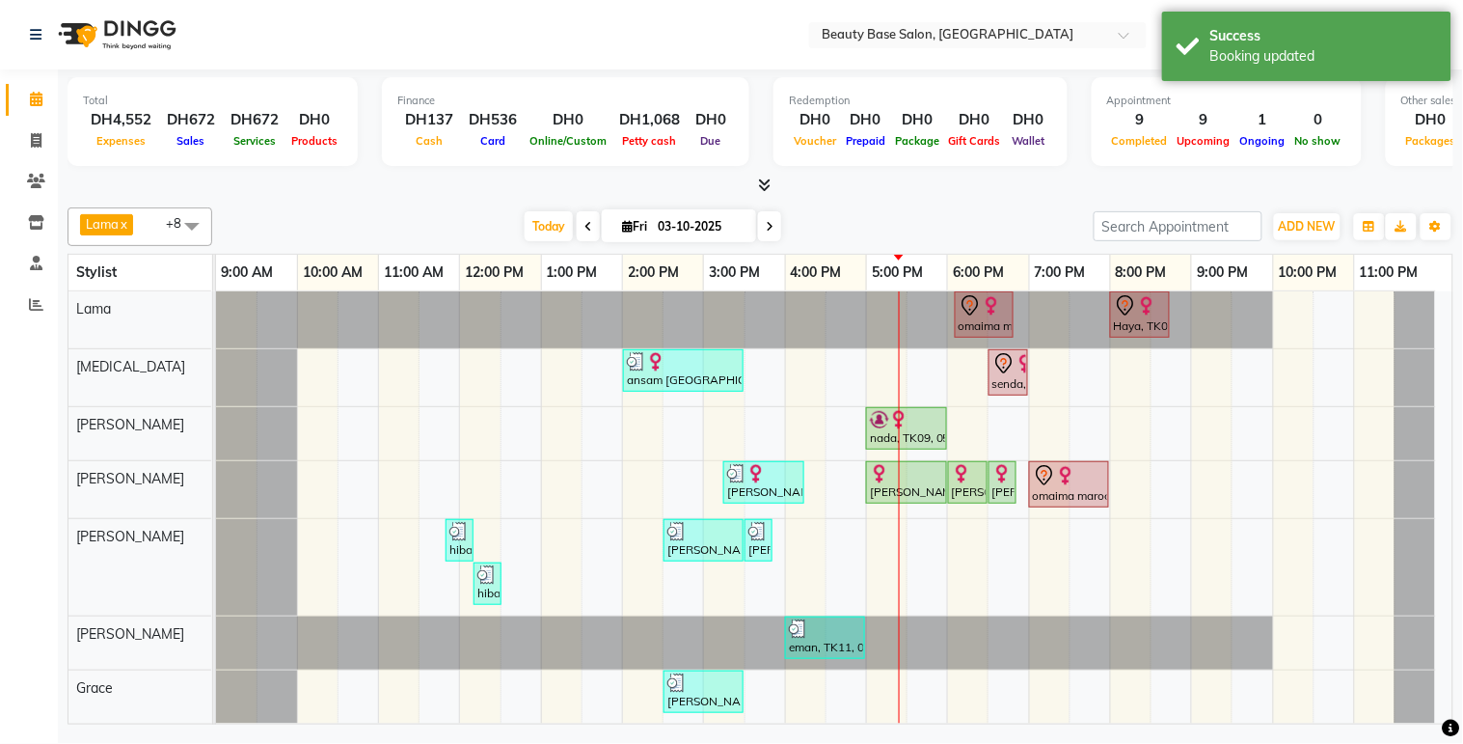
click at [899, 437] on div at bounding box center [899, 563] width 1 height 544
click at [911, 431] on div "nada, TK09, 05:00 PM-06:00 PM, Full Hair color" at bounding box center [906, 428] width 77 height 37
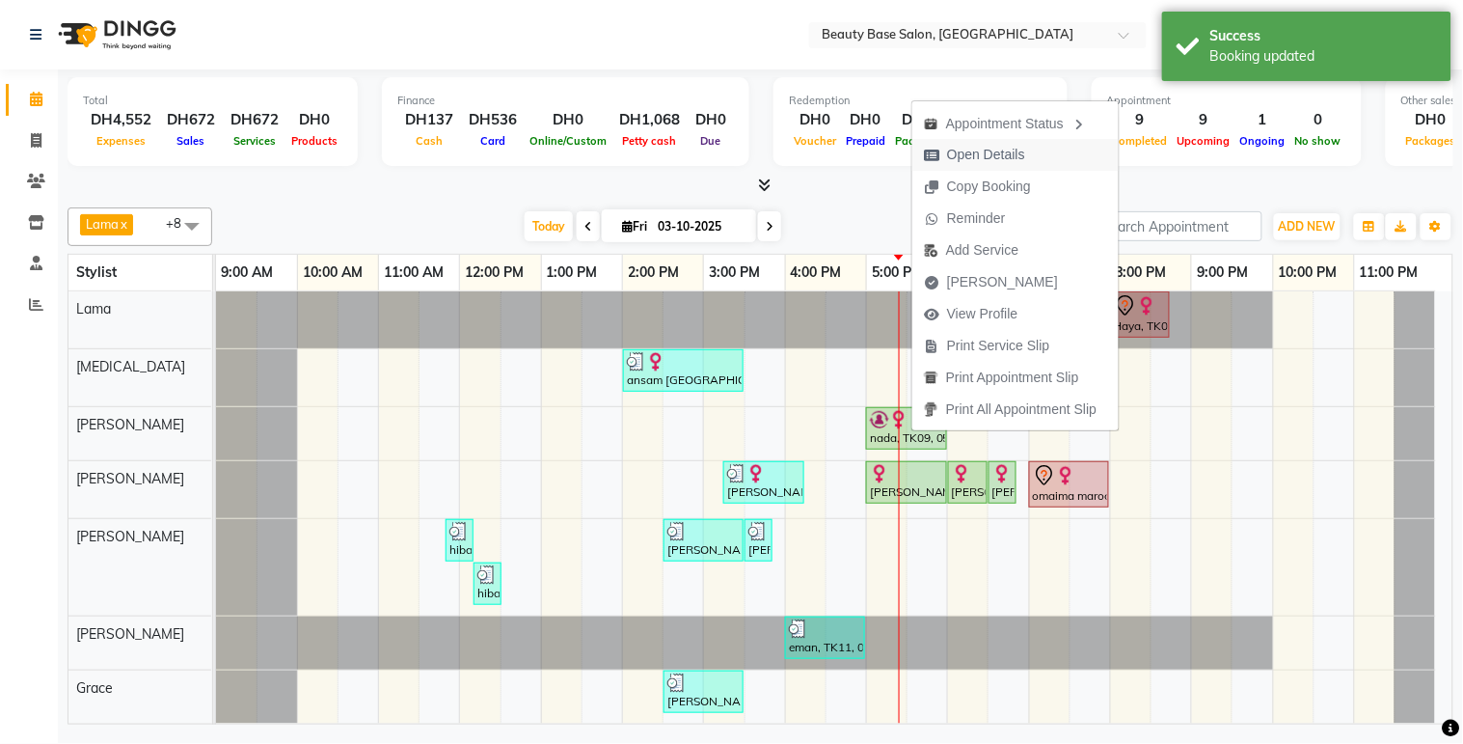
click at [996, 159] on span "Open Details" at bounding box center [986, 155] width 78 height 20
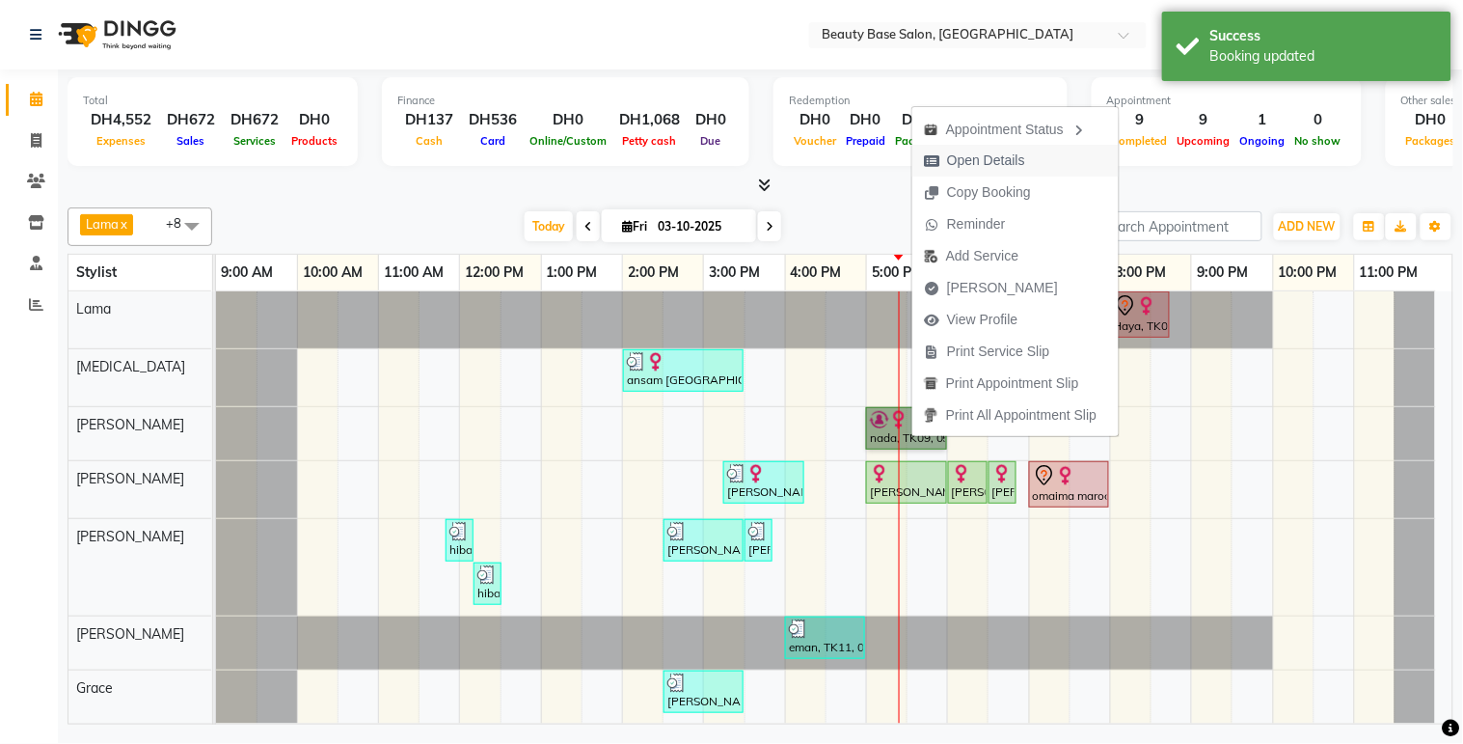
click at [998, 159] on span "Open Details" at bounding box center [986, 160] width 78 height 20
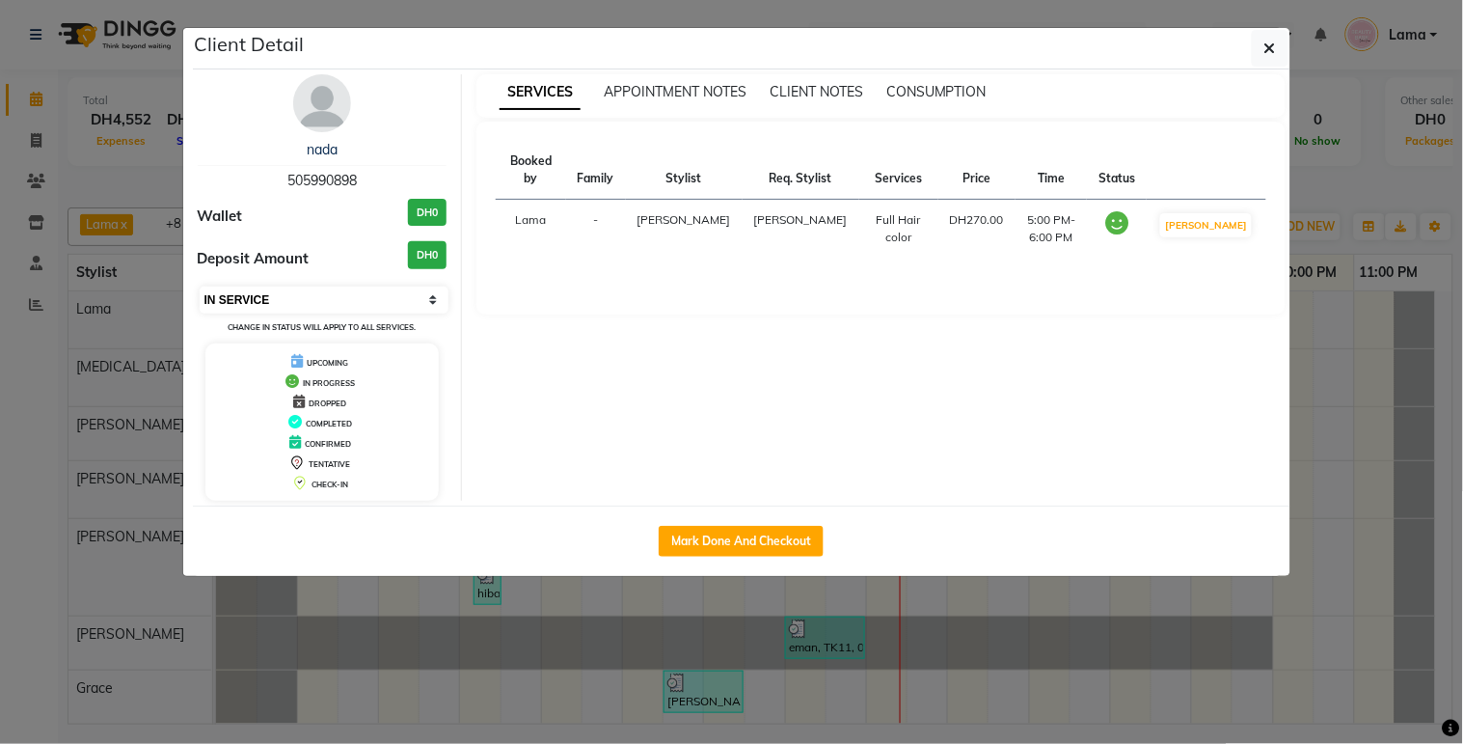
click at [395, 296] on select "Select IN SERVICE CONFIRMED TENTATIVE CHECK IN MARK DONE DROPPED UPCOMING" at bounding box center [325, 299] width 250 height 27
select select "7"
click at [200, 286] on select "Select IN SERVICE CONFIRMED TENTATIVE CHECK IN MARK DONE DROPPED UPCOMING" at bounding box center [325, 299] width 250 height 27
click at [316, 662] on ngb-modal-window "Client Detail nada 505990898 Wallet DH0 Deposit Amount DH0 Select IN SERVICE CO…" at bounding box center [731, 372] width 1463 height 744
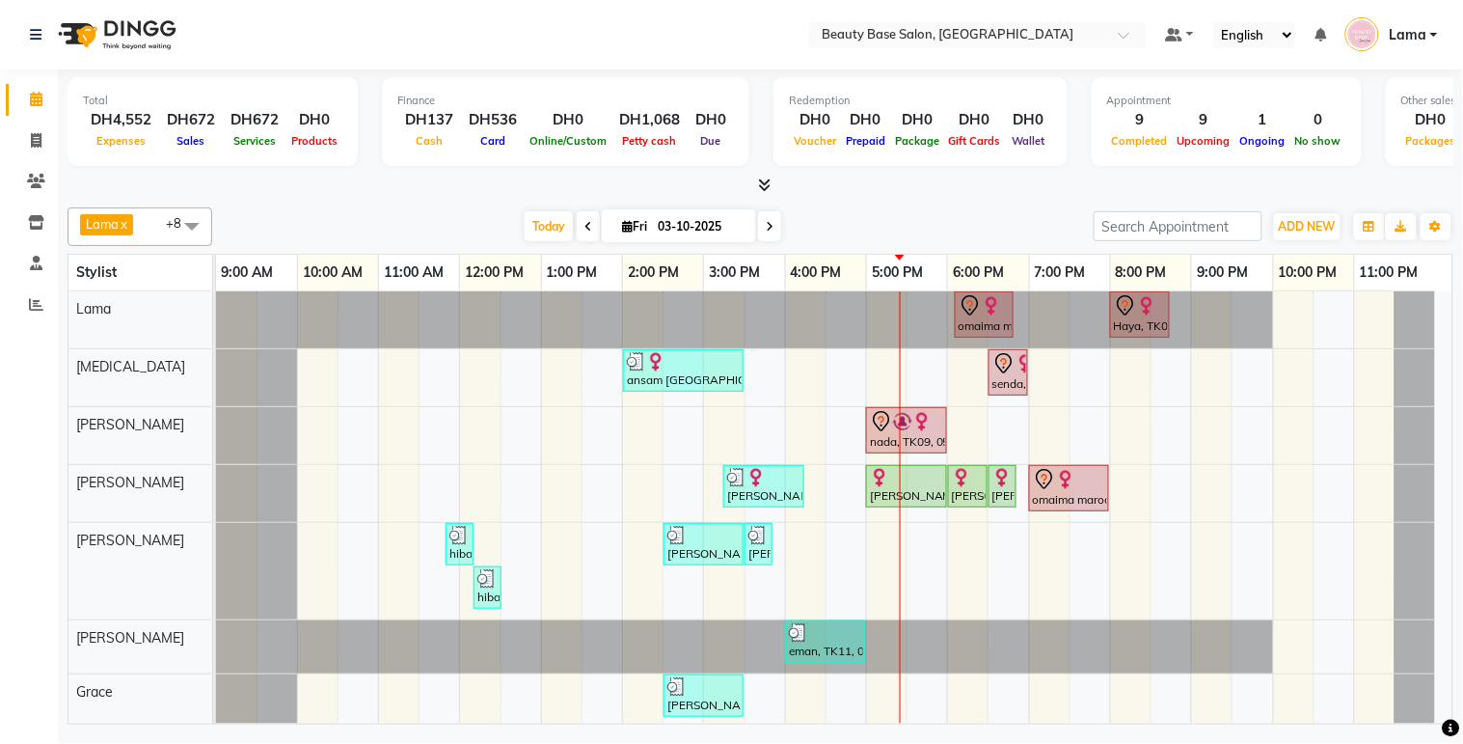
click at [898, 424] on img at bounding box center [902, 421] width 19 height 19
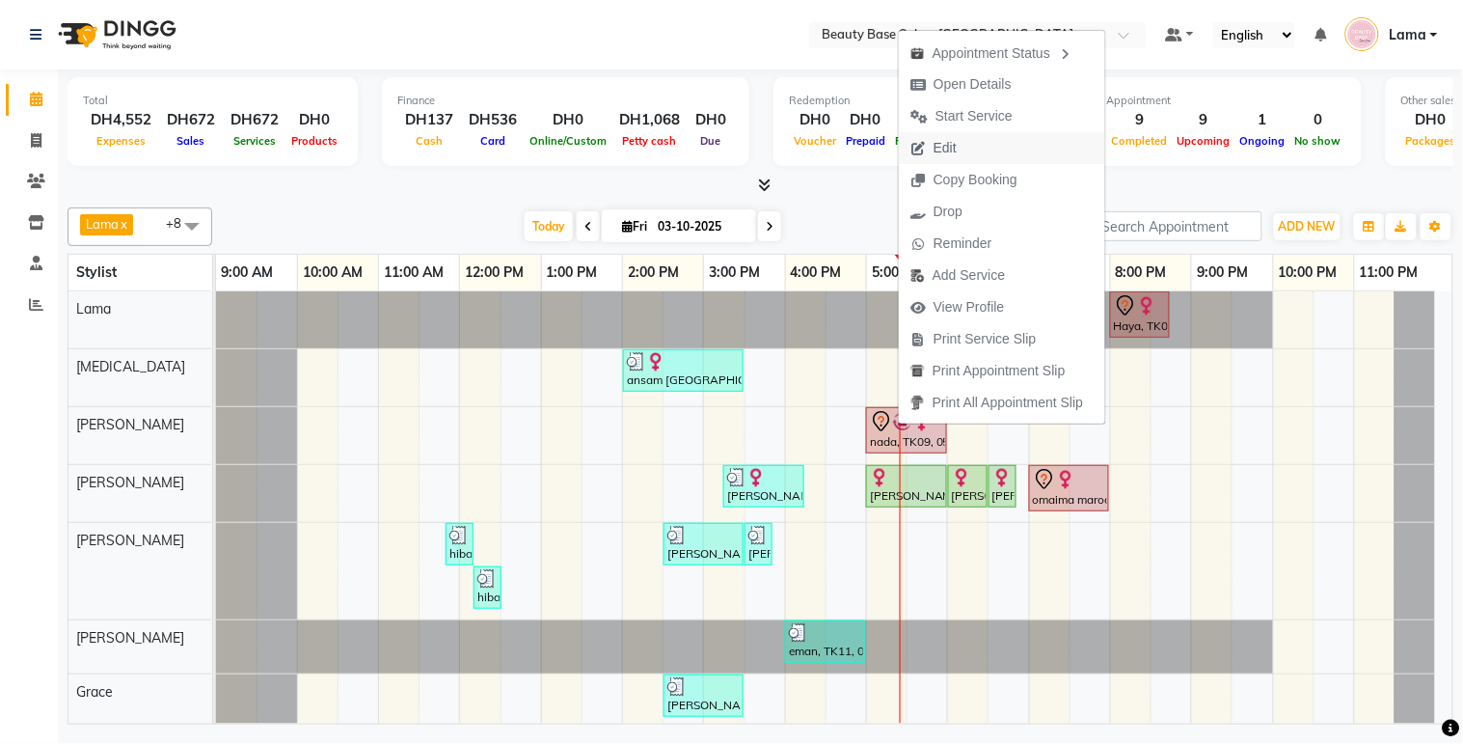
click at [970, 147] on button "Edit" at bounding box center [1002, 148] width 206 height 32
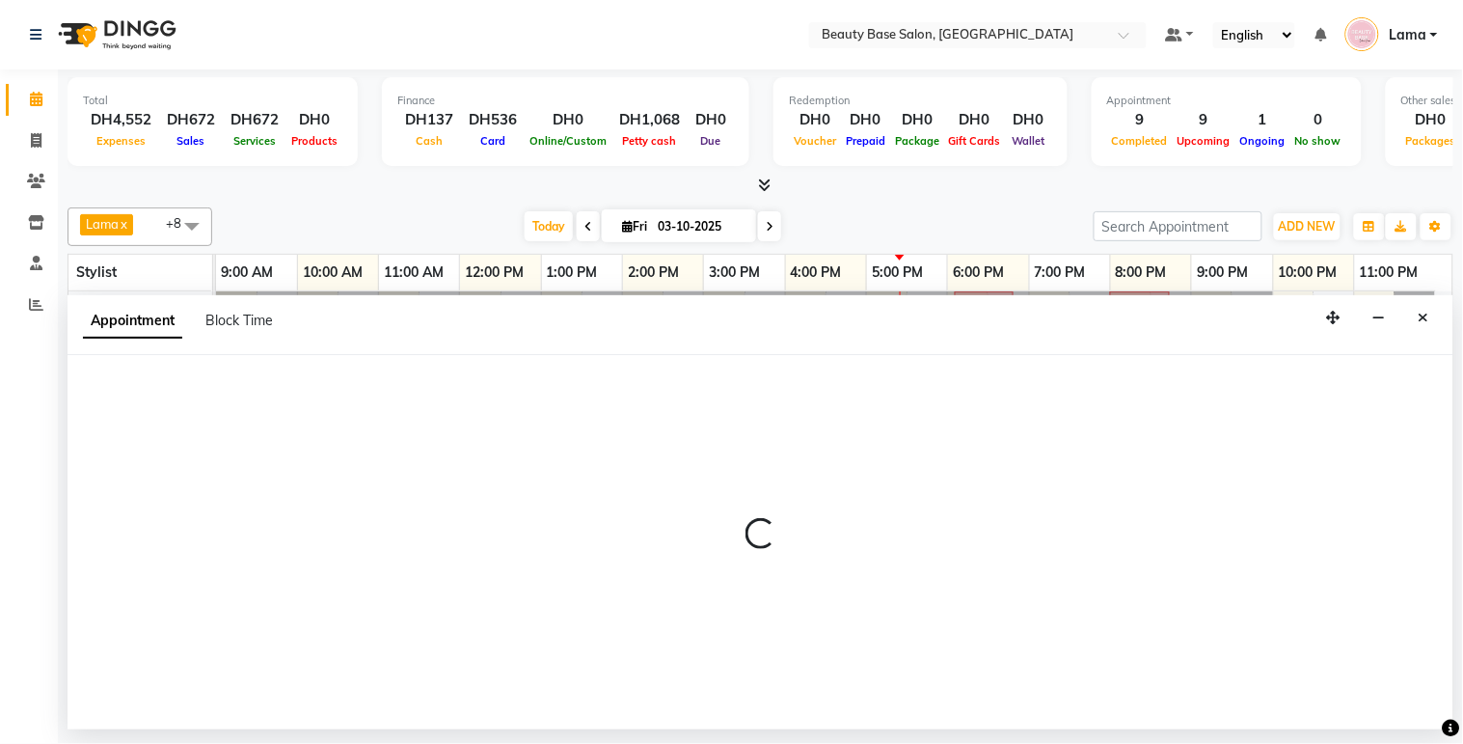
select select "tentative"
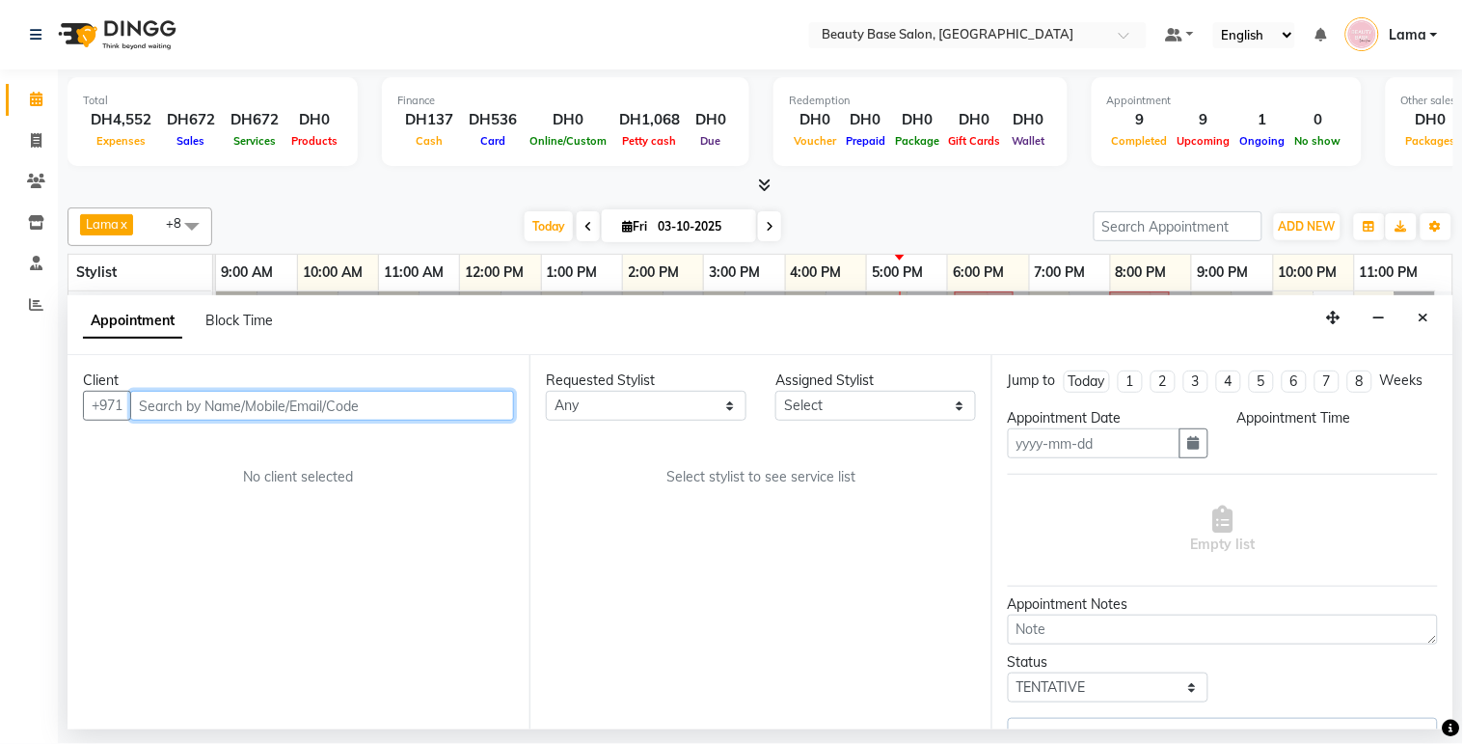
type input "03-10-2025"
select select "1020"
select select "54541"
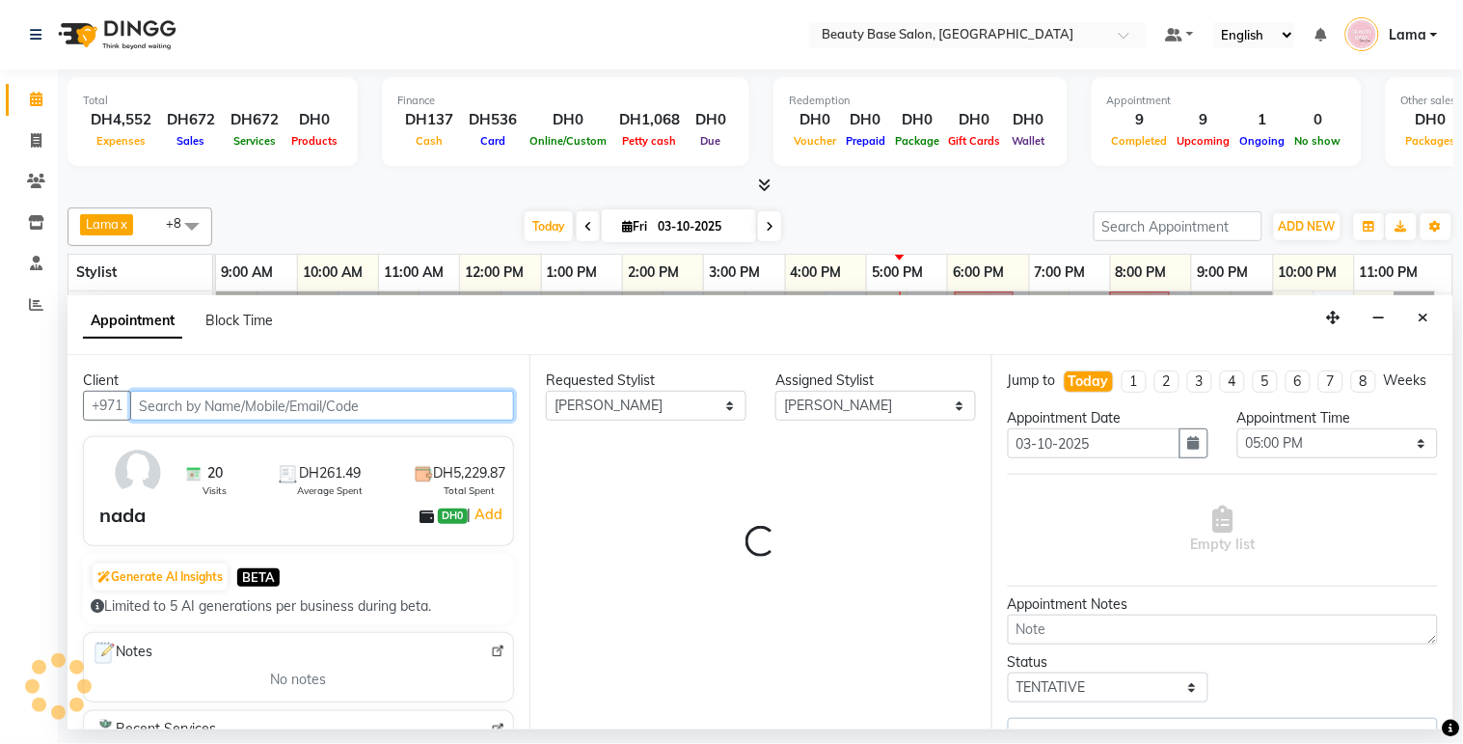
select select "1223"
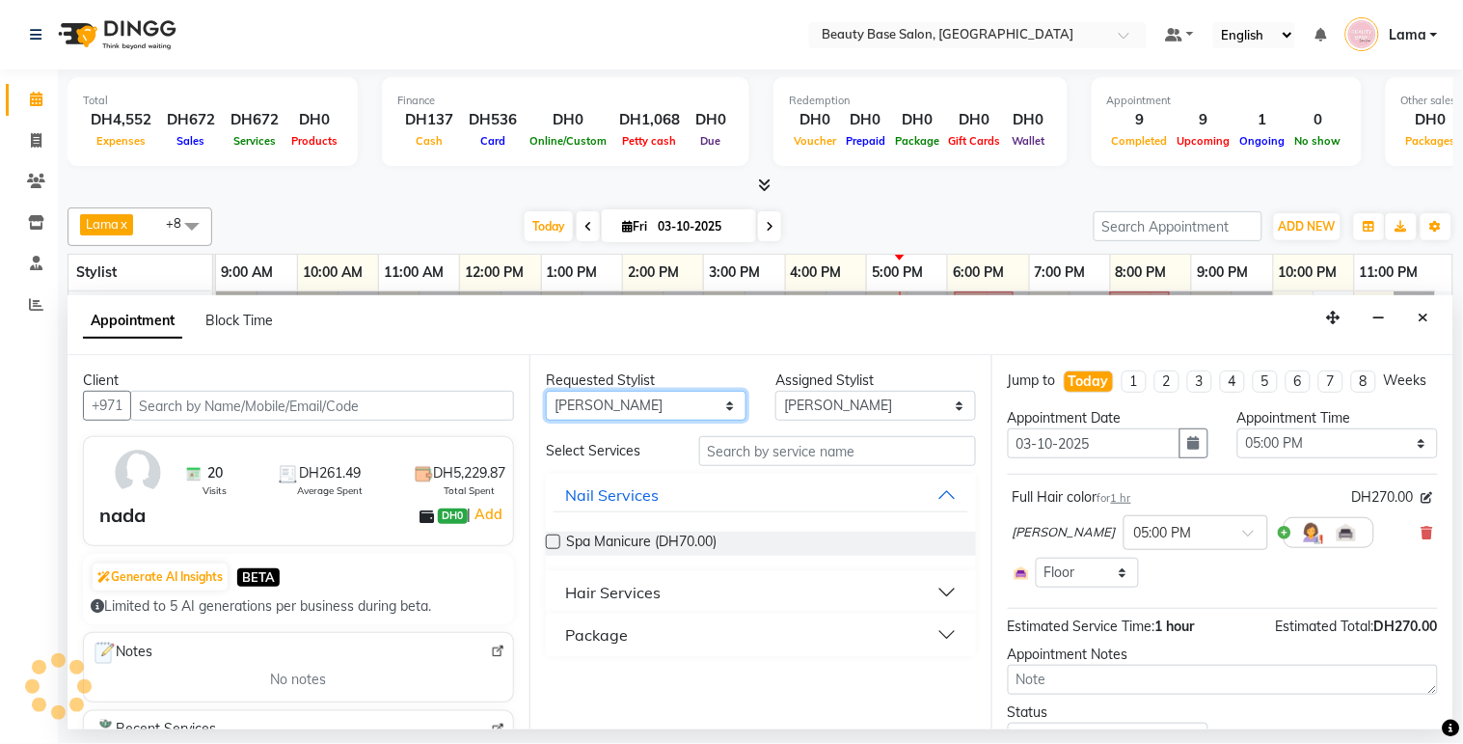
click at [698, 405] on select "Any [PERSON_NAME] [PERSON_NAME] [PERSON_NAME] [PERSON_NAME] [PERSON_NAME] [MEDI…" at bounding box center [646, 406] width 201 height 30
select select "61471"
click at [546, 391] on select "Any [PERSON_NAME] [PERSON_NAME] [PERSON_NAME] [PERSON_NAME] [PERSON_NAME] [MEDI…" at bounding box center [646, 406] width 201 height 30
select select "61471"
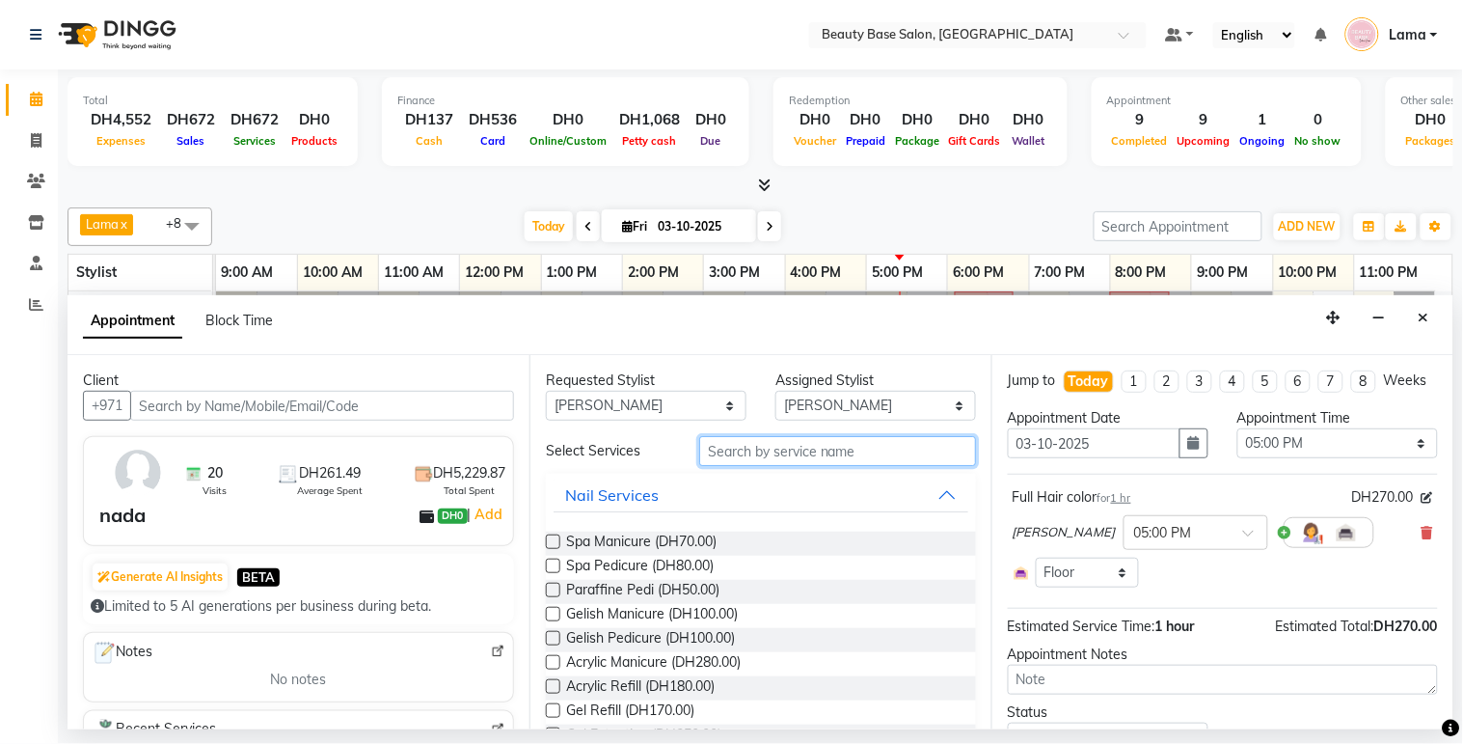
click at [782, 444] on input "text" at bounding box center [837, 451] width 277 height 30
type input "gel r"
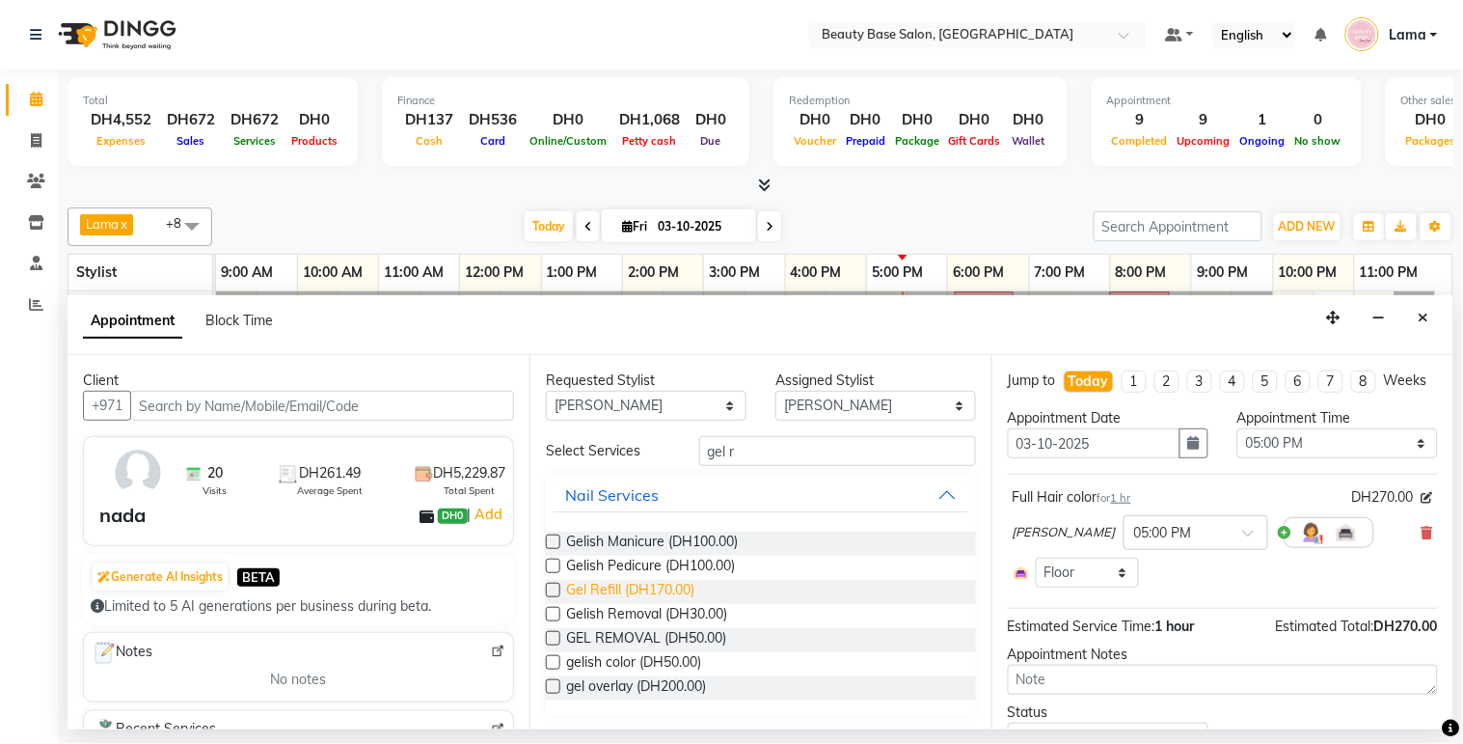
click at [656, 593] on span "Gel Refill (DH170.00)" at bounding box center [630, 592] width 128 height 24
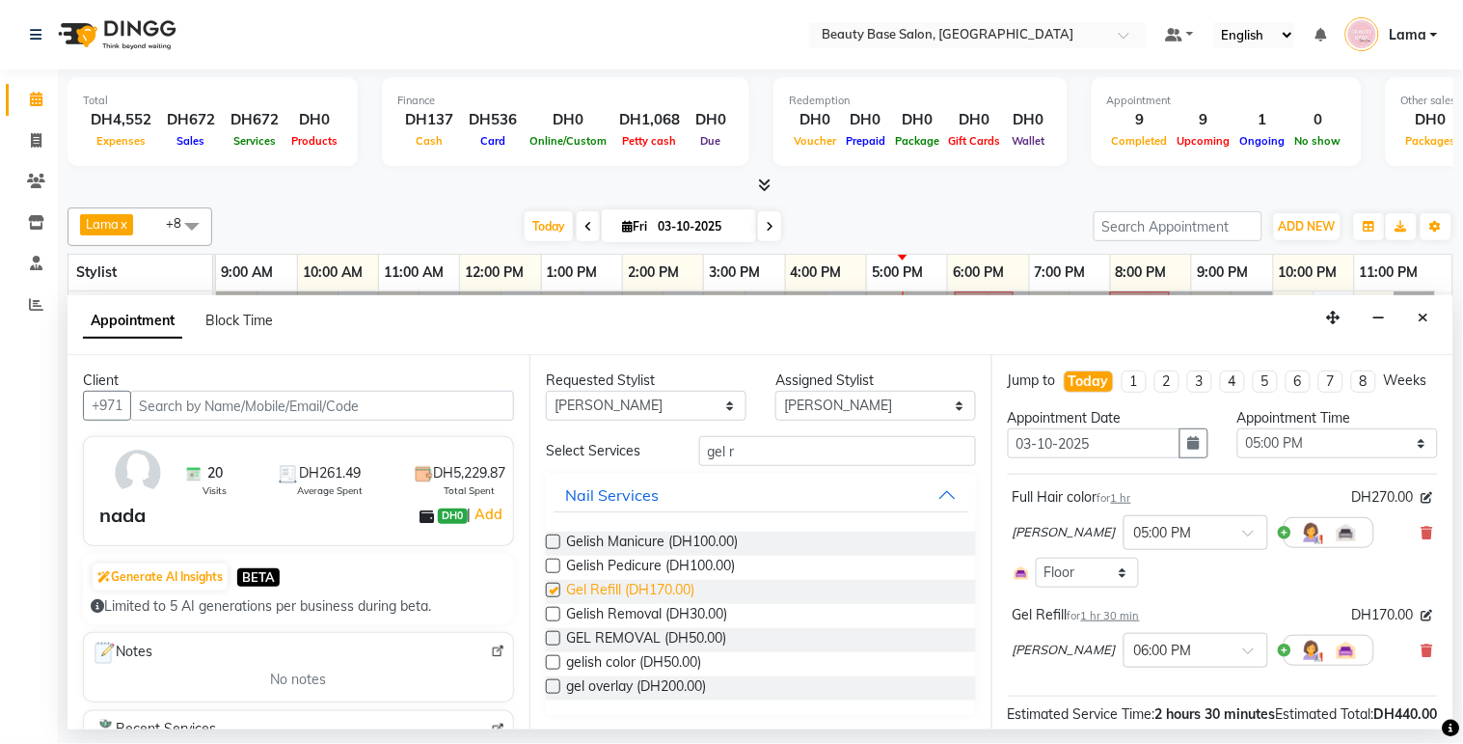
checkbox input "false"
click at [778, 450] on input "gel r" at bounding box center [837, 451] width 277 height 30
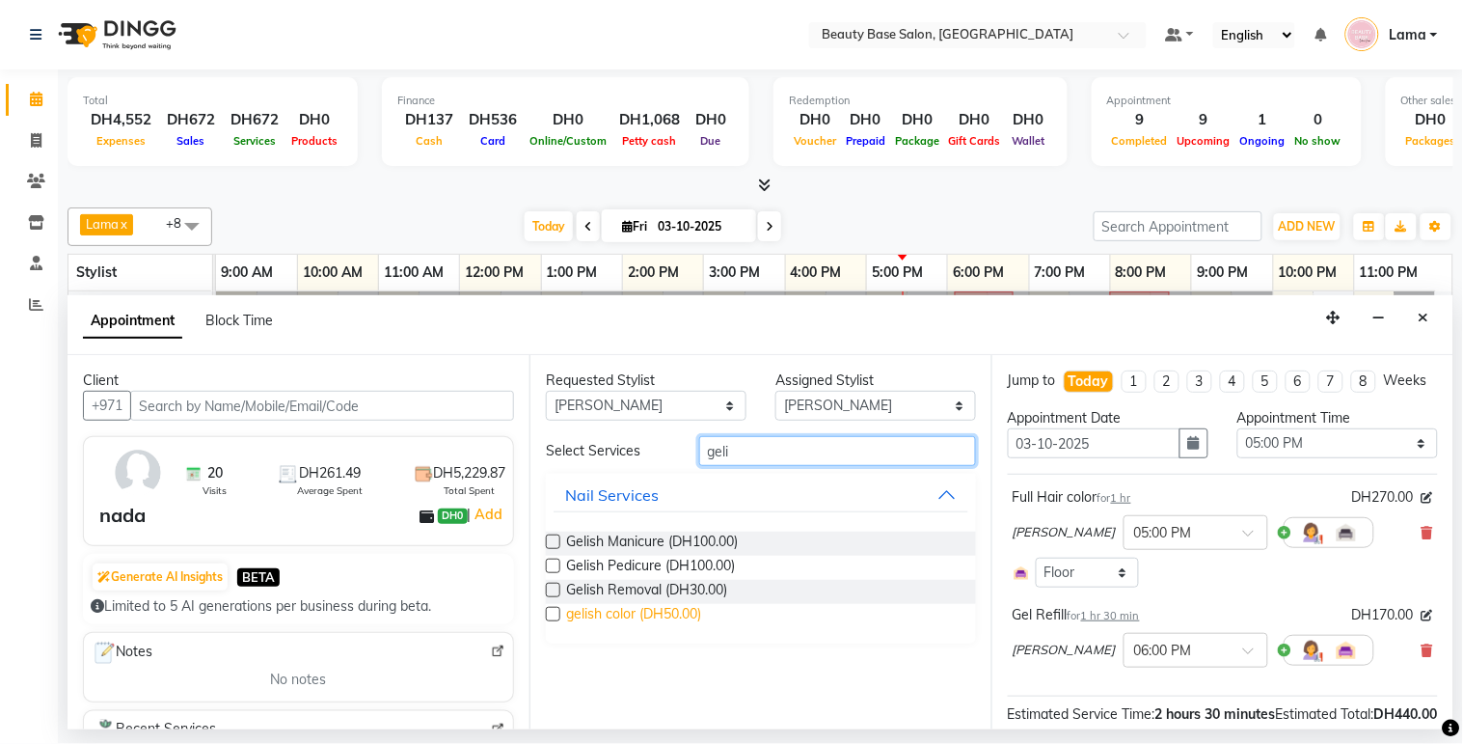
type input "geli"
click at [666, 622] on span "gelish color (DH50.00)" at bounding box center [633, 616] width 135 height 24
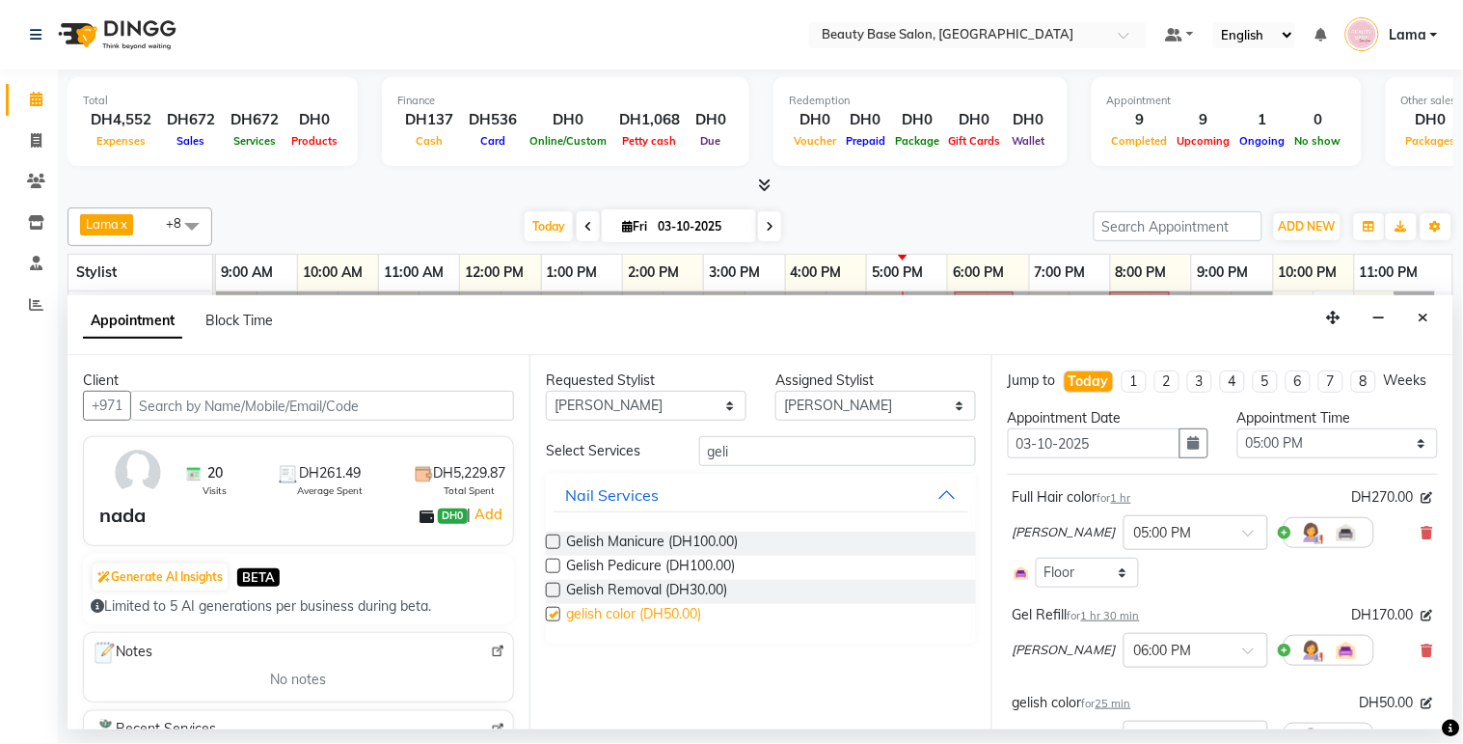
checkbox input "false"
click at [821, 448] on input "geli" at bounding box center [837, 451] width 277 height 30
type input "g"
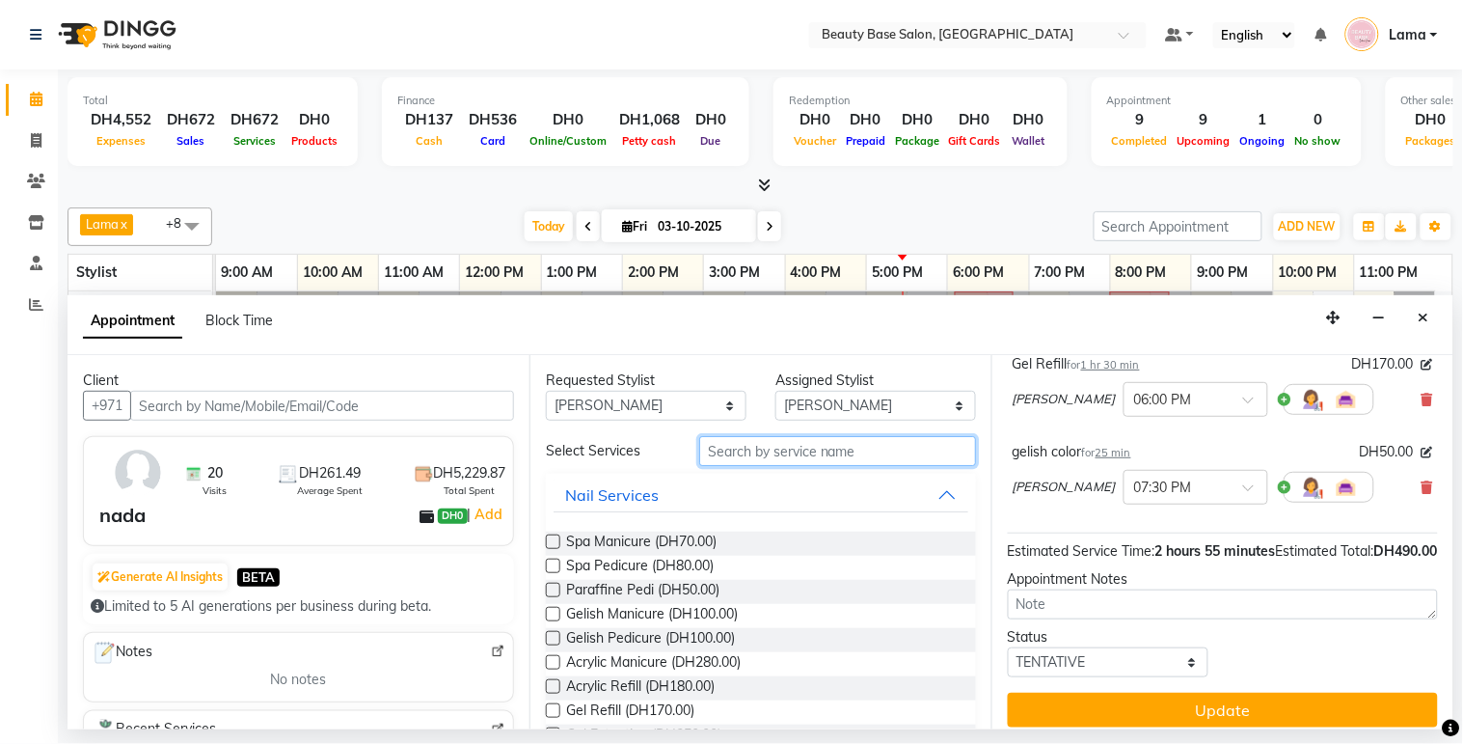
scroll to position [303, 0]
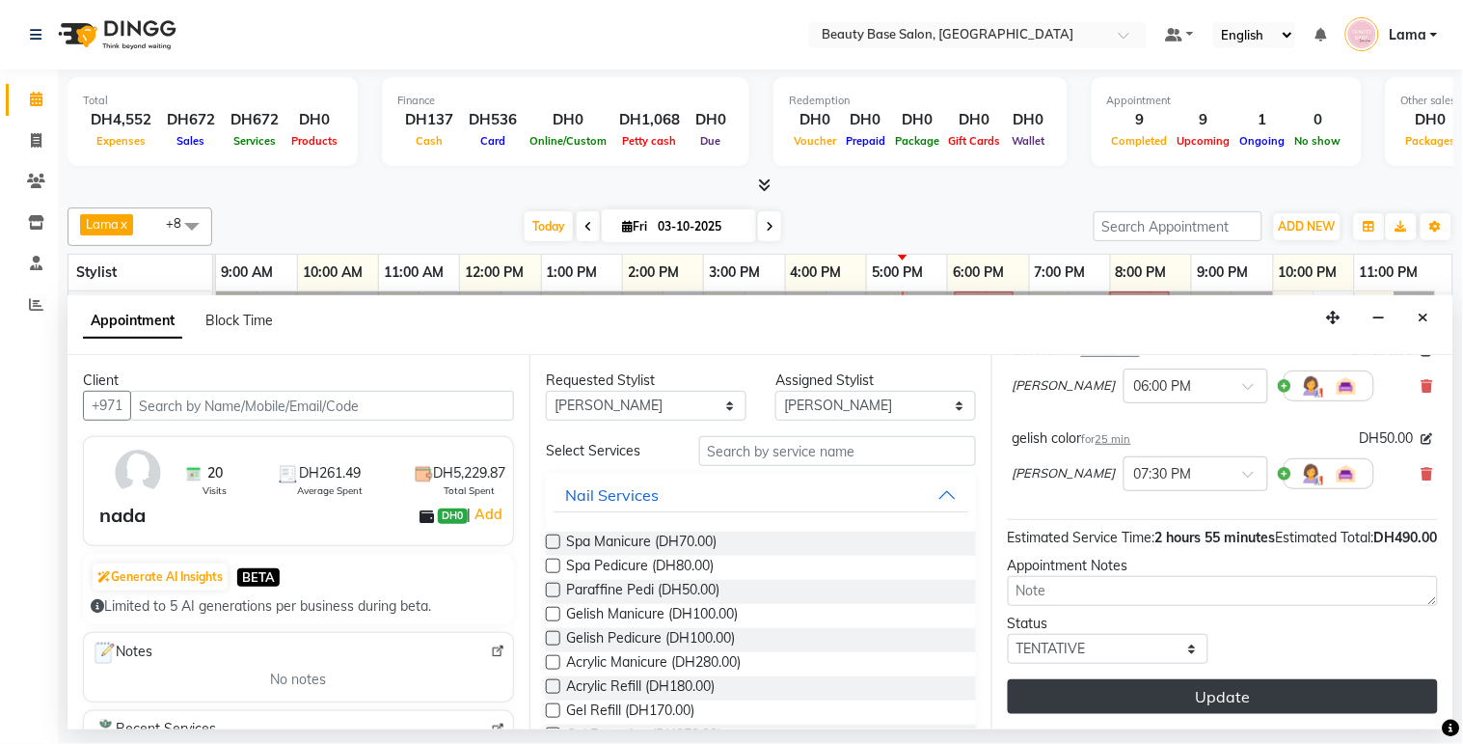
click at [1286, 702] on button "Update" at bounding box center [1223, 696] width 430 height 35
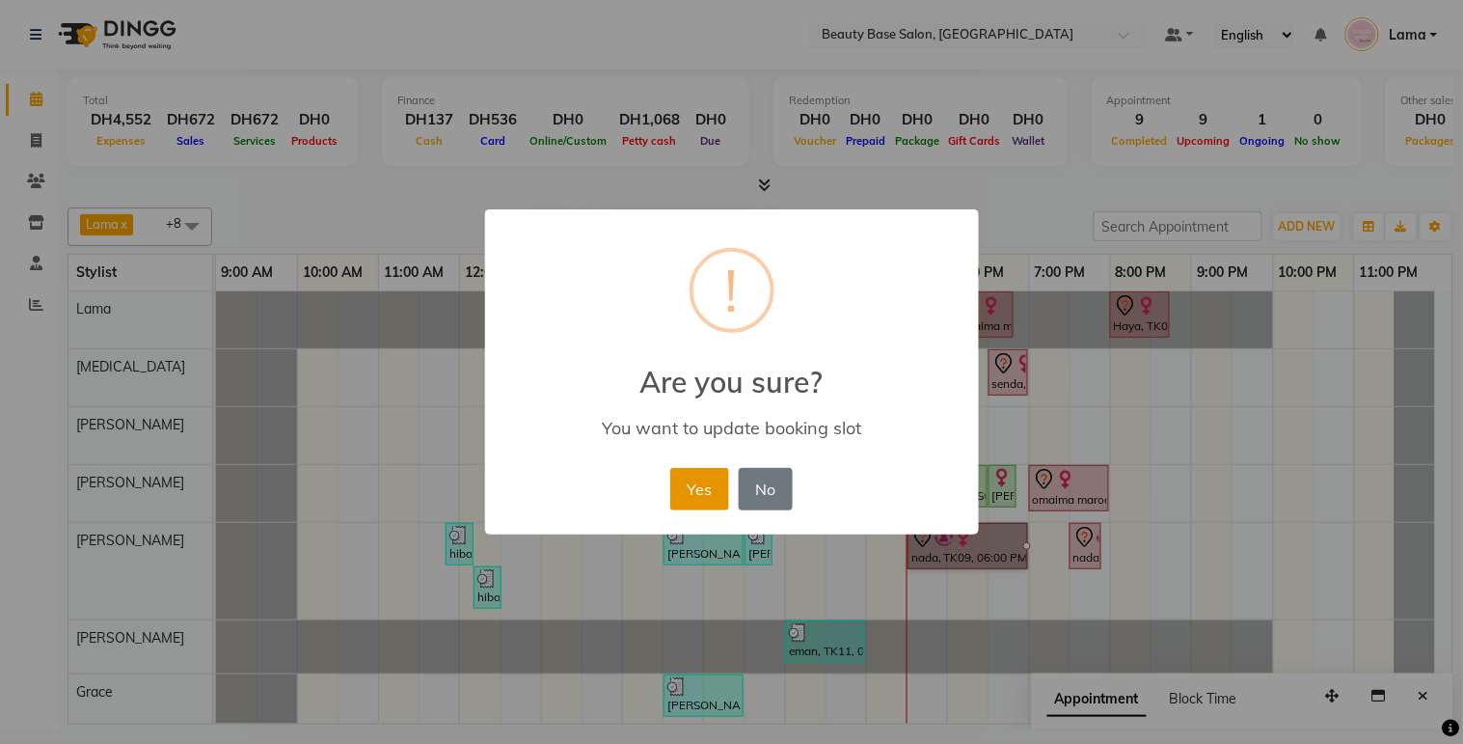
click at [706, 495] on button "Yes" at bounding box center [699, 489] width 59 height 42
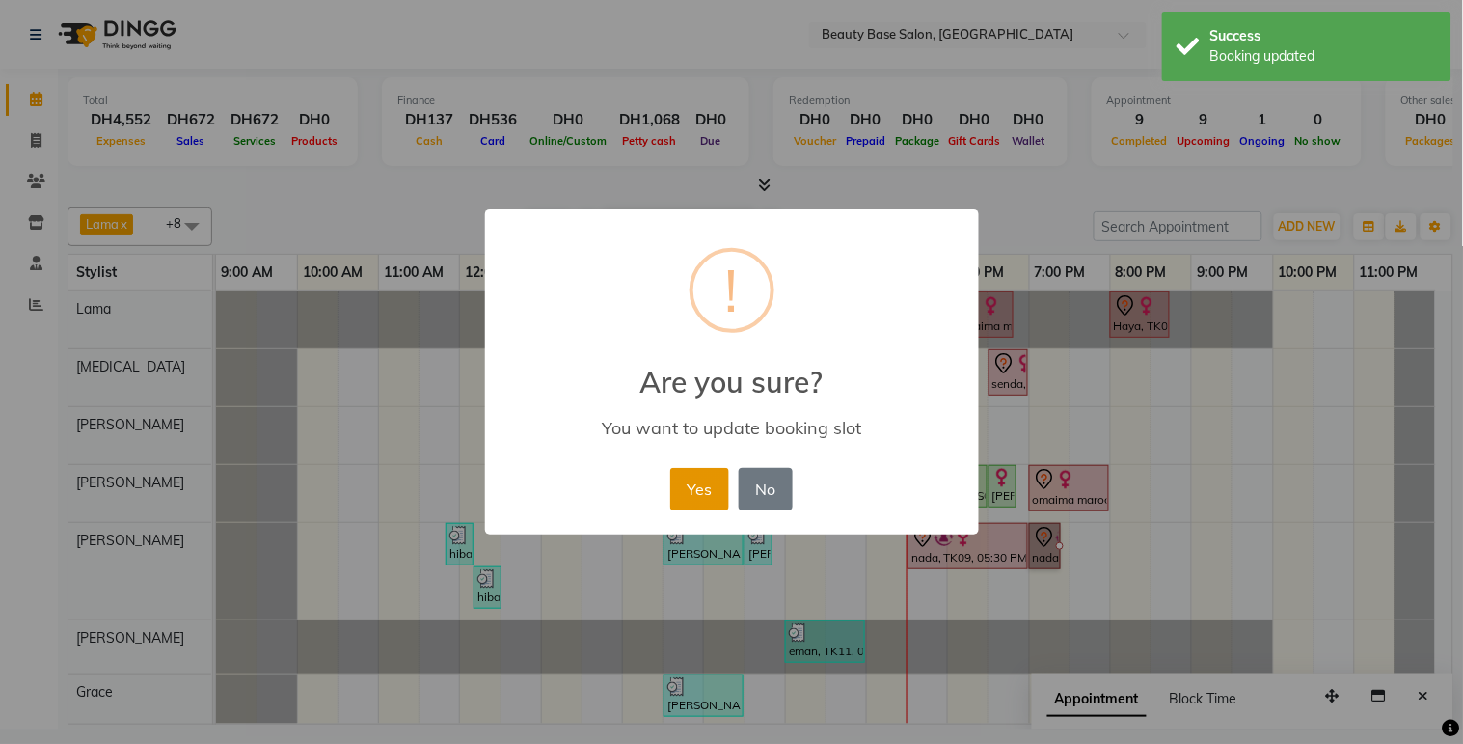
click at [702, 497] on button "Yes" at bounding box center [699, 489] width 59 height 42
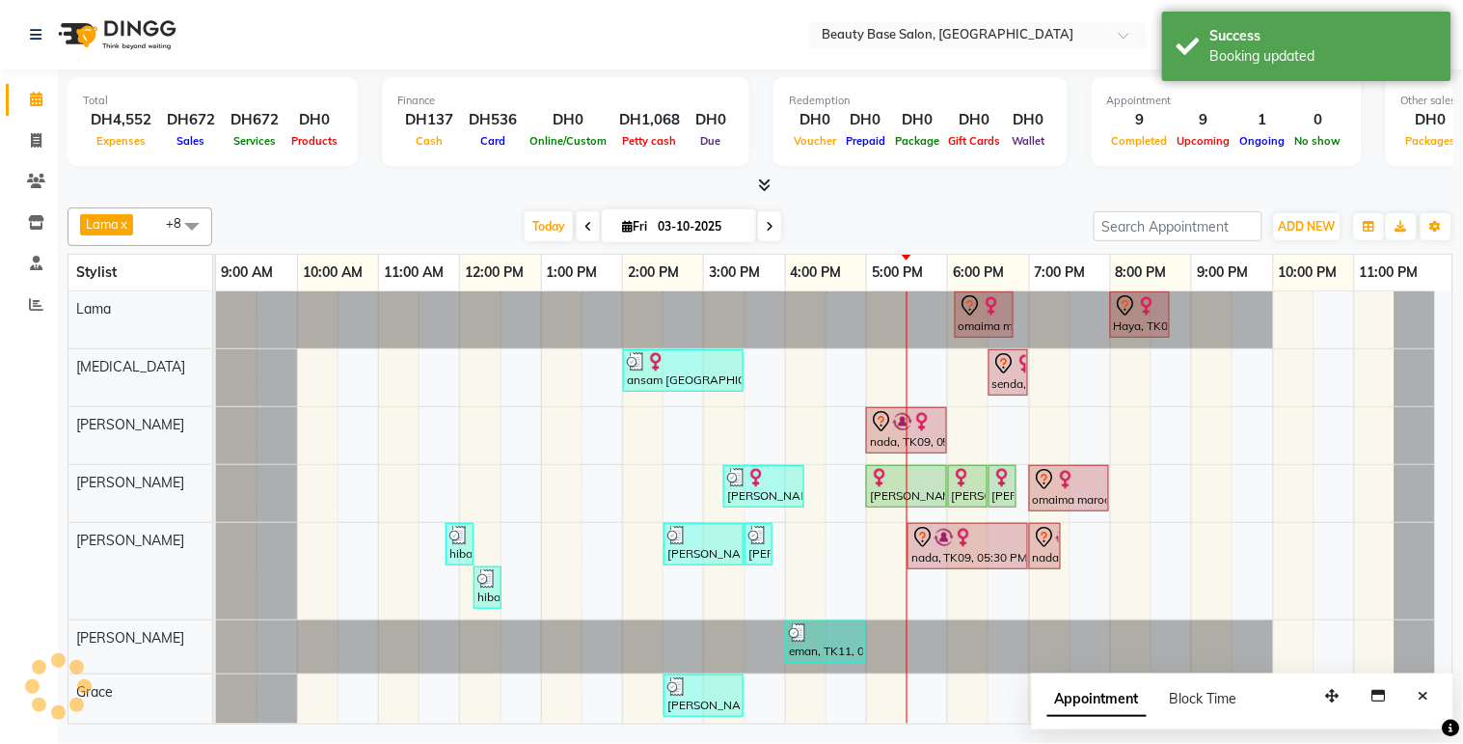
click at [909, 449] on div "nada, TK09, 05:00 PM-06:00 PM, Full Hair color" at bounding box center [906, 430] width 77 height 41
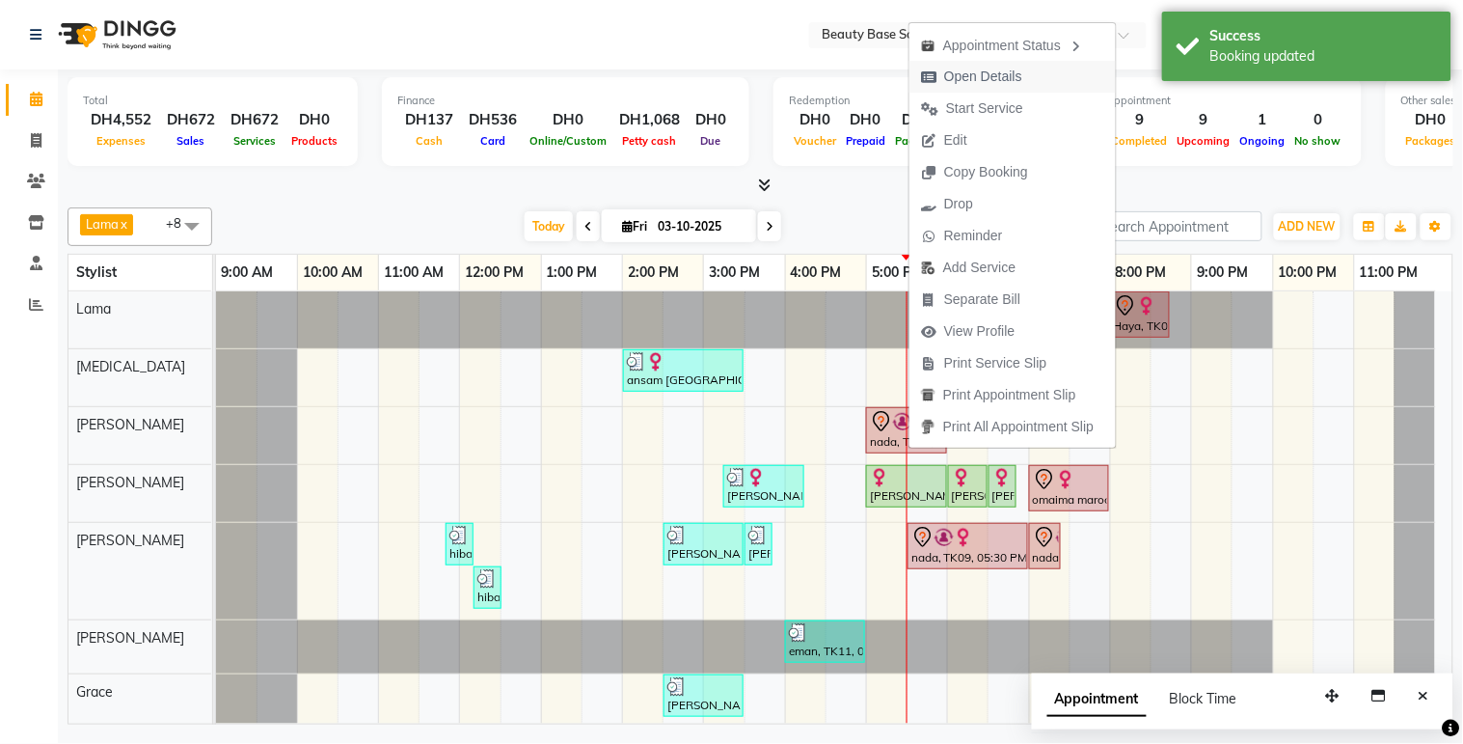
click at [1010, 75] on span "Open Details" at bounding box center [983, 77] width 78 height 20
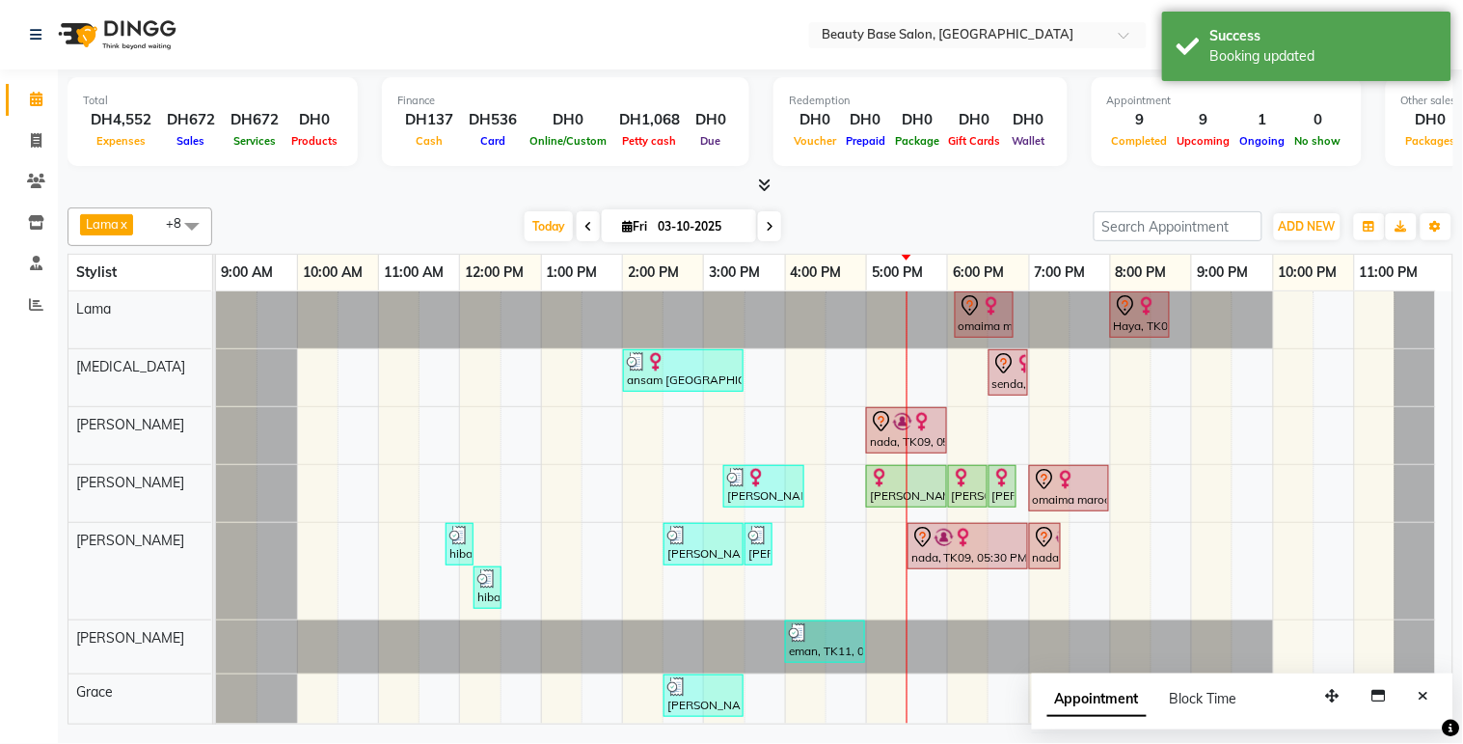
click at [907, 431] on div at bounding box center [907, 565] width 1 height 548
click at [883, 448] on div "nada, TK09, 05:00 PM-06:00 PM, Full Hair color" at bounding box center [906, 430] width 77 height 41
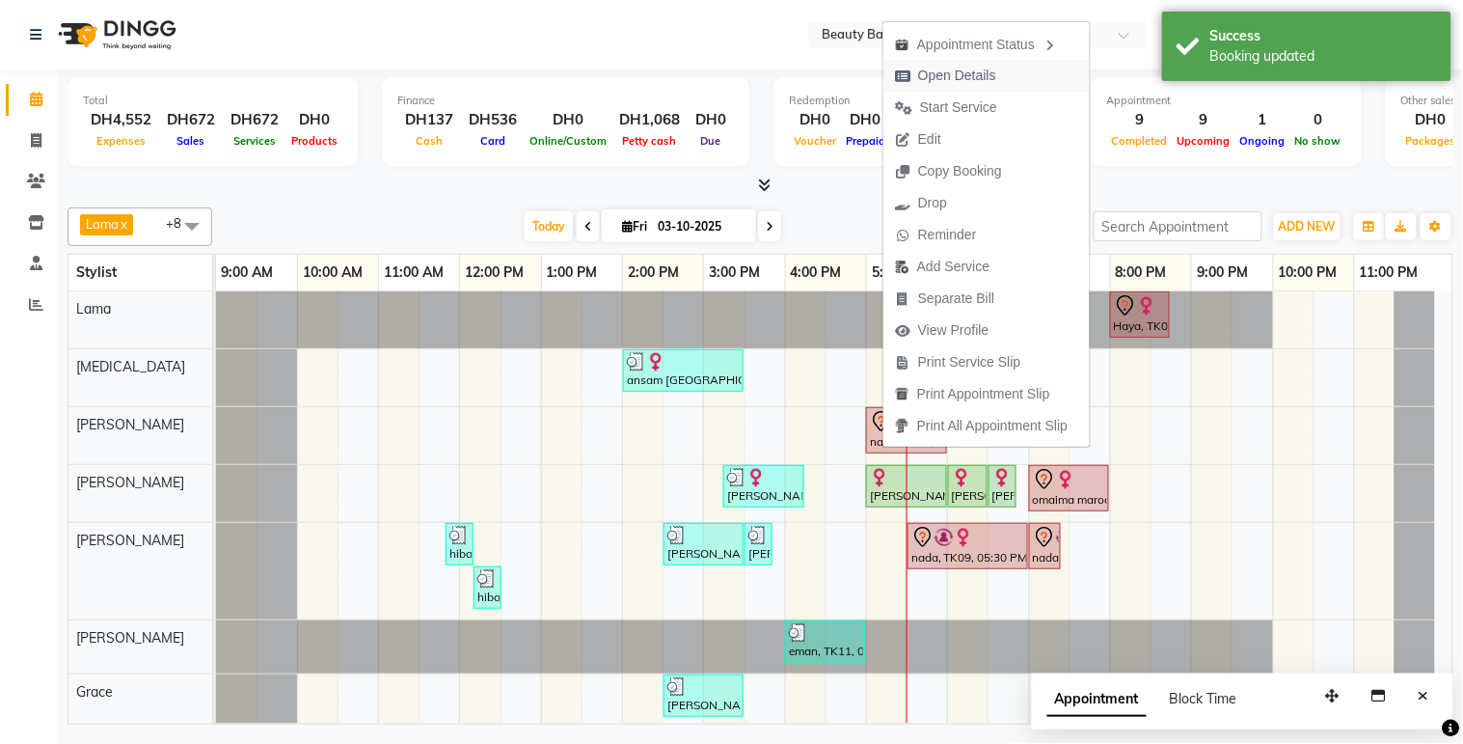
click at [978, 77] on span "Open Details" at bounding box center [957, 76] width 78 height 20
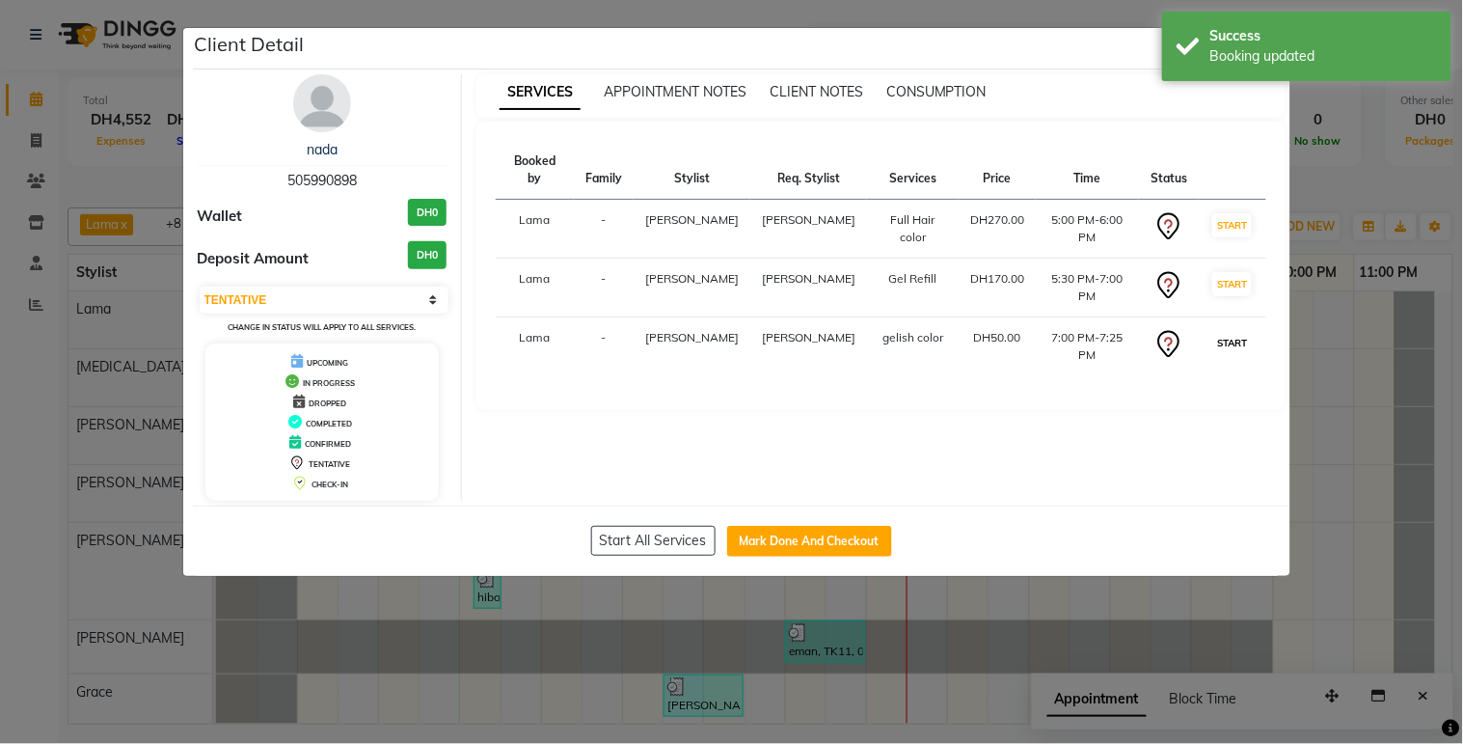
click at [1225, 331] on button "START" at bounding box center [1232, 343] width 40 height 24
click at [1226, 272] on button "START" at bounding box center [1232, 284] width 40 height 24
click at [1235, 219] on button "START" at bounding box center [1232, 225] width 40 height 24
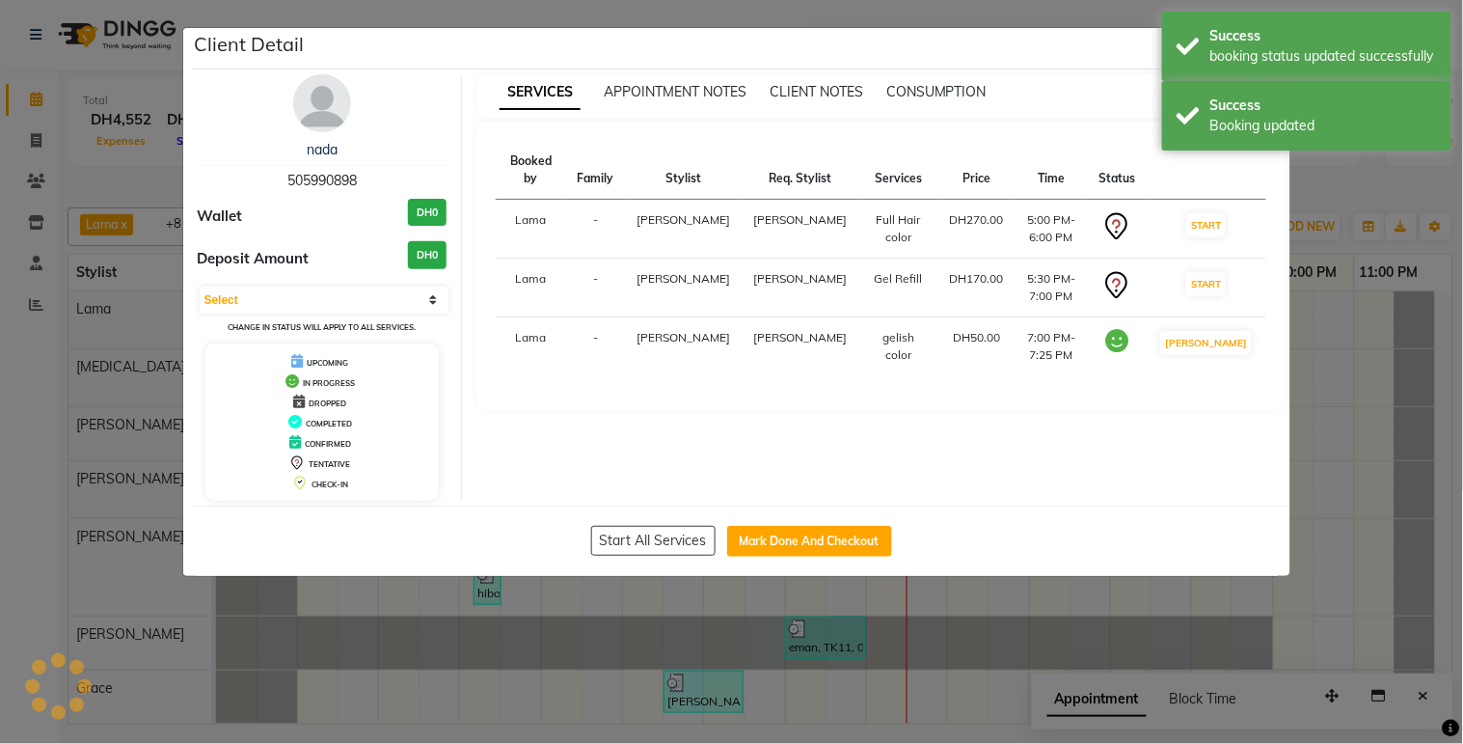
select select "1"
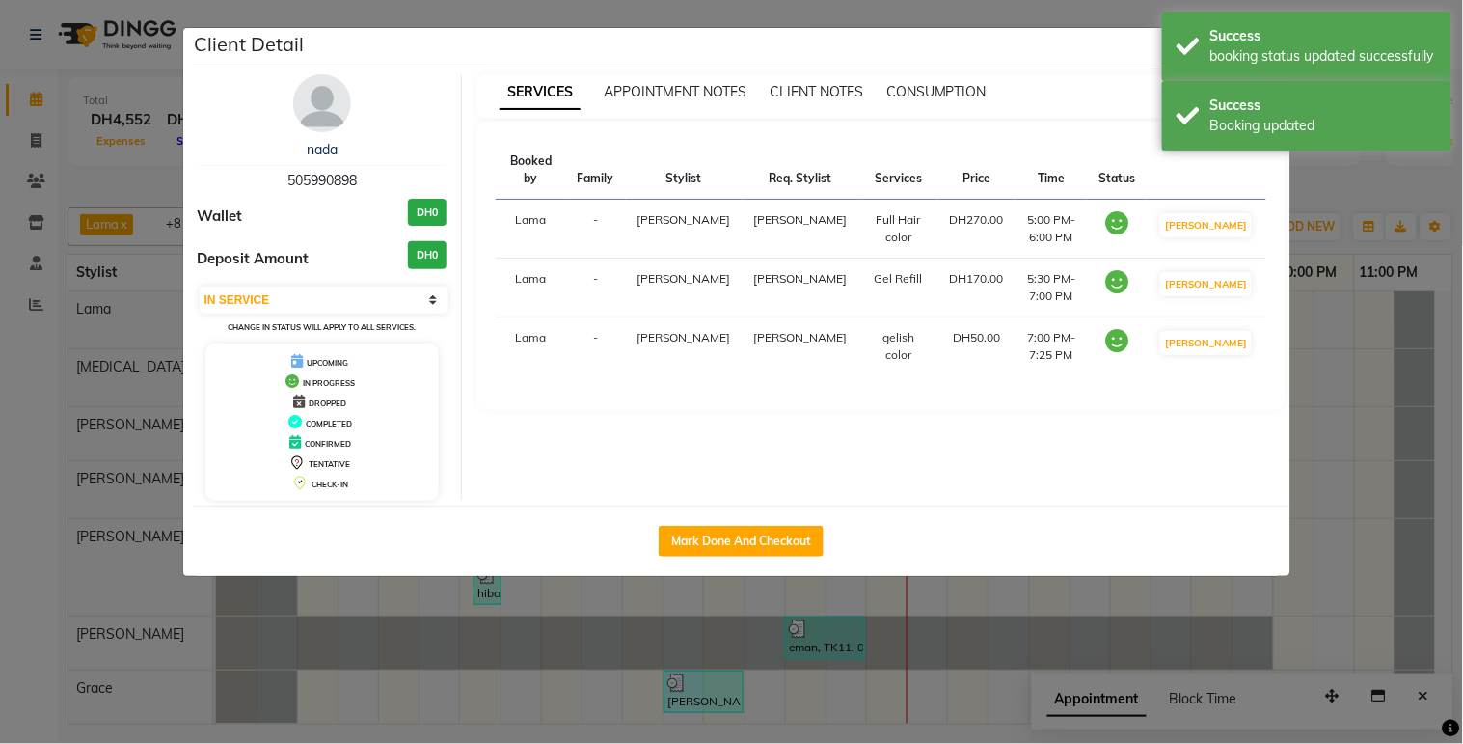
click at [1334, 567] on ngb-modal-window "Client Detail nada 505990898 Wallet DH0 Deposit Amount DH0 Select IN SERVICE CO…" at bounding box center [731, 372] width 1463 height 744
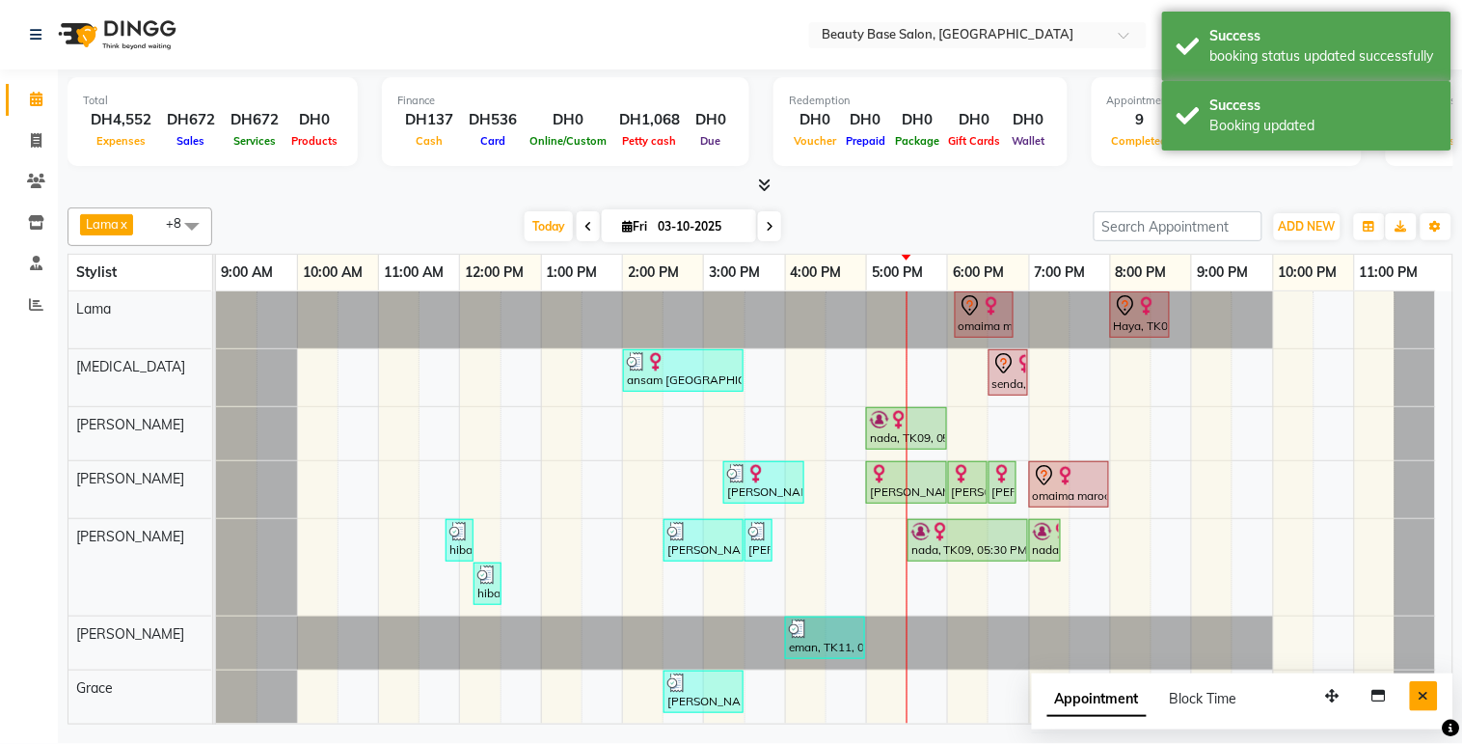
click at [1428, 698] on icon "Close" at bounding box center [1424, 696] width 11 height 14
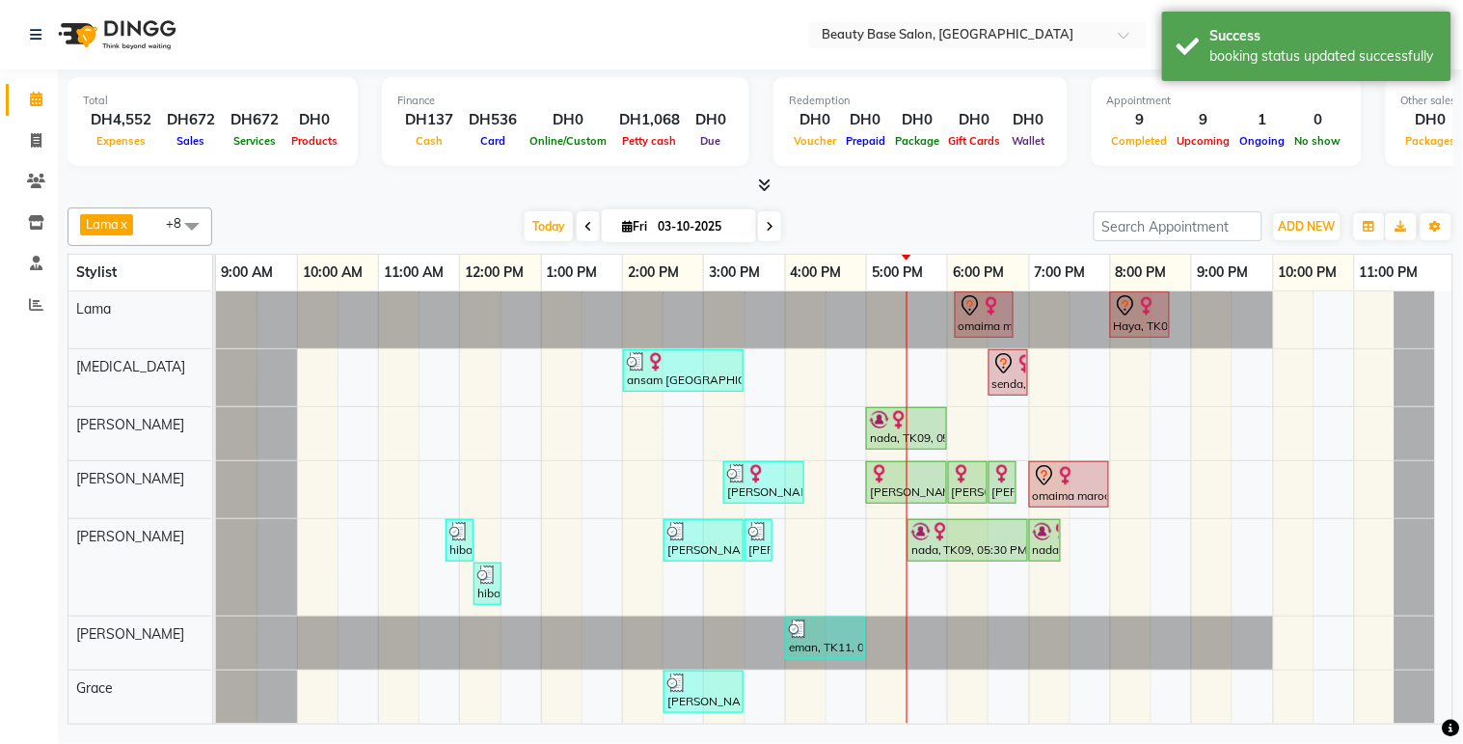
scroll to position [128, 0]
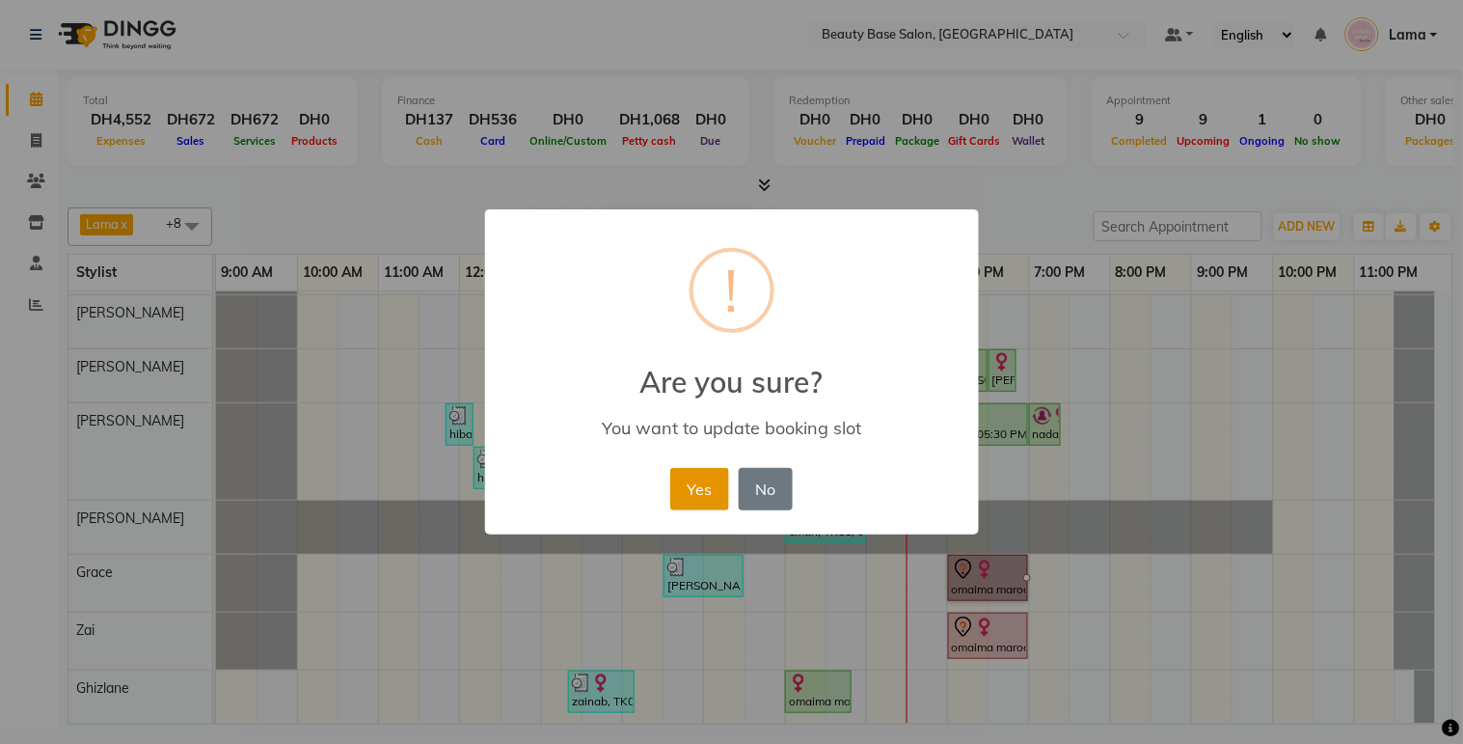
click at [695, 504] on button "Yes" at bounding box center [699, 489] width 59 height 42
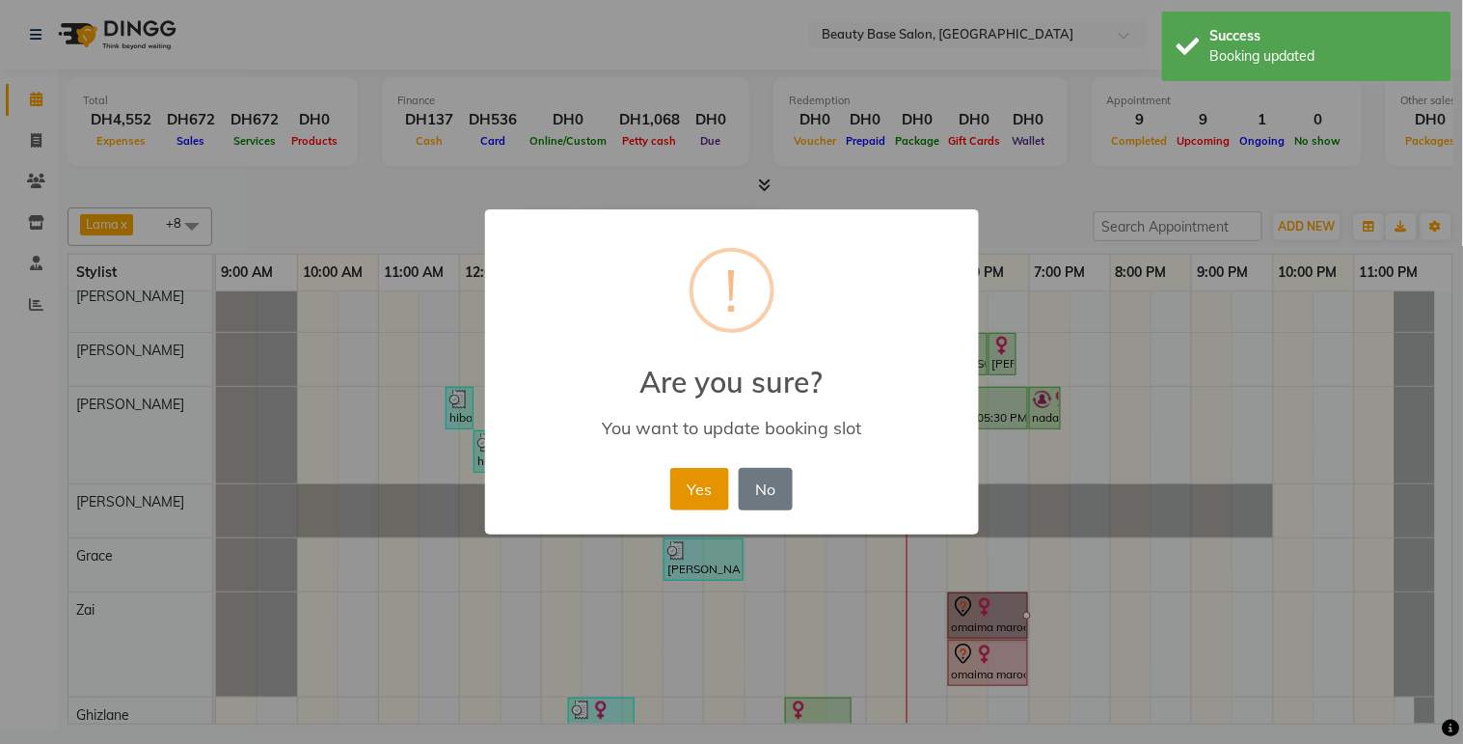
click at [688, 486] on button "Yes" at bounding box center [699, 489] width 59 height 42
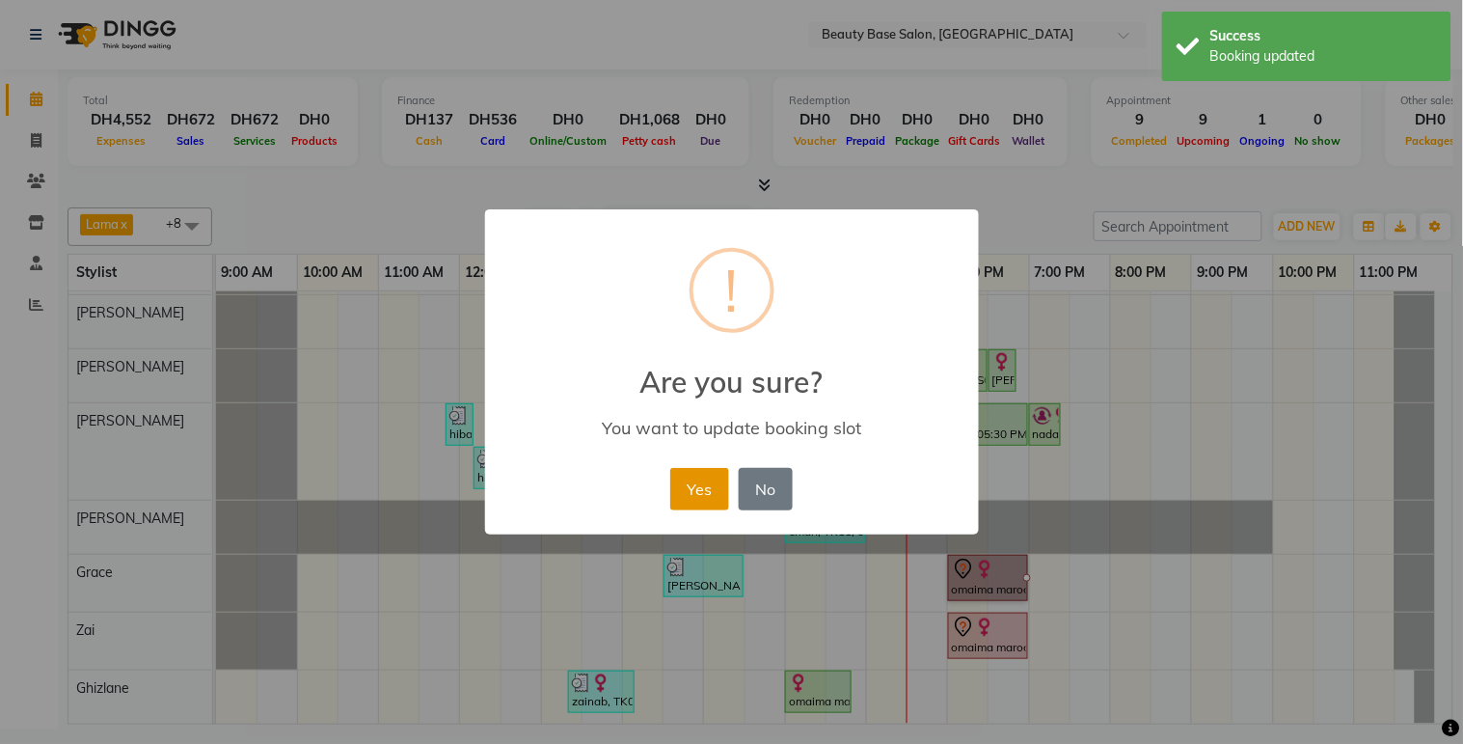
click at [701, 488] on button "Yes" at bounding box center [699, 489] width 59 height 42
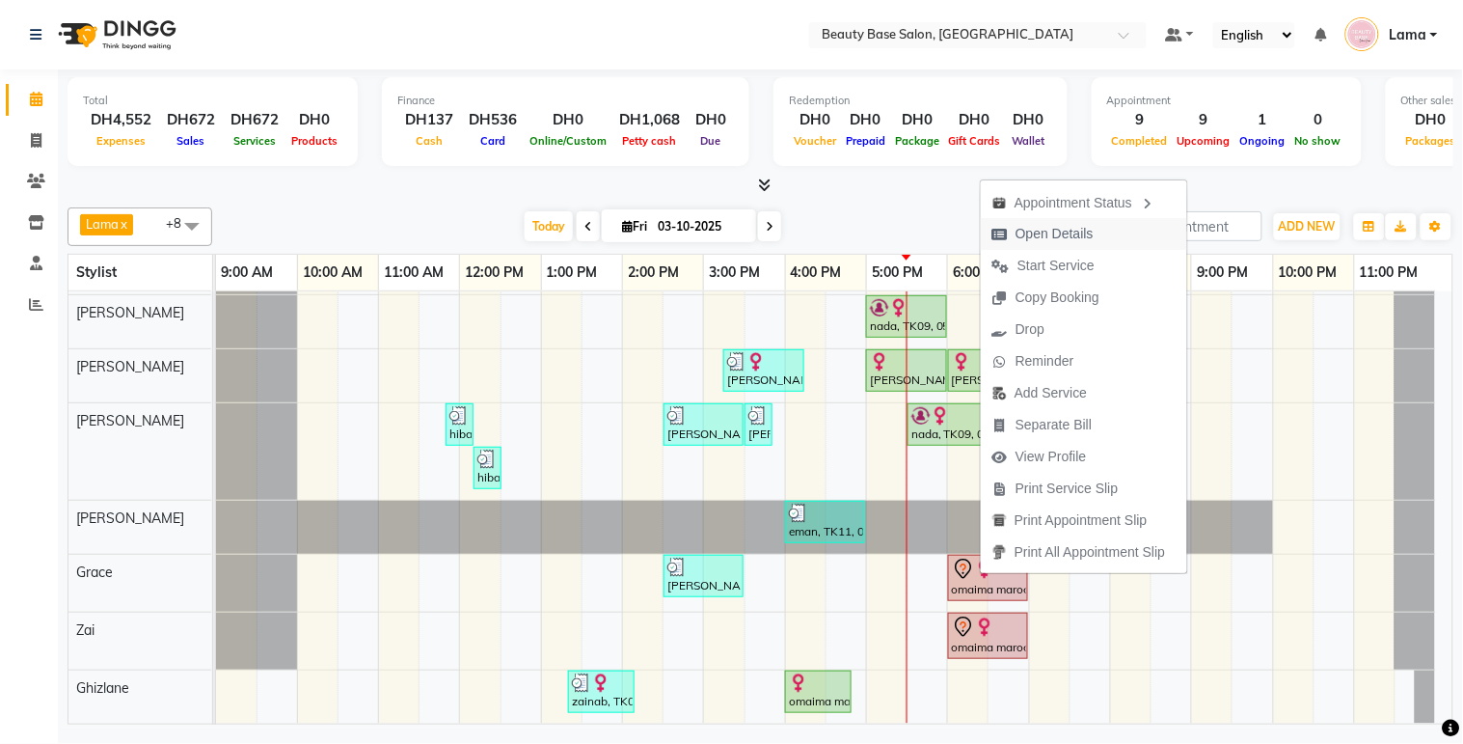
click at [1065, 230] on span "Open Details" at bounding box center [1055, 234] width 78 height 20
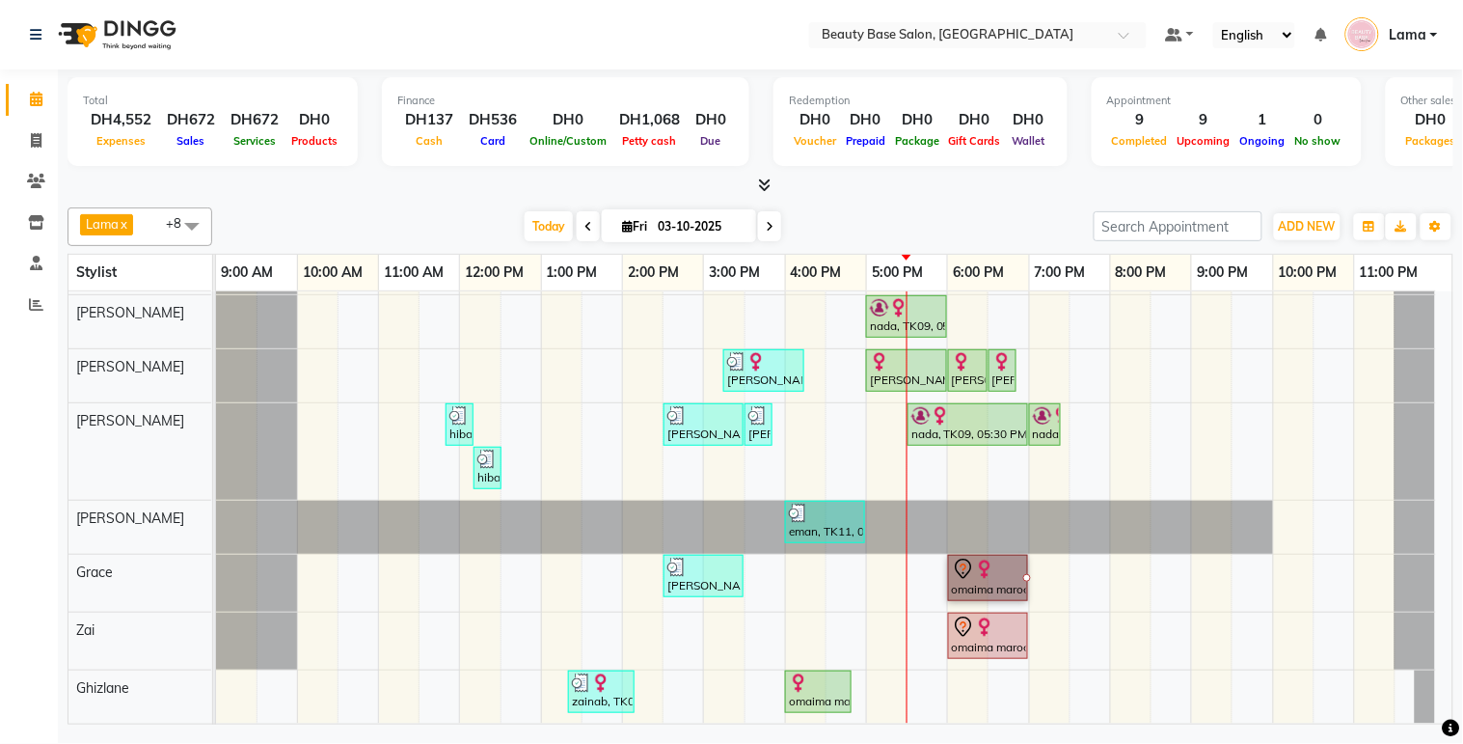
click at [969, 569] on link "omaima maroccan, TK05, 06:00 PM-07:00 PM, Spa Manicure" at bounding box center [988, 578] width 80 height 46
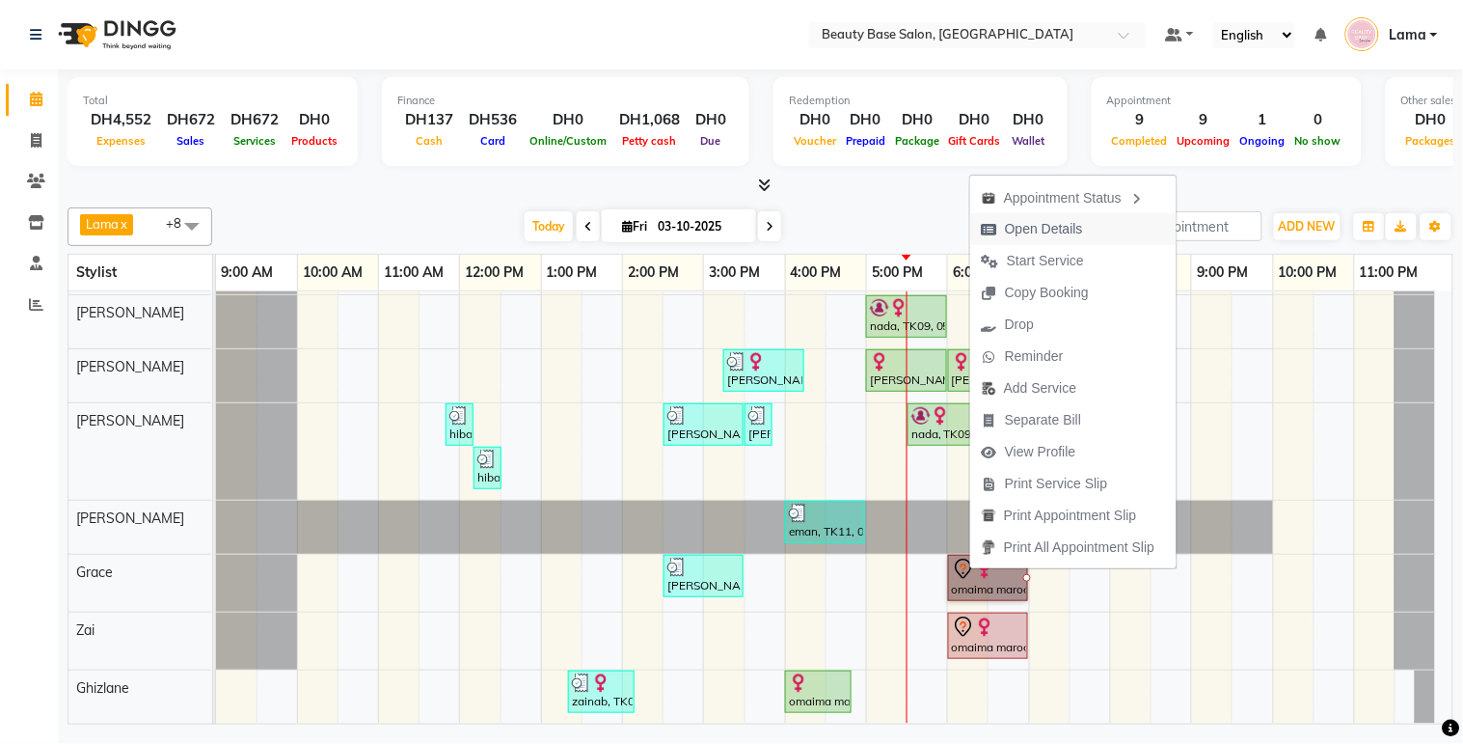
click at [1032, 227] on span "Open Details" at bounding box center [1044, 229] width 78 height 20
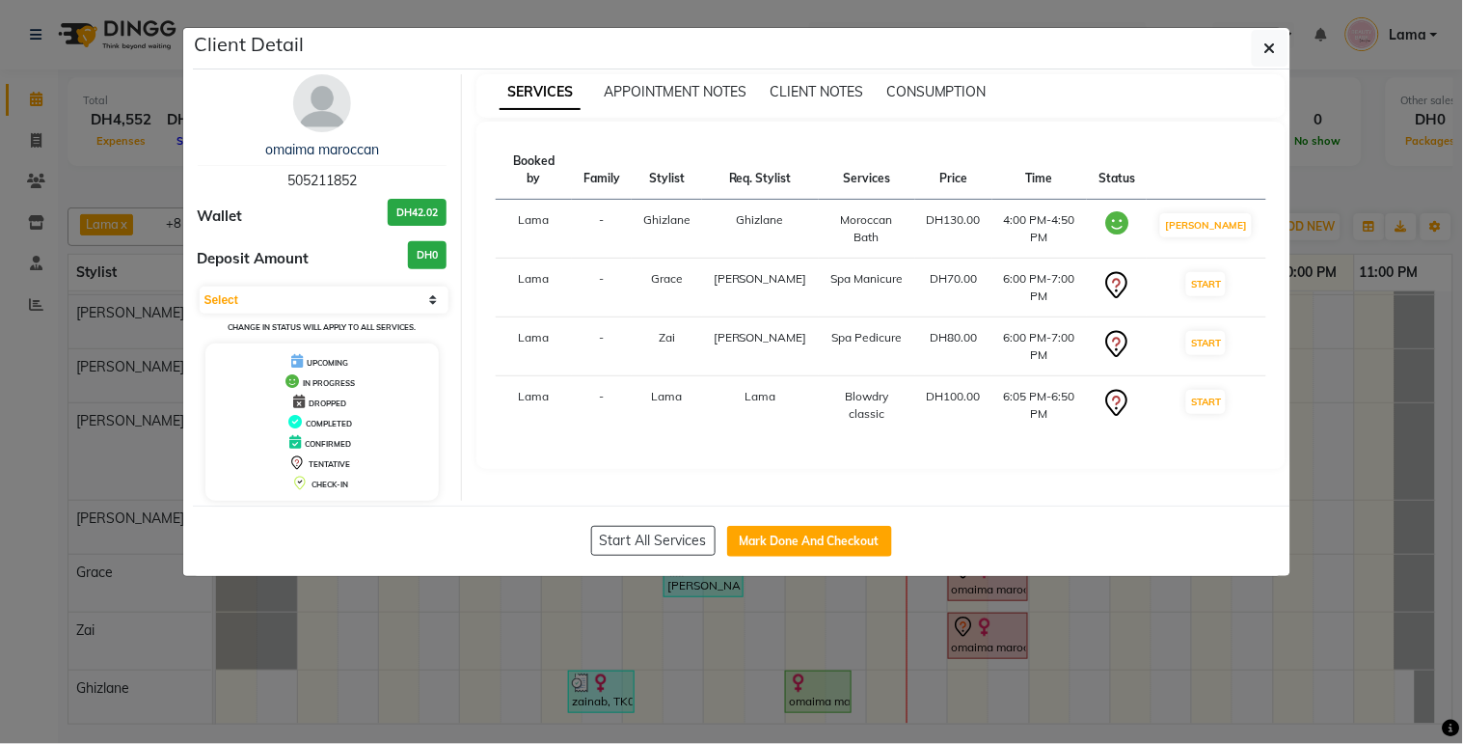
click at [1120, 667] on ngb-modal-window "Client Detail omaima maroccan 505211852 Wallet DH42.02 Deposit Amount DH0 Selec…" at bounding box center [731, 372] width 1463 height 744
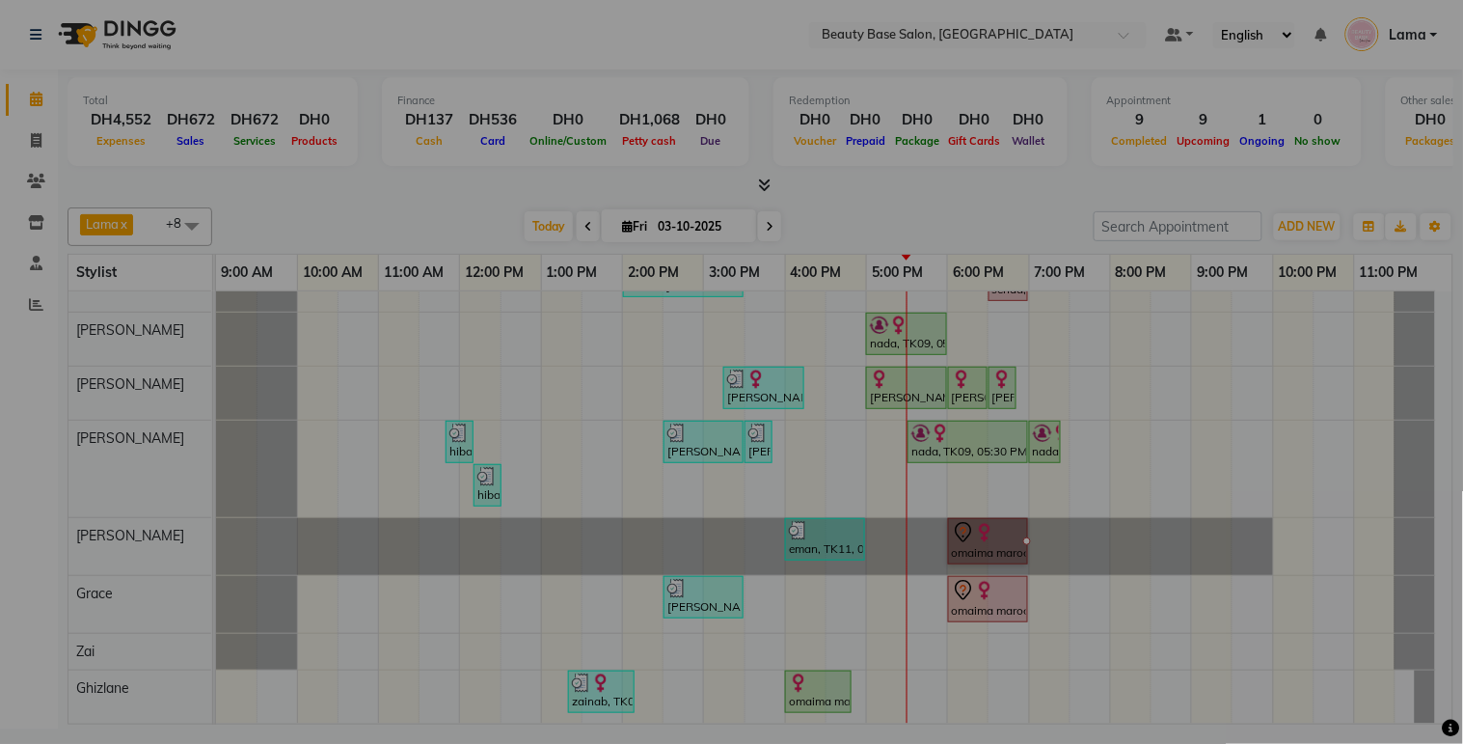
scroll to position [111, 0]
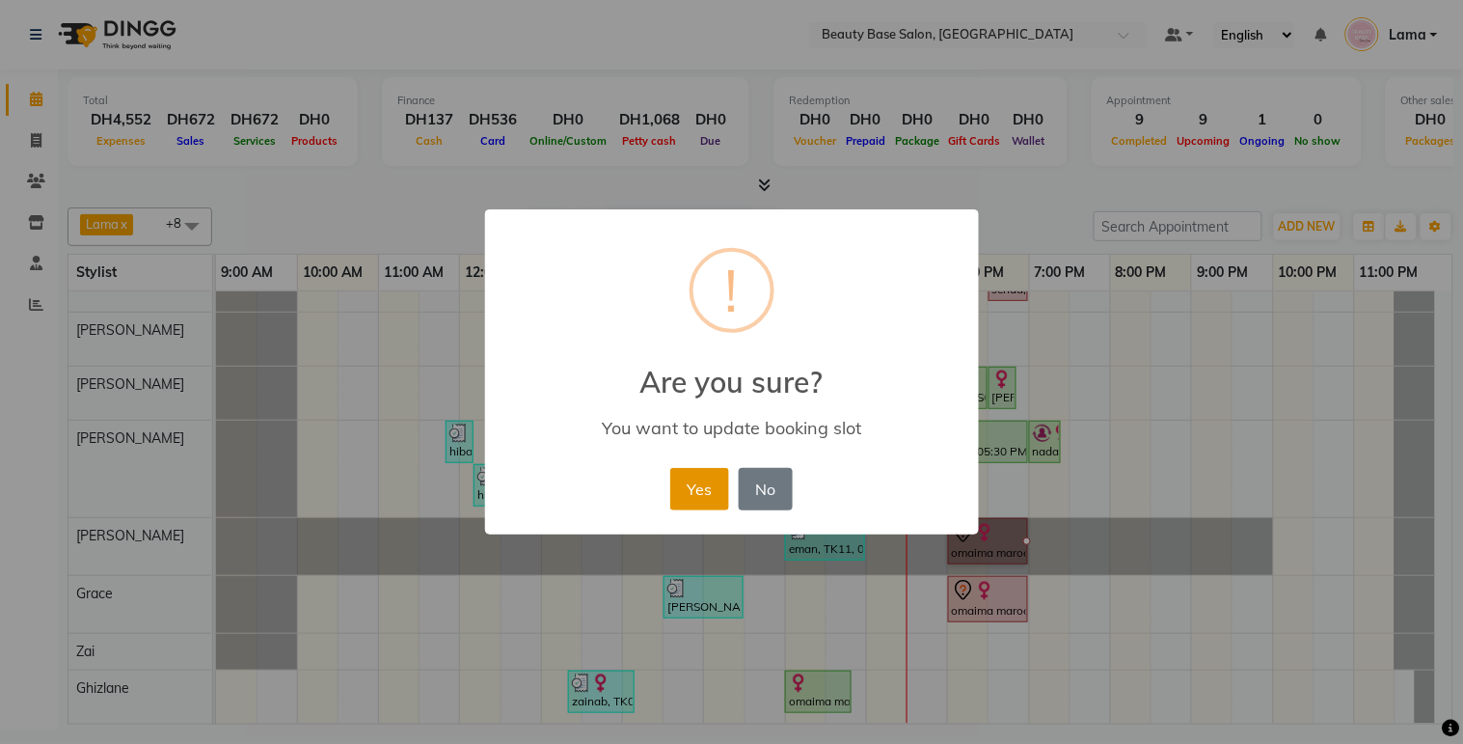
click at [709, 497] on button "Yes" at bounding box center [699, 489] width 59 height 42
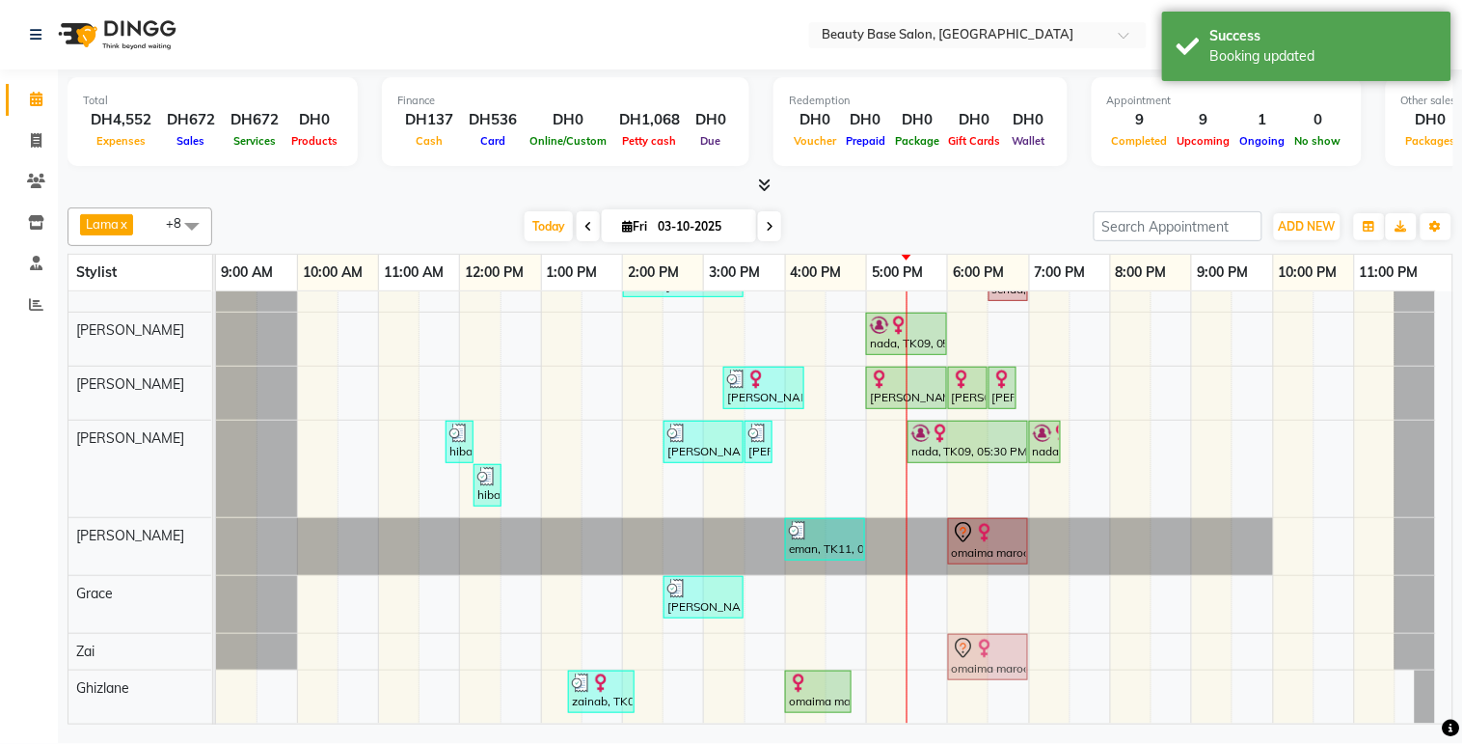
scroll to position [128, 0]
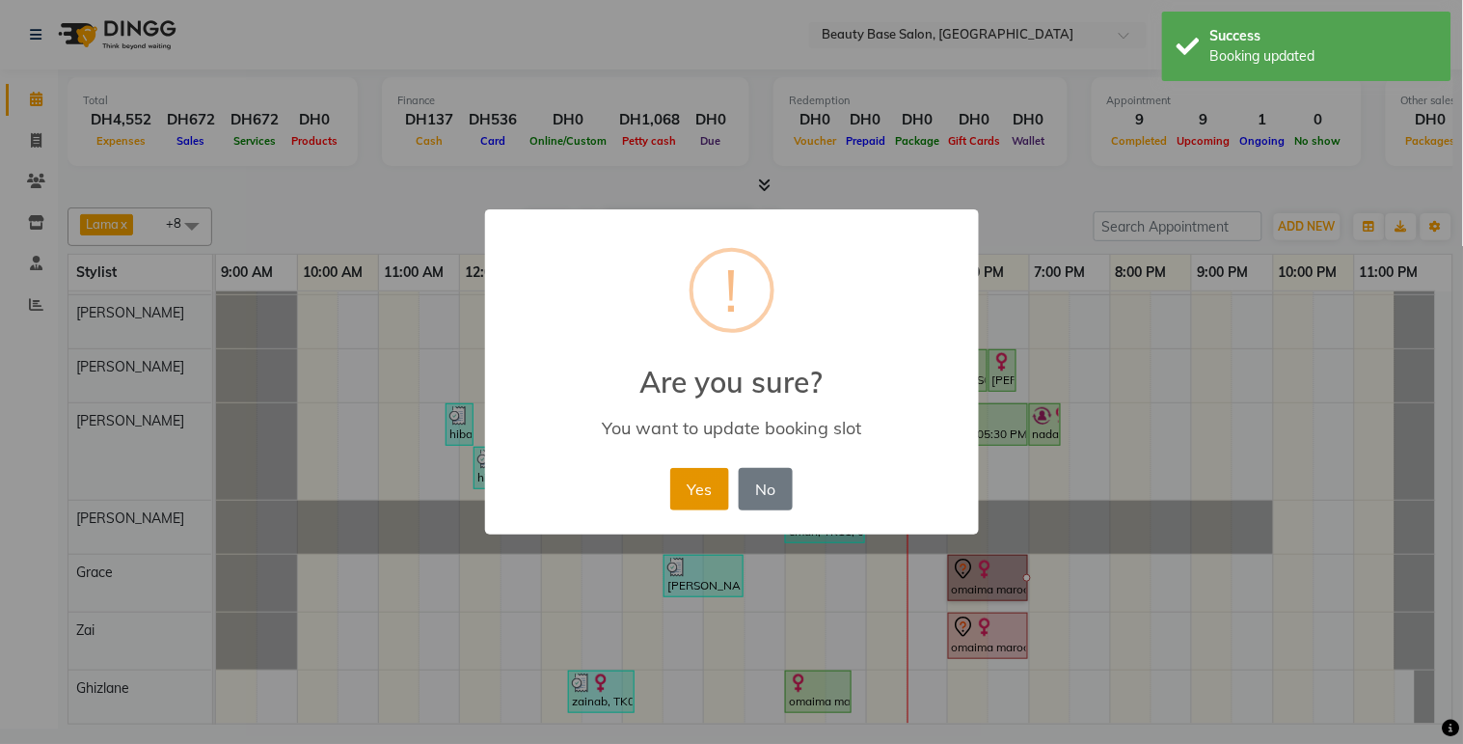
click at [701, 495] on button "Yes" at bounding box center [699, 489] width 59 height 42
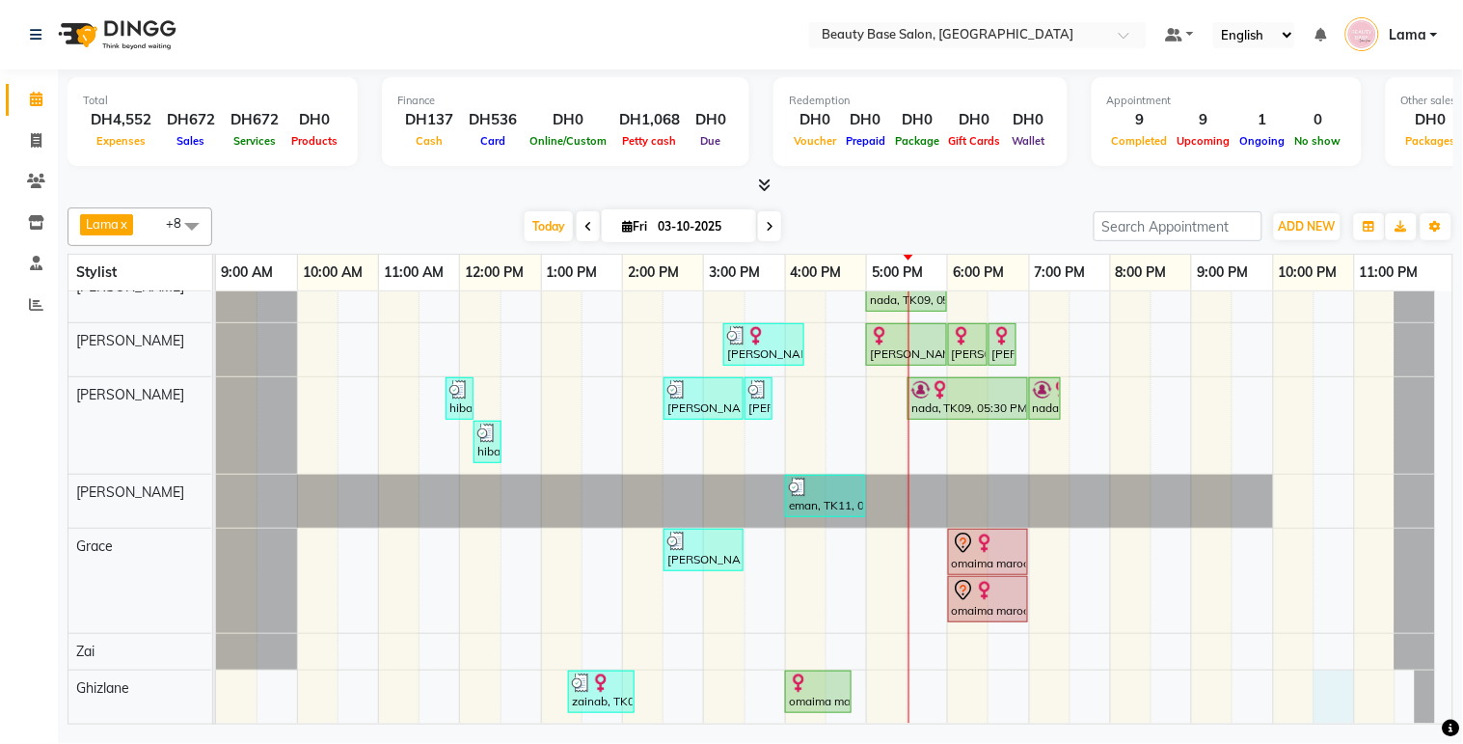
scroll to position [154, 0]
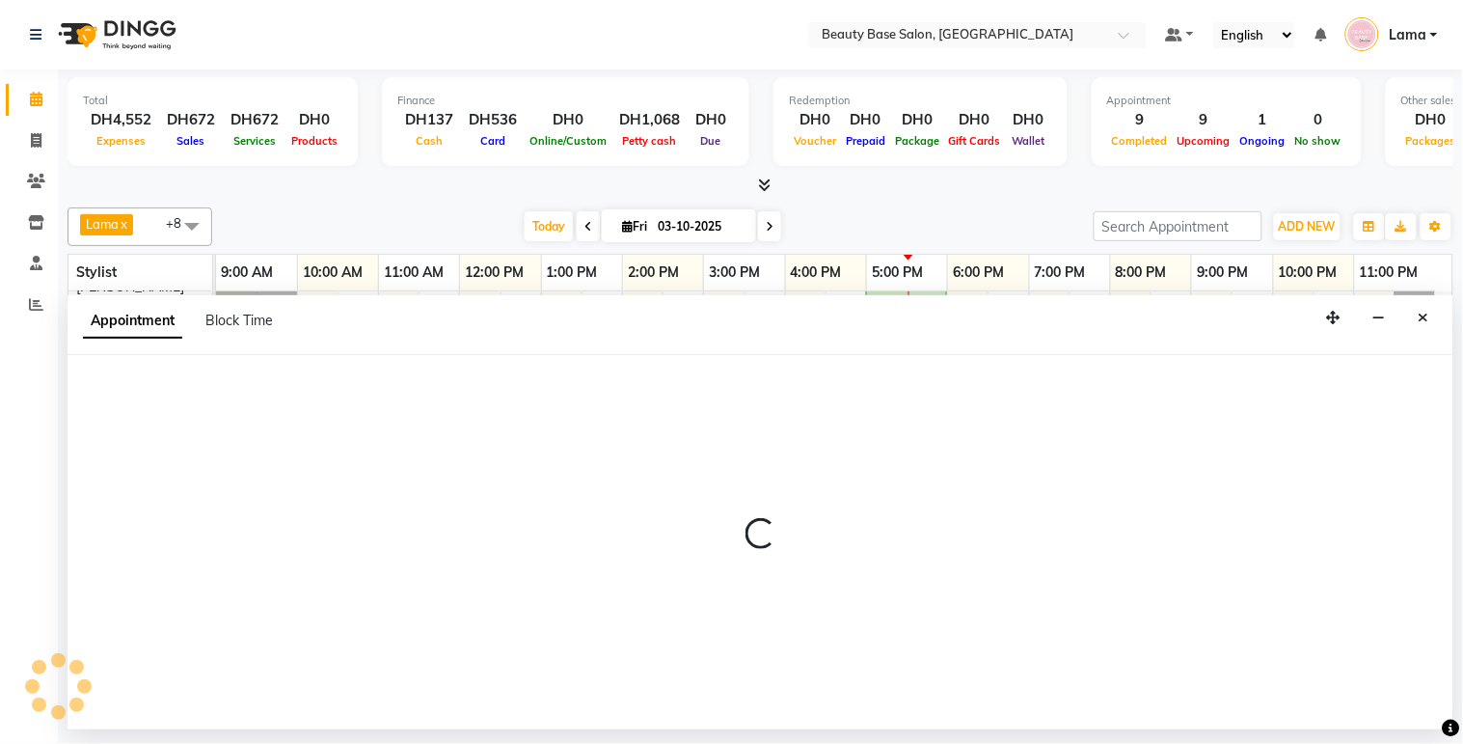
select select "13438"
select select "tentative"
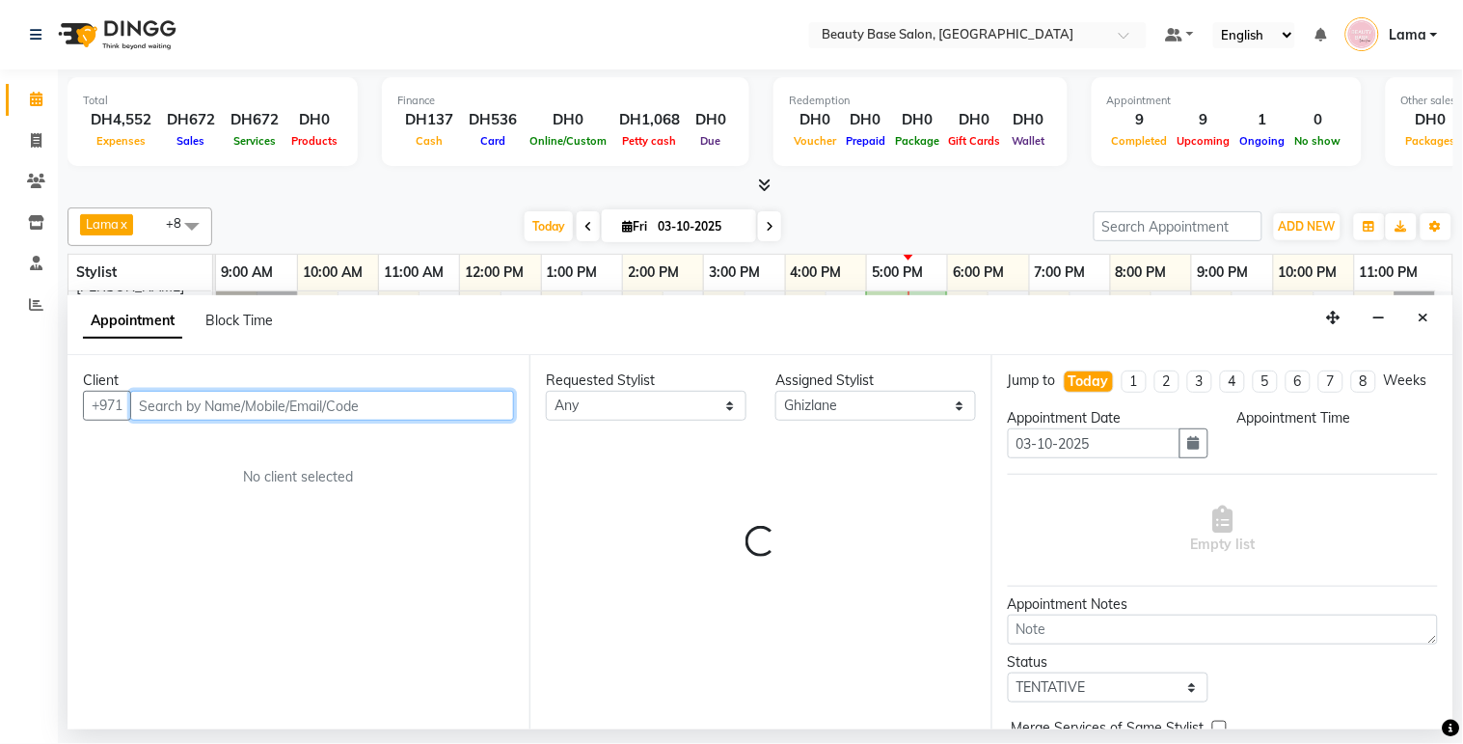
select select "1350"
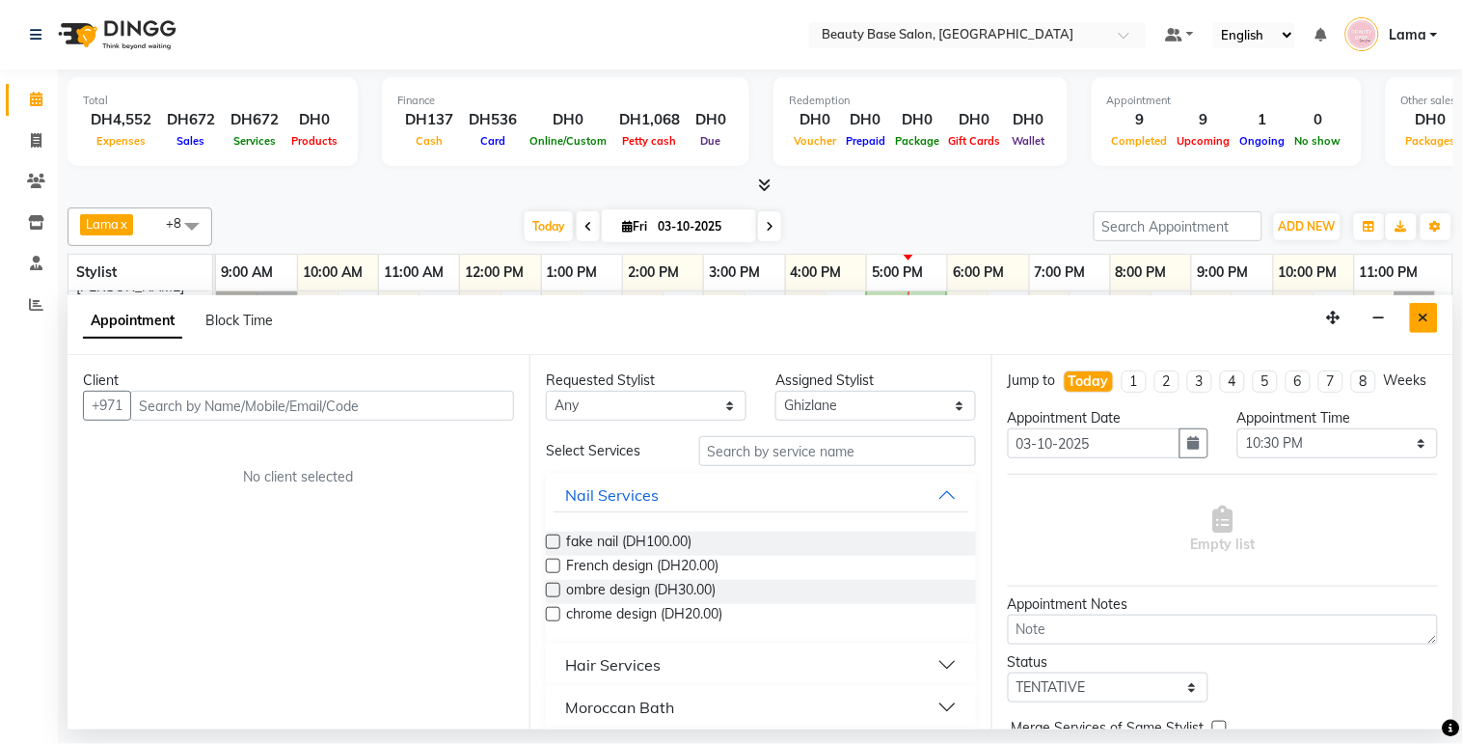
click at [1422, 315] on icon "Close" at bounding box center [1424, 318] width 11 height 14
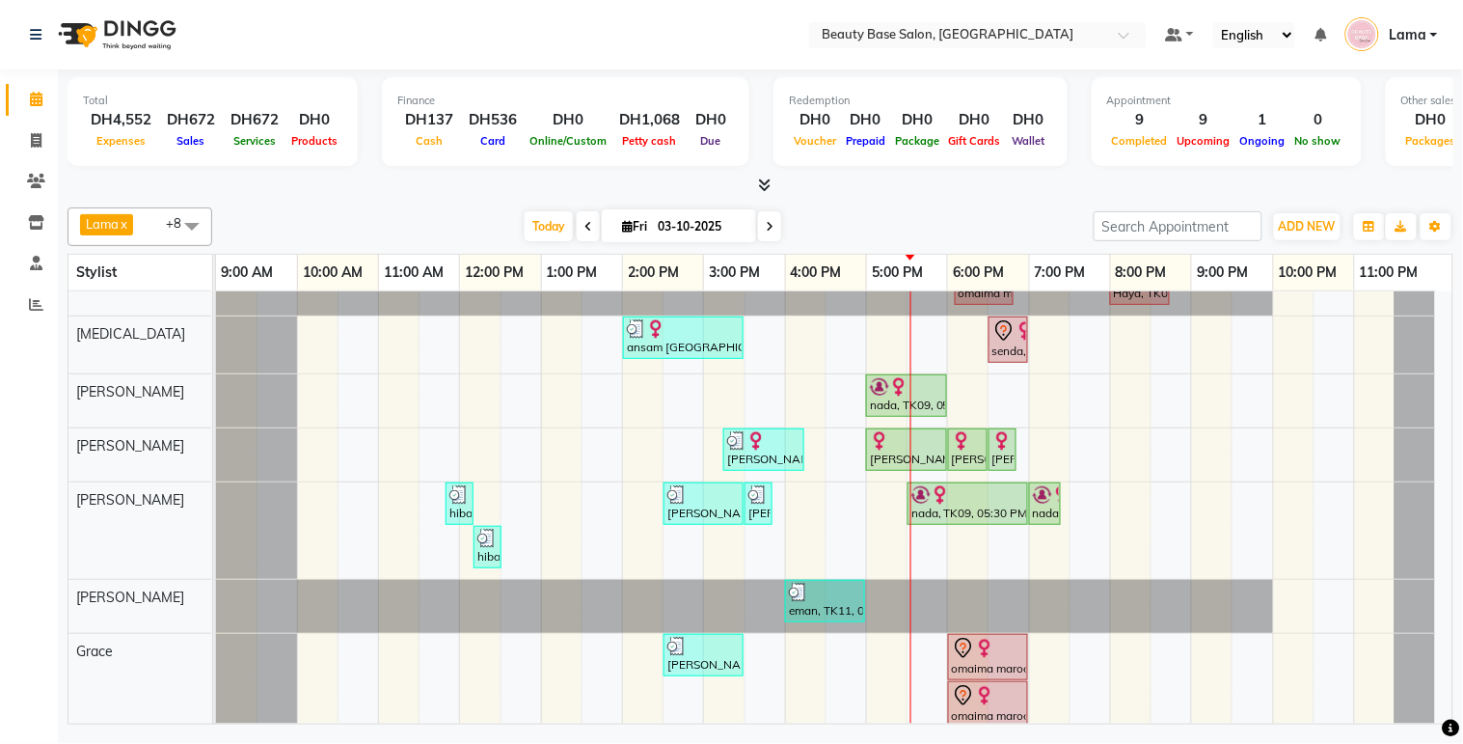
scroll to position [0, 0]
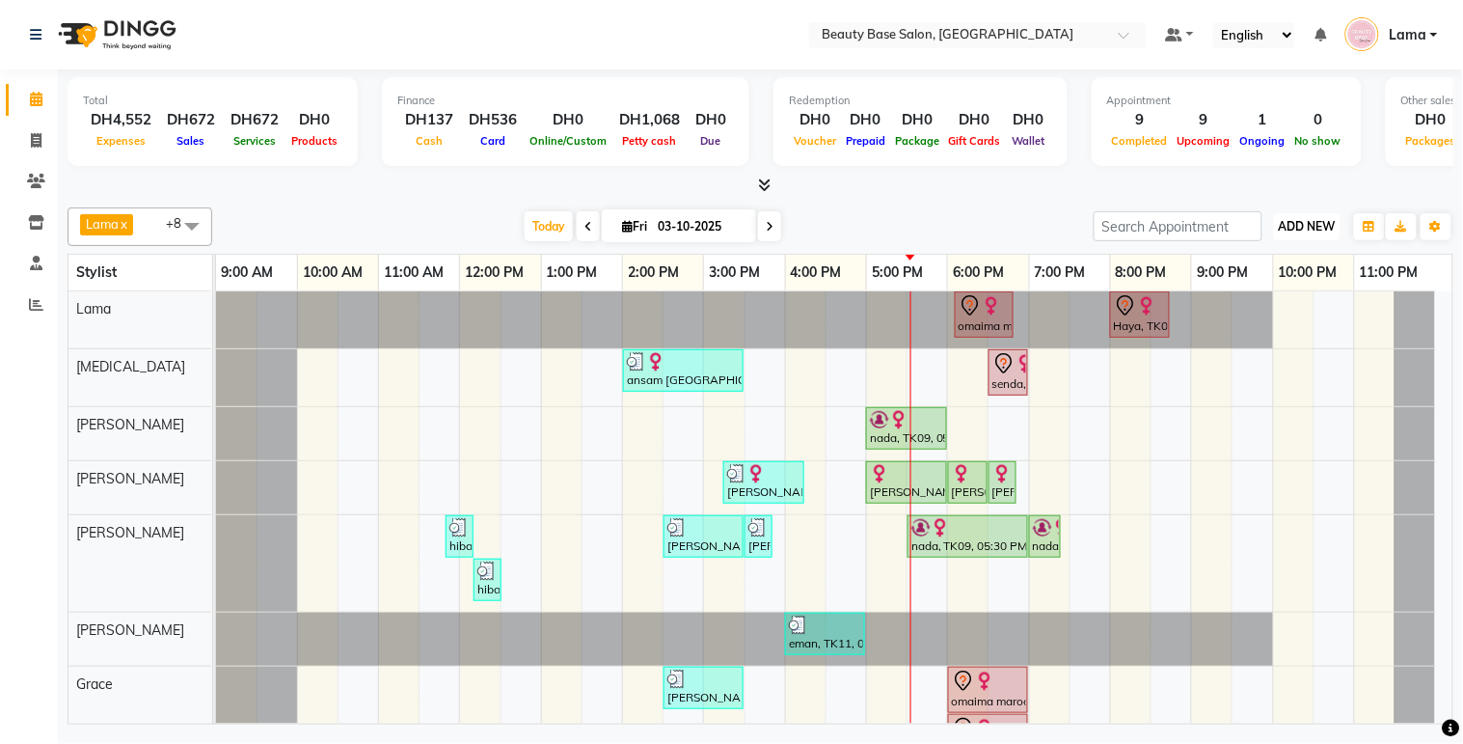
click at [1318, 224] on span "ADD NEW" at bounding box center [1307, 226] width 57 height 14
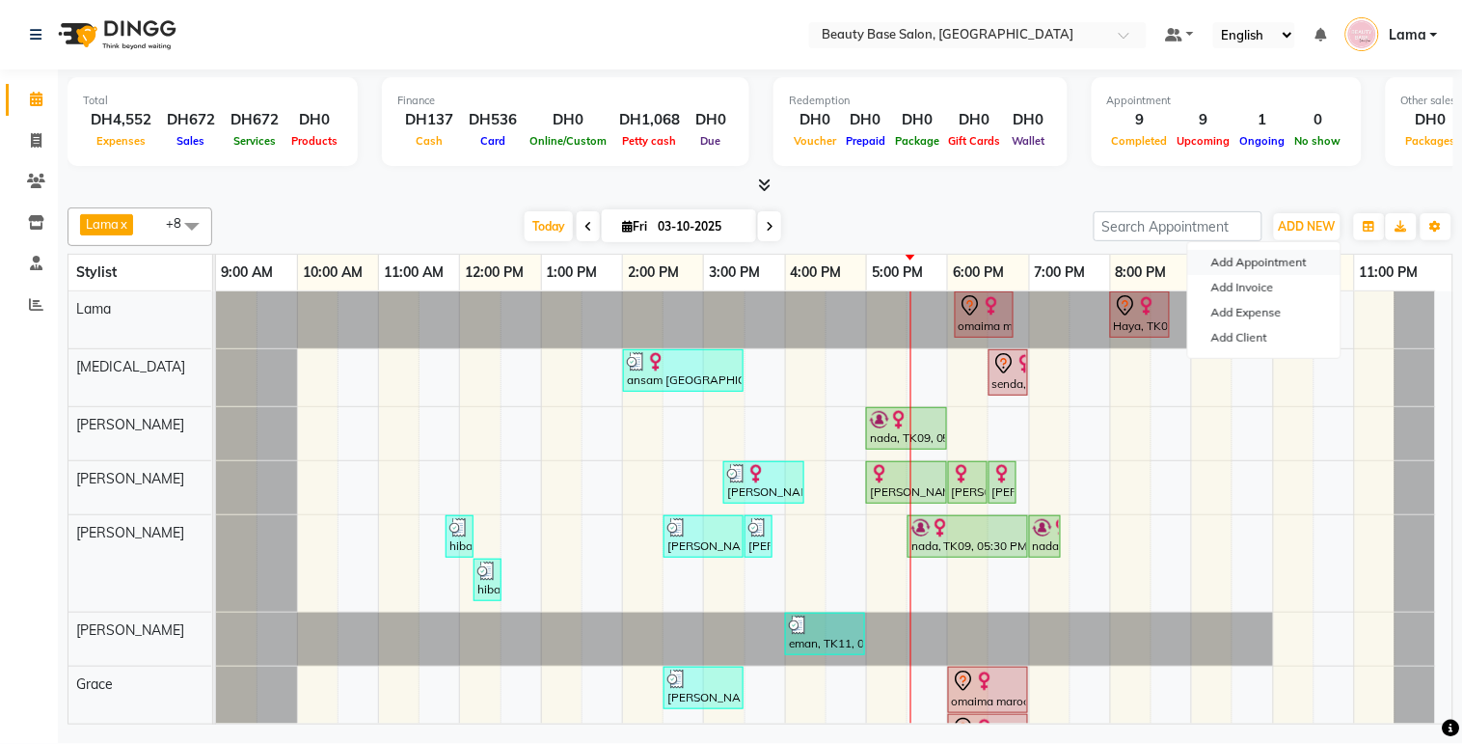
click at [1283, 267] on button "Add Appointment" at bounding box center [1264, 262] width 152 height 25
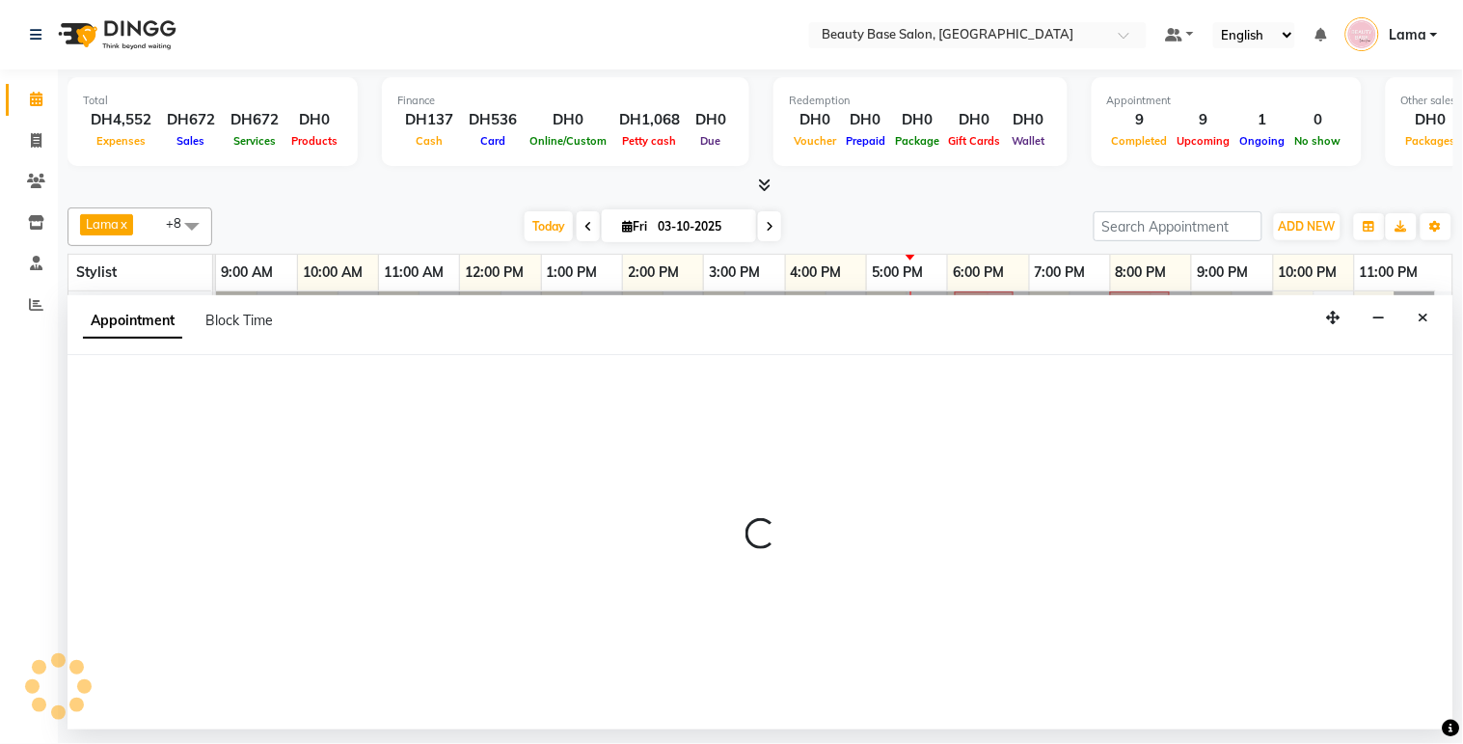
select select "600"
select select "tentative"
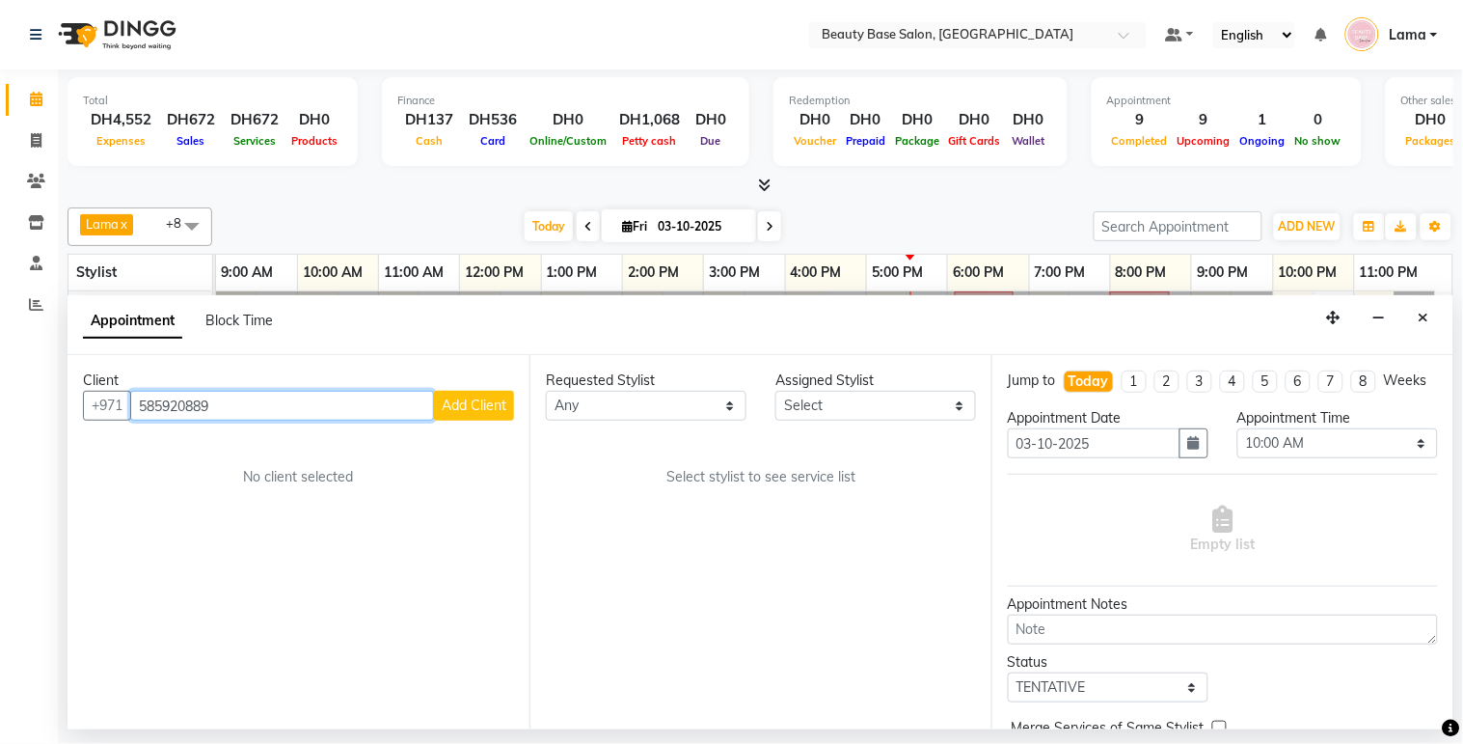
type input "585920889"
click at [479, 403] on span "Add Client" at bounding box center [474, 404] width 65 height 17
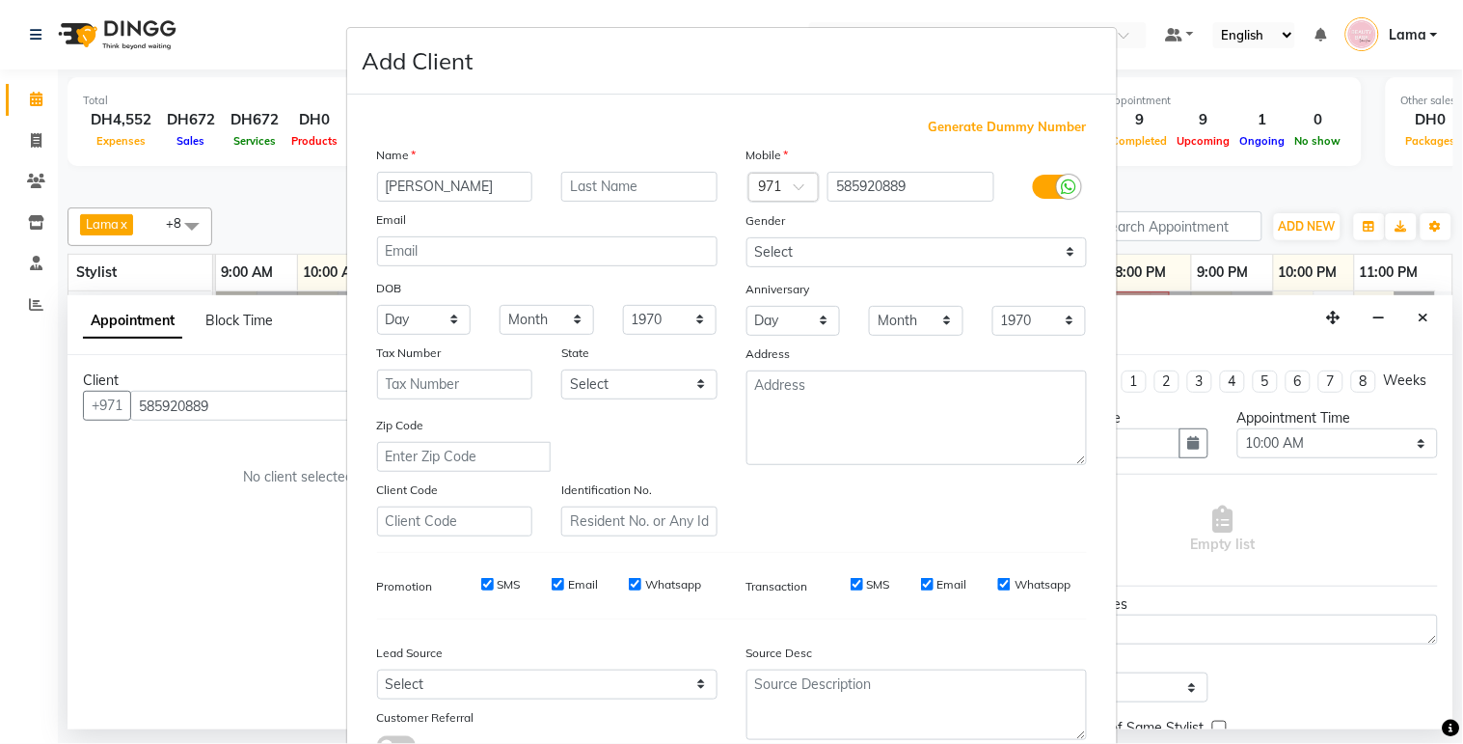
type input "luna"
click at [668, 184] on input "text" at bounding box center [639, 187] width 156 height 30
type input "maser"
click at [940, 255] on select "Select Male Female Other Prefer Not To Say" at bounding box center [917, 252] width 340 height 30
select select "female"
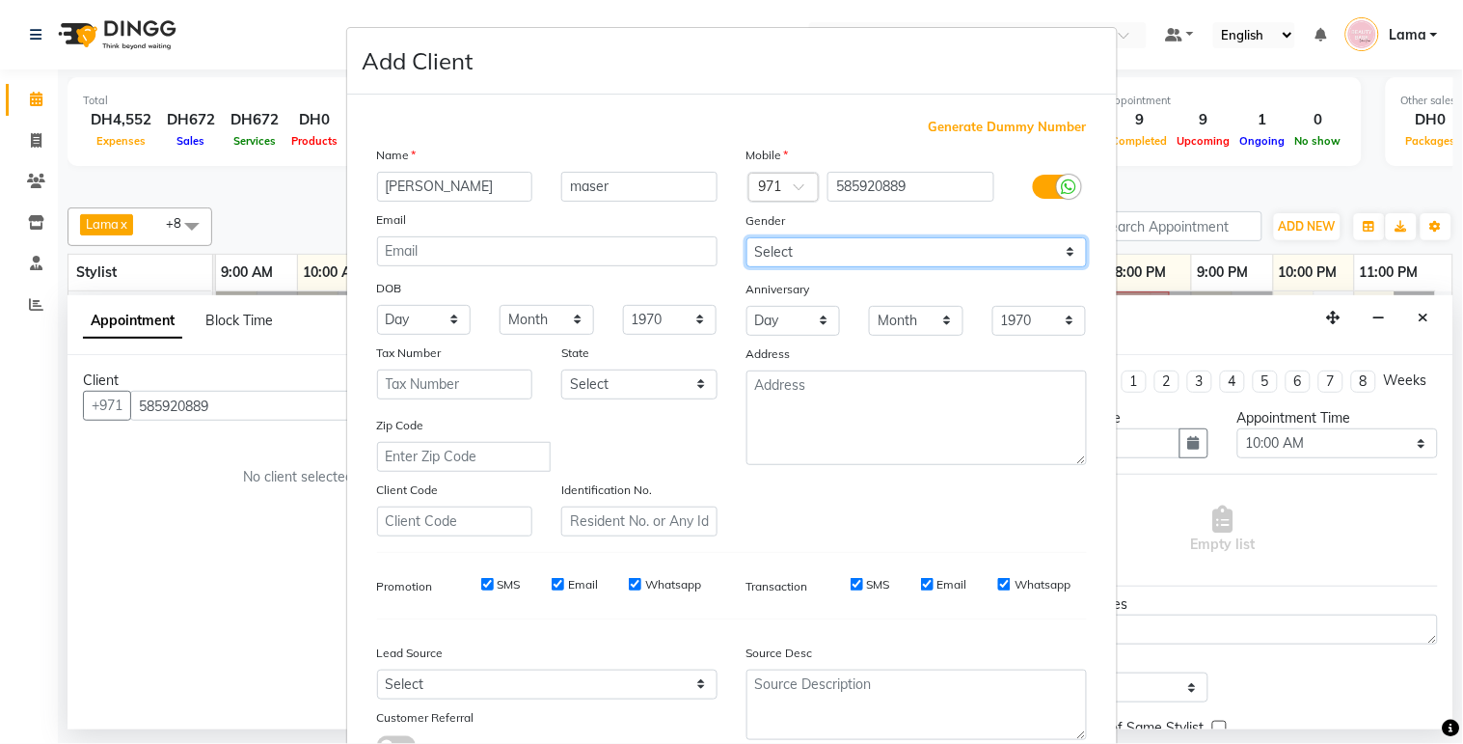
click at [747, 237] on select "Select Male Female Other Prefer Not To Say" at bounding box center [917, 252] width 340 height 30
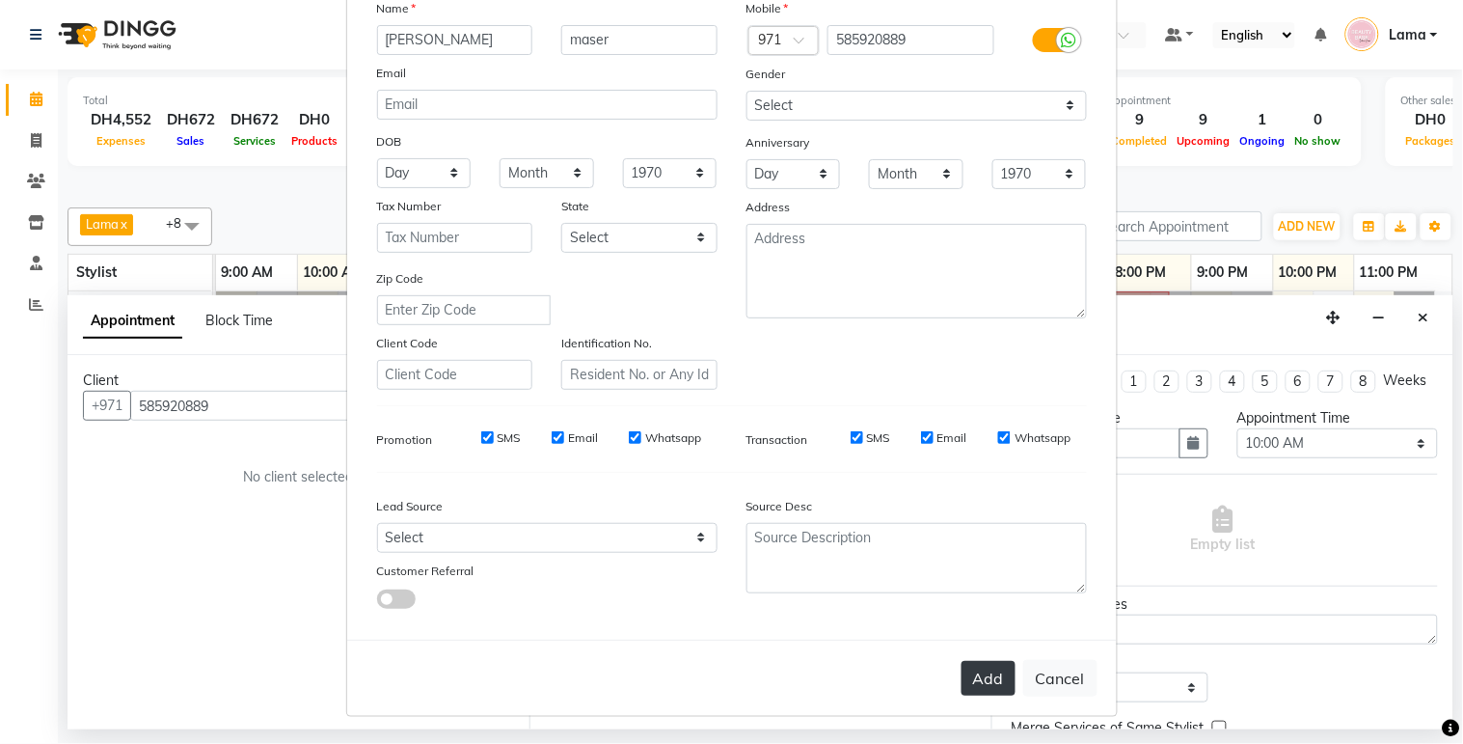
click at [968, 683] on button "Add" at bounding box center [989, 678] width 54 height 35
select select
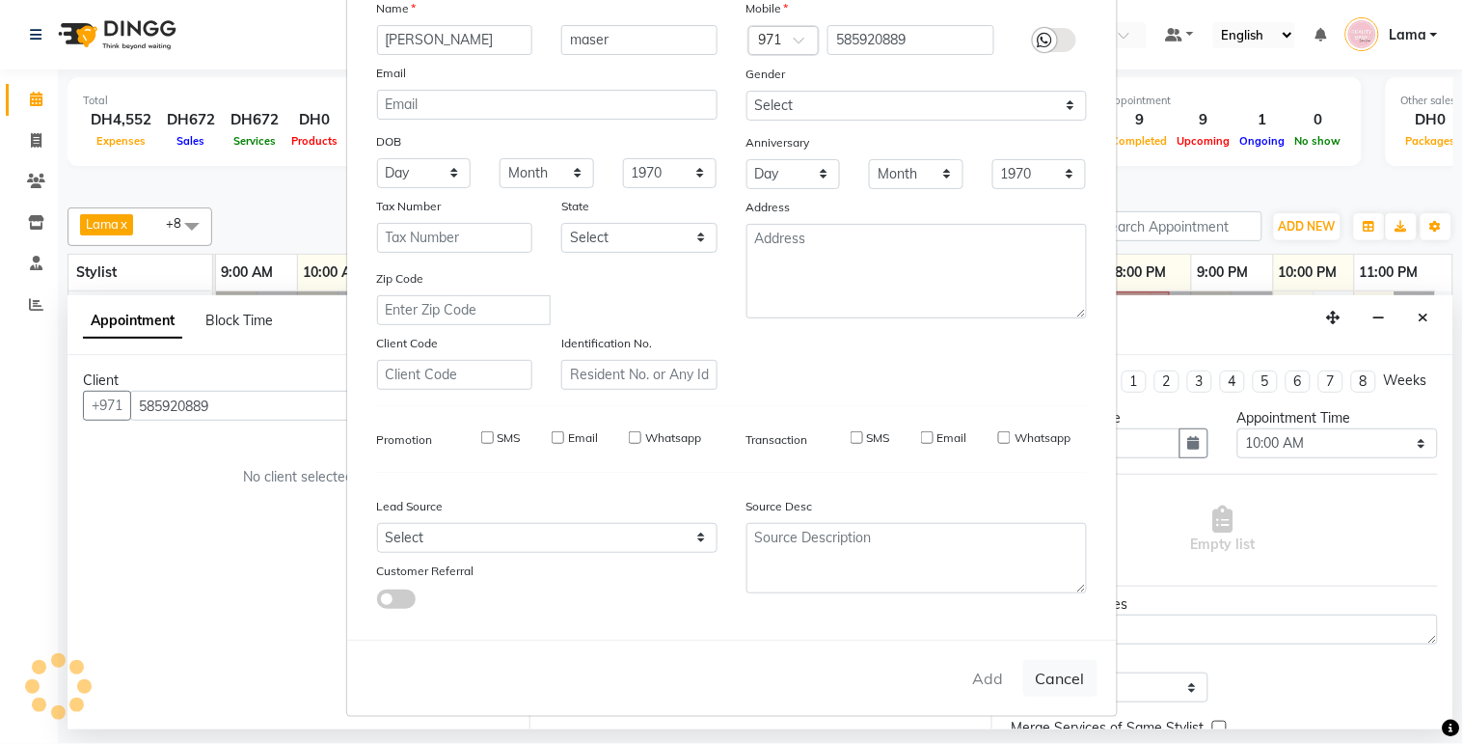
select select
checkbox input "false"
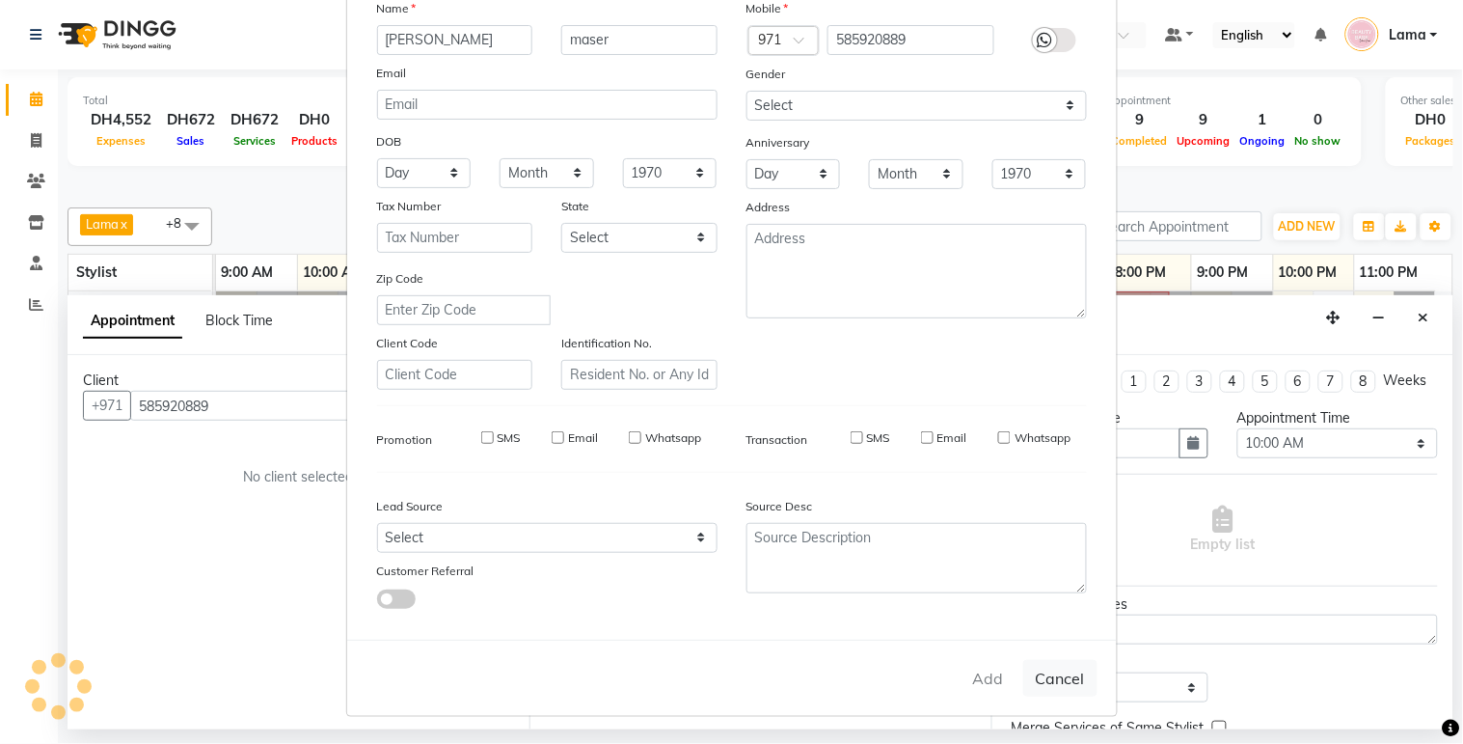
checkbox input "false"
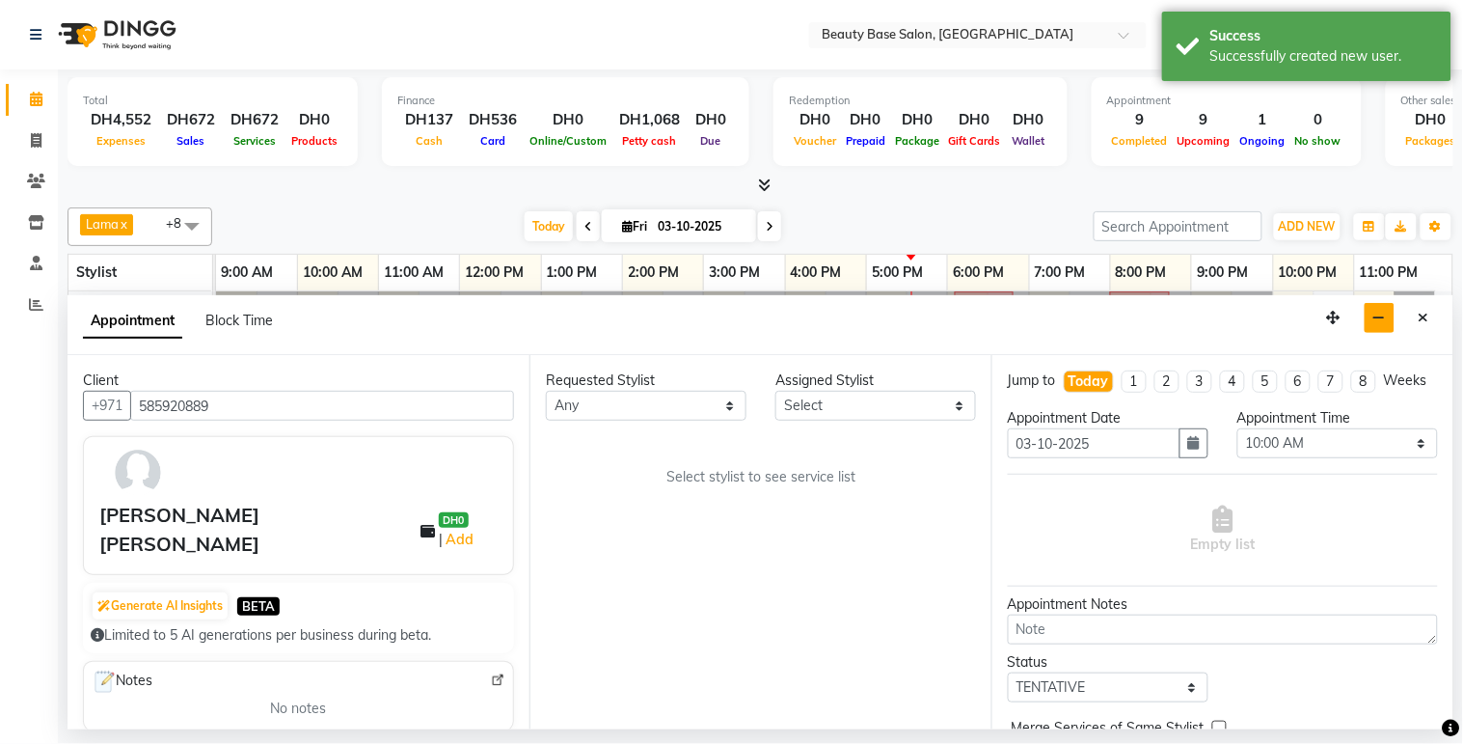
click at [1382, 316] on icon "button" at bounding box center [1380, 318] width 13 height 14
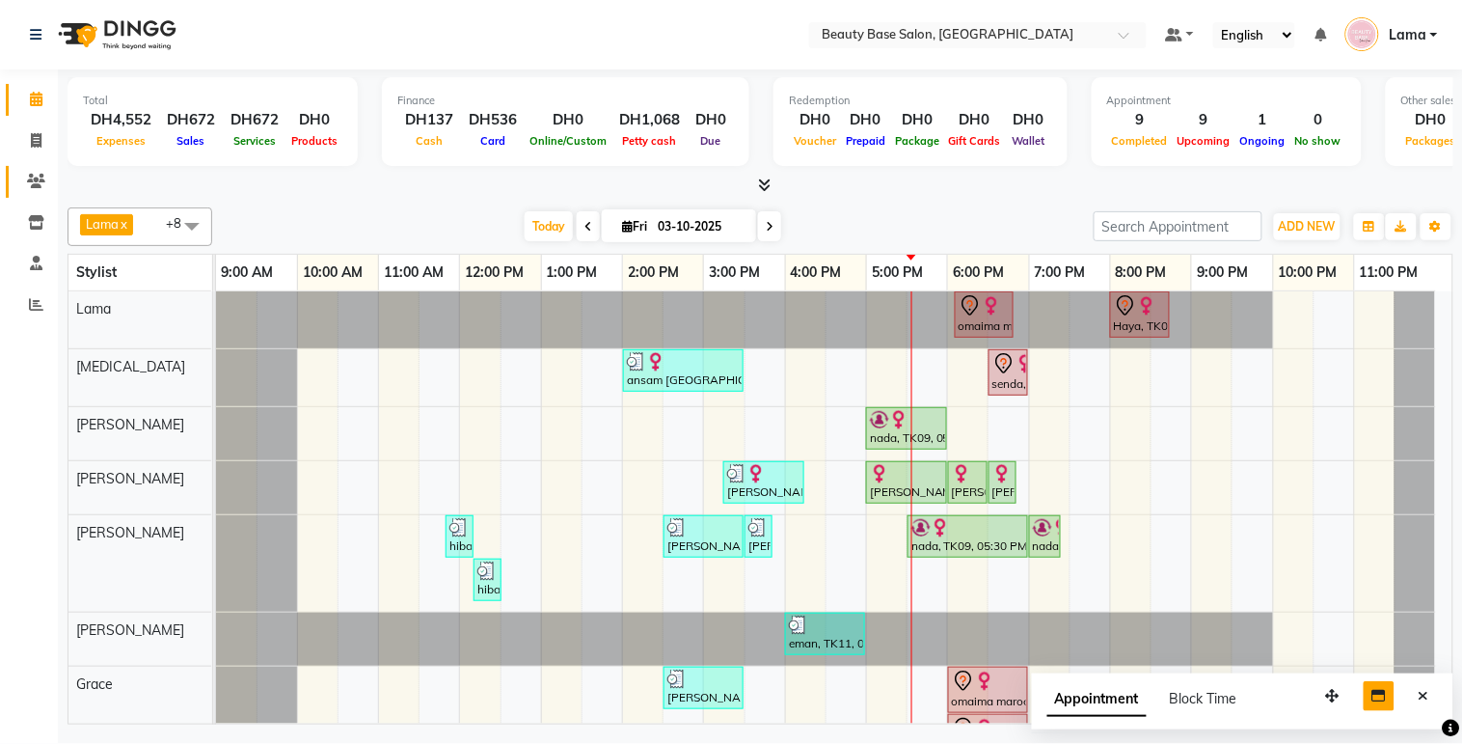
click at [27, 181] on icon at bounding box center [36, 181] width 18 height 14
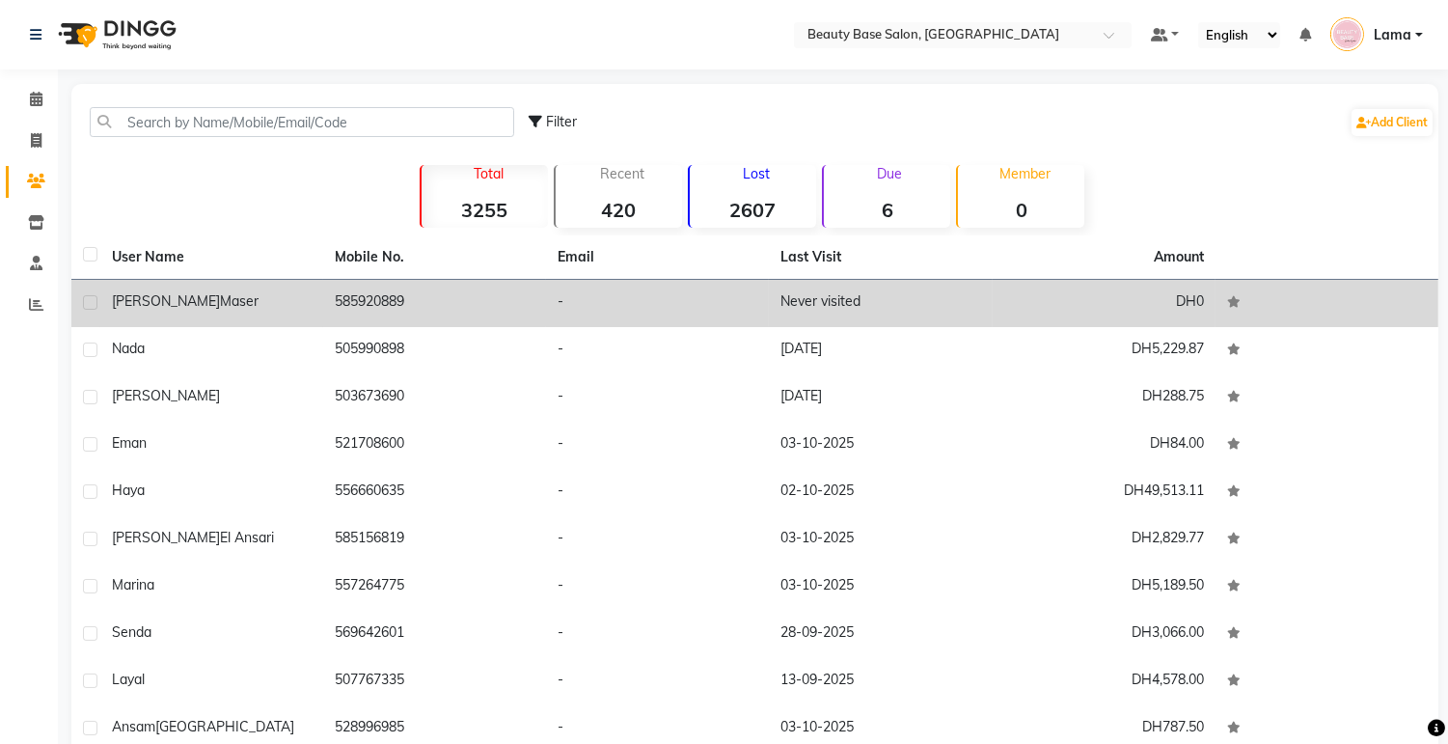
click at [395, 309] on td "585920889" at bounding box center [434, 303] width 223 height 47
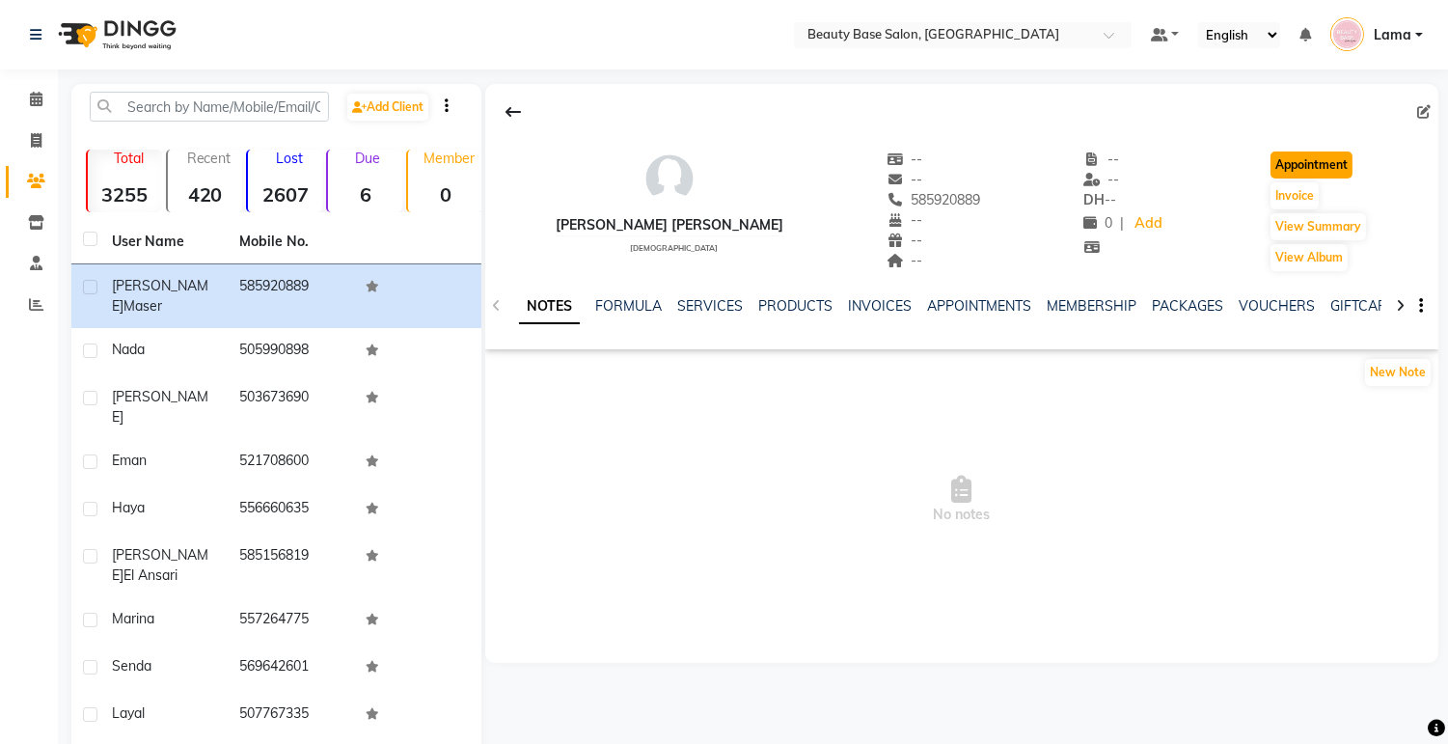
click at [1306, 158] on button "Appointment" at bounding box center [1311, 164] width 82 height 27
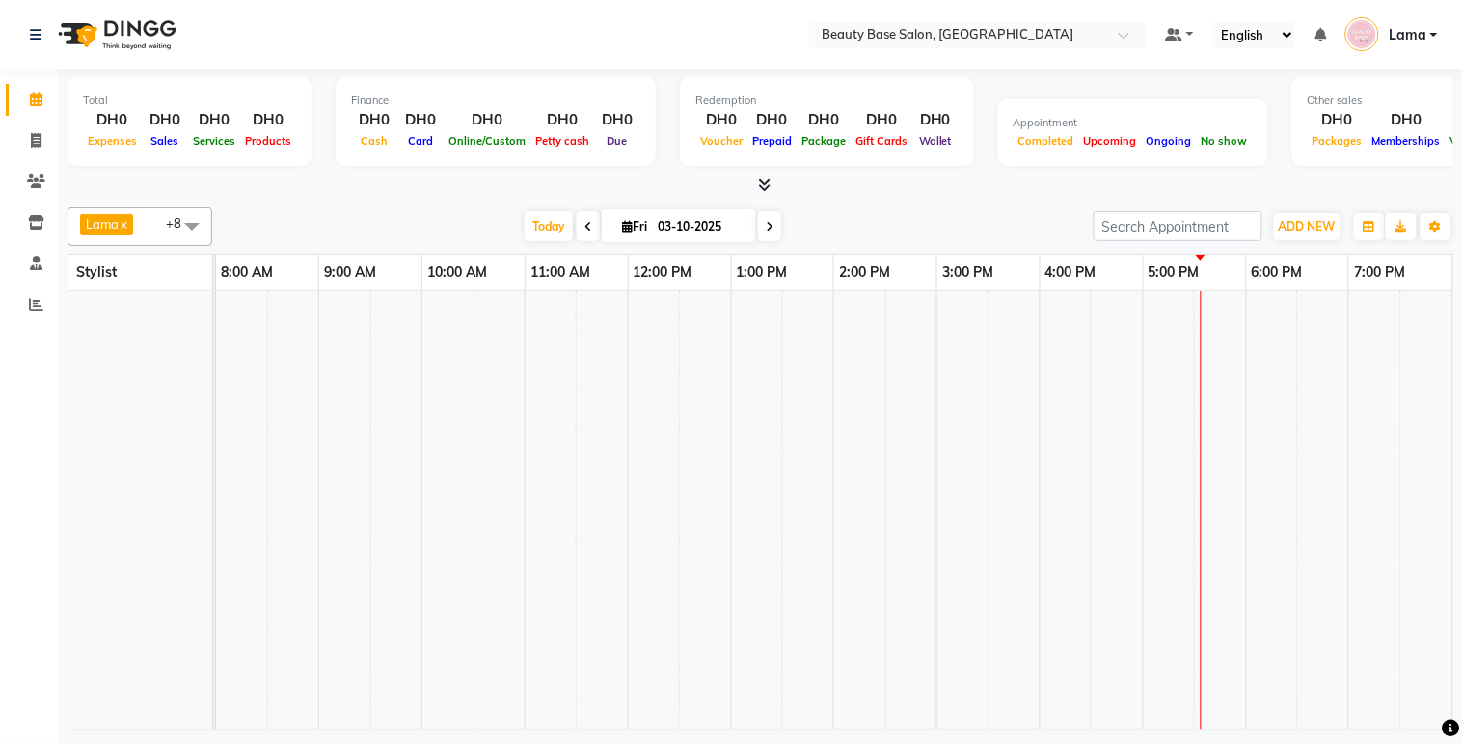
select select "tentative"
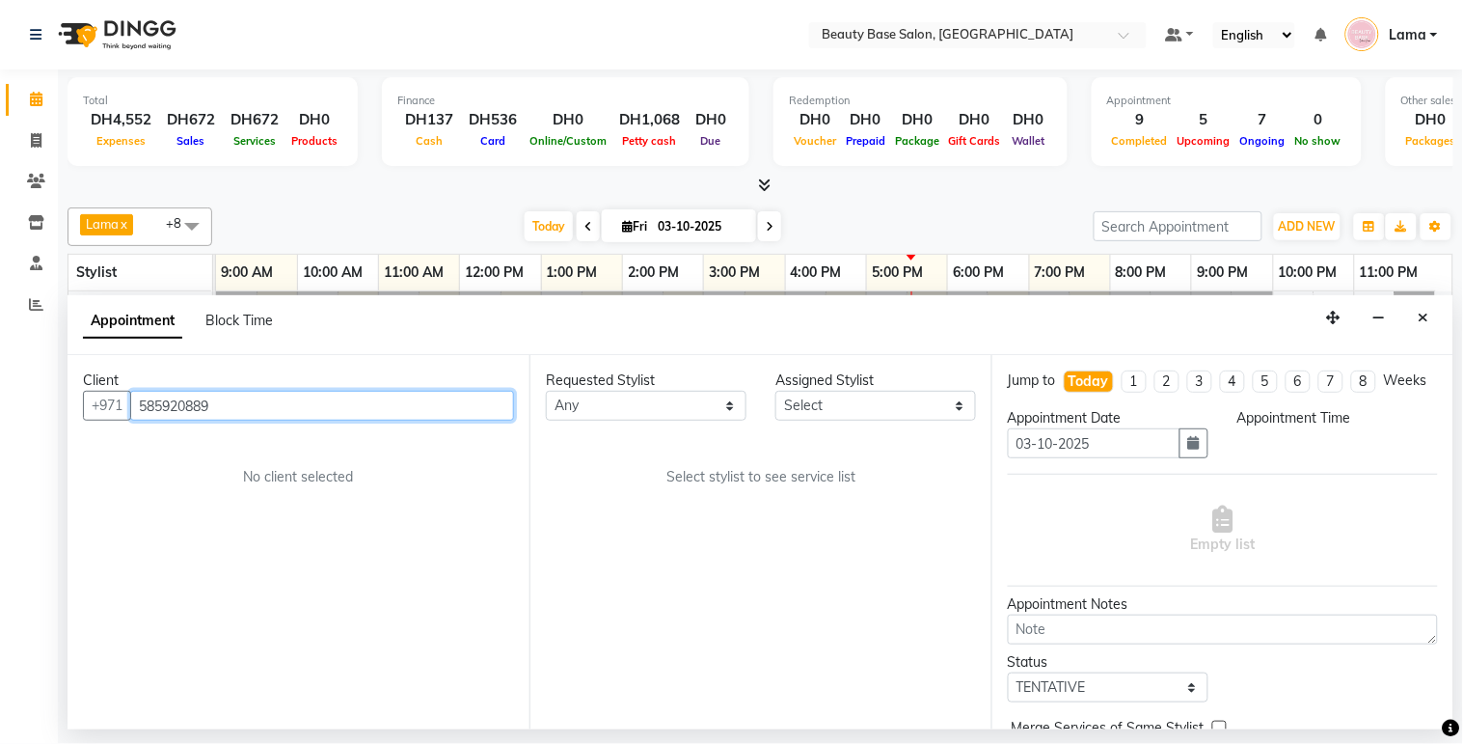
select select "600"
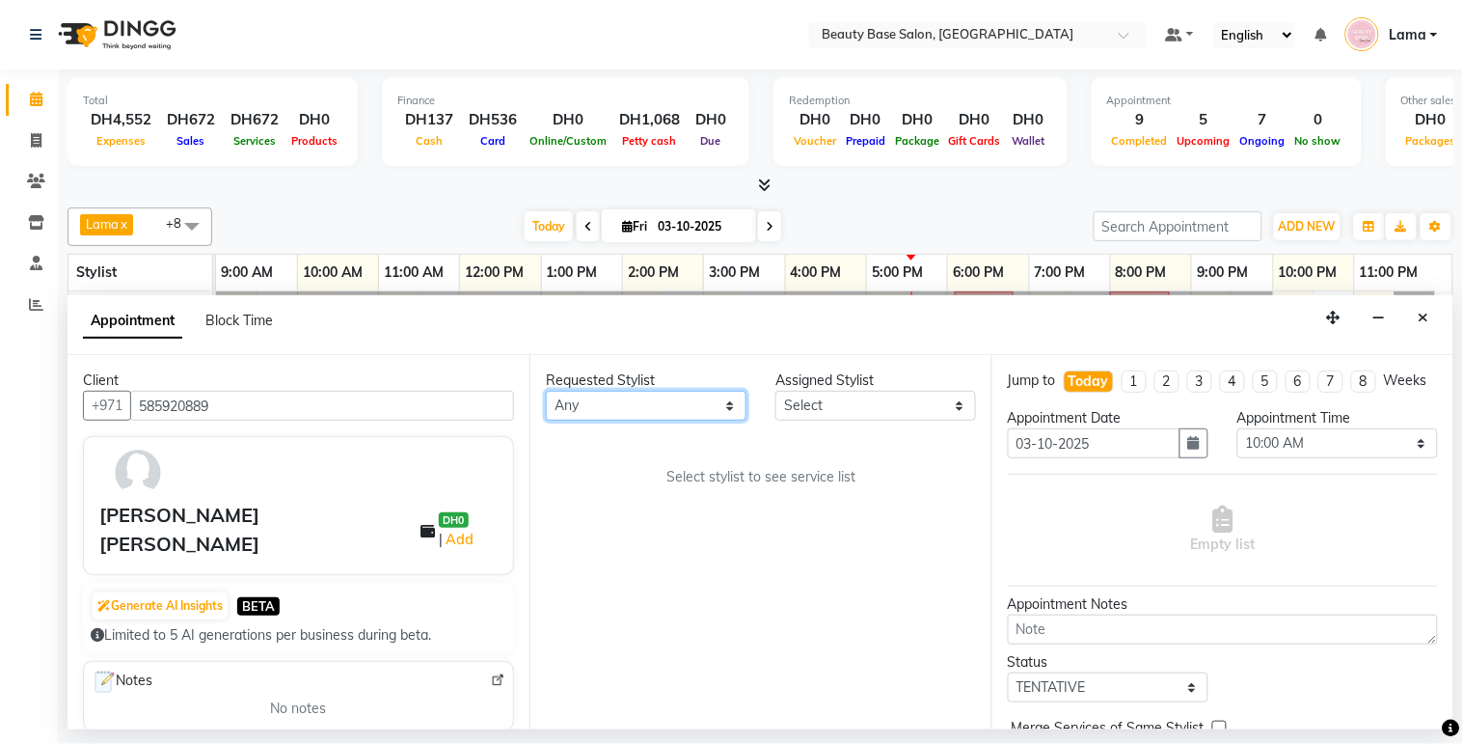
click at [668, 413] on select "Any [PERSON_NAME] [PERSON_NAME] [PERSON_NAME] [PERSON_NAME] [PERSON_NAME] [MEDI…" at bounding box center [646, 406] width 201 height 30
select select "30434"
click at [546, 391] on select "Any [PERSON_NAME] [PERSON_NAME] [PERSON_NAME] [PERSON_NAME] [PERSON_NAME] [MEDI…" at bounding box center [646, 406] width 201 height 30
select select "30434"
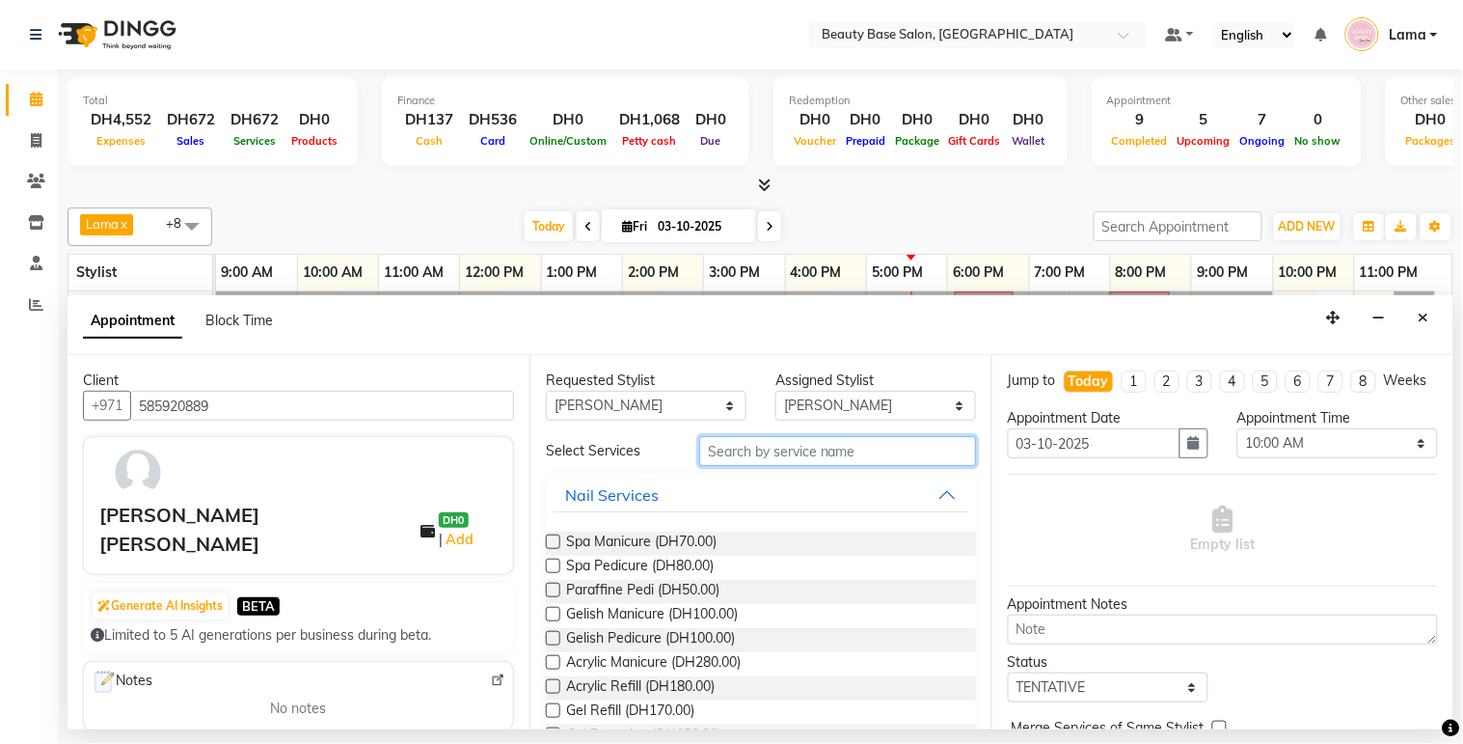
click at [749, 454] on input "text" at bounding box center [837, 451] width 277 height 30
click at [659, 615] on span "Gelish Manicure (DH100.00)" at bounding box center [652, 616] width 172 height 24
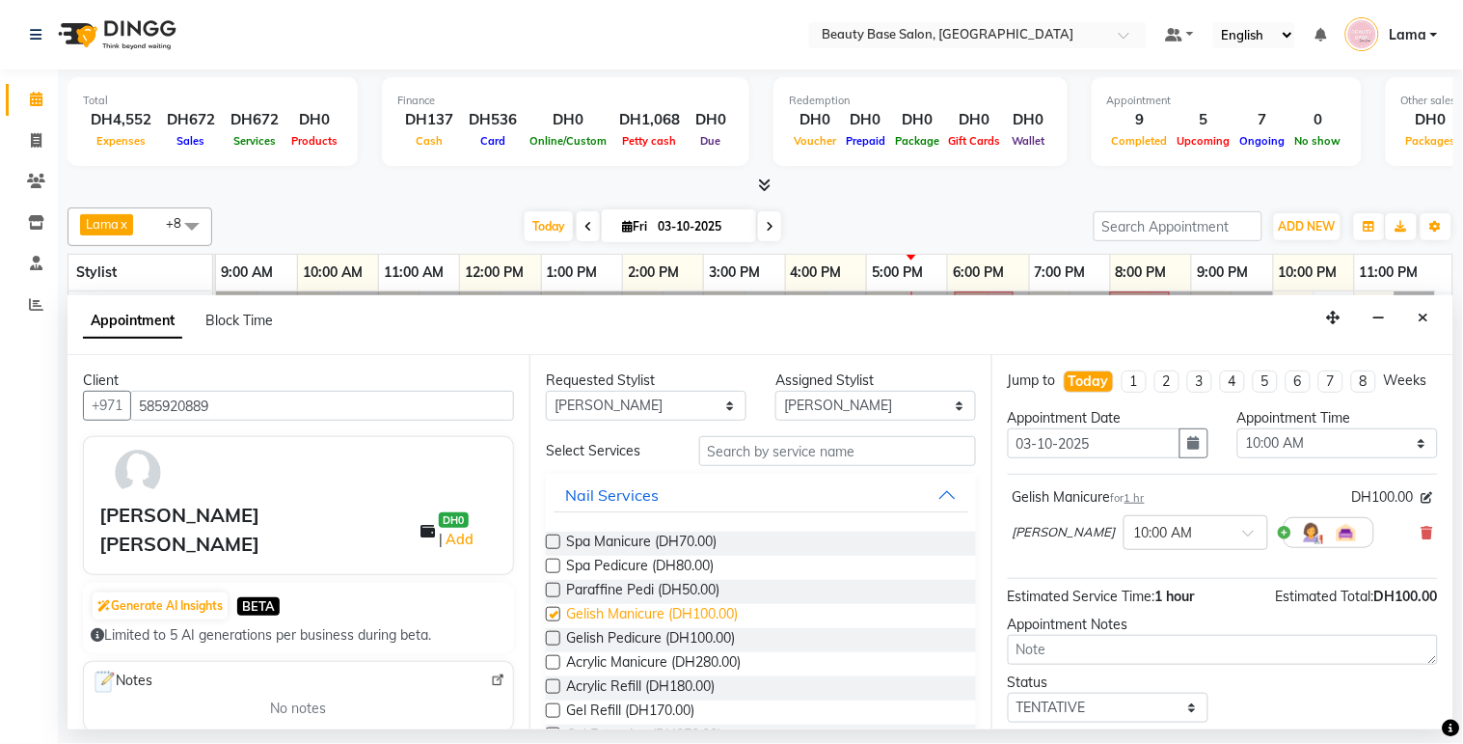
checkbox input "false"
click at [1315, 458] on select "Select 10:00 AM 10:05 AM 10:10 AM 10:15 AM 10:20 AM 10:25 AM 10:30 AM 10:35 AM …" at bounding box center [1338, 443] width 201 height 30
select select "1110"
click at [1238, 446] on select "Select 10:00 AM 10:05 AM 10:10 AM 10:15 AM 10:20 AM 10:25 AM 10:30 AM 10:35 AM …" at bounding box center [1338, 443] width 201 height 30
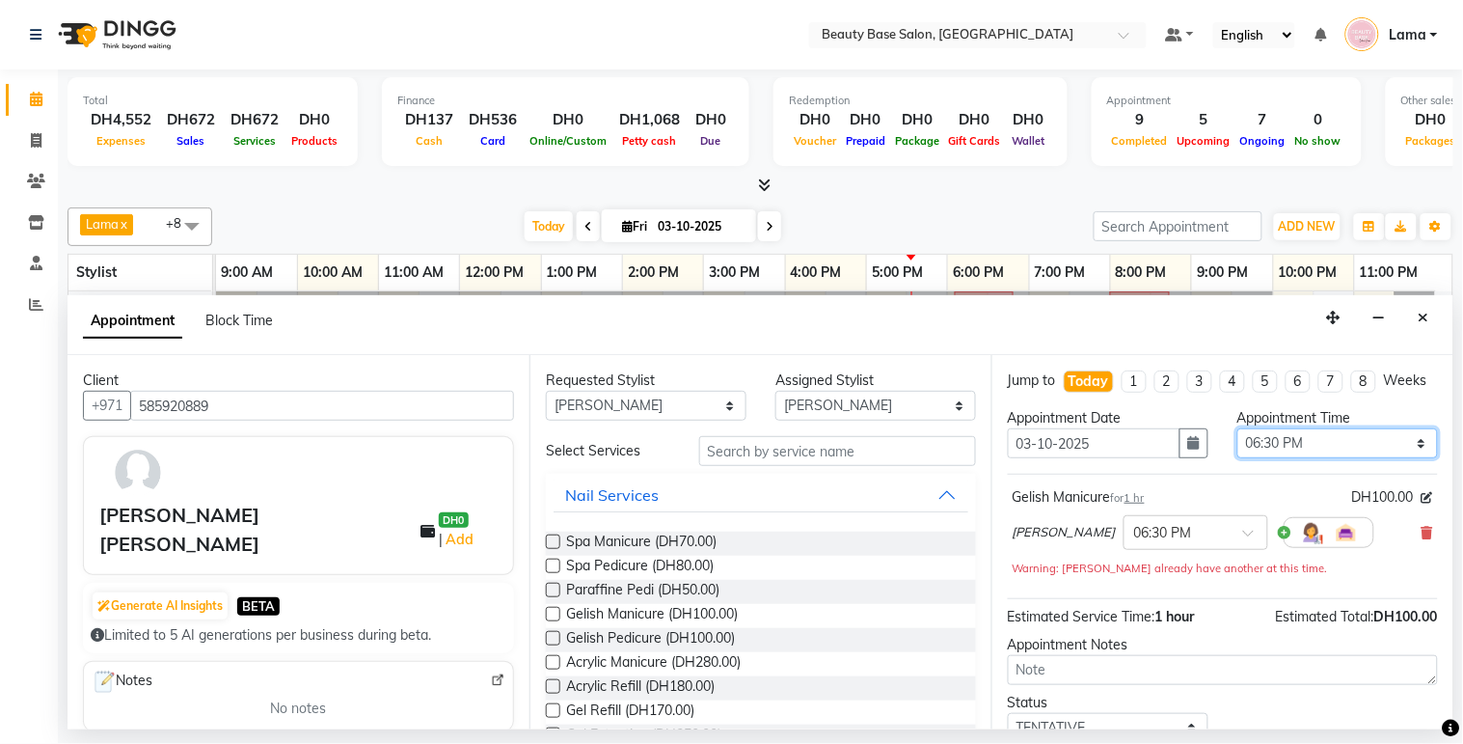
scroll to position [154, 0]
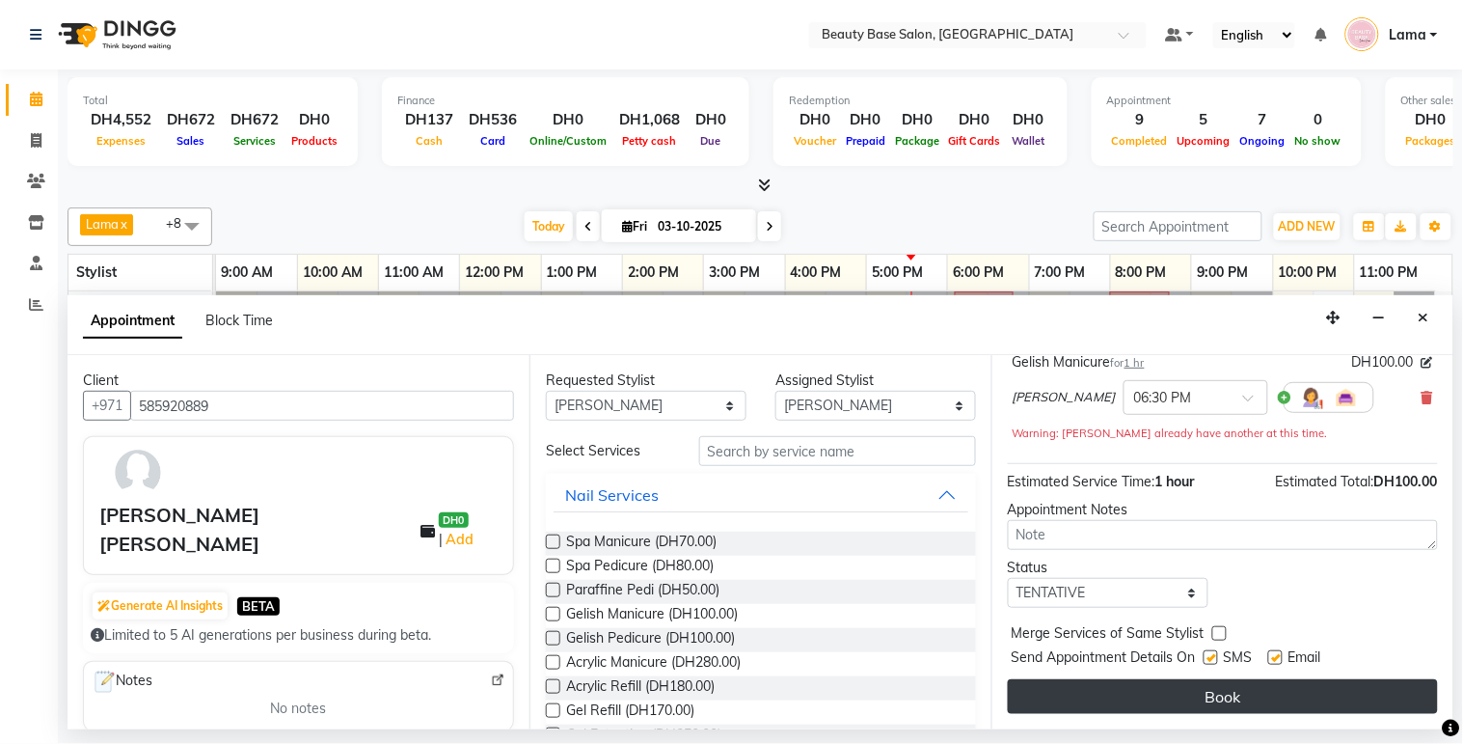
click at [1289, 698] on button "Book" at bounding box center [1223, 696] width 430 height 35
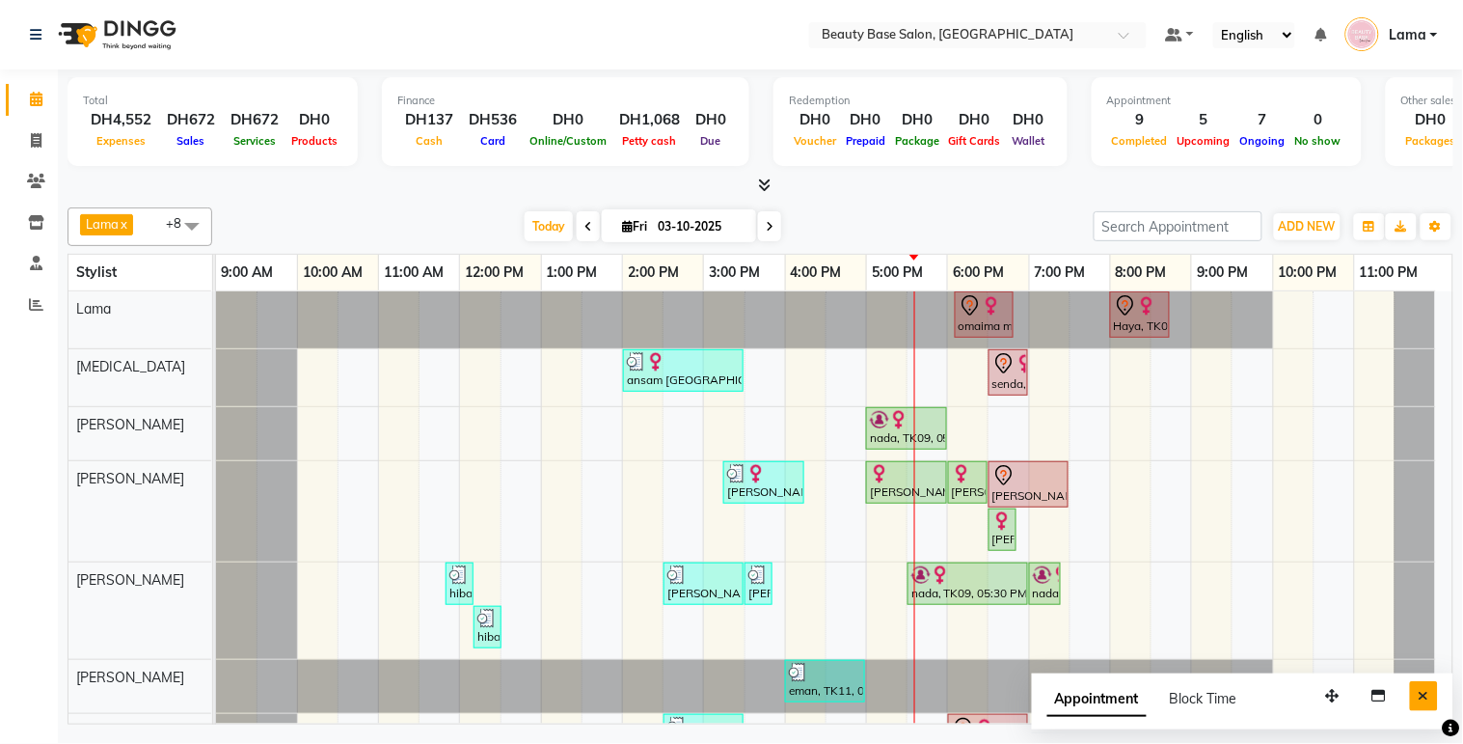
click at [1437, 701] on button "Close" at bounding box center [1424, 696] width 28 height 30
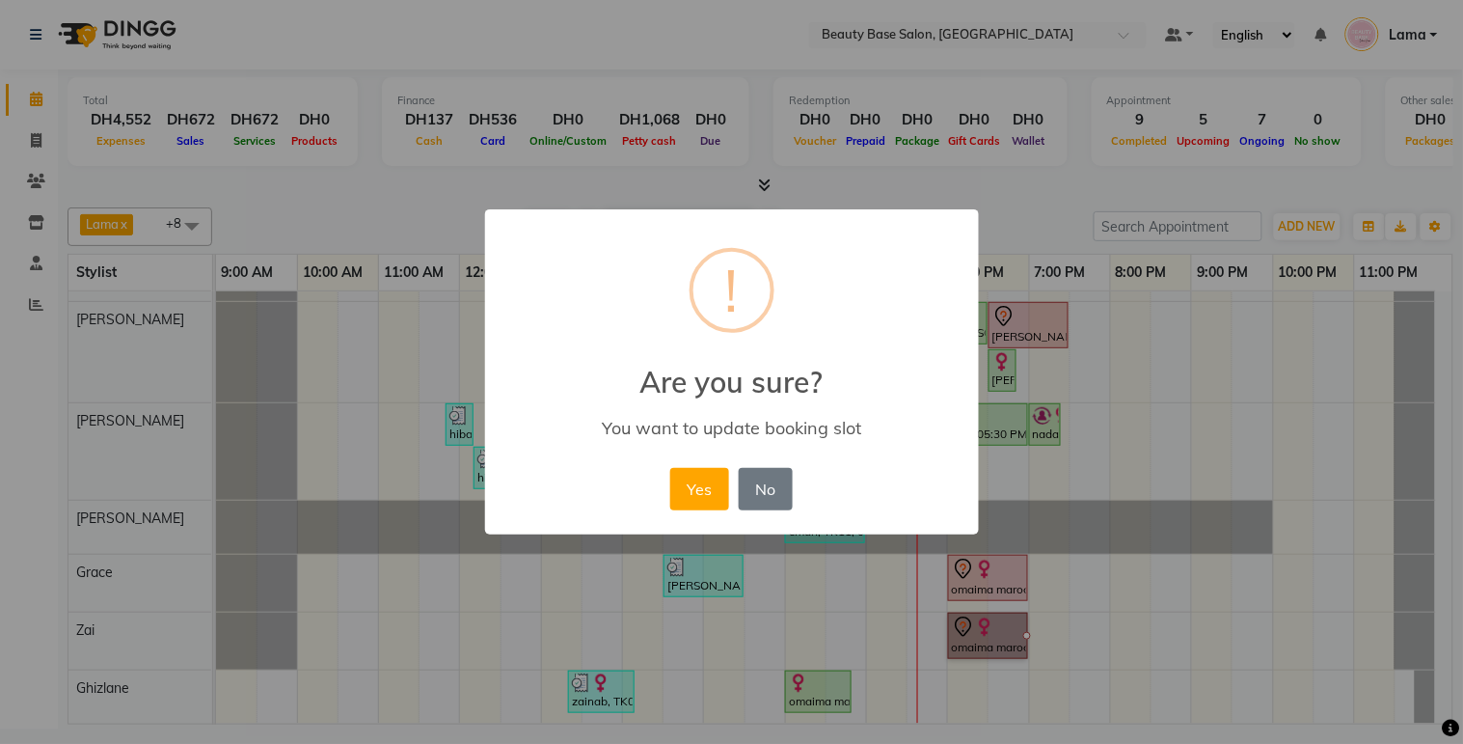
scroll to position [176, 0]
click at [710, 483] on button "Yes" at bounding box center [699, 489] width 59 height 42
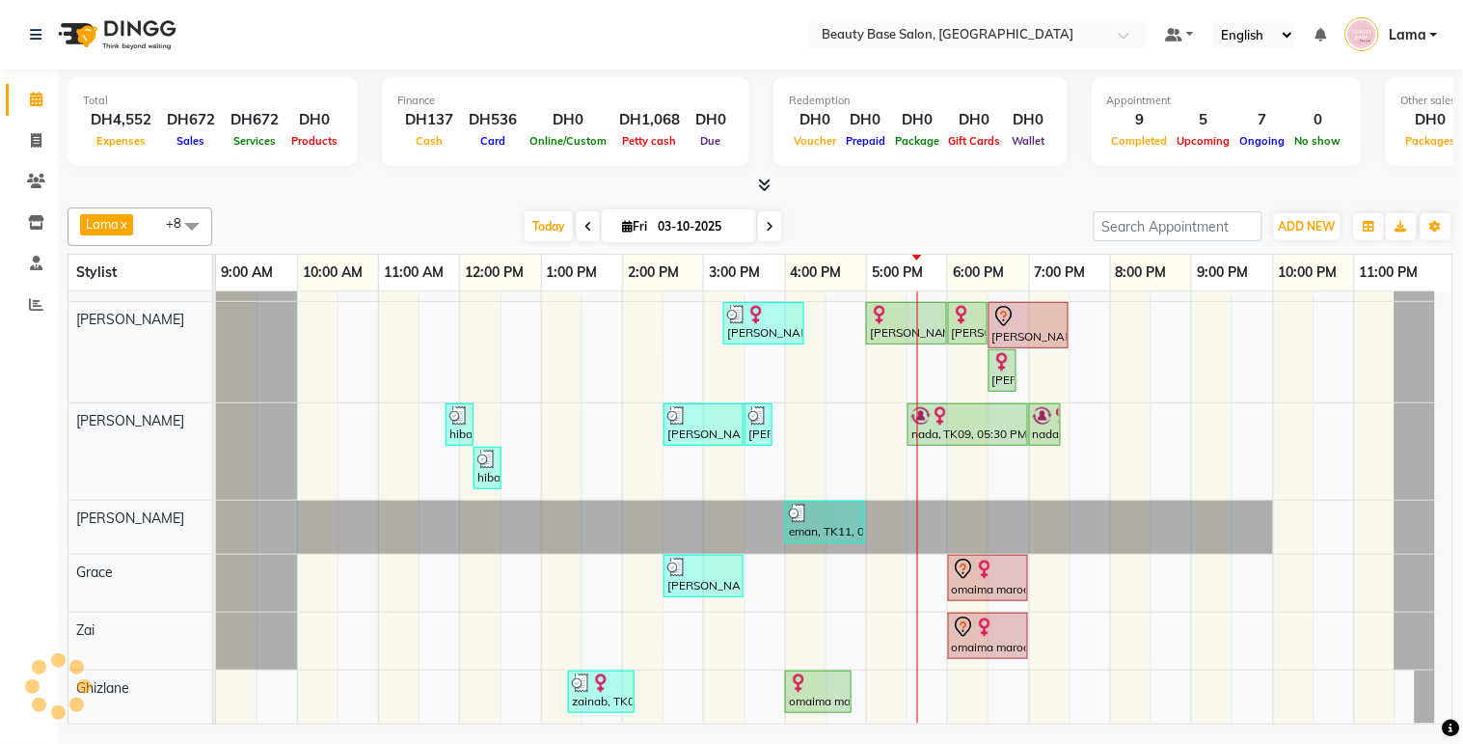
click at [972, 637] on div "omaima maroccan, TK05, 06:00 PM-07:00 PM, Spa Pedicure" at bounding box center [988, 635] width 76 height 41
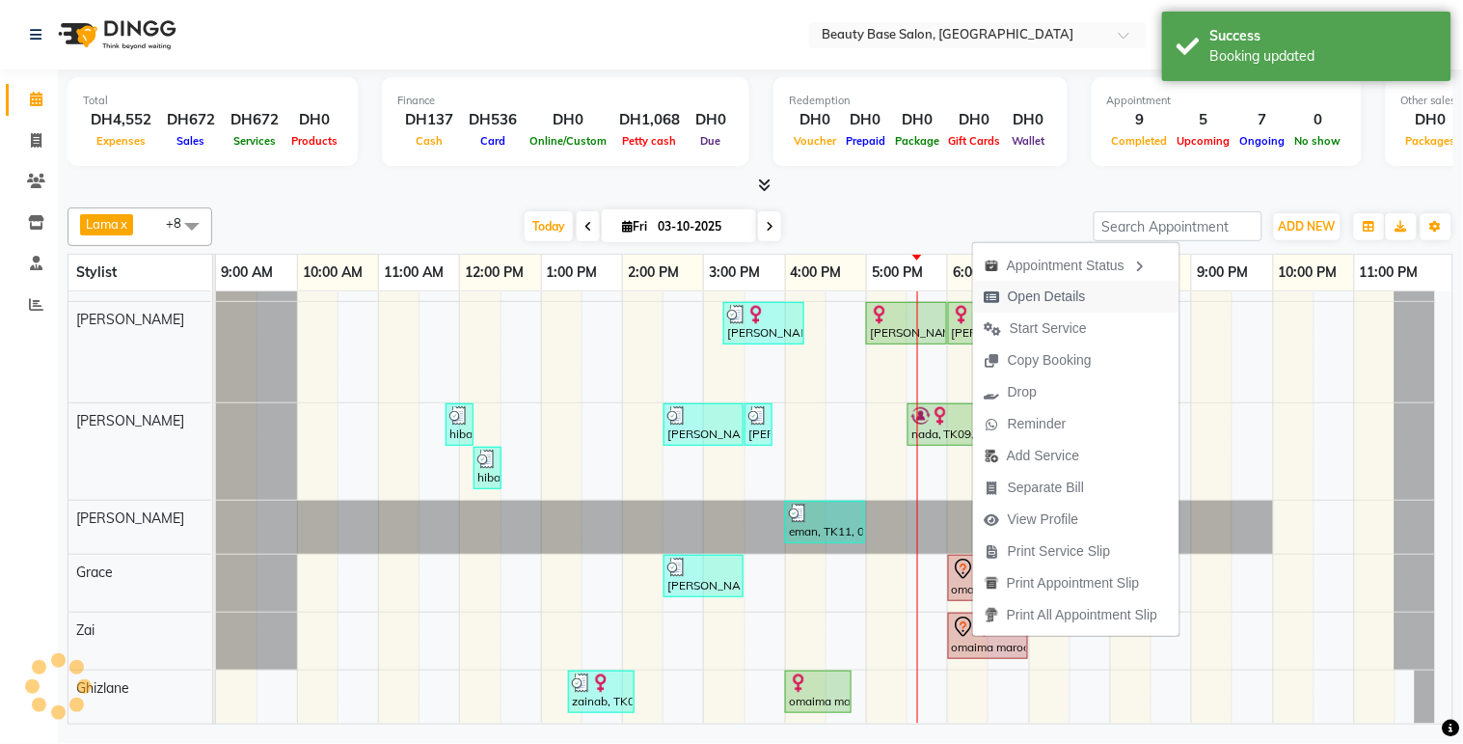
click at [1061, 293] on span "Open Details" at bounding box center [1047, 296] width 78 height 20
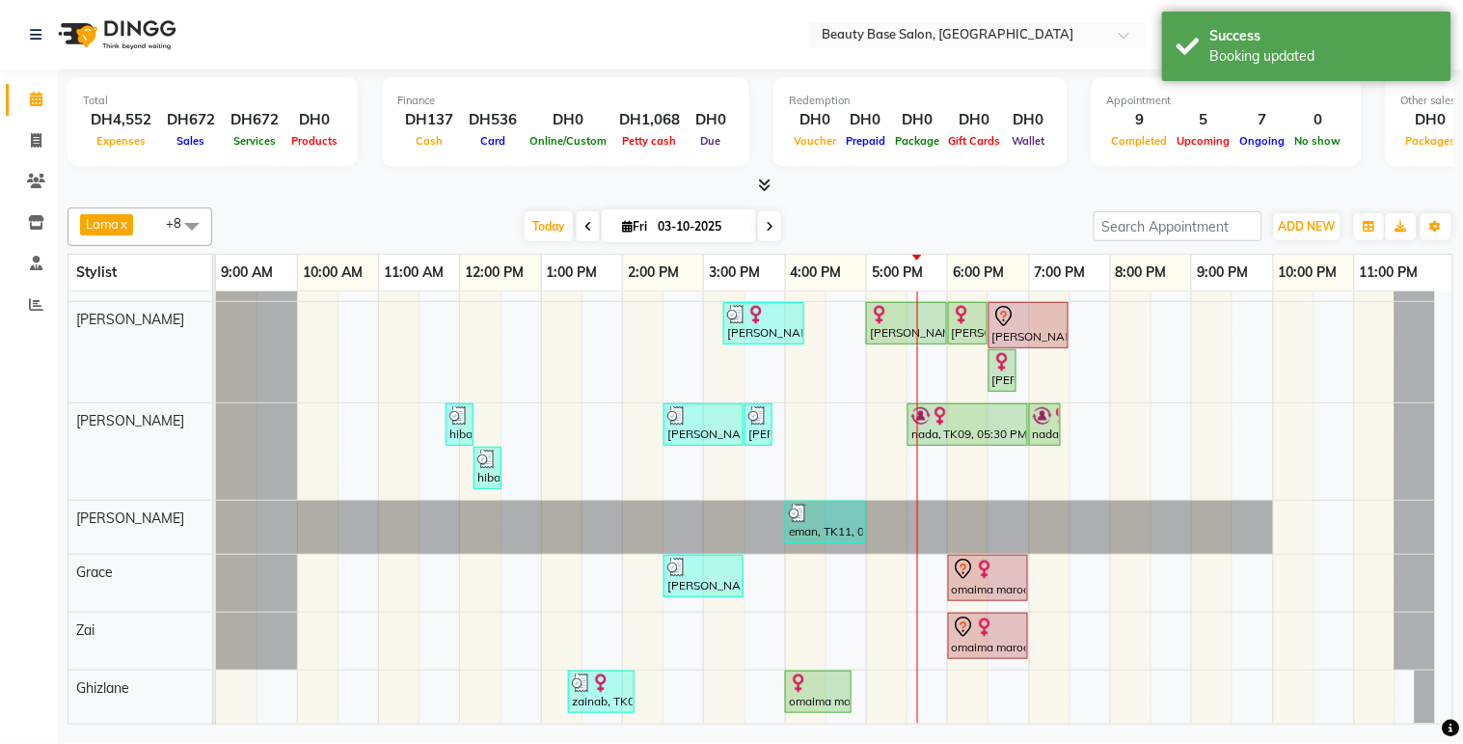
click at [980, 563] on div "omaima maroccan, TK05, 06:00 PM-07:00 PM, Spa Manicure" at bounding box center [988, 578] width 76 height 41
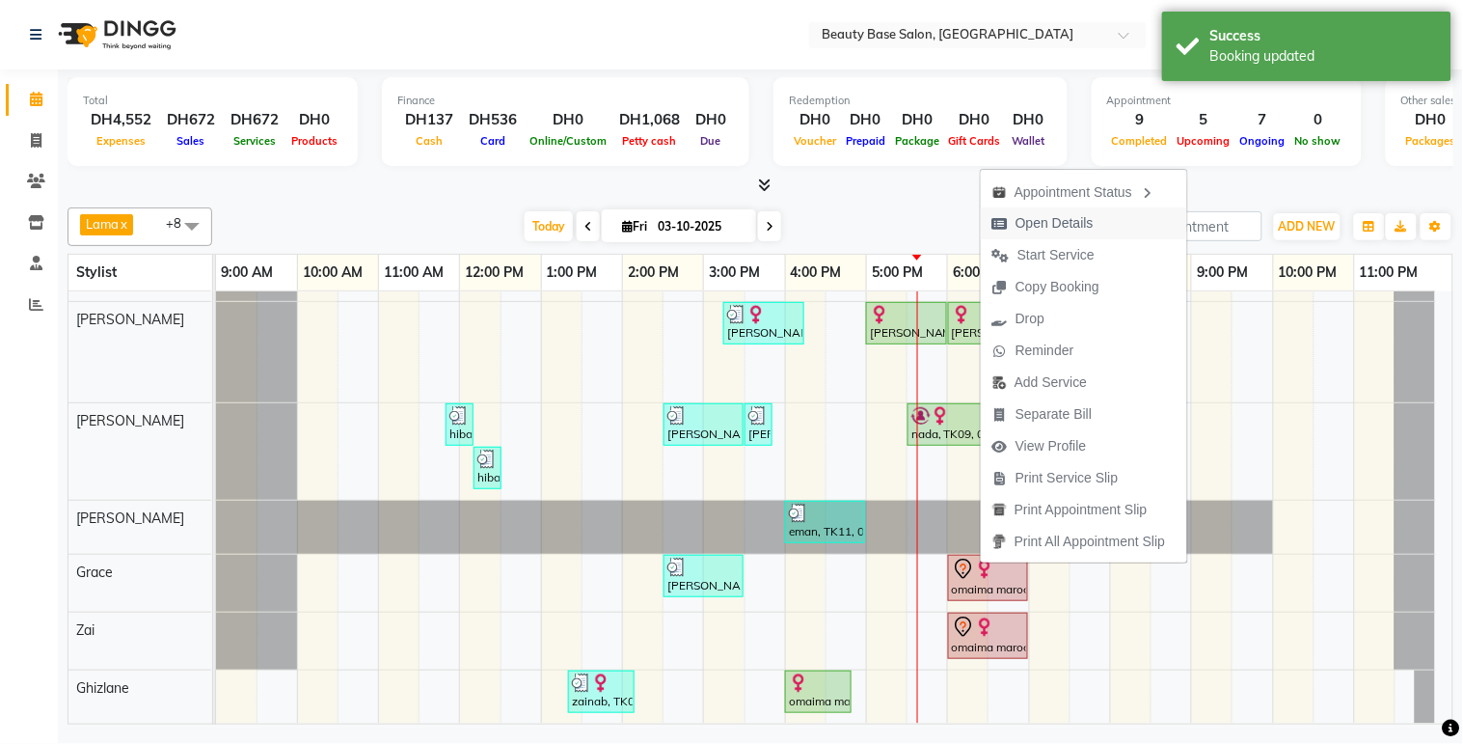
click at [1068, 220] on span "Open Details" at bounding box center [1055, 223] width 78 height 20
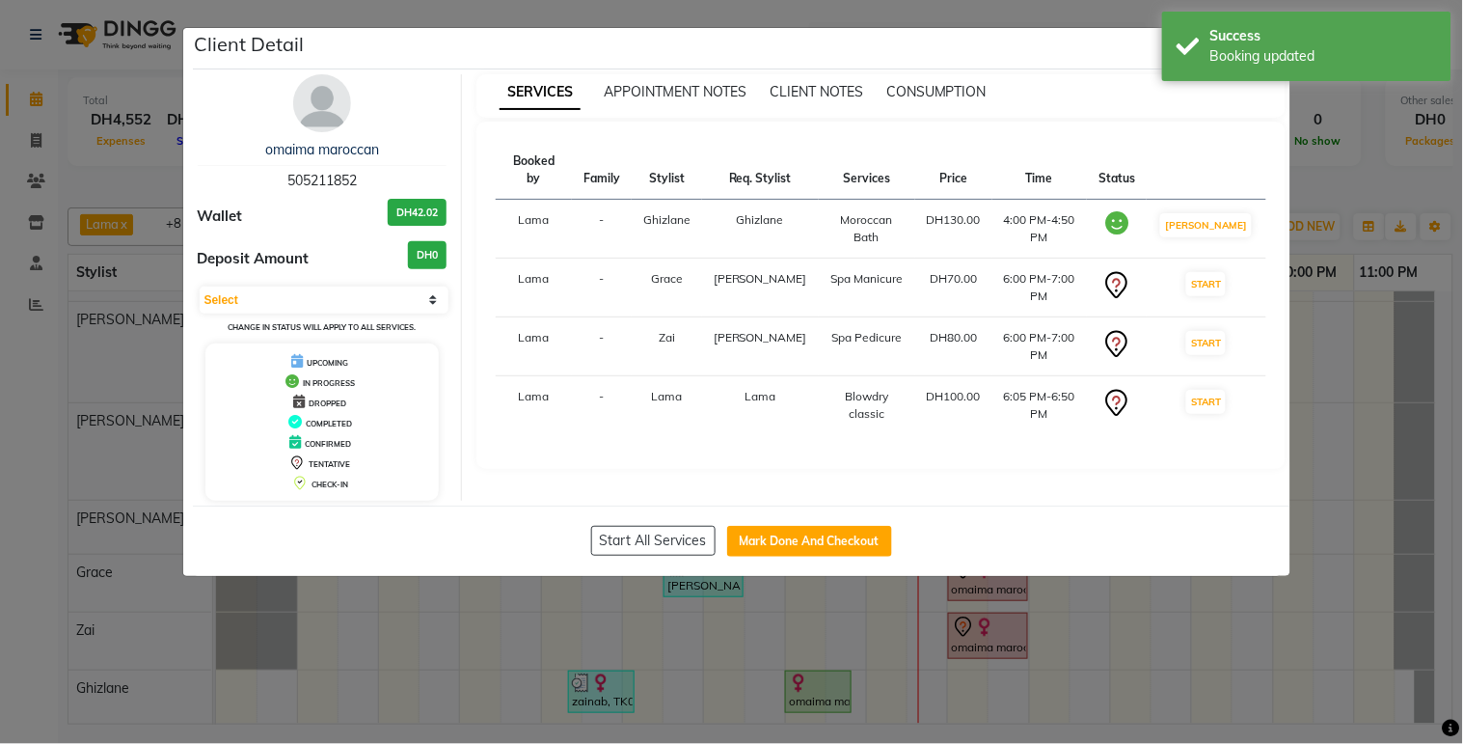
click at [1190, 681] on ngb-modal-window "Client Detail omaima maroccan 505211852 Wallet DH42.02 Deposit Amount DH0 Selec…" at bounding box center [731, 372] width 1463 height 744
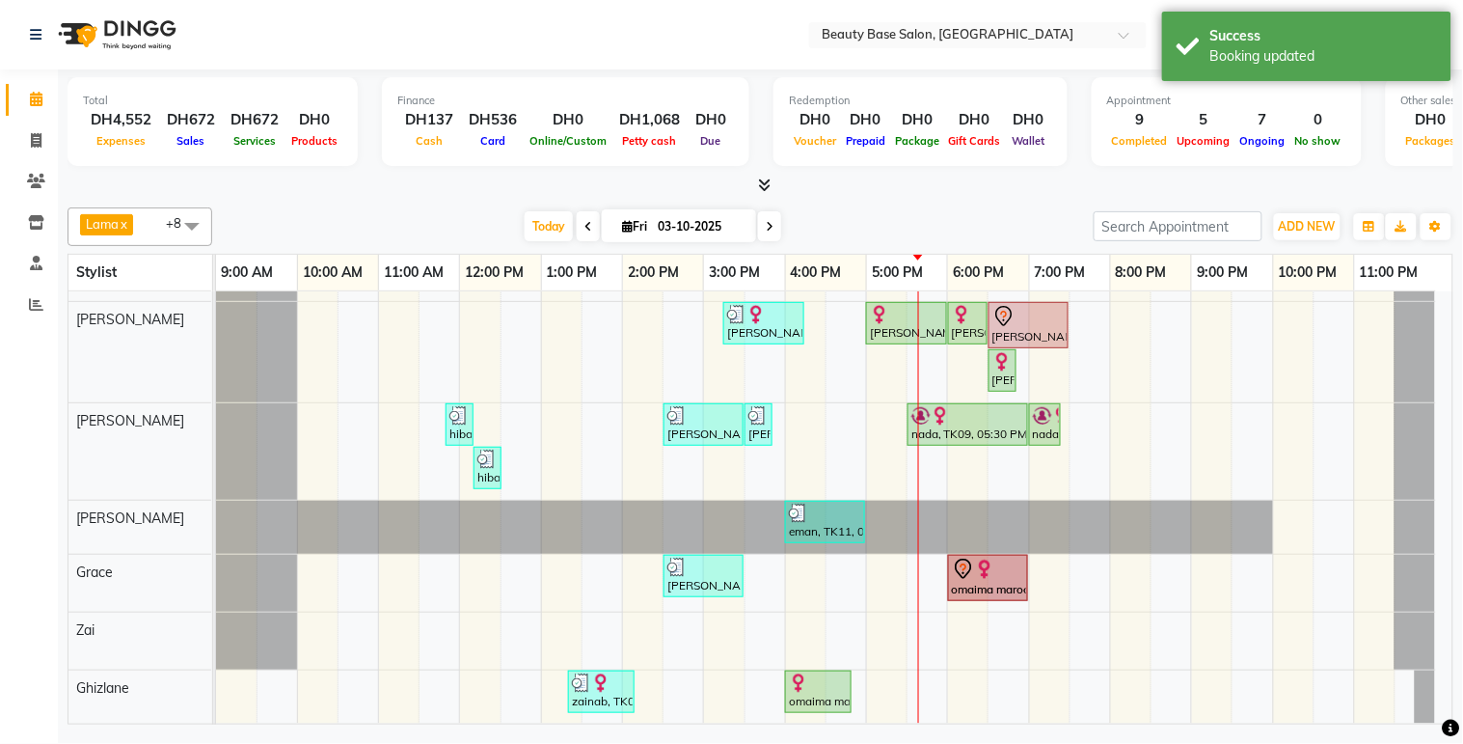
scroll to position [201, 0]
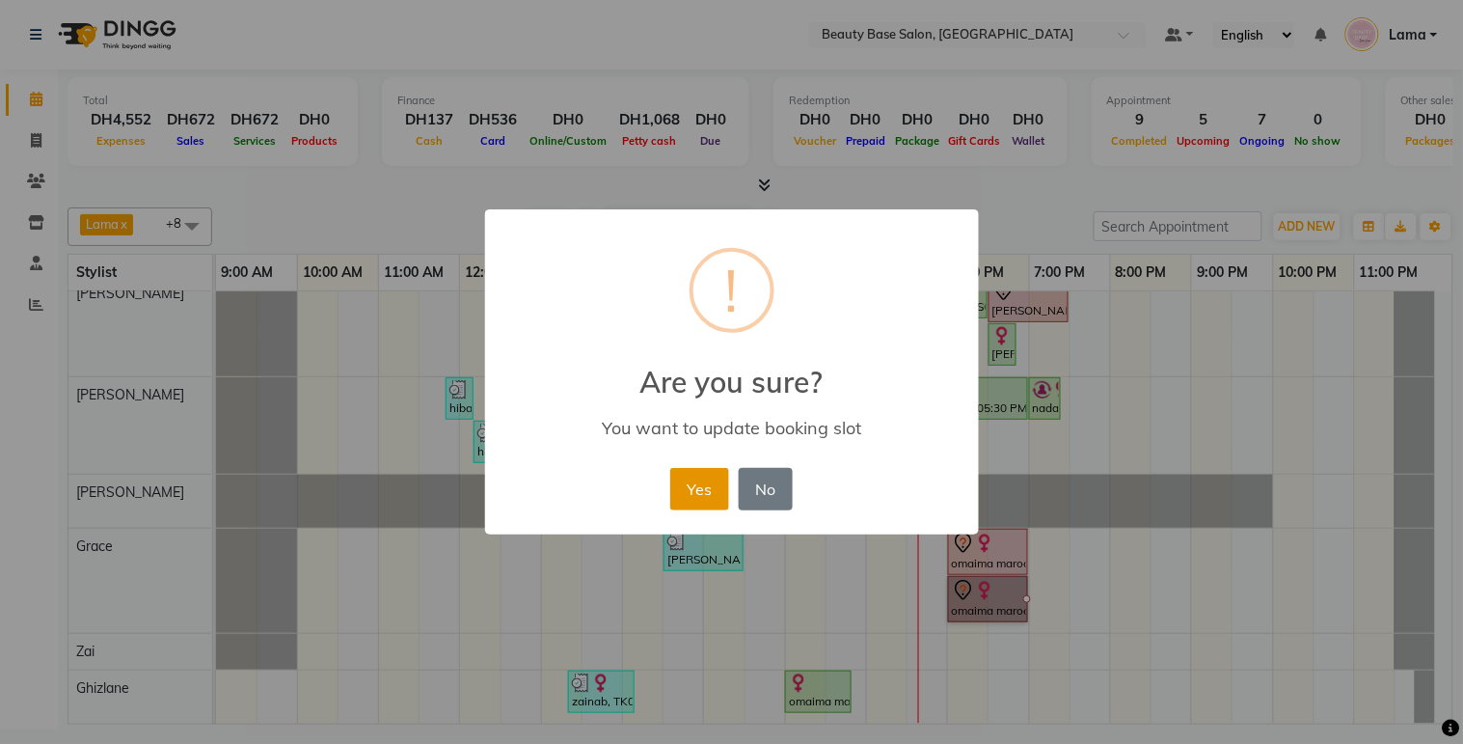
click at [697, 502] on button "Yes" at bounding box center [699, 489] width 59 height 42
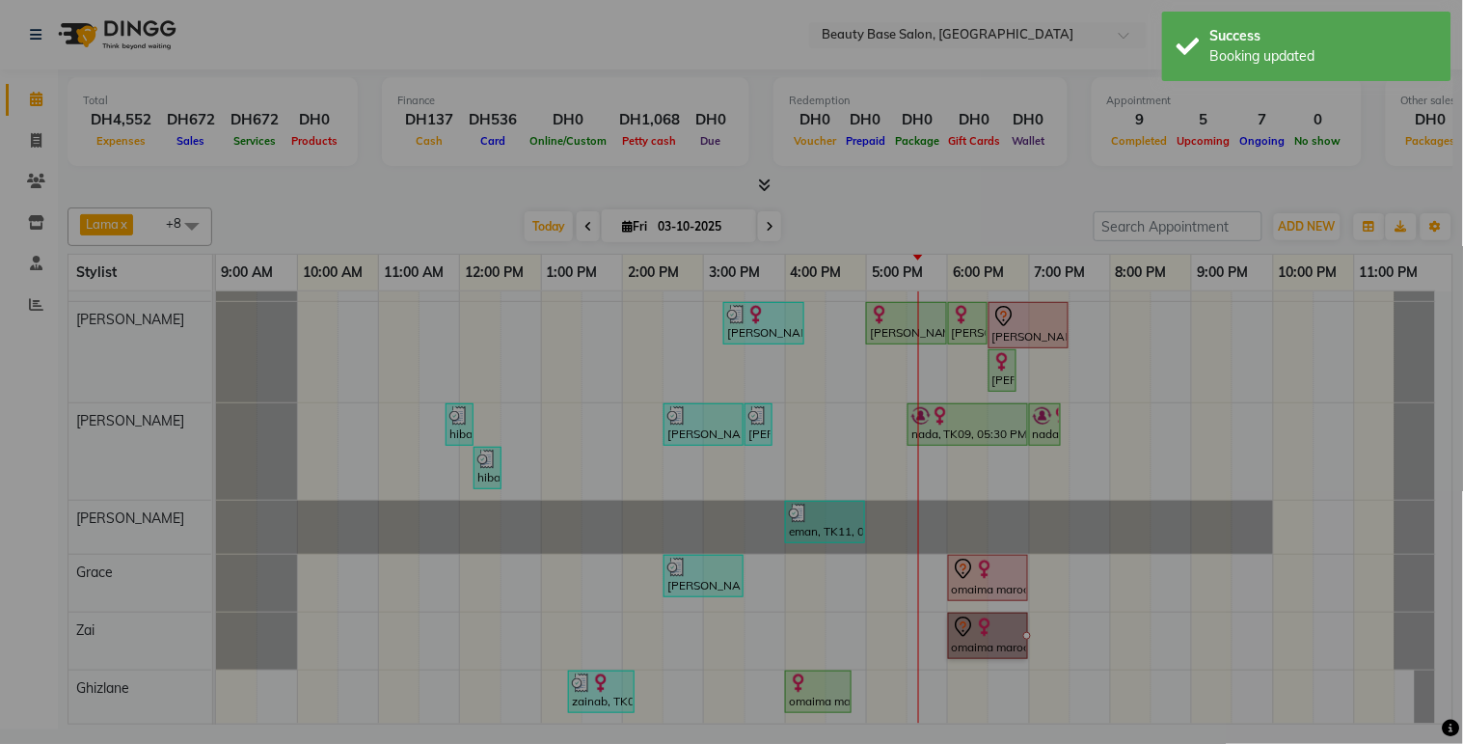
scroll to position [176, 0]
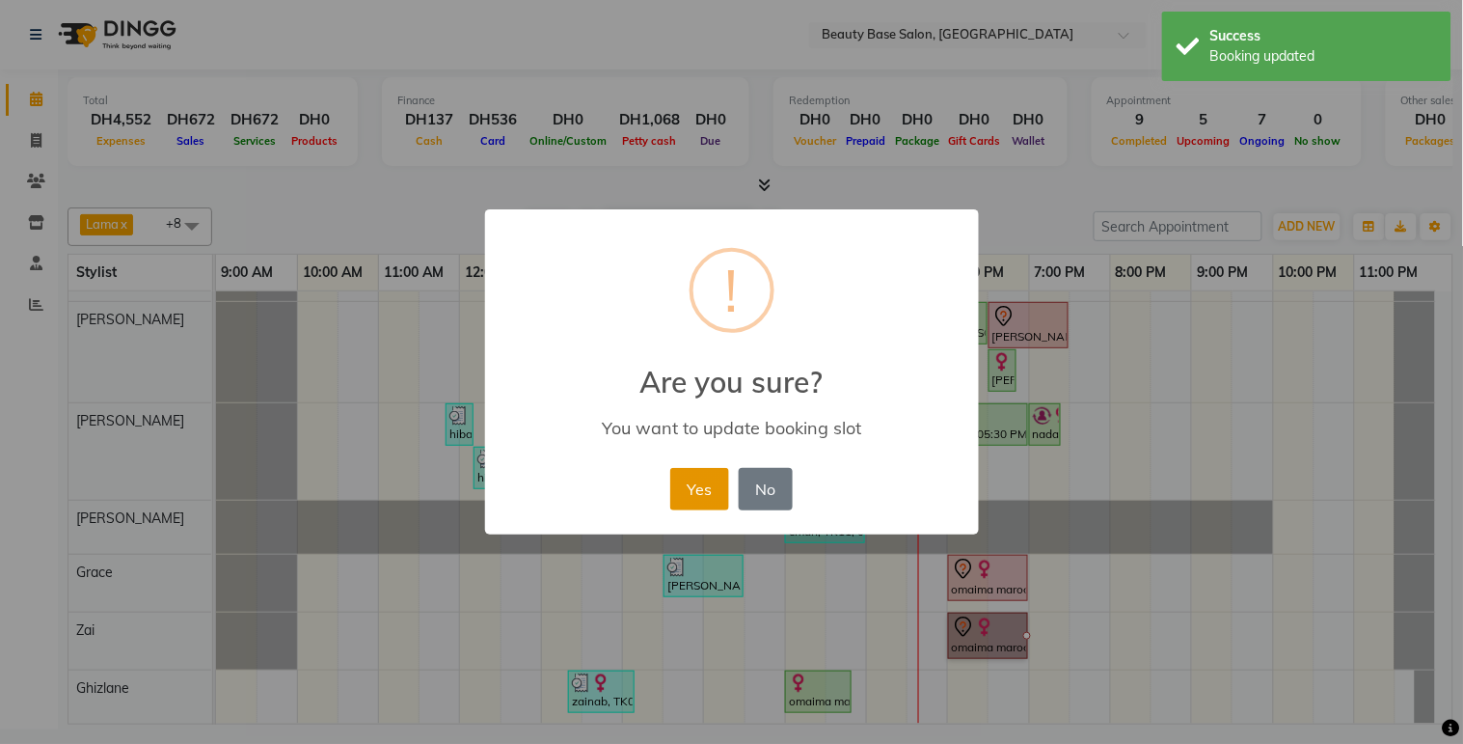
click at [712, 488] on button "Yes" at bounding box center [699, 489] width 59 height 42
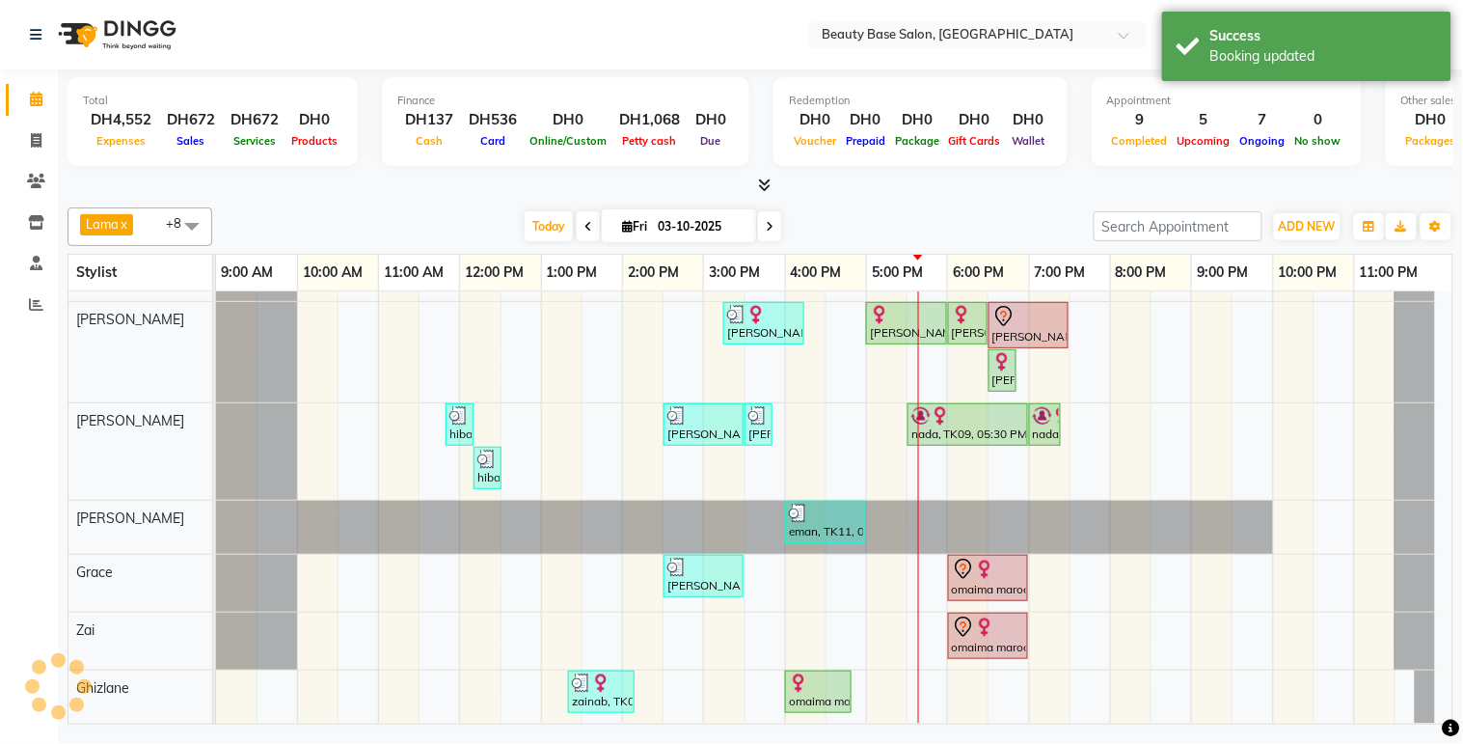
click at [985, 573] on div "omaima maroccan, TK05, 06:00 PM-07:00 PM, Spa Pedicure" at bounding box center [988, 578] width 76 height 41
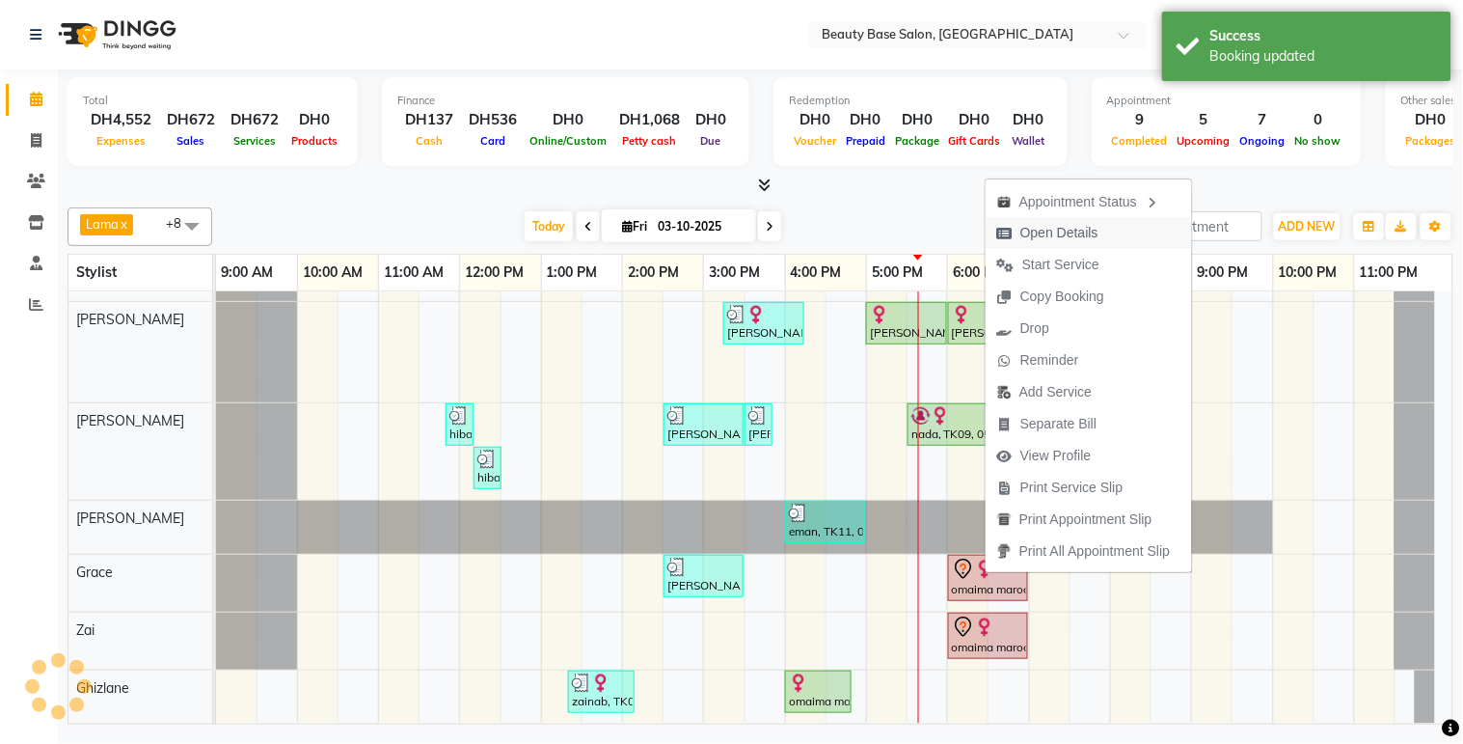
click at [1075, 222] on span "Open Details" at bounding box center [1048, 233] width 124 height 32
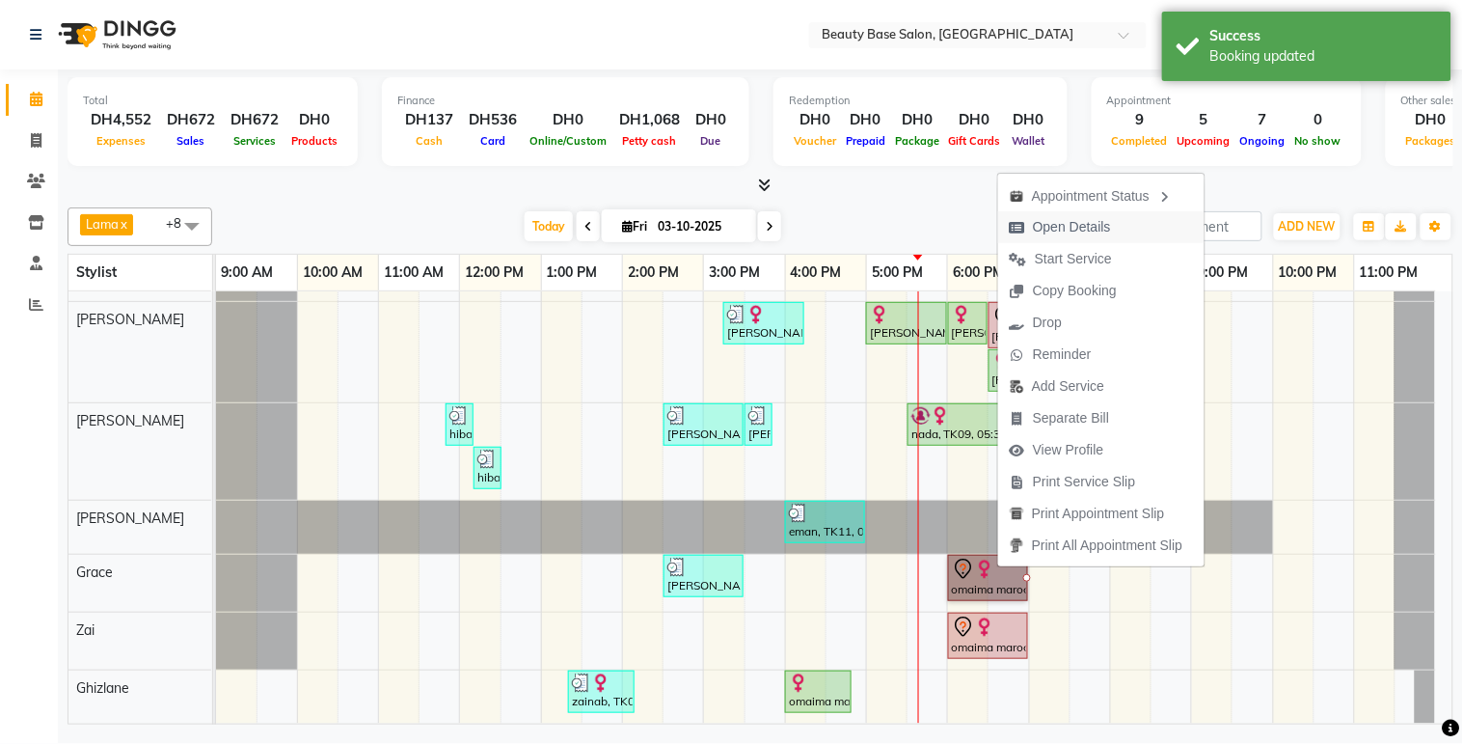
click at [1110, 224] on span "Open Details" at bounding box center [1072, 227] width 78 height 20
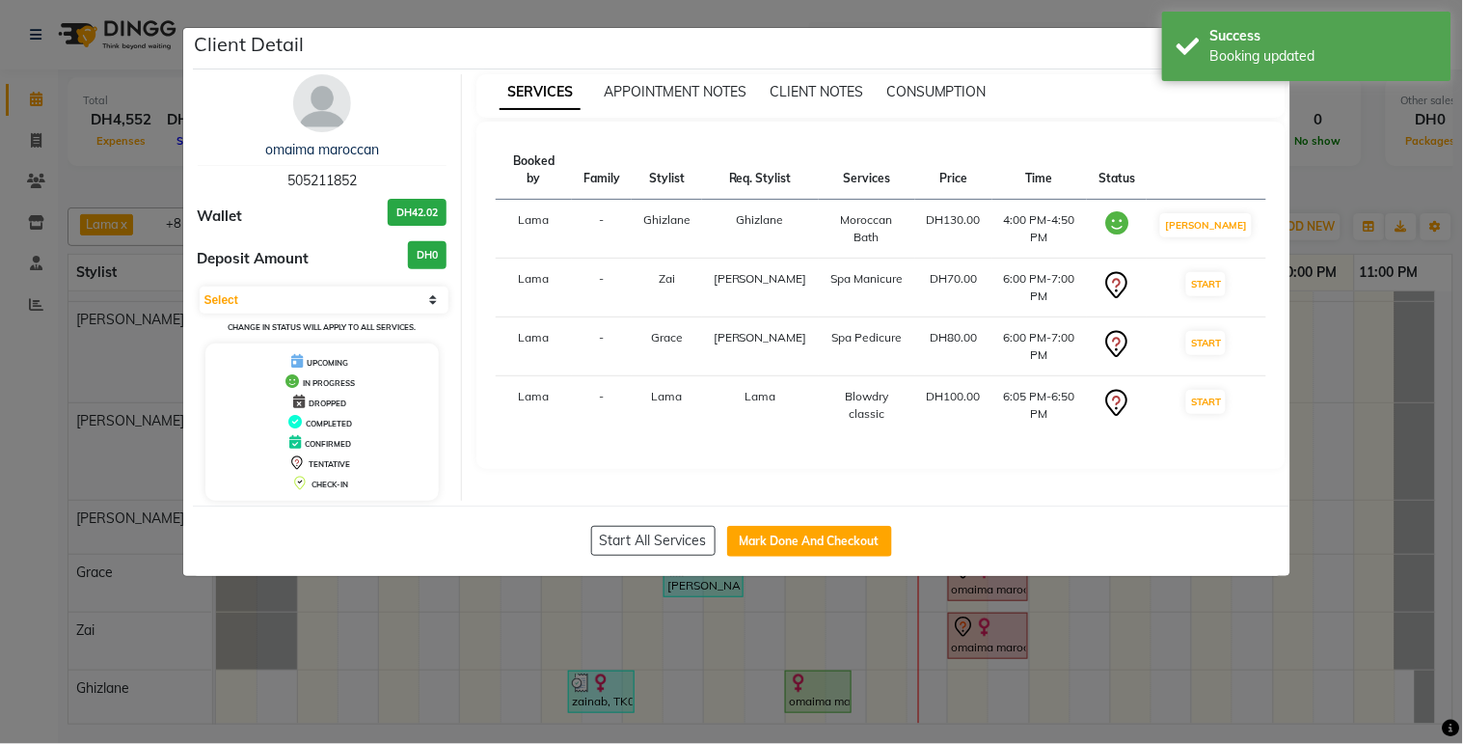
click at [1230, 679] on ngb-modal-window "Client Detail omaima maroccan 505211852 Wallet DH42.02 Deposit Amount DH0 Selec…" at bounding box center [731, 372] width 1463 height 744
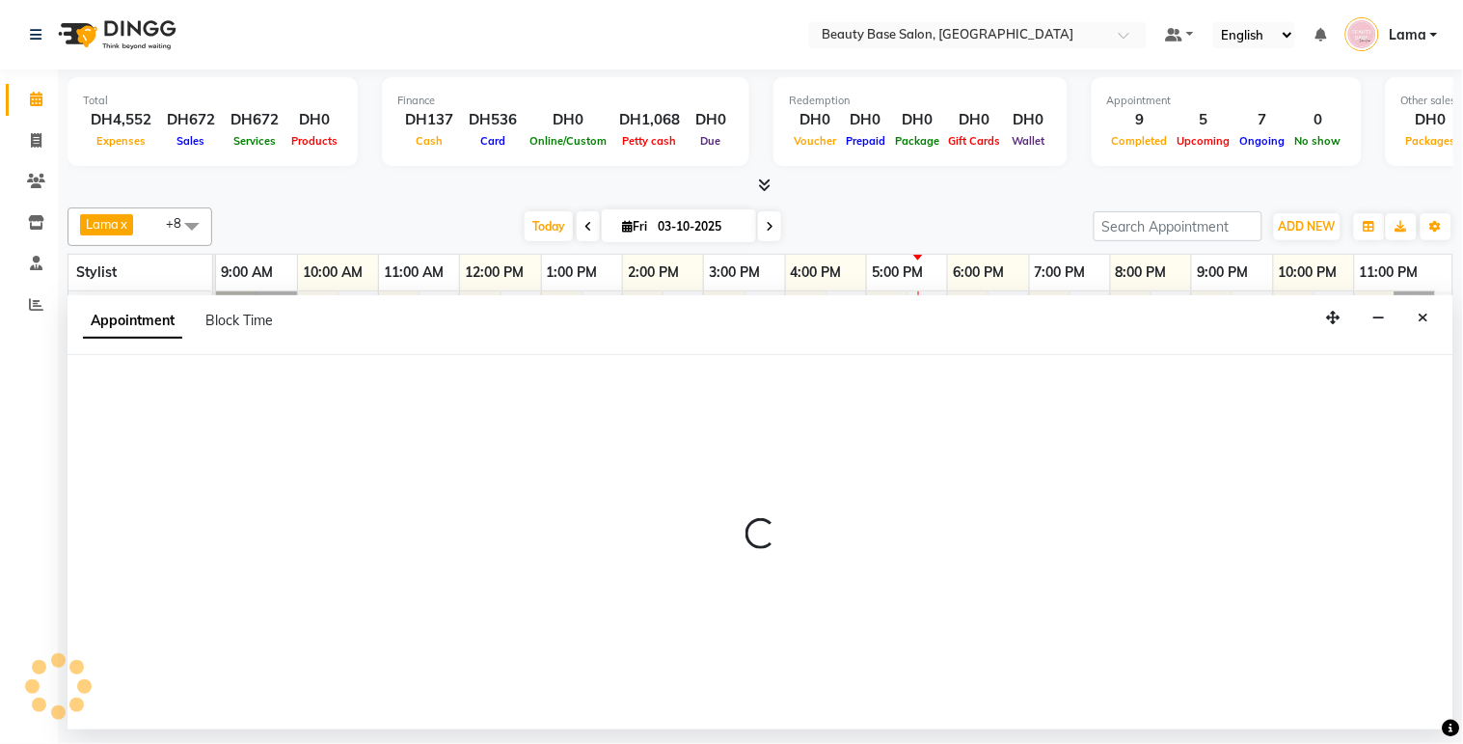
select select "30434"
select select "1080"
select select "tentative"
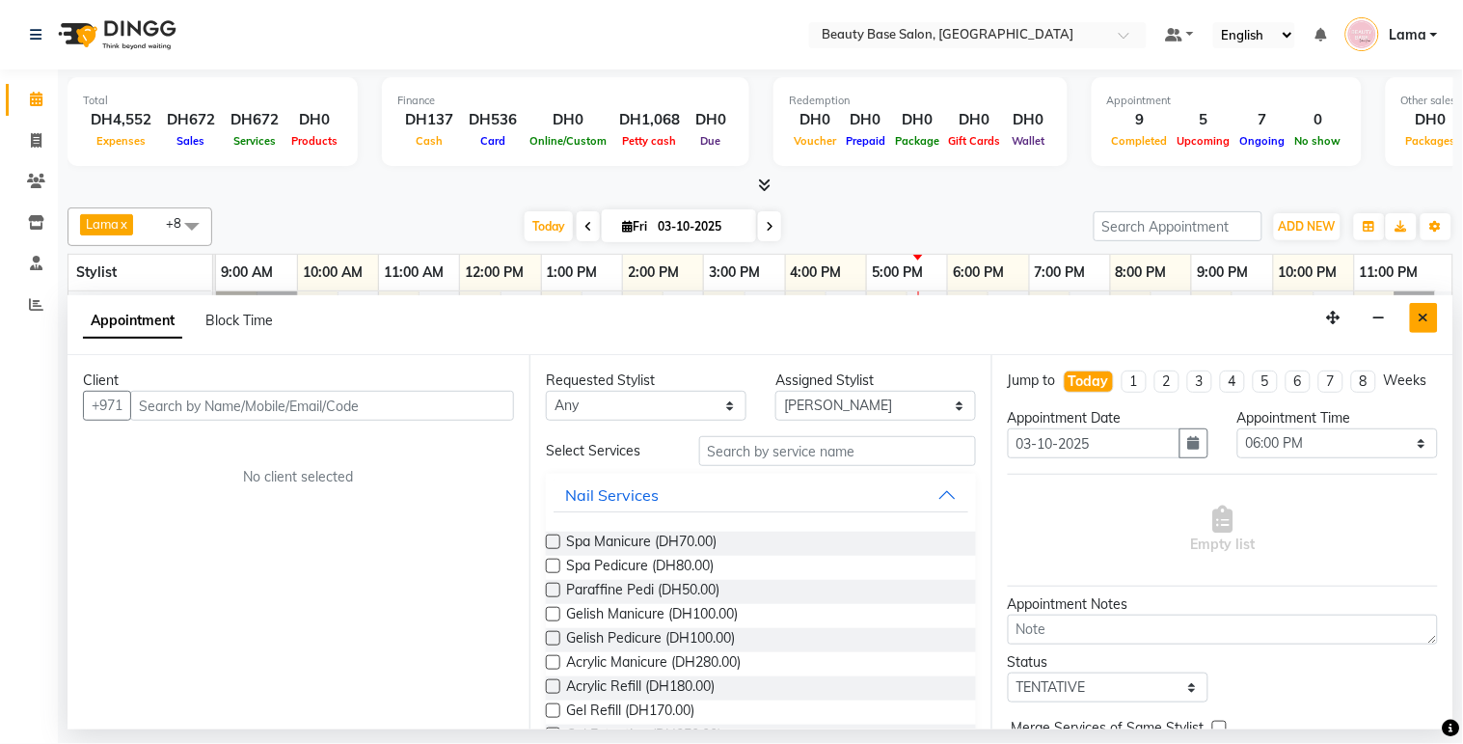
click at [1415, 319] on button "Close" at bounding box center [1424, 318] width 28 height 30
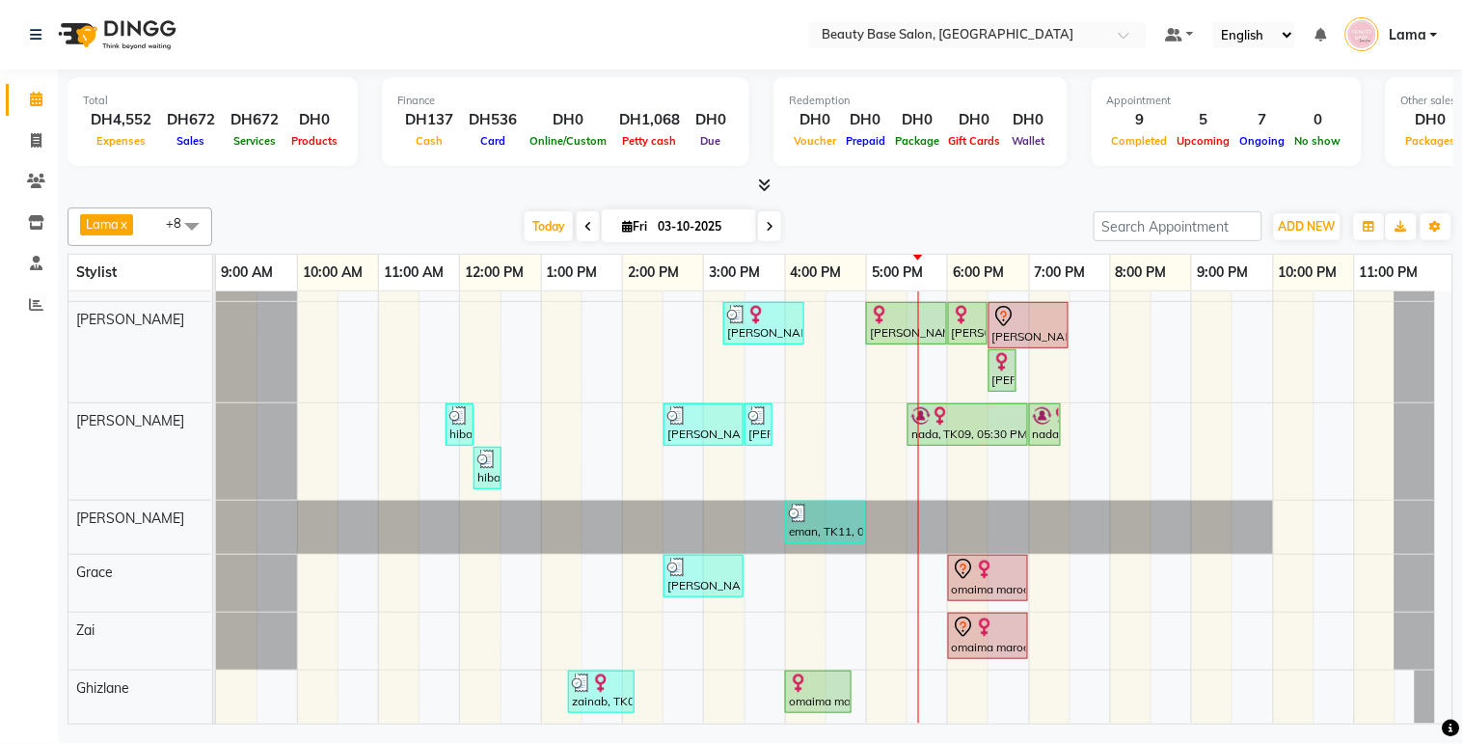
select select "31342"
select select "tentative"
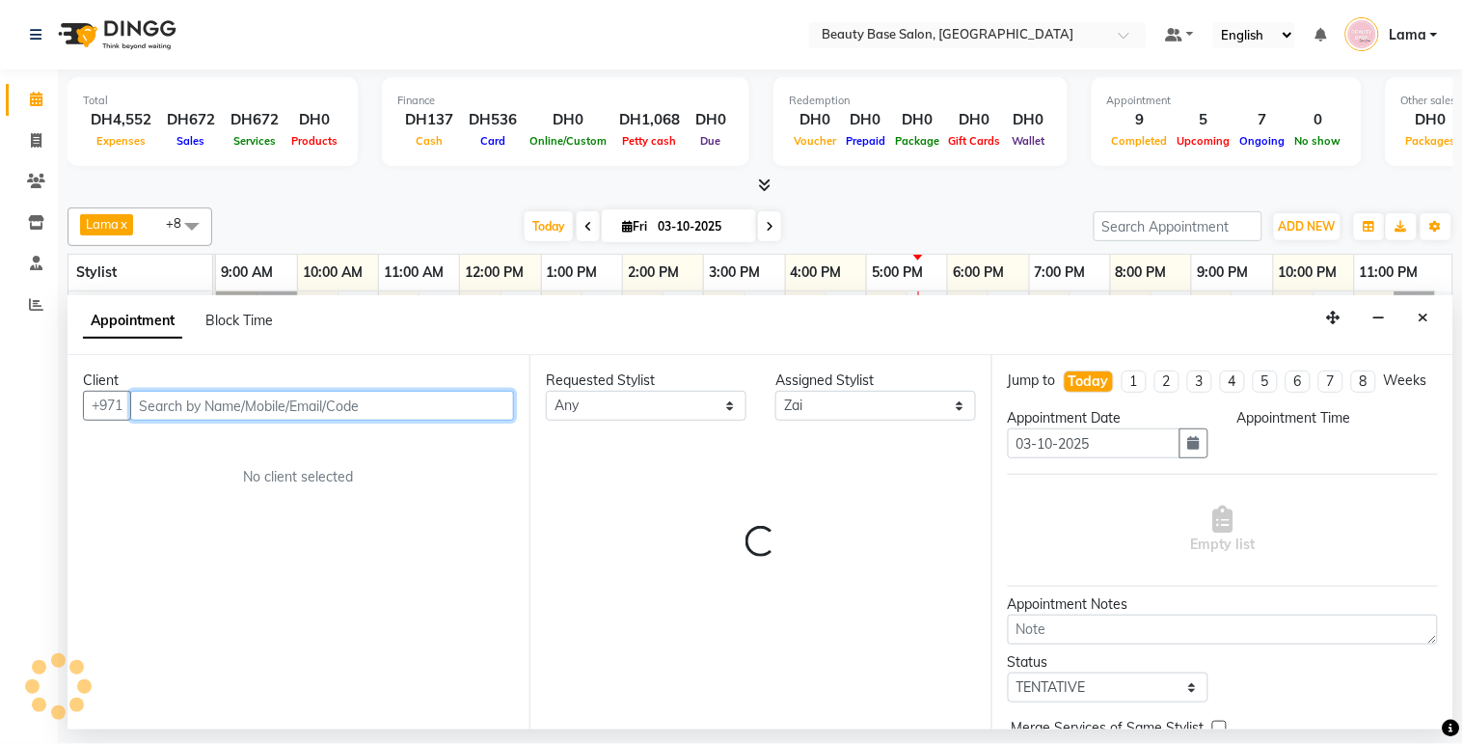
select select "1380"
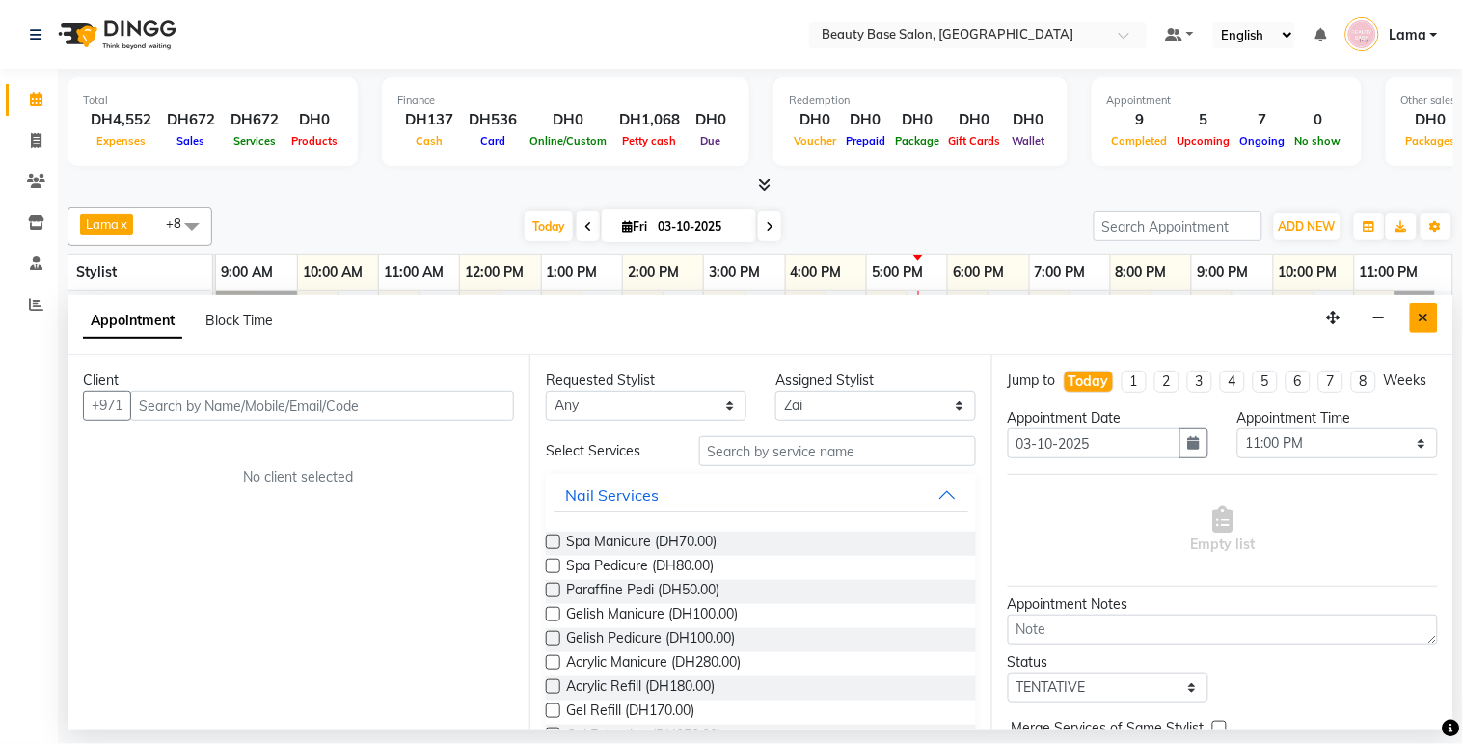
click at [1431, 311] on button "Close" at bounding box center [1424, 318] width 28 height 30
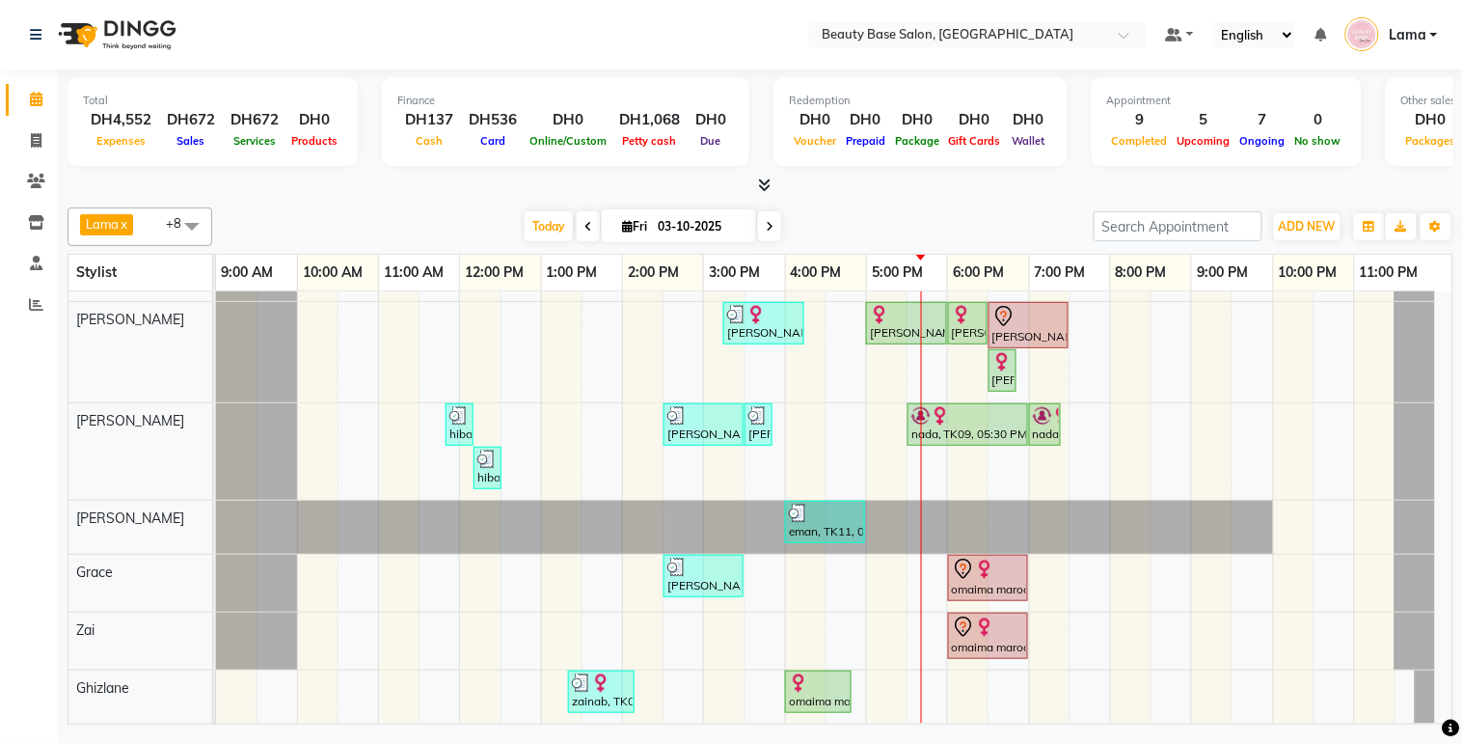
scroll to position [0, 0]
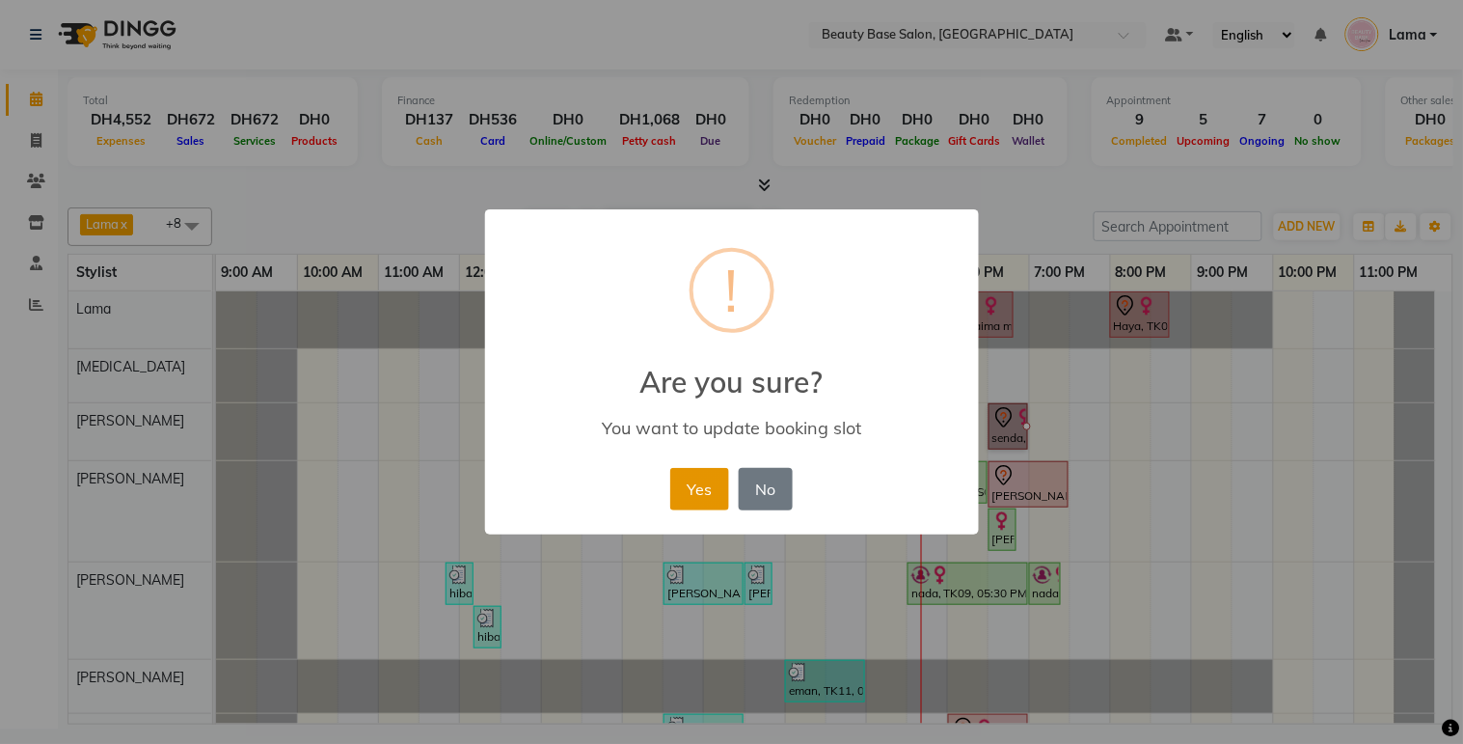
click at [709, 487] on button "Yes" at bounding box center [699, 489] width 59 height 42
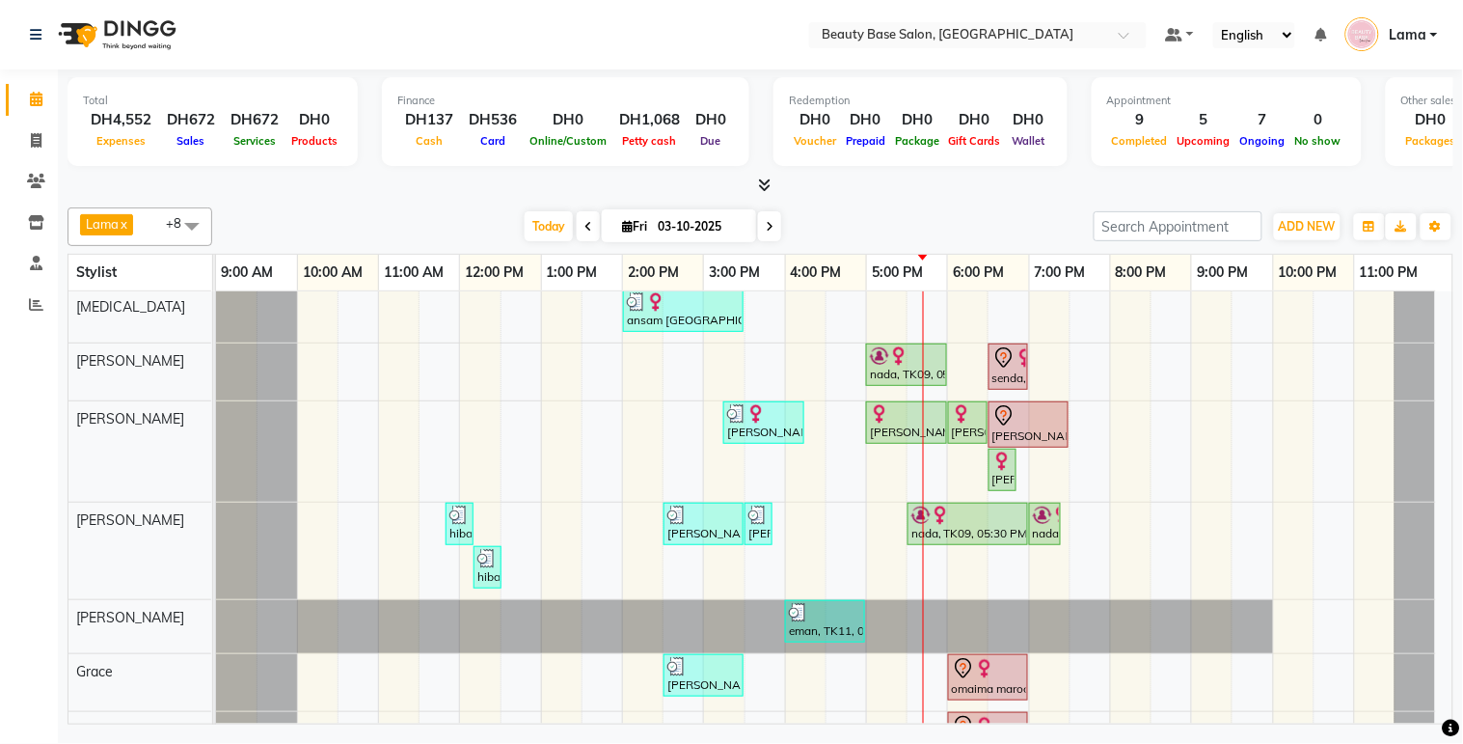
scroll to position [176, 0]
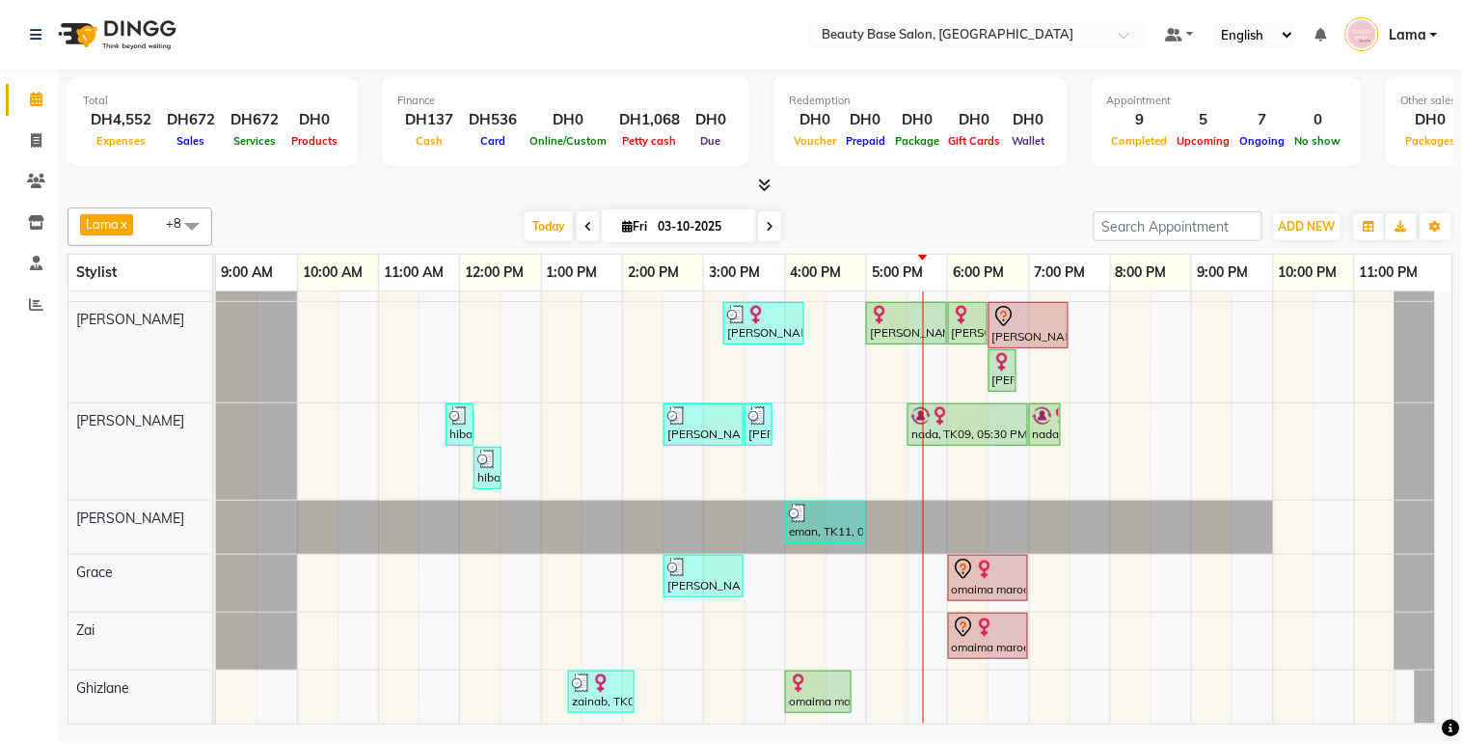
click at [1430, 558] on div at bounding box center [1415, 583] width 41 height 57
click at [1304, 230] on span "ADD NEW" at bounding box center [1307, 226] width 57 height 14
click at [1294, 270] on button "Add Appointment" at bounding box center [1264, 262] width 152 height 25
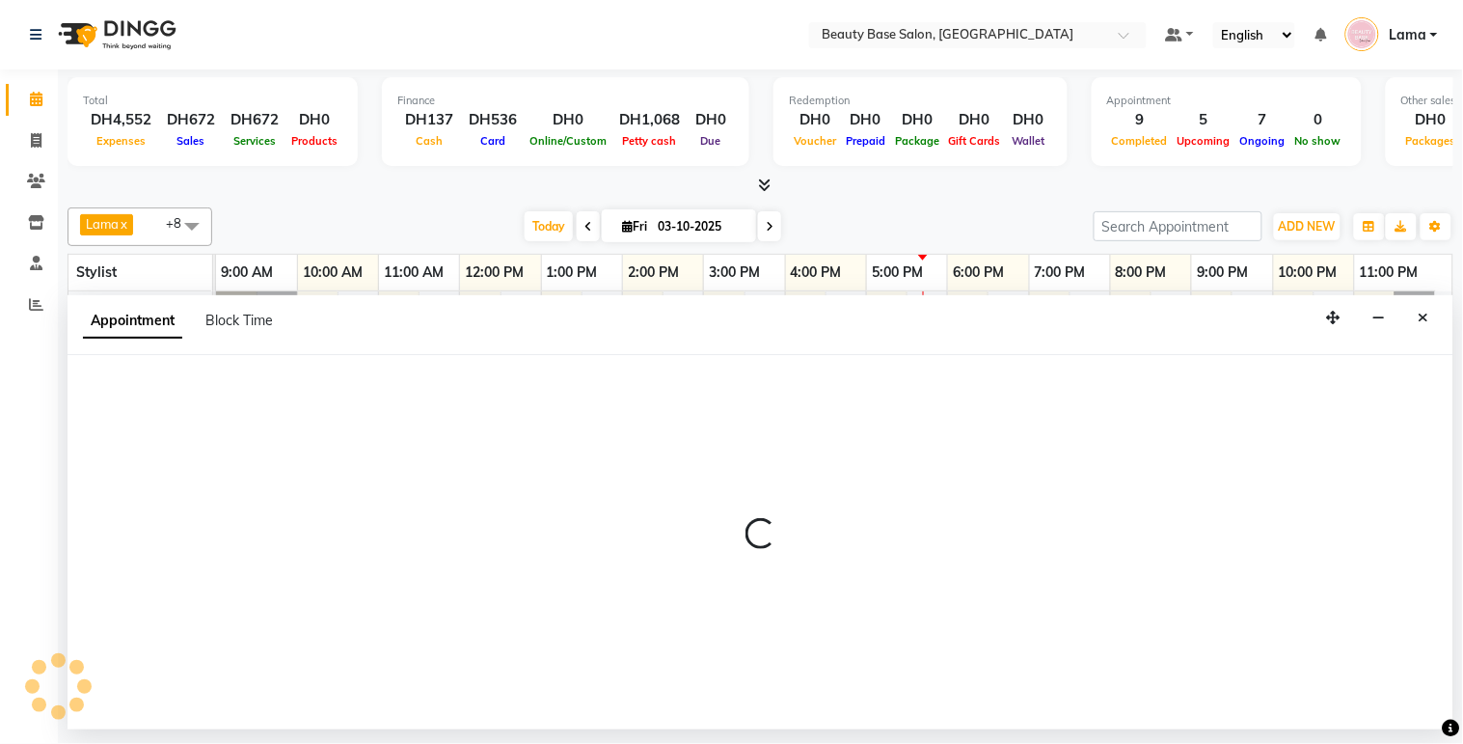
select select "600"
select select "tentative"
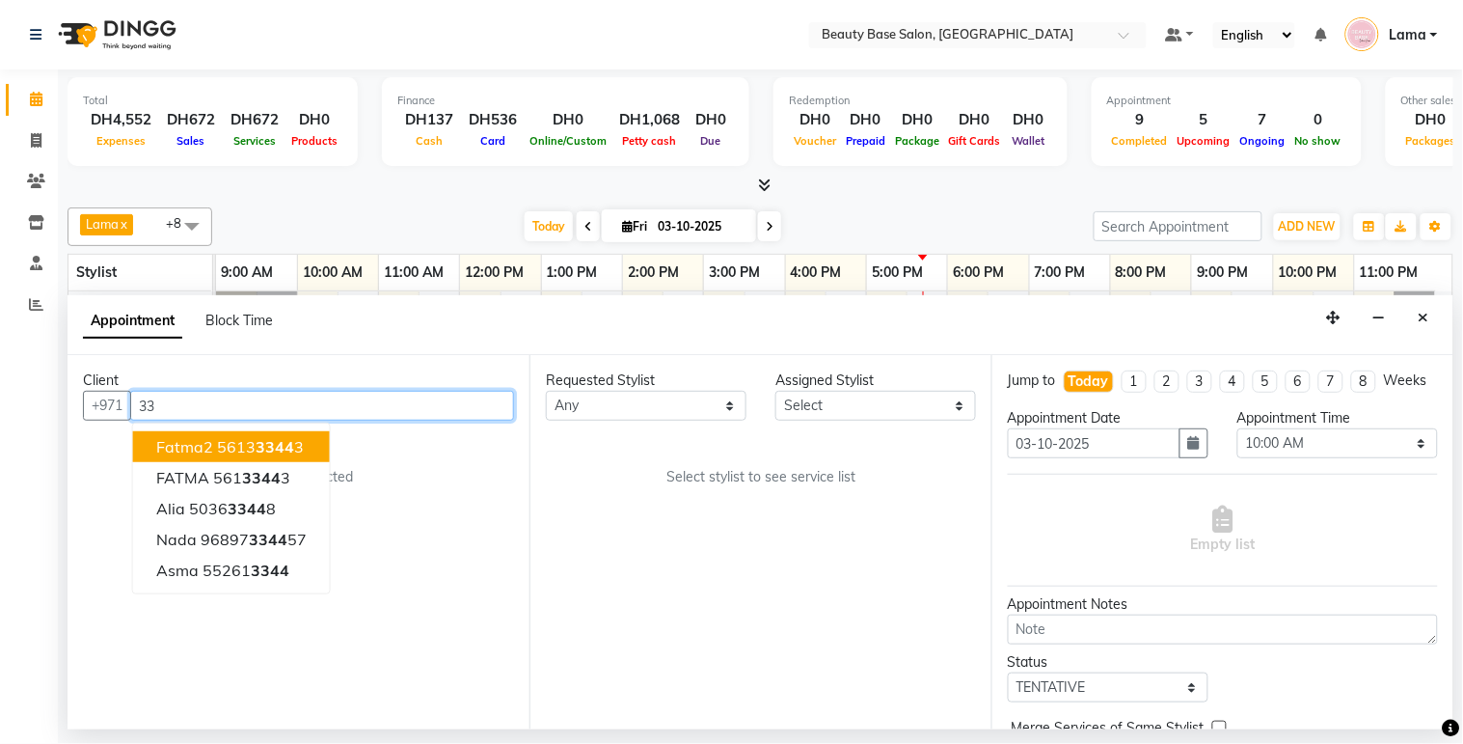
type input "3"
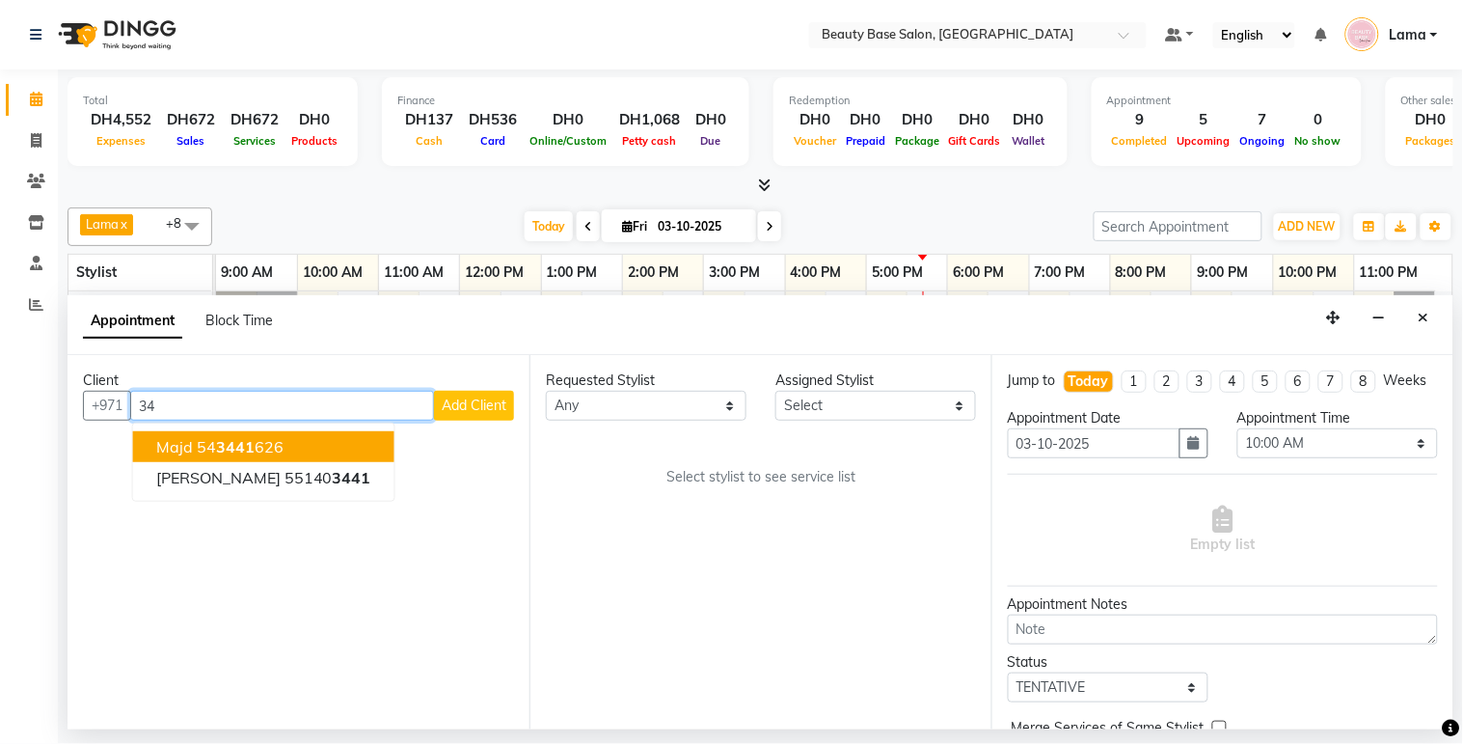
type input "3"
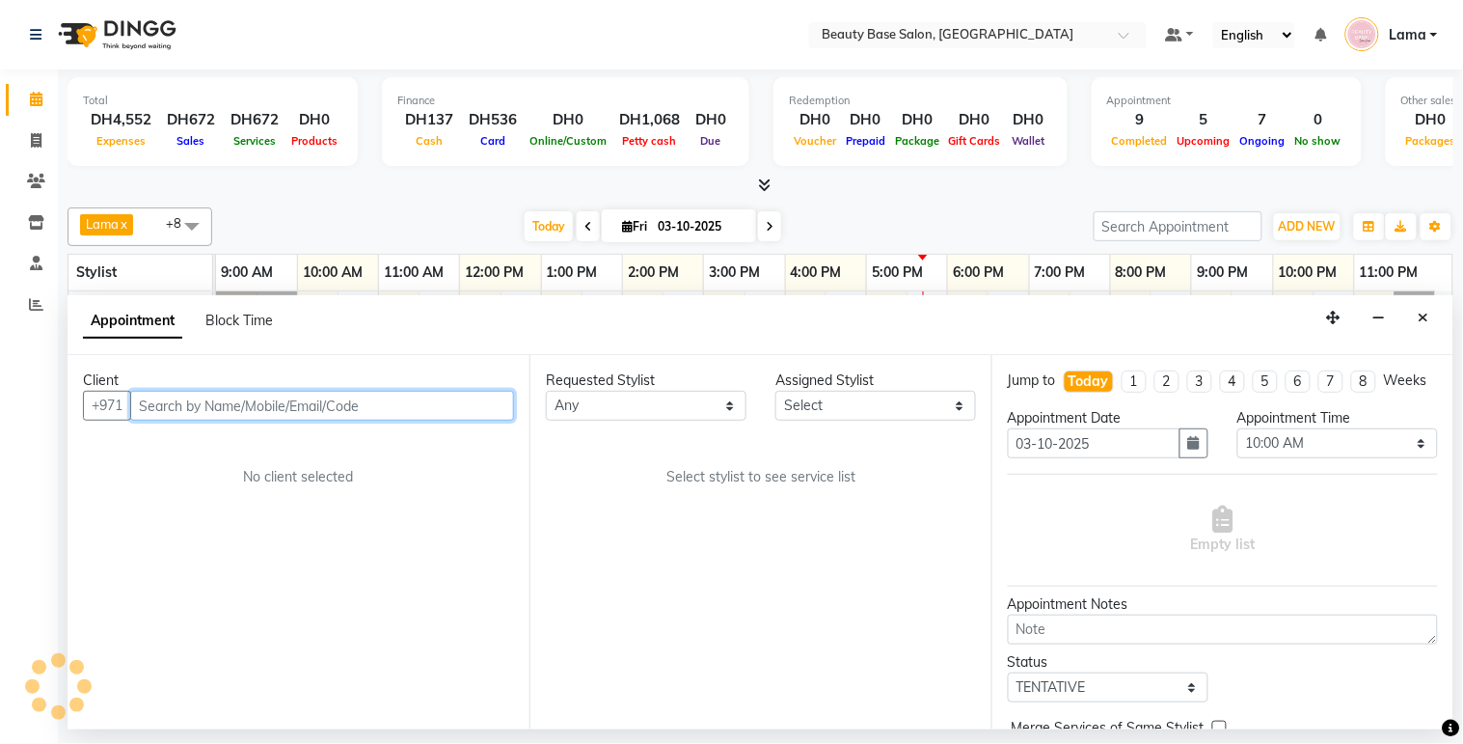
type input "5"
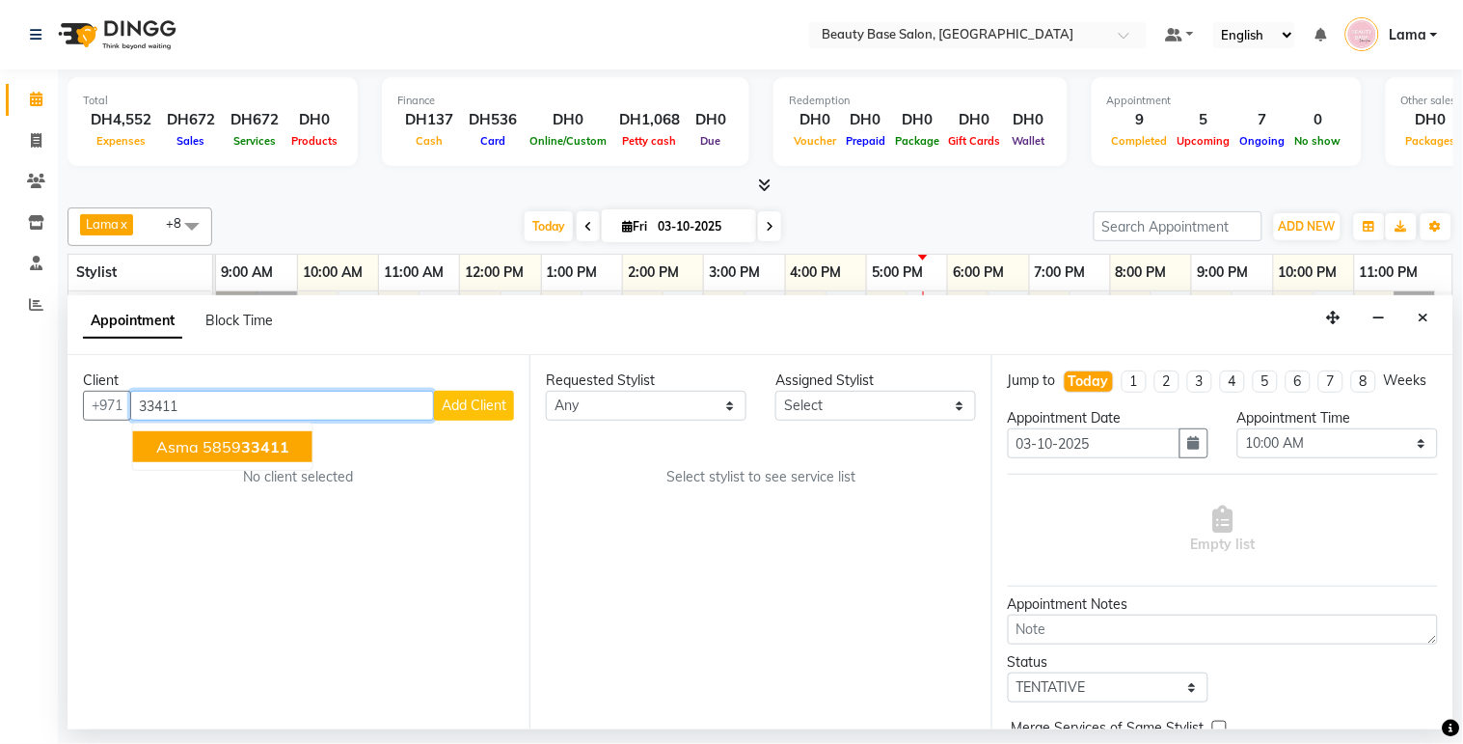
click at [244, 457] on button "asma 5859 33411" at bounding box center [222, 446] width 179 height 31
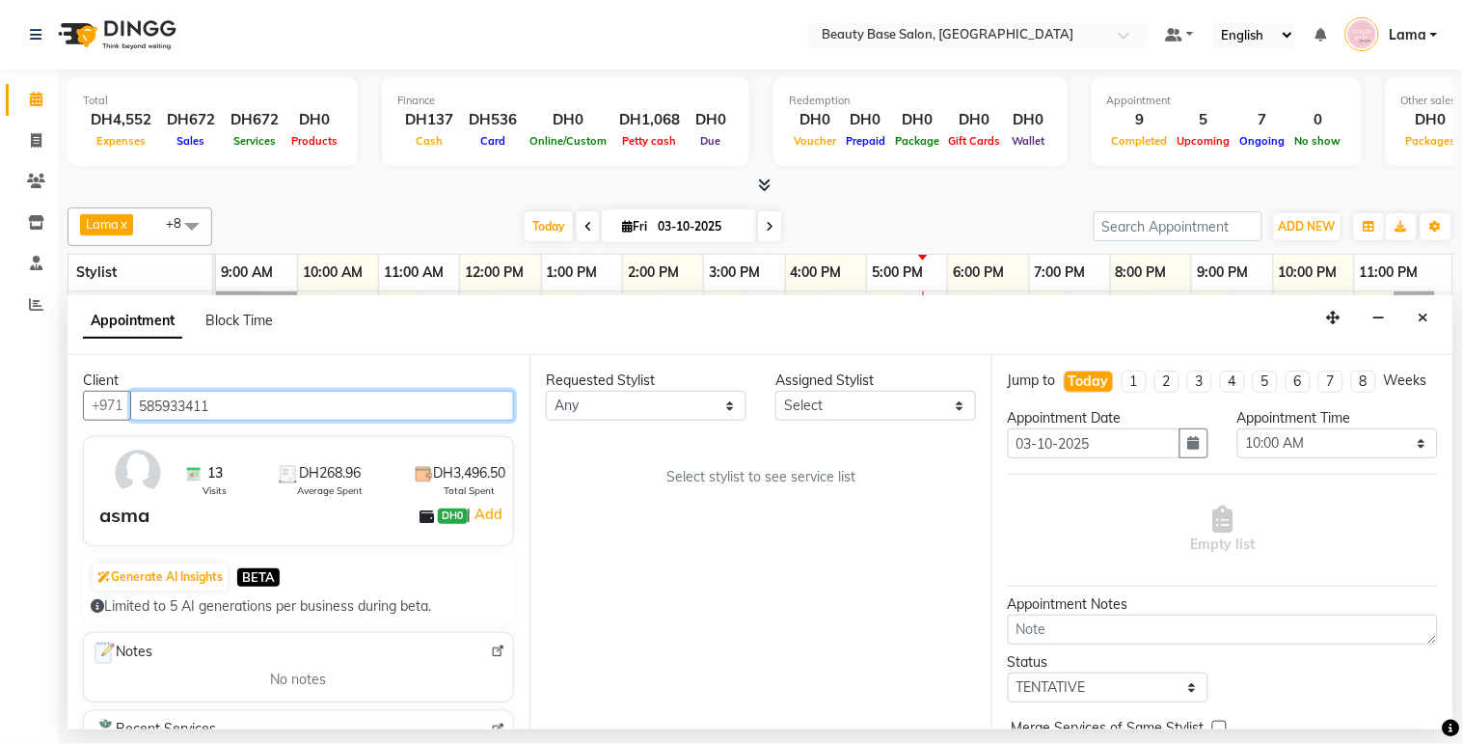
type input "585933411"
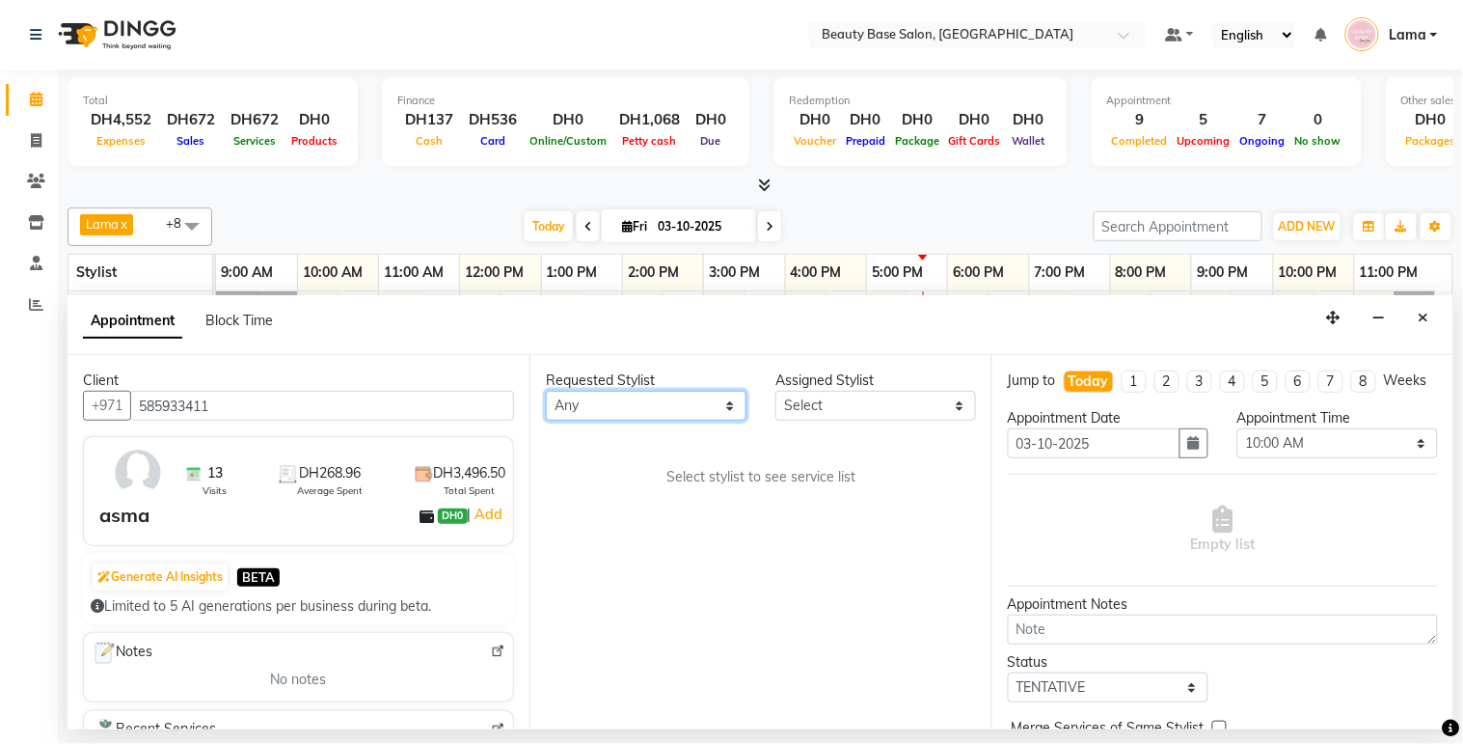
click at [673, 415] on select "Any [PERSON_NAME] [PERSON_NAME] [PERSON_NAME] [PERSON_NAME] [PERSON_NAME] [MEDI…" at bounding box center [646, 406] width 201 height 30
select select "17496"
click at [546, 391] on select "Any [PERSON_NAME] [PERSON_NAME] [PERSON_NAME] [PERSON_NAME] [PERSON_NAME] [MEDI…" at bounding box center [646, 406] width 201 height 30
select select "17496"
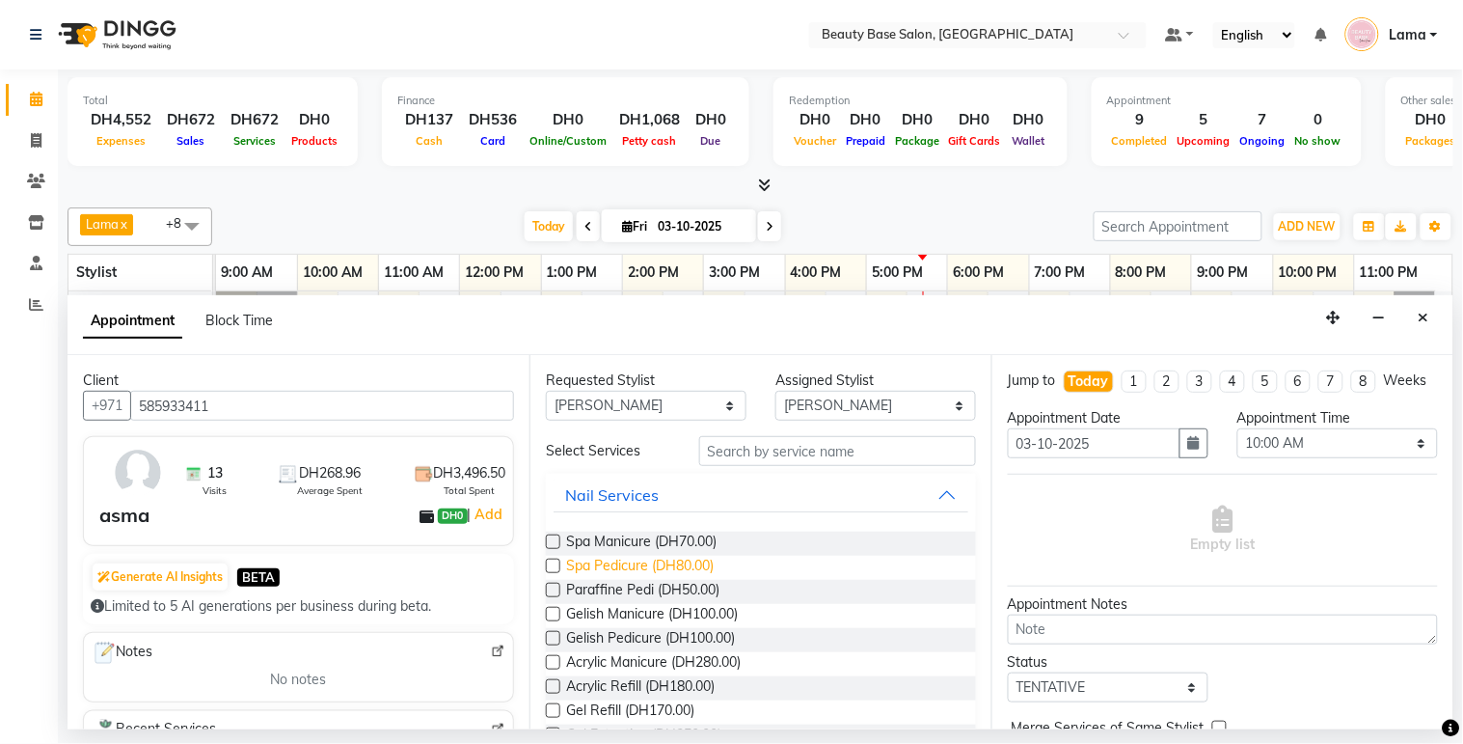
click at [627, 573] on span "Spa Pedicure (DH80.00)" at bounding box center [640, 568] width 148 height 24
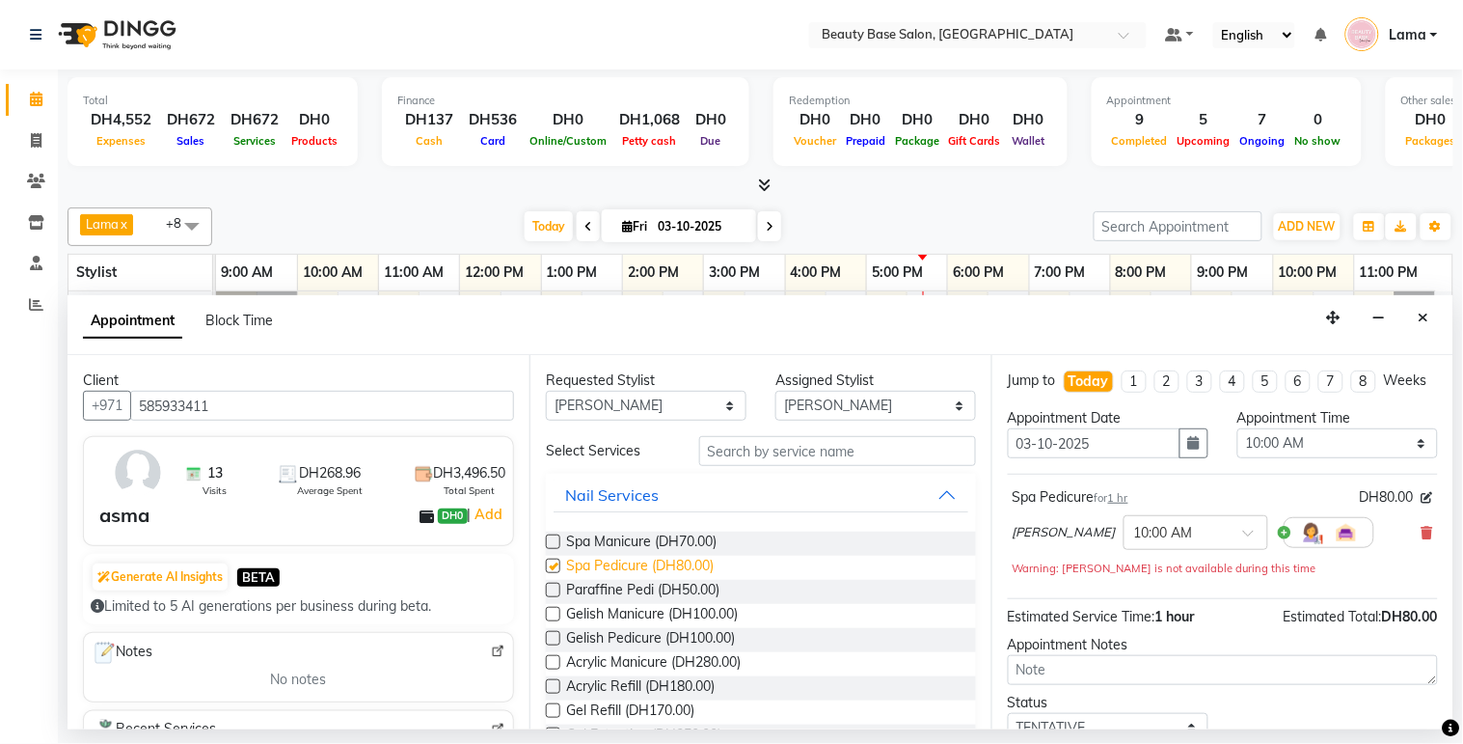
checkbox input "false"
click at [688, 409] on select "Any [PERSON_NAME] [PERSON_NAME] [PERSON_NAME] [PERSON_NAME] [PERSON_NAME] [MEDI…" at bounding box center [646, 406] width 201 height 30
select select "30434"
click at [546, 391] on select "Any [PERSON_NAME] [PERSON_NAME] [PERSON_NAME] [PERSON_NAME] [PERSON_NAME] [MEDI…" at bounding box center [646, 406] width 201 height 30
select select "30434"
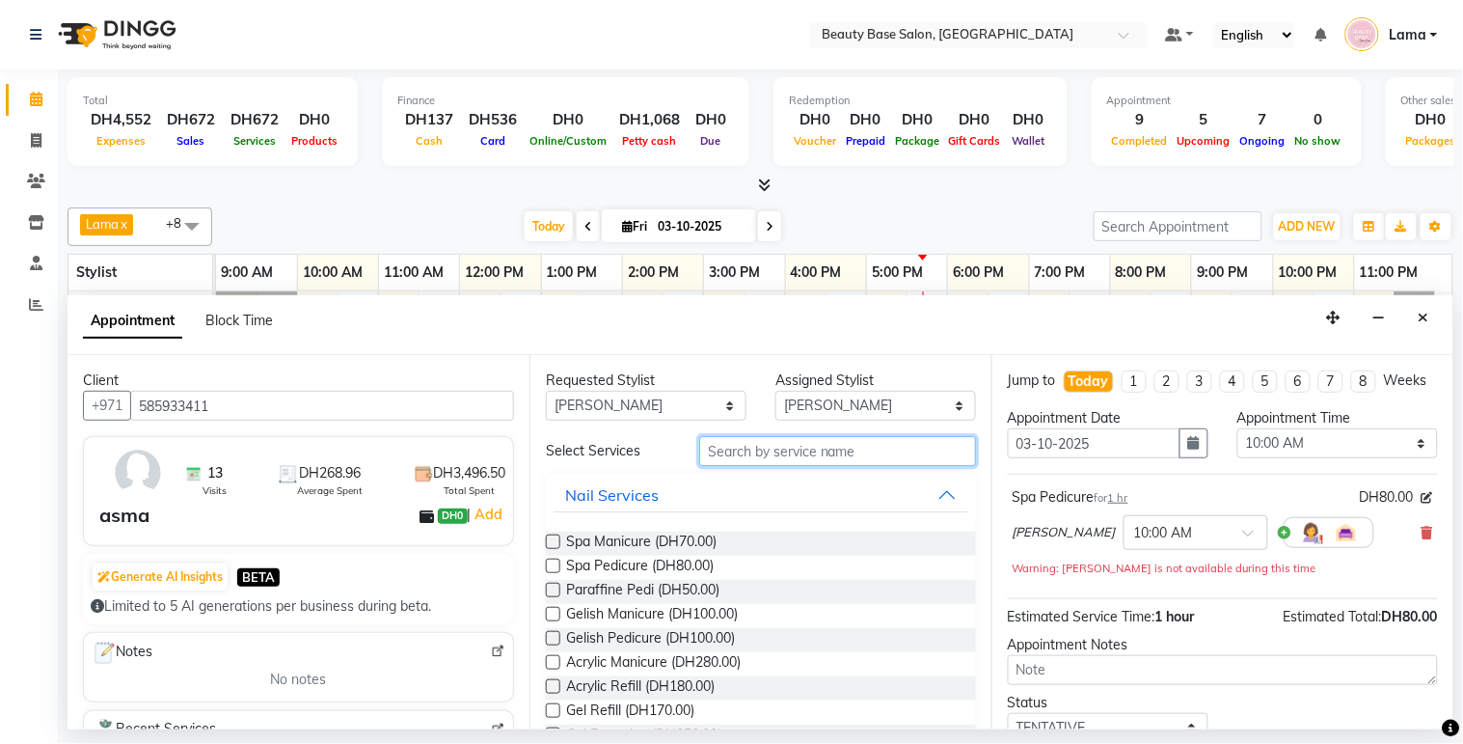
click at [735, 445] on input "text" at bounding box center [837, 451] width 277 height 30
click at [653, 545] on span "Spa Manicure (DH70.00)" at bounding box center [641, 543] width 150 height 24
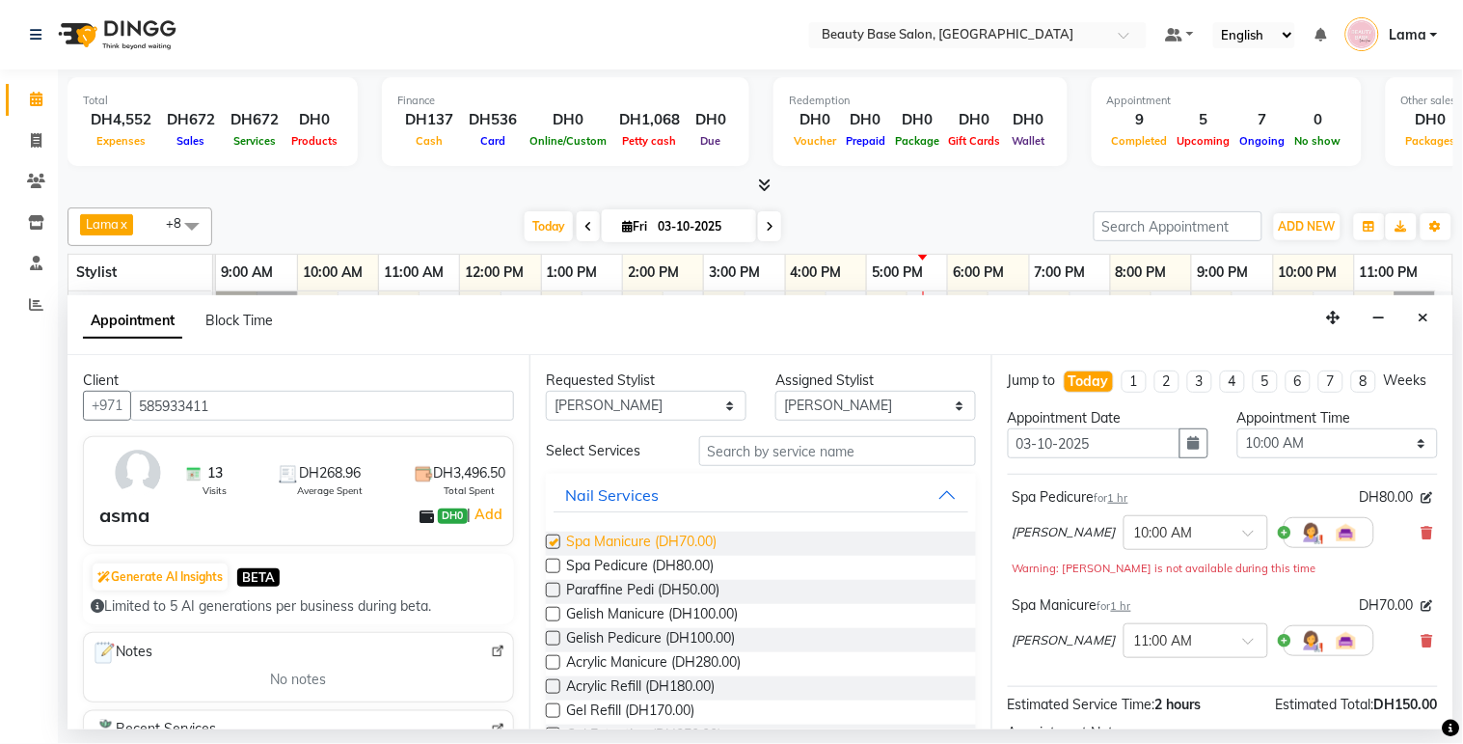
checkbox input "false"
click at [1304, 458] on select "Select 10:00 AM 10:05 AM 10:10 AM 10:15 AM 10:20 AM 10:25 AM 10:30 AM 10:35 AM …" at bounding box center [1338, 443] width 201 height 30
select select "1065"
click at [1238, 446] on select "Select 10:00 AM 10:05 AM 10:10 AM 10:15 AM 10:20 AM 10:25 AM 10:30 AM 10:35 AM …" at bounding box center [1338, 443] width 201 height 30
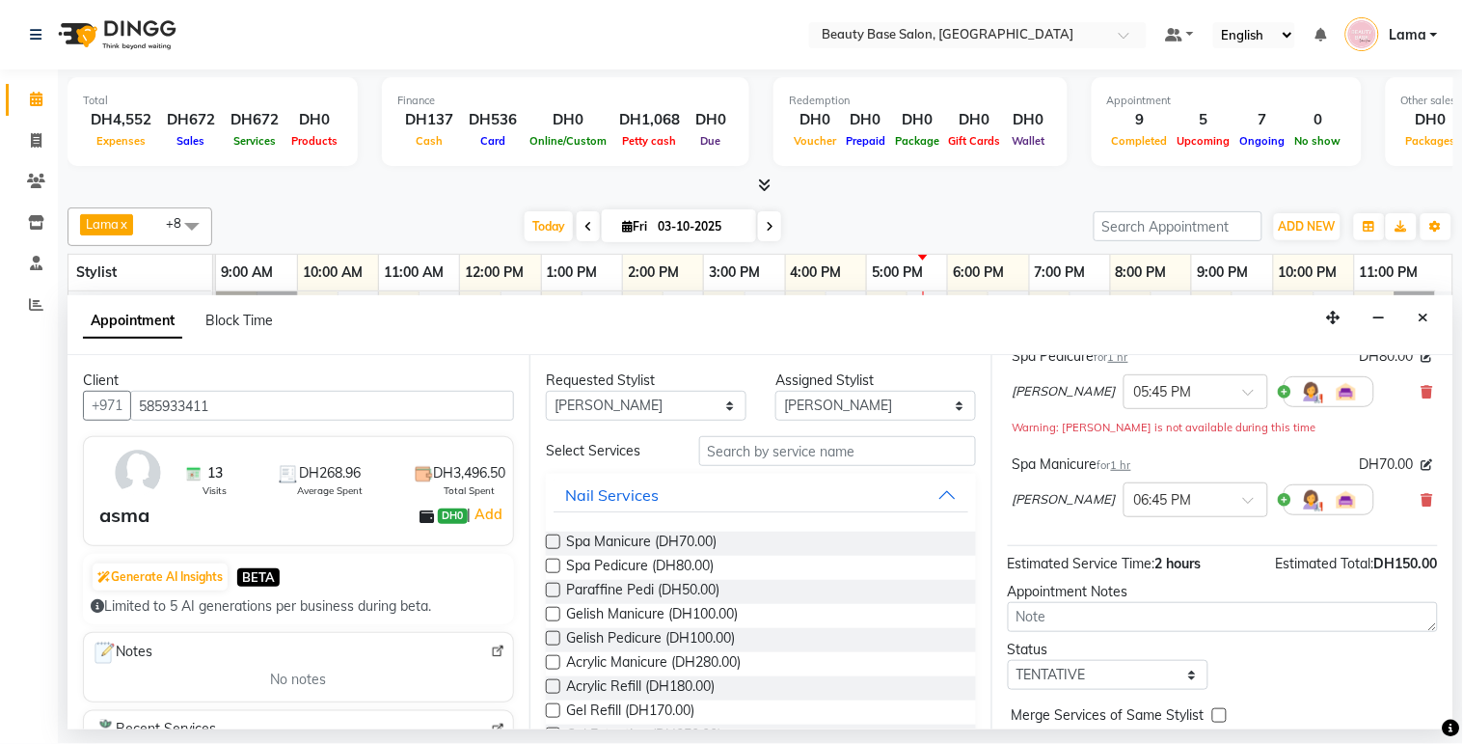
scroll to position [152, 0]
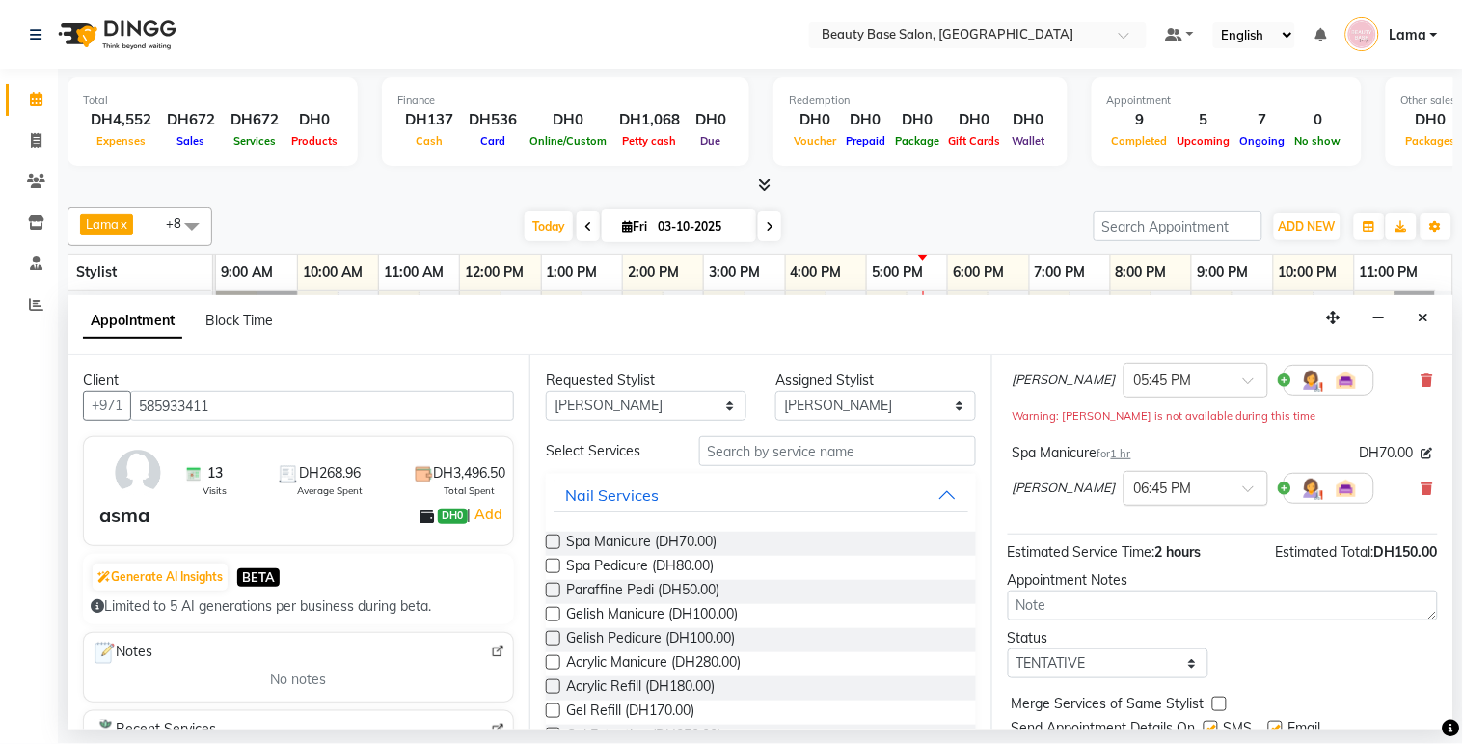
click at [1134, 497] on input "text" at bounding box center [1176, 486] width 85 height 20
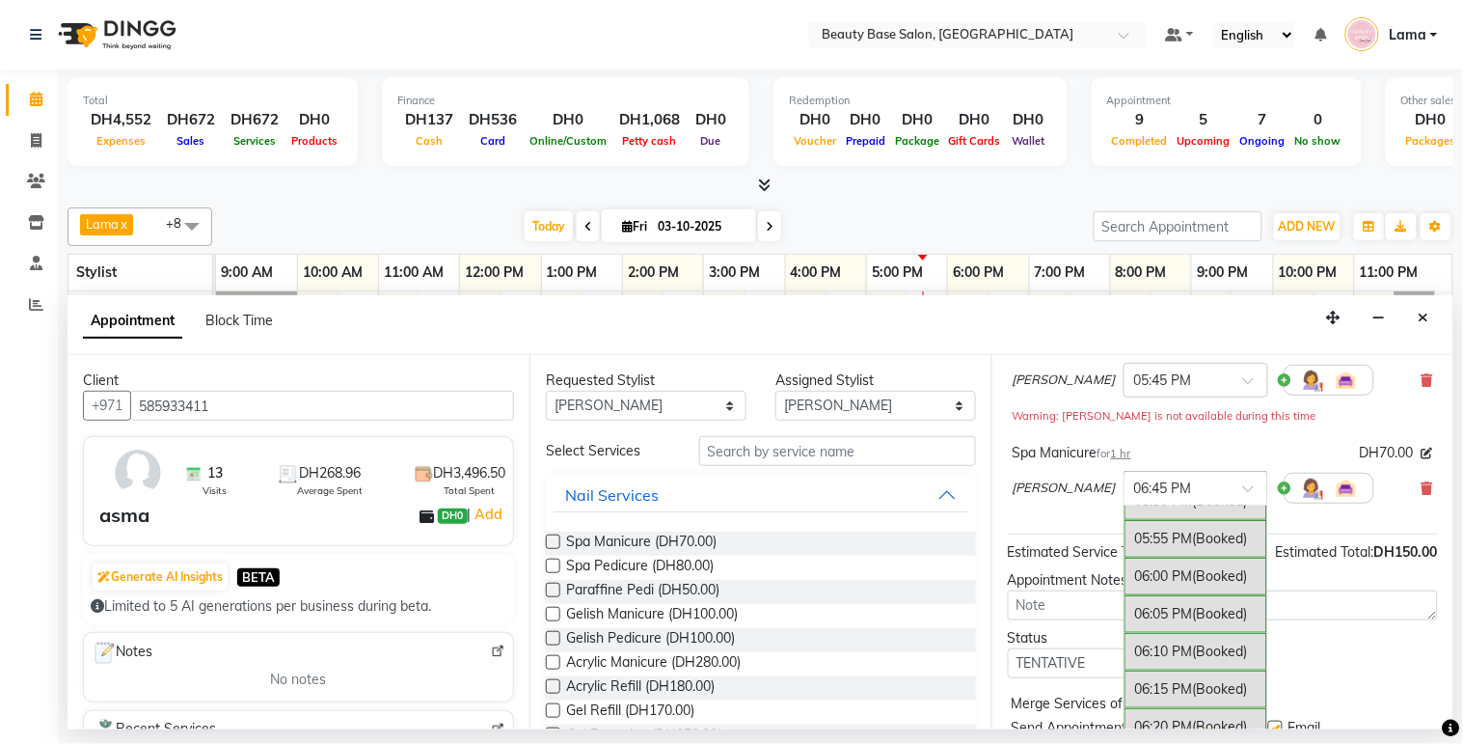
scroll to position [3408, 0]
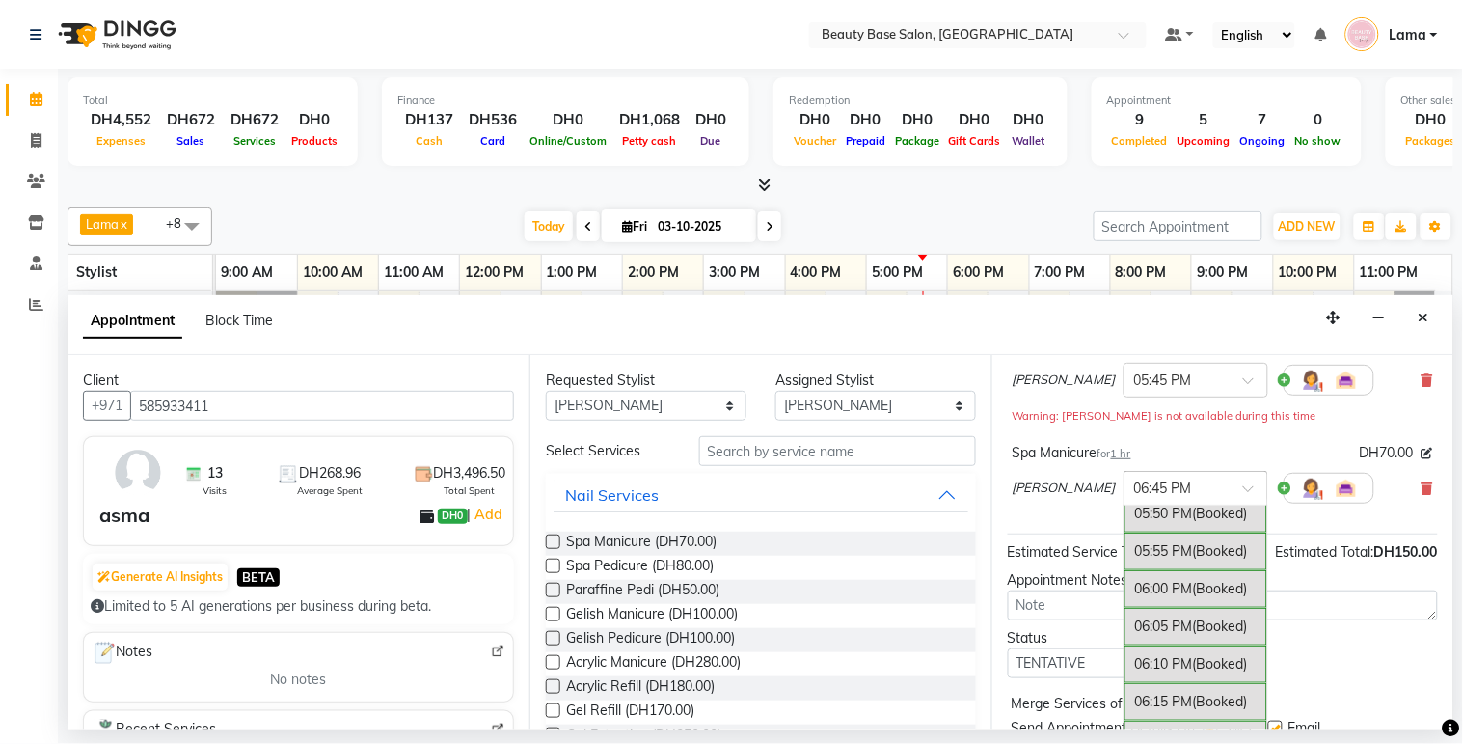
click at [1125, 608] on div "06:00 PM (Booked)" at bounding box center [1196, 589] width 143 height 38
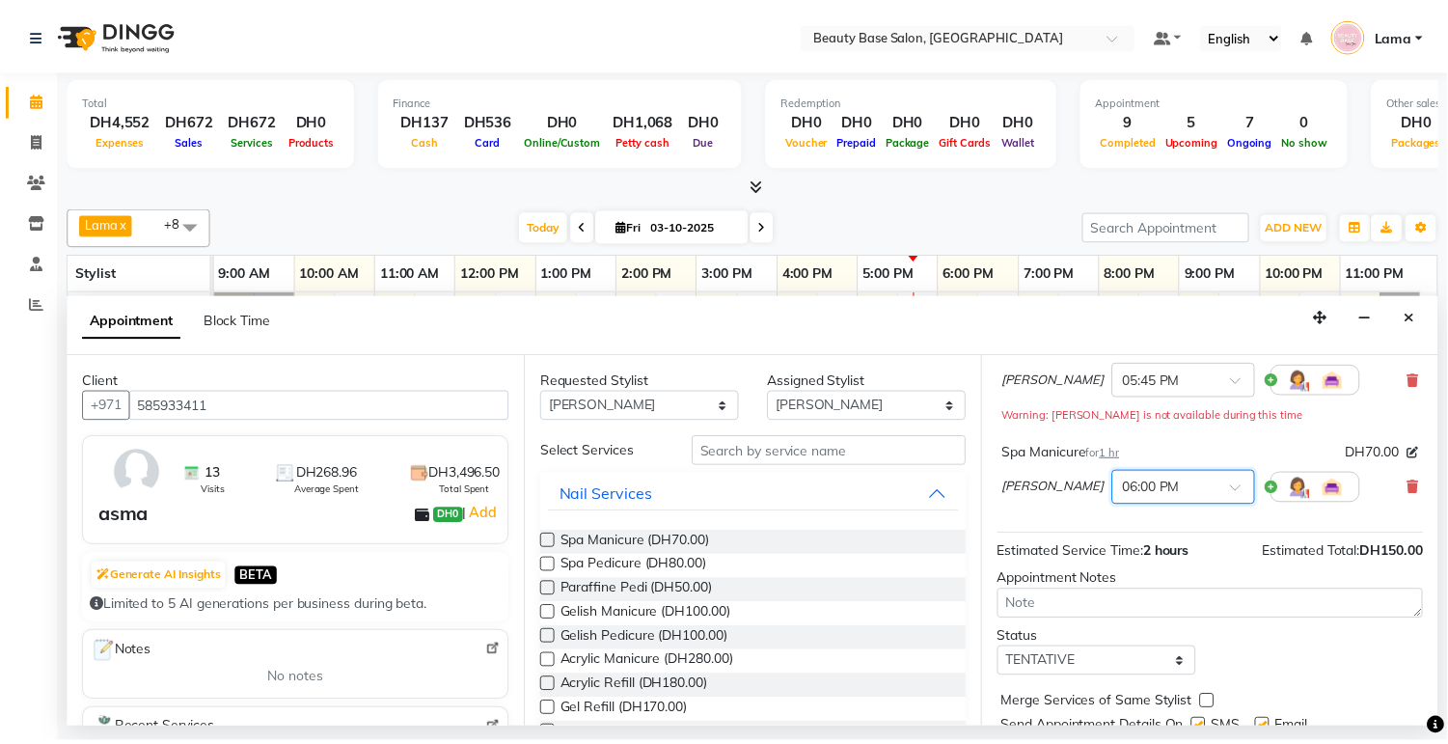
scroll to position [241, 0]
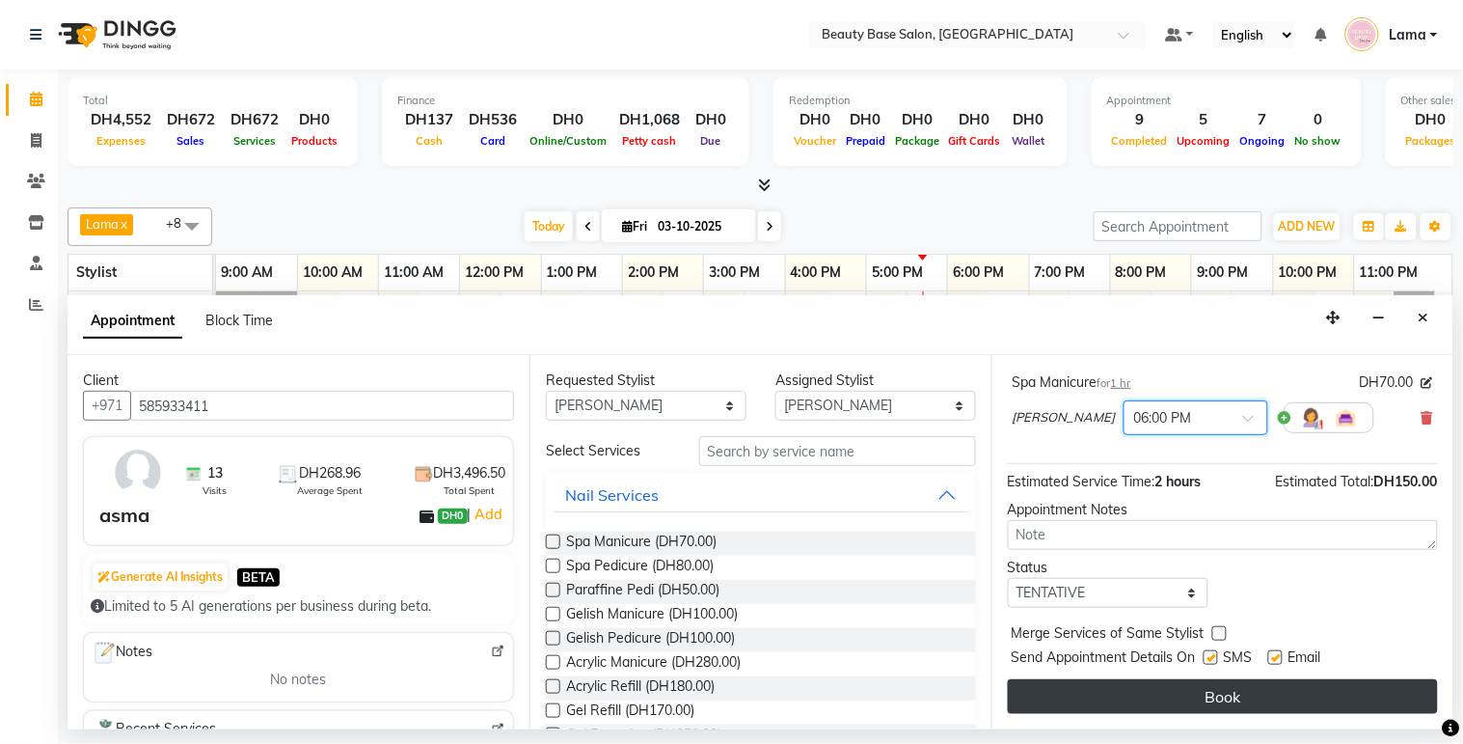
click at [1252, 698] on button "Book" at bounding box center [1223, 696] width 430 height 35
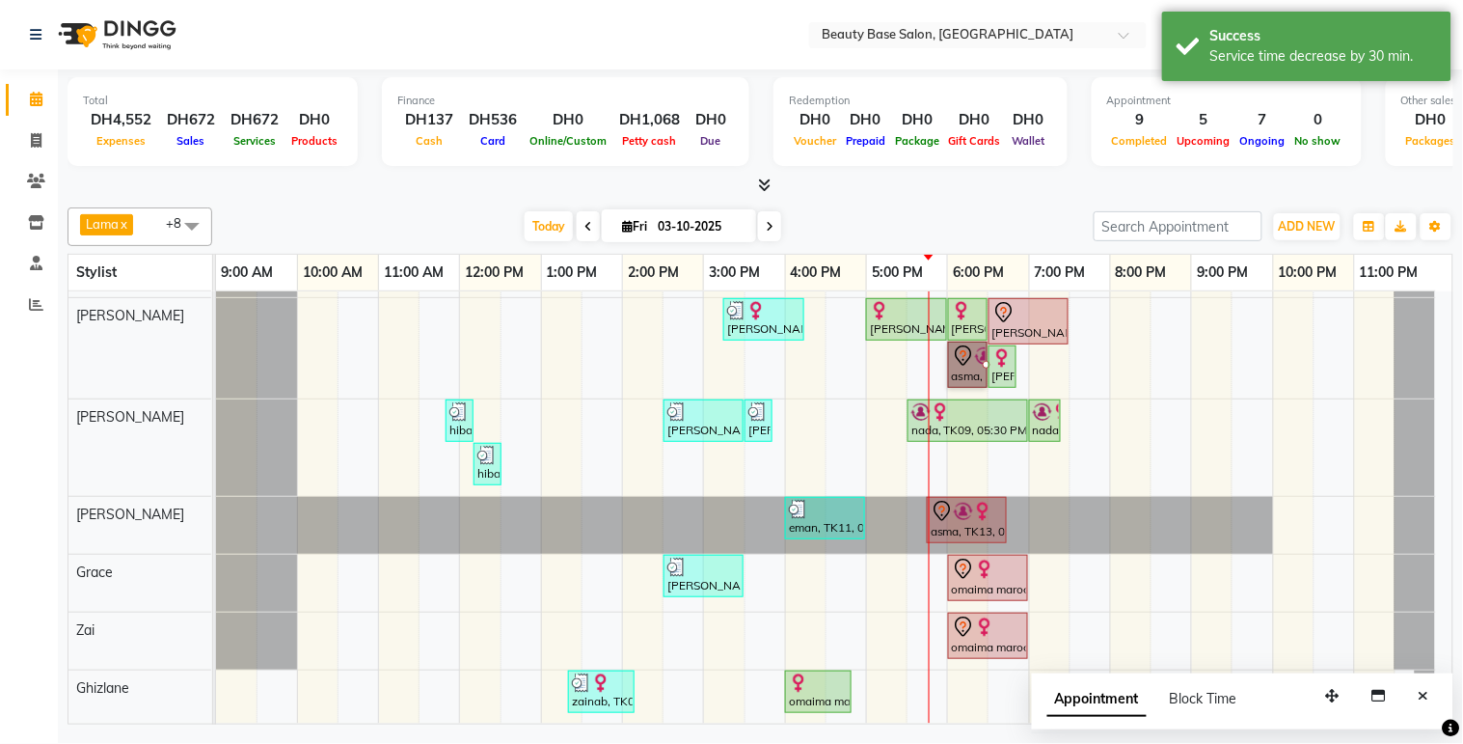
click at [983, 364] on div at bounding box center [987, 365] width 8 height 8
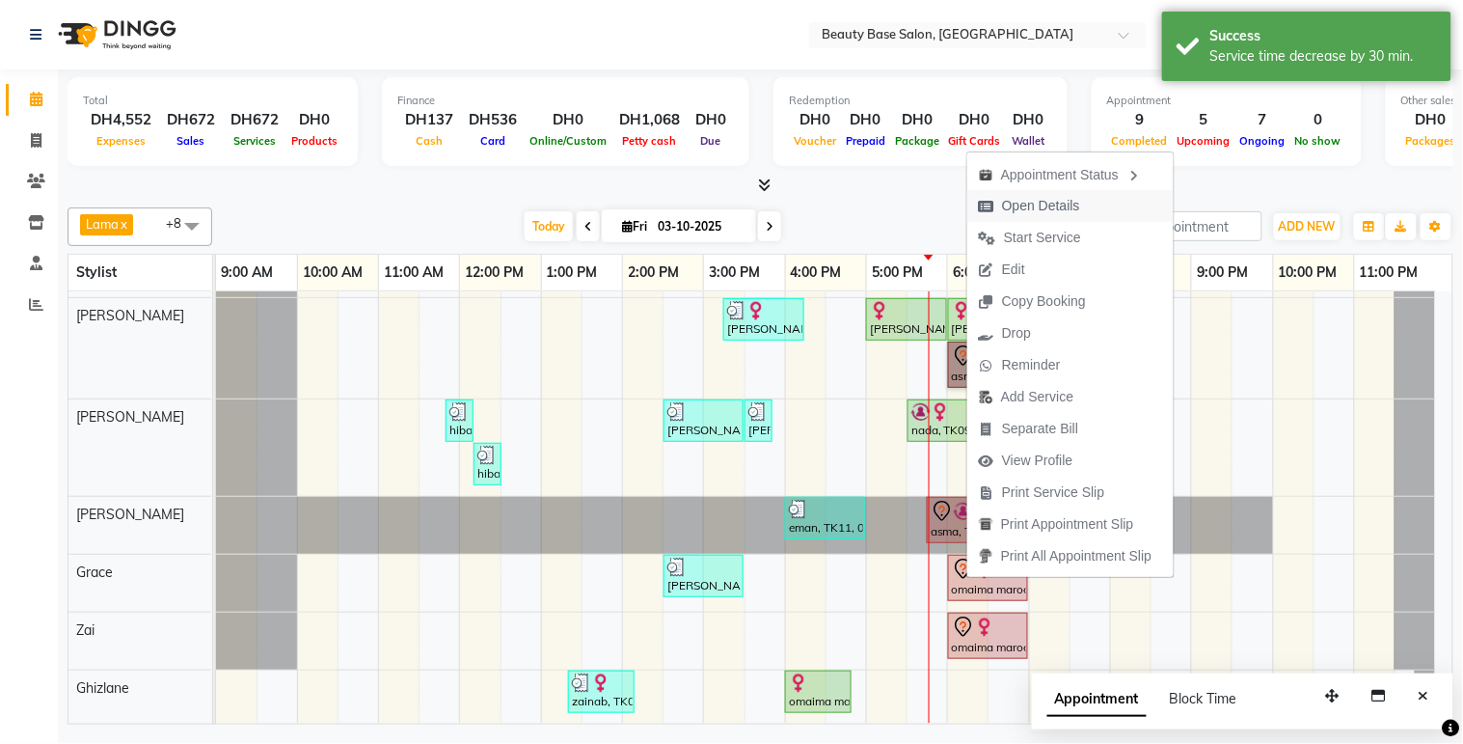
click at [1043, 208] on span "Open Details" at bounding box center [1041, 206] width 78 height 20
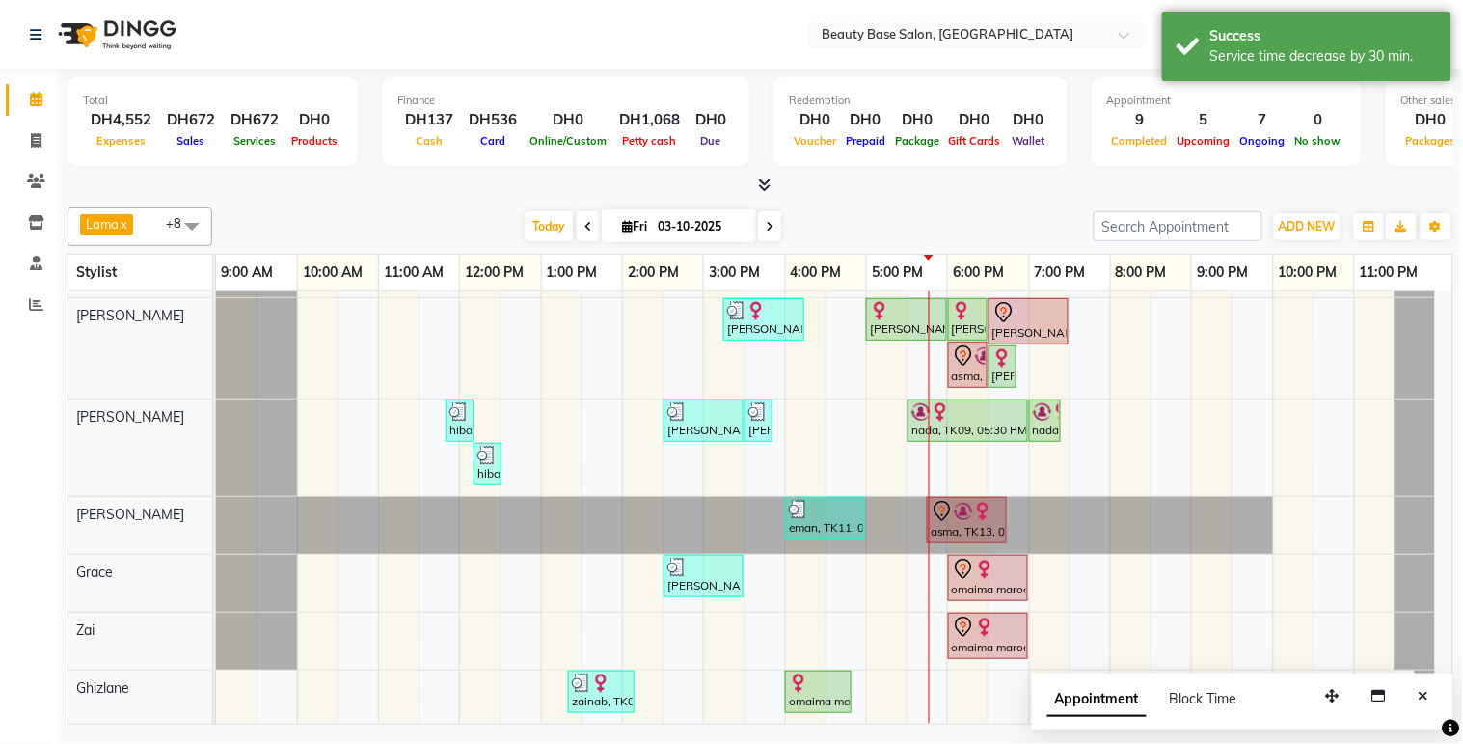
click at [958, 358] on div "asma, TK13, 06:00 PM-06:30 PM, Spa Manicure" at bounding box center [968, 364] width 36 height 41
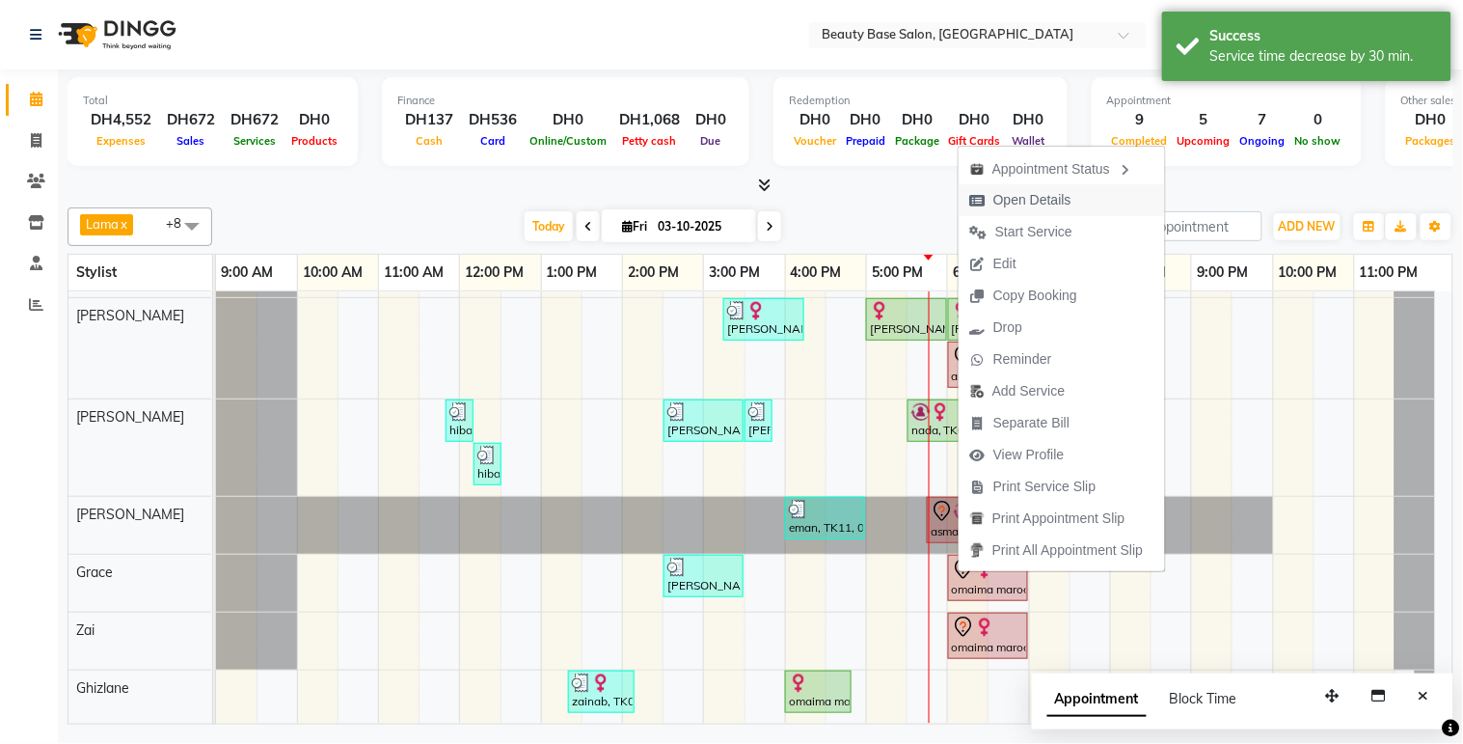
click at [1044, 198] on span "Open Details" at bounding box center [1032, 200] width 78 height 20
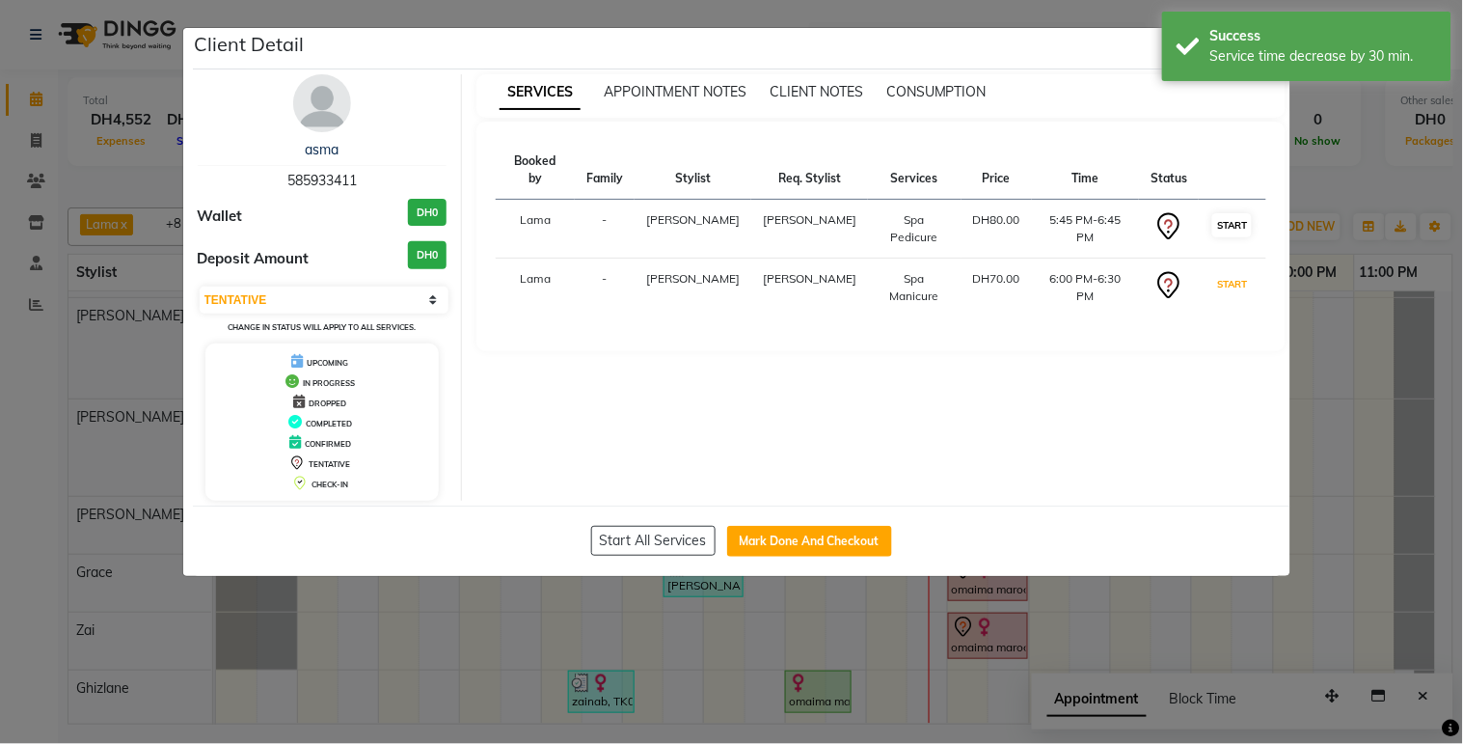
click at [1221, 272] on button "START" at bounding box center [1232, 284] width 40 height 24
click at [1219, 213] on button "START" at bounding box center [1232, 225] width 40 height 24
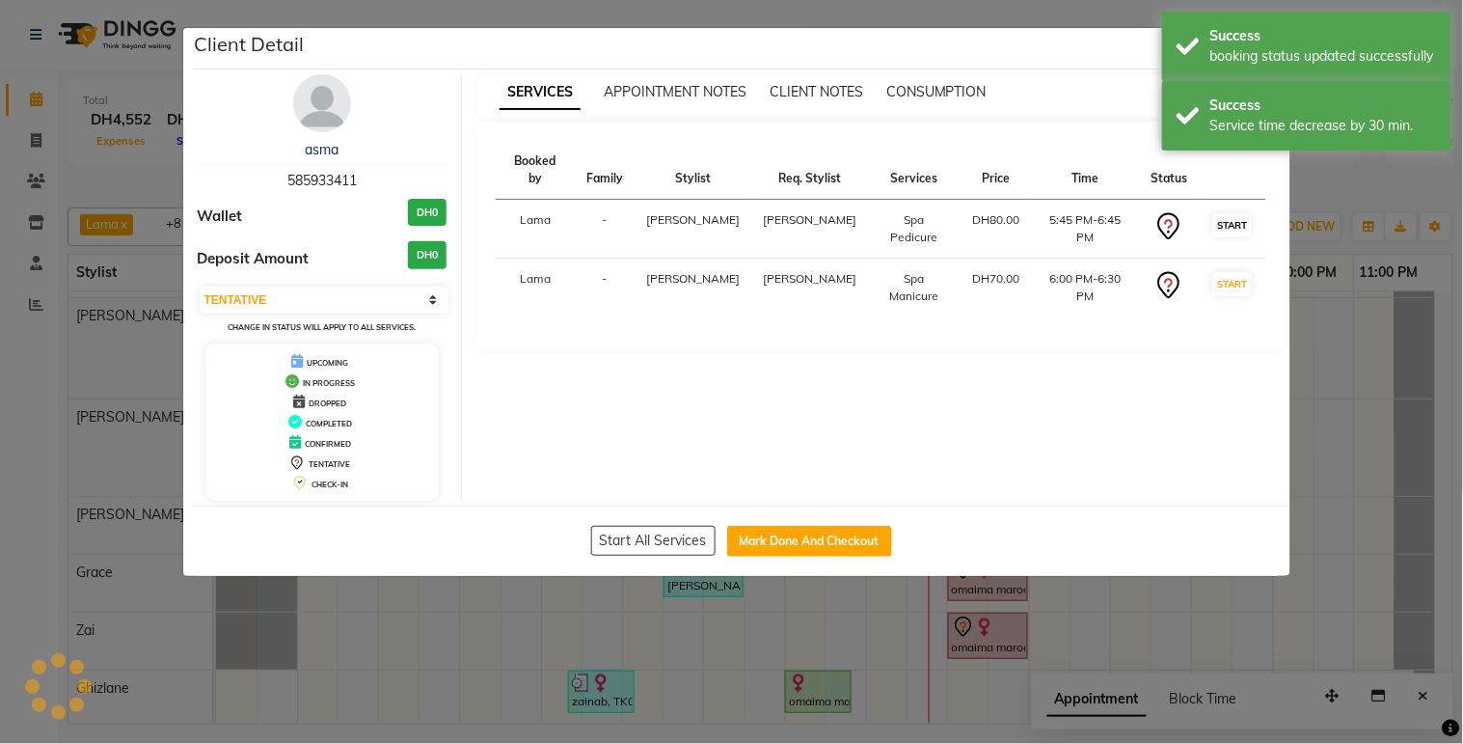
select select "1"
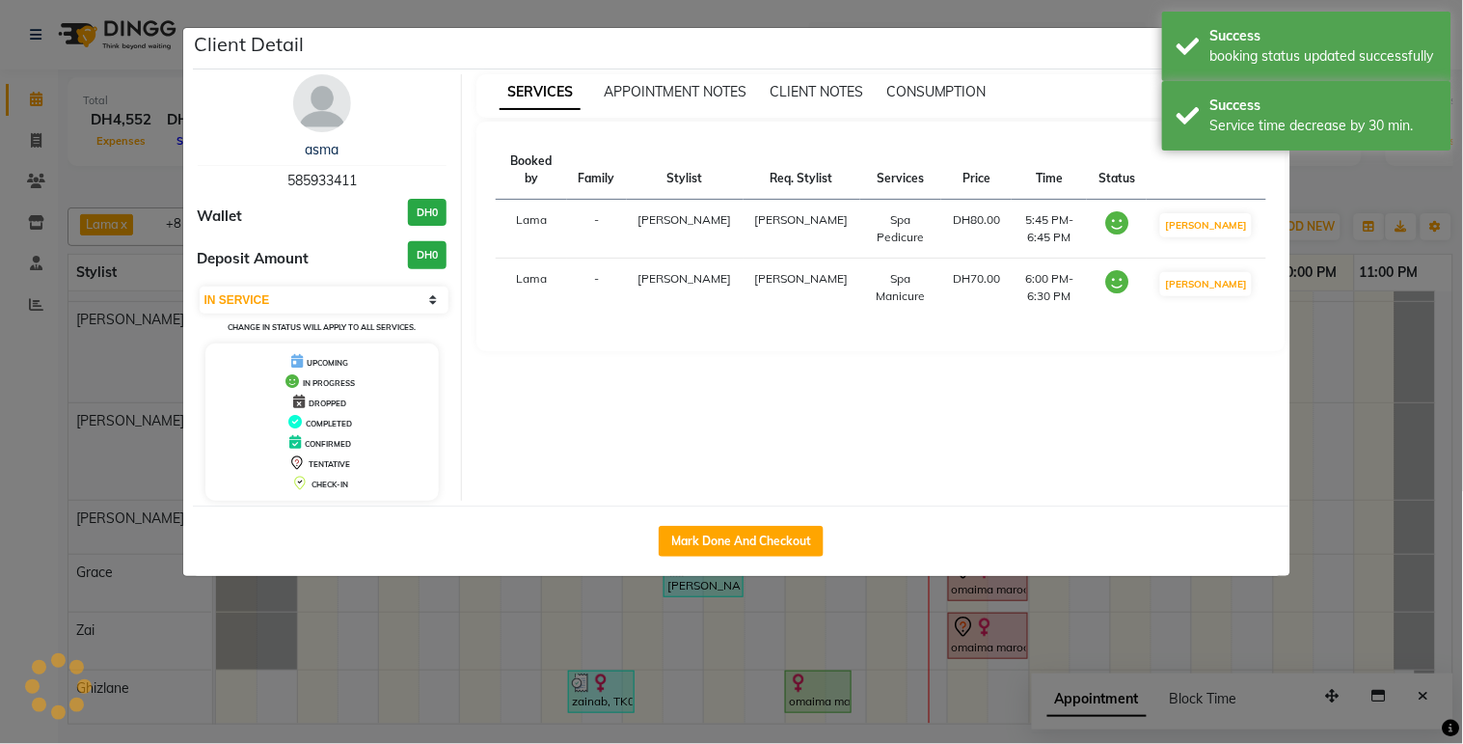
click at [1299, 608] on ngb-modal-window "Client Detail asma 585933411 Wallet DH0 Deposit Amount DH0 Select IN SERVICE CO…" at bounding box center [731, 372] width 1463 height 744
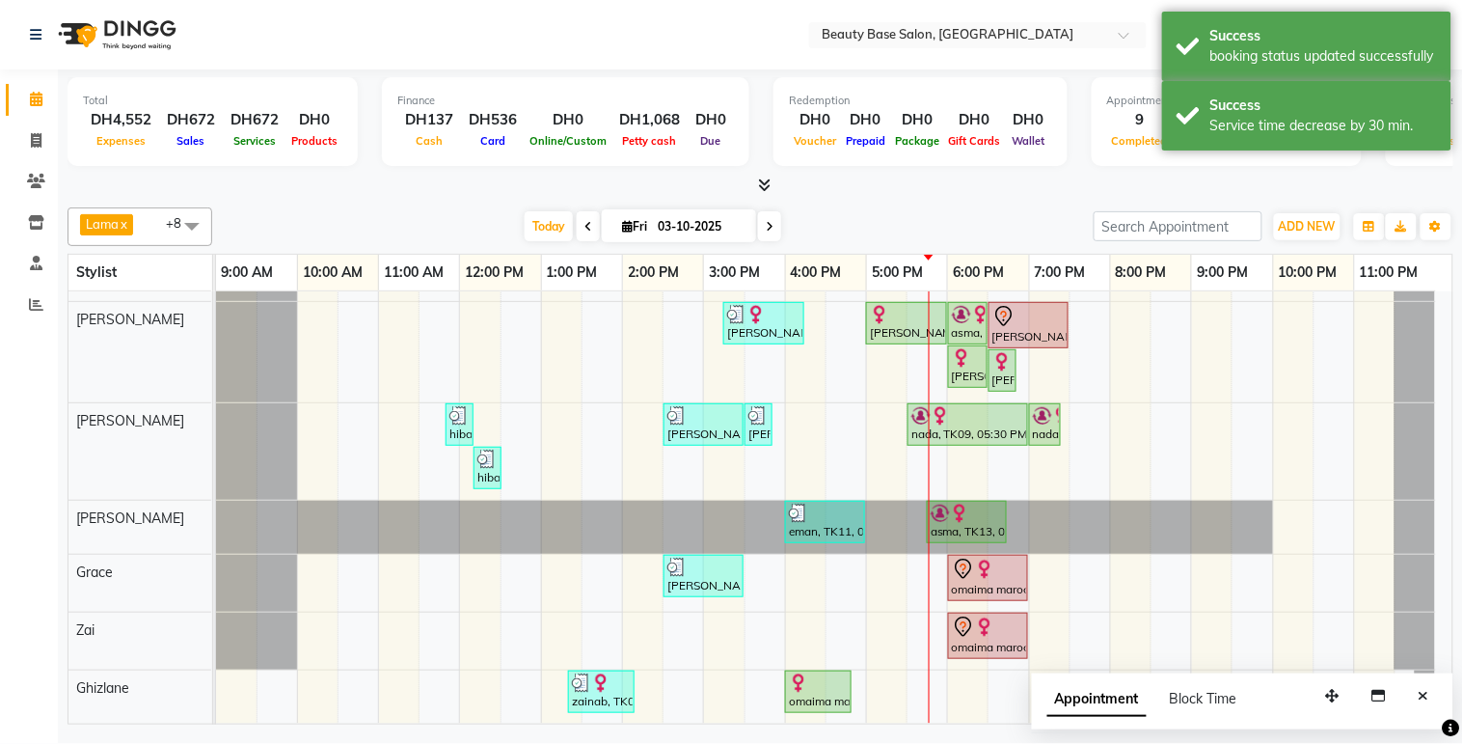
click at [889, 316] on div "[PERSON_NAME], TK10, 05:00 PM-06:00 PM, fake nail" at bounding box center [906, 323] width 77 height 37
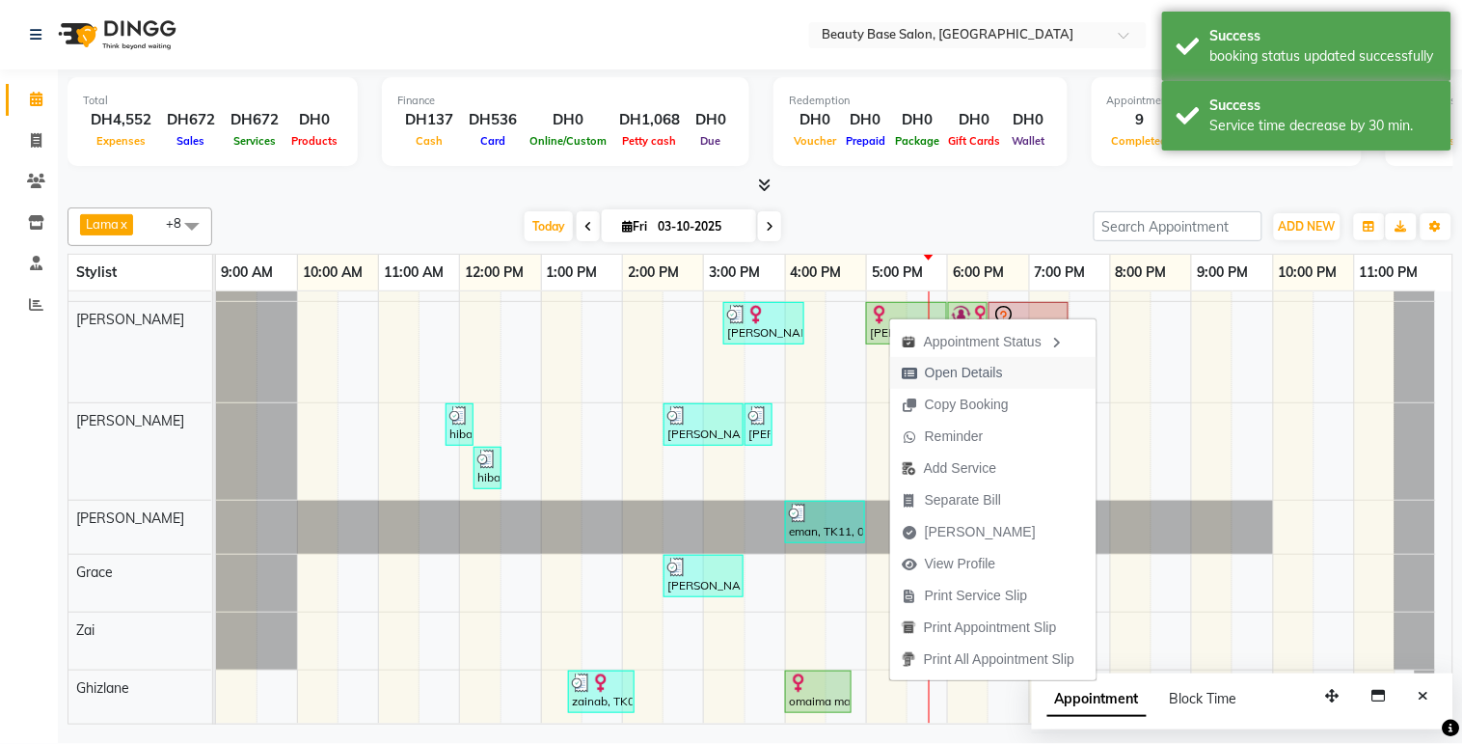
click at [946, 370] on span "Open Details" at bounding box center [964, 373] width 78 height 20
select select "1"
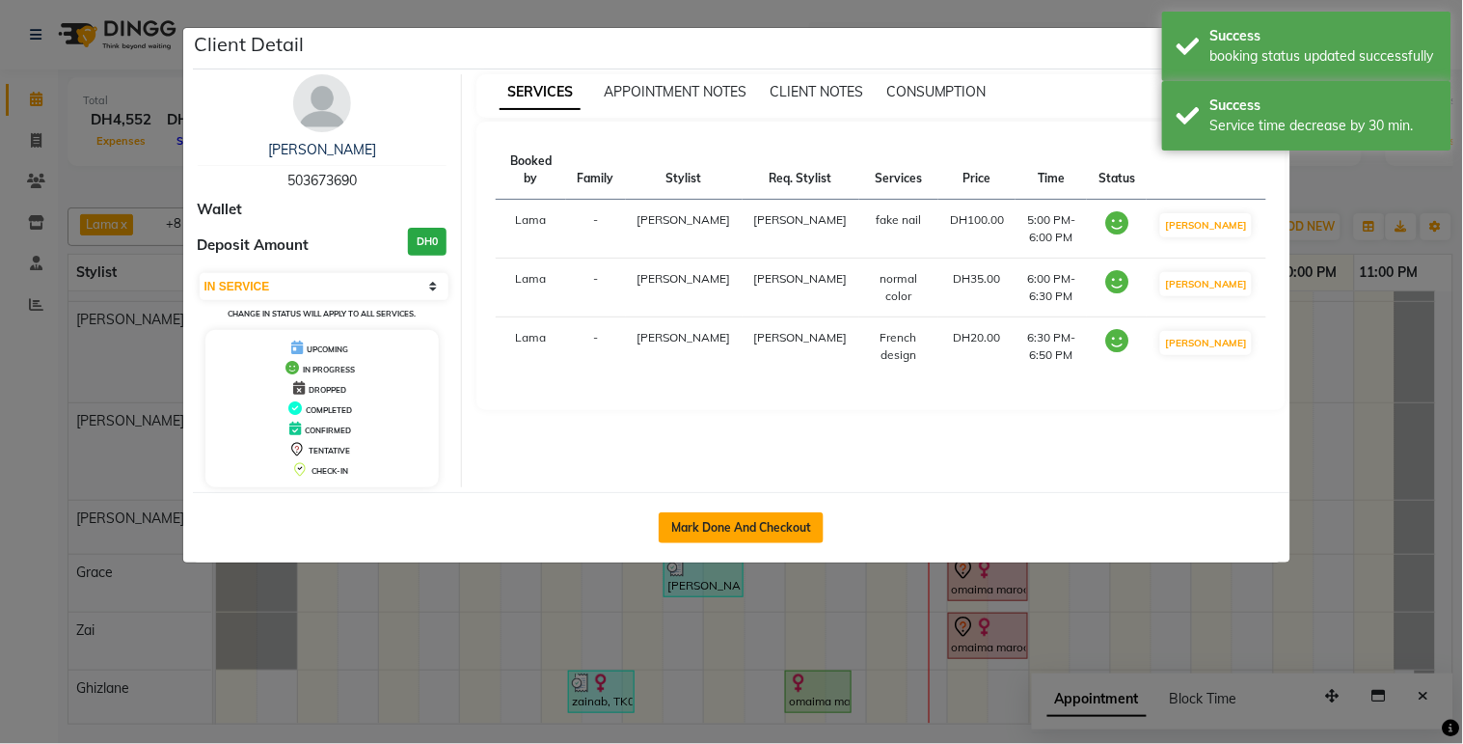
click at [779, 528] on button "Mark Done And Checkout" at bounding box center [741, 527] width 165 height 31
select select "service"
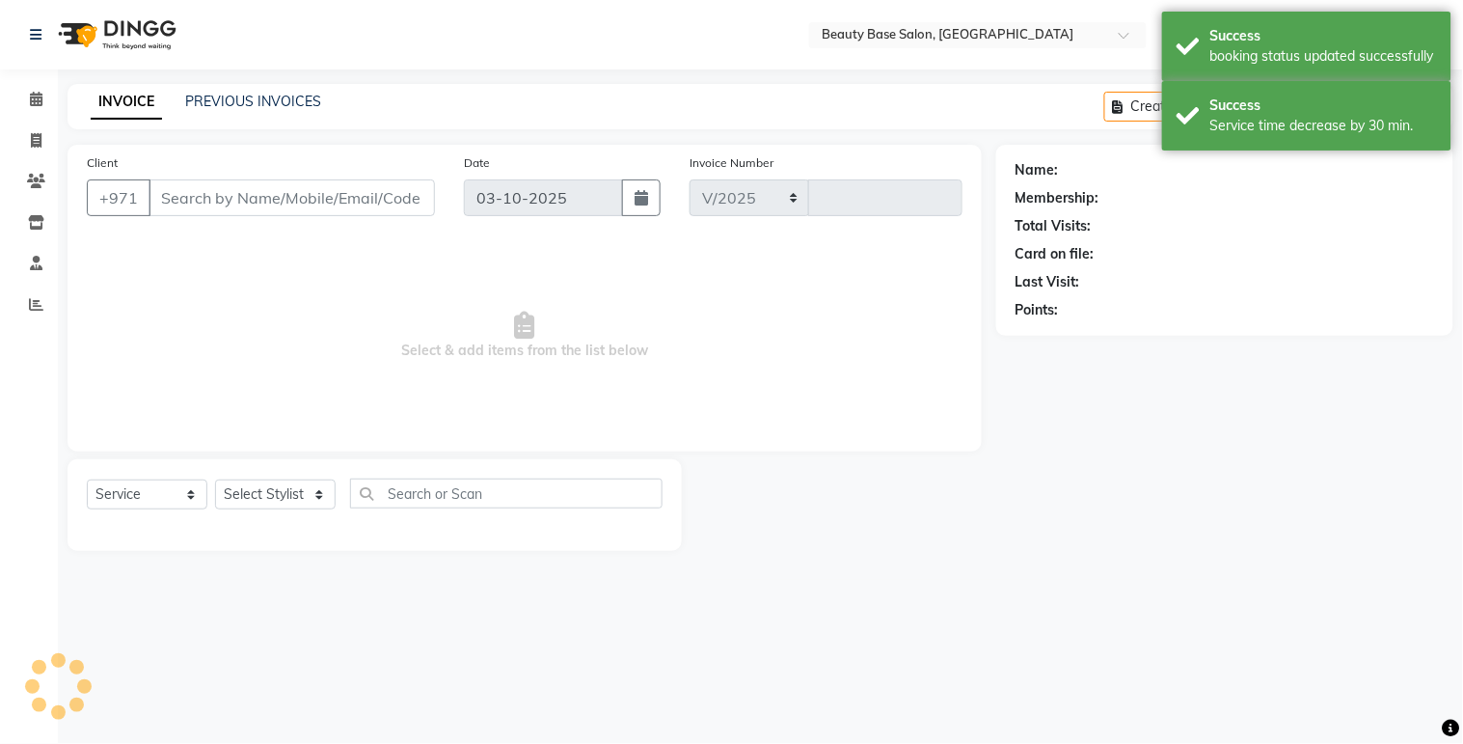
select select "813"
type input "2454"
type input "503673690"
select select "30434"
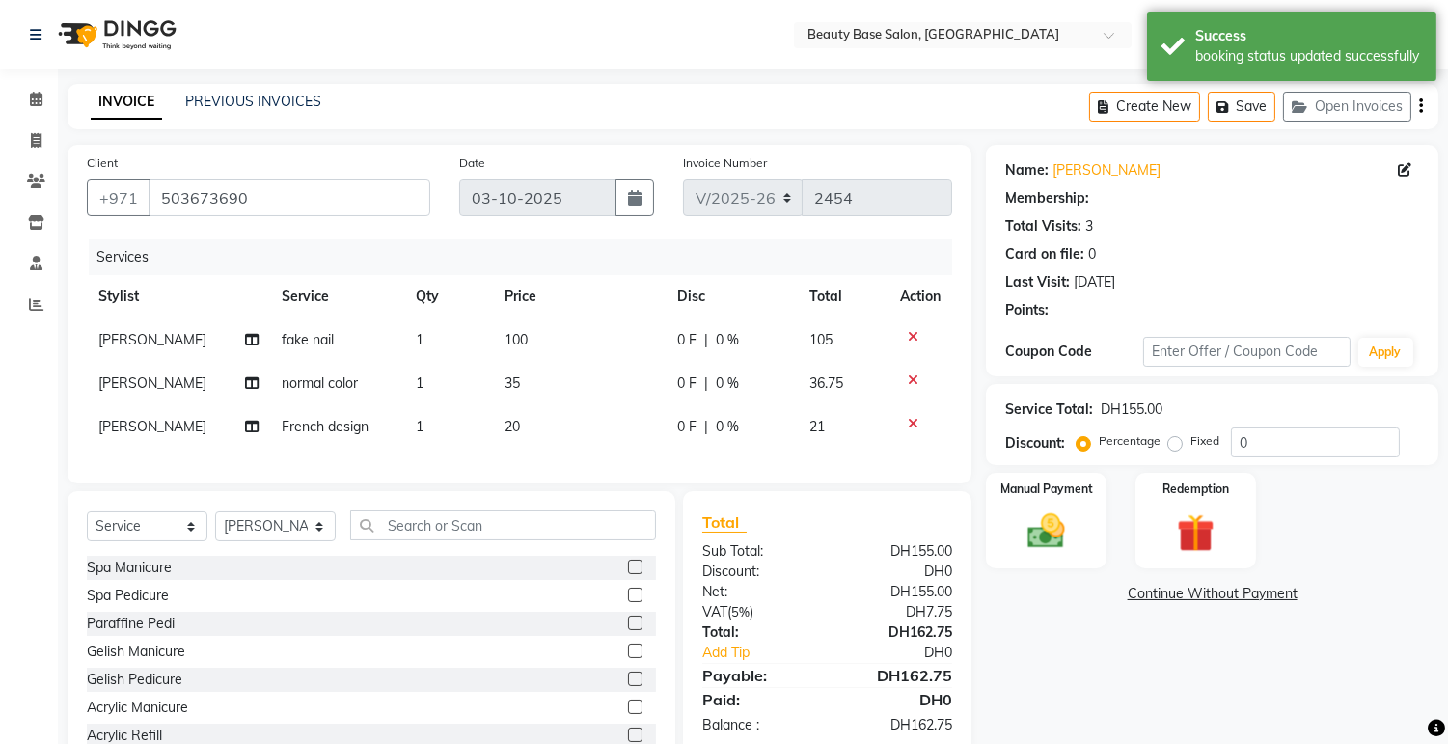
scroll to position [77, 0]
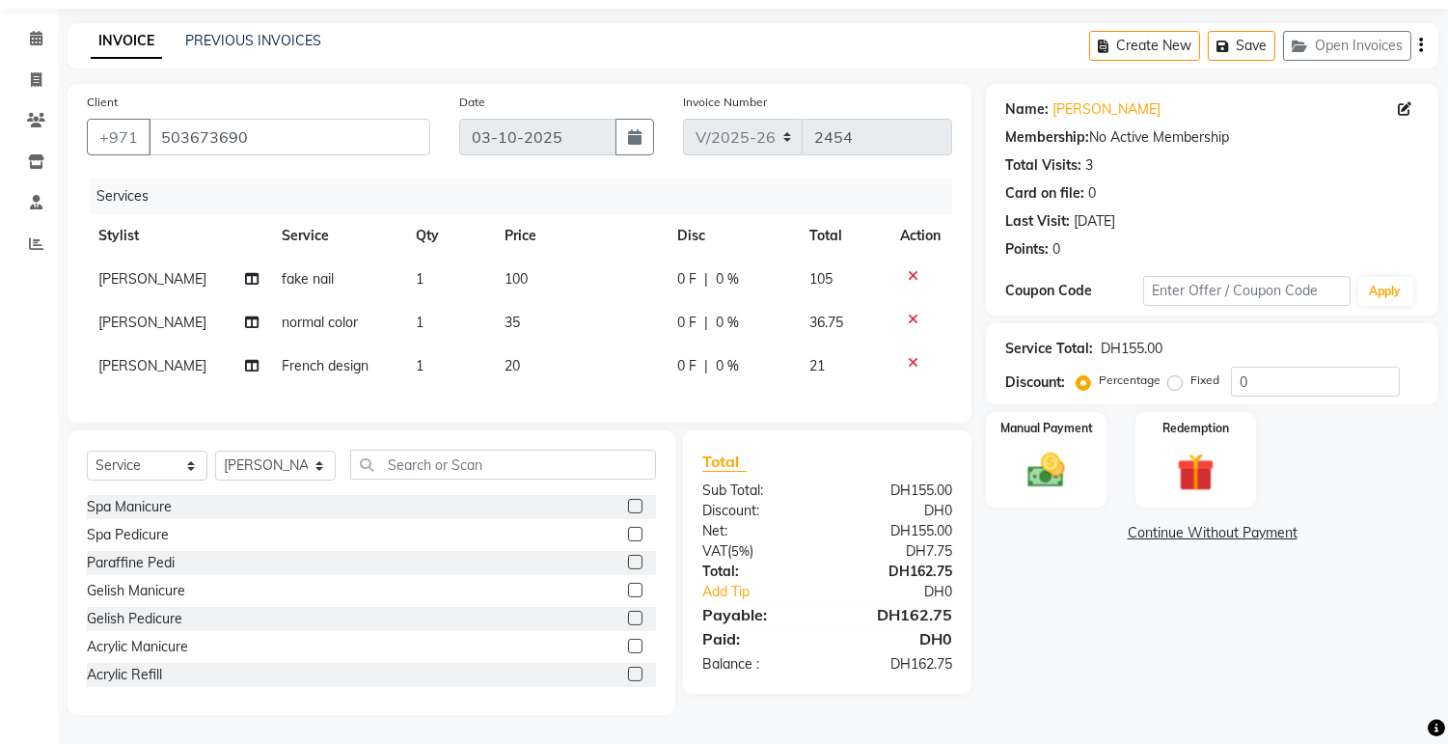
click at [1190, 371] on label "Fixed" at bounding box center [1204, 379] width 29 height 17
click at [1173, 373] on input "Fixed" at bounding box center [1179, 380] width 14 height 14
radio input "true"
click at [1056, 468] on img at bounding box center [1047, 471] width 64 height 45
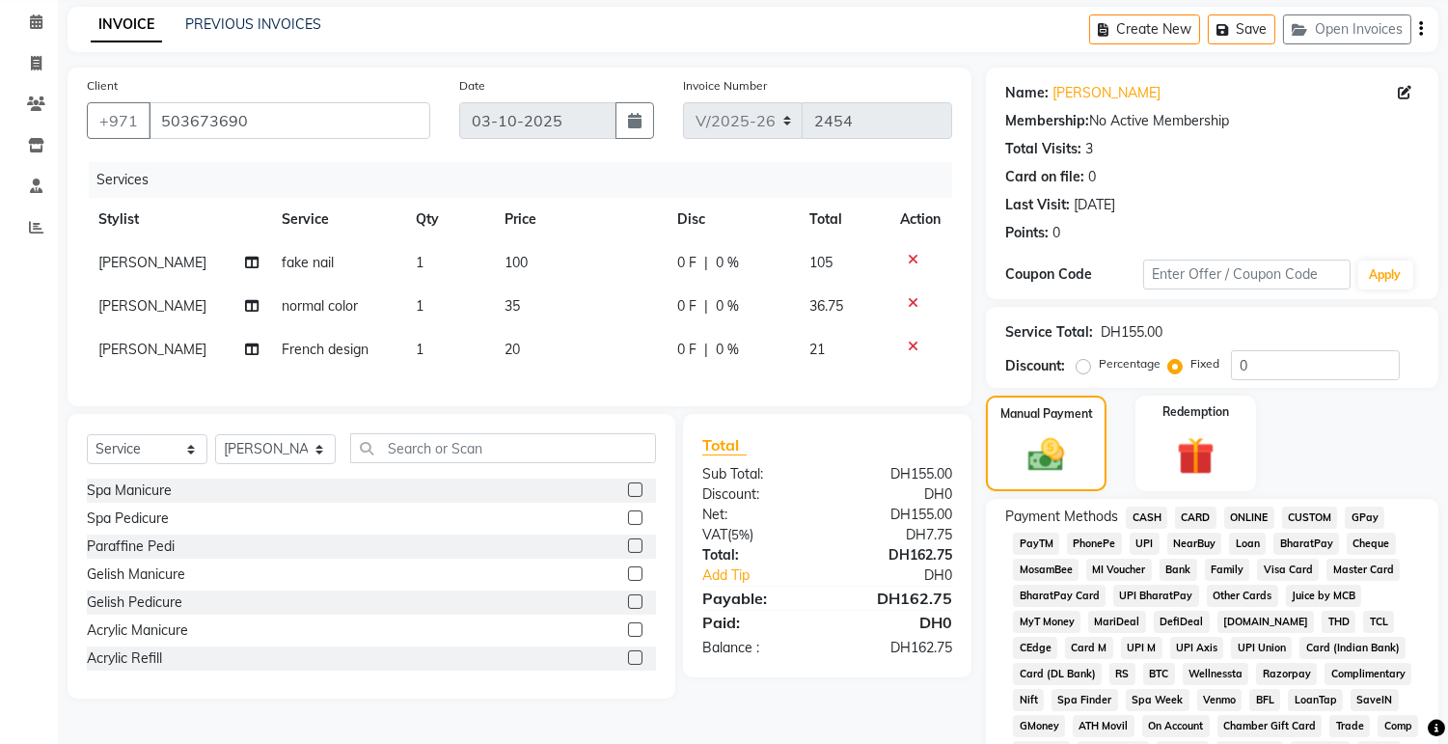
click at [1196, 516] on span "CARD" at bounding box center [1195, 517] width 41 height 22
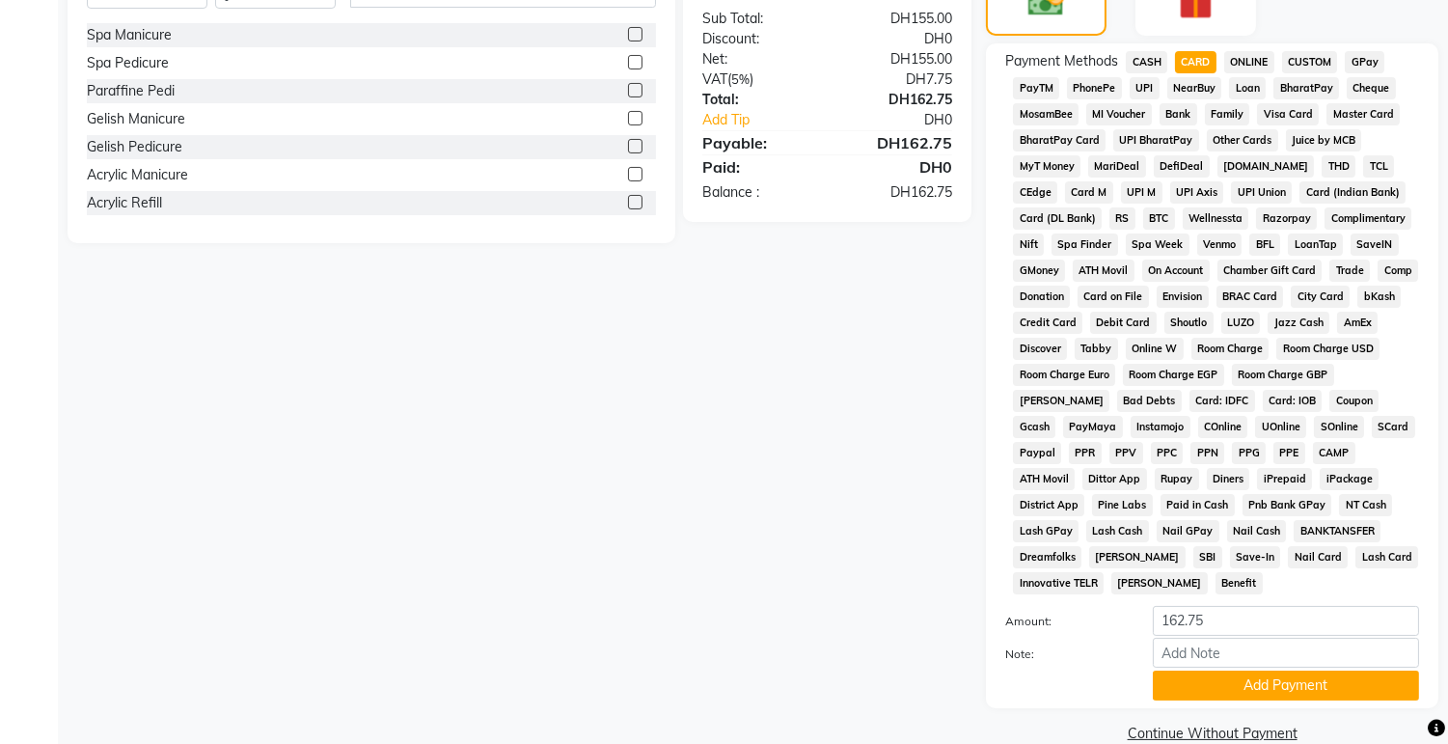
scroll to position [543, 0]
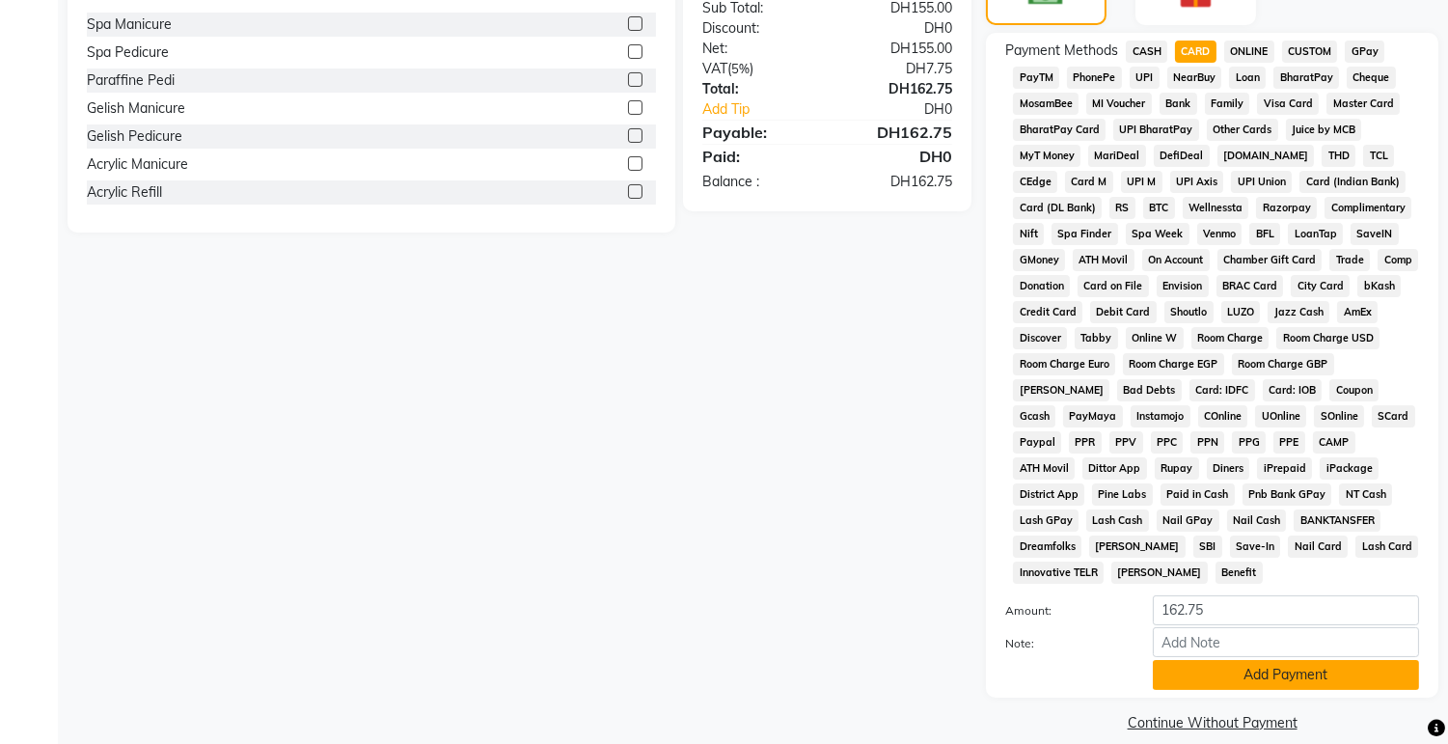
click at [1296, 660] on button "Add Payment" at bounding box center [1286, 675] width 266 height 30
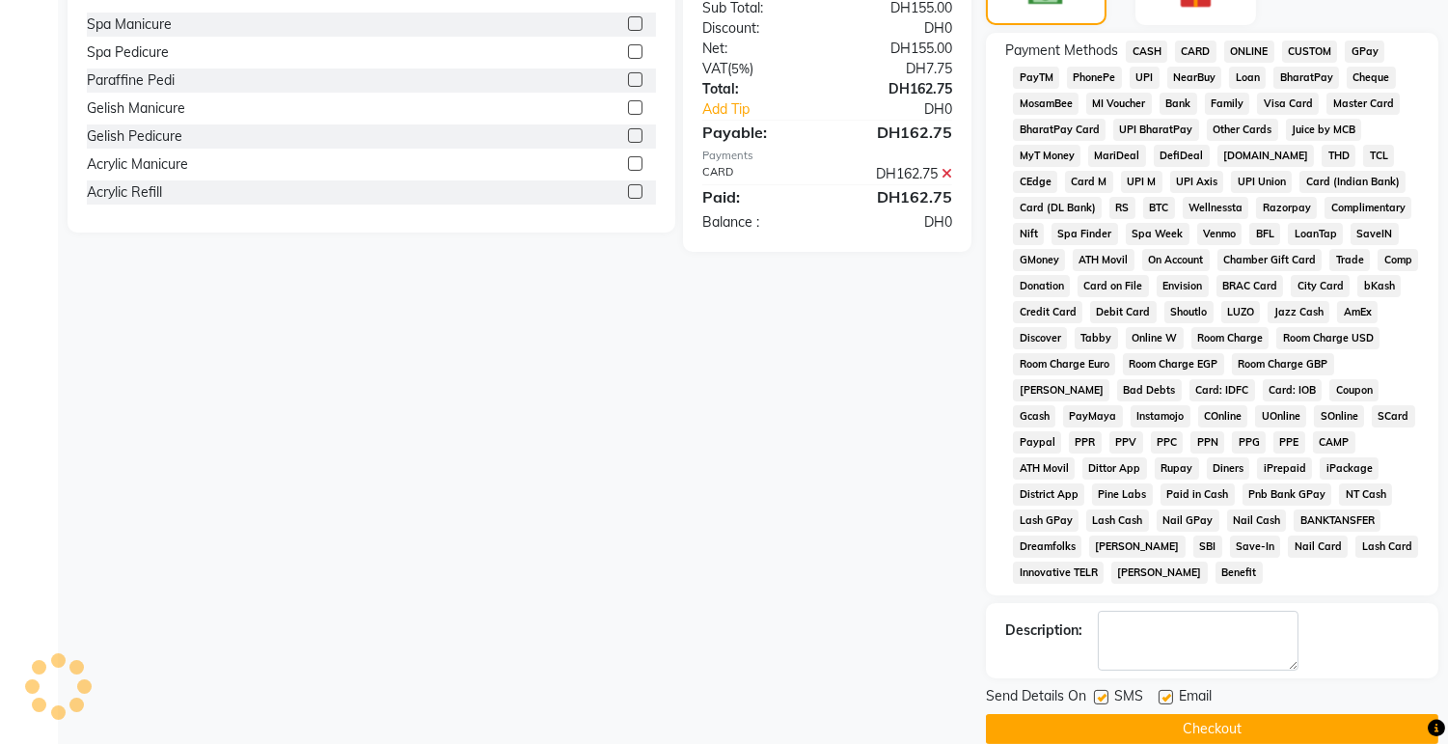
click at [1281, 716] on button "Checkout" at bounding box center [1212, 729] width 452 height 30
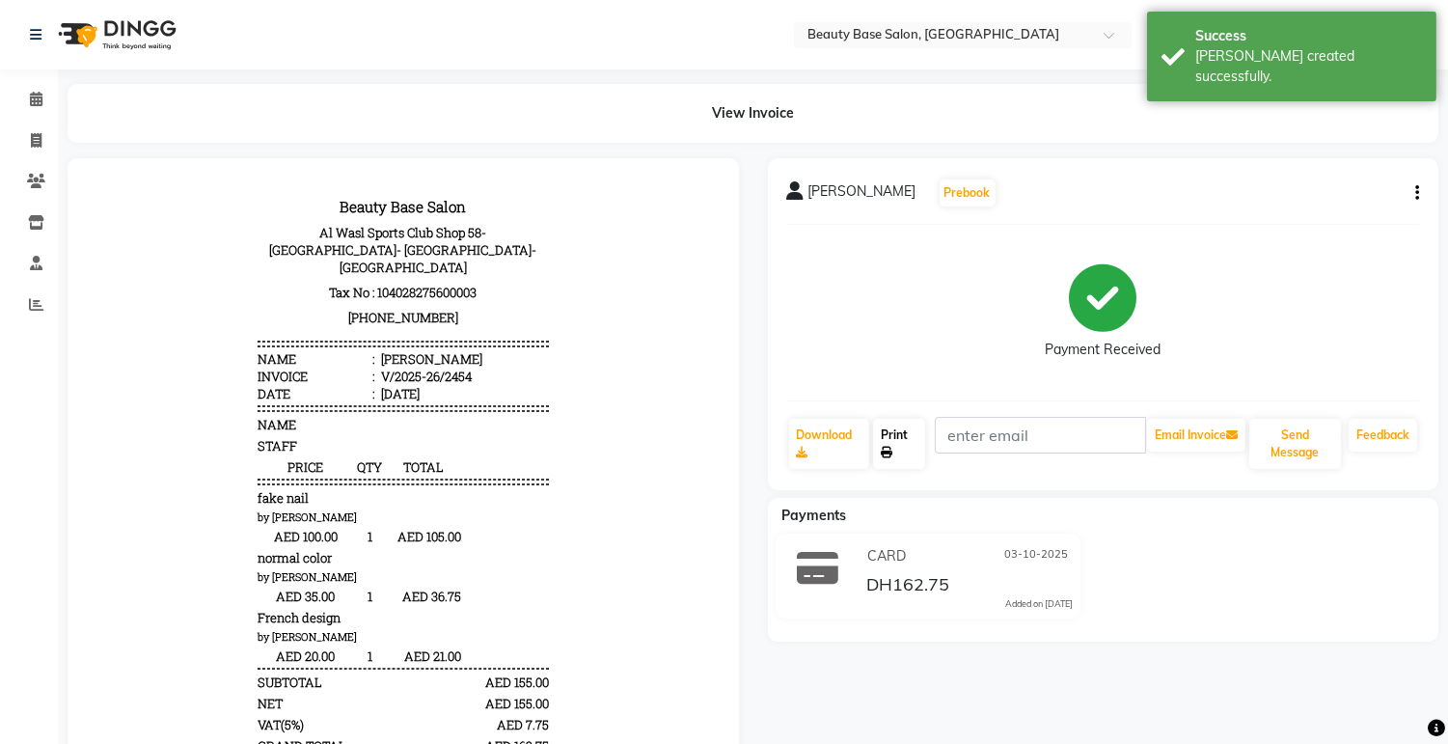
click at [925, 454] on link "Print" at bounding box center [899, 444] width 52 height 50
click at [21, 104] on span at bounding box center [36, 100] width 34 height 22
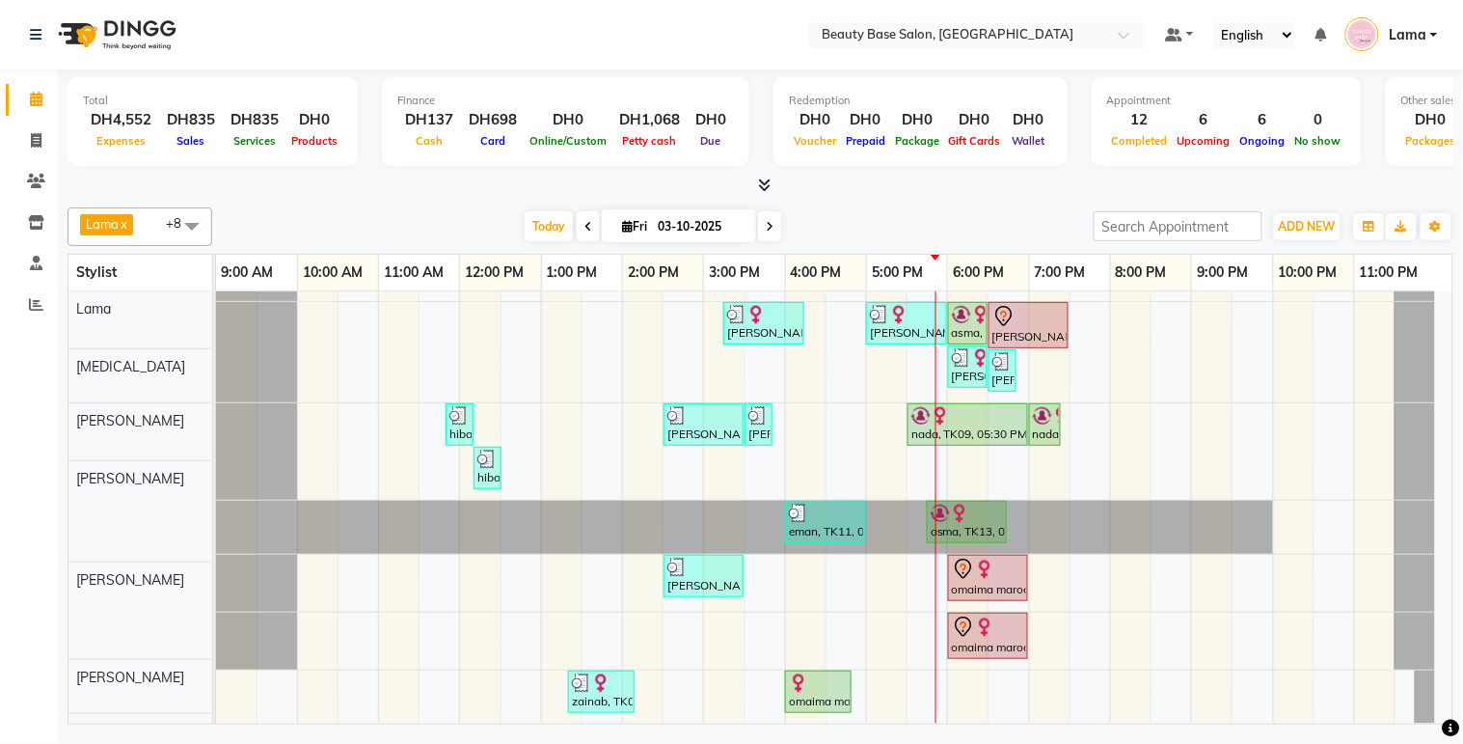
scroll to position [176, 0]
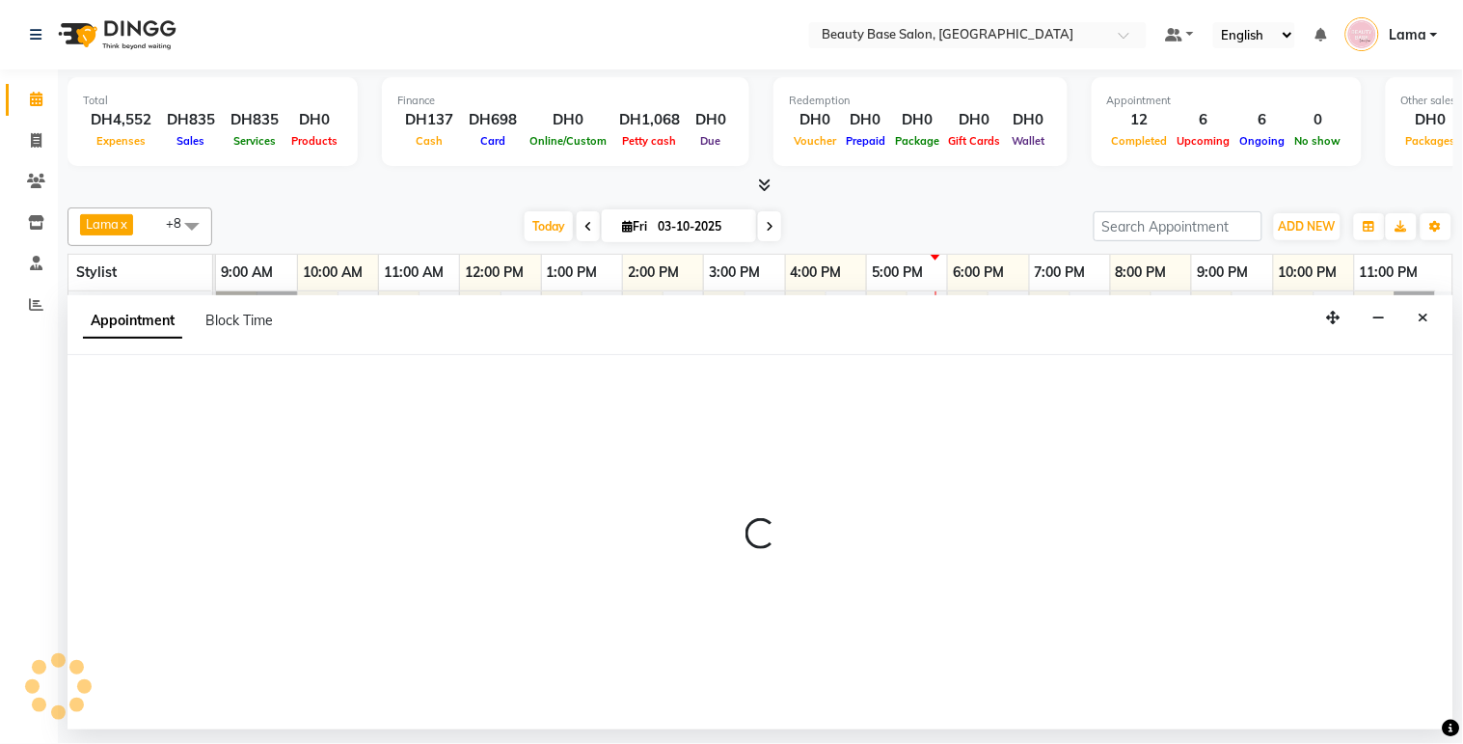
select select "17496"
select select "tentative"
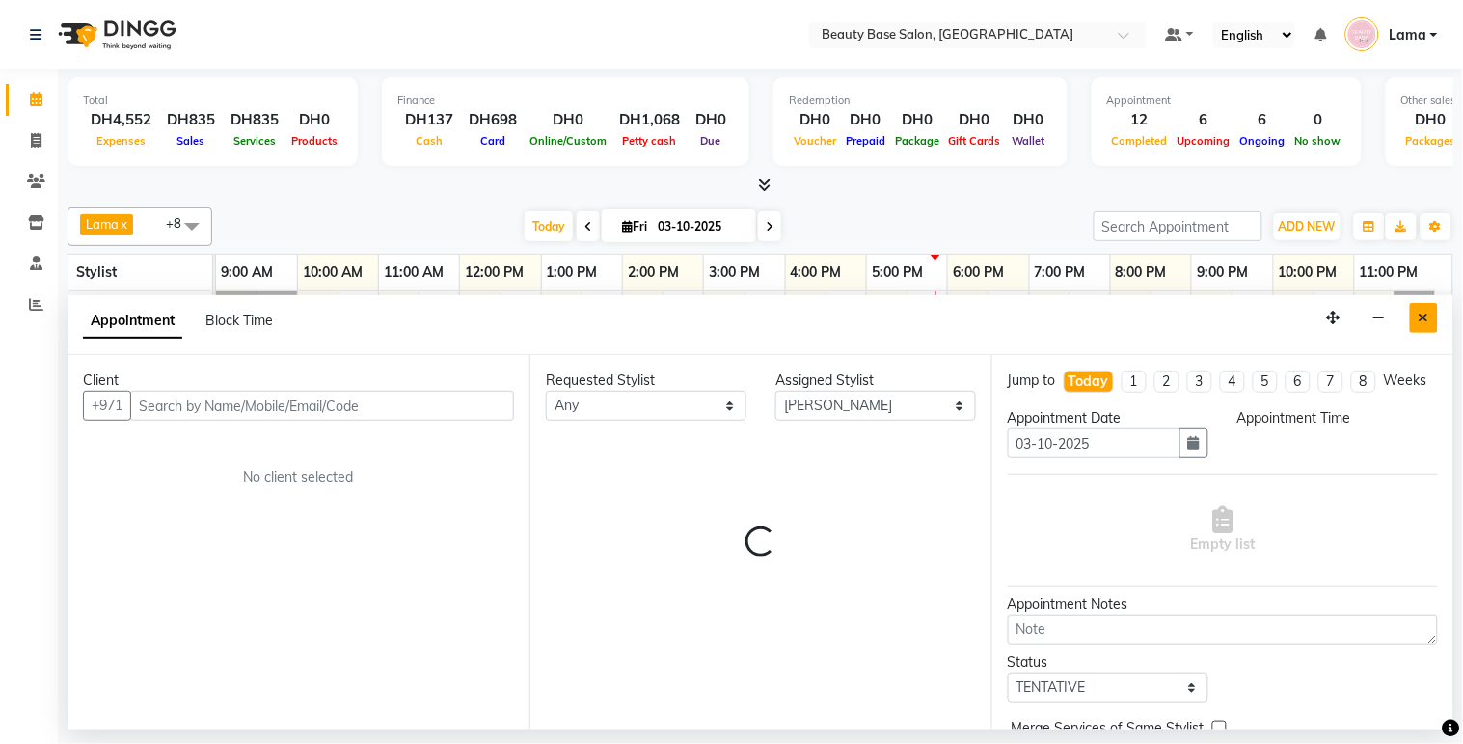
click at [1434, 320] on button "Close" at bounding box center [1424, 318] width 28 height 30
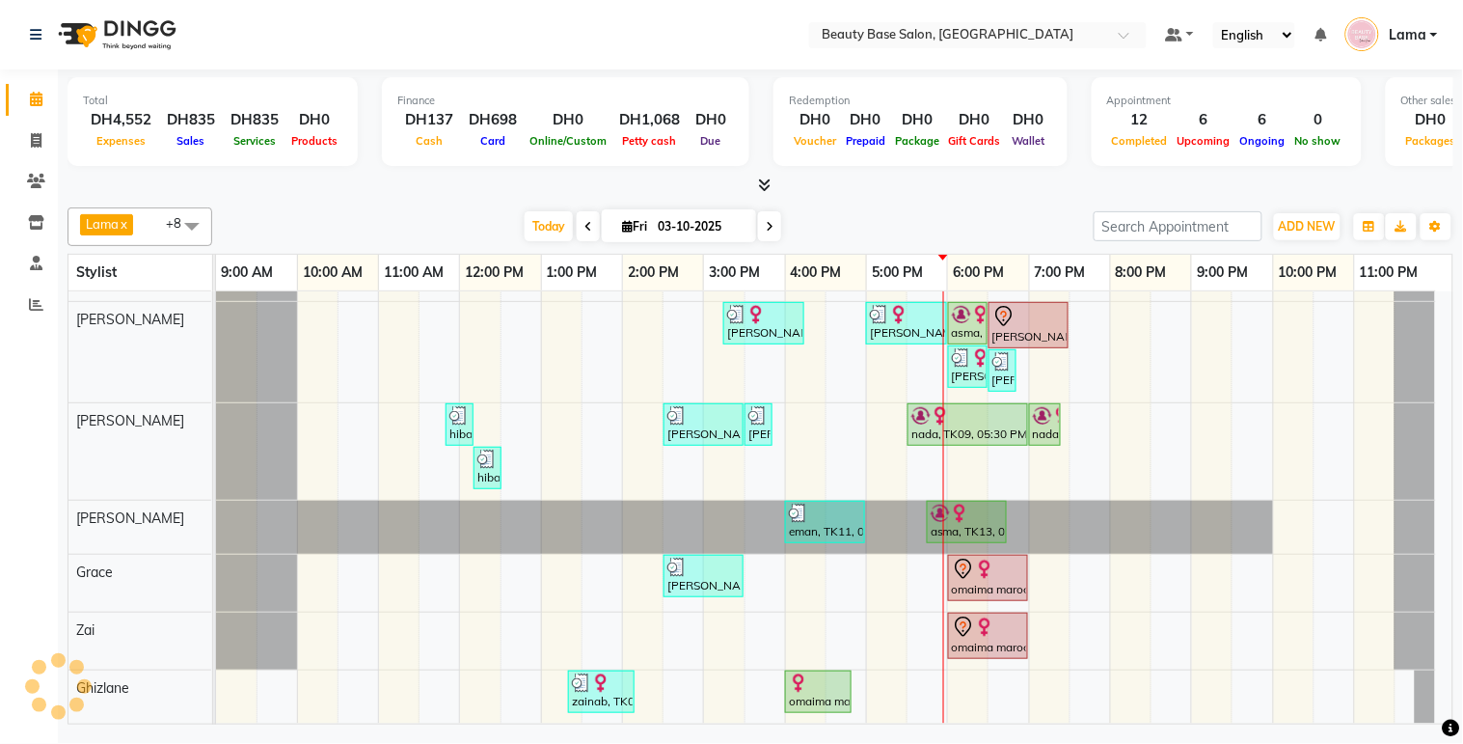
click at [1030, 323] on div "[PERSON_NAME] [PERSON_NAME], TK12, 06:30 PM-07:30 PM, Gelish Manicure" at bounding box center [1029, 325] width 76 height 41
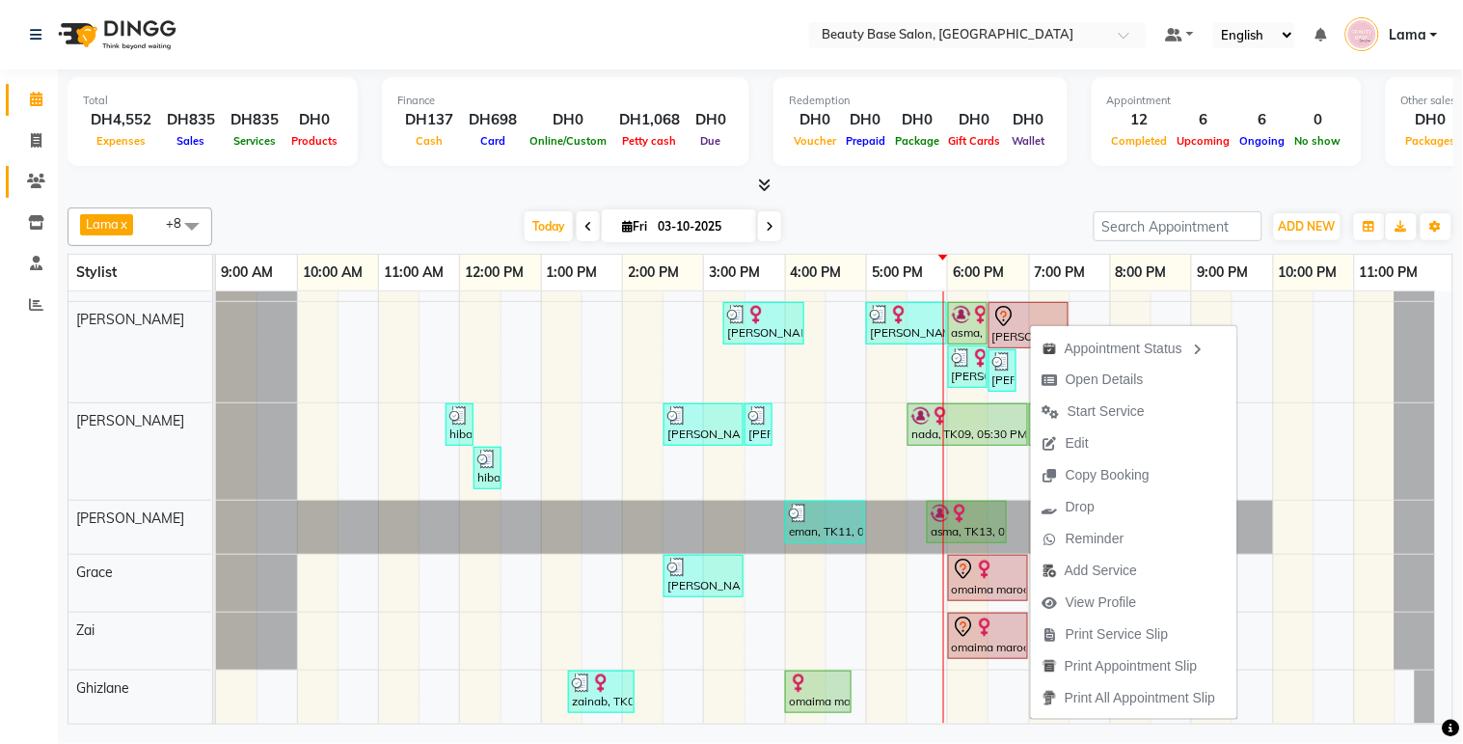
click at [27, 187] on icon at bounding box center [36, 181] width 18 height 14
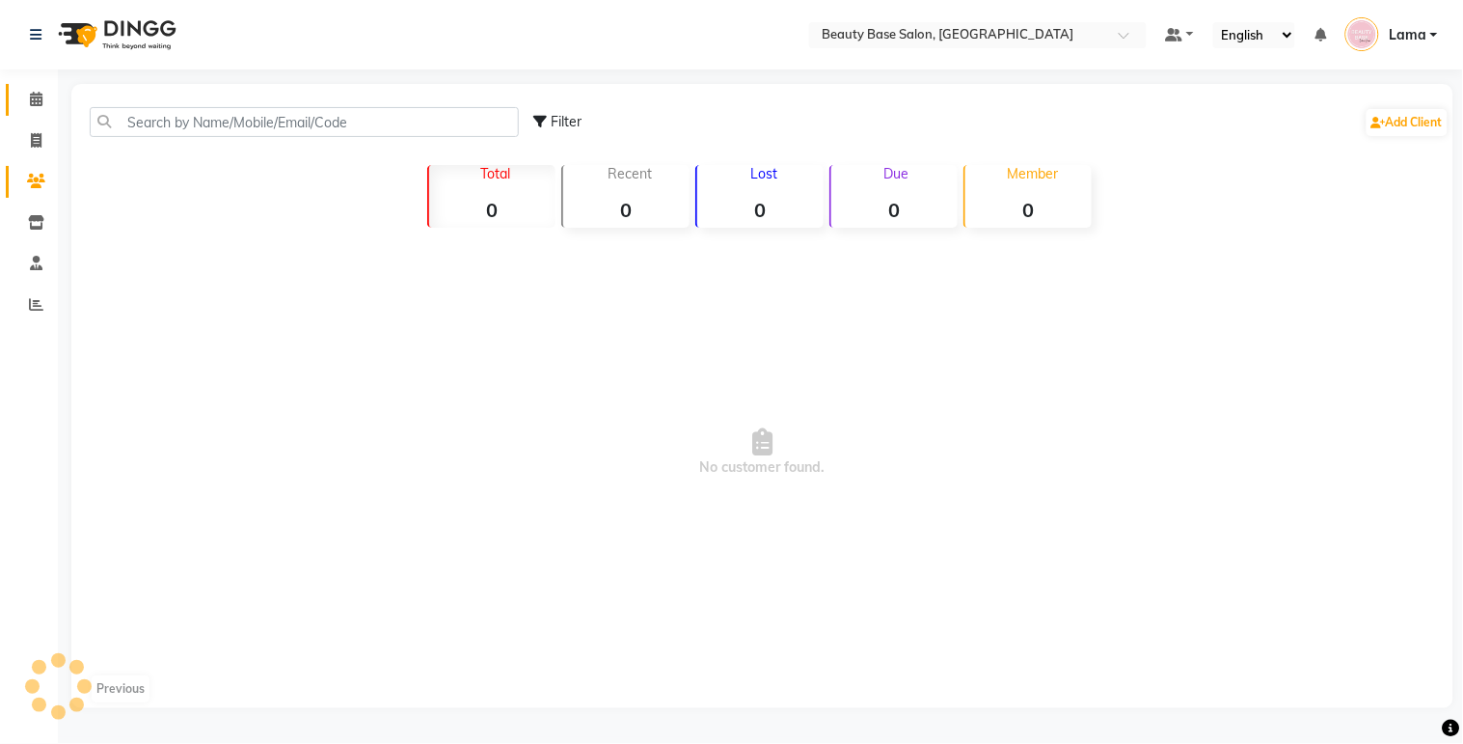
click at [39, 99] on icon at bounding box center [36, 99] width 13 height 14
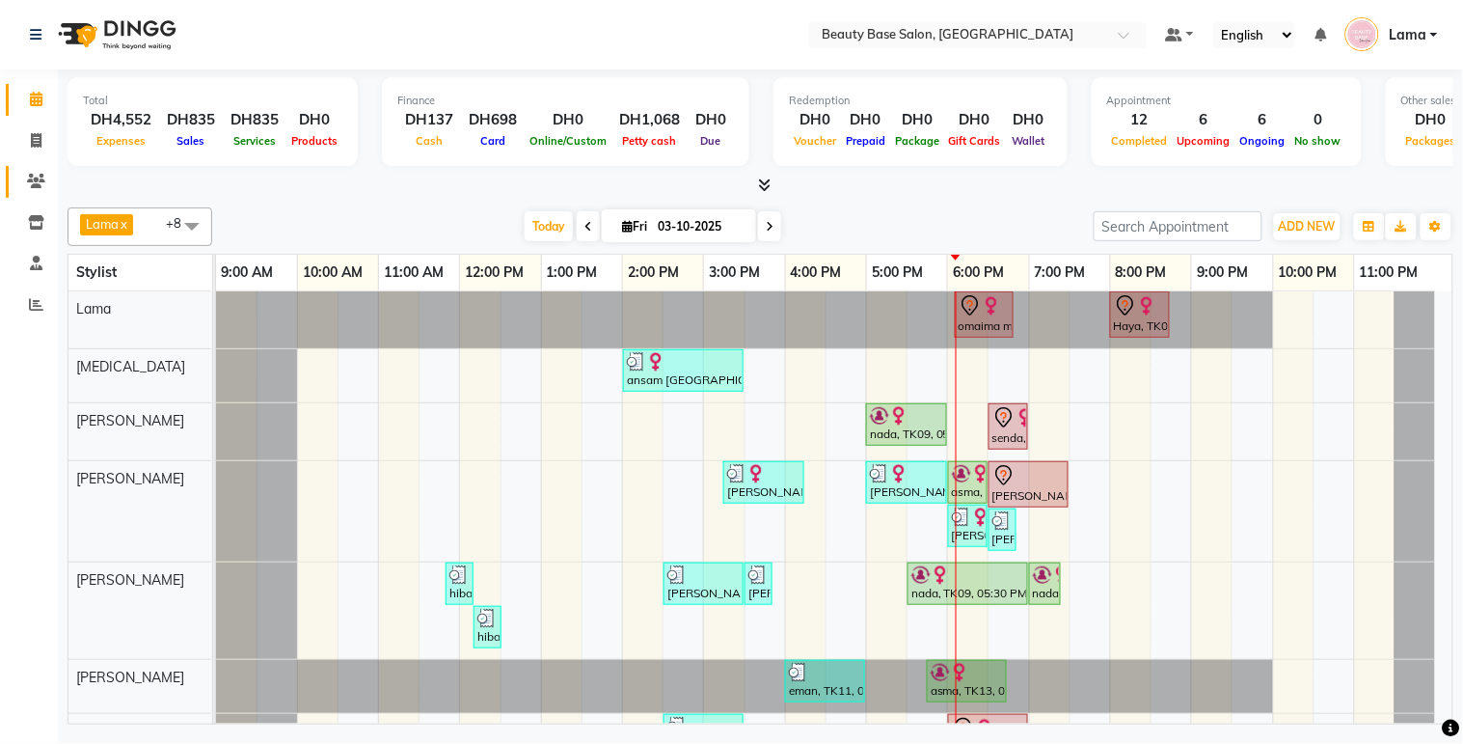
click at [33, 190] on span at bounding box center [36, 182] width 34 height 22
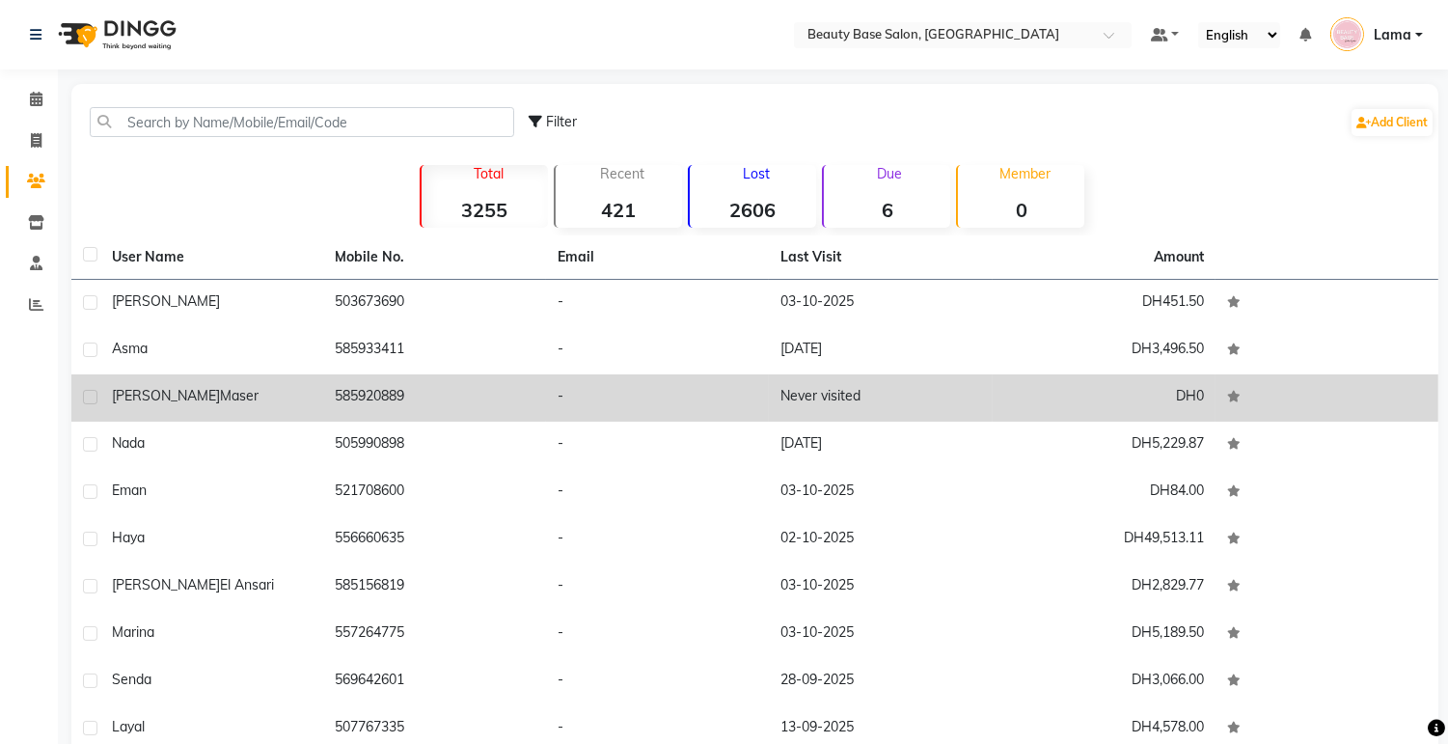
click at [384, 405] on td "585920889" at bounding box center [434, 397] width 223 height 47
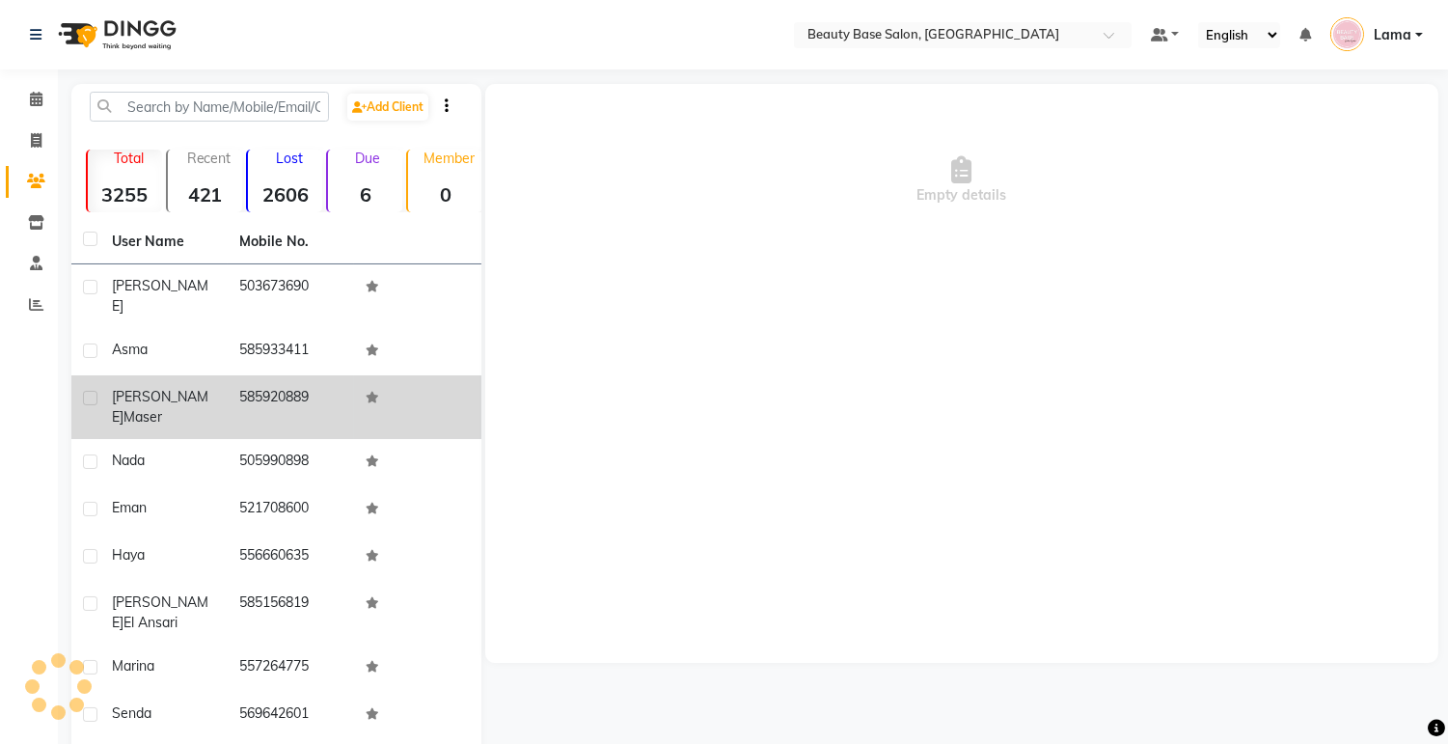
click at [299, 393] on td "585920889" at bounding box center [291, 407] width 127 height 64
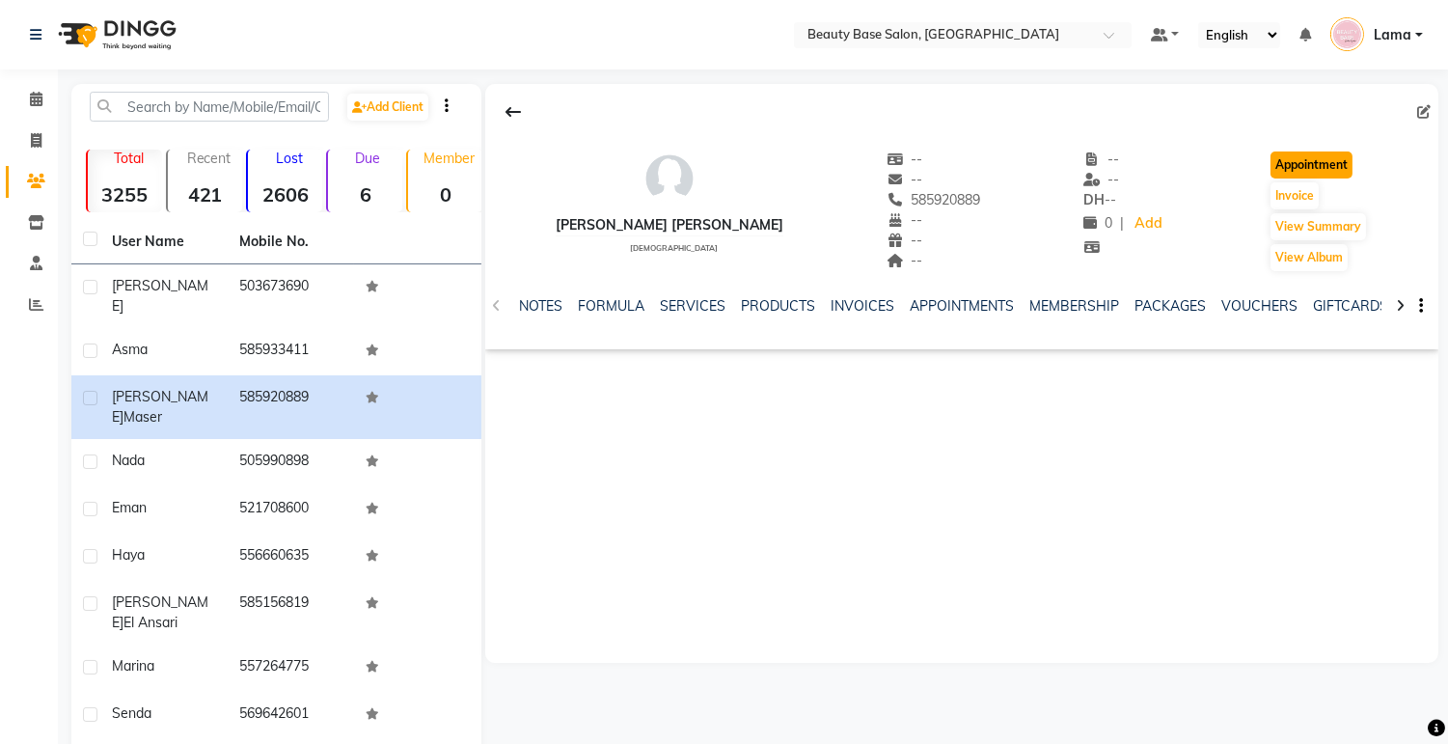
click at [1315, 156] on button "Appointment" at bounding box center [1311, 164] width 82 height 27
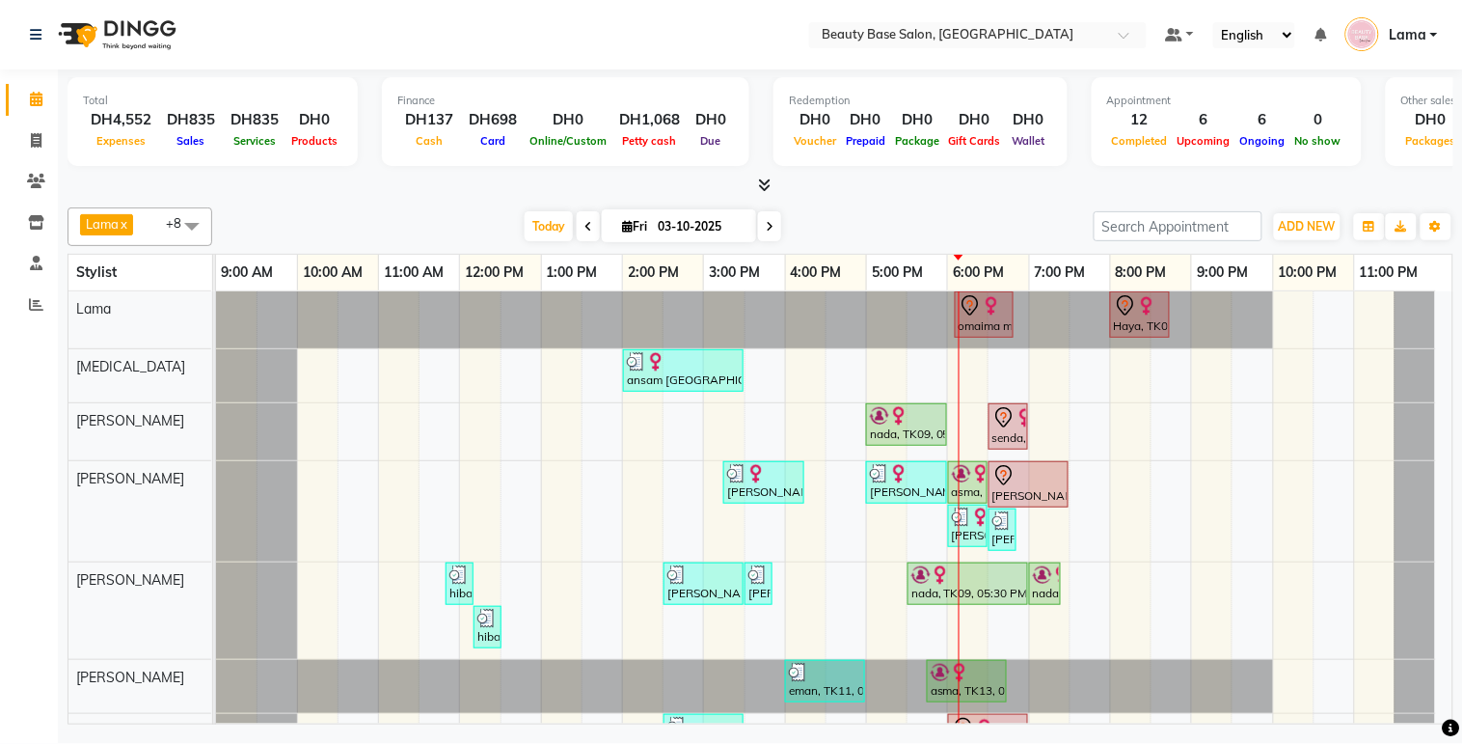
click at [1018, 489] on div "[PERSON_NAME] [PERSON_NAME], TK12, 06:30 PM-07:30 PM, Gelish Manicure" at bounding box center [1029, 484] width 76 height 41
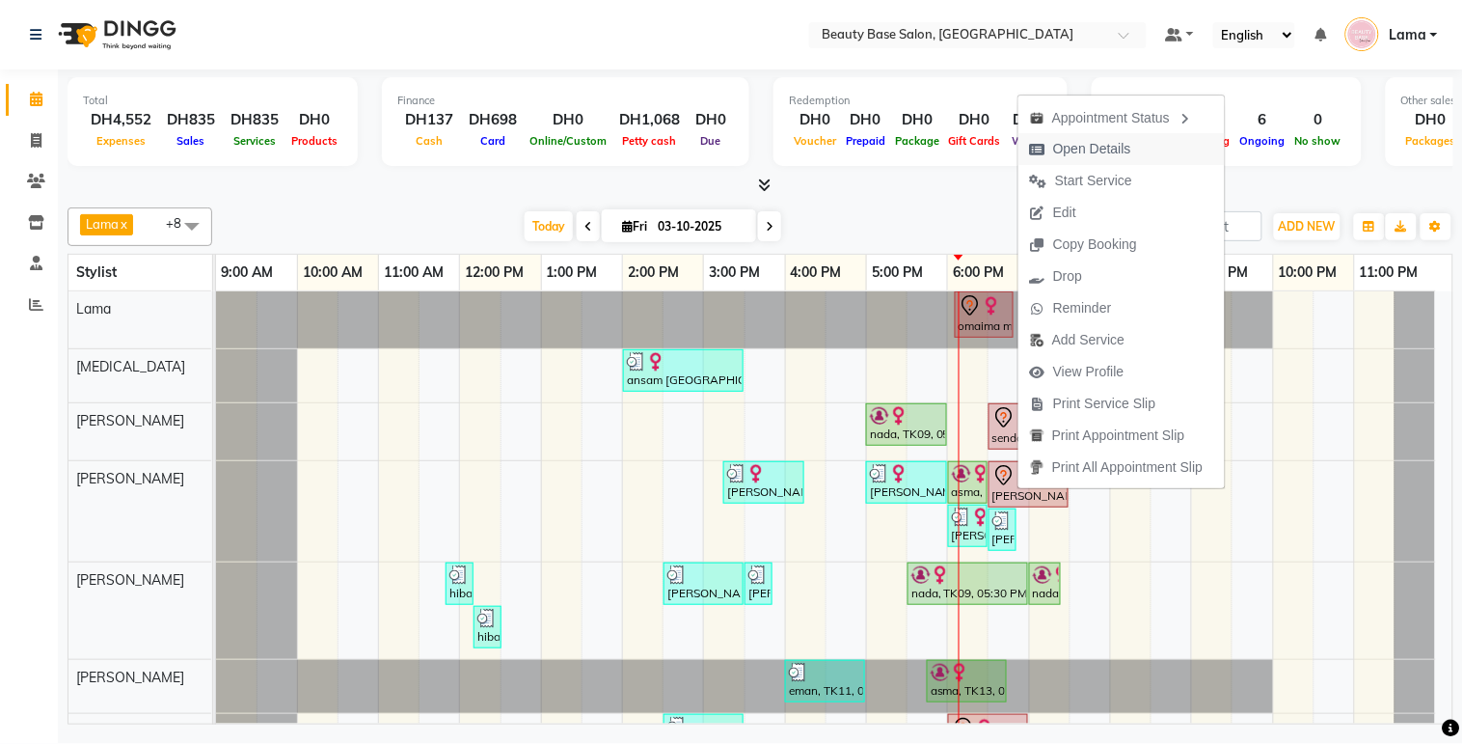
click at [1091, 145] on span "Open Details" at bounding box center [1092, 149] width 78 height 20
select select "7"
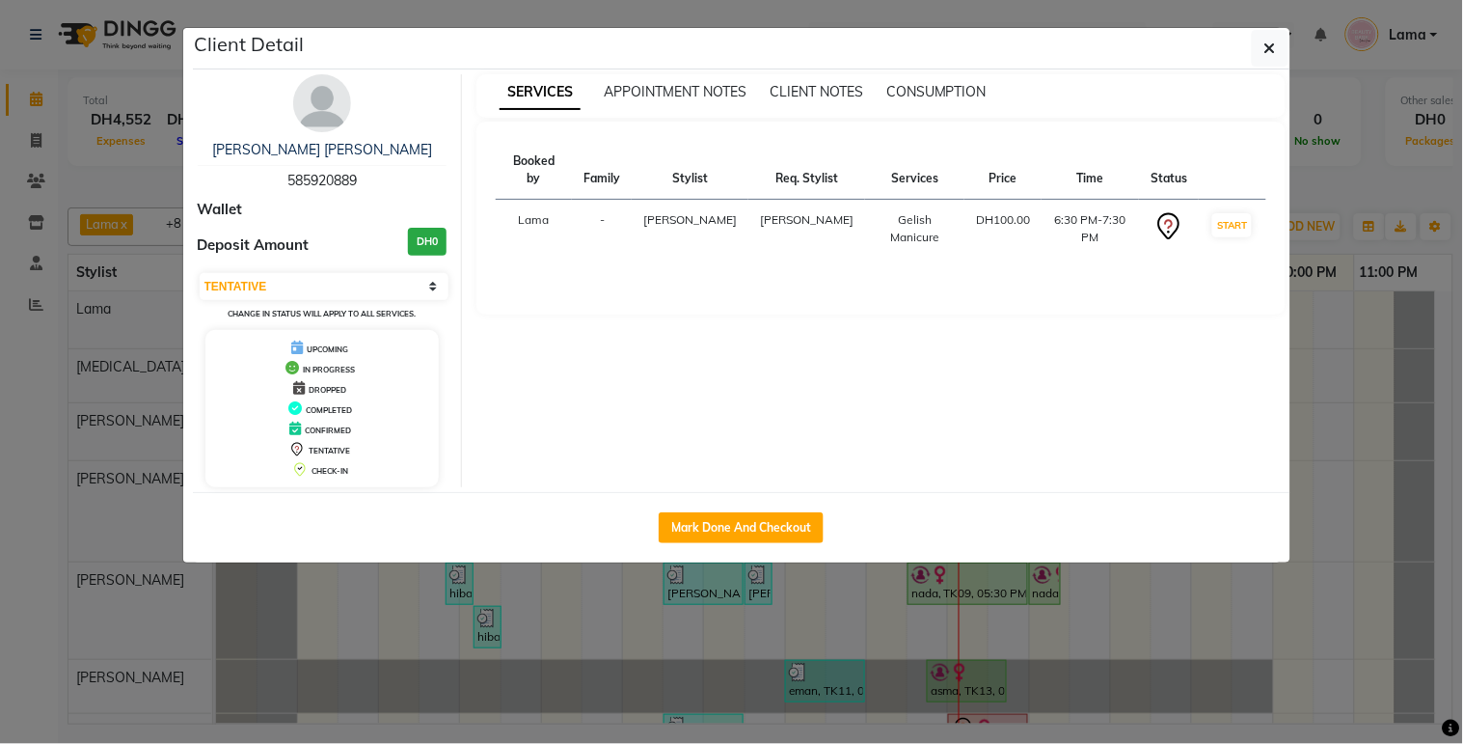
copy span "585920889"
click at [581, 605] on ngb-modal-window "Client Detail [PERSON_NAME] [PERSON_NAME] 585920889 Wallet Deposit Amount DH0 S…" at bounding box center [731, 372] width 1463 height 744
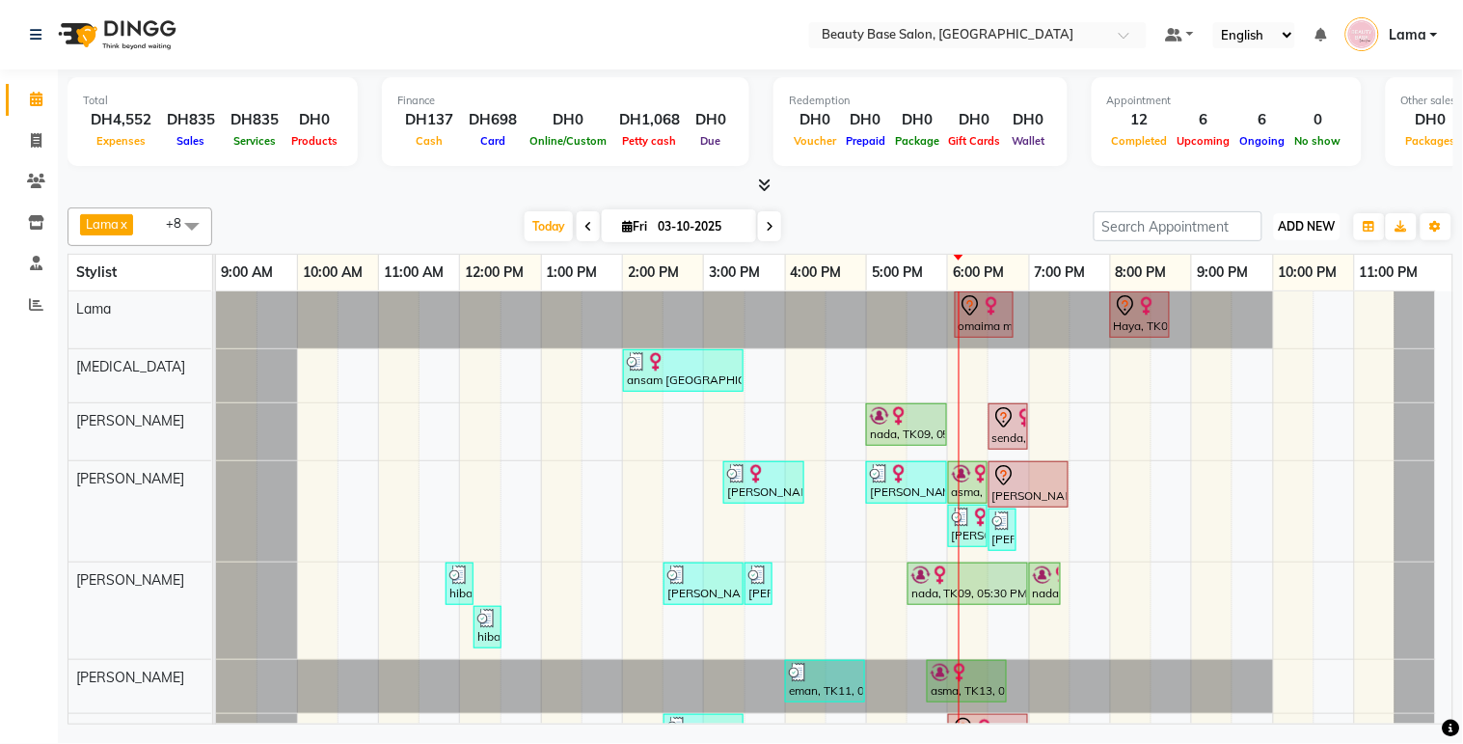
click at [1304, 227] on span "ADD NEW" at bounding box center [1307, 226] width 57 height 14
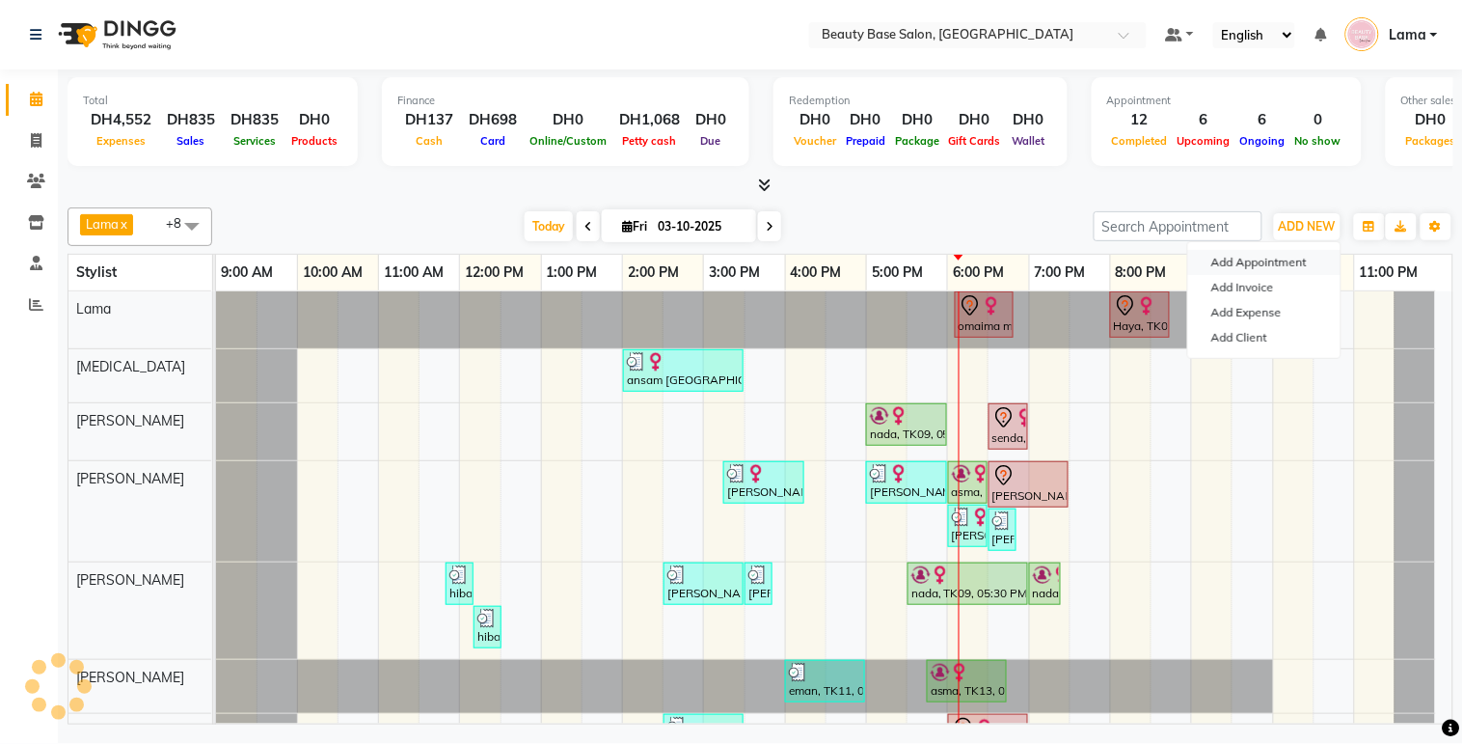
click at [1279, 261] on button "Add Appointment" at bounding box center [1264, 262] width 152 height 25
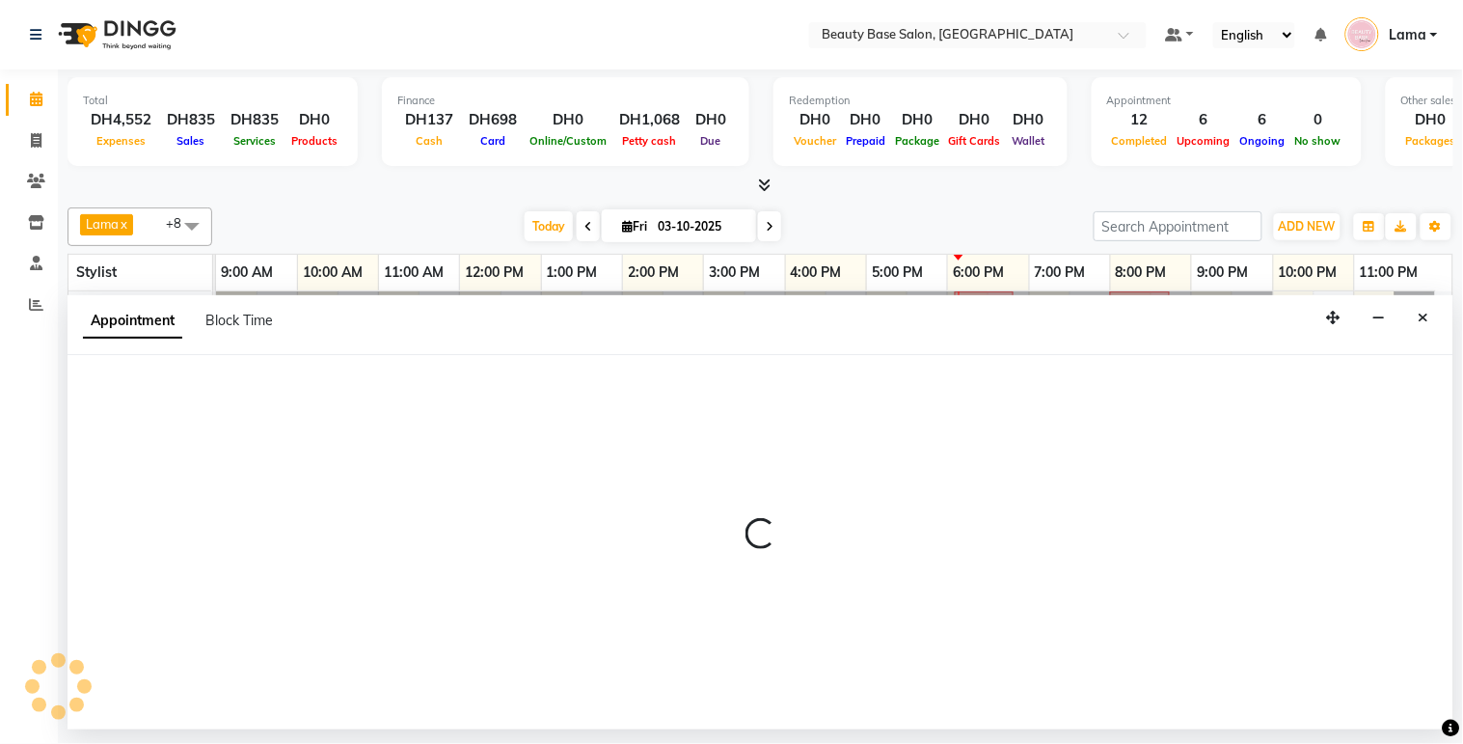
select select "tentative"
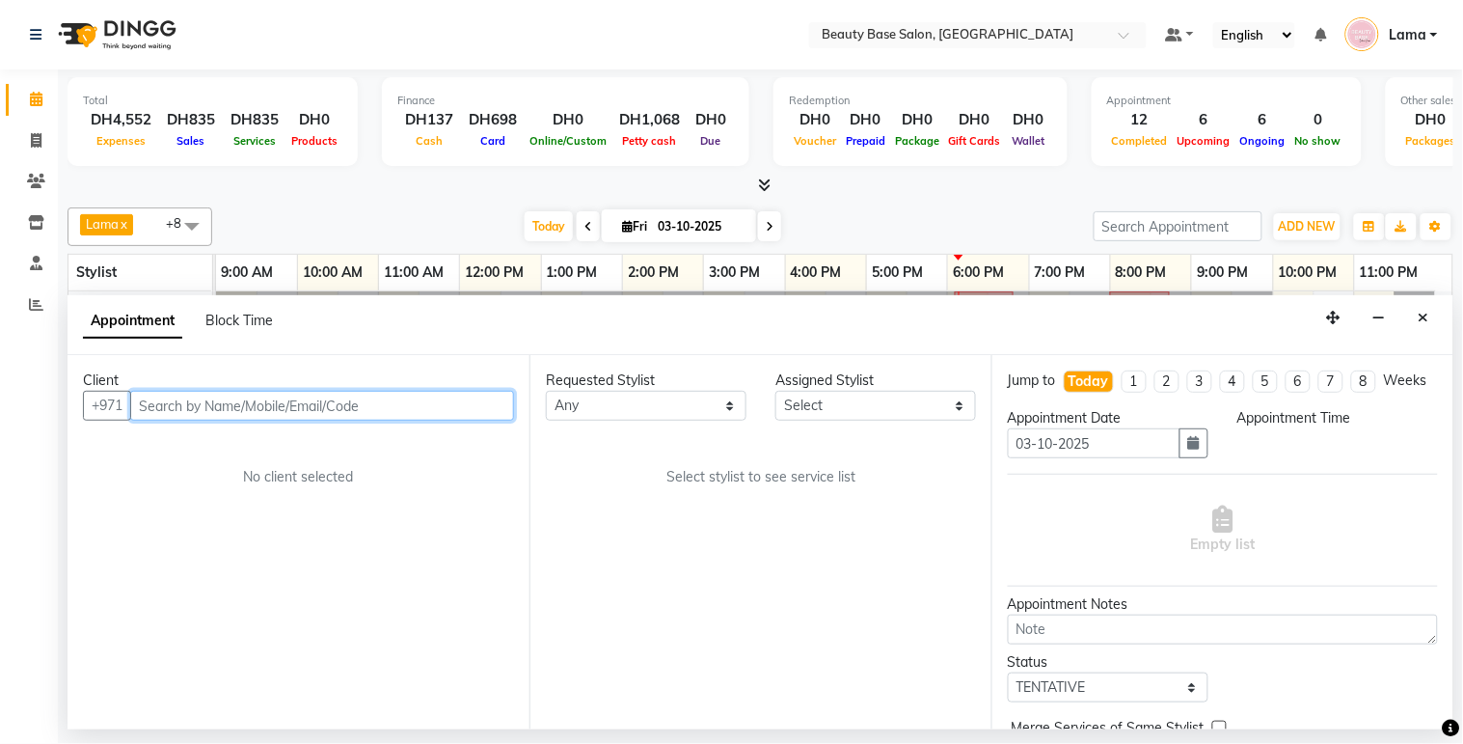
select select "600"
paste input "585920889"
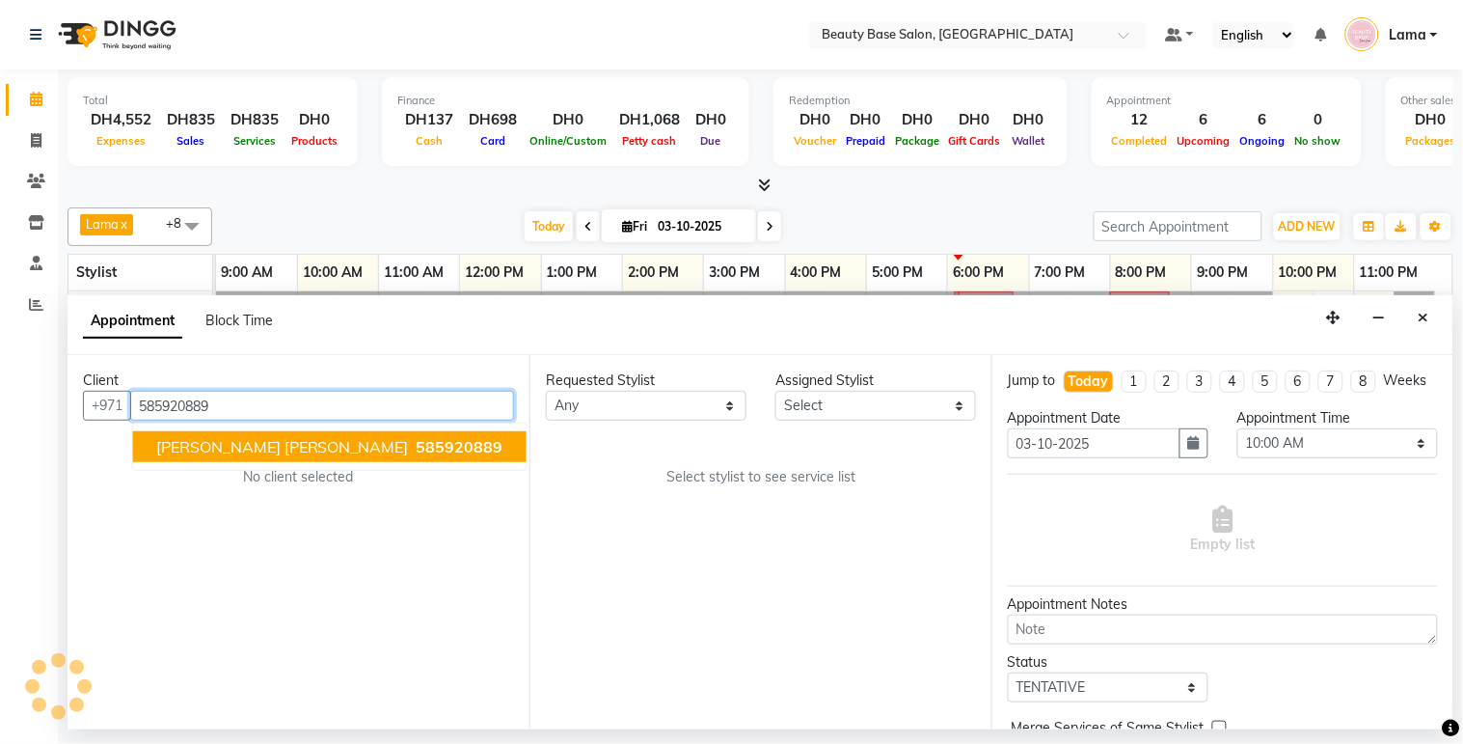
type input "585920889"
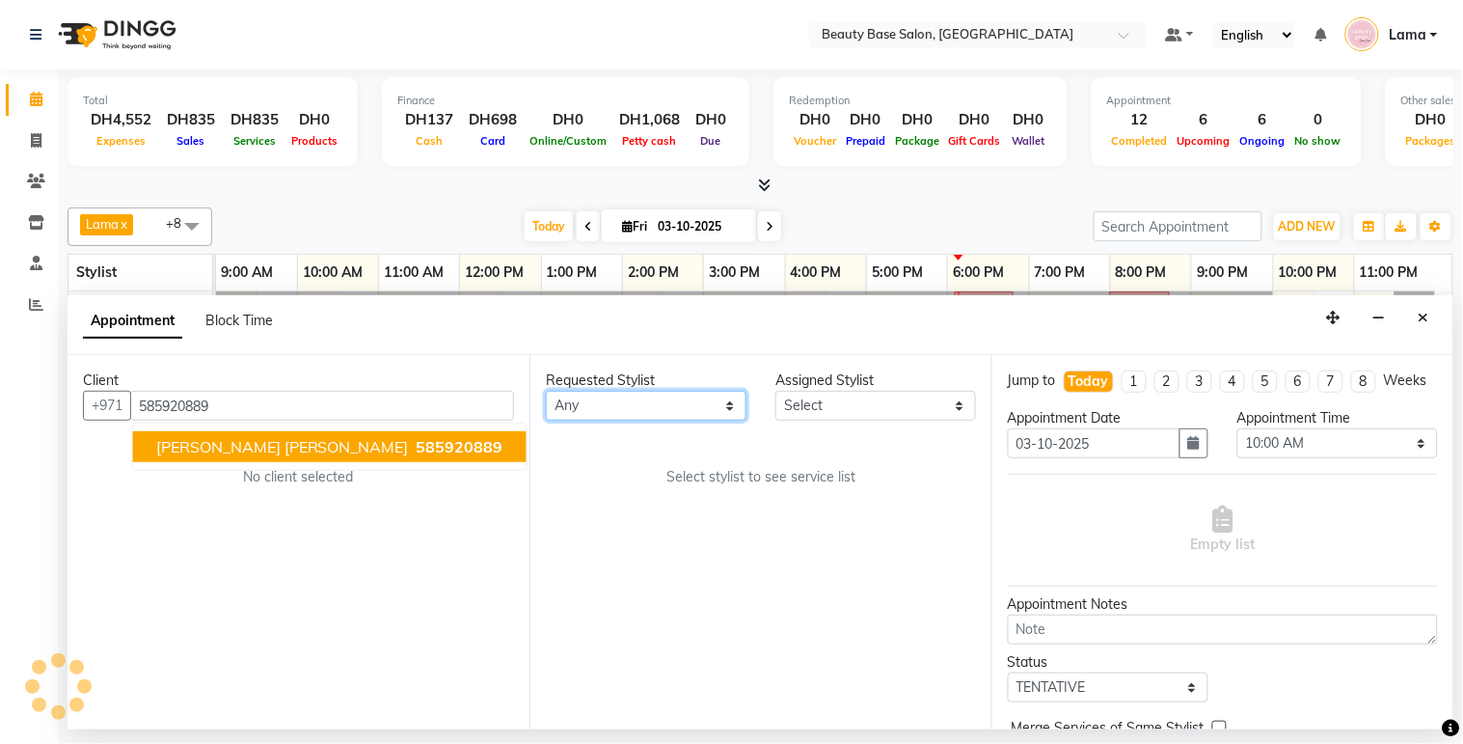
click at [652, 403] on select "Any [PERSON_NAME] [PERSON_NAME] [PERSON_NAME] [PERSON_NAME] [PERSON_NAME] [MEDI…" at bounding box center [646, 406] width 201 height 30
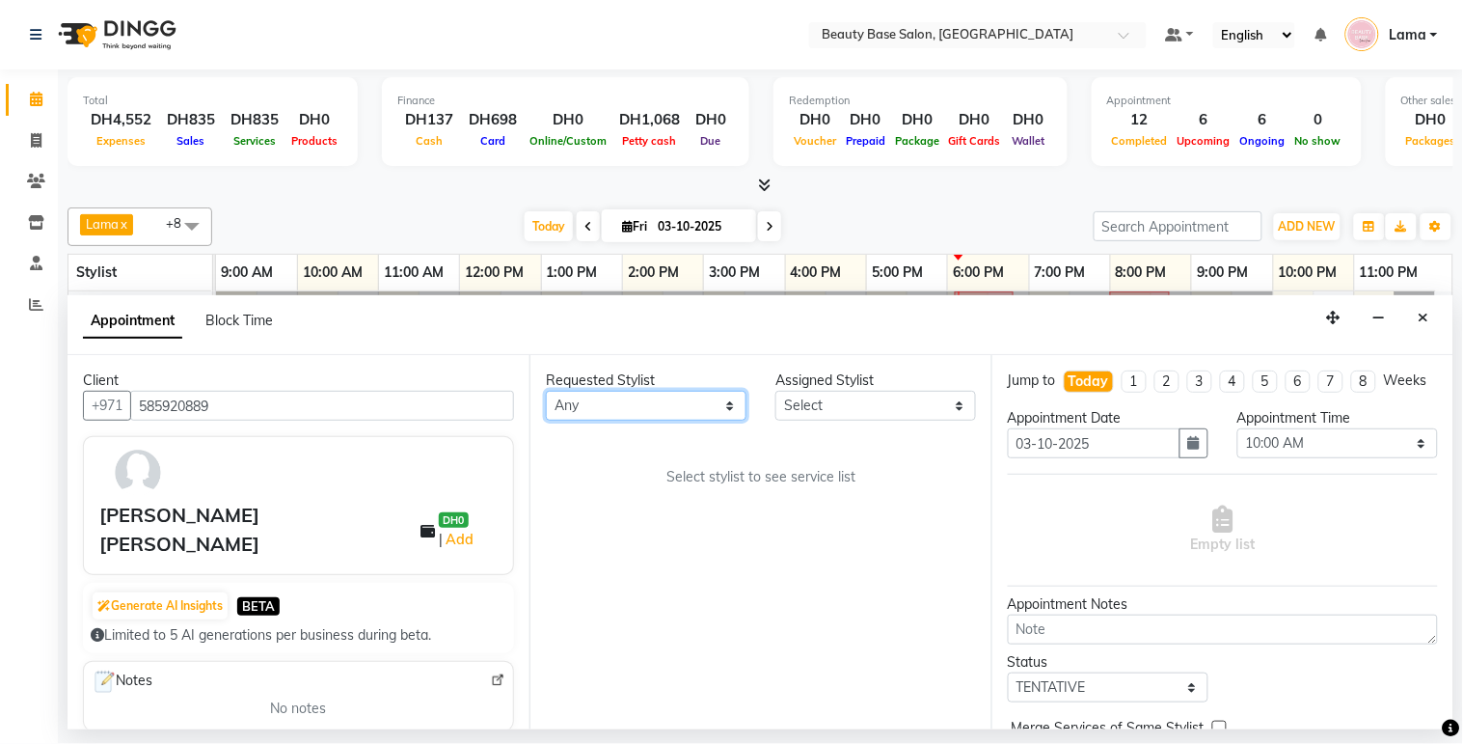
select select "49318"
click at [546, 391] on select "Any [PERSON_NAME] [PERSON_NAME] [PERSON_NAME] [PERSON_NAME] [PERSON_NAME] [MEDI…" at bounding box center [646, 406] width 201 height 30
select select "49318"
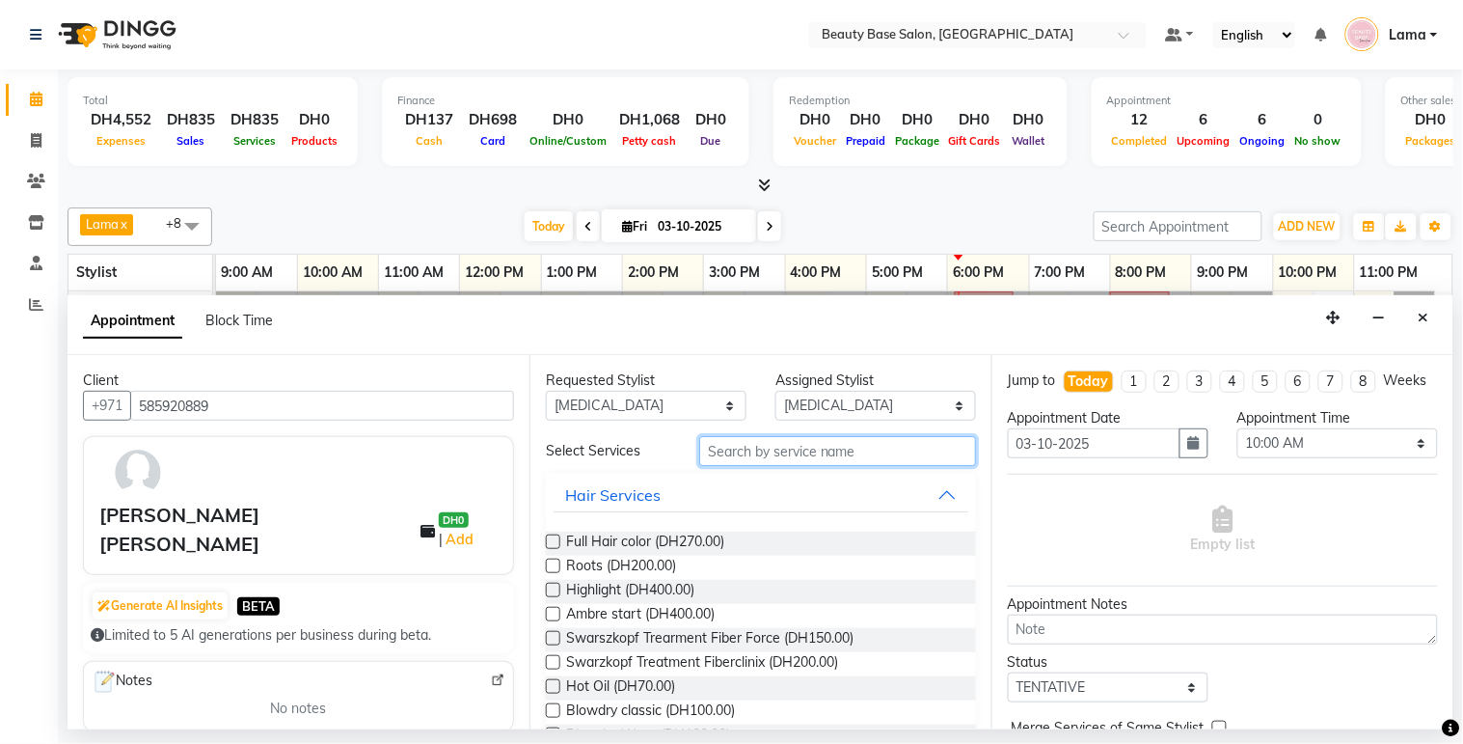
click at [755, 448] on input "text" at bounding box center [837, 451] width 277 height 30
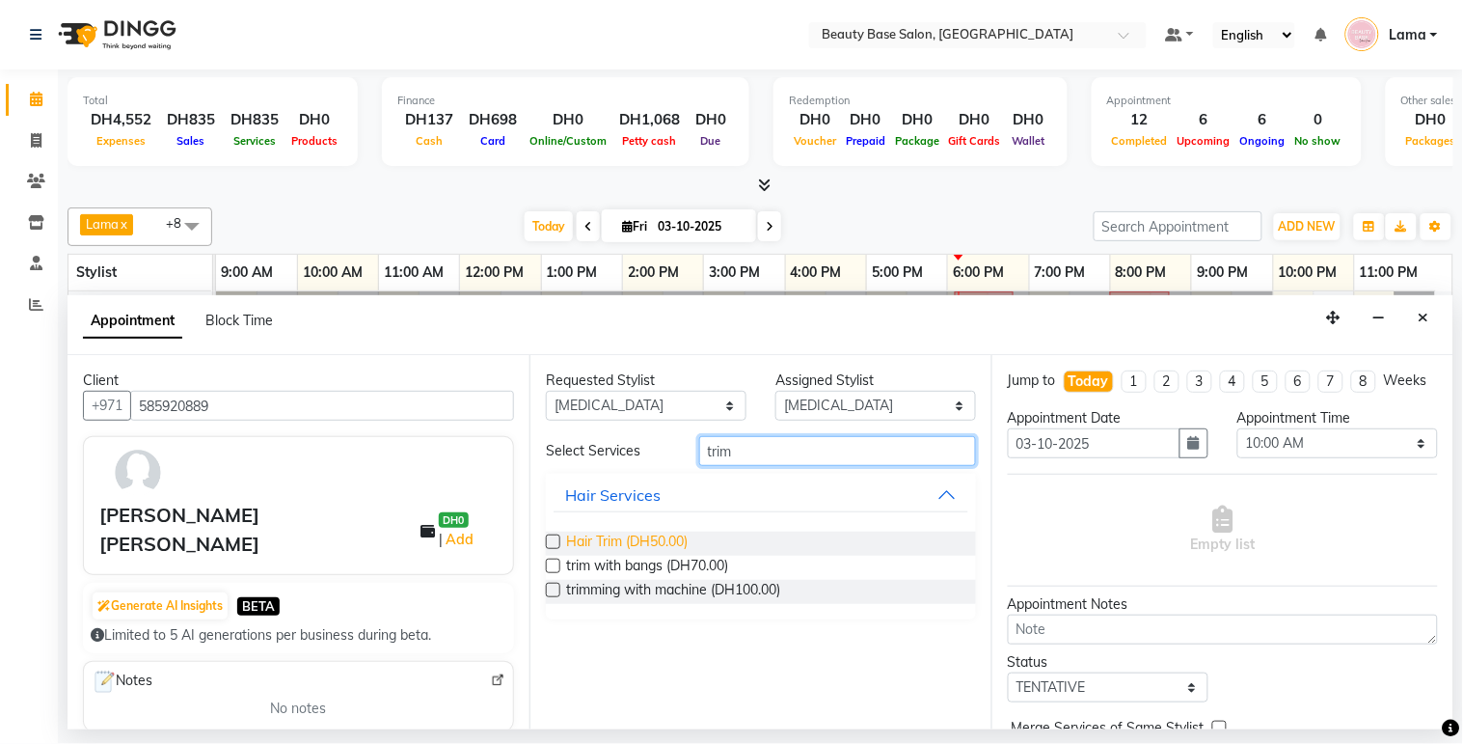
type input "trim"
click at [642, 538] on span "Hair Trim (DH50.00)" at bounding box center [627, 543] width 122 height 24
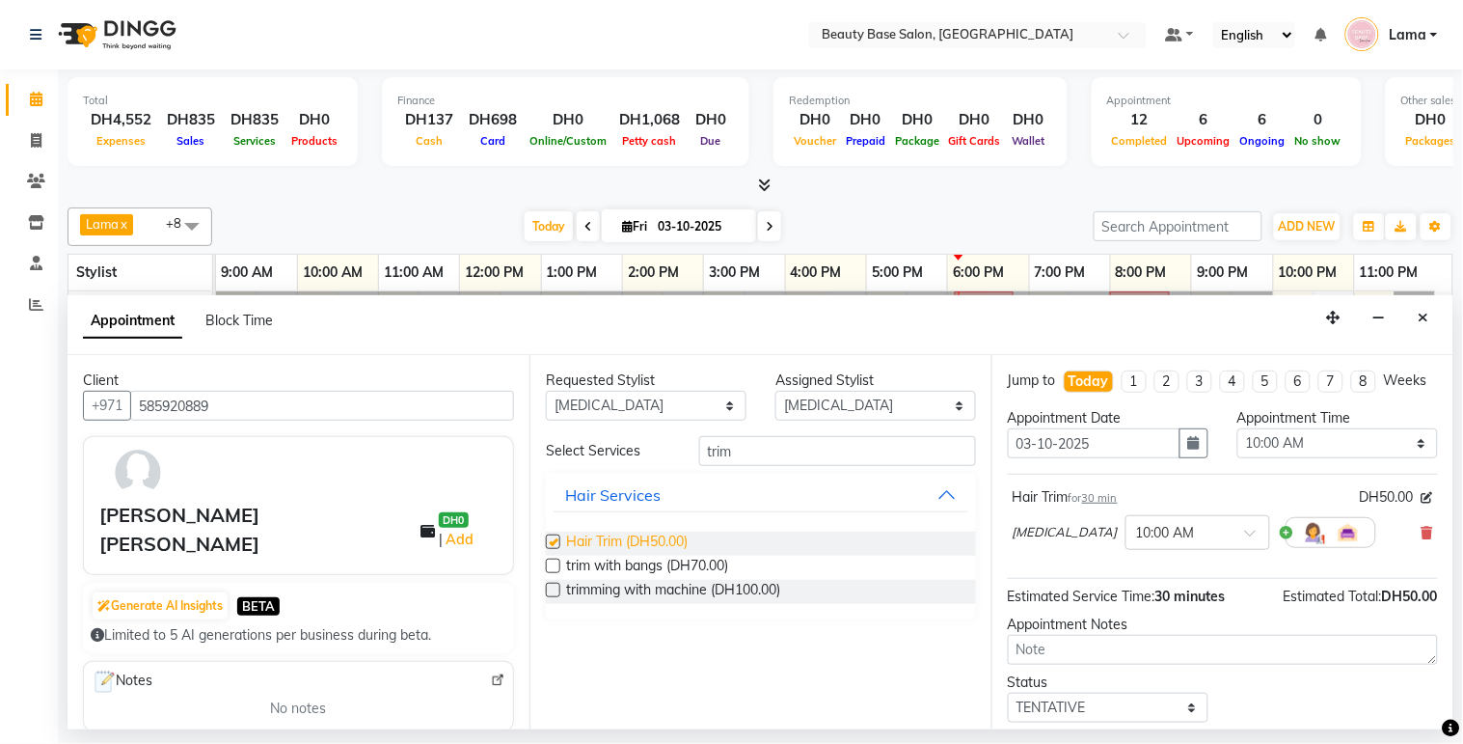
checkbox input "false"
click at [778, 449] on input "trim" at bounding box center [837, 451] width 277 height 30
type input "t"
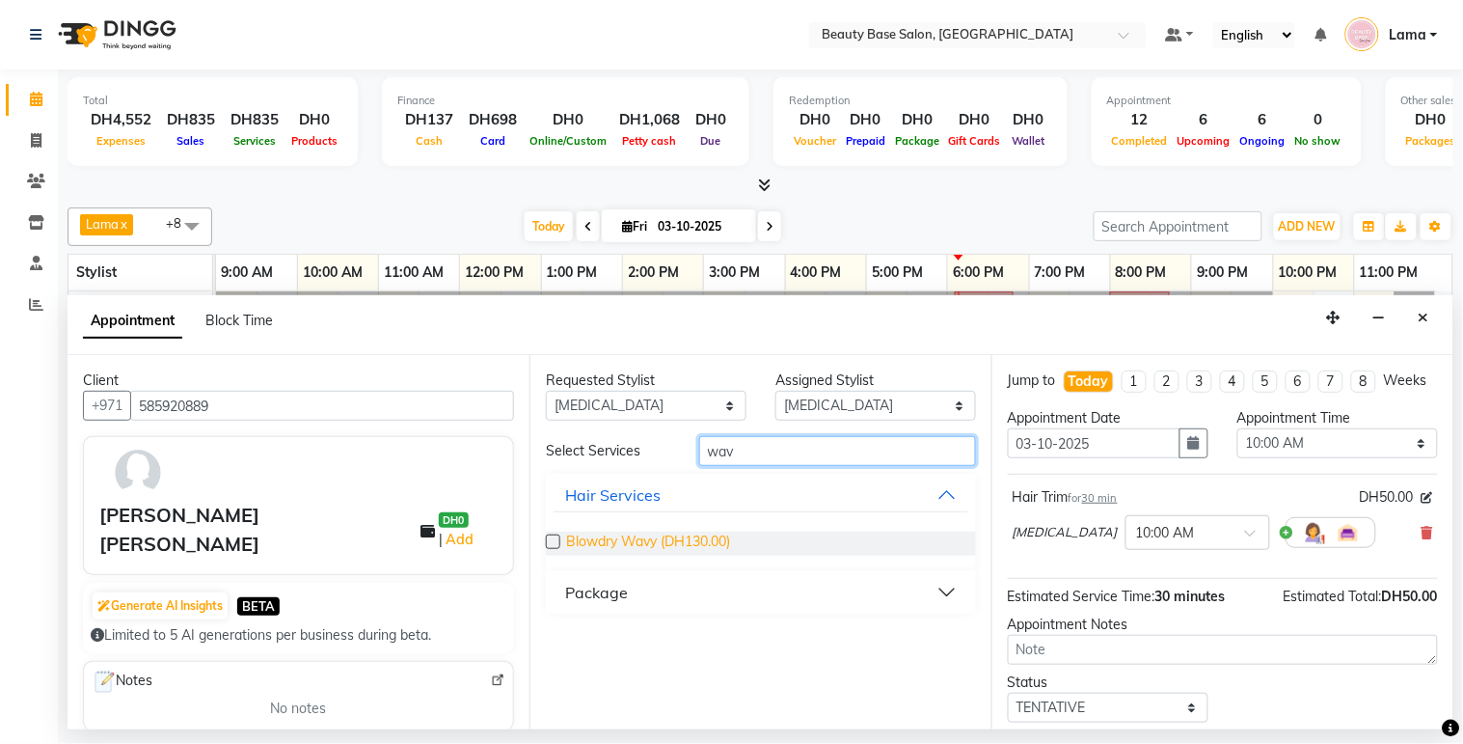
type input "wav"
click at [599, 548] on span "Blowdry Wavy (DH130.00)" at bounding box center [648, 543] width 164 height 24
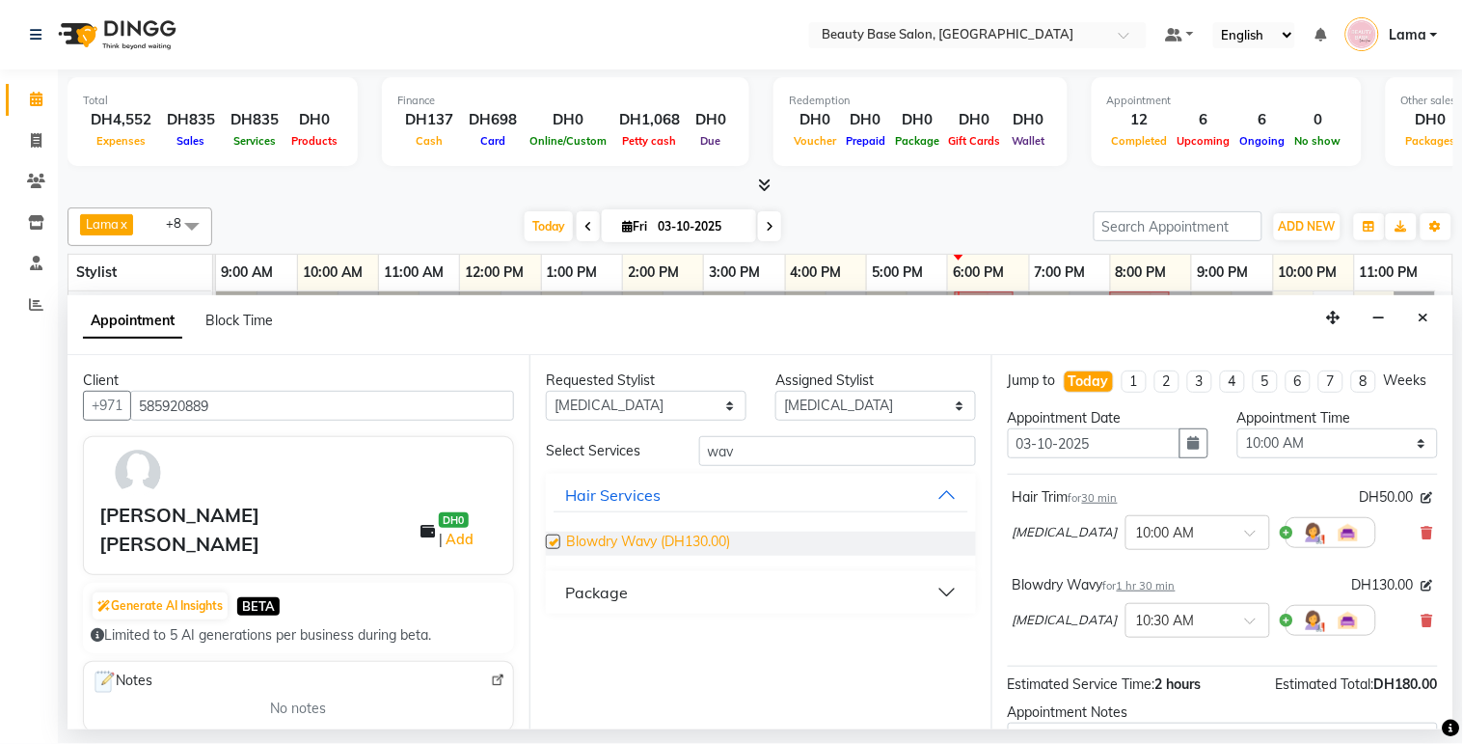
checkbox input "false"
click at [1307, 458] on select "Select 10:00 AM 10:05 AM 10:10 AM 10:15 AM 10:20 AM 10:25 AM 10:30 AM 10:35 AM …" at bounding box center [1338, 443] width 201 height 30
select select "1005"
click at [1238, 446] on select "Select 10:00 AM 10:05 AM 10:10 AM 10:15 AM 10:20 AM 10:25 AM 10:30 AM 10:35 AM …" at bounding box center [1338, 443] width 201 height 30
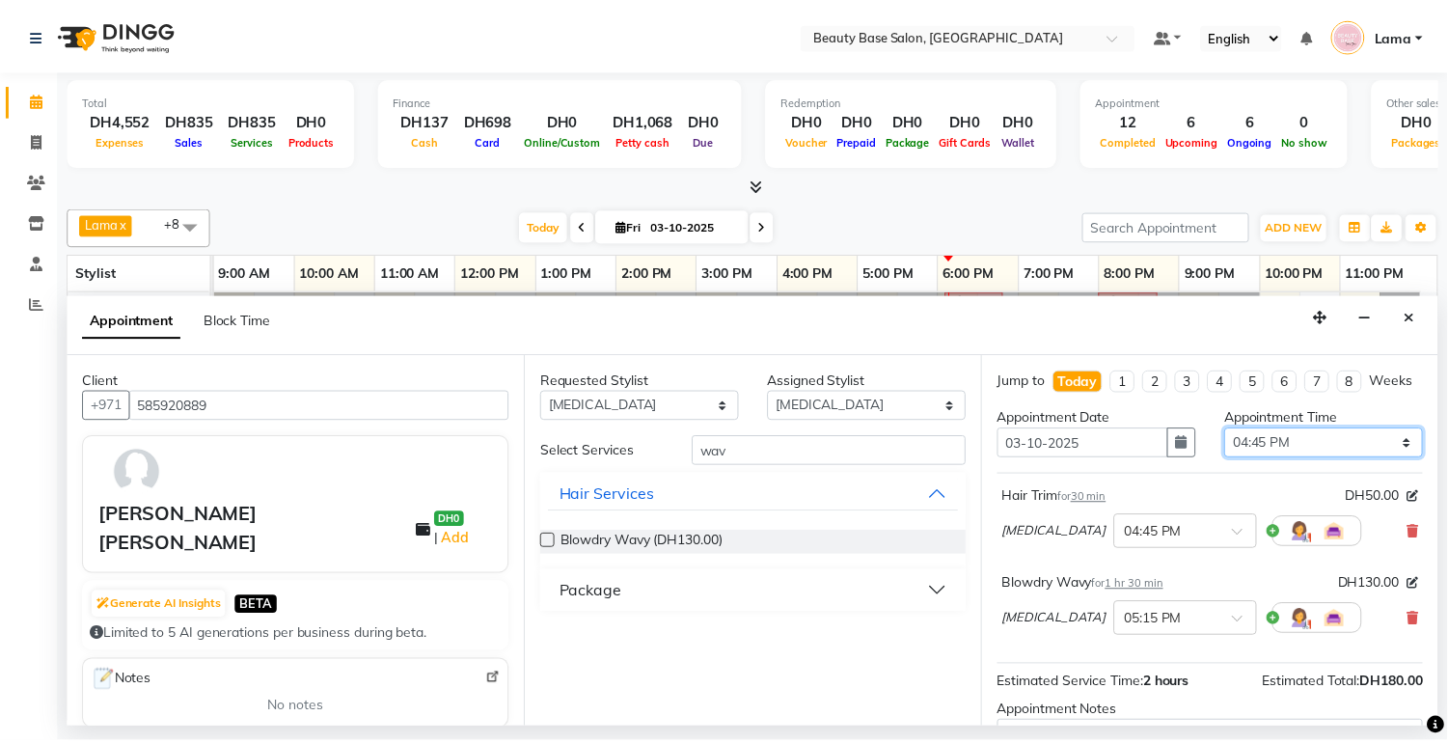
scroll to position [222, 0]
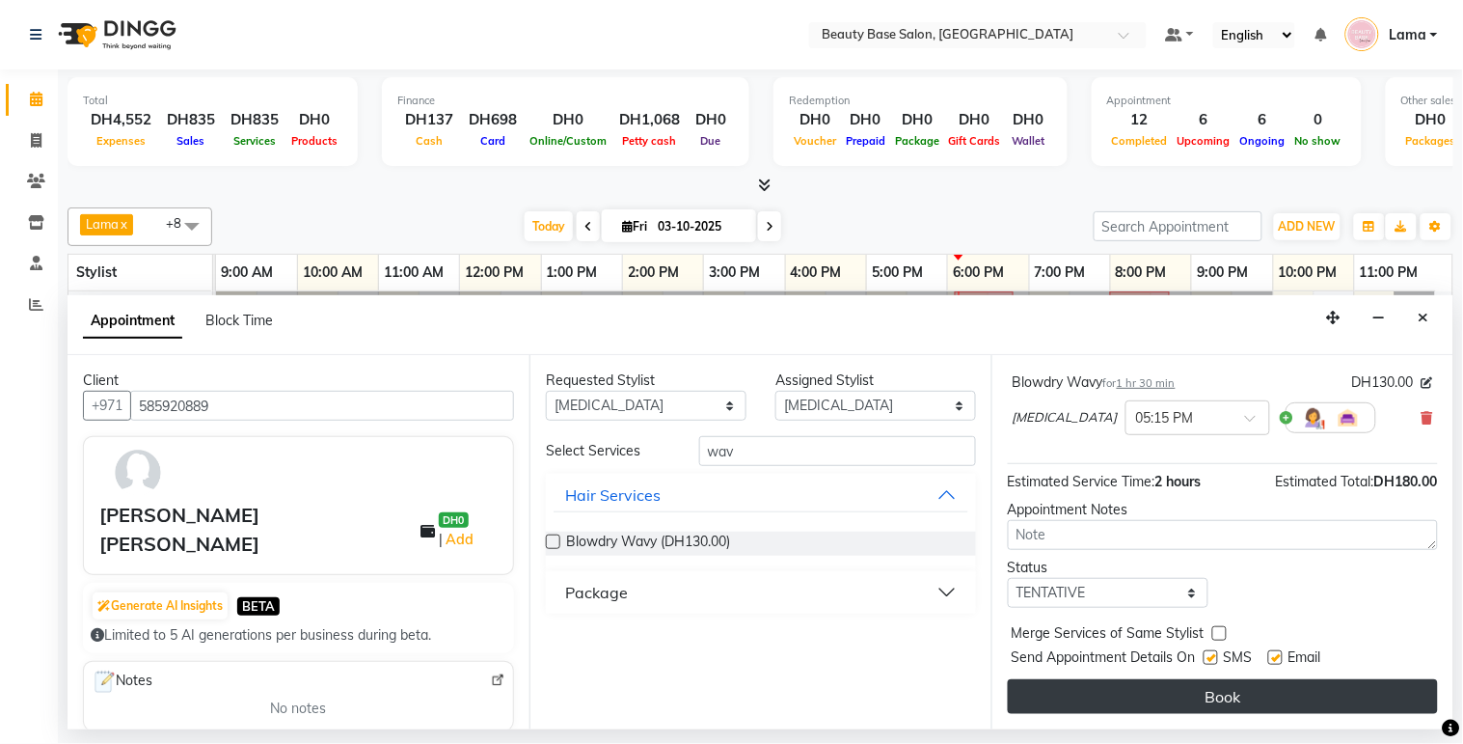
click at [1269, 694] on button "Book" at bounding box center [1223, 696] width 430 height 35
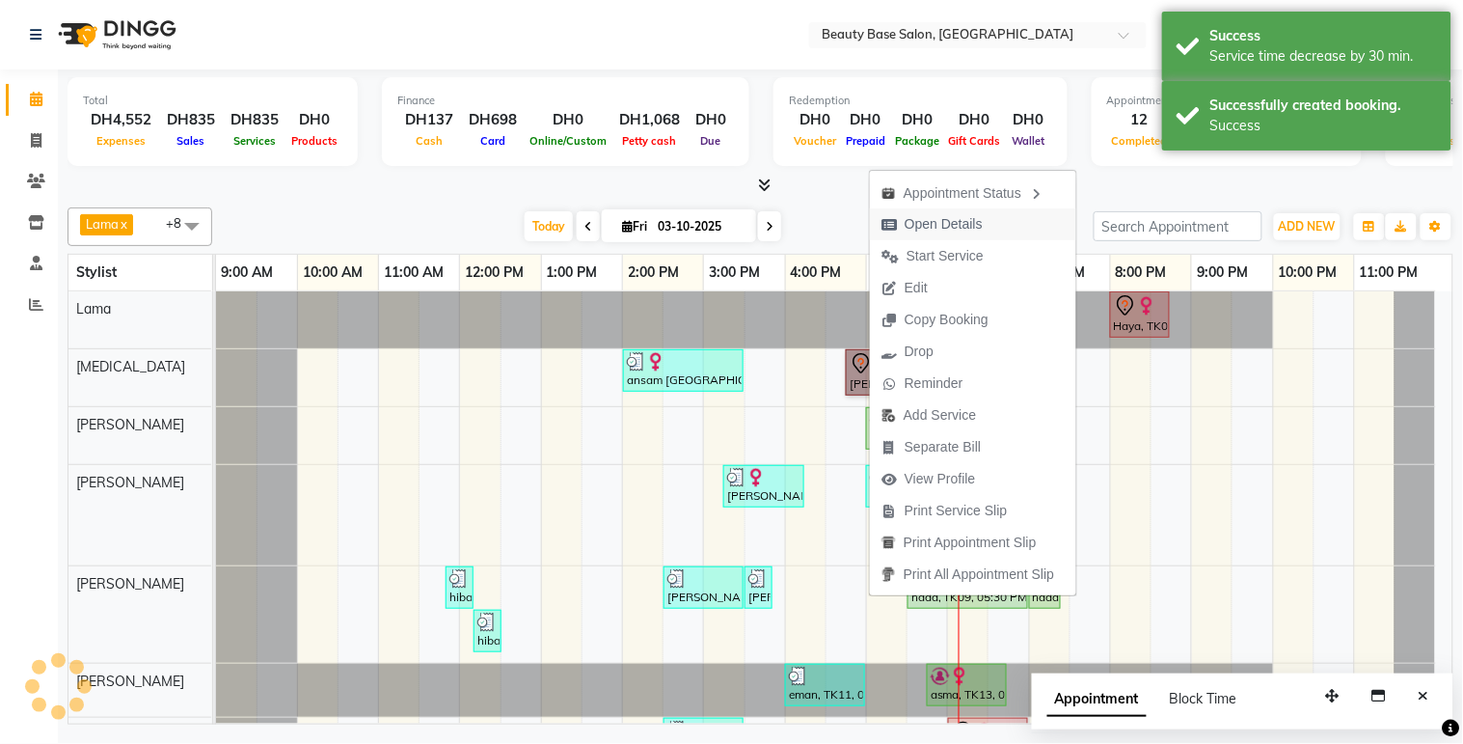
click at [966, 229] on span "Open Details" at bounding box center [944, 224] width 78 height 20
select select "7"
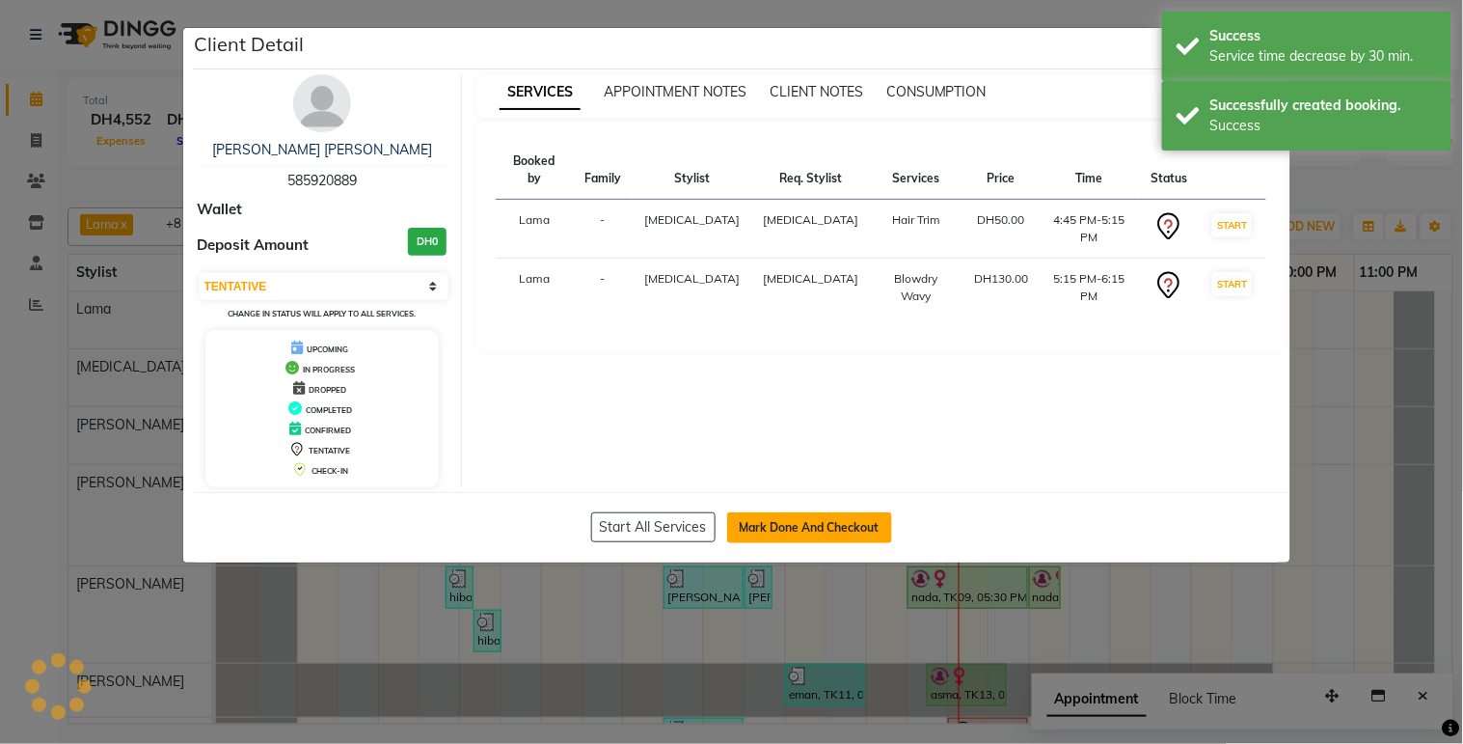
click at [792, 536] on button "Mark Done And Checkout" at bounding box center [809, 527] width 165 height 31
select select "service"
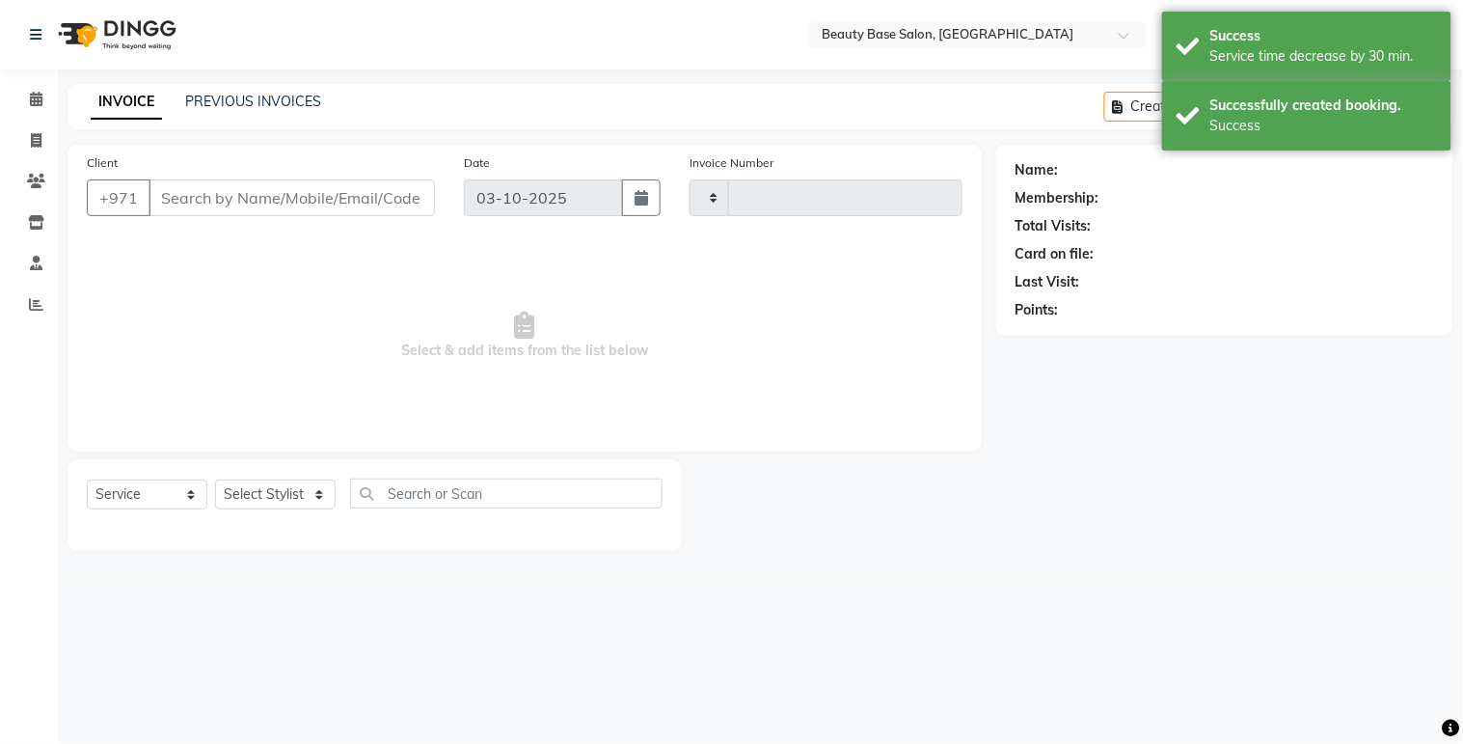
type input "2455"
select select "813"
type input "585920889"
select select "49318"
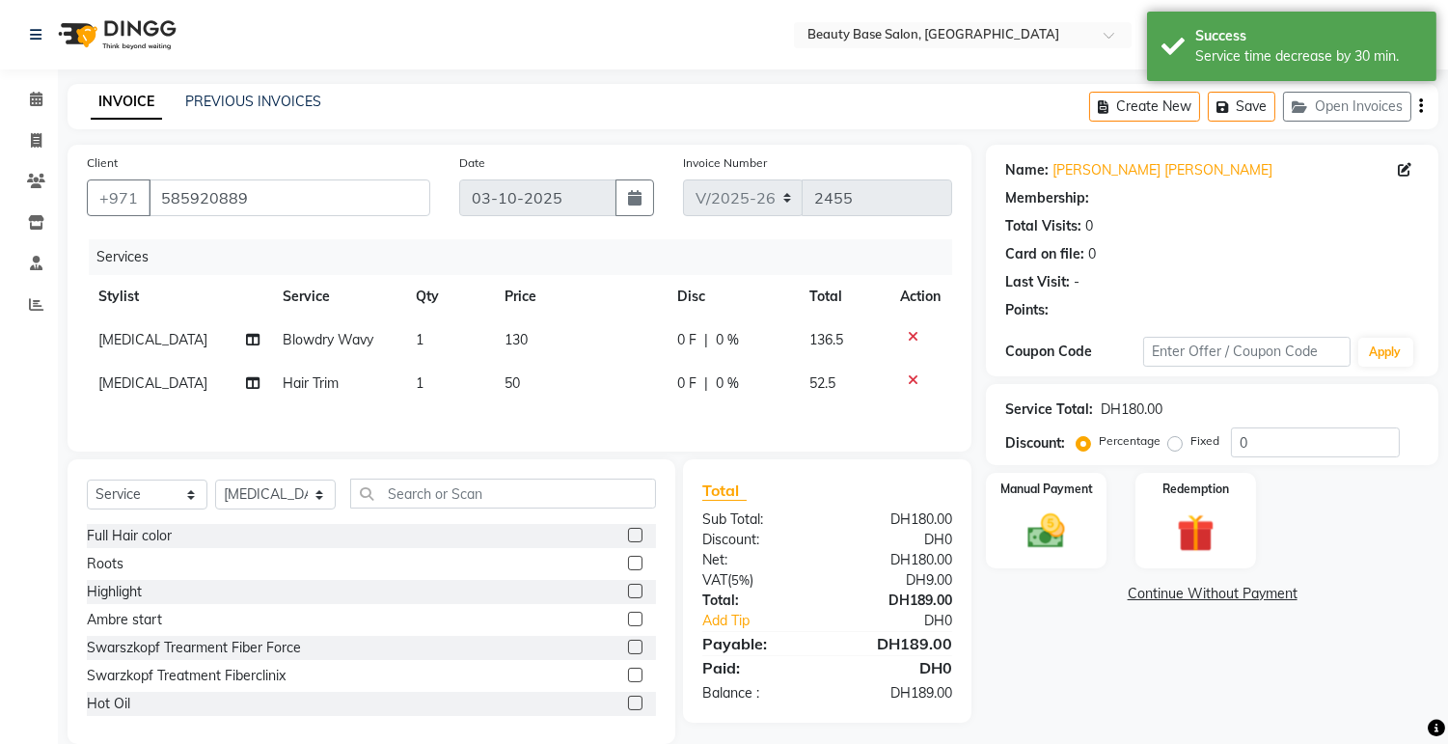
click at [1190, 448] on label "Fixed" at bounding box center [1204, 440] width 29 height 17
click at [1177, 448] on input "Fixed" at bounding box center [1179, 441] width 14 height 14
radio input "true"
click at [1065, 527] on img at bounding box center [1047, 531] width 64 height 45
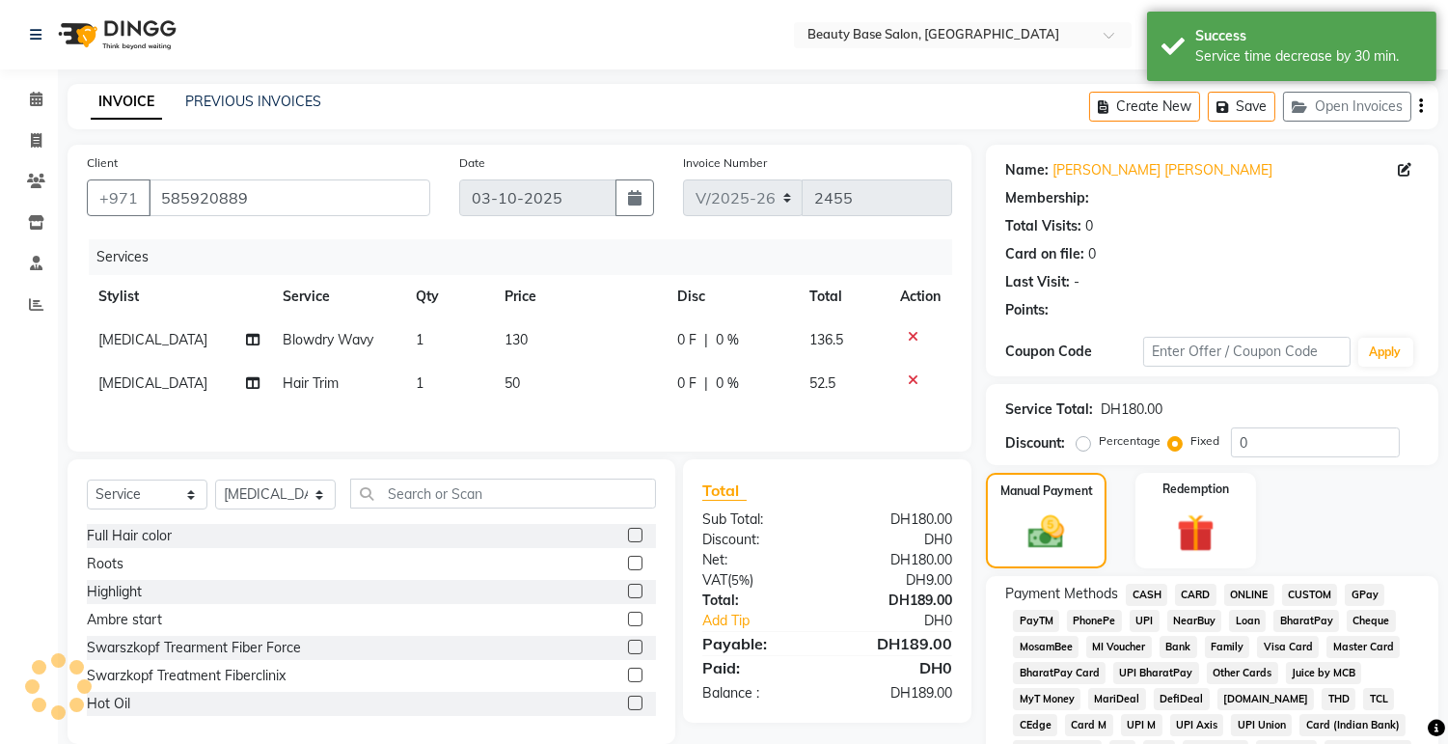
click at [1155, 594] on span "CASH" at bounding box center [1146, 595] width 41 height 22
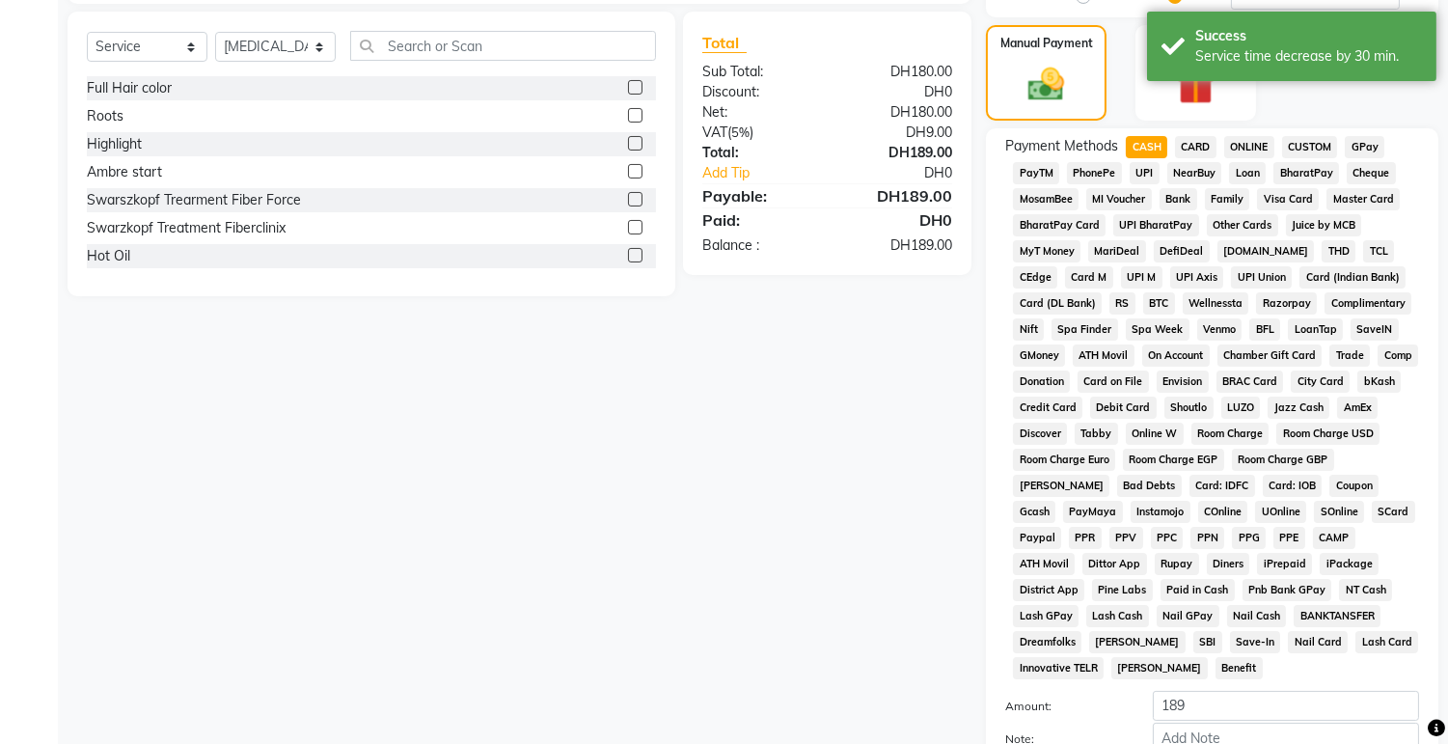
scroll to position [543, 0]
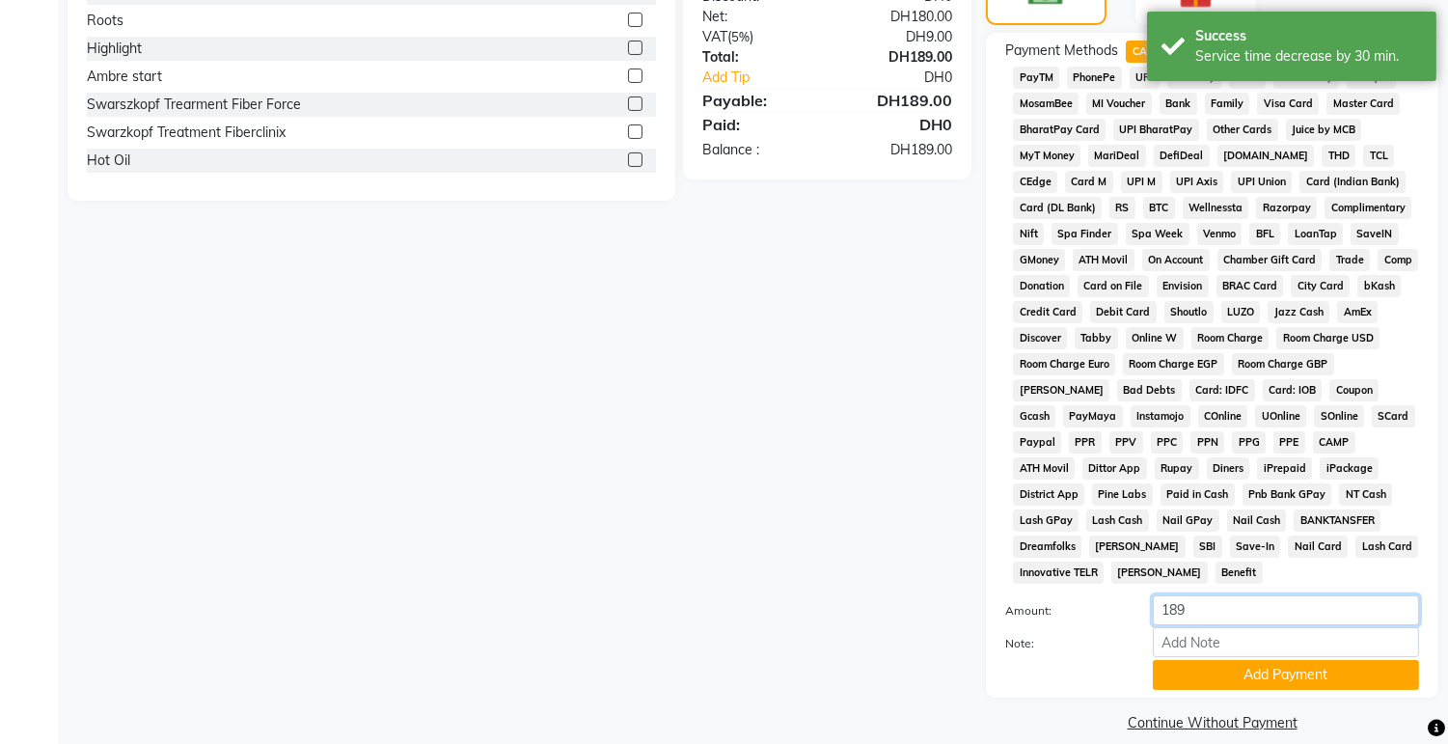
click at [1248, 595] on input "189" at bounding box center [1286, 610] width 266 height 30
type input "1"
type input "200"
click at [1265, 660] on button "Add Payment" at bounding box center [1286, 675] width 266 height 30
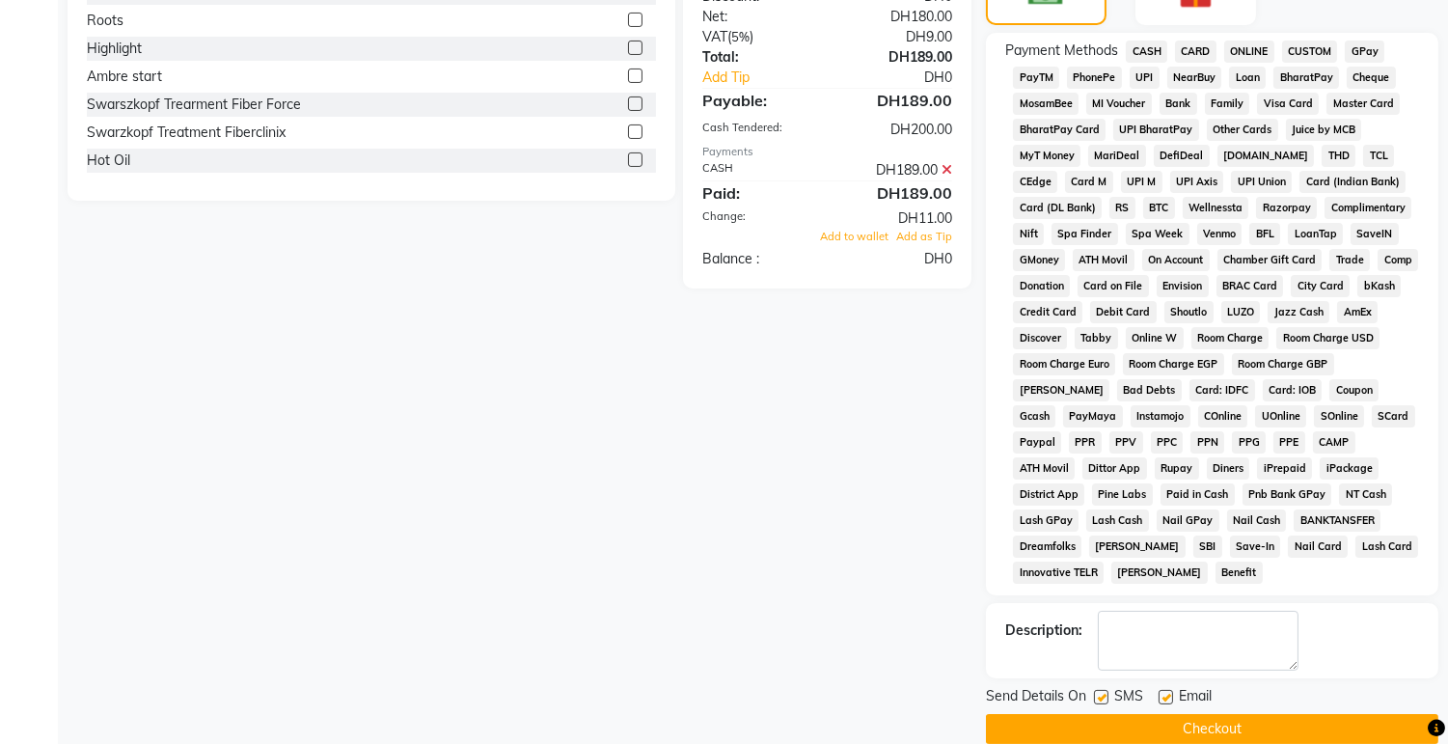
scroll to position [550, 0]
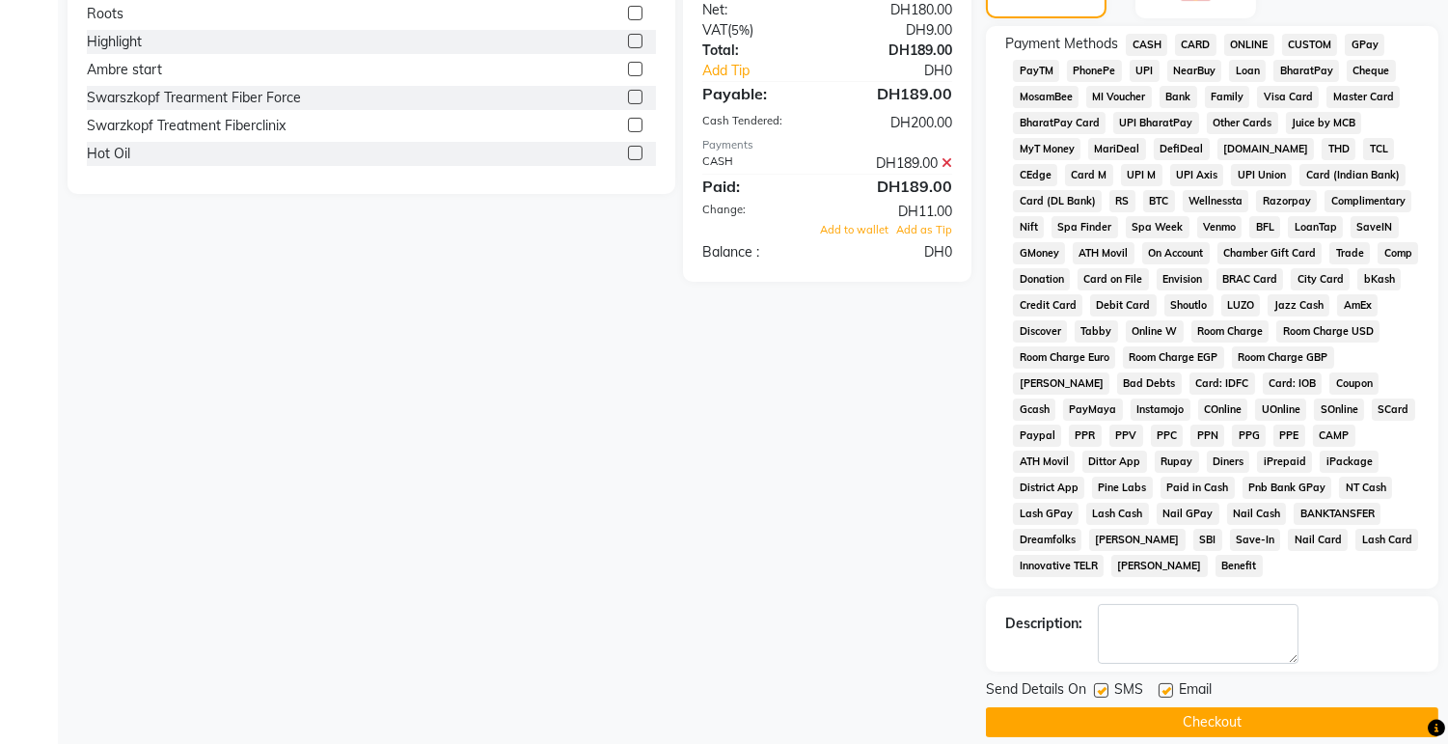
click at [1271, 707] on button "Checkout" at bounding box center [1212, 722] width 452 height 30
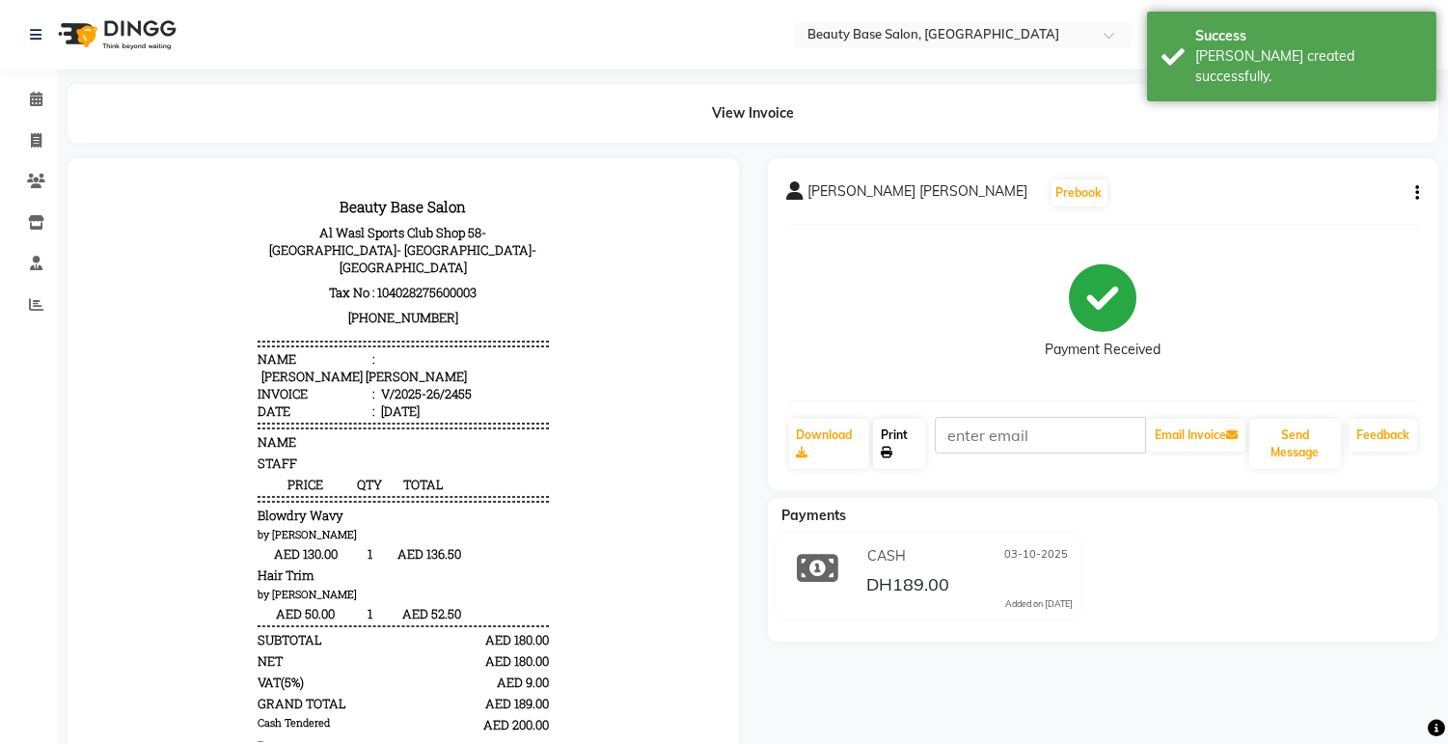
click at [897, 454] on link "Print" at bounding box center [899, 444] width 52 height 50
click at [33, 106] on icon at bounding box center [36, 99] width 13 height 14
